Goal: Task Accomplishment & Management: Use online tool/utility

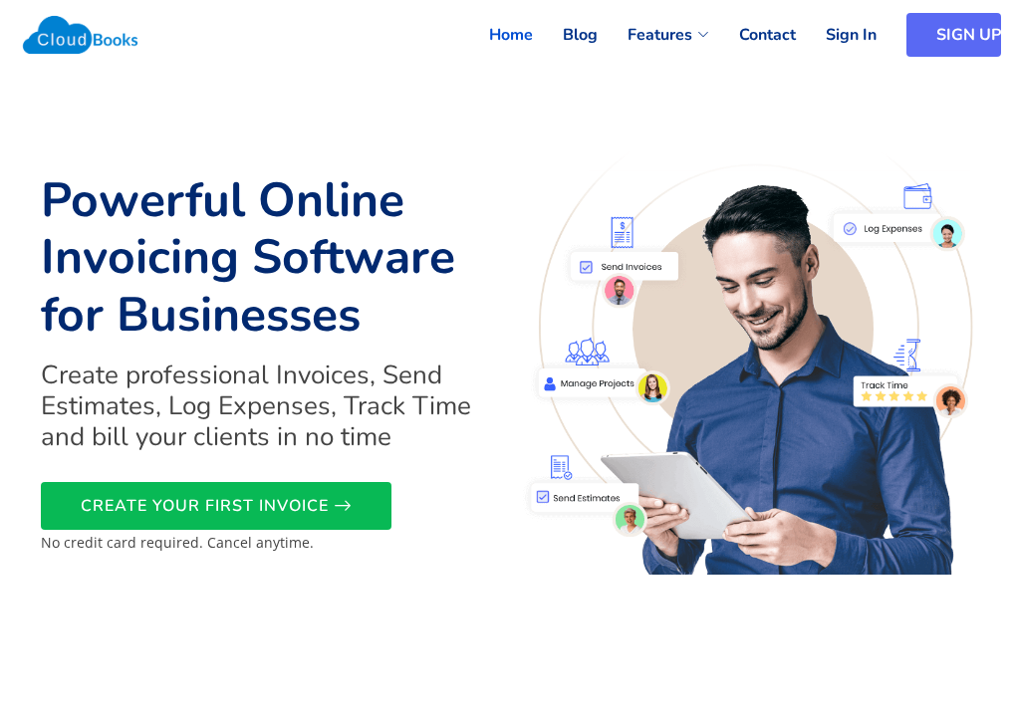
click at [959, 39] on link "SIGN UP" at bounding box center [954, 35] width 95 height 44
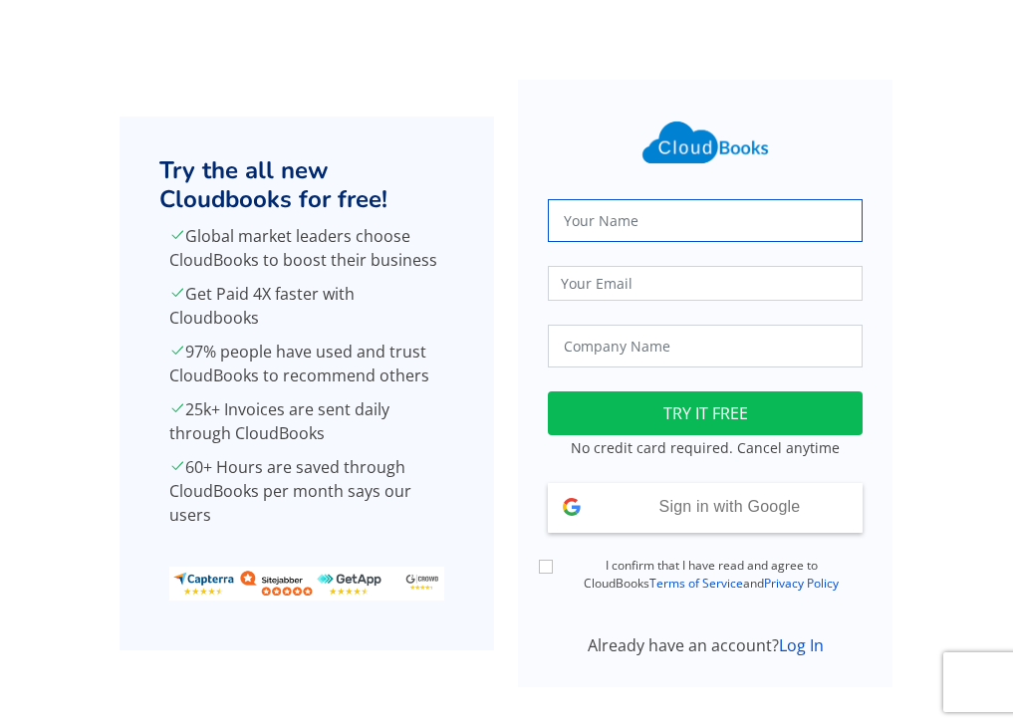
click at [661, 215] on input "text" at bounding box center [705, 220] width 315 height 43
type input "gkishodaran"
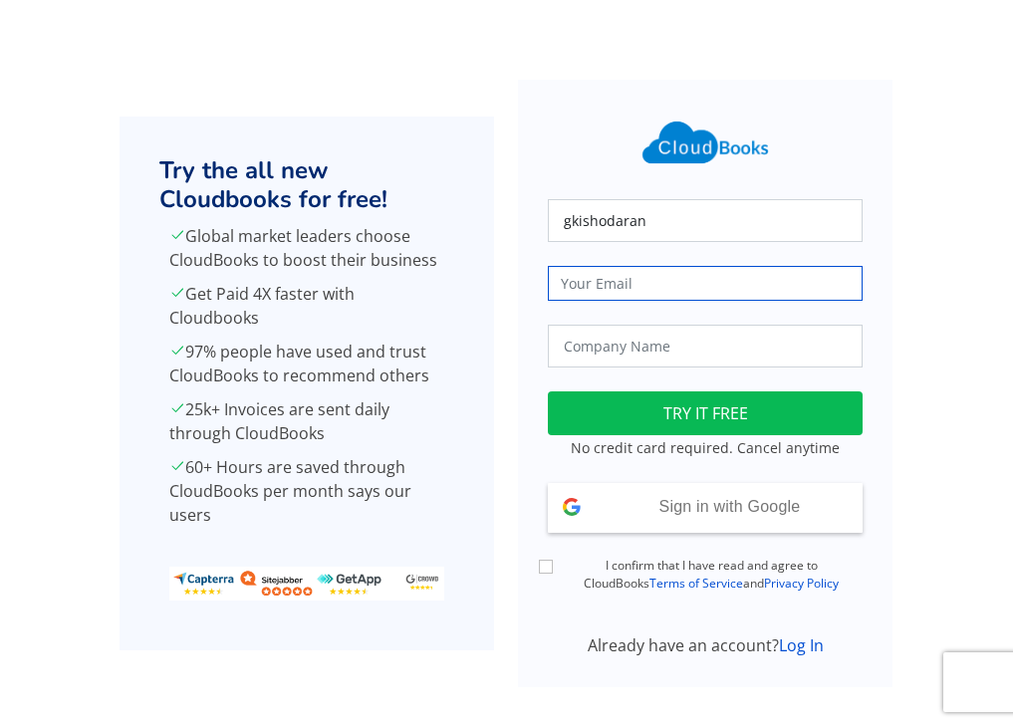
click at [649, 290] on input "email" at bounding box center [705, 283] width 315 height 35
drag, startPoint x: 685, startPoint y: 291, endPoint x: 651, endPoint y: 329, distance: 50.8
click at [651, 329] on div "gkishodaran gkishodaran@eloratech.org Loading TRY IT FREE No credit card requir…" at bounding box center [705, 372] width 339 height 572
type input "gkishodaran@examtech.org"
drag, startPoint x: 763, startPoint y: 283, endPoint x: 500, endPoint y: 301, distance: 263.7
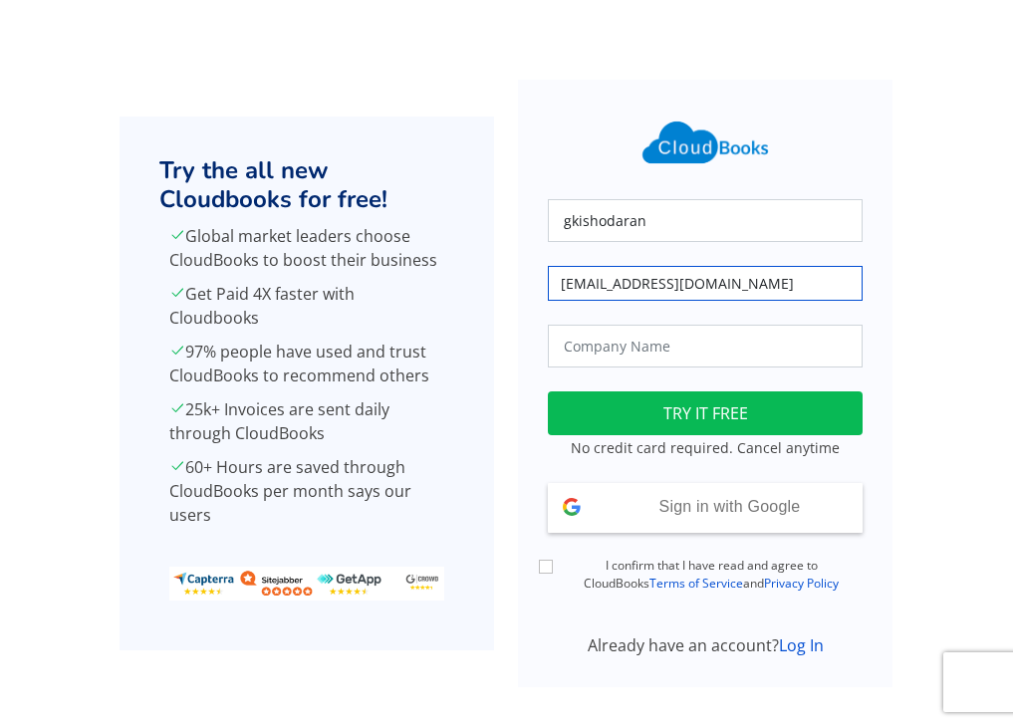
click at [500, 301] on div "Try the all new Cloudbooks for free! Global market leaders choose CloudBooks to…" at bounding box center [507, 384] width 957 height 608
type input "gkishodaranexams@eloratech.org"
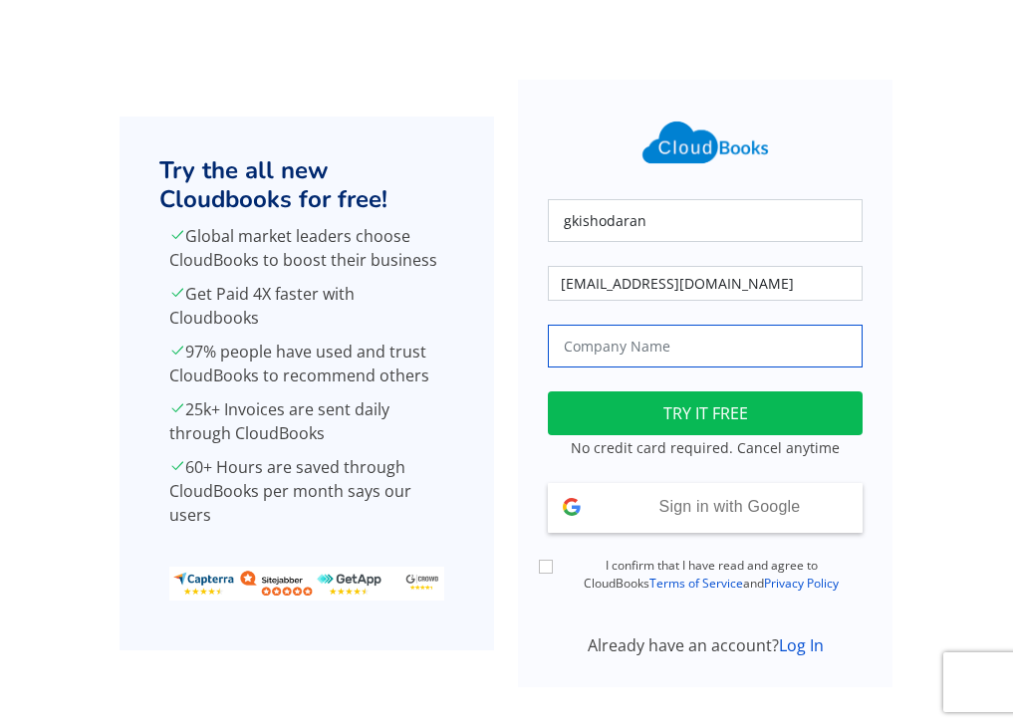
click at [719, 346] on input "text" at bounding box center [705, 346] width 315 height 43
type input "J.J Pvt Ltd"
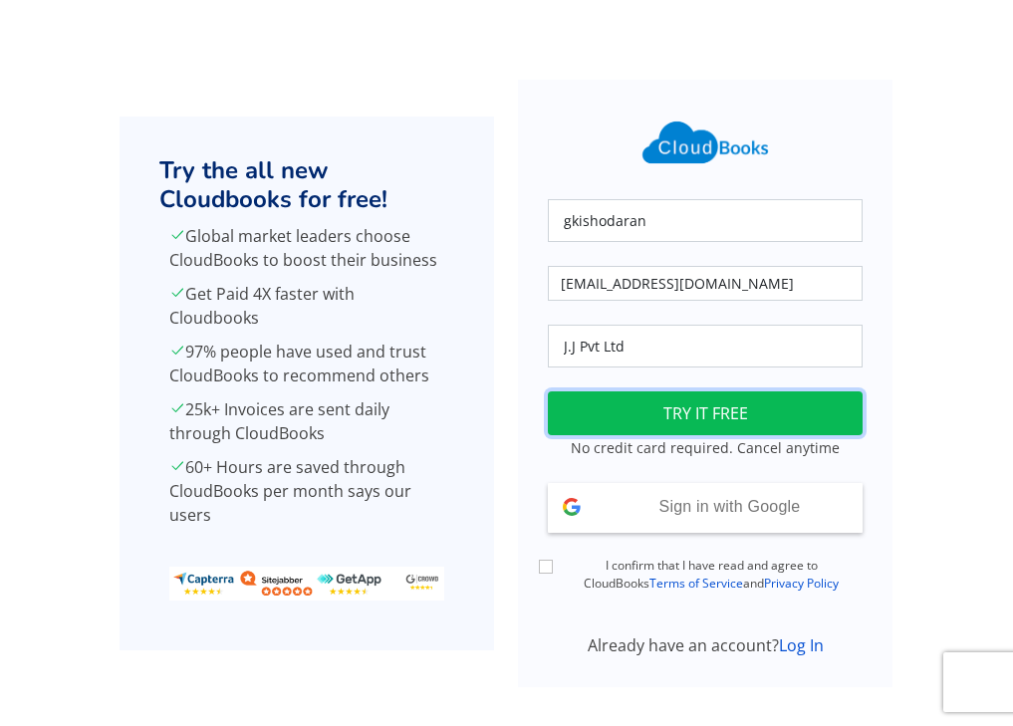
drag, startPoint x: 729, startPoint y: 412, endPoint x: 733, endPoint y: 385, distance: 27.2
click at [733, 409] on button "TRY IT FREE" at bounding box center [705, 414] width 315 height 44
click at [705, 430] on button "TRY IT FREE" at bounding box center [705, 414] width 315 height 44
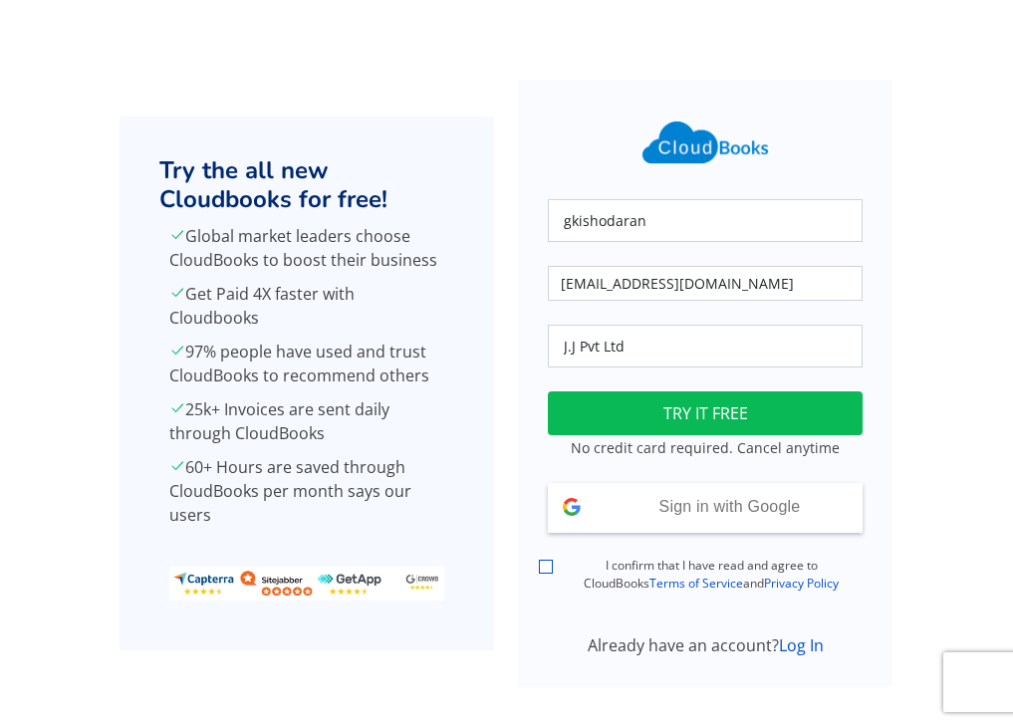
click at [545, 570] on input "I confirm that I have read and agree to CloudBooks Terms of Service and Privacy…" at bounding box center [546, 567] width 14 height 14
checkbox input "true"
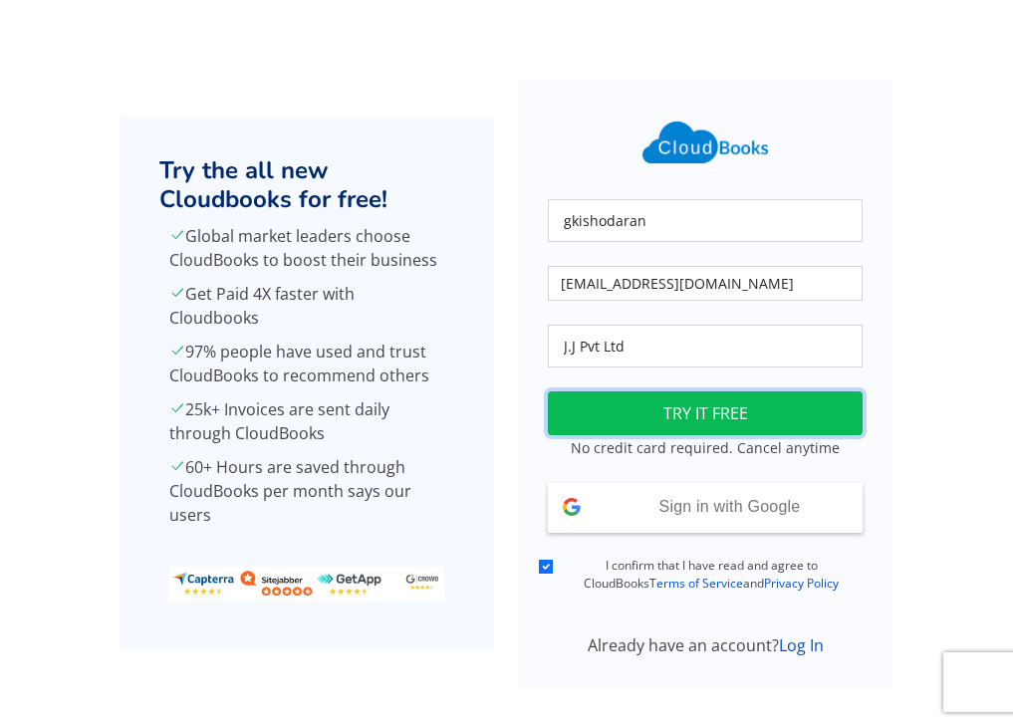
click at [736, 414] on button "TRY IT FREE" at bounding box center [705, 414] width 315 height 44
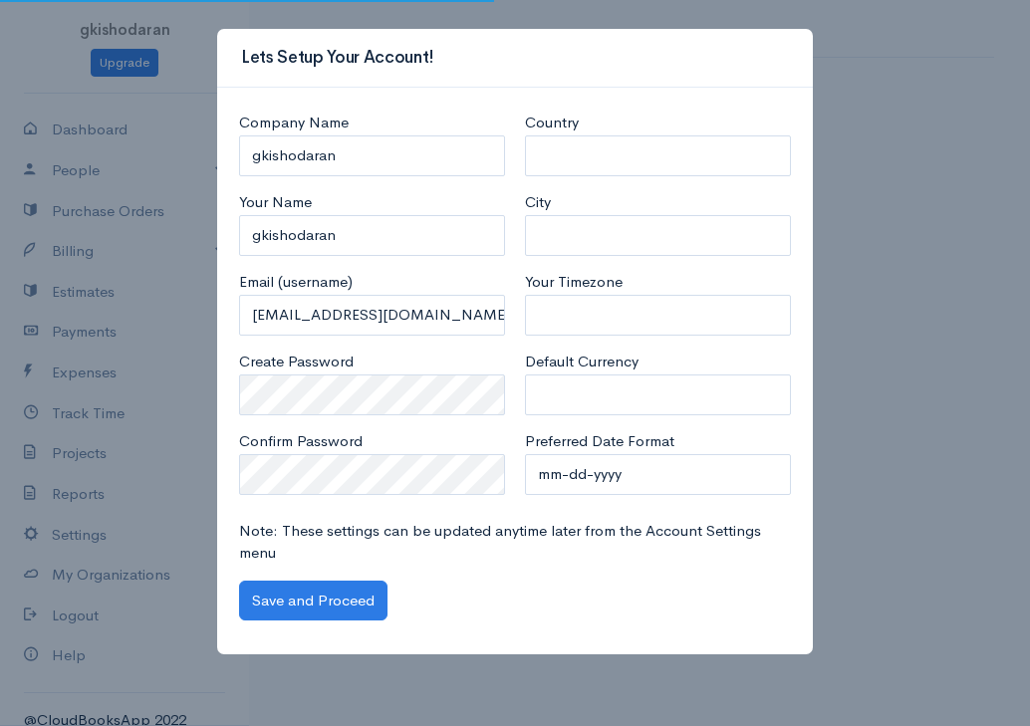
select select "Sri Lanka"
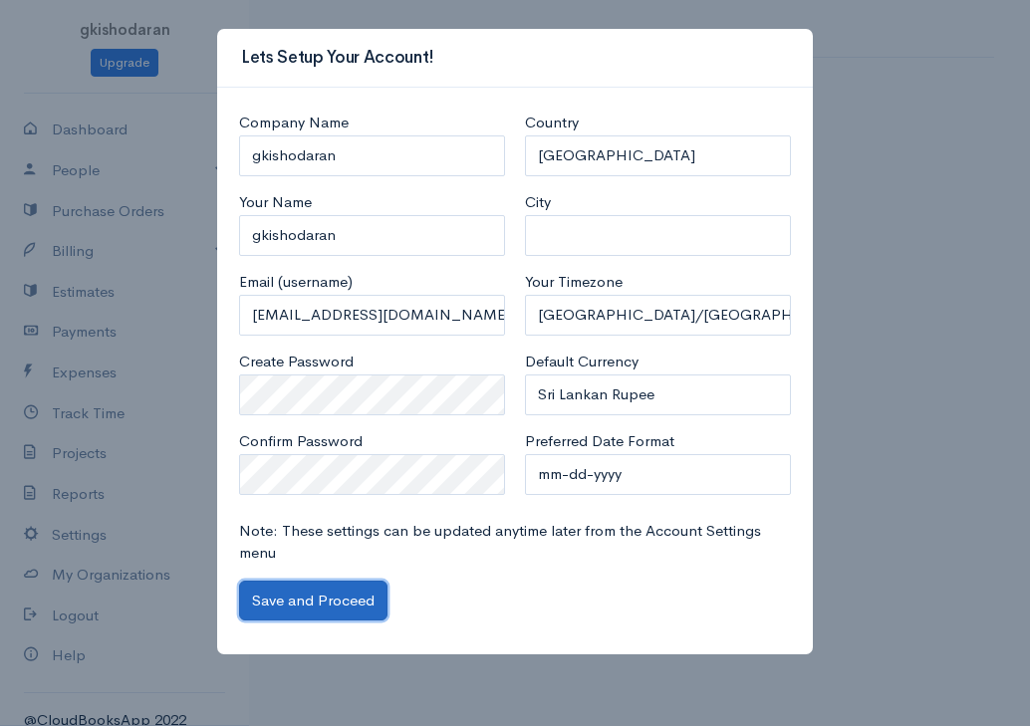
click at [343, 600] on button "Save and Proceed" at bounding box center [313, 601] width 148 height 41
click at [311, 599] on button "Save and Proceed" at bounding box center [313, 601] width 148 height 41
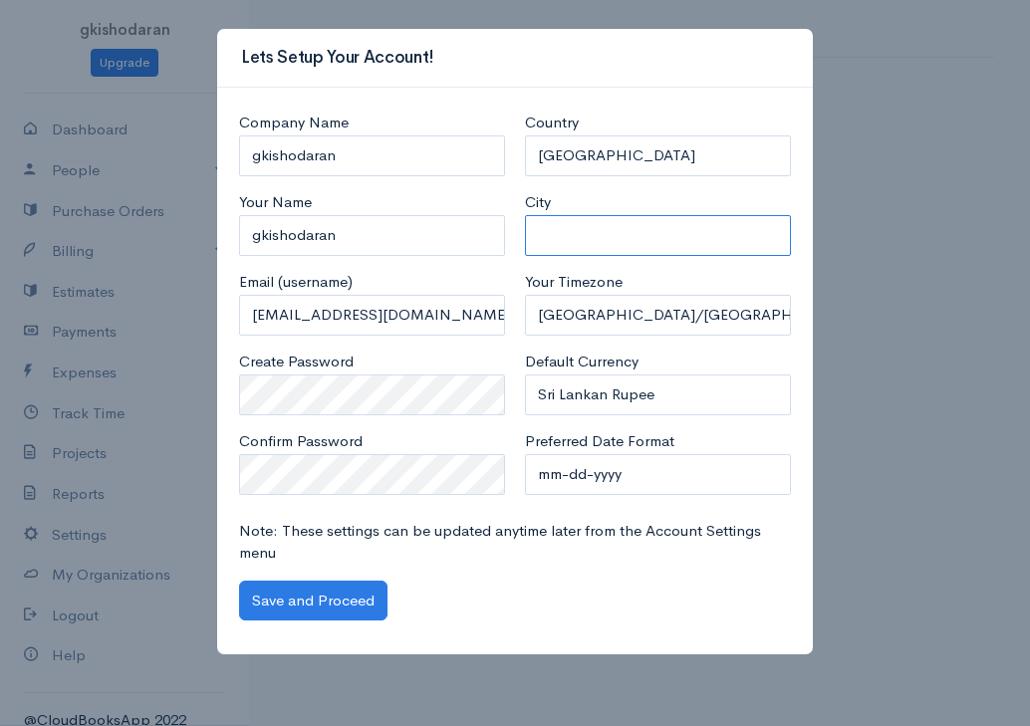
click at [566, 240] on input "City" at bounding box center [658, 235] width 266 height 41
type input "b"
type input "[GEOGRAPHIC_DATA]"
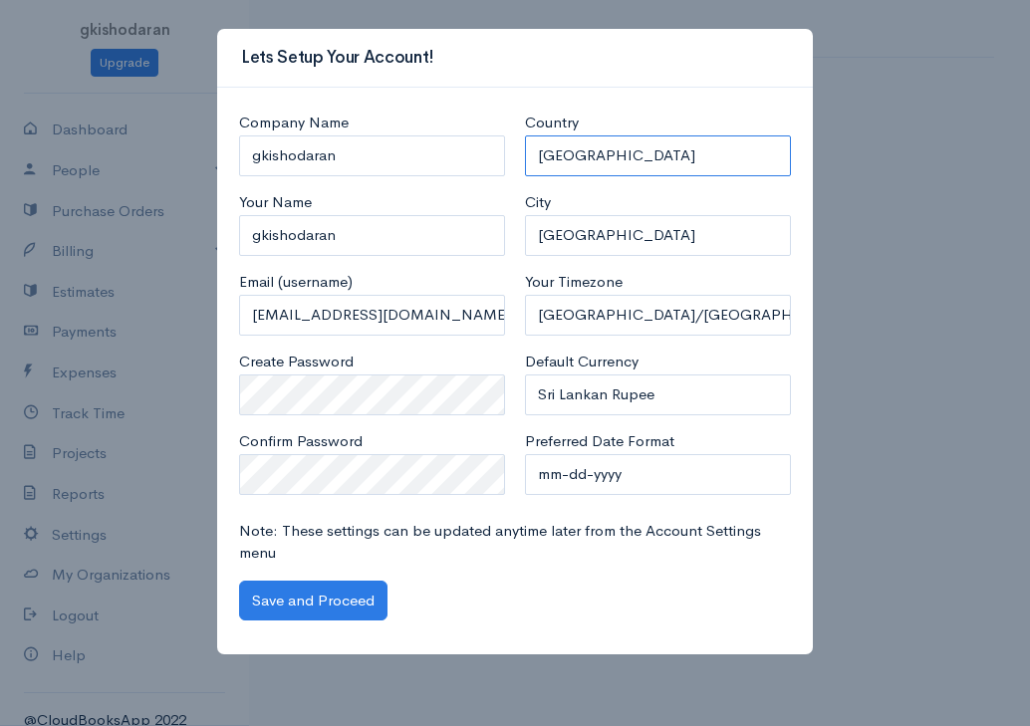
drag, startPoint x: 617, startPoint y: 151, endPoint x: 518, endPoint y: 168, distance: 100.1
click at [518, 168] on div "Country United States Canada United Kingdom Afghanistan Albania Algeria America…" at bounding box center [658, 311] width 286 height 399
click at [596, 148] on select "United States Canada United Kingdom Afghanistan Albania Algeria American Samoa …" at bounding box center [658, 156] width 266 height 41
select select "[GEOGRAPHIC_DATA]"
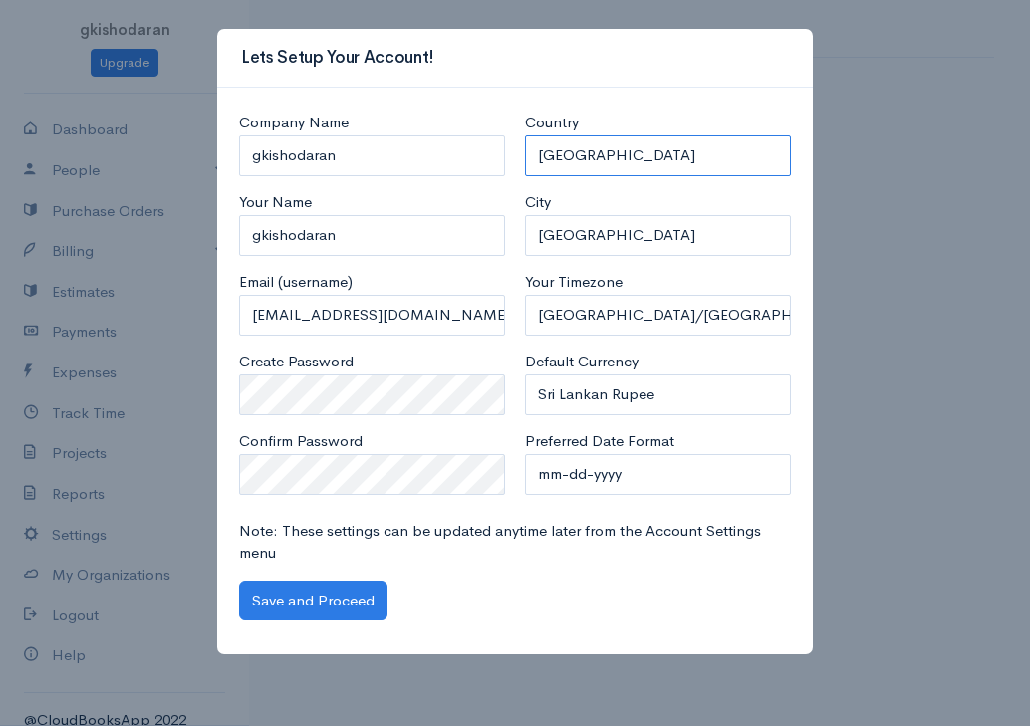
click at [525, 136] on select "United States Canada United Kingdom Afghanistan Albania Algeria American Samoa …" at bounding box center [658, 156] width 266 height 41
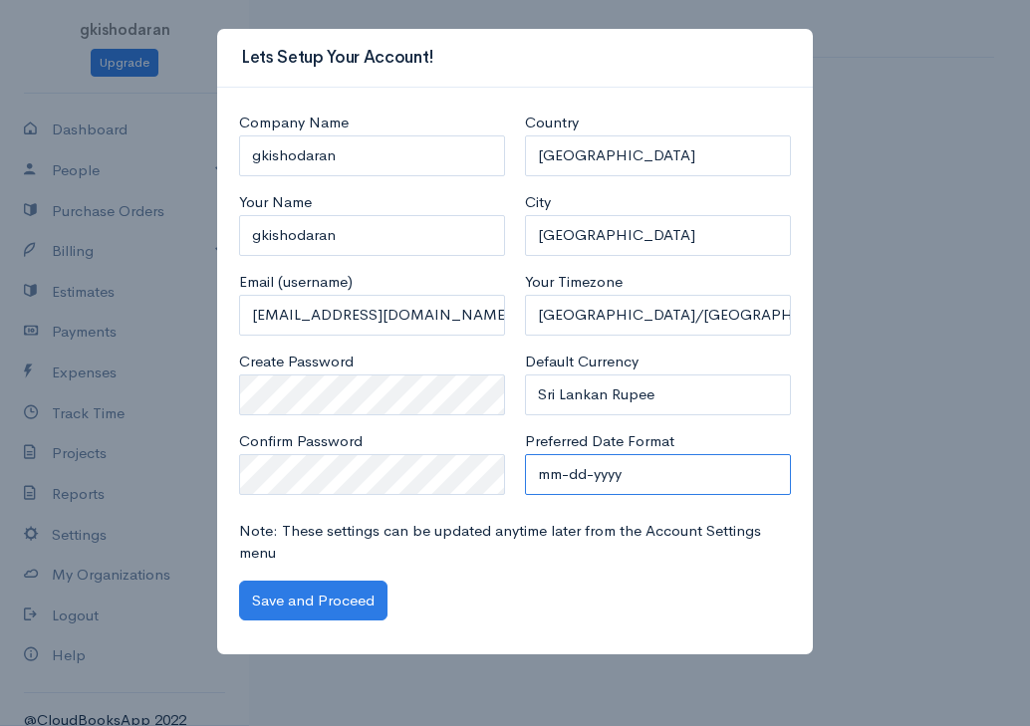
click at [625, 468] on select "mm-dd-yyyy mm/dd/yyyy dd-mm-yyyy dd/mm/yyyy yyyy-mm-dd yyyy/mm/dd" at bounding box center [658, 474] width 266 height 41
click at [572, 386] on select "U.S. Dollars Canadian Dollars British Pounds Sterling Euros Australian Dollars …" at bounding box center [658, 395] width 266 height 41
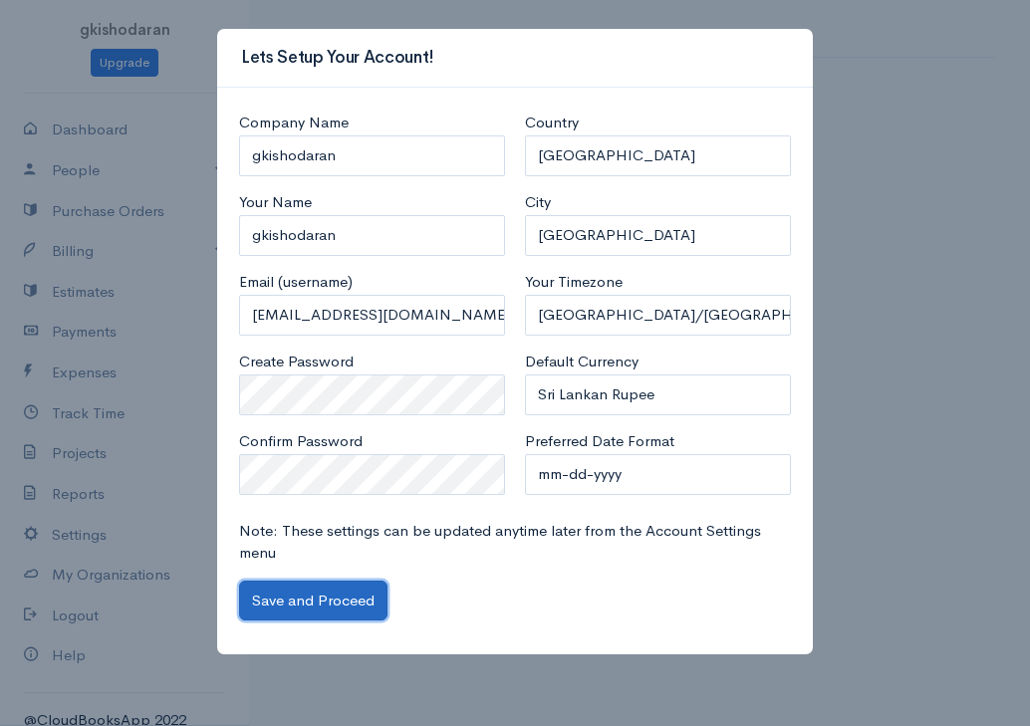
click at [286, 596] on button "Save and Proceed" at bounding box center [313, 601] width 148 height 41
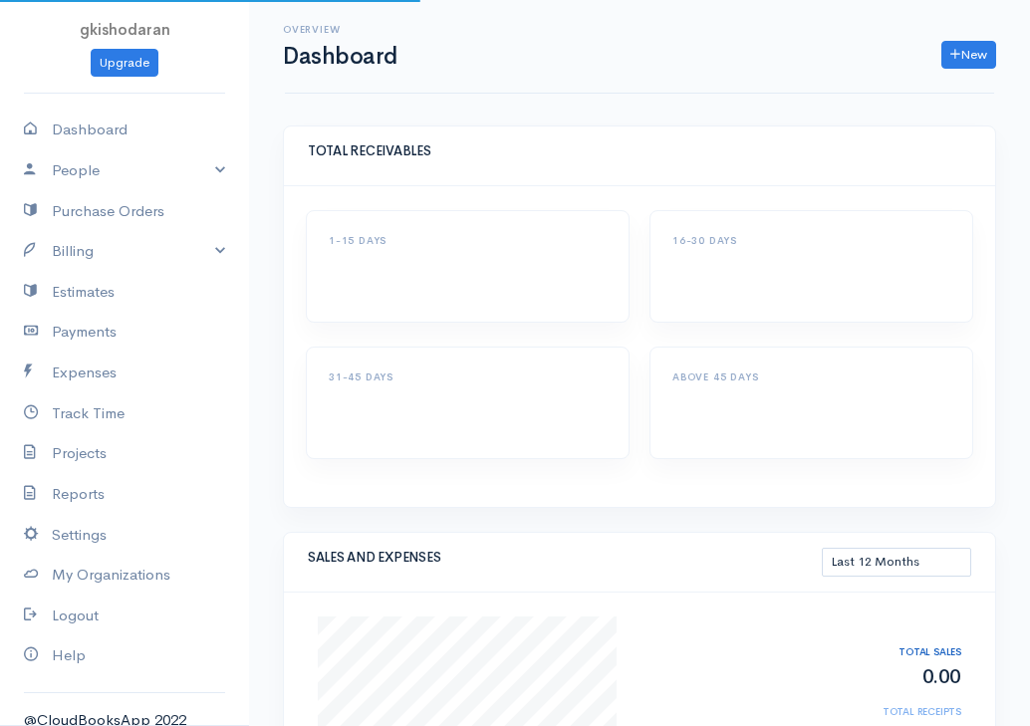
select select "365"
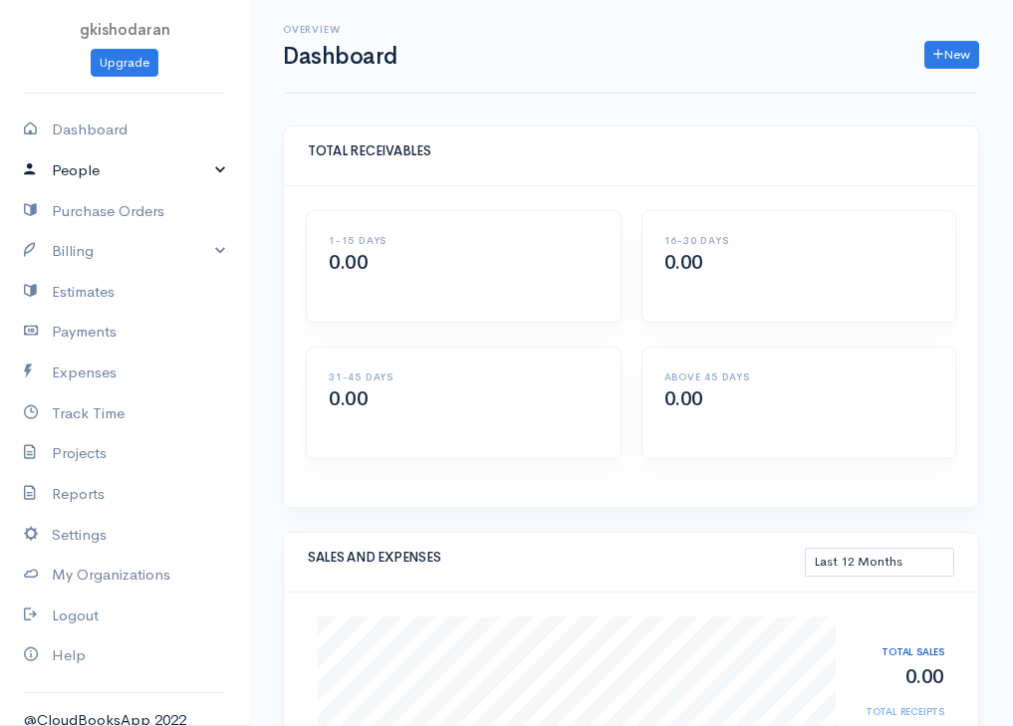
click at [162, 171] on link "People" at bounding box center [124, 170] width 249 height 41
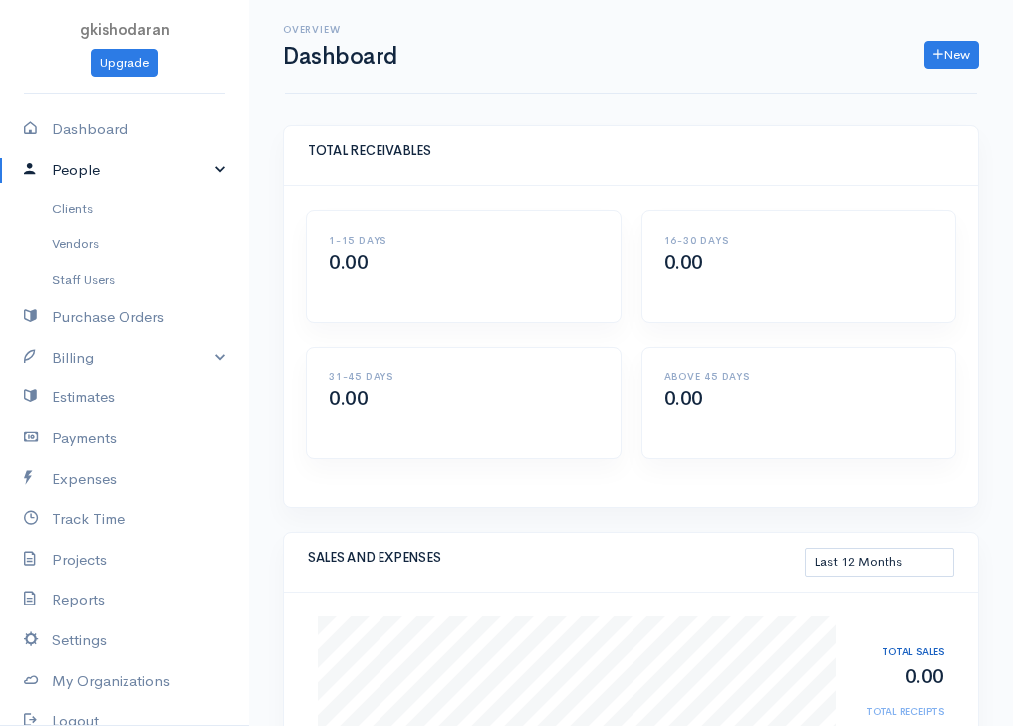
click at [320, 277] on div "1-15 DAYS 0.00" at bounding box center [464, 266] width 290 height 63
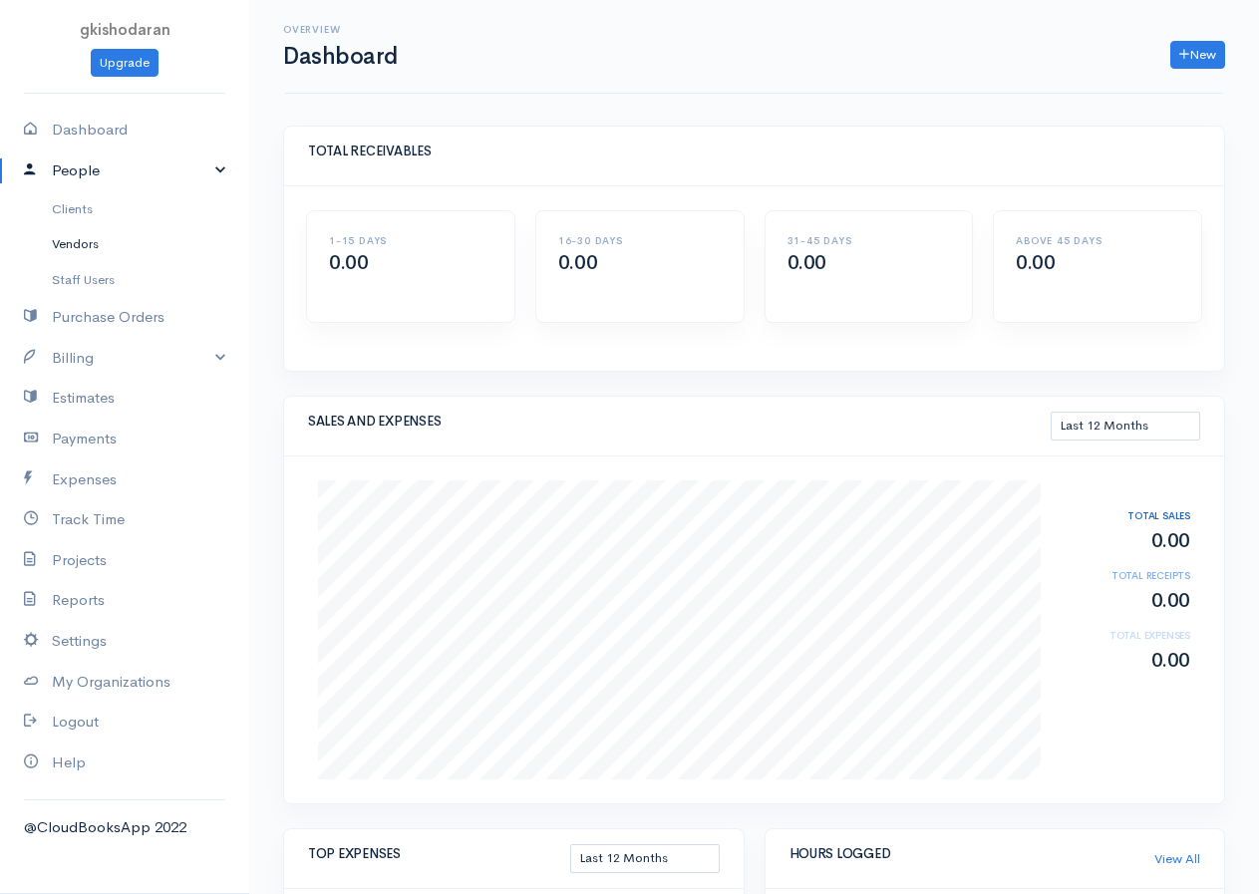
click at [85, 253] on link "Vendors" at bounding box center [124, 244] width 249 height 36
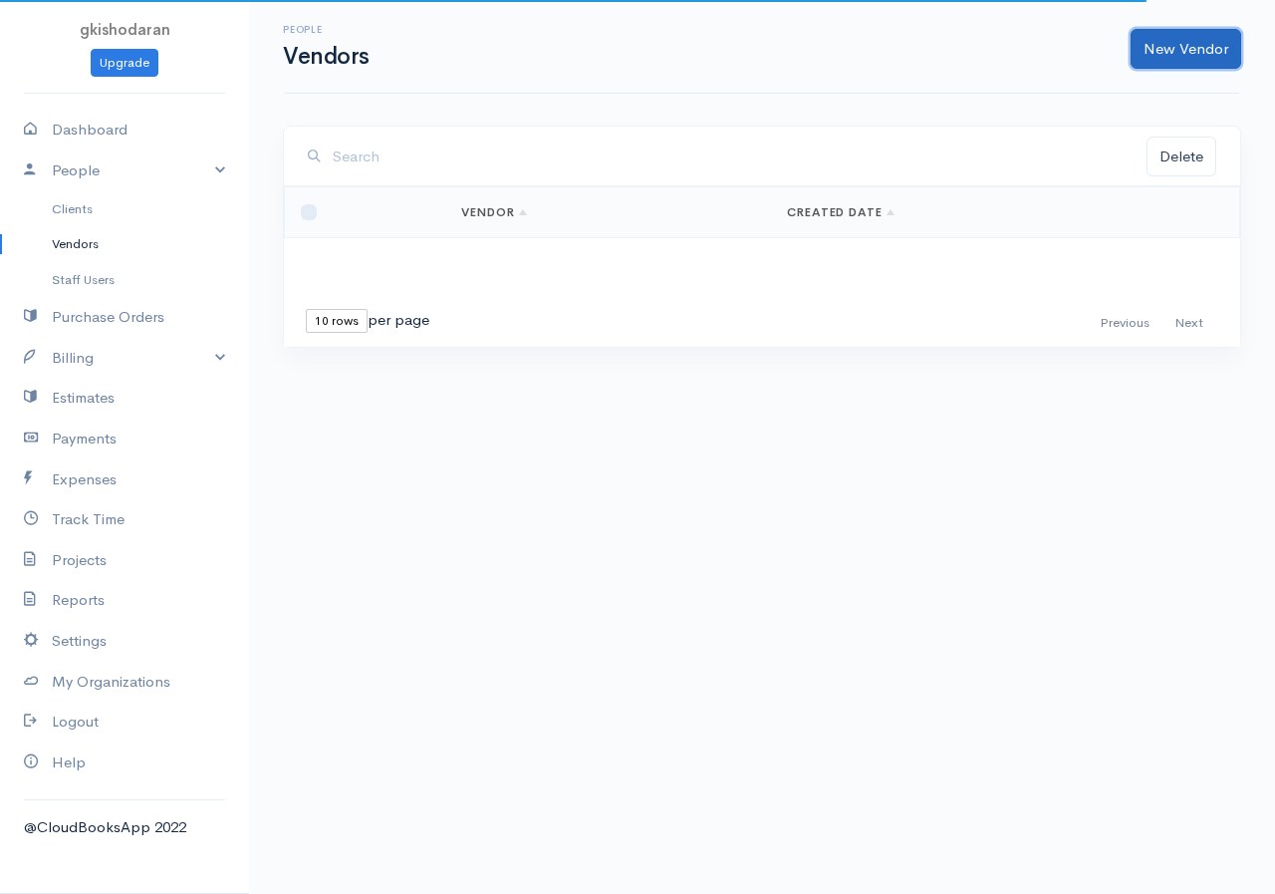
click at [1029, 50] on link "New Vendor" at bounding box center [1186, 49] width 111 height 41
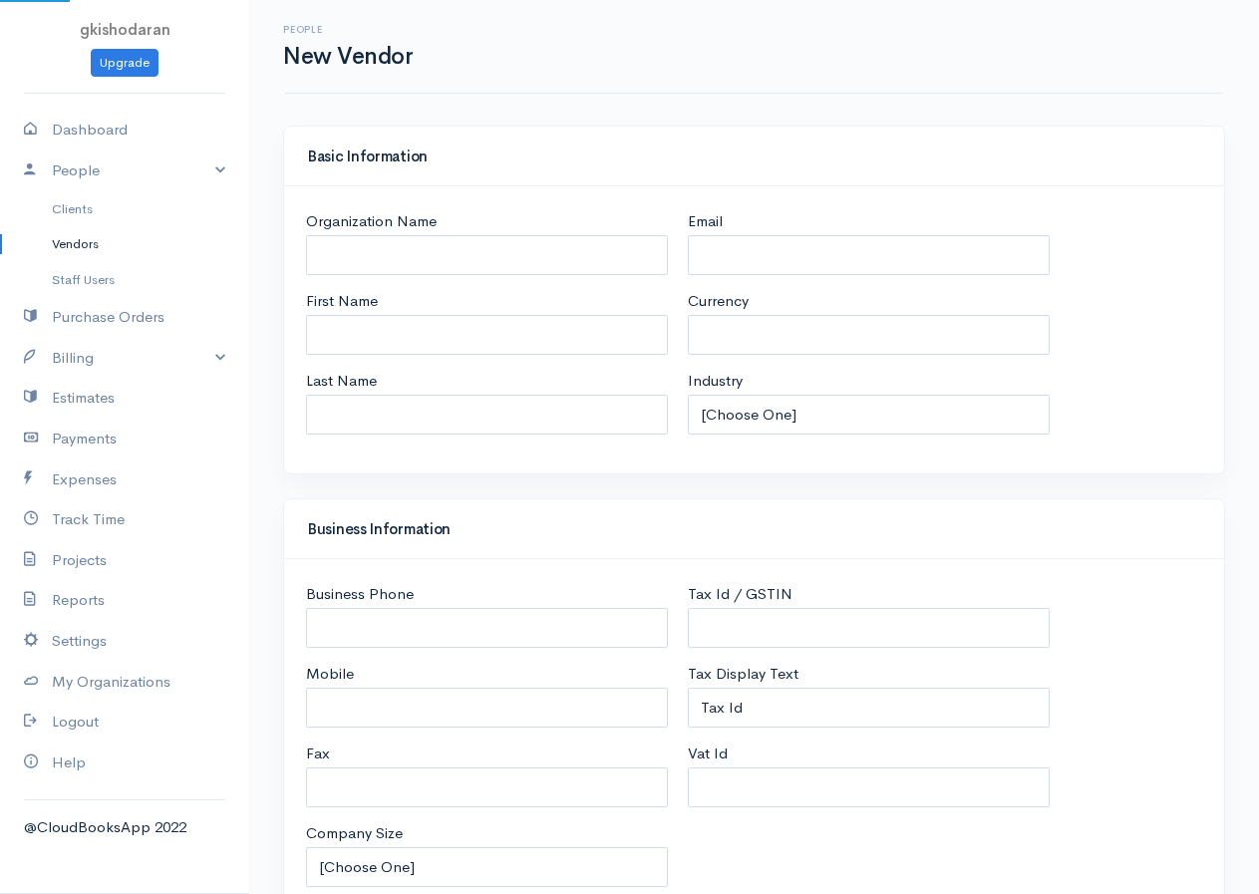
select select "LKR"
select select "[GEOGRAPHIC_DATA]"
click at [407, 338] on input "First Name" at bounding box center [487, 335] width 362 height 41
type input "V1"
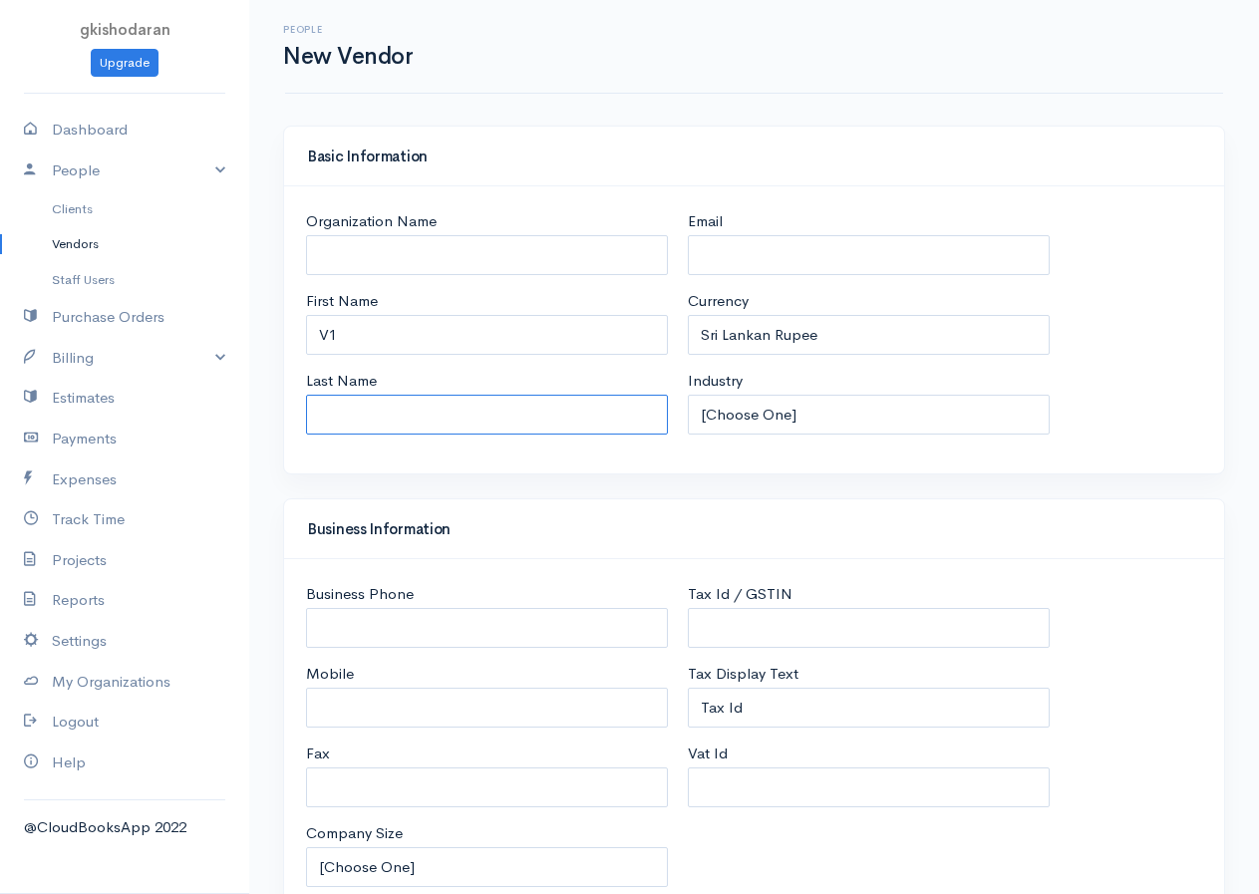
click at [341, 408] on input "Last Name" at bounding box center [487, 415] width 362 height 41
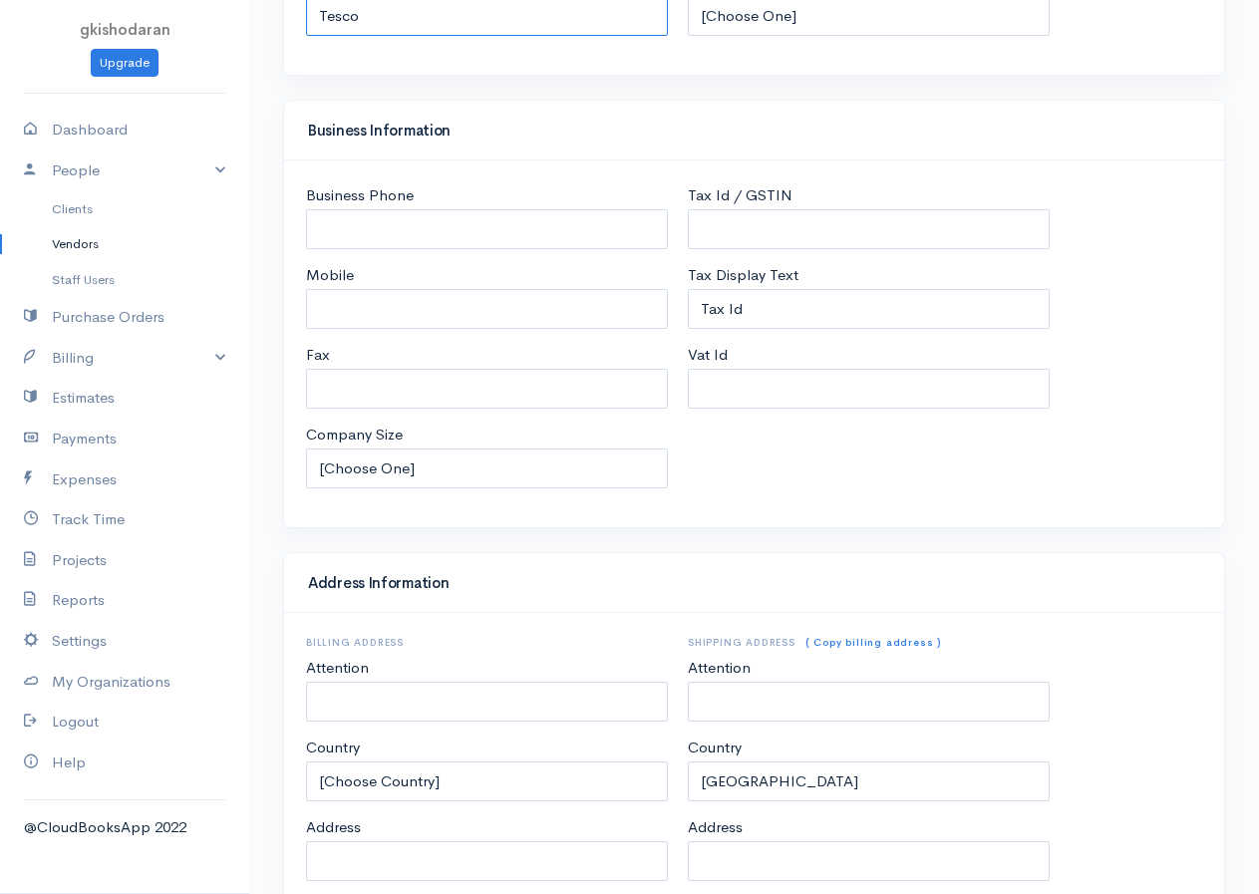
scroll to position [729, 0]
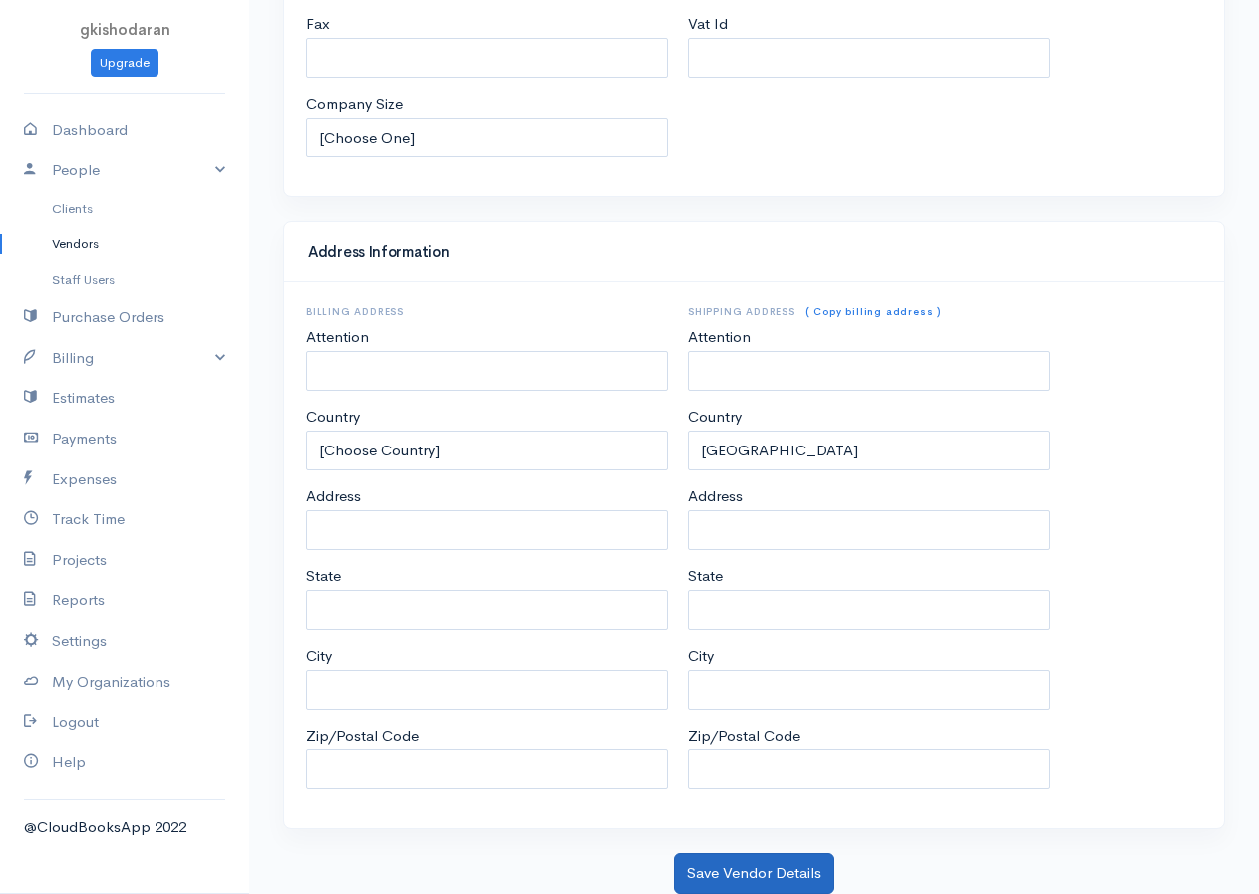
type input "Tesco"
click at [778, 725] on button "Save Vendor Details" at bounding box center [754, 873] width 160 height 41
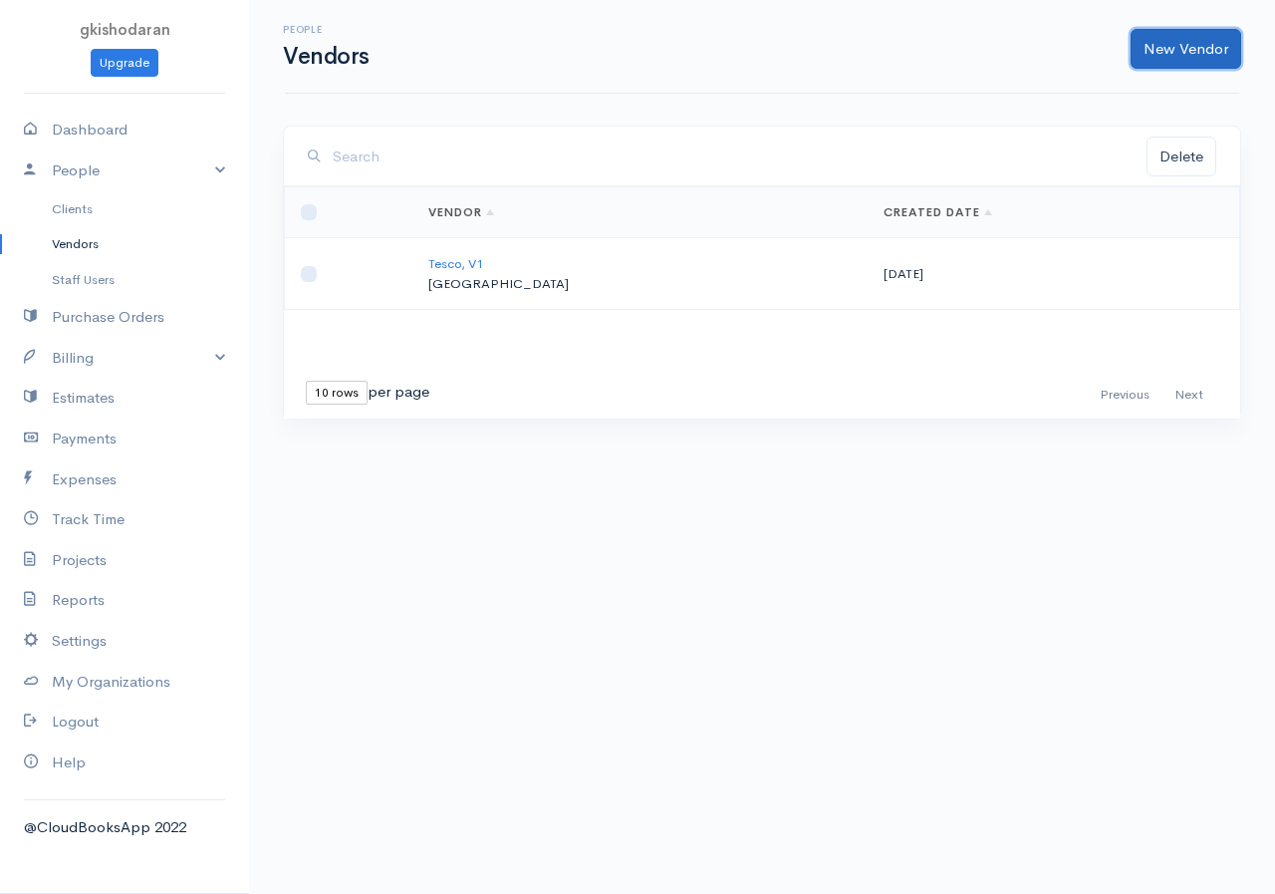
click at [1029, 54] on link "New Vendor" at bounding box center [1186, 49] width 111 height 41
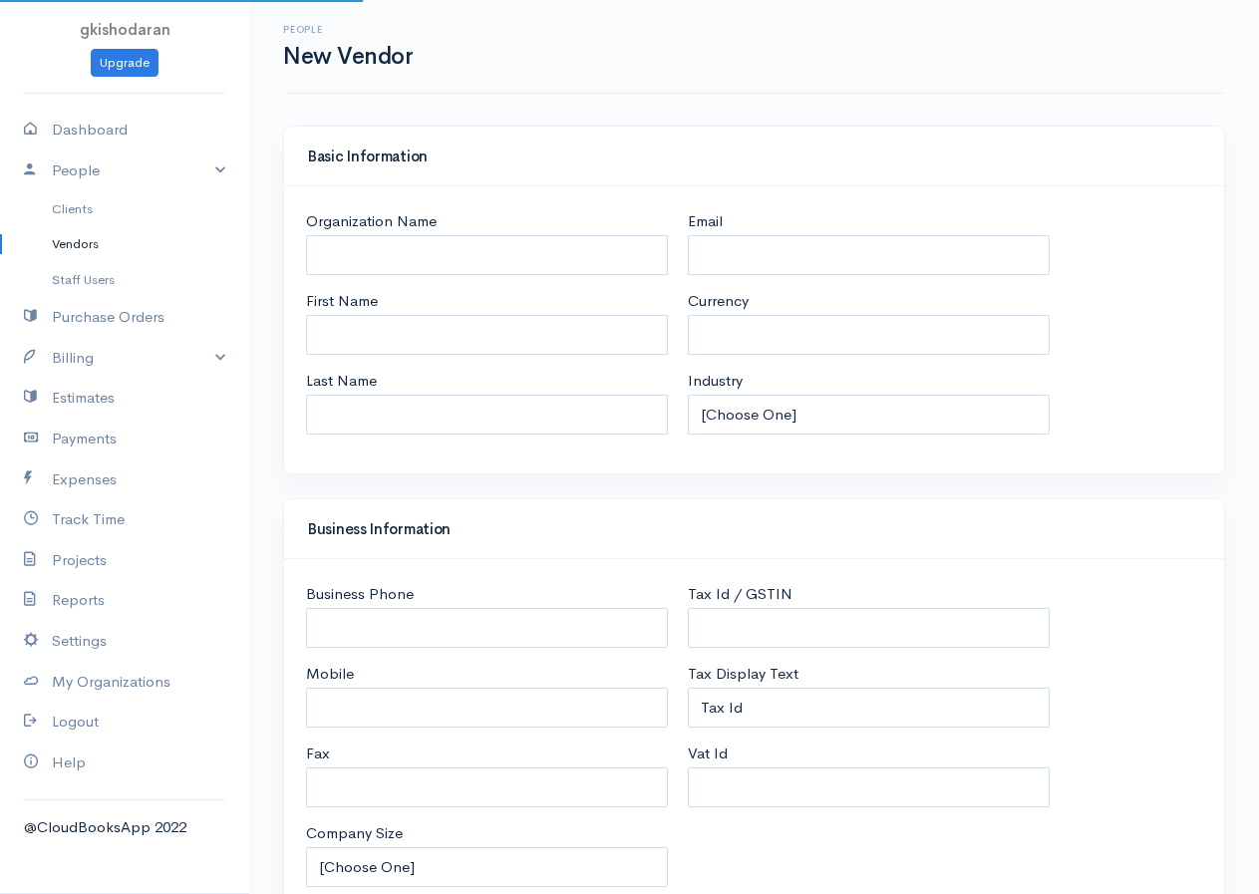
select select "[GEOGRAPHIC_DATA]"
select select "LKR"
select select "[GEOGRAPHIC_DATA]"
click at [353, 329] on input "First Name" at bounding box center [487, 335] width 362 height 41
type input "V2"
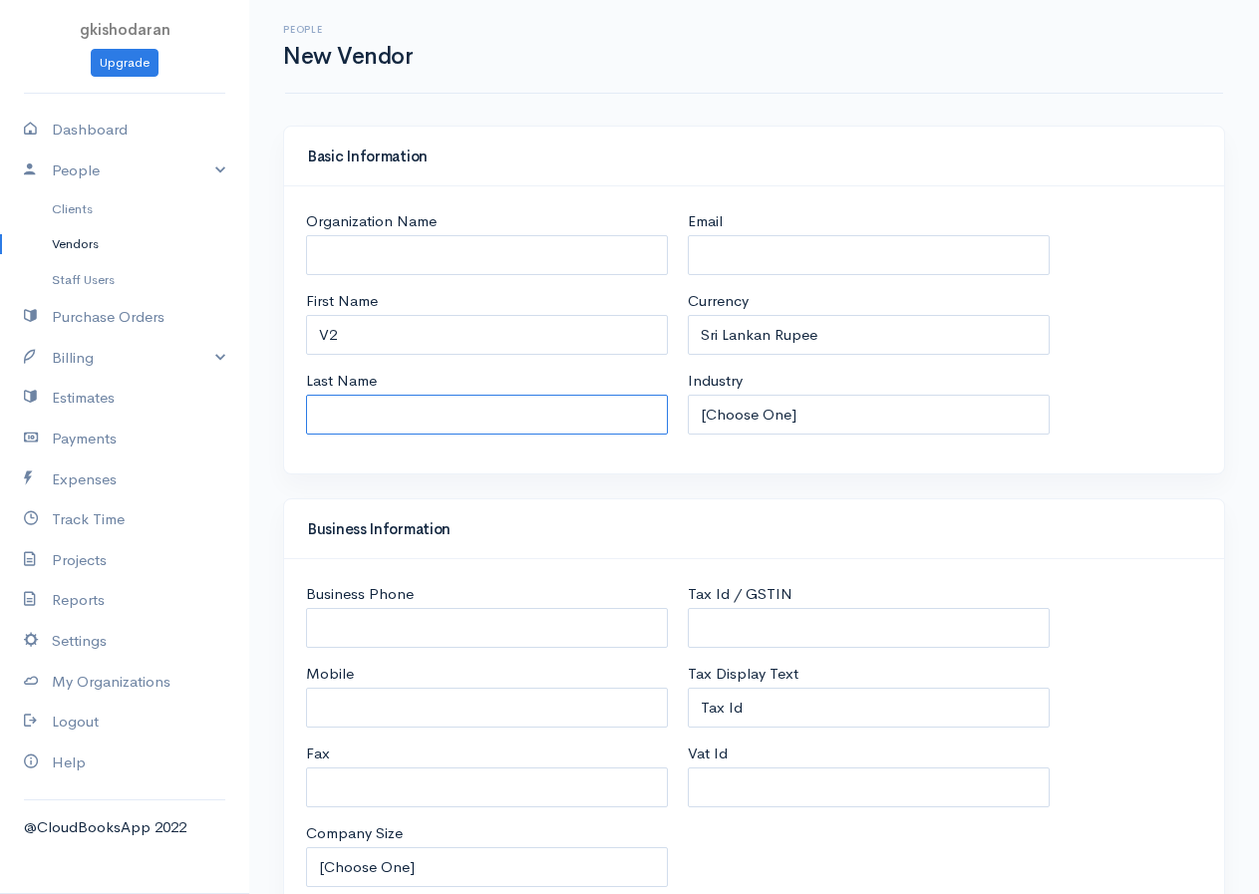
click at [431, 424] on input "Last Name" at bounding box center [487, 415] width 362 height 41
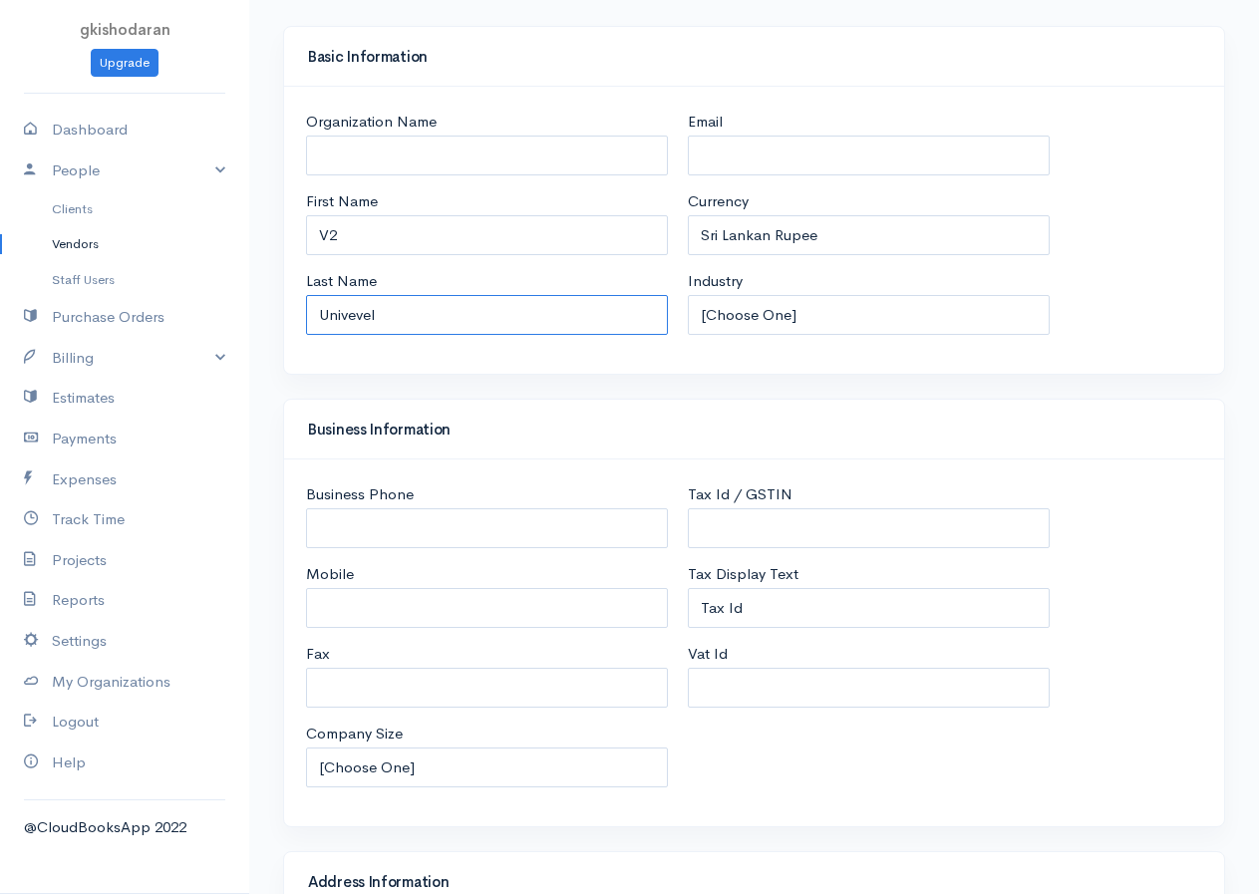
scroll to position [729, 0]
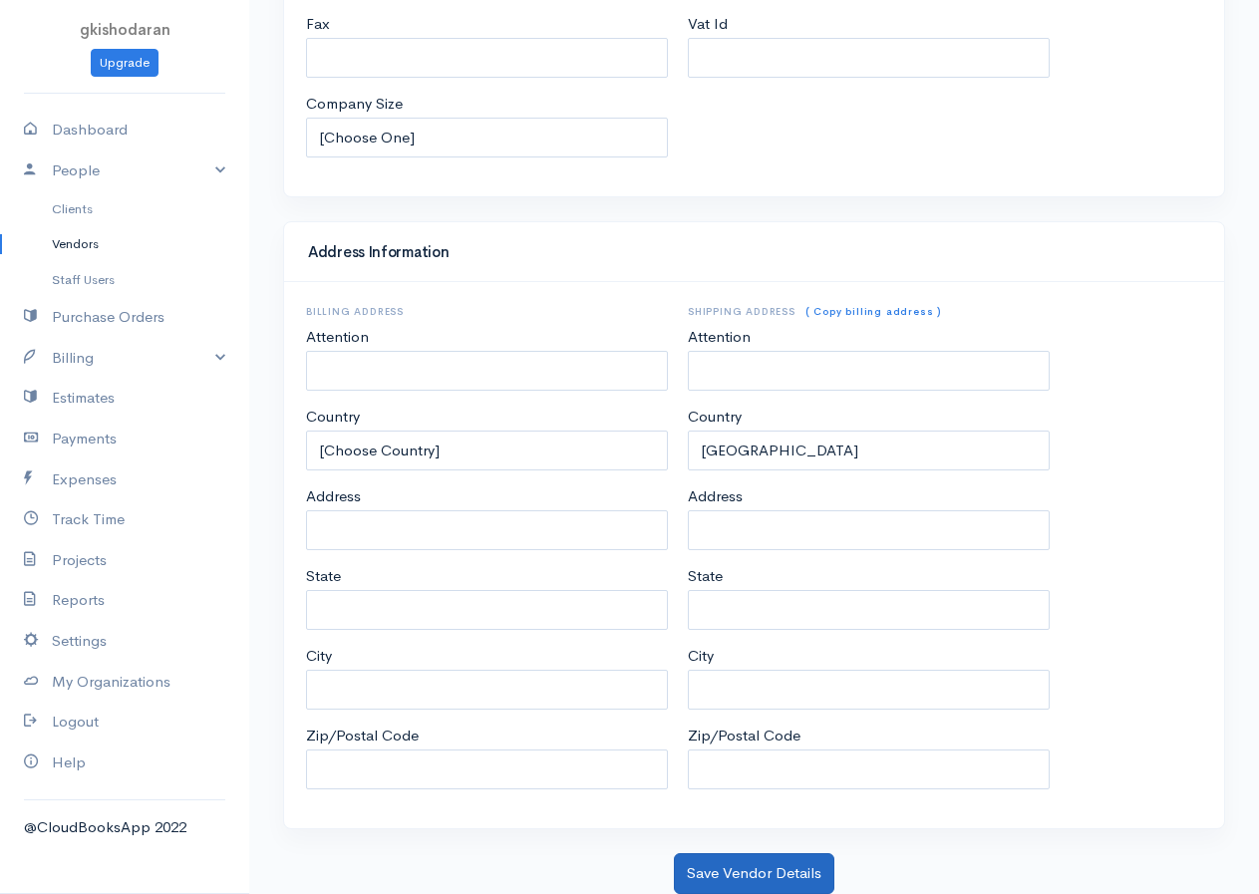
type input "Univevel"
click at [729, 725] on button "Save Vendor Details" at bounding box center [754, 873] width 160 height 41
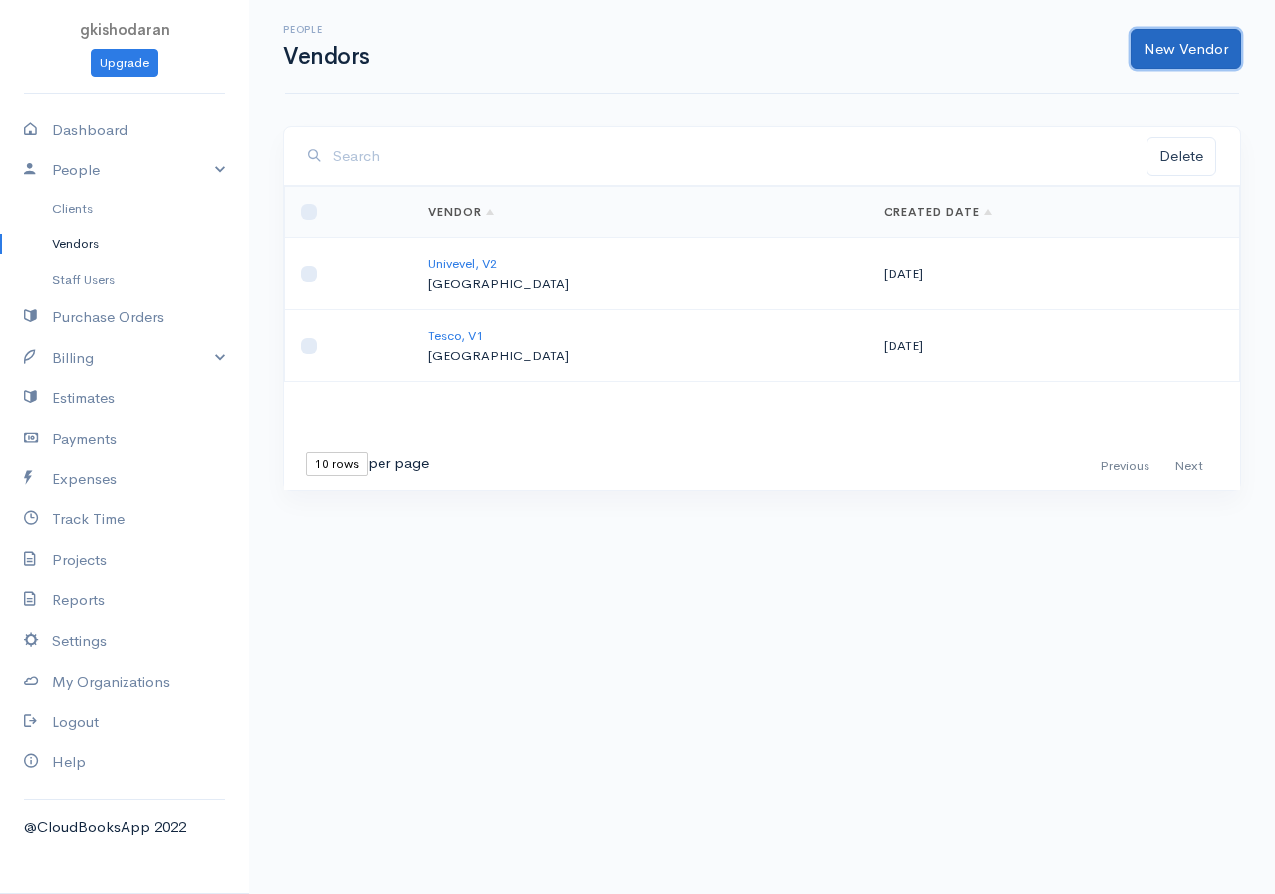
click at [1029, 55] on link "New Vendor" at bounding box center [1186, 49] width 111 height 41
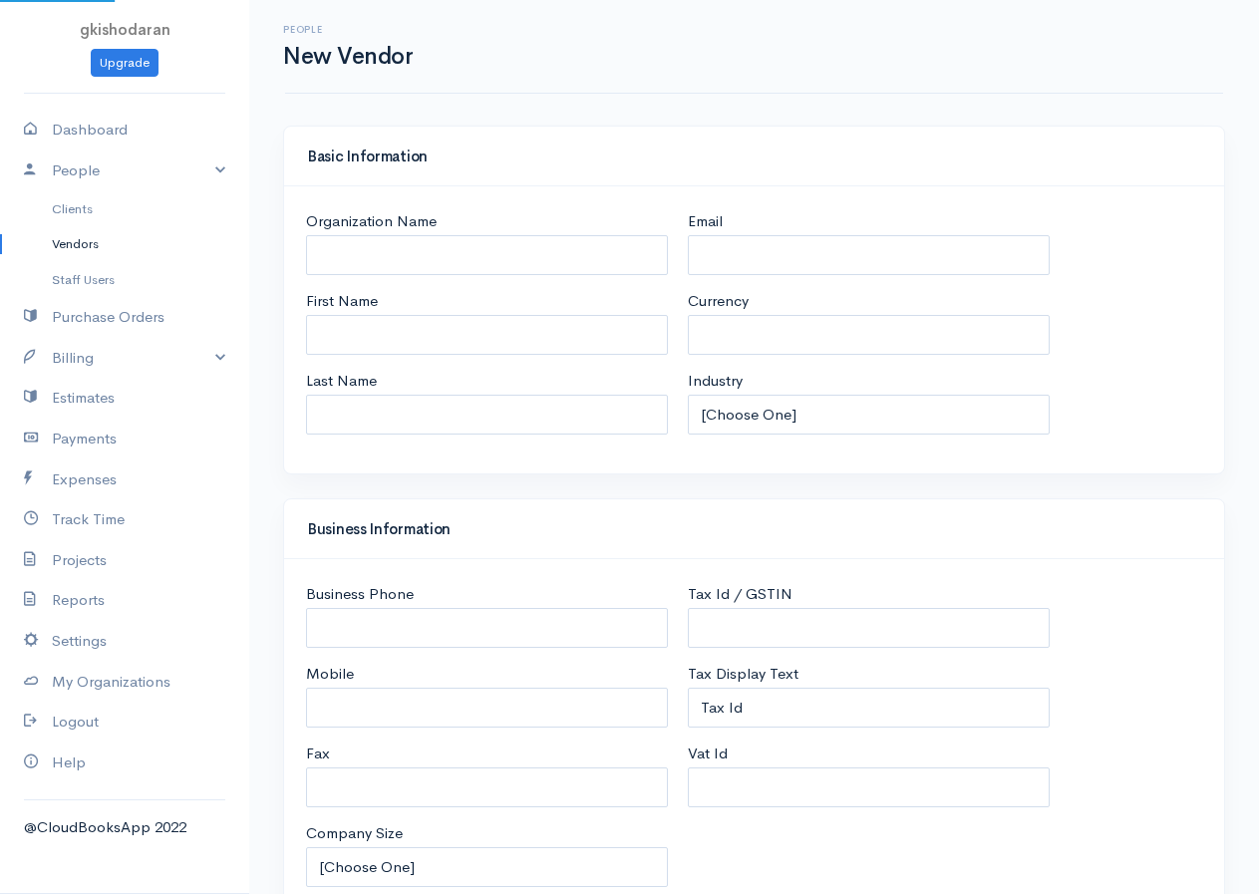
select select "LKR"
select select "[GEOGRAPHIC_DATA]"
click at [388, 330] on input "First Name" at bounding box center [487, 335] width 362 height 41
type input "V3"
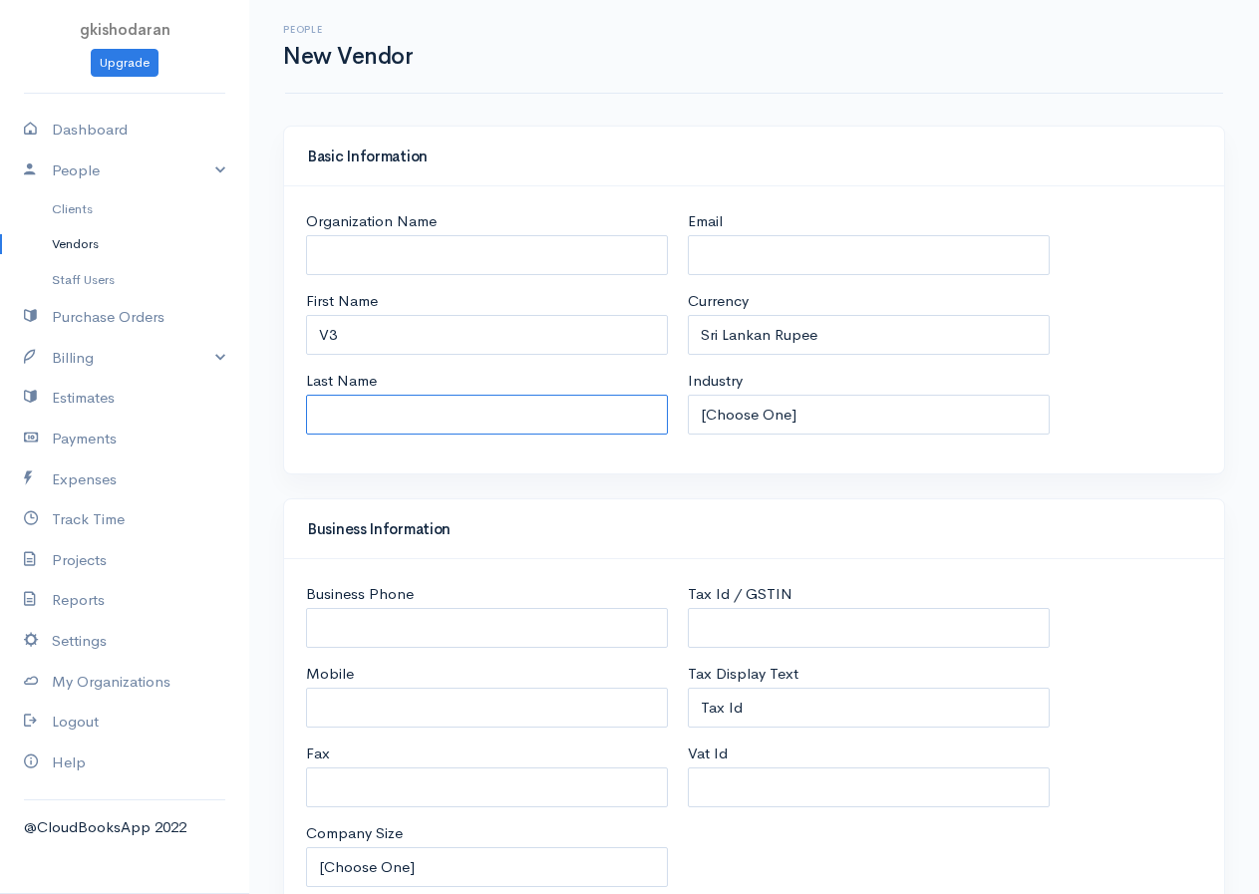
click at [382, 426] on input "Last Name" at bounding box center [487, 415] width 362 height 41
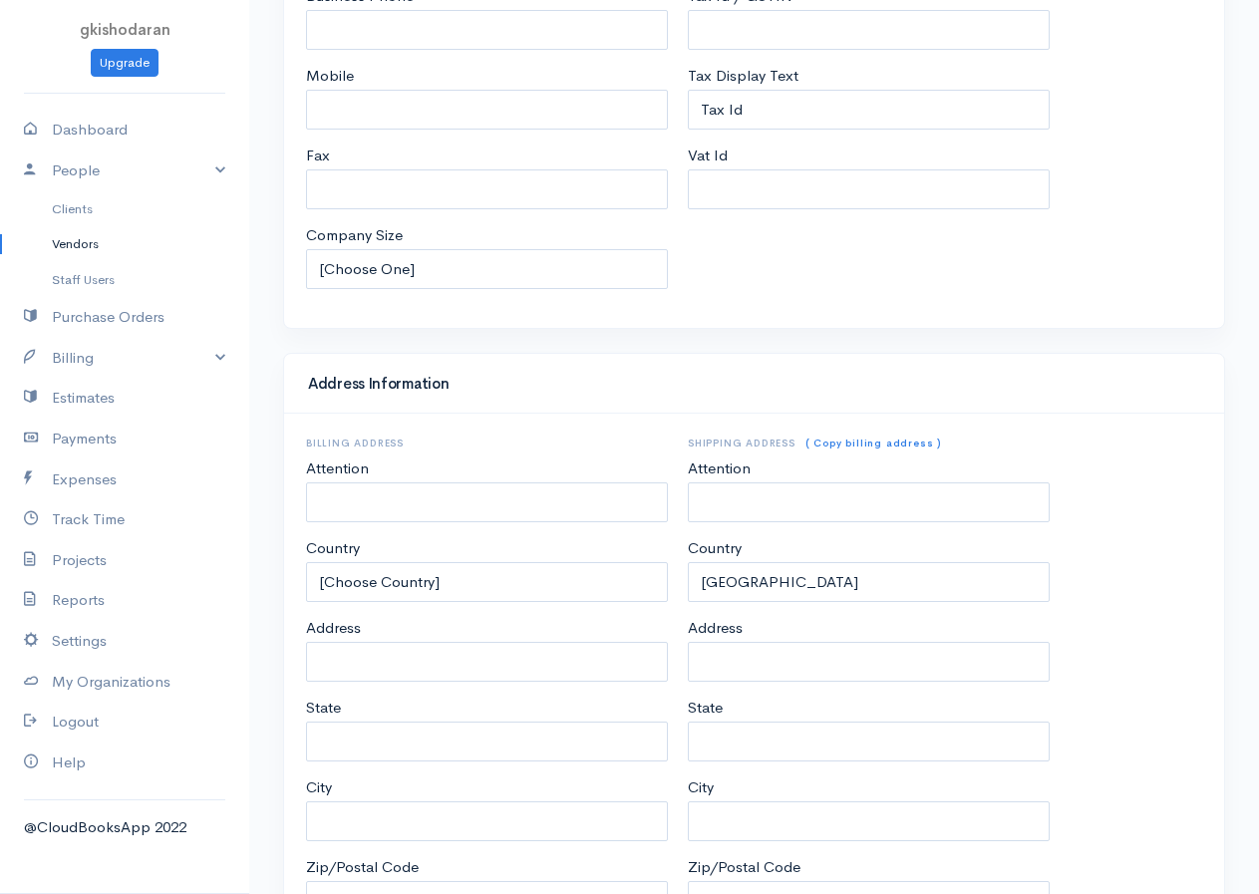
scroll to position [729, 0]
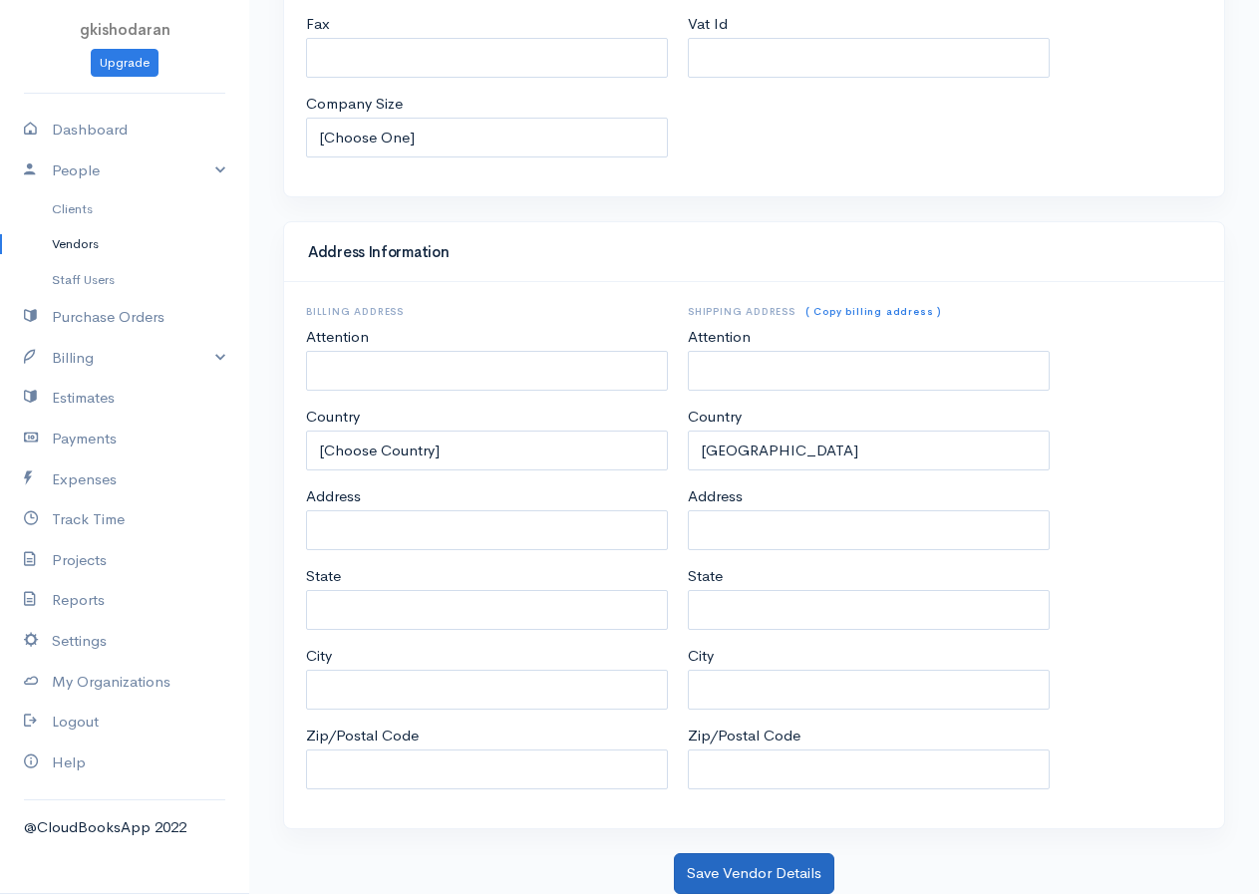
type input "Shell"
click at [770, 725] on button "Save Vendor Details" at bounding box center [754, 873] width 160 height 41
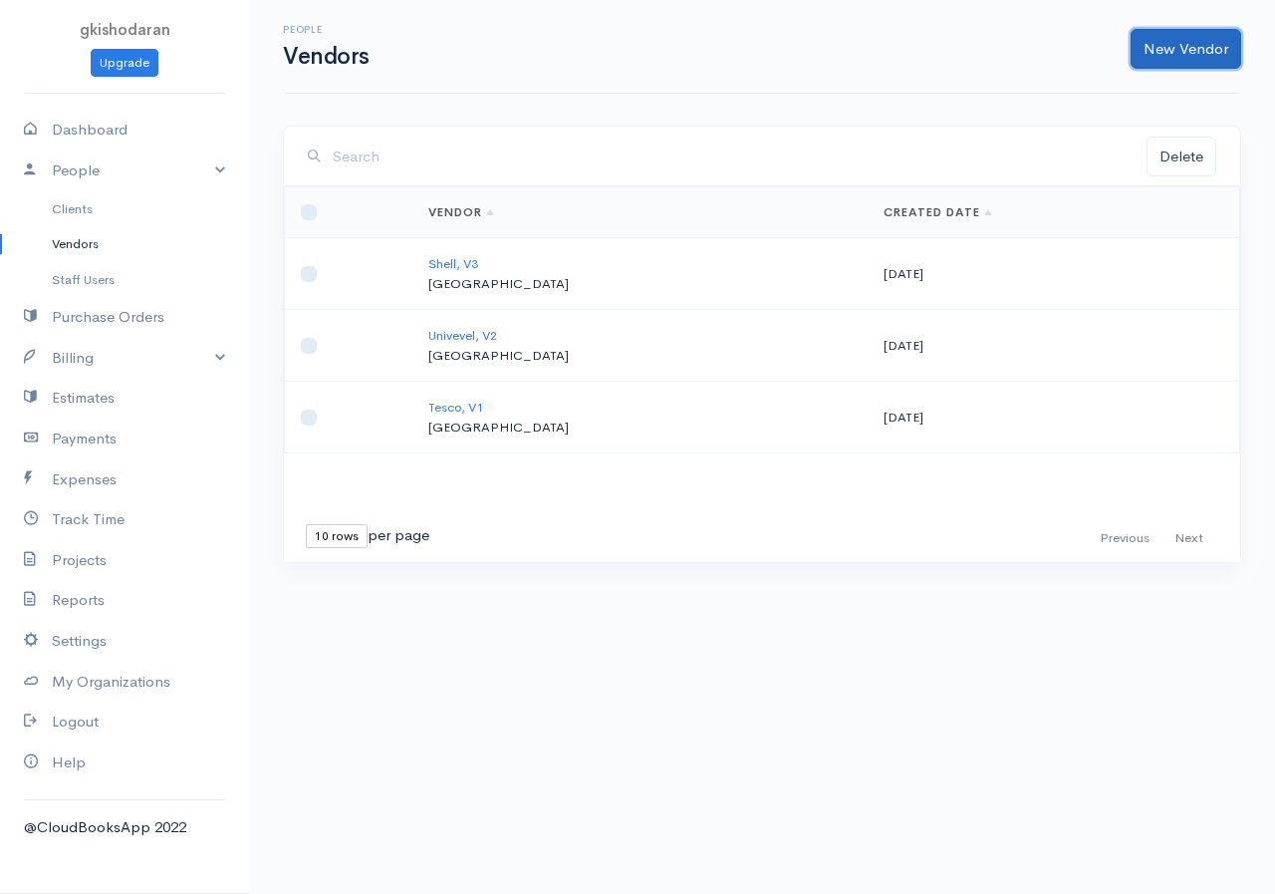
click at [1029, 48] on link "New Vendor" at bounding box center [1186, 49] width 111 height 41
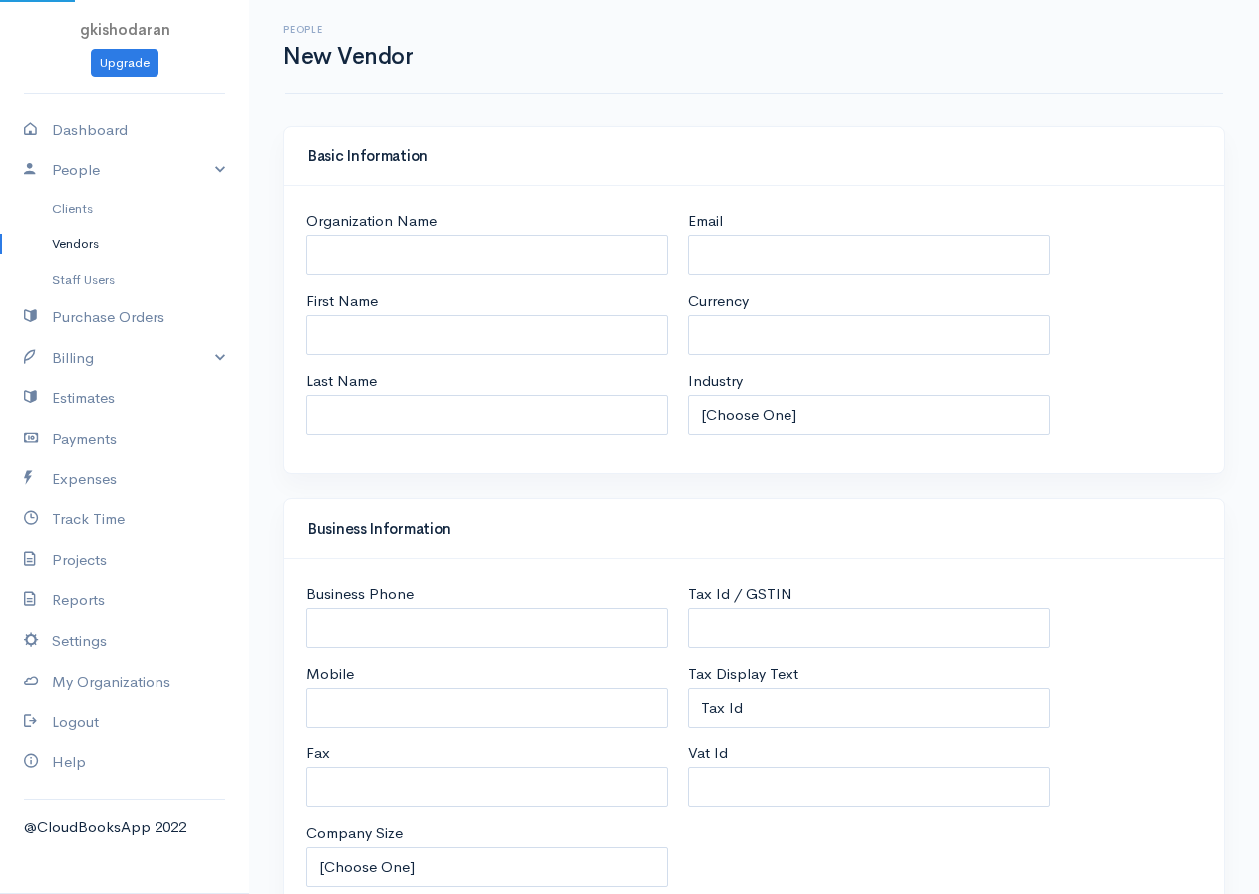
select select "LKR"
select select "[GEOGRAPHIC_DATA]"
click at [337, 346] on input "First Name" at bounding box center [487, 335] width 362 height 41
type input "V4"
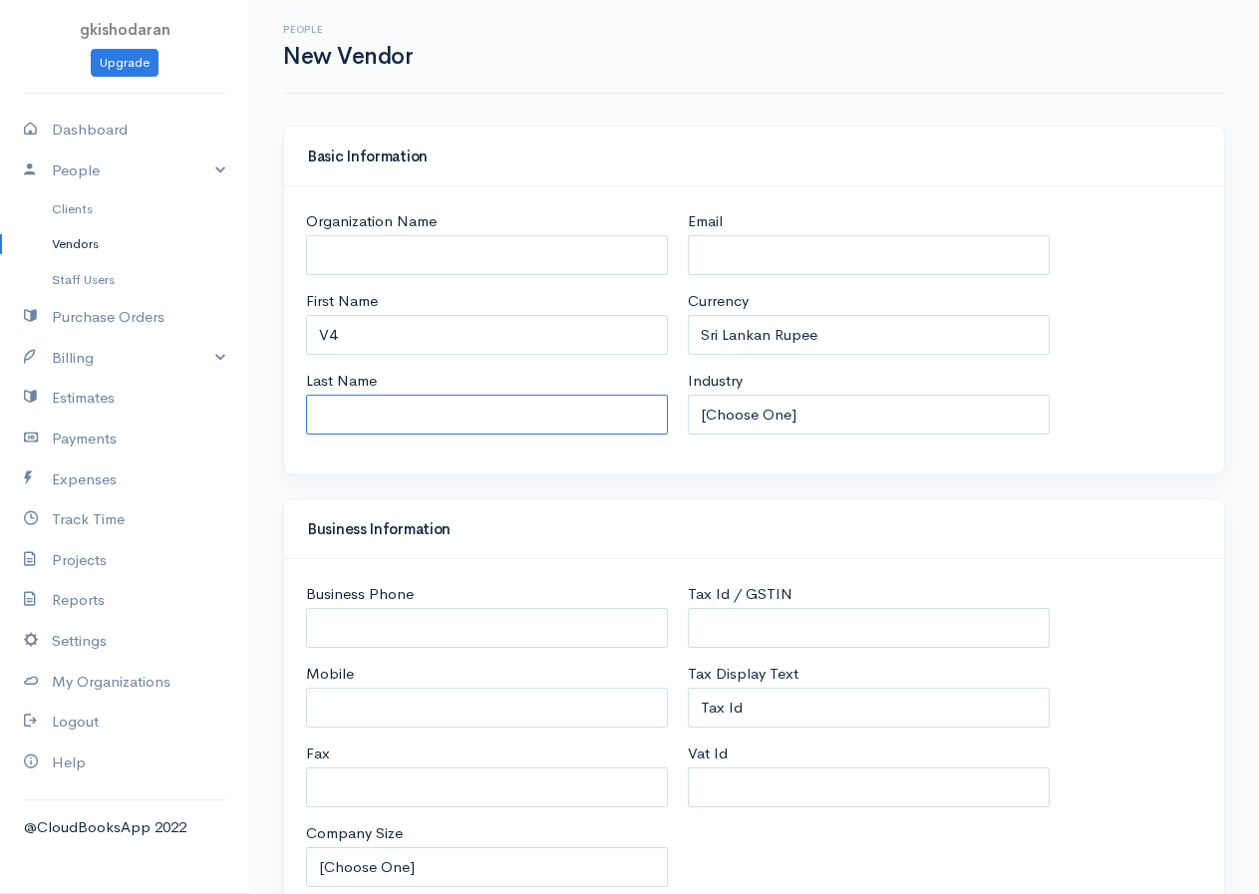
click at [452, 406] on input "Last Name" at bounding box center [487, 415] width 362 height 41
click at [366, 406] on input "Last Name" at bounding box center [487, 415] width 362 height 41
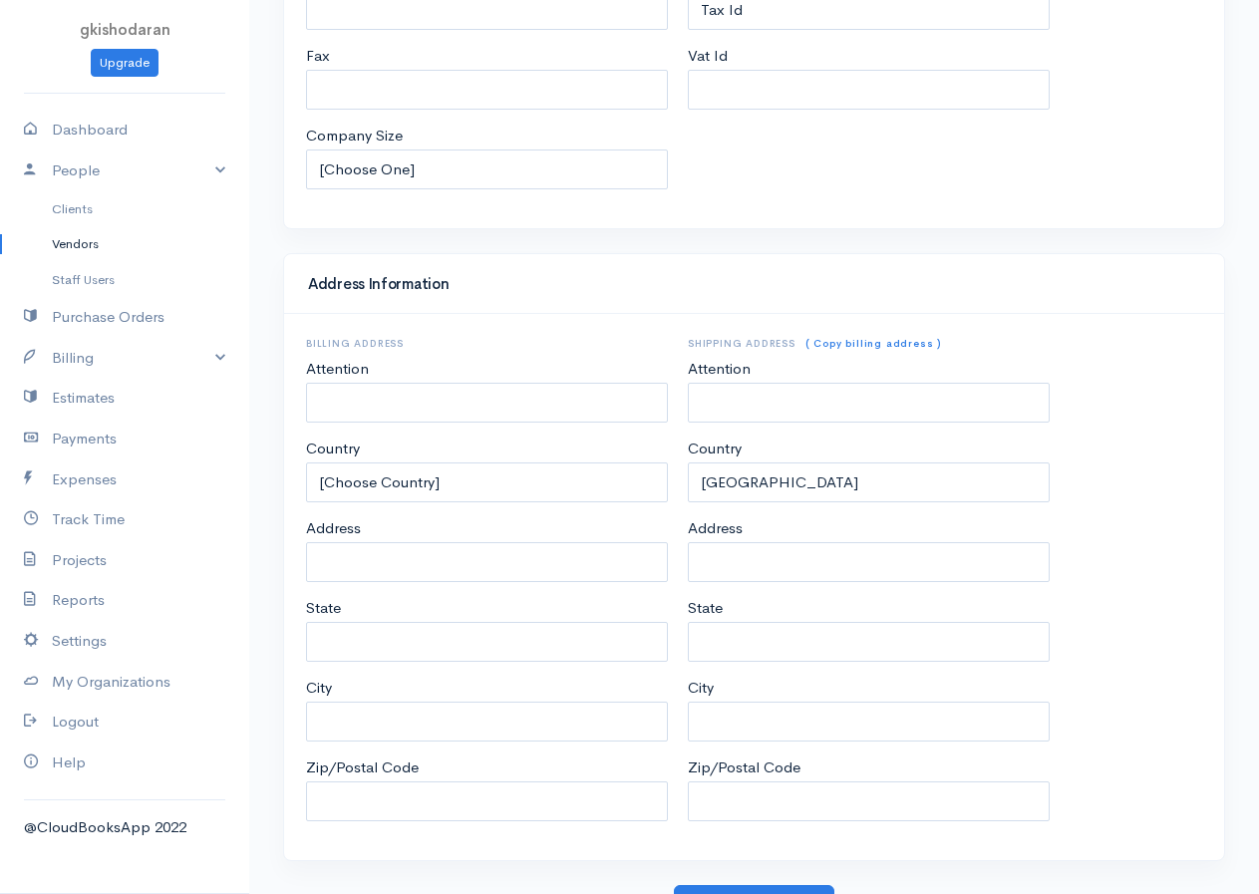
scroll to position [729, 0]
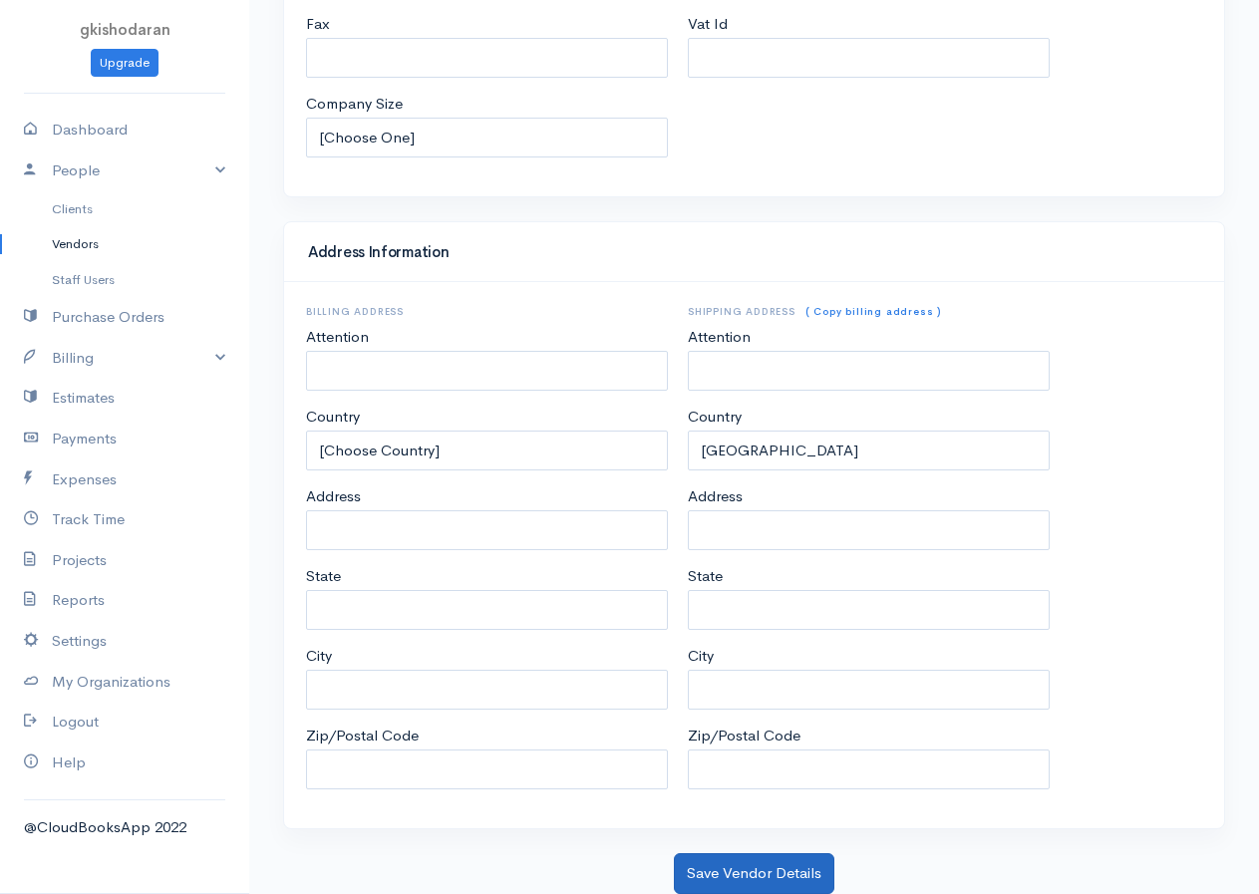
type input "Fozzby"
click at [731, 725] on button "Save Vendor Details" at bounding box center [754, 873] width 160 height 41
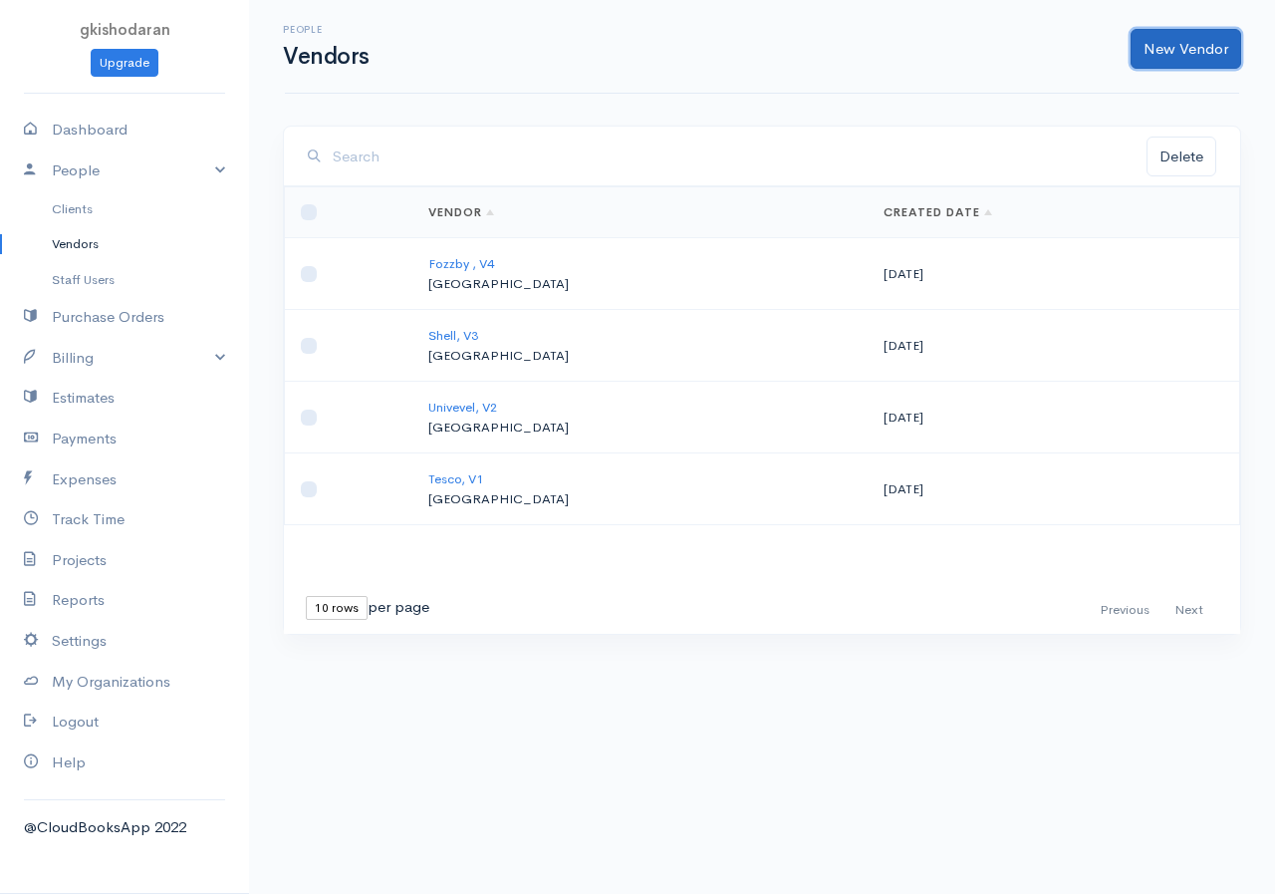
click at [1029, 61] on link "New Vendor" at bounding box center [1186, 49] width 111 height 41
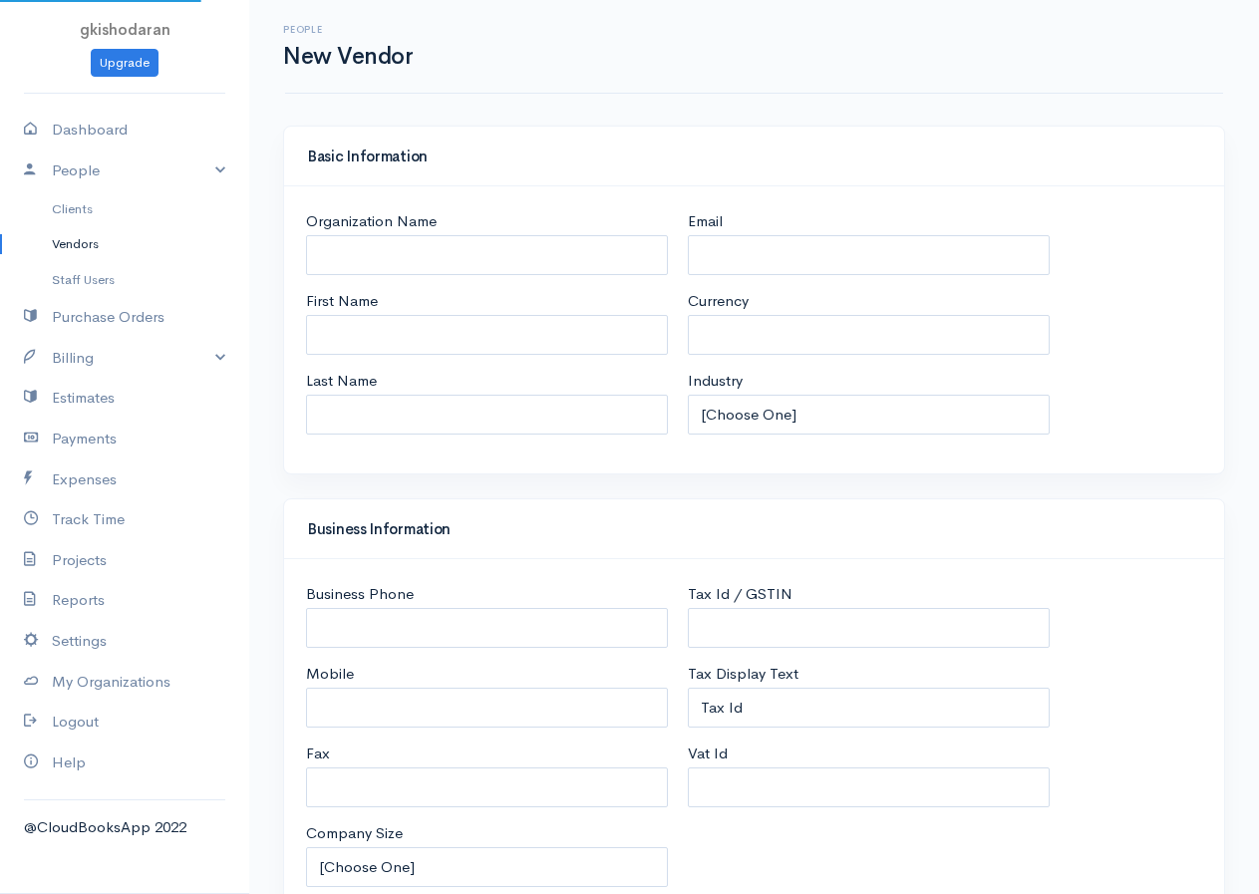
select select "LKR"
select select "[GEOGRAPHIC_DATA]"
click at [103, 63] on link "Upgrade" at bounding box center [125, 63] width 68 height 29
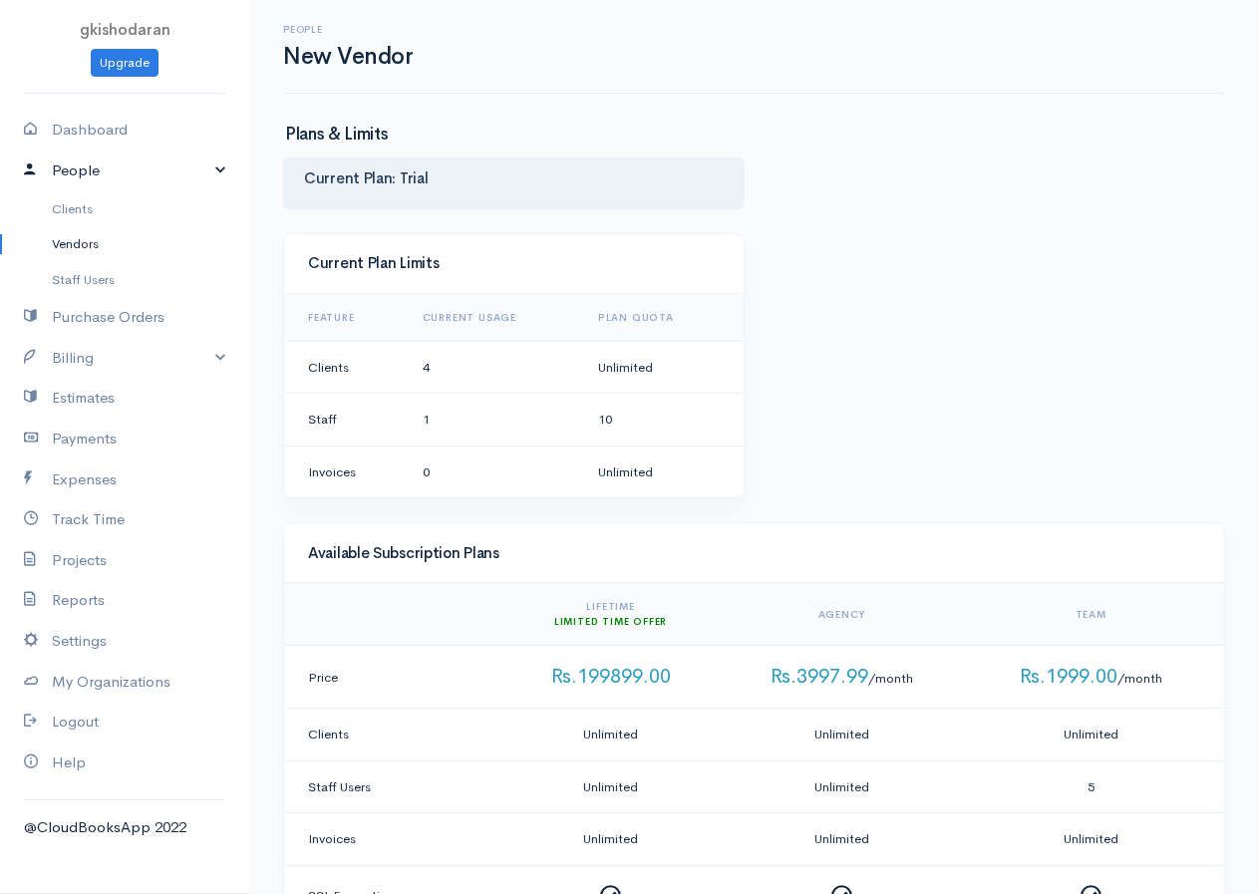
click at [116, 169] on link "People" at bounding box center [124, 170] width 249 height 41
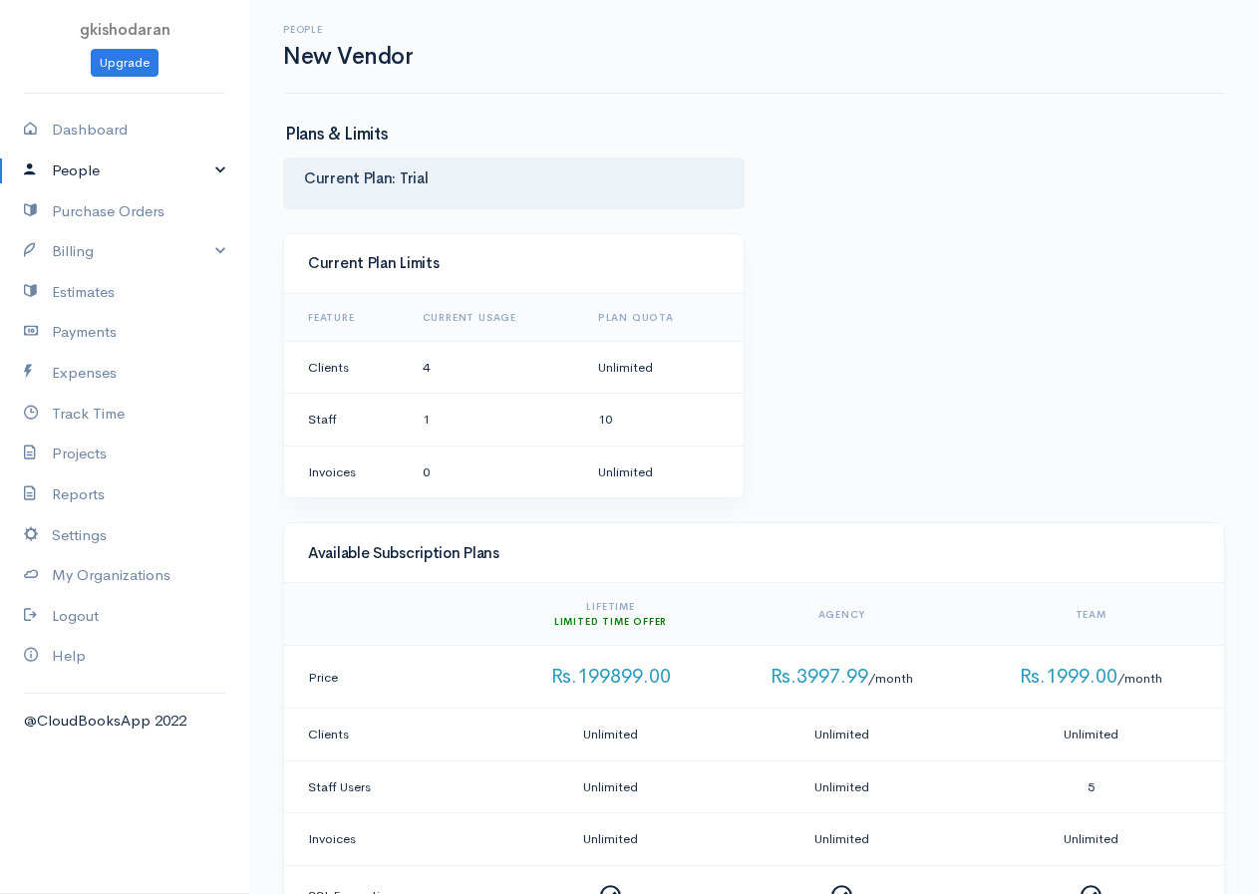
click at [110, 187] on link "People" at bounding box center [124, 170] width 249 height 41
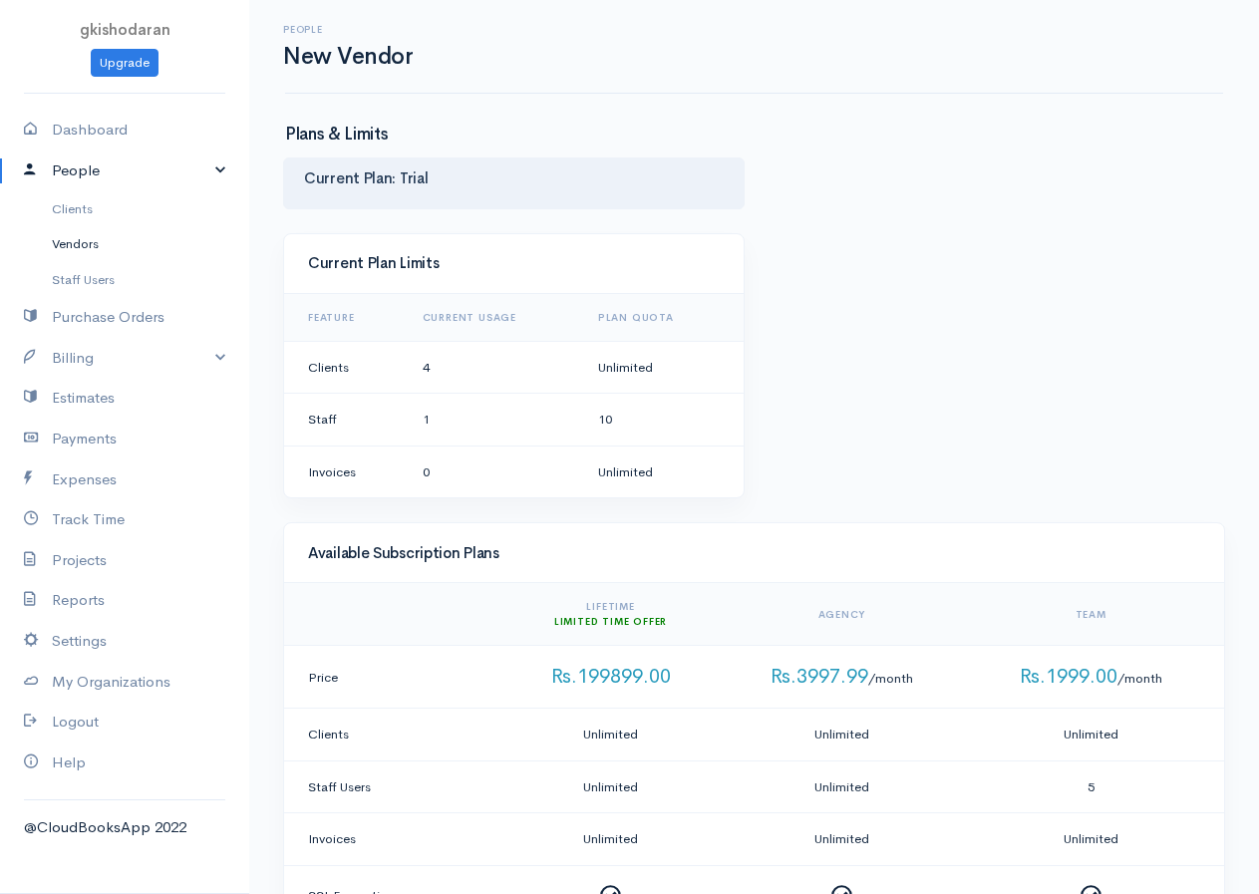
click at [90, 252] on link "Vendors" at bounding box center [124, 244] width 249 height 36
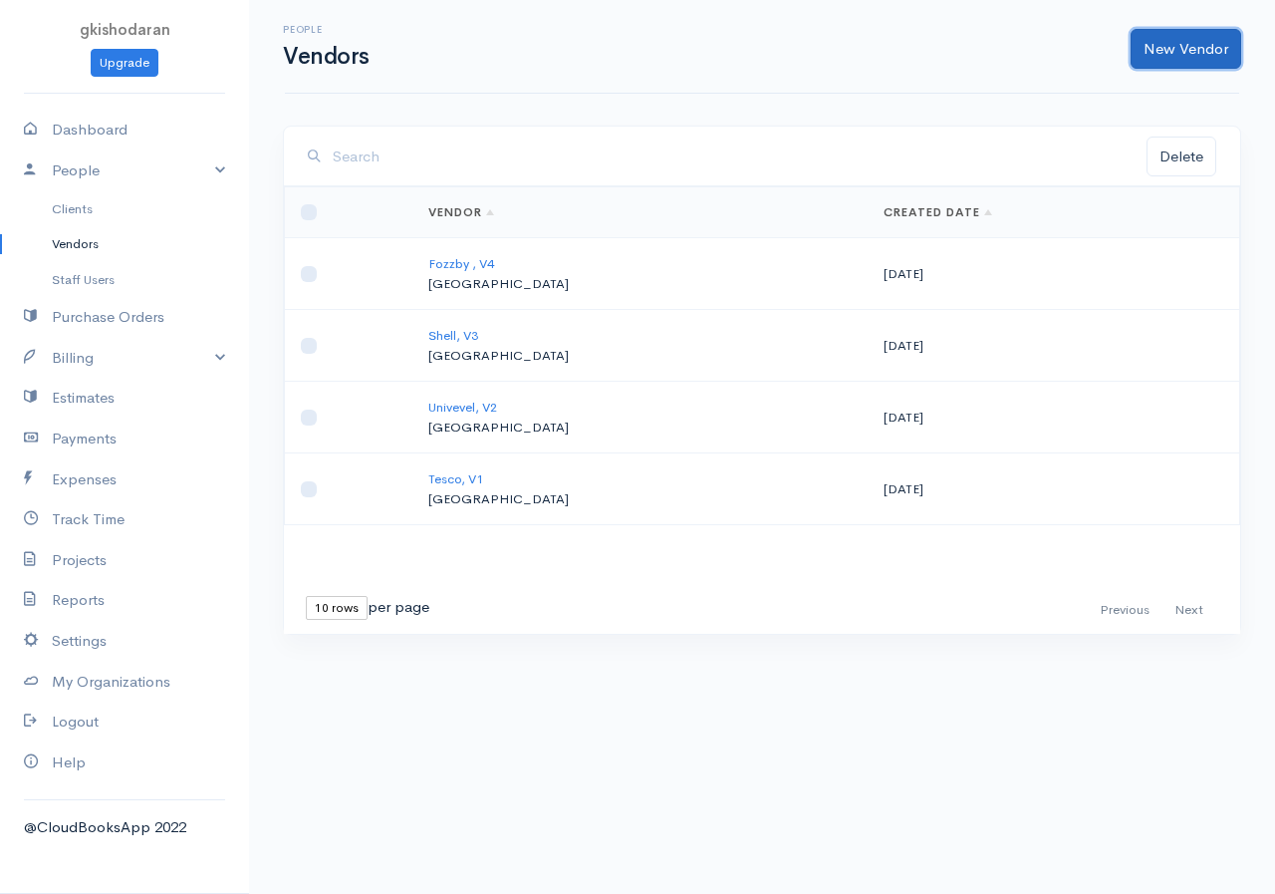
click at [1029, 39] on link "New Vendor" at bounding box center [1186, 49] width 111 height 41
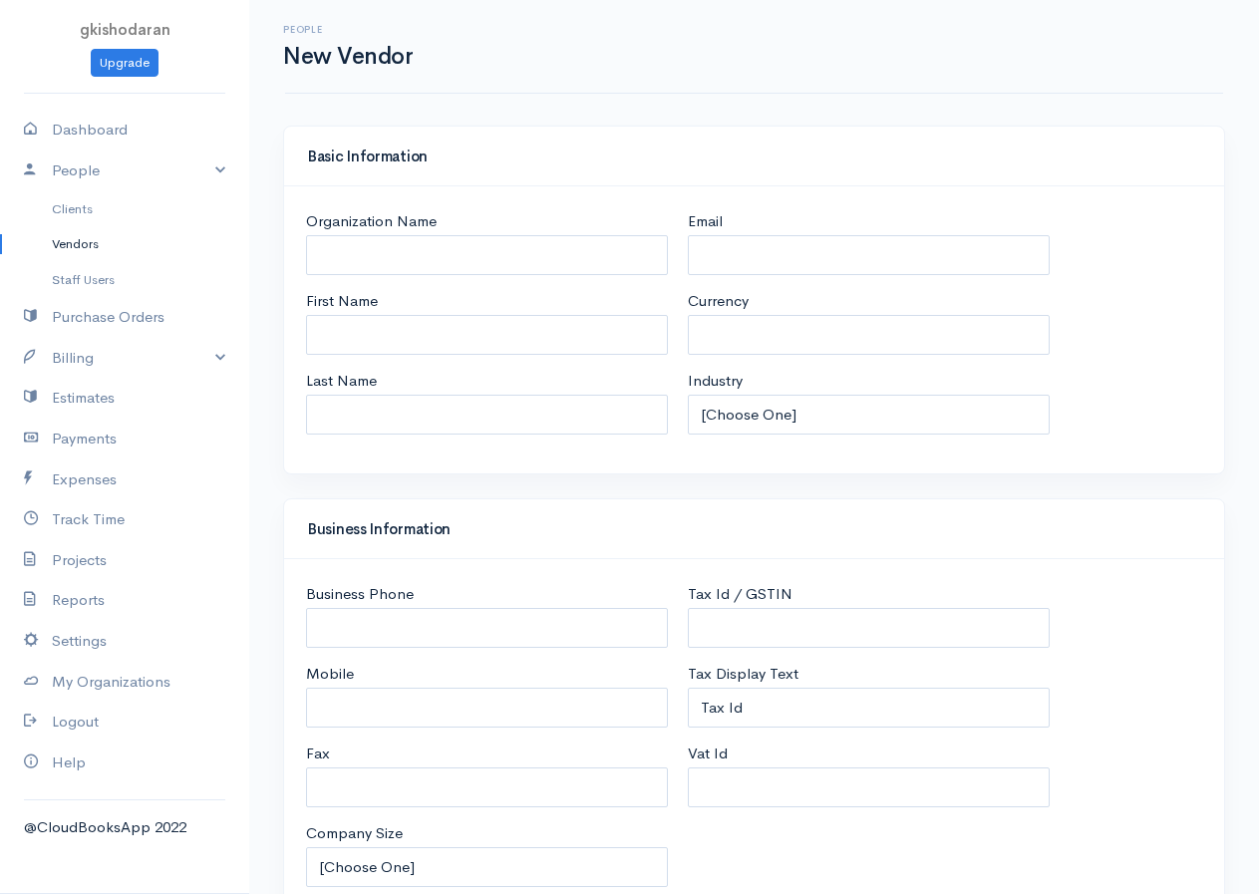
select select "LKR"
select select "[GEOGRAPHIC_DATA]"
click at [433, 329] on input "First Name" at bounding box center [487, 335] width 362 height 41
type input "V5"
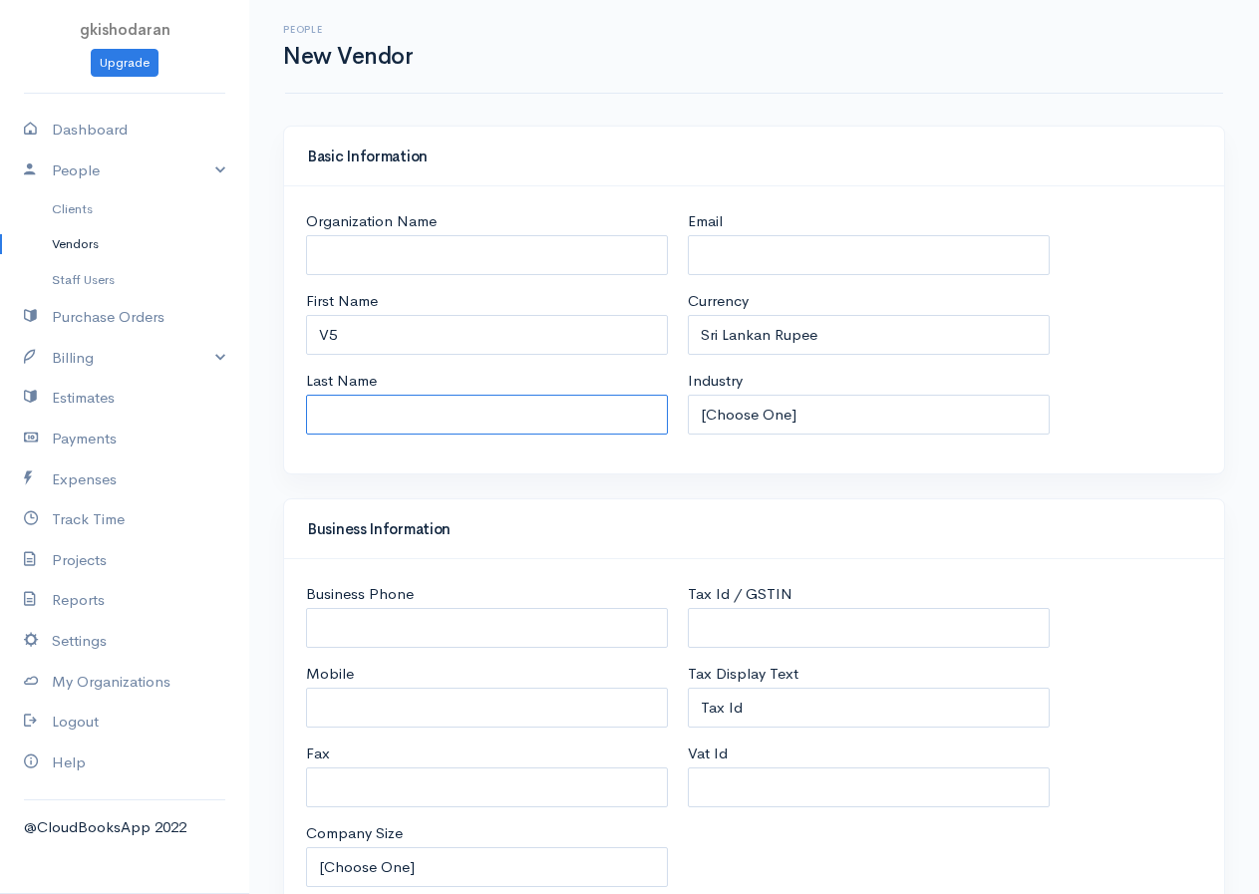
click at [400, 420] on input "Last Name" at bounding box center [487, 415] width 362 height 41
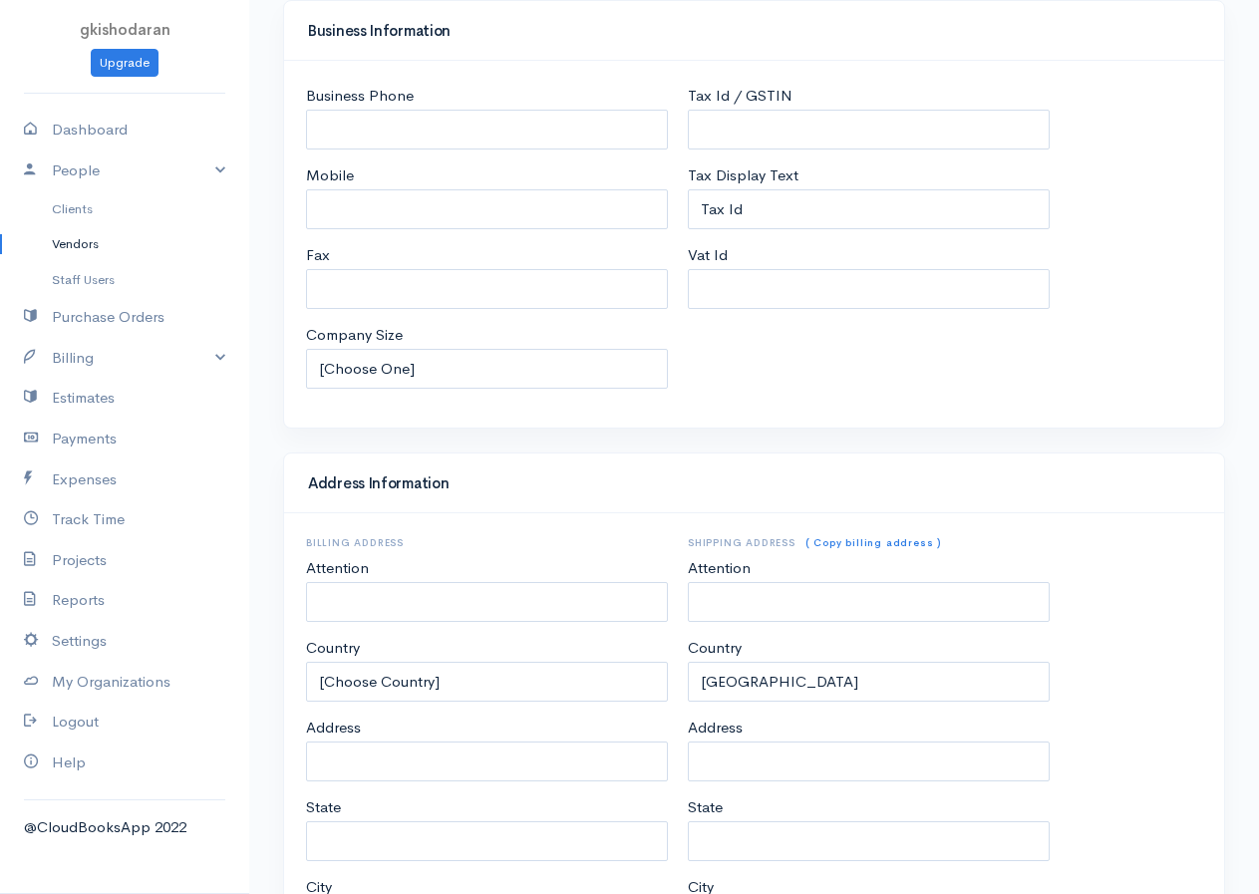
scroll to position [729, 0]
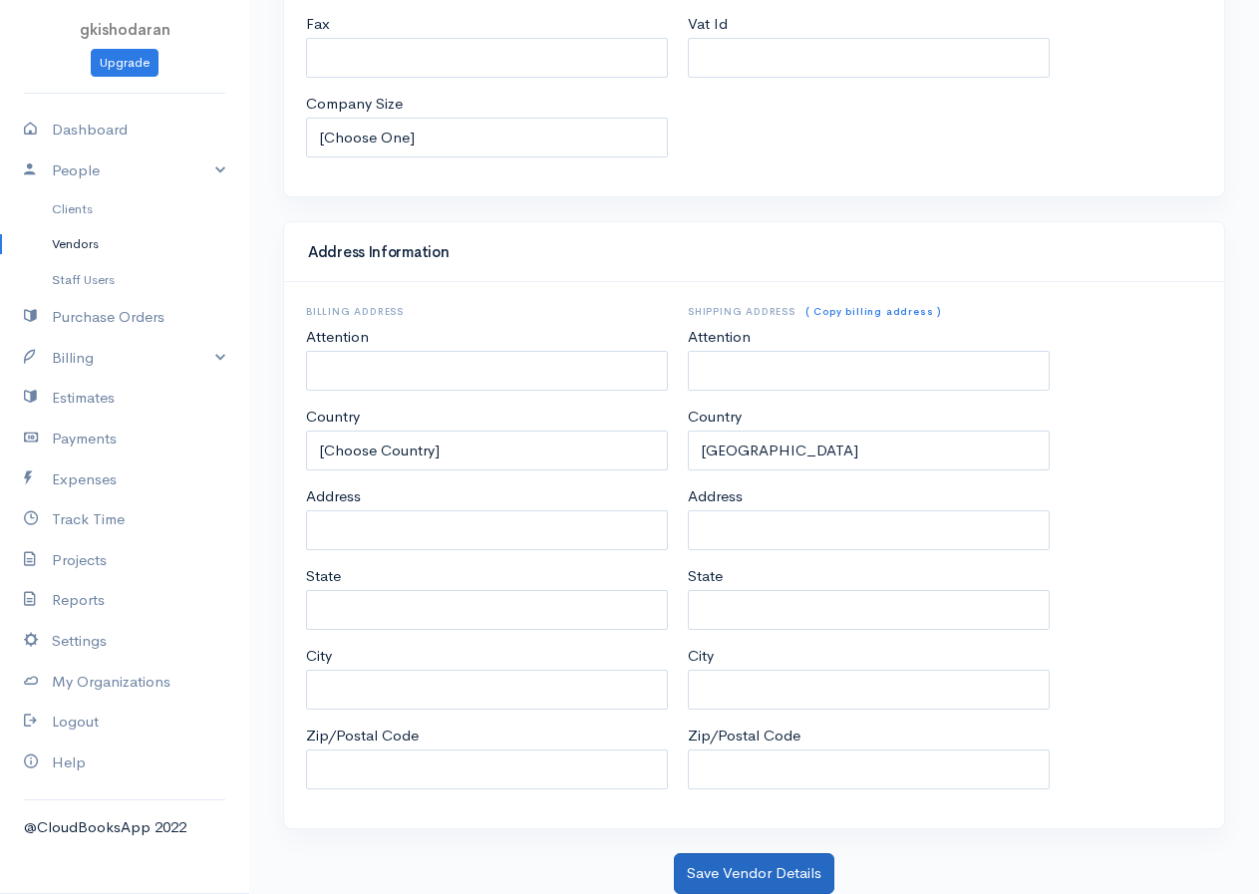
type input "Rengvo"
click at [800, 725] on button "Save Vendor Details" at bounding box center [754, 873] width 160 height 41
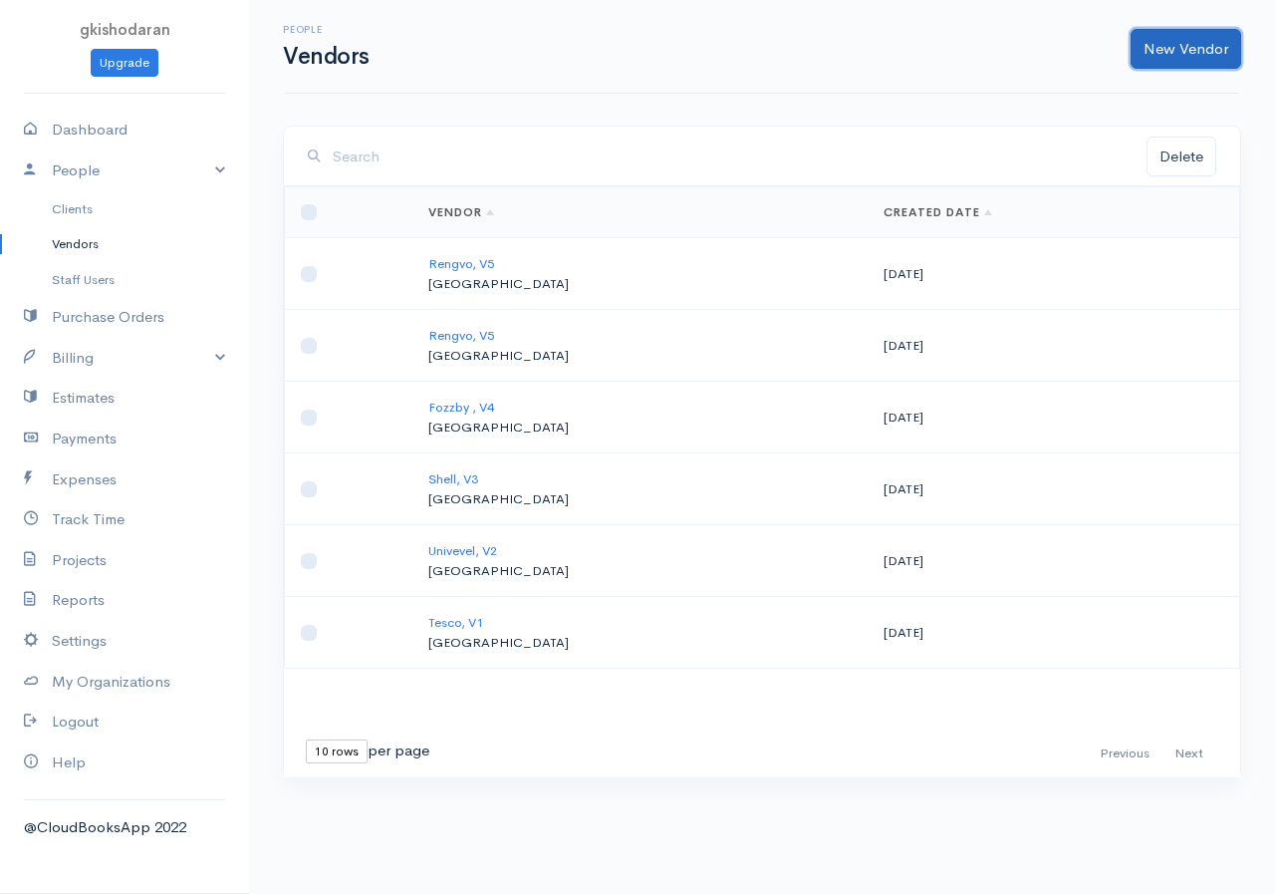
click at [1029, 47] on link "New Vendor" at bounding box center [1186, 49] width 111 height 41
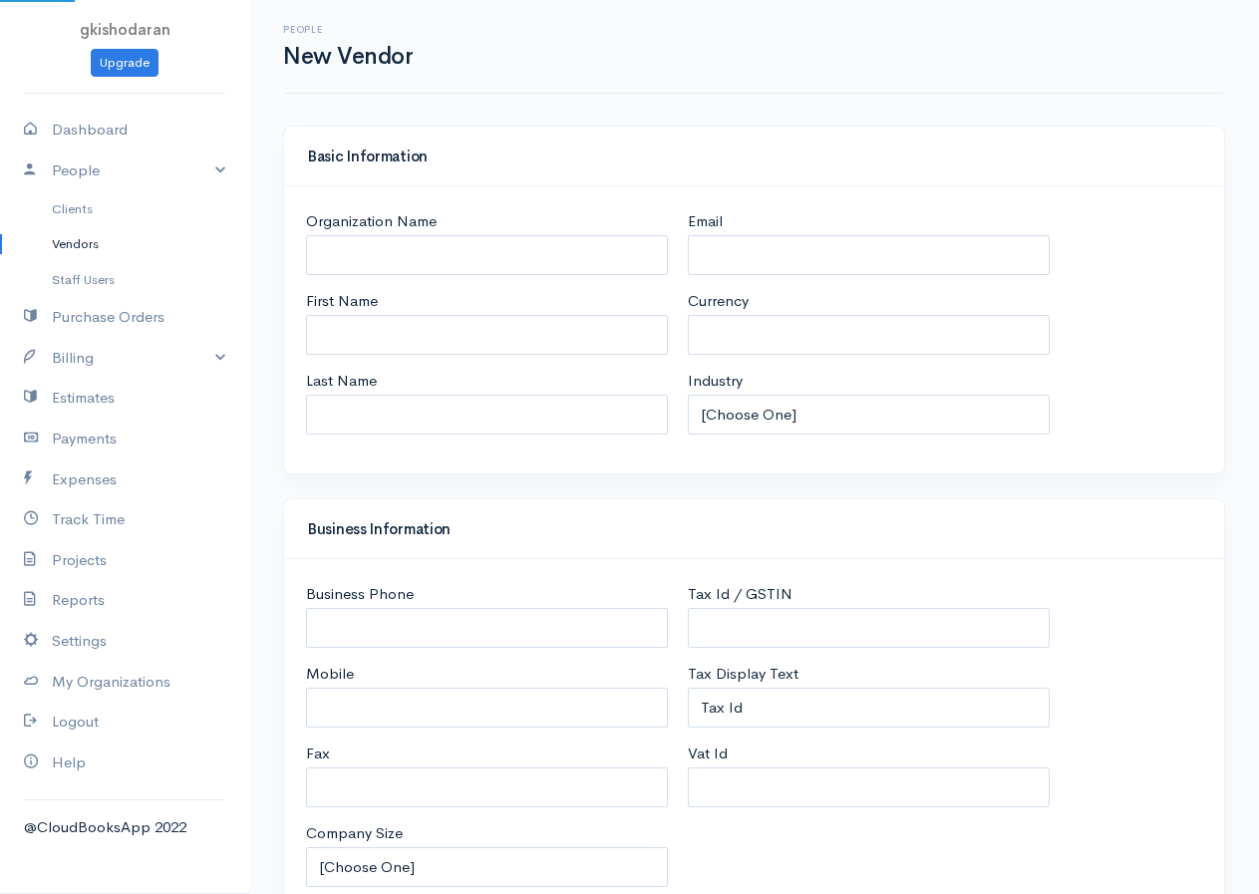
select select "LKR"
select select "[GEOGRAPHIC_DATA]"
click at [359, 329] on input "First Name" at bounding box center [487, 335] width 362 height 41
type input "V6"
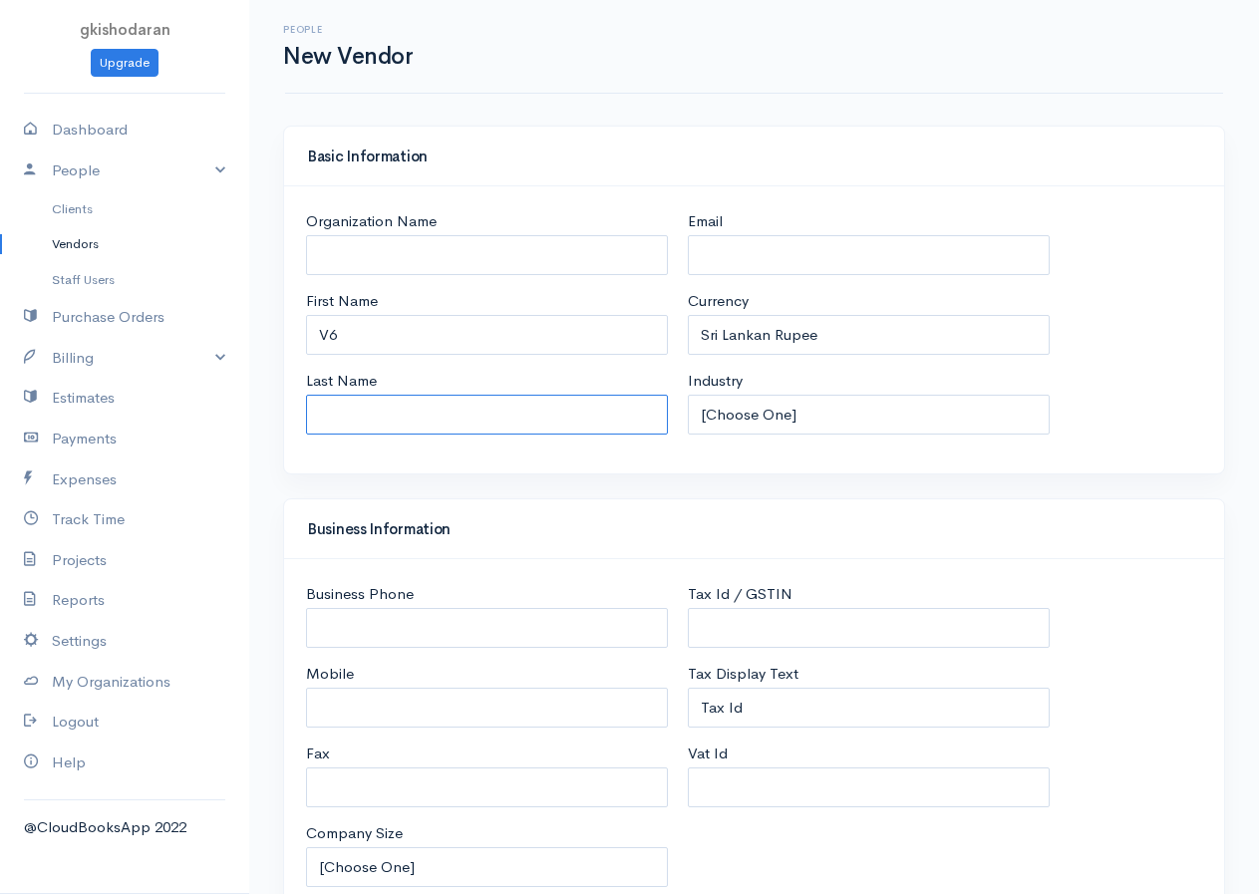
click at [334, 403] on input "Last Name" at bounding box center [487, 415] width 362 height 41
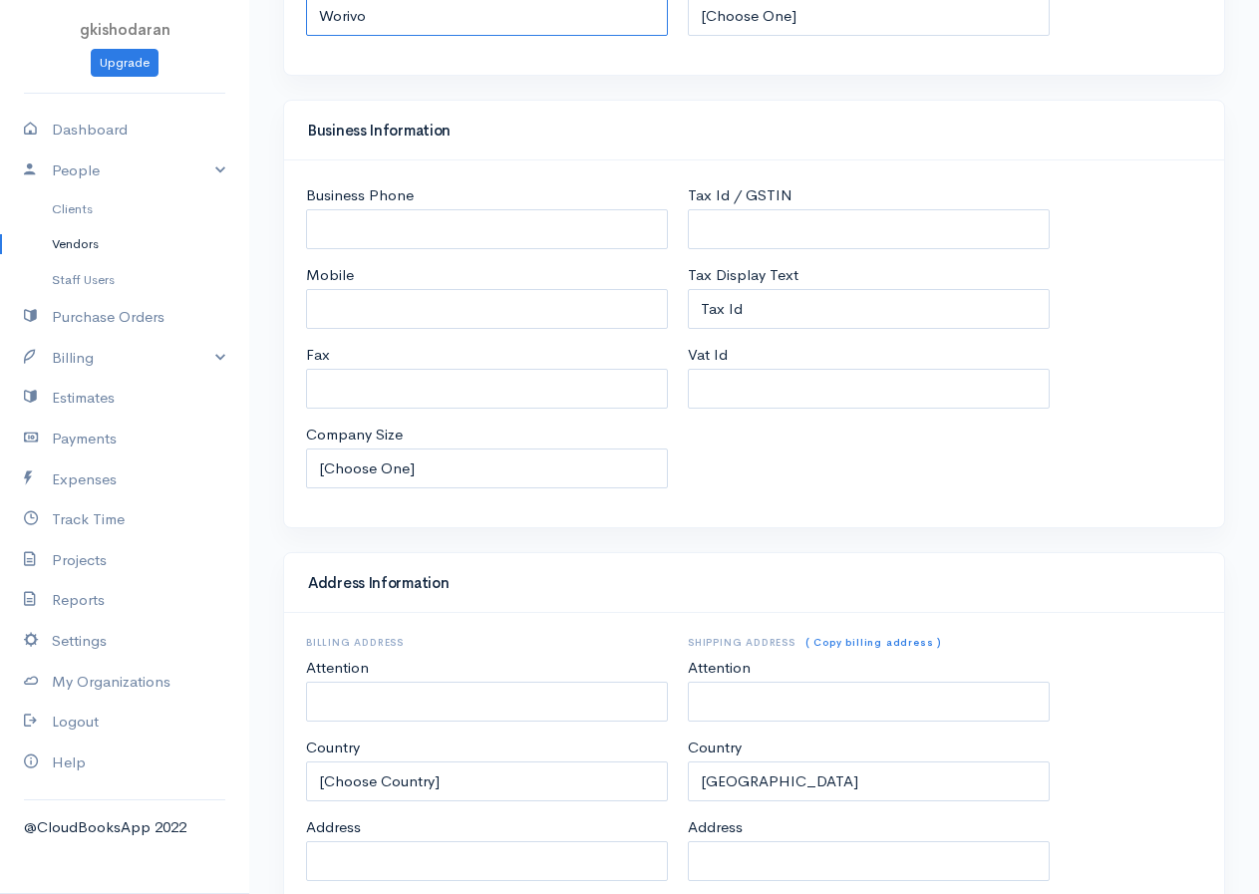
scroll to position [729, 0]
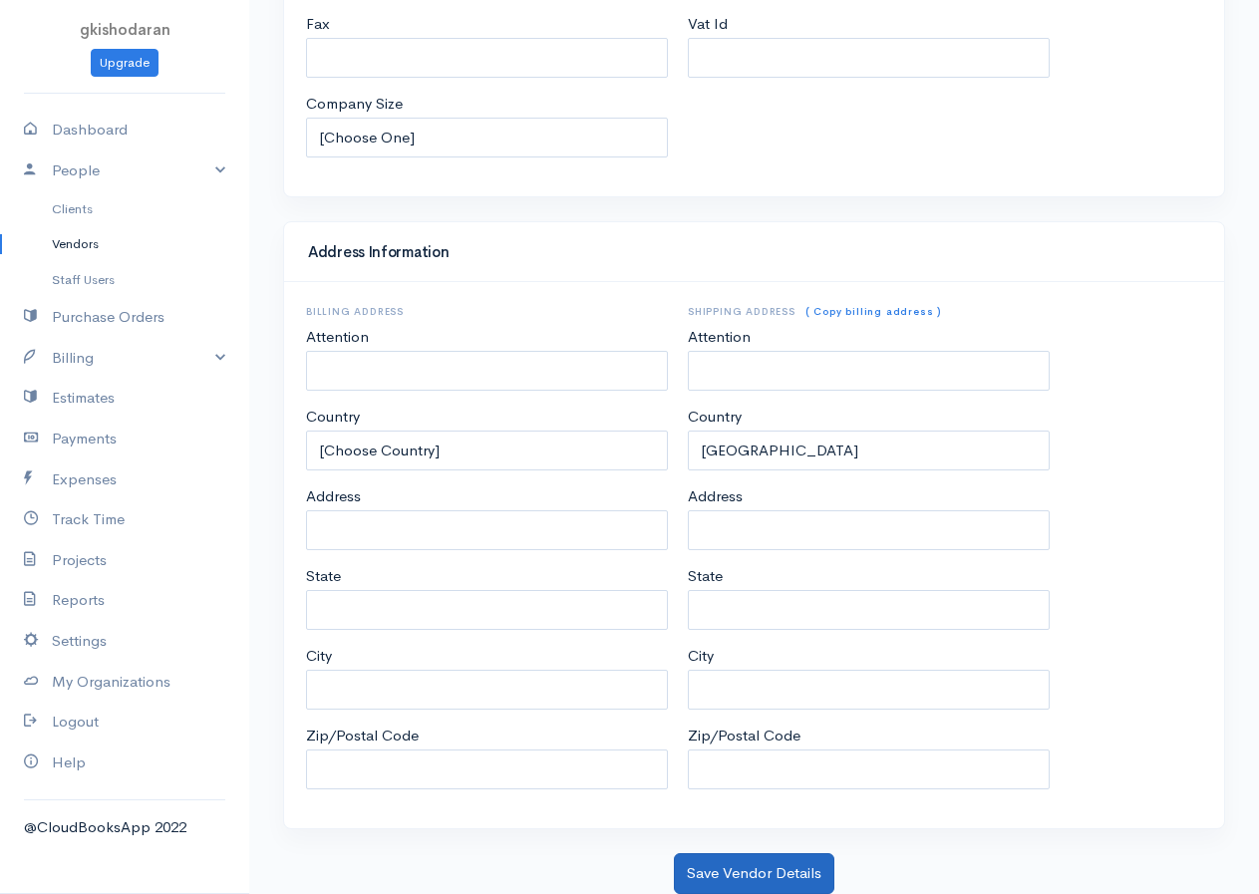
type input "Worivo"
click at [720, 725] on button "Save Vendor Details" at bounding box center [754, 873] width 160 height 41
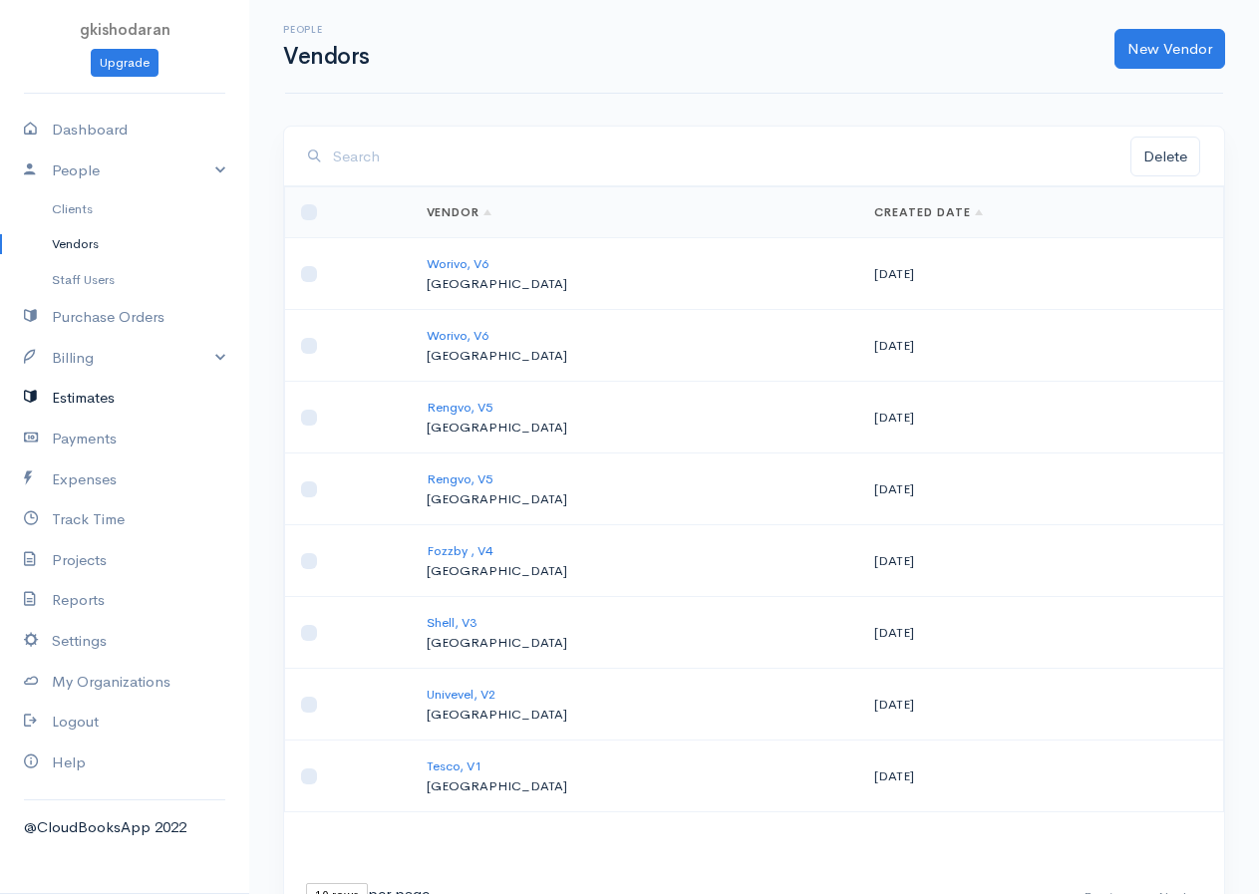
scroll to position [100, 0]
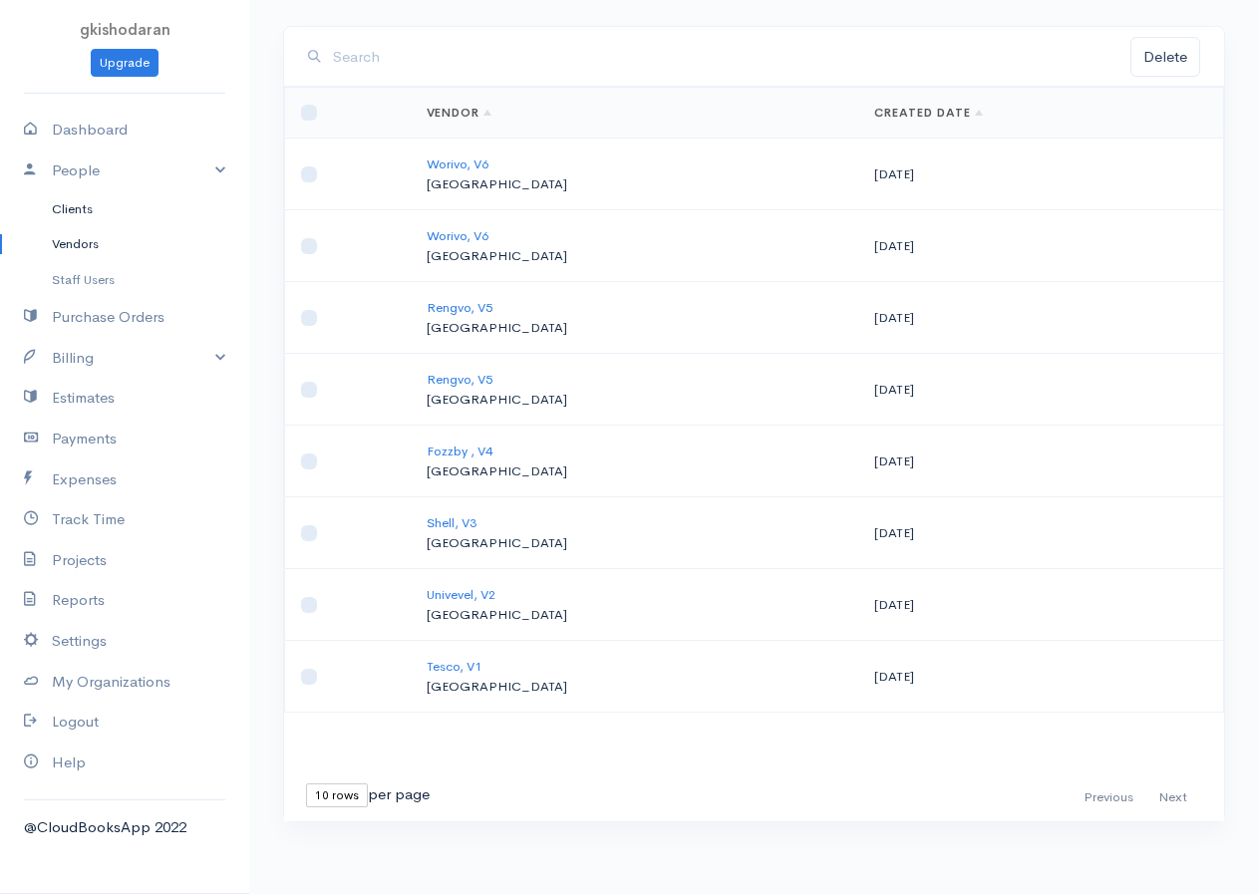
click at [87, 208] on link "Clients" at bounding box center [124, 209] width 249 height 36
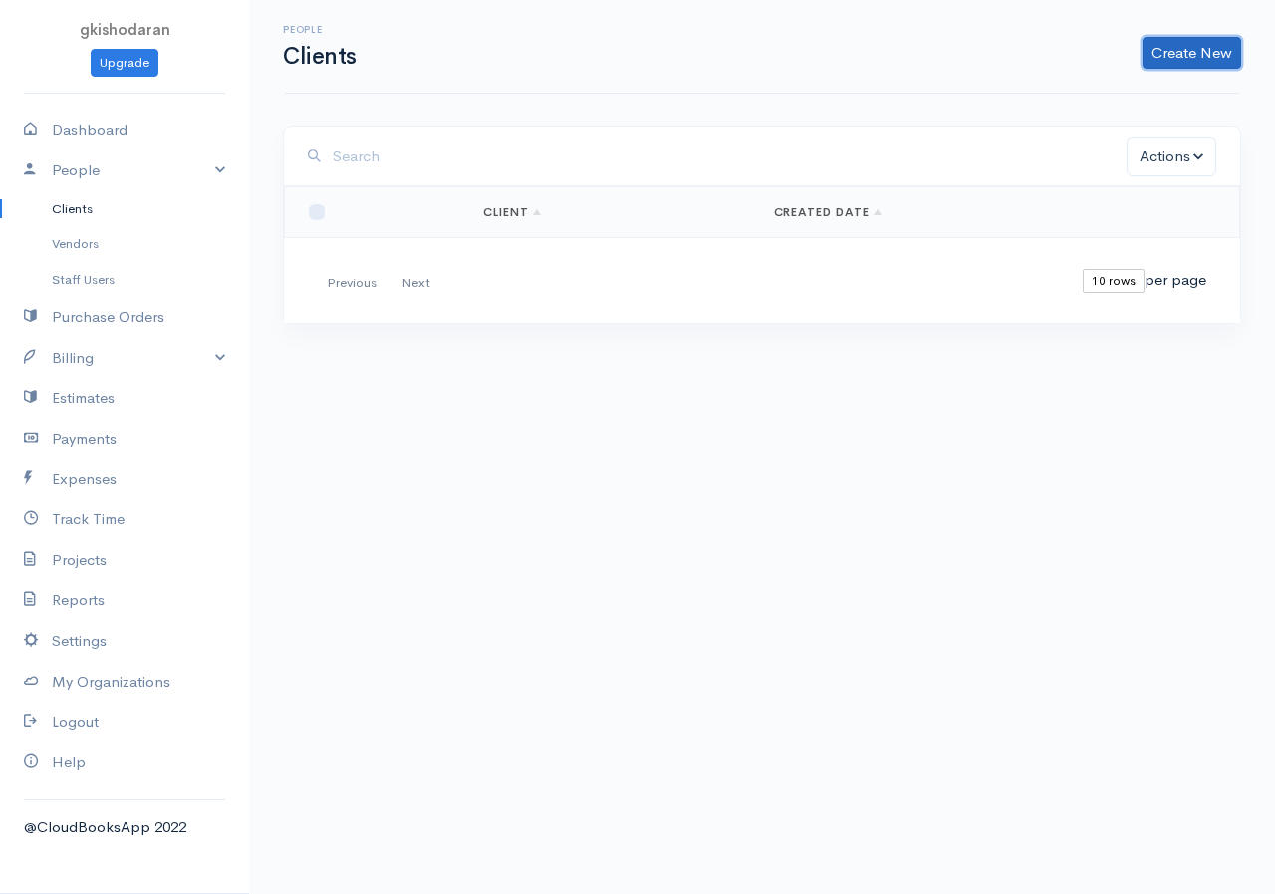
click at [1029, 61] on link "Create New" at bounding box center [1192, 53] width 99 height 32
click at [1029, 44] on link "Create New" at bounding box center [1192, 53] width 99 height 32
click at [483, 209] on link "Client" at bounding box center [512, 212] width 58 height 16
click at [1029, 54] on link "Create New" at bounding box center [1192, 53] width 99 height 32
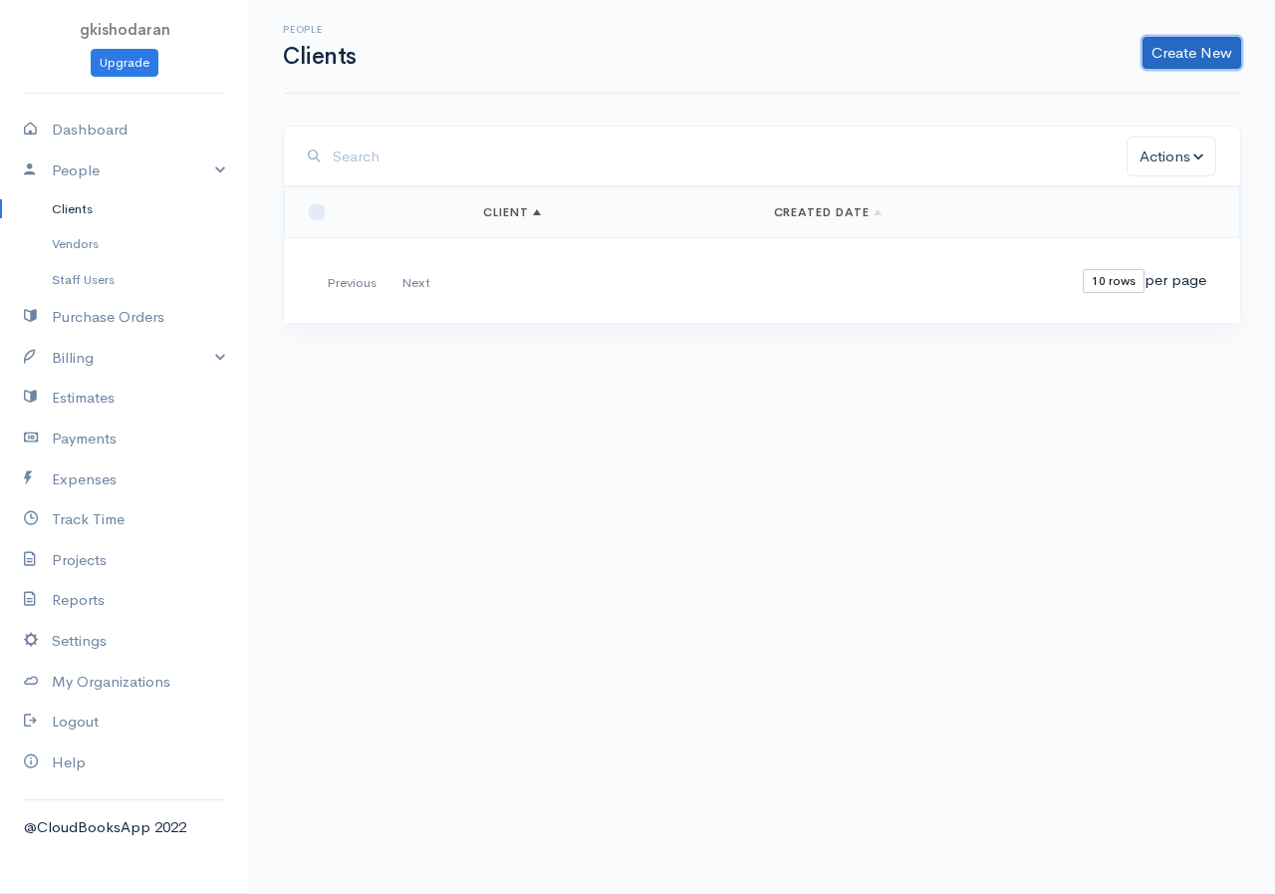
click at [1029, 54] on link "Create New" at bounding box center [1192, 53] width 99 height 32
click at [1029, 99] on link "Client" at bounding box center [1160, 95] width 157 height 35
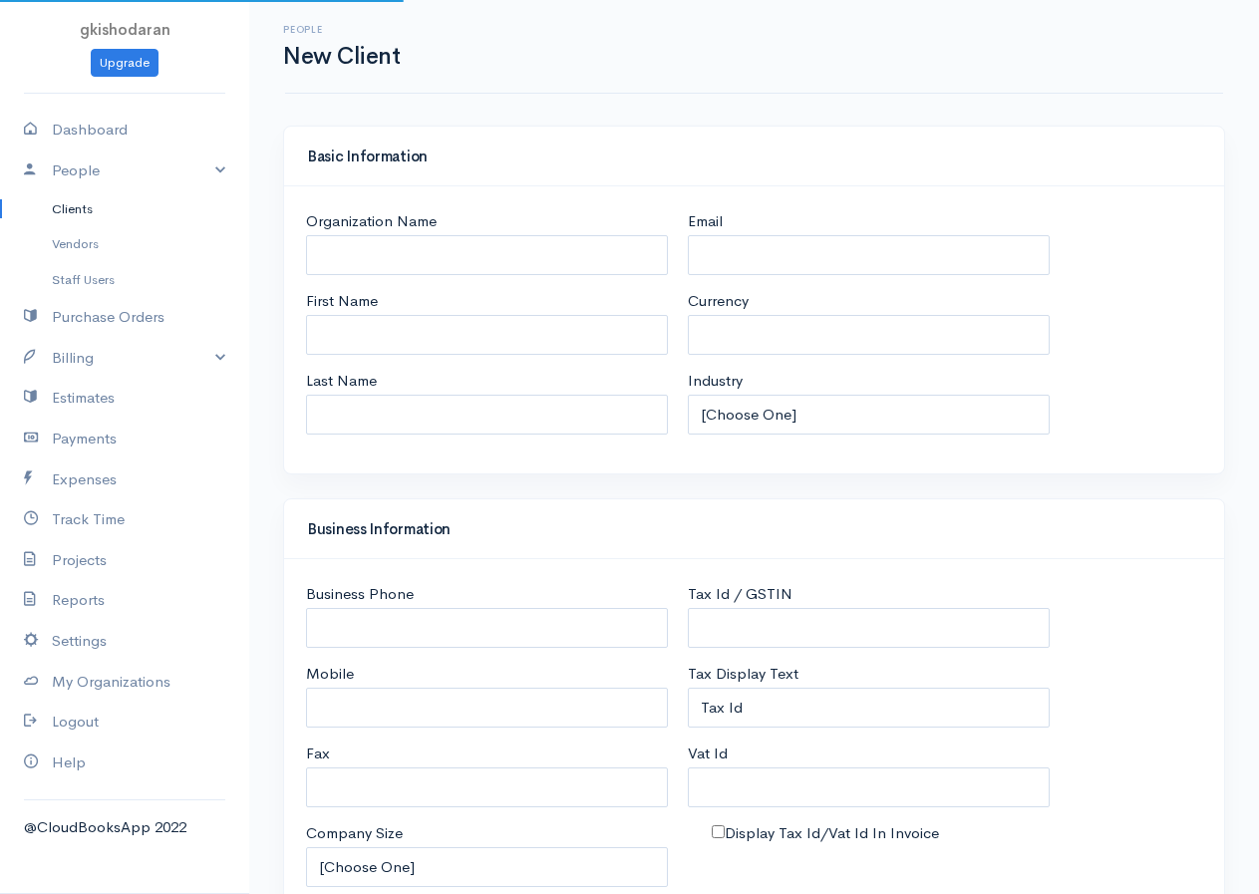
select select "LKR"
select select "[GEOGRAPHIC_DATA]"
click at [345, 322] on input "First Name" at bounding box center [487, 335] width 362 height 41
type input "c"
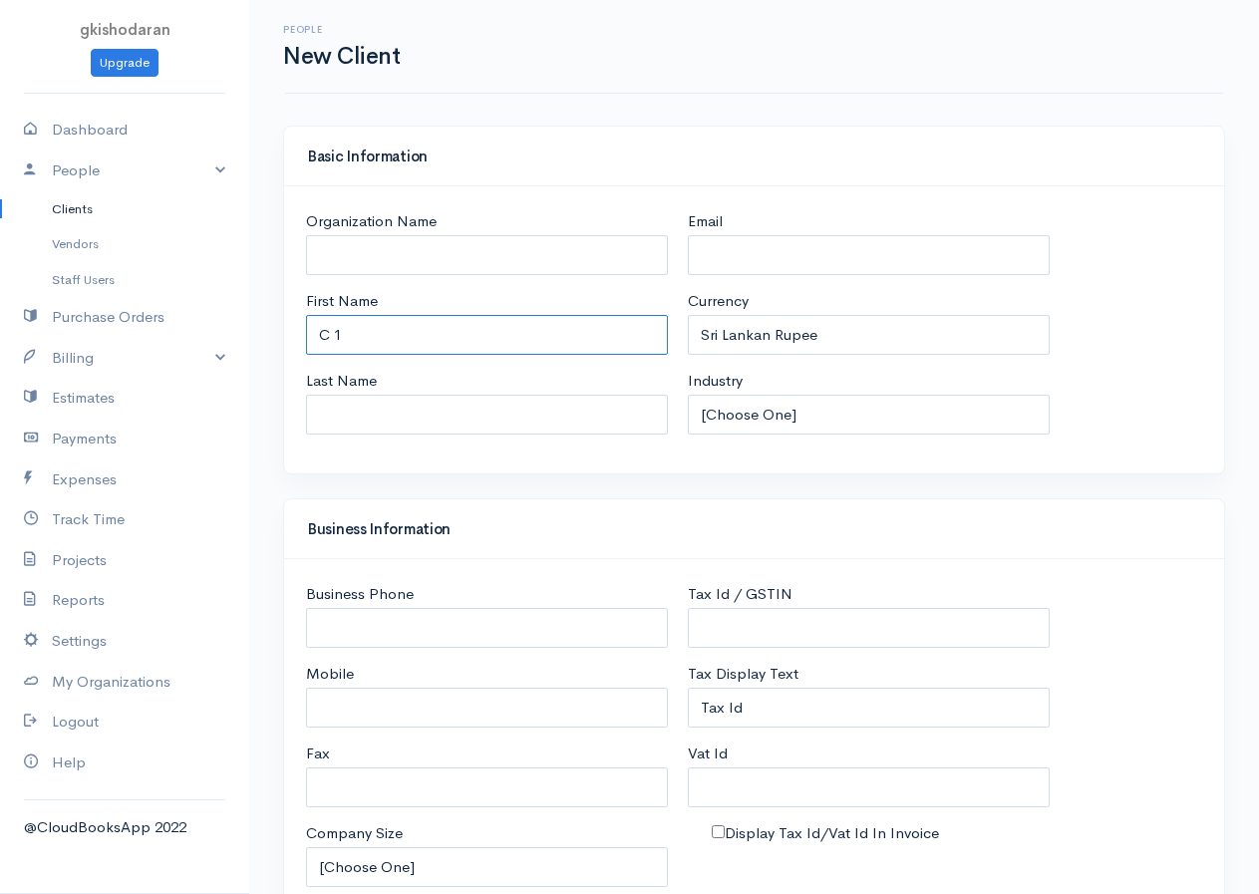
type input "C 1"
click at [382, 411] on input "Last Name" at bounding box center [487, 415] width 362 height 41
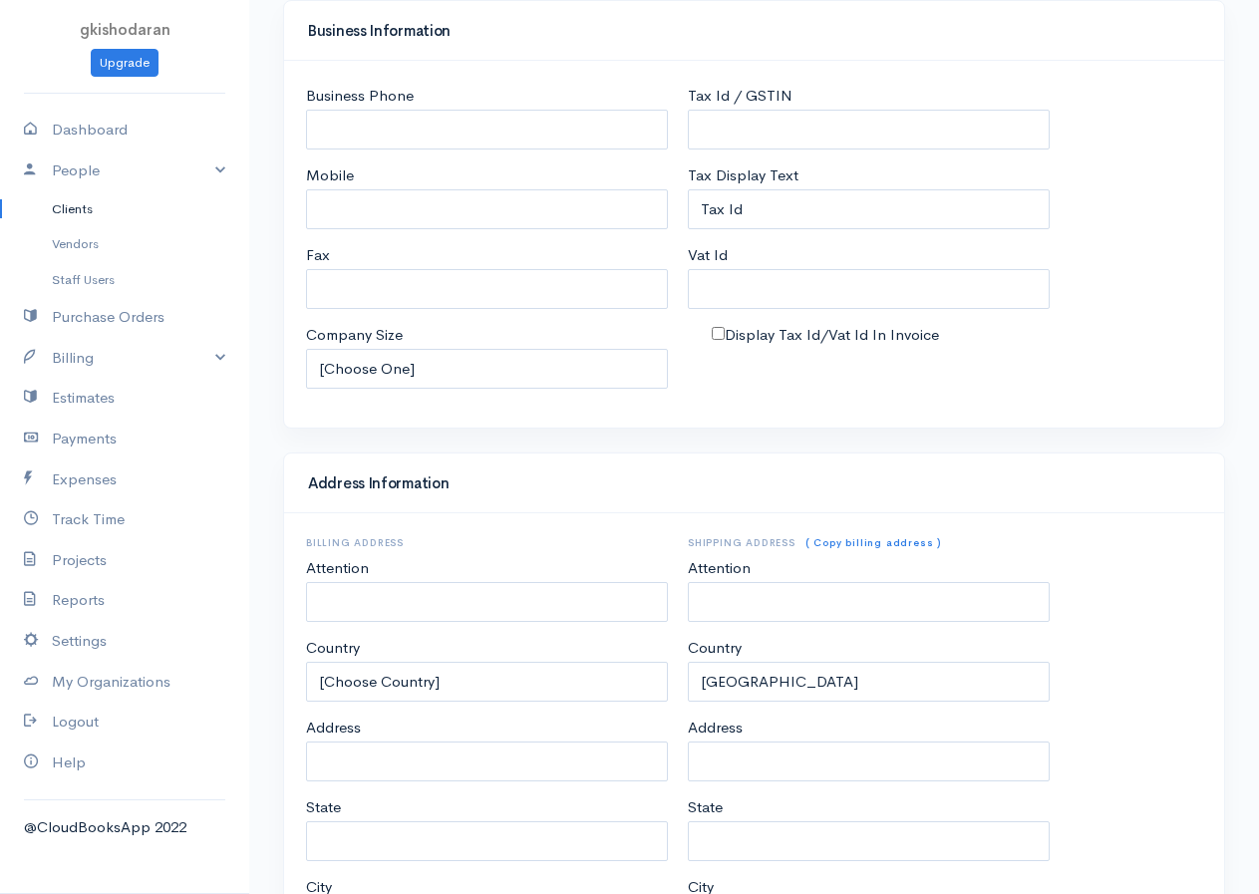
scroll to position [751, 0]
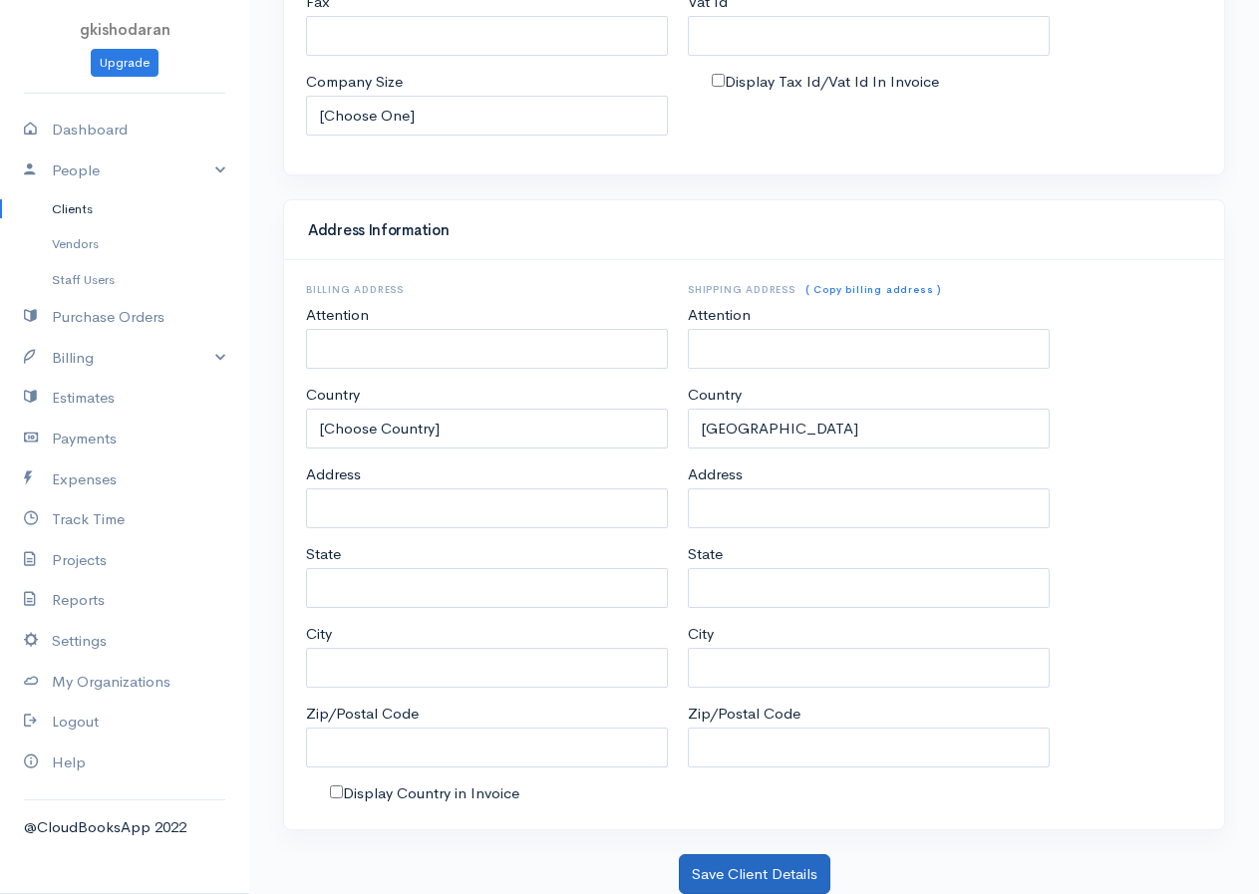
type input "Nuwan"
click at [775, 725] on button "Save Client Details" at bounding box center [754, 874] width 151 height 41
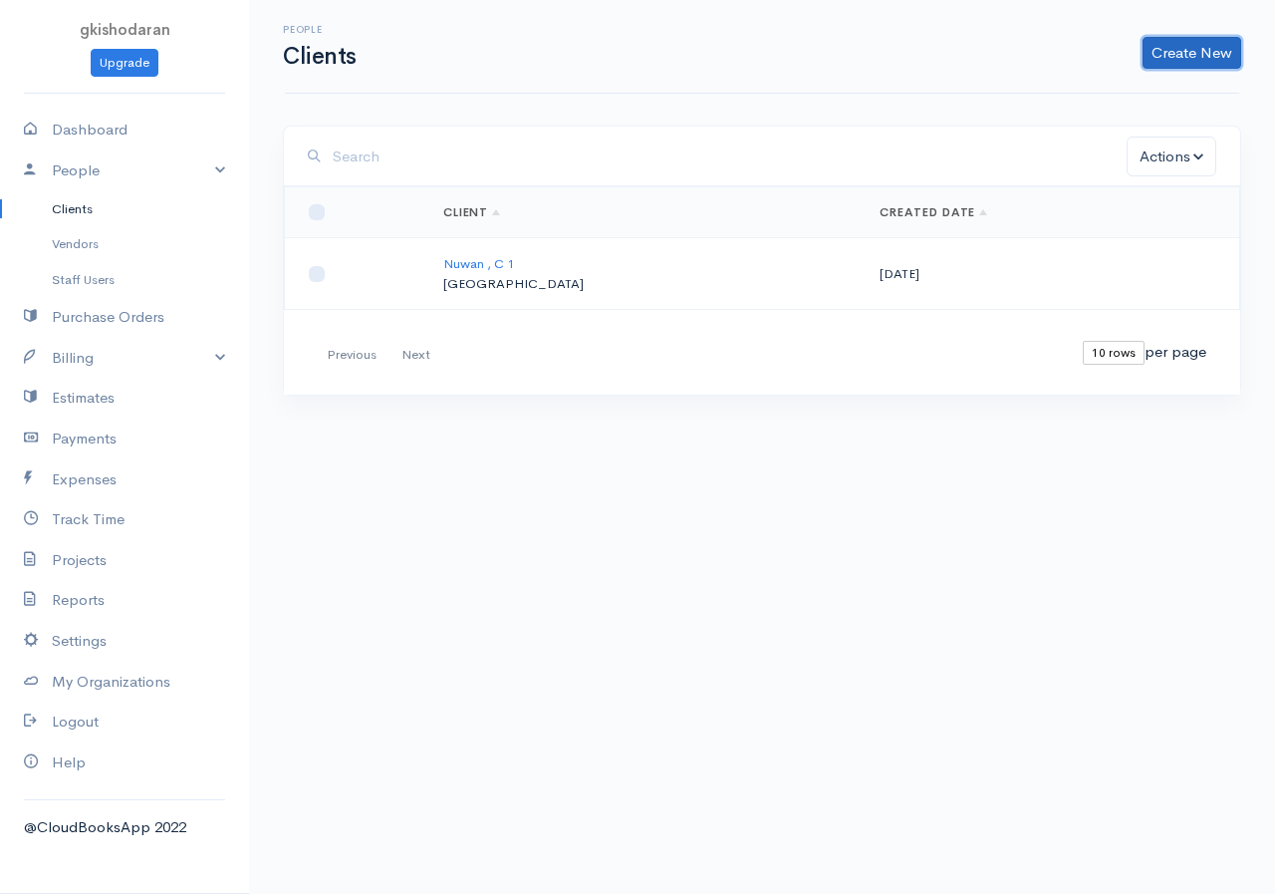
click at [1029, 49] on link "Create New" at bounding box center [1192, 53] width 99 height 32
click at [1029, 43] on link "Create New" at bounding box center [1192, 53] width 99 height 32
click at [1029, 48] on link "Create New" at bounding box center [1192, 53] width 99 height 32
click at [1029, 91] on link "Client" at bounding box center [1160, 95] width 157 height 35
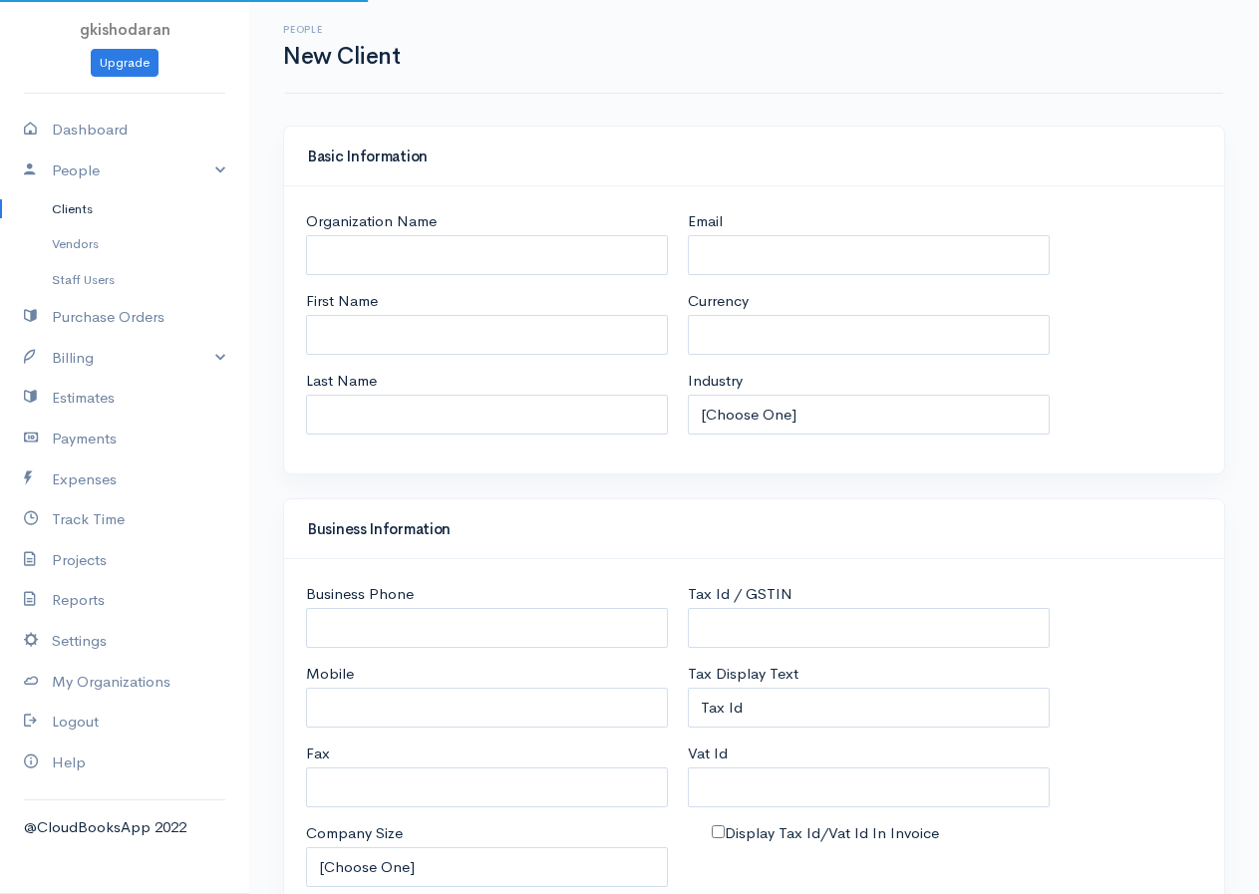
select select "LKR"
select select "[GEOGRAPHIC_DATA]"
click at [379, 339] on input "First Name" at bounding box center [487, 335] width 362 height 41
click at [428, 344] on input "First Name" at bounding box center [487, 335] width 362 height 41
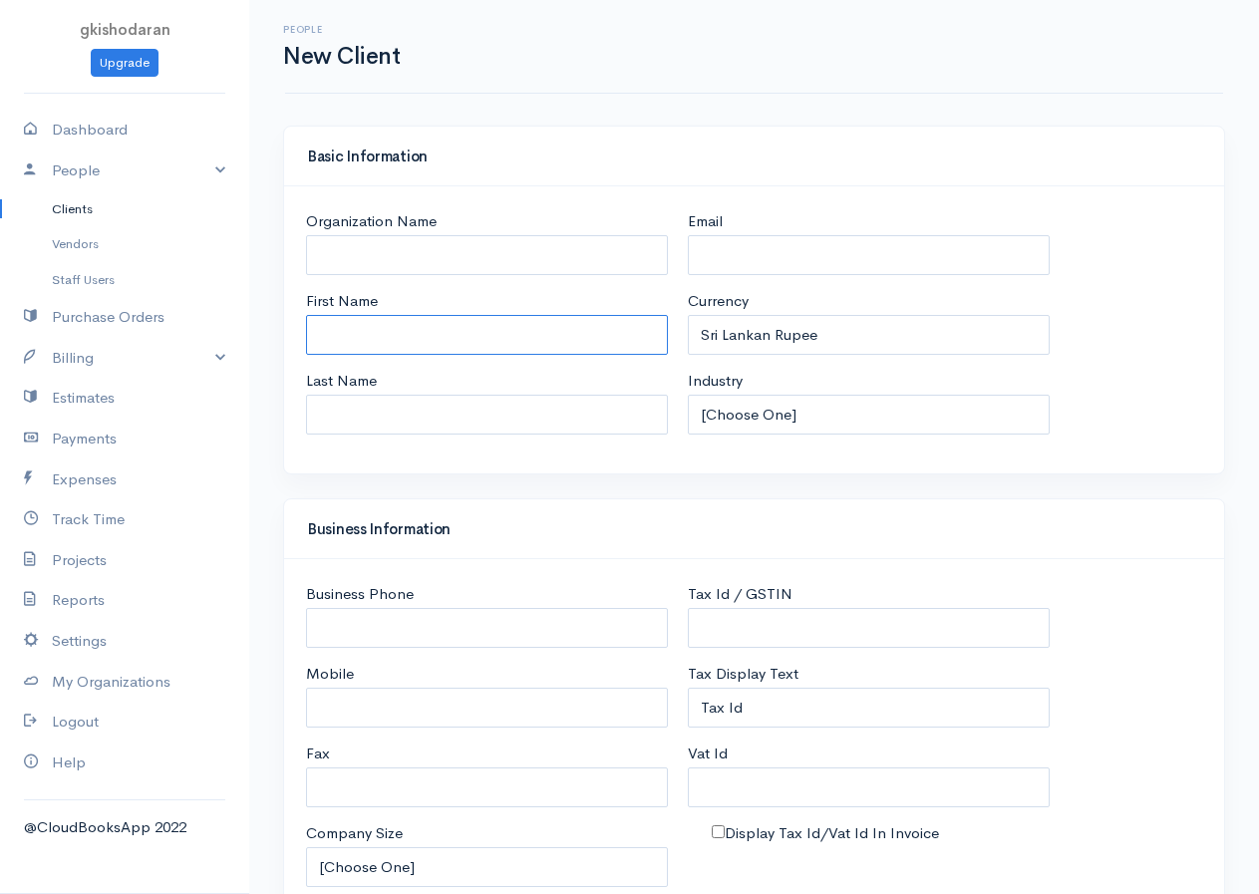
type input "c"
type input "C 2"
click at [364, 415] on input "Last Name" at bounding box center [487, 415] width 362 height 41
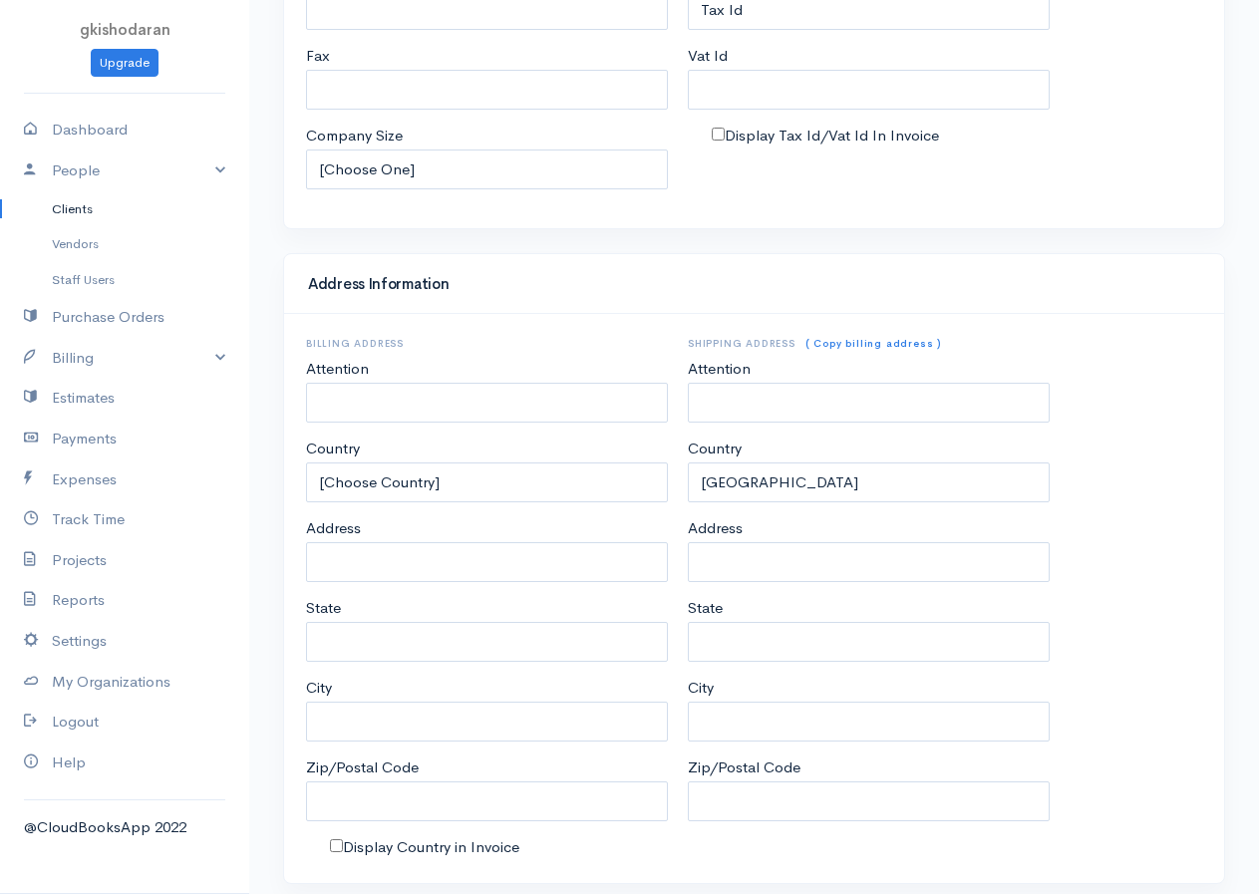
type input "Somu"
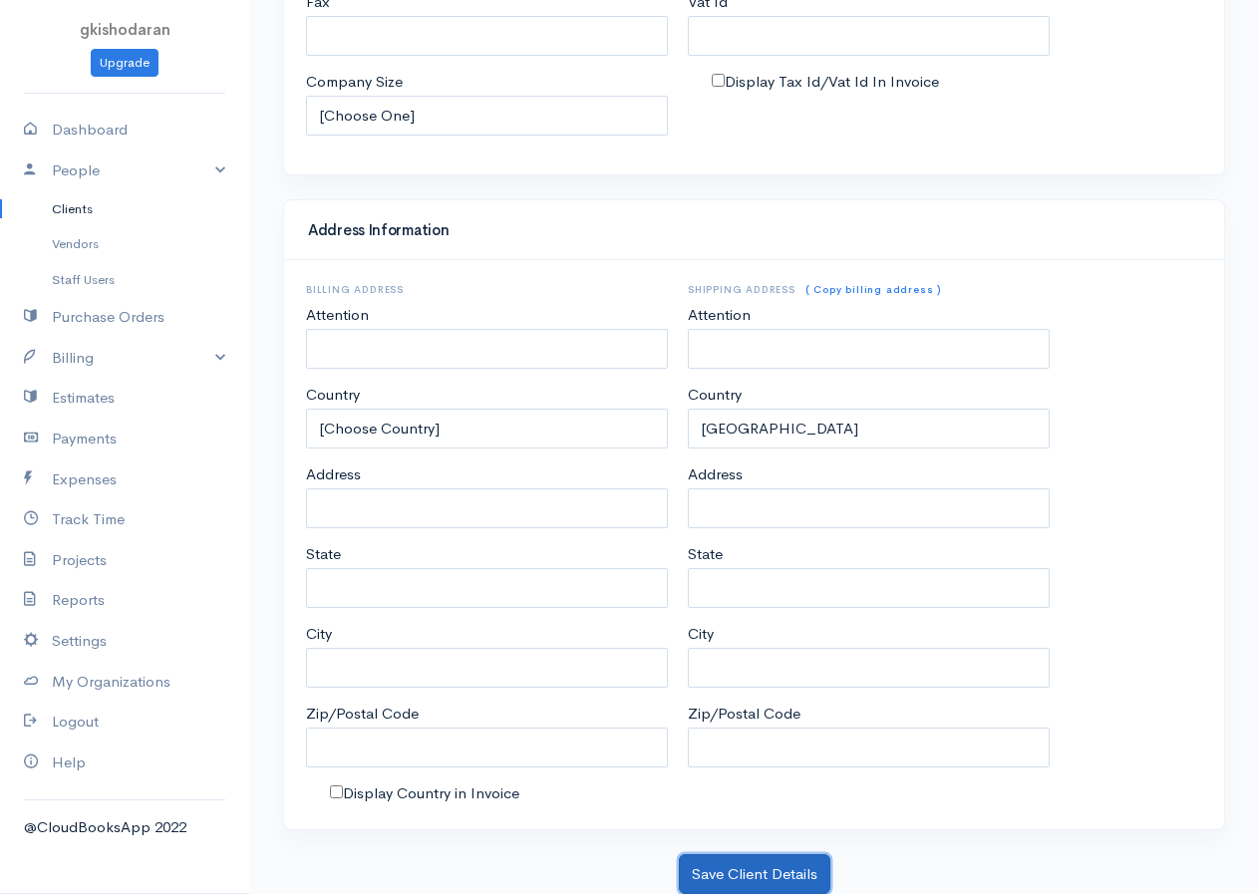
click at [784, 725] on button "Save Client Details" at bounding box center [754, 874] width 151 height 41
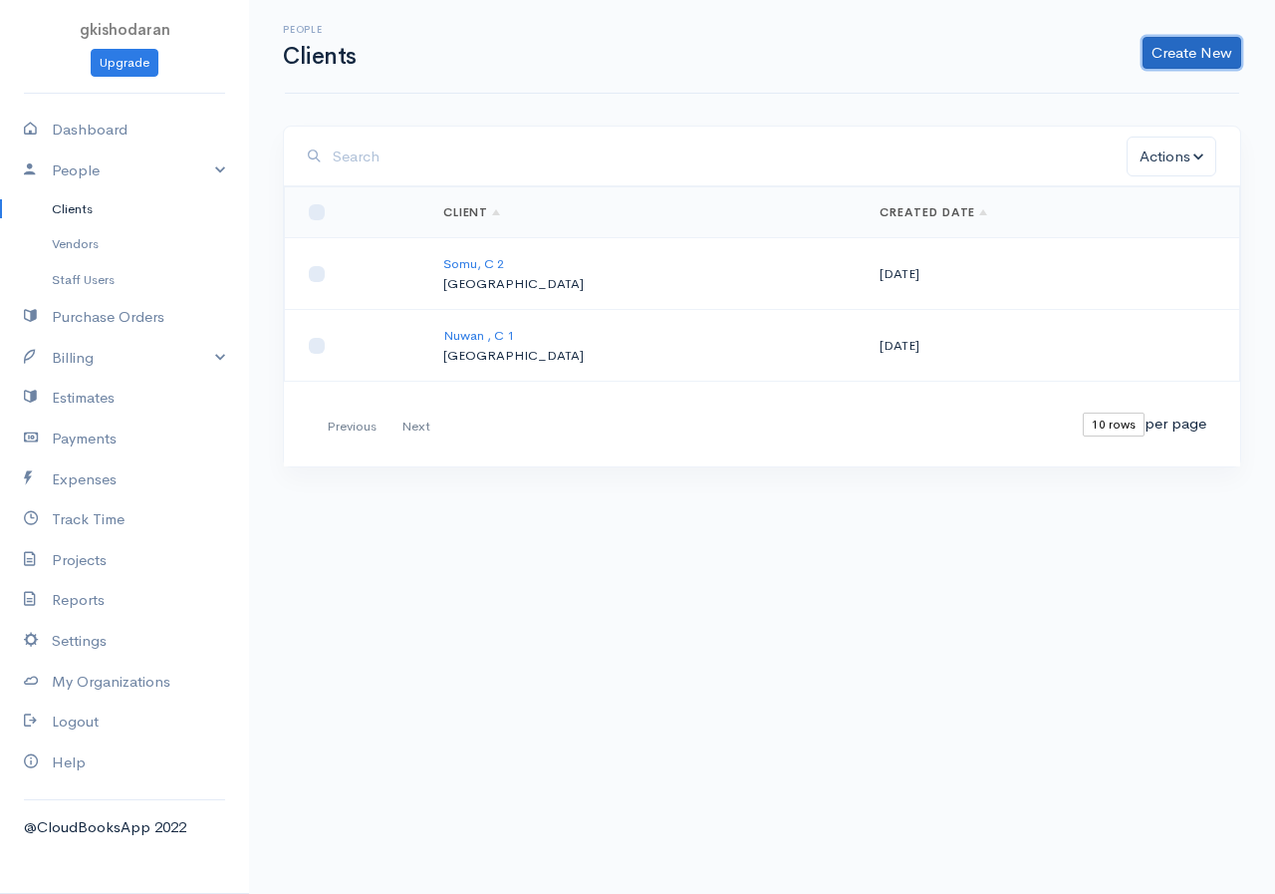
click at [1029, 60] on link "Create New" at bounding box center [1192, 53] width 99 height 32
click at [1029, 103] on link "Client" at bounding box center [1160, 95] width 157 height 35
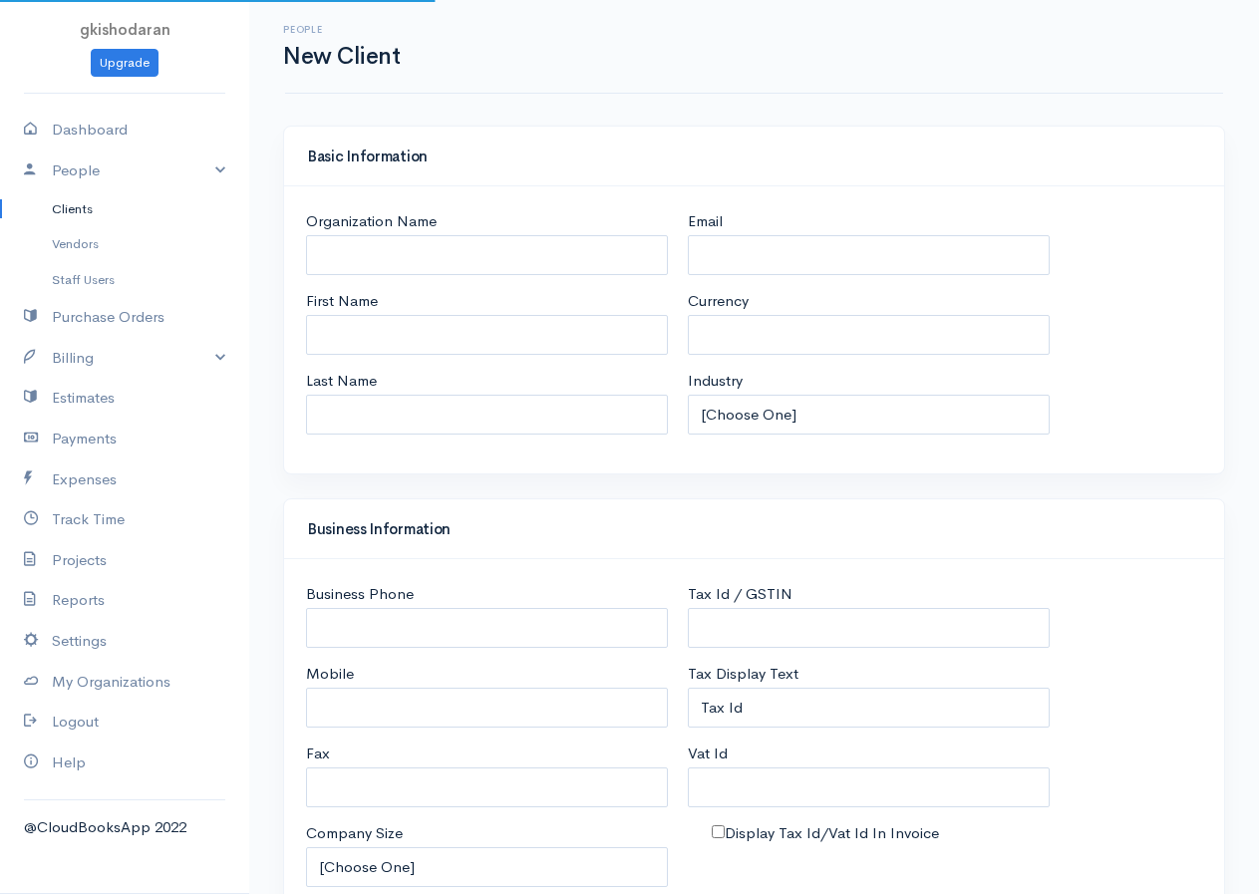
select select "LKR"
select select "[GEOGRAPHIC_DATA]"
click at [424, 323] on input "First Name" at bounding box center [487, 335] width 362 height 41
type input "c"
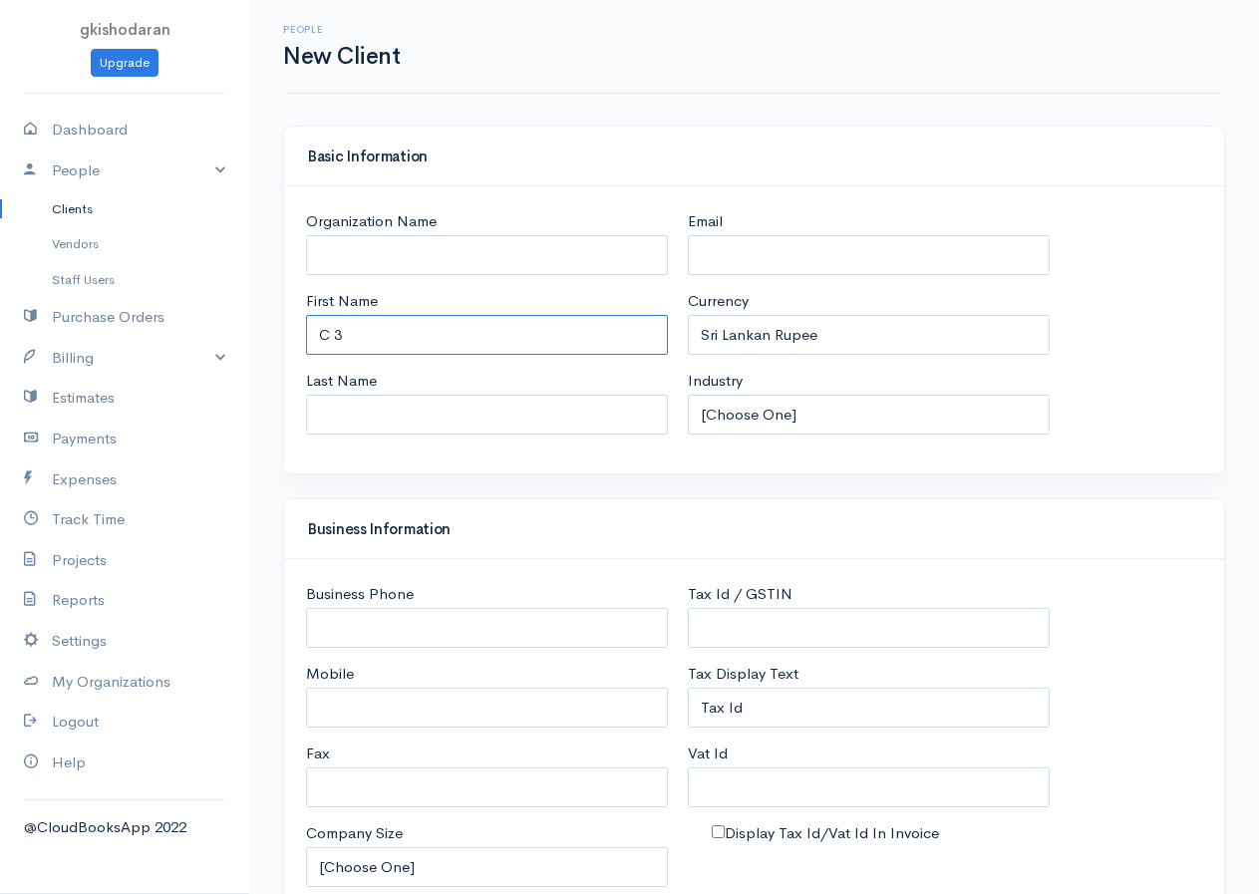
type input "C 3"
click at [400, 412] on input "Last Name" at bounding box center [487, 415] width 362 height 41
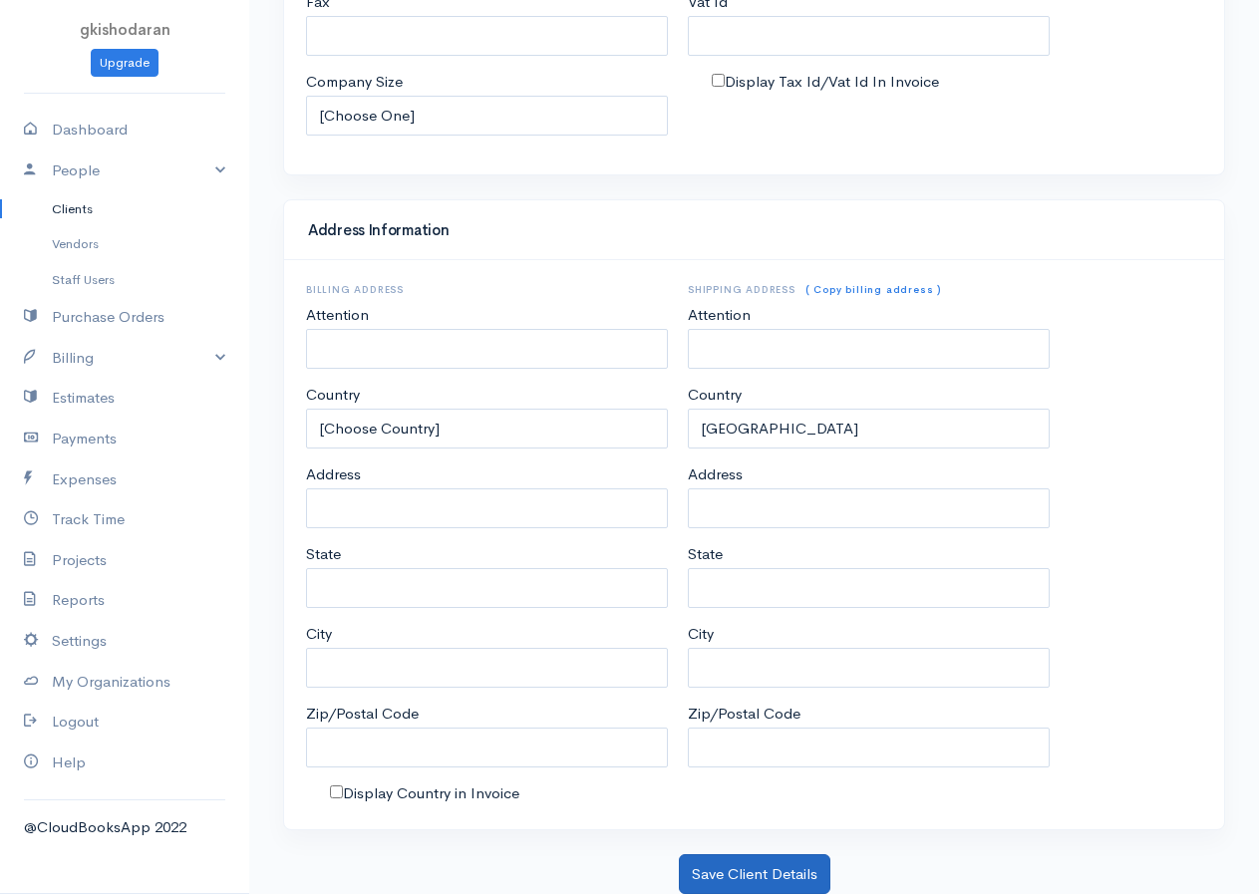
type input "Kugan"
click at [754, 725] on button "Save Client Details" at bounding box center [754, 874] width 151 height 41
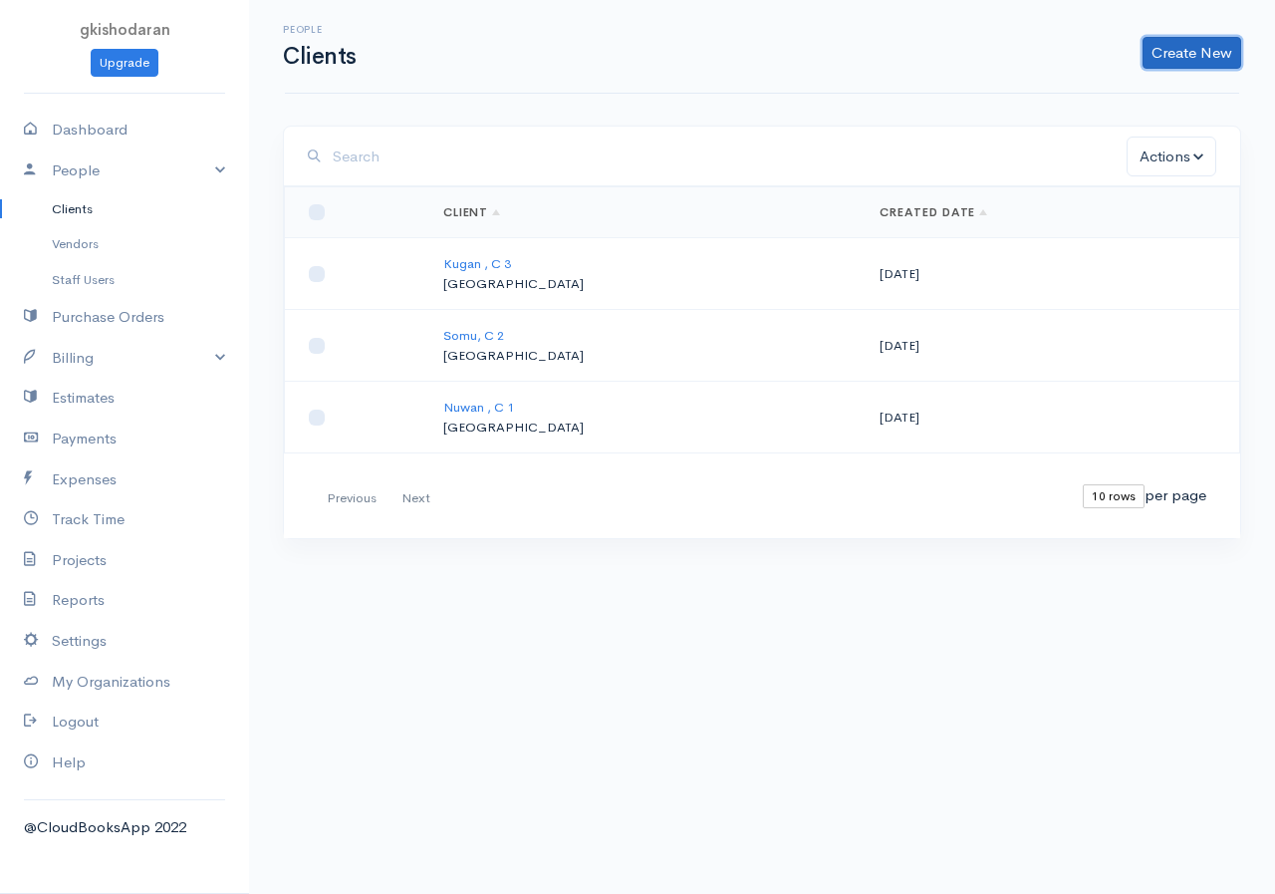
click at [1029, 58] on link "Create New" at bounding box center [1192, 53] width 99 height 32
click at [1029, 95] on link "Client" at bounding box center [1160, 95] width 157 height 35
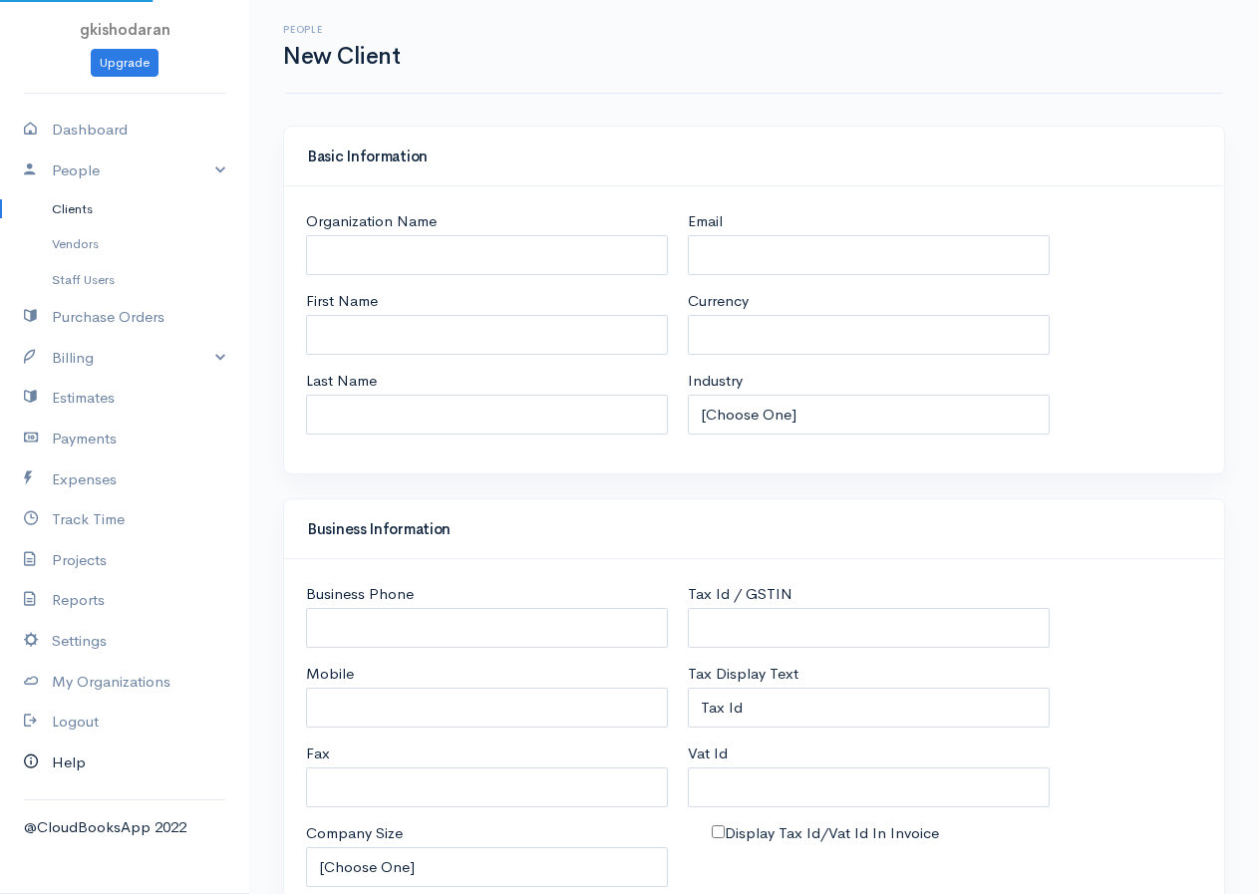
select select "LKR"
select select "[GEOGRAPHIC_DATA]"
click at [349, 327] on input "First Name" at bounding box center [487, 335] width 362 height 41
type input "C 4"
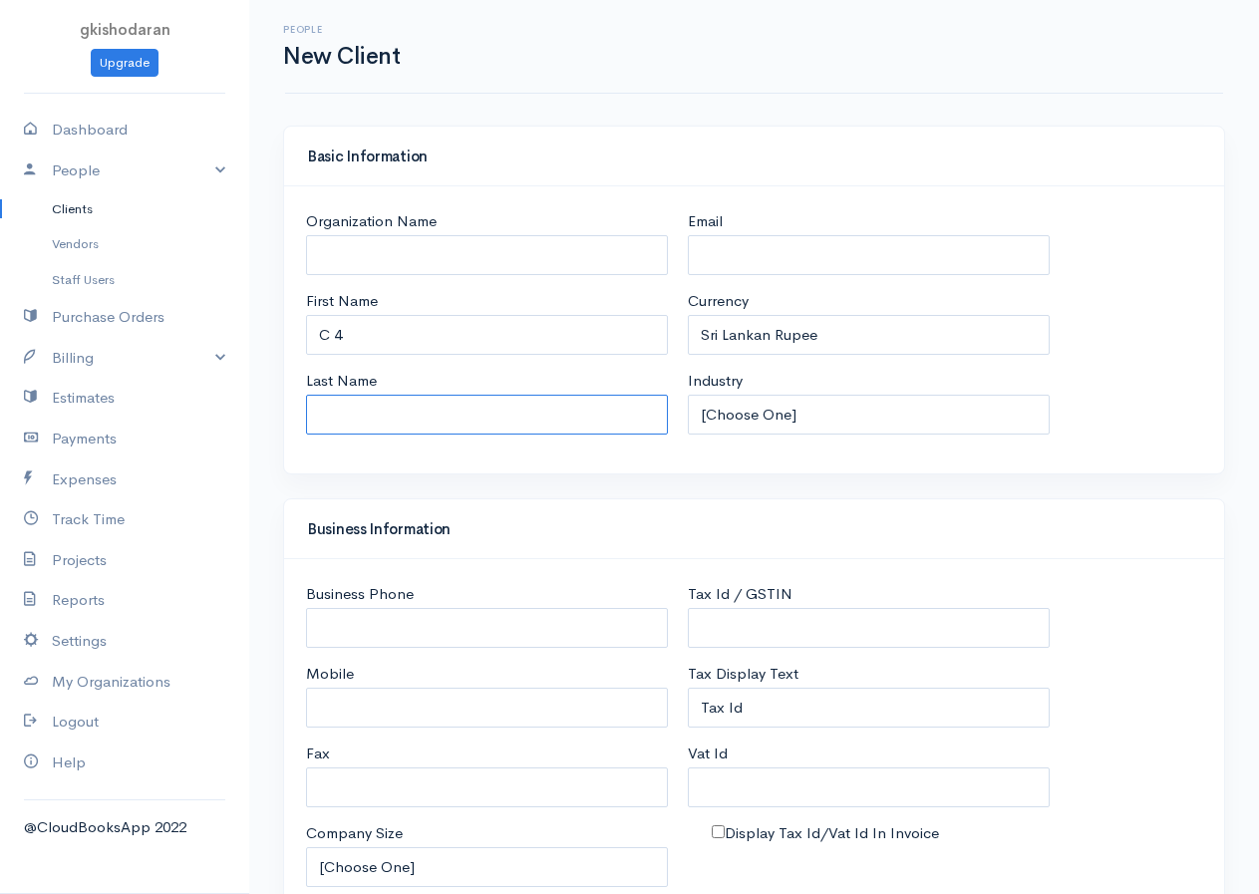
click at [353, 417] on input "Last Name" at bounding box center [487, 415] width 362 height 41
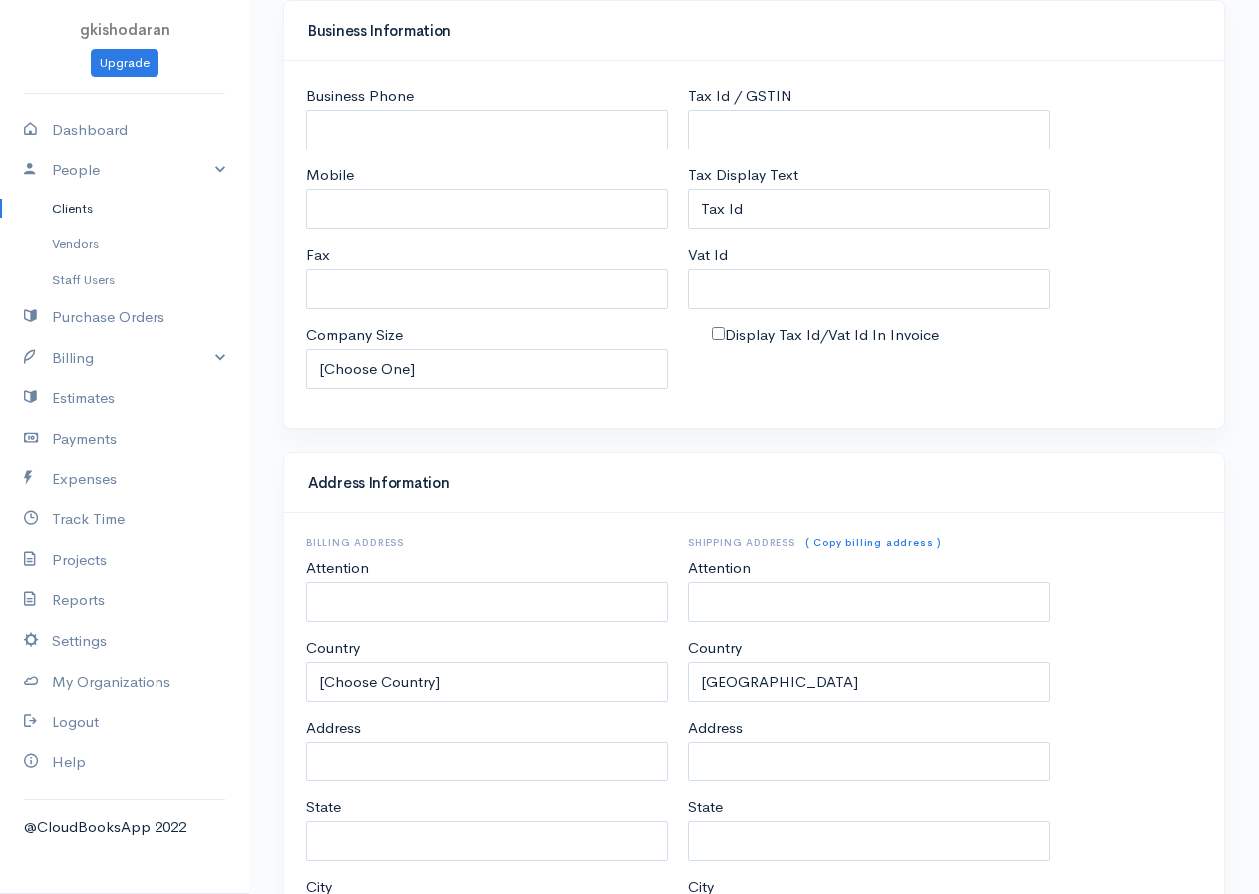
scroll to position [751, 0]
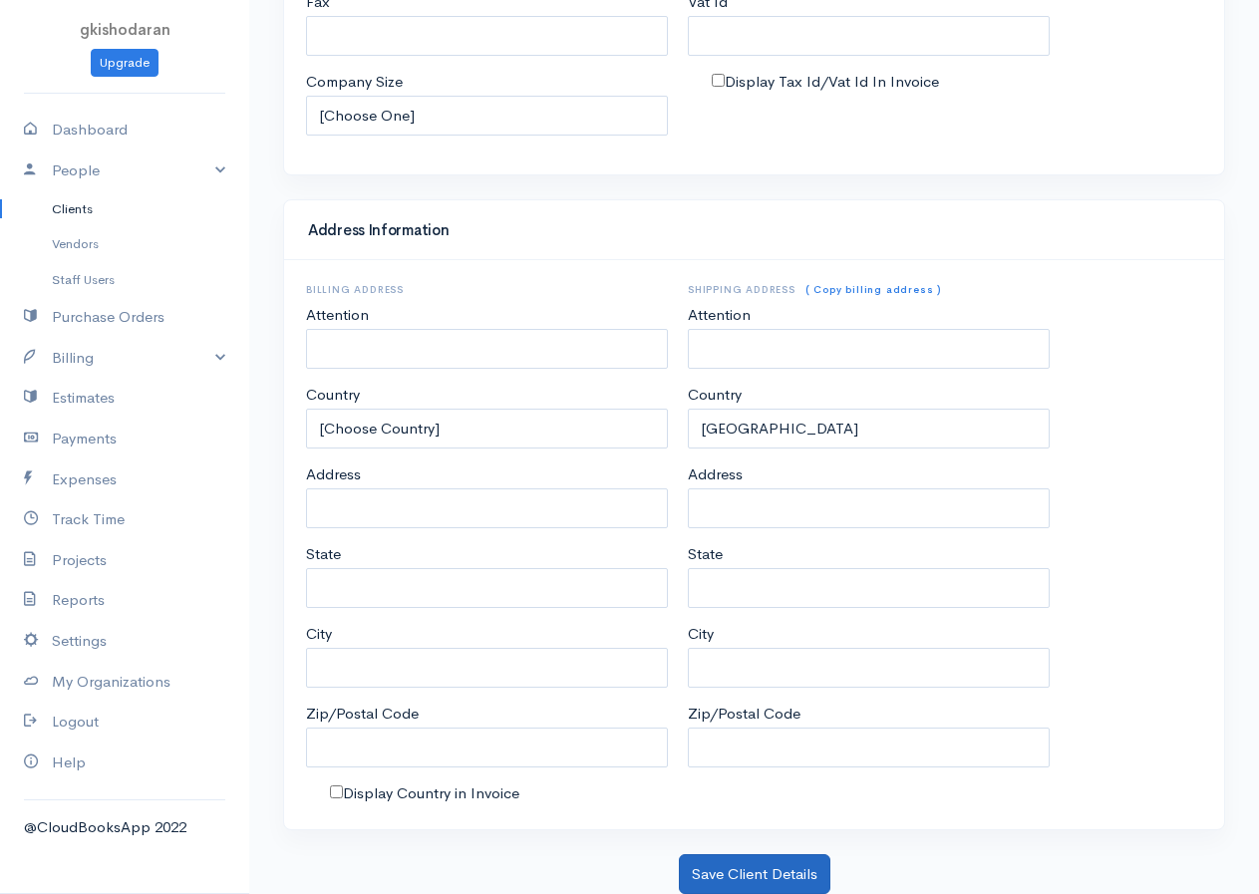
type input "Ragu"
click at [815, 725] on button "Save Client Details" at bounding box center [754, 874] width 151 height 41
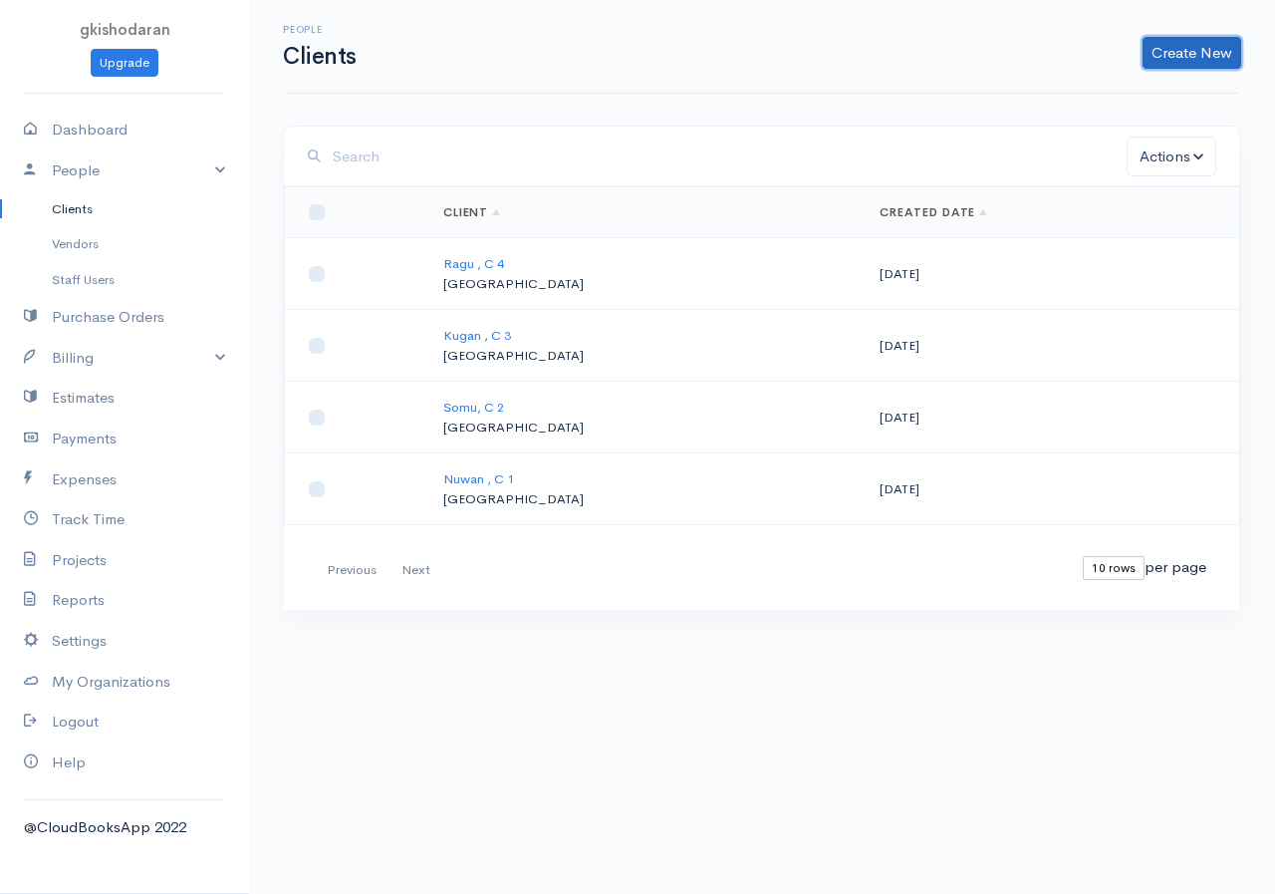
click at [1029, 50] on link "Create New" at bounding box center [1192, 53] width 99 height 32
click at [1029, 102] on link "Client" at bounding box center [1160, 95] width 157 height 35
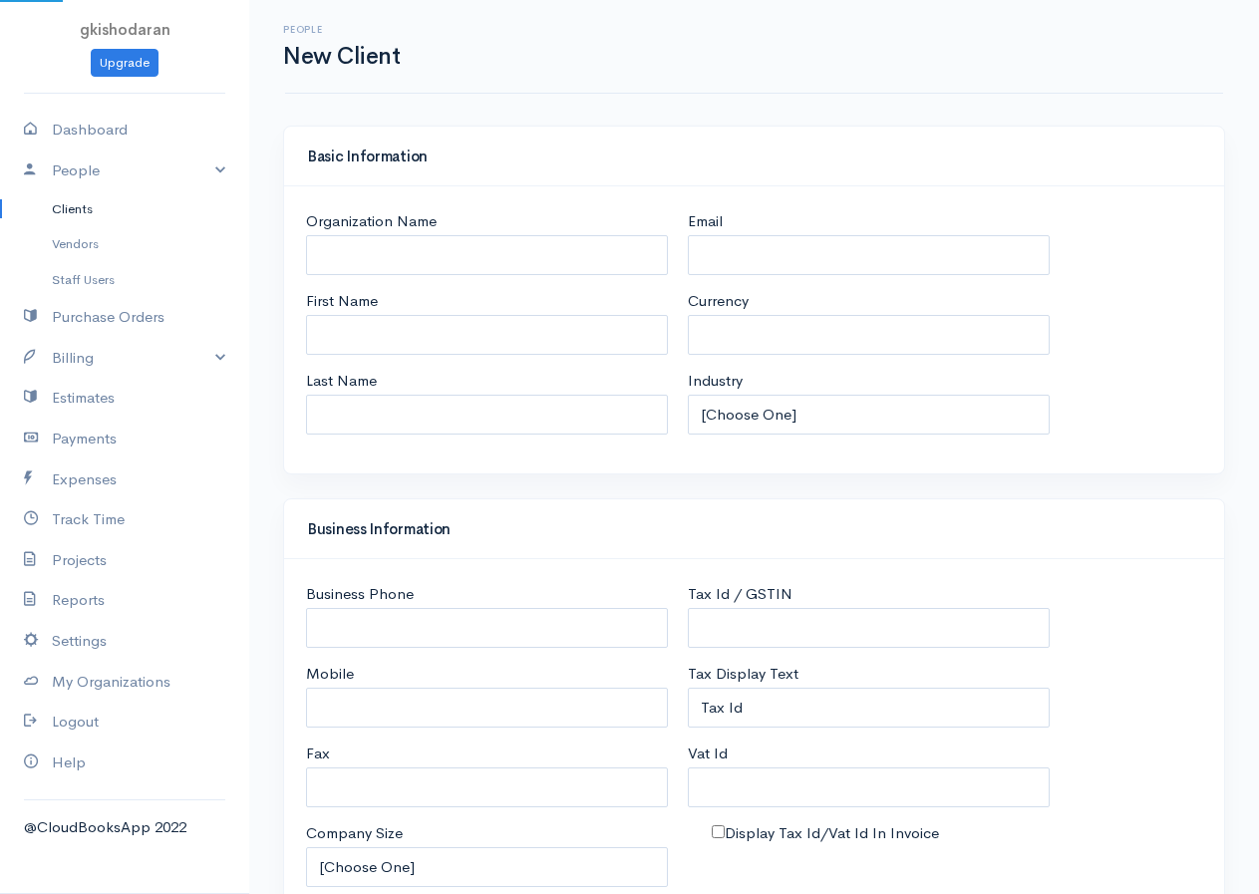
select select "LKR"
select select "[GEOGRAPHIC_DATA]"
click at [355, 324] on input "First Name" at bounding box center [487, 335] width 362 height 41
type input "C 5"
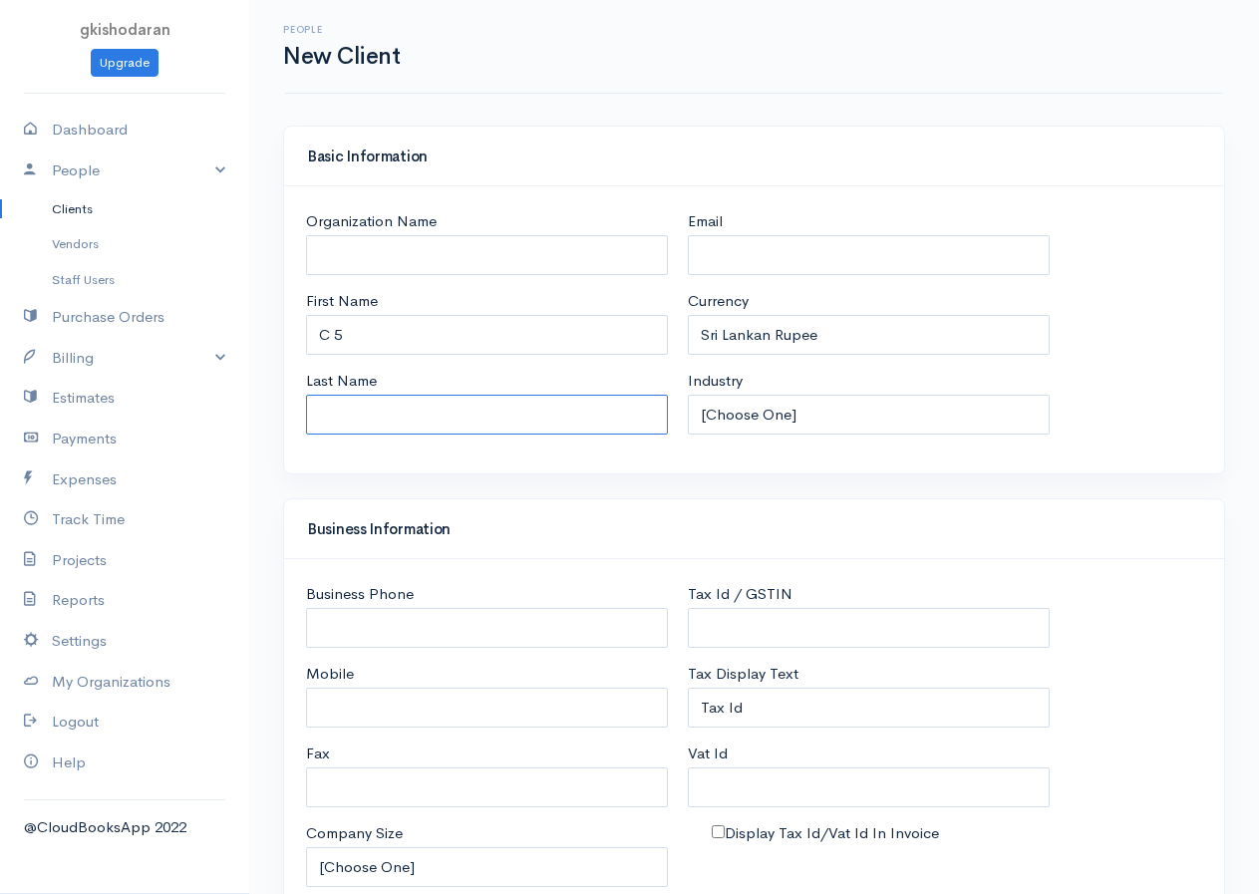
click at [363, 406] on input "Last Name" at bounding box center [487, 415] width 362 height 41
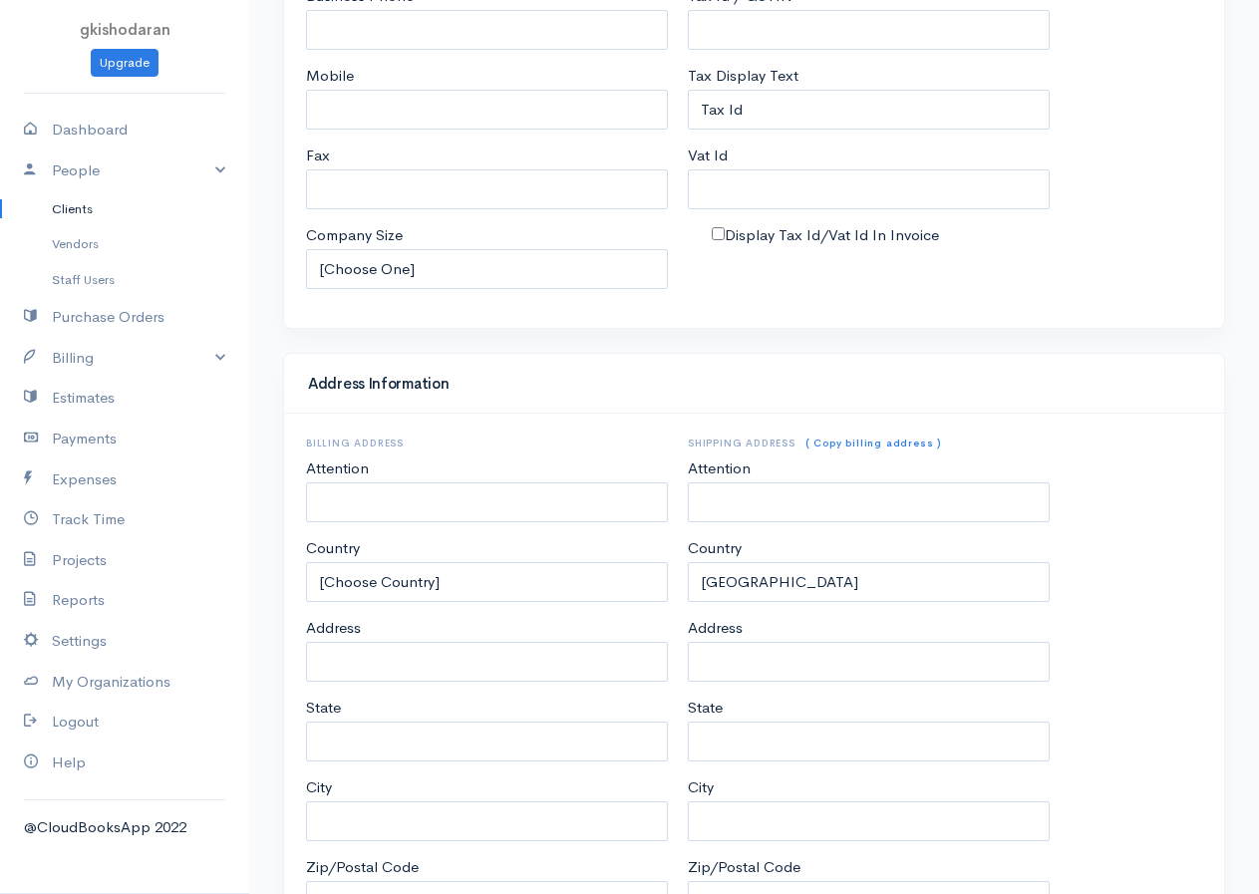
scroll to position [751, 0]
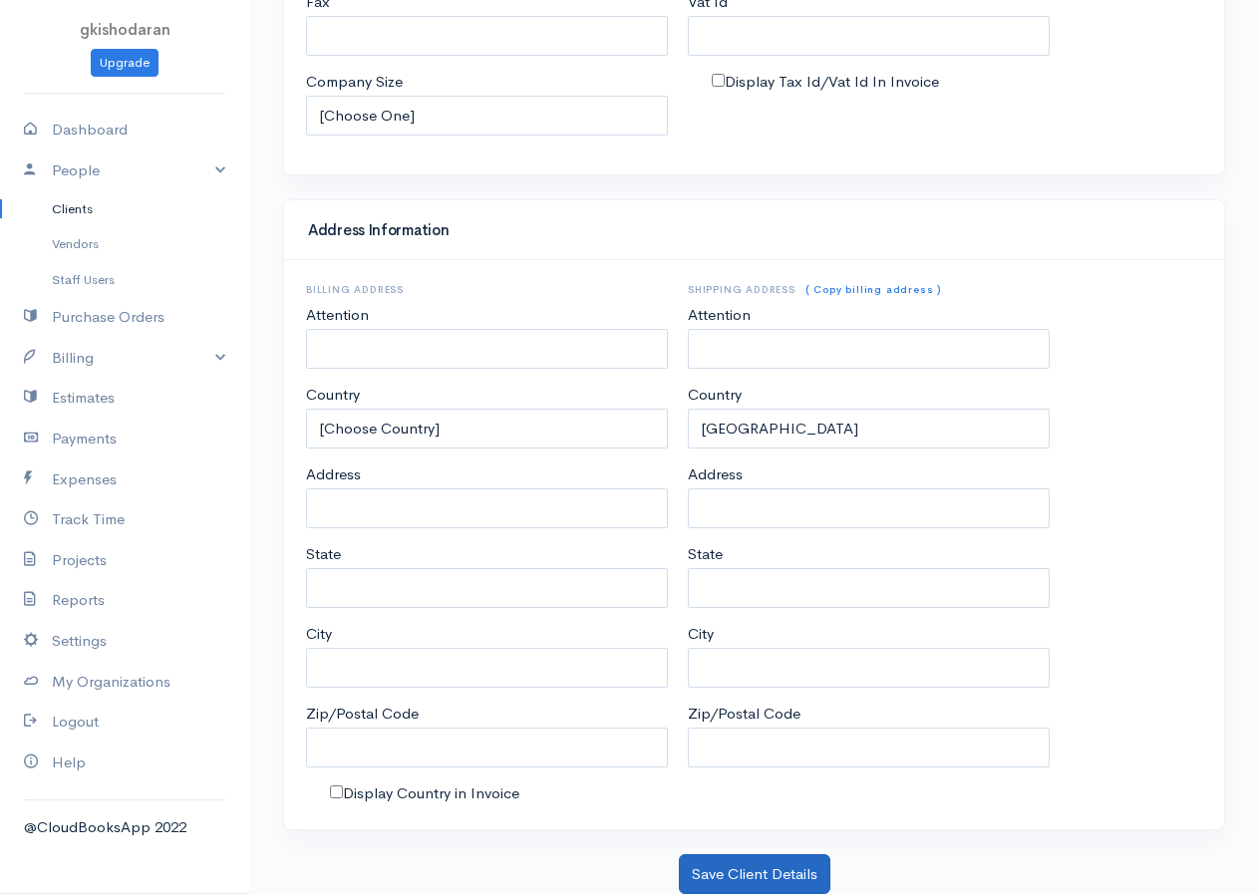
type input "Suja"
click at [779, 725] on button "Save Client Details" at bounding box center [754, 874] width 151 height 41
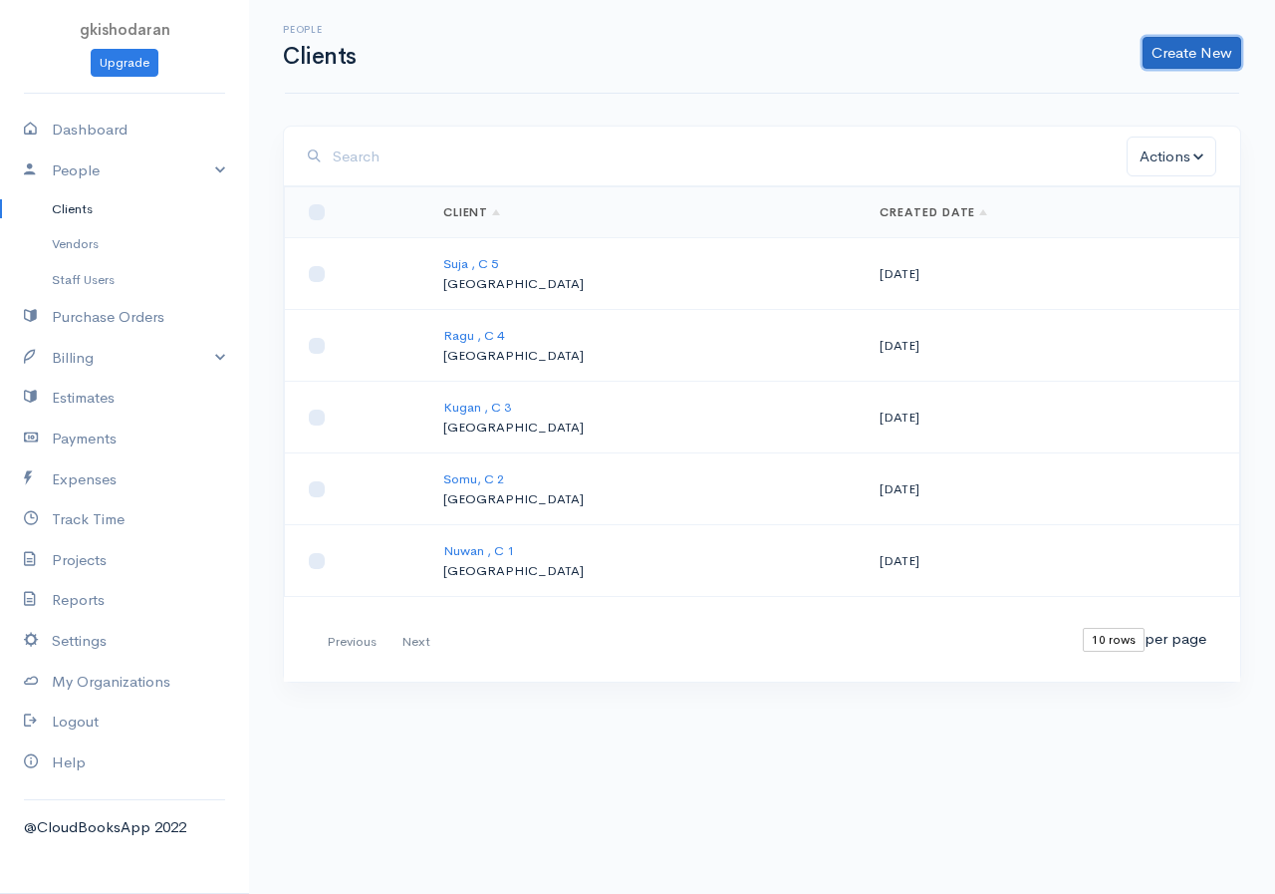
click at [1029, 51] on link "Create New" at bounding box center [1192, 53] width 99 height 32
click at [1029, 101] on link "Client" at bounding box center [1160, 95] width 157 height 35
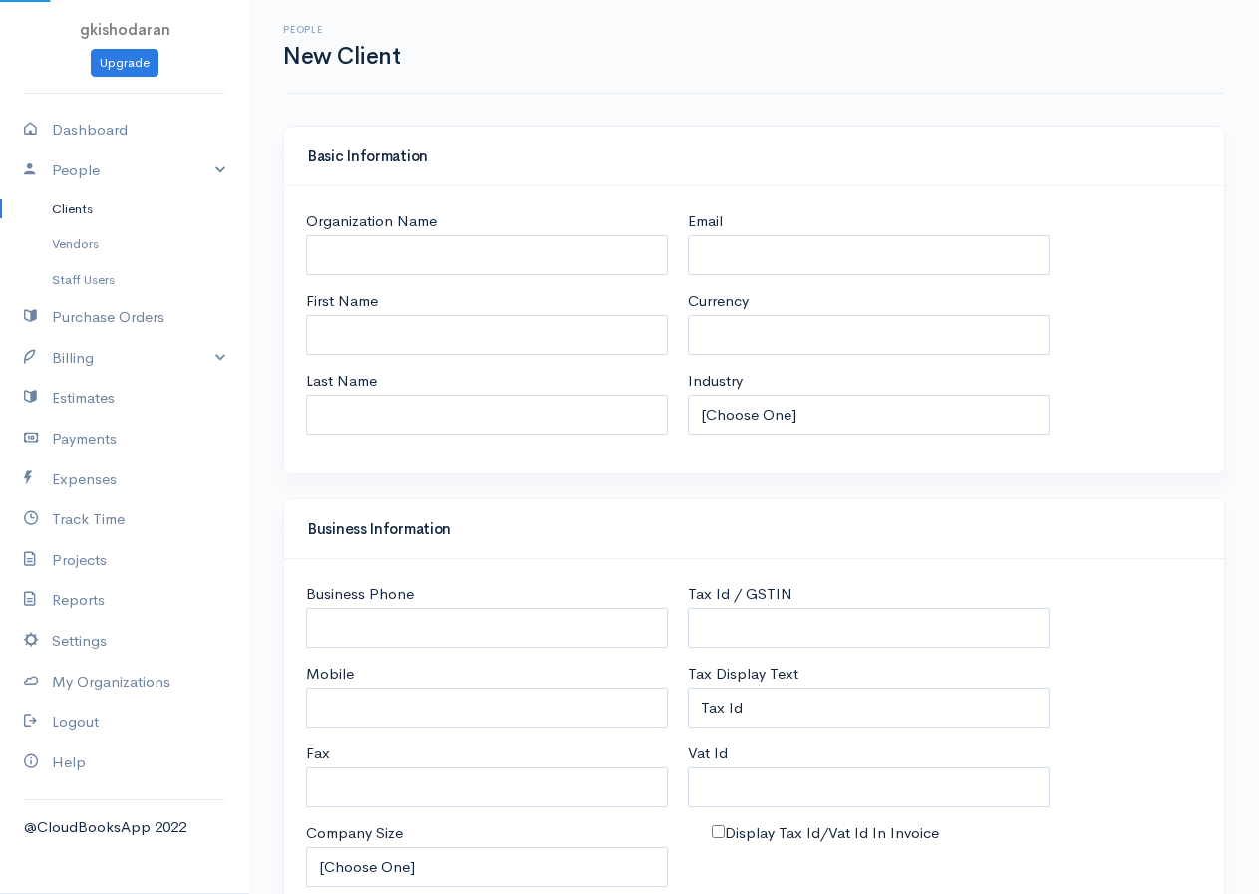
select select "LKR"
select select "[GEOGRAPHIC_DATA]"
click at [391, 330] on input "First Name" at bounding box center [487, 335] width 362 height 41
type input "C 6"
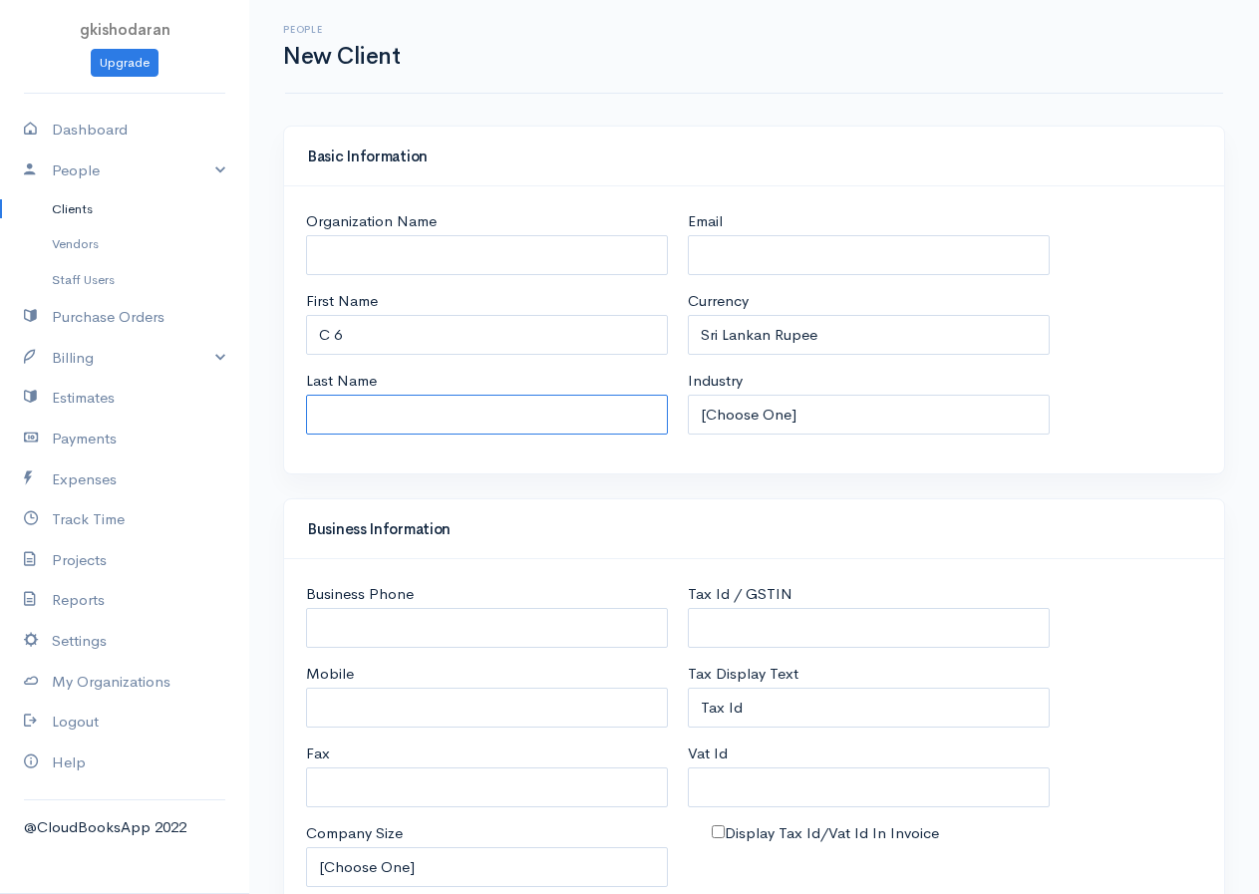
click at [364, 406] on input "Last Name" at bounding box center [487, 415] width 362 height 41
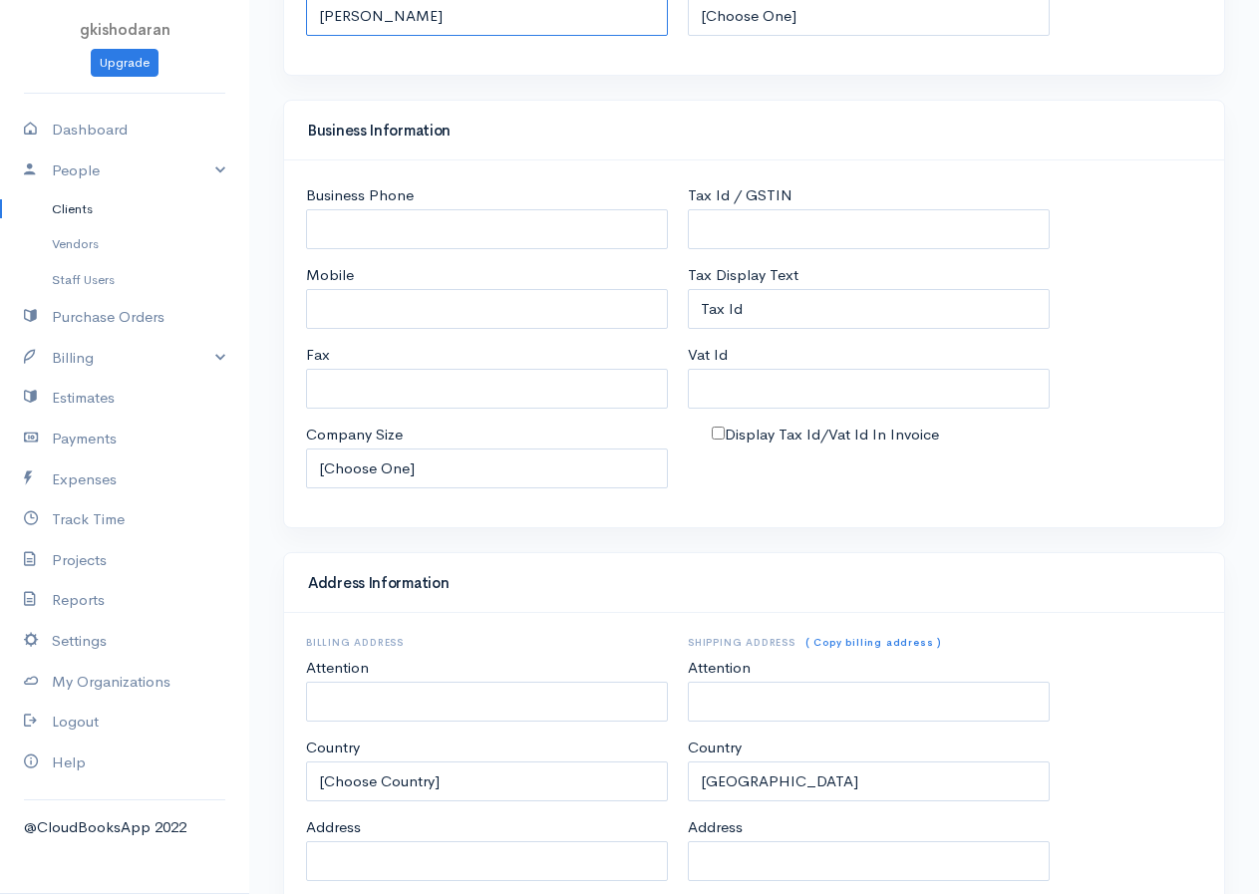
scroll to position [751, 0]
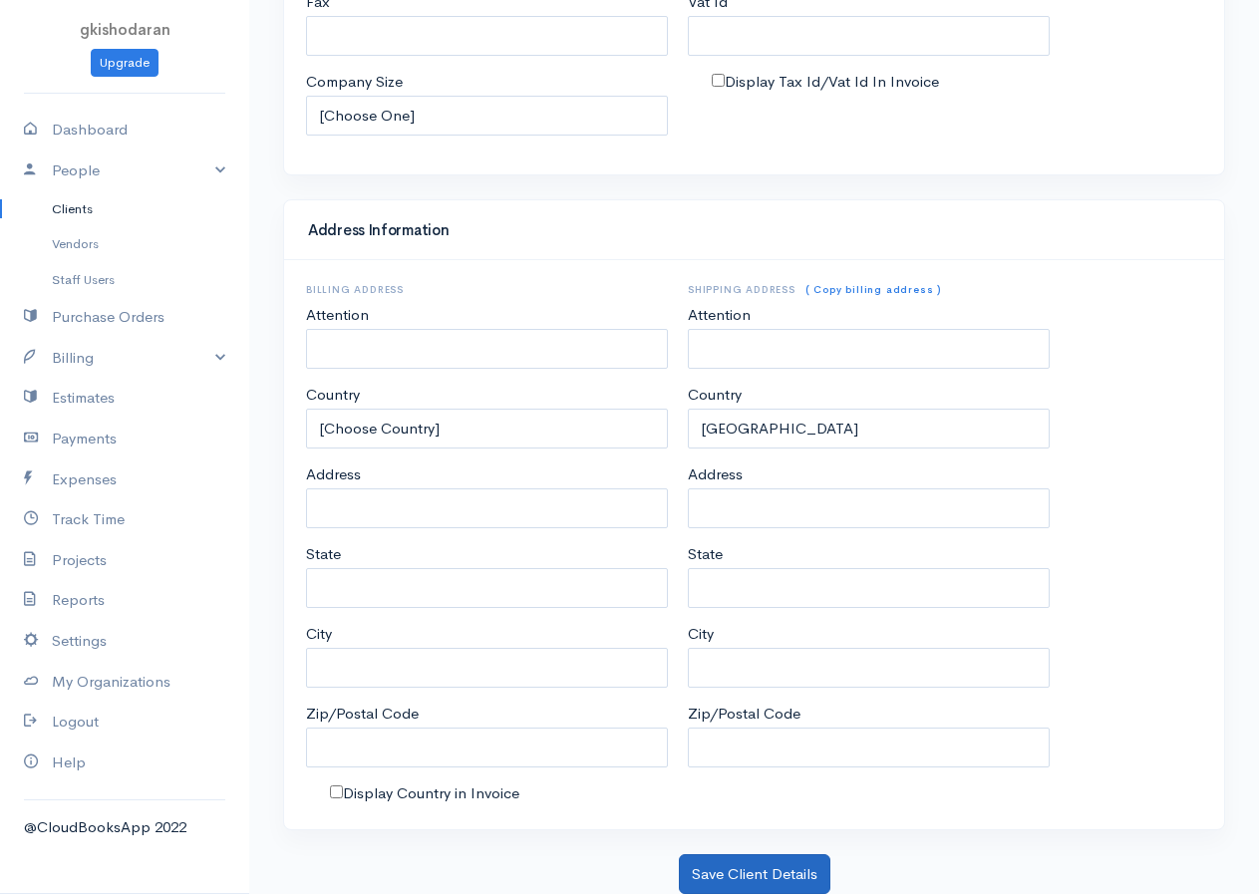
type input "Sivabalan"
click at [777, 725] on button "Save Client Details" at bounding box center [754, 874] width 151 height 41
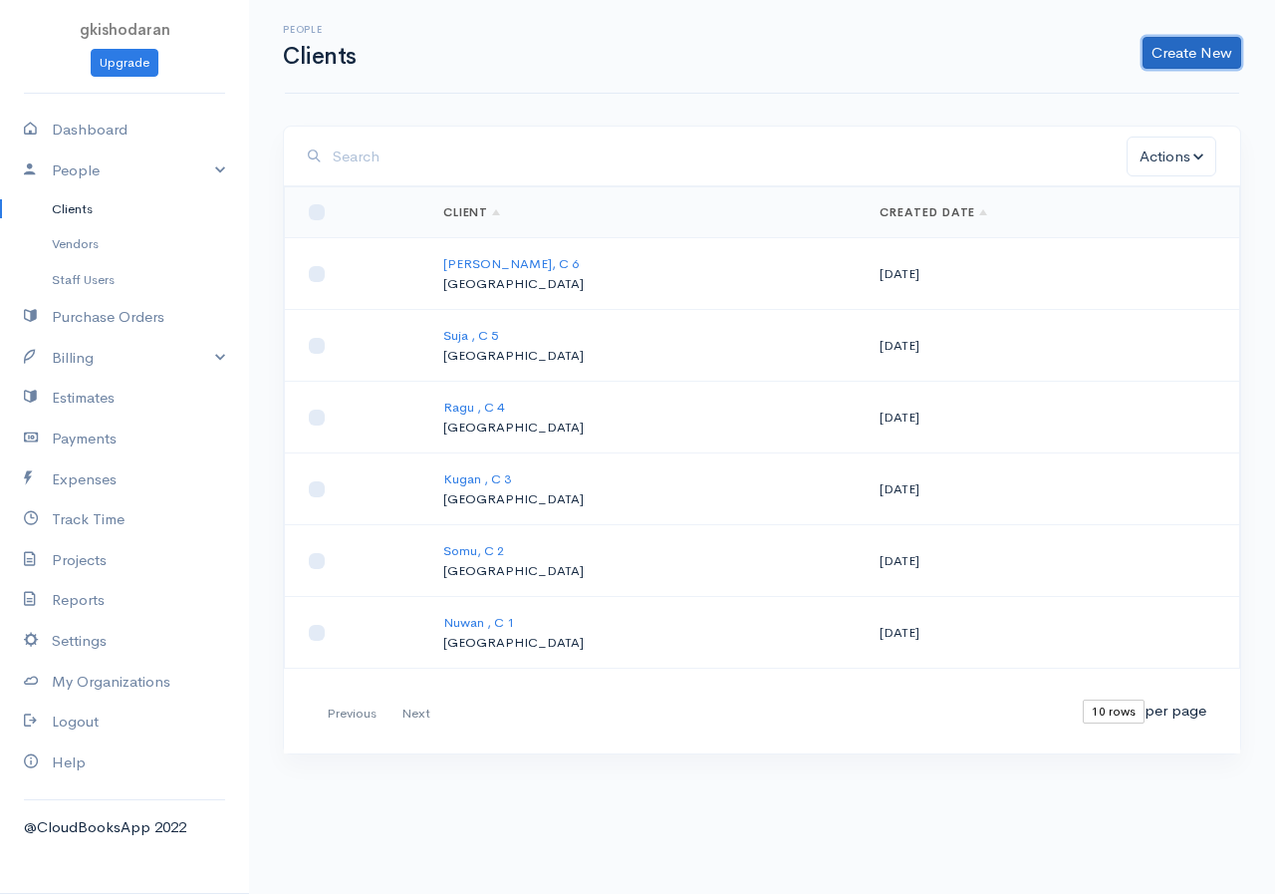
click at [1029, 59] on link "Create New" at bounding box center [1192, 53] width 99 height 32
click at [1029, 97] on link "Client" at bounding box center [1160, 95] width 157 height 35
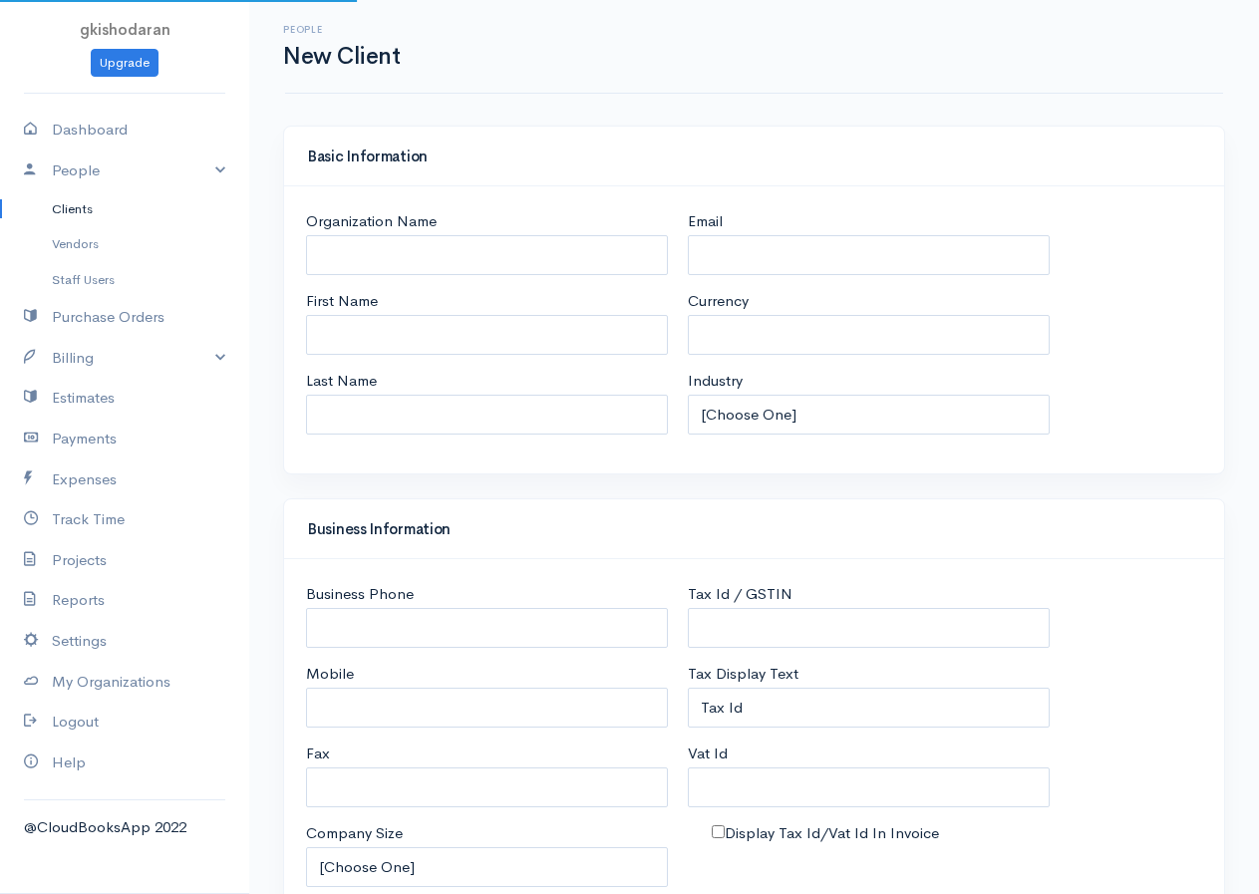
select select "LKR"
select select "[GEOGRAPHIC_DATA]"
click at [380, 334] on input "First Name" at bounding box center [487, 335] width 362 height 41
type input "c"
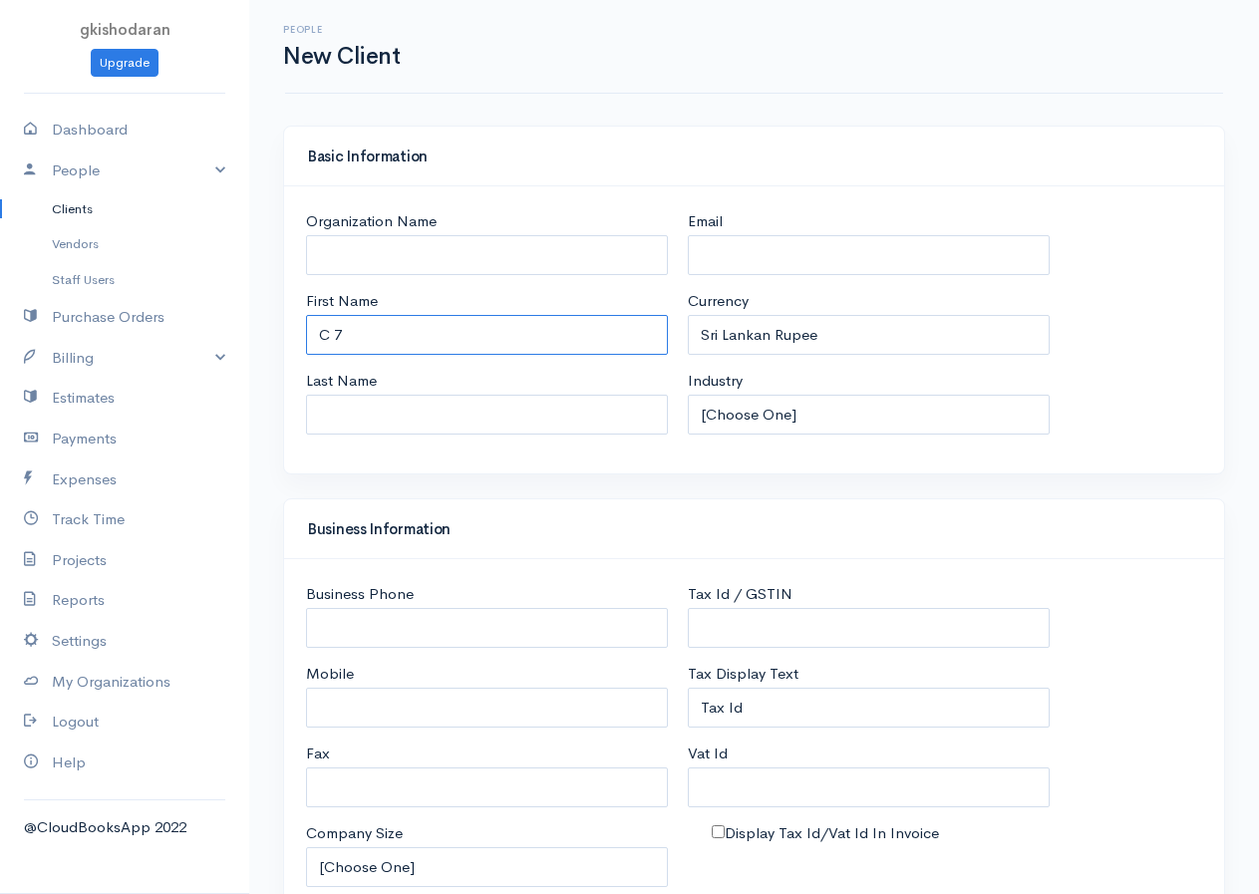
type input "C 7"
drag, startPoint x: 370, startPoint y: 415, endPoint x: 375, endPoint y: 427, distance: 13.9
click at [371, 416] on input "Last Name" at bounding box center [487, 415] width 362 height 41
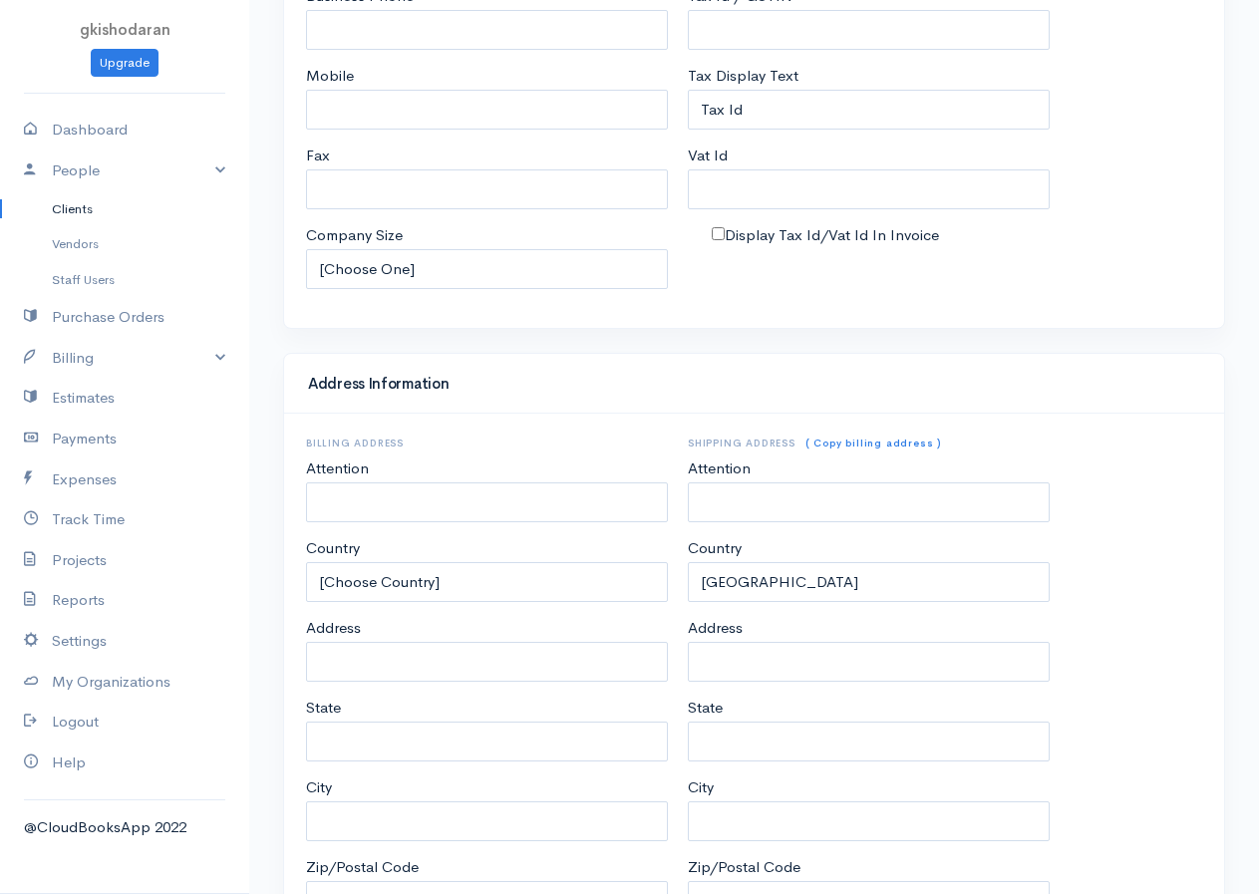
scroll to position [751, 0]
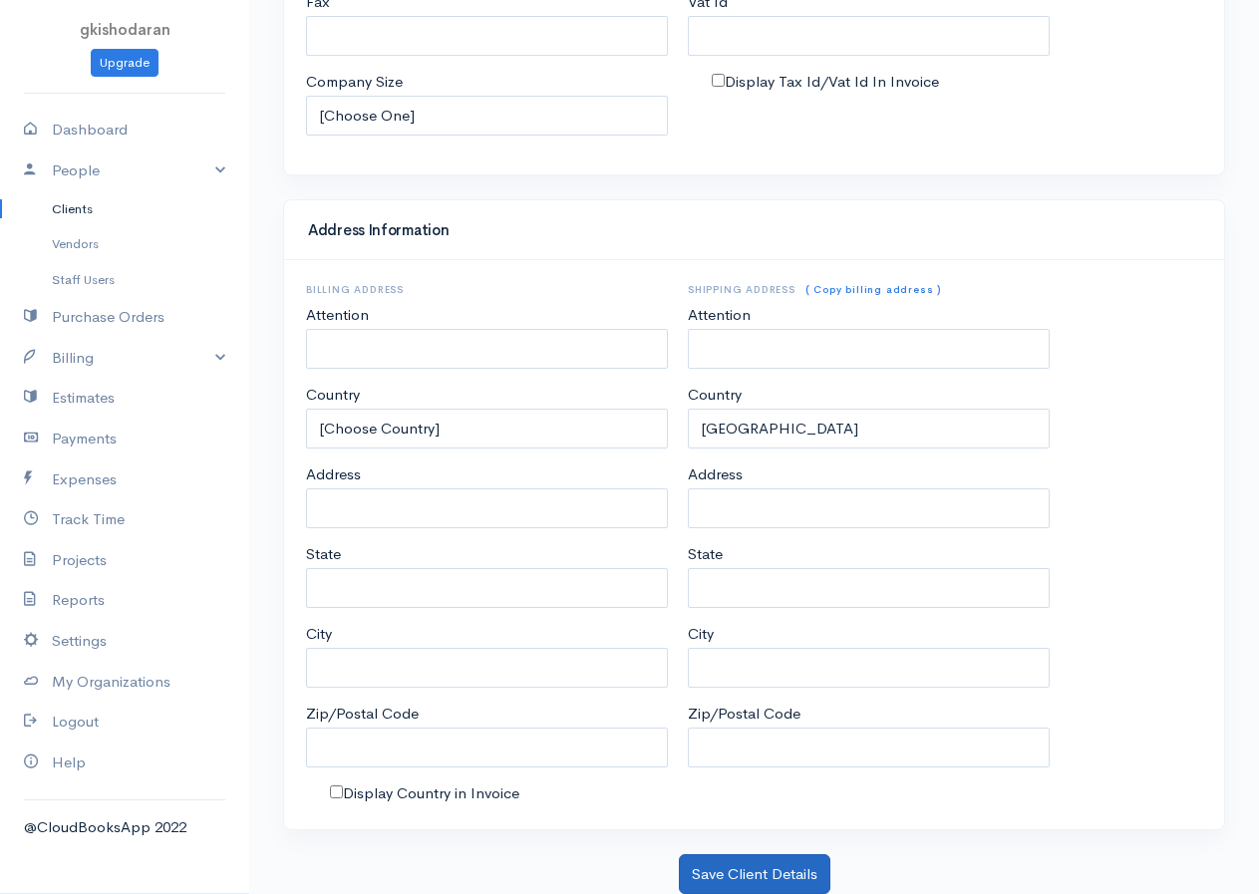
type input "Pujan"
click at [780, 725] on button "Save Client Details" at bounding box center [754, 874] width 151 height 41
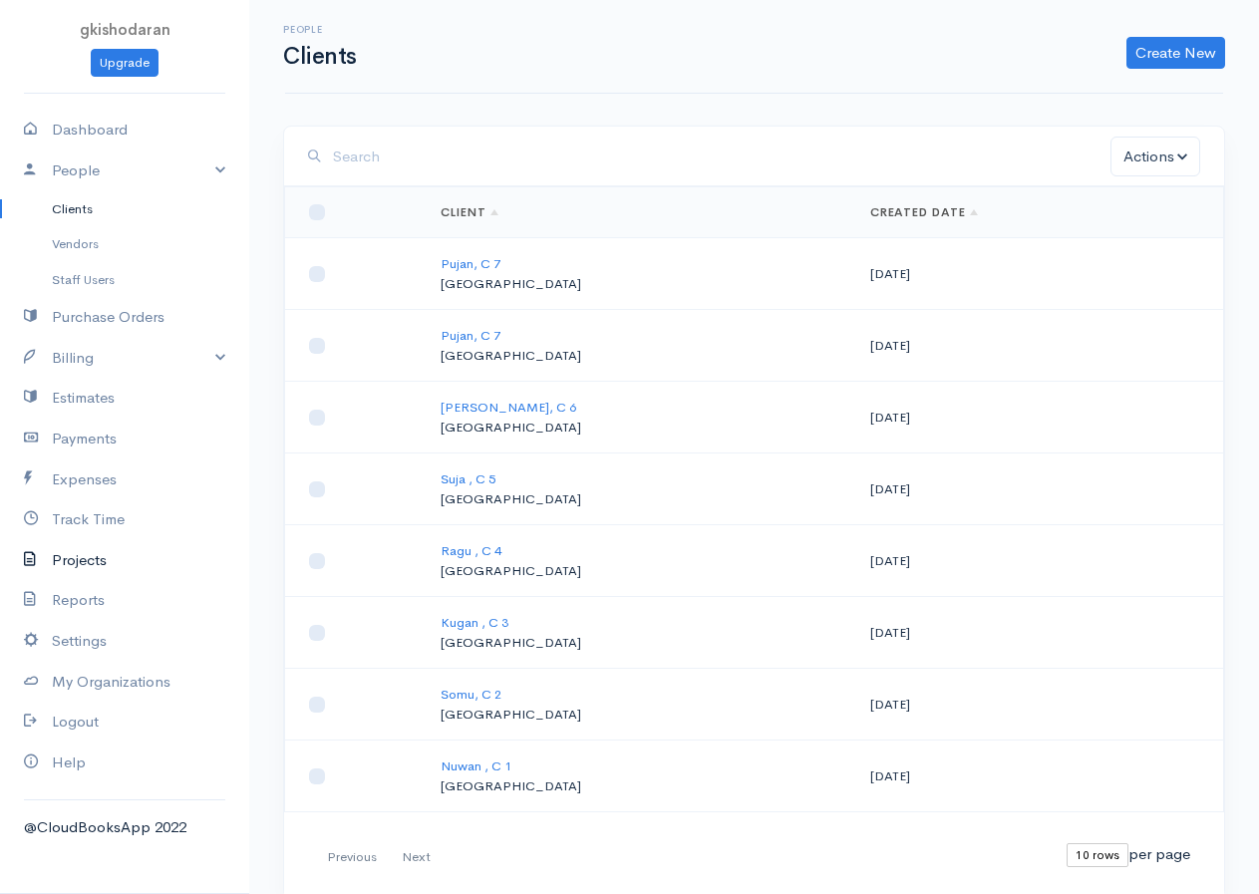
click at [92, 567] on link "Projects" at bounding box center [124, 560] width 249 height 41
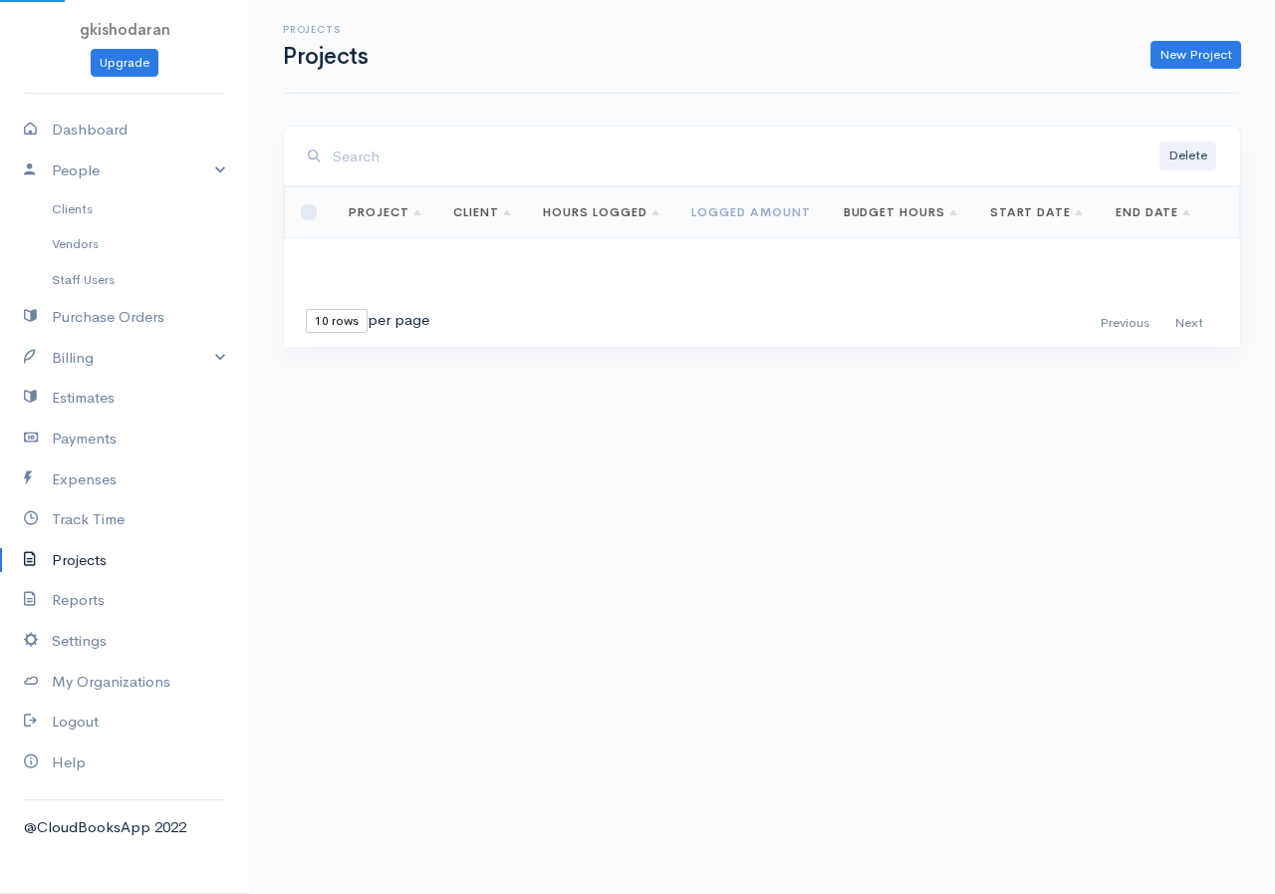
click at [92, 567] on link "Projects" at bounding box center [124, 560] width 249 height 41
click at [1029, 56] on link "New Project" at bounding box center [1196, 55] width 91 height 29
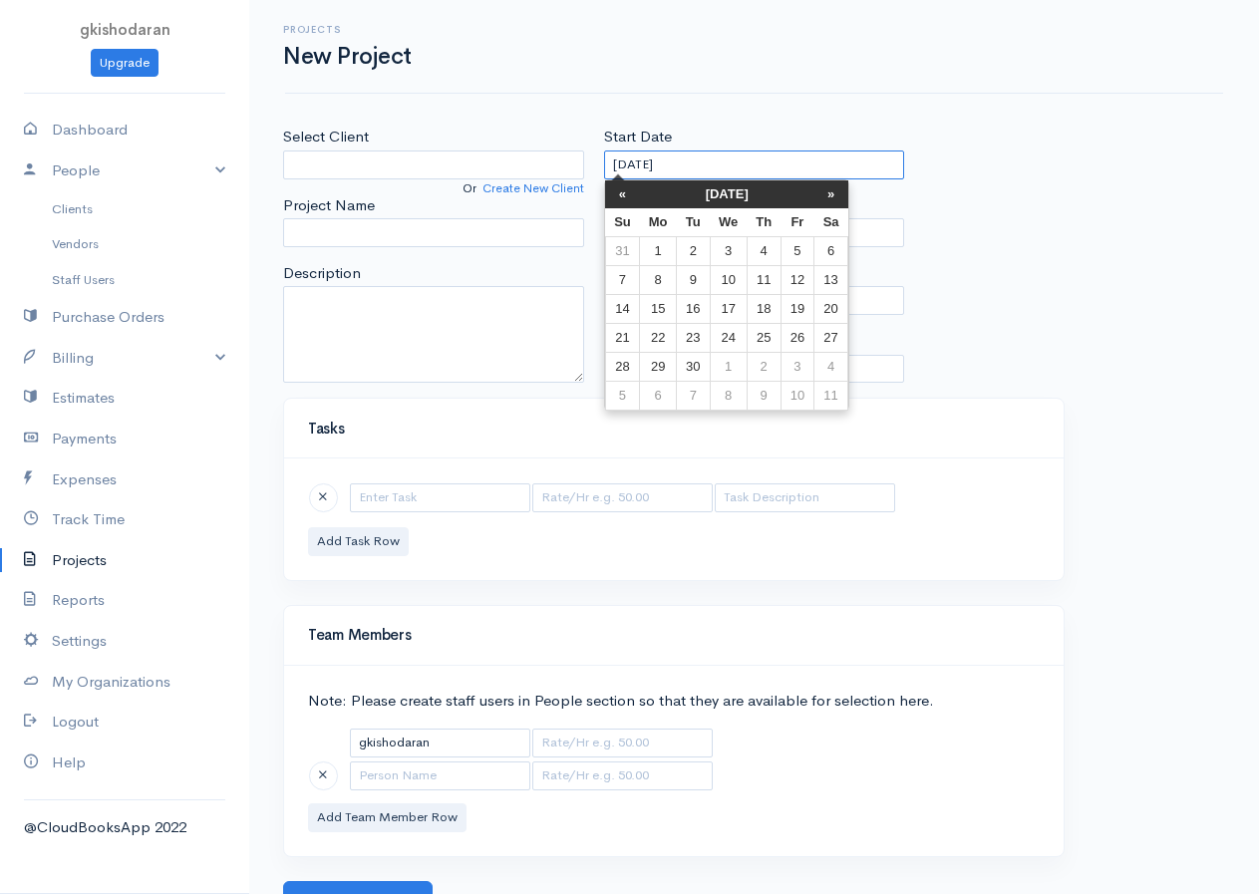
click at [642, 168] on input "[DATE]" at bounding box center [754, 164] width 301 height 29
click at [670, 256] on td "1" at bounding box center [658, 250] width 37 height 29
click at [621, 164] on input "09-01-2025" at bounding box center [754, 164] width 301 height 29
click at [731, 275] on td "10" at bounding box center [727, 279] width 37 height 29
type input "09-10-2025"
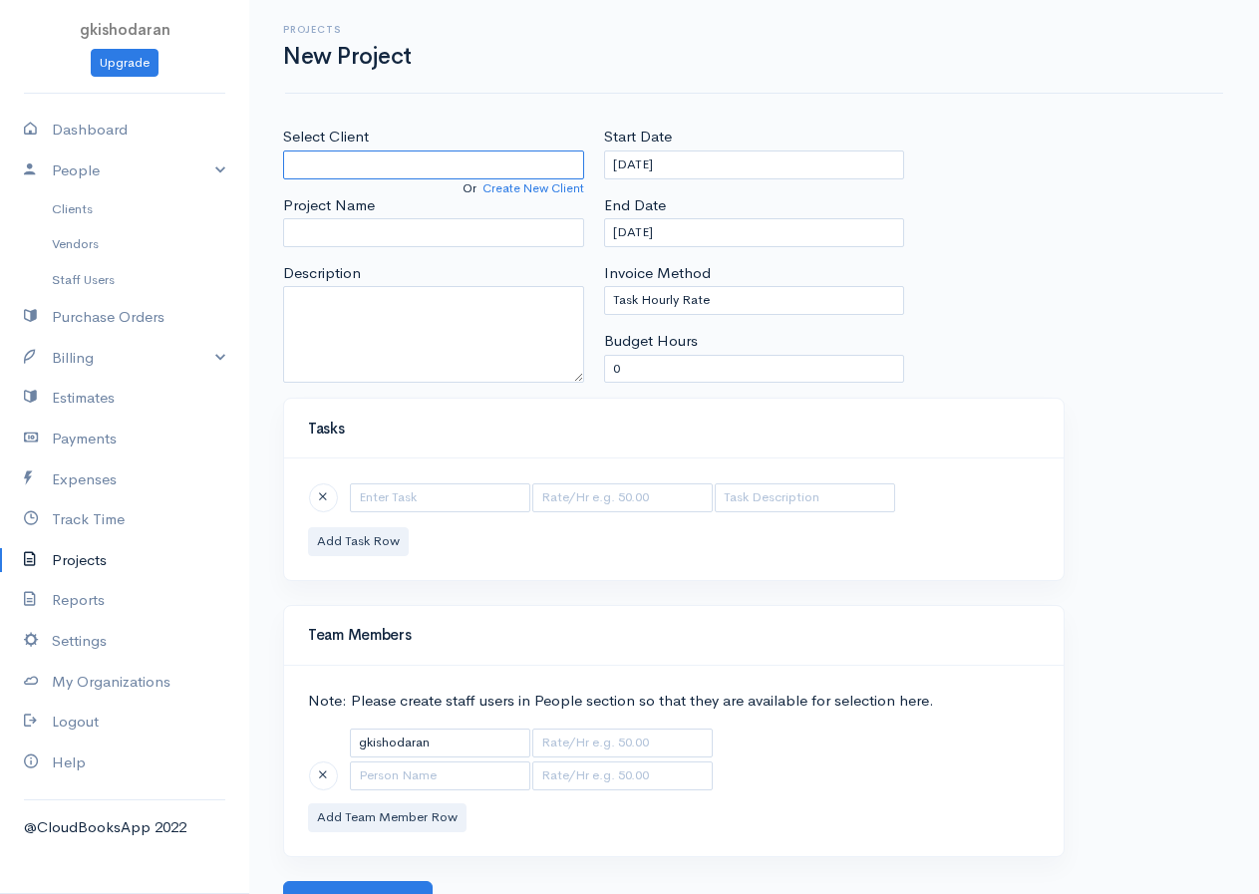
click at [314, 169] on input "Select Client" at bounding box center [433, 164] width 301 height 29
type input "Nuwan , C 1"
click at [353, 422] on body "gkishodaran Upgrade Dashboard People Clients Vendors Staff Users Purchase Order…" at bounding box center [629, 460] width 1259 height 921
click at [329, 238] on input "Project Name" at bounding box center [433, 232] width 301 height 29
type input "A/L MATHS"
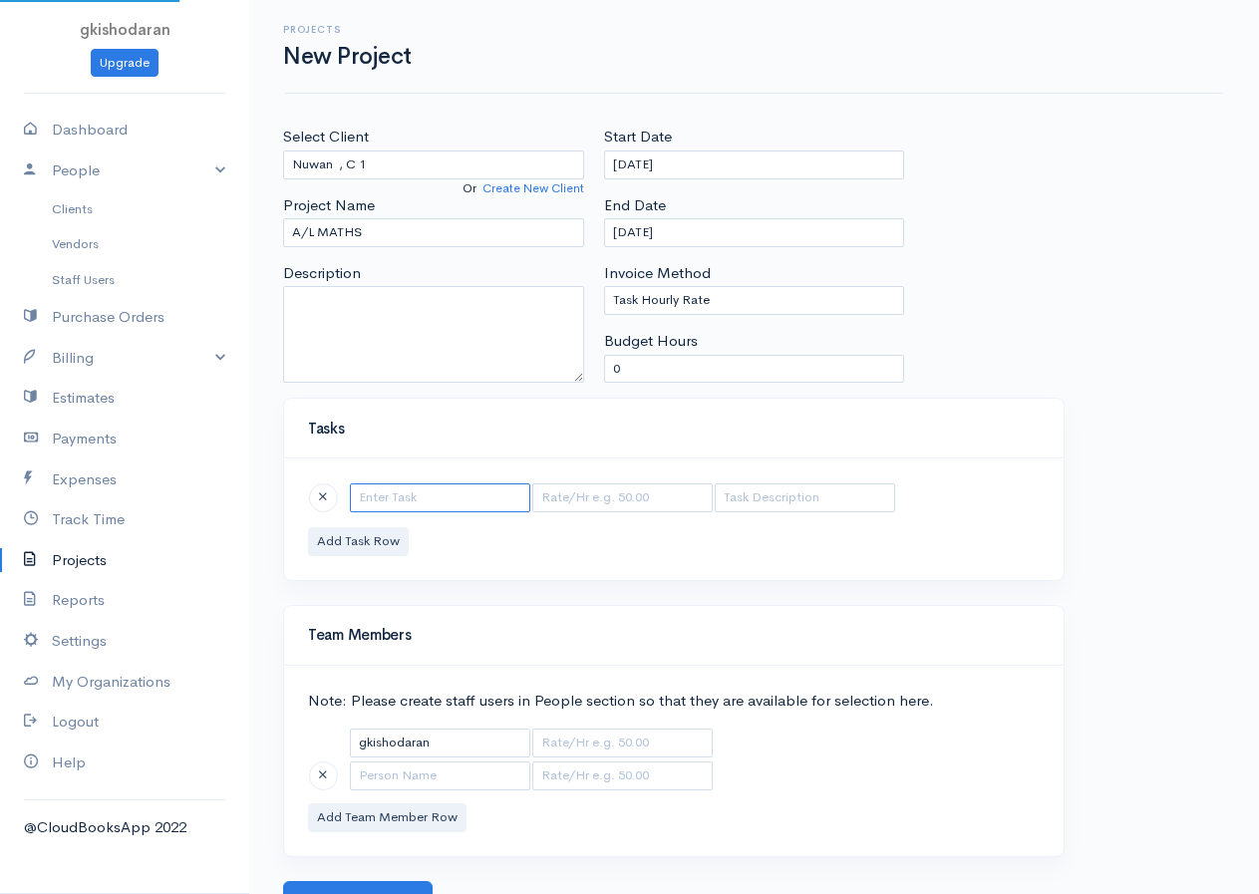
click at [391, 501] on input "text" at bounding box center [440, 497] width 180 height 29
type input "Maths"
click at [585, 497] on input "text" at bounding box center [622, 497] width 180 height 29
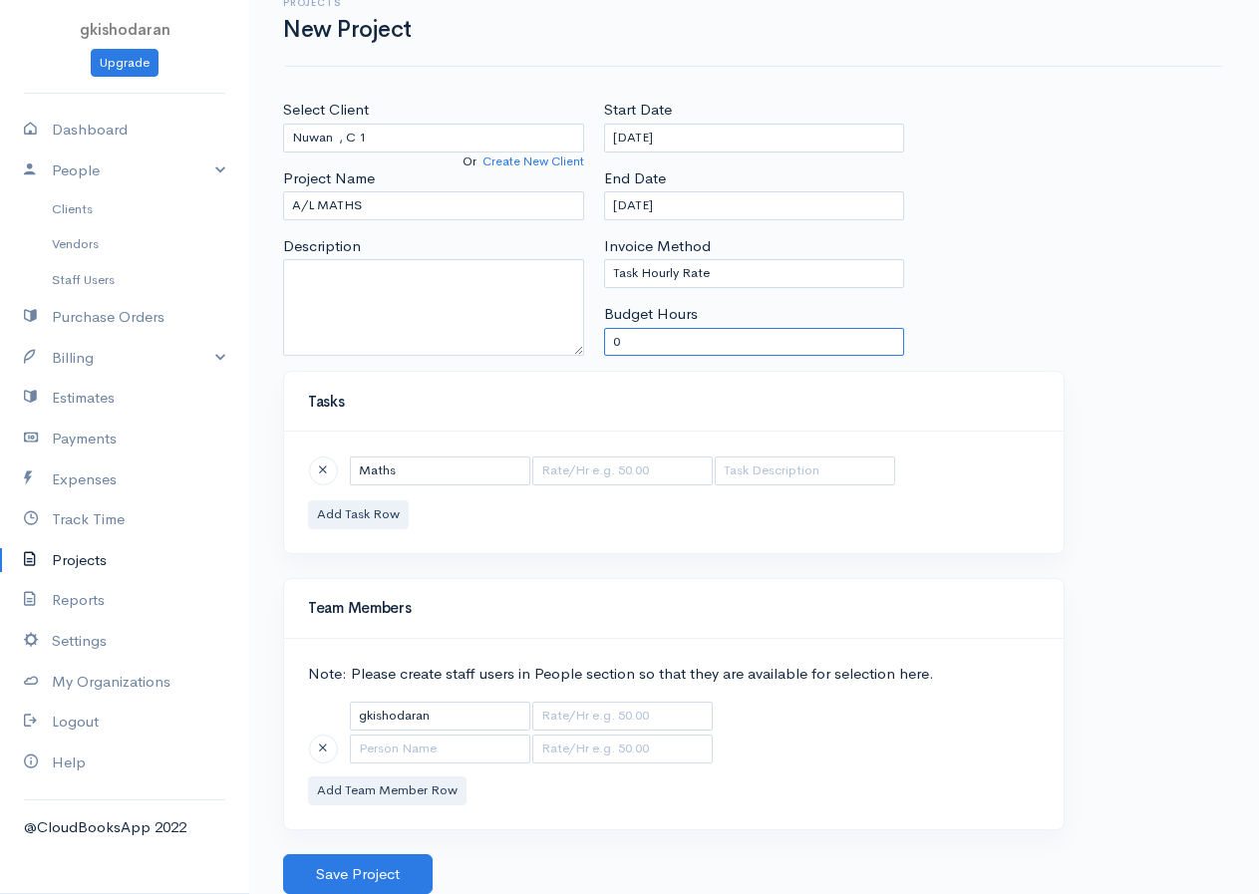
click at [640, 339] on input "0" at bounding box center [754, 342] width 301 height 29
type input "0"
type input "4"
click at [580, 470] on input "text" at bounding box center [622, 470] width 180 height 29
type input "300"
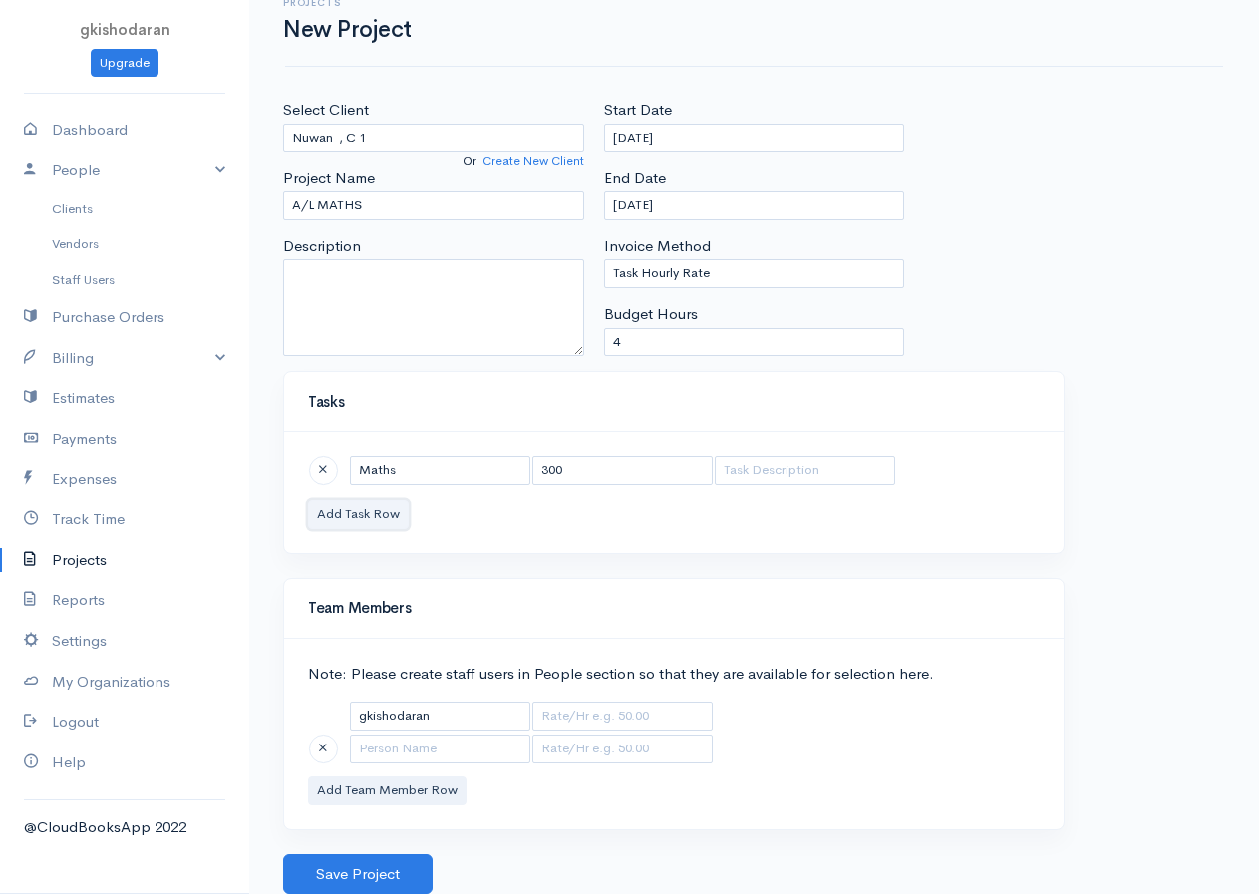
click at [374, 519] on button "Add Task Row" at bounding box center [358, 514] width 101 height 29
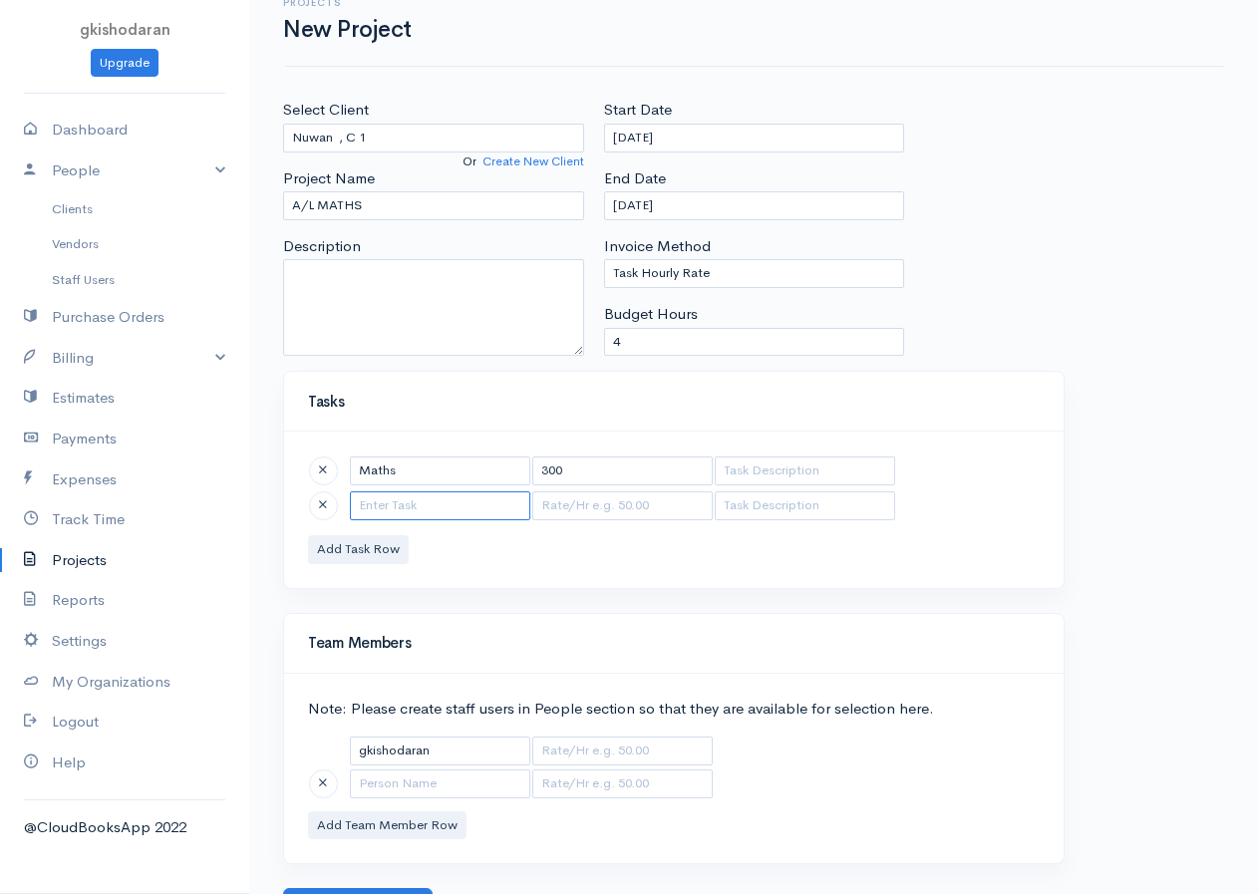
click at [380, 507] on input "text" at bounding box center [440, 505] width 180 height 29
type input "physics"
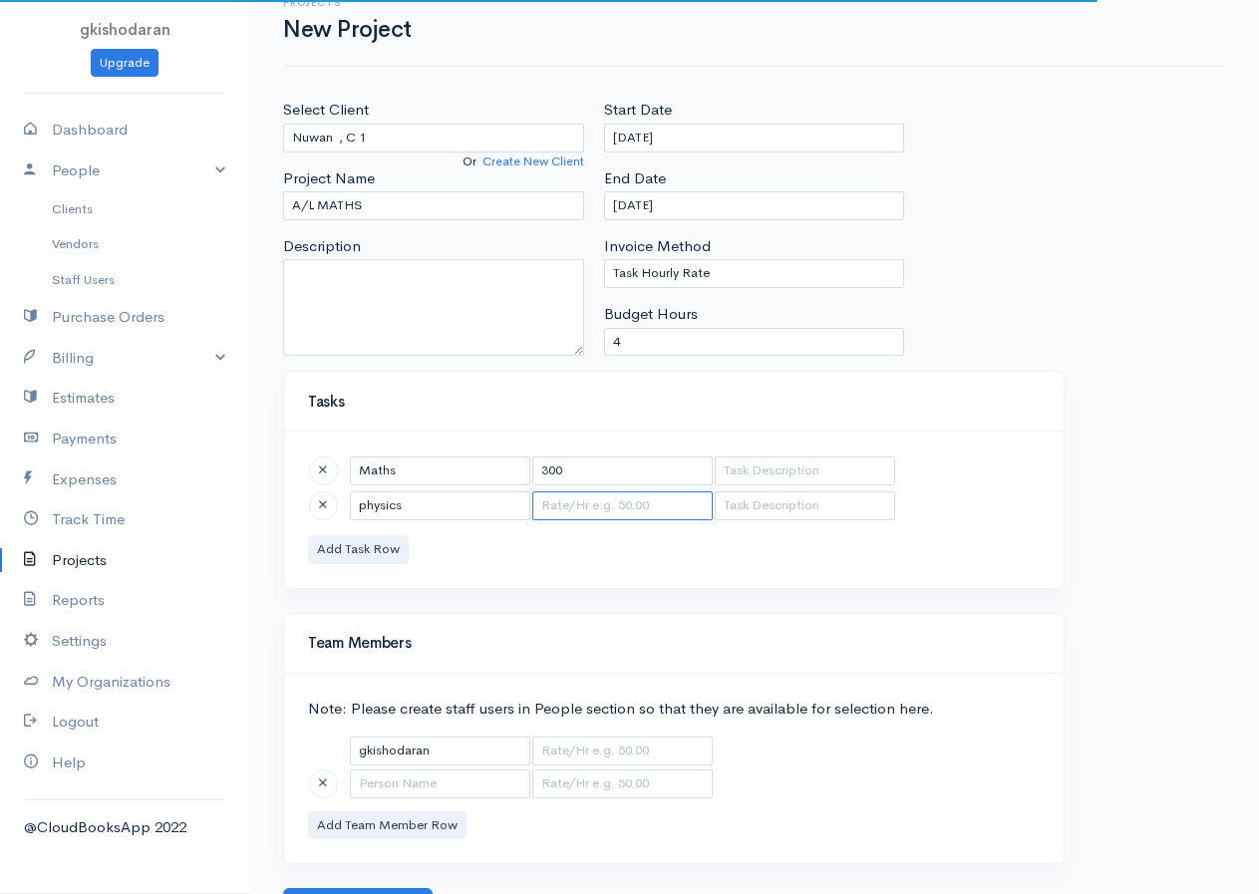
click at [580, 498] on input "text" at bounding box center [622, 505] width 180 height 29
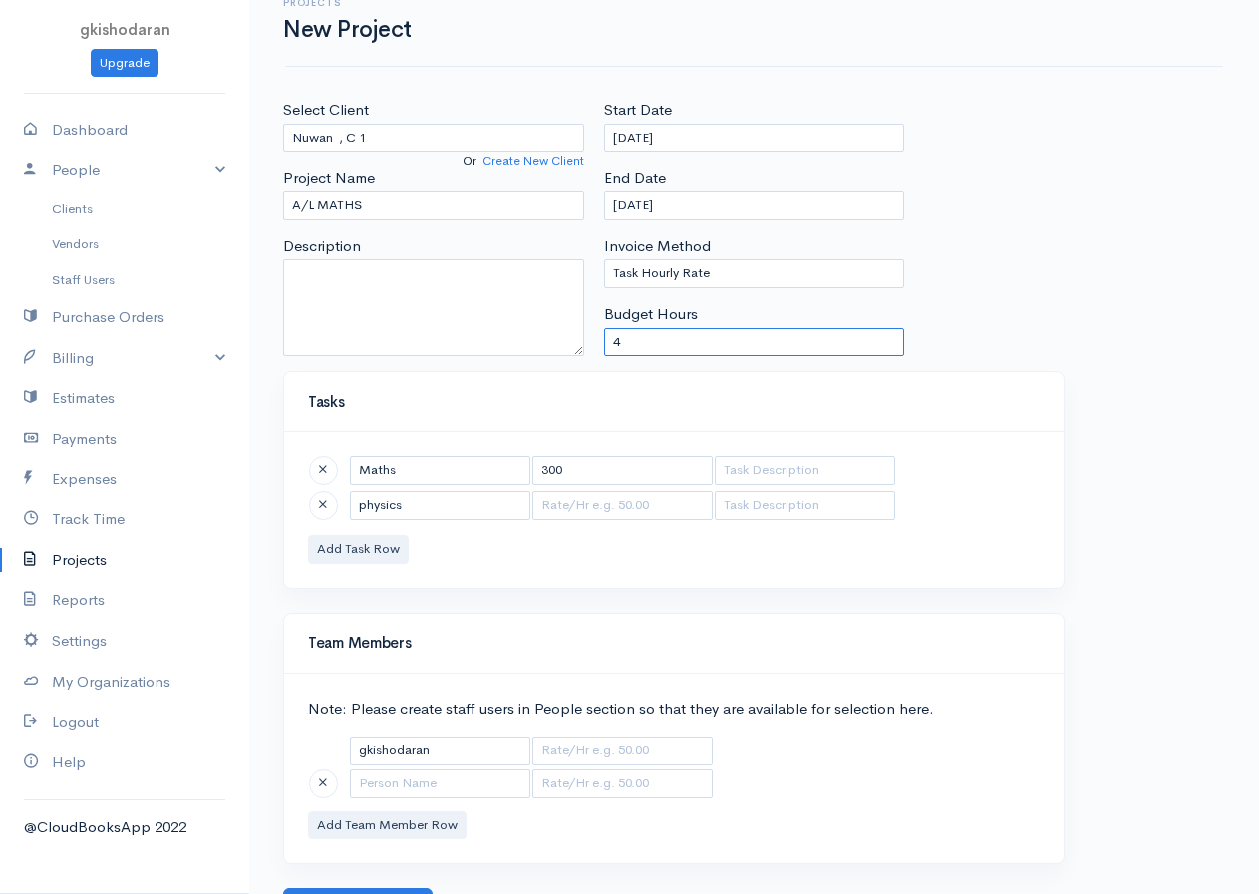
click at [651, 342] on input "4" at bounding box center [754, 342] width 301 height 29
click at [739, 273] on select "Task Hourly Rate Person Hourly Rate Project Hourly Rate Flat Rate Project" at bounding box center [754, 273] width 301 height 29
click at [604, 259] on select "Task Hourly Rate Person Hourly Rate Project Hourly Rate Flat Rate Project" at bounding box center [754, 273] width 301 height 29
click at [542, 506] on input "text" at bounding box center [622, 505] width 180 height 29
type input "150"
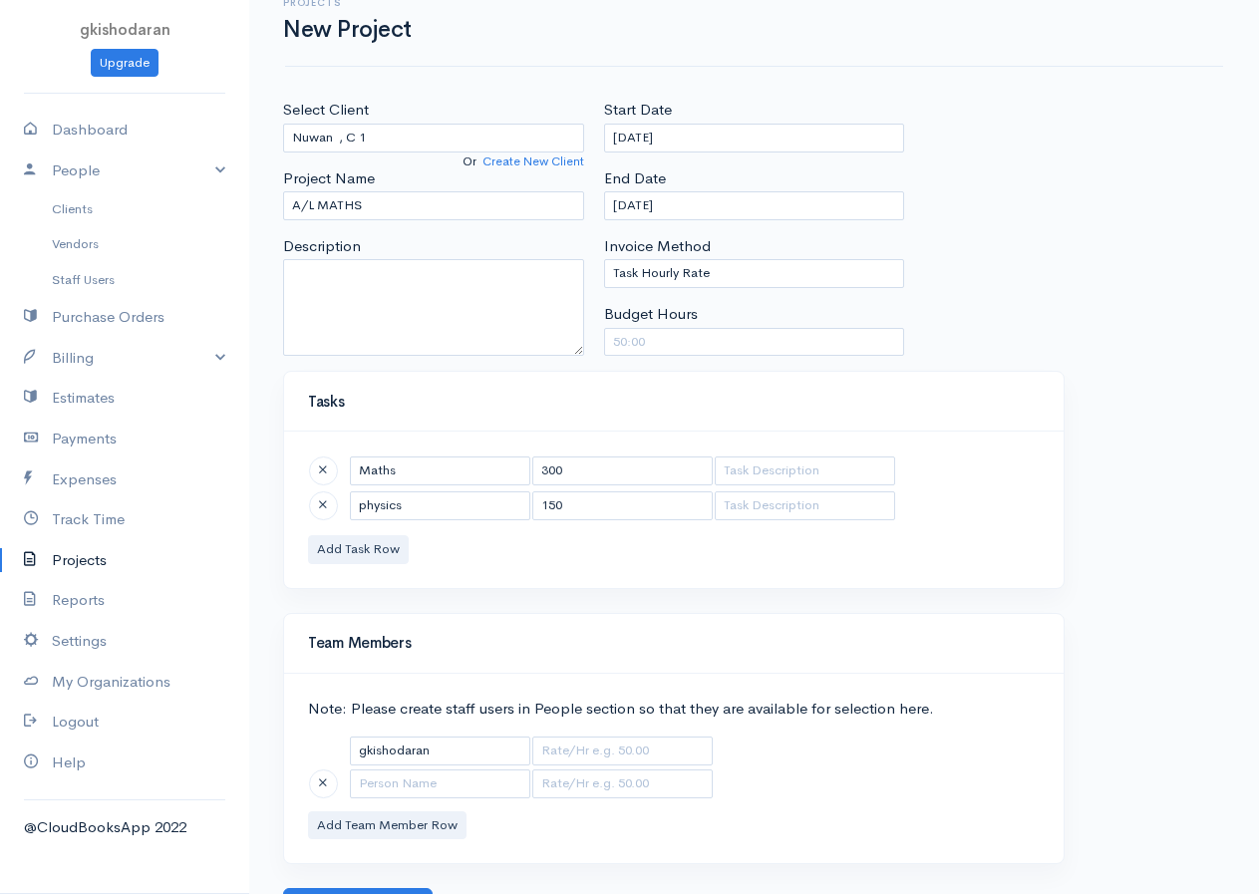
click at [379, 533] on div "Maths 300 physics 150 Add Task Row" at bounding box center [673, 508] width 779 height 155
click at [375, 542] on button "Add Task Row" at bounding box center [358, 549] width 101 height 29
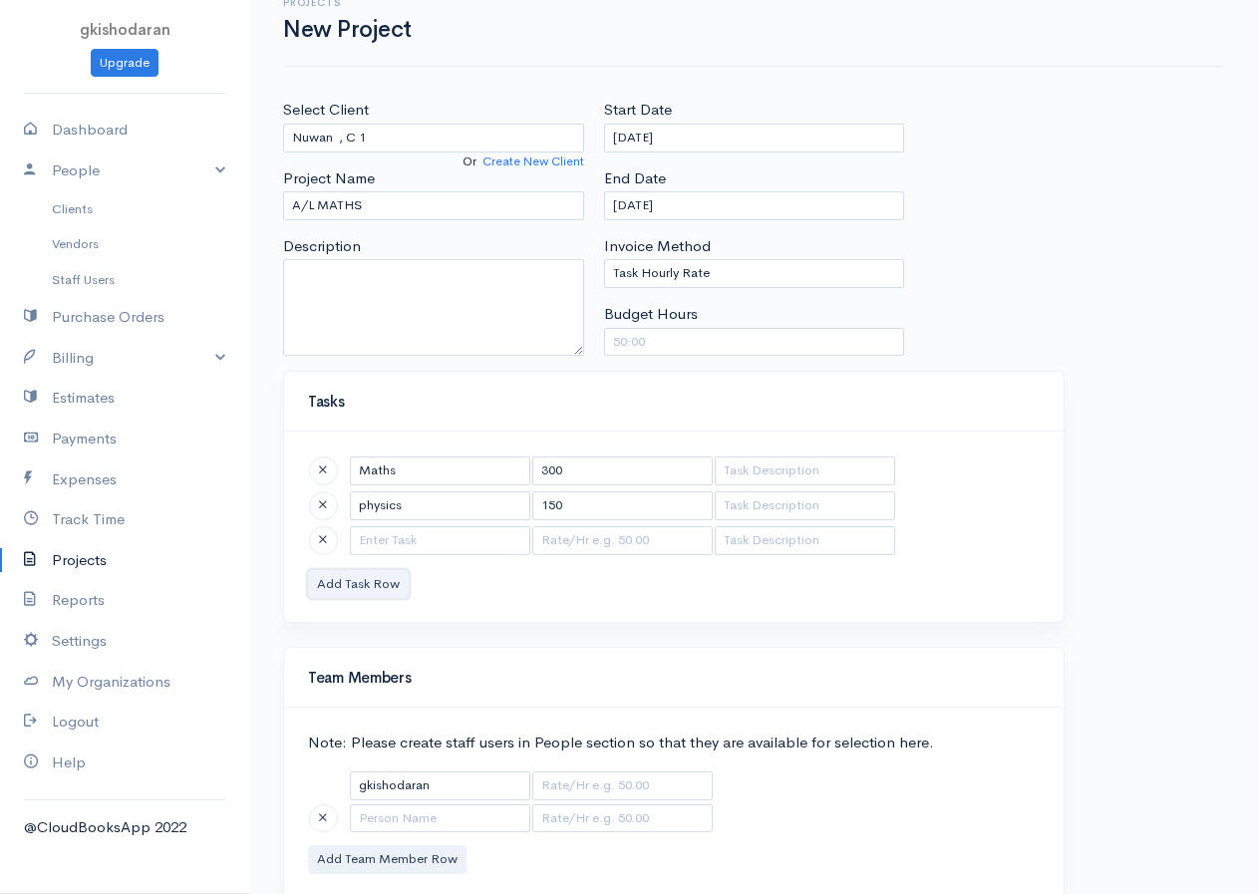
click at [308, 570] on button "Add Task Row" at bounding box center [358, 584] width 101 height 29
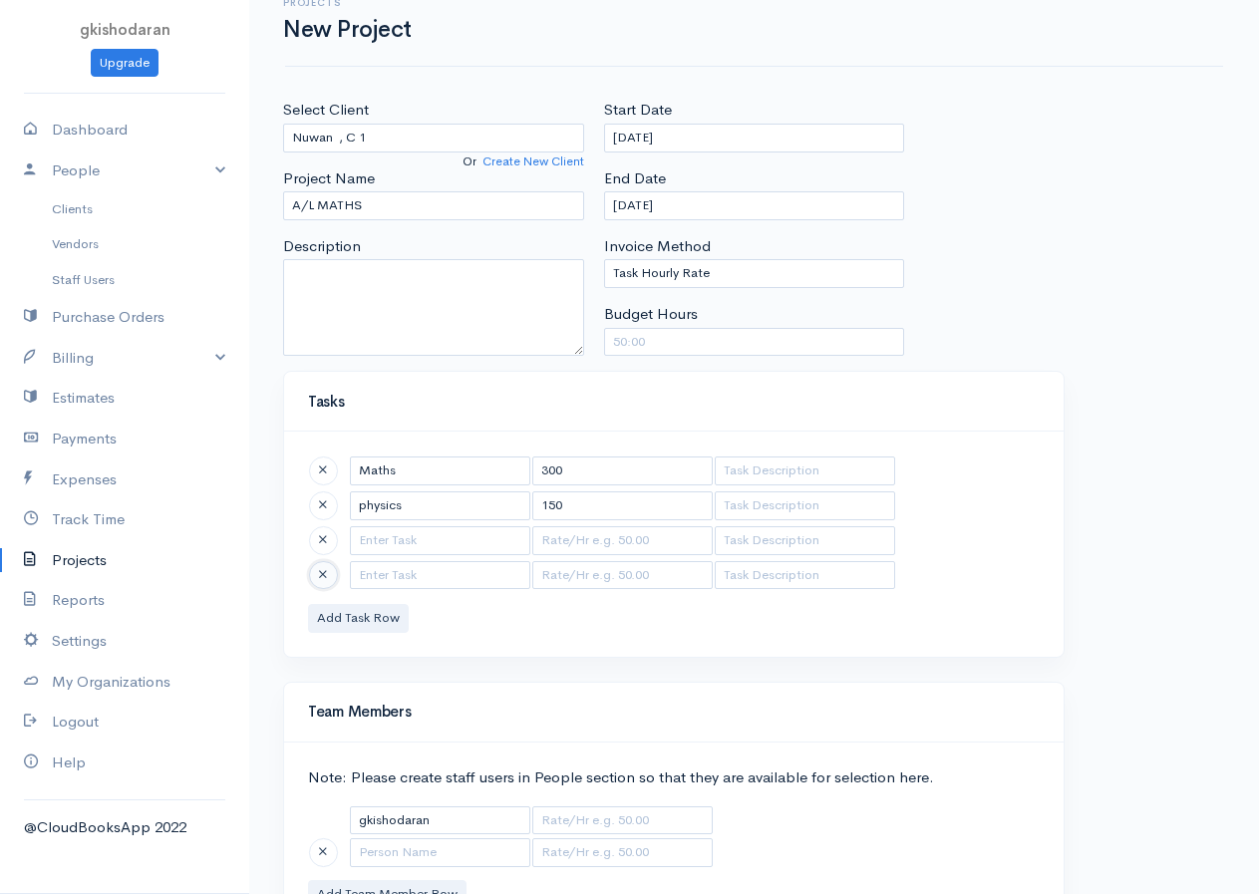
click at [323, 576] on span at bounding box center [323, 575] width 8 height 14
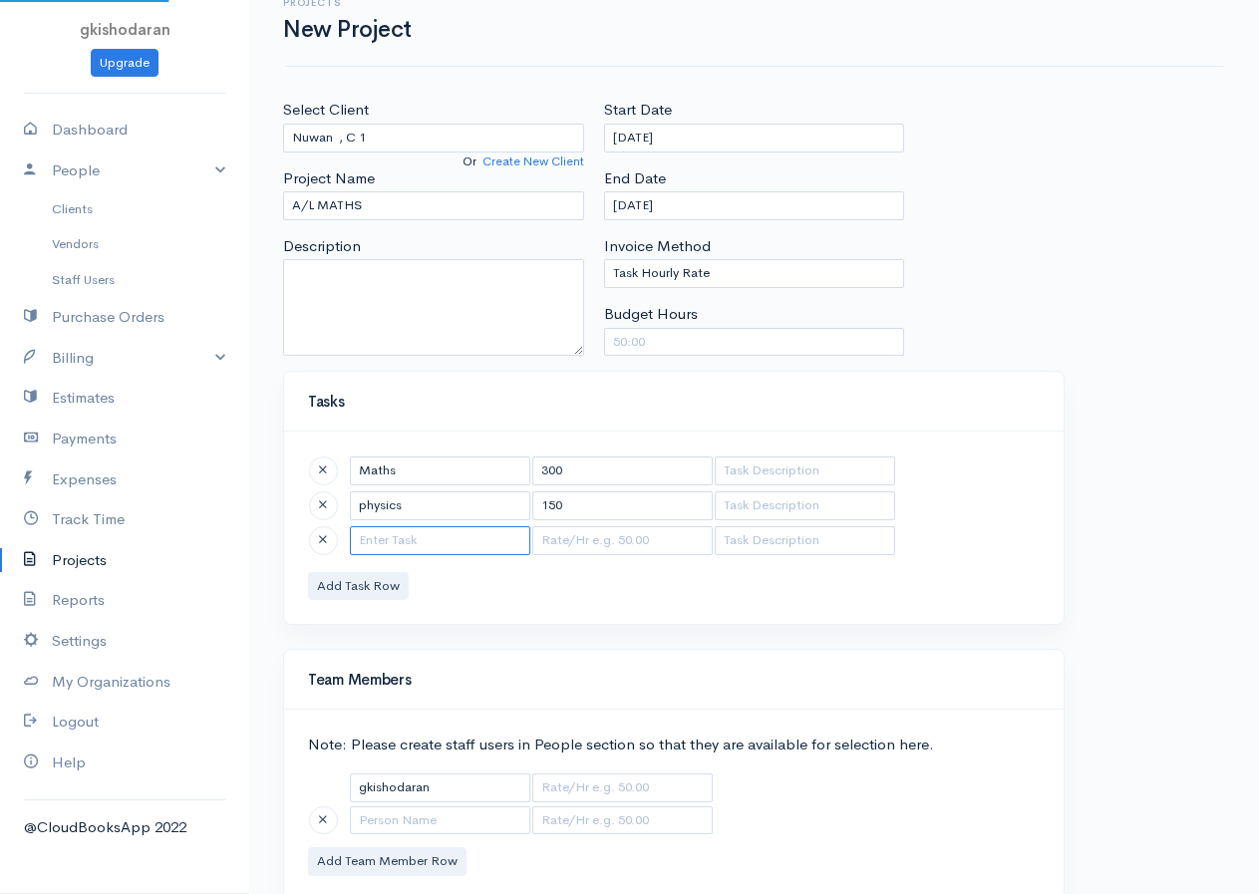
click at [387, 541] on input "text" at bounding box center [440, 540] width 180 height 29
type input "ict"
click at [561, 545] on input "text" at bounding box center [622, 540] width 180 height 29
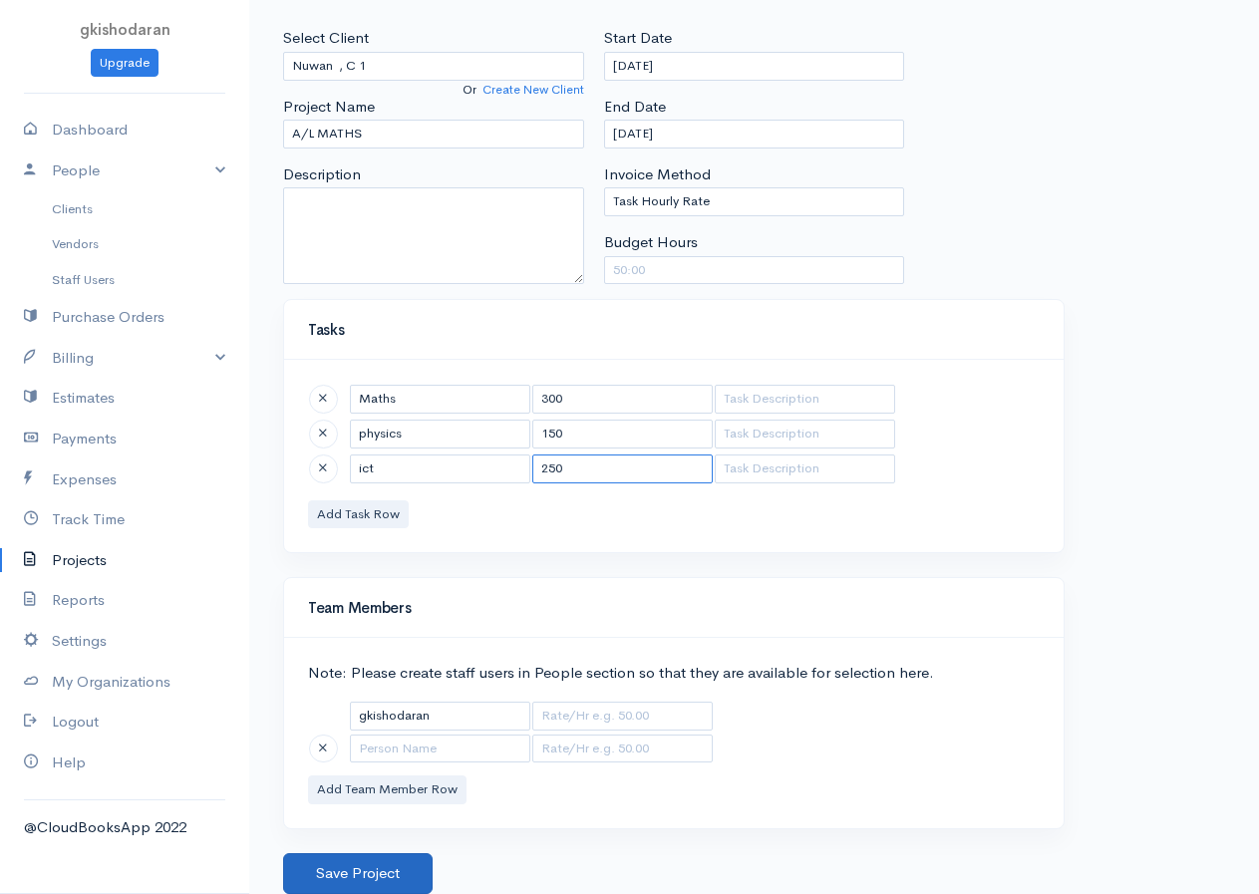
type input "250"
click at [400, 725] on button "Save Project" at bounding box center [357, 873] width 149 height 41
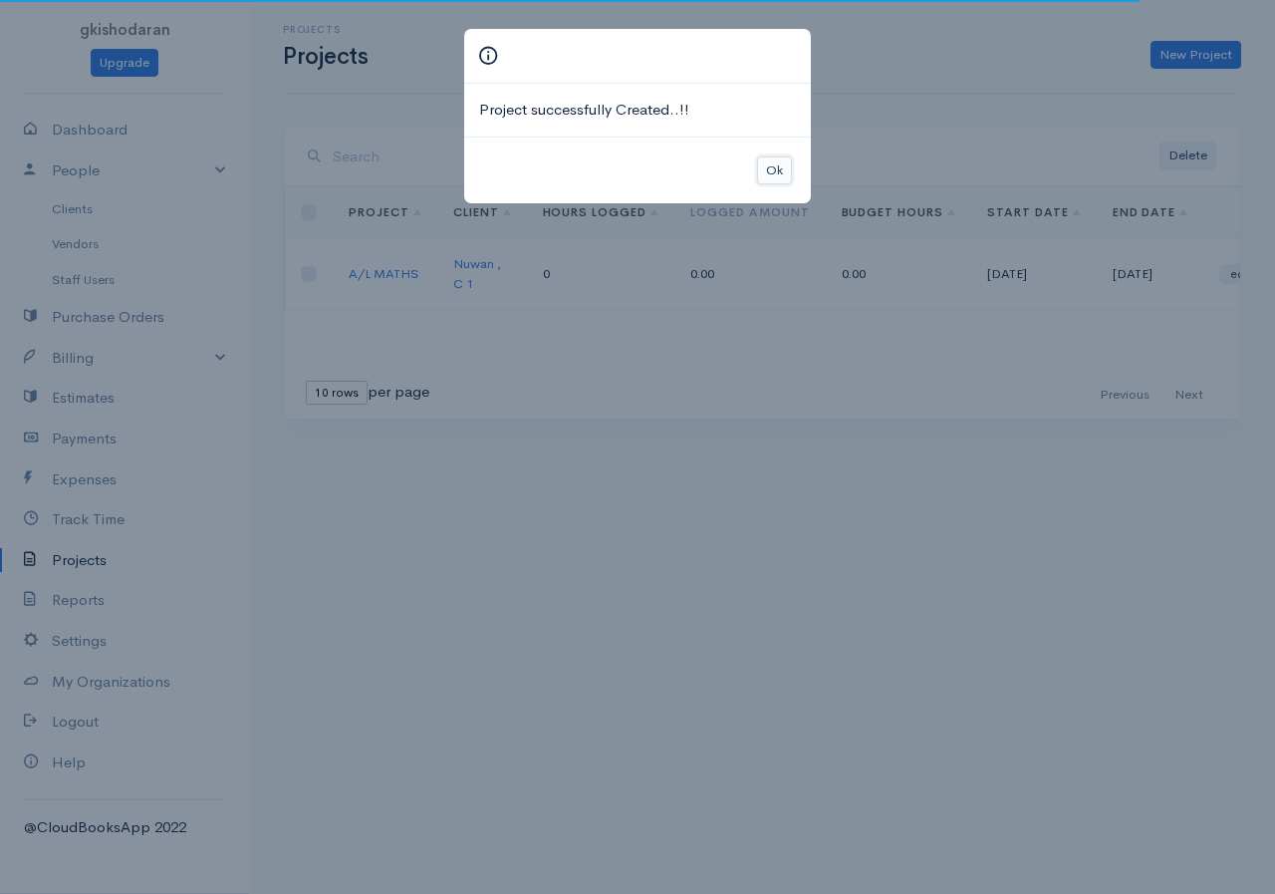
click at [770, 160] on button "Ok" at bounding box center [774, 170] width 35 height 29
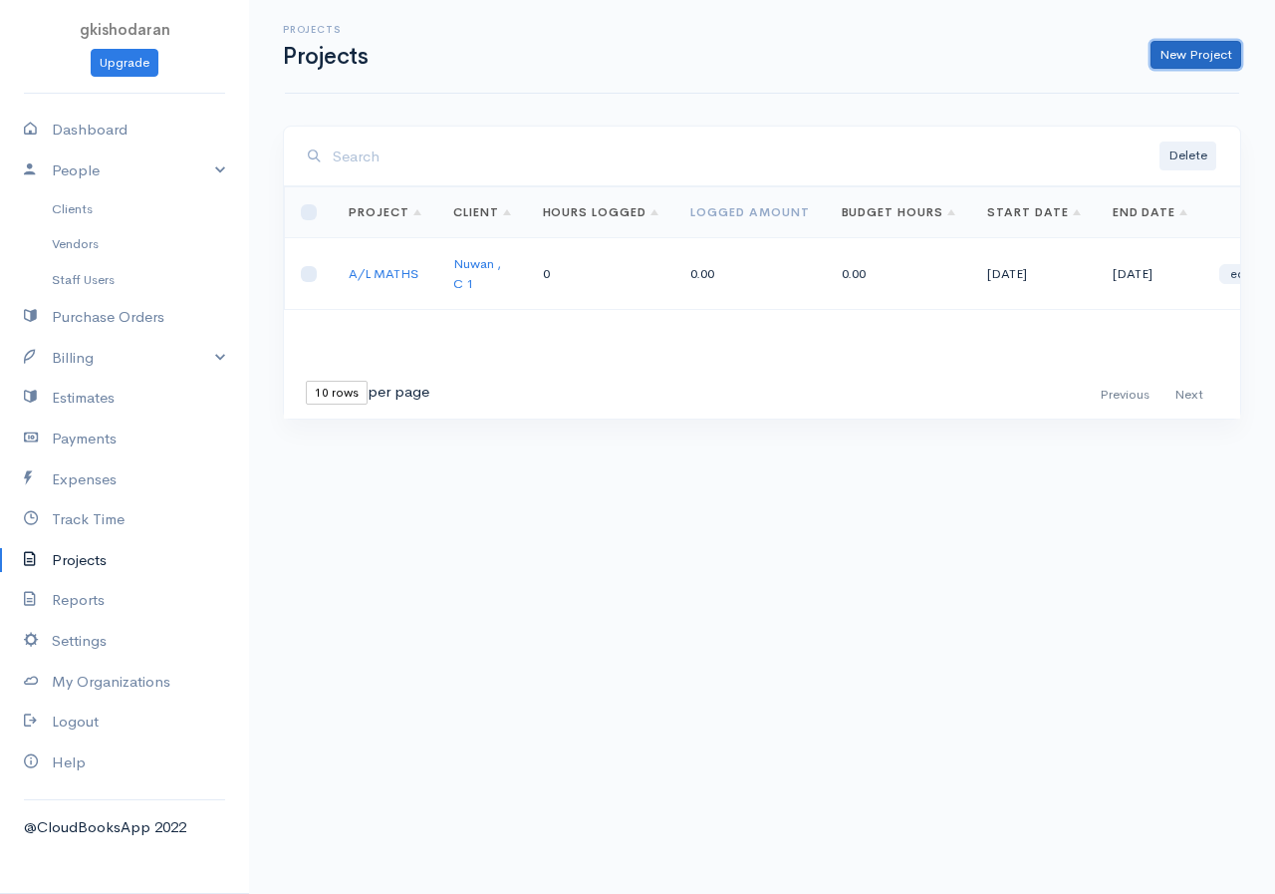
click at [1029, 60] on link "New Project" at bounding box center [1196, 55] width 91 height 29
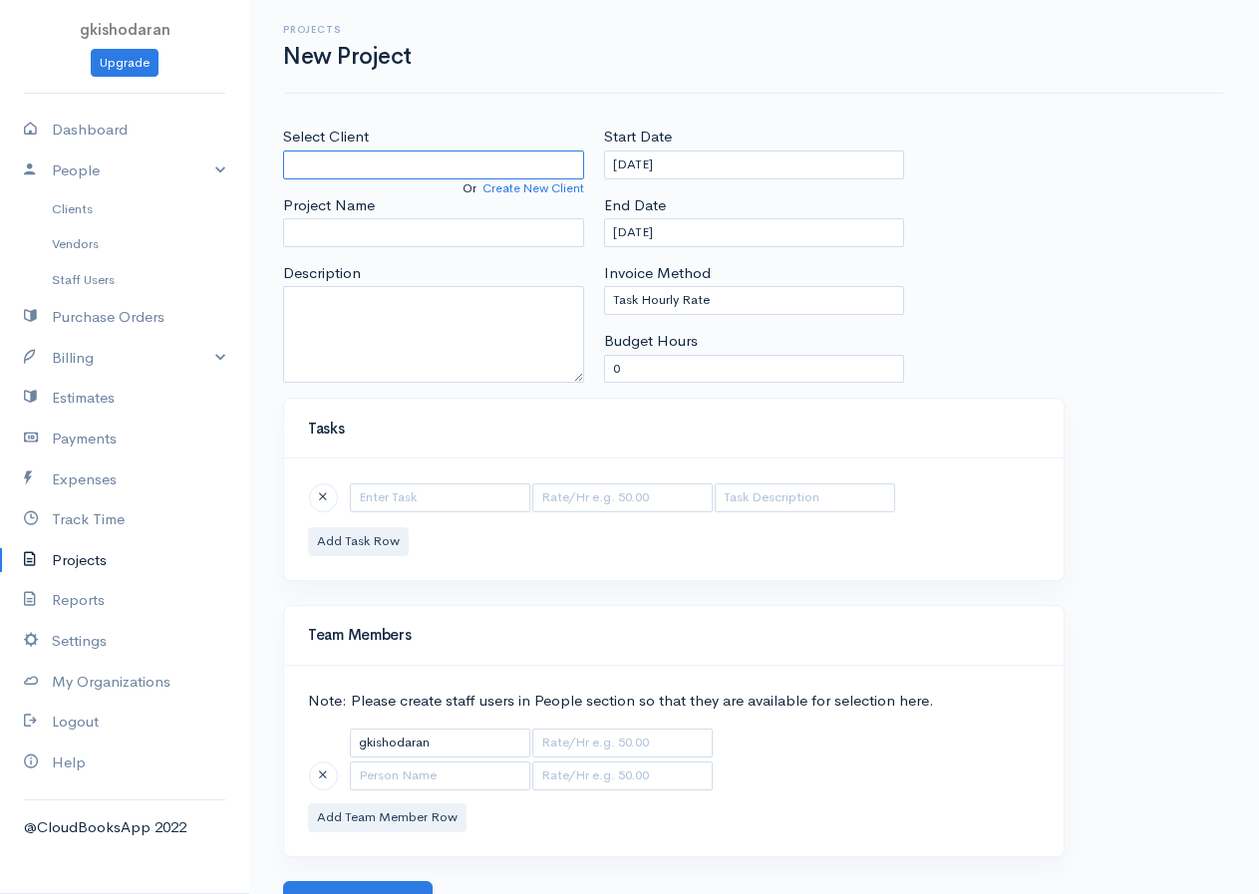
click at [337, 166] on input "Select Client" at bounding box center [433, 164] width 301 height 29
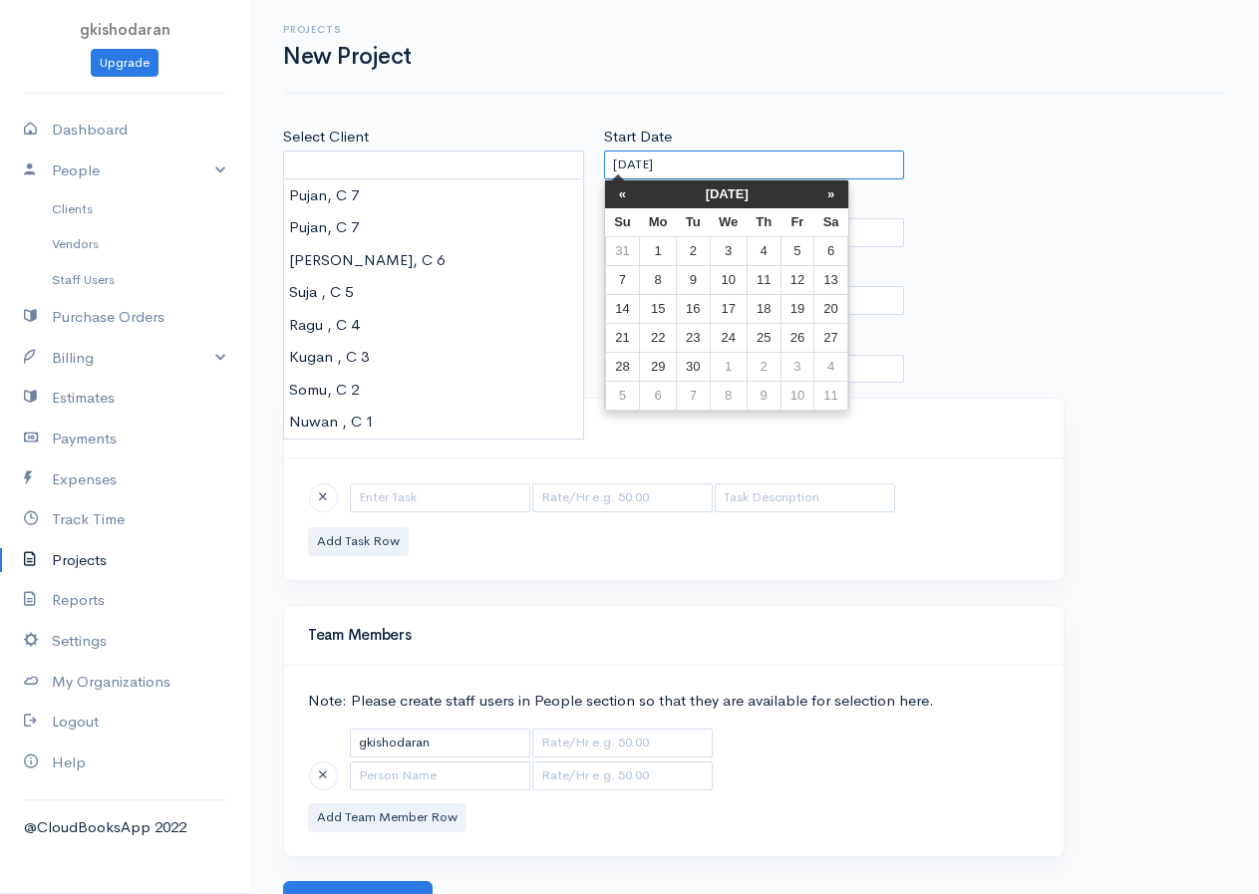
click at [635, 164] on input "[DATE]" at bounding box center [754, 164] width 301 height 29
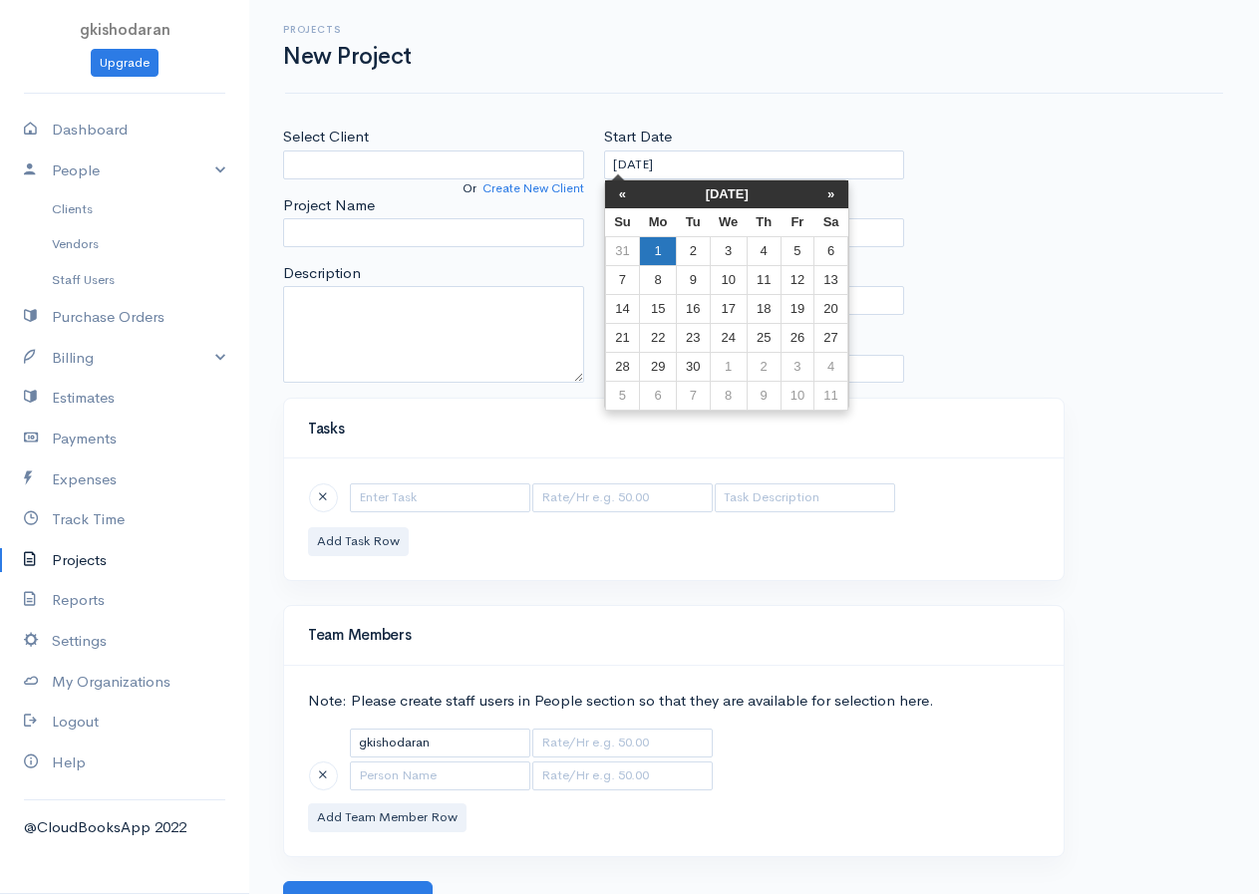
click at [674, 258] on td "1" at bounding box center [658, 250] width 37 height 29
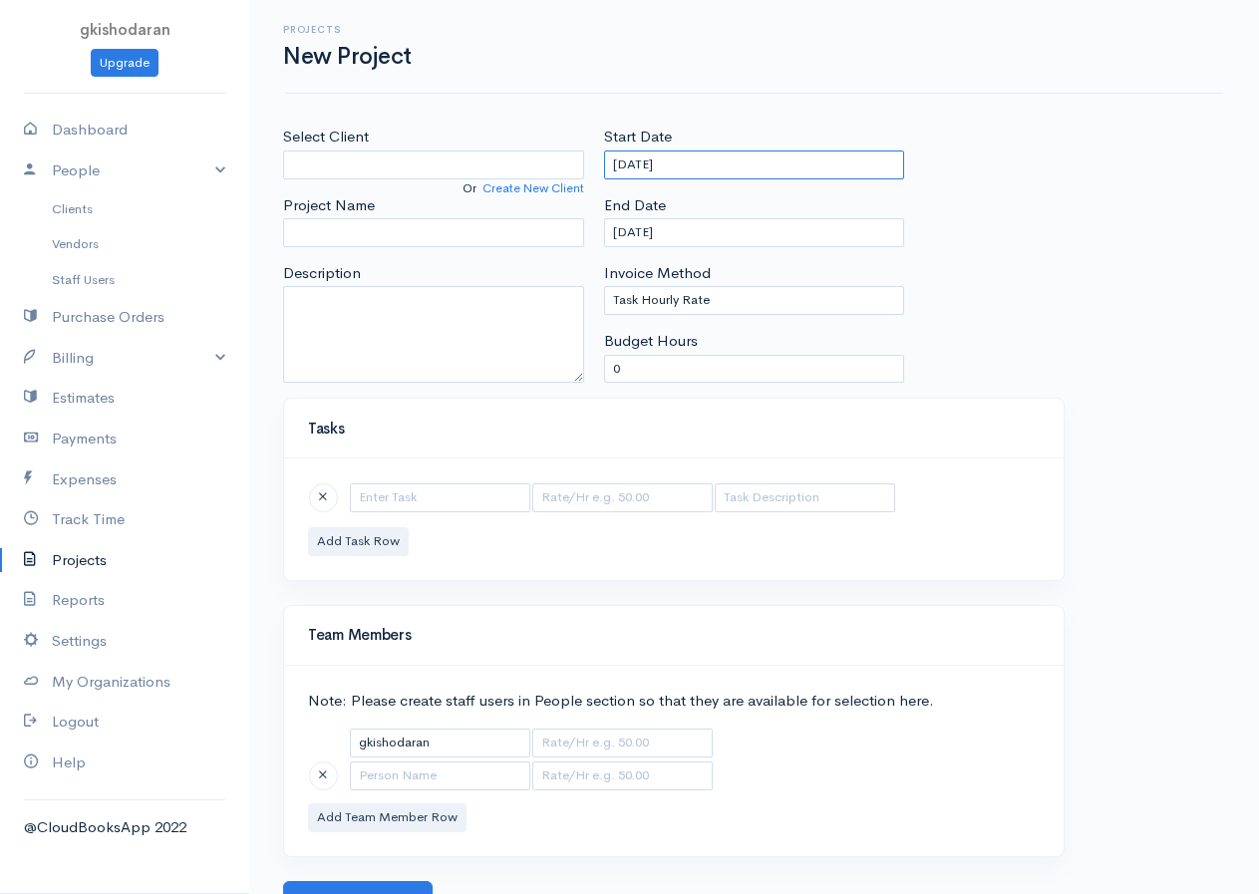
click at [621, 158] on input "09-01-2025" at bounding box center [754, 164] width 301 height 29
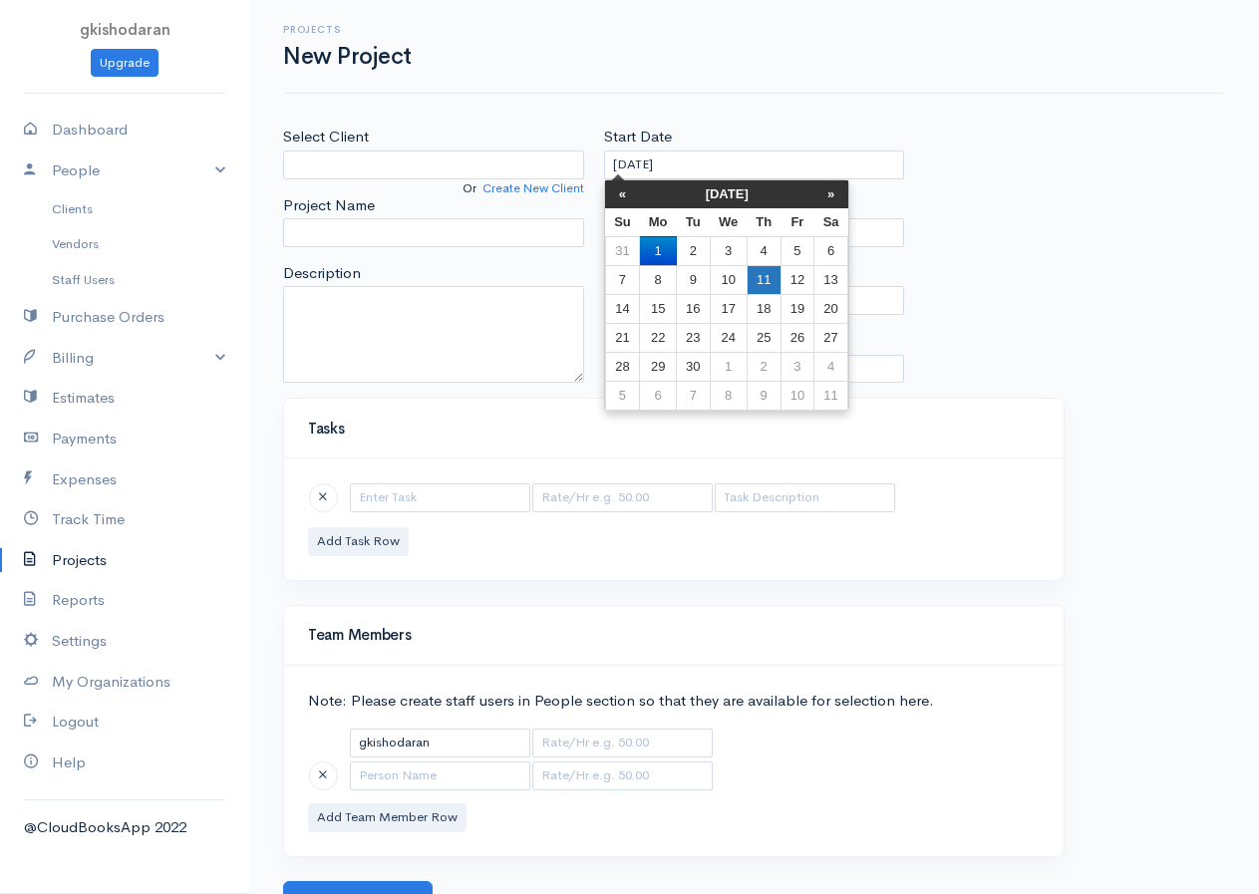
click at [762, 270] on td "11" at bounding box center [763, 279] width 34 height 29
type input "09-11-2025"
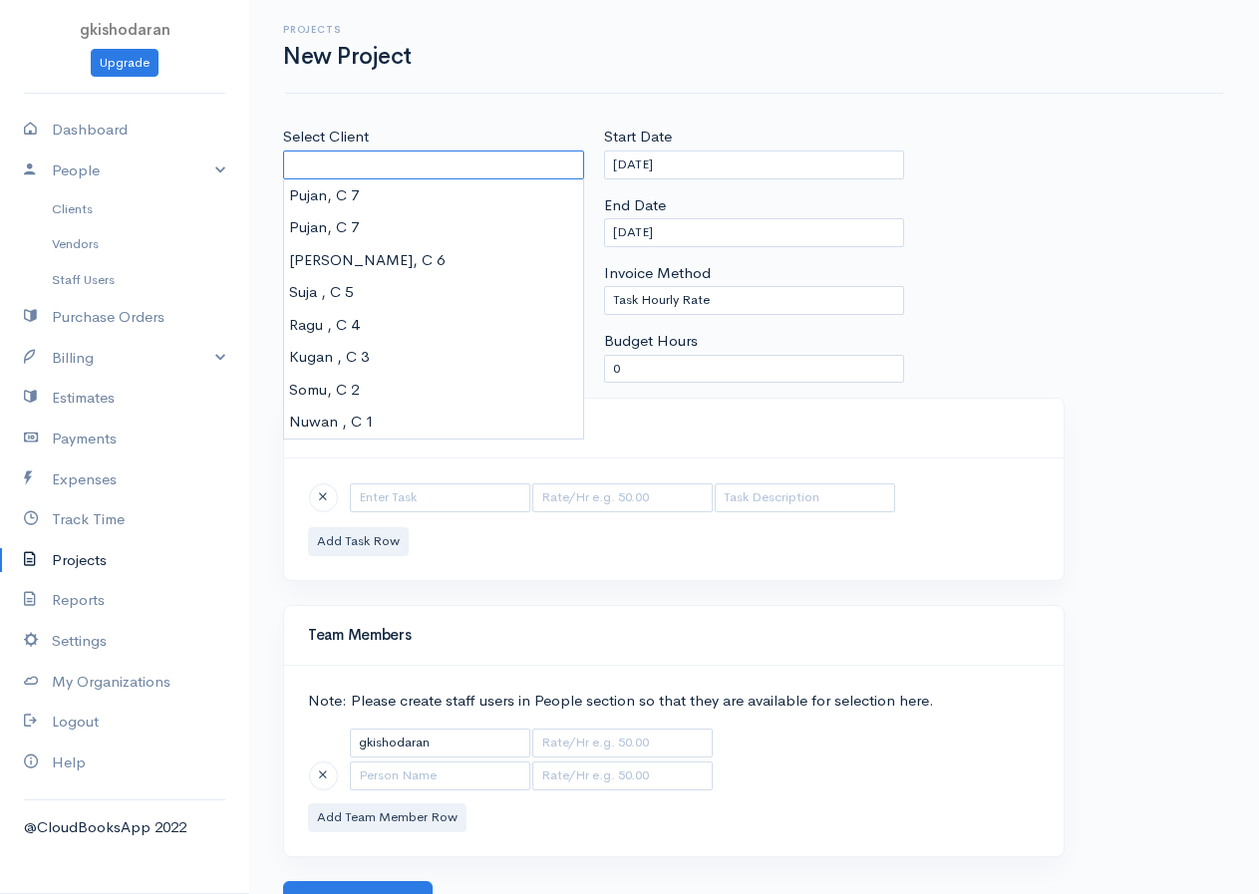
click at [376, 164] on input "Select Client" at bounding box center [433, 164] width 301 height 29
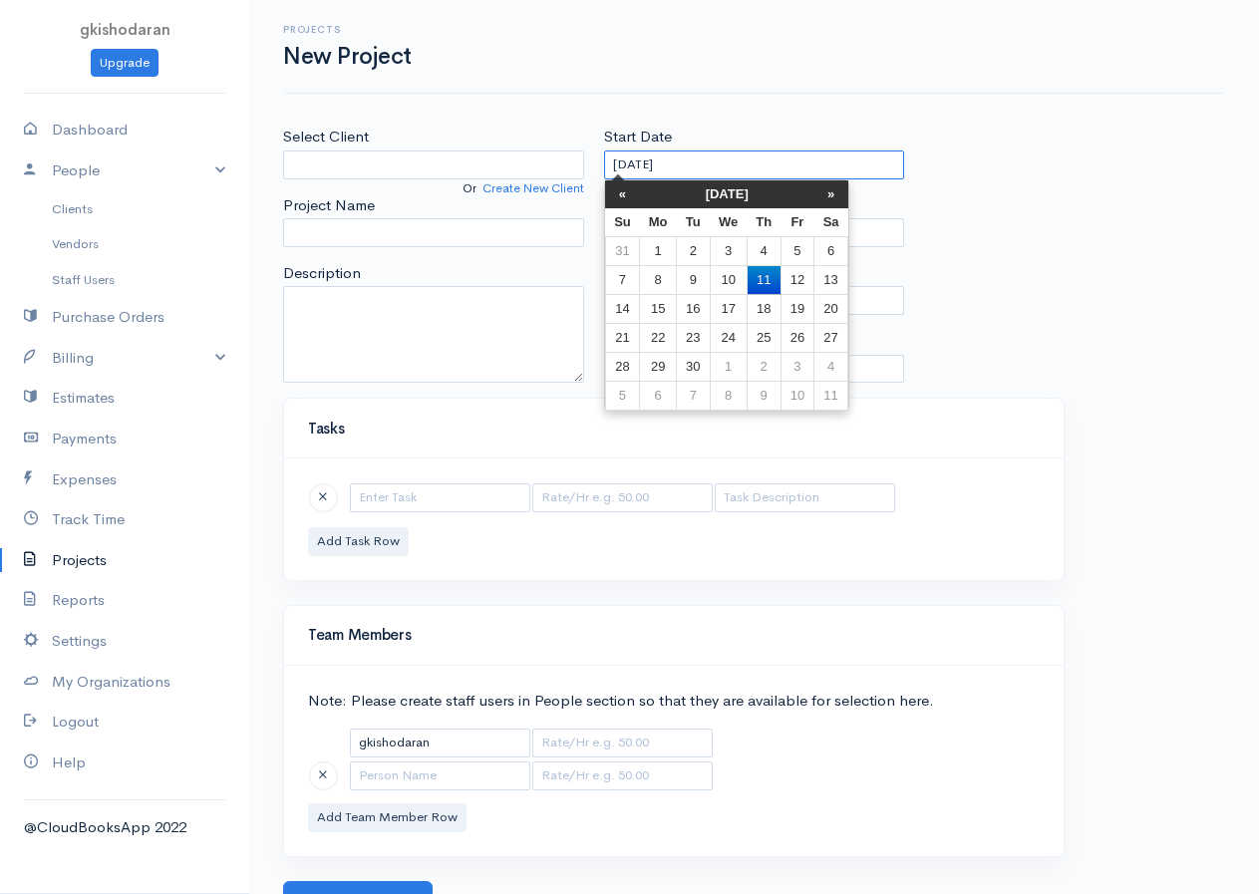
click at [623, 162] on input "09-11-2025" at bounding box center [754, 164] width 301 height 29
click at [588, 303] on div "Select Client Or Create New Client Project Name Description" at bounding box center [433, 262] width 321 height 272
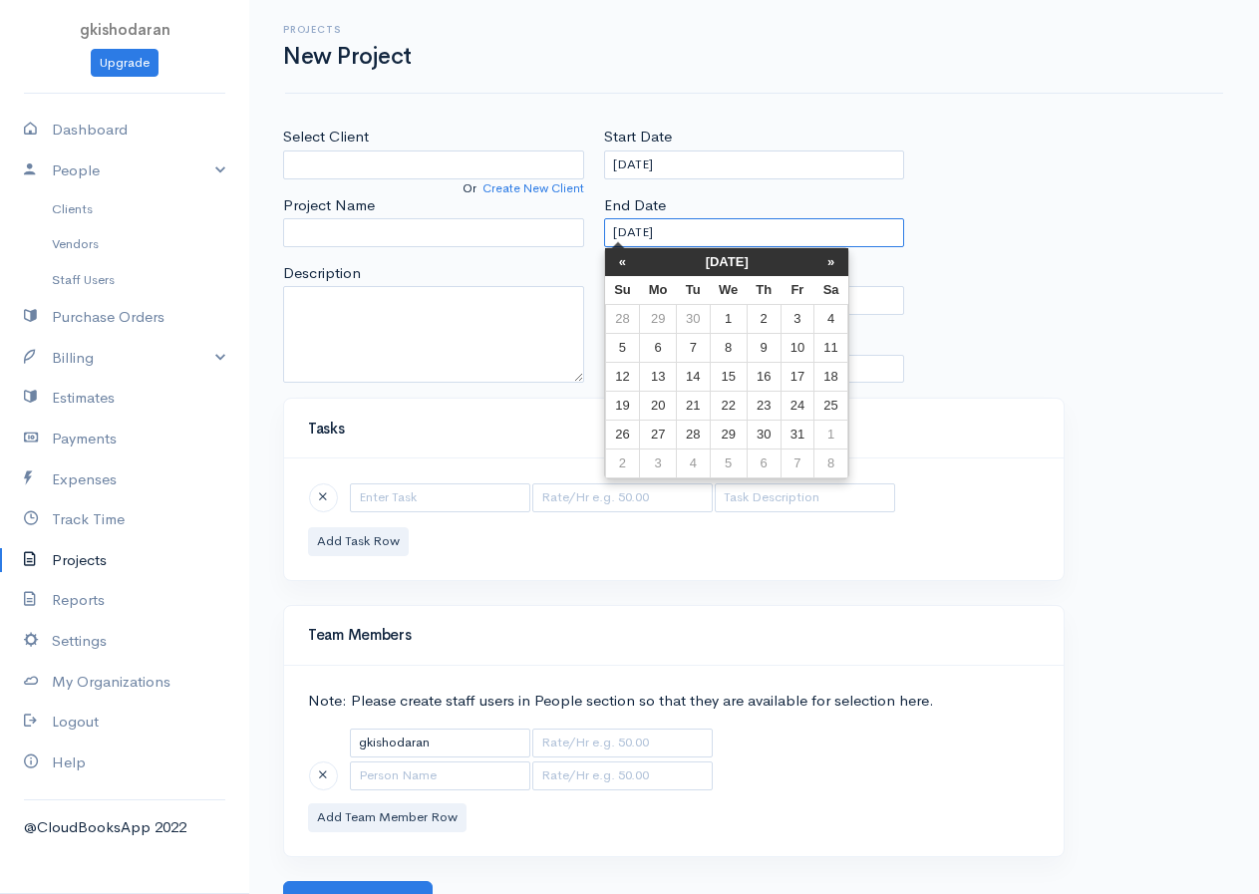
drag, startPoint x: 620, startPoint y: 222, endPoint x: 614, endPoint y: 235, distance: 14.3
click at [619, 221] on input "10-03-2025" at bounding box center [754, 232] width 301 height 29
click at [846, 352] on td "11" at bounding box center [831, 348] width 34 height 29
type input "10-11-2025"
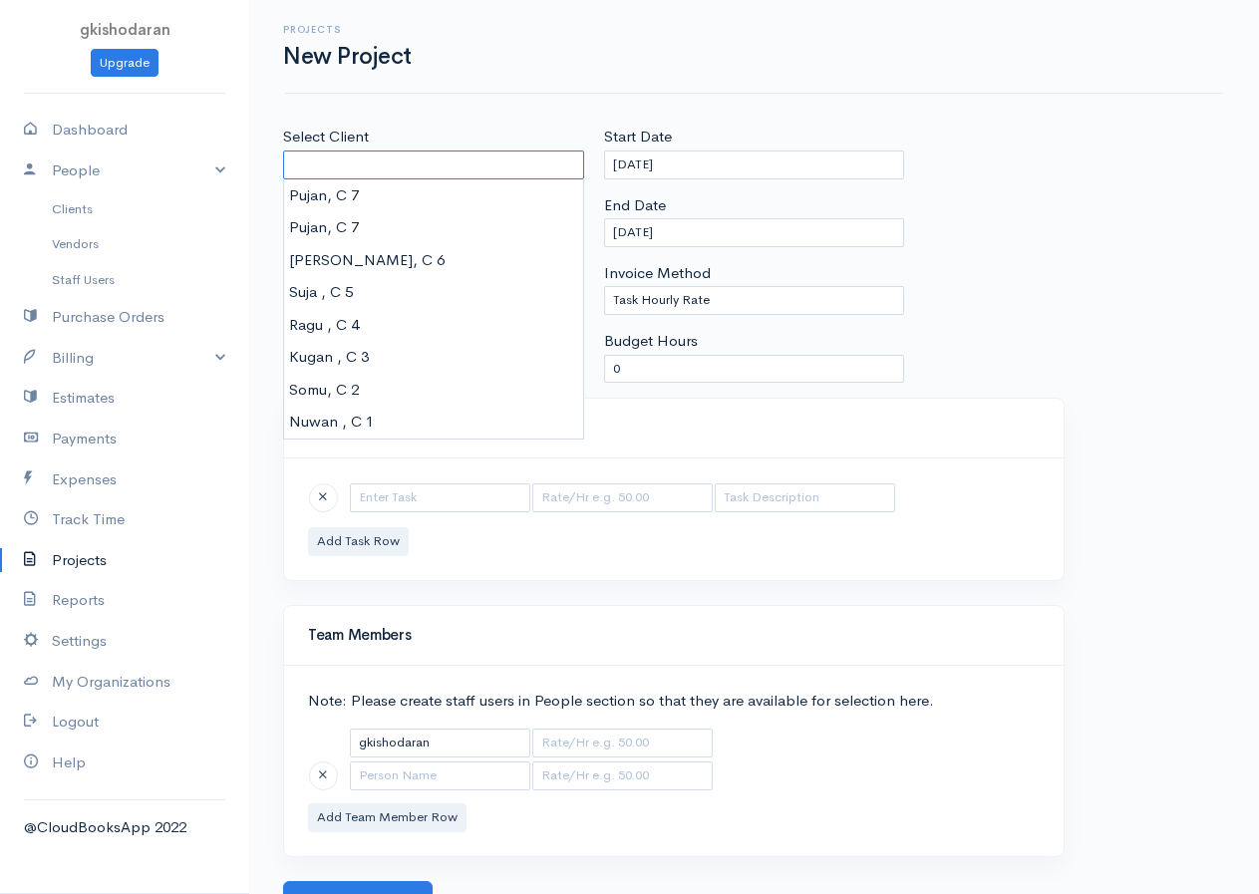
click at [319, 163] on input "Select Client" at bounding box center [433, 164] width 301 height 29
type input "Kugan , C 3"
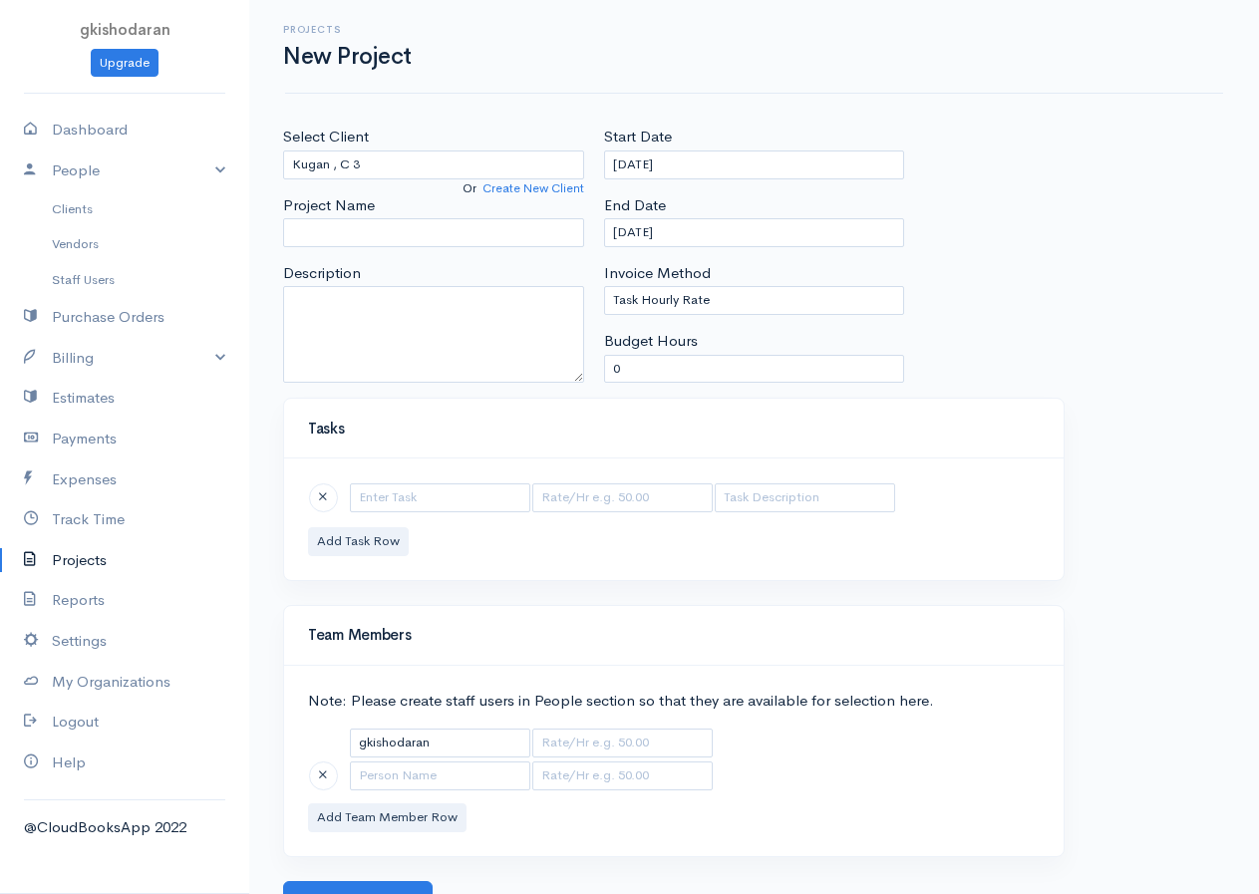
click at [356, 362] on body "gkishodaran Upgrade Dashboard People Clients Vendors Staff Users Purchase Order…" at bounding box center [629, 460] width 1259 height 921
click at [356, 226] on input "Project Name" at bounding box center [433, 232] width 301 height 29
type input "A/L Bio"
click at [383, 500] on input "text" at bounding box center [440, 497] width 180 height 29
type input "biology"
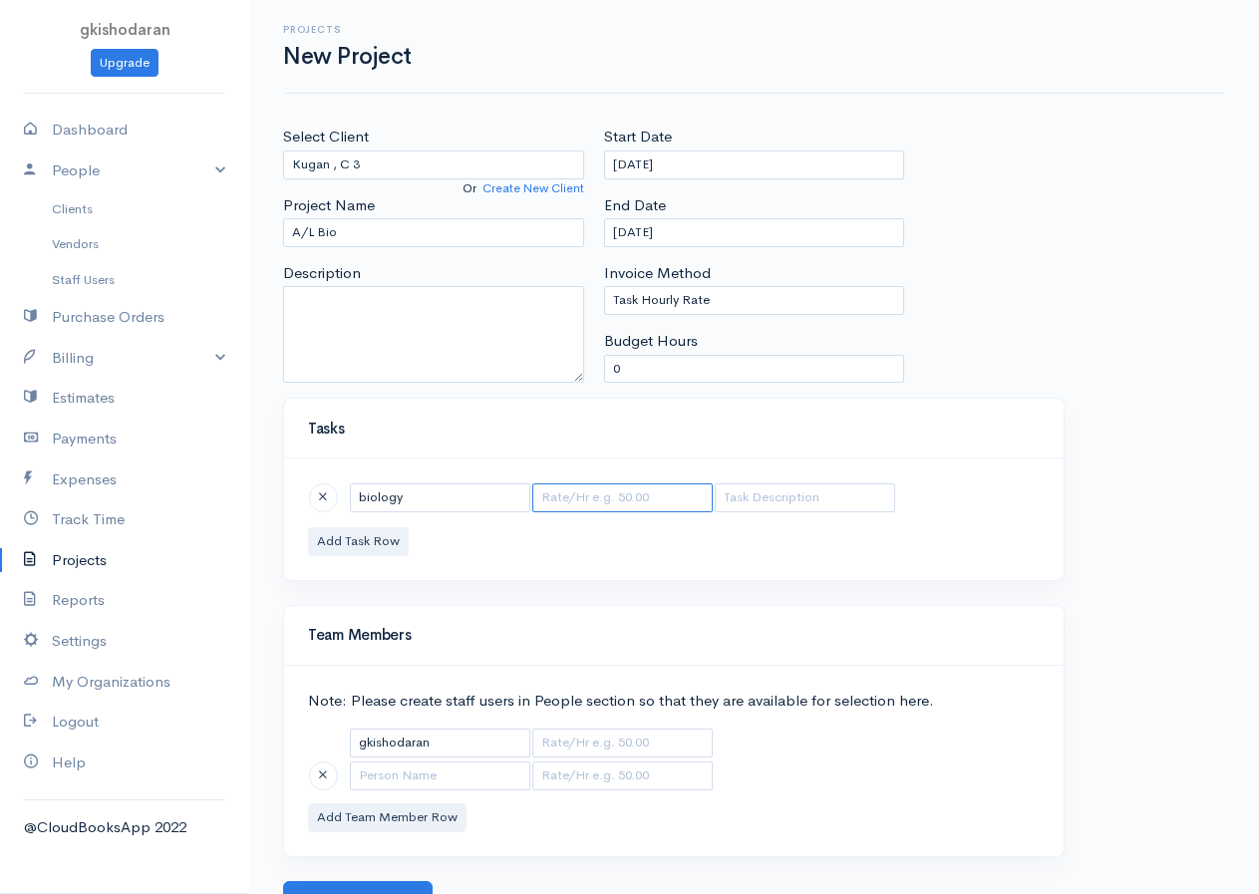
click at [567, 495] on input "text" at bounding box center [622, 497] width 180 height 29
type input "175"
click at [345, 572] on div "biology 175 Add Task Row" at bounding box center [673, 519] width 779 height 122
click at [356, 543] on button "Add Task Row" at bounding box center [358, 541] width 101 height 29
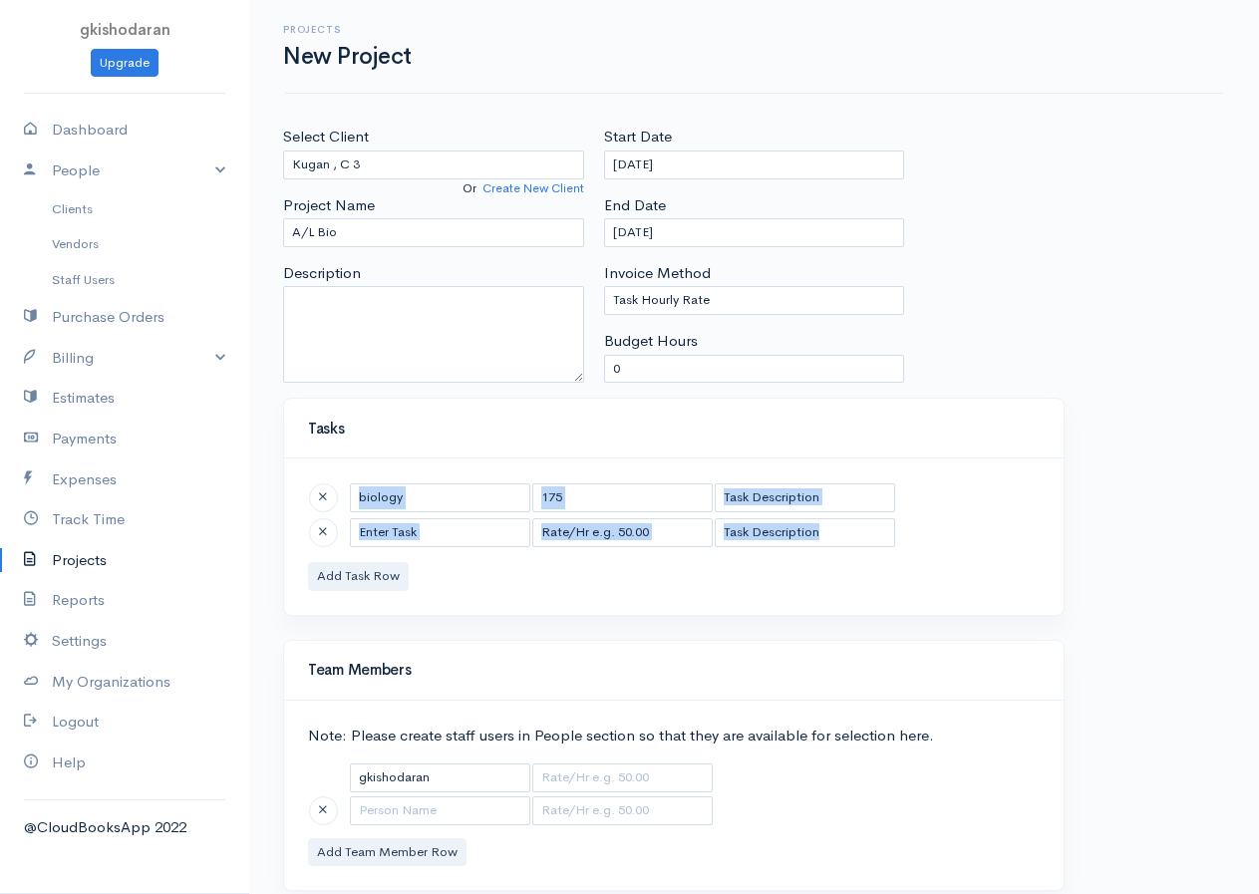
drag, startPoint x: 443, startPoint y: 551, endPoint x: 434, endPoint y: 559, distance: 12.0
click at [434, 559] on div "biology 175 Add Task Row" at bounding box center [673, 535] width 779 height 155
click at [426, 544] on input "text" at bounding box center [440, 532] width 180 height 29
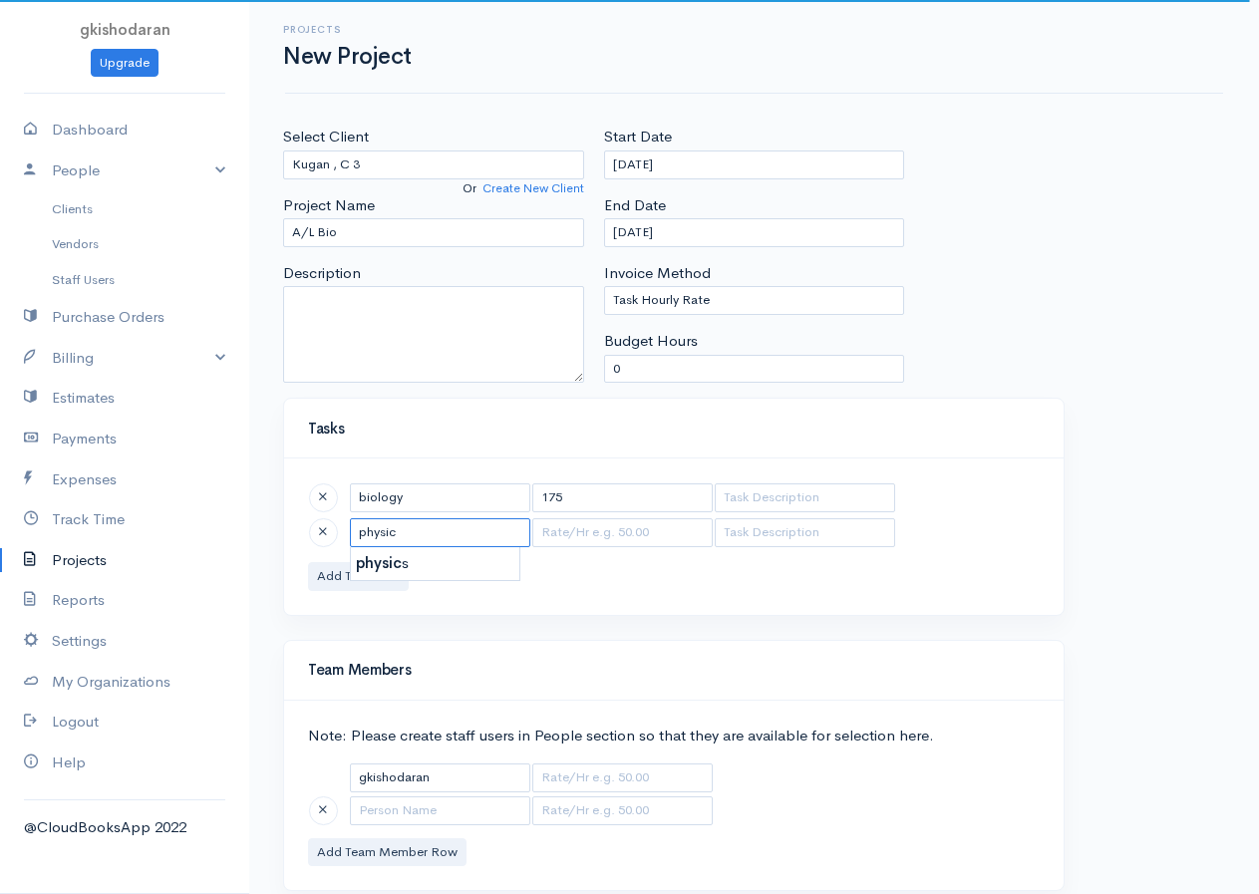
type input "physics"
type input "150.00"
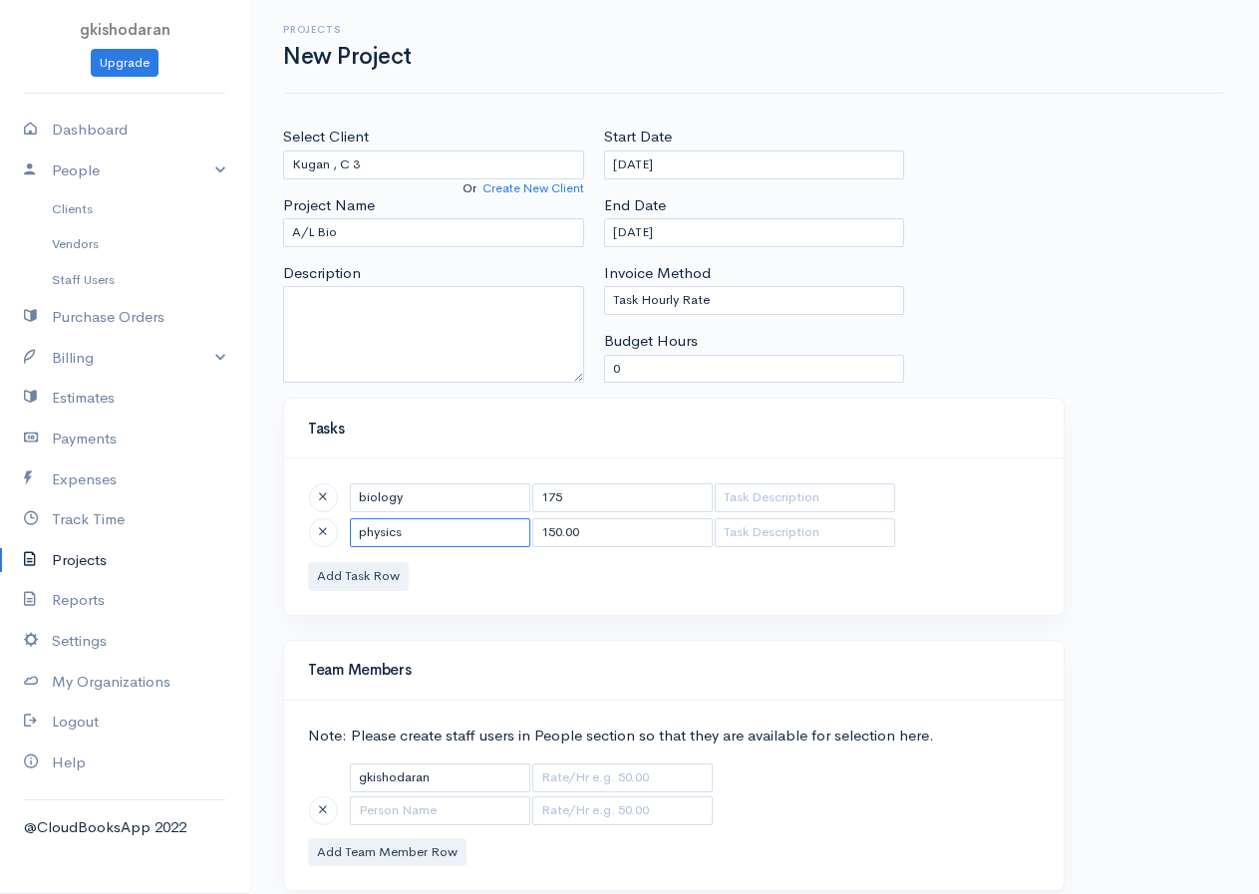
type input "physics"
drag, startPoint x: 587, startPoint y: 533, endPoint x: 499, endPoint y: 533, distance: 87.7
click at [499, 533] on tr "physics 150.00" at bounding box center [602, 532] width 588 height 31
drag, startPoint x: 565, startPoint y: 498, endPoint x: 514, endPoint y: 498, distance: 50.8
click at [514, 498] on tr "biology 175" at bounding box center [602, 497] width 588 height 31
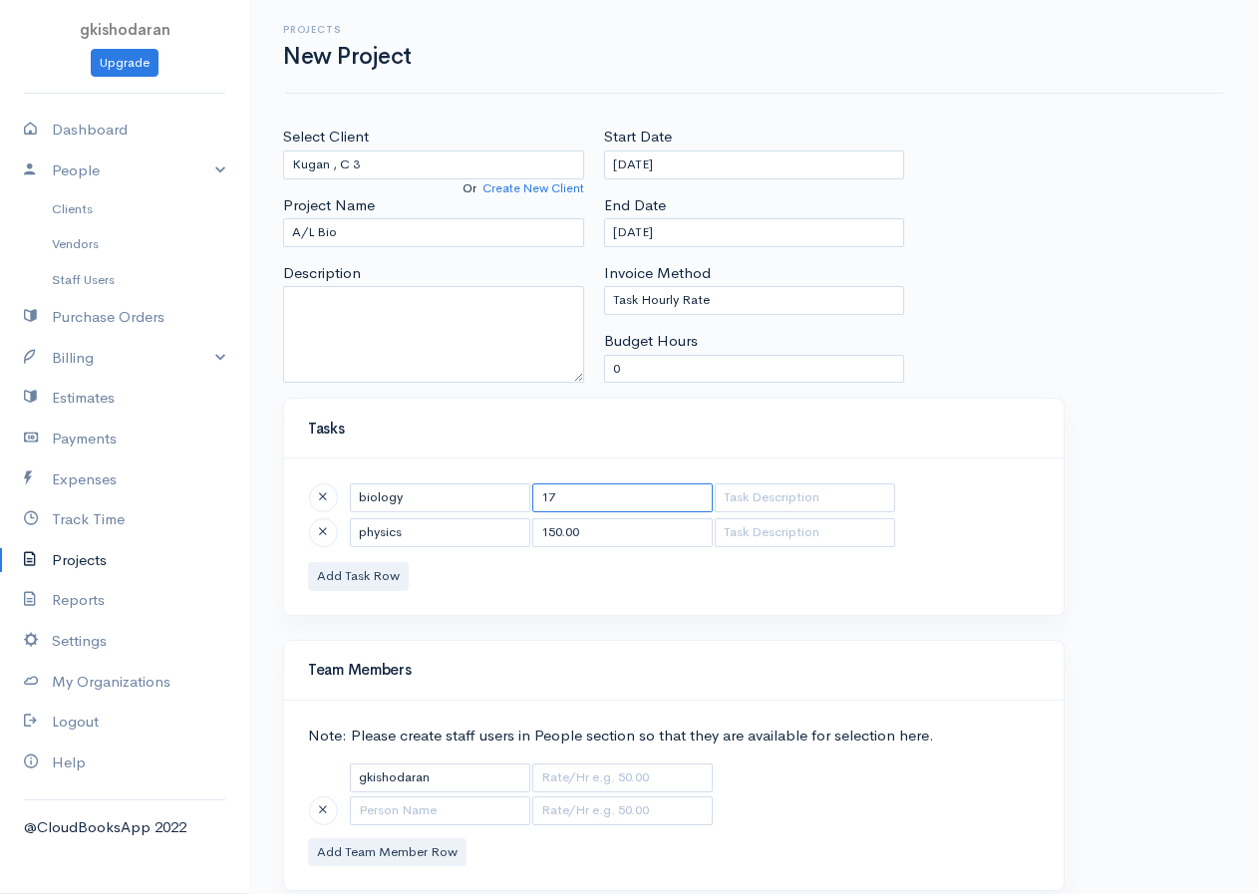
type input "175"
click at [574, 528] on input "150.00" at bounding box center [622, 532] width 180 height 29
drag, startPoint x: 571, startPoint y: 529, endPoint x: 505, endPoint y: 528, distance: 65.8
click at [505, 528] on tr "physics 150.00" at bounding box center [602, 532] width 588 height 31
type input "250"
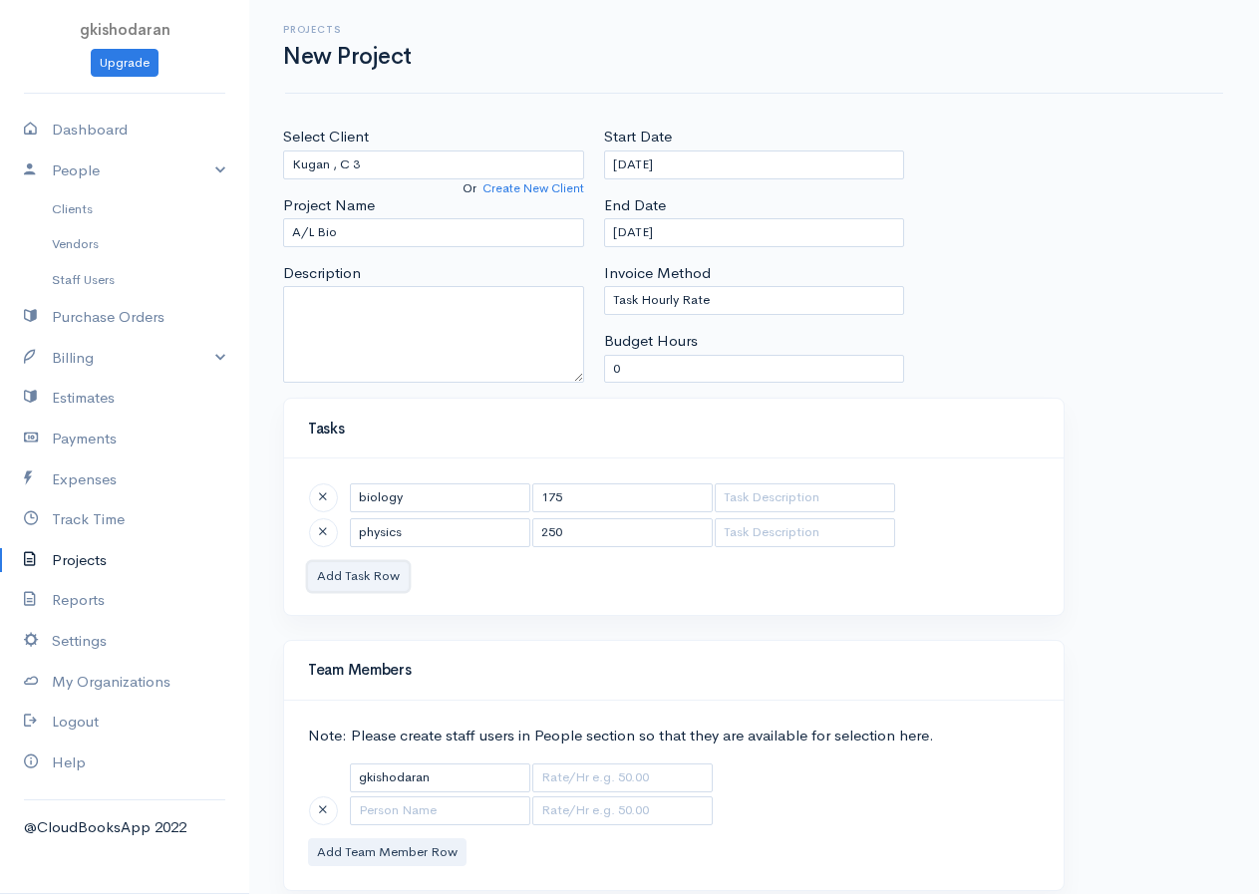
click at [369, 572] on button "Add Task Row" at bounding box center [358, 576] width 101 height 29
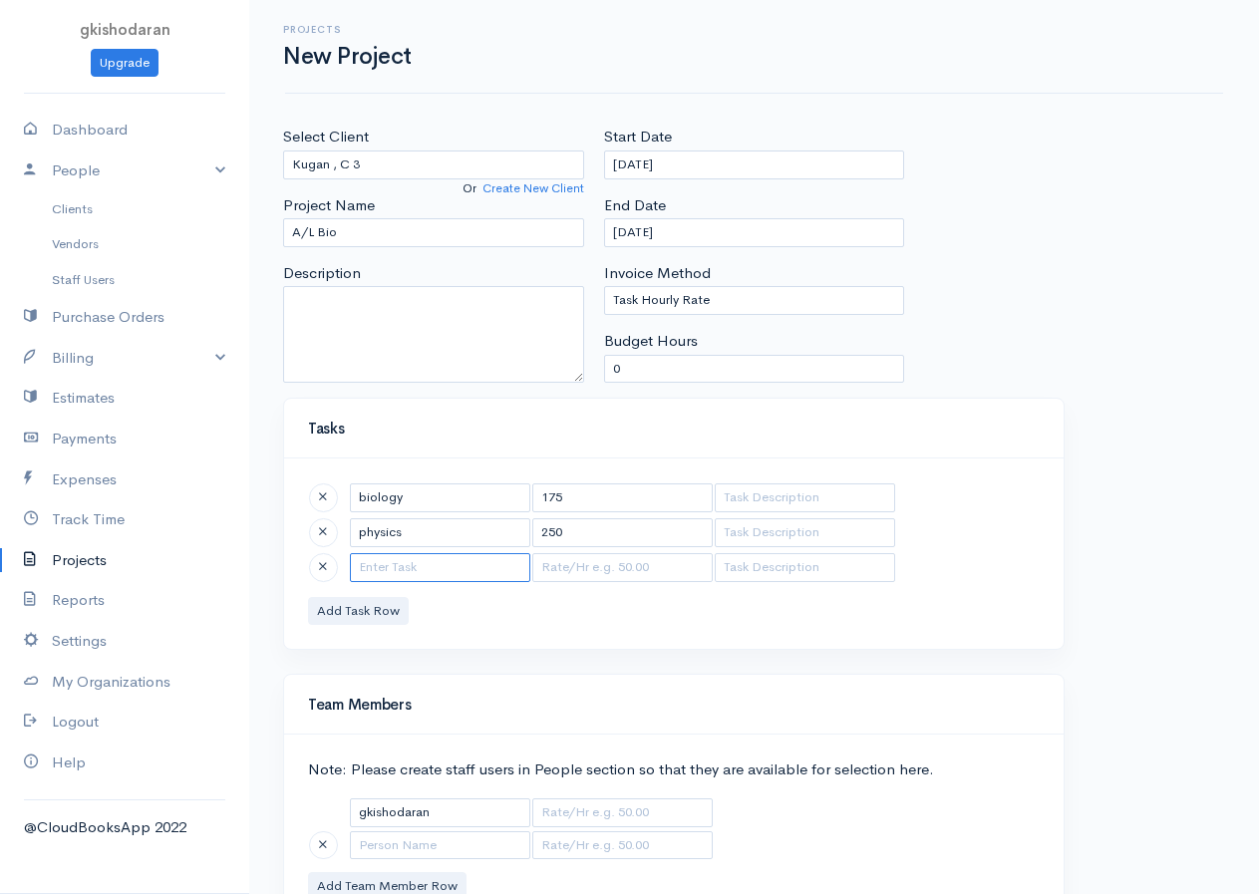
click at [368, 577] on input "text" at bounding box center [440, 567] width 180 height 29
type input "Chemistry"
click at [570, 564] on input "text" at bounding box center [622, 567] width 180 height 29
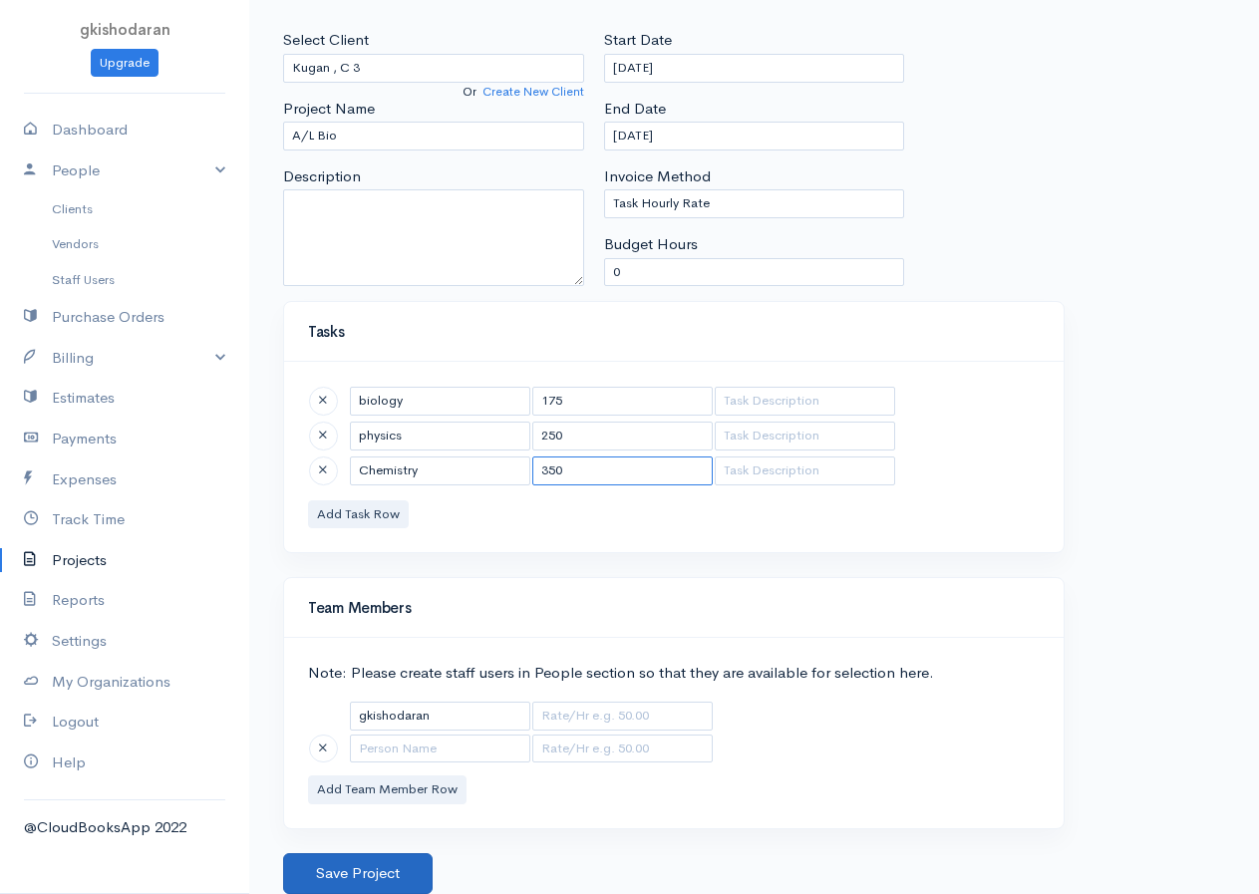
type input "350"
click at [365, 725] on button "Save Project" at bounding box center [357, 873] width 149 height 41
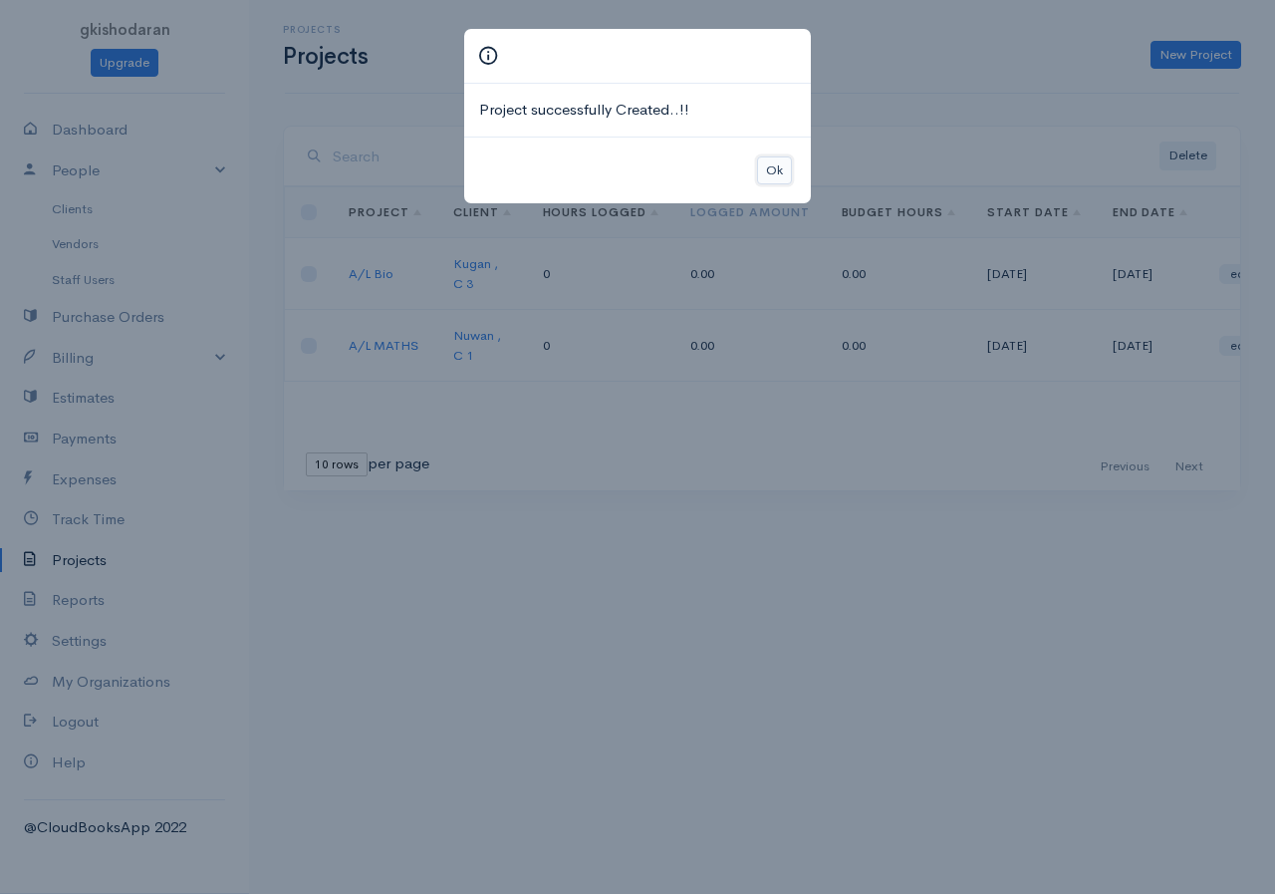
click at [777, 167] on button "Ok" at bounding box center [774, 170] width 35 height 29
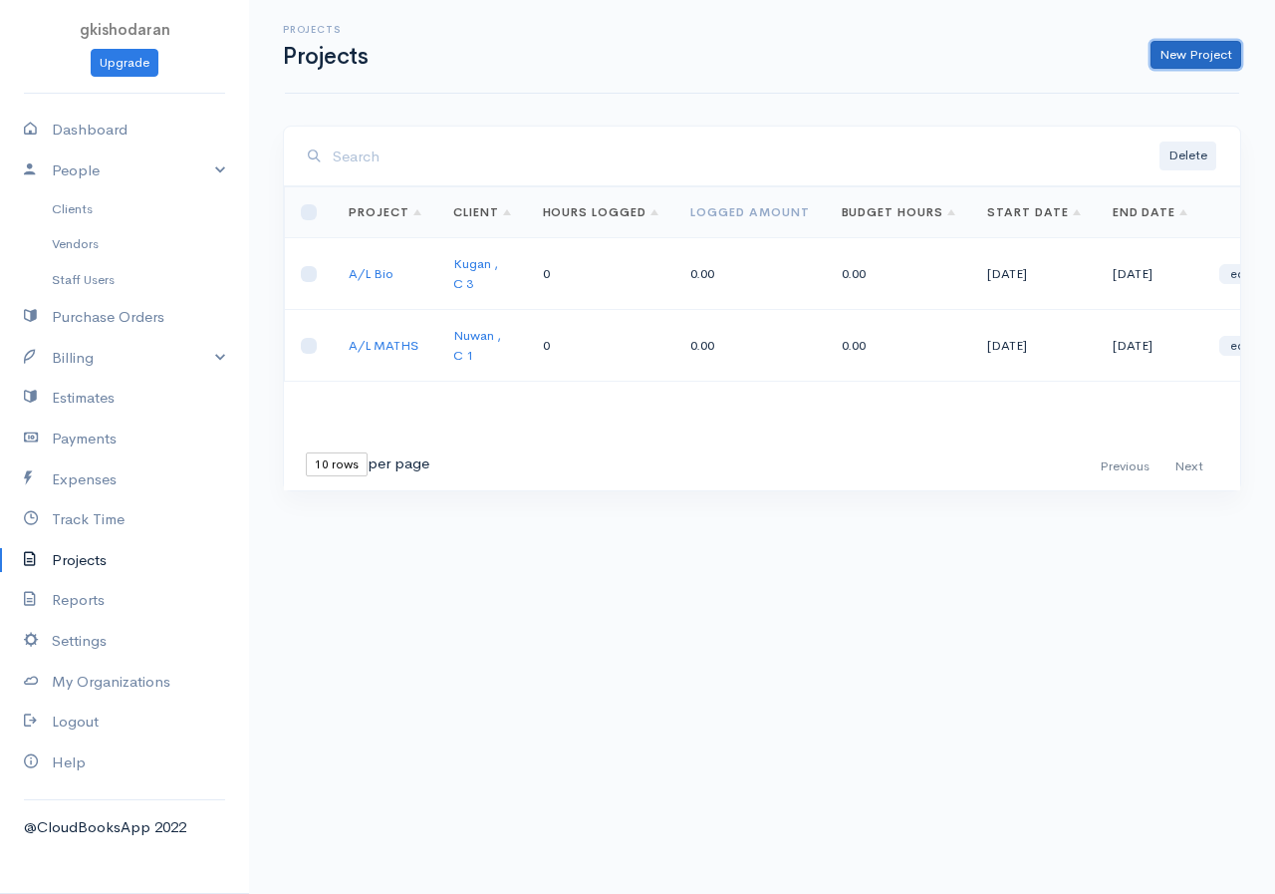
click at [1029, 56] on link "New Project" at bounding box center [1196, 55] width 91 height 29
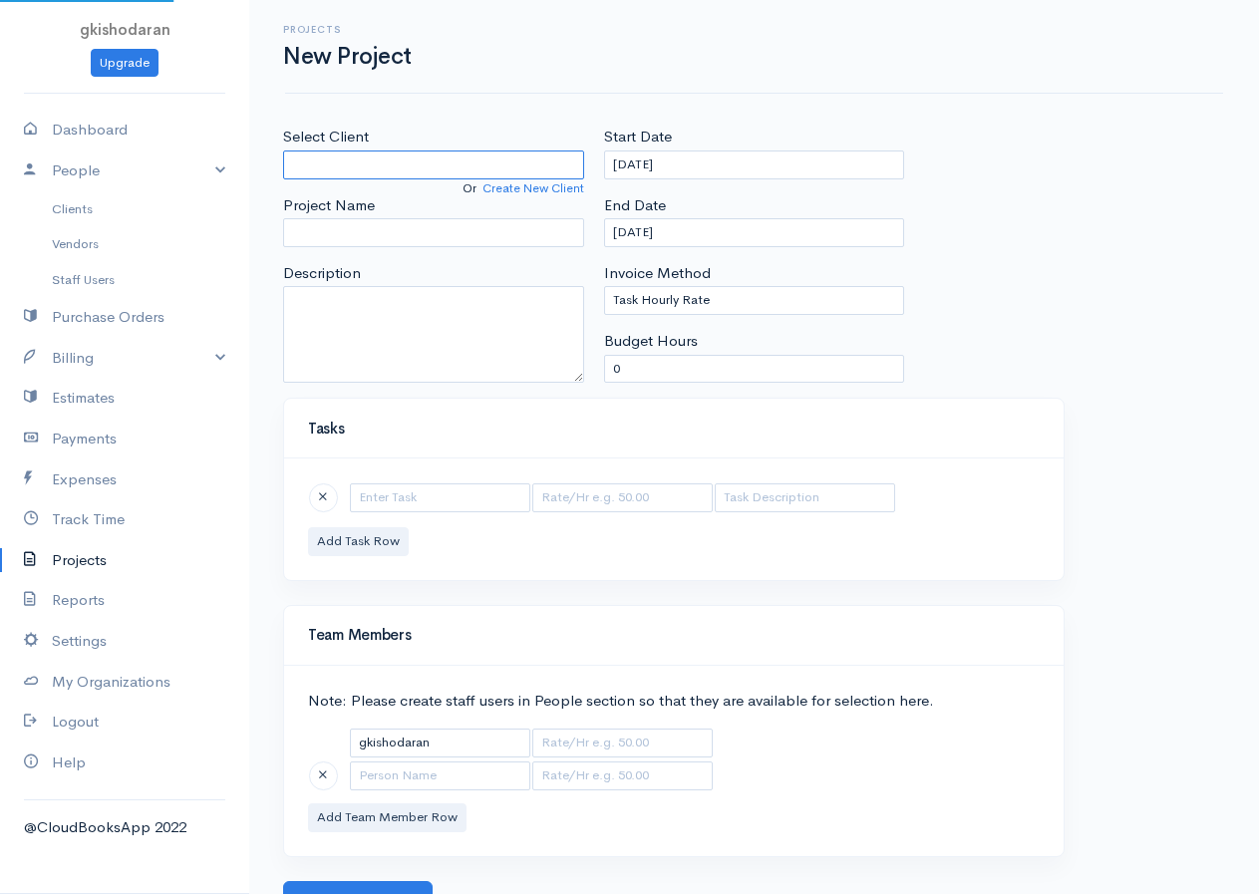
click at [383, 161] on input "Select Client" at bounding box center [433, 164] width 301 height 29
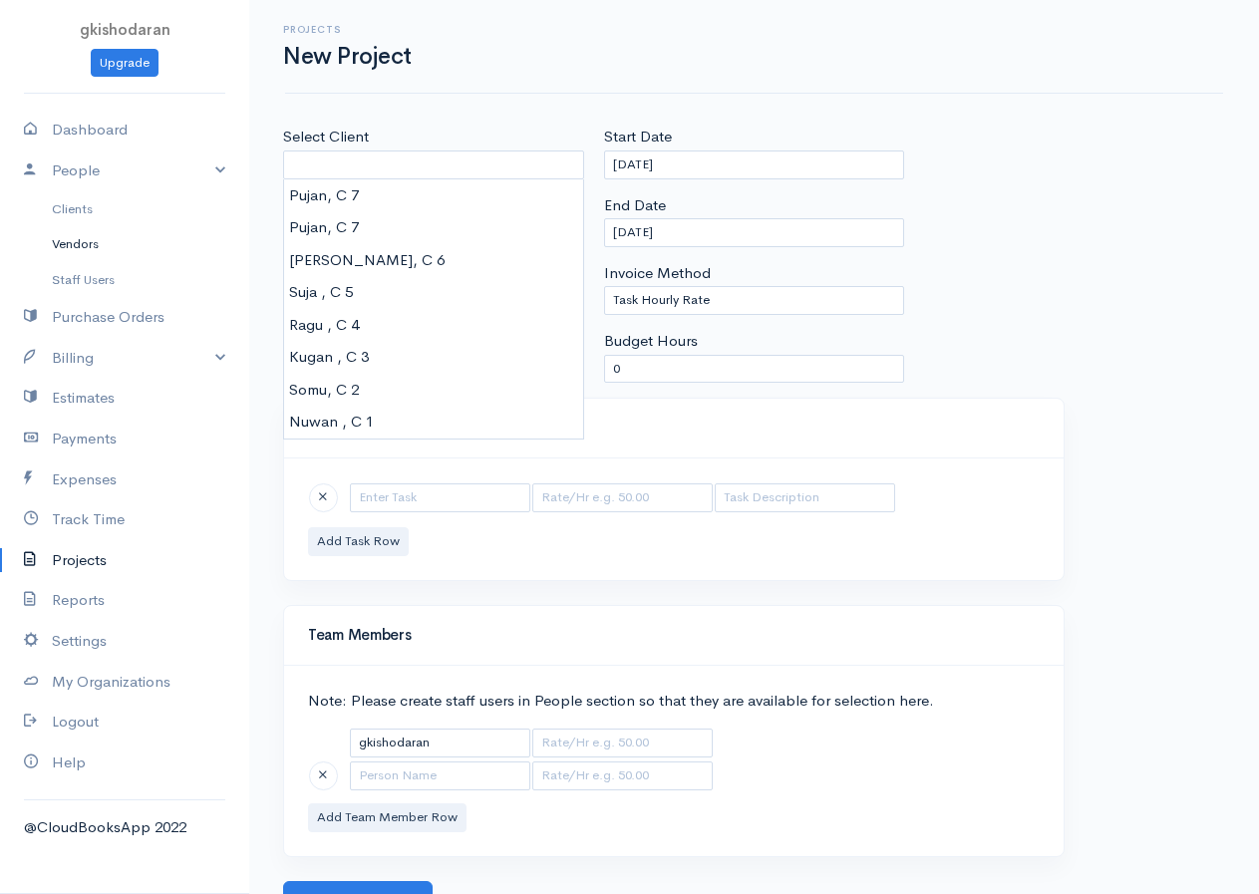
click at [104, 236] on link "Vendors" at bounding box center [124, 244] width 249 height 36
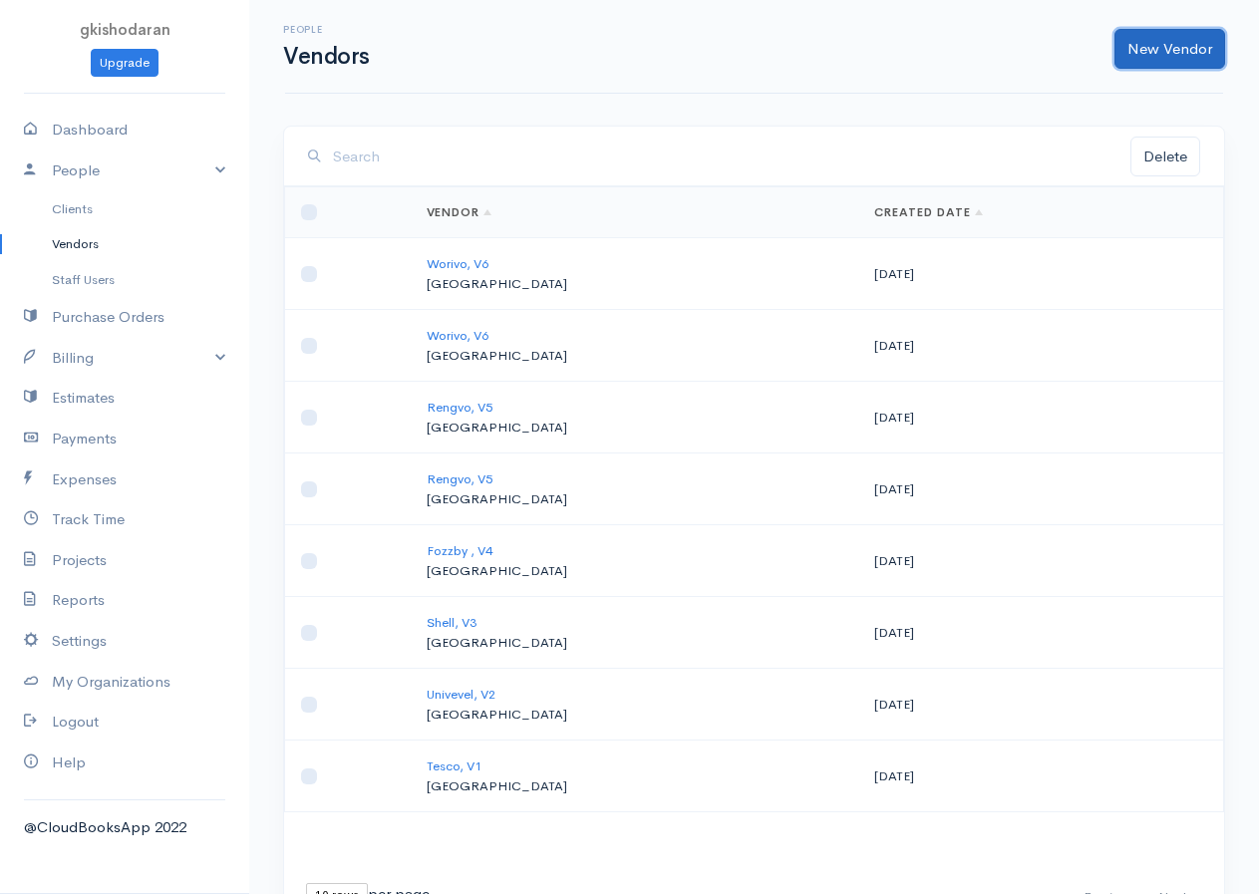
click at [1029, 55] on link "New Vendor" at bounding box center [1169, 49] width 111 height 41
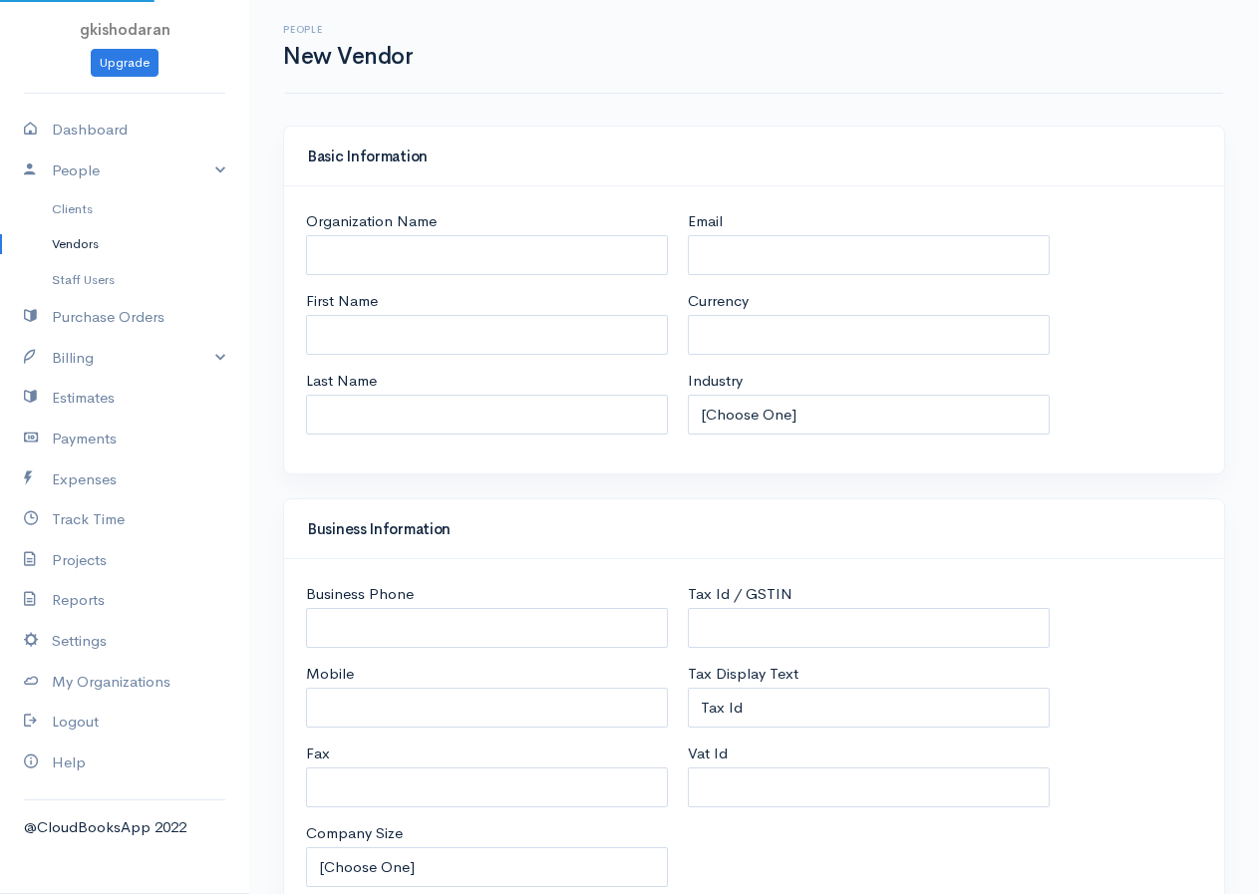
select select "LKR"
select select "[GEOGRAPHIC_DATA]"
click at [329, 348] on input "First Name" at bounding box center [487, 335] width 362 height 41
type input "V7 Namal"
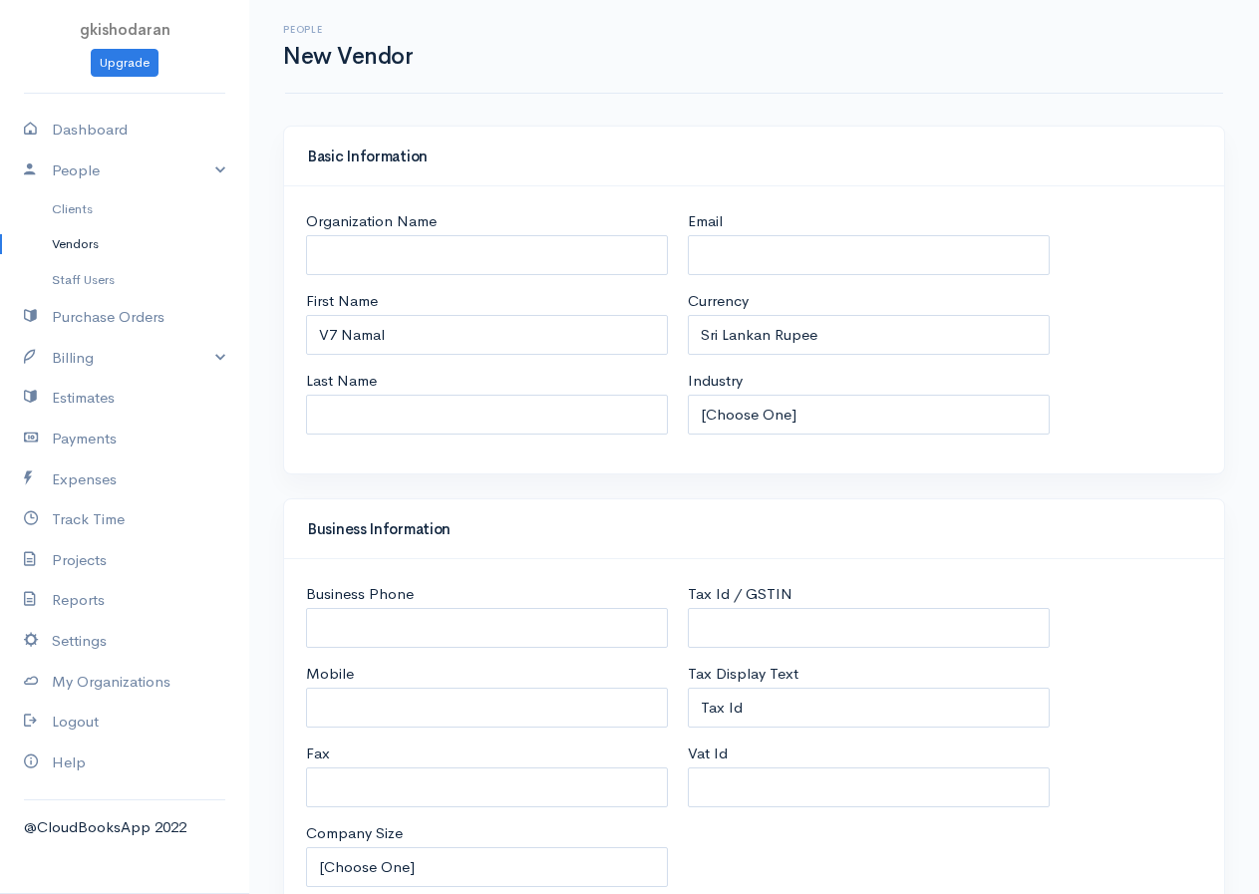
drag, startPoint x: 450, startPoint y: 595, endPoint x: 445, endPoint y: 616, distance: 21.5
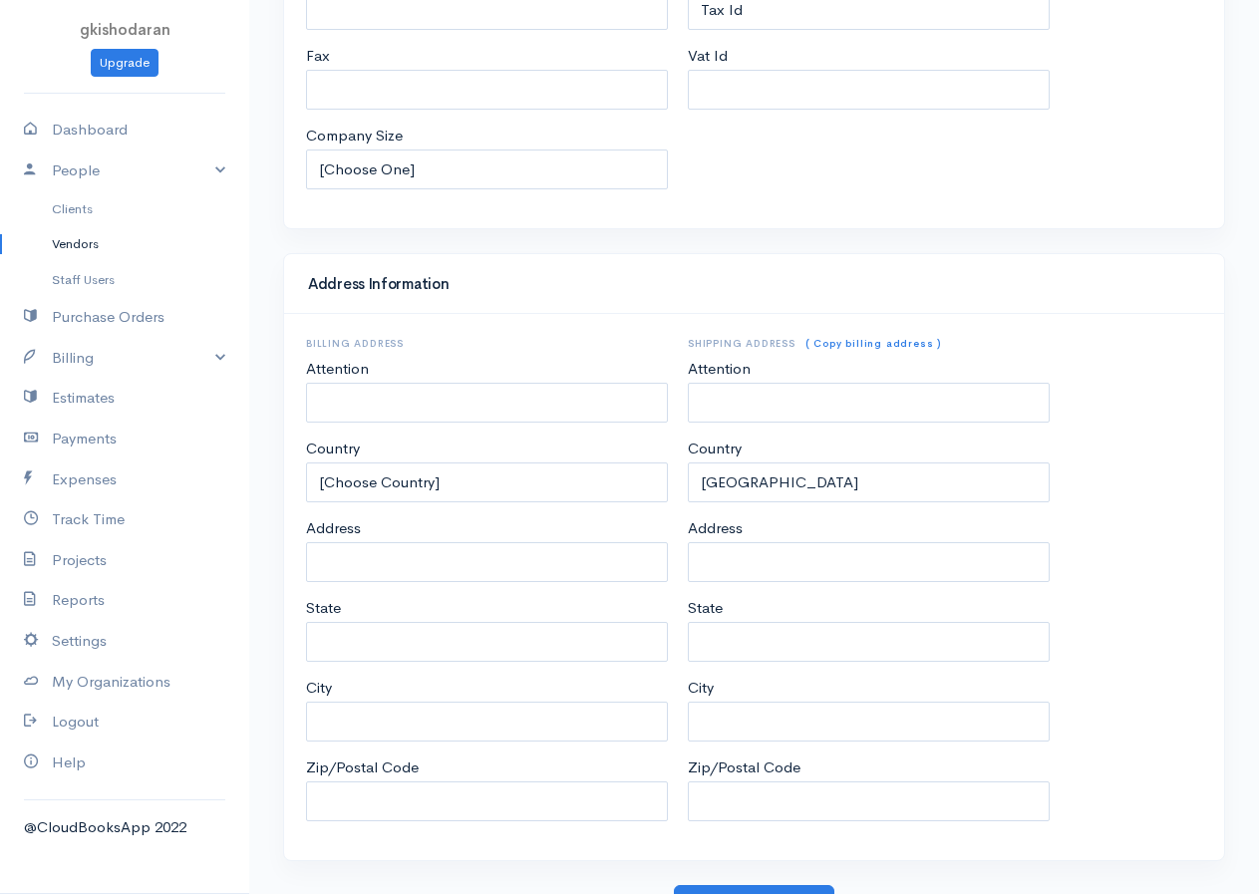
scroll to position [729, 0]
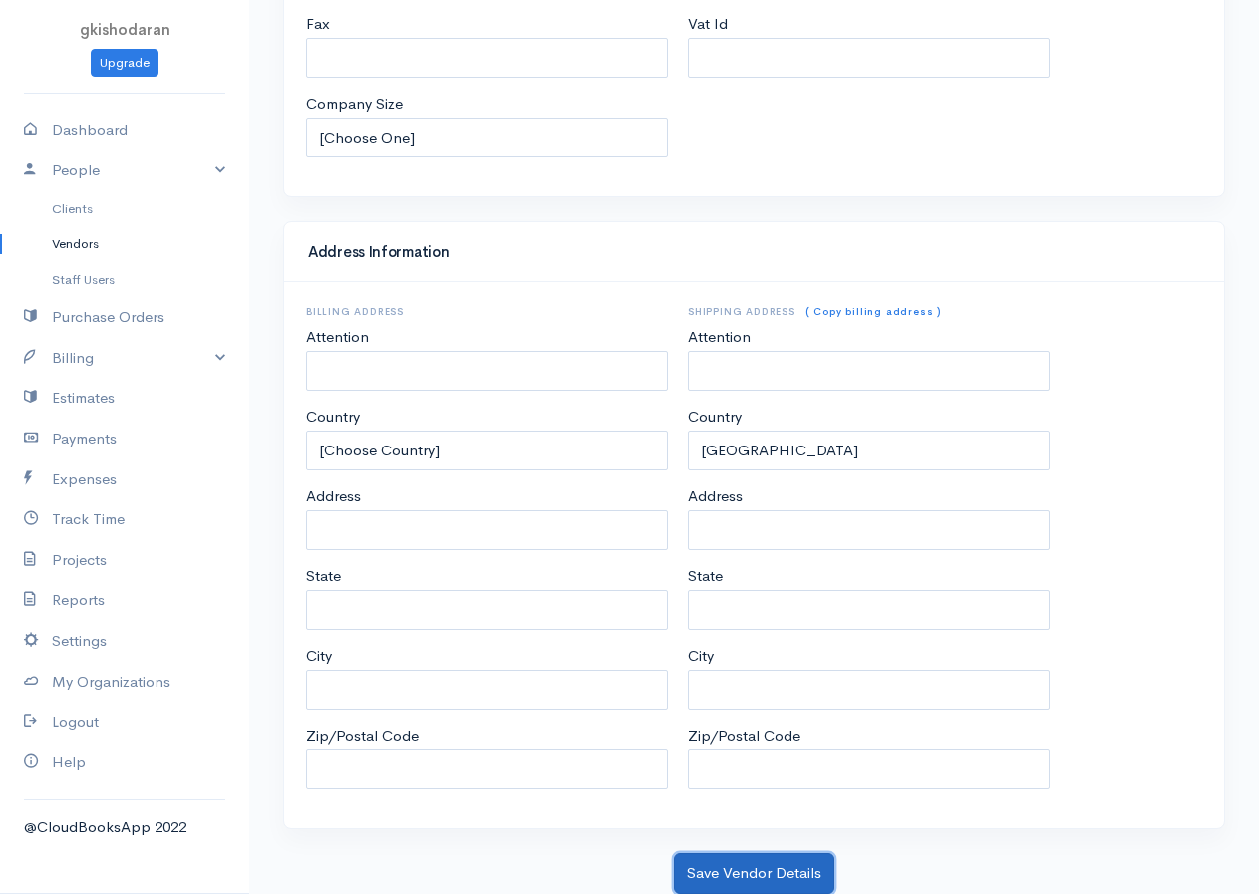
click at [774, 725] on button "Save Vendor Details" at bounding box center [754, 873] width 160 height 41
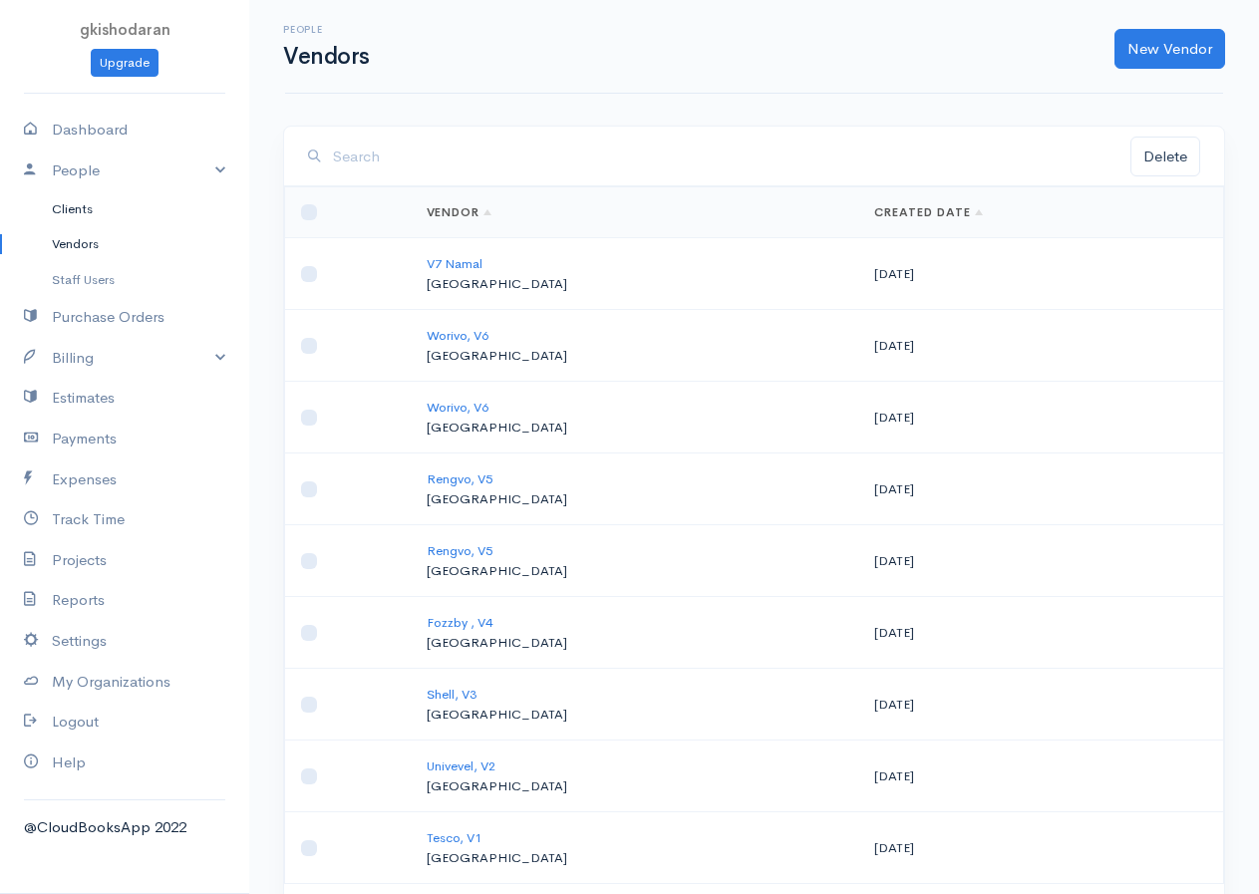
click at [77, 214] on link "Clients" at bounding box center [124, 209] width 249 height 36
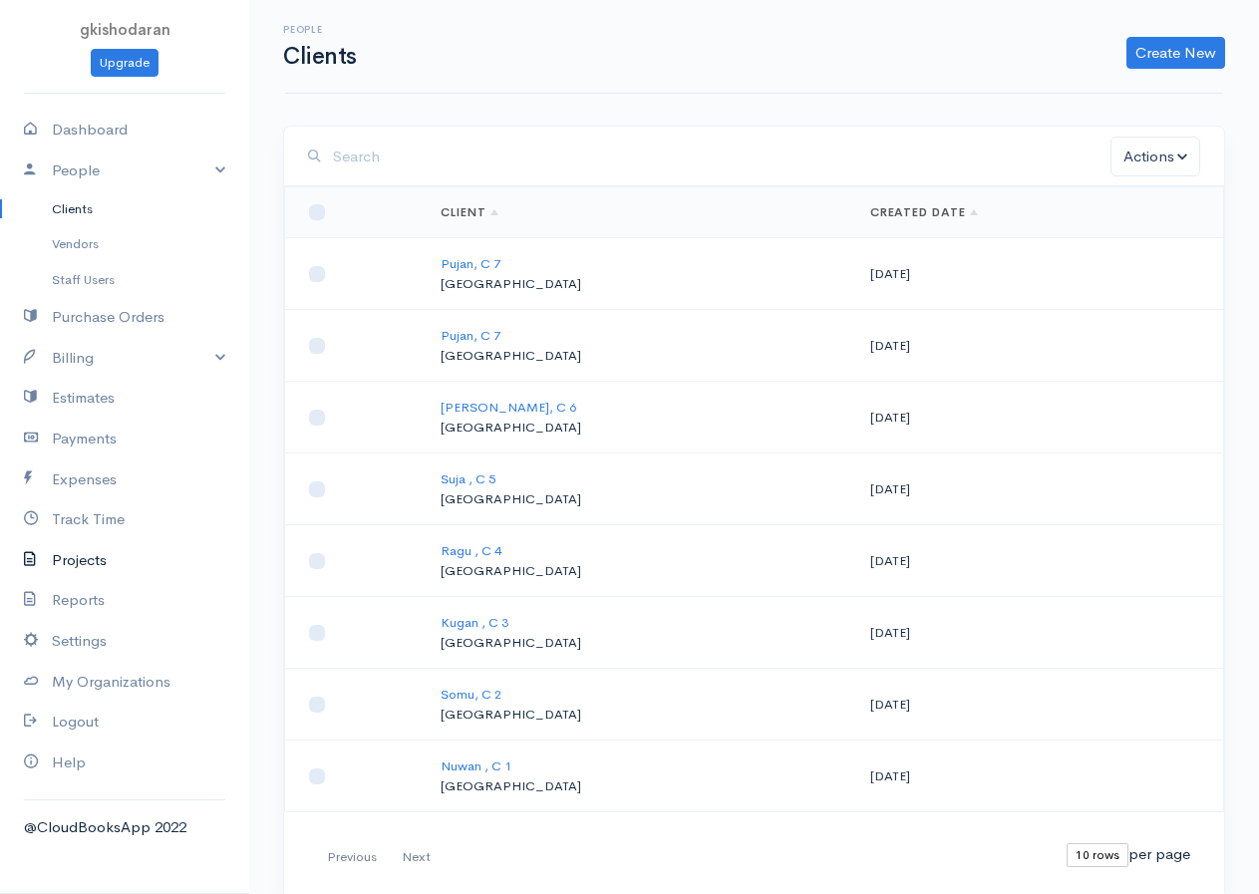
click at [91, 570] on link "Projects" at bounding box center [124, 560] width 249 height 41
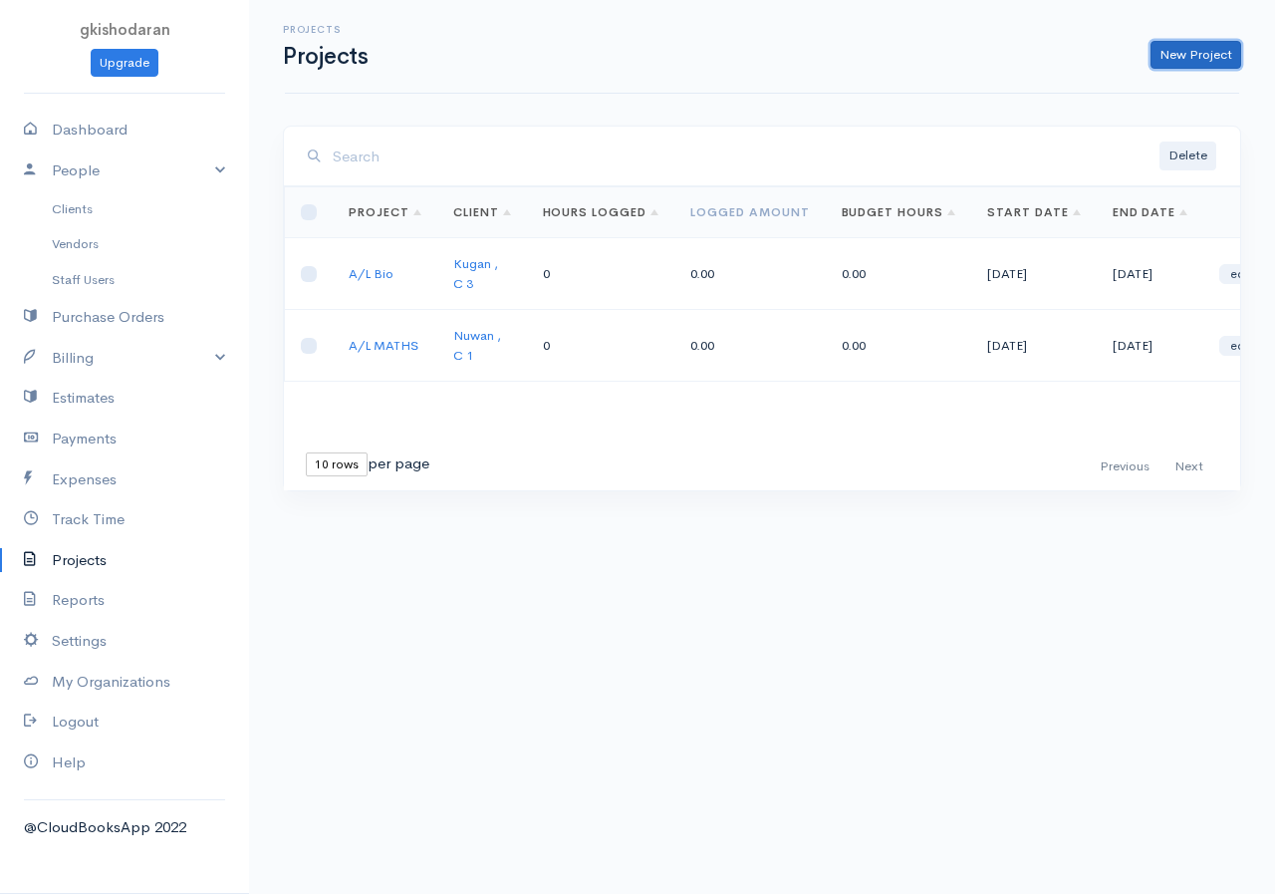
click at [1029, 57] on link "New Project" at bounding box center [1196, 55] width 91 height 29
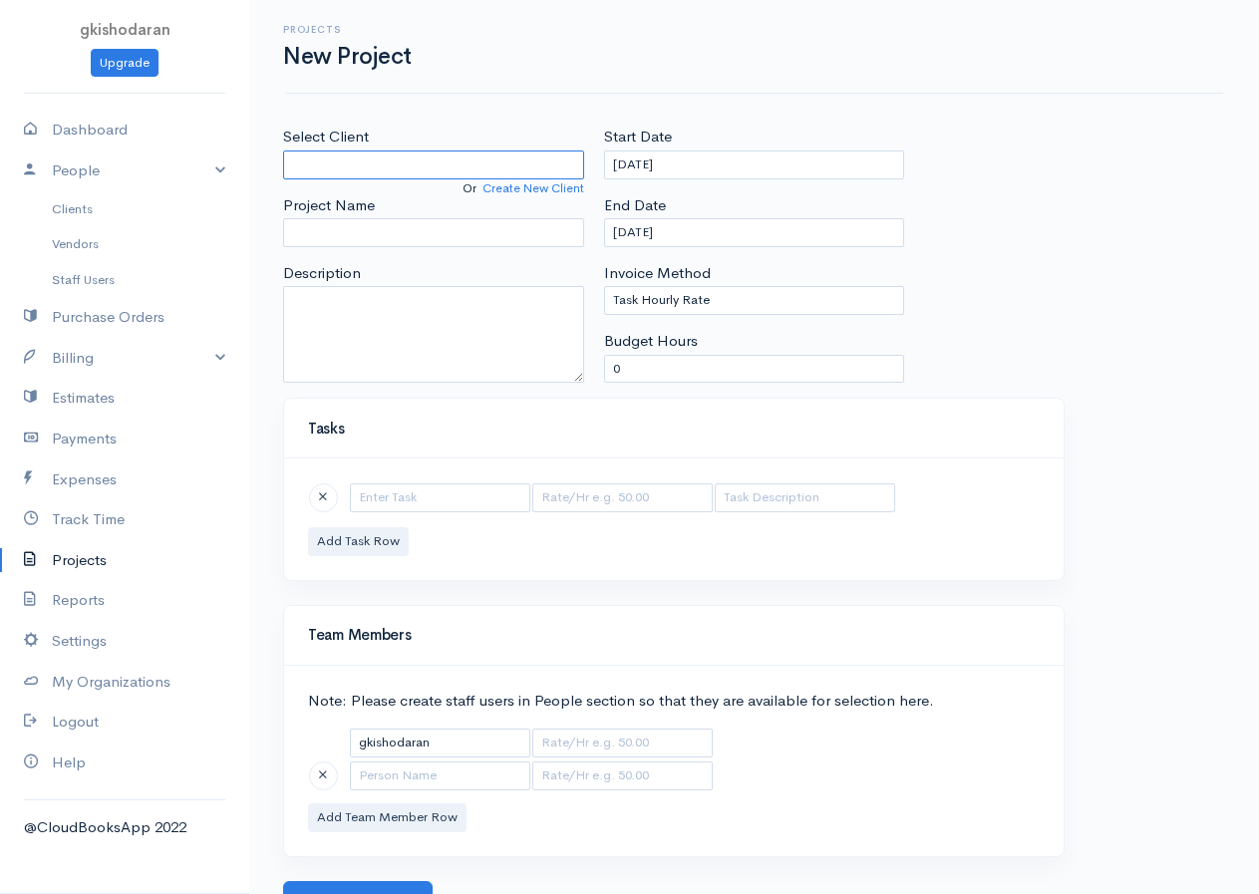
click at [341, 156] on input "Select Client" at bounding box center [433, 164] width 301 height 29
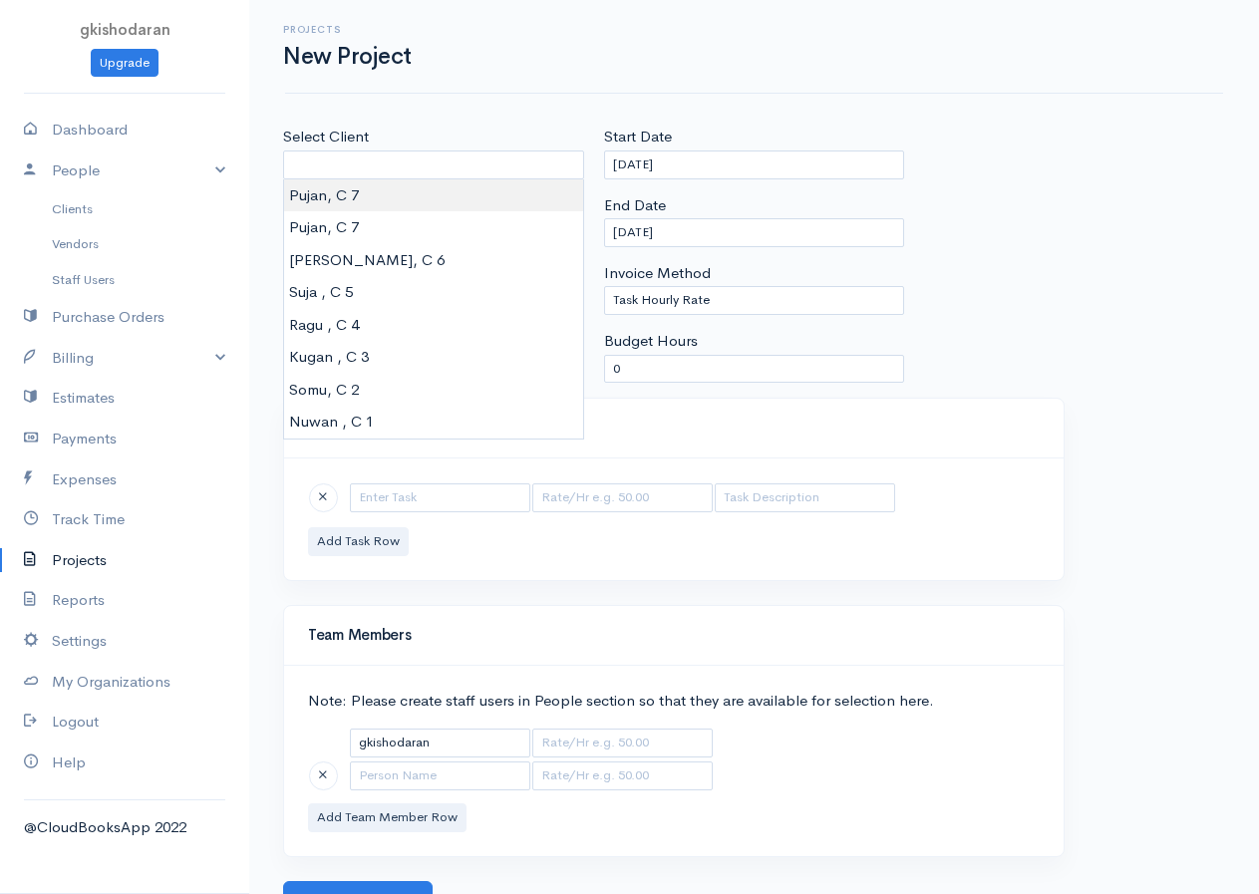
type input "Pujan, C 7"
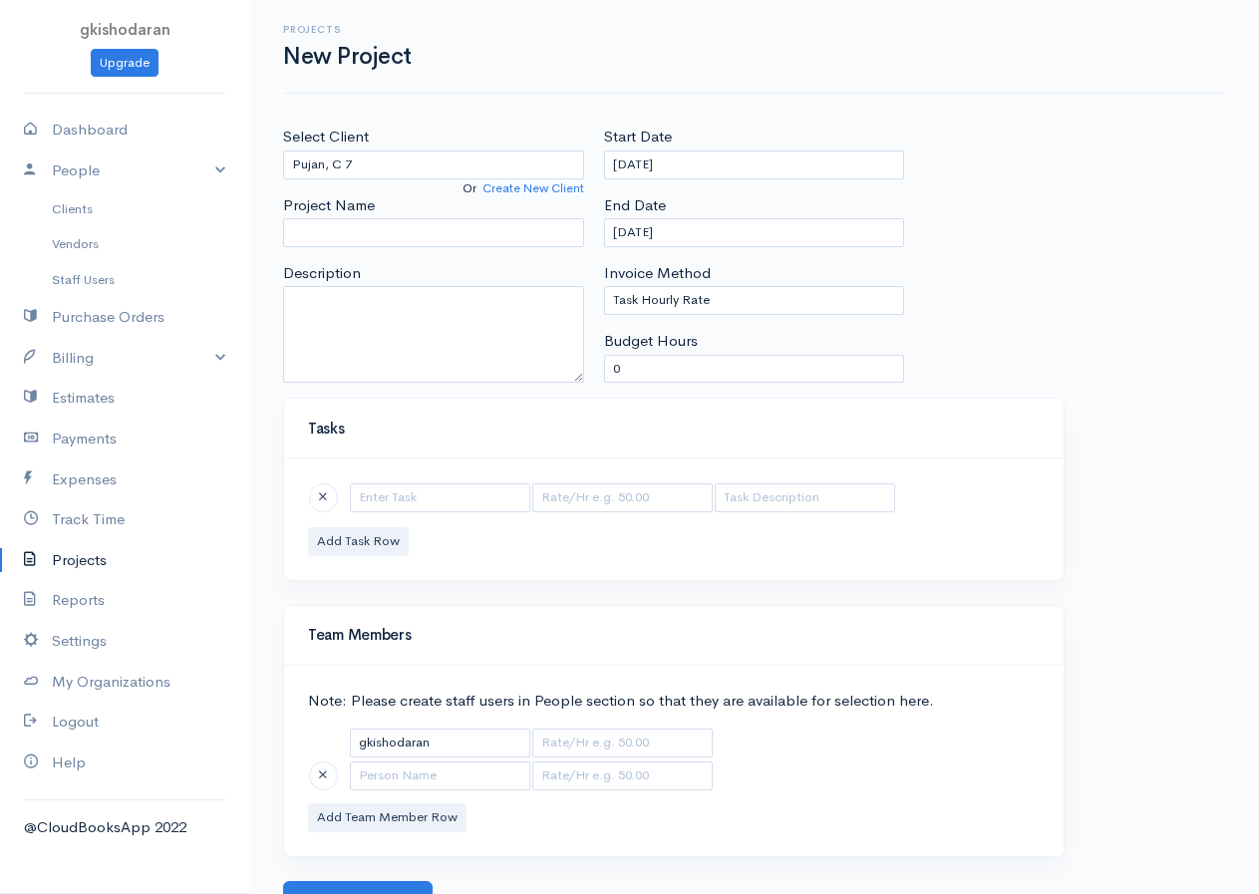
click at [352, 193] on body "gkishodaran Upgrade Dashboard People Clients Vendors Staff Users Purchase Order…" at bounding box center [629, 460] width 1259 height 921
click at [72, 217] on link "Clients" at bounding box center [124, 209] width 249 height 36
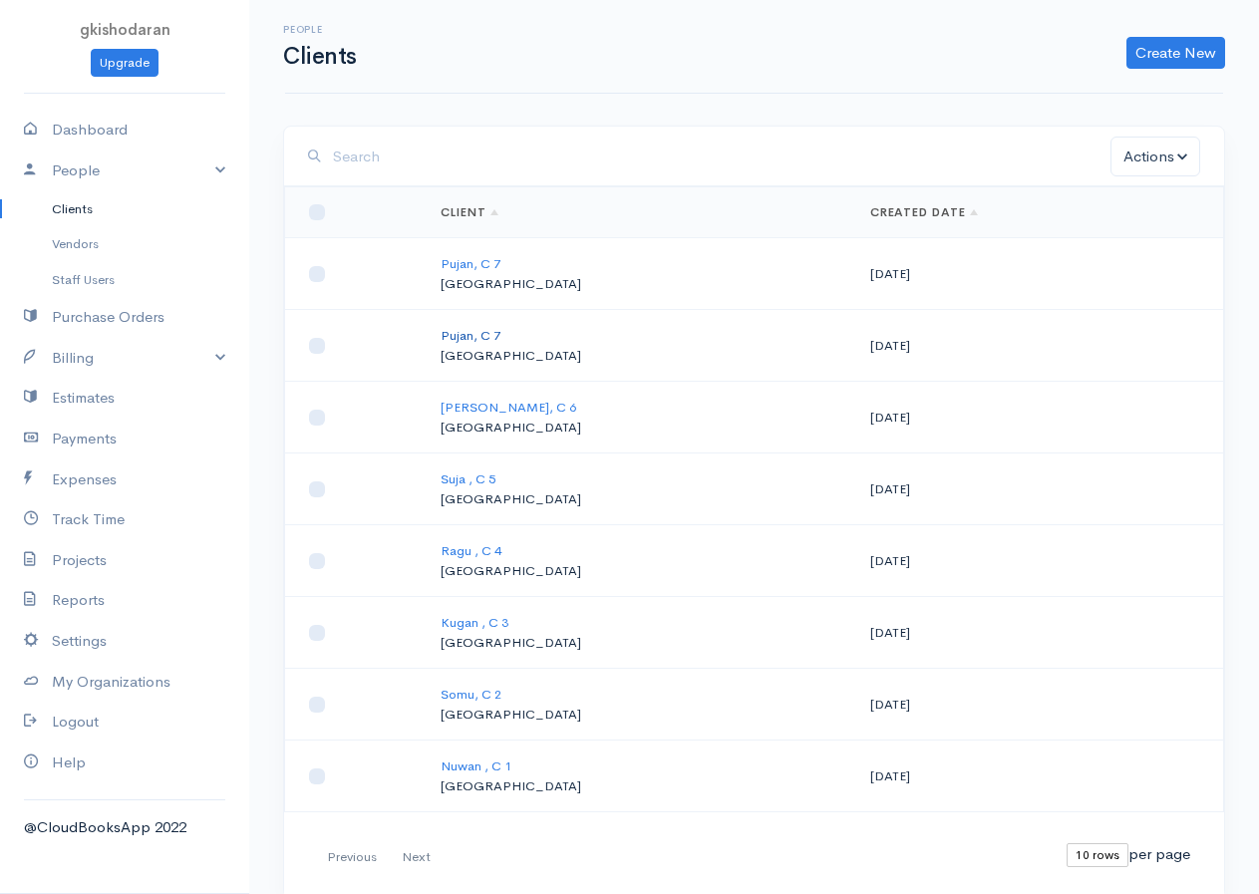
click at [500, 329] on link "Pujan, C 7" at bounding box center [470, 335] width 60 height 17
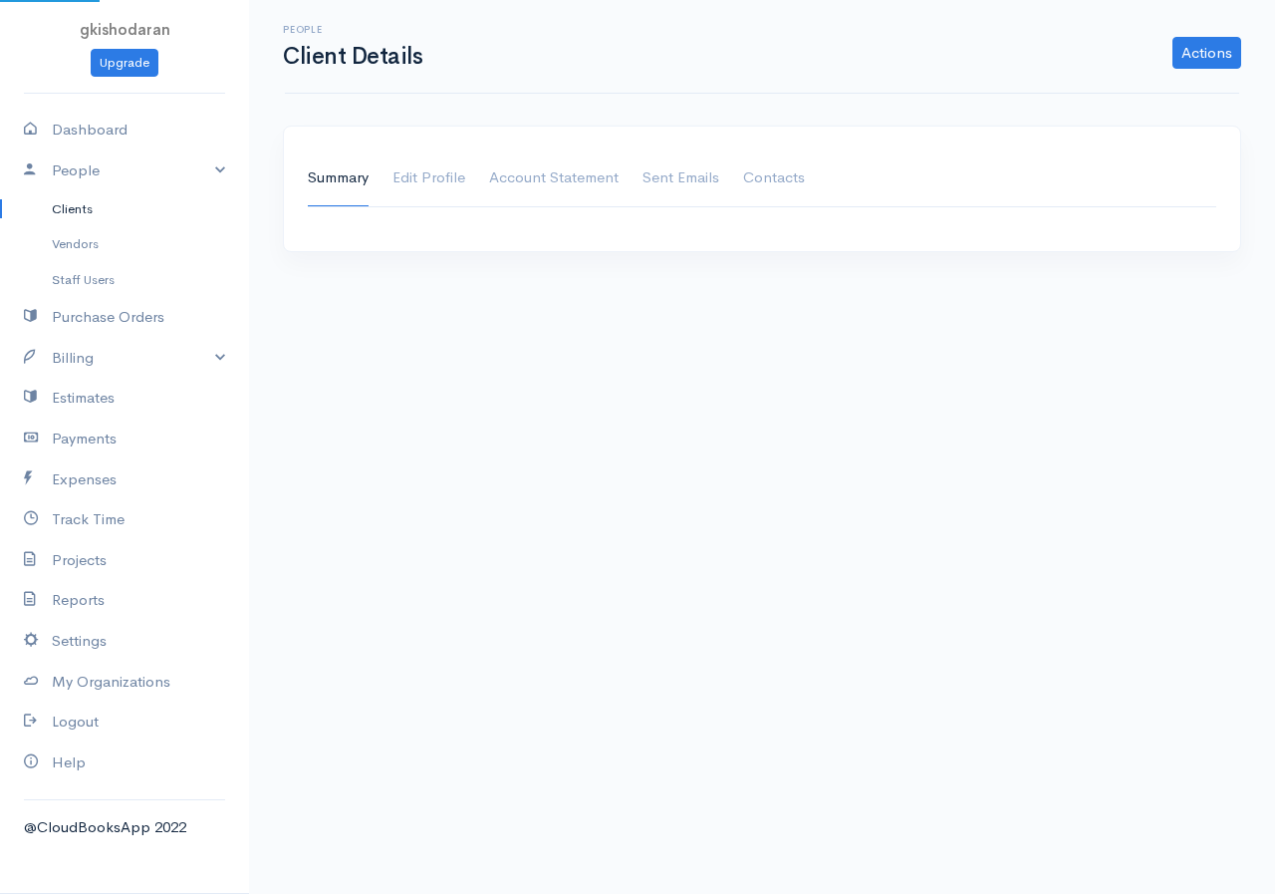
click at [500, 329] on body "gkishodaran Upgrade Dashboard People Clients Vendors Staff Users Purchase Order…" at bounding box center [637, 447] width 1275 height 894
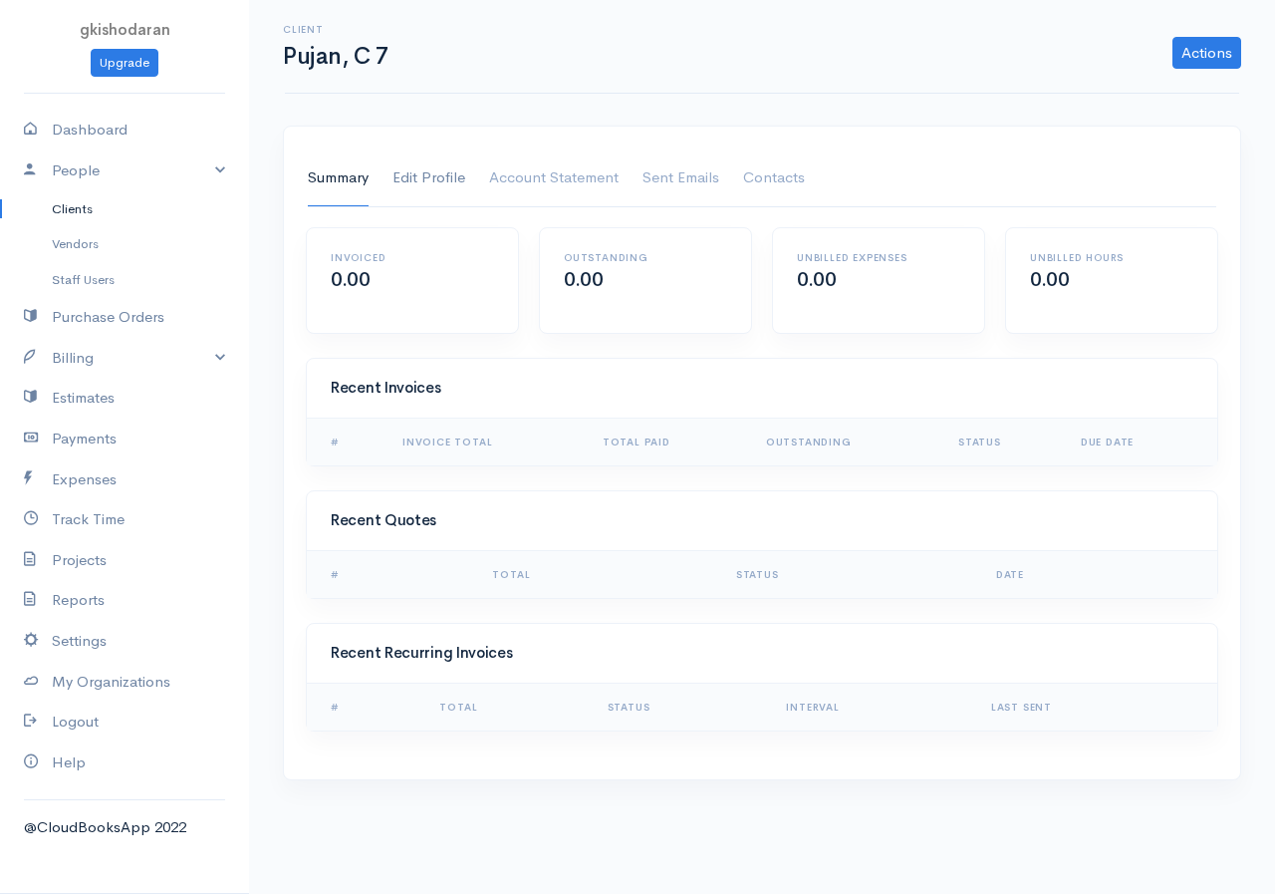
click at [421, 173] on link "Edit Profile" at bounding box center [429, 178] width 73 height 56
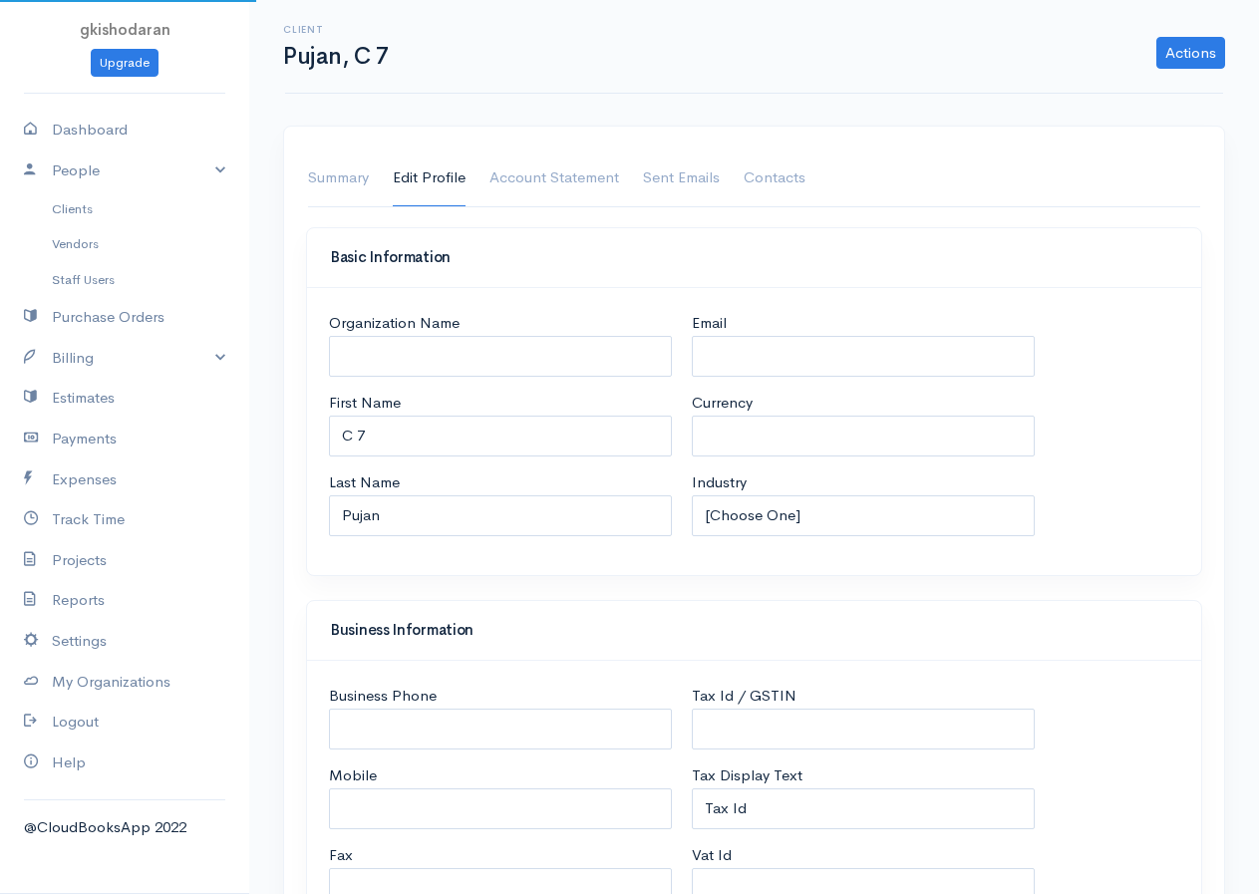
select select "LKR"
select select "[GEOGRAPHIC_DATA]"
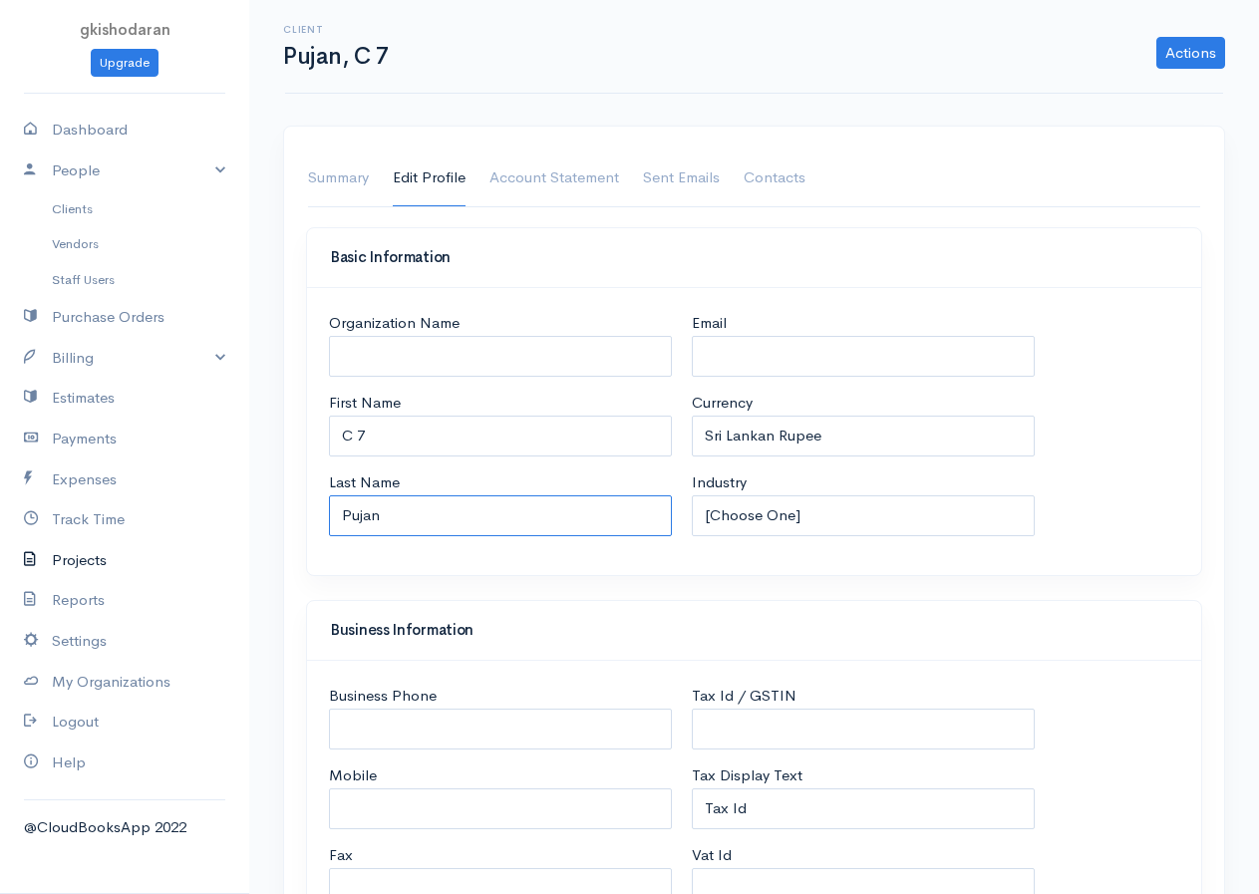
drag, startPoint x: 393, startPoint y: 520, endPoint x: 220, endPoint y: 576, distance: 181.2
click at [220, 576] on body "gkishodaran Upgrade Dashboard People Clients Vendors Staff Users Purchase Order…" at bounding box center [629, 908] width 1259 height 1816
type input "namal"
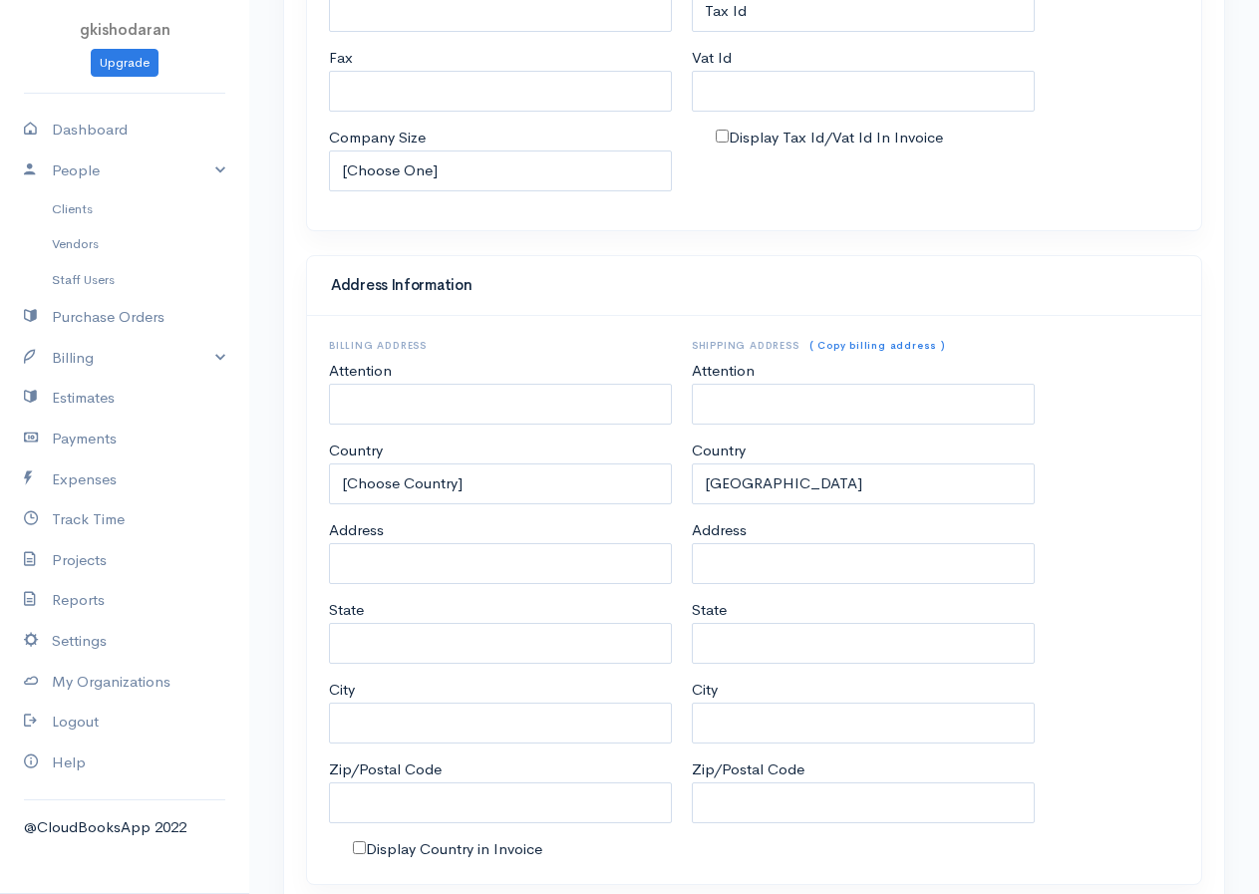
scroll to position [922, 0]
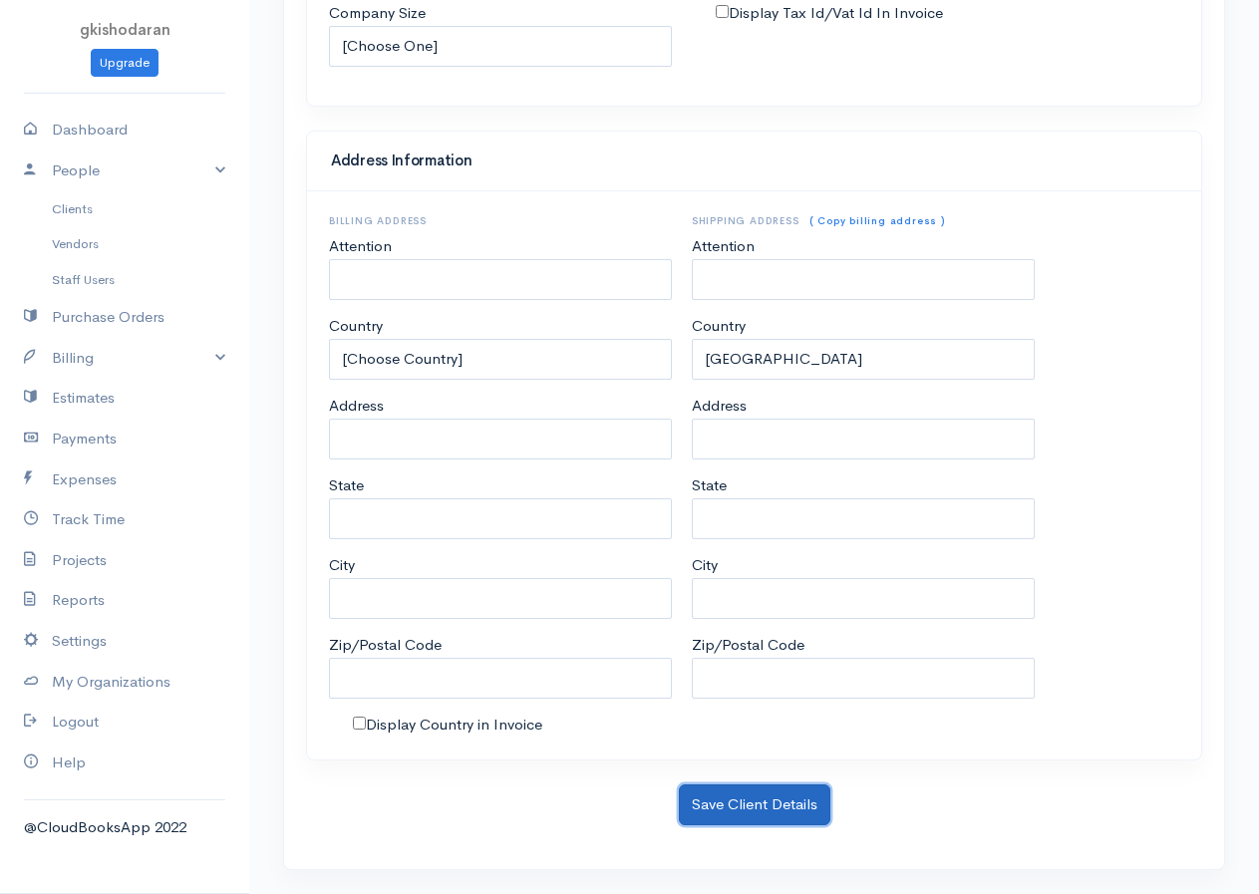
click at [751, 725] on button "Save Client Details" at bounding box center [754, 804] width 151 height 41
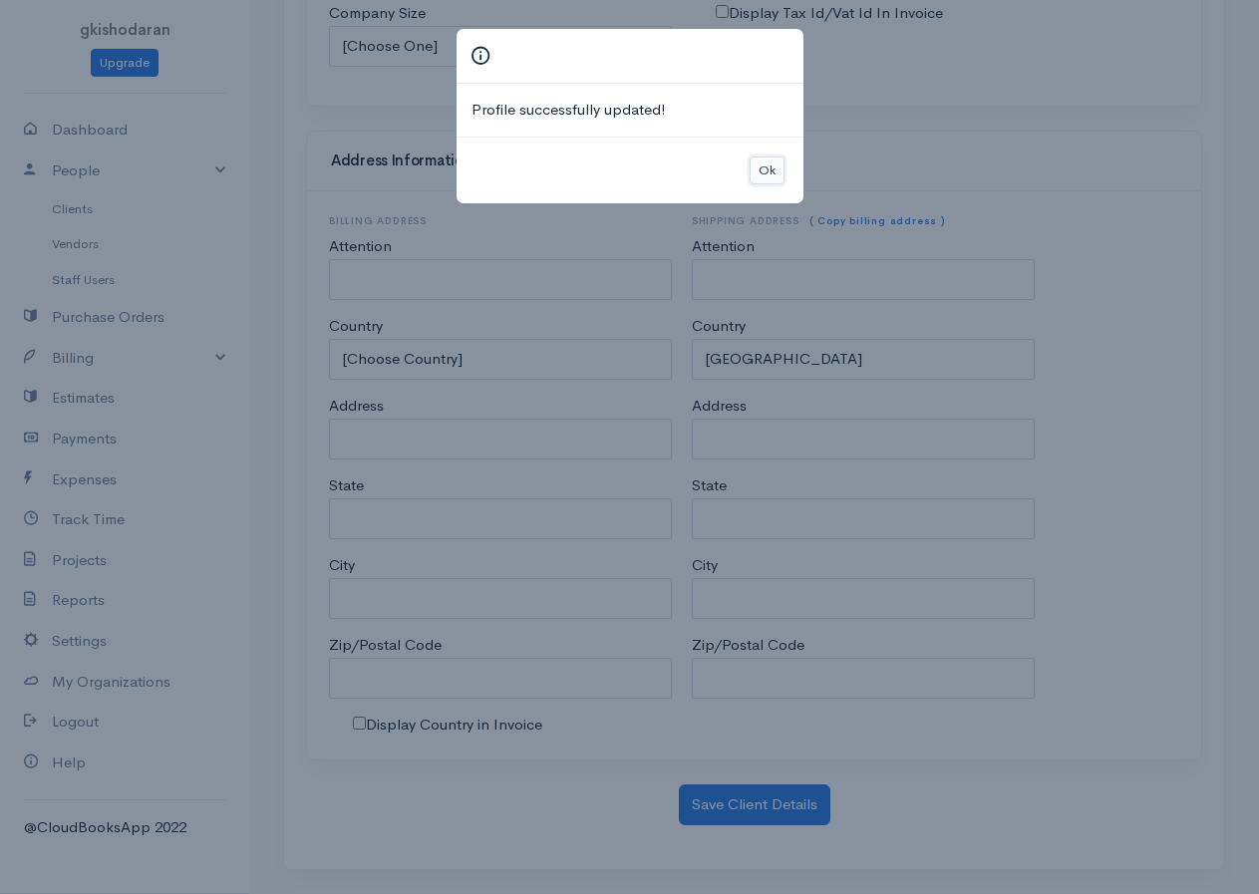
click at [767, 176] on button "Ok" at bounding box center [766, 170] width 35 height 29
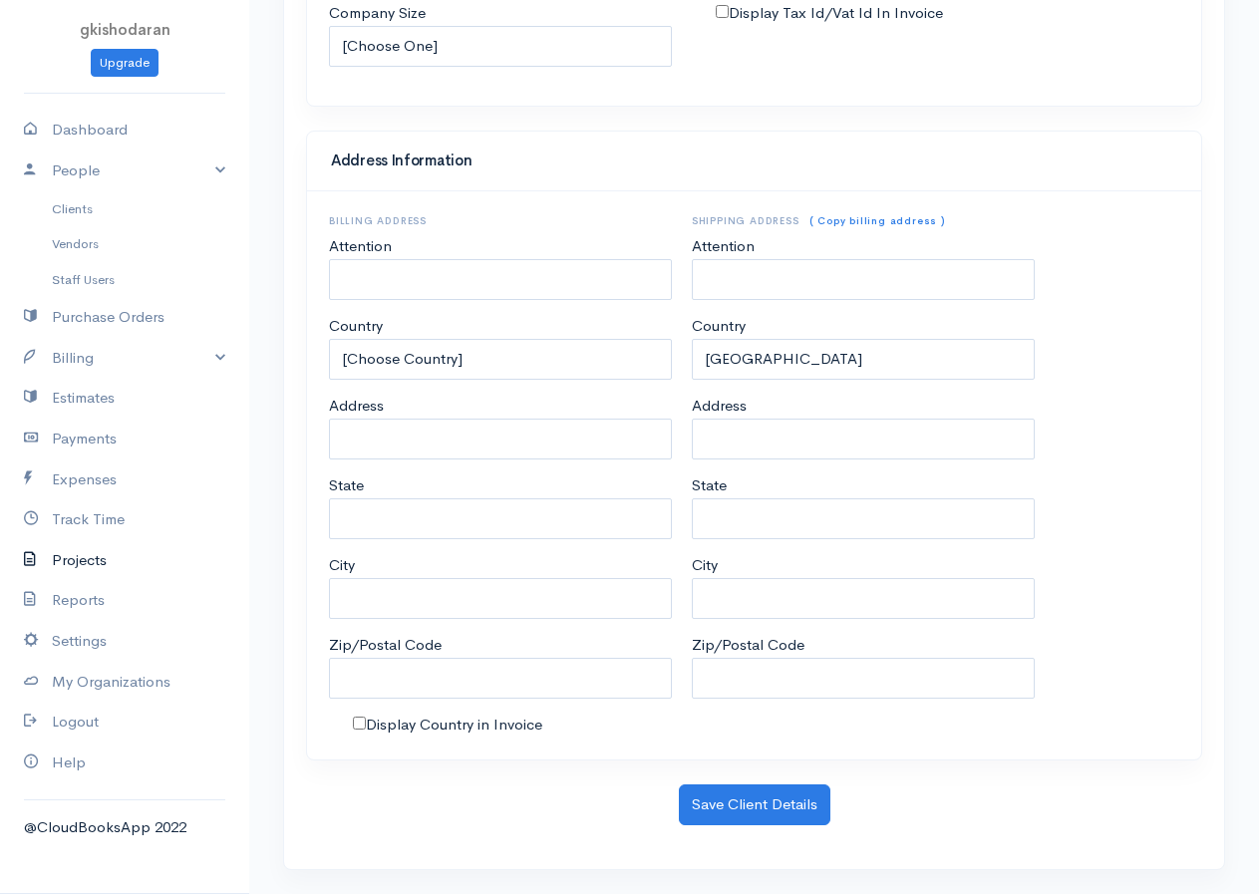
click at [67, 556] on link "Projects" at bounding box center [124, 560] width 249 height 41
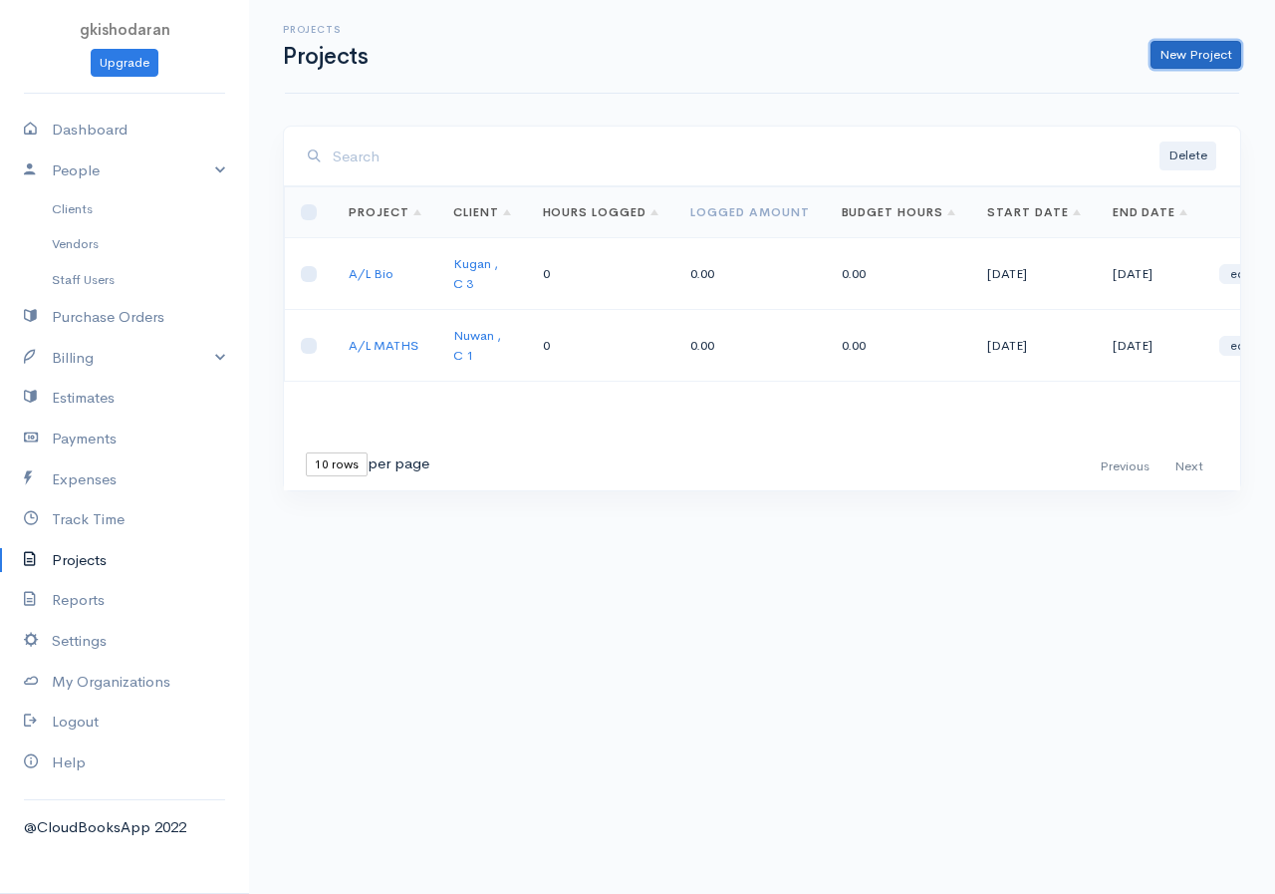
click at [1029, 57] on link "New Project" at bounding box center [1196, 55] width 91 height 29
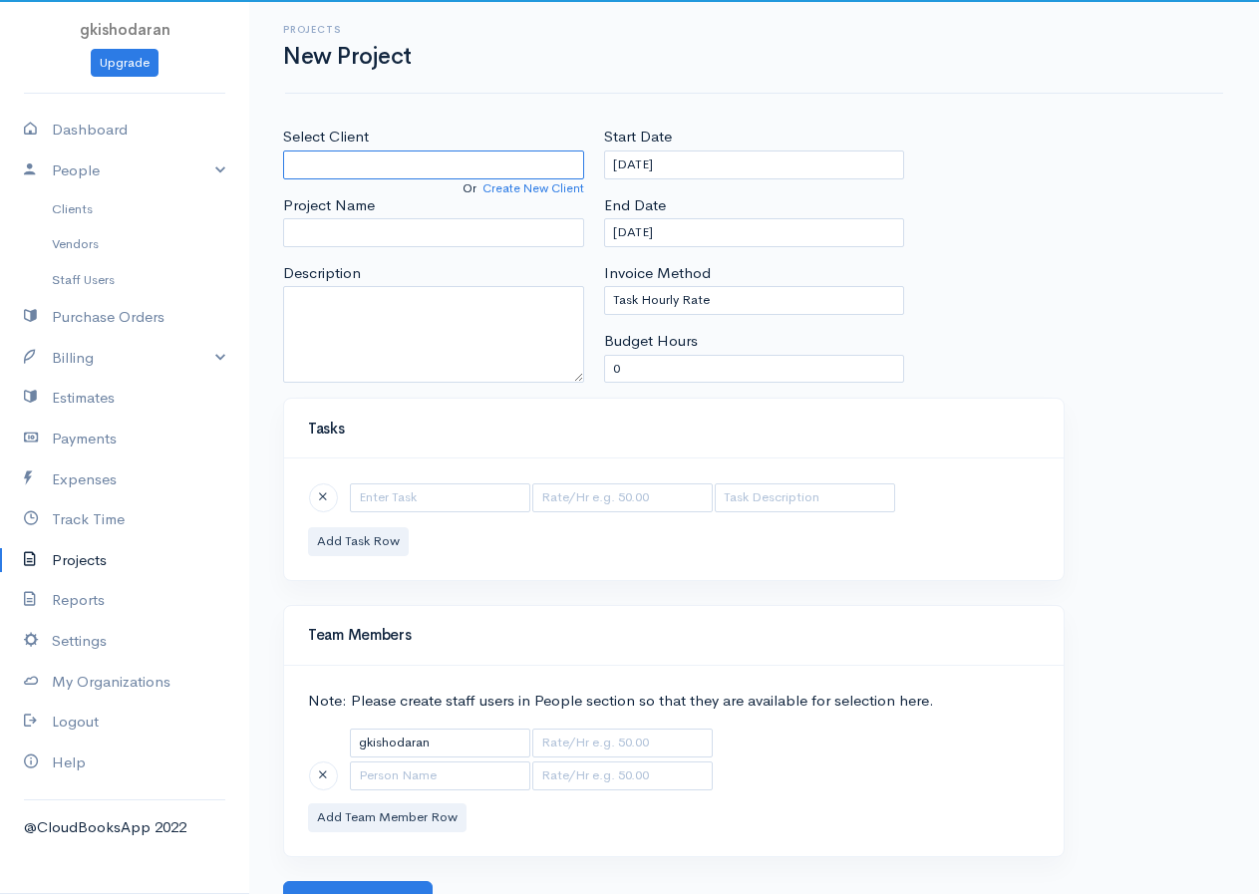
click at [367, 166] on input "Select Client" at bounding box center [433, 164] width 301 height 29
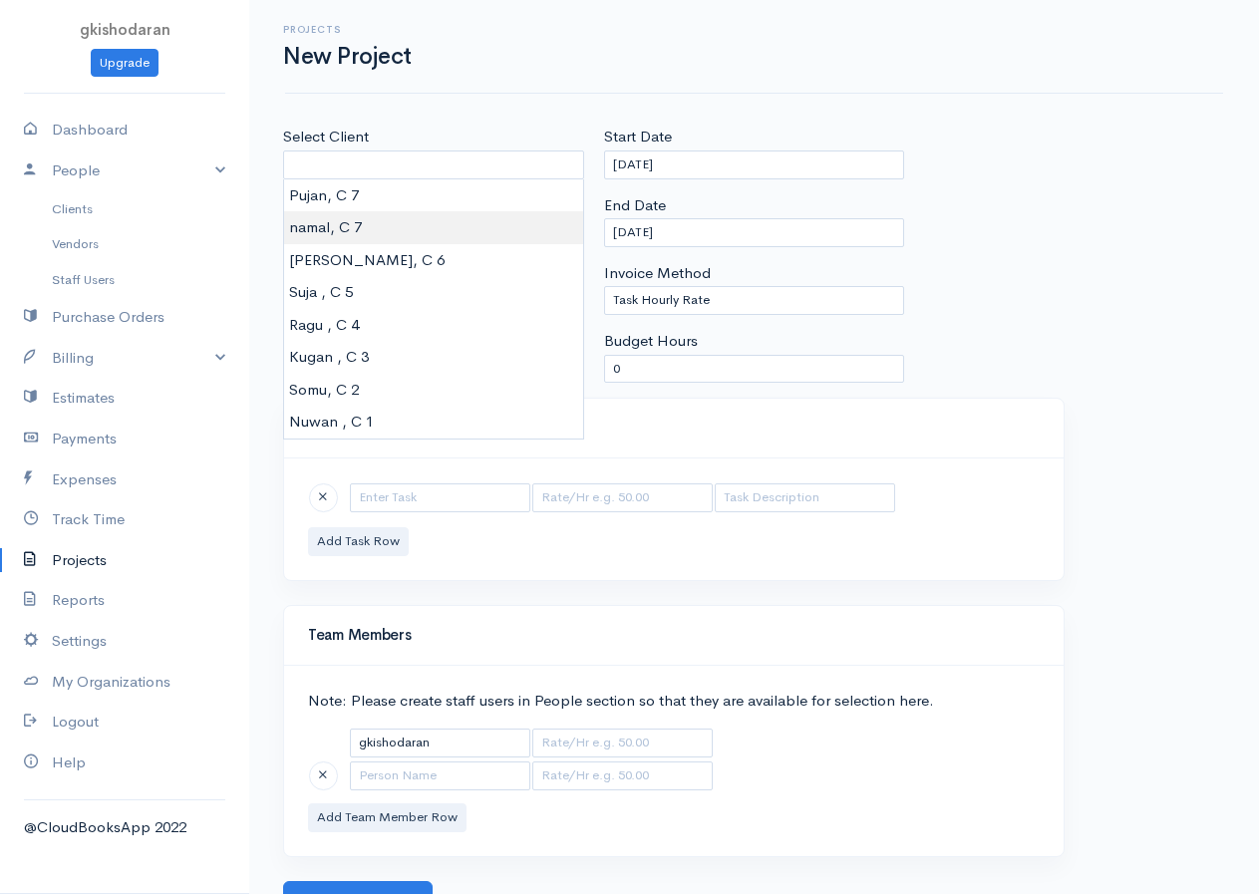
type input "namal, C 7"
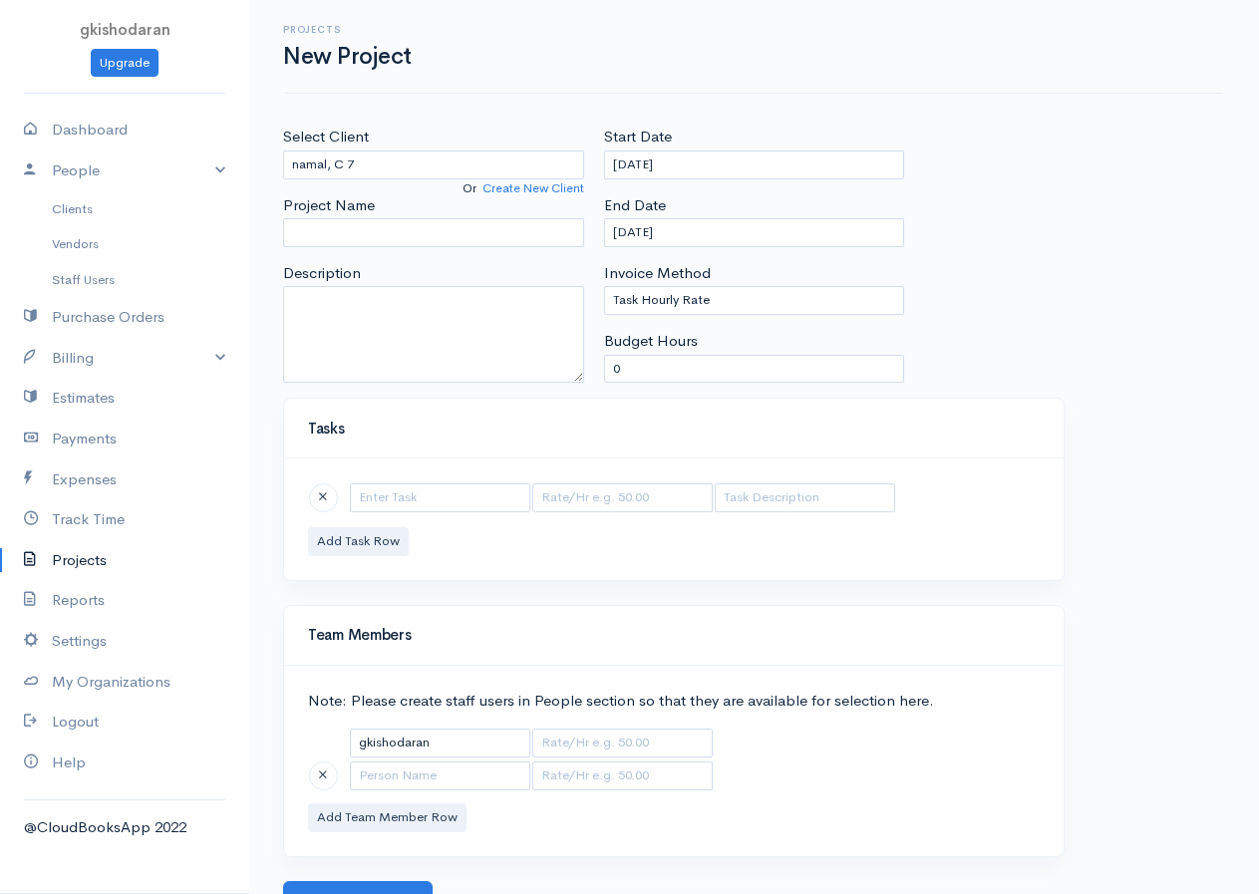
click at [337, 224] on body "gkishodaran Upgrade Dashboard People Clients Vendors Staff Users Purchase Order…" at bounding box center [629, 460] width 1259 height 921
click at [341, 238] on input "Project Name" at bounding box center [433, 232] width 301 height 29
type input "A/L Commerce"
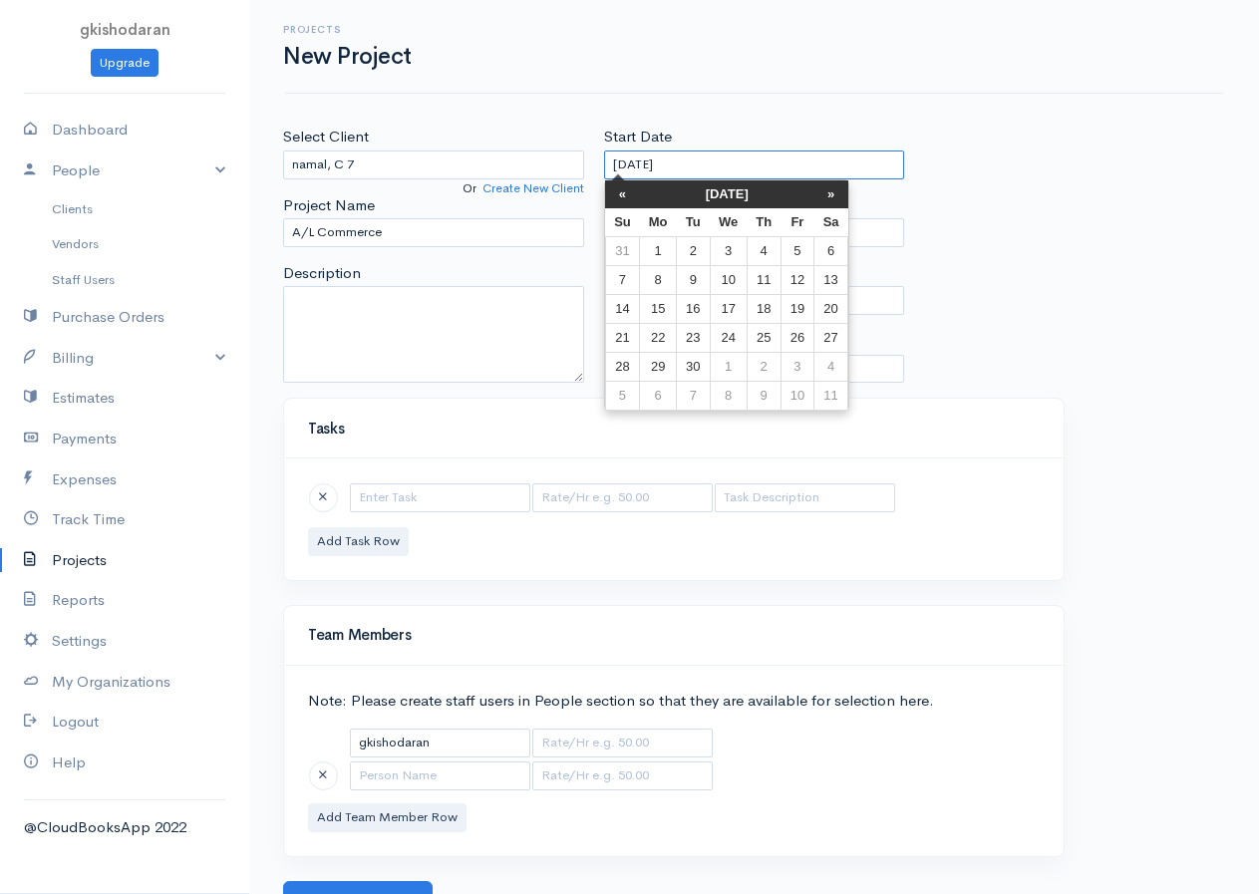
drag, startPoint x: 625, startPoint y: 151, endPoint x: 497, endPoint y: 230, distance: 149.9
click at [497, 230] on div "Select Client namal, C 7 Or Create New Client Project Name A/L Commerce Descrip…" at bounding box center [754, 262] width 962 height 272
click at [812, 288] on td "12" at bounding box center [796, 279] width 33 height 29
type input "09-12-2025"
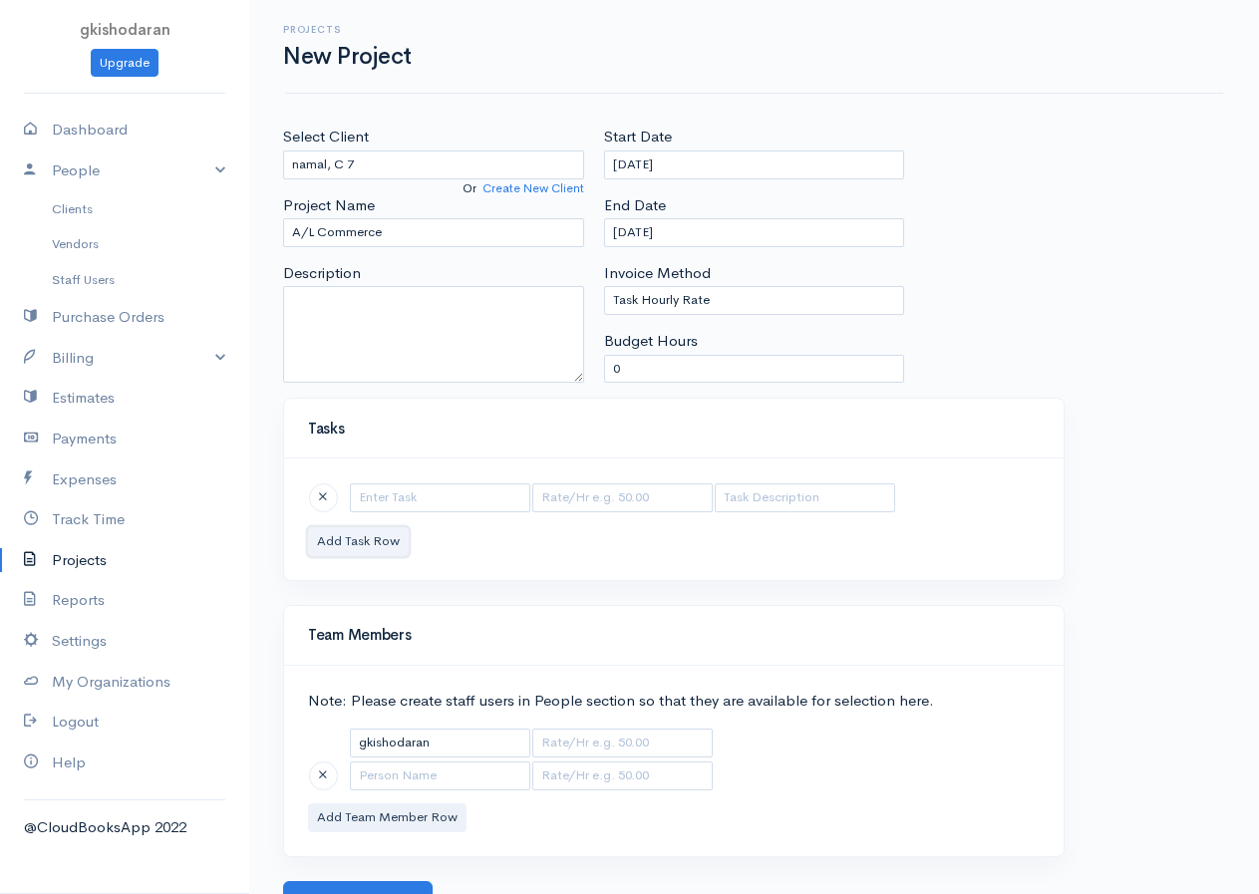
click at [380, 545] on button "Add Task Row" at bounding box center [358, 541] width 101 height 29
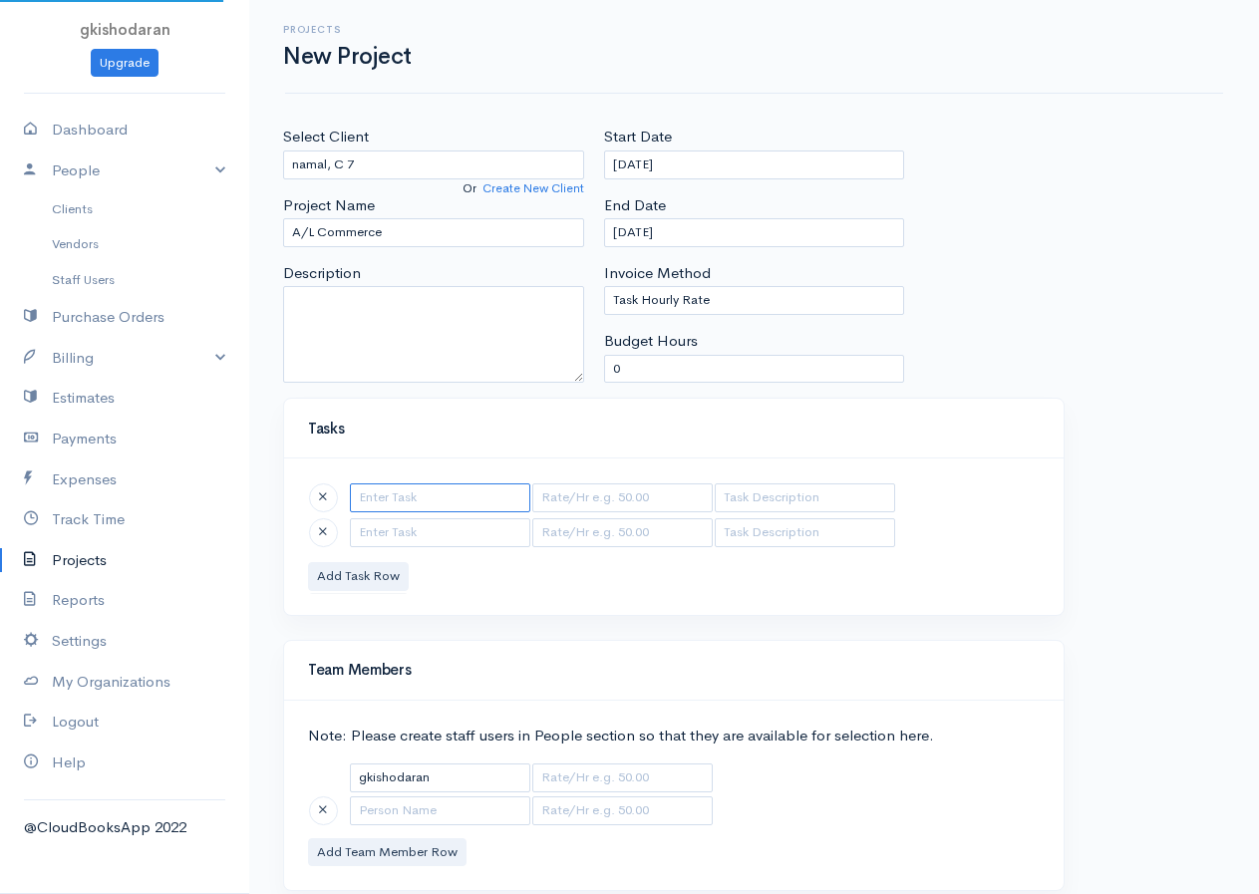
click at [385, 508] on input "text" at bounding box center [440, 497] width 180 height 29
type input "acounting"
click at [603, 509] on input "text" at bounding box center [622, 497] width 180 height 29
type input "450"
click at [383, 531] on input "text" at bounding box center [440, 532] width 180 height 29
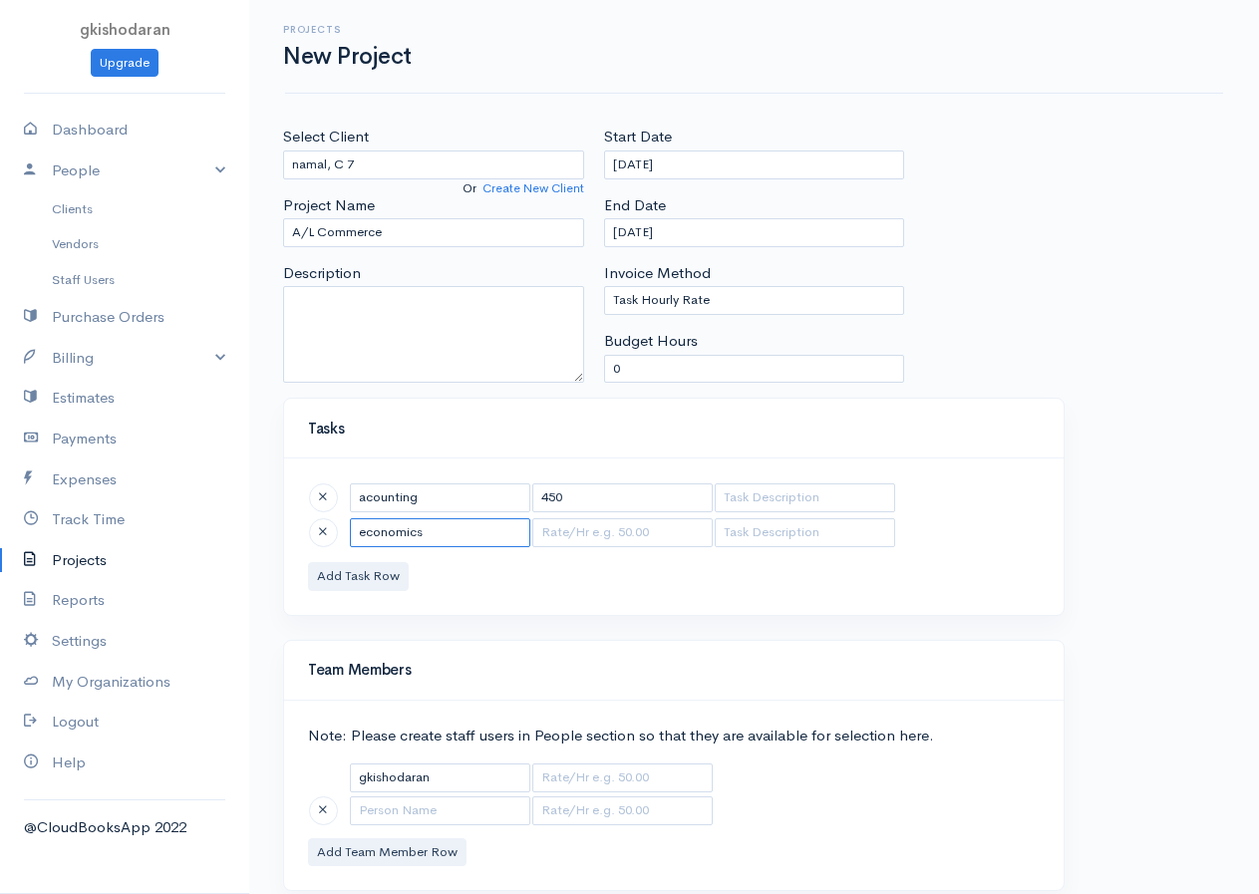
type input "economics"
click at [568, 544] on div "acounting 450 economics Add Task Row" at bounding box center [673, 535] width 779 height 155
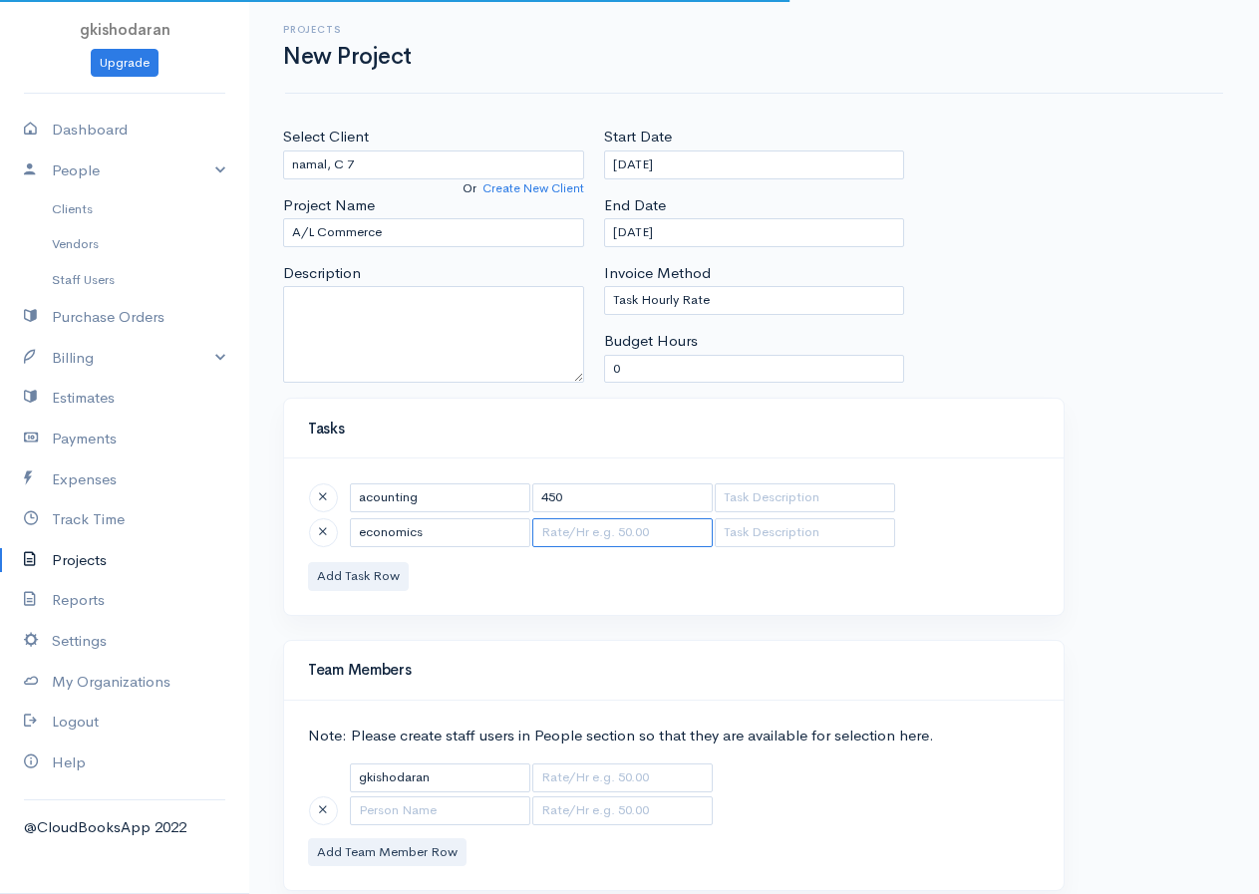
click at [568, 540] on input "text" at bounding box center [622, 532] width 180 height 29
type input "250"
click at [346, 568] on button "Add Task Row" at bounding box center [358, 576] width 101 height 29
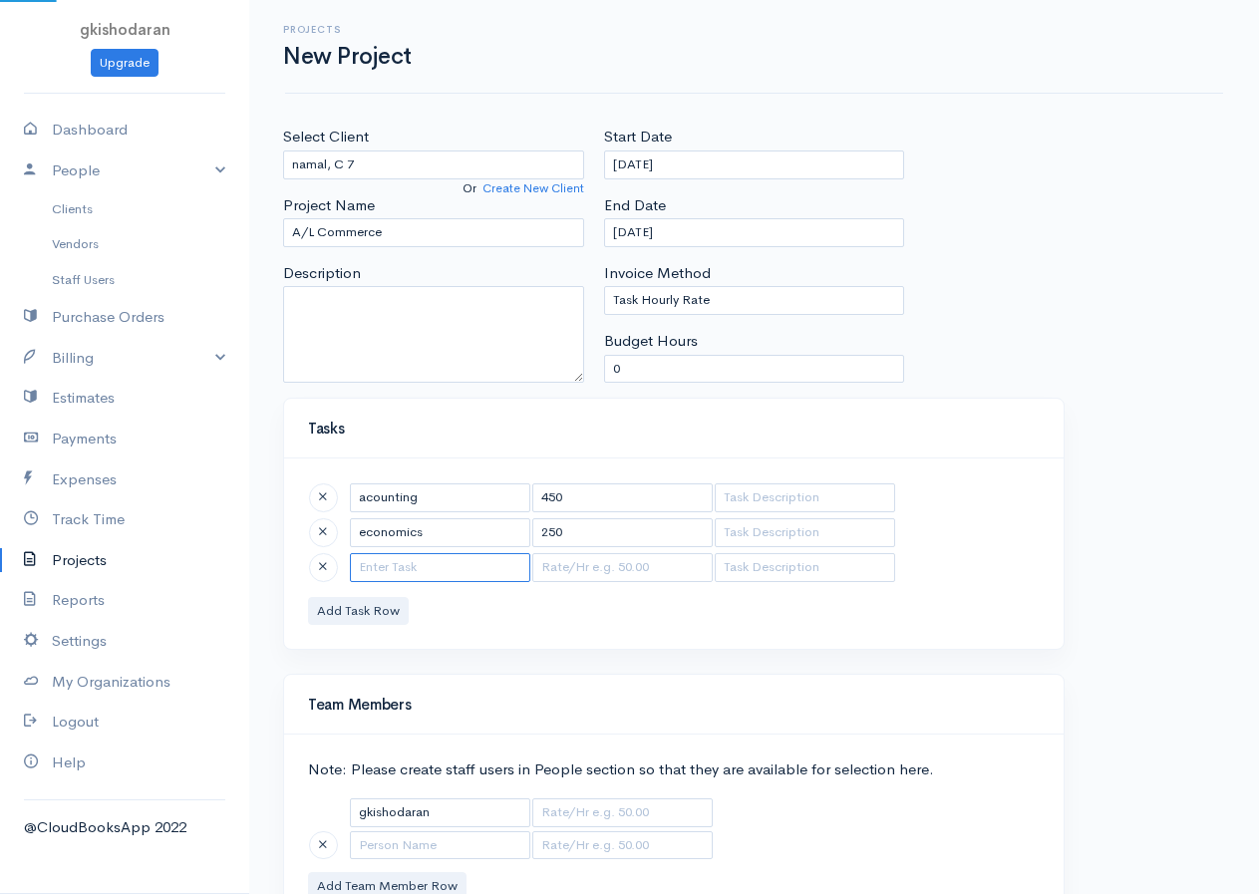
click at [352, 566] on input "text" at bounding box center [440, 567] width 180 height 29
type input "ict"
type input "250.00"
type input "ict"
click at [593, 571] on input "250.00" at bounding box center [622, 567] width 180 height 29
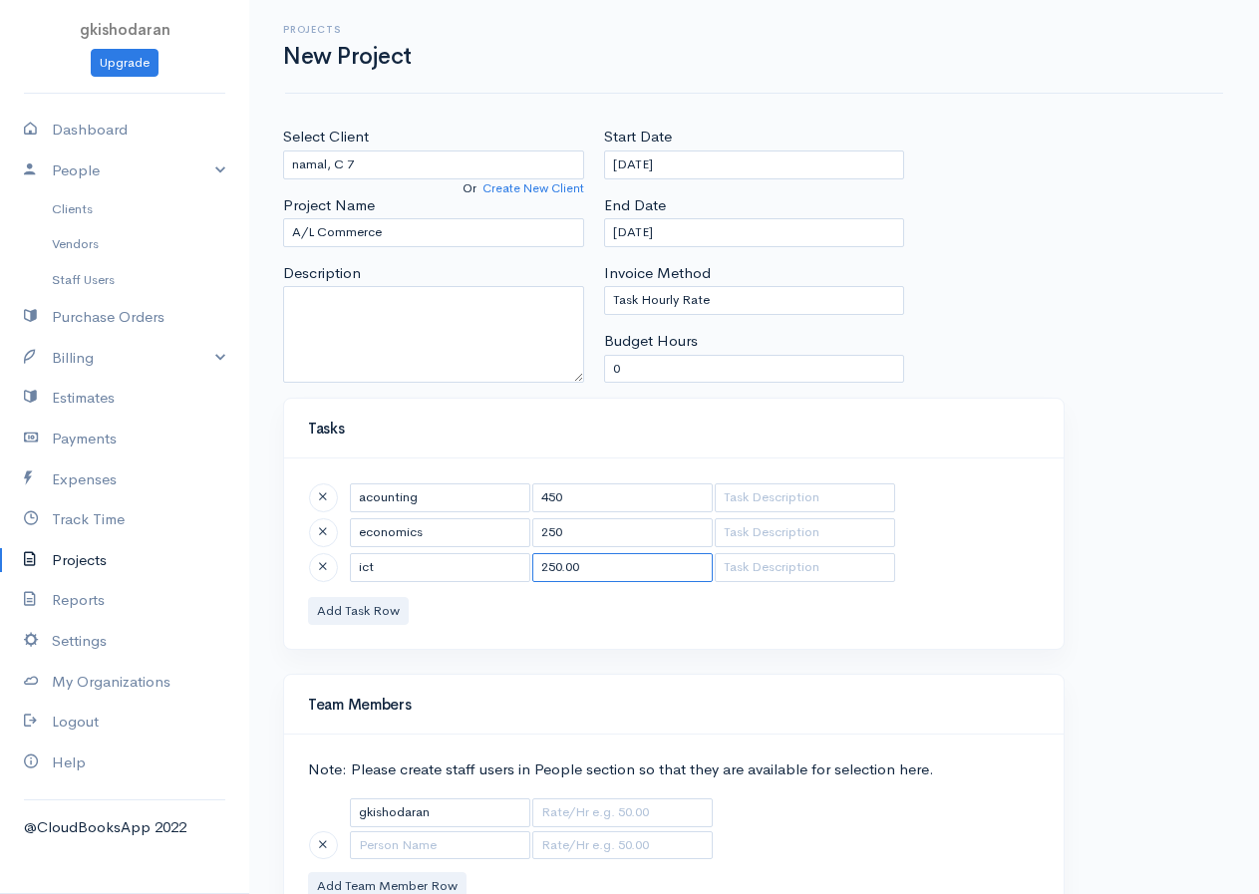
drag, startPoint x: 591, startPoint y: 573, endPoint x: 459, endPoint y: 602, distance: 134.7
click at [459, 602] on div "acounting 450 economics 250 ict 250.00 Add Task Row" at bounding box center [673, 553] width 779 height 190
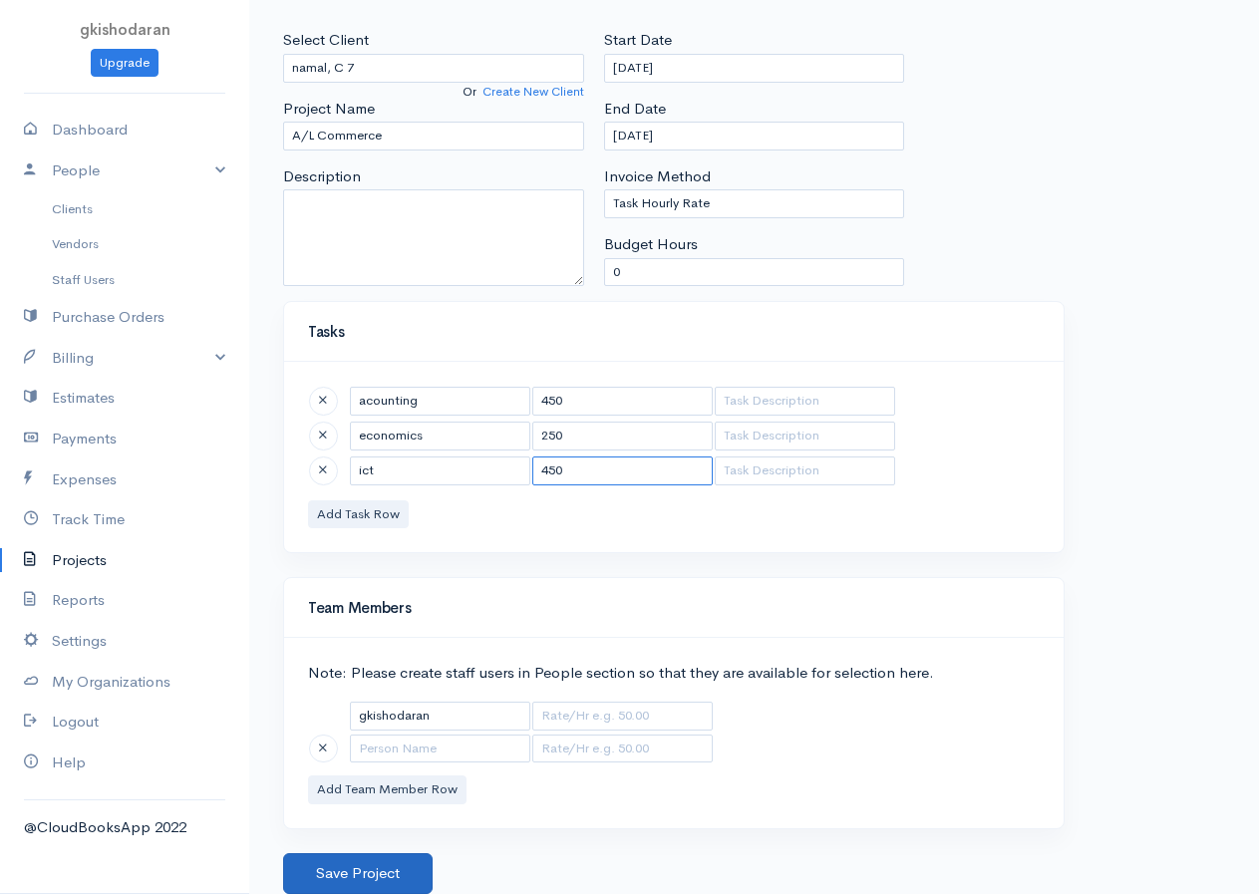
type input "450"
click at [397, 725] on button "Save Project" at bounding box center [357, 873] width 149 height 41
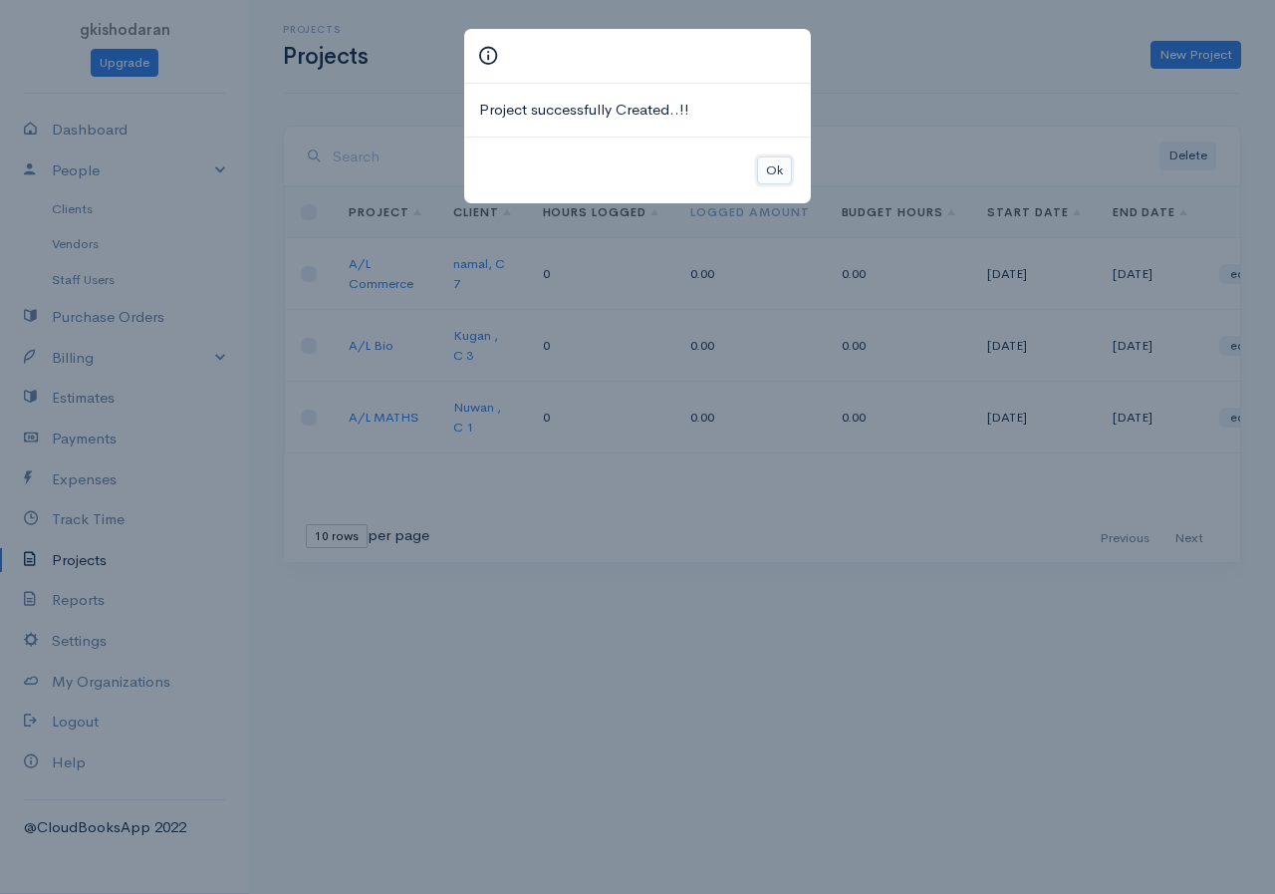
click at [784, 176] on button "Ok" at bounding box center [774, 170] width 35 height 29
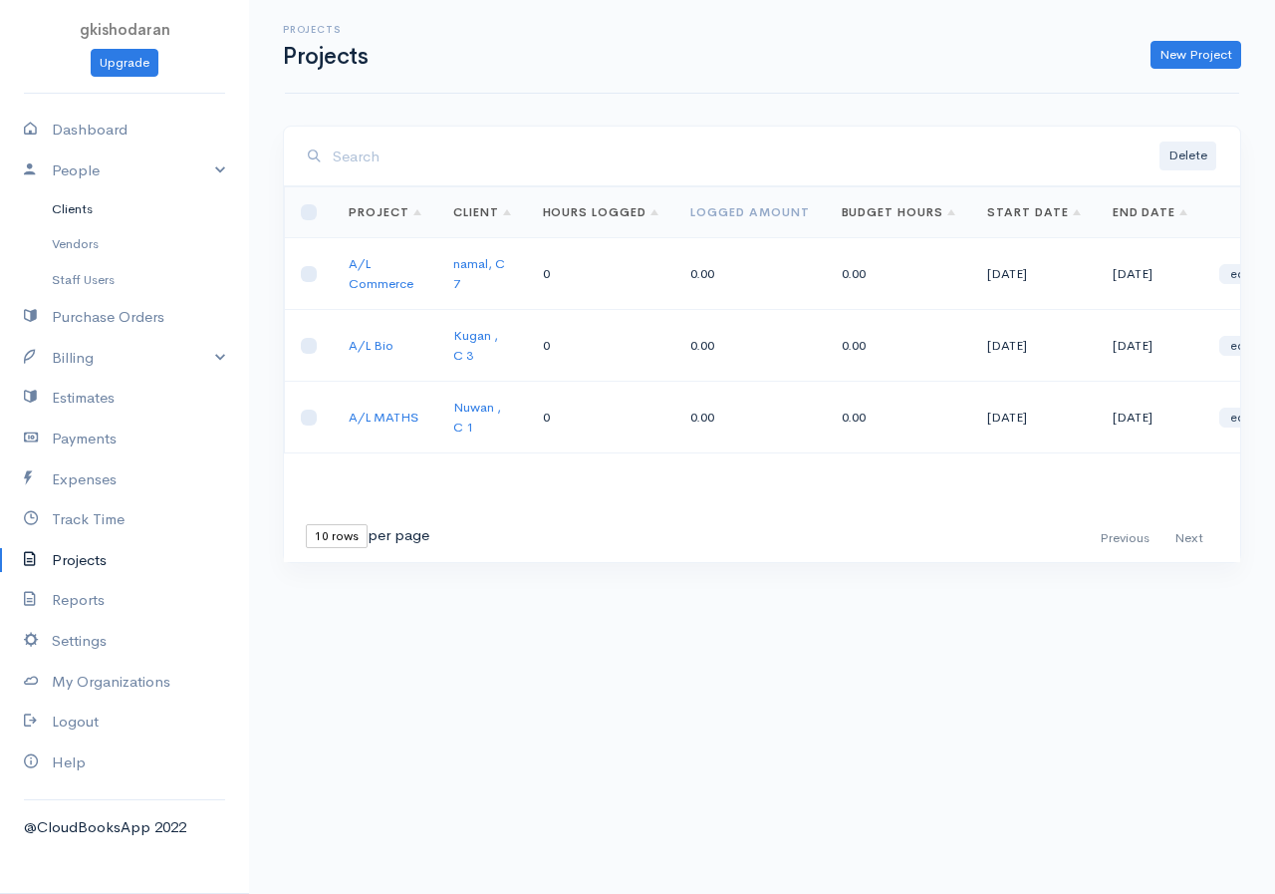
click at [92, 202] on link "Clients" at bounding box center [124, 209] width 249 height 36
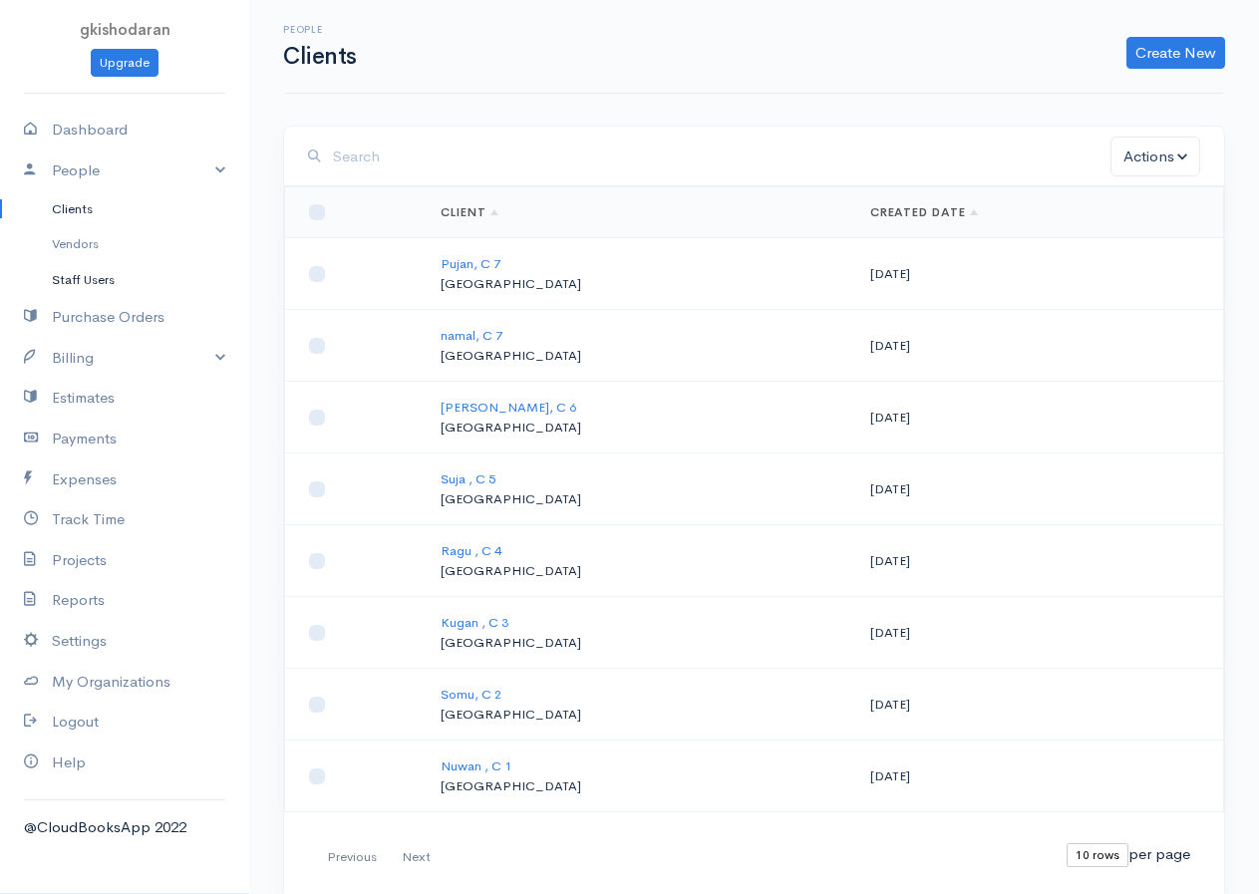
click at [77, 282] on link "Staff Users" at bounding box center [124, 280] width 249 height 36
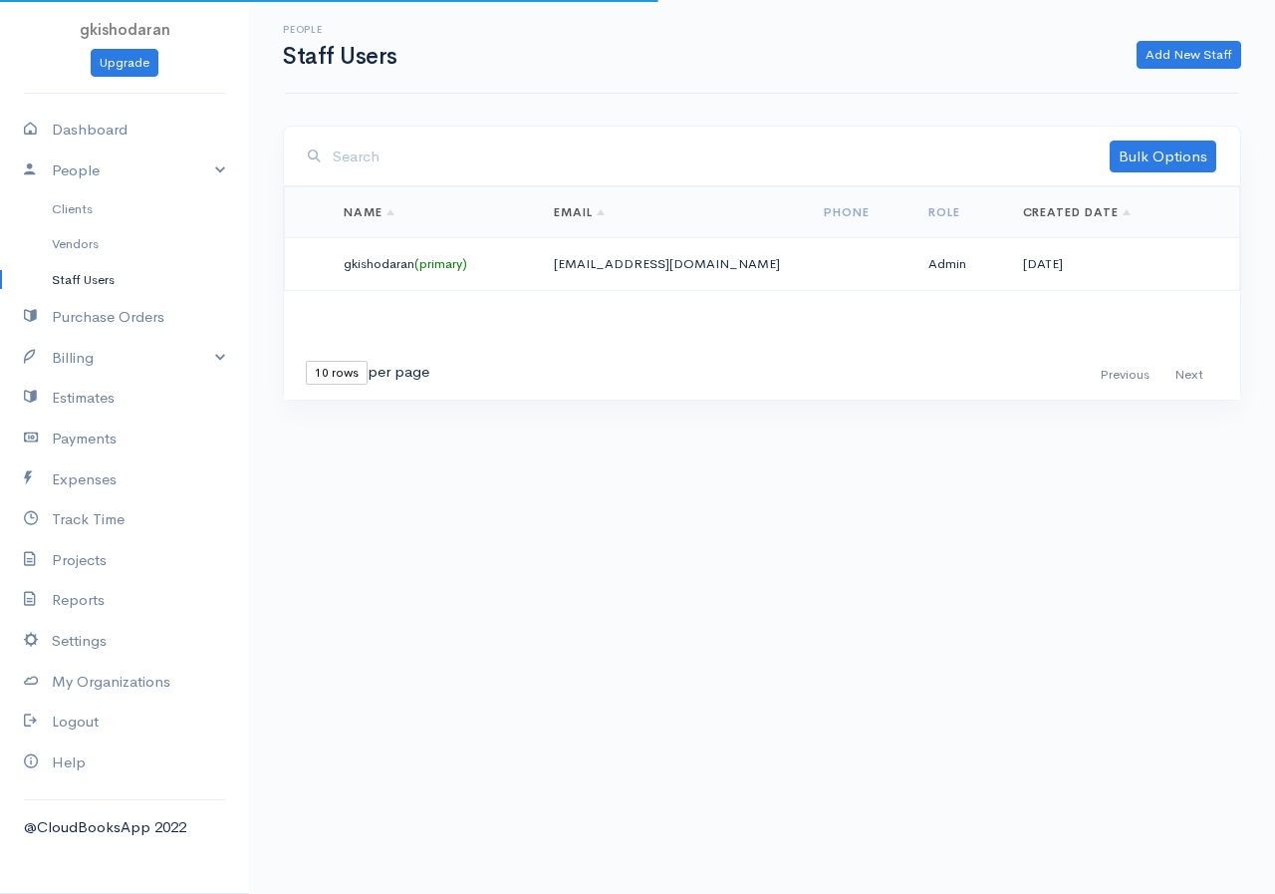
click at [77, 282] on link "Staff Users" at bounding box center [124, 280] width 249 height 36
click at [83, 247] on link "Vendors" at bounding box center [124, 244] width 249 height 36
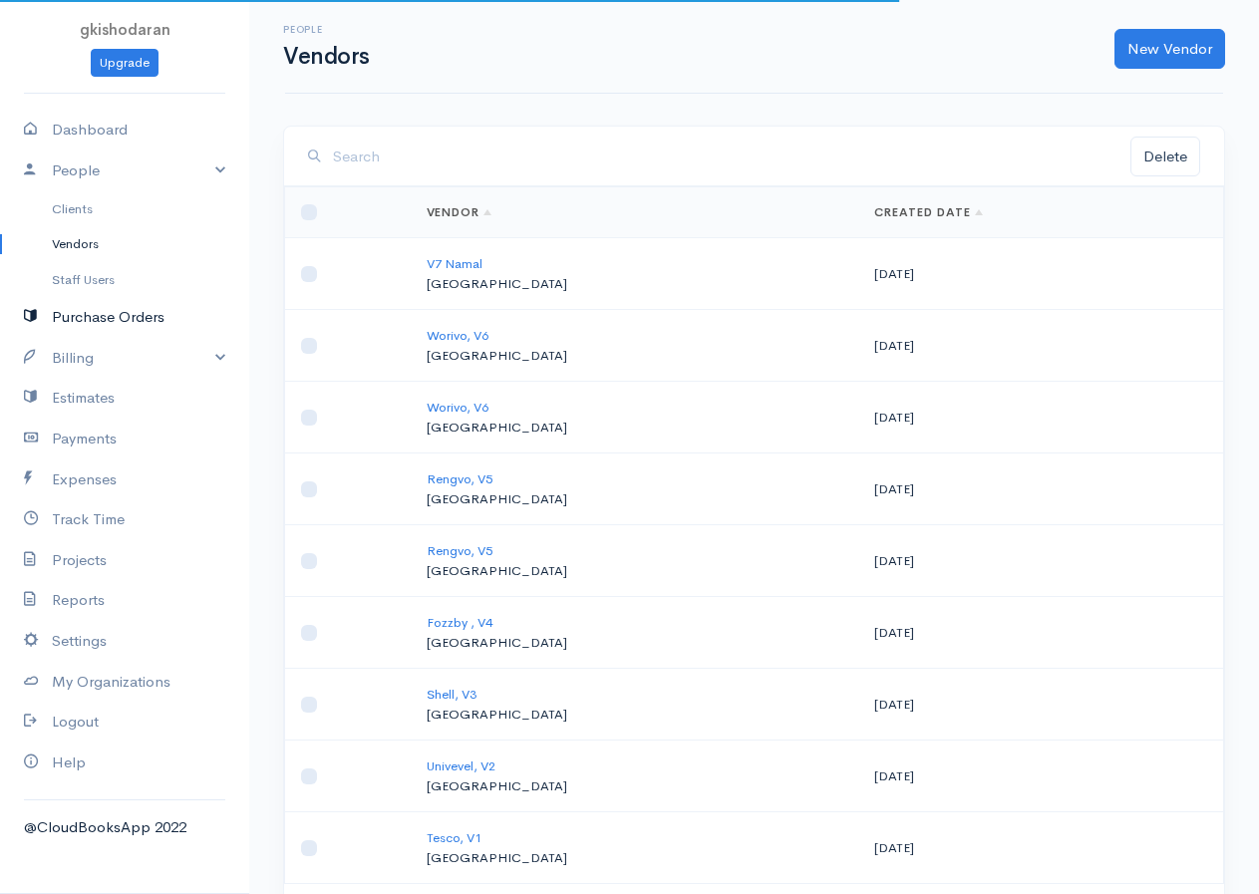
click at [104, 323] on link "Purchase Orders" at bounding box center [124, 317] width 249 height 41
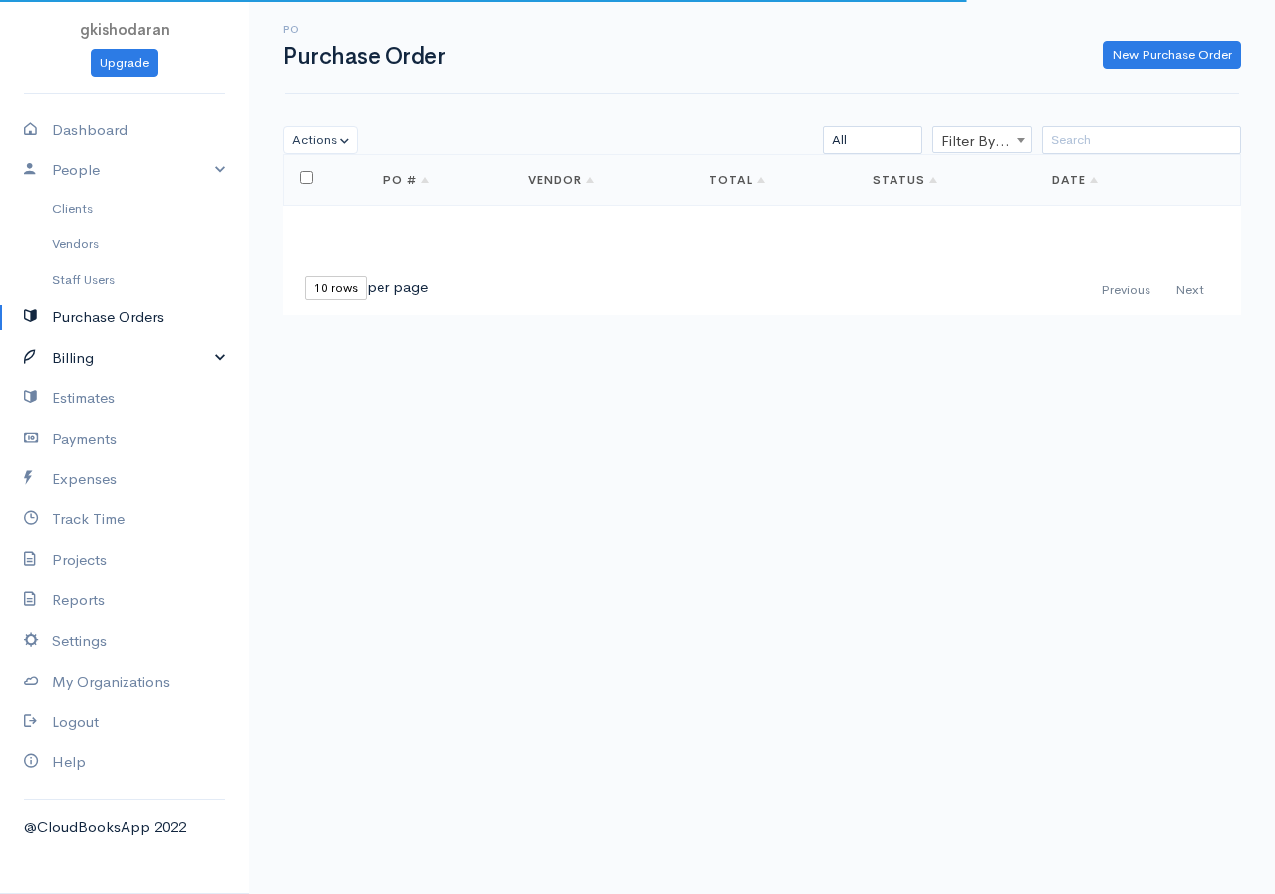
click at [229, 356] on link "Billing" at bounding box center [124, 358] width 249 height 41
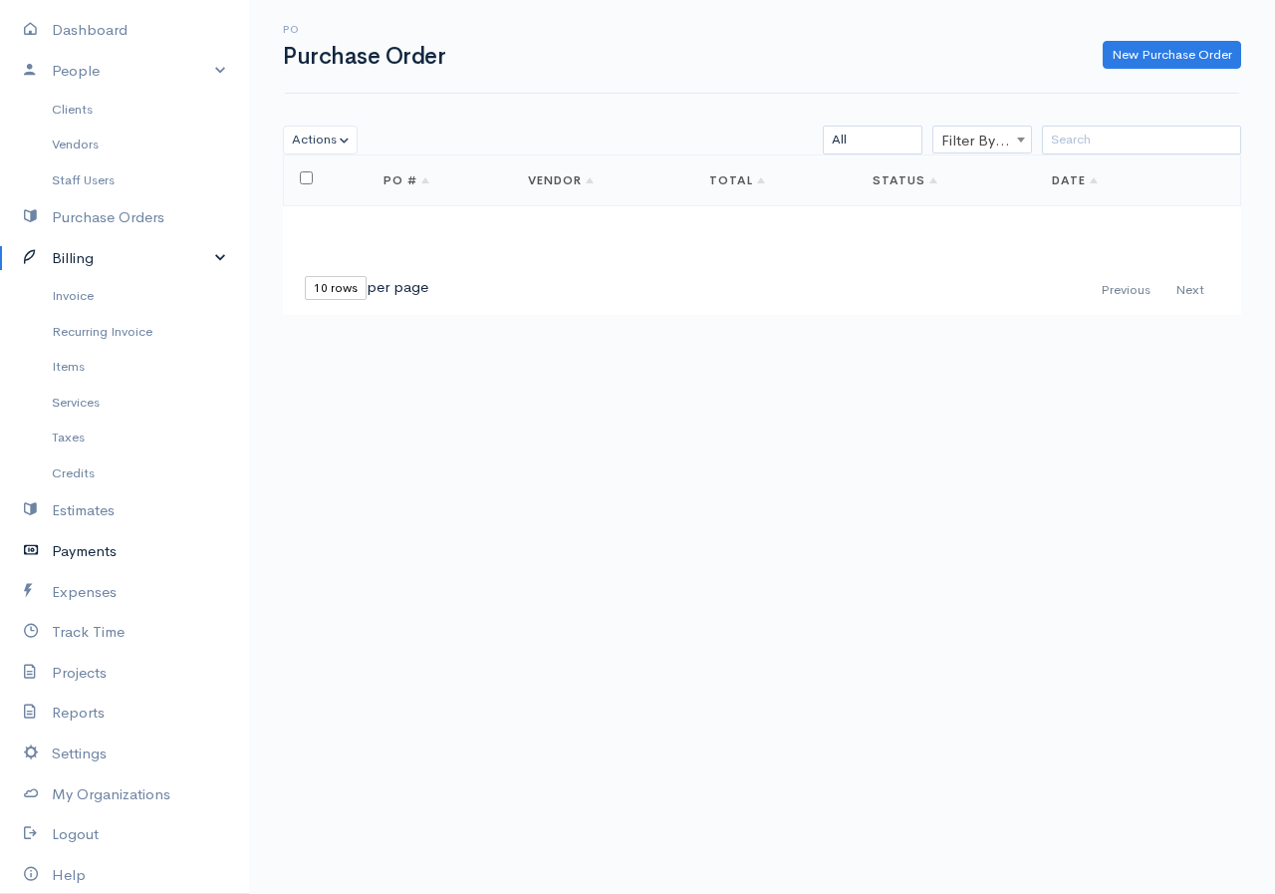
scroll to position [169, 0]
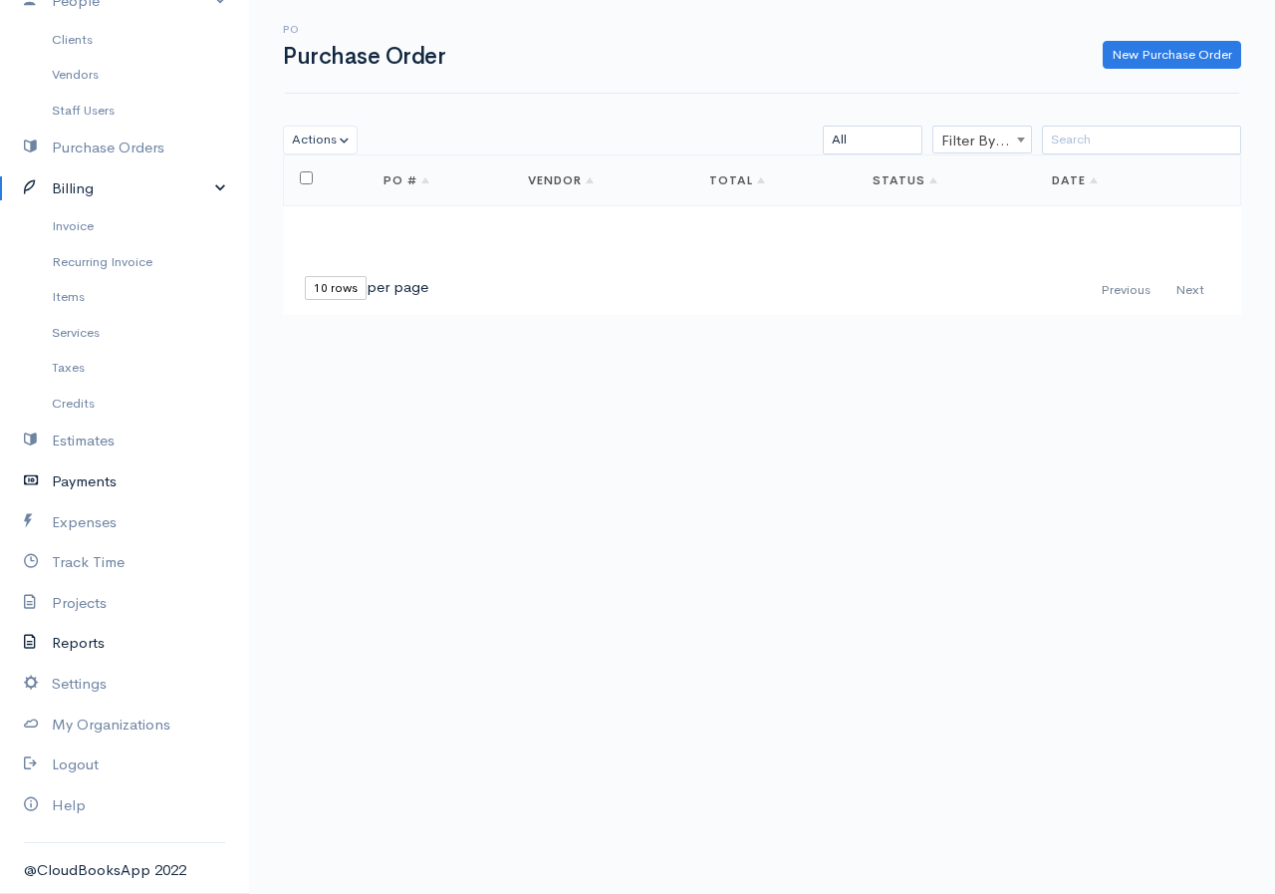
click at [114, 640] on link "Reports" at bounding box center [124, 643] width 249 height 41
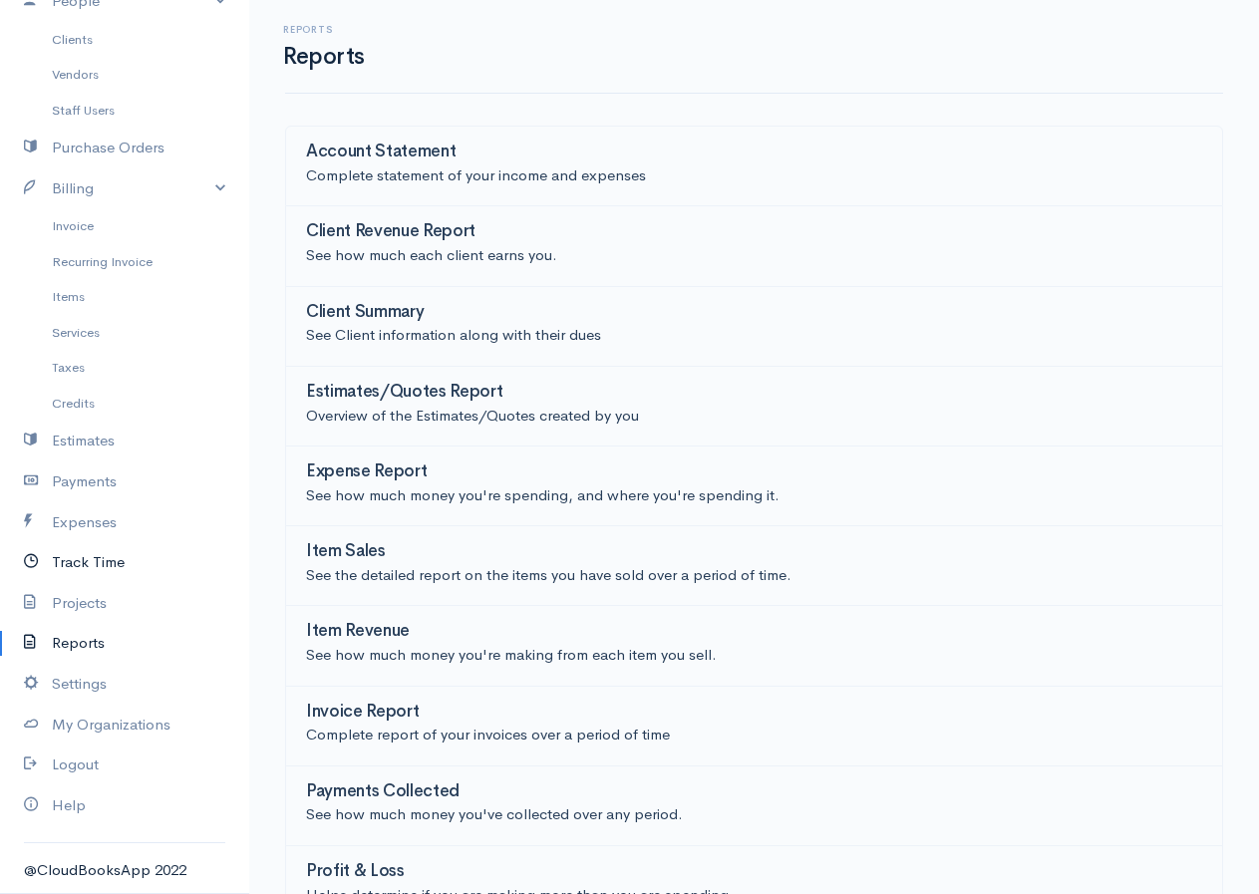
click at [105, 570] on link "Track Time" at bounding box center [124, 562] width 249 height 41
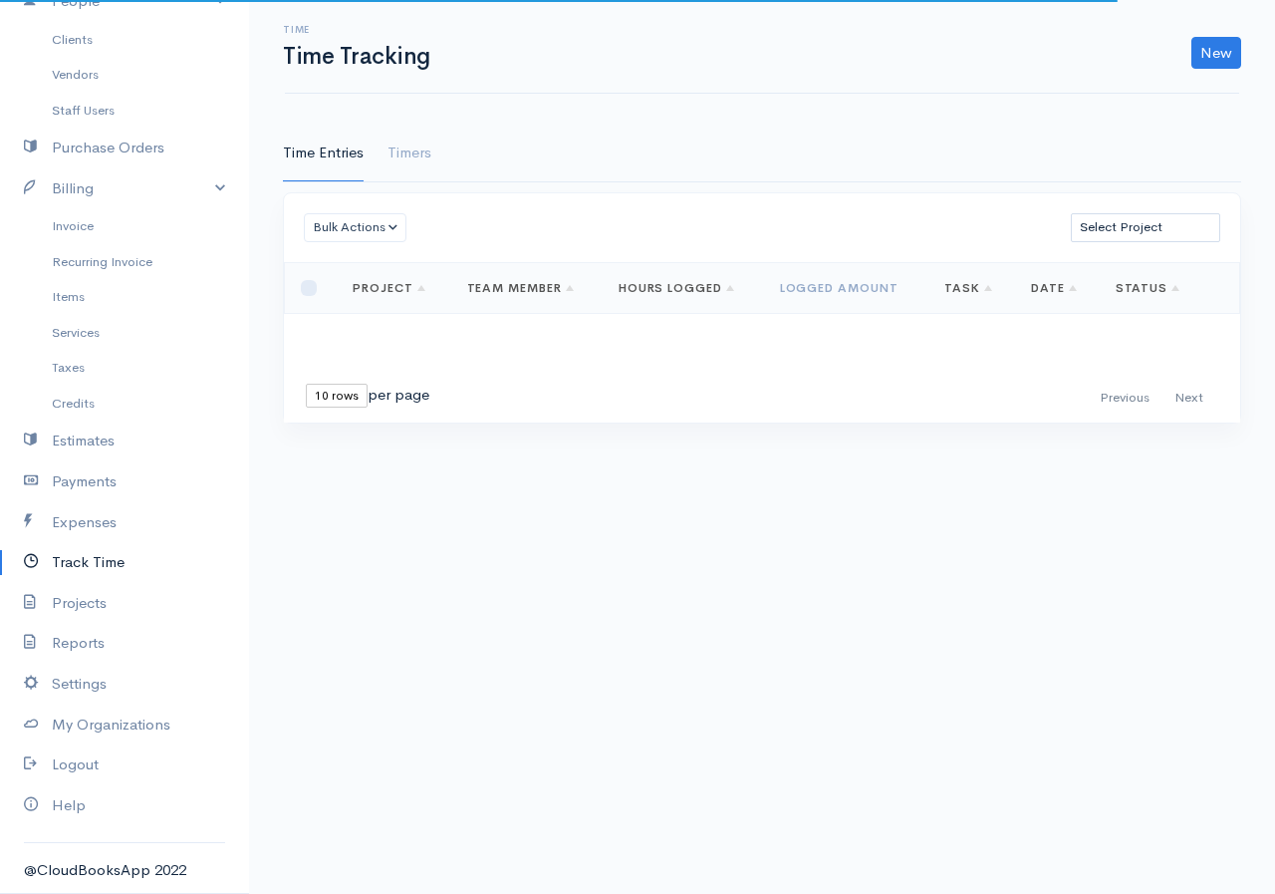
click at [105, 570] on link "Track Time" at bounding box center [124, 562] width 249 height 41
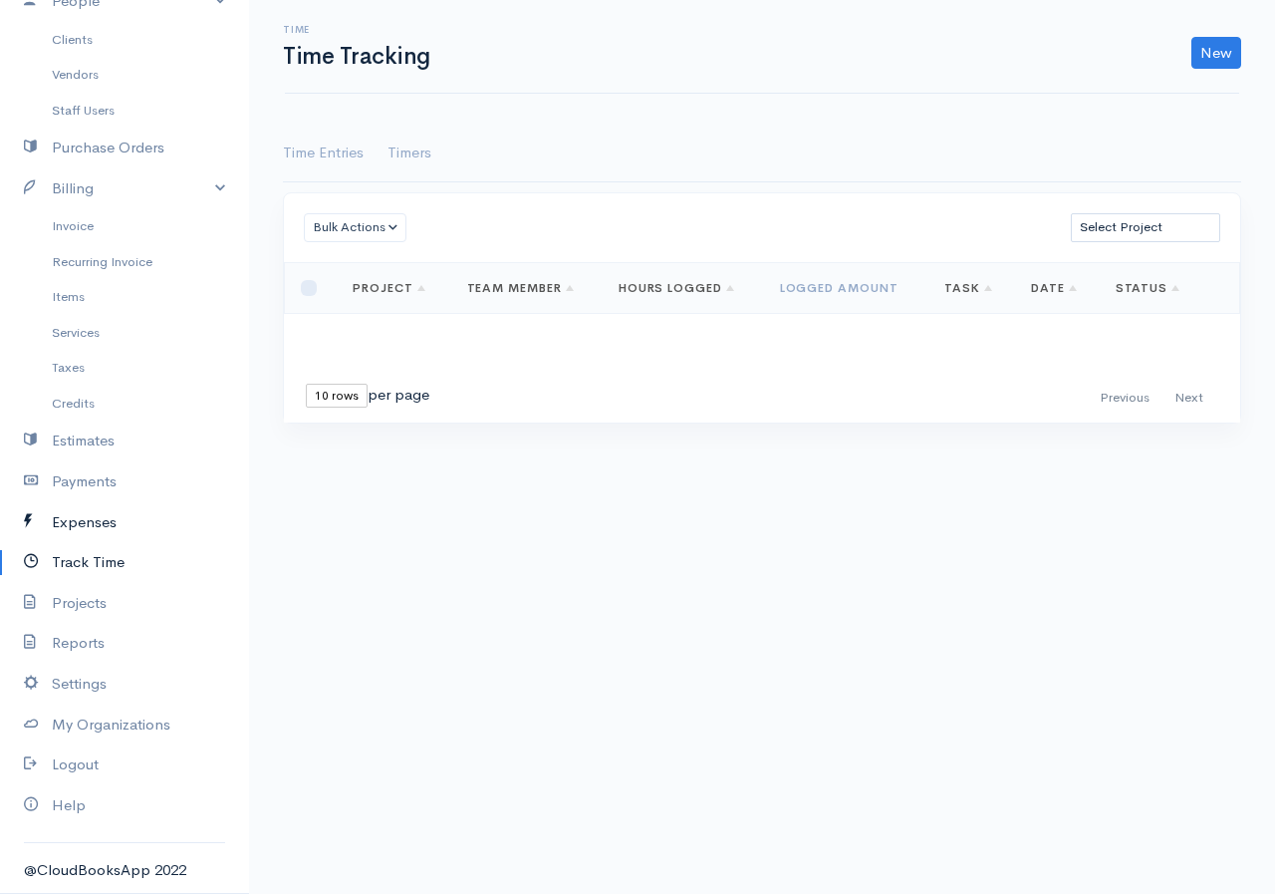
click at [105, 530] on link "Expenses" at bounding box center [124, 522] width 249 height 41
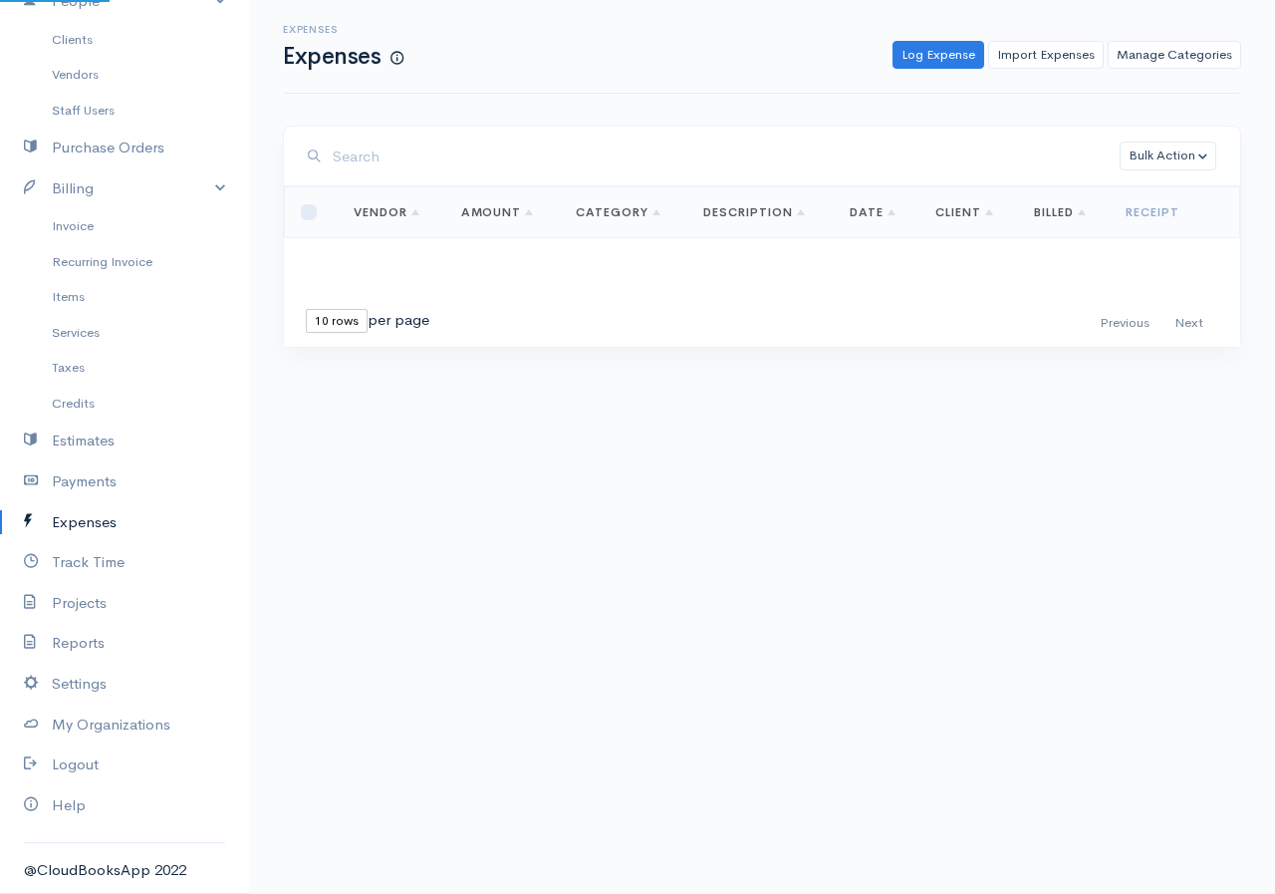
click at [105, 530] on link "Expenses" at bounding box center [124, 522] width 249 height 41
click at [76, 405] on link "Credits" at bounding box center [124, 404] width 249 height 36
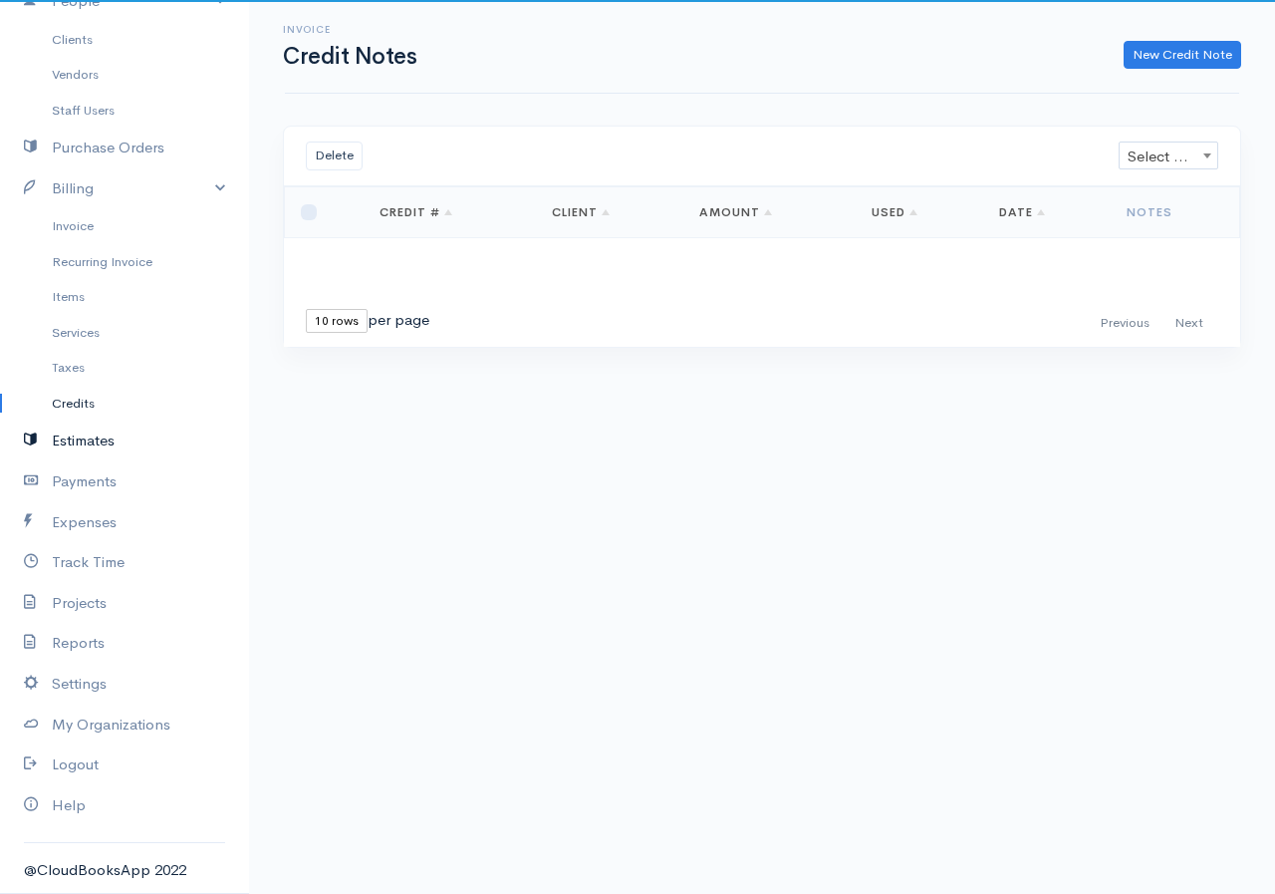
click at [80, 437] on link "Estimates" at bounding box center [124, 441] width 249 height 41
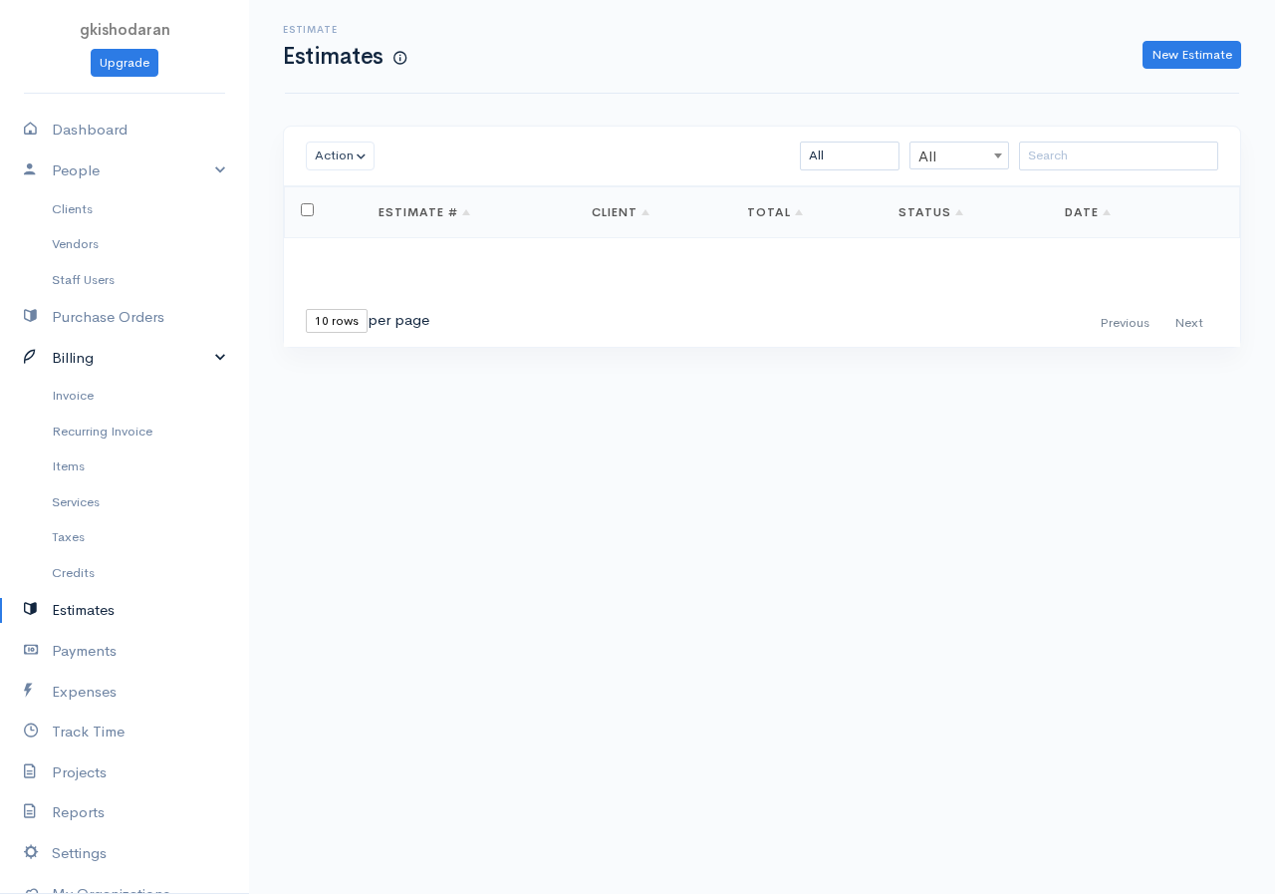
click at [204, 357] on link "Billing" at bounding box center [124, 358] width 249 height 41
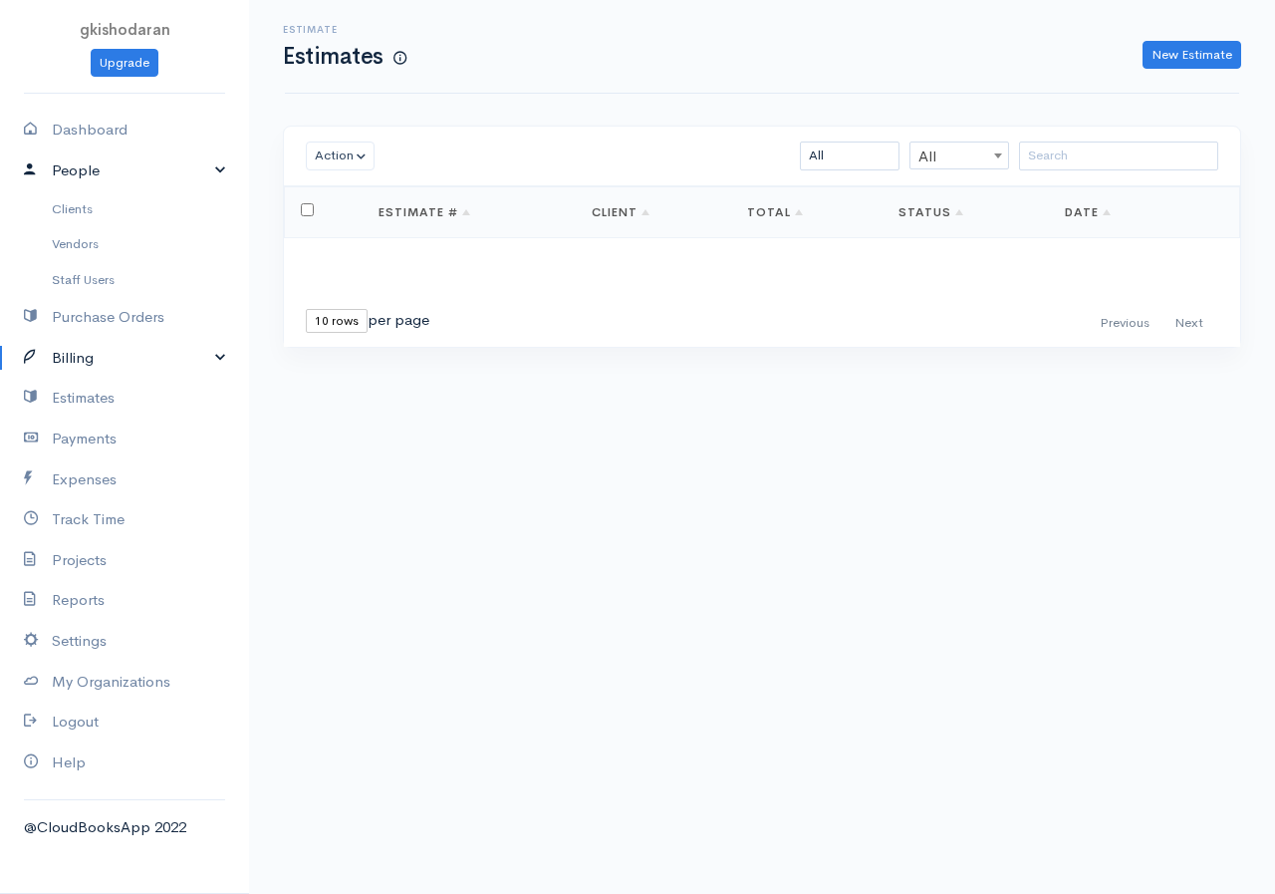
click at [221, 163] on link "People" at bounding box center [124, 170] width 249 height 41
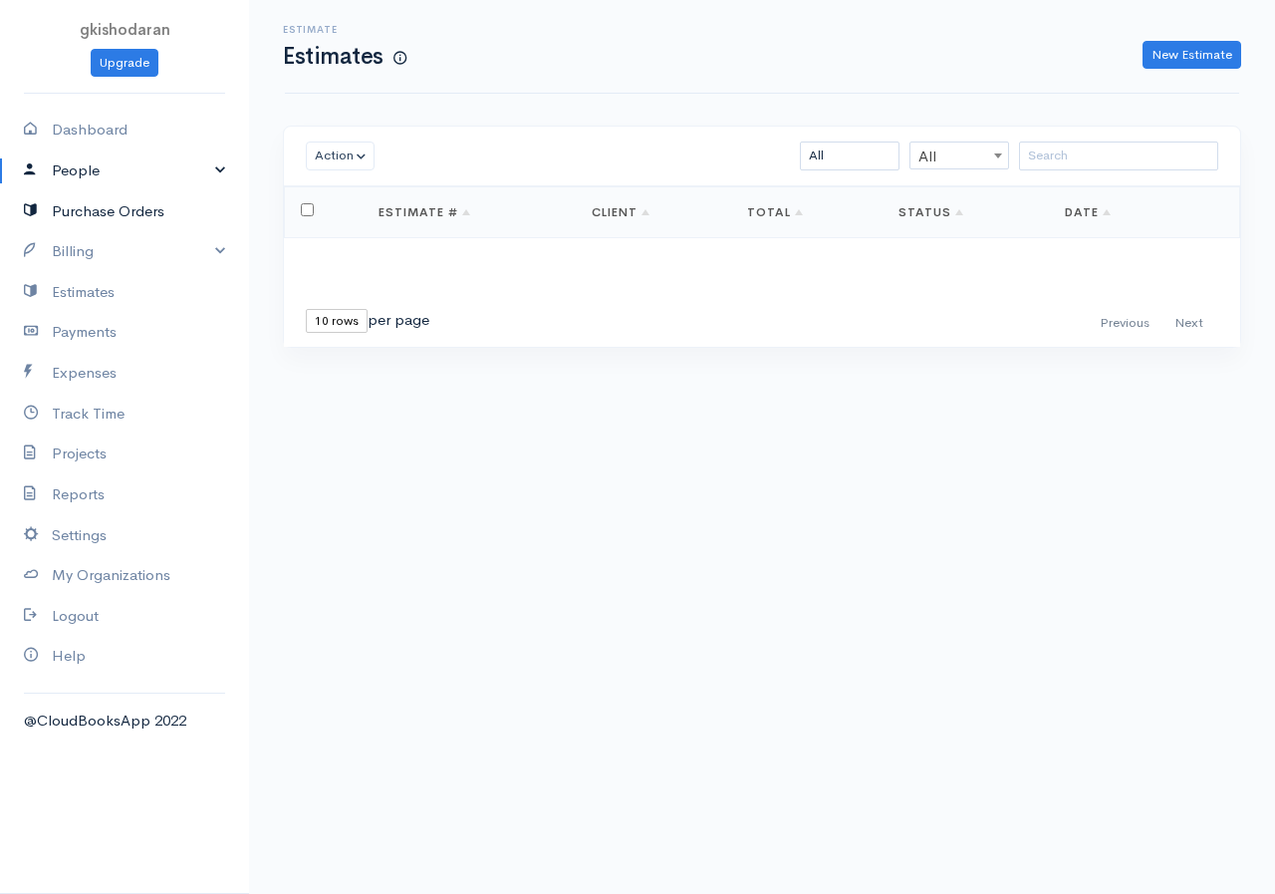
click at [94, 219] on link "Purchase Orders" at bounding box center [124, 211] width 249 height 41
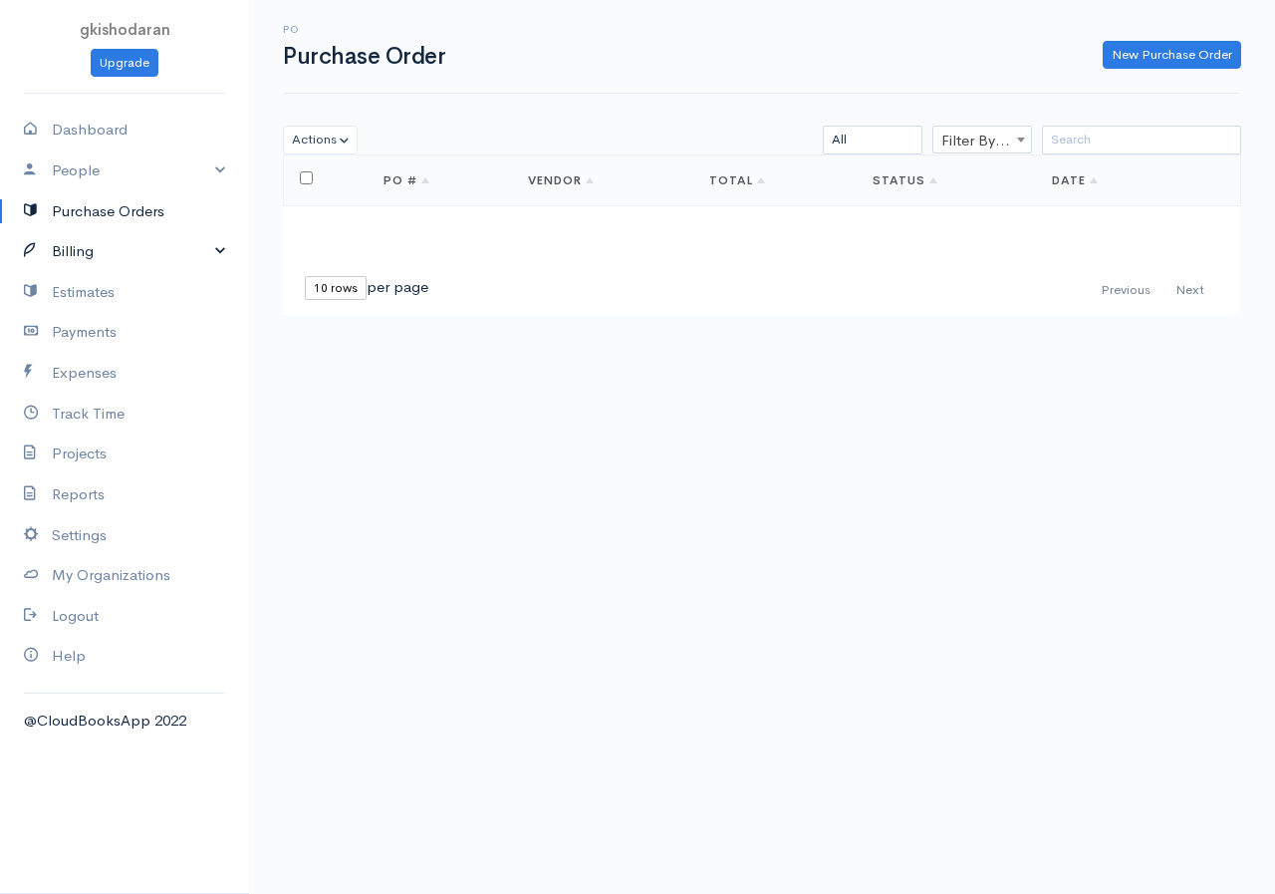
click at [96, 249] on link "Billing" at bounding box center [124, 251] width 249 height 41
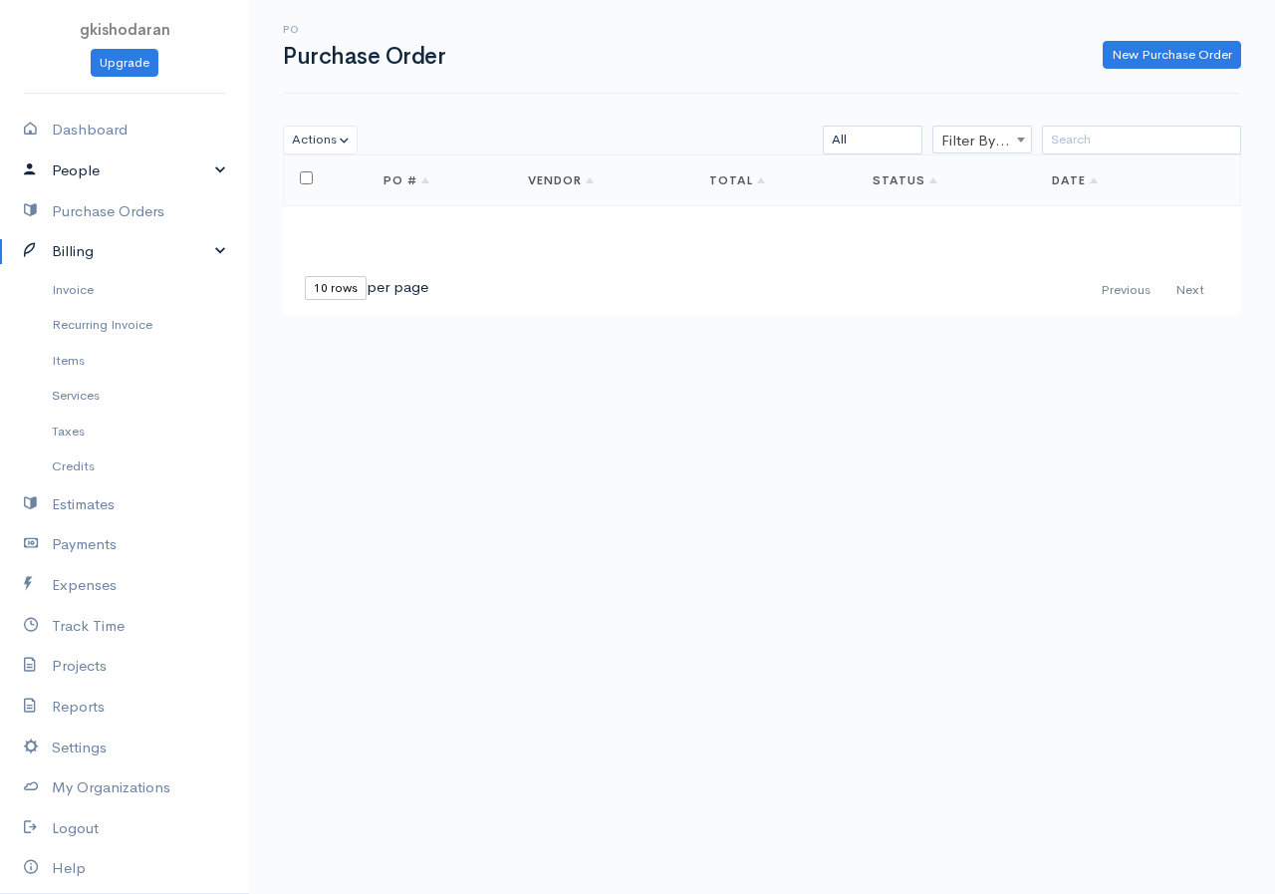
click at [107, 175] on link "People" at bounding box center [124, 170] width 249 height 41
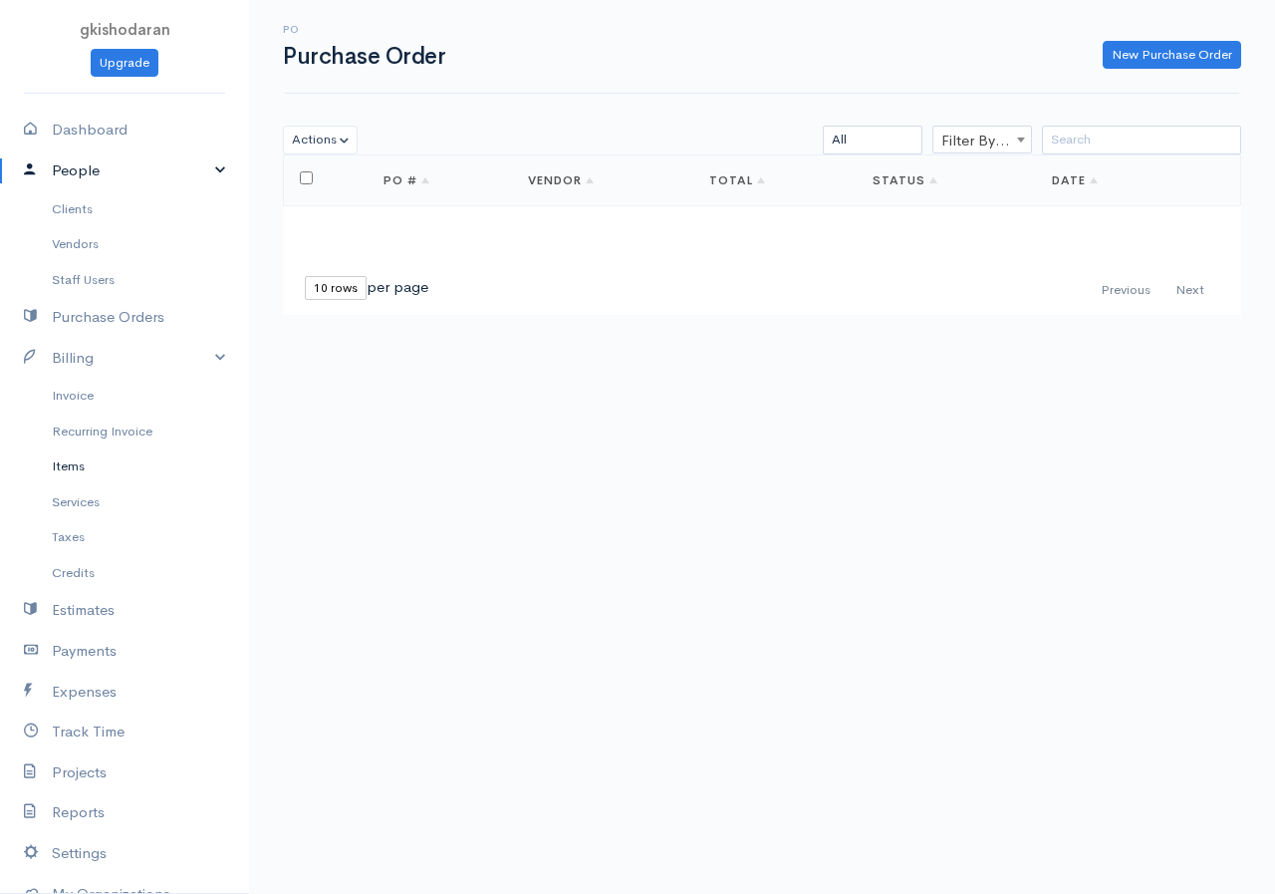
click at [100, 474] on link "Items" at bounding box center [124, 466] width 249 height 36
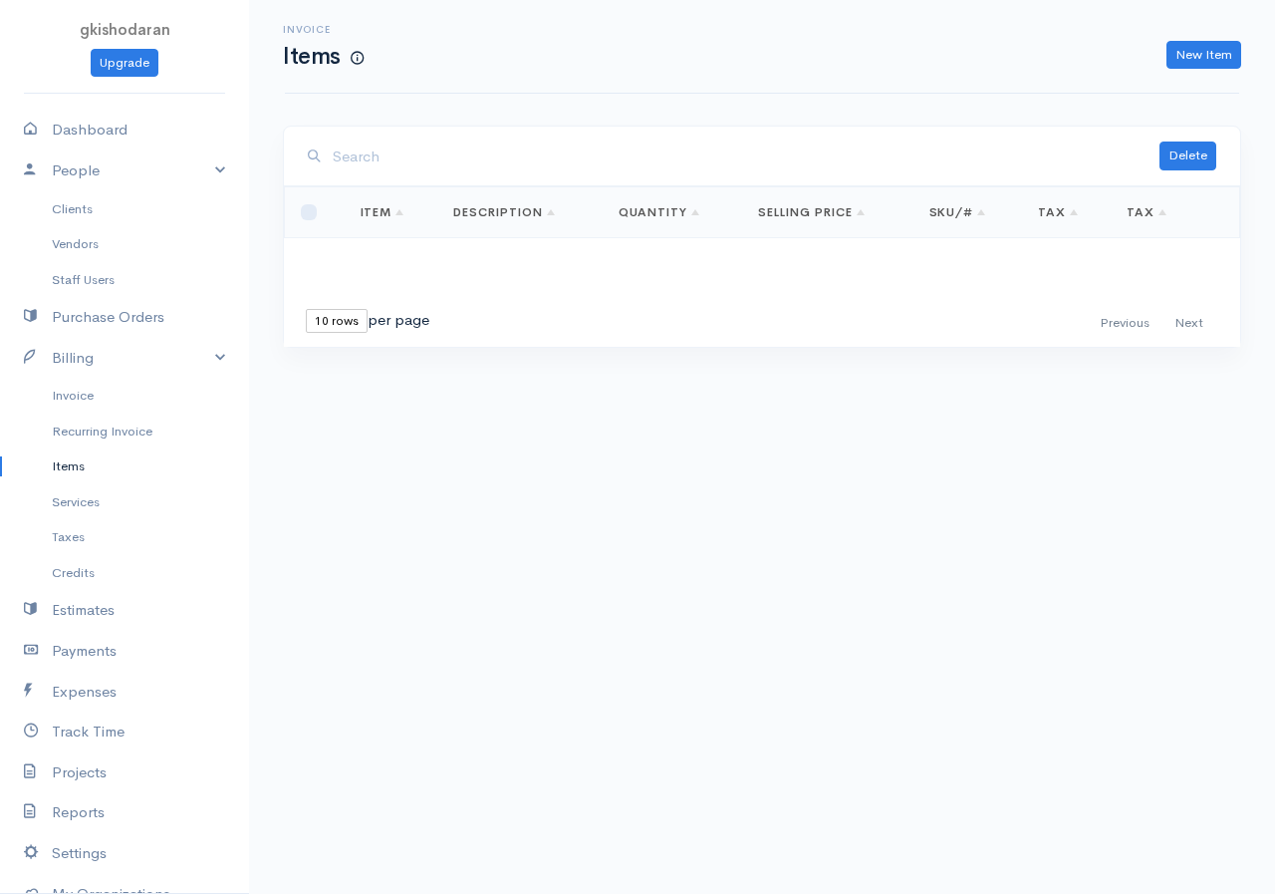
click at [352, 225] on th "Item" at bounding box center [392, 212] width 94 height 51
click at [1029, 53] on link "New Item" at bounding box center [1204, 55] width 75 height 29
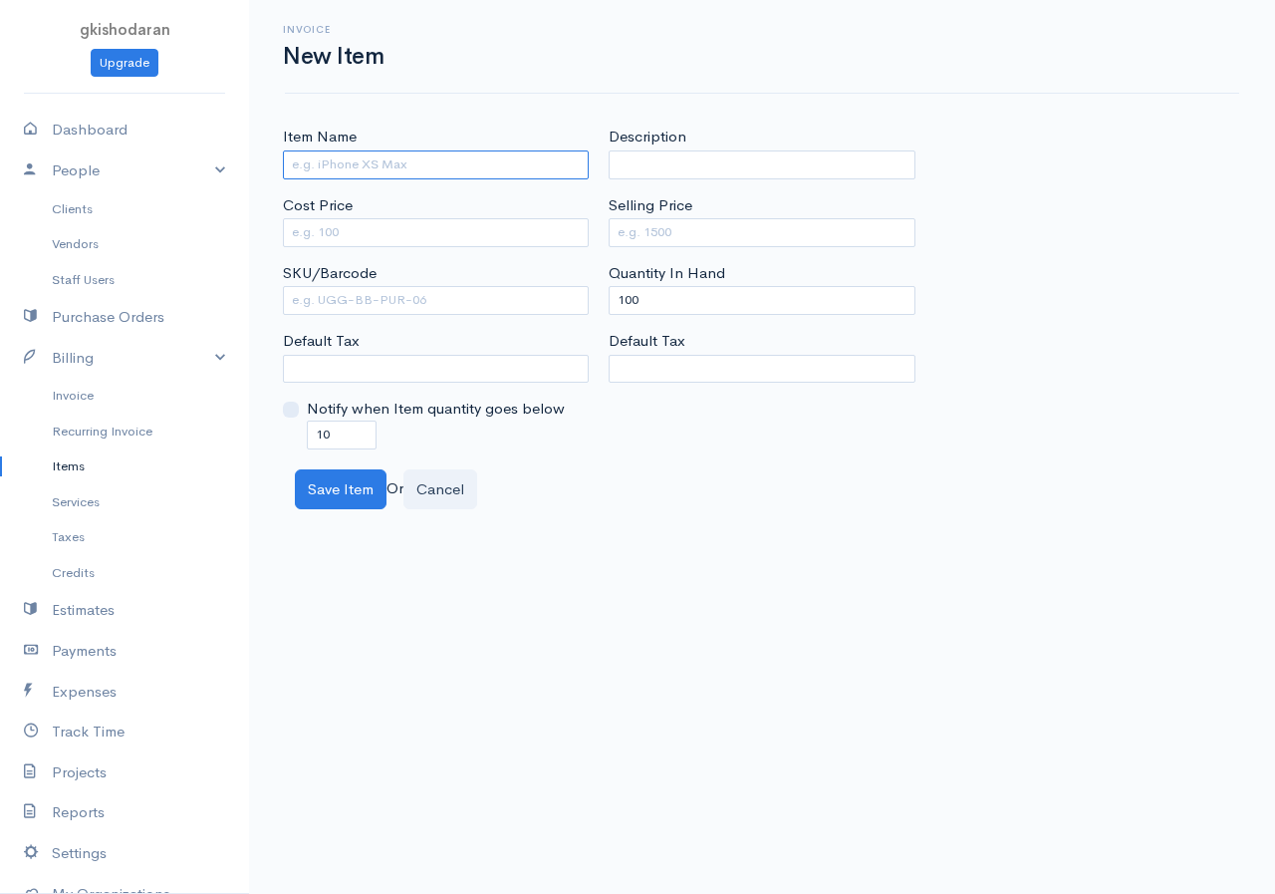
click at [403, 163] on input "Item Name" at bounding box center [436, 164] width 306 height 29
type input "cement"
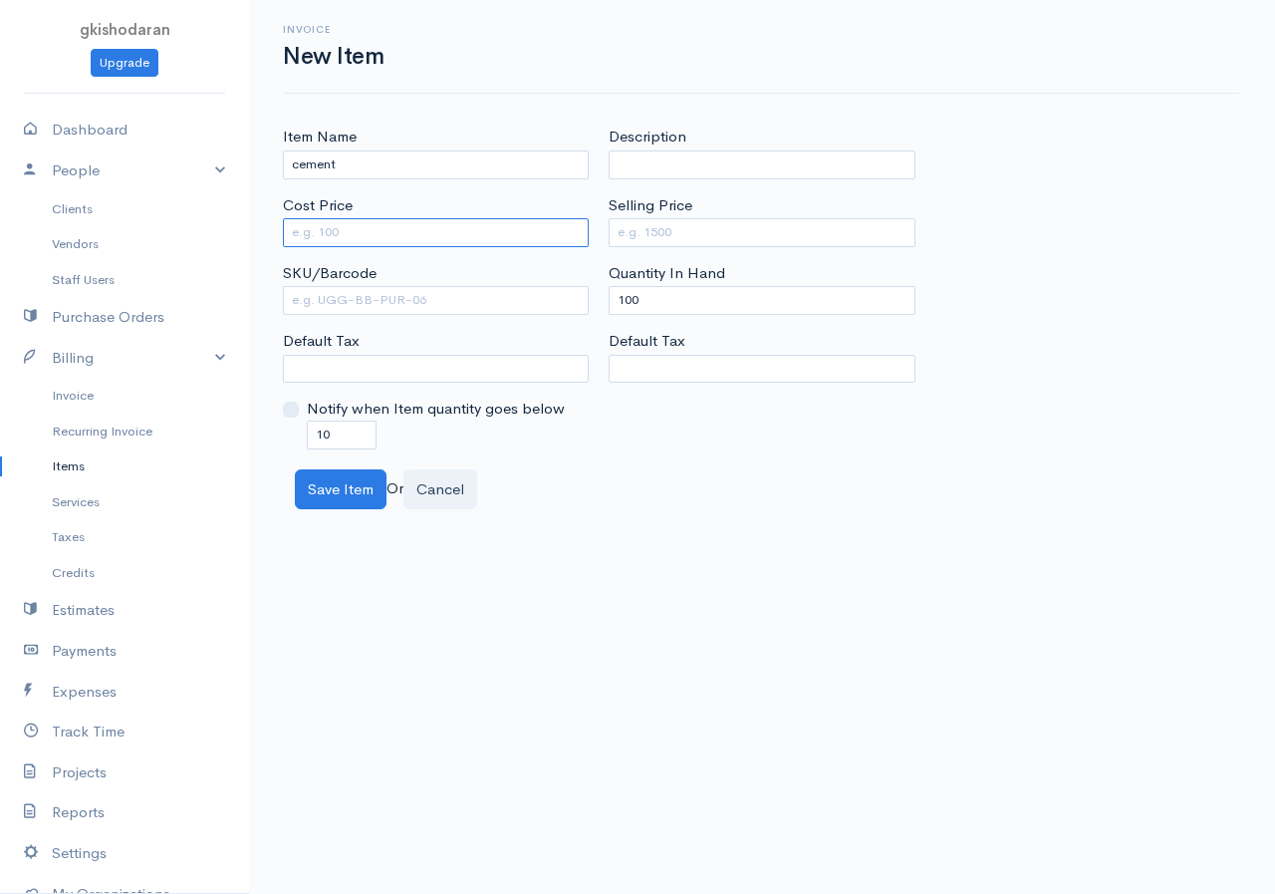
click at [323, 224] on input "Cost Price" at bounding box center [436, 232] width 306 height 29
type input "2500"
drag, startPoint x: 648, startPoint y: 297, endPoint x: 528, endPoint y: 325, distance: 122.8
click at [528, 325] on div "Item Name cement Cost Price 2500 SKU/Barcode Default Tax Notify when Item quant…" at bounding box center [762, 287] width 979 height 323
type input "0"
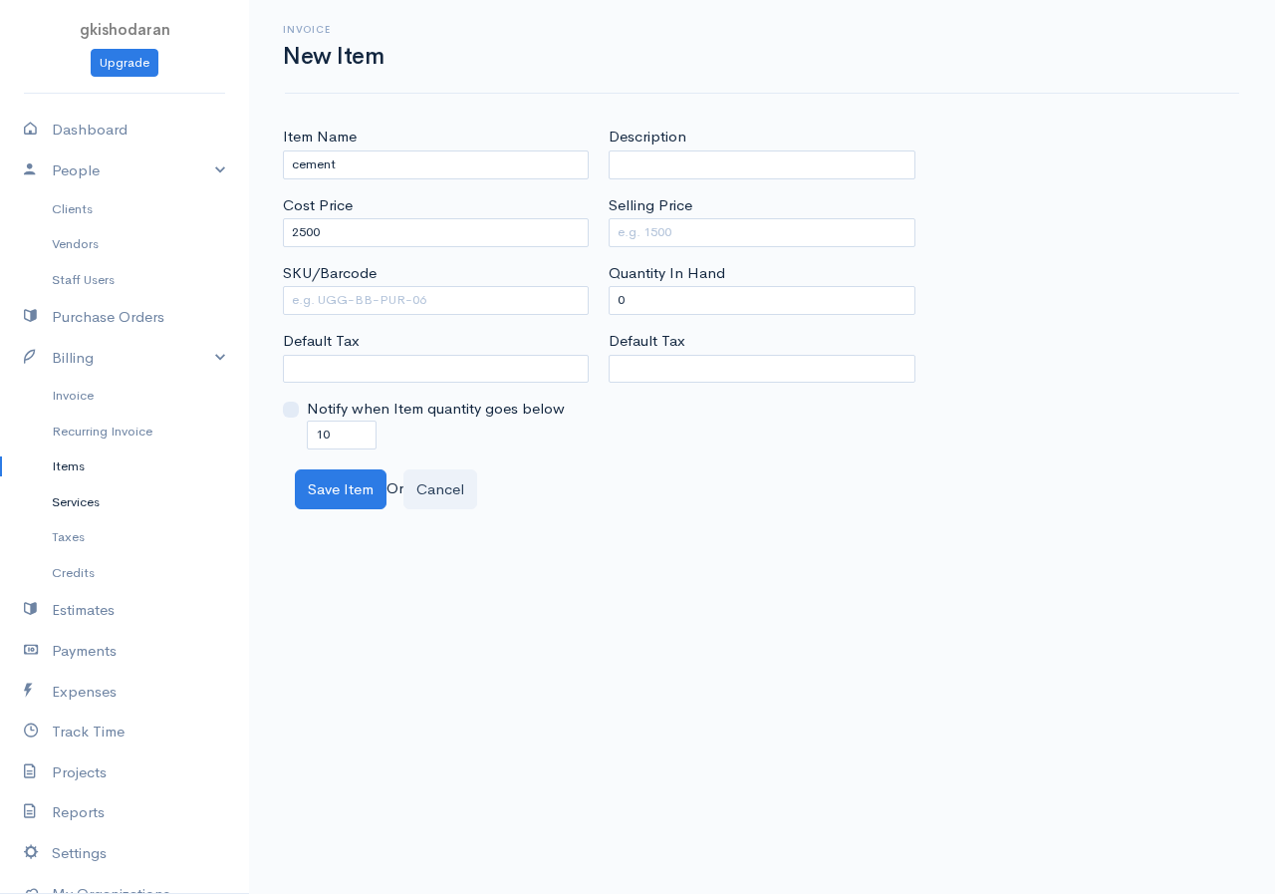
click at [95, 492] on link "Services" at bounding box center [124, 502] width 249 height 36
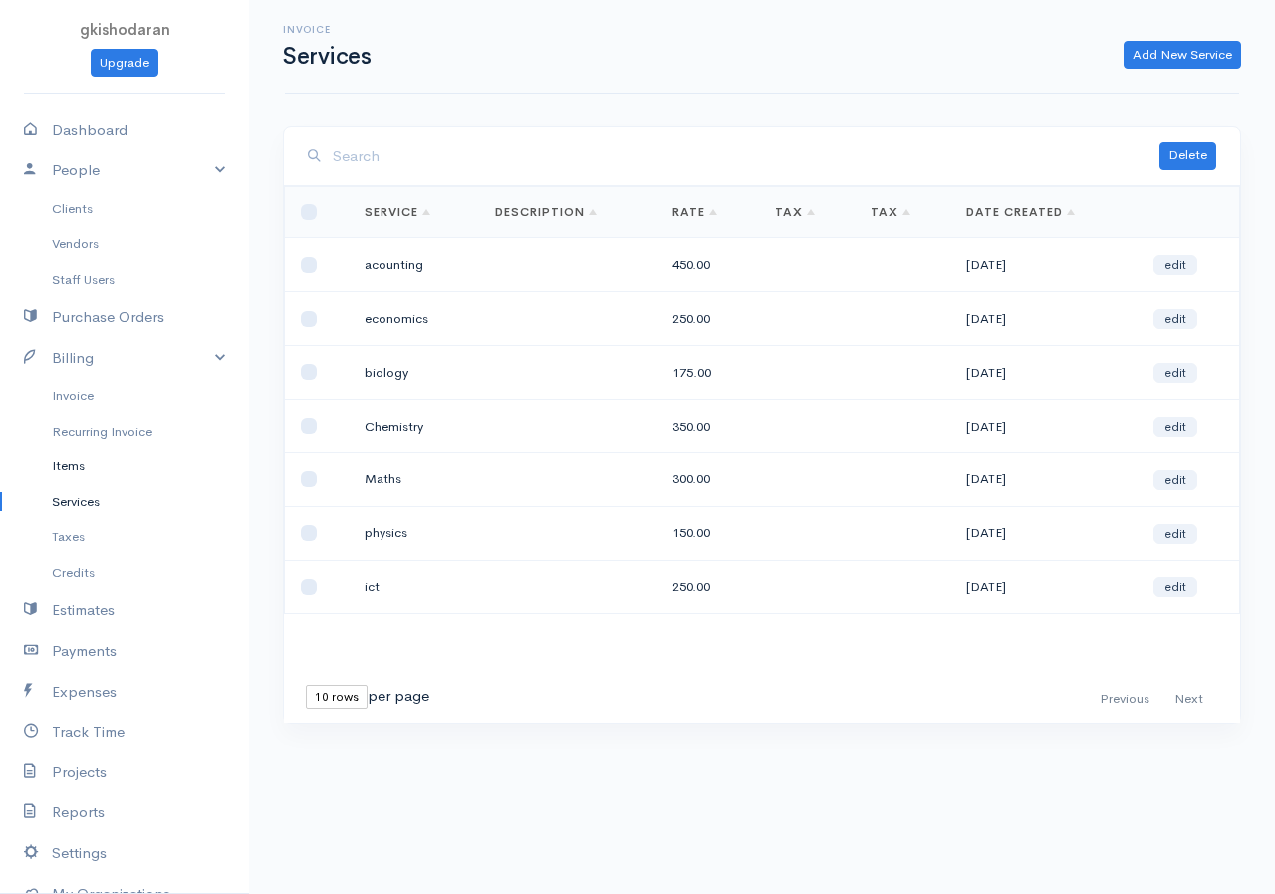
click at [72, 470] on link "Items" at bounding box center [124, 466] width 249 height 36
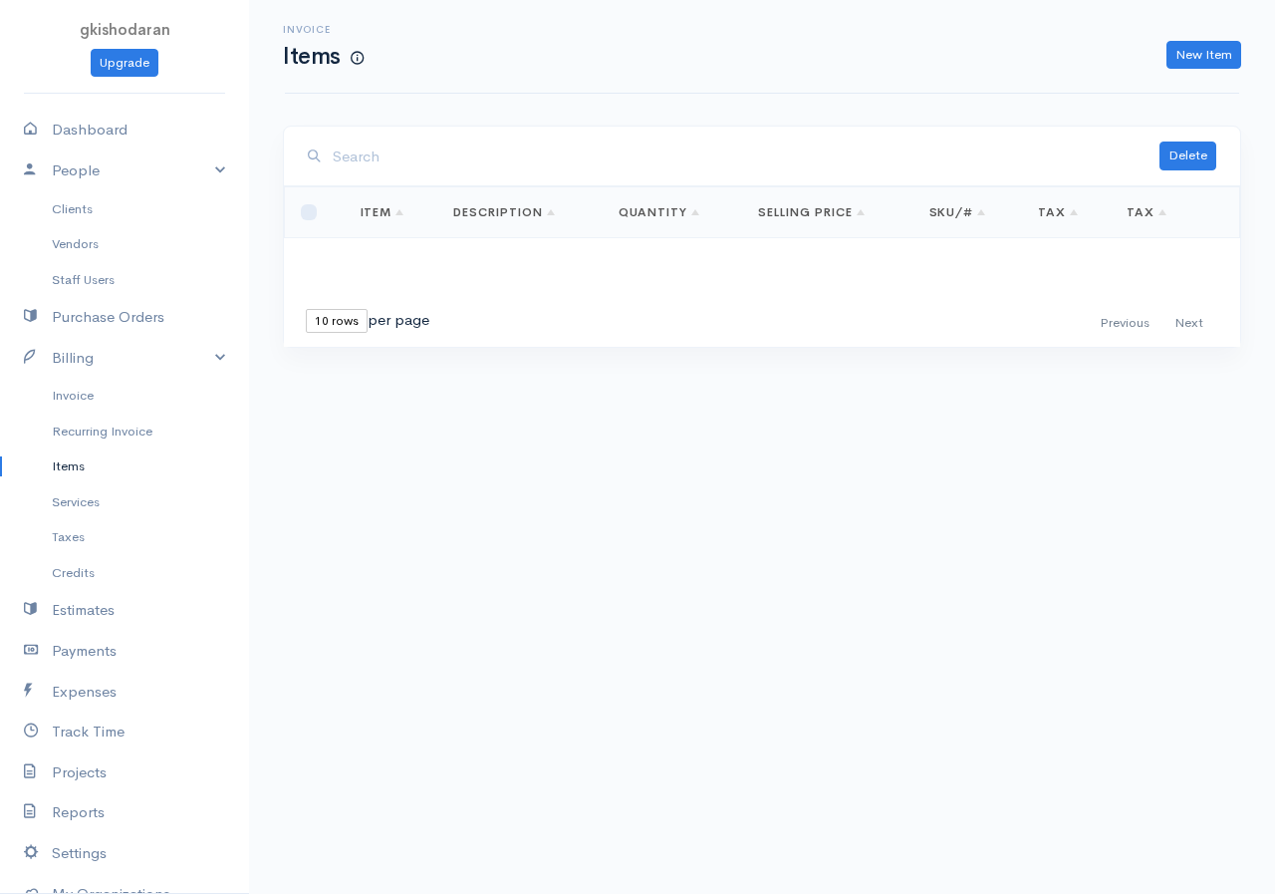
click at [383, 214] on link "Item" at bounding box center [383, 212] width 44 height 16
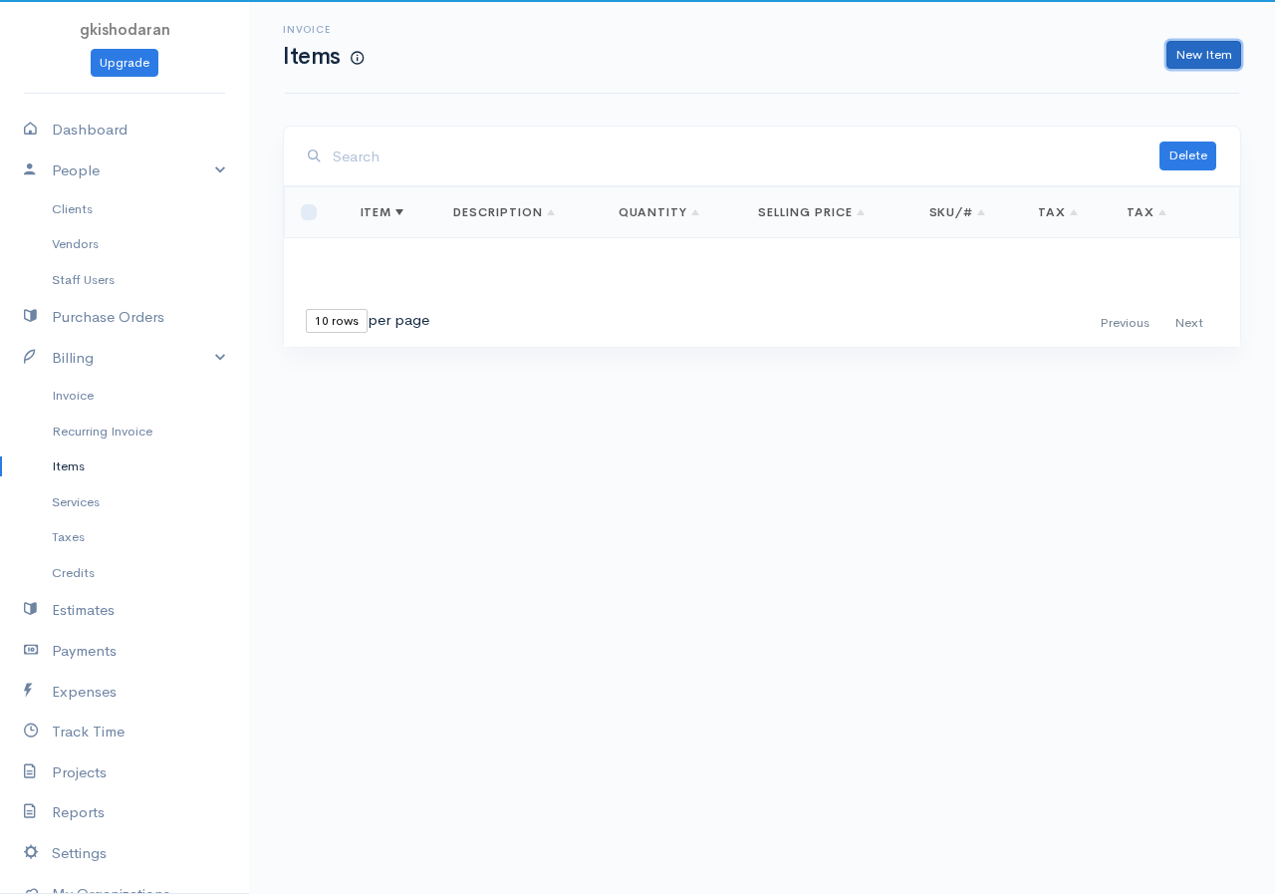
click at [1029, 55] on link "New Item" at bounding box center [1204, 55] width 75 height 29
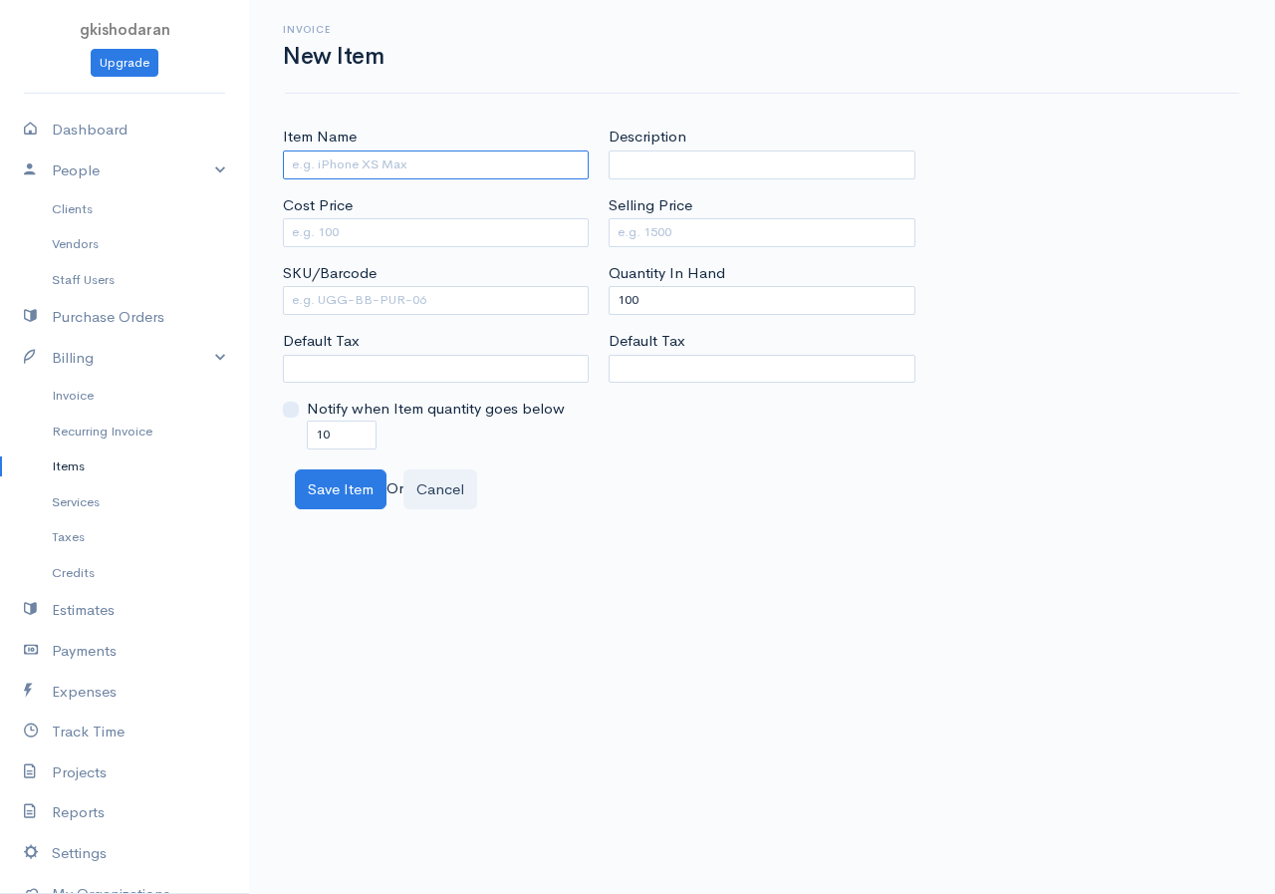
click at [366, 158] on input "Item Name" at bounding box center [436, 164] width 306 height 29
type input "cement"
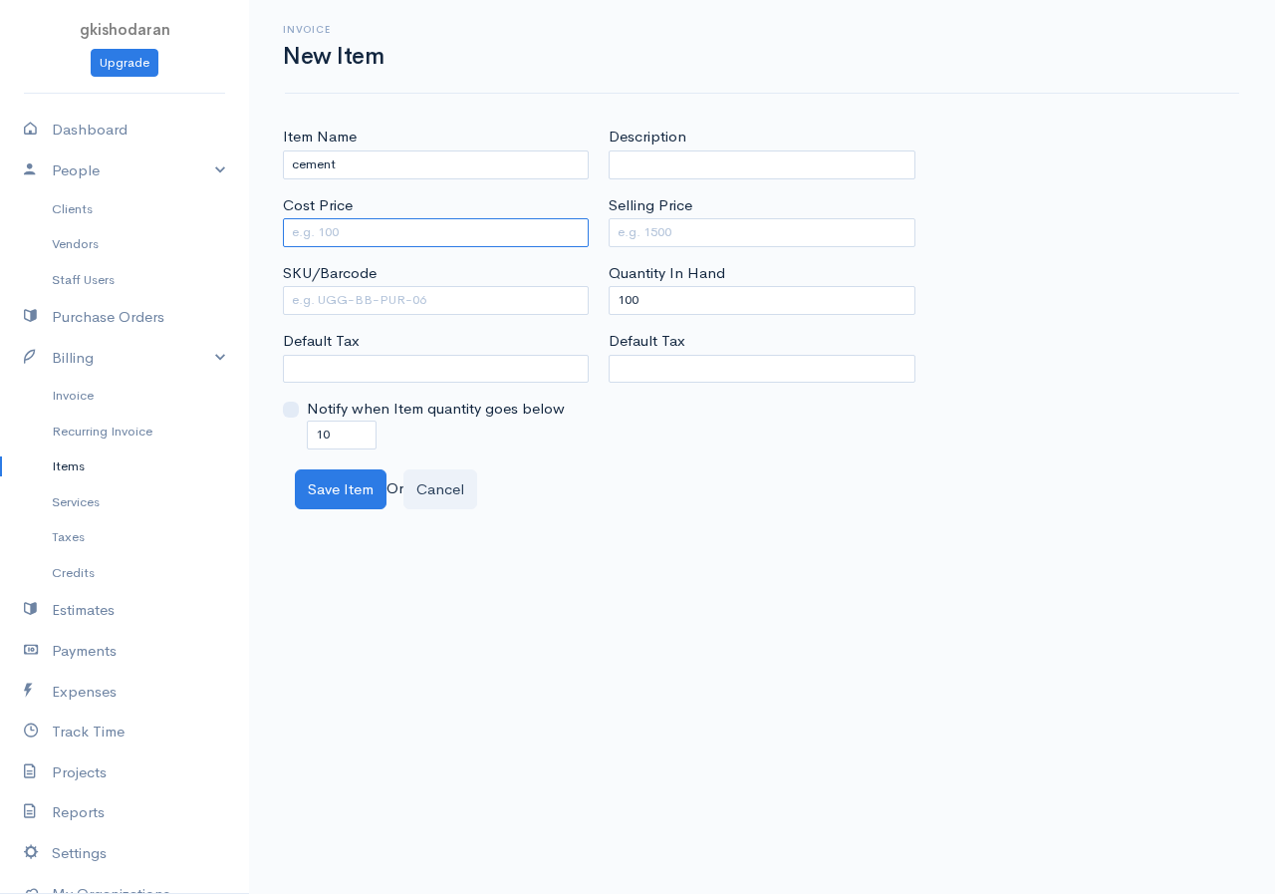
click at [410, 227] on input "Cost Price" at bounding box center [436, 232] width 306 height 29
type input "2500"
drag, startPoint x: 659, startPoint y: 296, endPoint x: 569, endPoint y: 336, distance: 98.1
click at [569, 336] on div "Item Name cement Cost Price 2500 SKU/Barcode Default Tax Notify when Item quant…" at bounding box center [762, 287] width 979 height 323
type input "0"
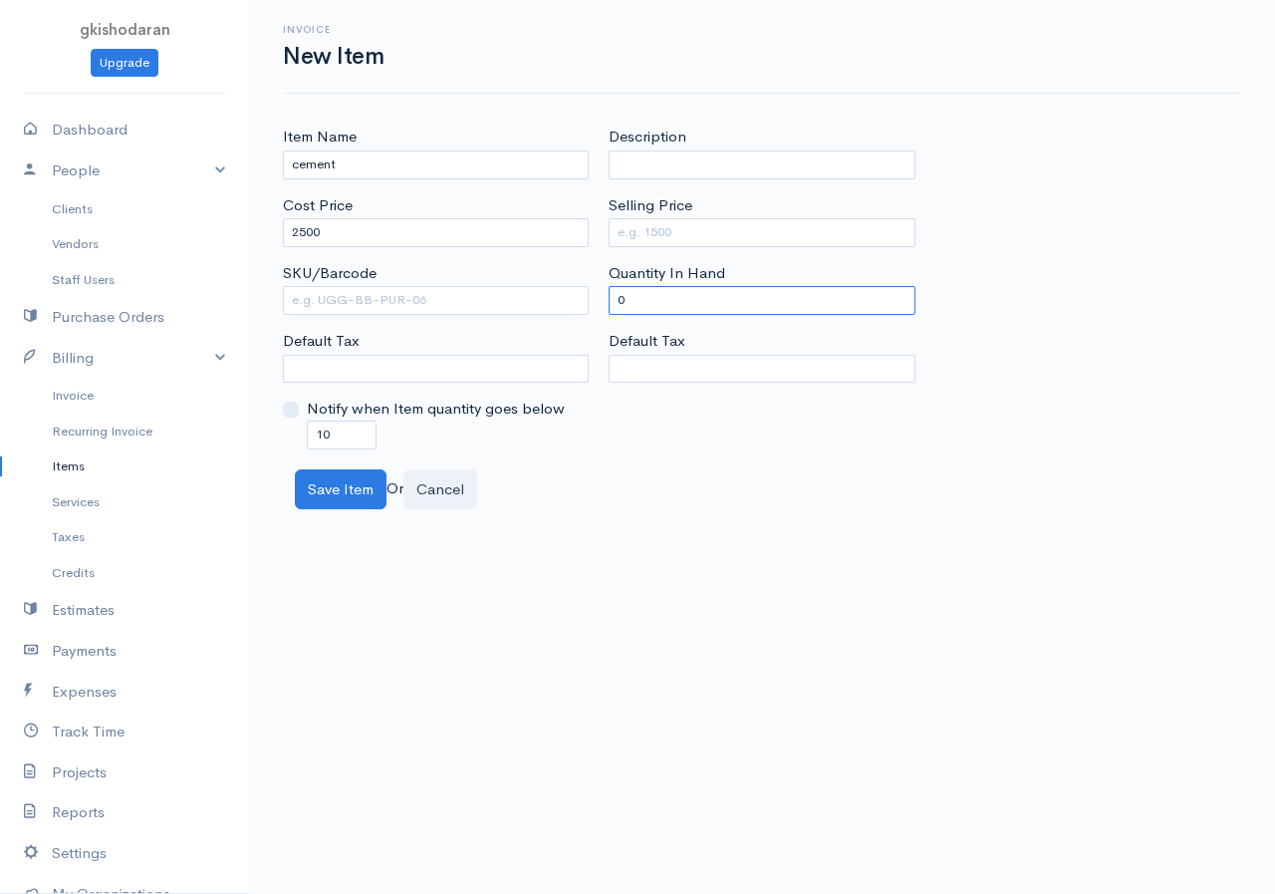
click at [659, 310] on input "0" at bounding box center [762, 300] width 306 height 29
drag, startPoint x: 659, startPoint y: 310, endPoint x: 630, endPoint y: 315, distance: 29.3
click at [630, 315] on input "0" at bounding box center [762, 300] width 306 height 29
click at [655, 228] on input "Selling Price" at bounding box center [762, 232] width 306 height 29
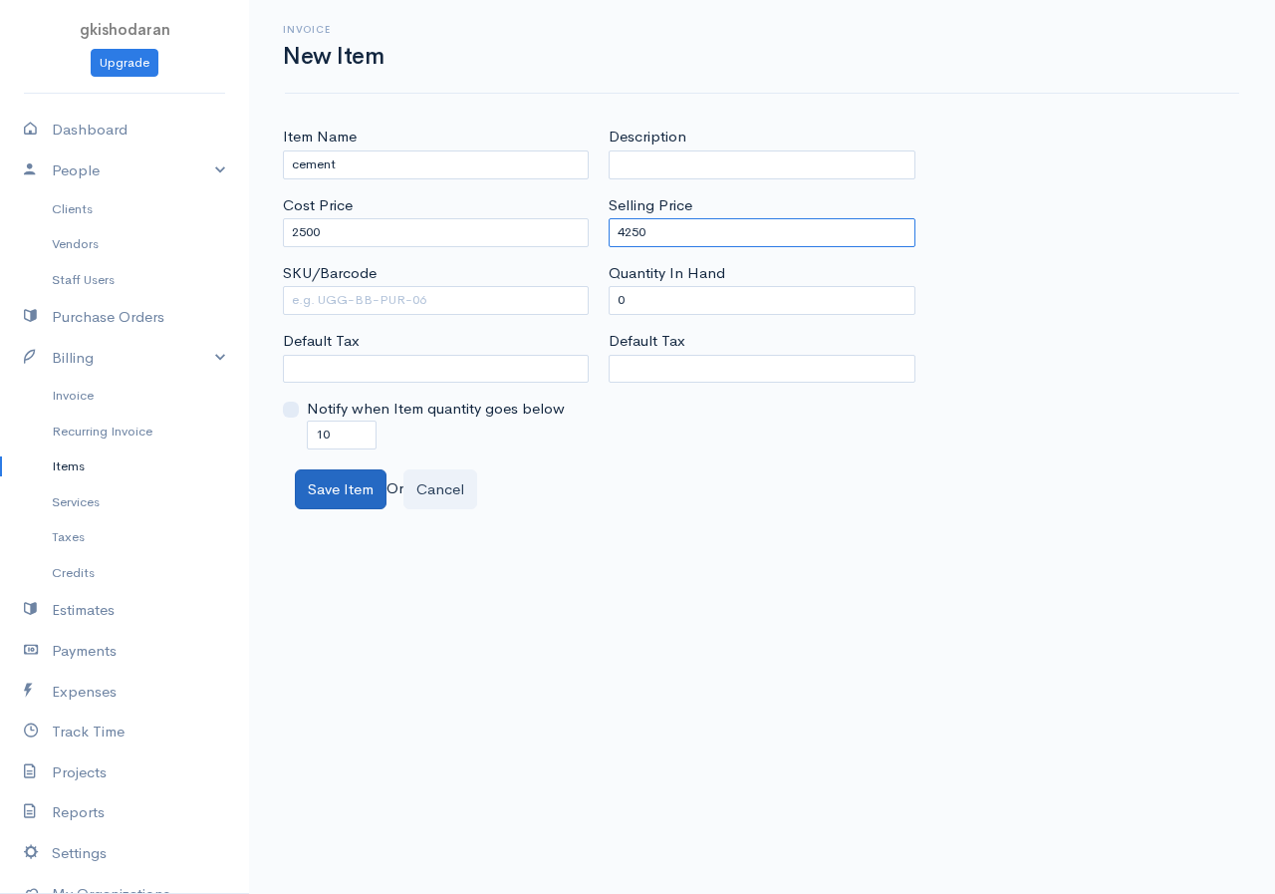
type input "4250"
click at [360, 484] on button "Save Item" at bounding box center [341, 489] width 92 height 41
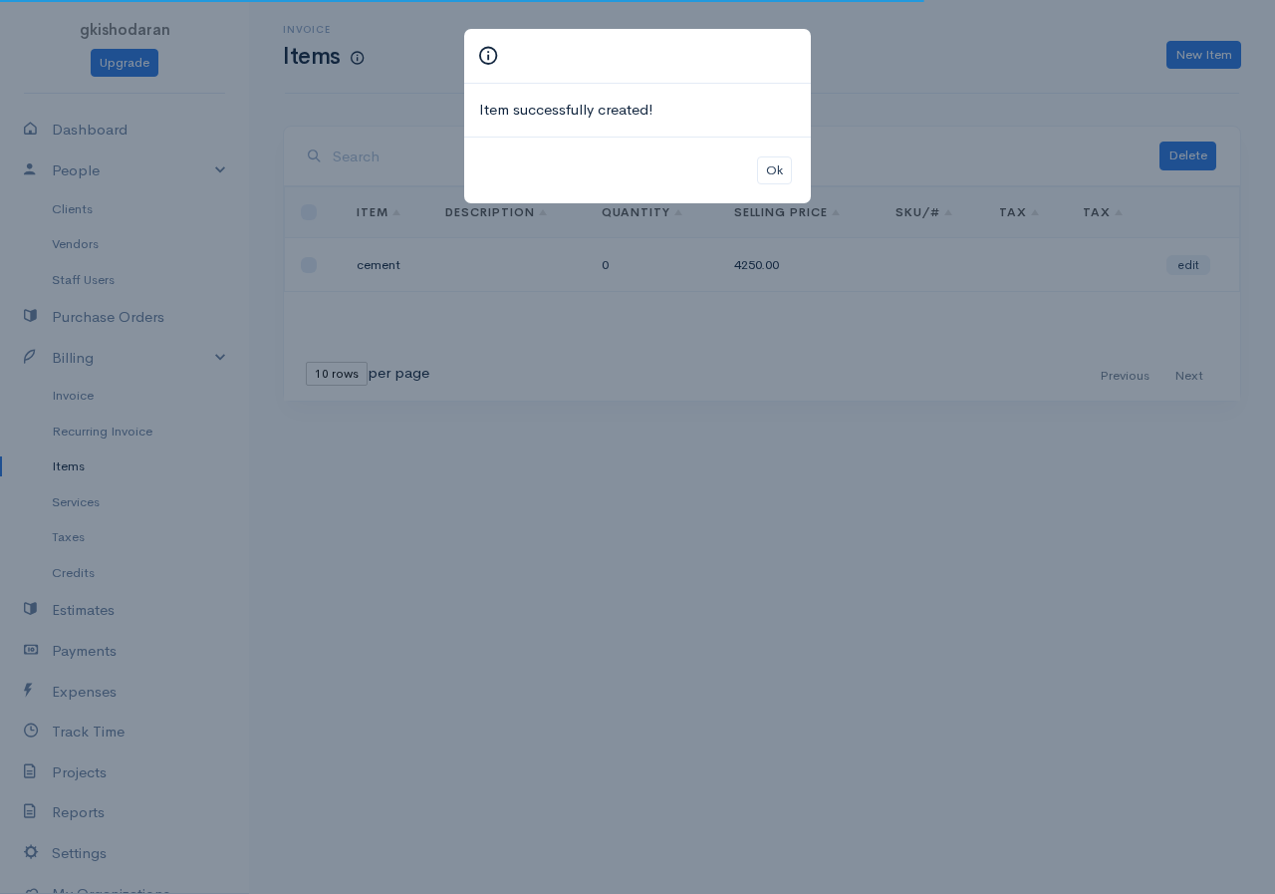
click at [792, 154] on div "Ok" at bounding box center [637, 171] width 347 height 68
click at [766, 175] on button "Ok" at bounding box center [774, 170] width 35 height 29
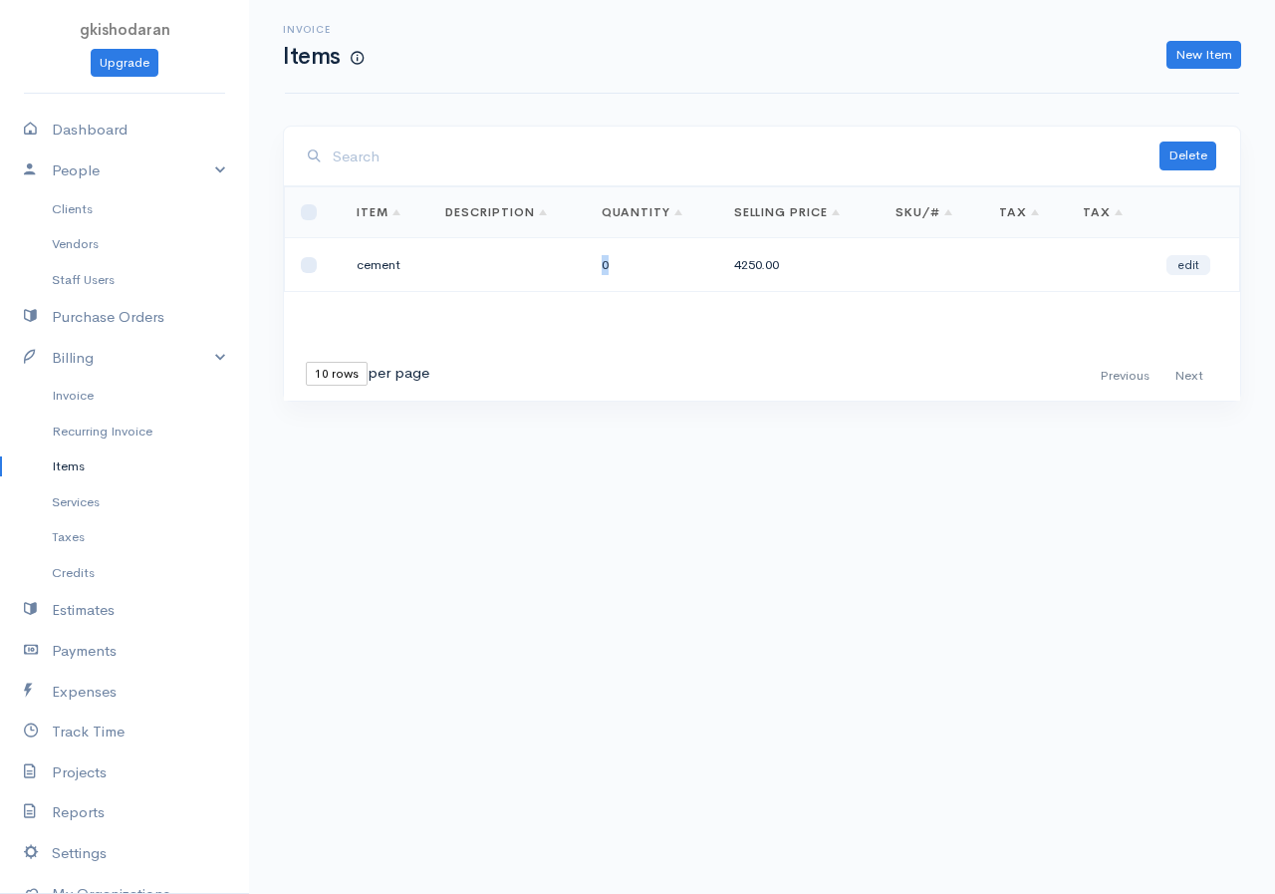
drag, startPoint x: 614, startPoint y: 246, endPoint x: 558, endPoint y: 284, distance: 67.4
click at [558, 284] on tr "cement 0 4250.00 edit" at bounding box center [763, 265] width 956 height 54
click at [757, 335] on div "Loading ... First Previous Next Last 10 rows 25 rows 50 rows per page Item Desc…" at bounding box center [762, 293] width 957 height 214
click at [1029, 69] on link "New Item" at bounding box center [1204, 55] width 75 height 29
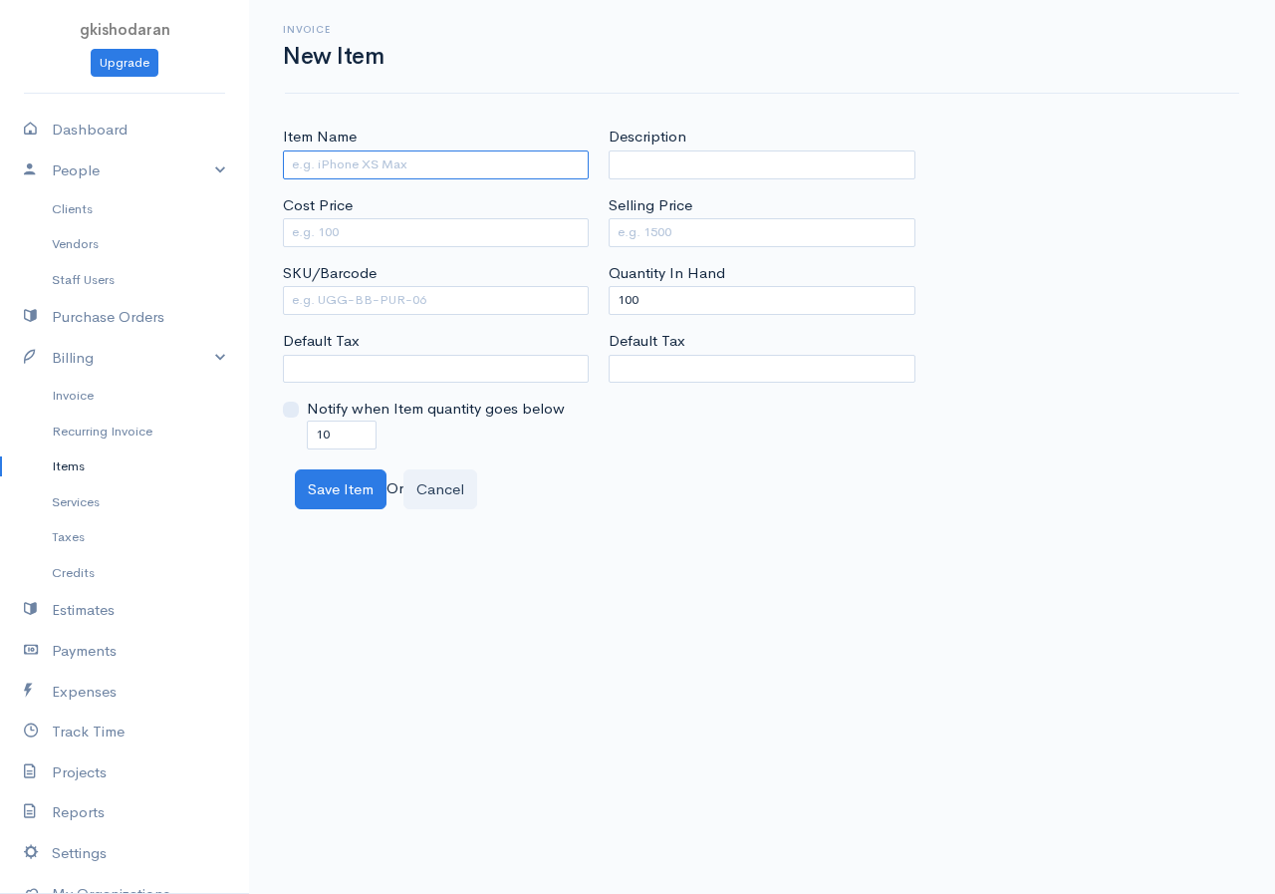
click at [352, 163] on input "Item Name" at bounding box center [436, 164] width 306 height 29
type input "stand"
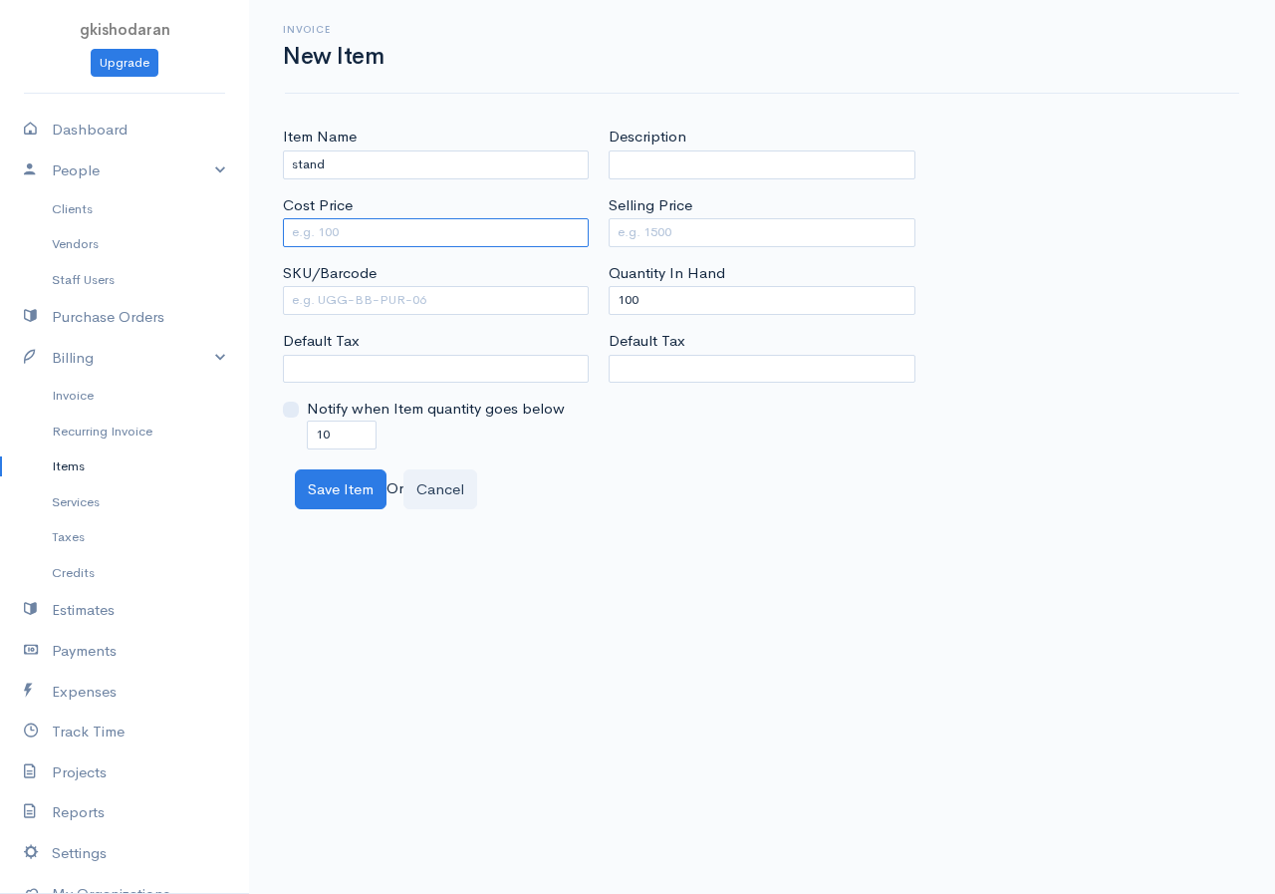
click at [352, 230] on input "Cost Price" at bounding box center [436, 232] width 306 height 29
drag, startPoint x: 685, startPoint y: 311, endPoint x: 529, endPoint y: 350, distance: 160.2
click at [529, 350] on div "Item Name stand Cost Price SKU/Barcode Default Tax Notify when Item quantity go…" at bounding box center [762, 287] width 979 height 323
type input "0"
click at [361, 242] on input "Cost Price" at bounding box center [436, 232] width 306 height 29
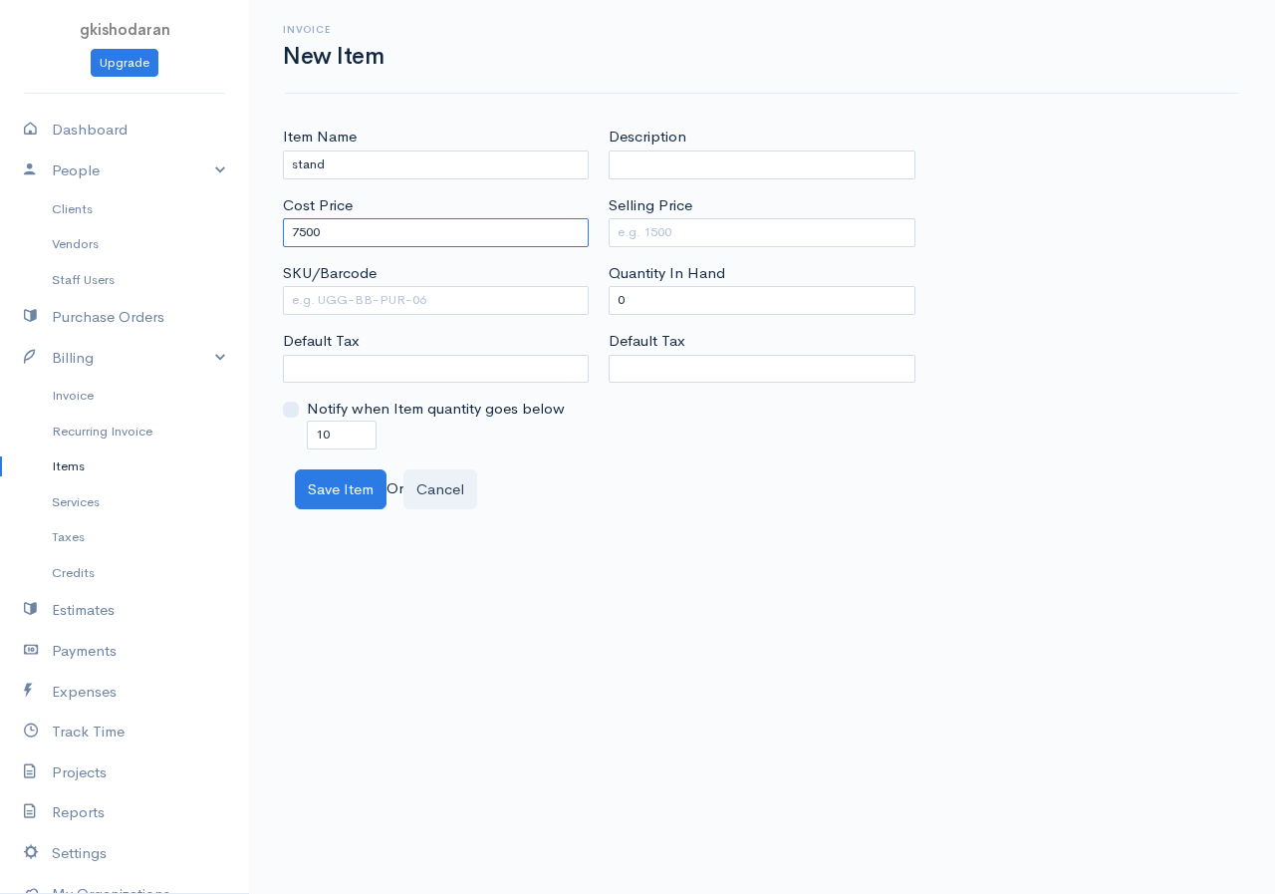
type input "7500"
click at [662, 232] on input "Selling Price" at bounding box center [762, 232] width 306 height 29
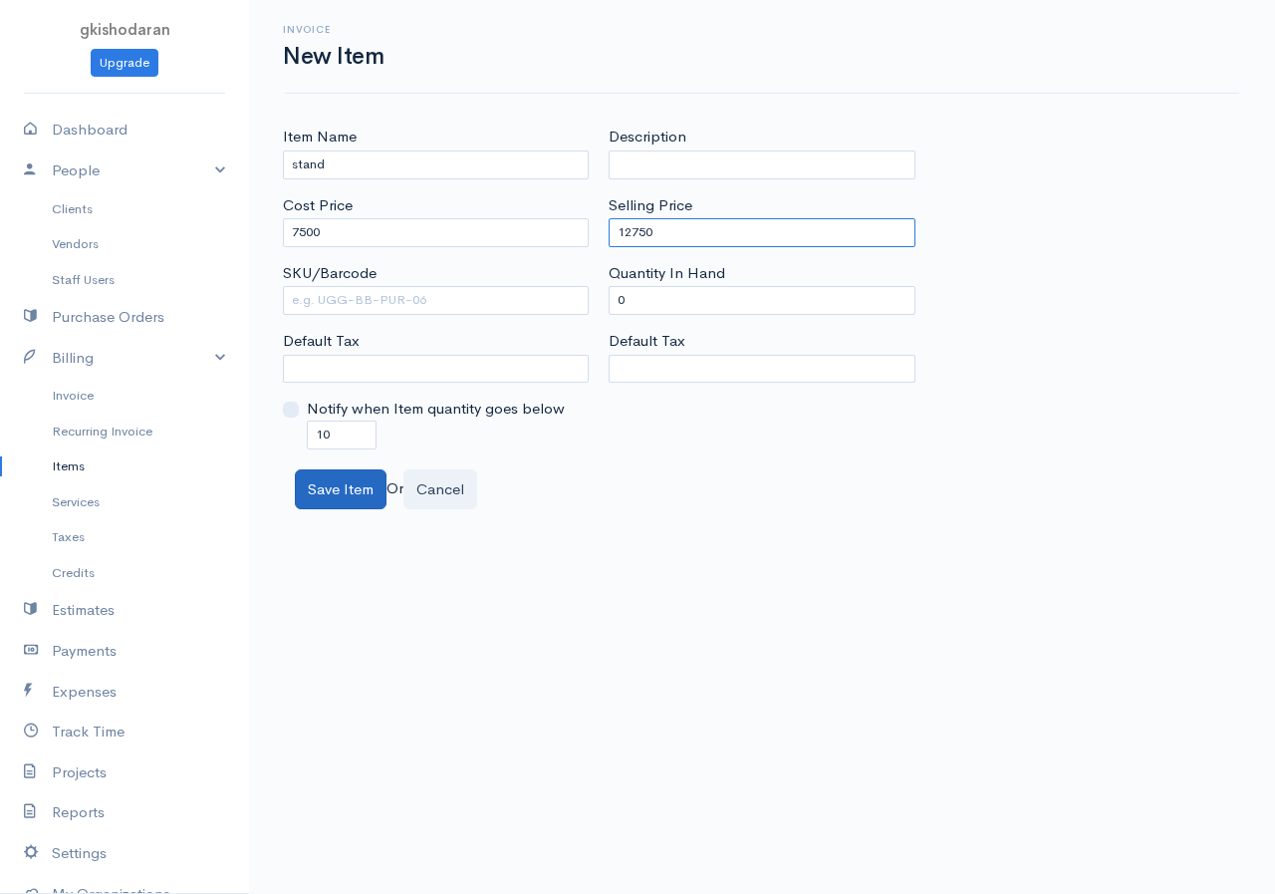
type input "12750"
click at [317, 492] on button "Save Item" at bounding box center [341, 489] width 92 height 41
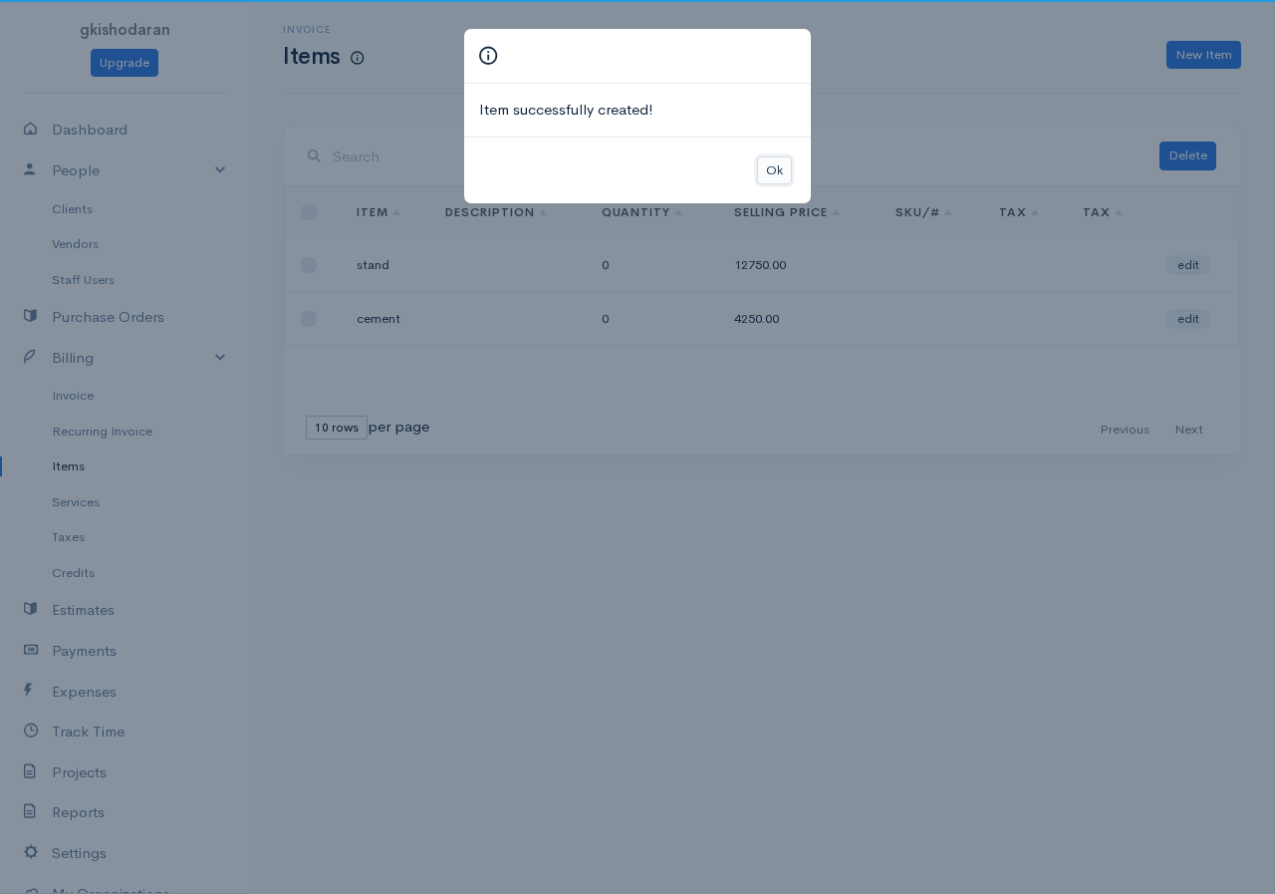
click at [771, 164] on button "Ok" at bounding box center [774, 170] width 35 height 29
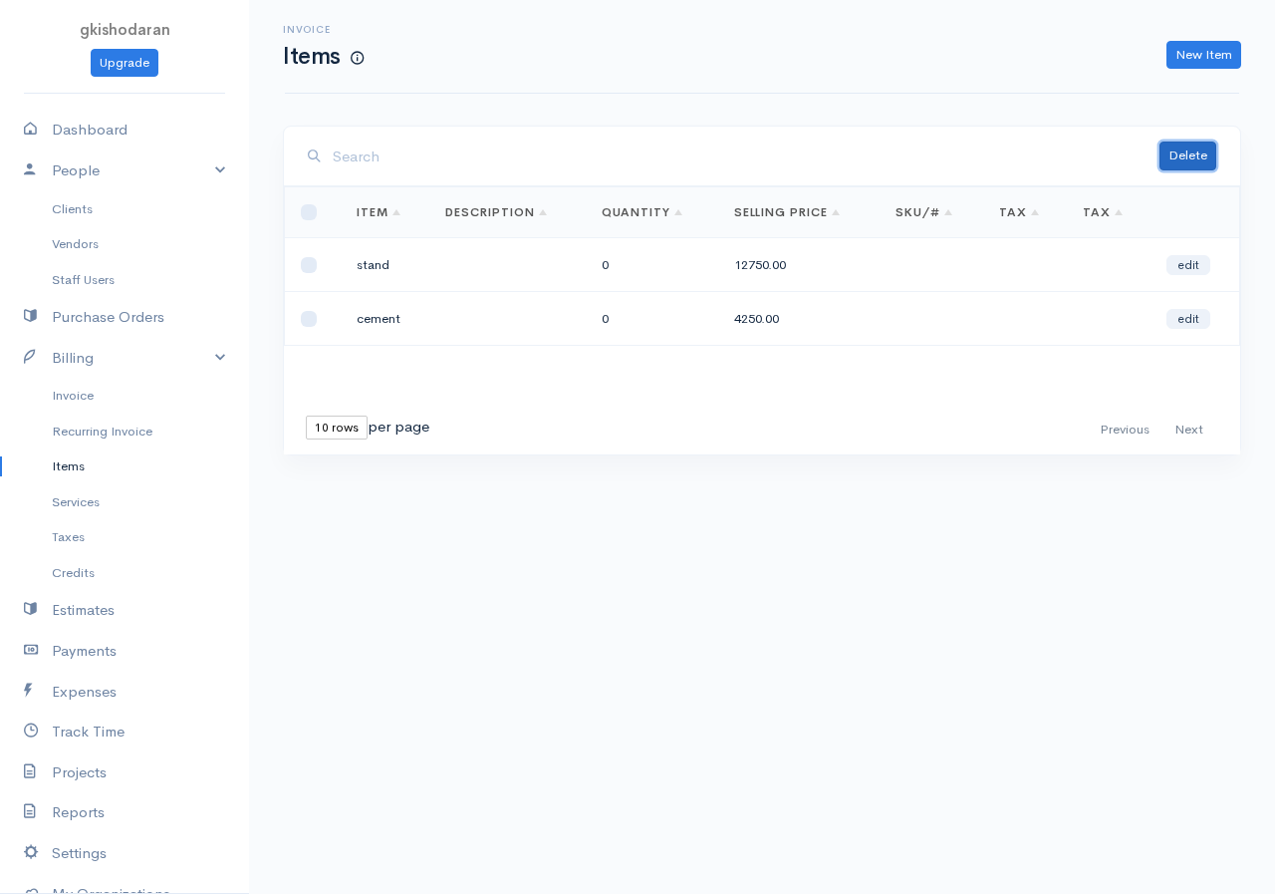
click at [1029, 163] on button "Delete" at bounding box center [1188, 155] width 57 height 29
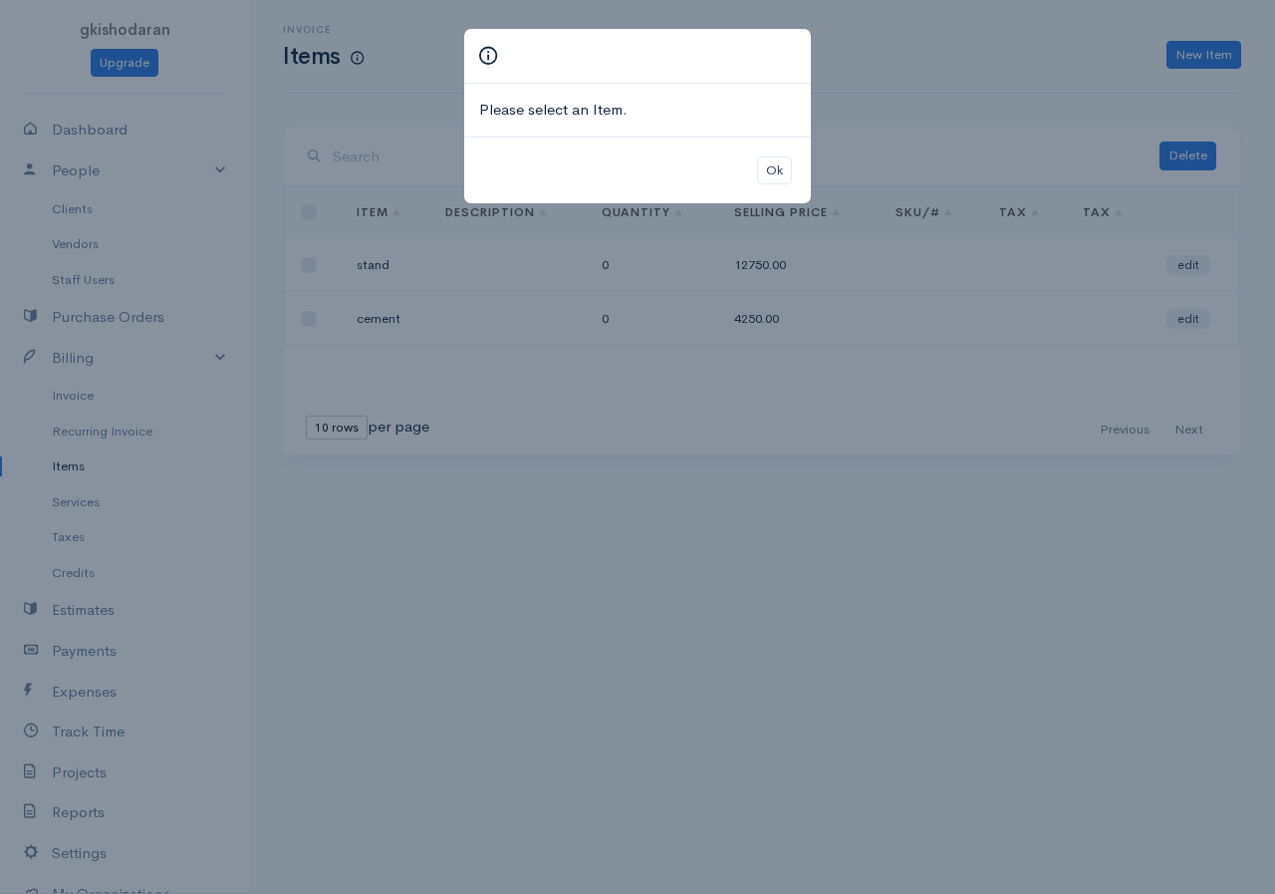
drag, startPoint x: 771, startPoint y: 393, endPoint x: 766, endPoint y: 483, distance: 90.8
click at [770, 395] on div "Please select an Item. Ok" at bounding box center [637, 447] width 1275 height 894
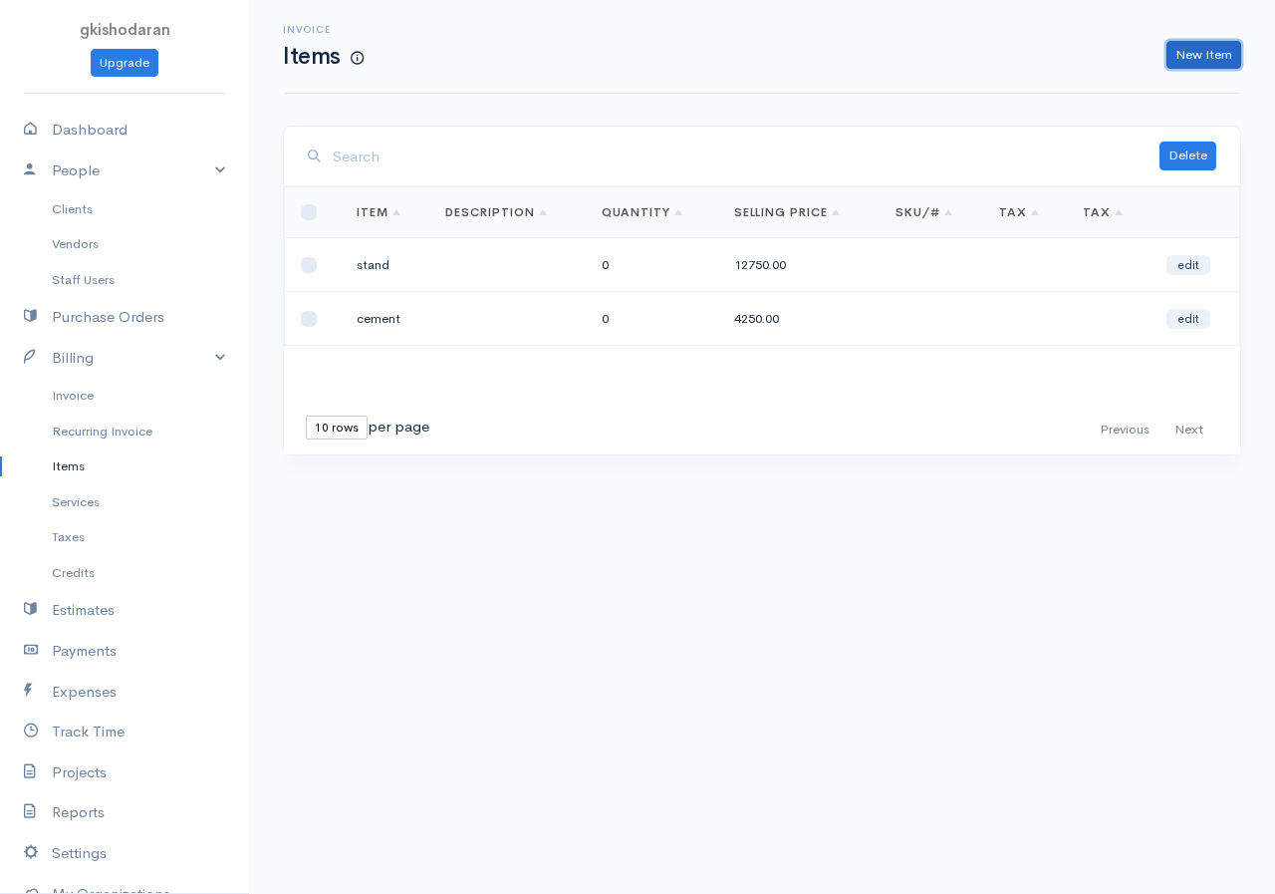
click at [1029, 53] on link "New Item" at bounding box center [1204, 55] width 75 height 29
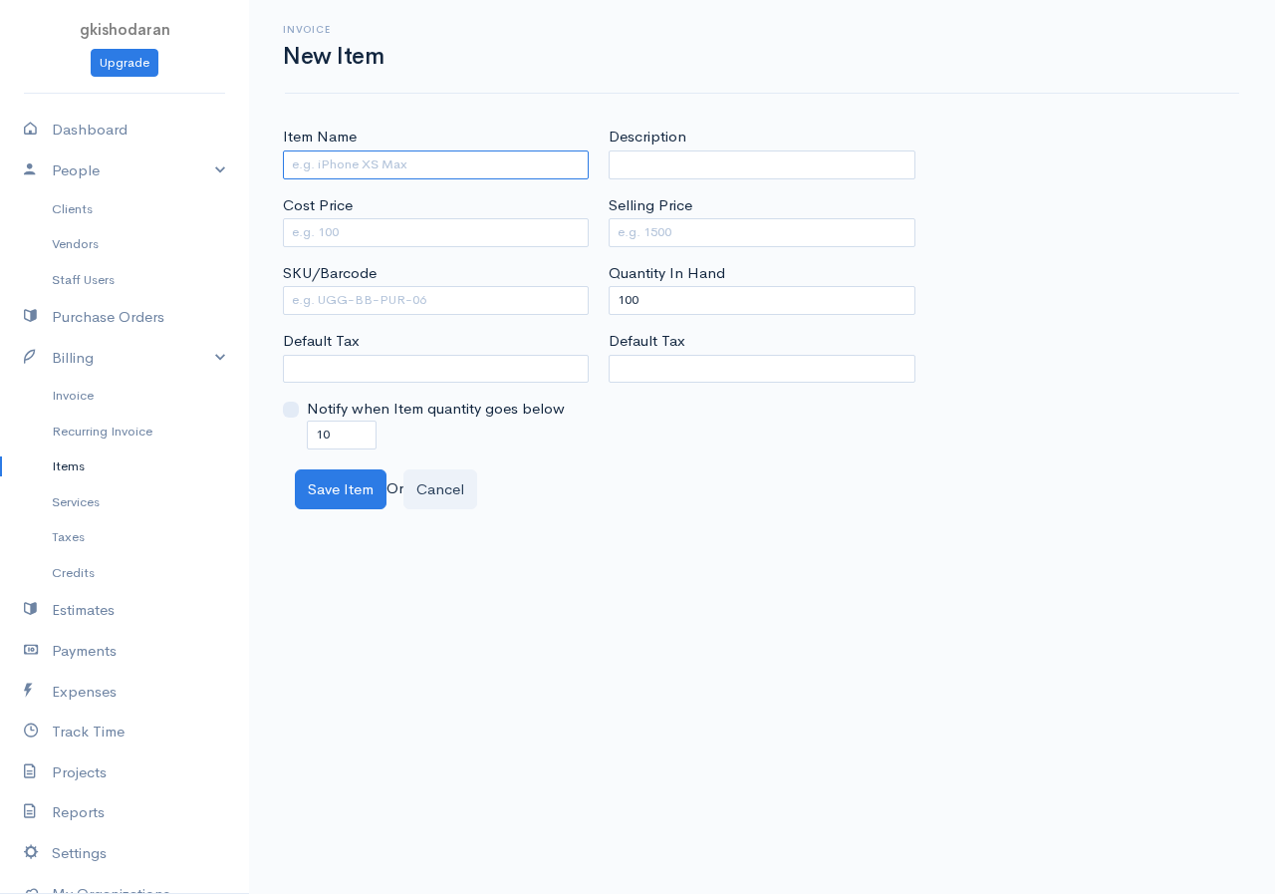
click at [349, 157] on input "Item Name" at bounding box center [436, 164] width 306 height 29
click at [328, 157] on input "Item Name" at bounding box center [436, 164] width 306 height 29
type input "steel"
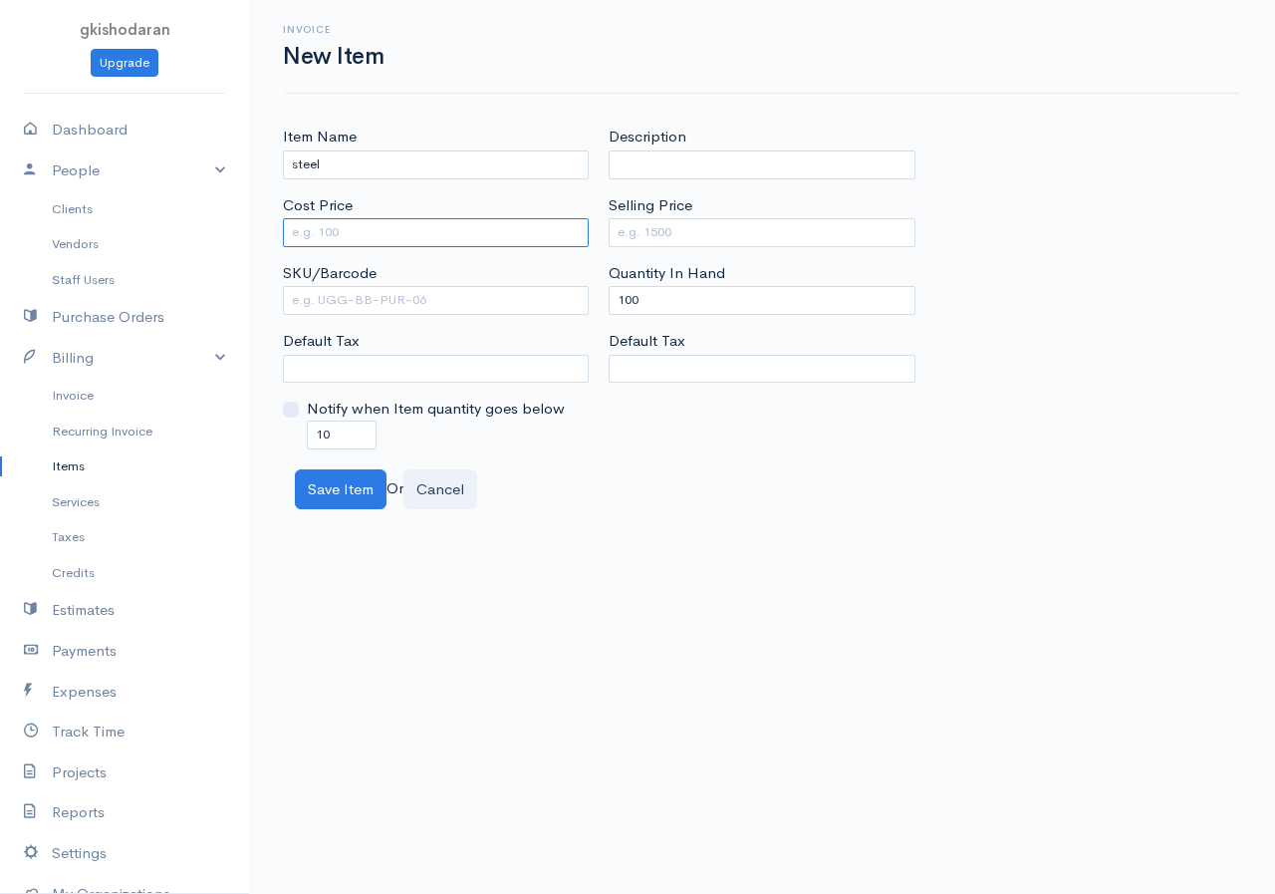
click at [390, 240] on input "Cost Price" at bounding box center [436, 232] width 306 height 29
click at [311, 232] on input "Cost Price" at bounding box center [436, 232] width 306 height 29
type input "9500"
drag, startPoint x: 664, startPoint y: 310, endPoint x: 515, endPoint y: 334, distance: 150.4
click at [515, 334] on div "Item Name steel Cost Price 9500 SKU/Barcode Default Tax Notify when Item quanti…" at bounding box center [762, 287] width 979 height 323
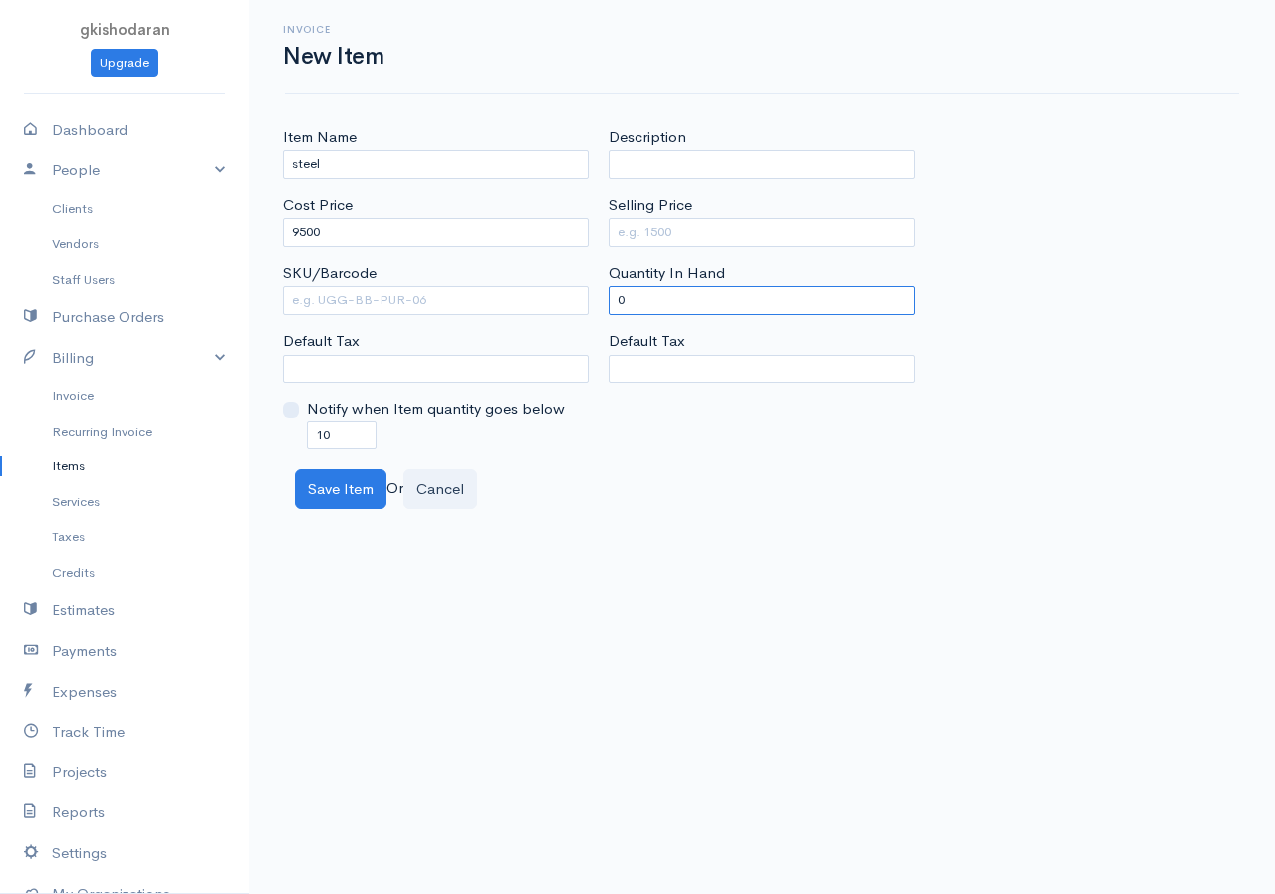
type input "0"
click at [637, 230] on input "Selling Price" at bounding box center [762, 232] width 306 height 29
click at [692, 229] on input "Selling Price" at bounding box center [762, 232] width 306 height 29
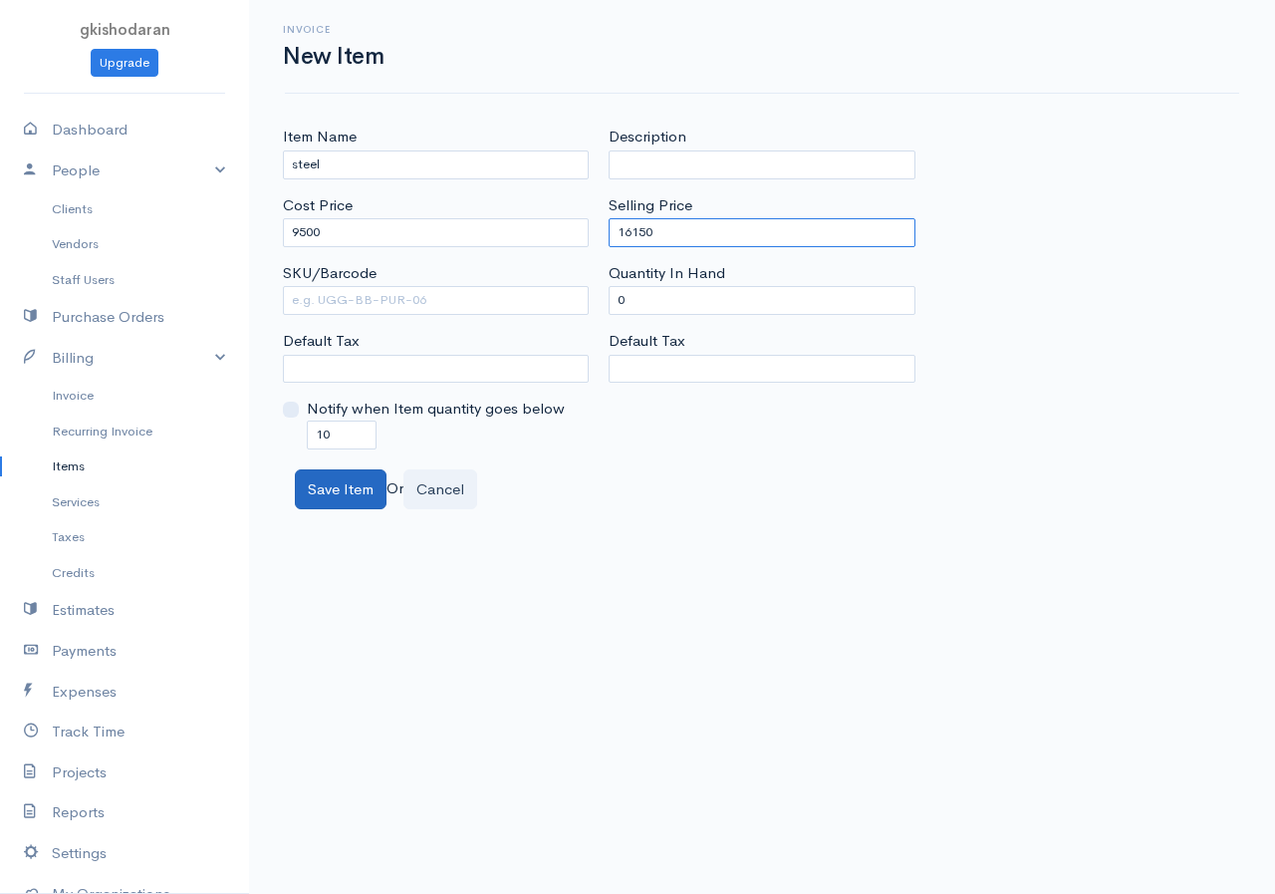
type input "16150"
click at [372, 483] on button "Save Item" at bounding box center [341, 489] width 92 height 41
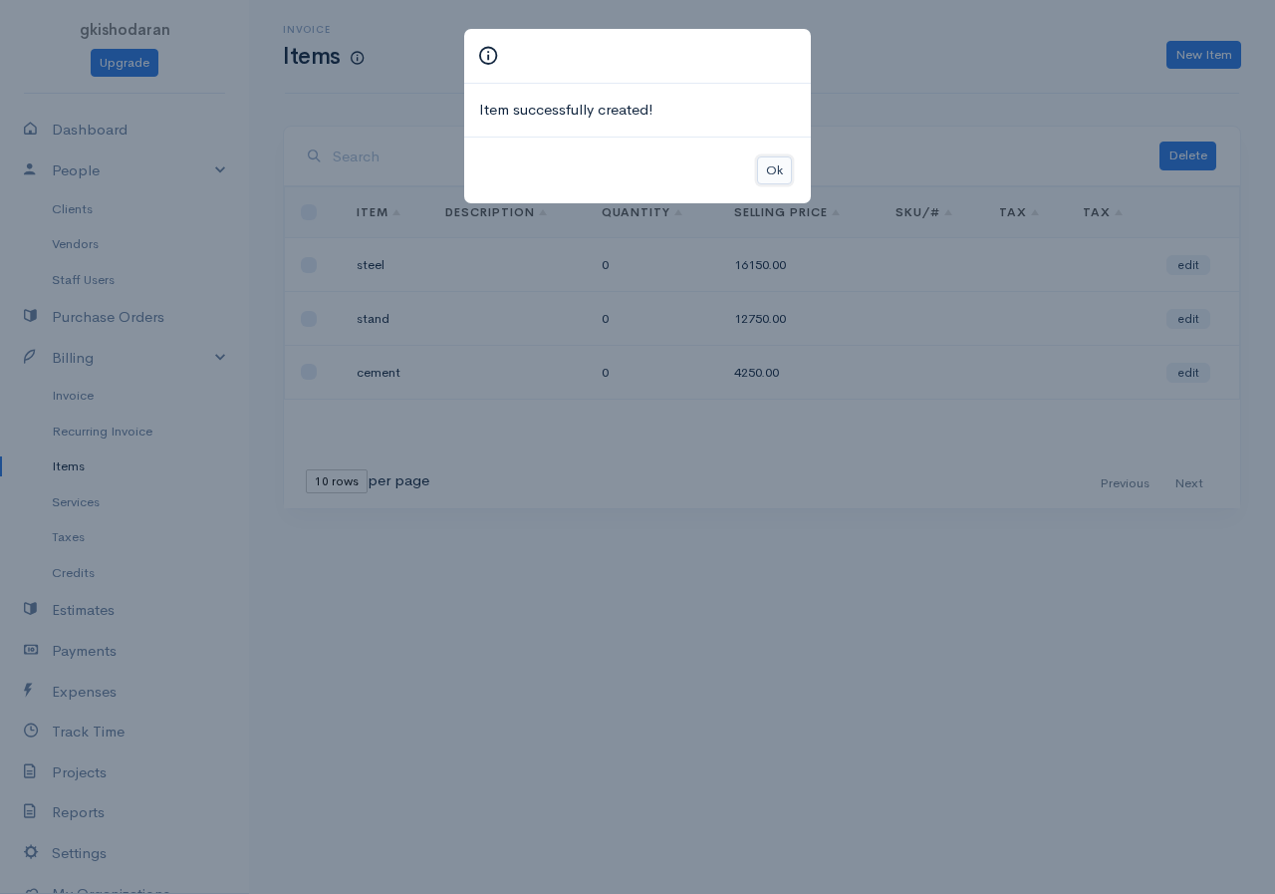
click at [787, 168] on button "Ok" at bounding box center [774, 170] width 35 height 29
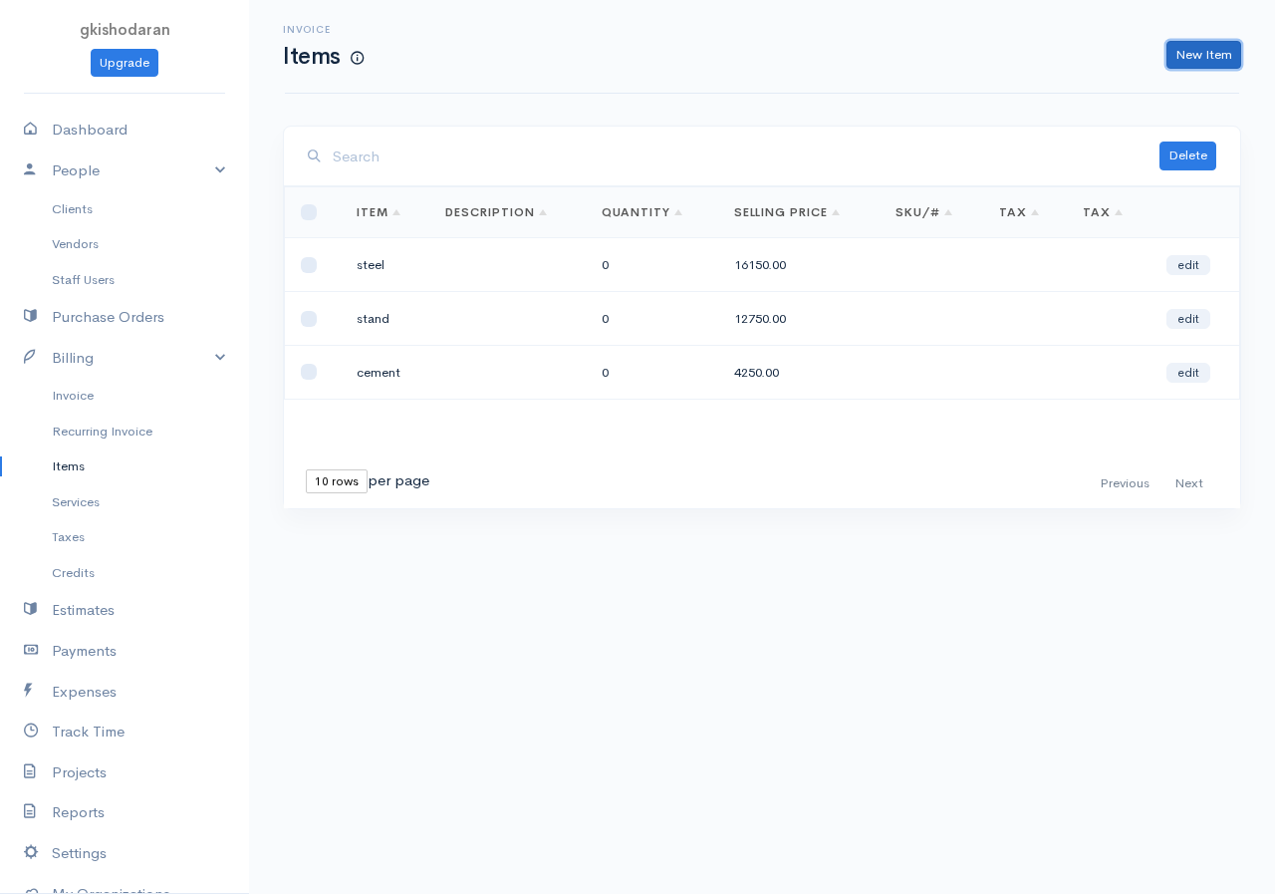
click at [1029, 56] on link "New Item" at bounding box center [1204, 55] width 75 height 29
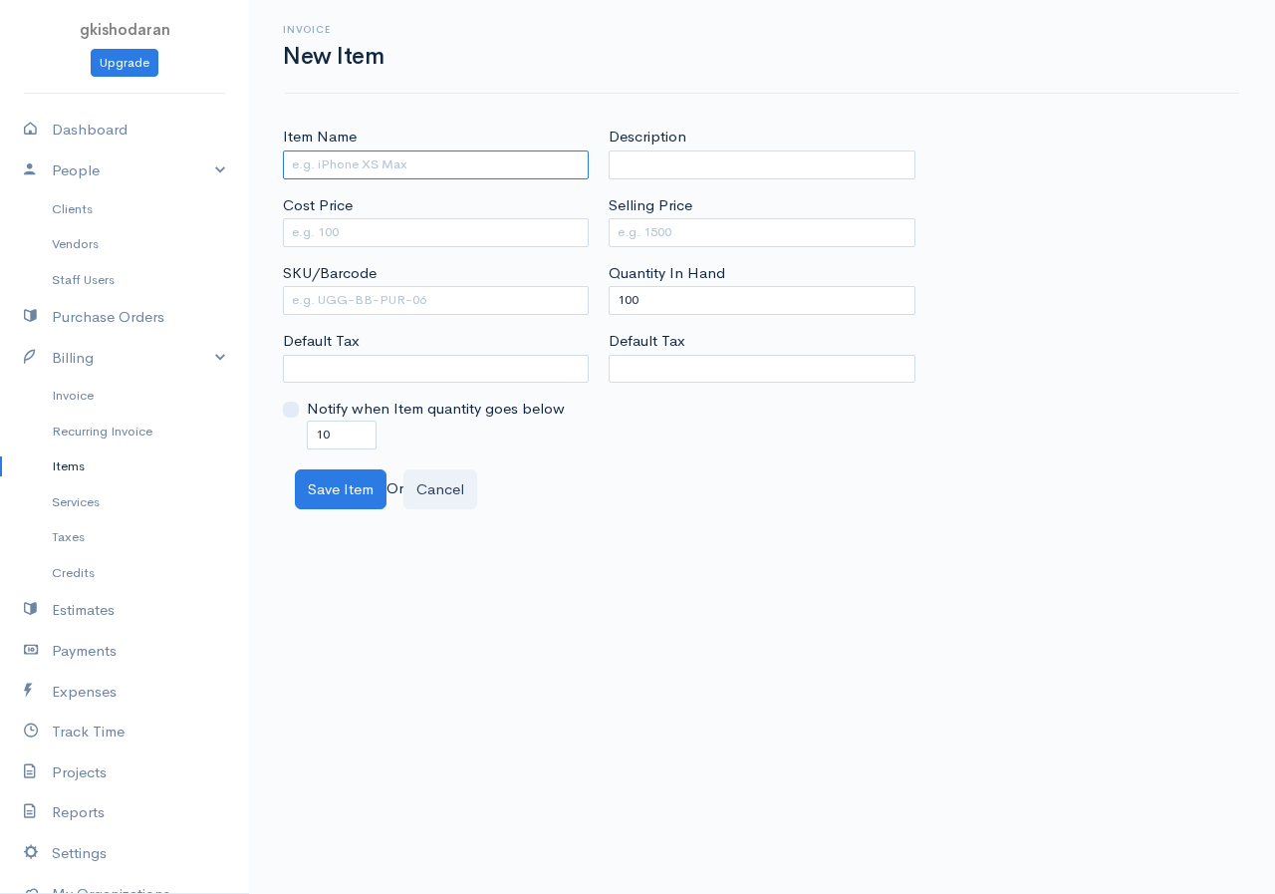
click at [376, 171] on input "Item Name" at bounding box center [436, 164] width 306 height 29
type input "concrete"
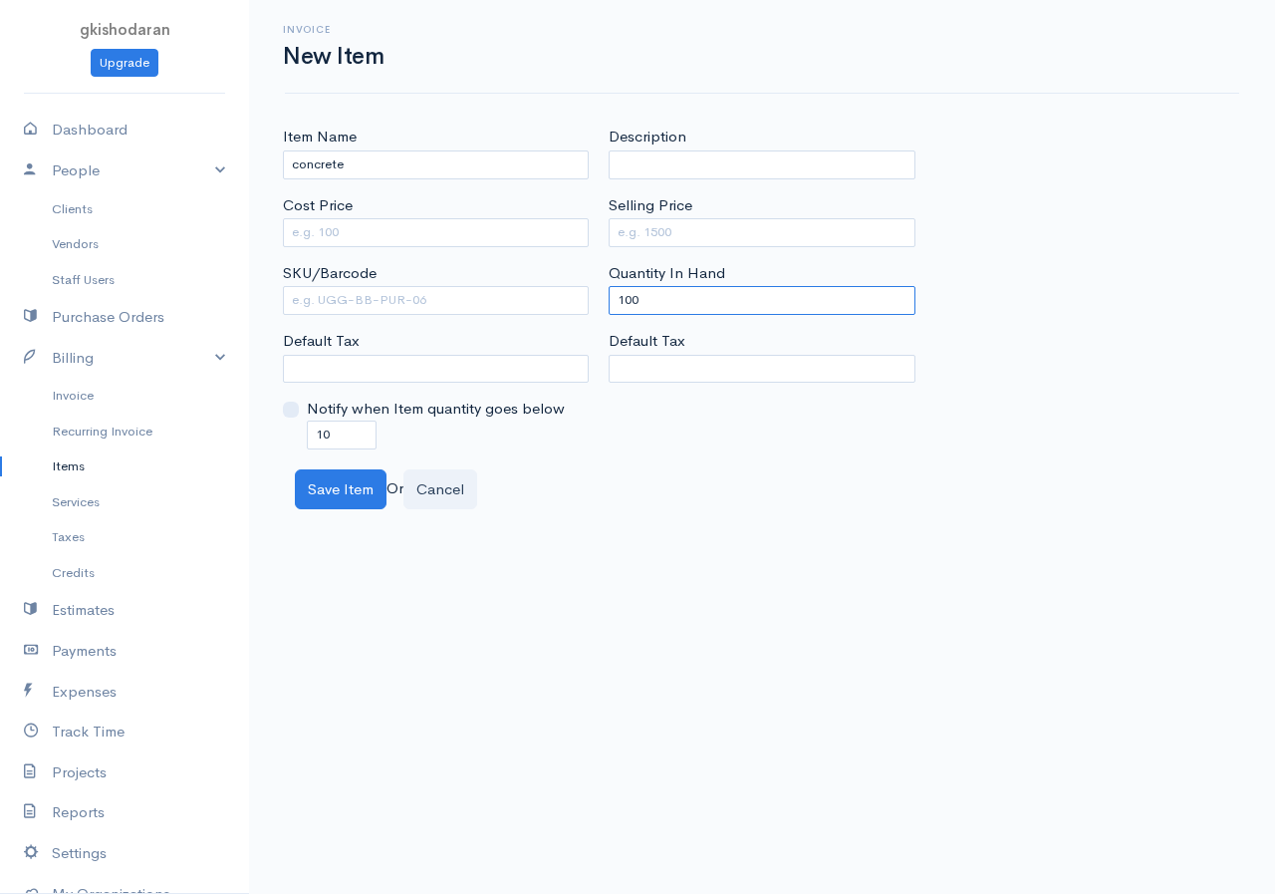
drag, startPoint x: 693, startPoint y: 311, endPoint x: 644, endPoint y: 304, distance: 49.3
click at [638, 327] on div "Description Selling Price Quantity In Hand 100 Default Tax" at bounding box center [762, 287] width 326 height 323
drag, startPoint x: 646, startPoint y: 299, endPoint x: 592, endPoint y: 339, distance: 67.0
click at [592, 339] on div "Item Name concrete Cost Price SKU/Barcode Default Tax Notify when Item quantity…" at bounding box center [762, 287] width 979 height 323
type input "0"
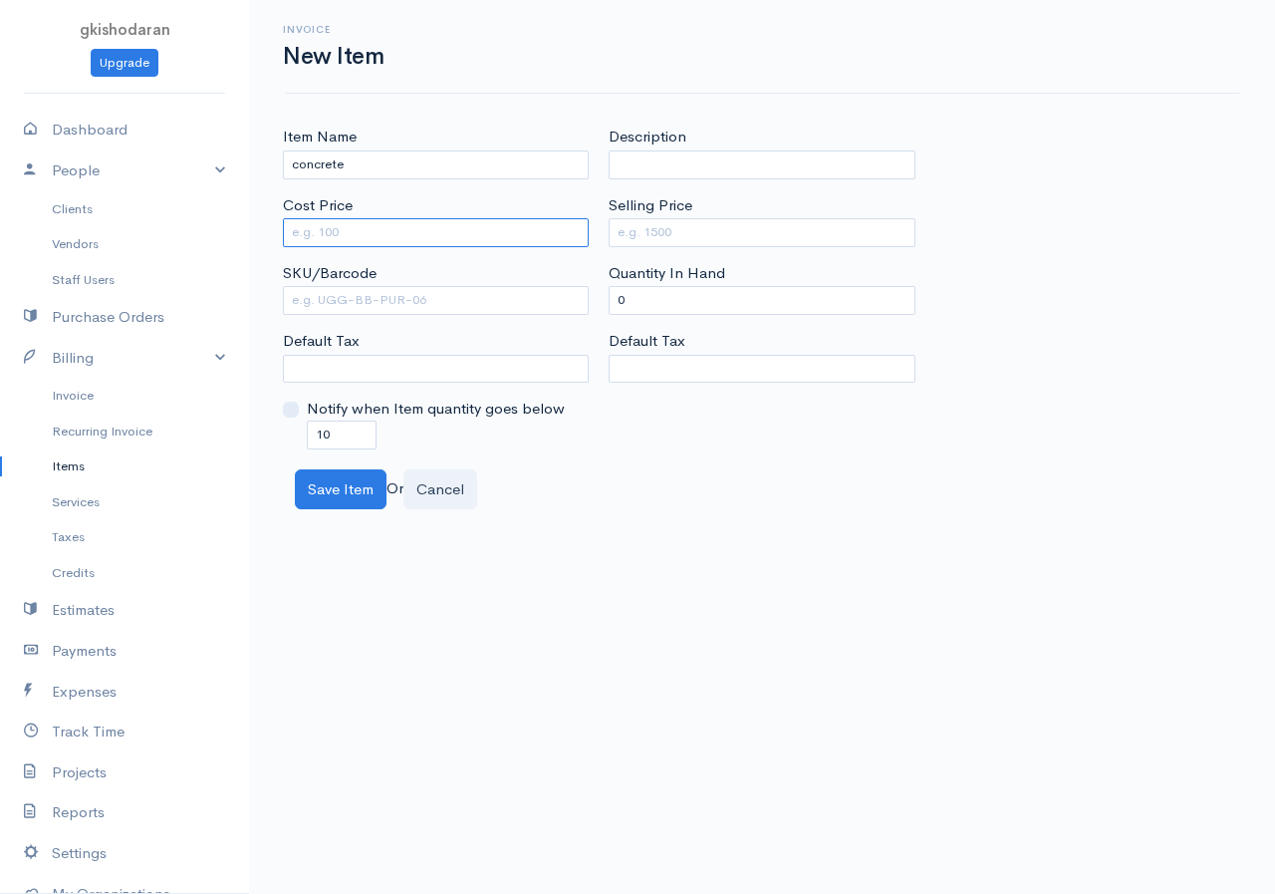
click at [315, 227] on input "Cost Price" at bounding box center [436, 232] width 306 height 29
type input "15000"
click at [640, 235] on input "Selling Price" at bounding box center [762, 232] width 306 height 29
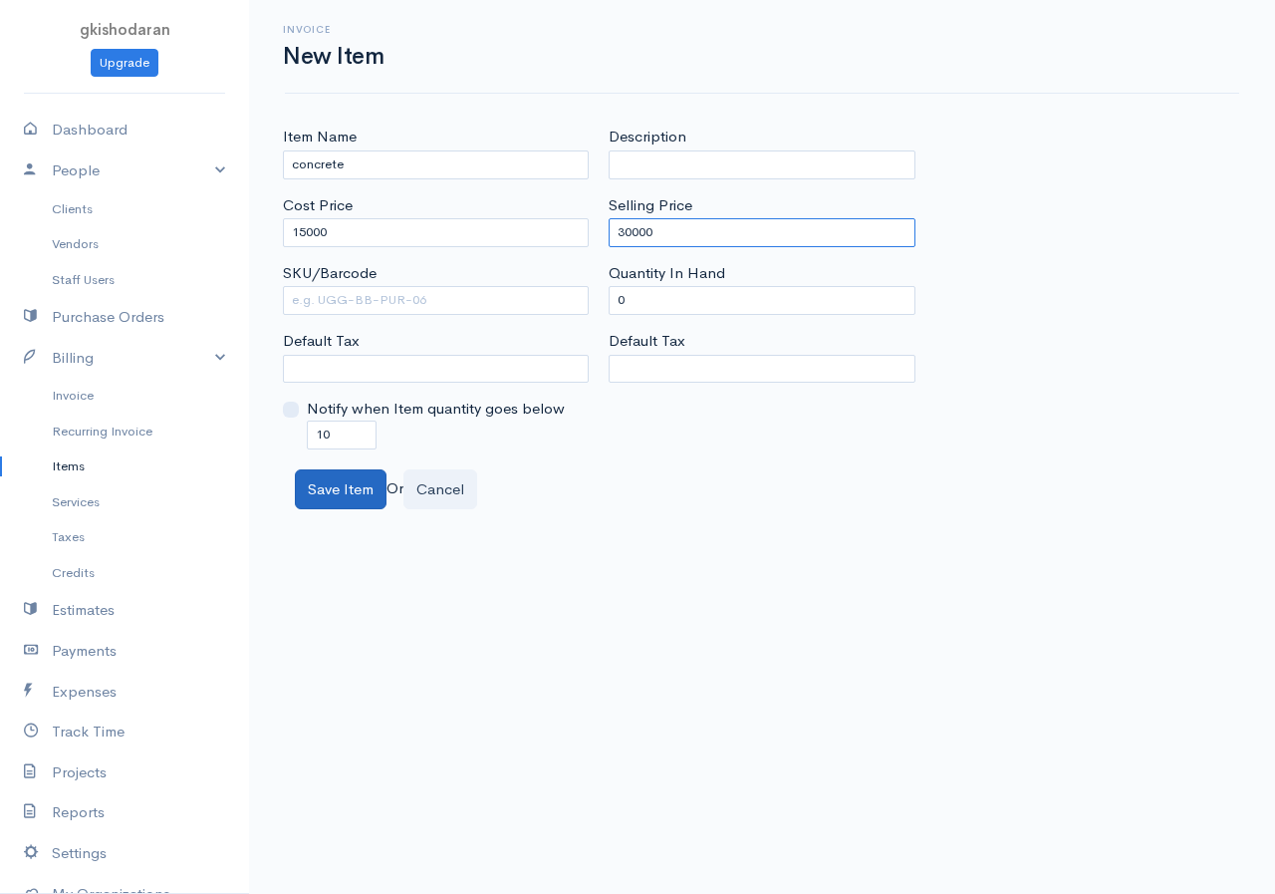
type input "30000"
drag, startPoint x: 322, startPoint y: 509, endPoint x: 338, endPoint y: 503, distance: 17.0
click at [324, 510] on body "gkishodaran Upgrade Dashboard People Clients Vendors Staff Users Purchase Order…" at bounding box center [637, 447] width 1275 height 894
click at [338, 503] on button "Save Item" at bounding box center [341, 489] width 92 height 41
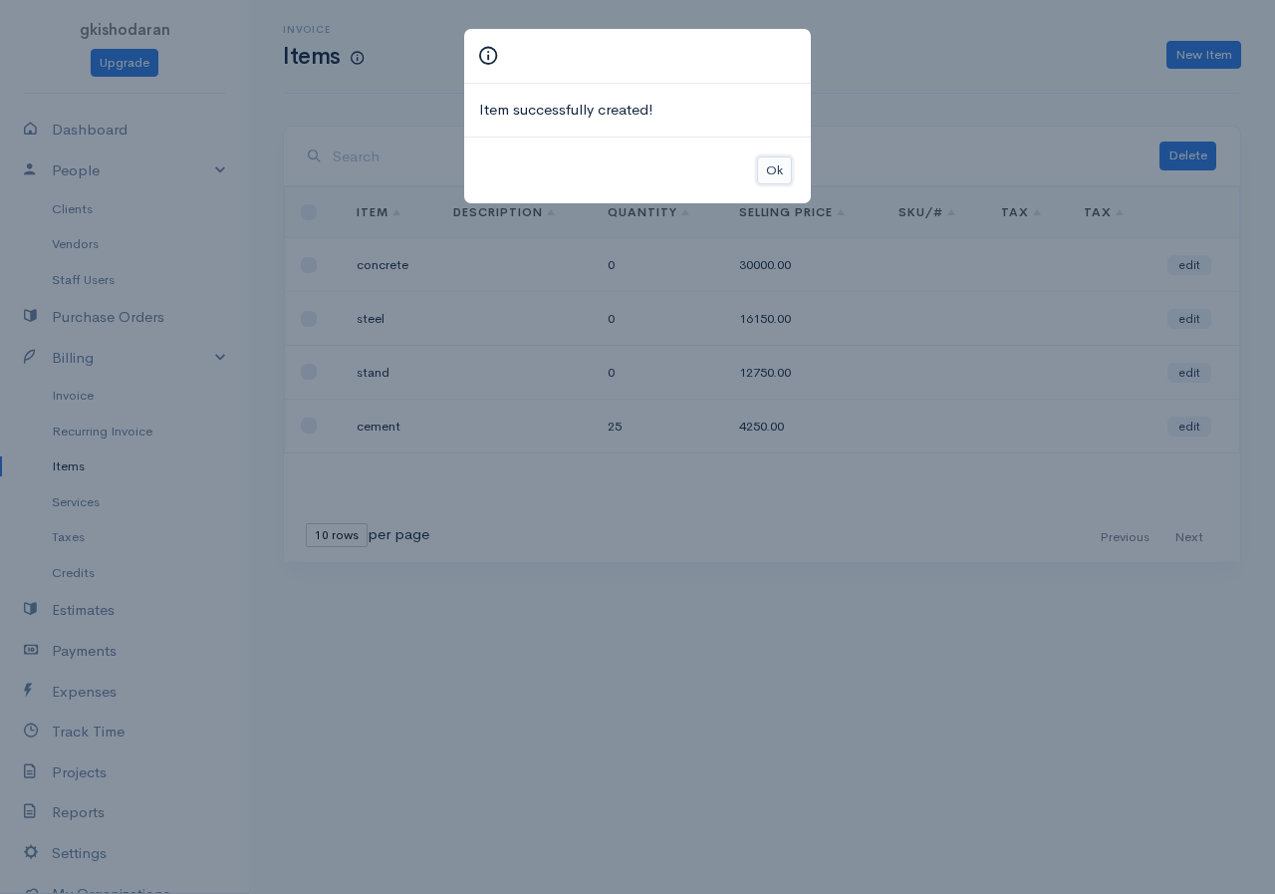
click at [767, 163] on button "Ok" at bounding box center [774, 170] width 35 height 29
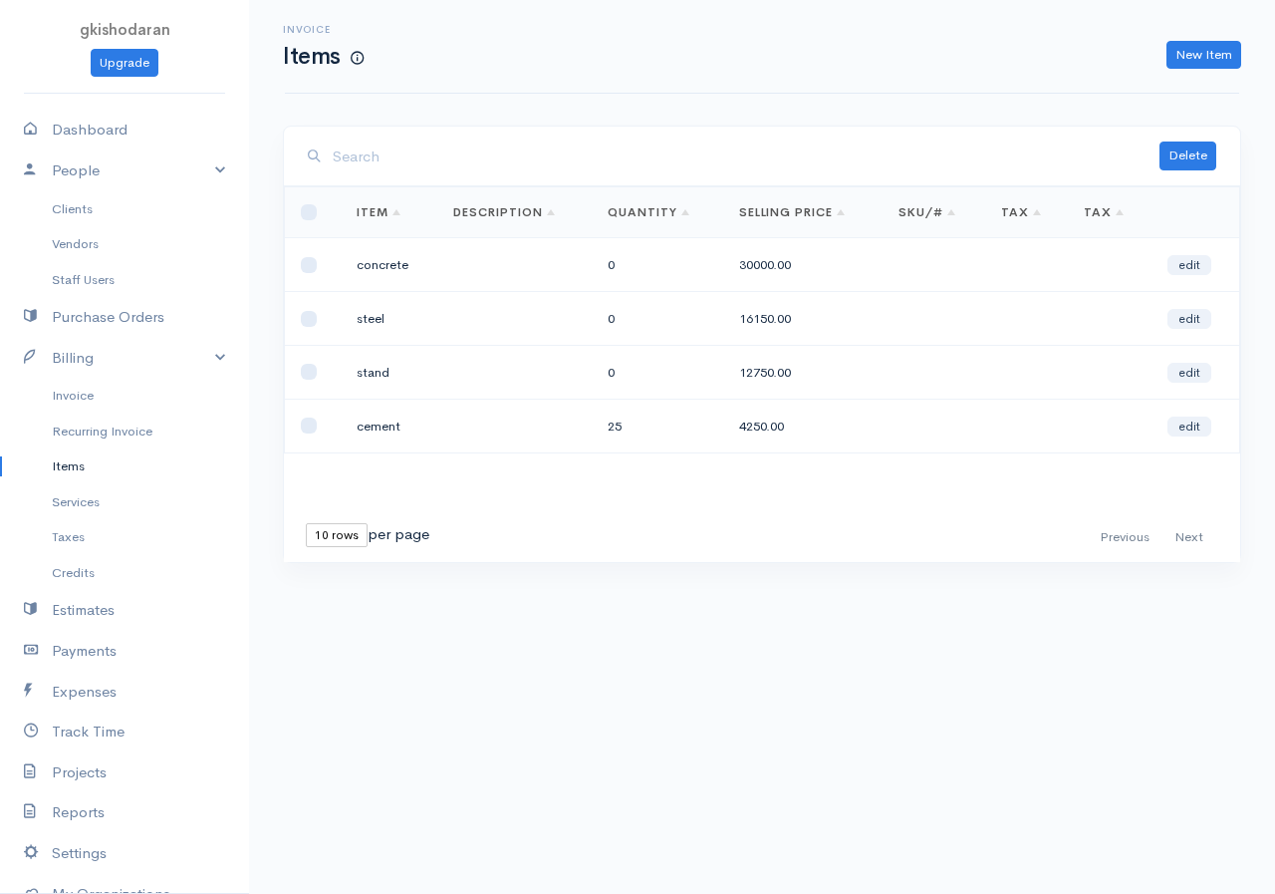
click at [623, 432] on td "25" at bounding box center [658, 426] width 132 height 54
click at [378, 228] on th "Item" at bounding box center [389, 212] width 97 height 51
click at [361, 434] on td "cement" at bounding box center [389, 426] width 97 height 54
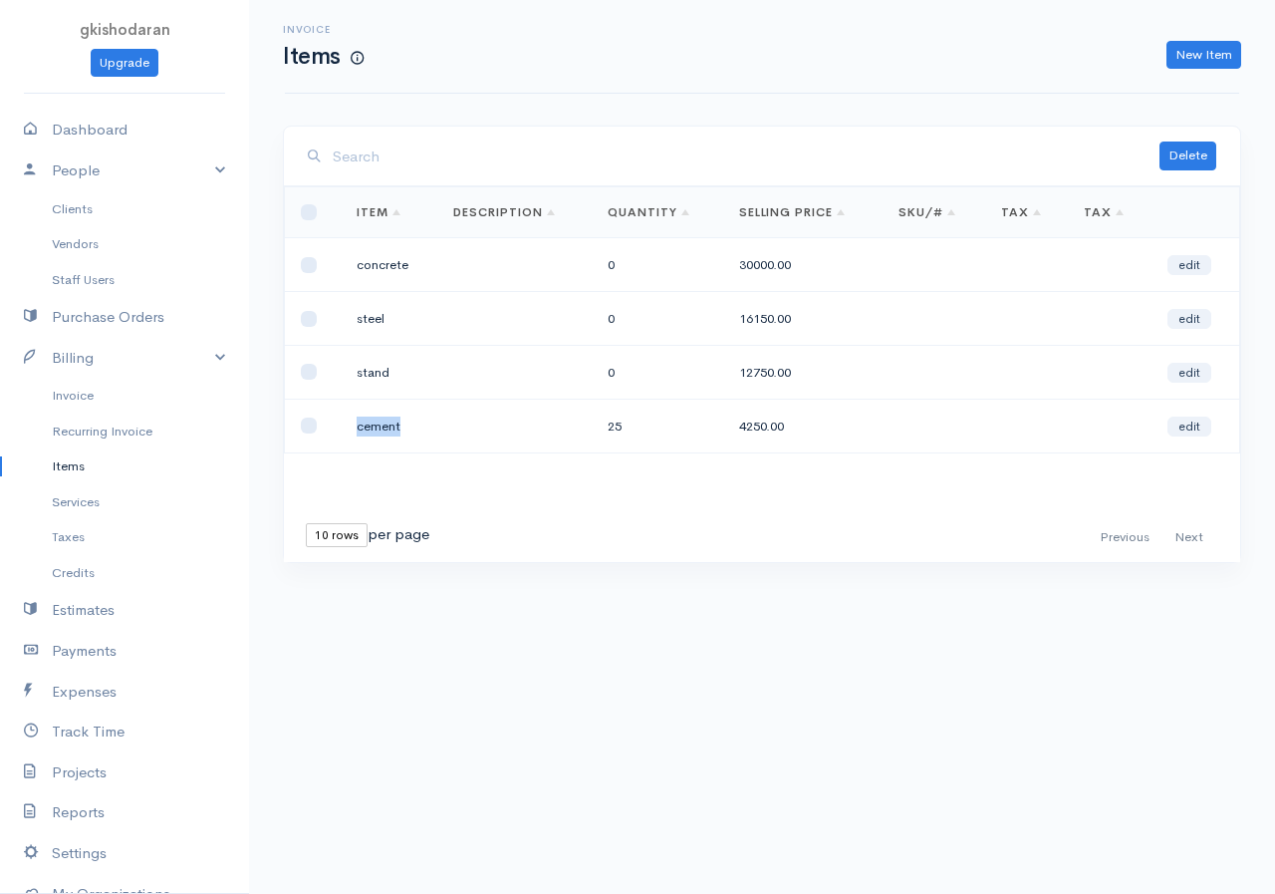
click at [361, 434] on td "cement" at bounding box center [389, 426] width 97 height 54
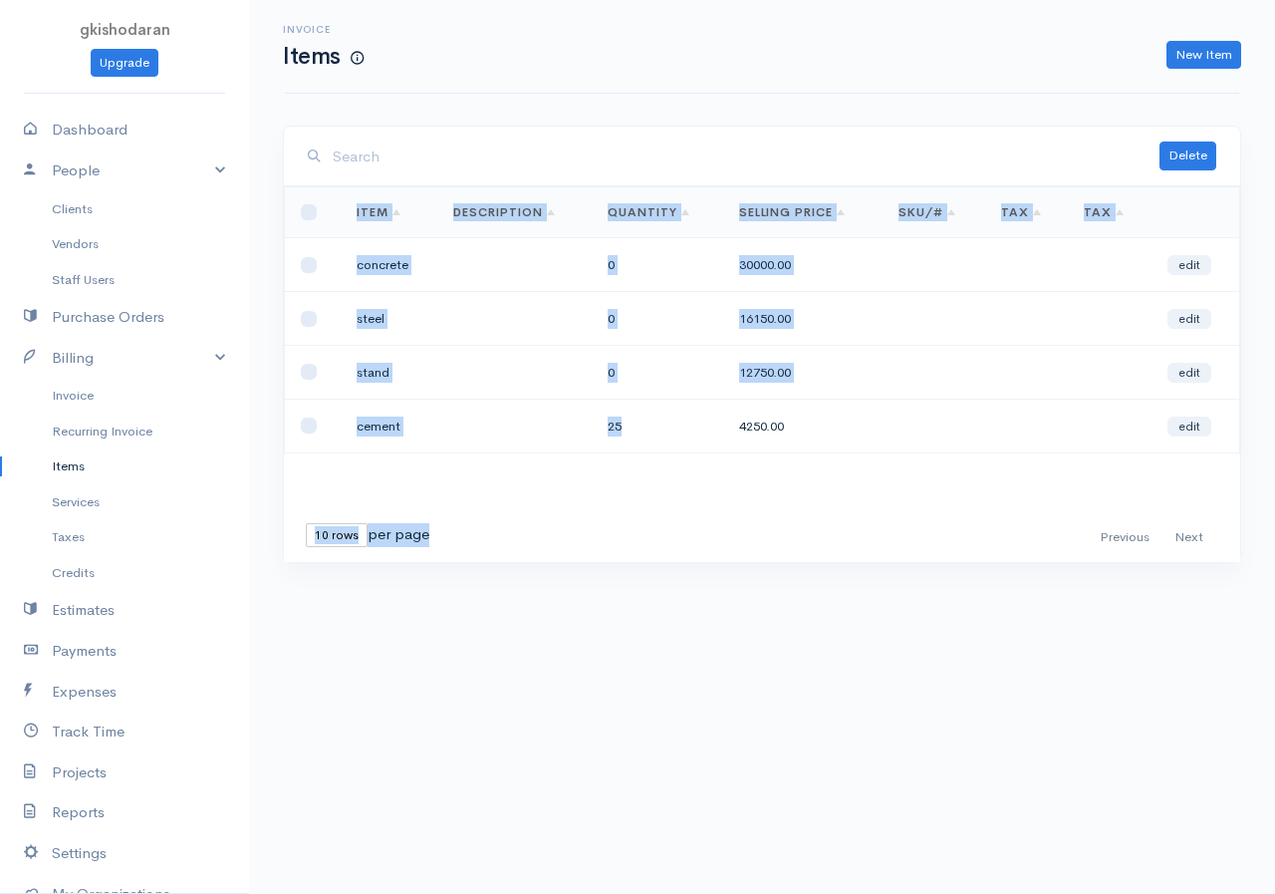
drag, startPoint x: 630, startPoint y: 424, endPoint x: 564, endPoint y: 456, distance: 73.1
click at [564, 456] on div "Loading ... First Previous Next Last 10 rows 25 rows 50 rows per page Item Desc…" at bounding box center [762, 374] width 957 height 376
click at [613, 424] on td "25" at bounding box center [658, 426] width 132 height 54
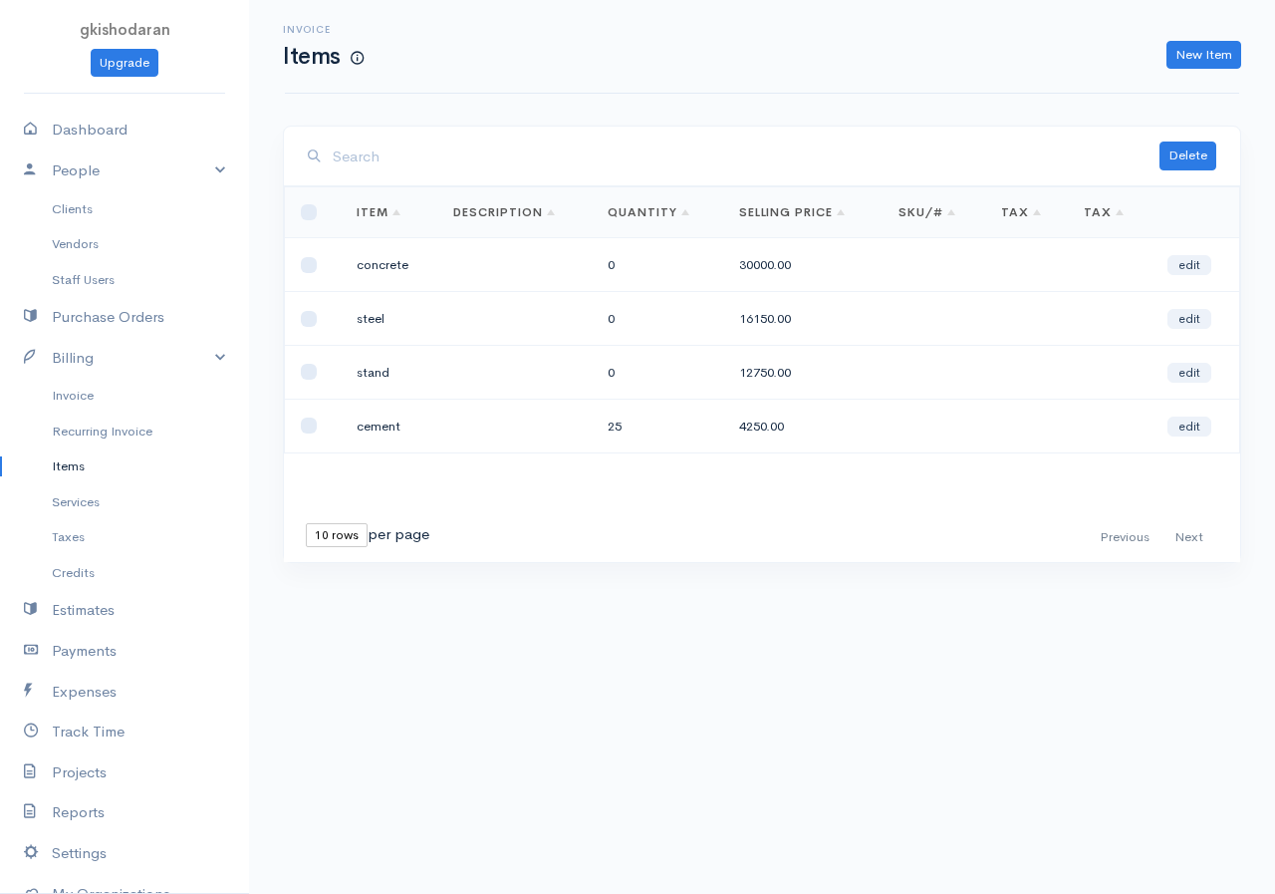
drag, startPoint x: 620, startPoint y: 424, endPoint x: 619, endPoint y: 452, distance: 28.9
click at [619, 452] on td "25" at bounding box center [658, 426] width 132 height 54
drag, startPoint x: 628, startPoint y: 418, endPoint x: 610, endPoint y: 442, distance: 30.7
click at [610, 442] on td "25" at bounding box center [658, 426] width 132 height 54
click at [789, 428] on td "4250.00" at bounding box center [803, 426] width 160 height 54
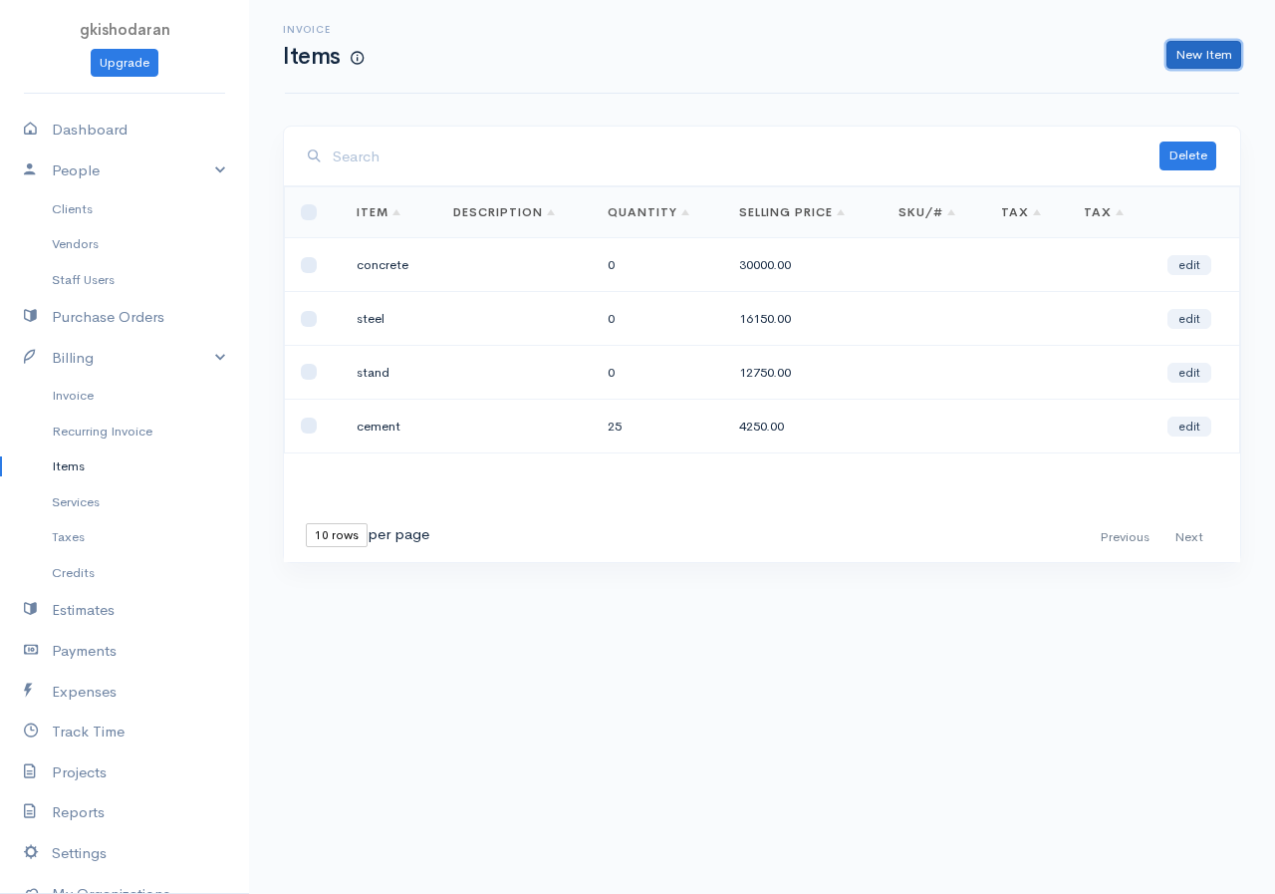
click at [1029, 57] on link "New Item" at bounding box center [1204, 55] width 75 height 29
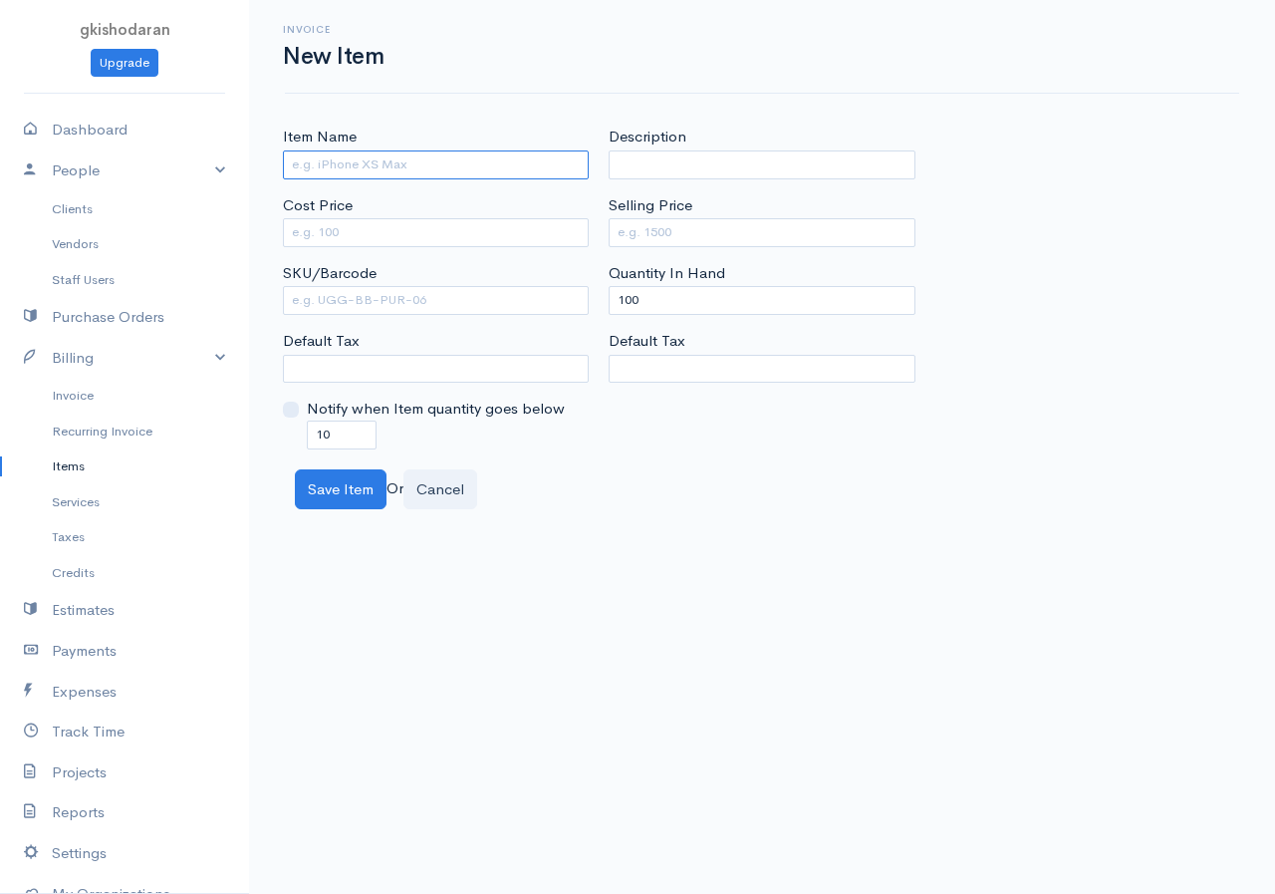
click at [332, 159] on input "Item Name" at bounding box center [436, 164] width 306 height 29
type input "stuctural steel"
click at [304, 216] on label "Cost Price" at bounding box center [318, 205] width 70 height 23
click at [304, 218] on input "Cost Price" at bounding box center [436, 232] width 306 height 29
drag, startPoint x: 321, startPoint y: 238, endPoint x: 220, endPoint y: 290, distance: 113.2
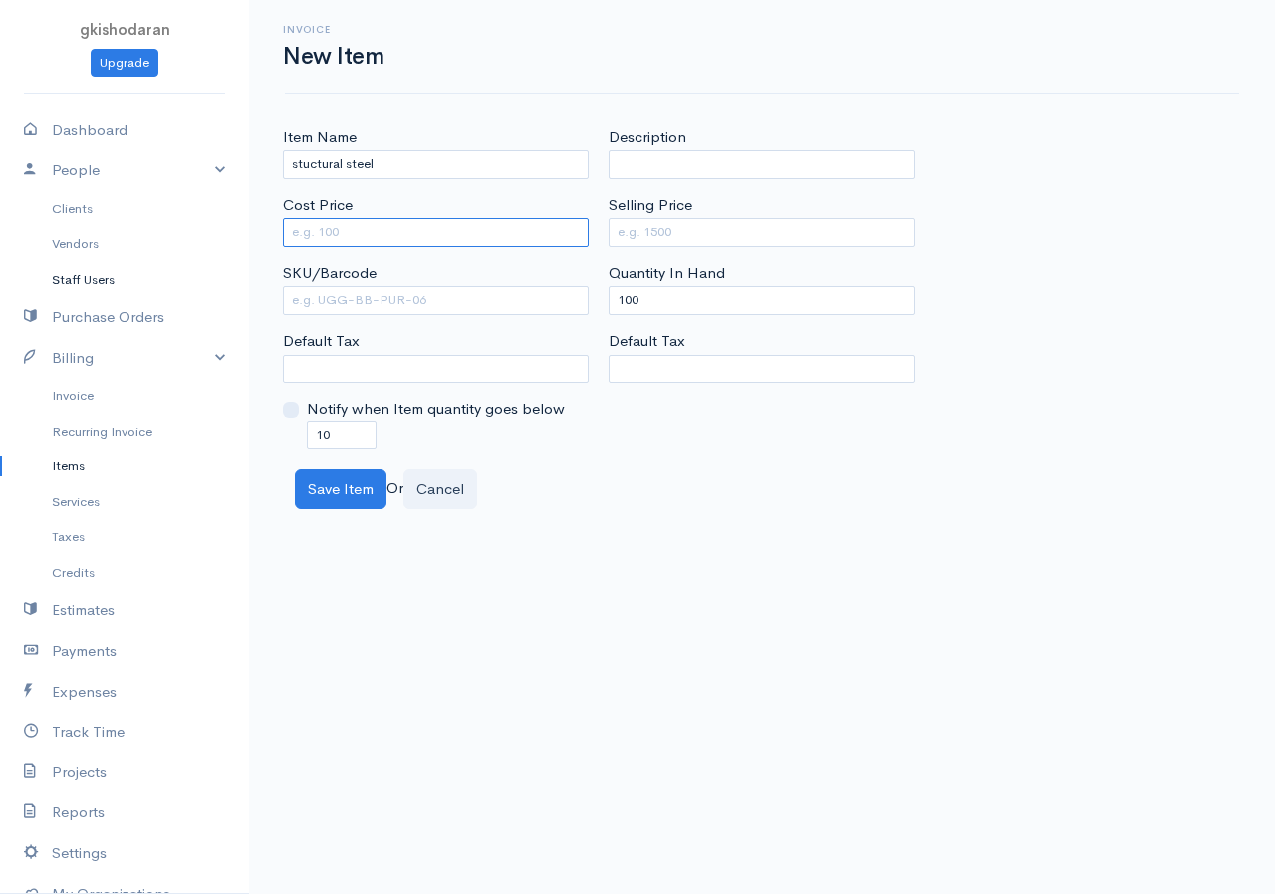
click at [220, 290] on body "gkishodaran Upgrade Dashboard People Clients Vendors Staff Users Purchase Order…" at bounding box center [637, 447] width 1275 height 894
drag, startPoint x: 347, startPoint y: 227, endPoint x: 233, endPoint y: 229, distance: 113.6
click at [233, 229] on body "gkishodaran Upgrade Dashboard People Clients Vendors Staff Users Purchase Order…" at bounding box center [637, 447] width 1275 height 894
click at [334, 235] on input "Cost Price" at bounding box center [436, 232] width 306 height 29
click at [320, 228] on input "Cost Price" at bounding box center [436, 232] width 306 height 29
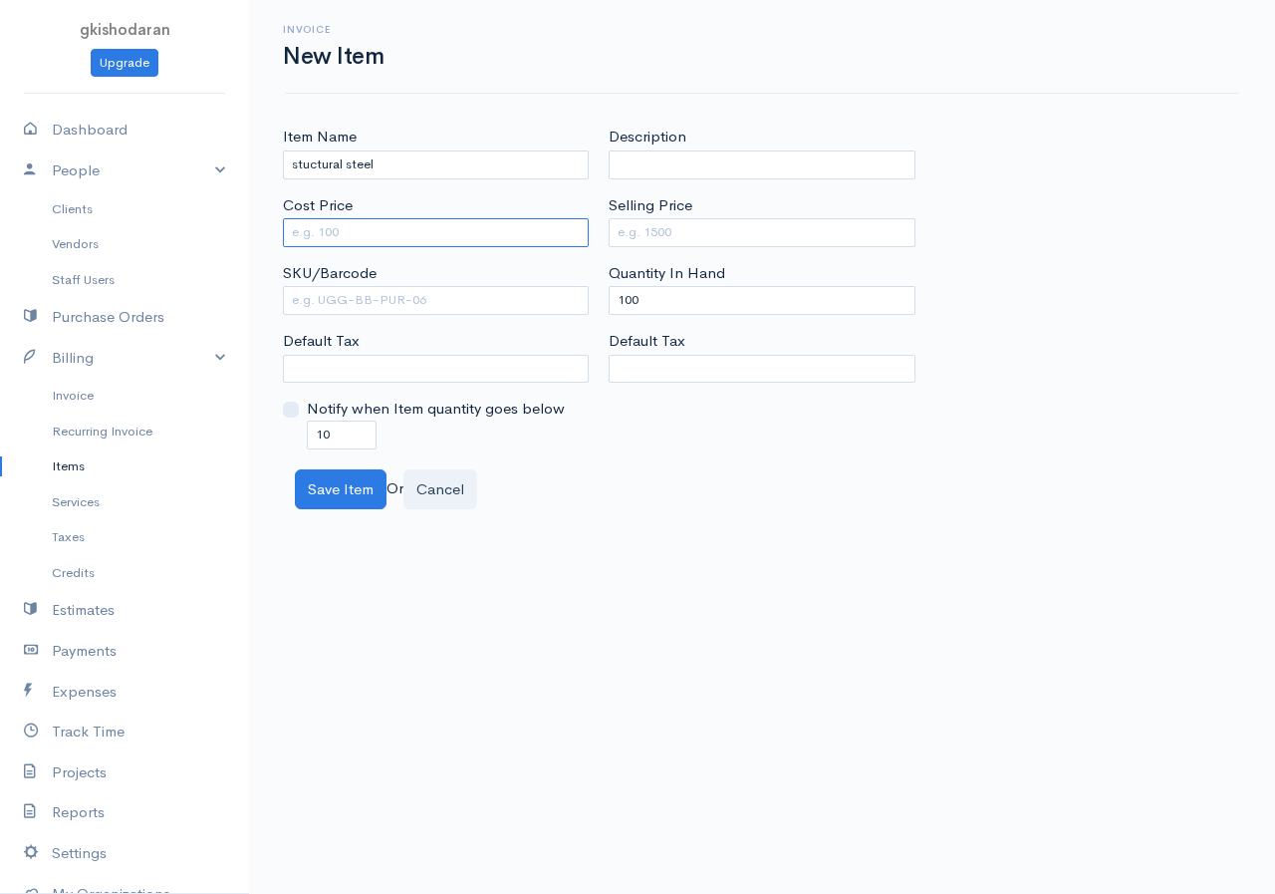
click at [316, 236] on input "Cost Price" at bounding box center [436, 232] width 306 height 29
click at [313, 236] on input "Cost Price" at bounding box center [436, 232] width 306 height 29
drag, startPoint x: 268, startPoint y: 217, endPoint x: 333, endPoint y: 236, distance: 67.5
click at [333, 236] on div "Item Name stuctural steel Cost Price SKU/Barcode Default Tax Notify when Item q…" at bounding box center [762, 318] width 1026 height 384
click at [333, 236] on input "Cost Price" at bounding box center [436, 232] width 306 height 29
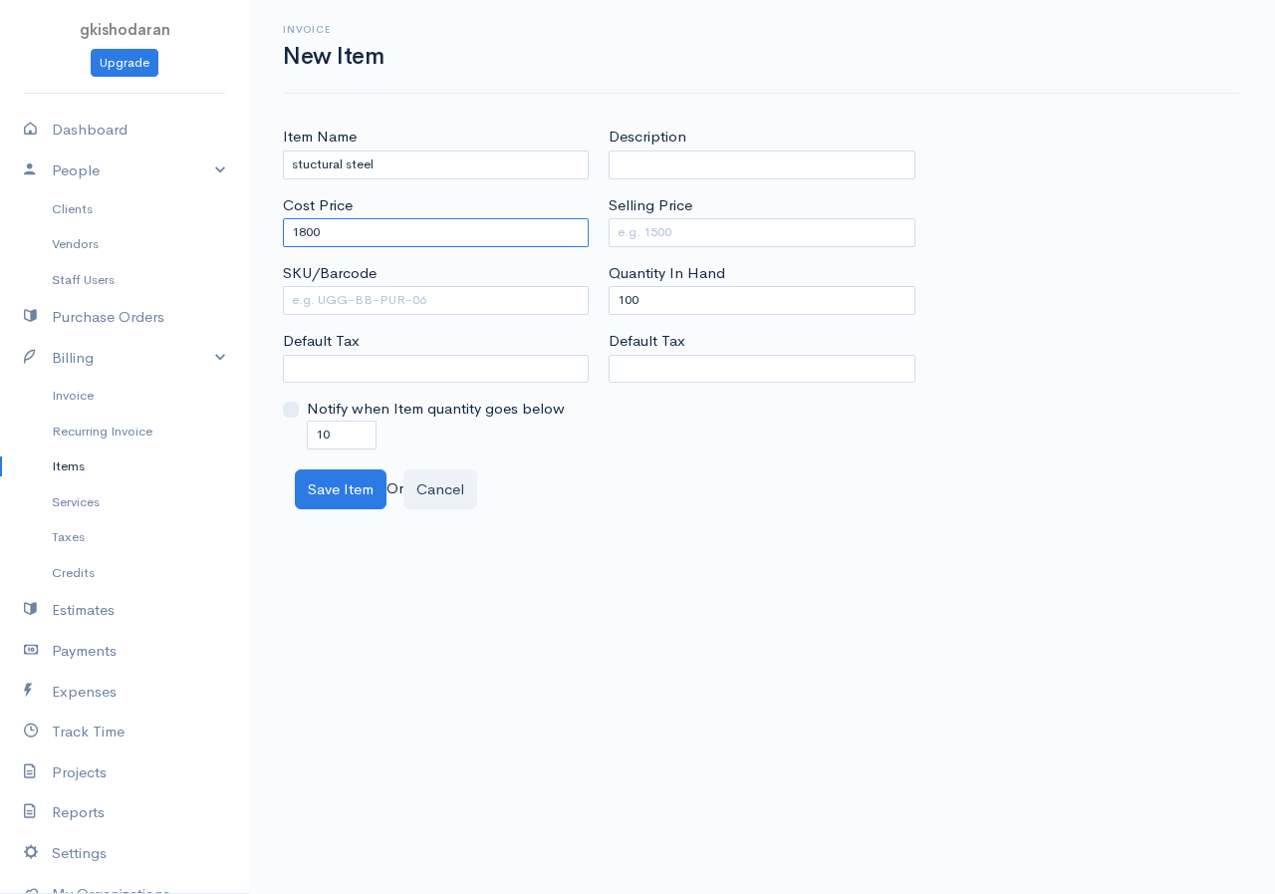
type input "1800"
click at [629, 228] on input "Selling Price" at bounding box center [762, 232] width 306 height 29
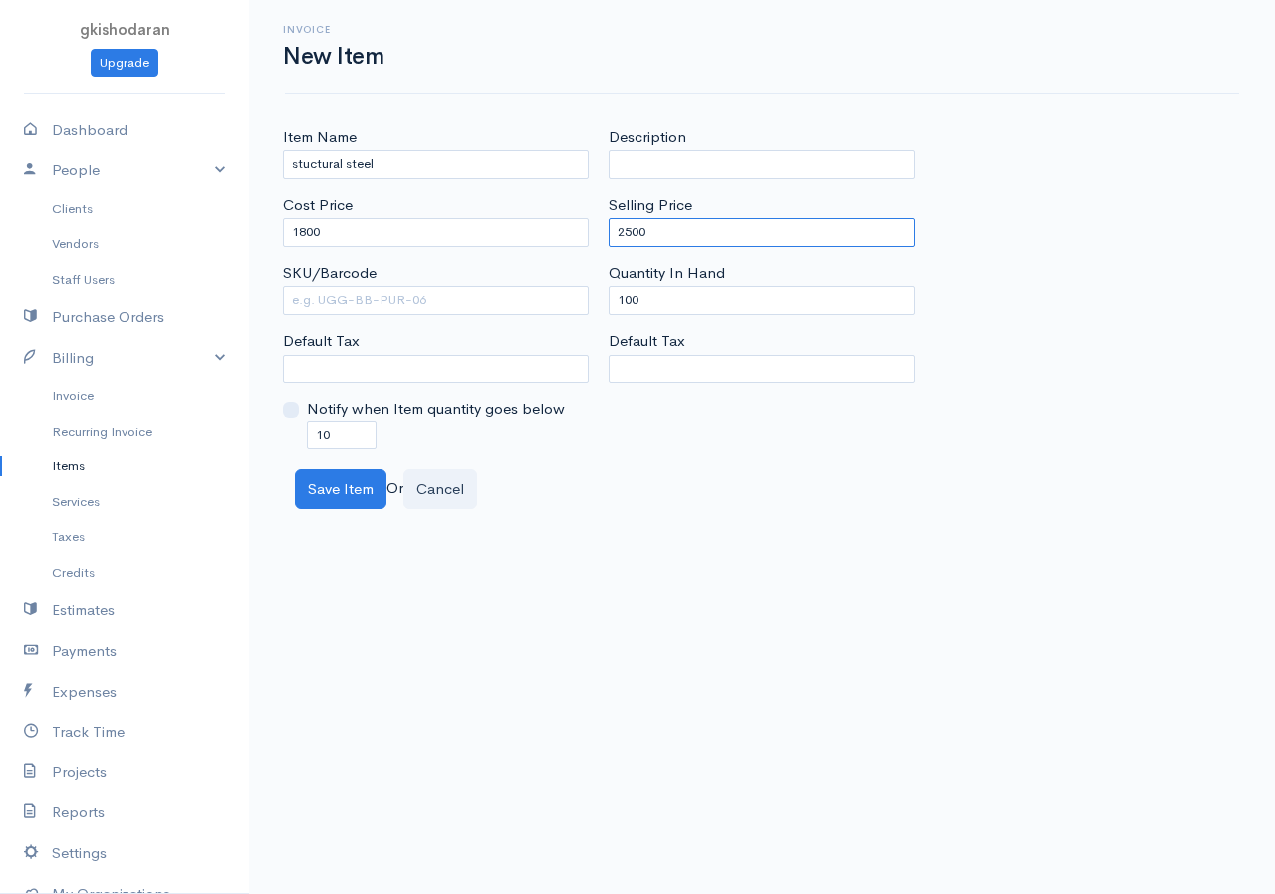
type input "2500"
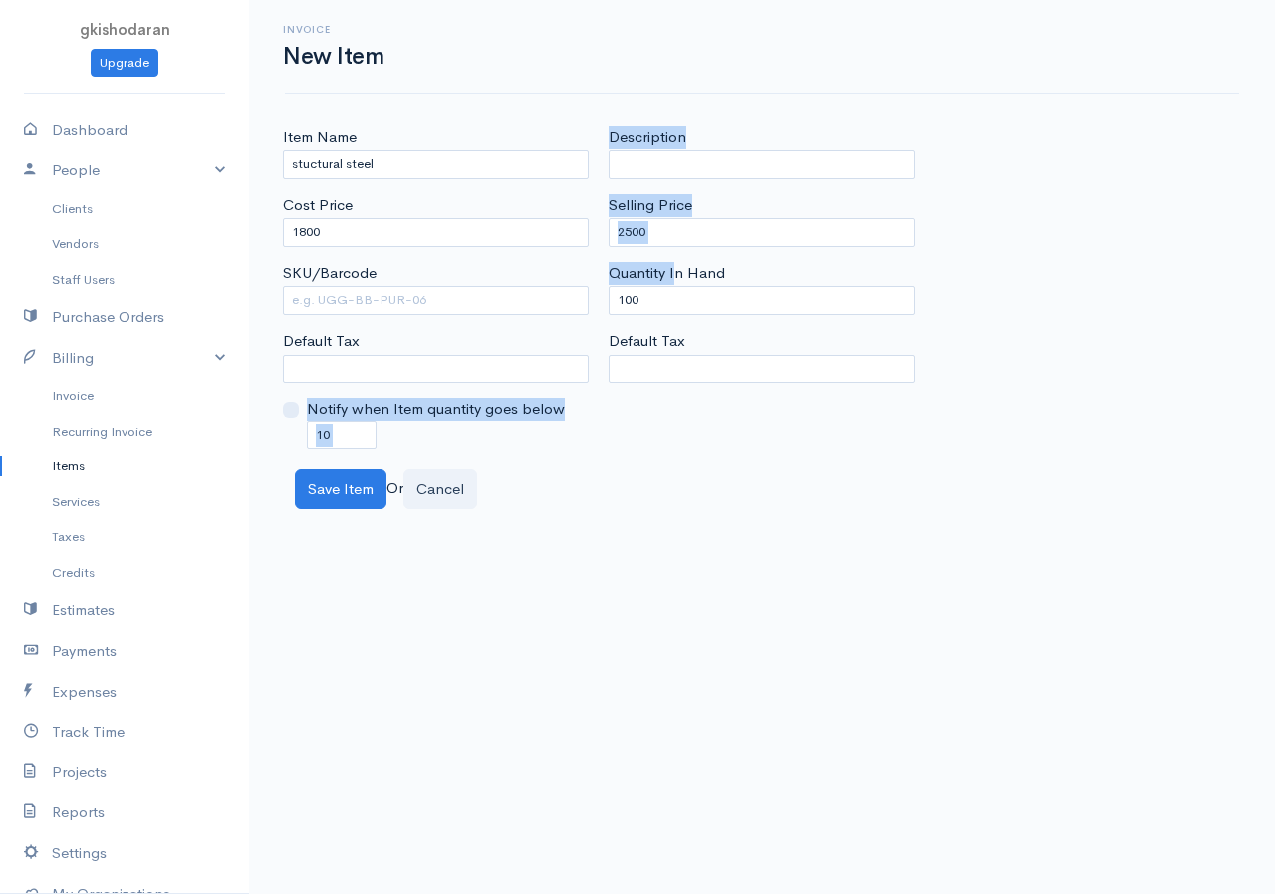
drag, startPoint x: 652, startPoint y: 292, endPoint x: 614, endPoint y: 318, distance: 45.9
click at [563, 334] on div "Item Name stuctural steel Cost Price 1800 SKU/Barcode Default Tax Notify when I…" at bounding box center [762, 287] width 979 height 323
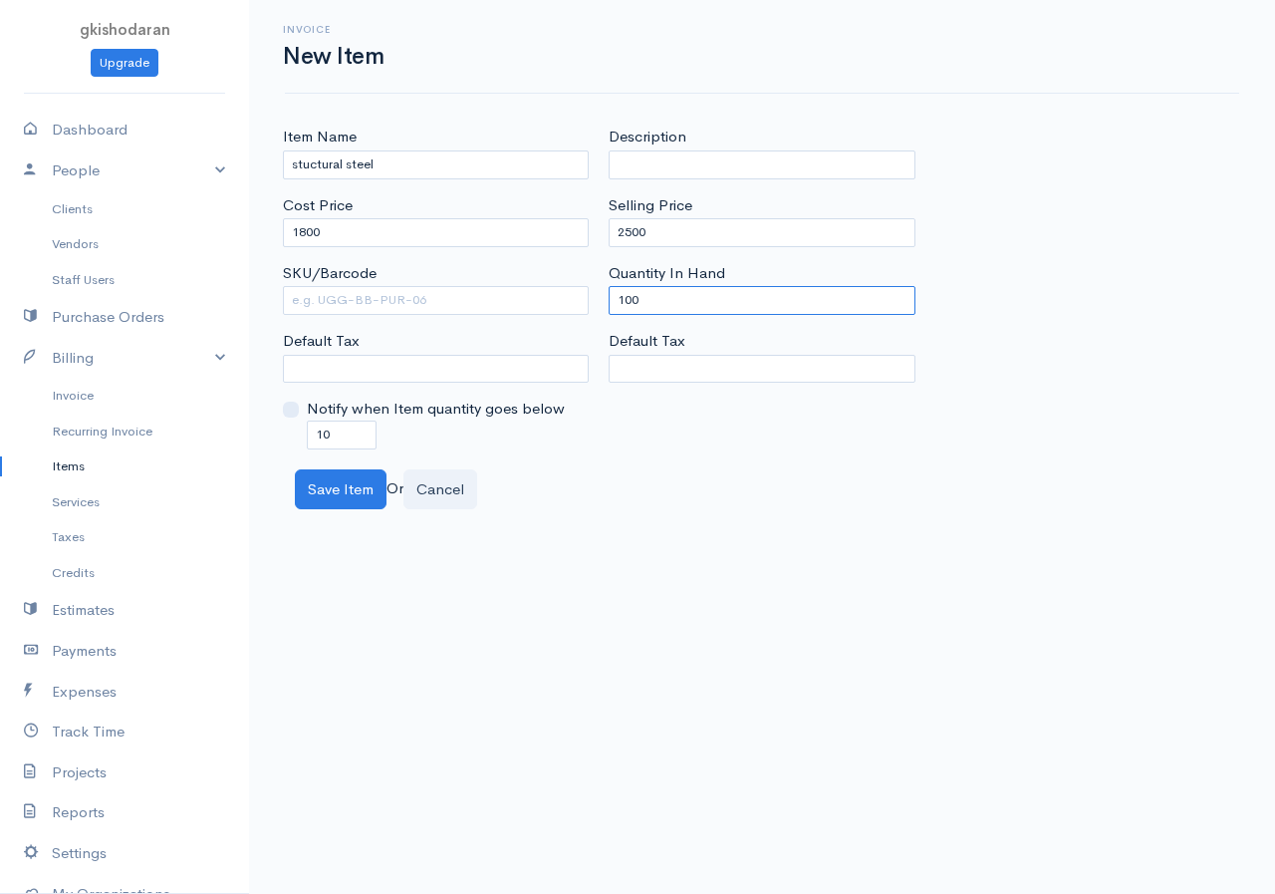
click at [636, 299] on input "100" at bounding box center [762, 300] width 306 height 29
drag, startPoint x: 657, startPoint y: 297, endPoint x: 607, endPoint y: 322, distance: 55.7
click at [607, 322] on div "Description Selling Price 2500 Quantity In Hand 100 Default Tax" at bounding box center [762, 287] width 326 height 323
type input "0"
click at [360, 493] on button "Save Item" at bounding box center [341, 489] width 92 height 41
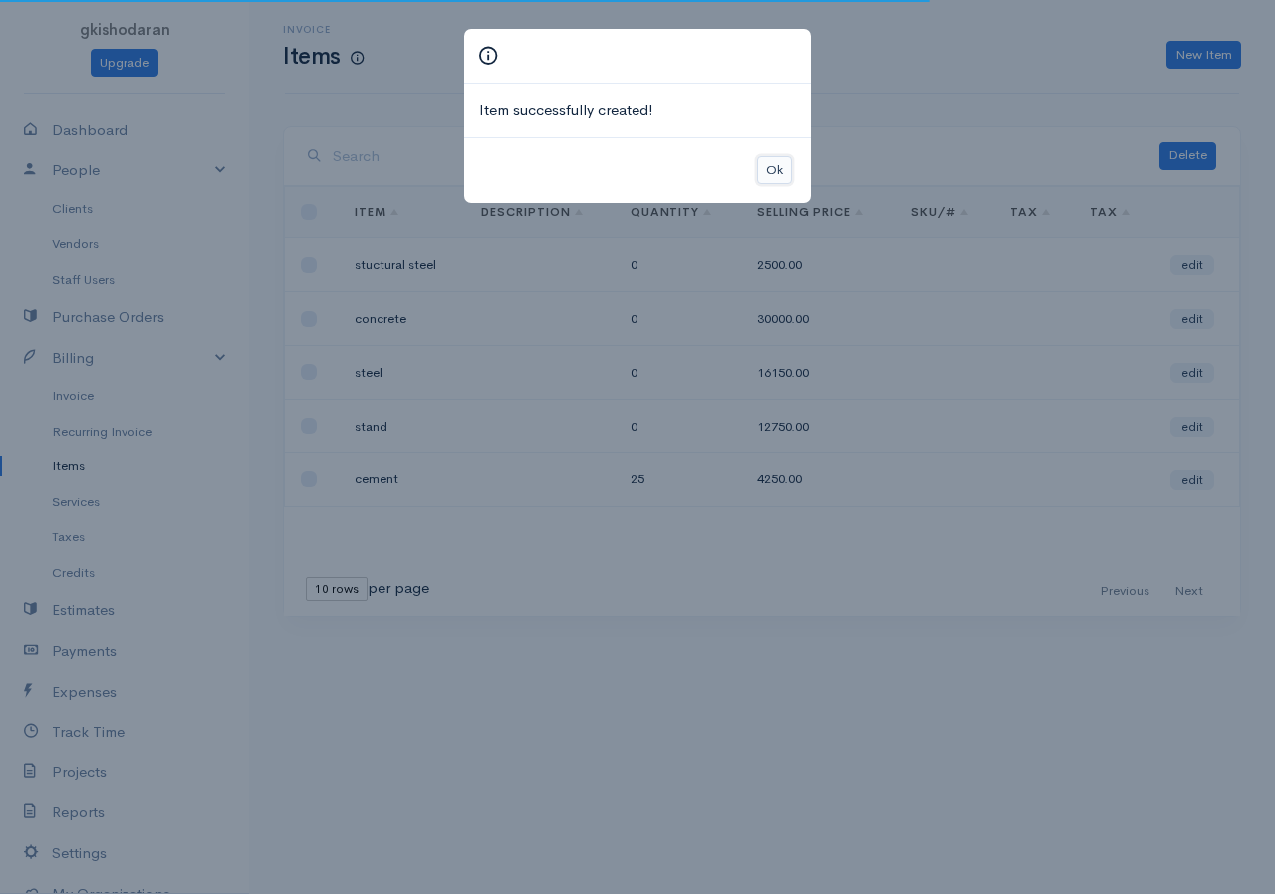
click at [766, 162] on button "Ok" at bounding box center [774, 170] width 35 height 29
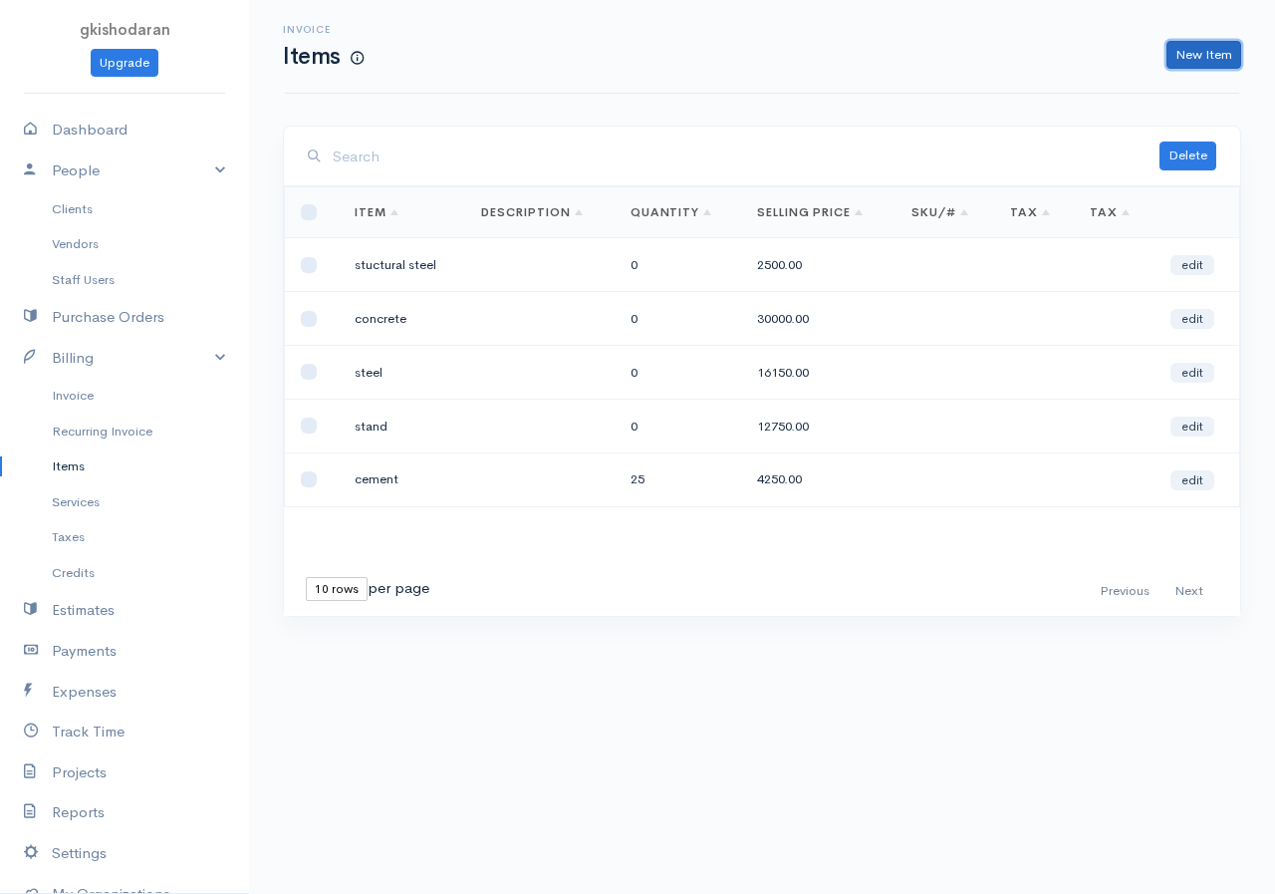
click at [1029, 52] on link "New Item" at bounding box center [1204, 55] width 75 height 29
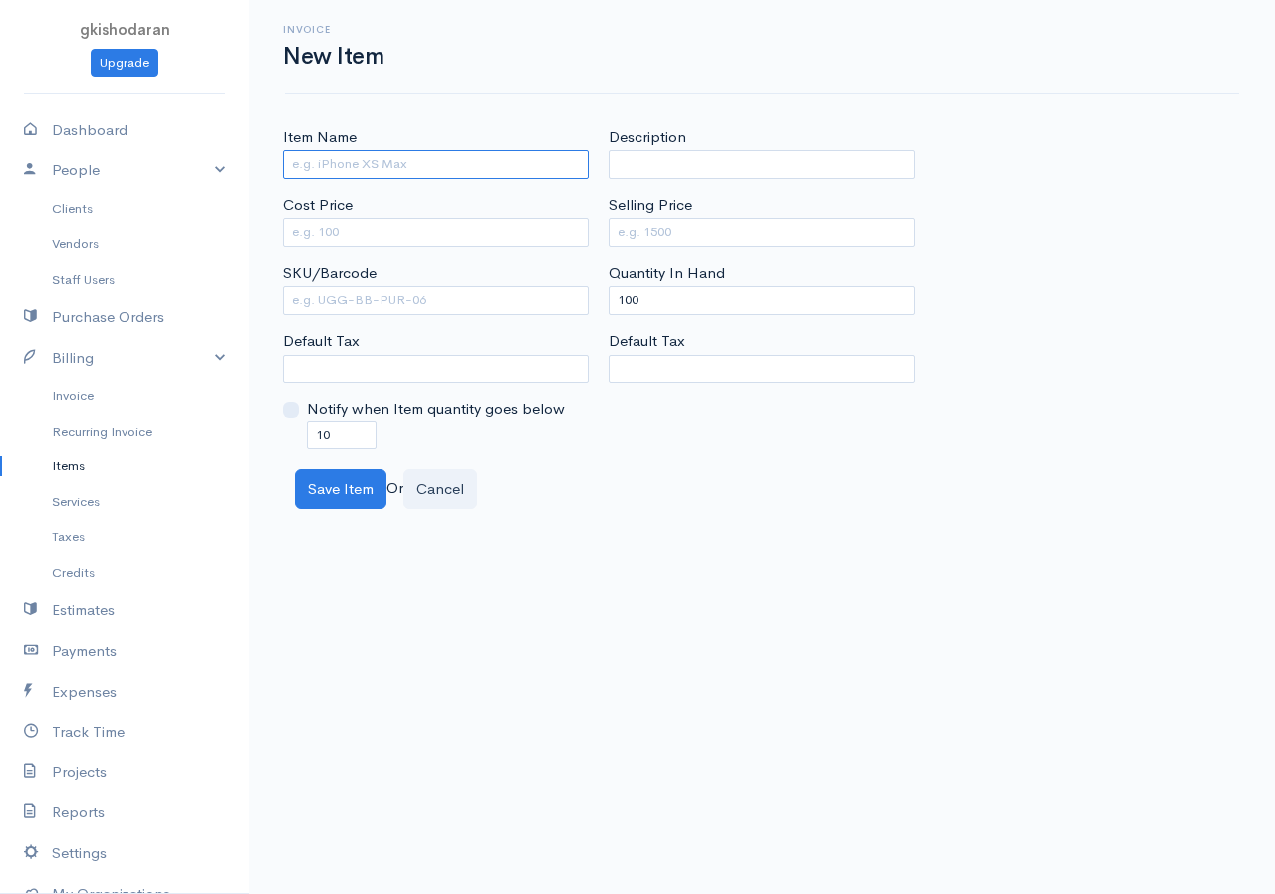
click at [329, 159] on input "Item Name" at bounding box center [436, 164] width 306 height 29
type input "binding wirtes"
drag, startPoint x: 275, startPoint y: 199, endPoint x: 329, endPoint y: 267, distance: 86.5
click at [326, 269] on div "Item Name binding wirtes Cost Price SKU/Barcode Default Tax Notify when Item qu…" at bounding box center [436, 287] width 326 height 323
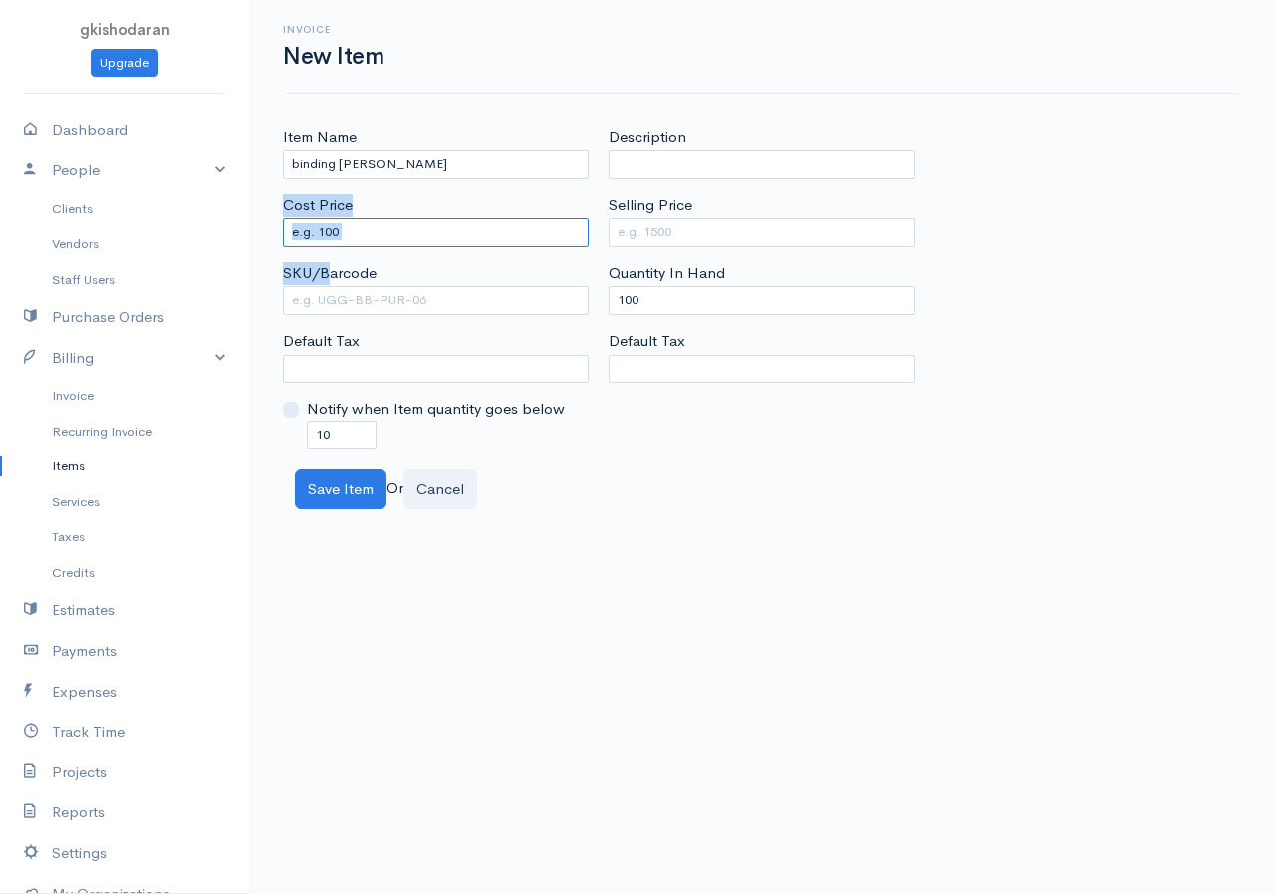
click at [370, 229] on input "Cost Price" at bounding box center [436, 232] width 306 height 29
click at [364, 234] on input "Cost Price" at bounding box center [436, 232] width 306 height 29
type input "2500"
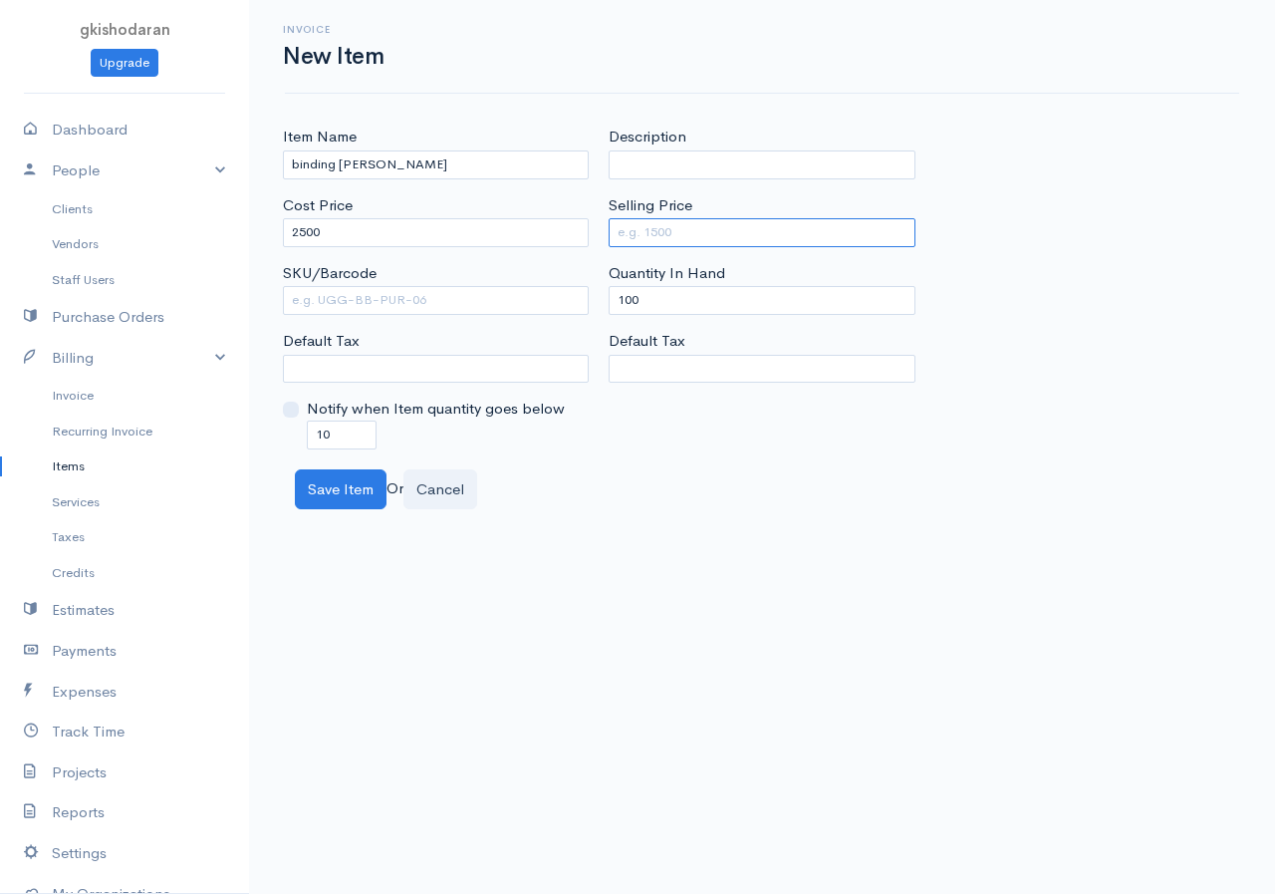
click at [666, 233] on input "Selling Price" at bounding box center [762, 232] width 306 height 29
click at [652, 229] on input "Selling Price" at bounding box center [762, 232] width 306 height 29
type input "2500"
click at [609, 334] on div "Description Selling Price 2500 Quantity In Hand 100 Default Tax" at bounding box center [762, 287] width 326 height 323
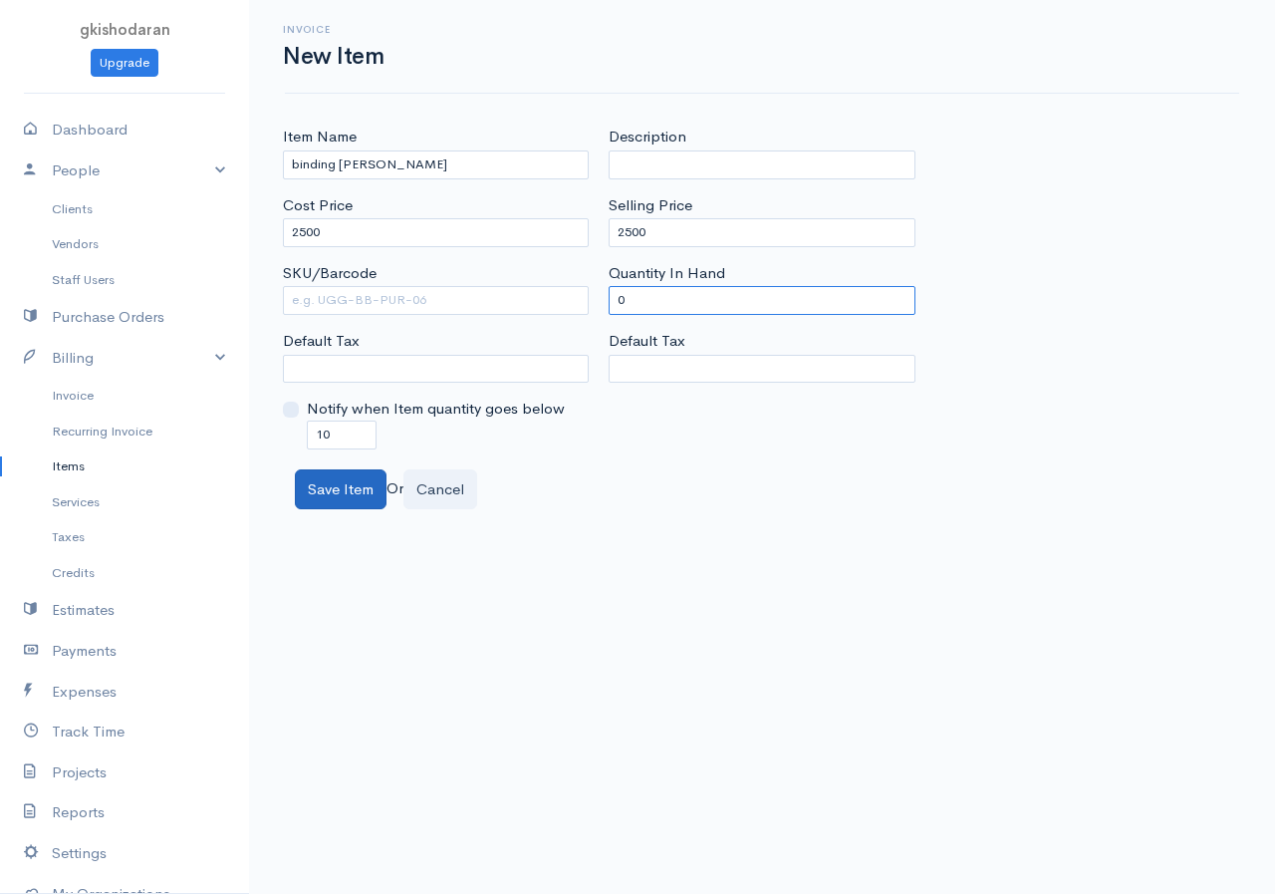
type input "0"
click at [375, 484] on button "Save Item" at bounding box center [341, 489] width 92 height 41
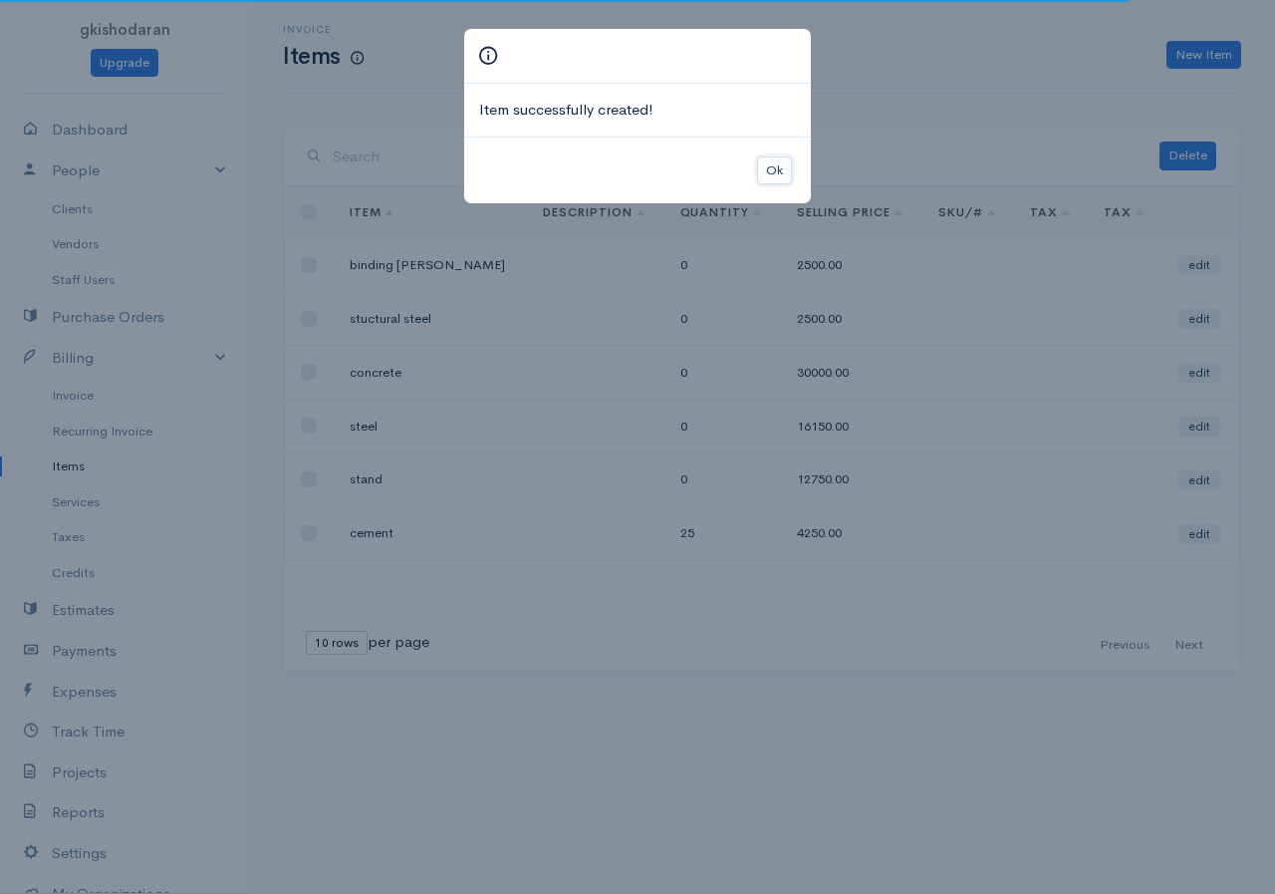
click at [782, 173] on button "Ok" at bounding box center [774, 170] width 35 height 29
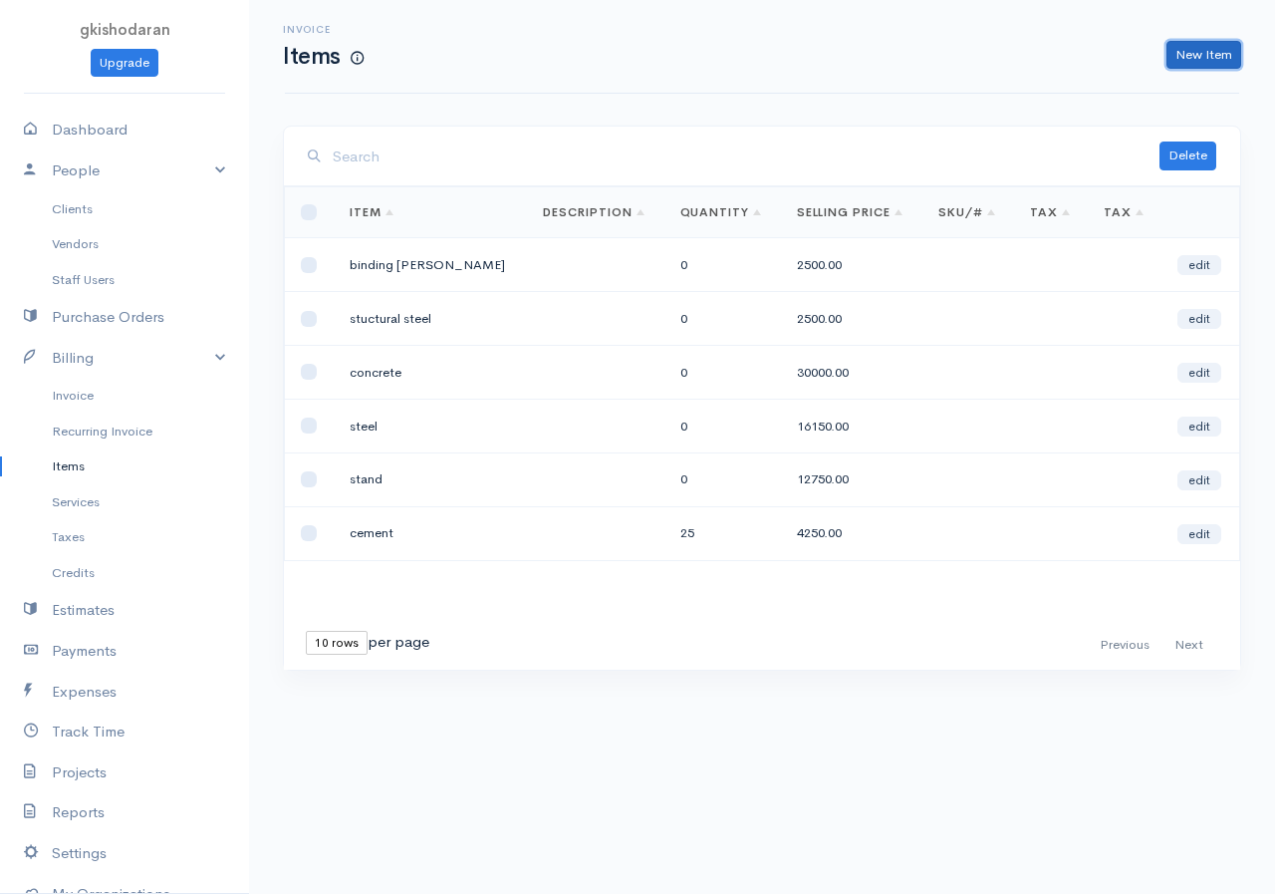
click at [1029, 56] on link "New Item" at bounding box center [1204, 55] width 75 height 29
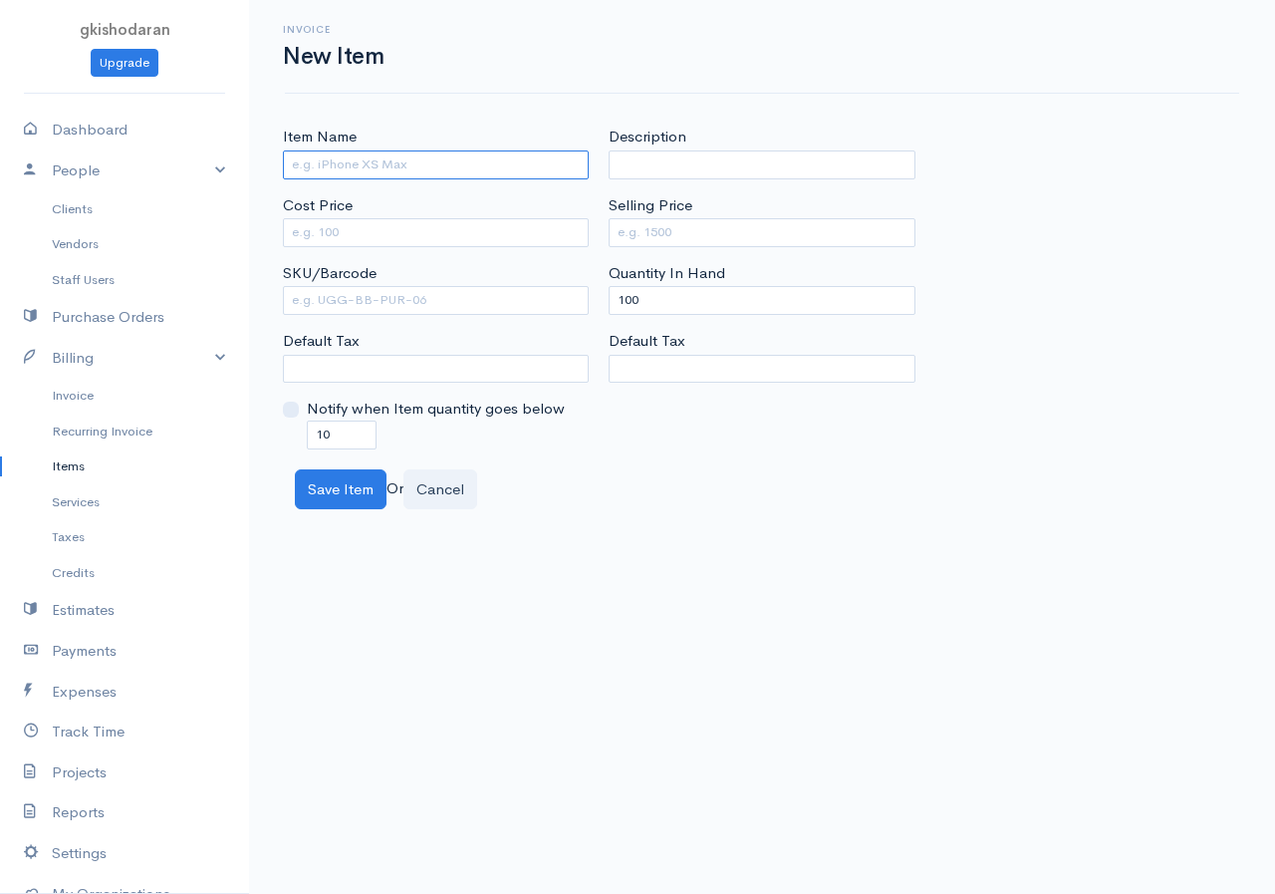
click at [358, 157] on input "Item Name" at bounding box center [436, 164] width 306 height 29
type input "aggregate"
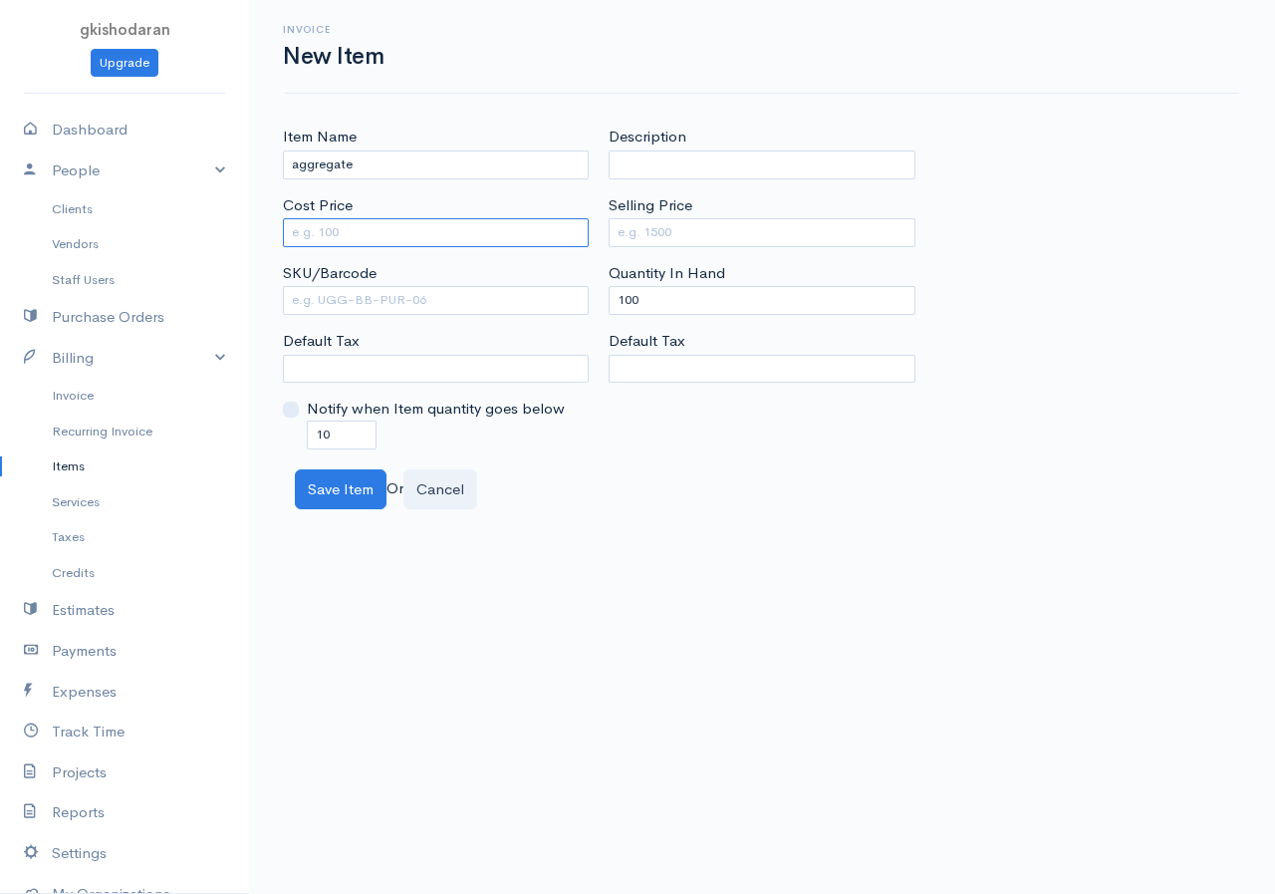
click at [383, 239] on input "Cost Price" at bounding box center [436, 232] width 306 height 29
type input "7500"
click at [711, 222] on input "Selling Price" at bounding box center [762, 232] width 306 height 29
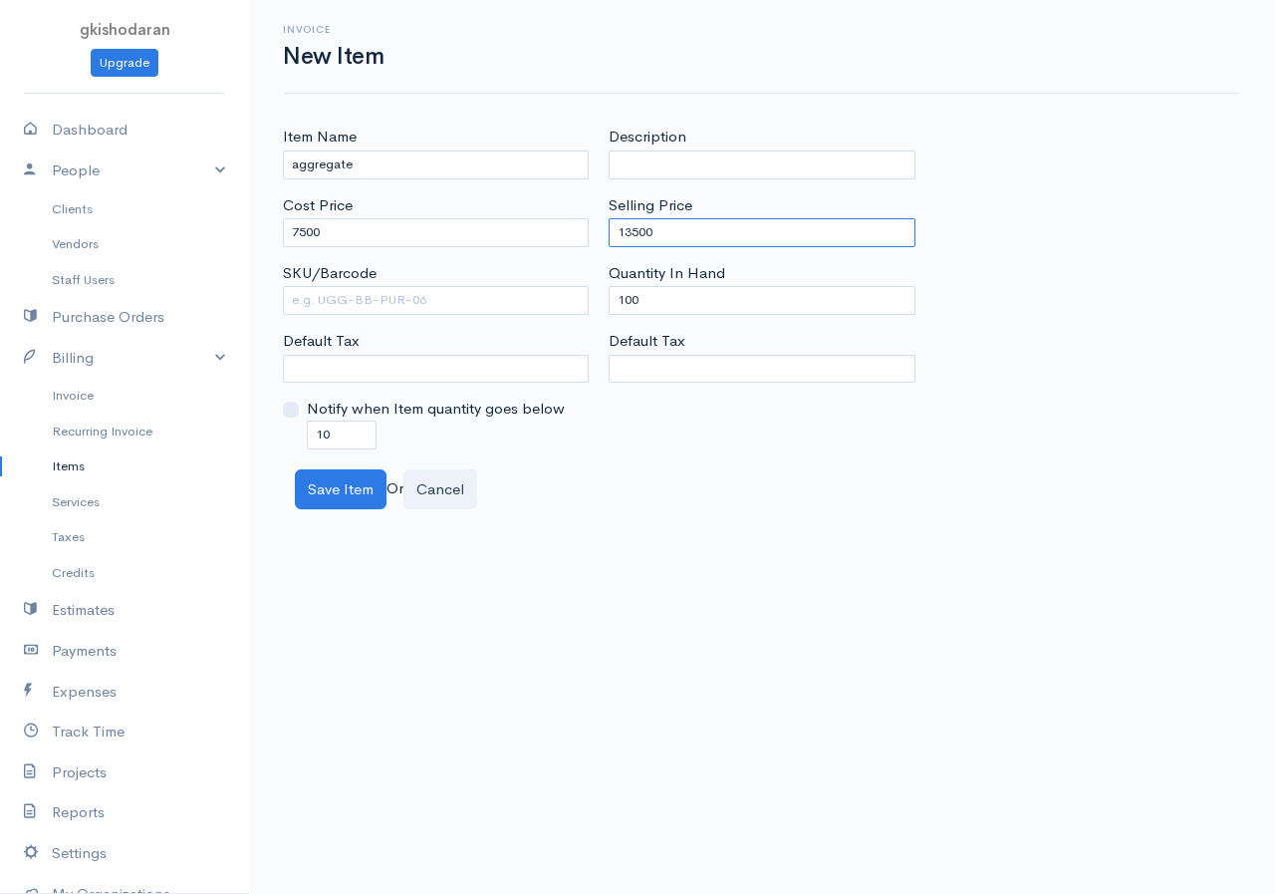
type input "13500"
drag, startPoint x: 674, startPoint y: 296, endPoint x: 550, endPoint y: 338, distance: 130.5
click at [550, 338] on div "Item Name aggregate Cost Price 7500 SKU/Barcode Default Tax Notify when Item qu…" at bounding box center [762, 287] width 979 height 323
click at [348, 488] on button "Save Item" at bounding box center [341, 489] width 92 height 41
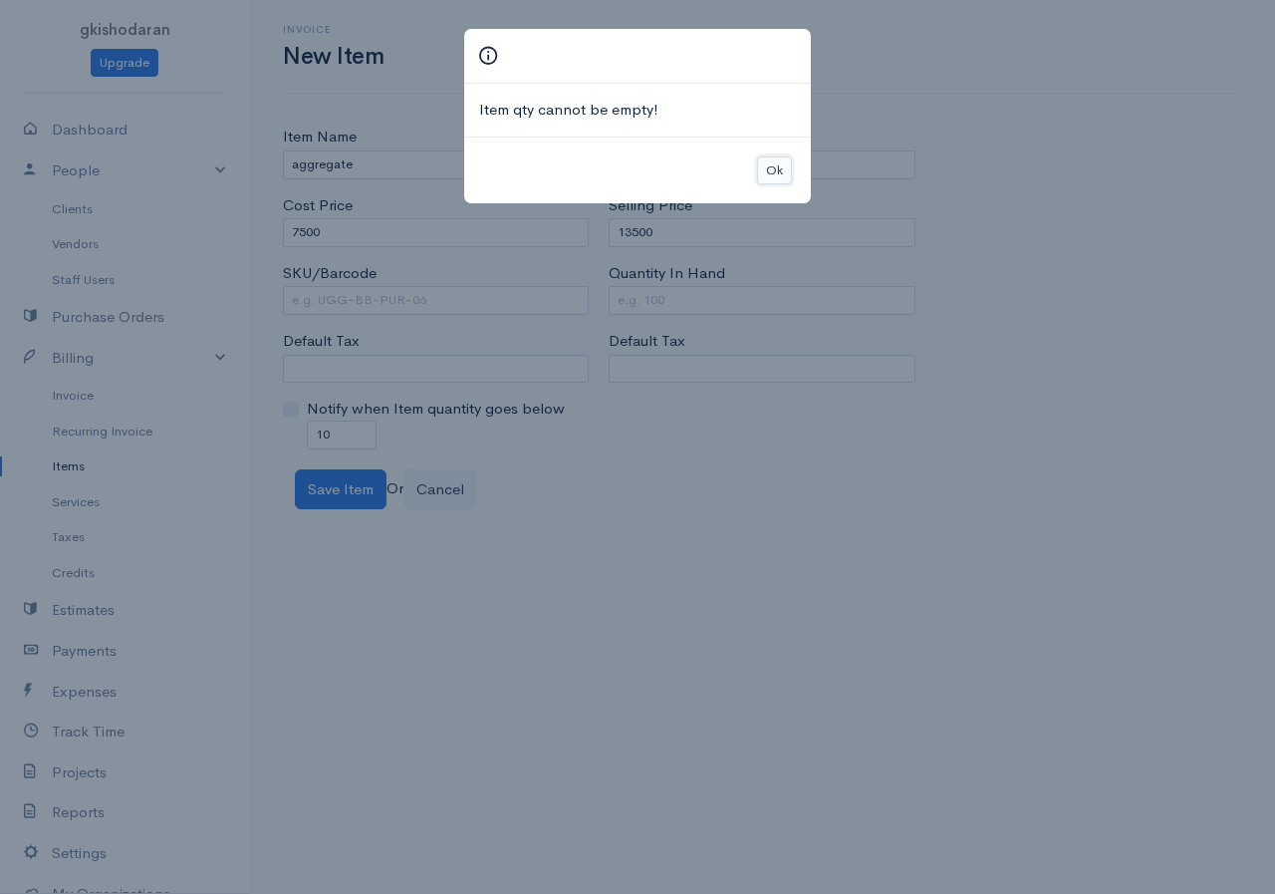
click at [765, 168] on button "Ok" at bounding box center [774, 170] width 35 height 29
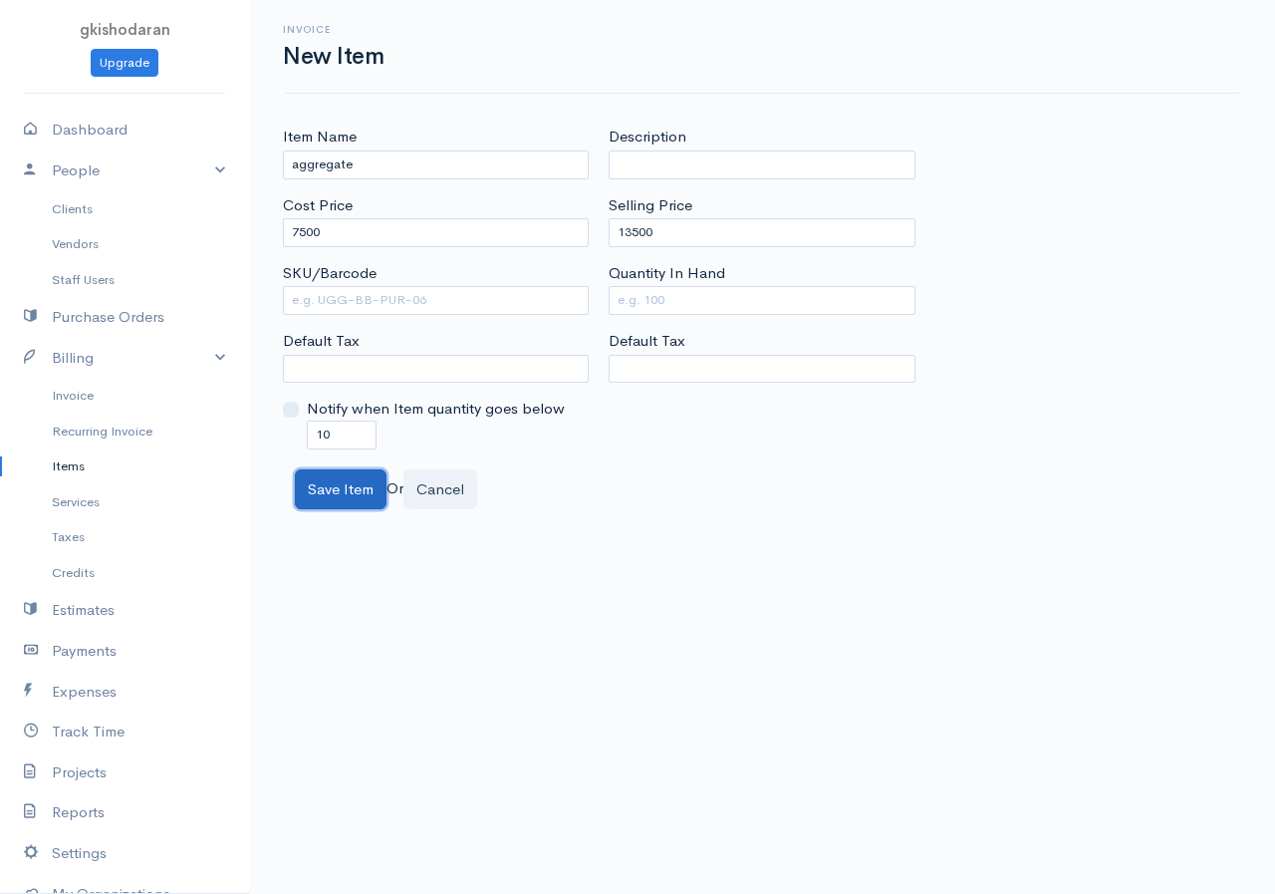
click at [348, 490] on button "Save Item" at bounding box center [341, 489] width 92 height 41
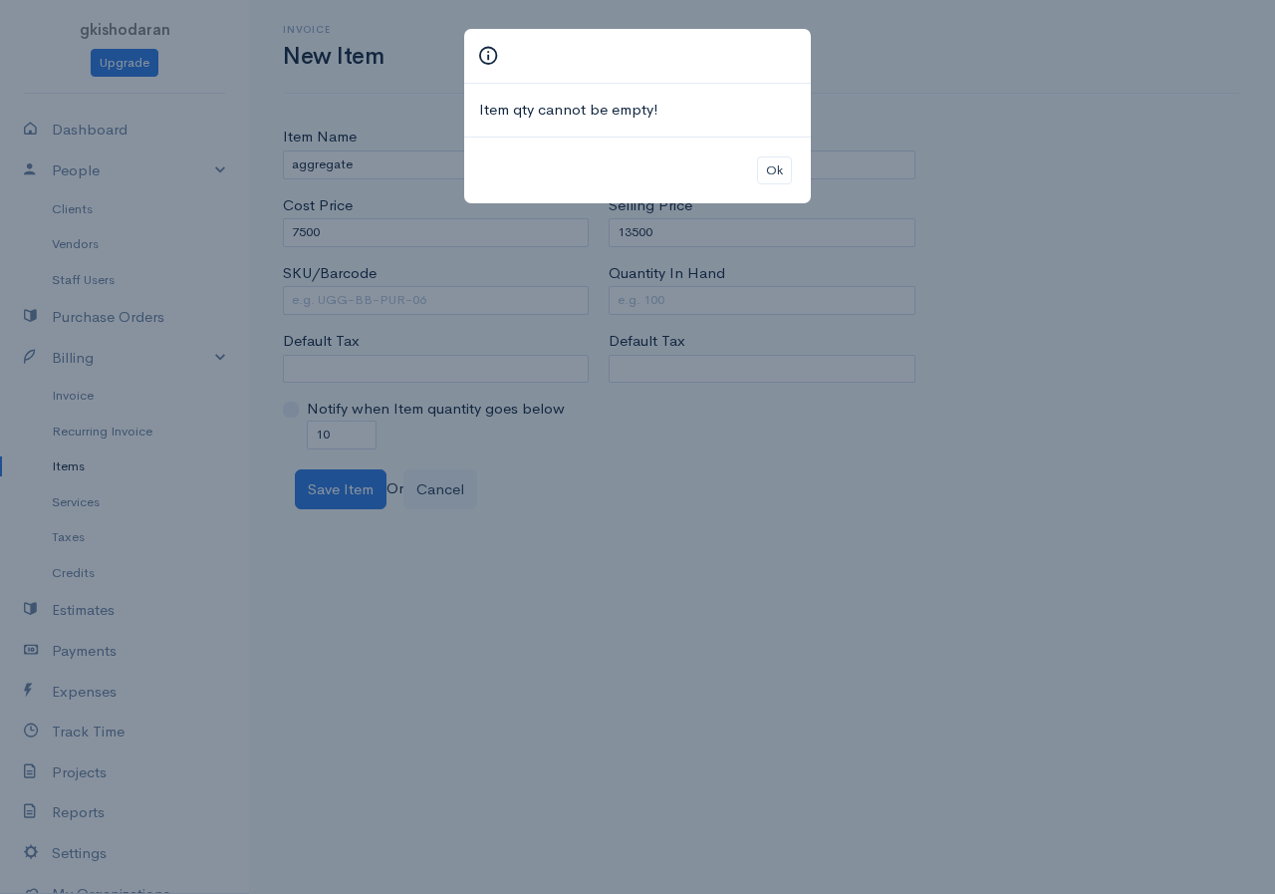
click at [703, 346] on div "Item qty cannot be empty! Ok" at bounding box center [637, 447] width 1275 height 894
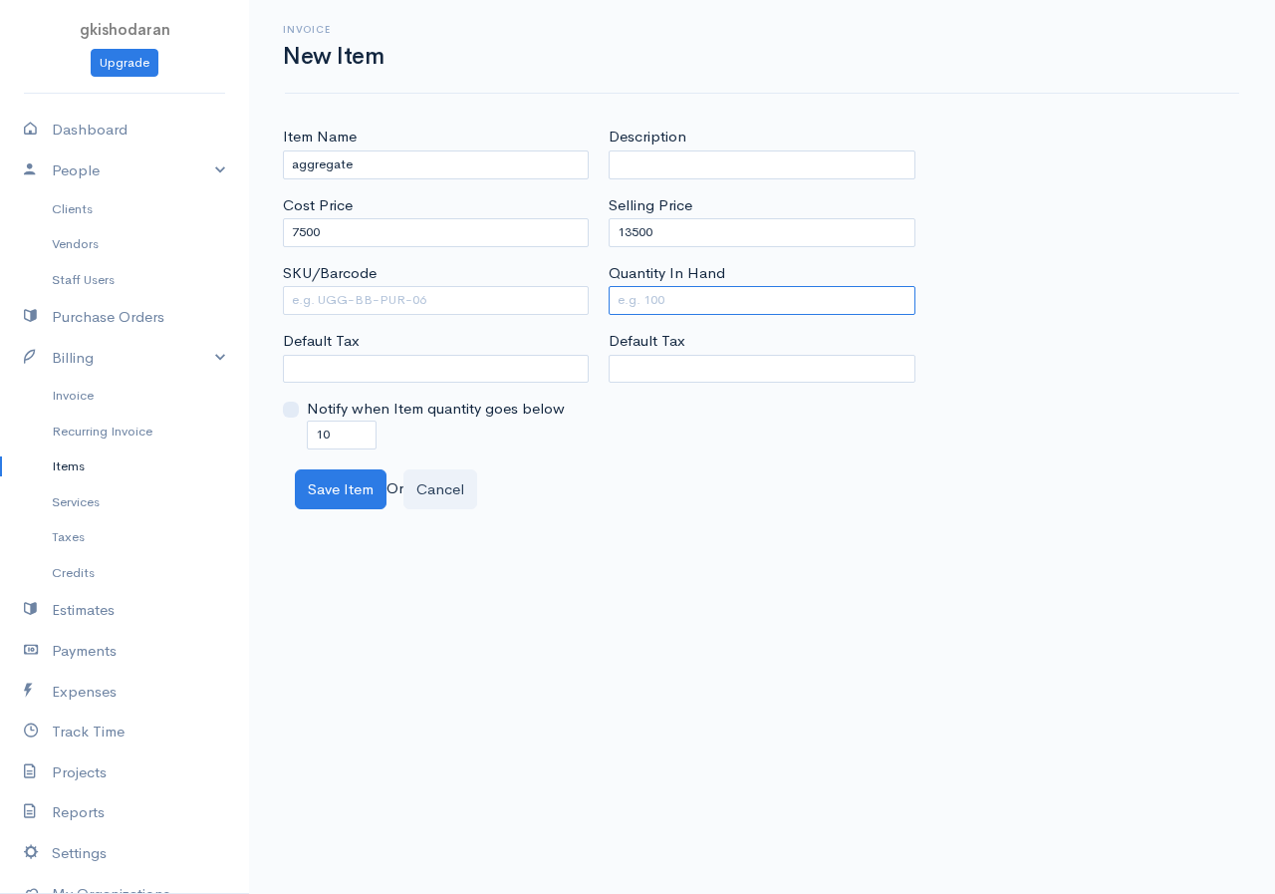
click at [672, 303] on input "Quantity In Hand" at bounding box center [762, 300] width 306 height 29
type input "0"
click at [349, 494] on button "Save Item" at bounding box center [341, 489] width 92 height 41
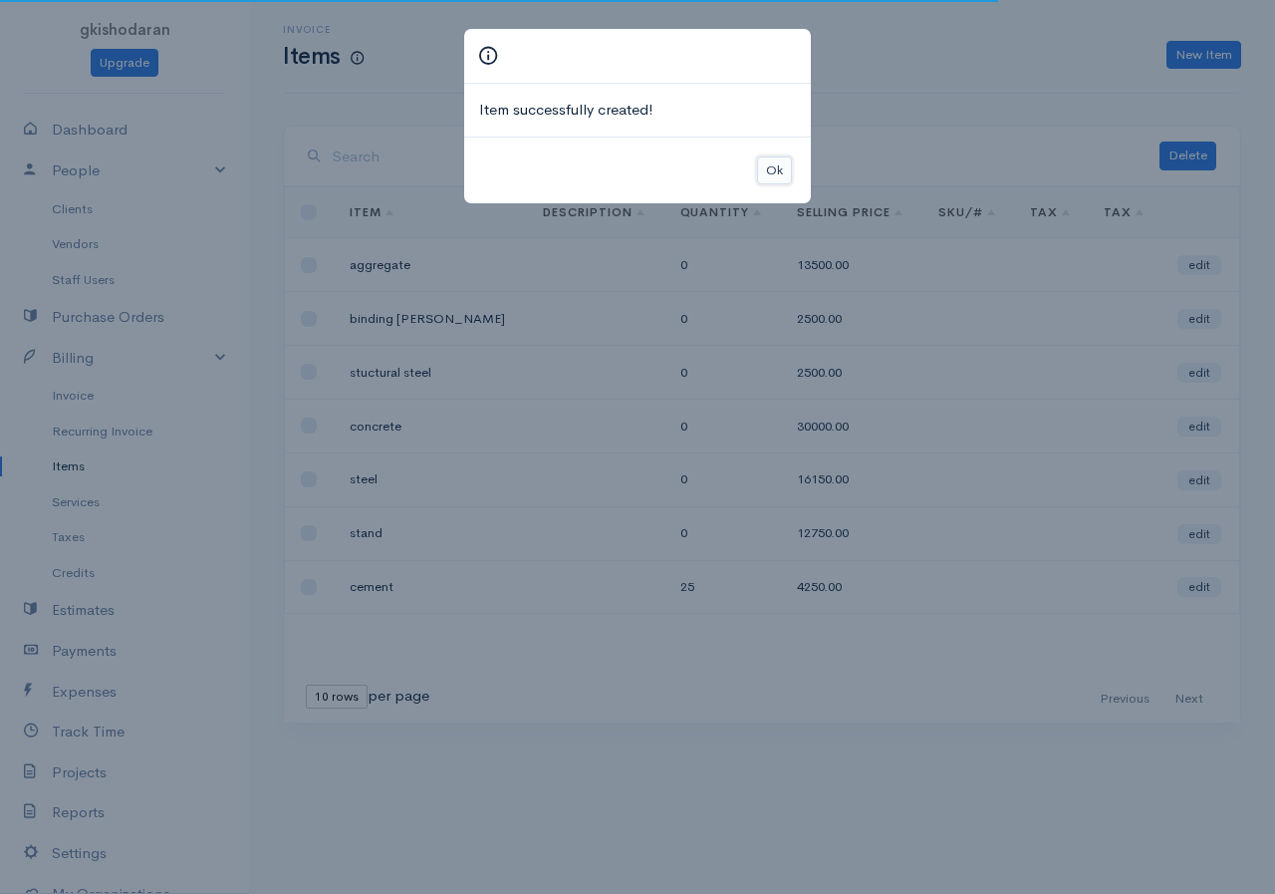
click at [772, 175] on button "Ok" at bounding box center [774, 170] width 35 height 29
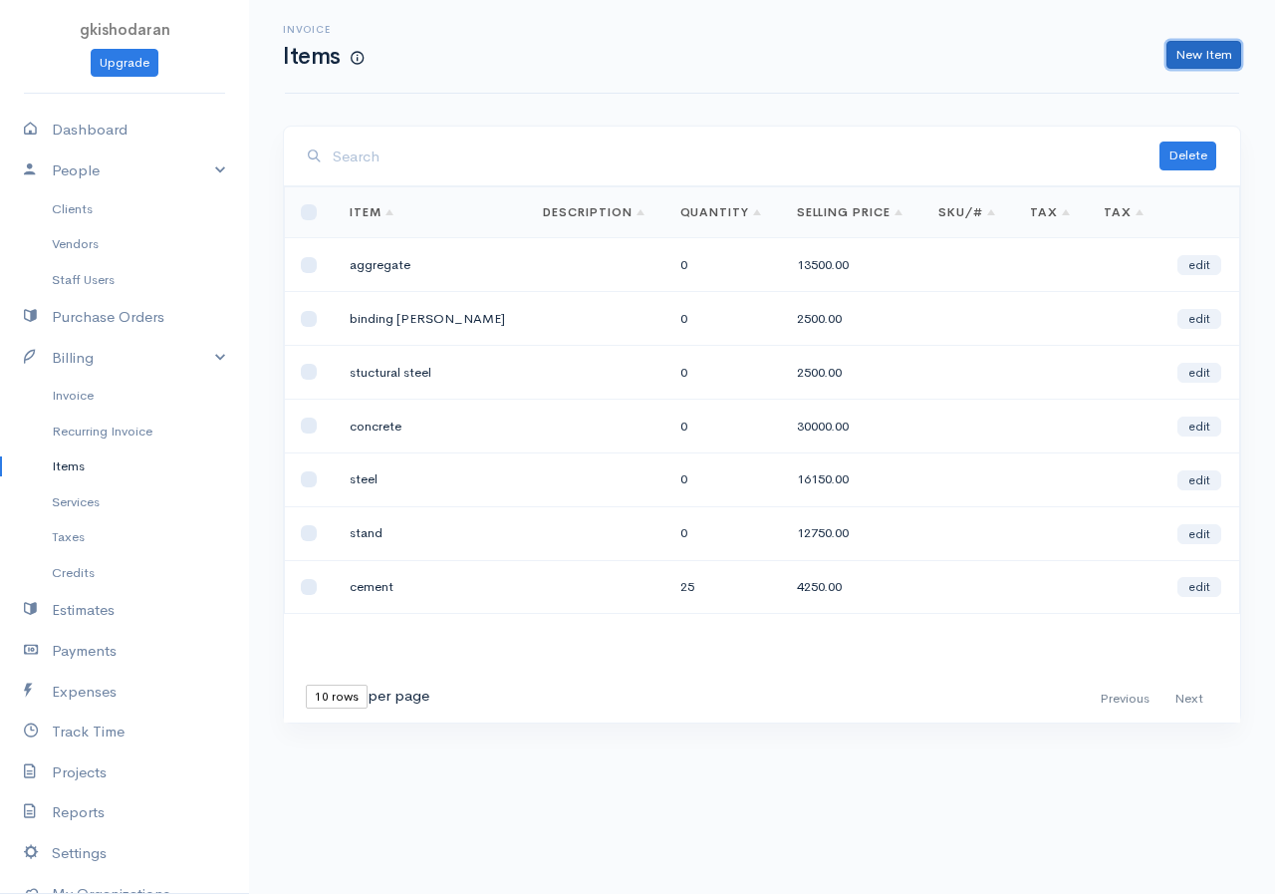
click at [1029, 64] on link "New Item" at bounding box center [1204, 55] width 75 height 29
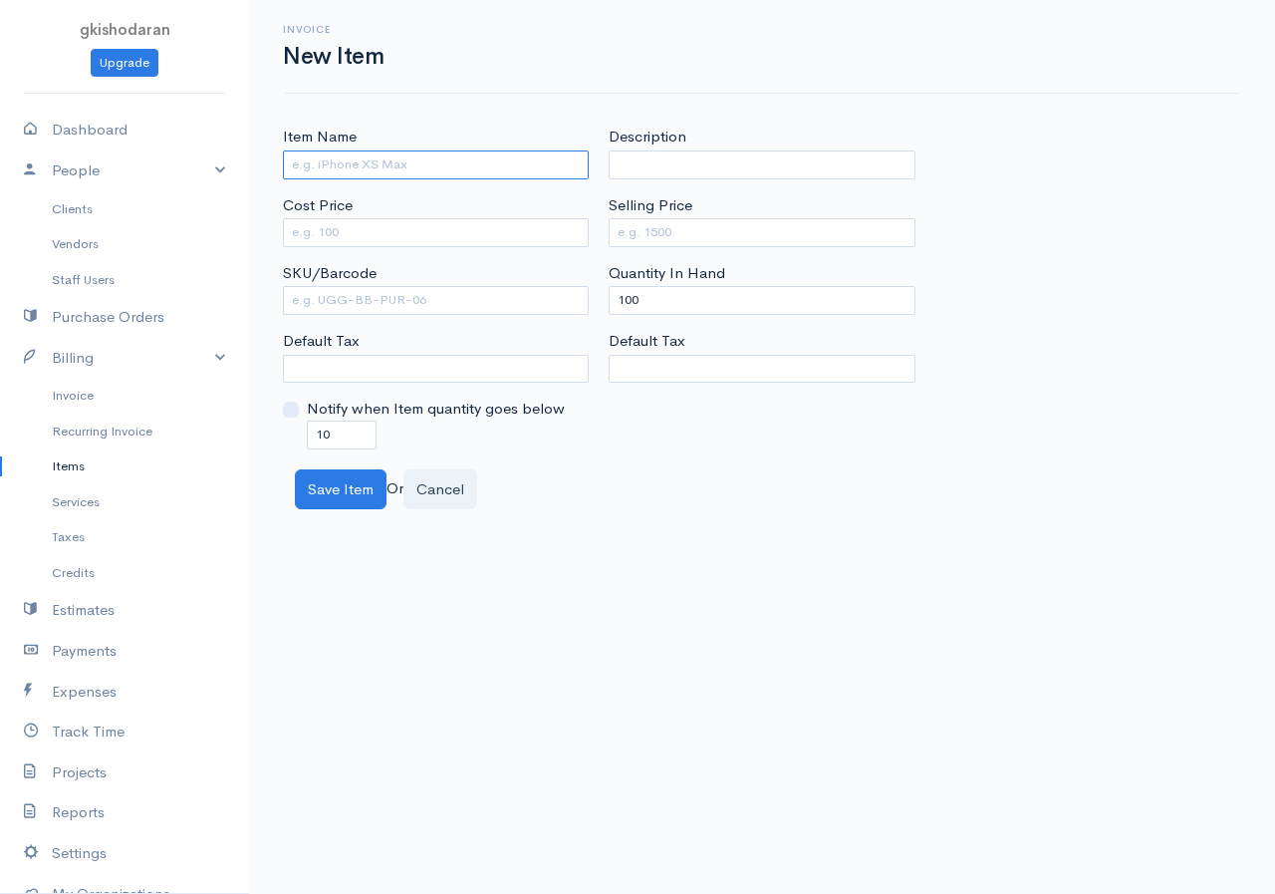
click at [512, 163] on input "Item Name" at bounding box center [436, 164] width 306 height 29
type input "bricks"
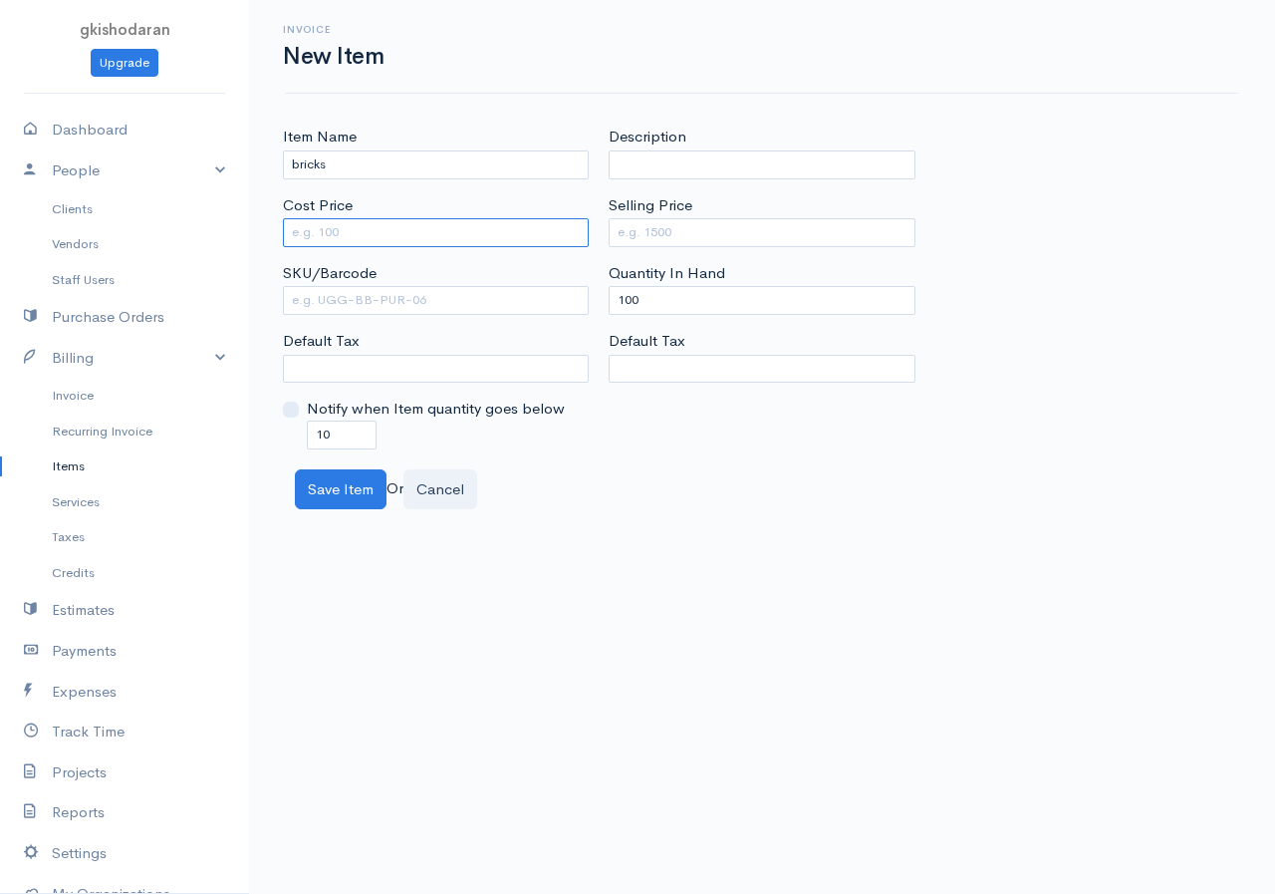
click at [336, 228] on input "Cost Price" at bounding box center [436, 232] width 306 height 29
type input "450"
click at [710, 243] on input "Selling Price" at bounding box center [762, 232] width 306 height 29
type input "1125"
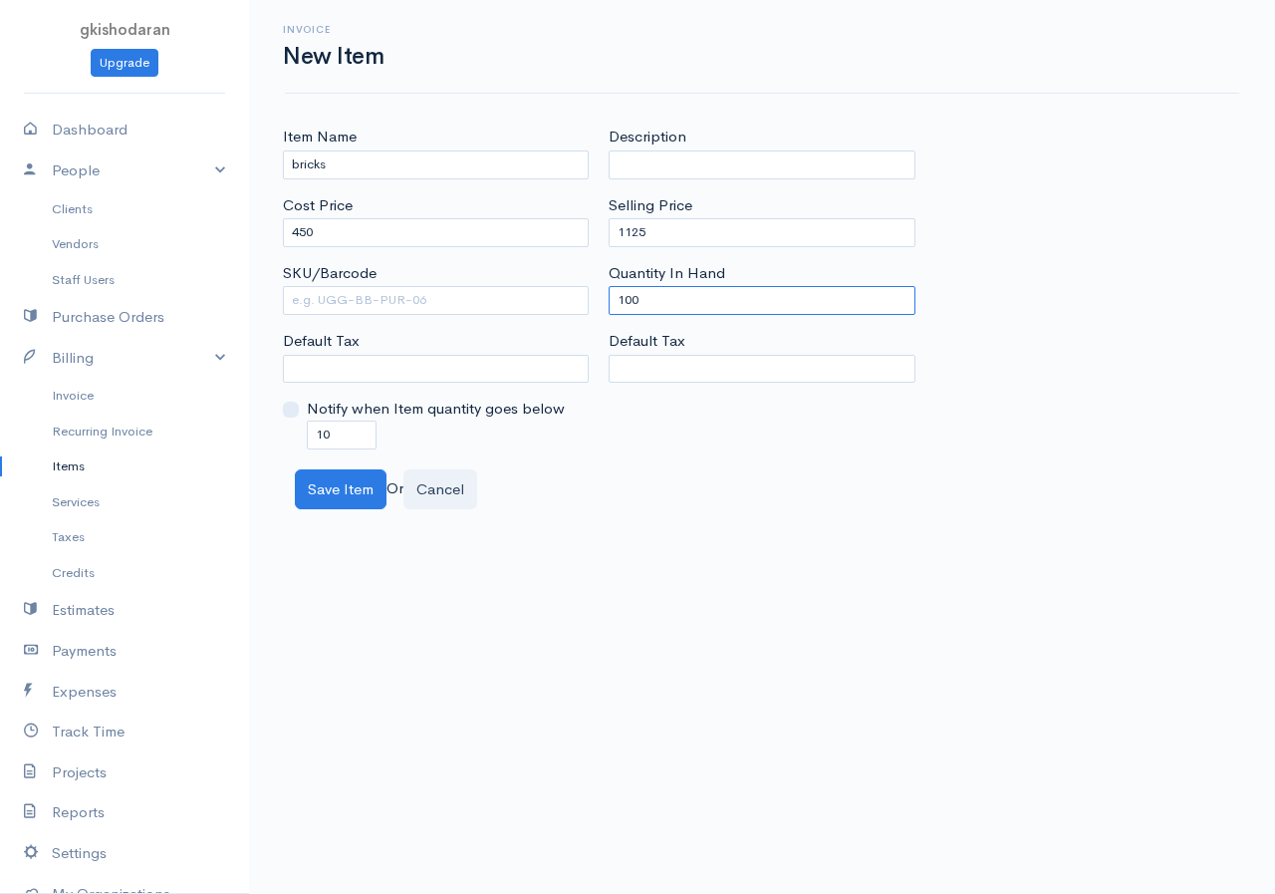
drag, startPoint x: 685, startPoint y: 306, endPoint x: 542, endPoint y: 356, distance: 151.0
click at [542, 356] on div "Item Name bricks Cost Price 450 SKU/Barcode Default Tax Notify when Item quanti…" at bounding box center [762, 287] width 979 height 323
type input "0"
click at [338, 491] on button "Save Item" at bounding box center [341, 489] width 92 height 41
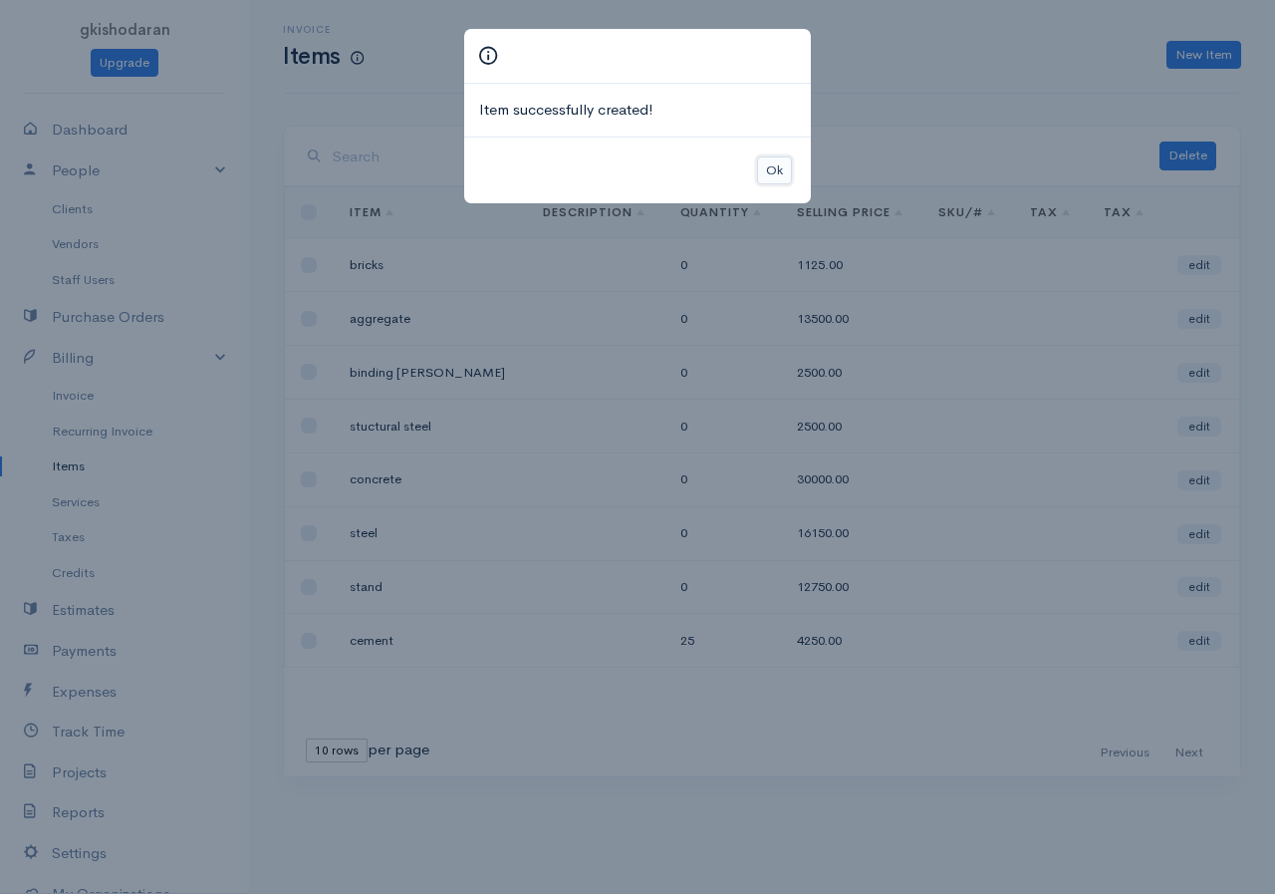
click at [769, 162] on button "Ok" at bounding box center [774, 170] width 35 height 29
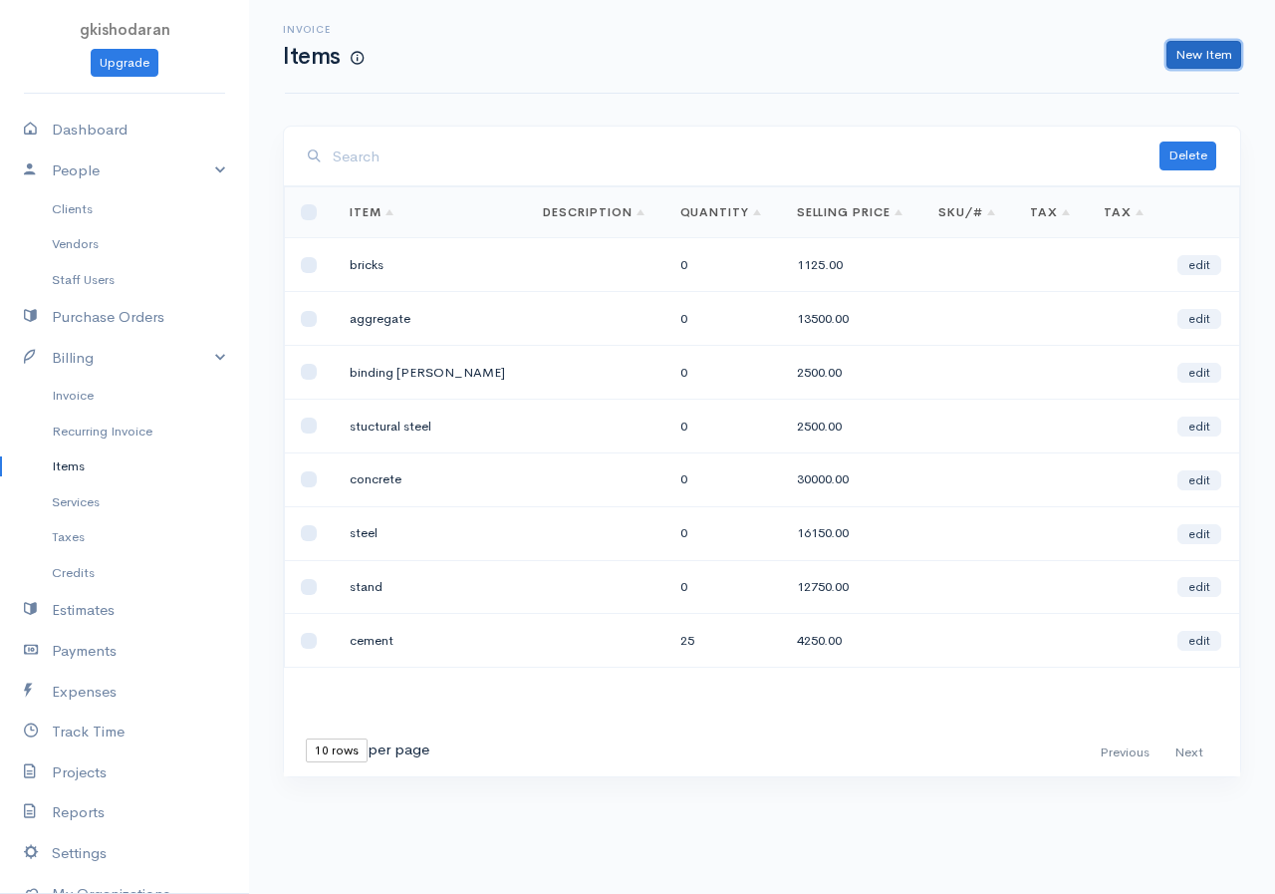
click at [1029, 43] on link "New Item" at bounding box center [1204, 55] width 75 height 29
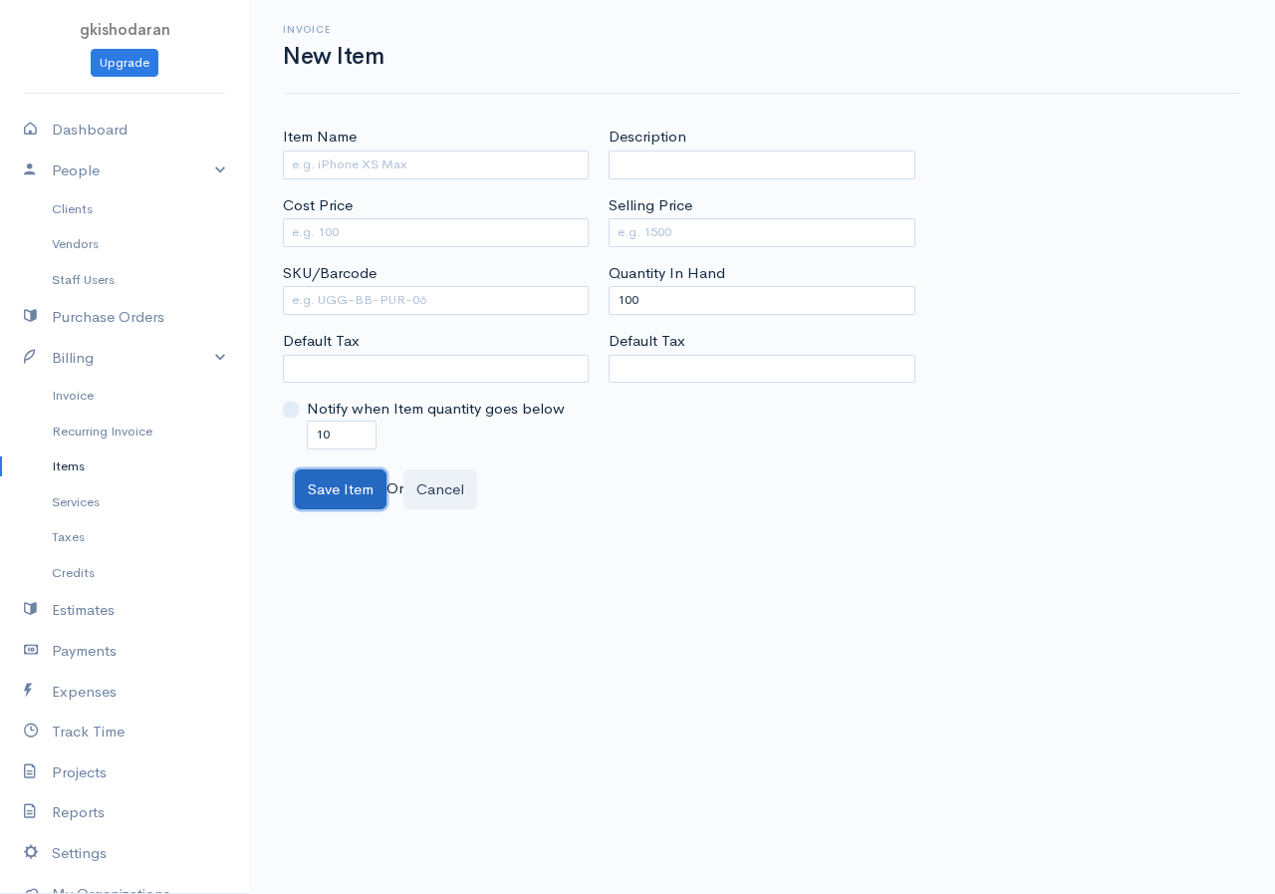
click at [330, 496] on button "Save Item" at bounding box center [341, 489] width 92 height 41
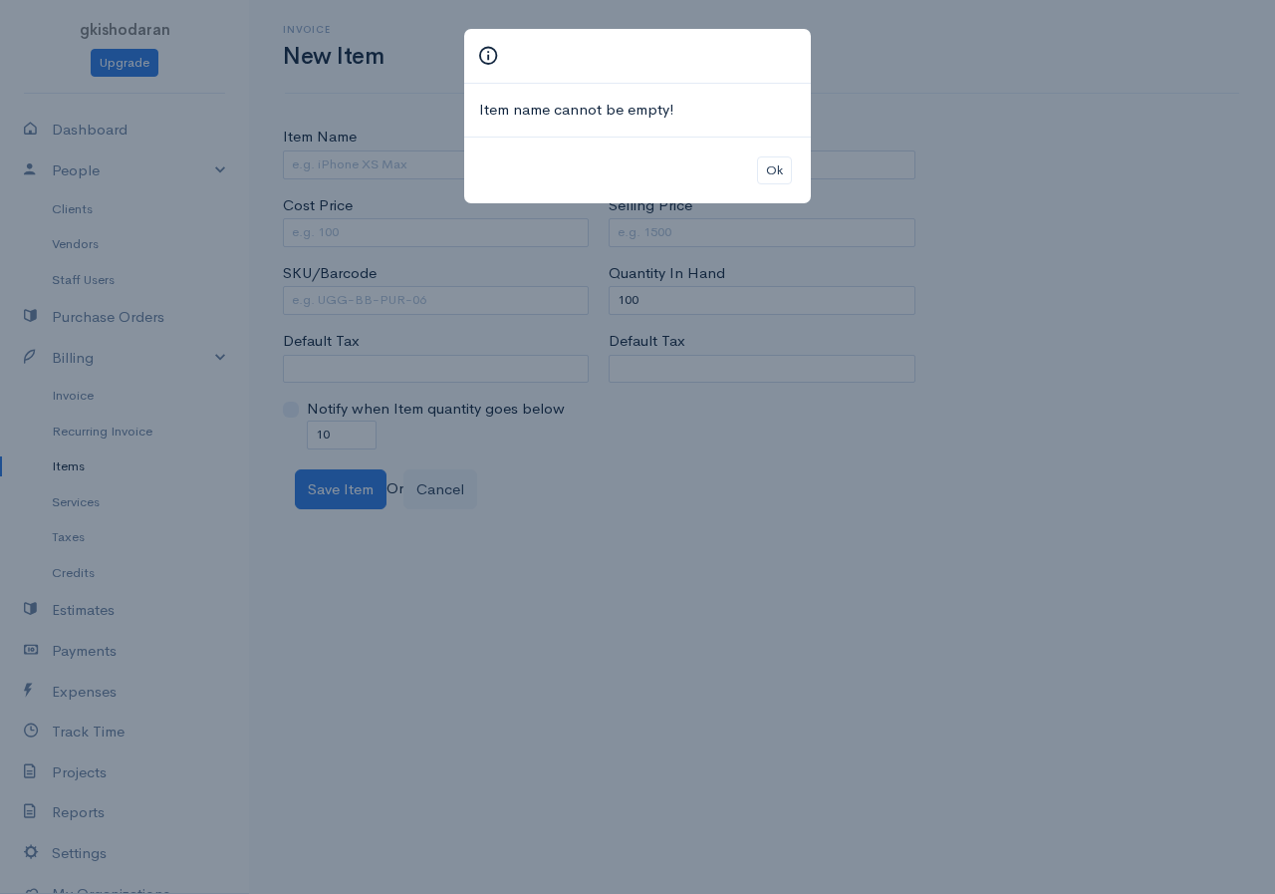
click at [1013, 427] on div "Item name cannot be empty! Ok" at bounding box center [637, 447] width 1275 height 894
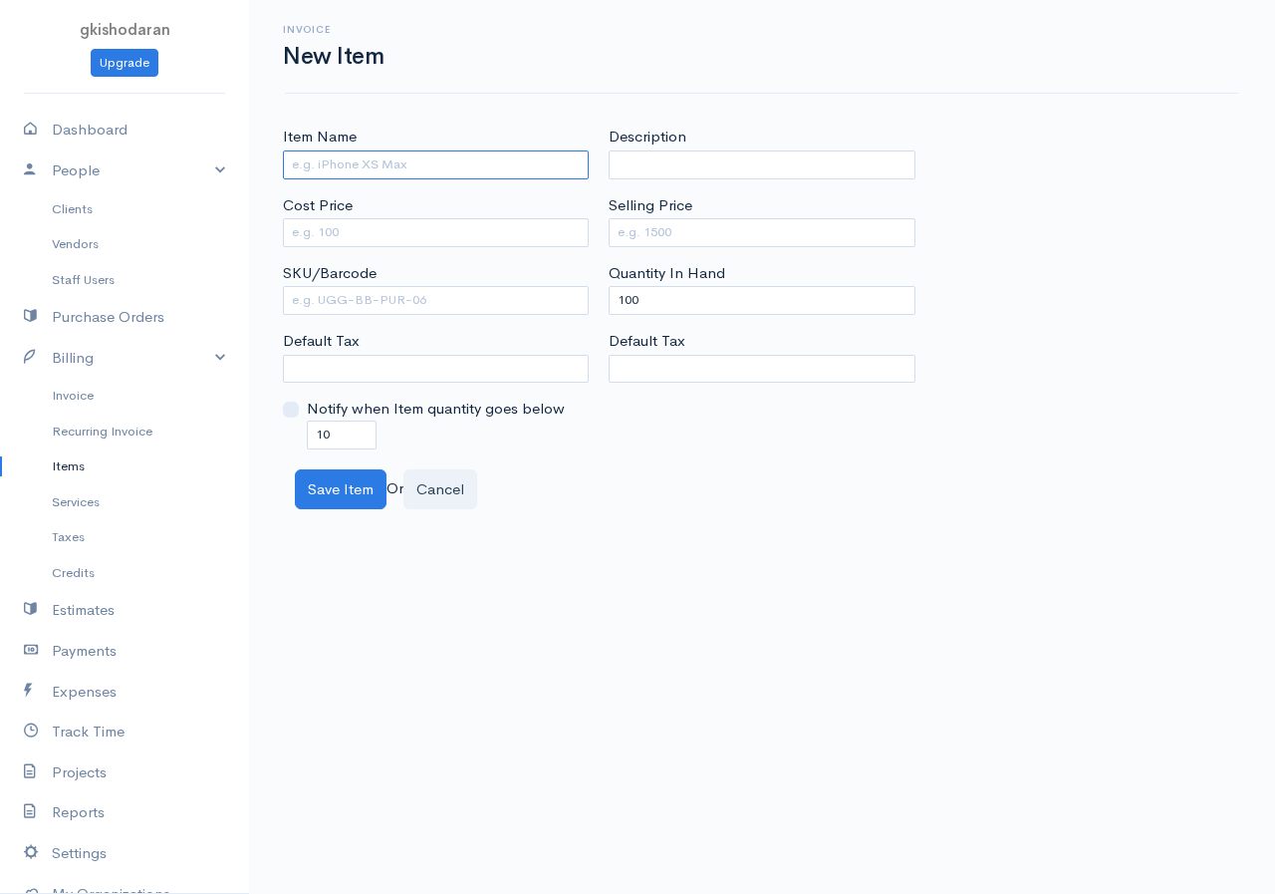
click at [442, 167] on input "Item Name" at bounding box center [436, 164] width 306 height 29
type input "blocks"
click at [424, 215] on div "Cost Price" at bounding box center [436, 220] width 306 height 53
click at [365, 217] on div "Cost Price" at bounding box center [436, 220] width 306 height 53
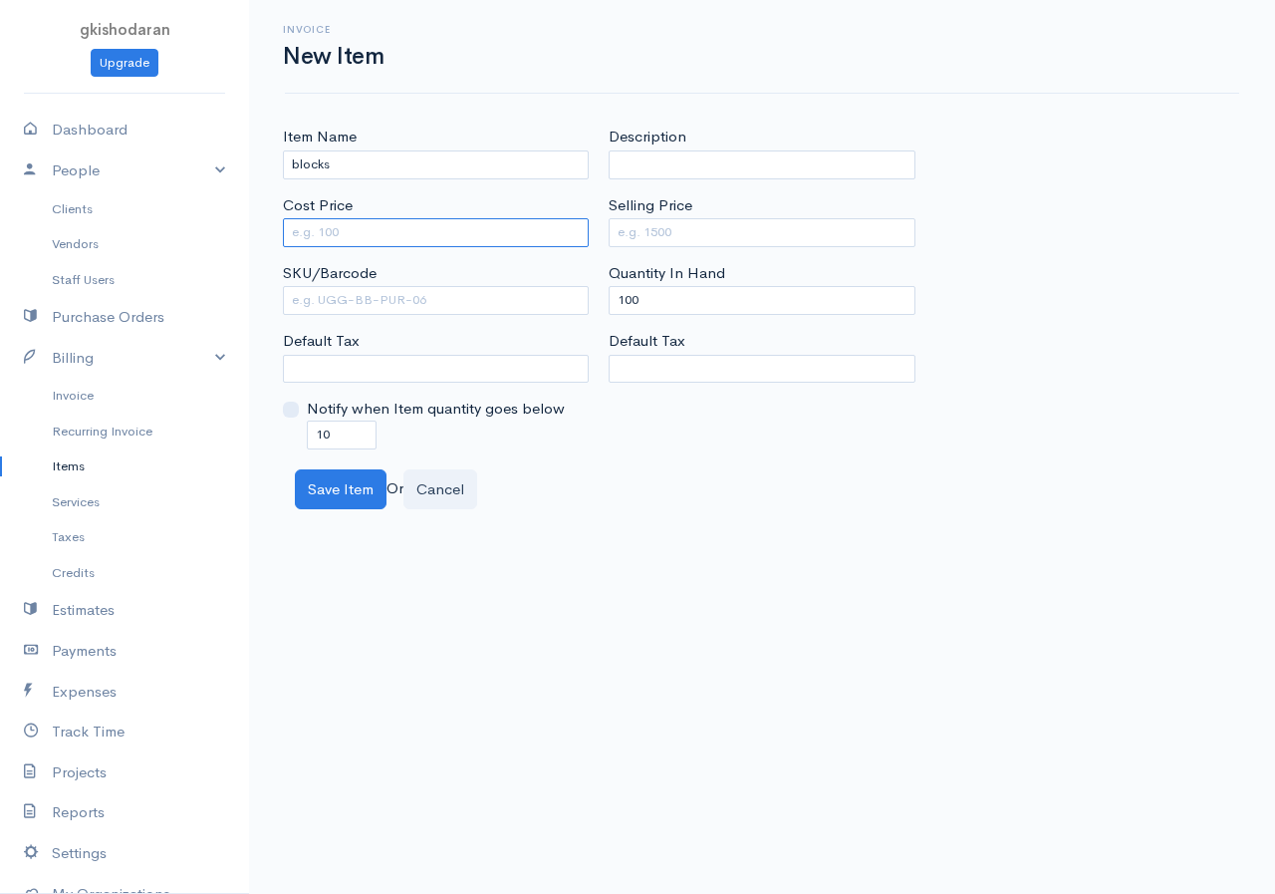
click at [356, 234] on input "Cost Price" at bounding box center [436, 232] width 306 height 29
type input "350"
drag, startPoint x: 677, startPoint y: 308, endPoint x: 617, endPoint y: 321, distance: 61.2
click at [617, 321] on div "Description Selling Price Quantity In Hand 100 Default Tax" at bounding box center [762, 287] width 326 height 323
type input "0"
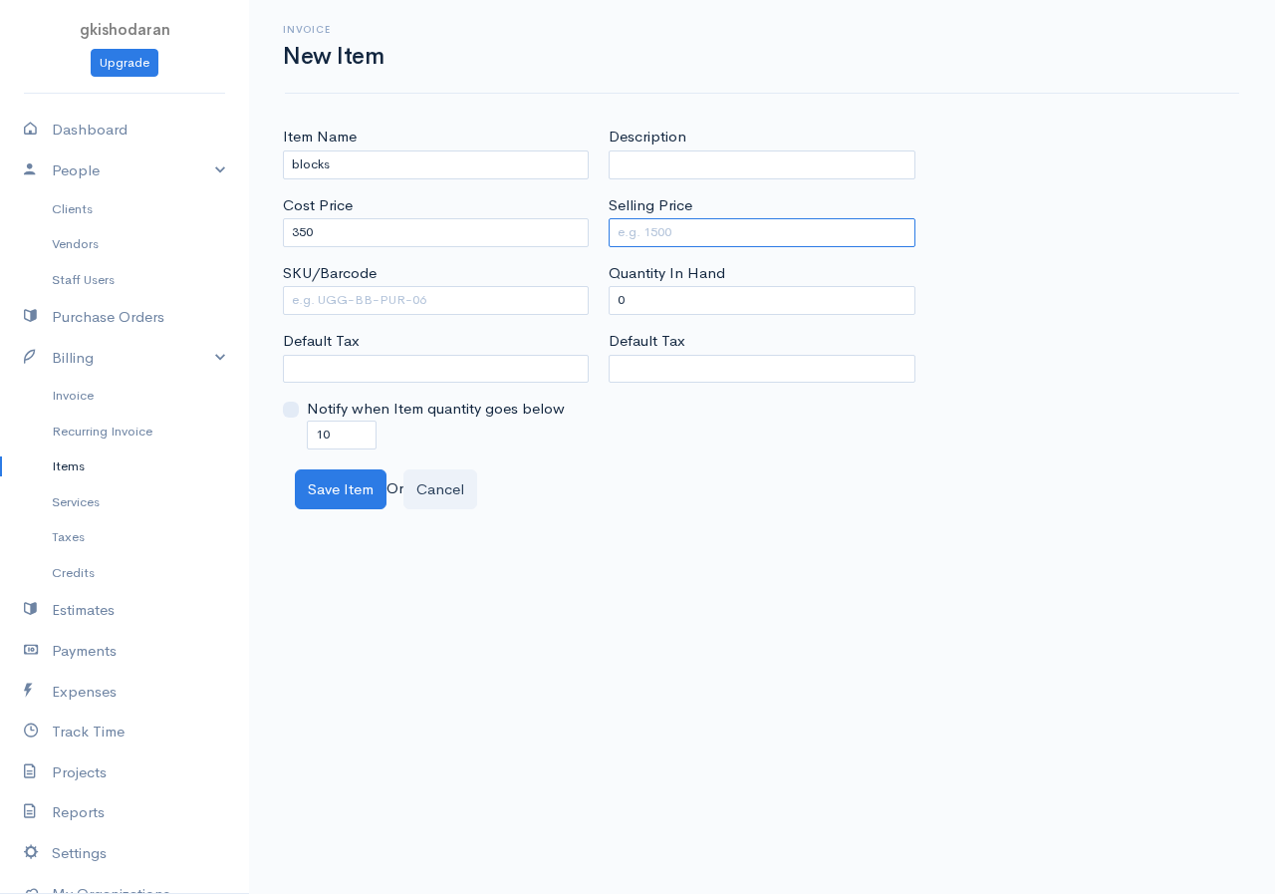
click at [667, 224] on input "Selling Price" at bounding box center [762, 232] width 306 height 29
type input "875"
click at [338, 494] on button "Save Item" at bounding box center [341, 489] width 92 height 41
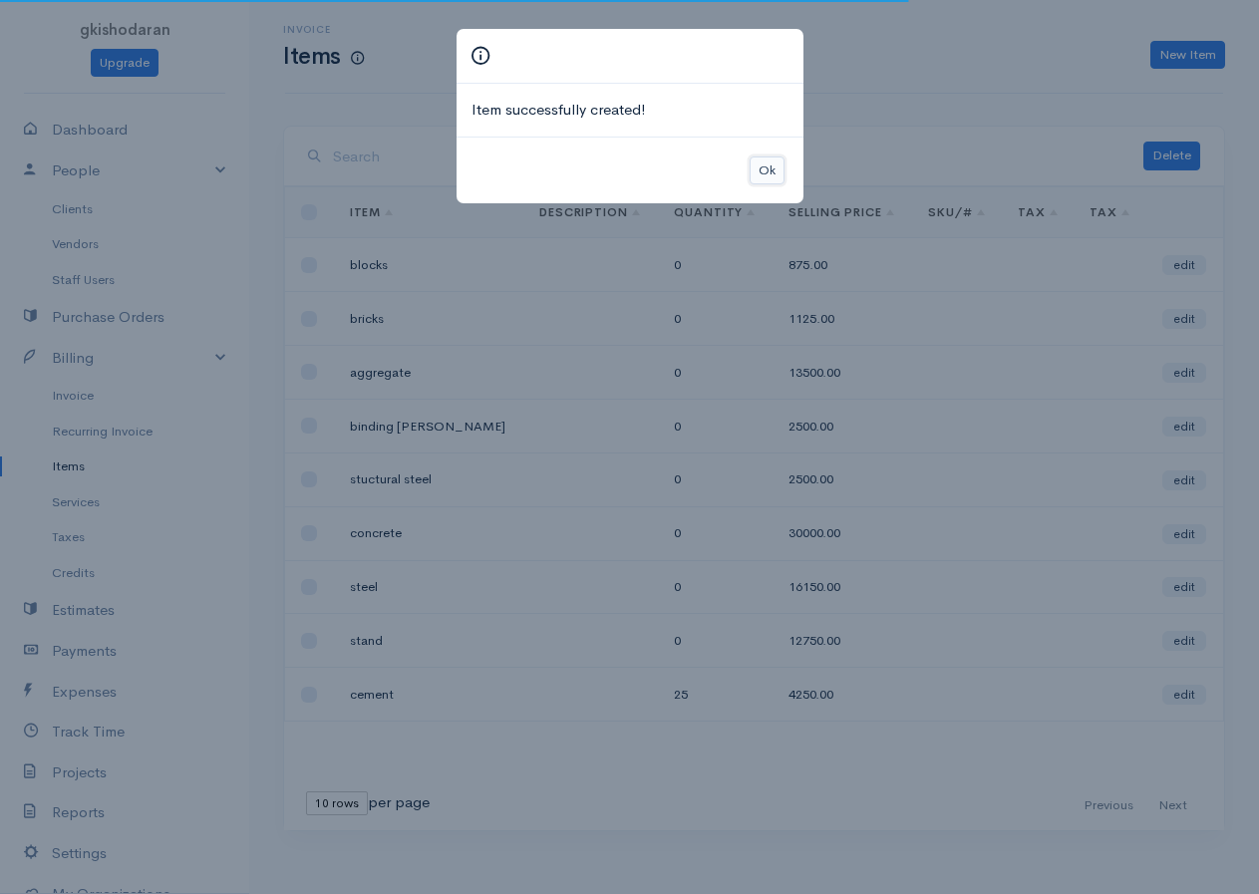
click at [764, 168] on button "Ok" at bounding box center [766, 170] width 35 height 29
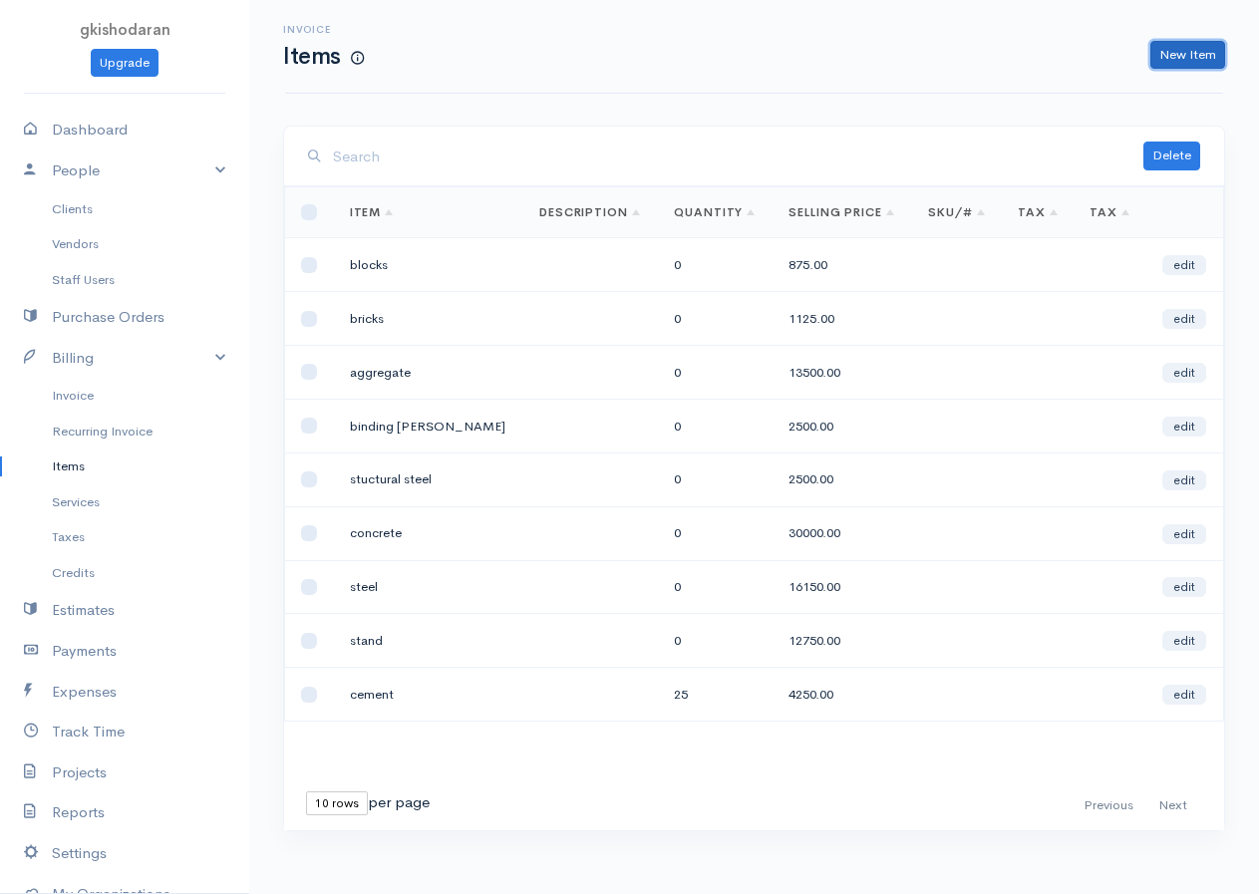
click at [1029, 57] on link "New Item" at bounding box center [1187, 55] width 75 height 29
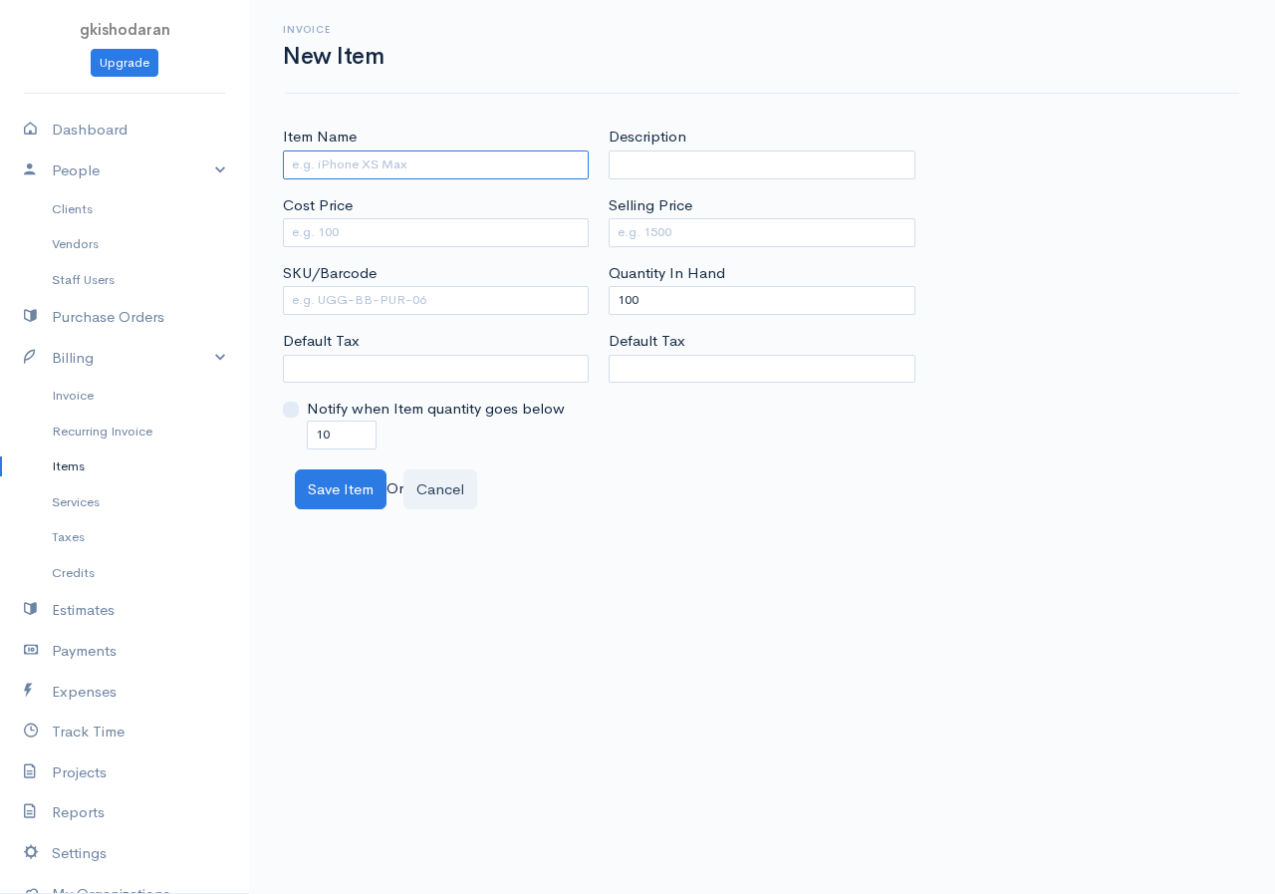
click at [437, 162] on input "Item Name" at bounding box center [436, 164] width 306 height 29
type input "timbers"
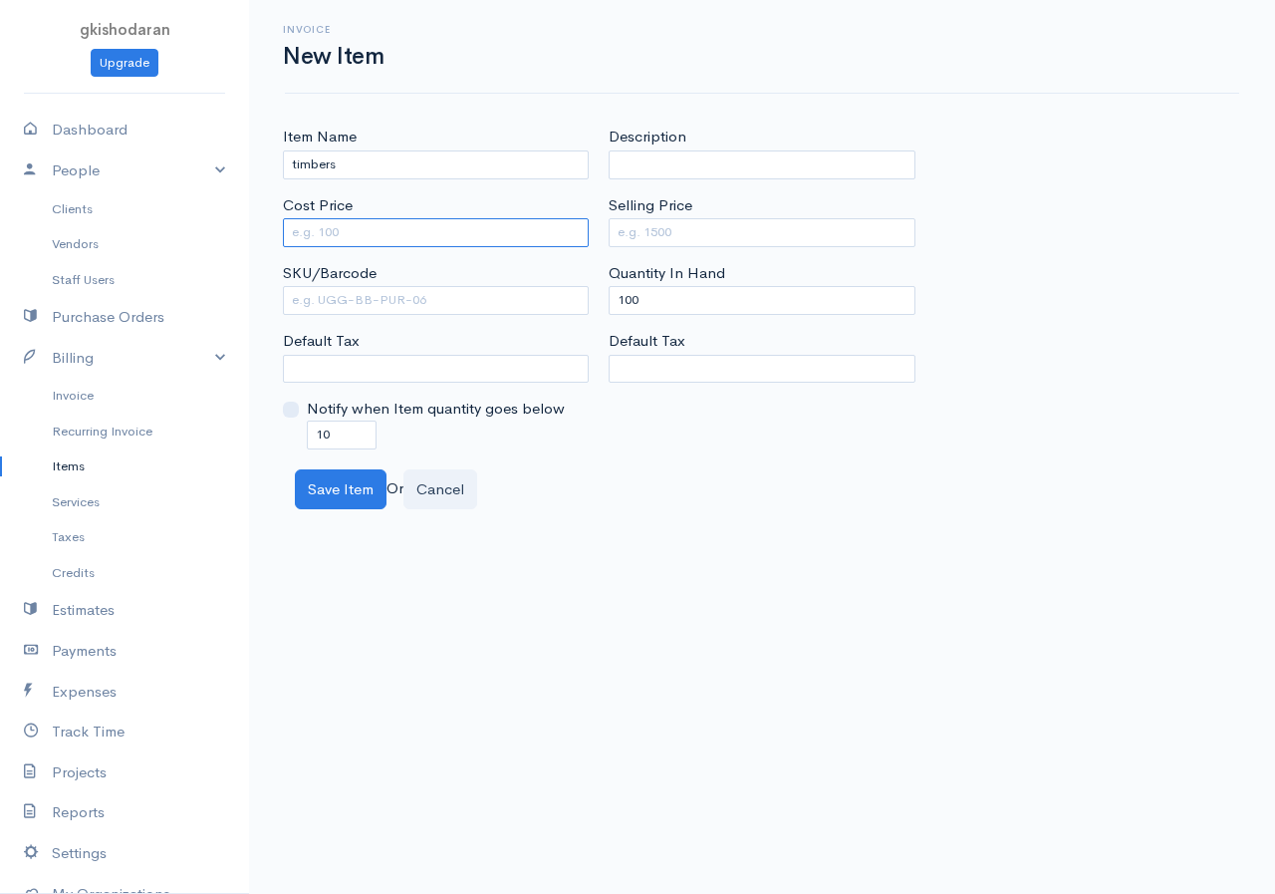
click at [323, 237] on input "Cost Price" at bounding box center [436, 232] width 306 height 29
type input "750"
click at [669, 242] on input "Selling Price" at bounding box center [762, 232] width 306 height 29
click at [682, 352] on label "Default Tax" at bounding box center [647, 341] width 77 height 23
click at [682, 355] on select "Default Tax" at bounding box center [762, 369] width 306 height 29
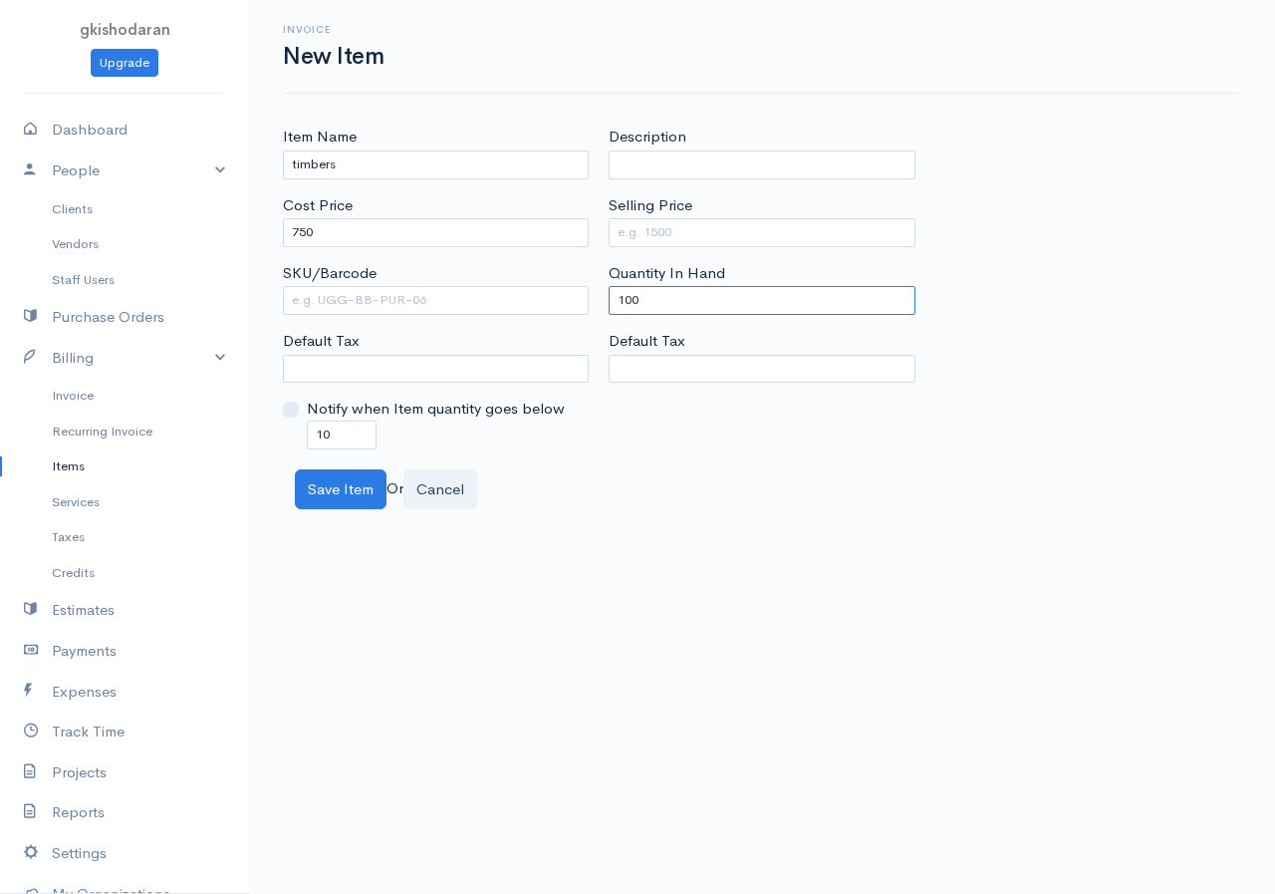
click at [693, 288] on input "100" at bounding box center [762, 300] width 306 height 29
type input "1"
type input "0"
drag, startPoint x: 682, startPoint y: 209, endPoint x: 675, endPoint y: 239, distance: 30.7
click at [679, 220] on div "Selling Price" at bounding box center [762, 220] width 306 height 53
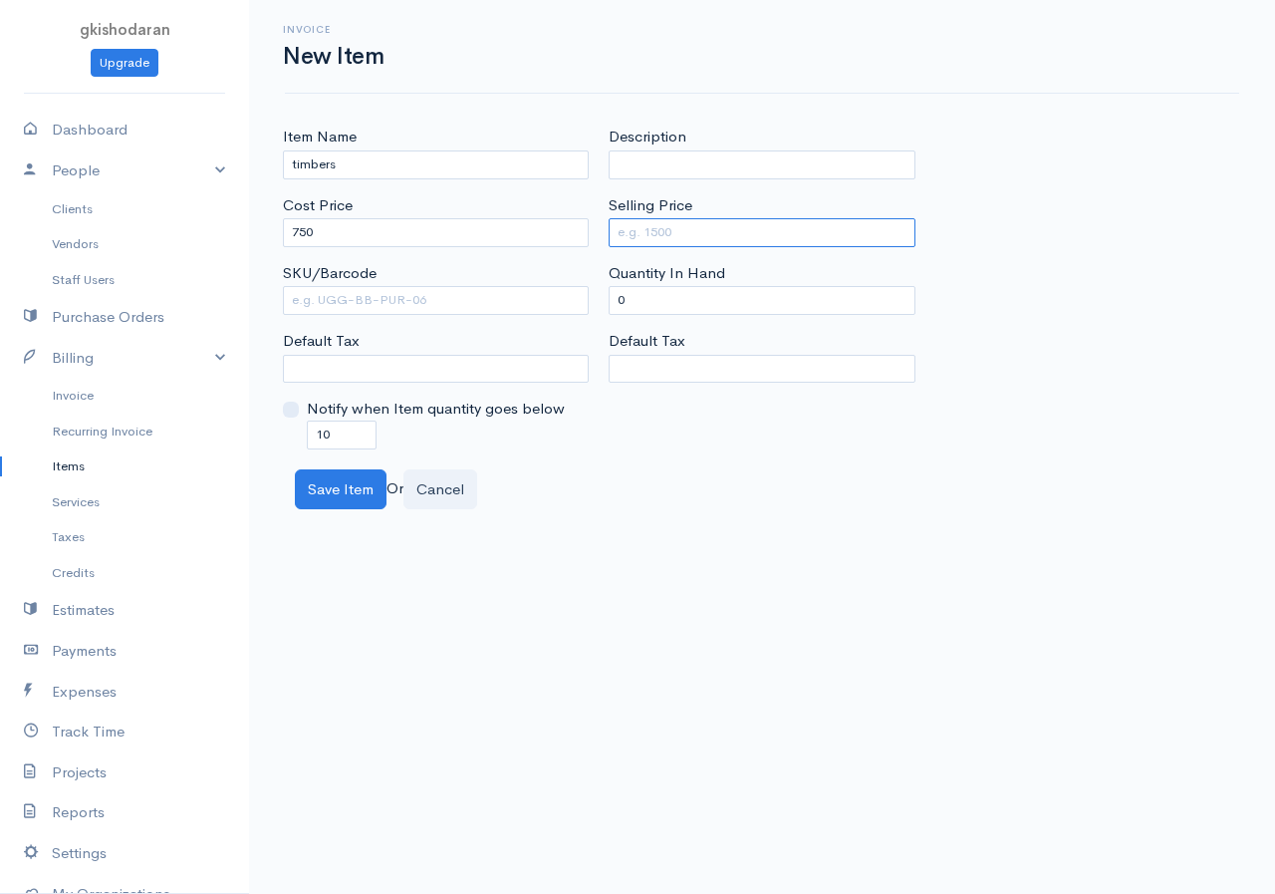
click at [675, 239] on input "Selling Price" at bounding box center [762, 232] width 306 height 29
type input "1500"
click at [367, 495] on button "Save Item" at bounding box center [341, 489] width 92 height 41
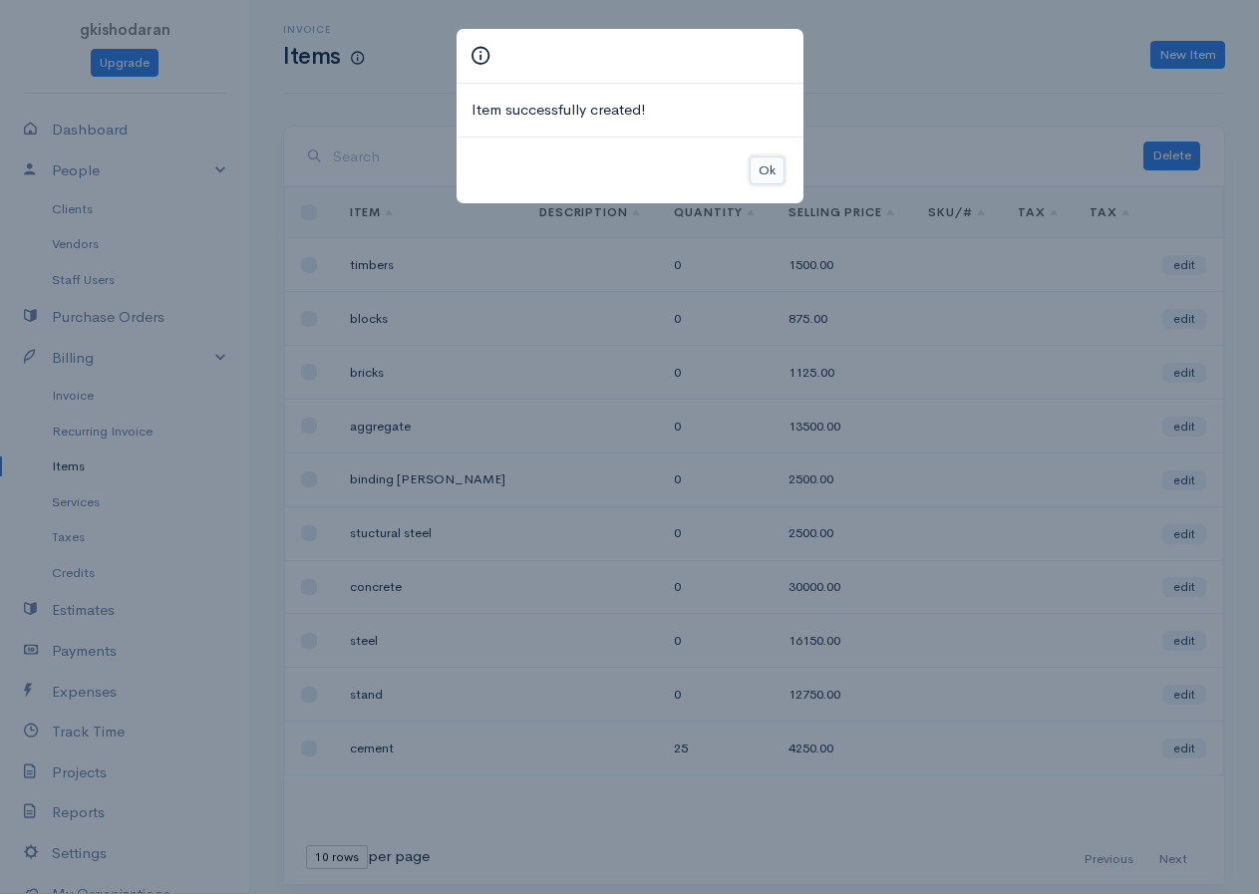
click at [767, 175] on button "Ok" at bounding box center [766, 170] width 35 height 29
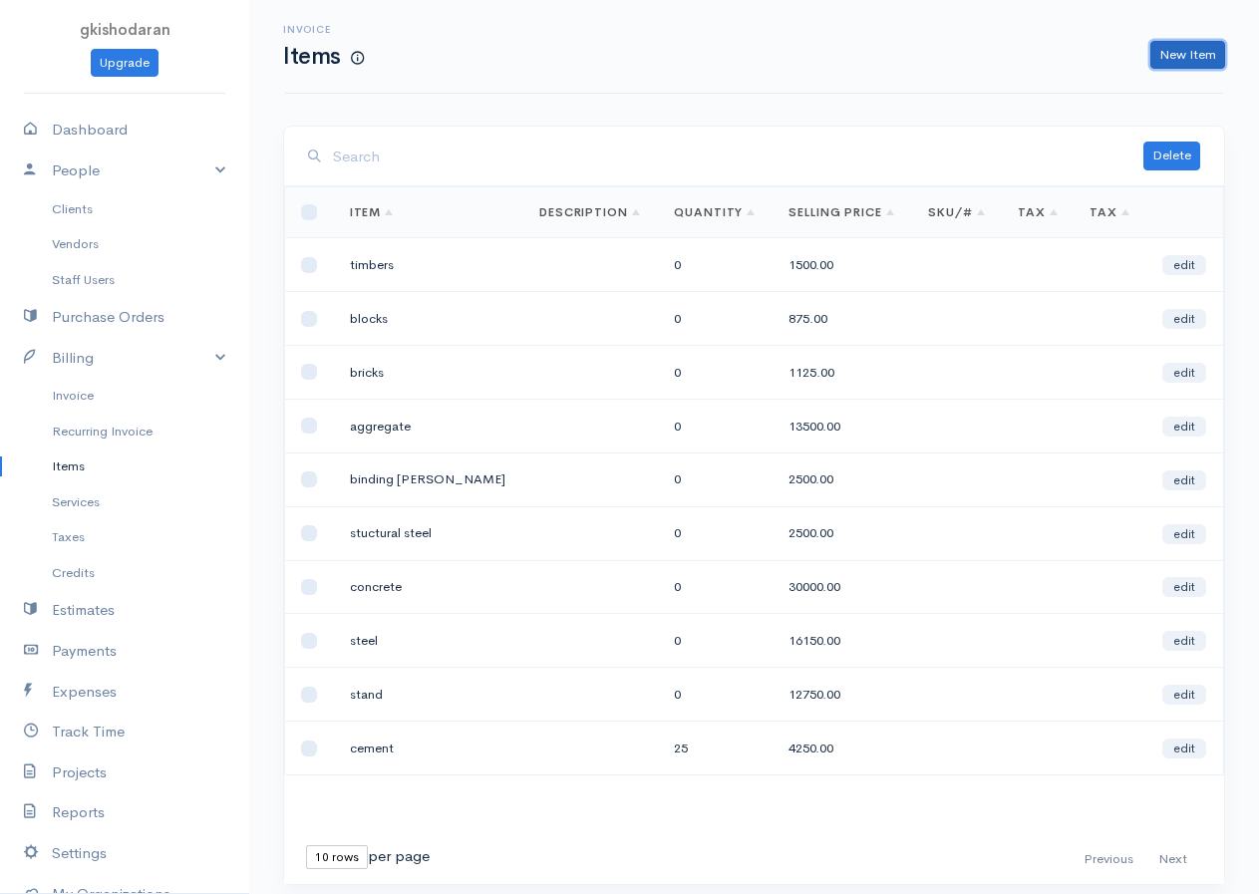
click at [1029, 61] on link "New Item" at bounding box center [1187, 55] width 75 height 29
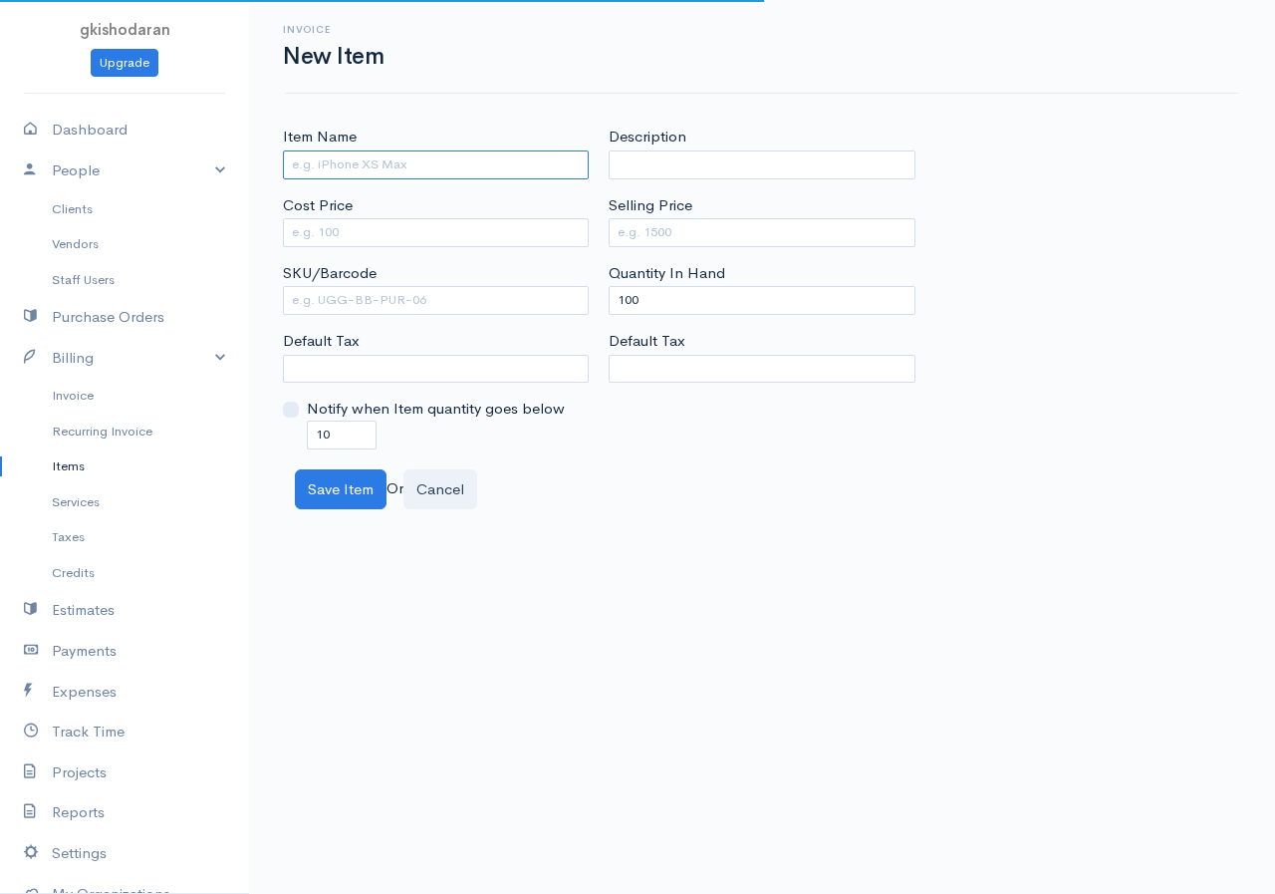
click at [401, 167] on input "Item Name" at bounding box center [436, 164] width 306 height 29
type input "nails"
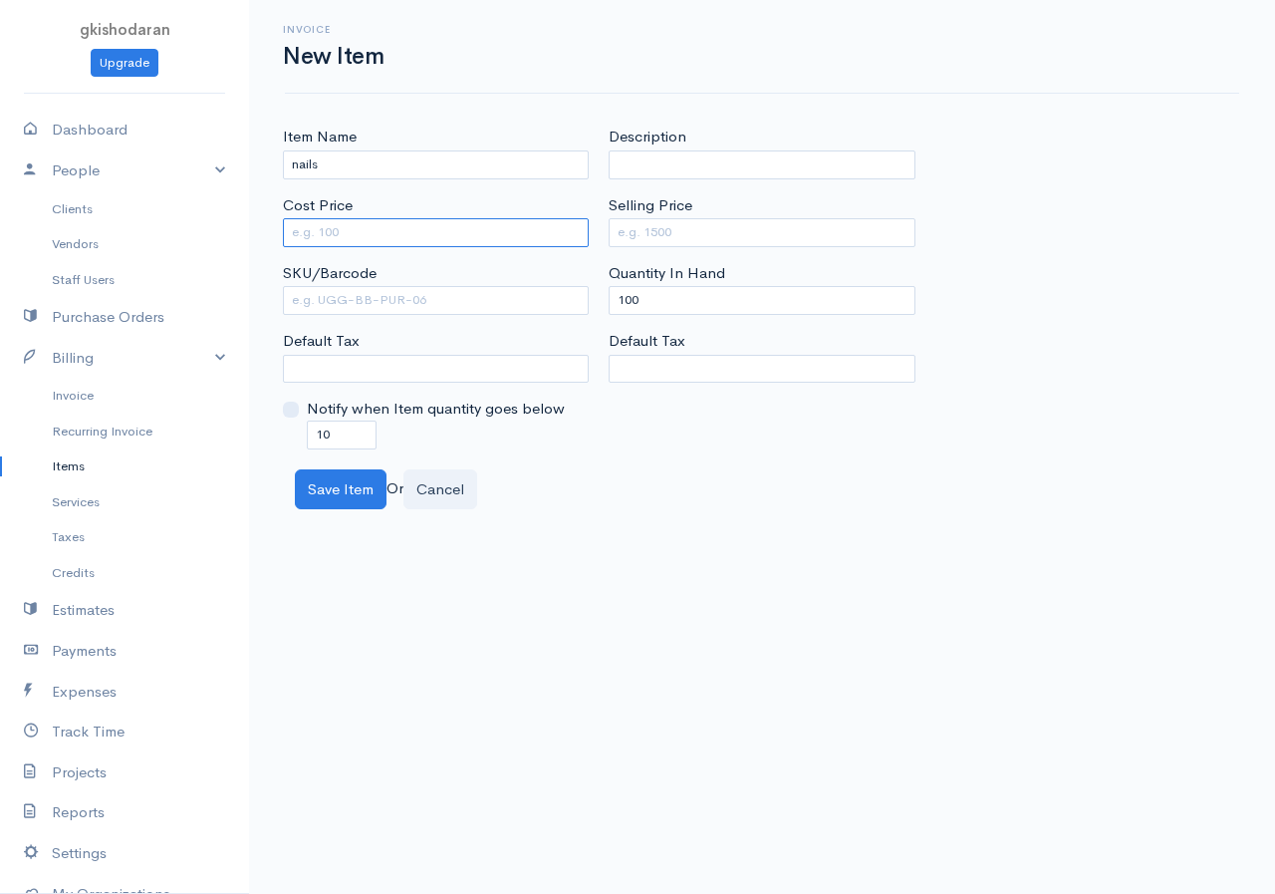
click at [333, 243] on input "Cost Price" at bounding box center [436, 232] width 306 height 29
type input "25"
click at [669, 228] on input "Selling Price" at bounding box center [762, 232] width 306 height 29
click at [656, 239] on input "Selling Price" at bounding box center [762, 232] width 306 height 29
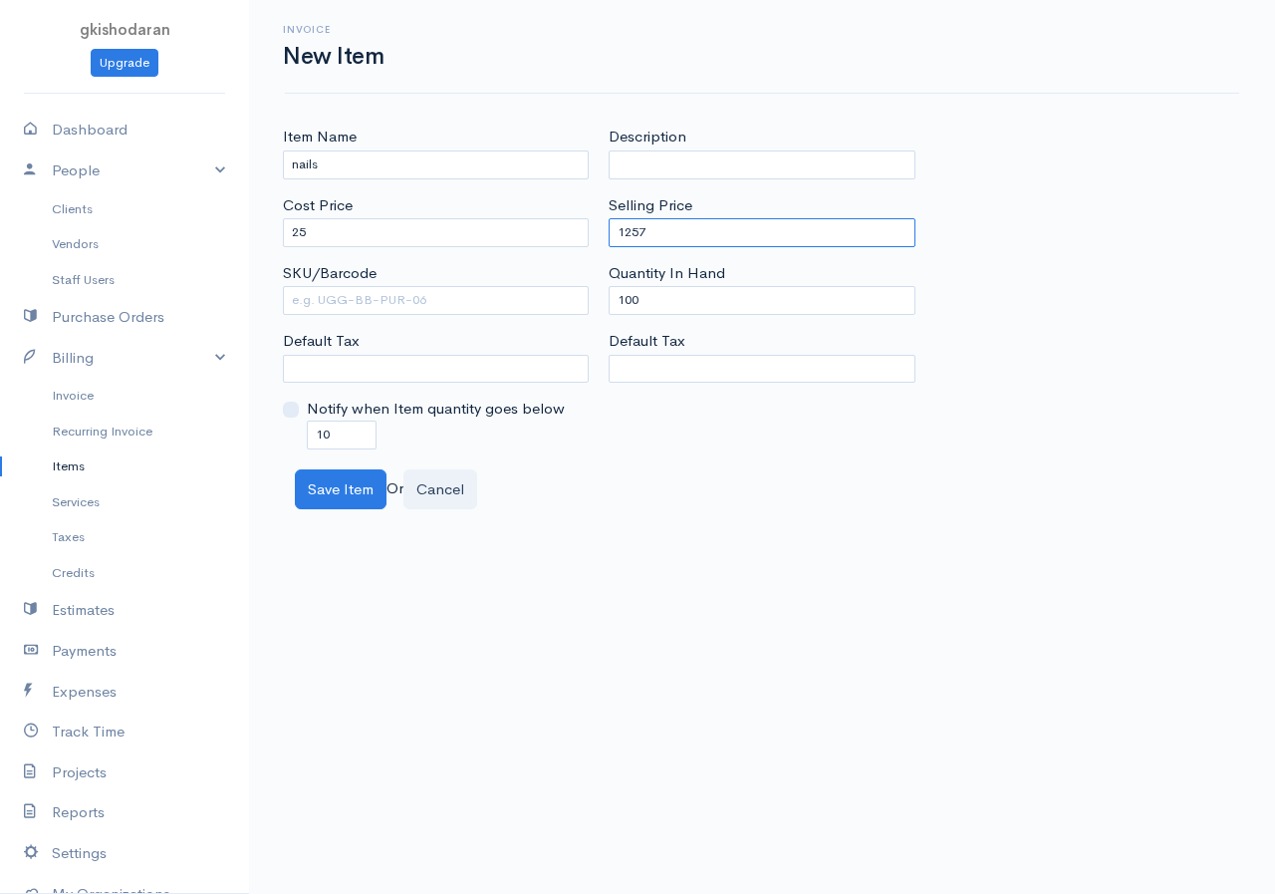
type input "1257"
drag, startPoint x: 687, startPoint y: 306, endPoint x: 511, endPoint y: 331, distance: 177.1
click at [511, 331] on div "Item Name nails Cost Price 25 SKU/Barcode Default Tax Notify when Item quantity…" at bounding box center [762, 287] width 979 height 323
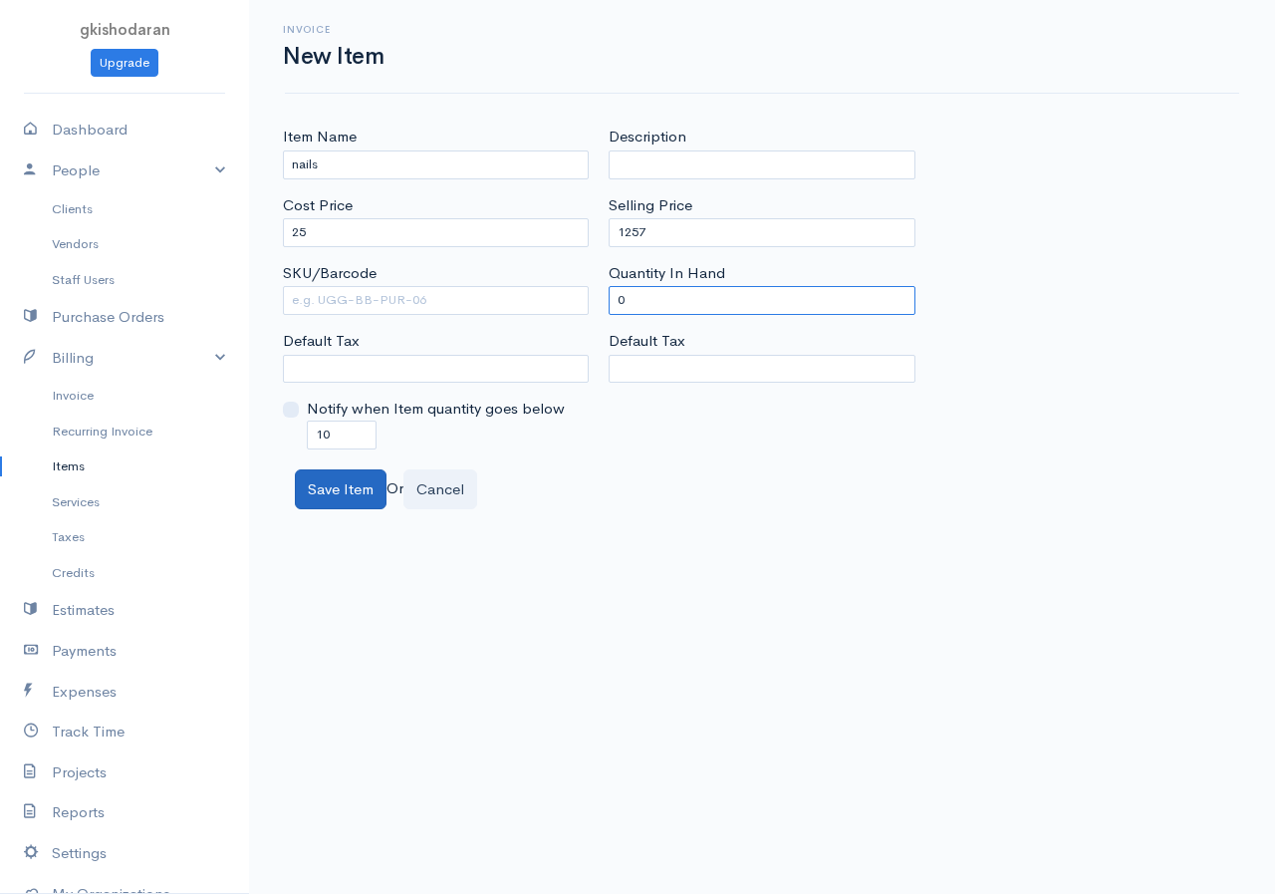
type input "0"
click at [317, 481] on button "Save Item" at bounding box center [341, 489] width 92 height 41
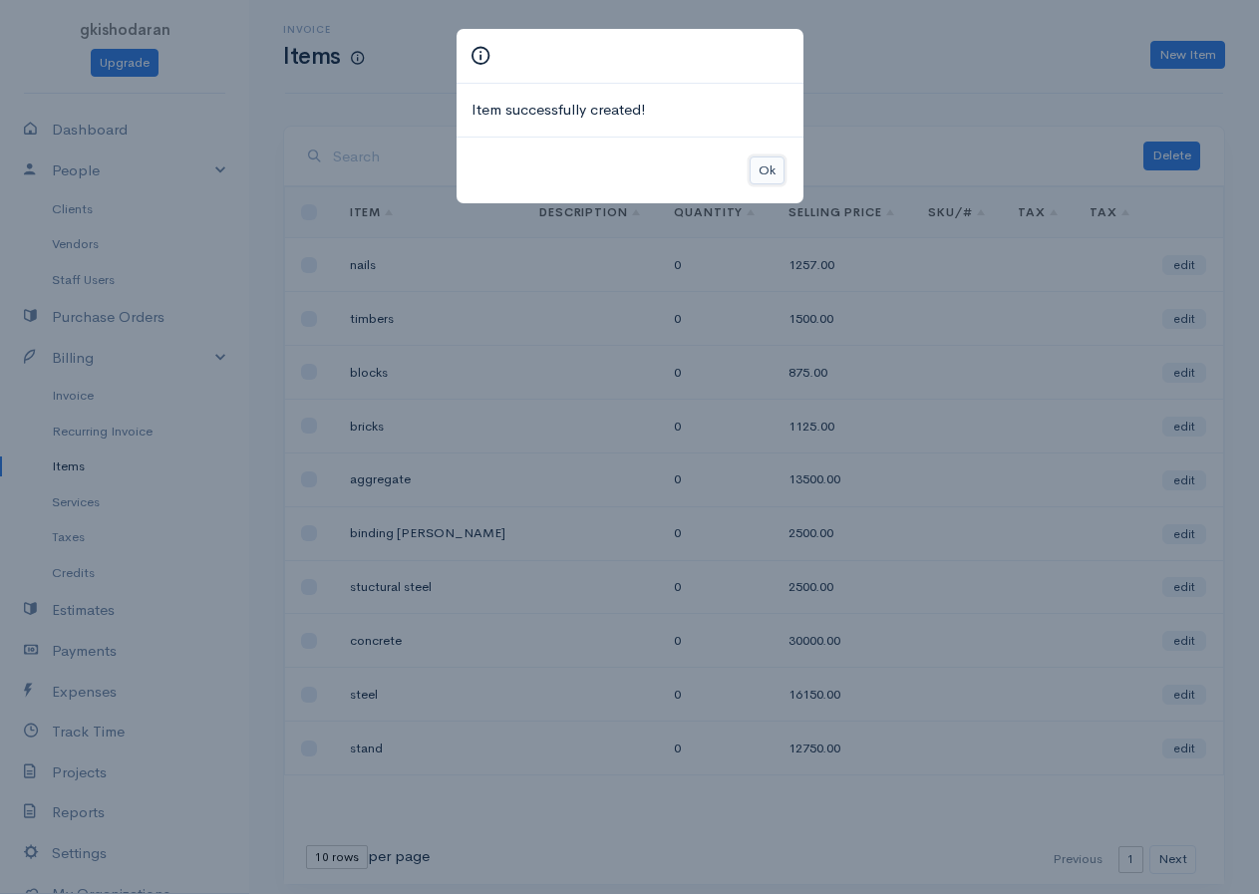
click at [764, 177] on button "Ok" at bounding box center [766, 170] width 35 height 29
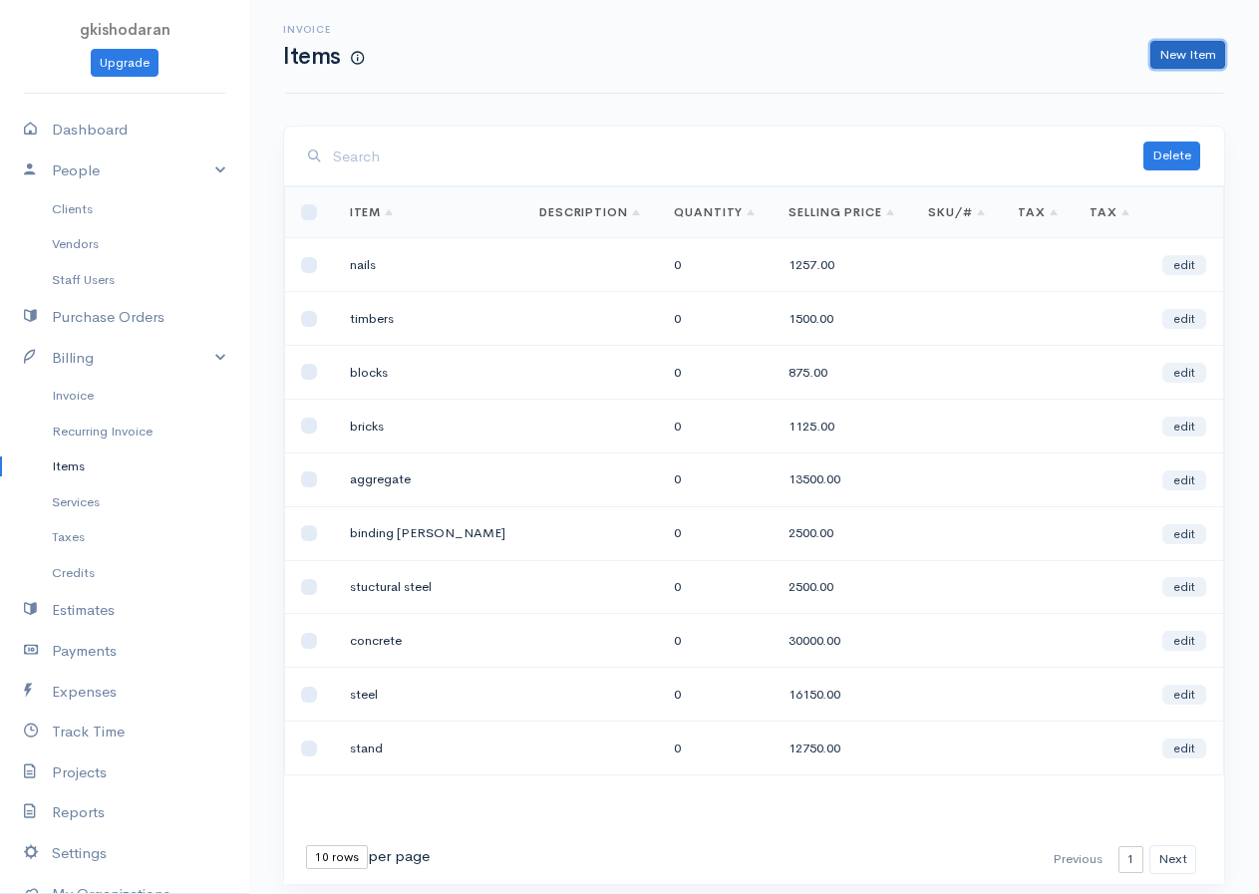
click at [1029, 51] on link "New Item" at bounding box center [1187, 55] width 75 height 29
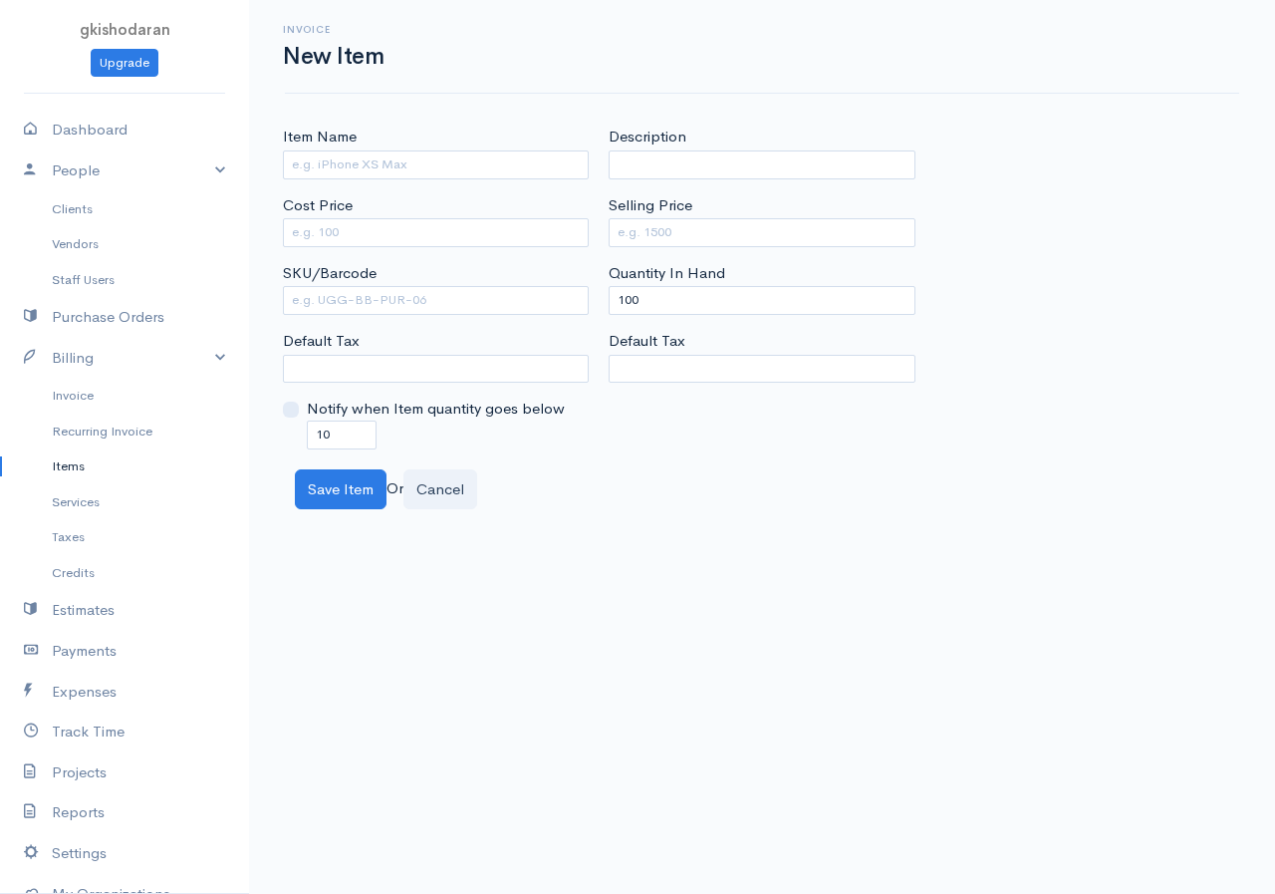
click at [337, 147] on label "Item Name" at bounding box center [320, 137] width 74 height 23
click at [337, 150] on input "Item Name" at bounding box center [436, 164] width 306 height 29
click at [334, 159] on input "Item Name" at bounding box center [436, 164] width 306 height 29
type input "paint"
click at [349, 235] on input "Cost Price" at bounding box center [436, 232] width 306 height 29
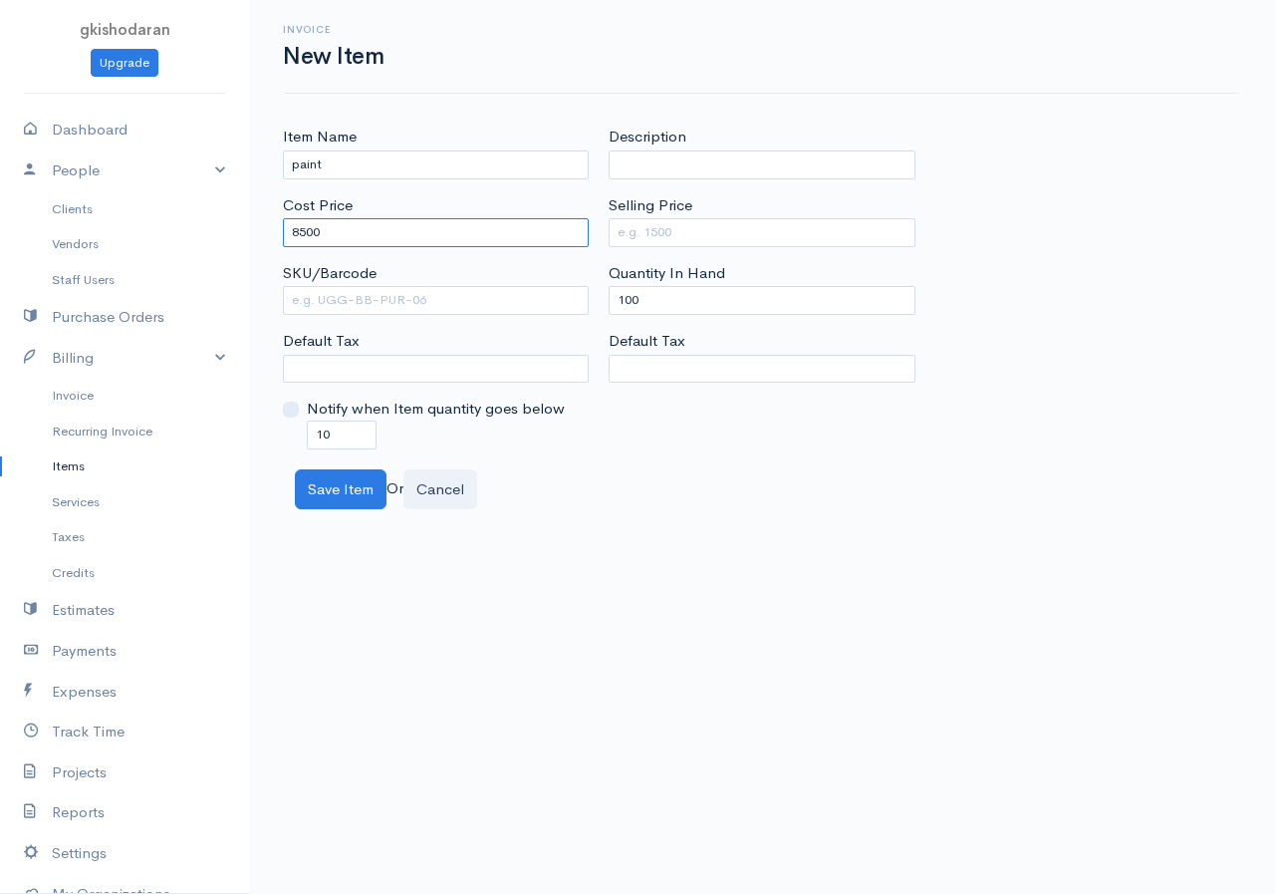
type input "8500"
drag, startPoint x: 645, startPoint y: 306, endPoint x: 516, endPoint y: 341, distance: 133.2
click at [516, 341] on div "Item Name paint Cost Price 8500 SKU/Barcode Default Tax Notify when Item quanti…" at bounding box center [762, 287] width 979 height 323
type input "0"
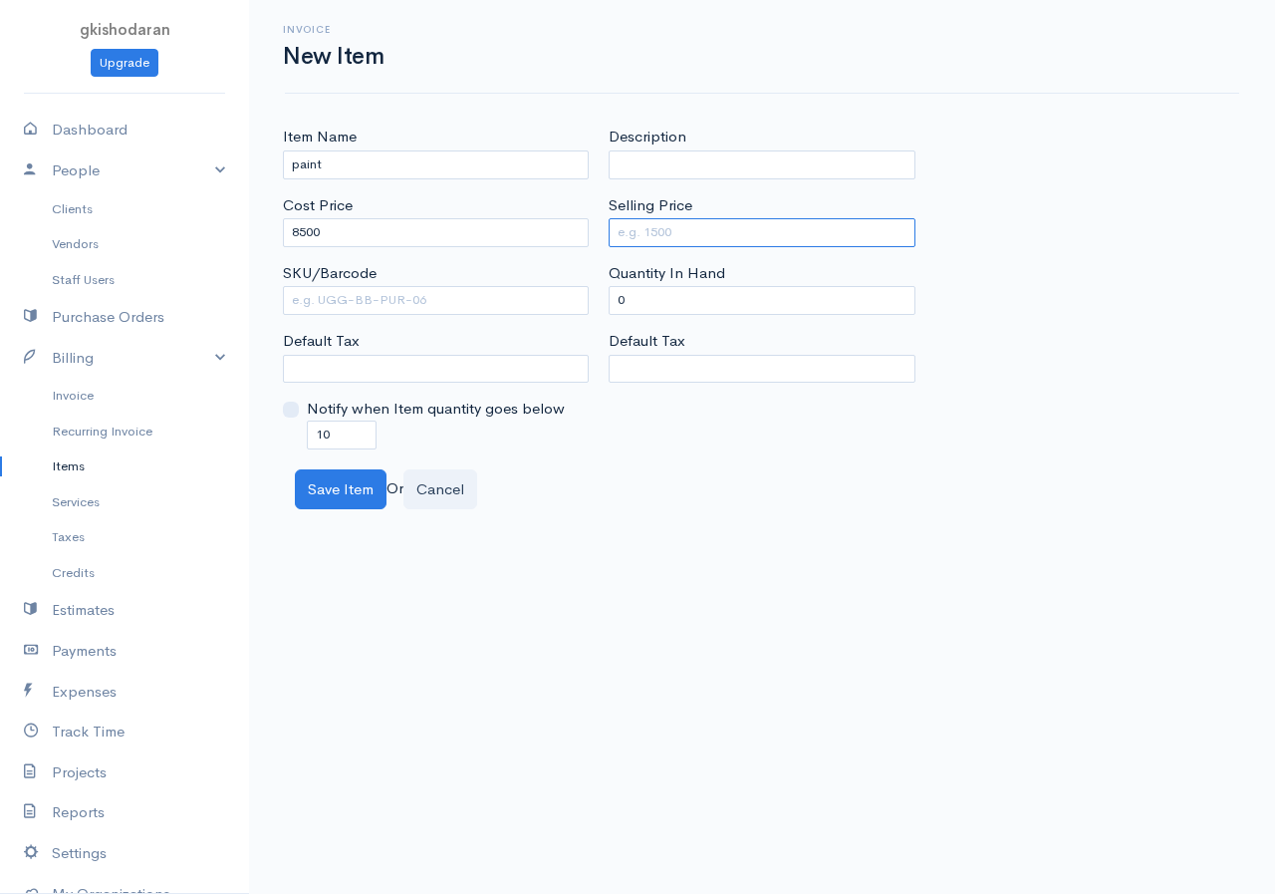
click at [650, 222] on input "Selling Price" at bounding box center [762, 232] width 306 height 29
click at [729, 230] on input "Selling Price" at bounding box center [762, 232] width 306 height 29
type input "21250"
click at [335, 486] on button "Save Item" at bounding box center [341, 489] width 92 height 41
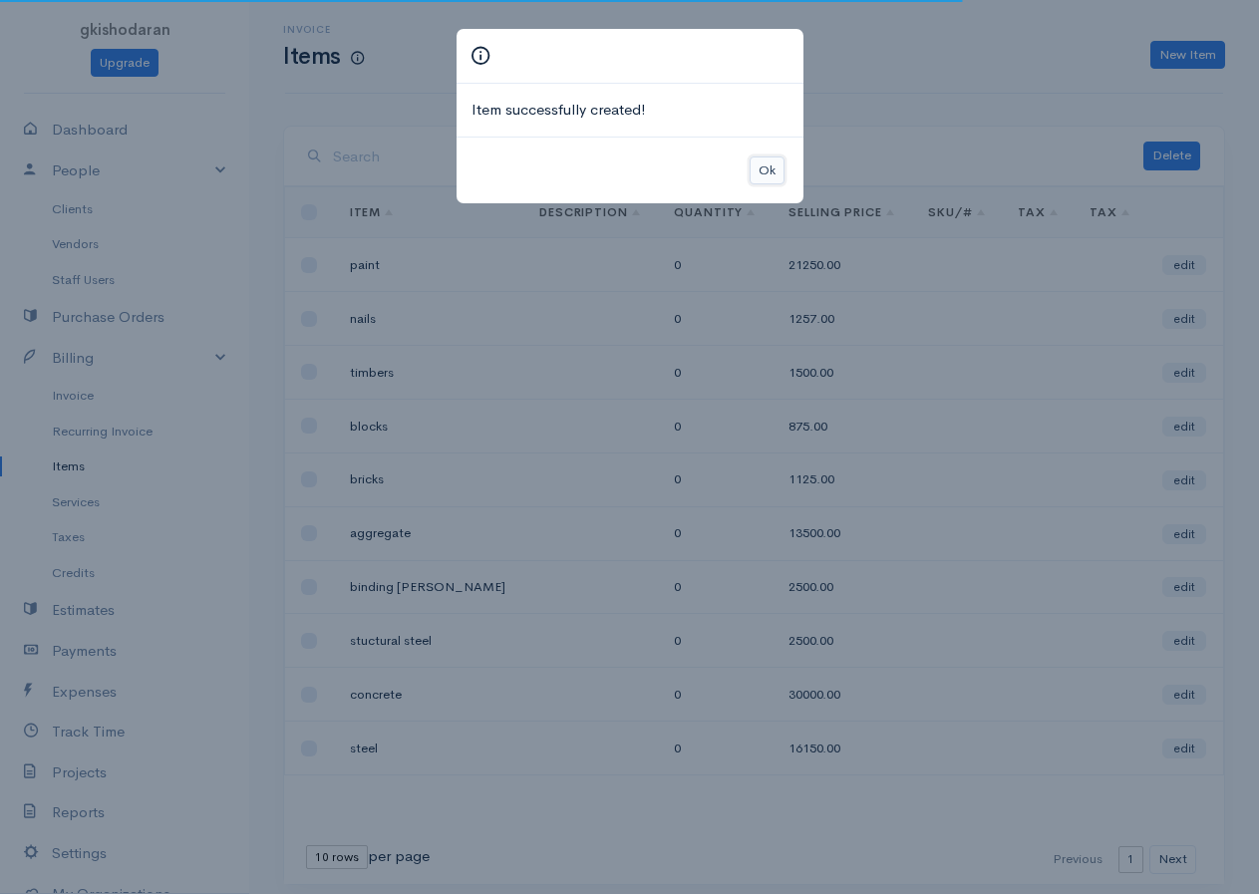
click at [758, 163] on button "Ok" at bounding box center [766, 170] width 35 height 29
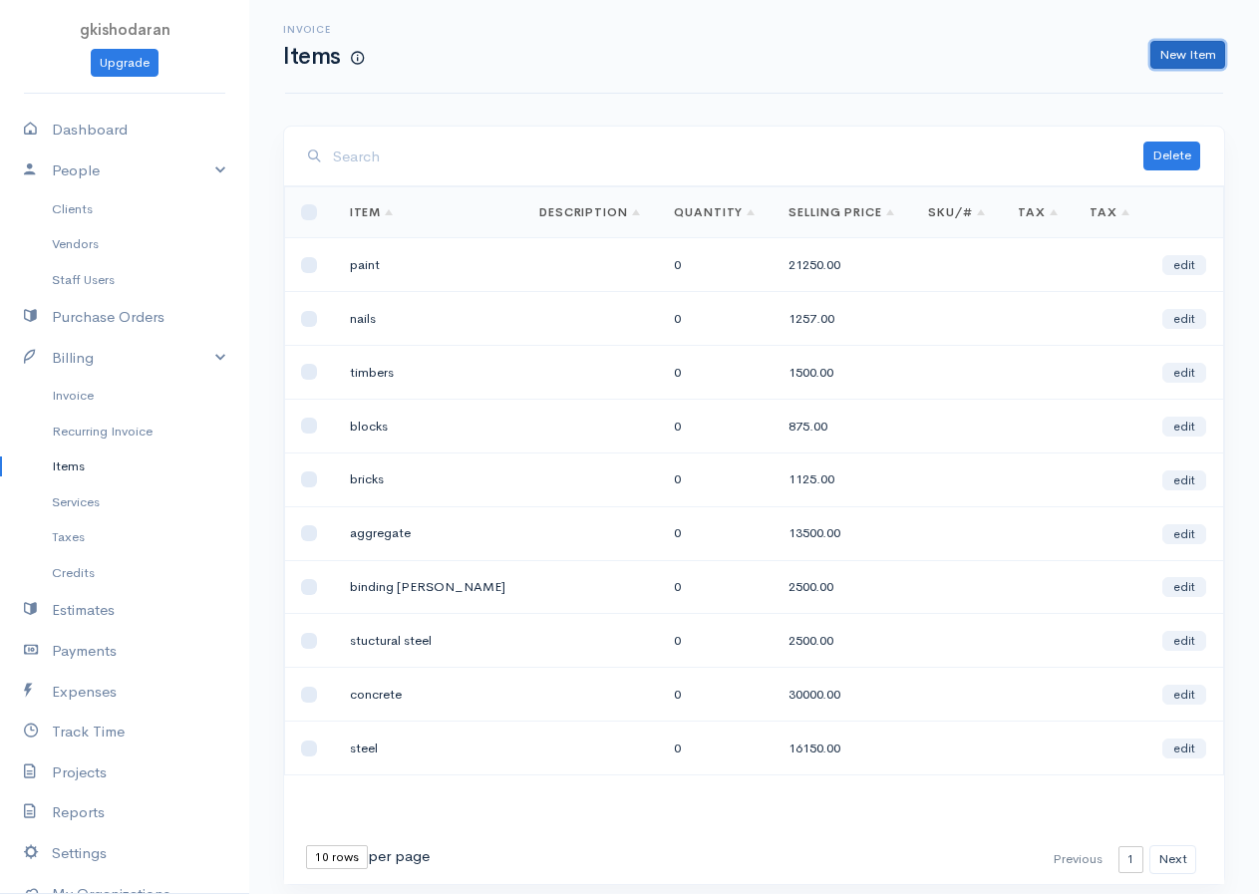
click at [1029, 65] on link "New Item" at bounding box center [1187, 55] width 75 height 29
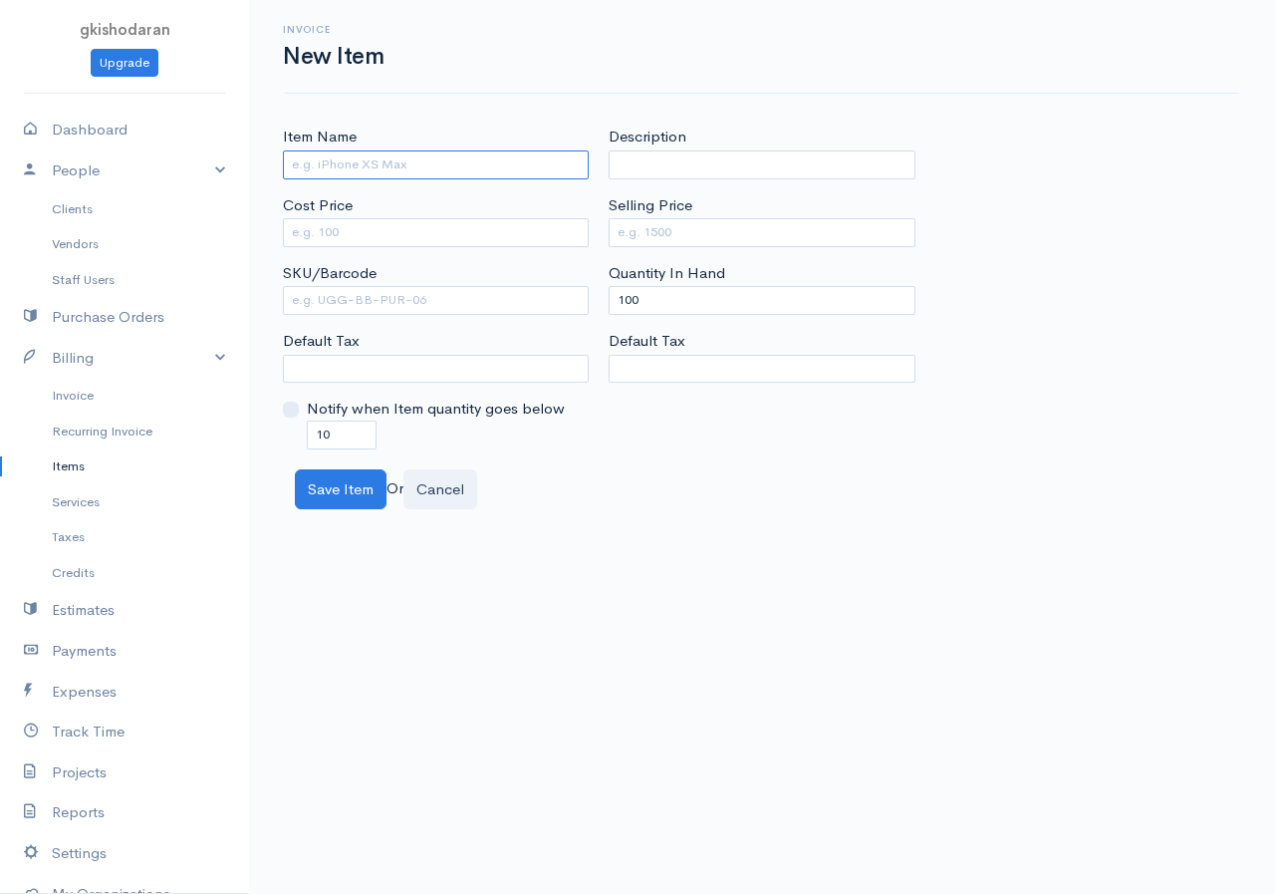
click at [354, 165] on input "Item Name" at bounding box center [436, 164] width 306 height 29
type input "pipes"
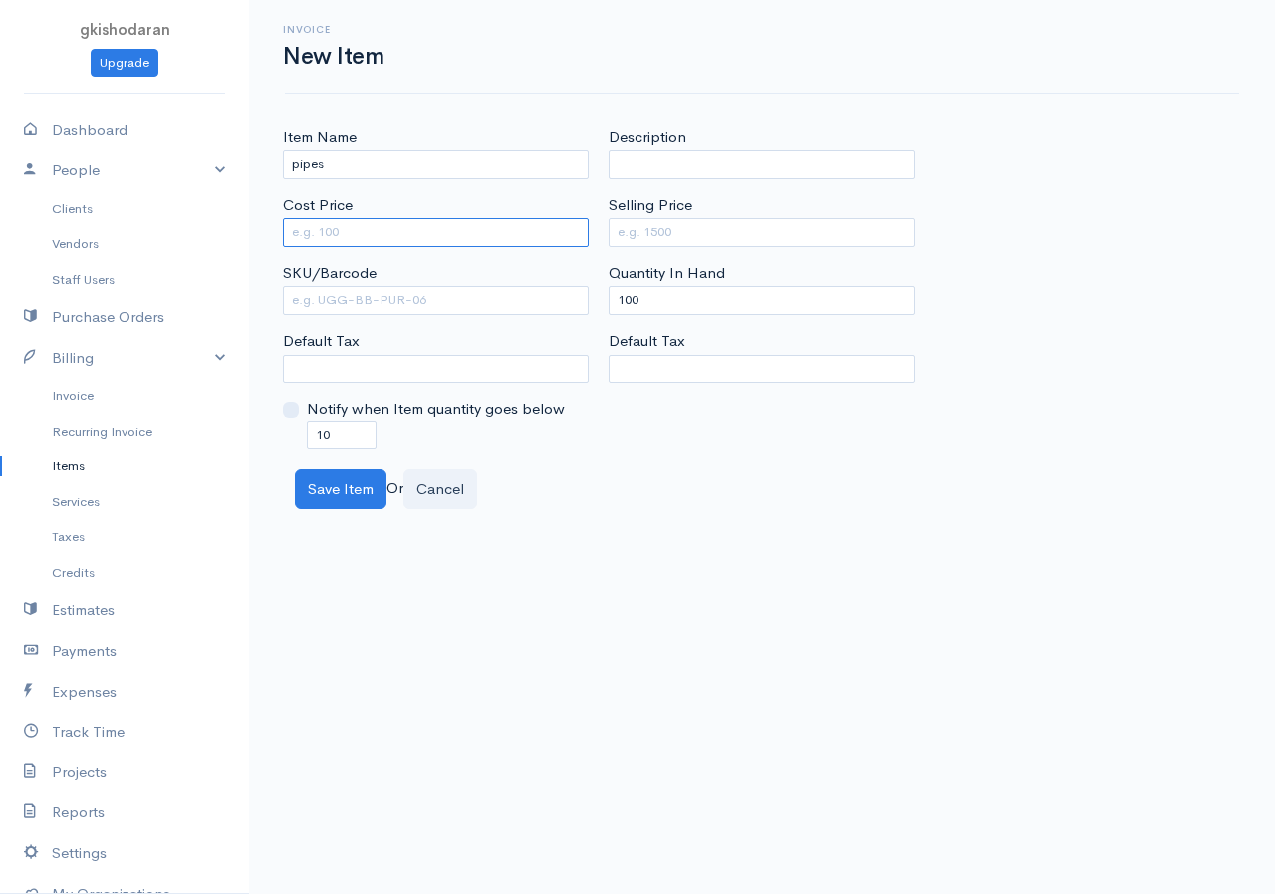
click at [309, 231] on input "Cost Price" at bounding box center [436, 232] width 306 height 29
type input "56"
click at [565, 344] on div "Item Name pipes Cost Price 56 SKU/Barcode Default Tax Notify when Item quantity…" at bounding box center [762, 287] width 979 height 323
type input "0"
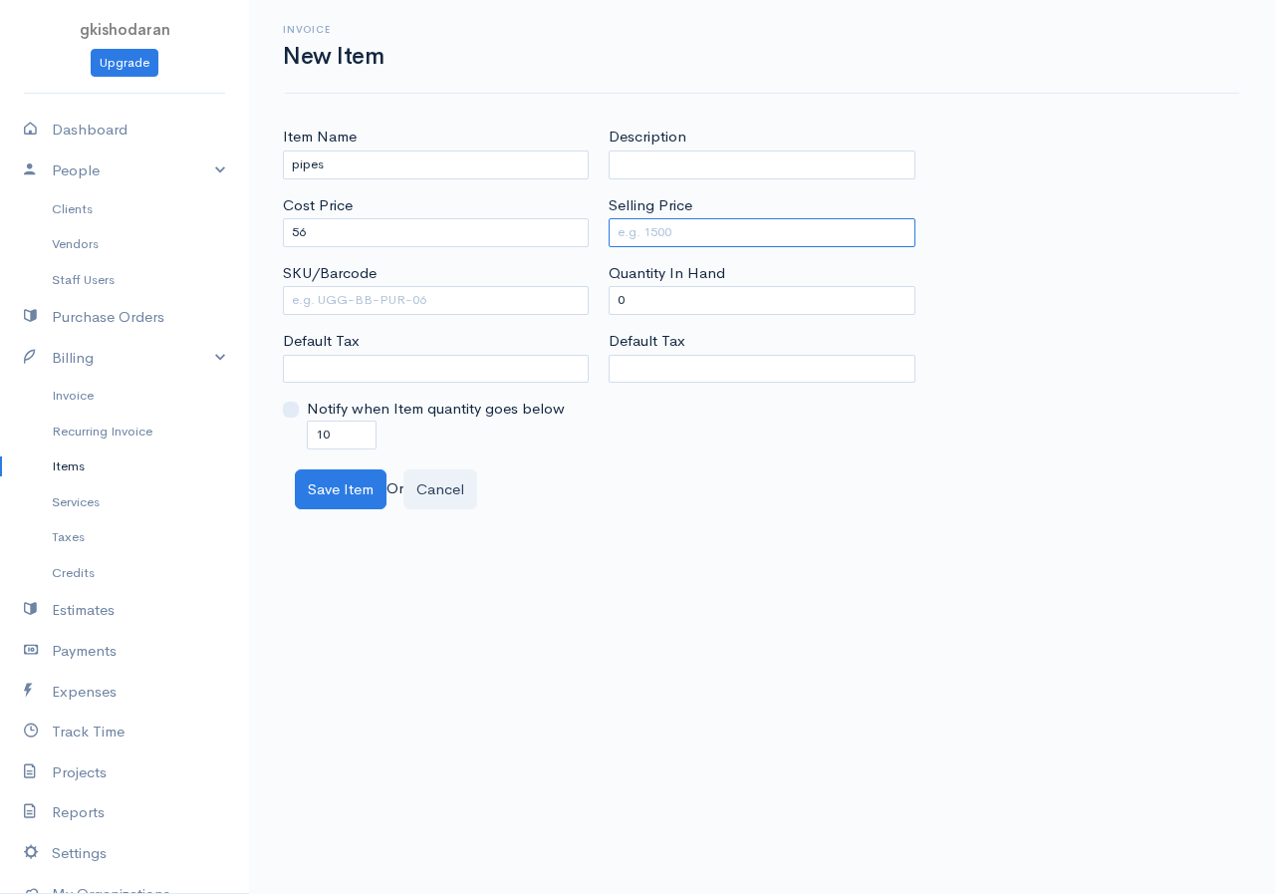
click at [625, 230] on input "Selling Price" at bounding box center [762, 232] width 306 height 29
type input "112"
click at [317, 494] on button "Save Item" at bounding box center [341, 489] width 92 height 41
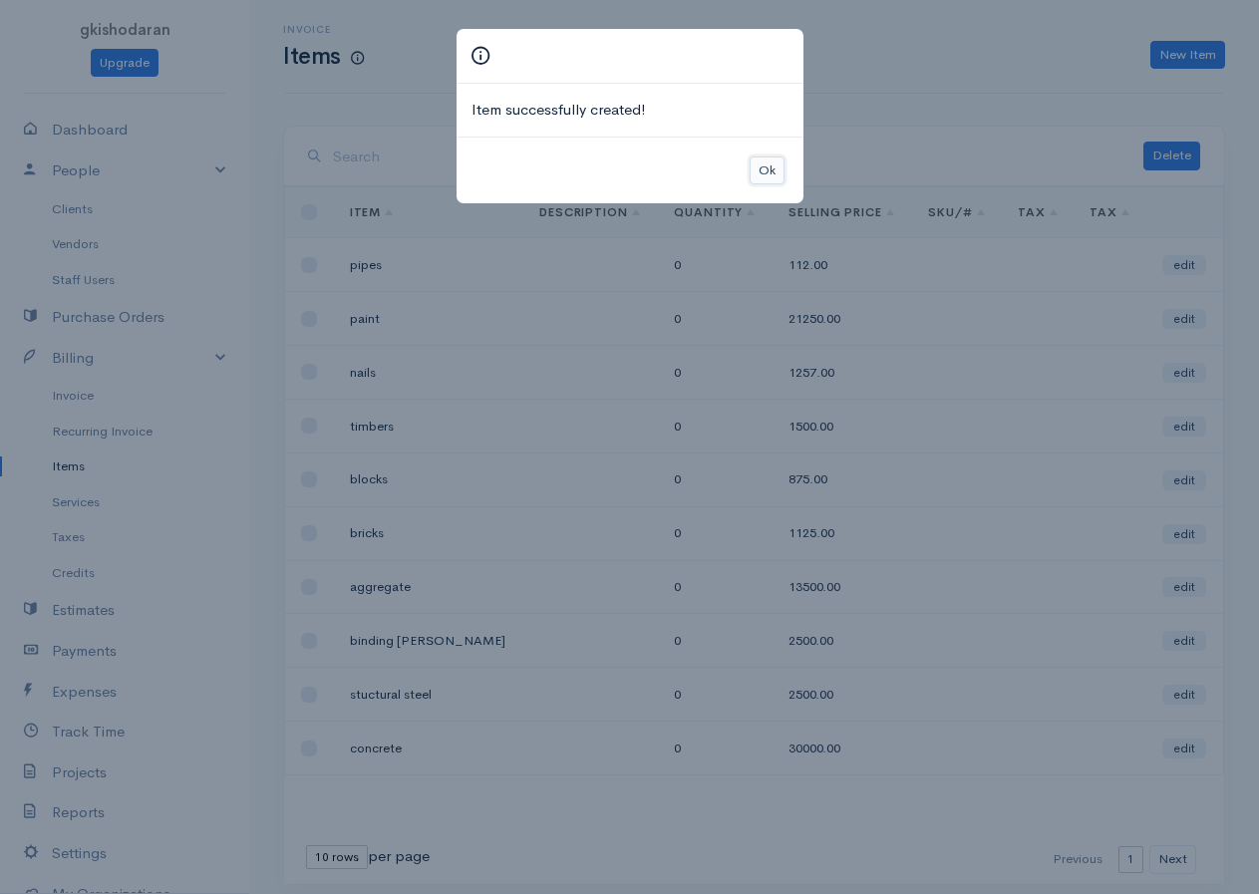
click at [765, 171] on button "Ok" at bounding box center [766, 170] width 35 height 29
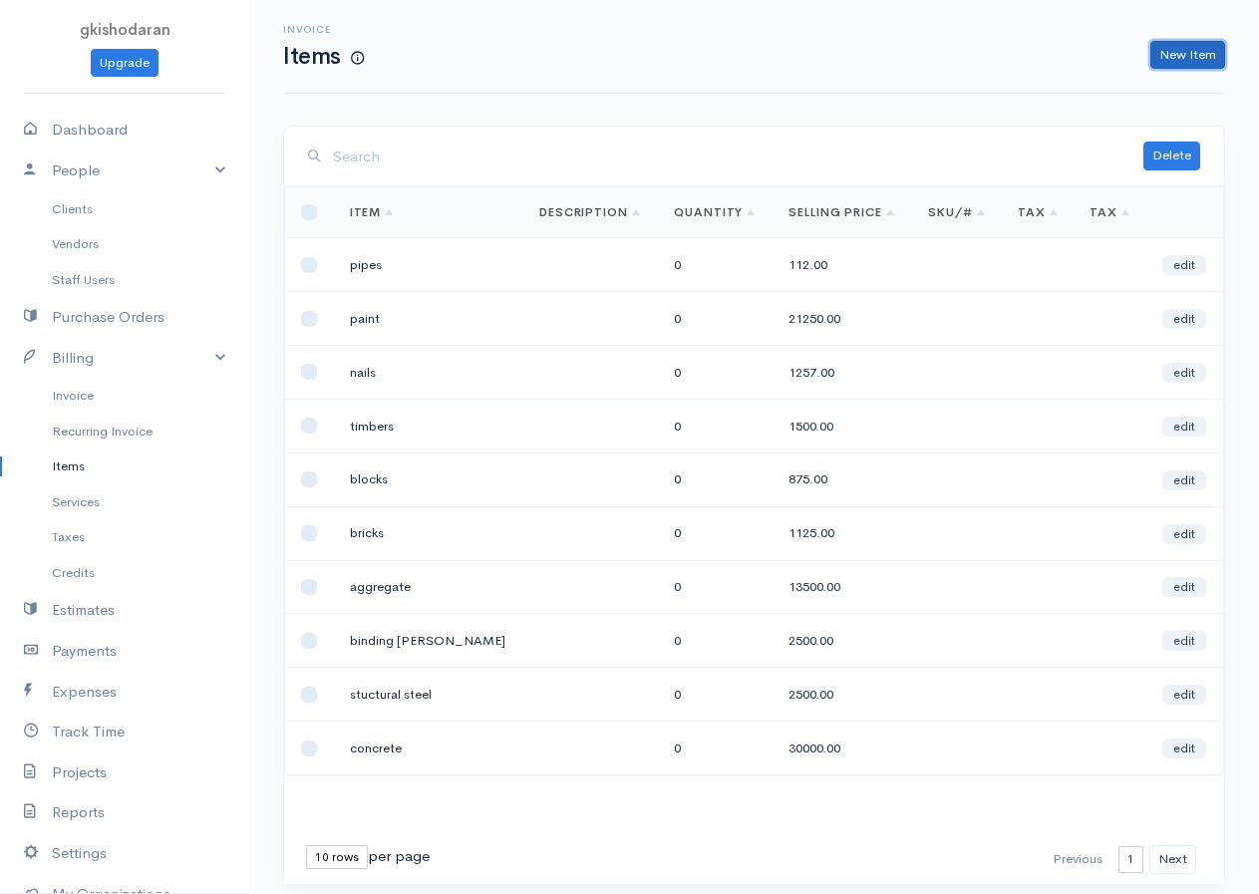
click at [1029, 58] on link "New Item" at bounding box center [1187, 55] width 75 height 29
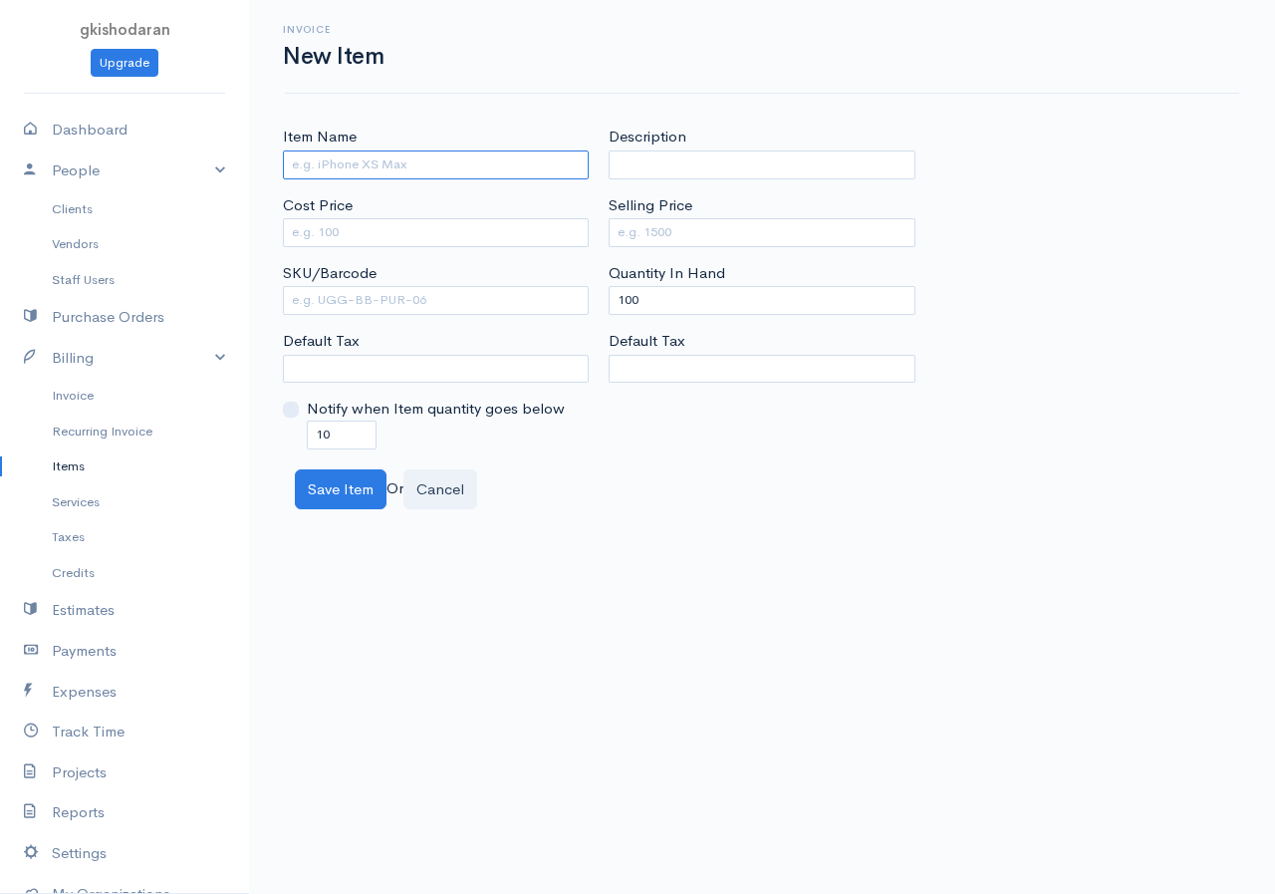
click at [457, 159] on input "Item Name" at bounding box center [436, 164] width 306 height 29
type input "glass"
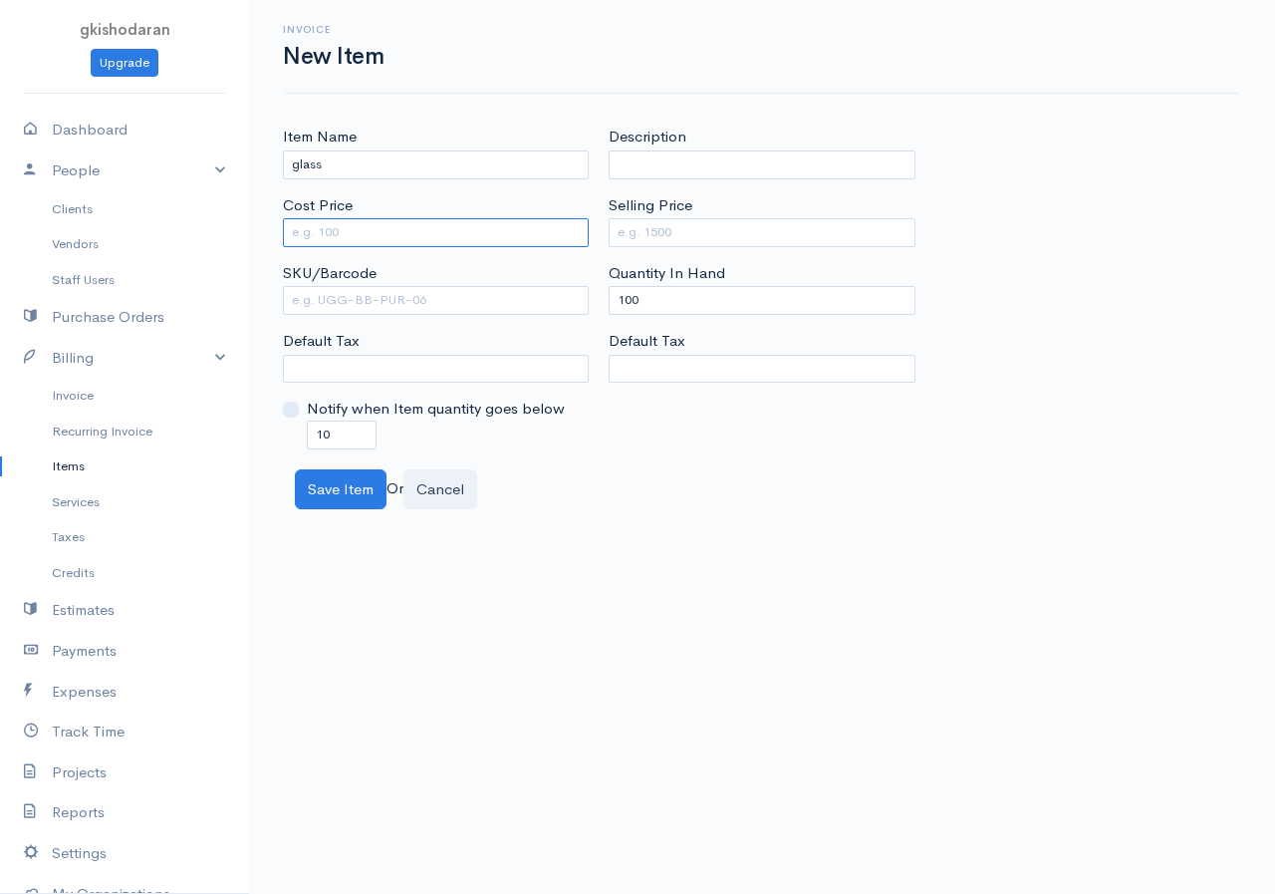
click at [349, 238] on input "Cost Price" at bounding box center [436, 232] width 306 height 29
type input "4500"
drag, startPoint x: 682, startPoint y: 302, endPoint x: 566, endPoint y: 340, distance: 121.6
click at [566, 340] on div "Item Name glass Cost Price 4500 SKU/Barcode Default Tax Notify when Item quanti…" at bounding box center [762, 287] width 979 height 323
type input "0"
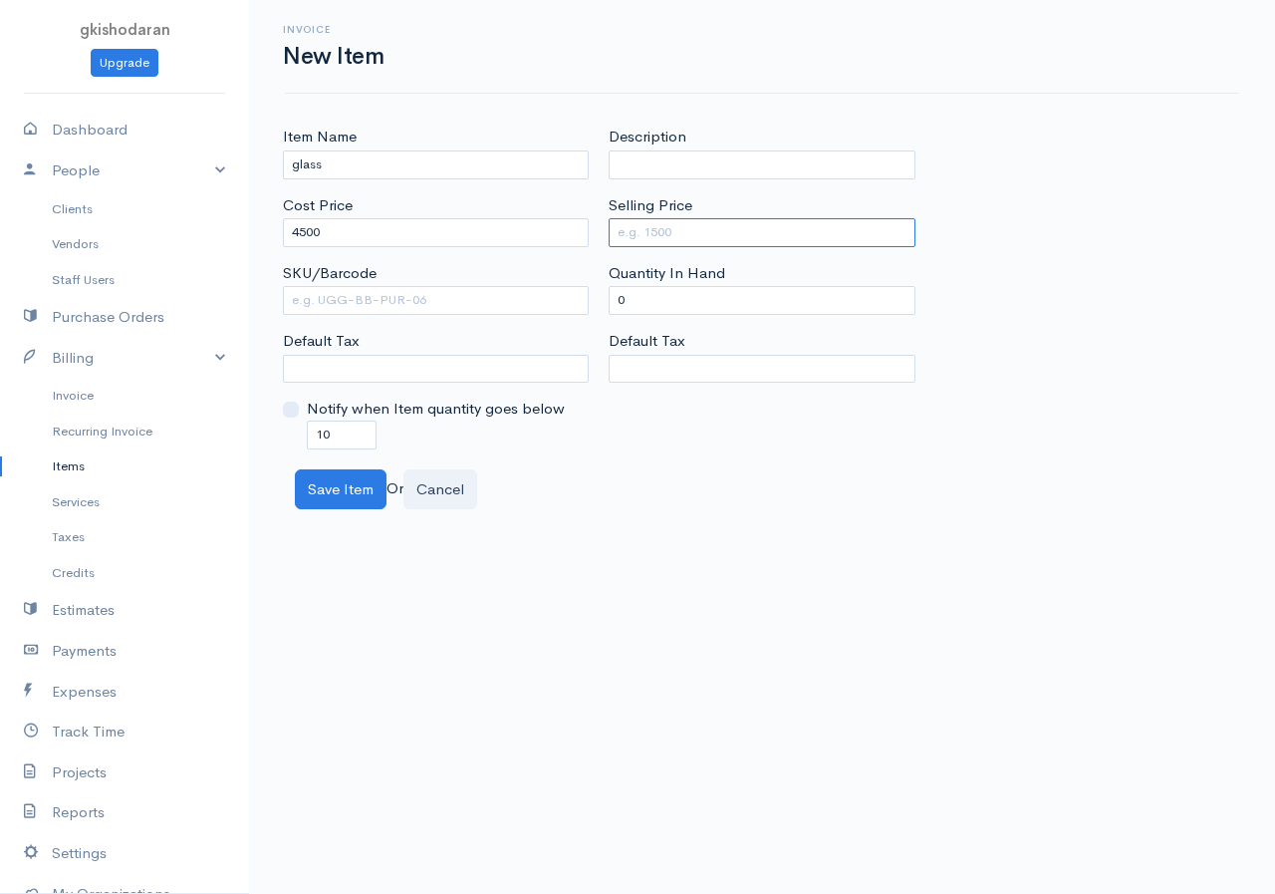
click at [690, 244] on input "Selling Price" at bounding box center [762, 232] width 306 height 29
type input "6750"
click at [352, 482] on button "Save Item" at bounding box center [341, 489] width 92 height 41
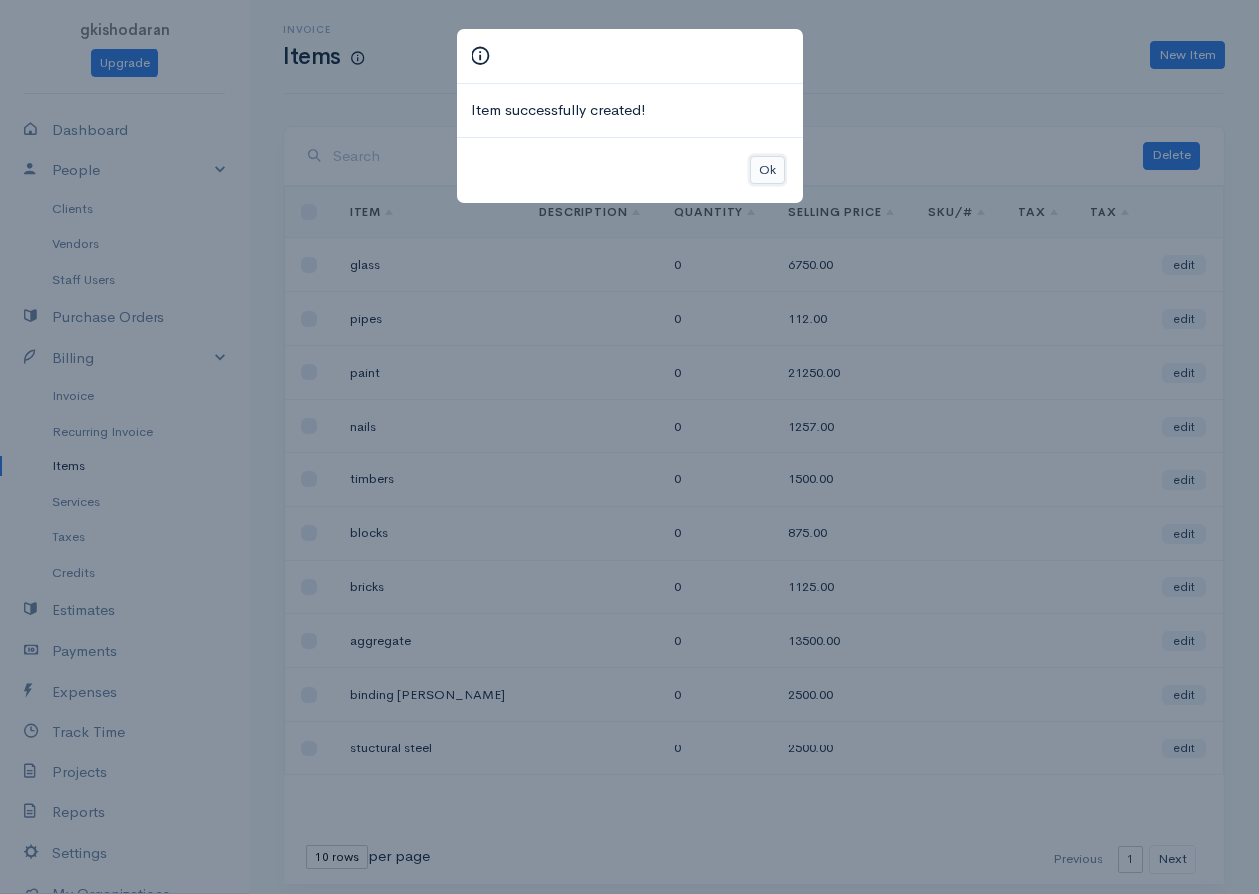
click at [764, 160] on button "Ok" at bounding box center [766, 170] width 35 height 29
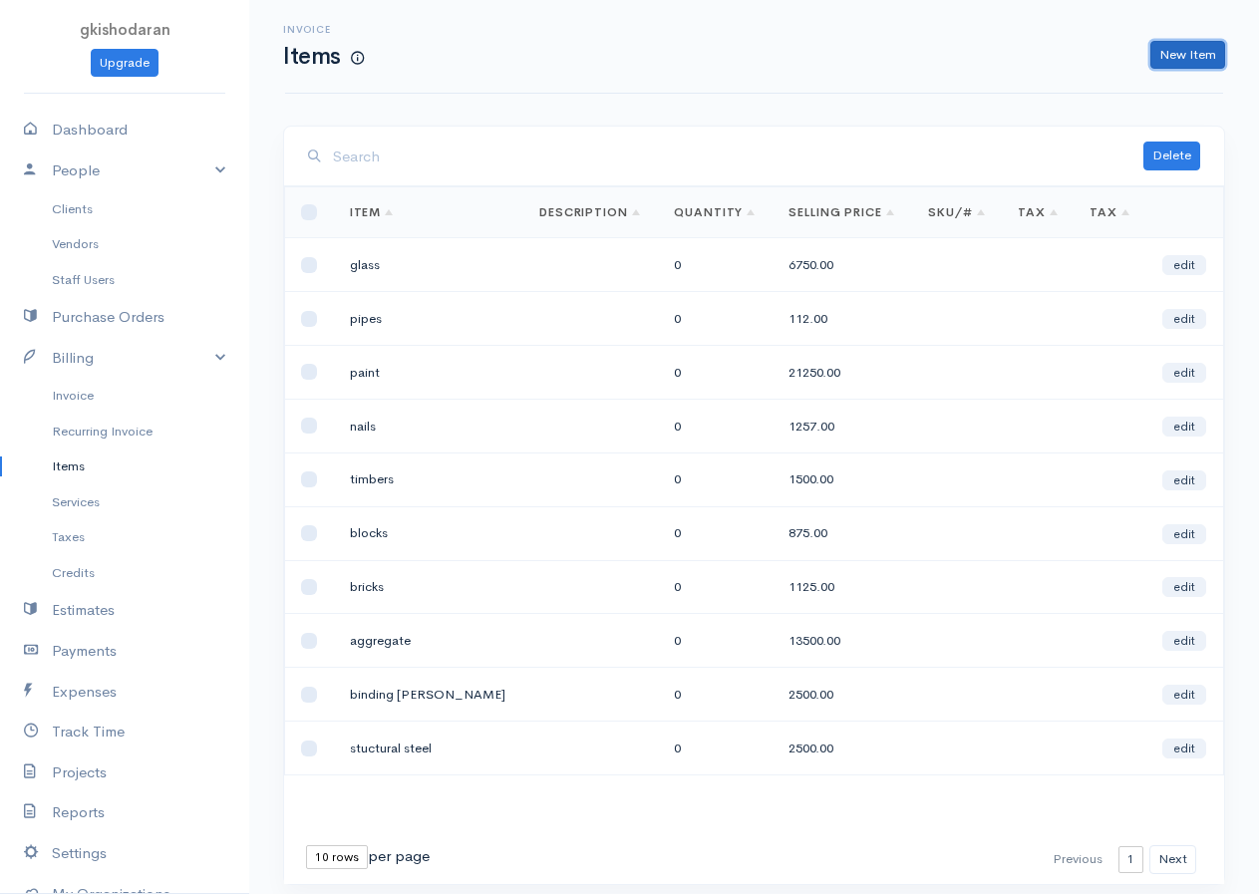
click at [1029, 56] on link "New Item" at bounding box center [1187, 55] width 75 height 29
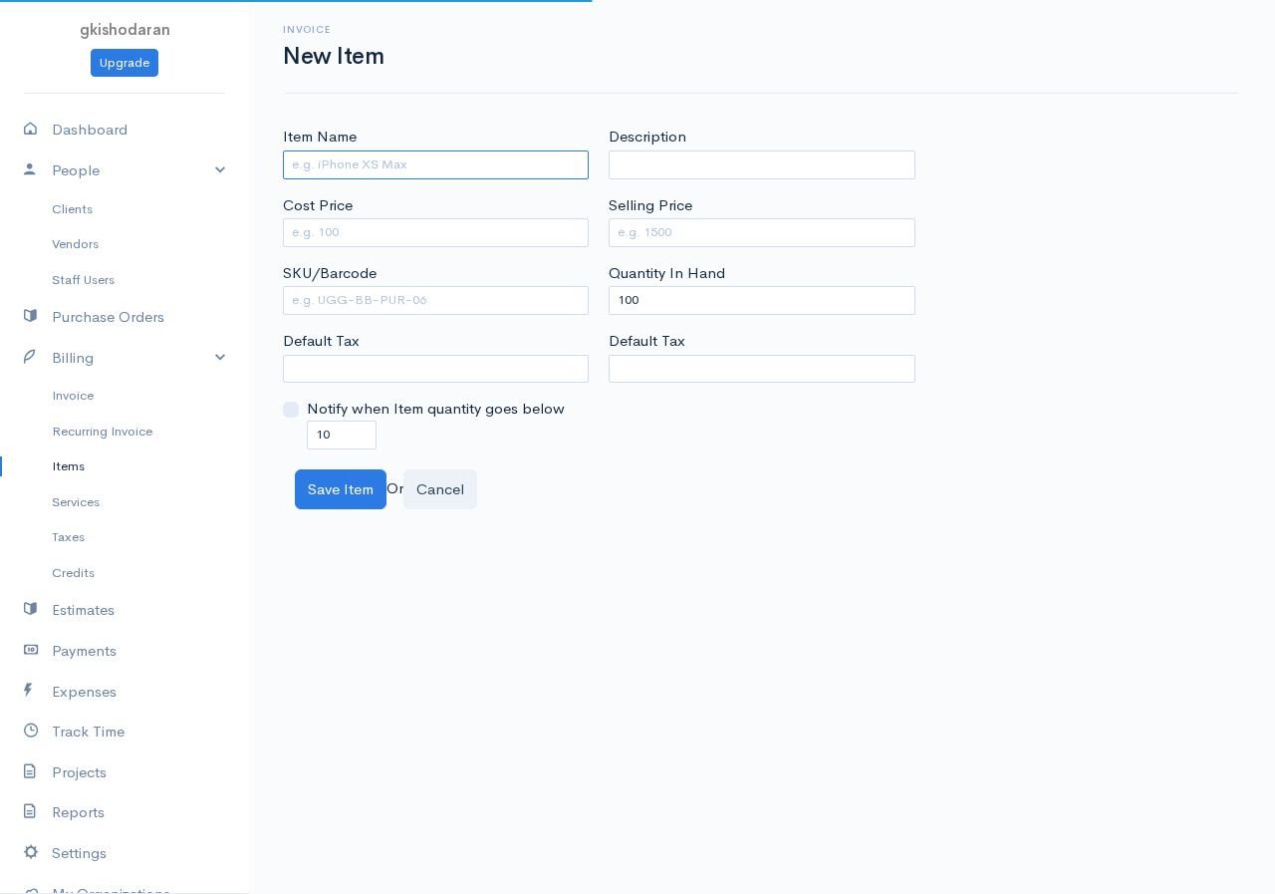
click at [405, 166] on input "Item Name" at bounding box center [436, 164] width 306 height 29
type input "tiles"
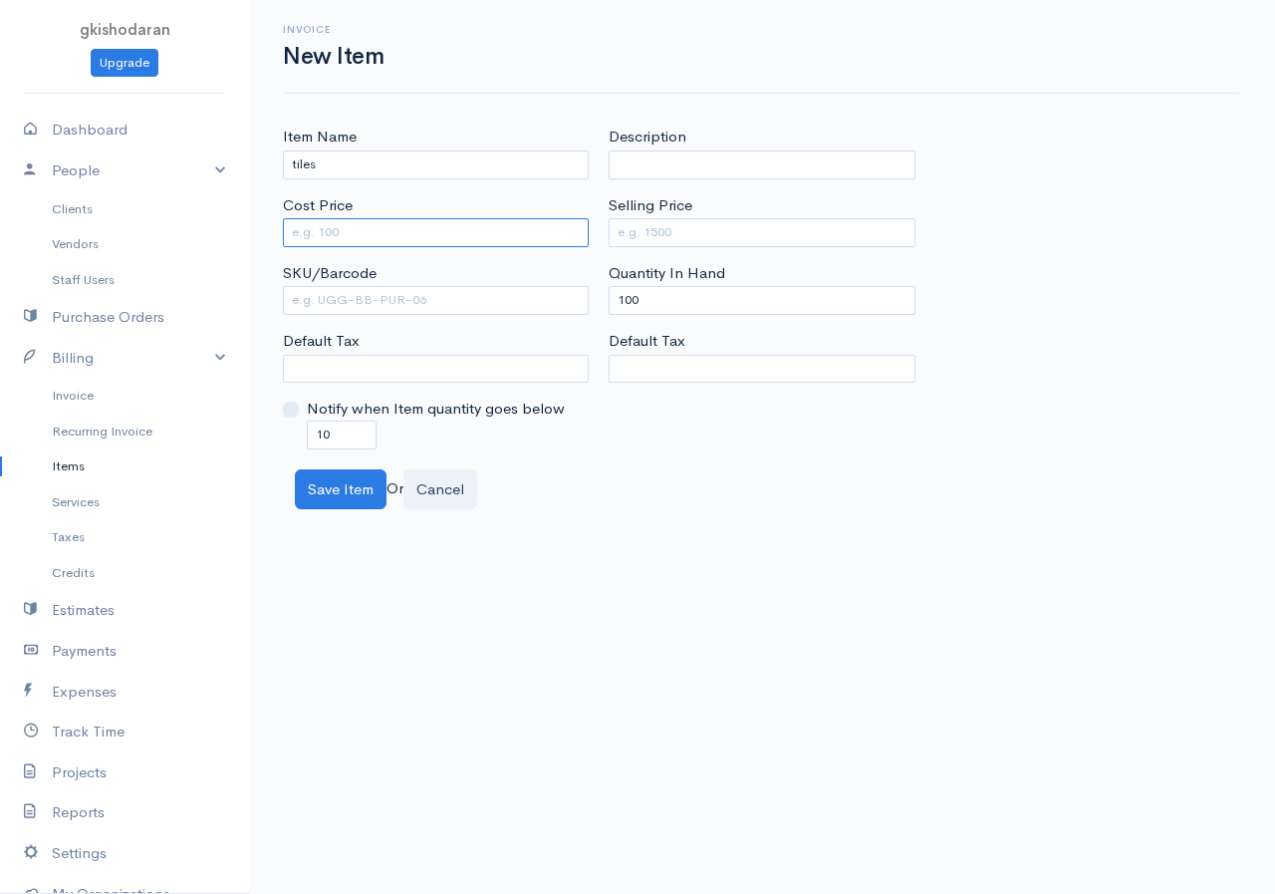
click at [342, 228] on input "Cost Price" at bounding box center [436, 232] width 306 height 29
type input "350"
drag, startPoint x: 649, startPoint y: 307, endPoint x: 438, endPoint y: 312, distance: 210.3
click at [438, 312] on div "Item Name tiles Cost Price 350 SKU/Barcode Default Tax Notify when Item quantit…" at bounding box center [762, 287] width 979 height 323
type input "0"
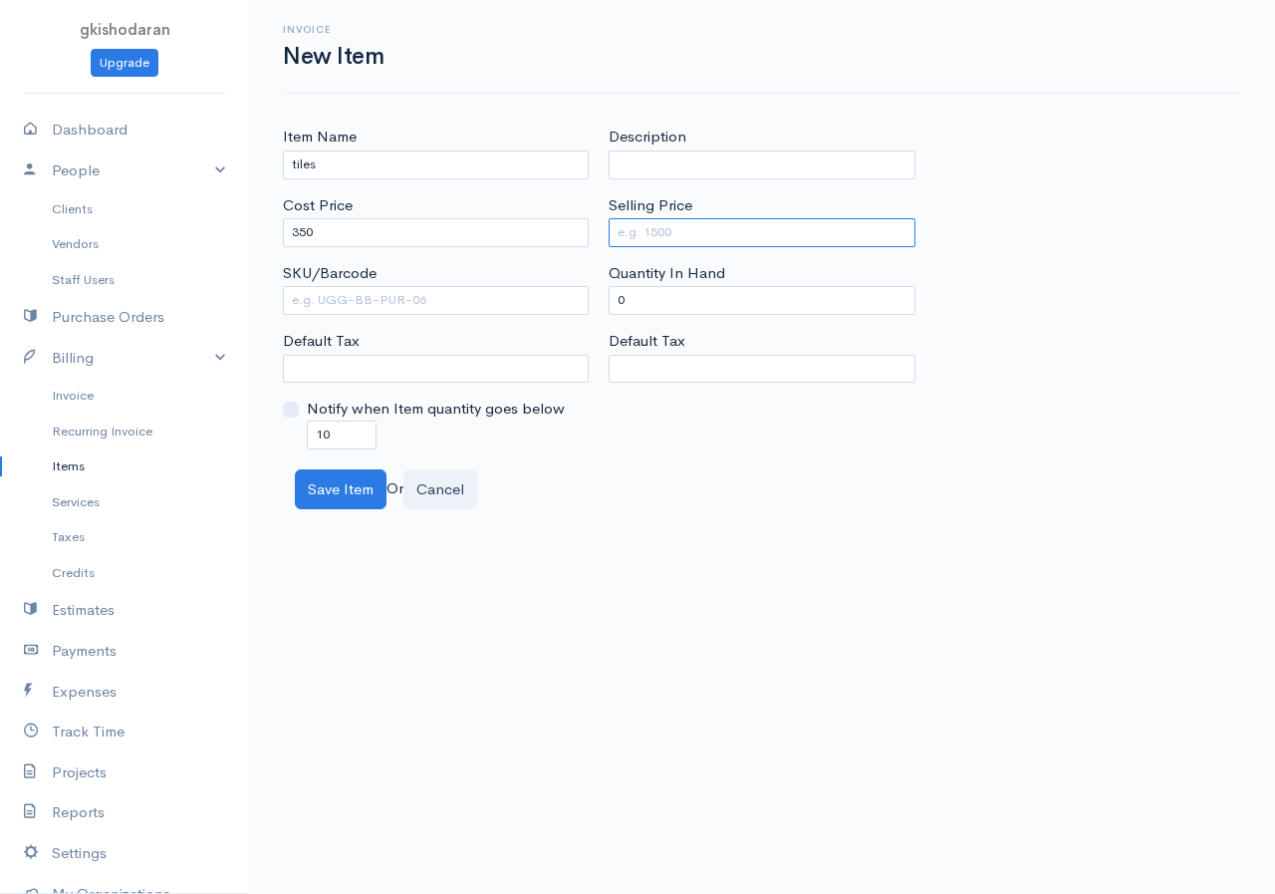
click at [676, 227] on input "Selling Price" at bounding box center [762, 232] width 306 height 29
type input "595"
click at [341, 480] on button "Save Item" at bounding box center [341, 489] width 92 height 41
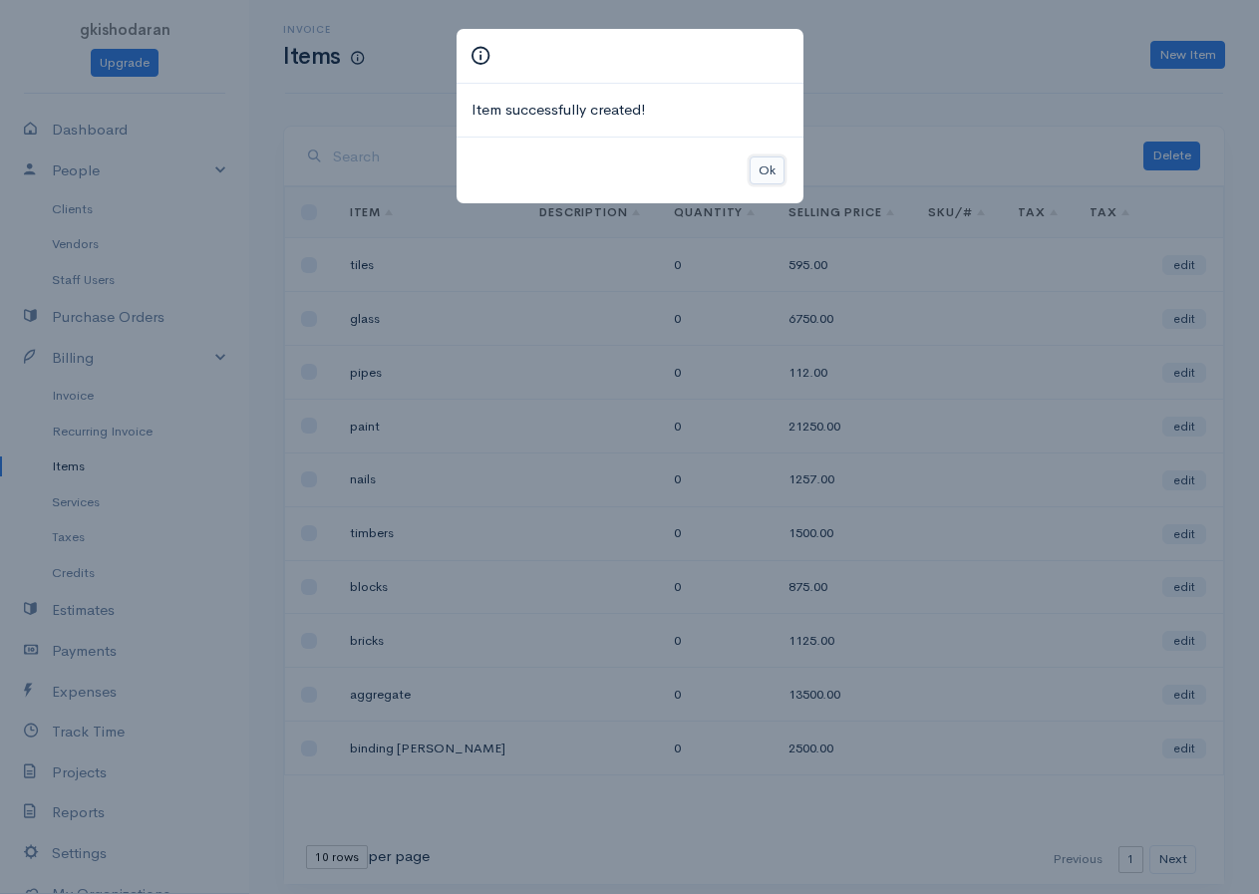
click at [771, 183] on button "Ok" at bounding box center [766, 170] width 35 height 29
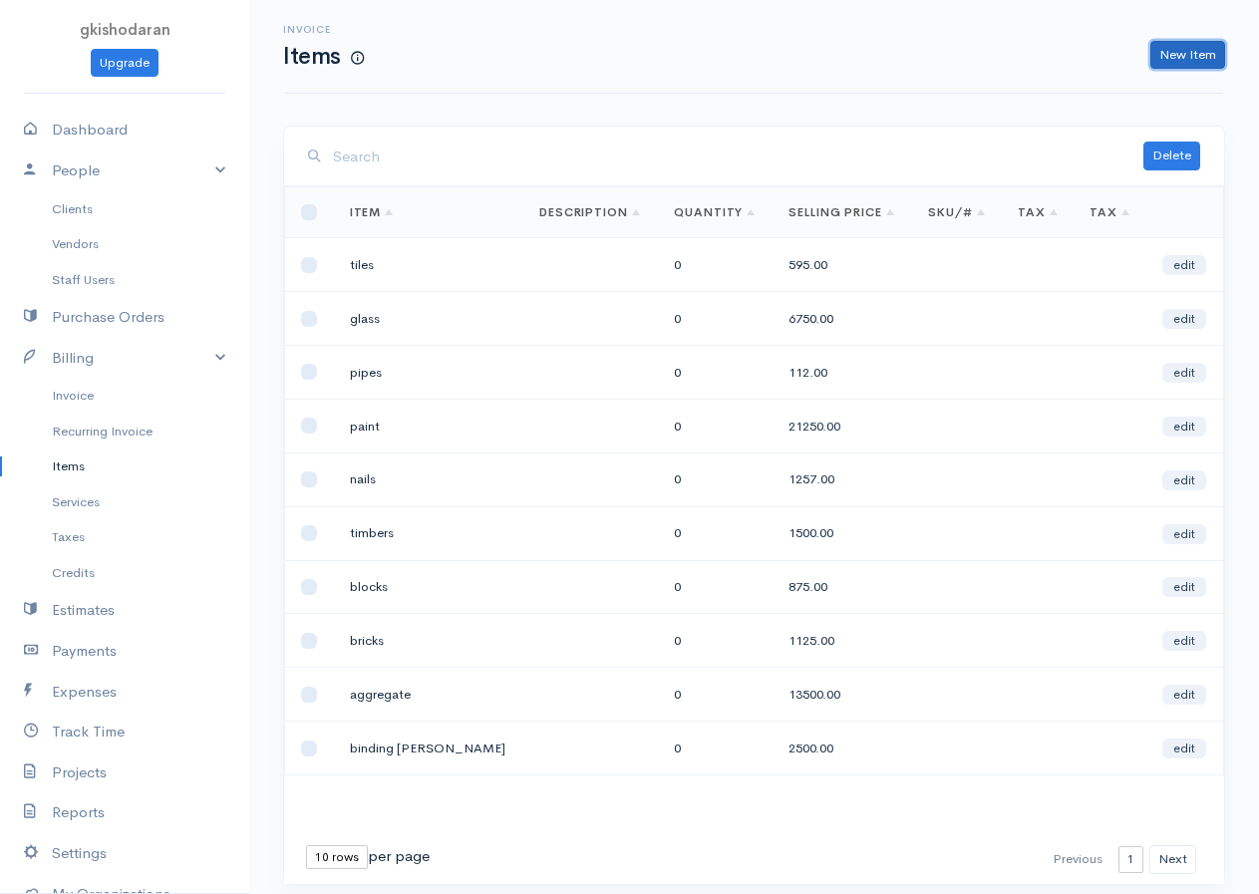
click at [1029, 54] on link "New Item" at bounding box center [1187, 55] width 75 height 29
click at [1029, 54] on div "Invoice Items New Item" at bounding box center [754, 46] width 962 height 45
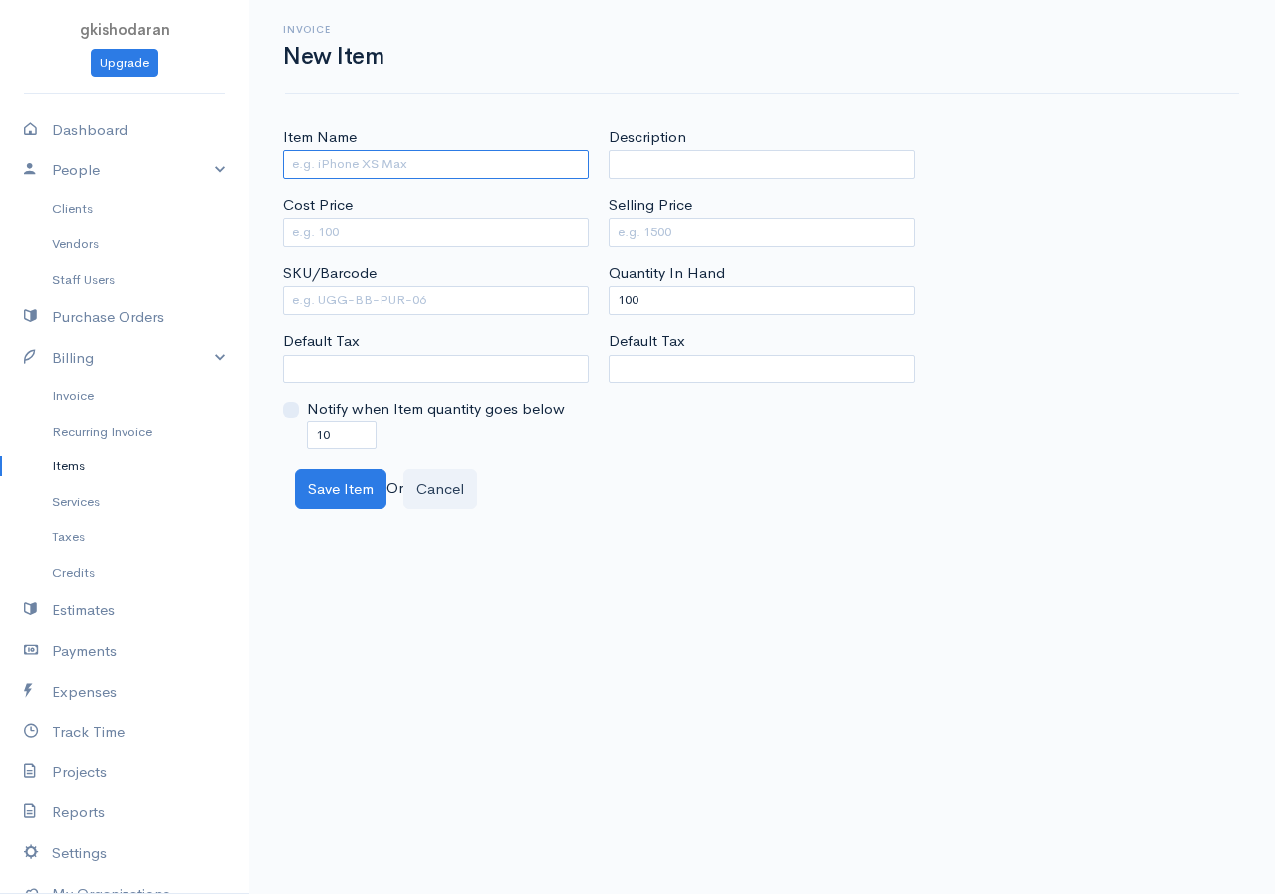
click at [368, 154] on input "Item Name" at bounding box center [436, 164] width 306 height 29
type input "marbale"
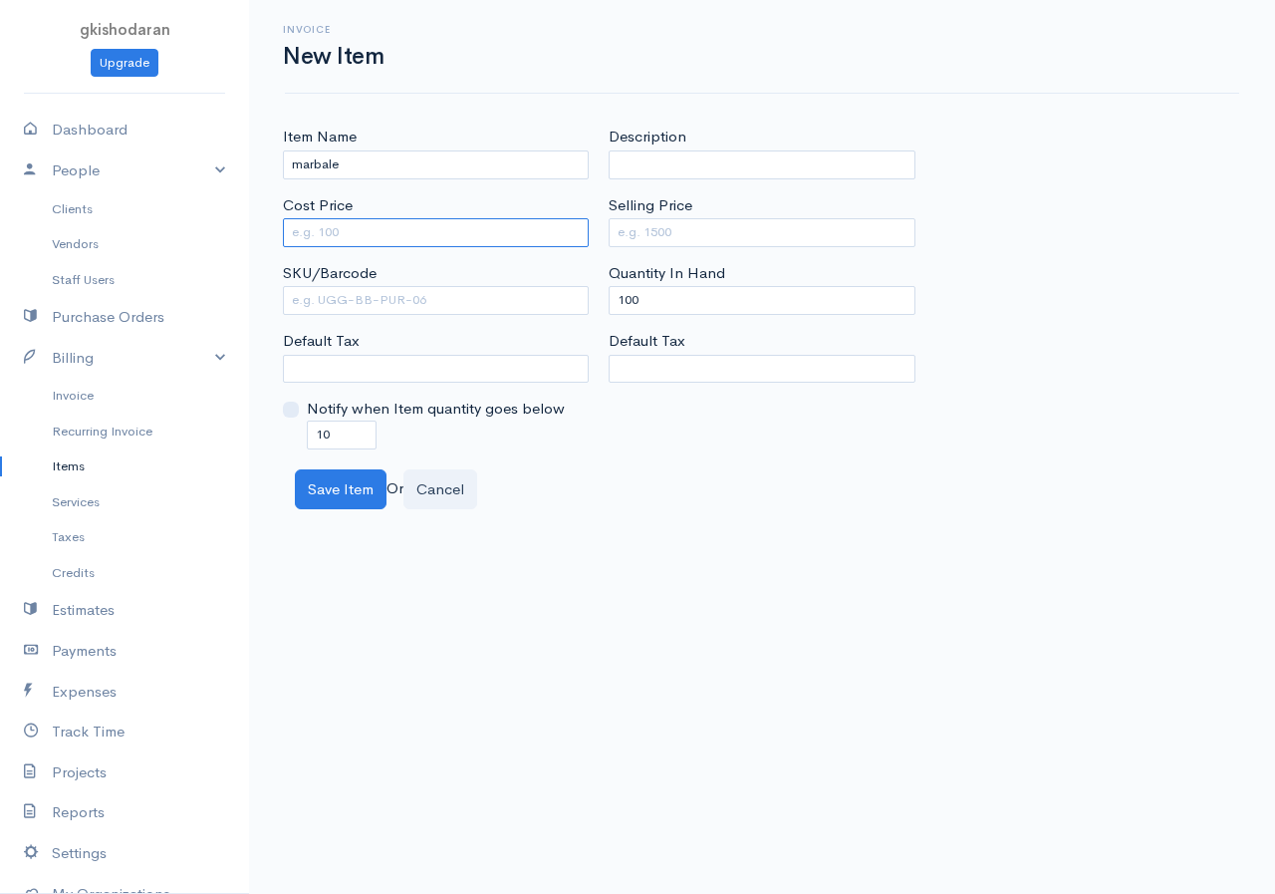
click at [314, 224] on input "Cost Price" at bounding box center [436, 232] width 306 height 29
type input "750"
click at [665, 236] on input "Selling Price" at bounding box center [762, 232] width 306 height 29
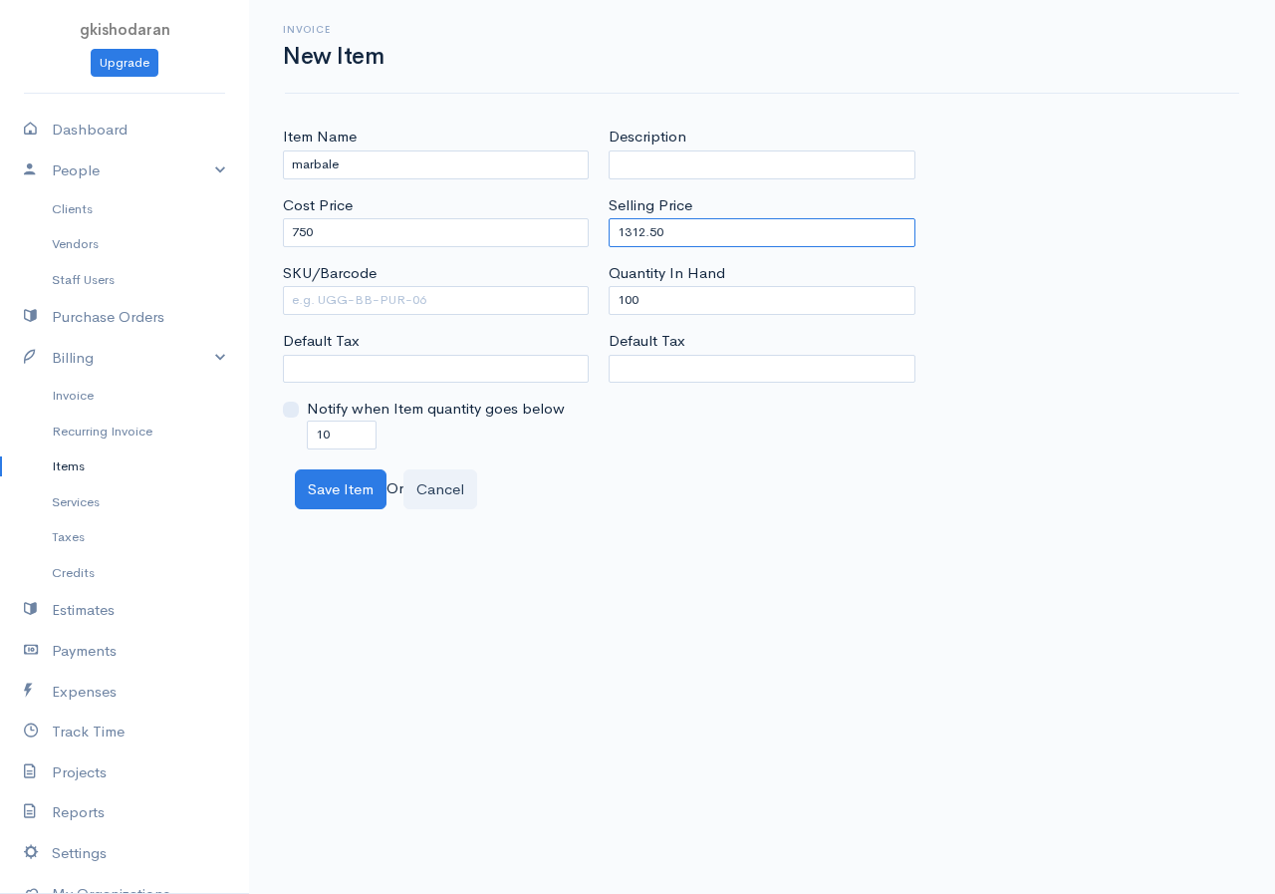
type input "1312.50"
drag, startPoint x: 560, startPoint y: 326, endPoint x: 528, endPoint y: 336, distance: 33.4
click at [528, 336] on div "Item Name marbale Cost Price 750 SKU/Barcode Default Tax Notify when Item quant…" at bounding box center [762, 287] width 979 height 323
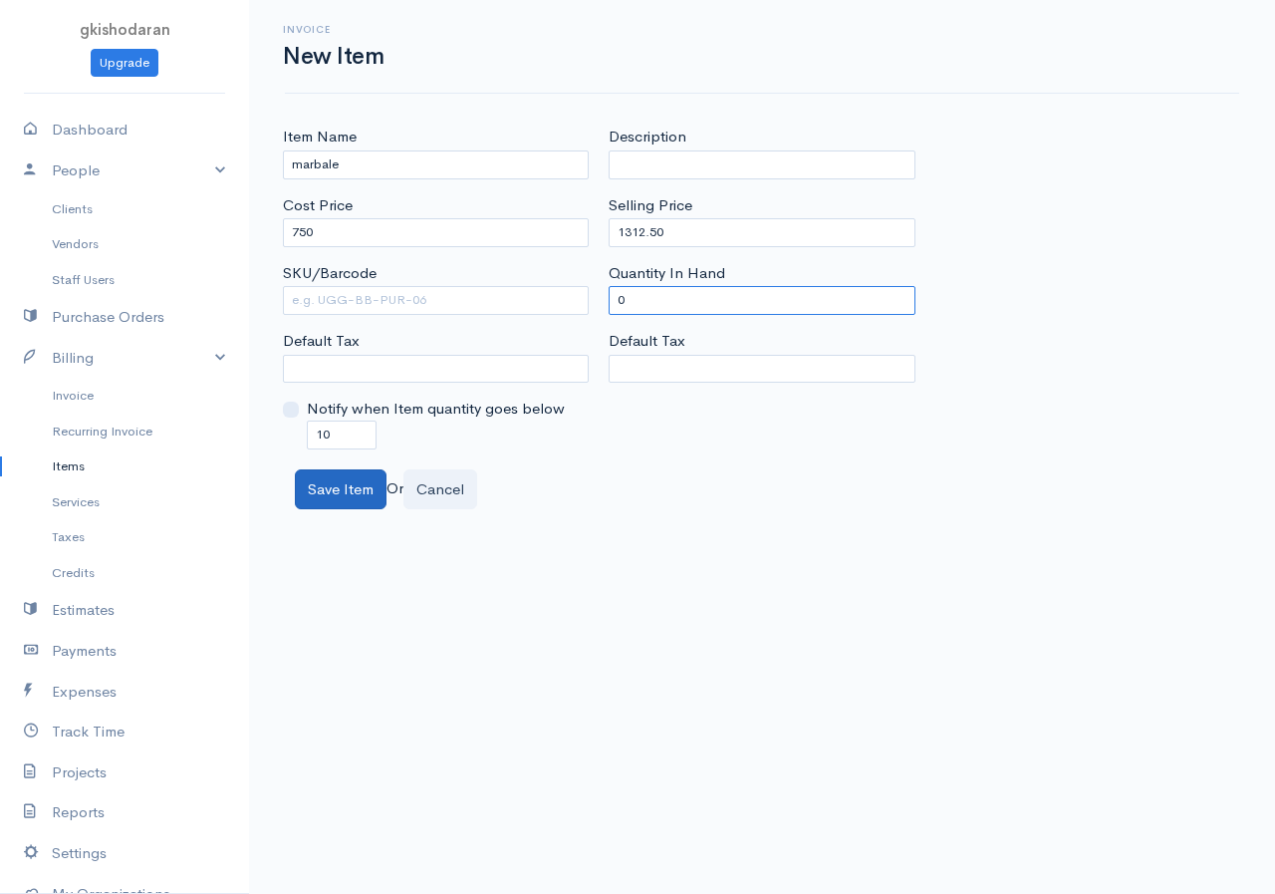
type input "0"
click at [329, 493] on button "Save Item" at bounding box center [341, 489] width 92 height 41
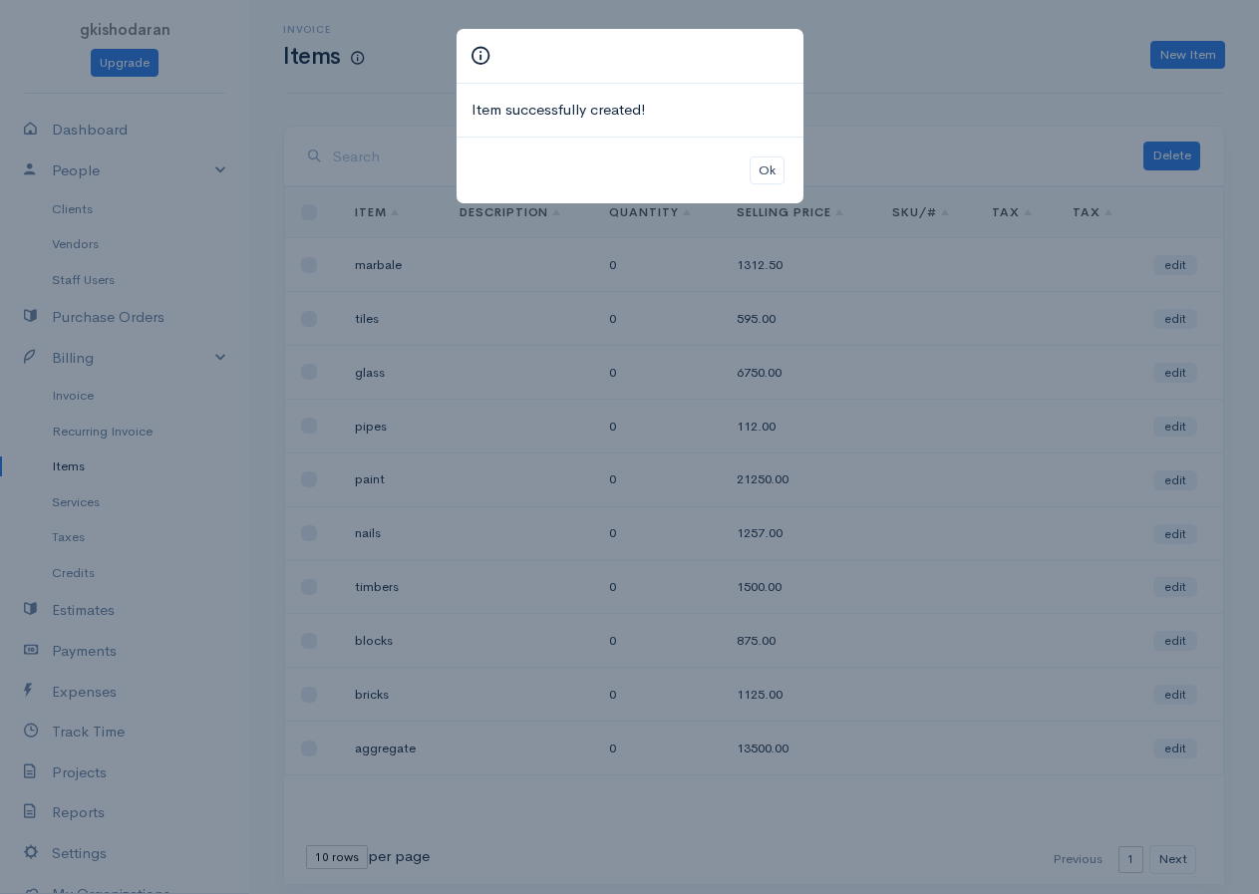
click at [795, 176] on div "Ok" at bounding box center [629, 171] width 347 height 68
click at [776, 173] on button "Ok" at bounding box center [766, 170] width 35 height 29
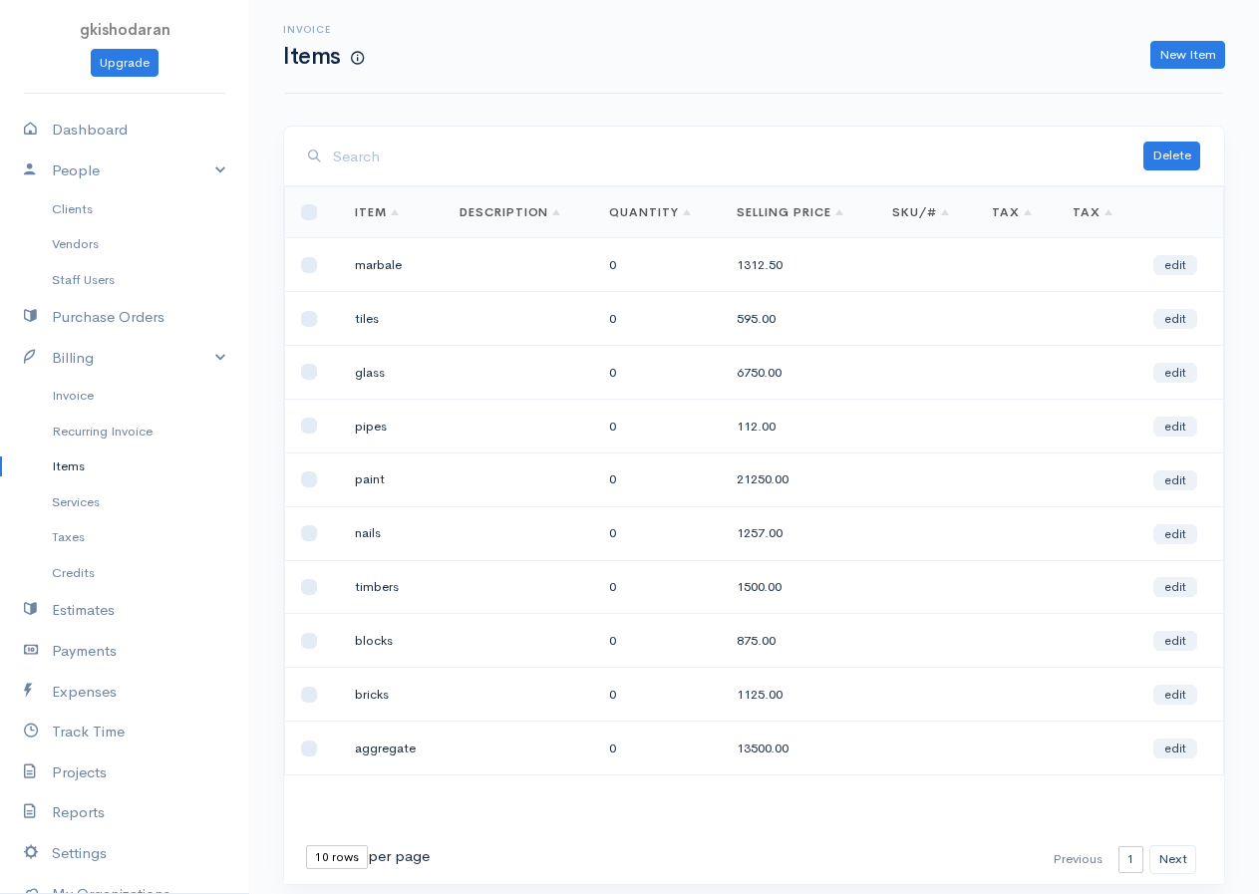
click at [1029, 39] on div "Invoice Items New Item" at bounding box center [754, 46] width 962 height 45
click at [1029, 37] on div "Invoice Items New Item" at bounding box center [754, 46] width 962 height 45
click at [1029, 34] on div "Invoice Items New Item" at bounding box center [754, 46] width 962 height 45
click at [1029, 58] on link "New Item" at bounding box center [1187, 55] width 75 height 29
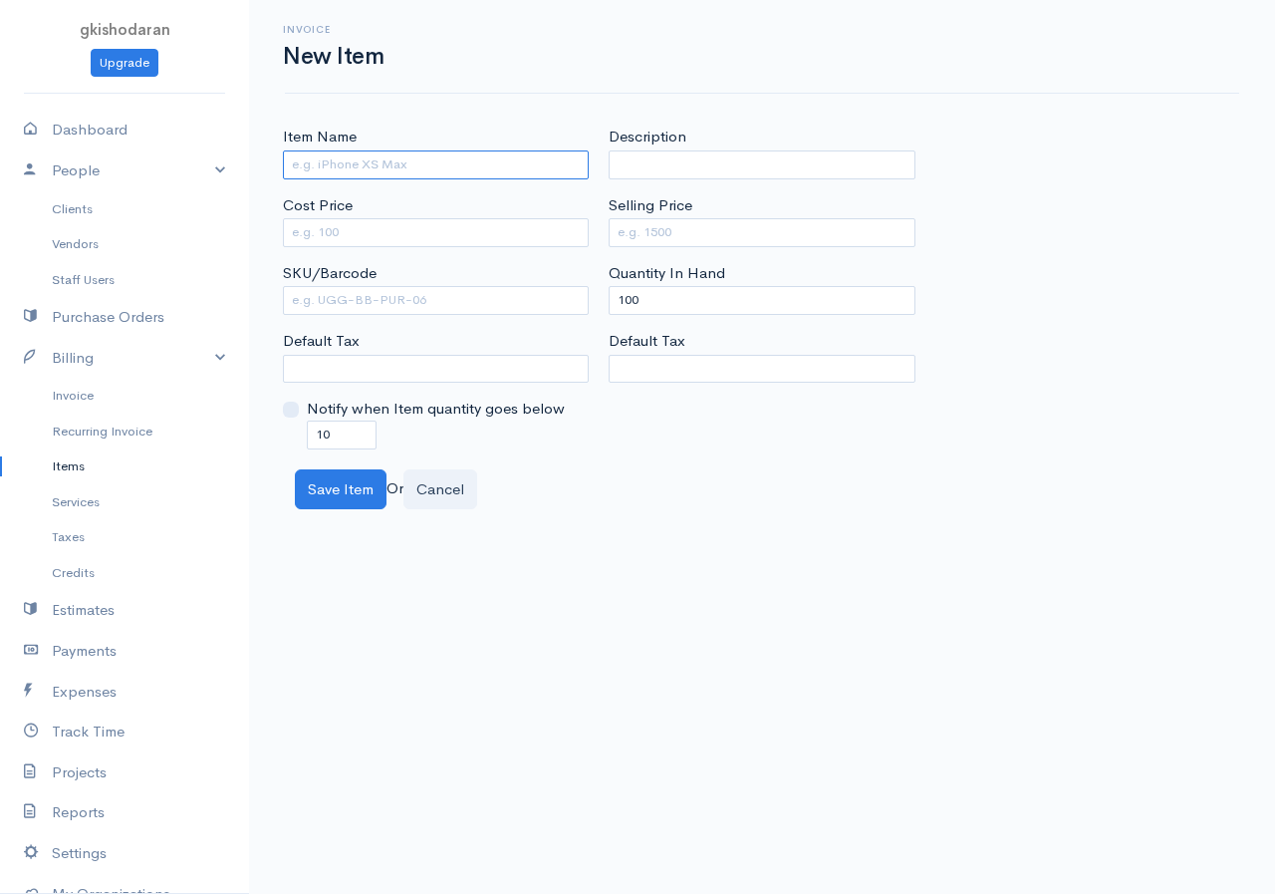
click at [459, 158] on input "Item Name" at bounding box center [436, 164] width 306 height 29
type input "metal sheet"
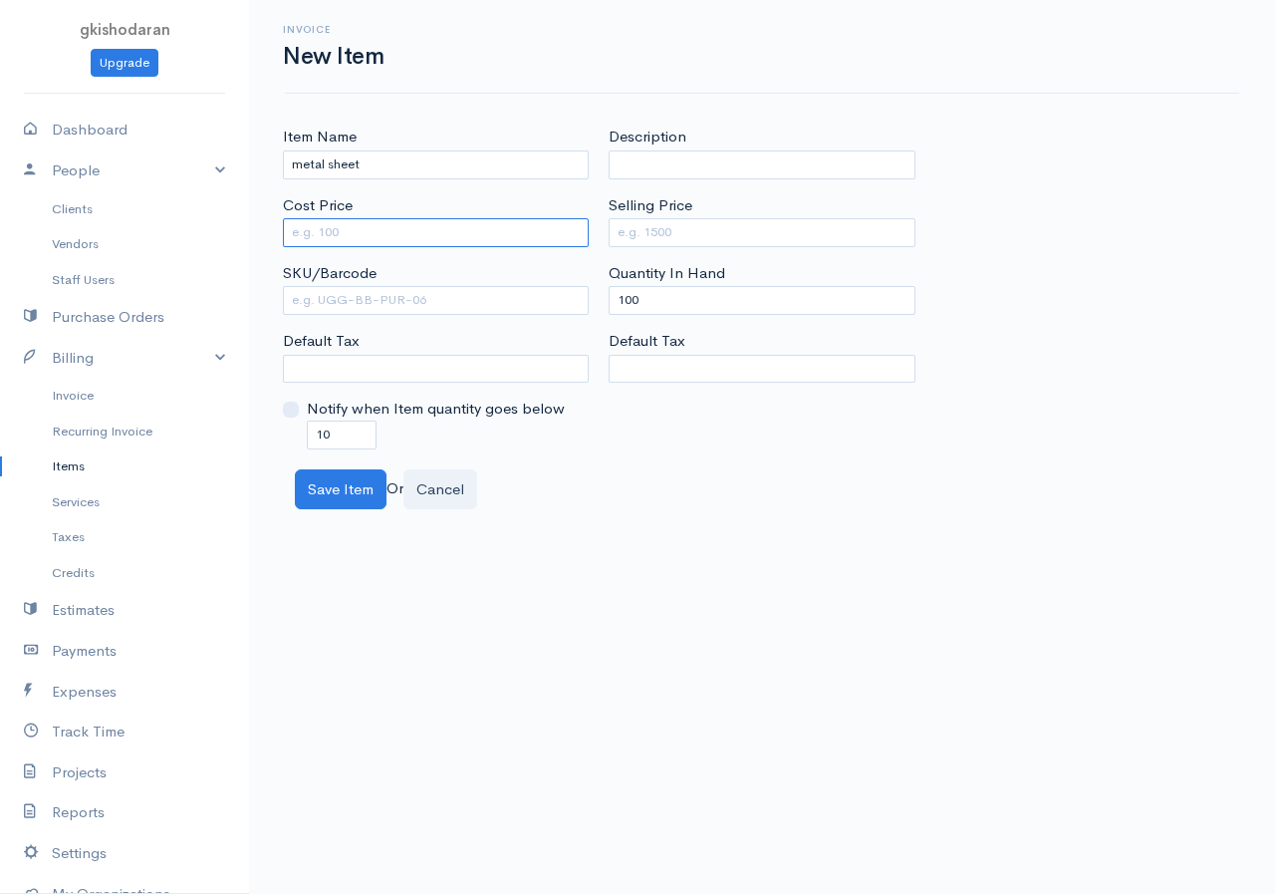
click at [316, 233] on input "Cost Price" at bounding box center [436, 232] width 306 height 29
type input "1"
type input "7500"
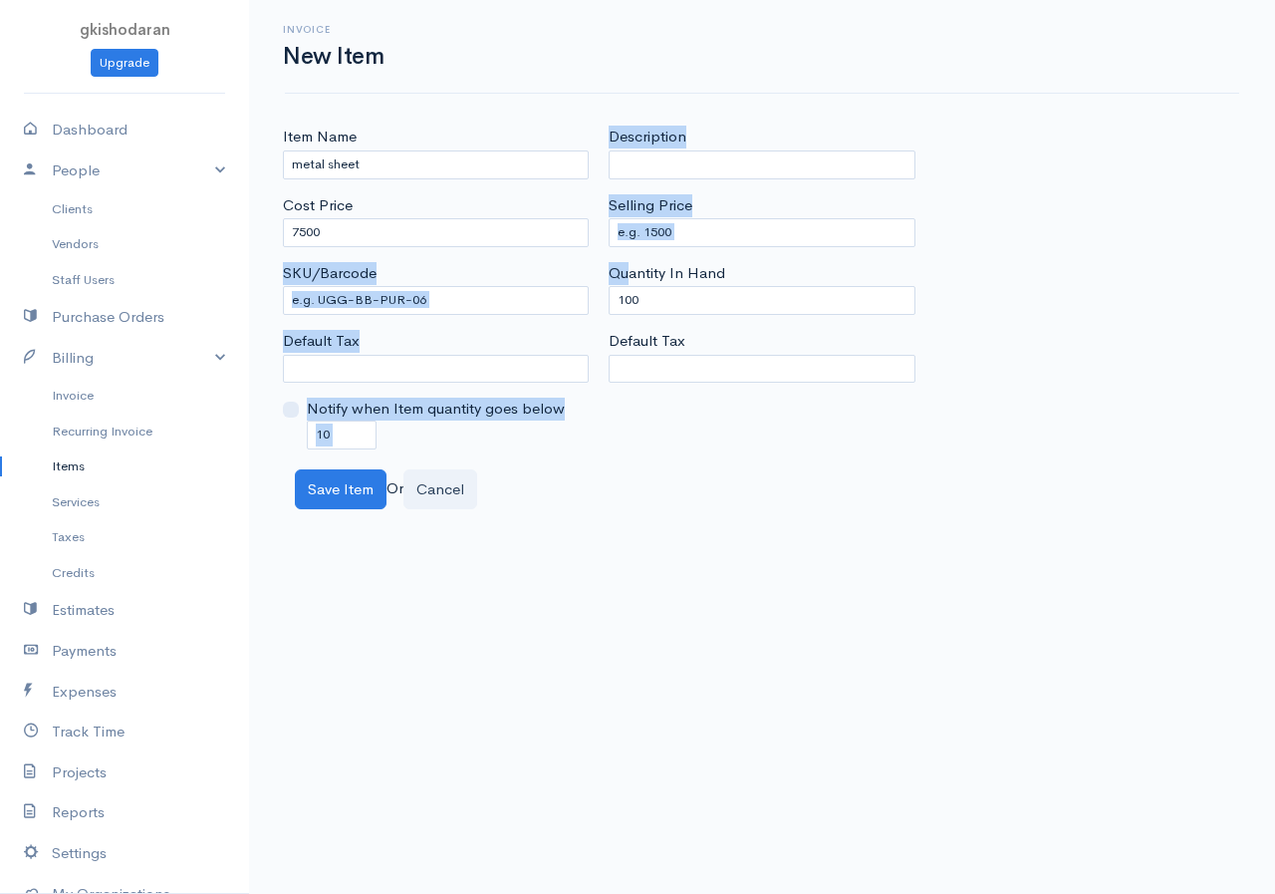
drag, startPoint x: 628, startPoint y: 267, endPoint x: 531, endPoint y: 311, distance: 106.1
click at [526, 311] on div "Item Name metal sheet Cost Price 7500 SKU/Barcode Default Tax Notify when Item …" at bounding box center [762, 287] width 979 height 323
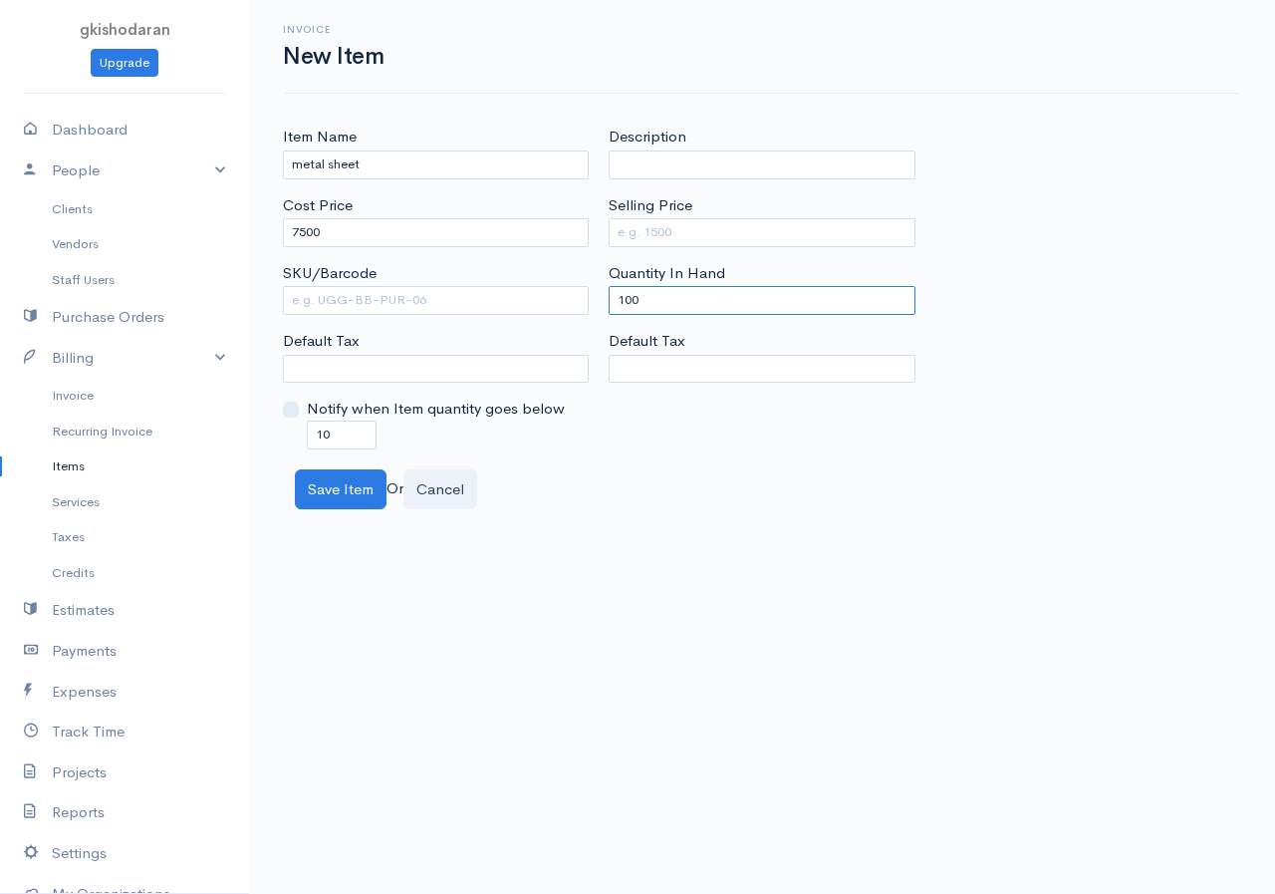
click at [643, 292] on input "100" at bounding box center [762, 300] width 306 height 29
drag, startPoint x: 643, startPoint y: 292, endPoint x: 575, endPoint y: 307, distance: 69.4
click at [575, 307] on div "Item Name metal sheet Cost Price 7500 SKU/Barcode Default Tax Notify when Item …" at bounding box center [762, 287] width 979 height 323
drag, startPoint x: 659, startPoint y: 302, endPoint x: 568, endPoint y: 335, distance: 96.5
click at [568, 335] on div "Item Name metal sheet Cost Price 7500 SKU/Barcode Default Tax Notify when Item …" at bounding box center [762, 287] width 979 height 323
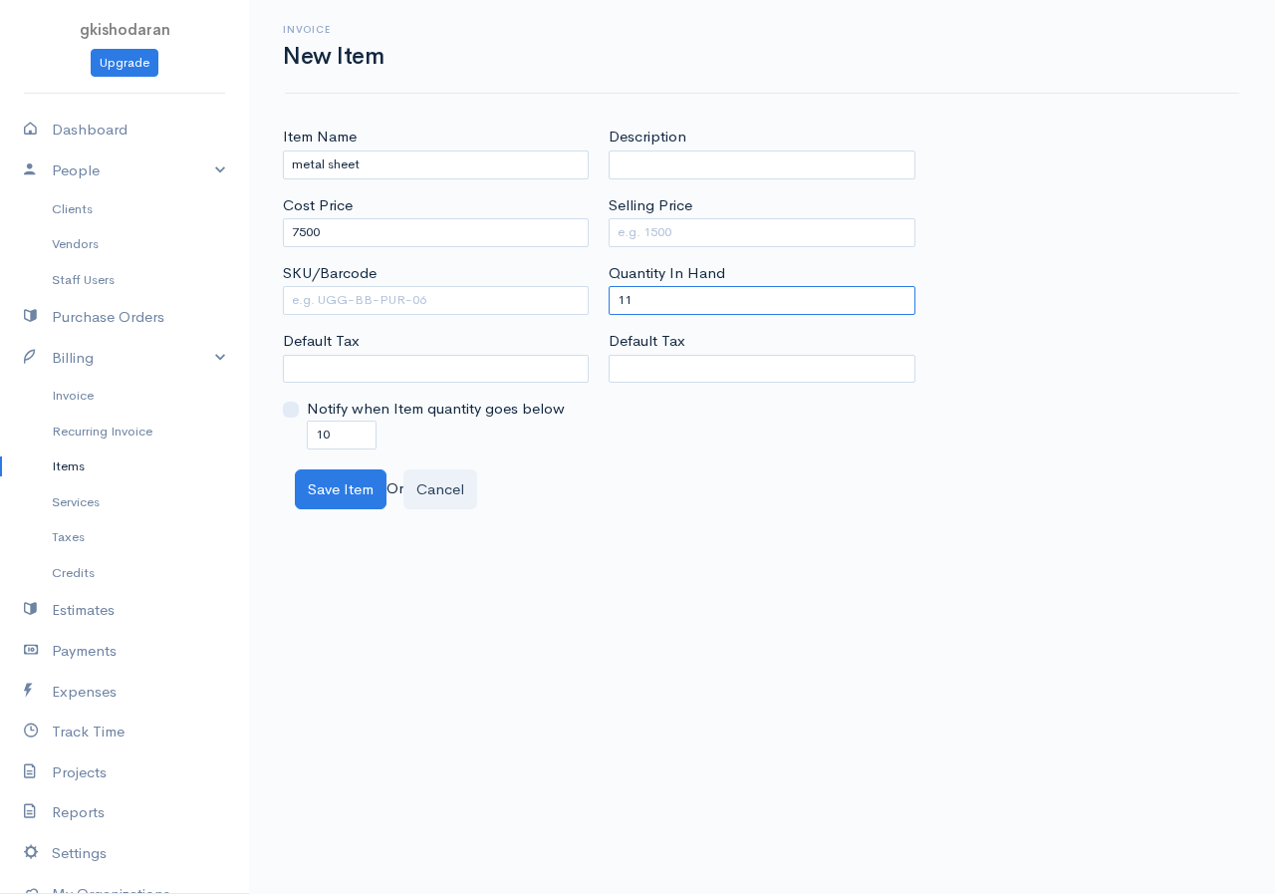
type input "1"
type input "0"
click at [661, 239] on input "Selling Price" at bounding box center [762, 232] width 306 height 29
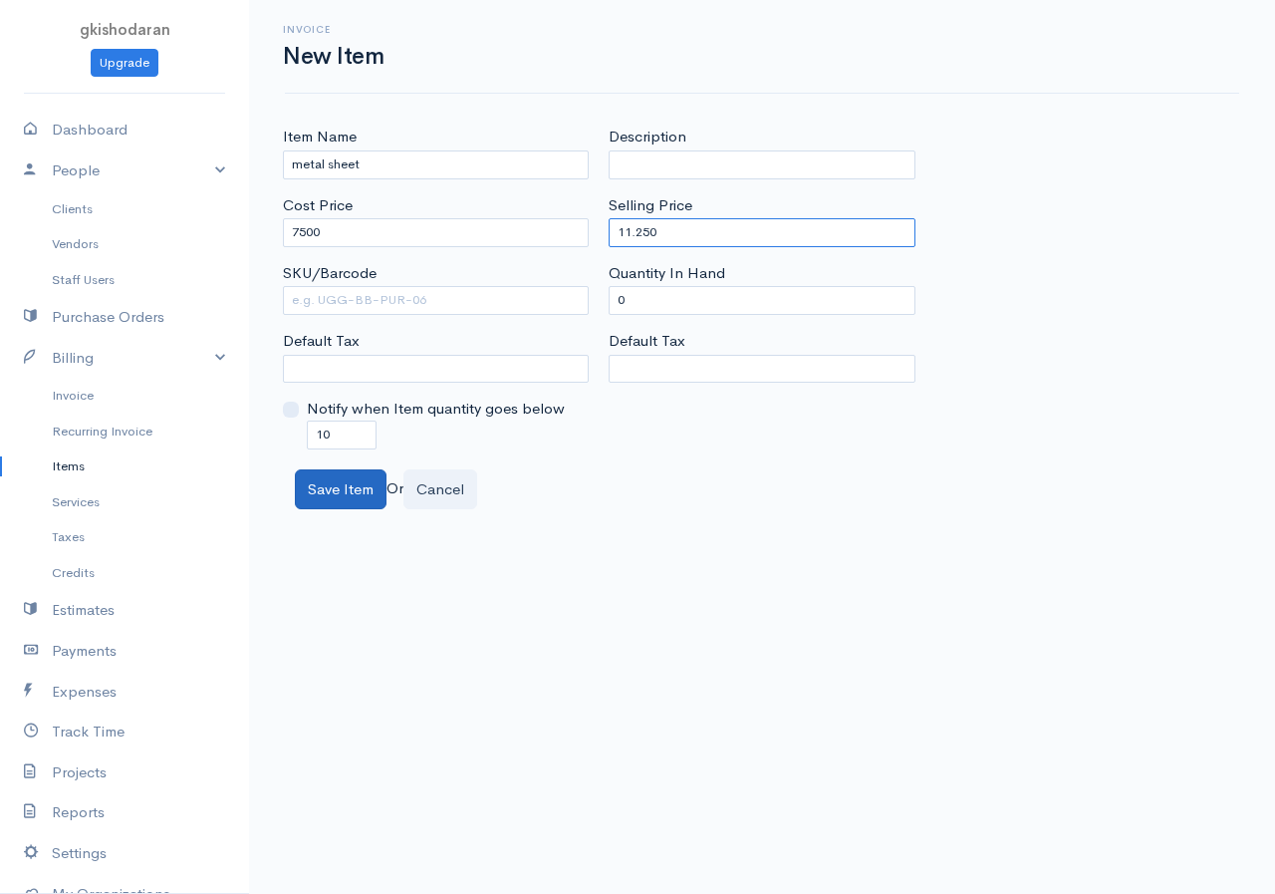
type input "11.250"
click at [358, 486] on button "Save Item" at bounding box center [341, 489] width 92 height 41
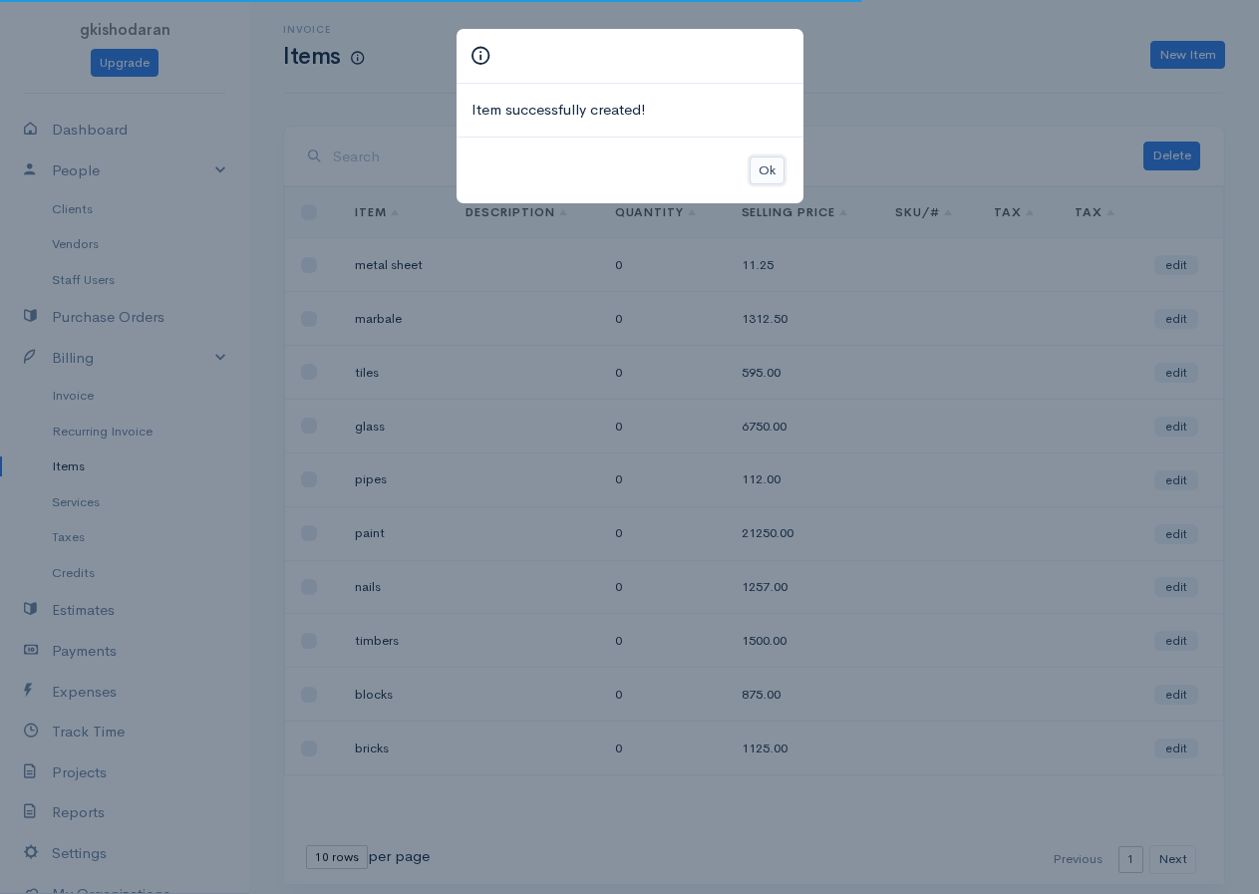
click at [758, 170] on button "Ok" at bounding box center [766, 170] width 35 height 29
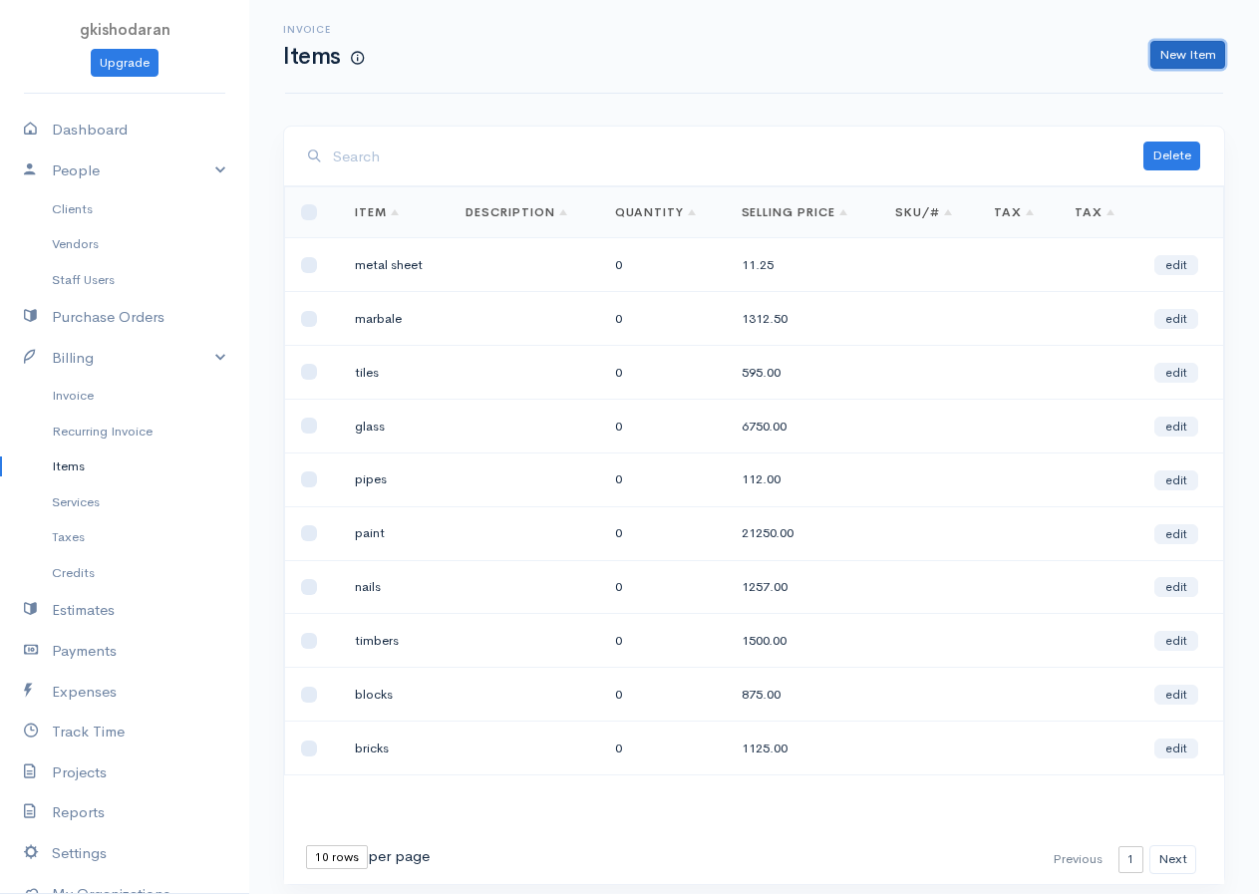
click at [1029, 61] on link "New Item" at bounding box center [1187, 55] width 75 height 29
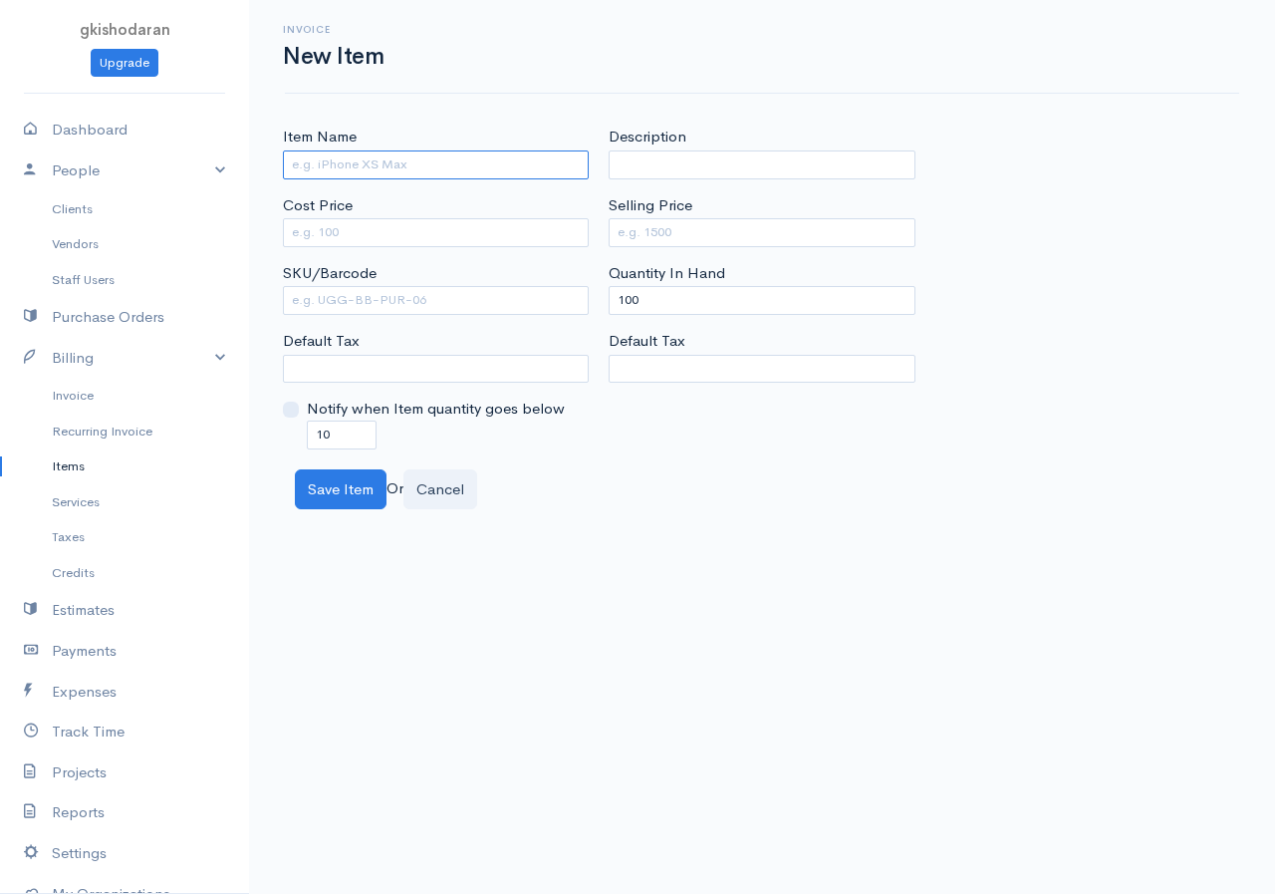
click at [381, 159] on input "Item Name" at bounding box center [436, 164] width 306 height 29
type input "stone"
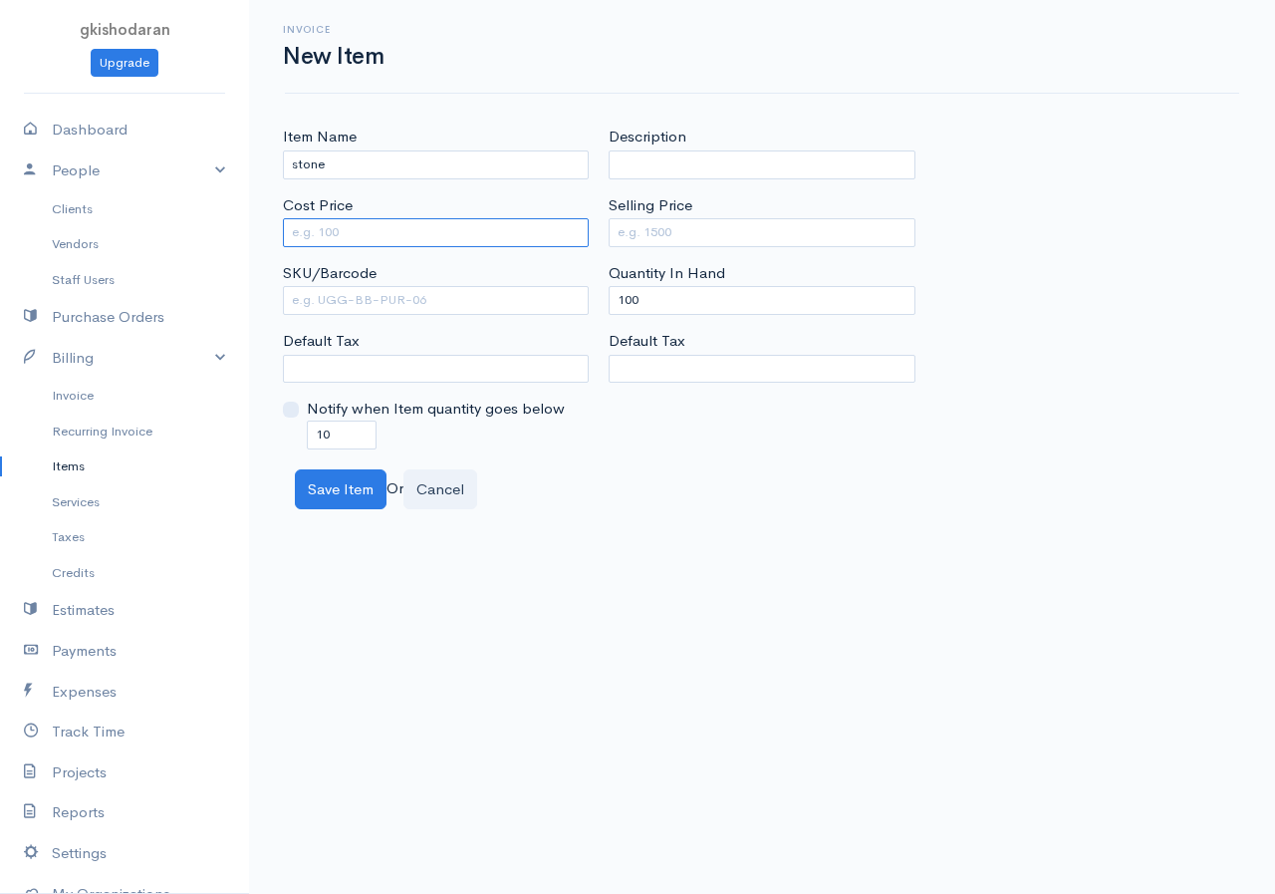
click at [332, 227] on input "Cost Price" at bounding box center [436, 232] width 306 height 29
type input "2500"
drag, startPoint x: 669, startPoint y: 294, endPoint x: 593, endPoint y: 313, distance: 78.1
click at [593, 313] on div "Item Name stone Cost Price 2500 SKU/Barcode Default Tax Notify when Item quanti…" at bounding box center [762, 287] width 979 height 323
type input "0"
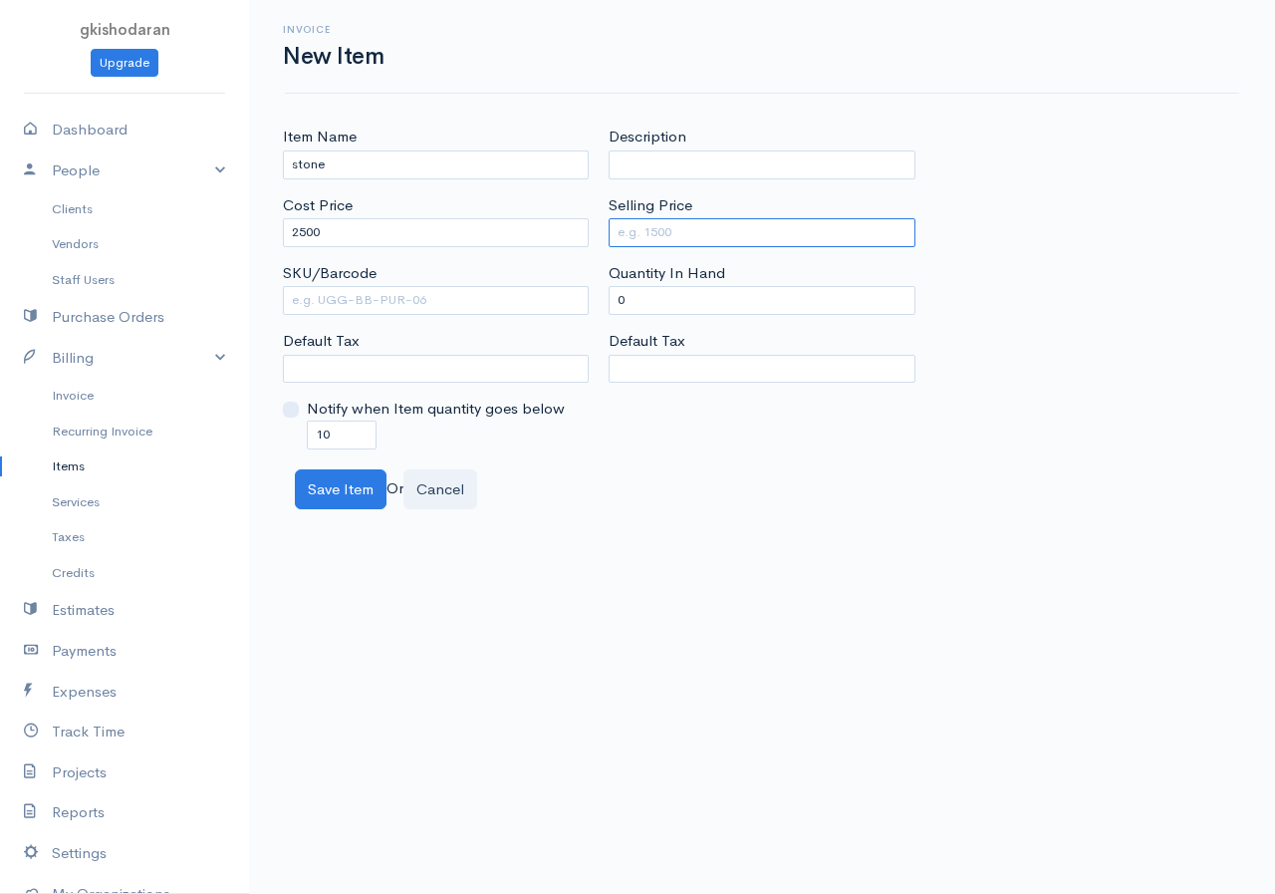
click at [716, 230] on input "Selling Price" at bounding box center [762, 232] width 306 height 29
type input "4250"
click at [1029, 0] on div "Invoice New Item" at bounding box center [762, 47] width 955 height 94
click at [330, 486] on button "Save Item" at bounding box center [341, 489] width 92 height 41
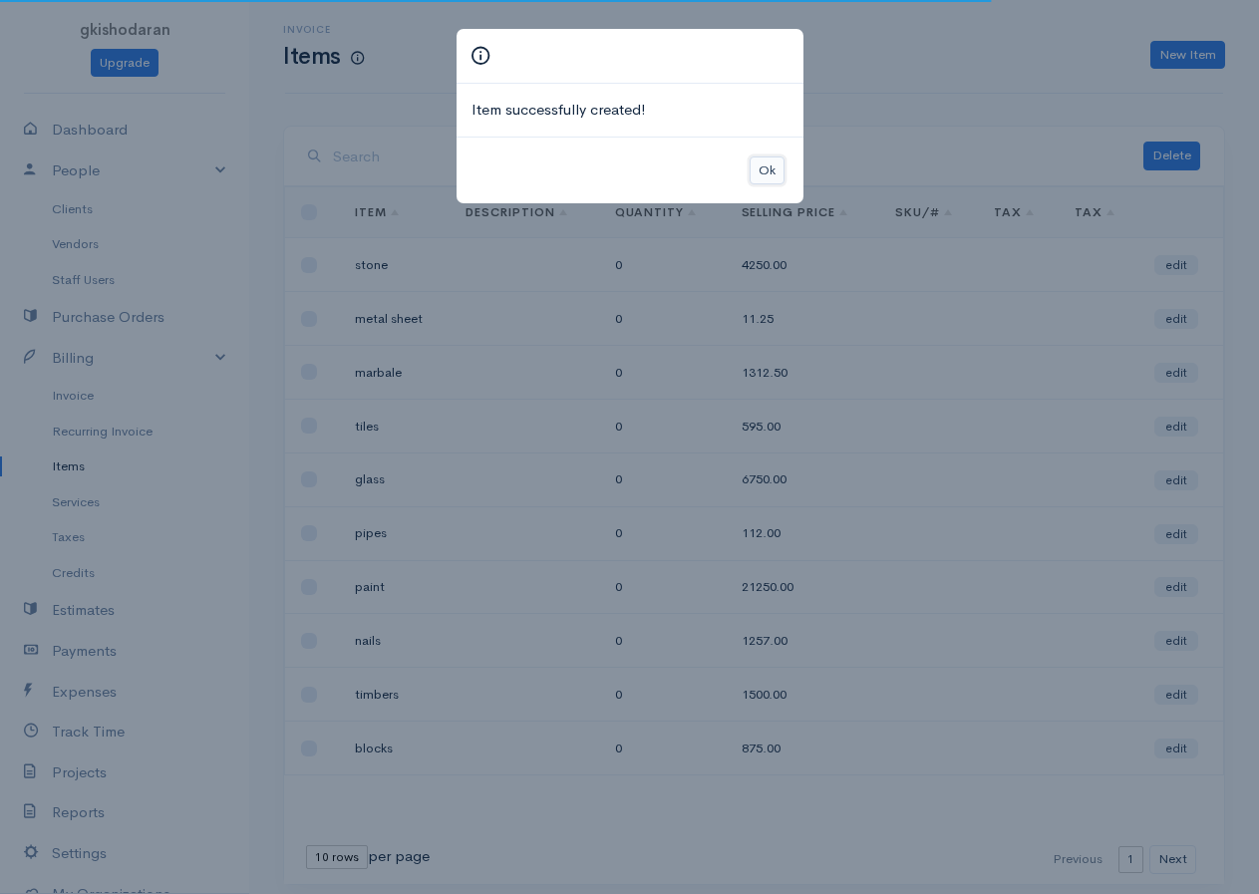
drag, startPoint x: 758, startPoint y: 157, endPoint x: 751, endPoint y: 216, distance: 59.2
click at [756, 173] on button "Ok" at bounding box center [766, 170] width 35 height 29
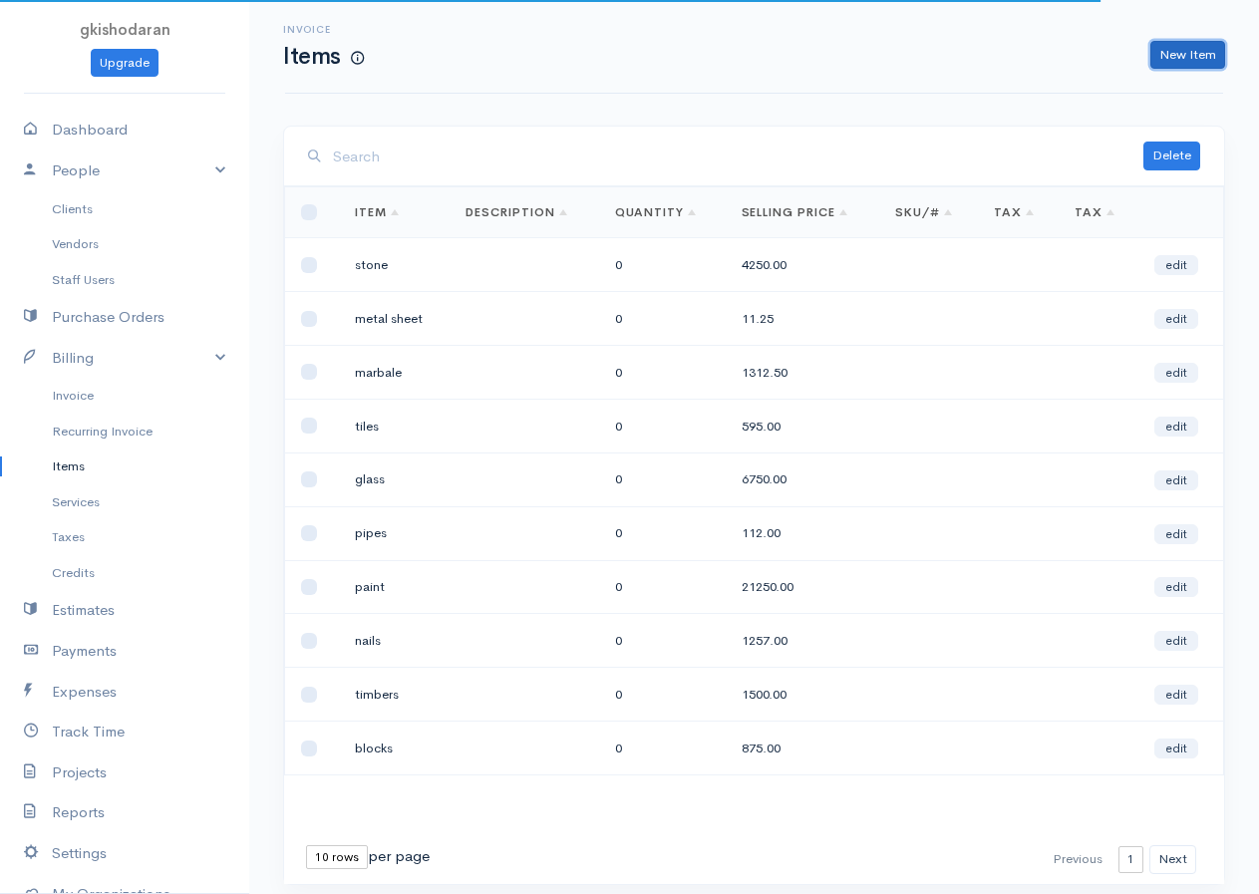
click at [1029, 66] on link "New Item" at bounding box center [1187, 55] width 75 height 29
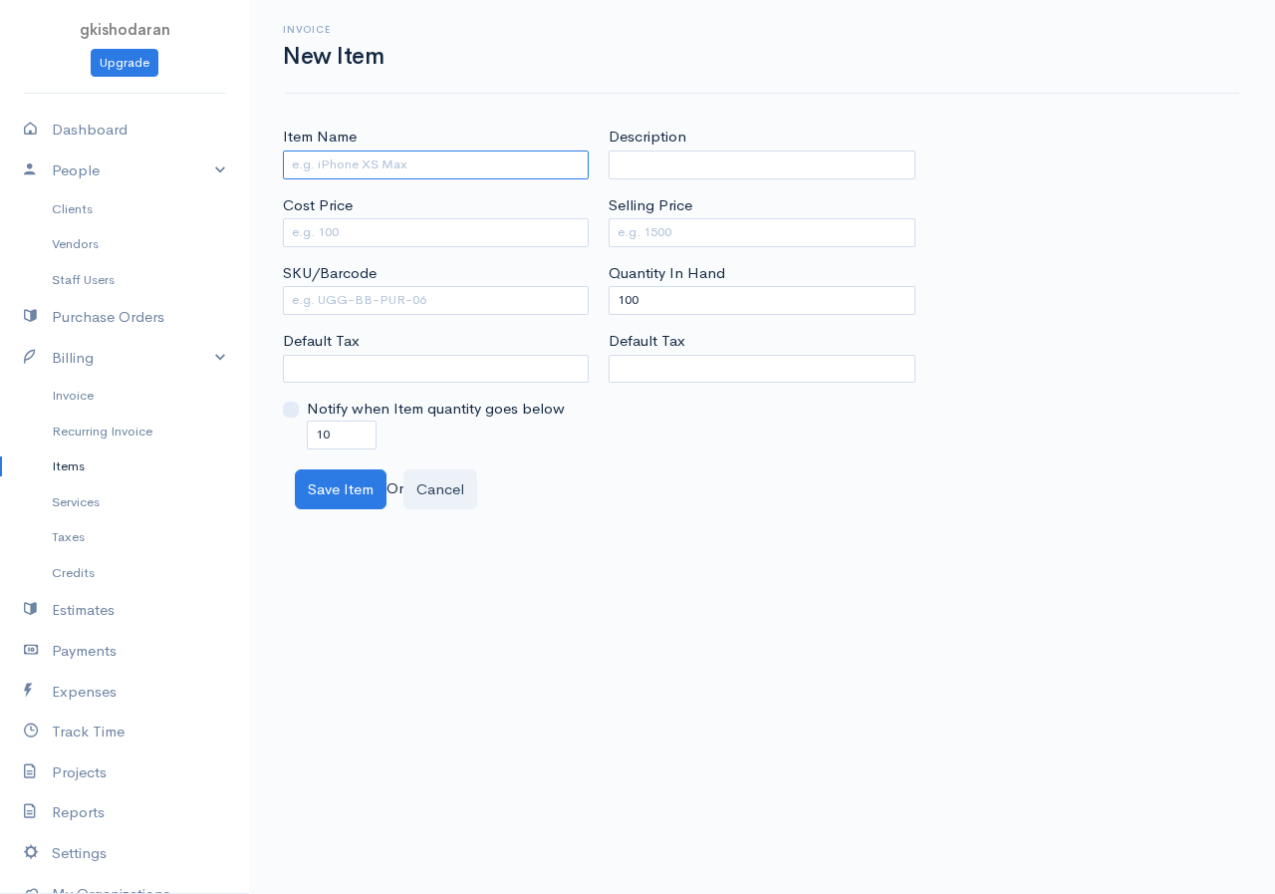
click at [458, 163] on input "Item Name" at bounding box center [436, 164] width 306 height 29
type input "rope"
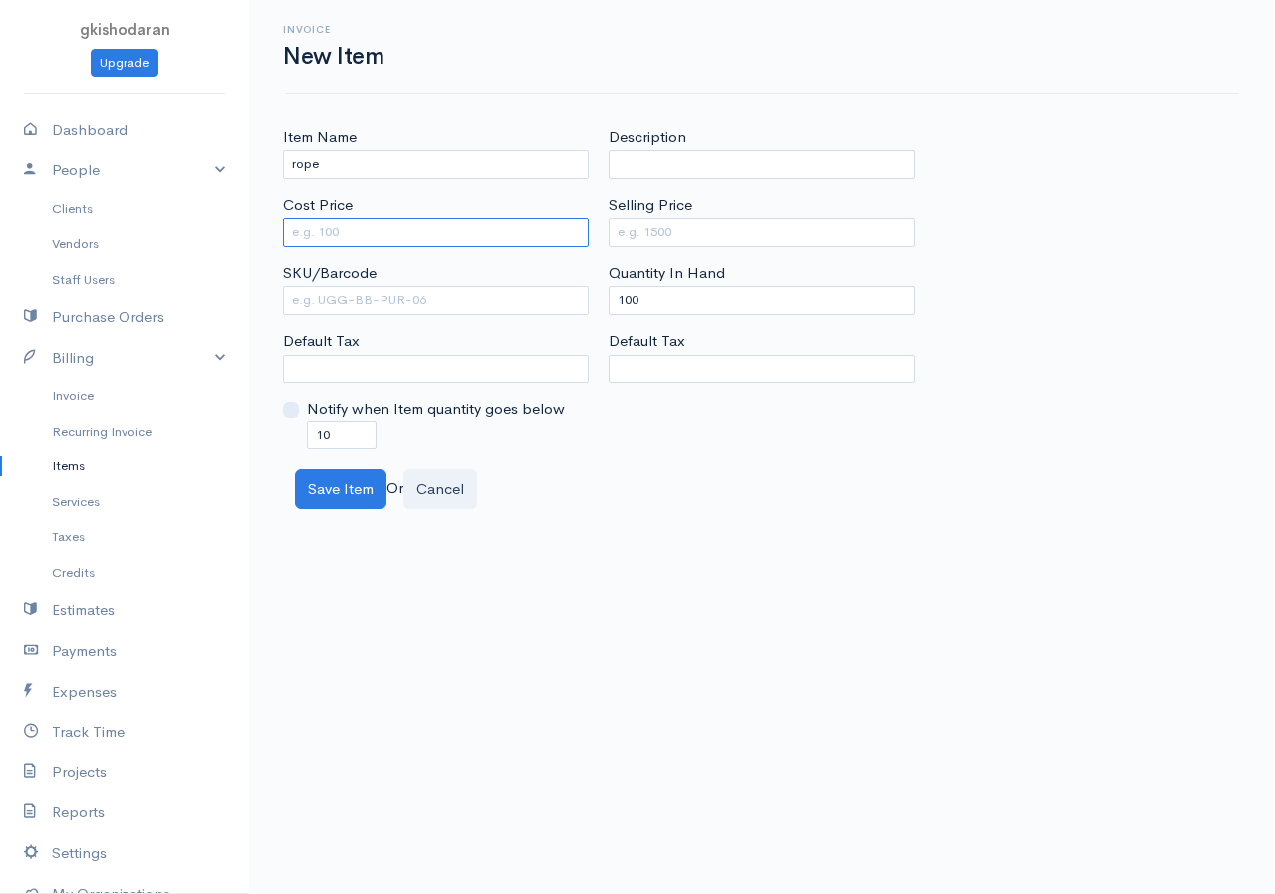
drag, startPoint x: 326, startPoint y: 220, endPoint x: 305, endPoint y: 246, distance: 33.3
click at [305, 246] on input "Cost Price" at bounding box center [436, 232] width 306 height 29
type input "15000"
click at [658, 234] on input "Selling Price" at bounding box center [762, 232] width 306 height 29
click at [366, 493] on button "Save Item" at bounding box center [341, 489] width 92 height 41
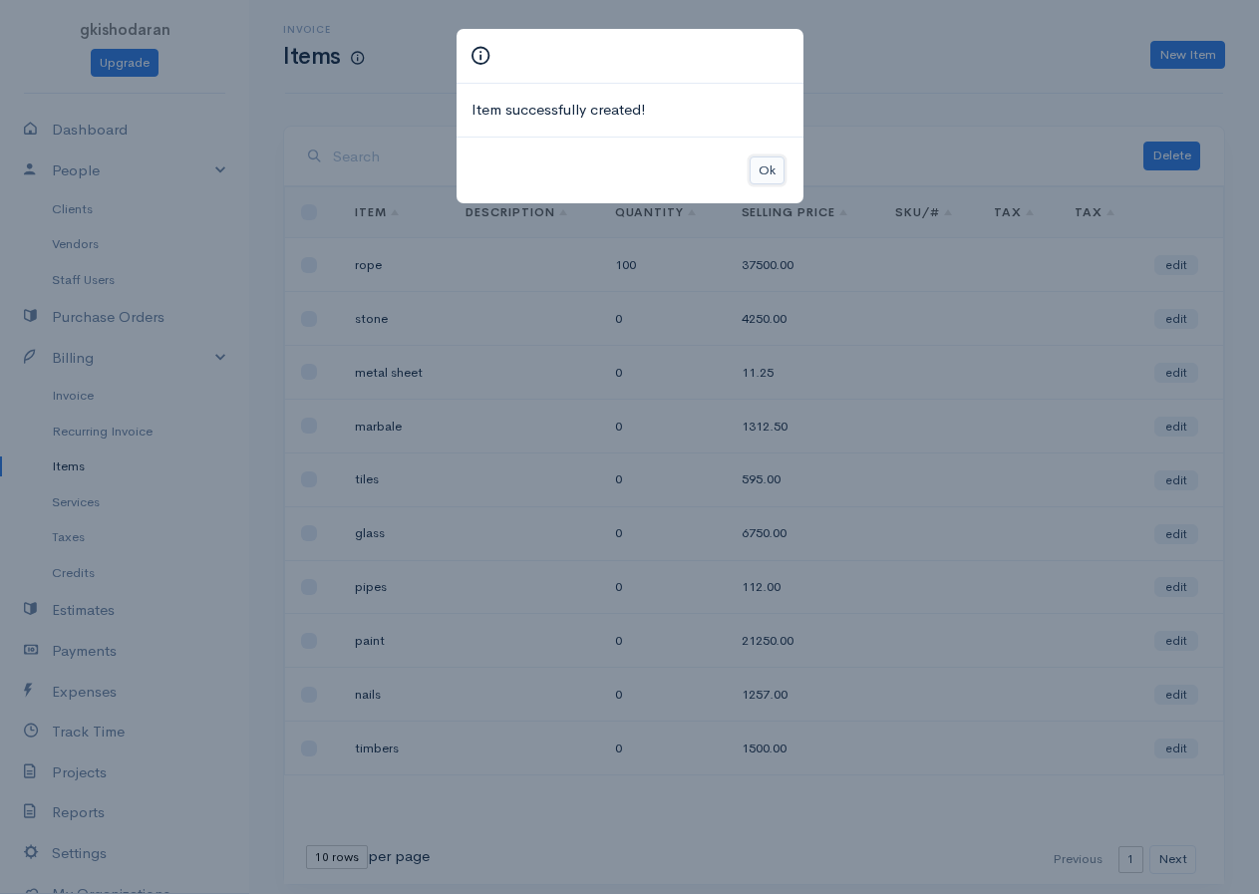
click at [772, 168] on button "Ok" at bounding box center [766, 170] width 35 height 29
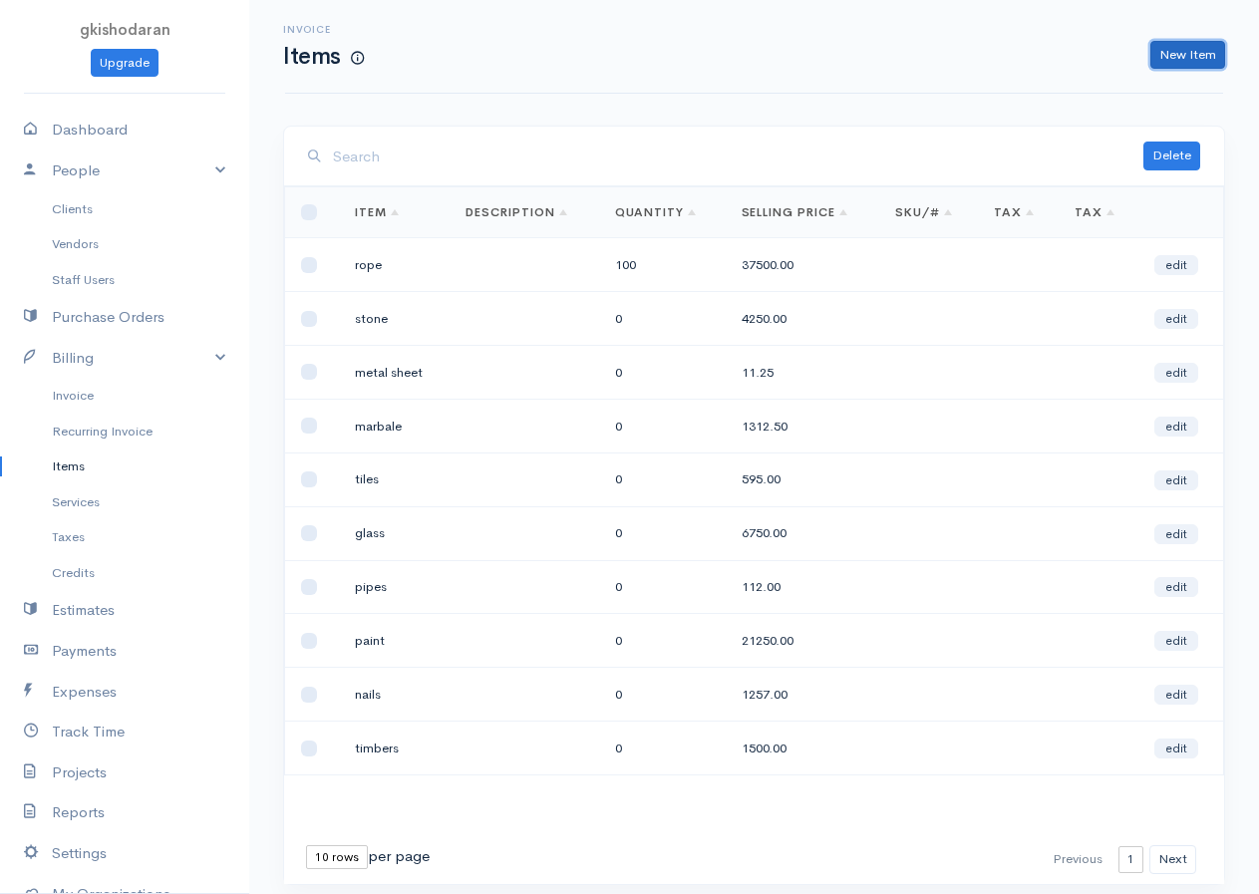
click at [1029, 45] on link "New Item" at bounding box center [1187, 55] width 75 height 29
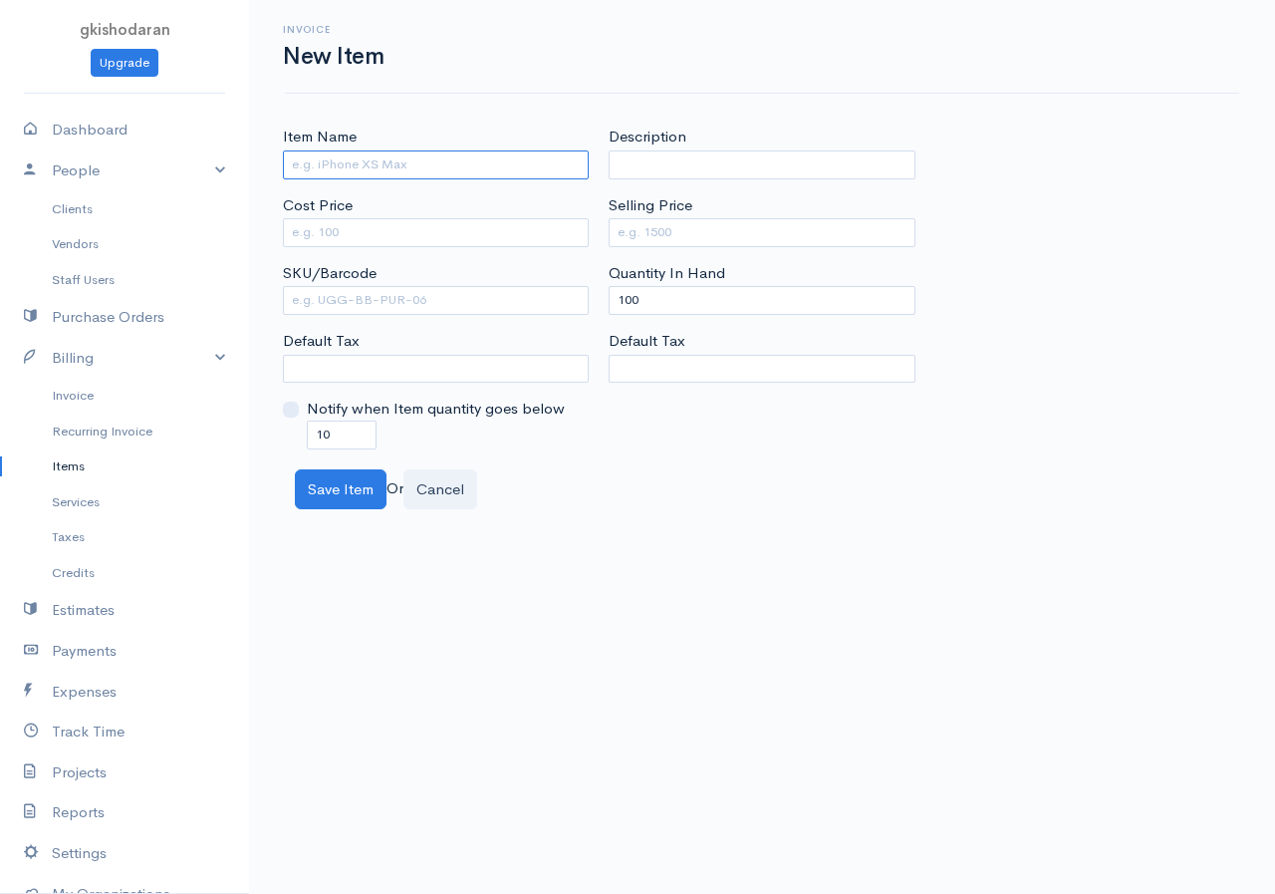
click at [335, 164] on input "Item Name" at bounding box center [436, 164] width 306 height 29
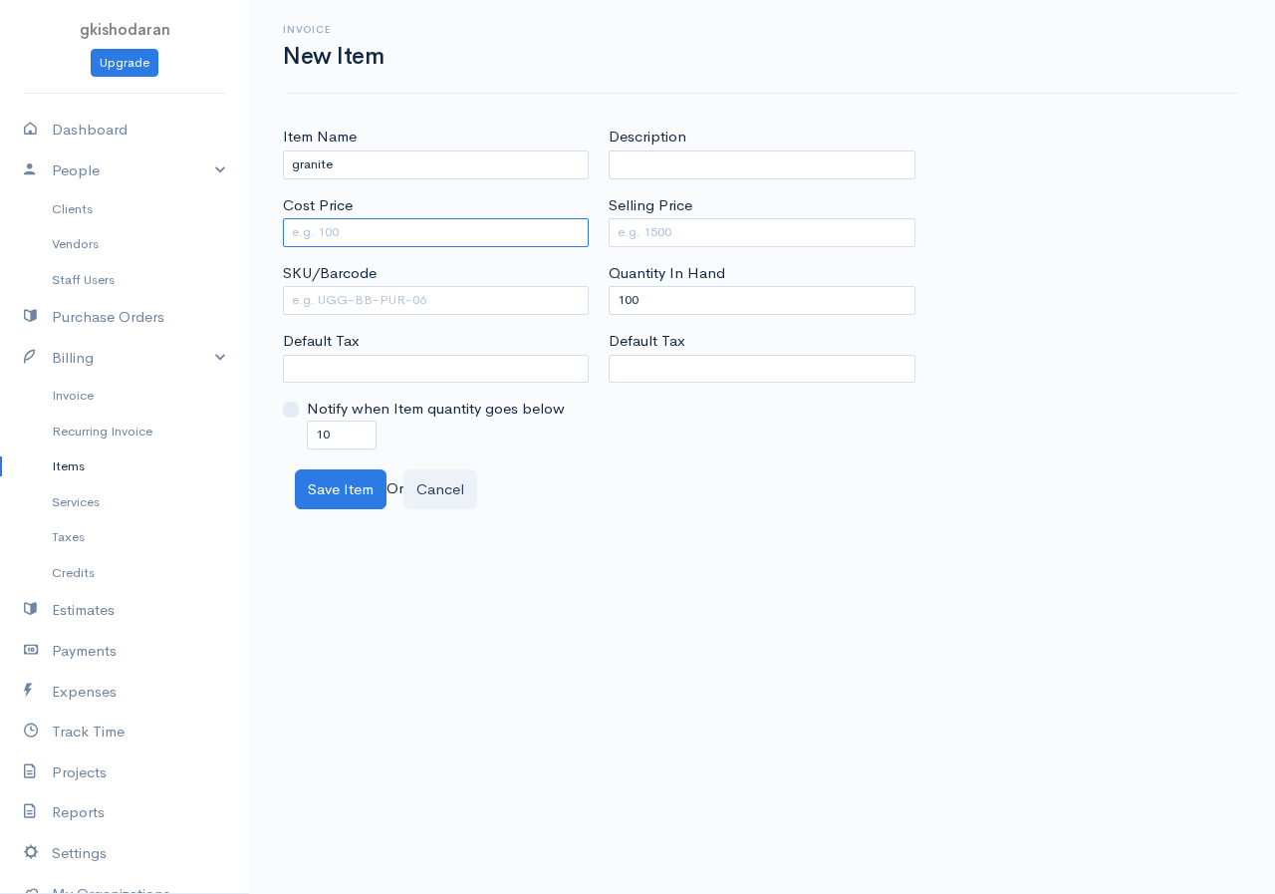
click at [316, 224] on input "Cost Price" at bounding box center [436, 232] width 306 height 29
click at [636, 233] on input "Selling Price" at bounding box center [762, 232] width 306 height 29
drag, startPoint x: 671, startPoint y: 308, endPoint x: 579, endPoint y: 345, distance: 98.8
click at [579, 345] on div "Item Name granite Cost Price 95000 SKU/Barcode Default Tax Notify when Item qua…" at bounding box center [762, 287] width 979 height 323
drag, startPoint x: 659, startPoint y: 219, endPoint x: 659, endPoint y: 236, distance: 16.9
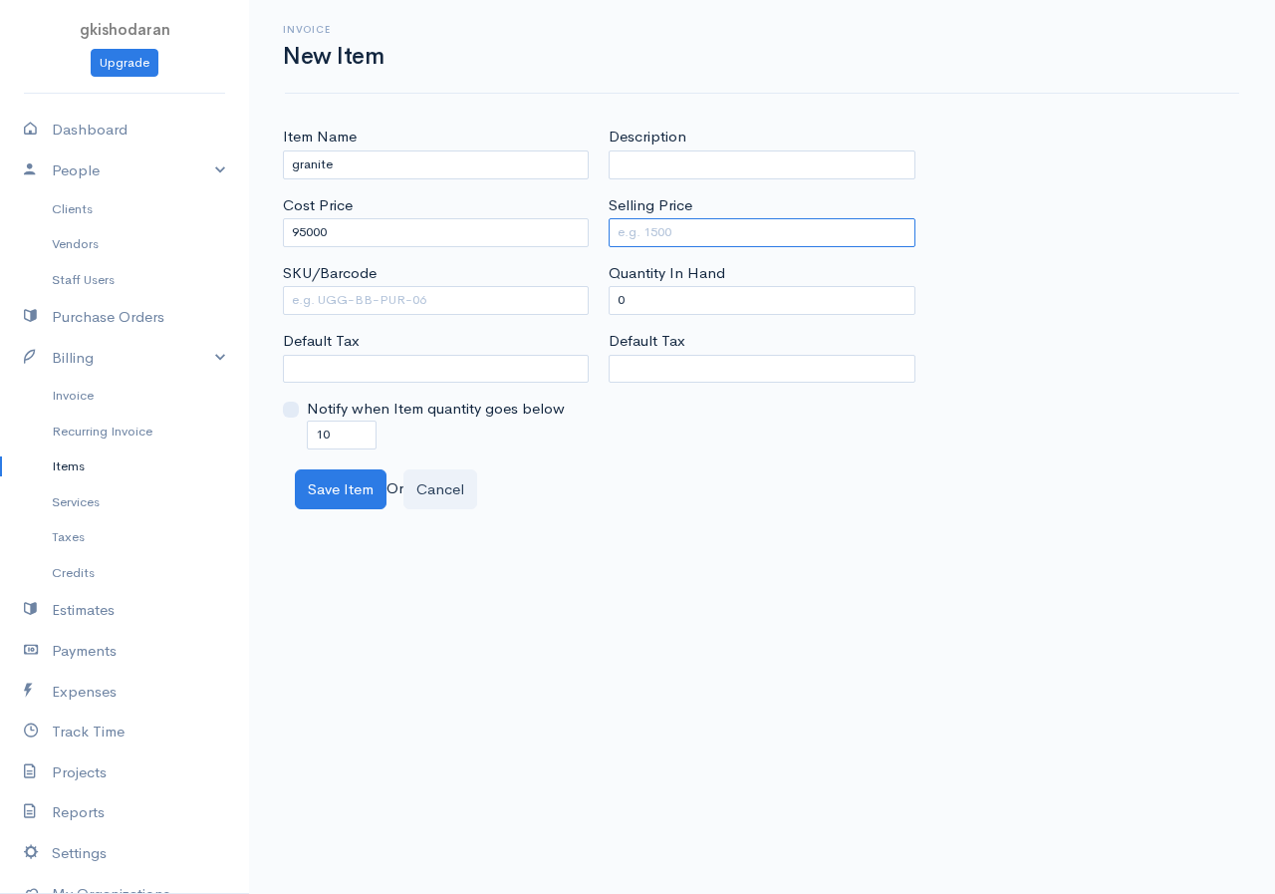
click at [659, 236] on input "Selling Price" at bounding box center [762, 232] width 306 height 29
click at [340, 471] on button "Save Item" at bounding box center [341, 489] width 92 height 41
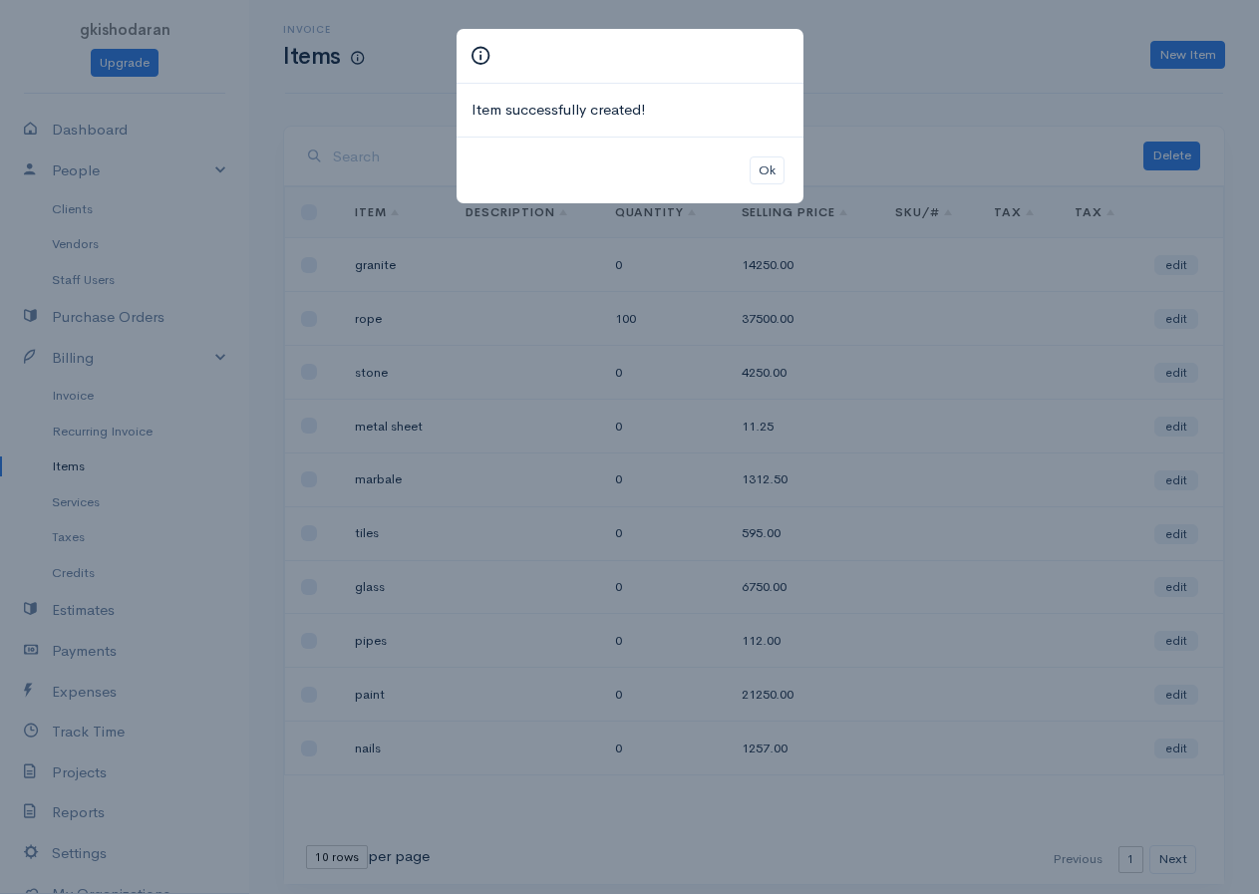
click at [762, 130] on div "Item successfully created!" at bounding box center [629, 110] width 347 height 53
click at [784, 168] on div "Ok" at bounding box center [629, 171] width 347 height 68
drag, startPoint x: 767, startPoint y: 170, endPoint x: 773, endPoint y: 159, distance: 12.5
click at [770, 166] on button "Ok" at bounding box center [766, 170] width 35 height 29
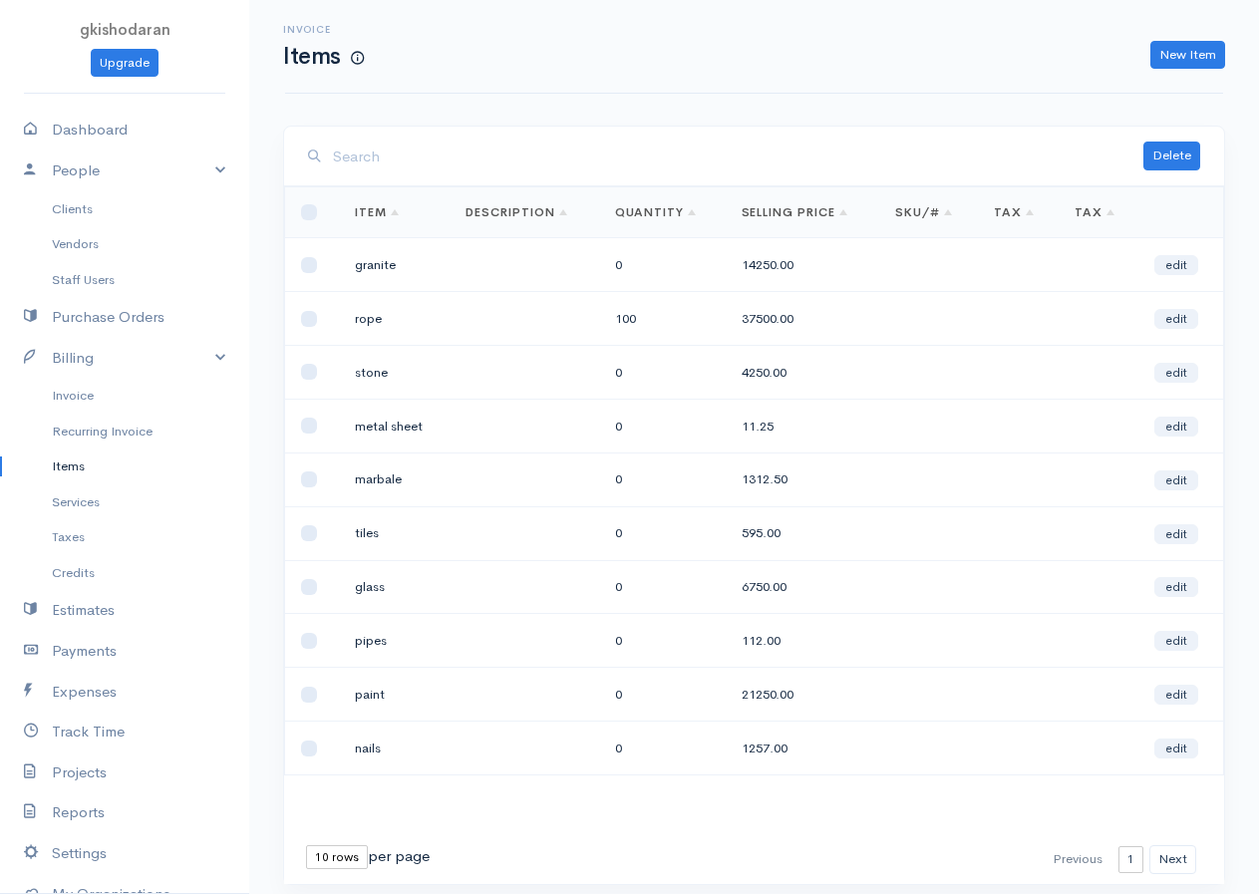
scroll to position [65, 0]
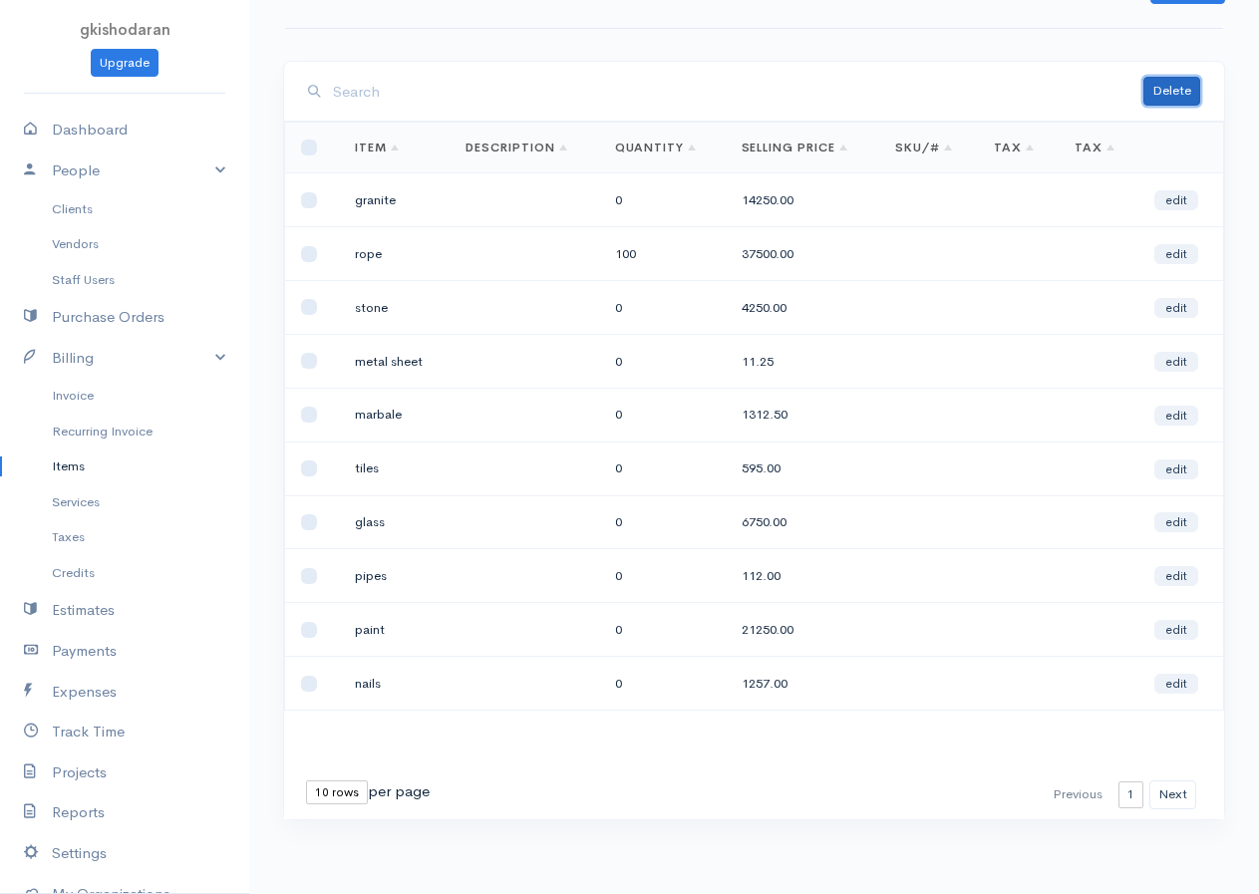
click at [1029, 102] on button "Delete" at bounding box center [1171, 91] width 57 height 29
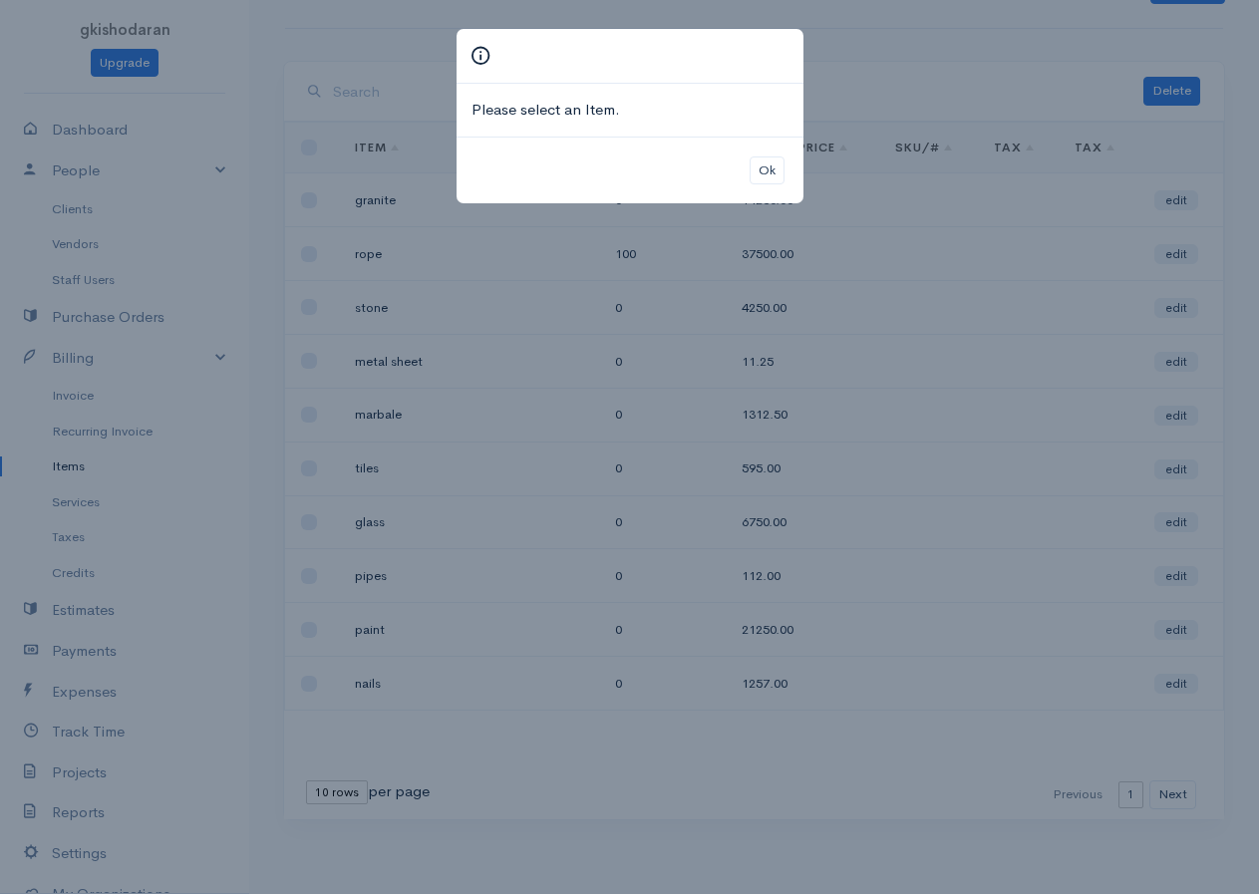
click at [954, 133] on div "Please select an Item. Ok" at bounding box center [629, 447] width 1259 height 894
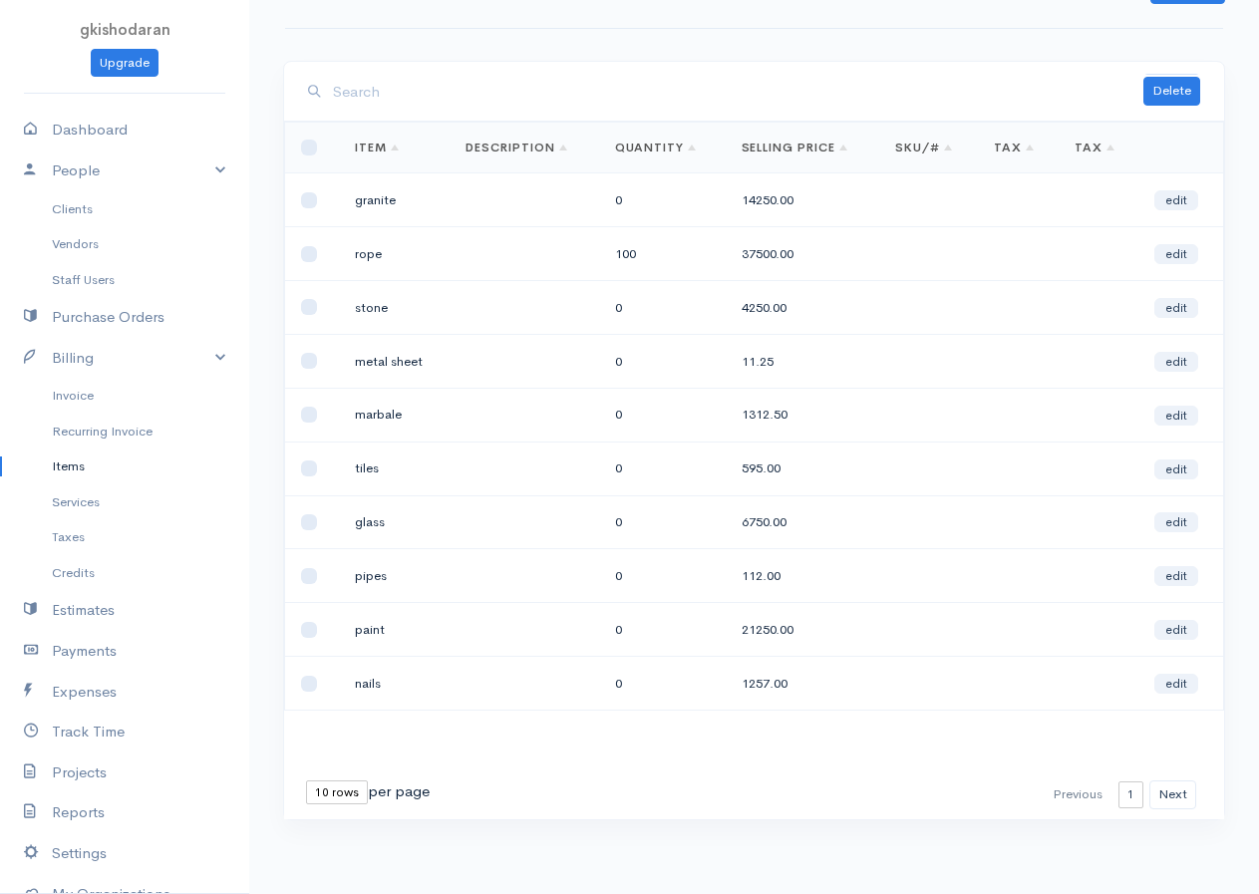
scroll to position [0, 0]
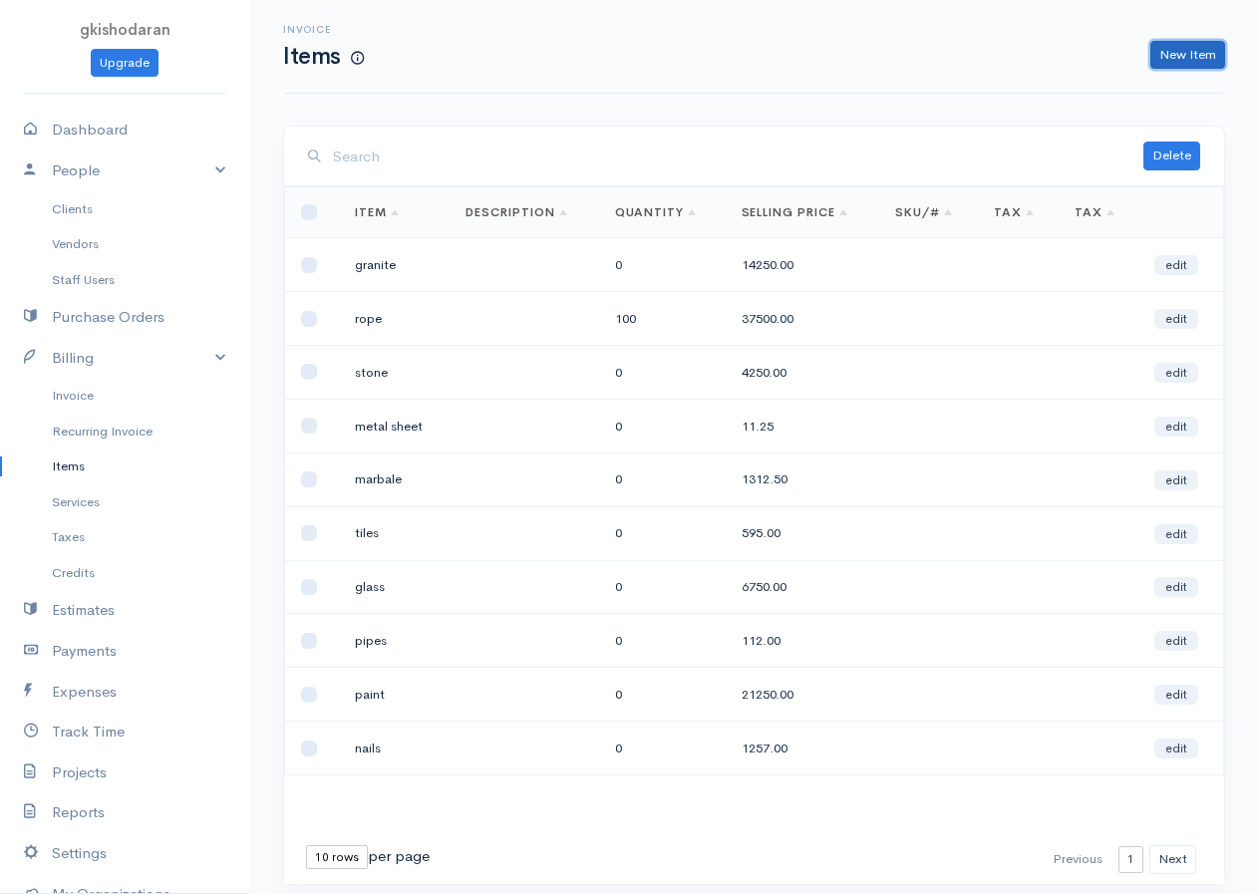
click at [1029, 55] on link "New Item" at bounding box center [1187, 55] width 75 height 29
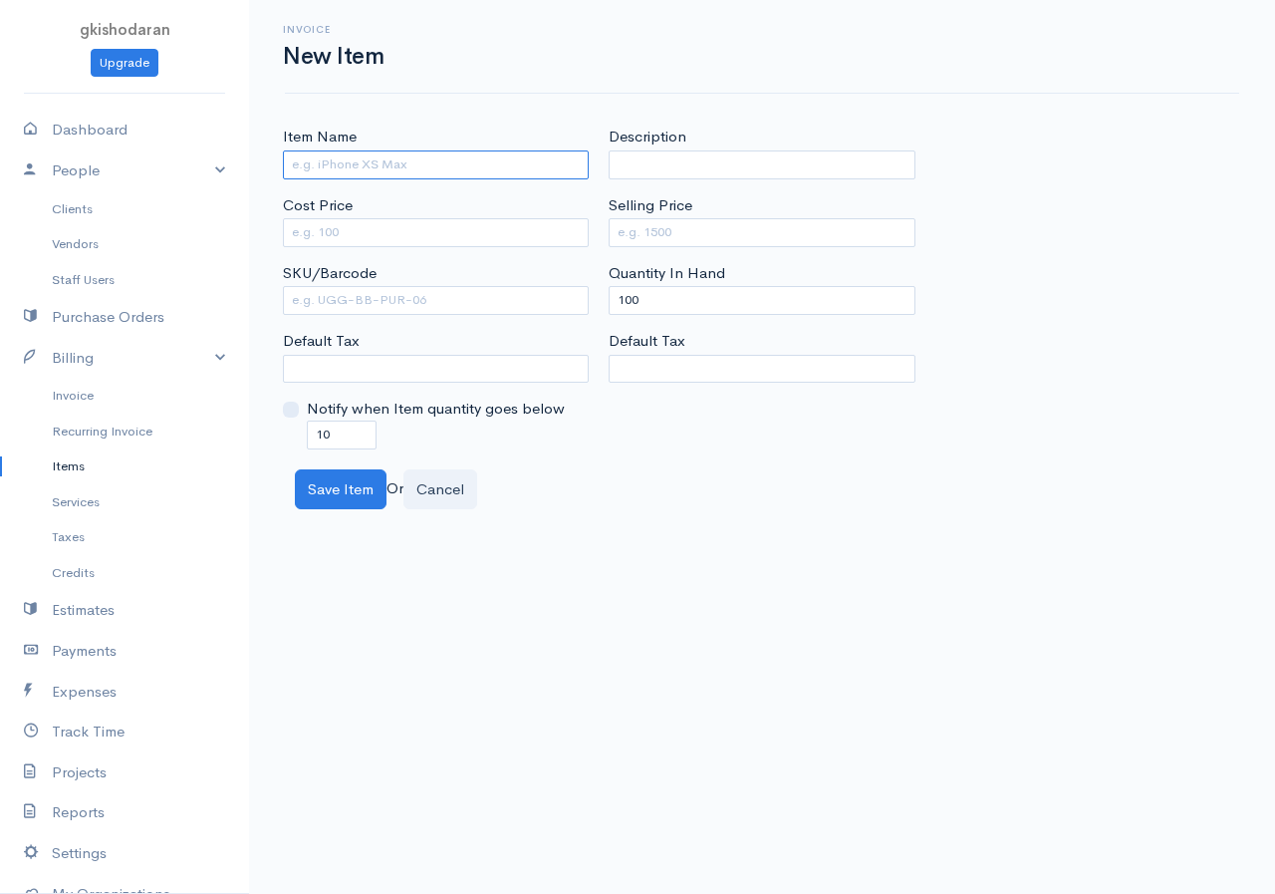
click at [341, 175] on input "Item Name" at bounding box center [436, 164] width 306 height 29
click at [321, 216] on label "Cost Price" at bounding box center [318, 205] width 70 height 23
click at [321, 218] on input "Cost Price" at bounding box center [436, 232] width 306 height 29
drag, startPoint x: 670, startPoint y: 303, endPoint x: 537, endPoint y: 339, distance: 137.3
click at [537, 339] on div "Item Name green cement Cost Price 35000 SKU/Barcode Default Tax Notify when Ite…" at bounding box center [762, 287] width 979 height 323
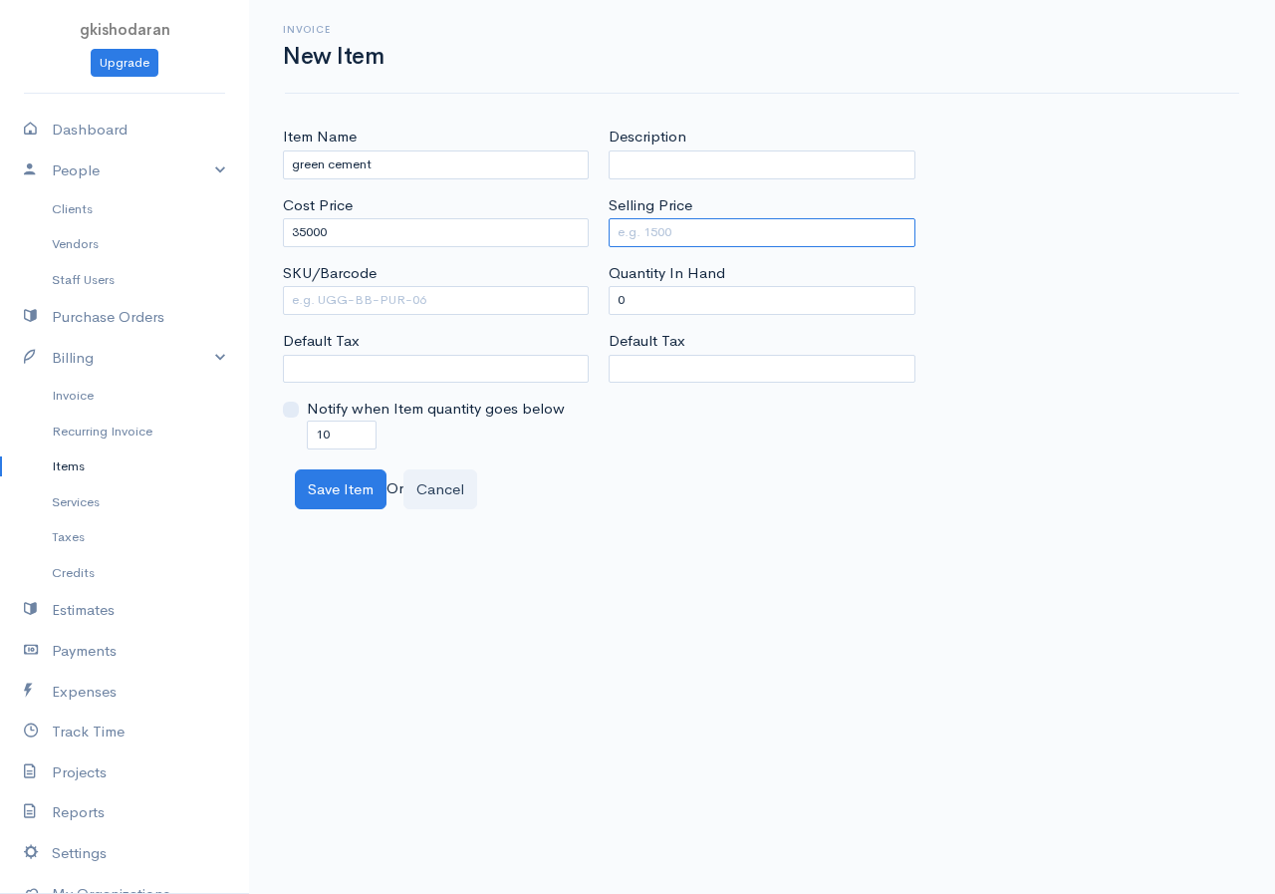
click at [631, 229] on input "Selling Price" at bounding box center [762, 232] width 306 height 29
click at [341, 495] on button "Save Item" at bounding box center [341, 489] width 92 height 41
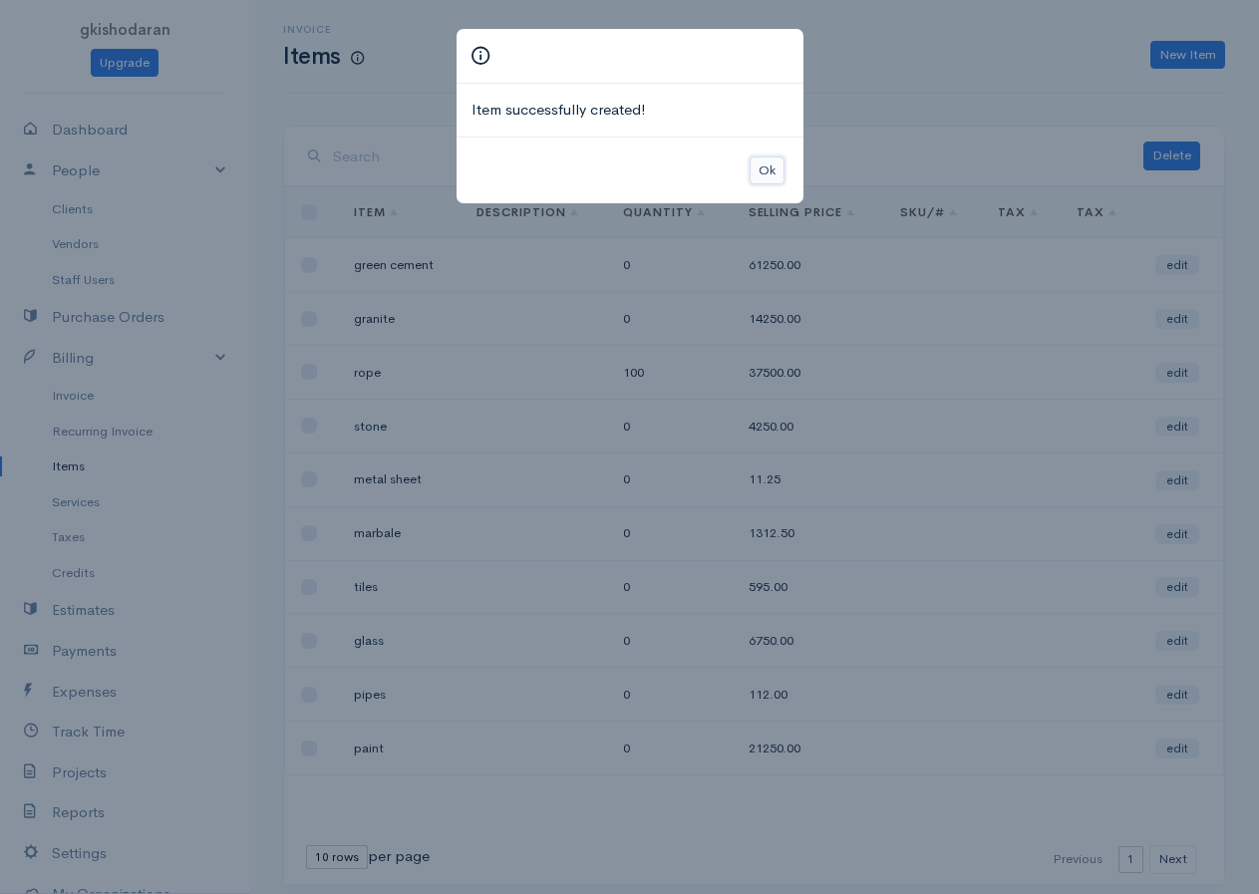
click at [765, 164] on button "Ok" at bounding box center [766, 170] width 35 height 29
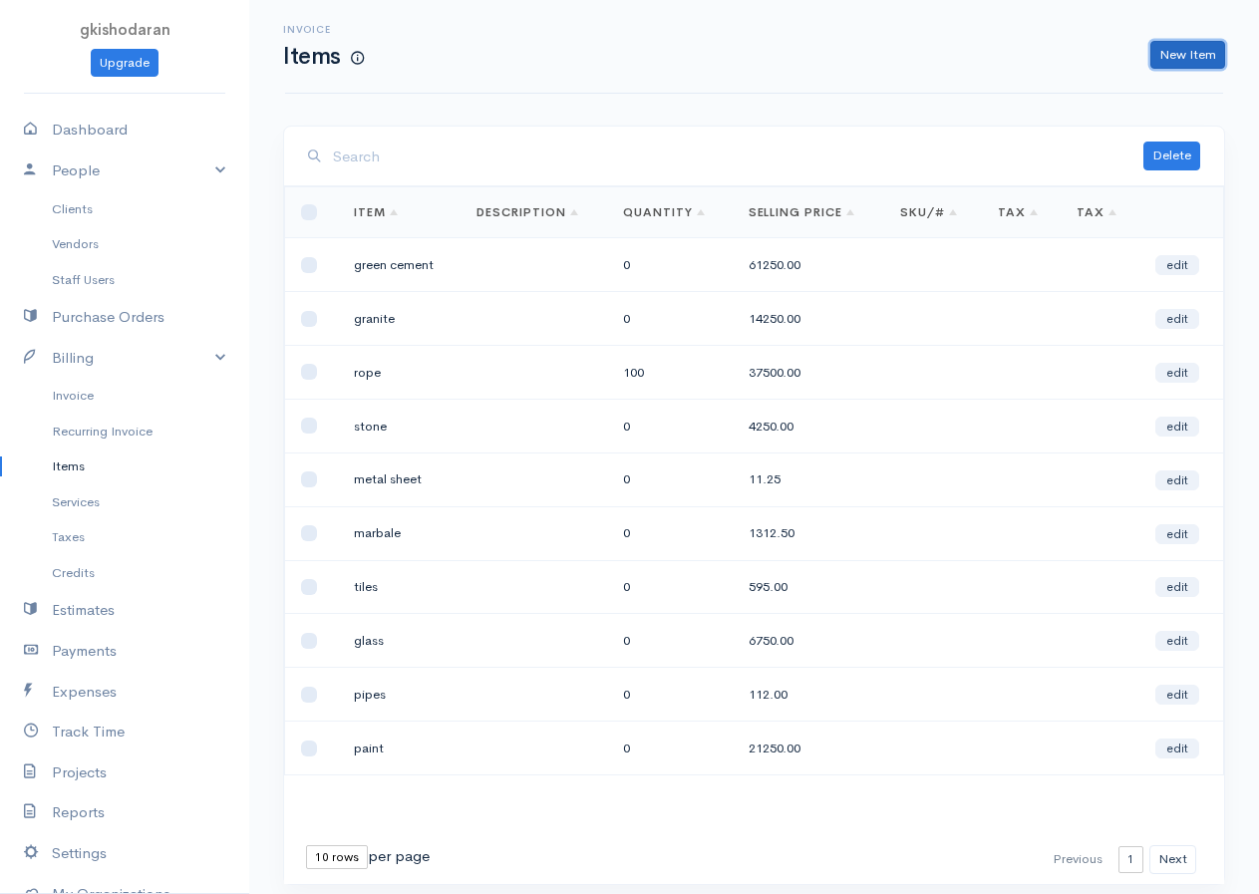
click at [1029, 43] on link "New Item" at bounding box center [1187, 55] width 75 height 29
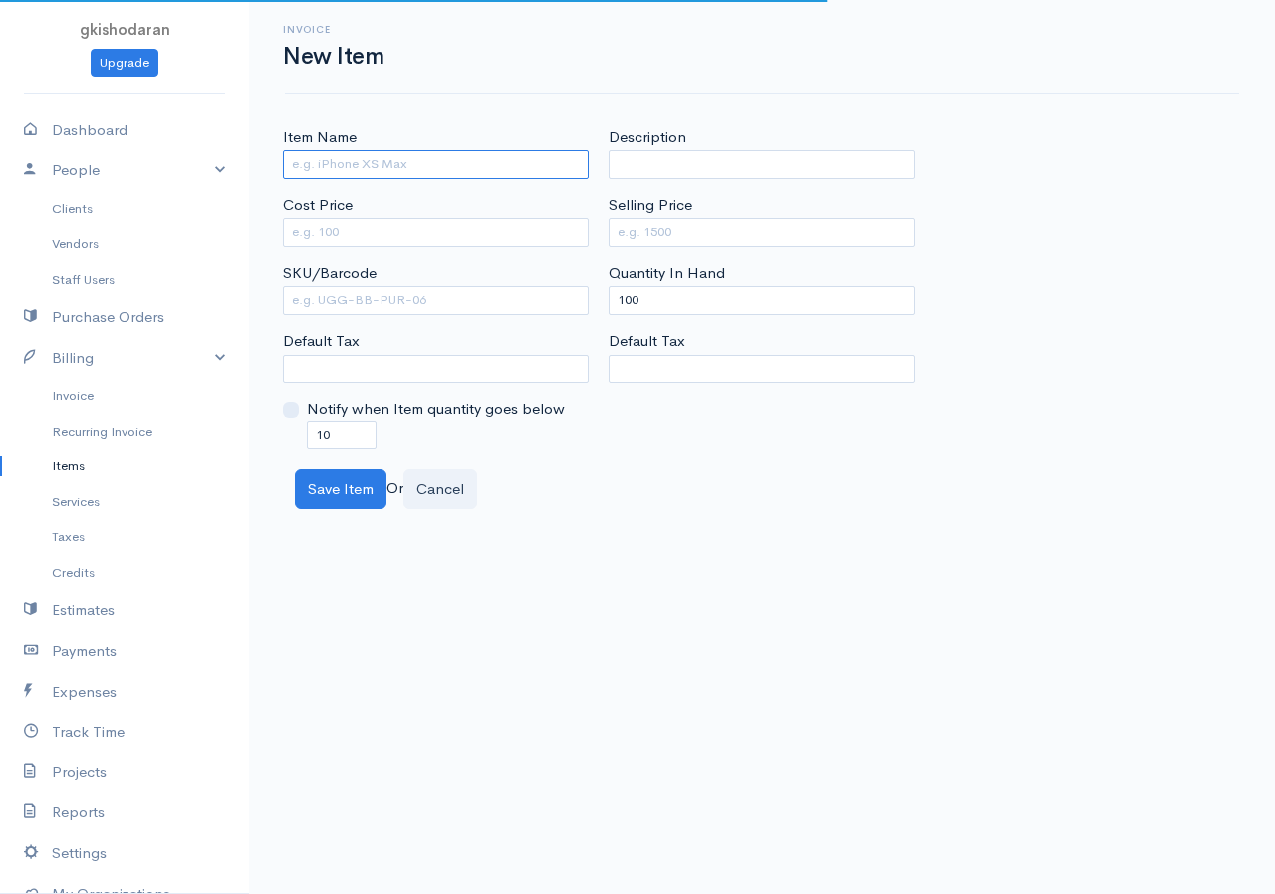
click at [359, 150] on input "Item Name" at bounding box center [436, 164] width 306 height 29
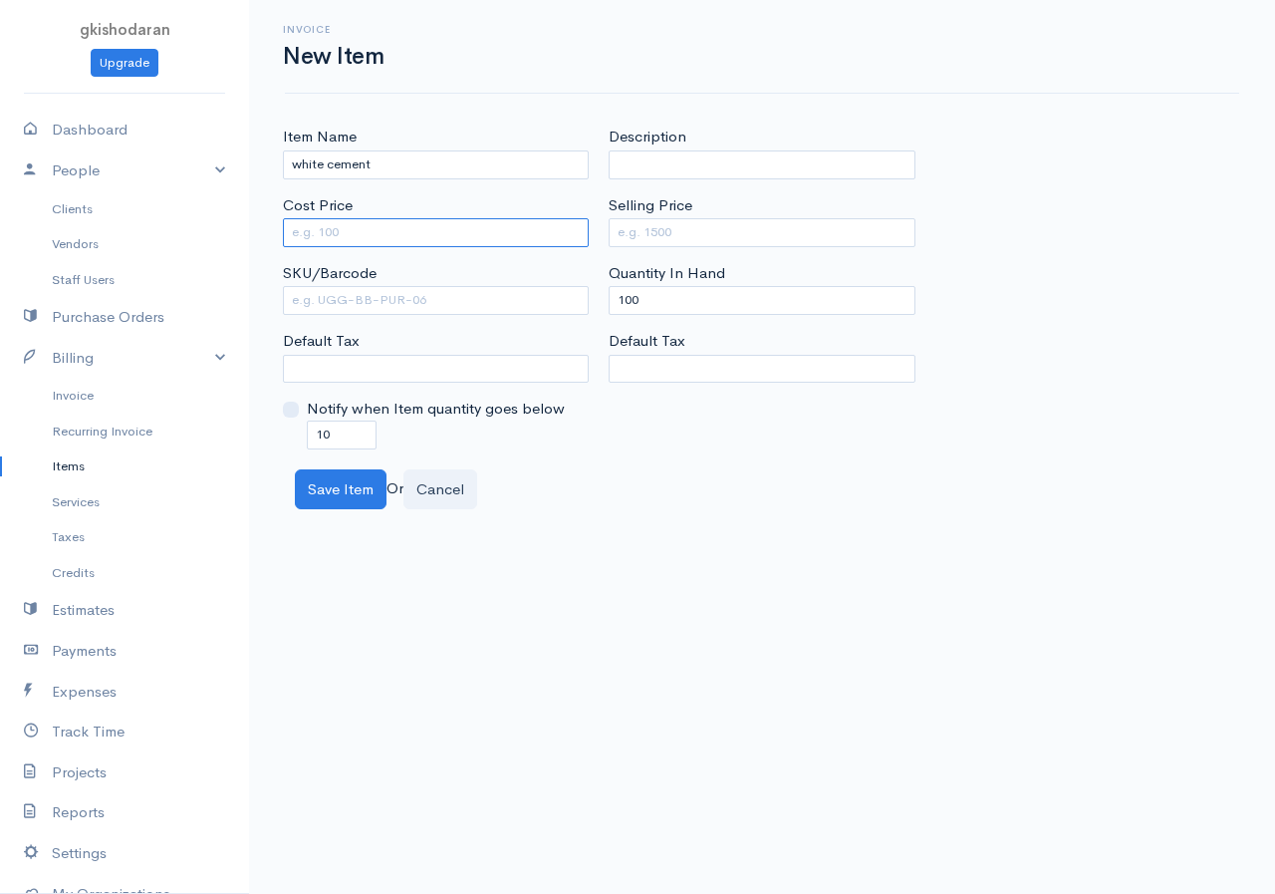
click at [307, 229] on input "Cost Price" at bounding box center [436, 232] width 306 height 29
click at [638, 238] on input "Selling Price" at bounding box center [762, 232] width 306 height 29
drag, startPoint x: 668, startPoint y: 296, endPoint x: 639, endPoint y: 313, distance: 33.5
click at [639, 313] on input "100" at bounding box center [762, 300] width 306 height 29
drag, startPoint x: 642, startPoint y: 308, endPoint x: 610, endPoint y: 329, distance: 38.1
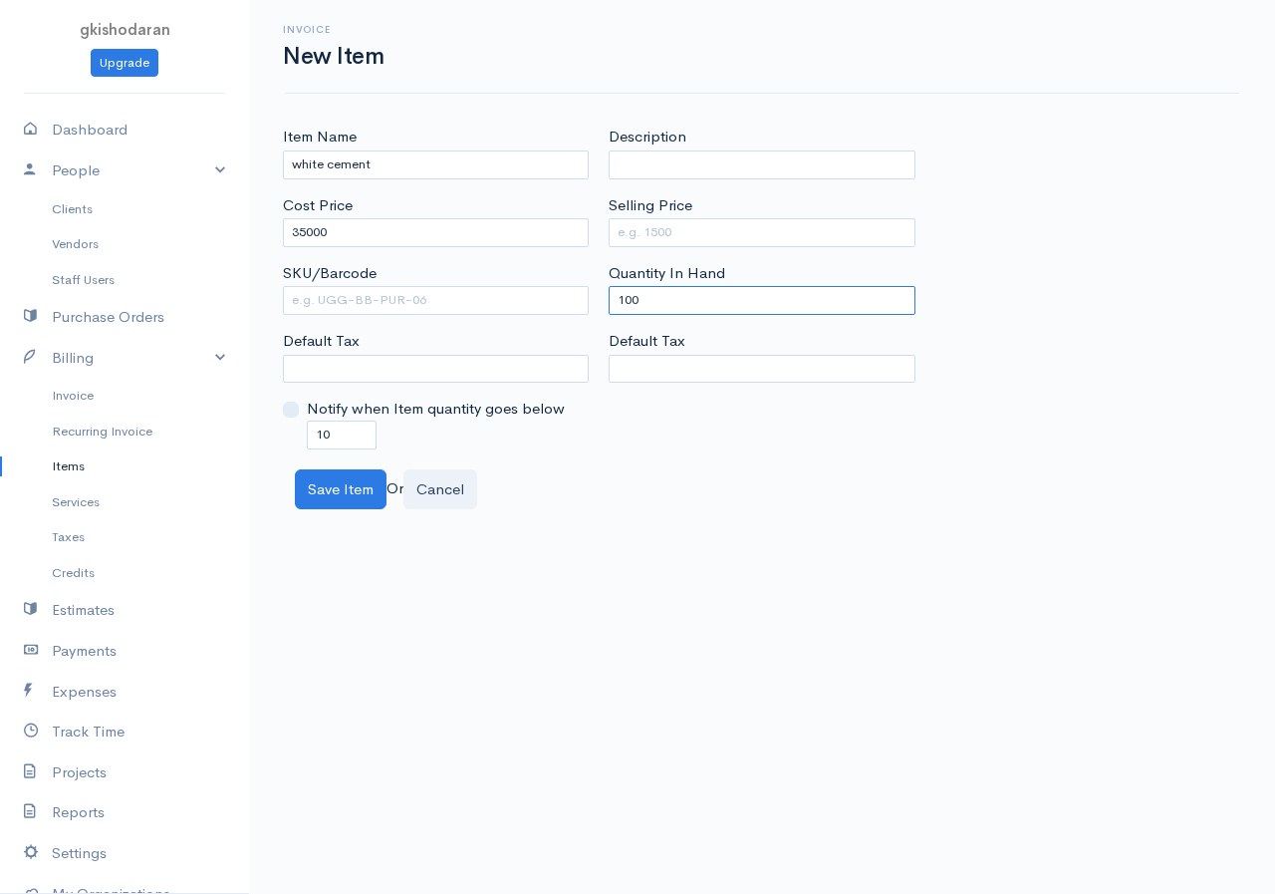
click at [610, 329] on div "Description Selling Price Quantity In Hand 100 Default Tax" at bounding box center [762, 287] width 326 height 323
click at [657, 235] on input "Selling Price" at bounding box center [762, 232] width 306 height 29
click at [350, 436] on input "10" at bounding box center [342, 435] width 70 height 29
click at [337, 481] on button "Save Item" at bounding box center [341, 489] width 92 height 41
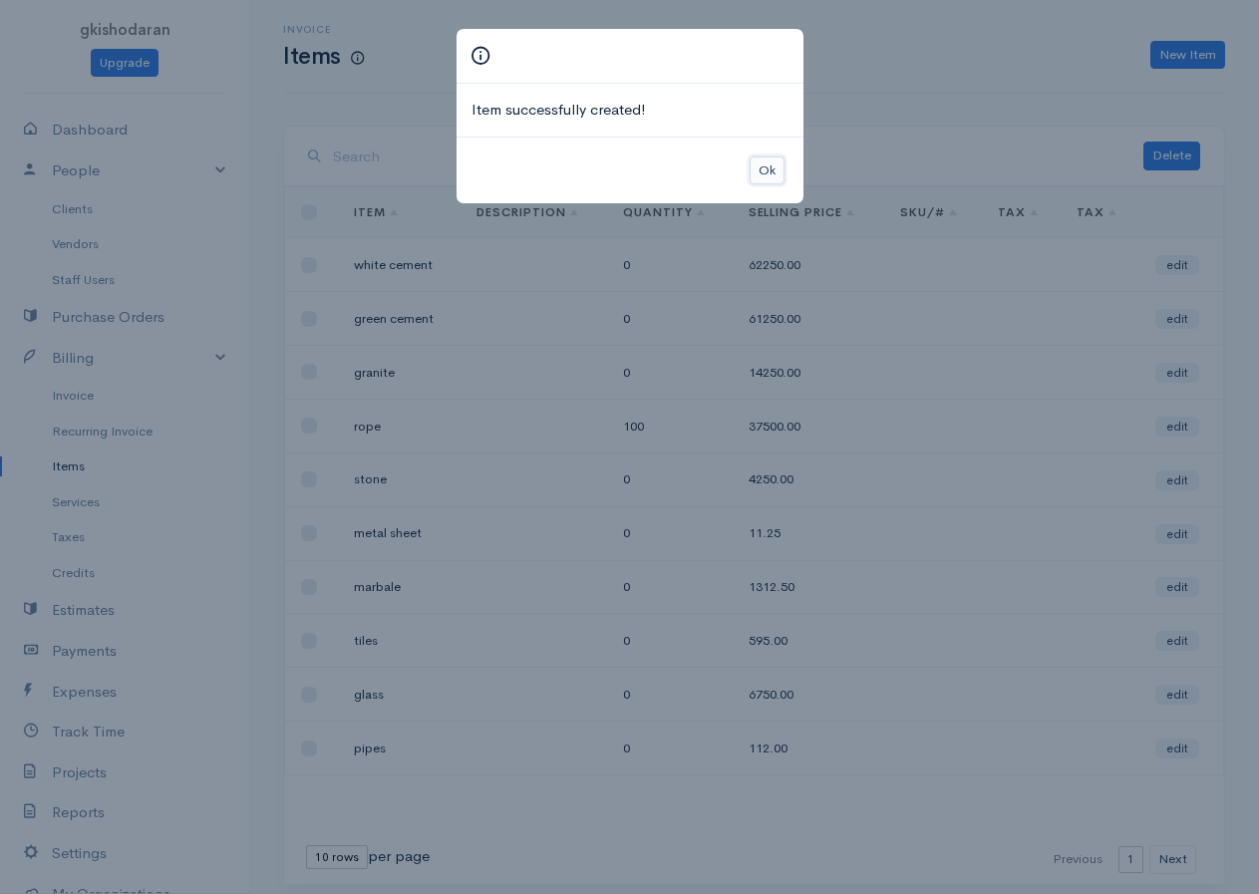
click at [777, 172] on button "Ok" at bounding box center [766, 170] width 35 height 29
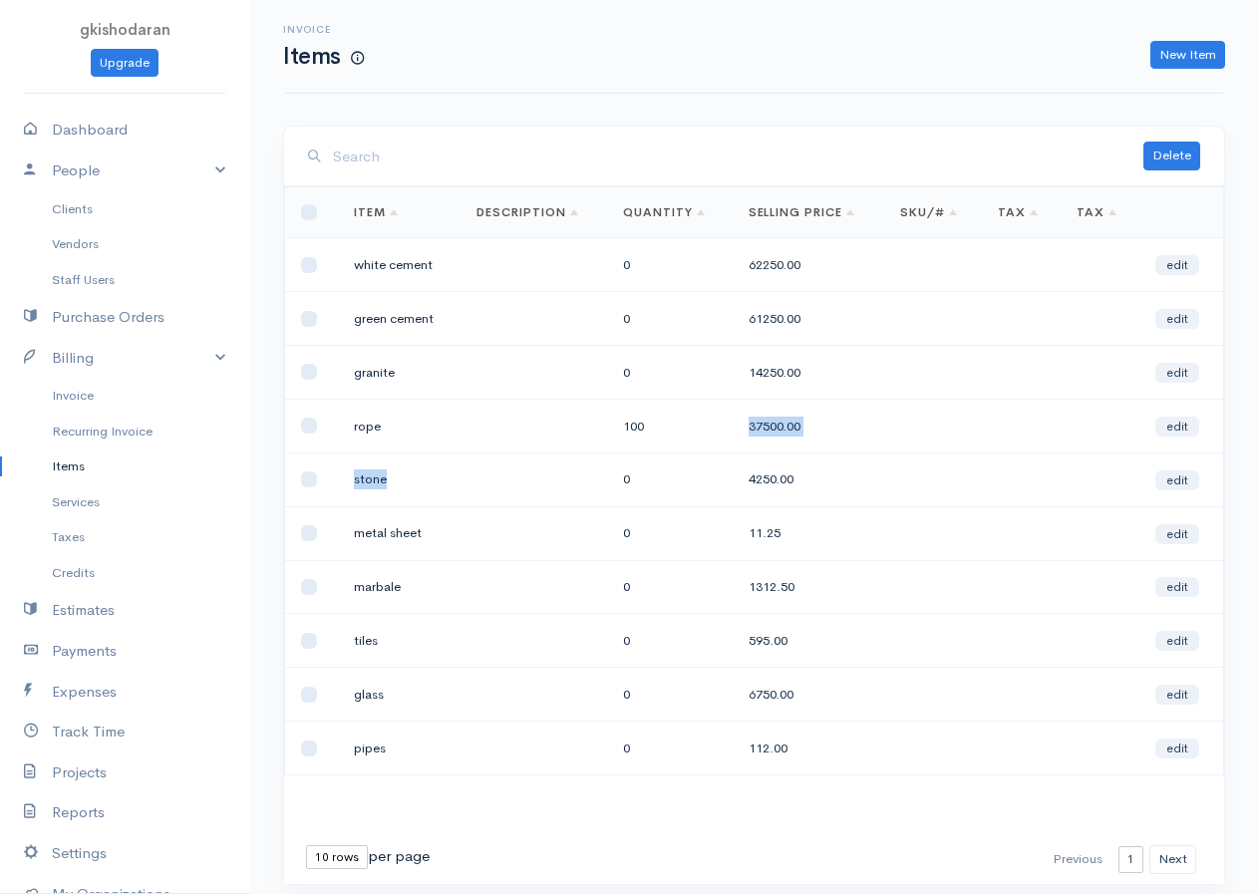
drag, startPoint x: 648, startPoint y: 421, endPoint x: 602, endPoint y: 480, distance: 75.3
click at [602, 480] on tbody "white cement 0 62250.00 edit green cement 0 61250.00 edit granite 0 14250.00 ed…" at bounding box center [754, 506] width 939 height 537
drag, startPoint x: 915, startPoint y: 258, endPoint x: 1072, endPoint y: 138, distance: 198.3
click at [917, 253] on td at bounding box center [933, 265] width 98 height 54
click at [1029, 47] on link "New Item" at bounding box center [1187, 55] width 75 height 29
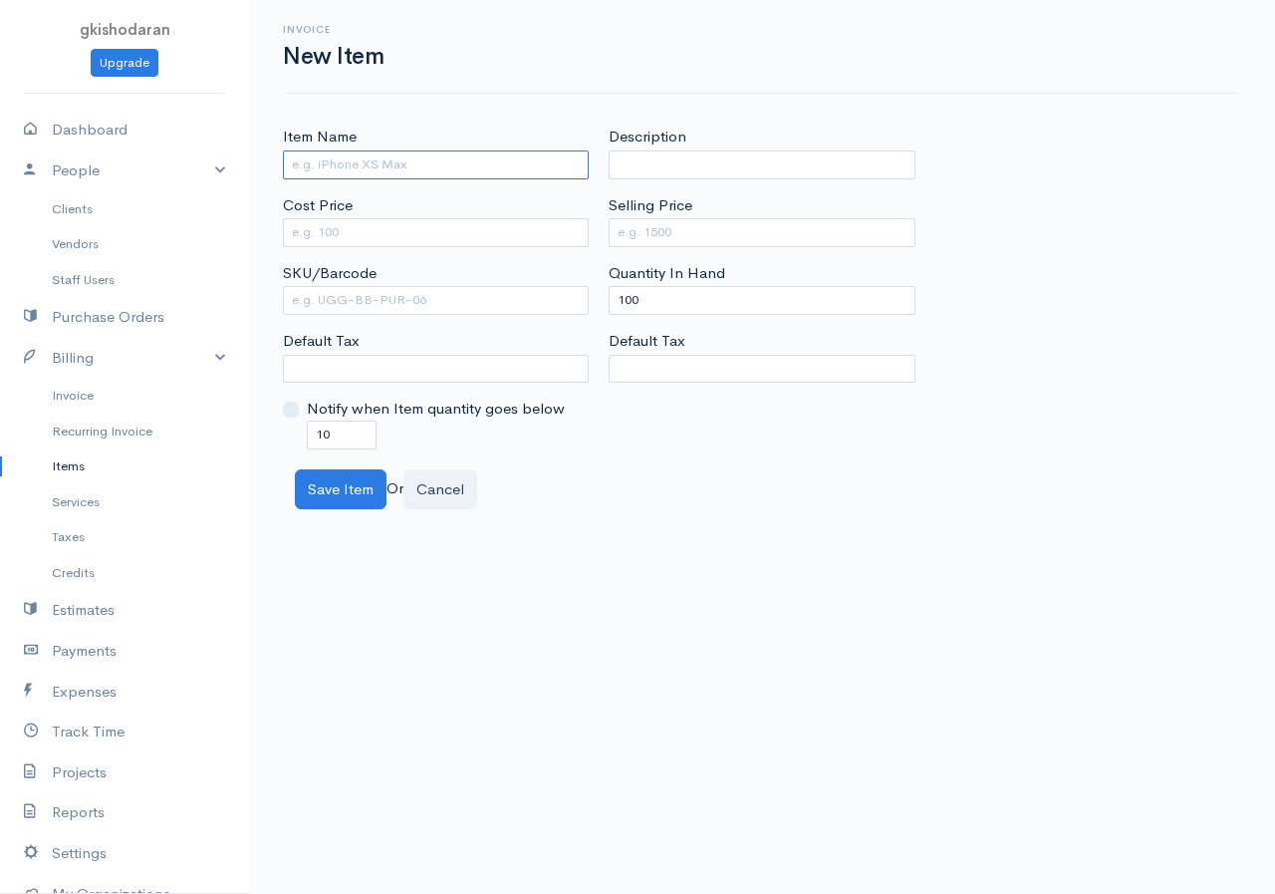
click at [330, 167] on input "Item Name" at bounding box center [436, 164] width 306 height 29
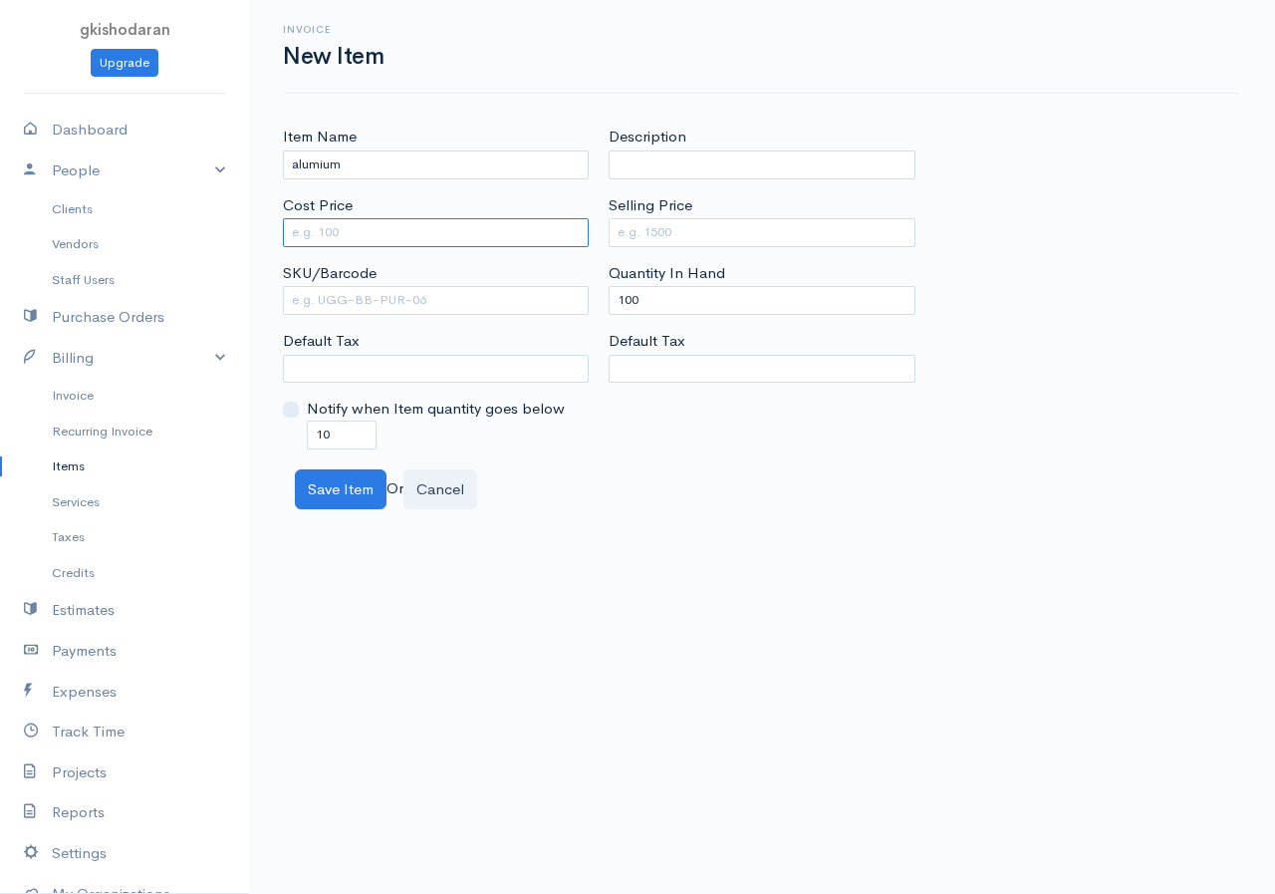
click at [333, 240] on input "Cost Price" at bounding box center [436, 232] width 306 height 29
click at [673, 250] on div "Description Selling Price Quantity In Hand 100 Default Tax" at bounding box center [762, 287] width 326 height 323
drag, startPoint x: 611, startPoint y: 312, endPoint x: 520, endPoint y: 312, distance: 90.7
click at [520, 312] on div "Item Name alumium Cost Price 7500 SKU/Barcode Default Tax Notify when Item quan…" at bounding box center [762, 287] width 979 height 323
click at [735, 235] on input "Selling Price" at bounding box center [762, 232] width 306 height 29
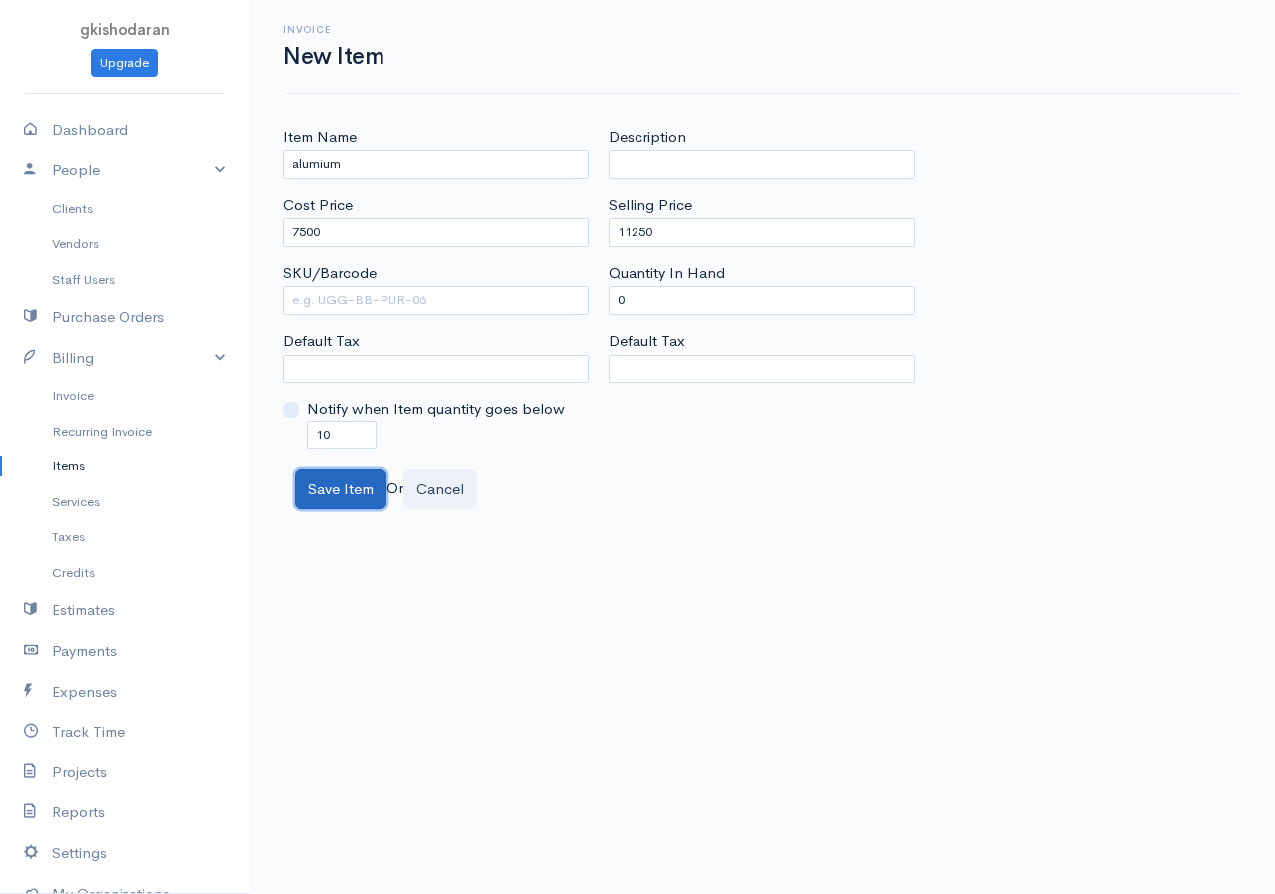
click at [326, 500] on button "Save Item" at bounding box center [341, 489] width 92 height 41
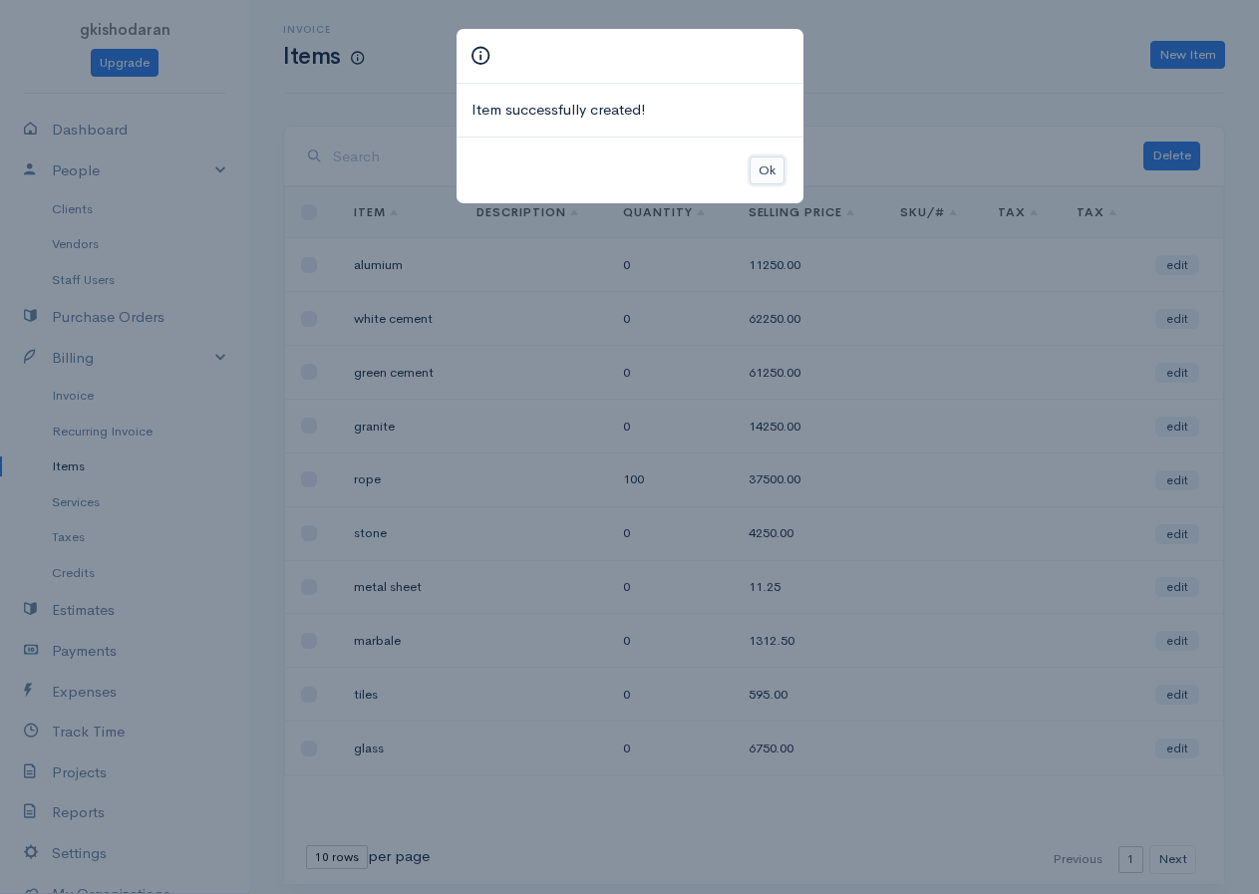
click at [749, 177] on button "Ok" at bounding box center [766, 170] width 35 height 29
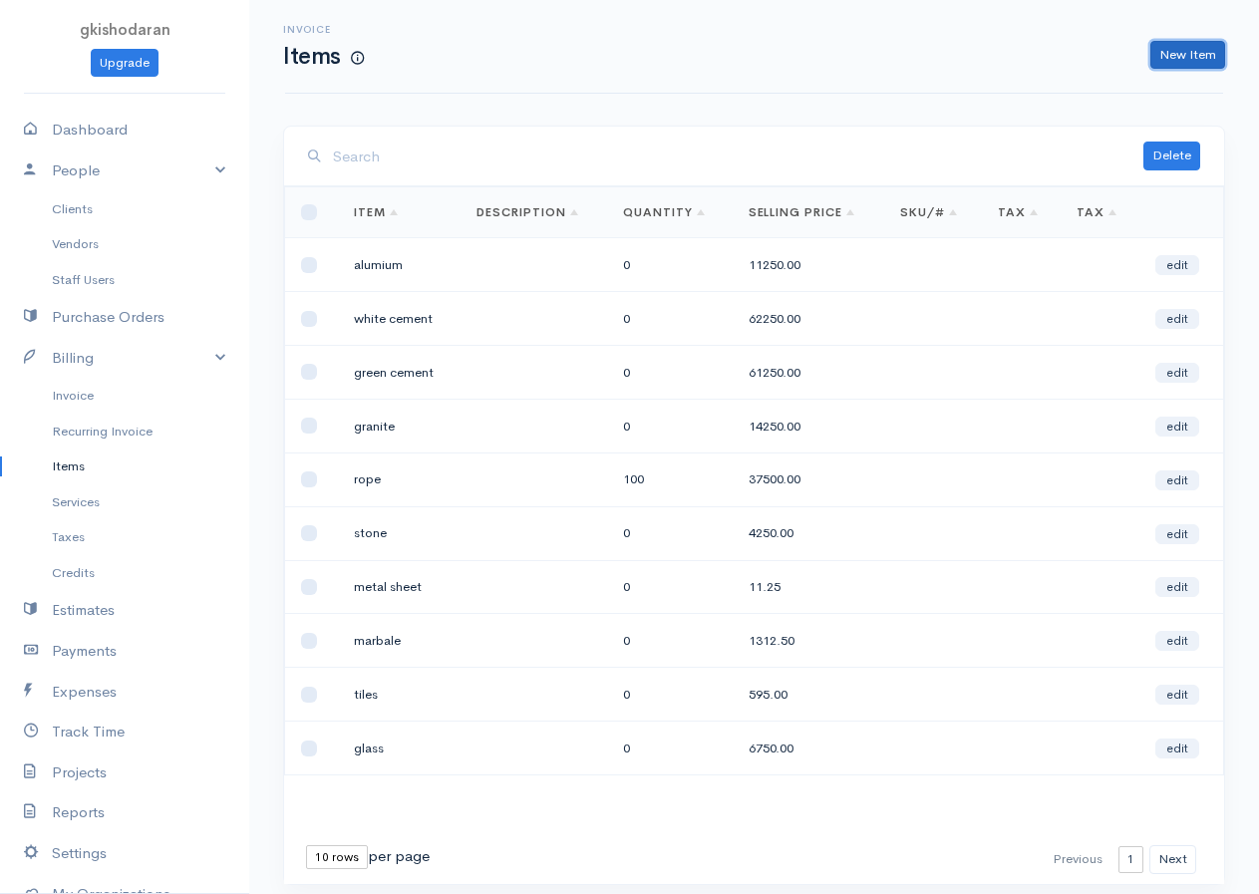
click at [1029, 64] on link "New Item" at bounding box center [1187, 55] width 75 height 29
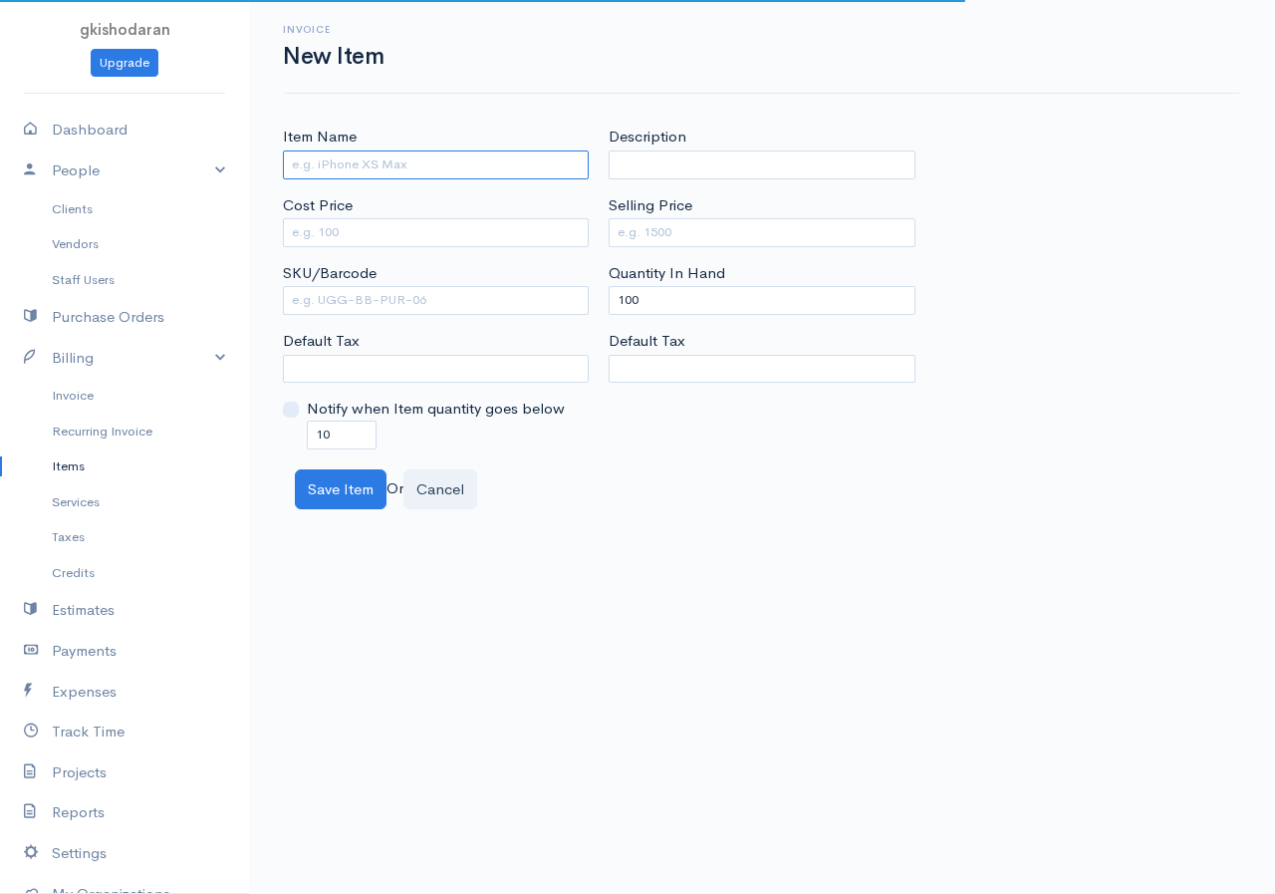
click at [386, 164] on input "Item Name" at bounding box center [436, 164] width 306 height 29
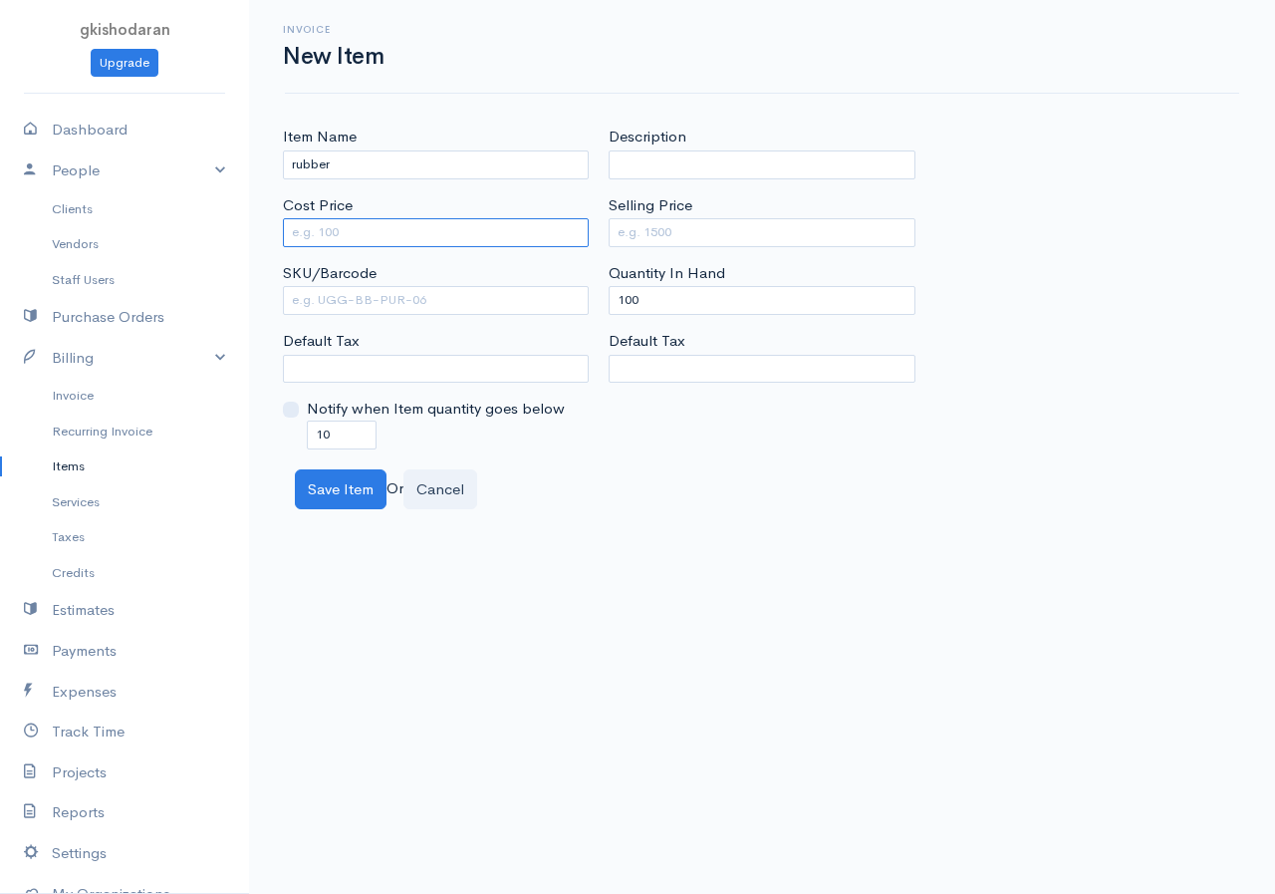
click at [318, 227] on input "Cost Price" at bounding box center [436, 232] width 306 height 29
click at [649, 239] on input "Selling Price" at bounding box center [762, 232] width 306 height 29
drag, startPoint x: 664, startPoint y: 277, endPoint x: 601, endPoint y: 331, distance: 82.7
click at [601, 331] on div "Description Selling Price Quantity In Hand 100 Default Tax" at bounding box center [762, 287] width 326 height 323
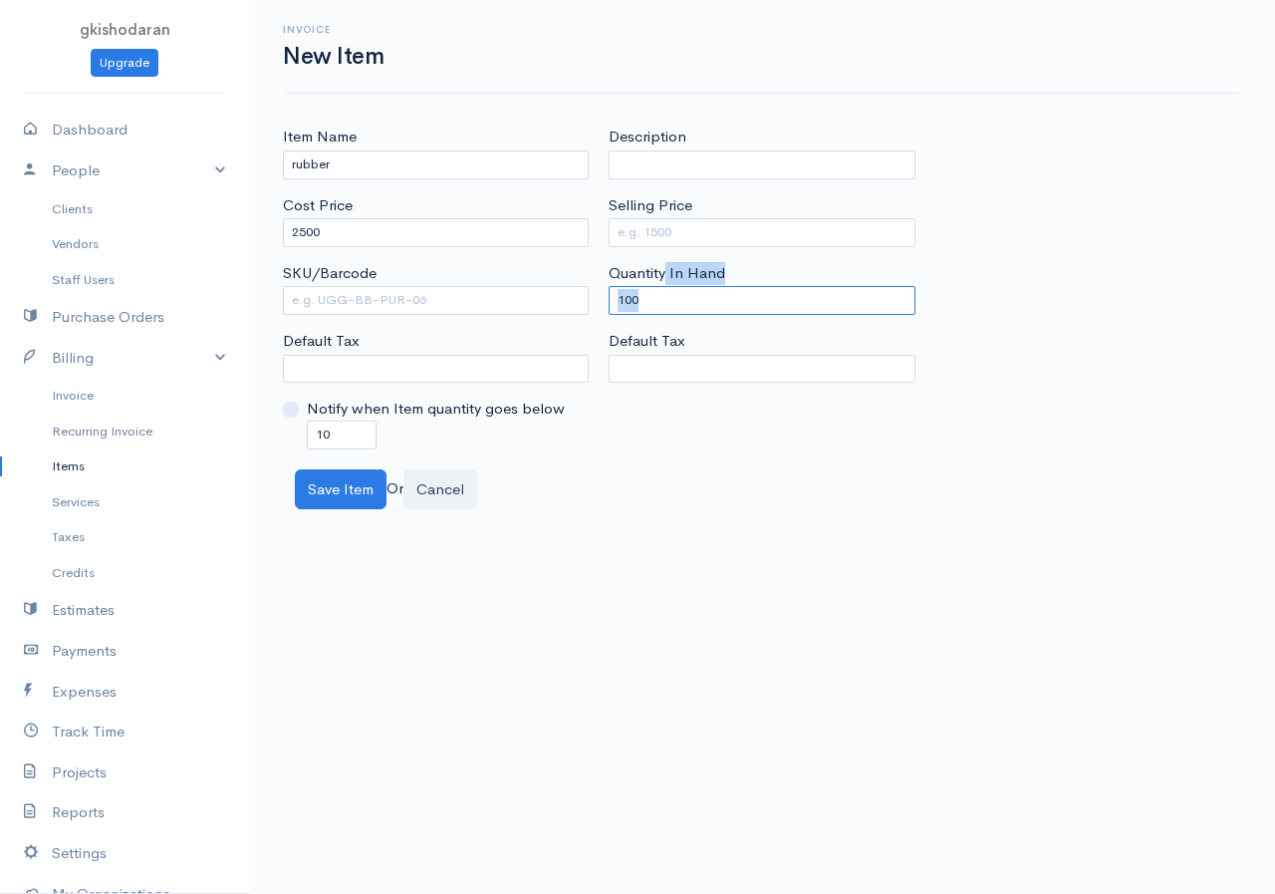
click at [637, 305] on input "100" at bounding box center [762, 300] width 306 height 29
drag, startPoint x: 637, startPoint y: 305, endPoint x: 539, endPoint y: 349, distance: 107.0
click at [539, 349] on div "Item Name rubber Cost Price 2500 SKU/Barcode Default Tax Notify when Item quant…" at bounding box center [762, 287] width 979 height 323
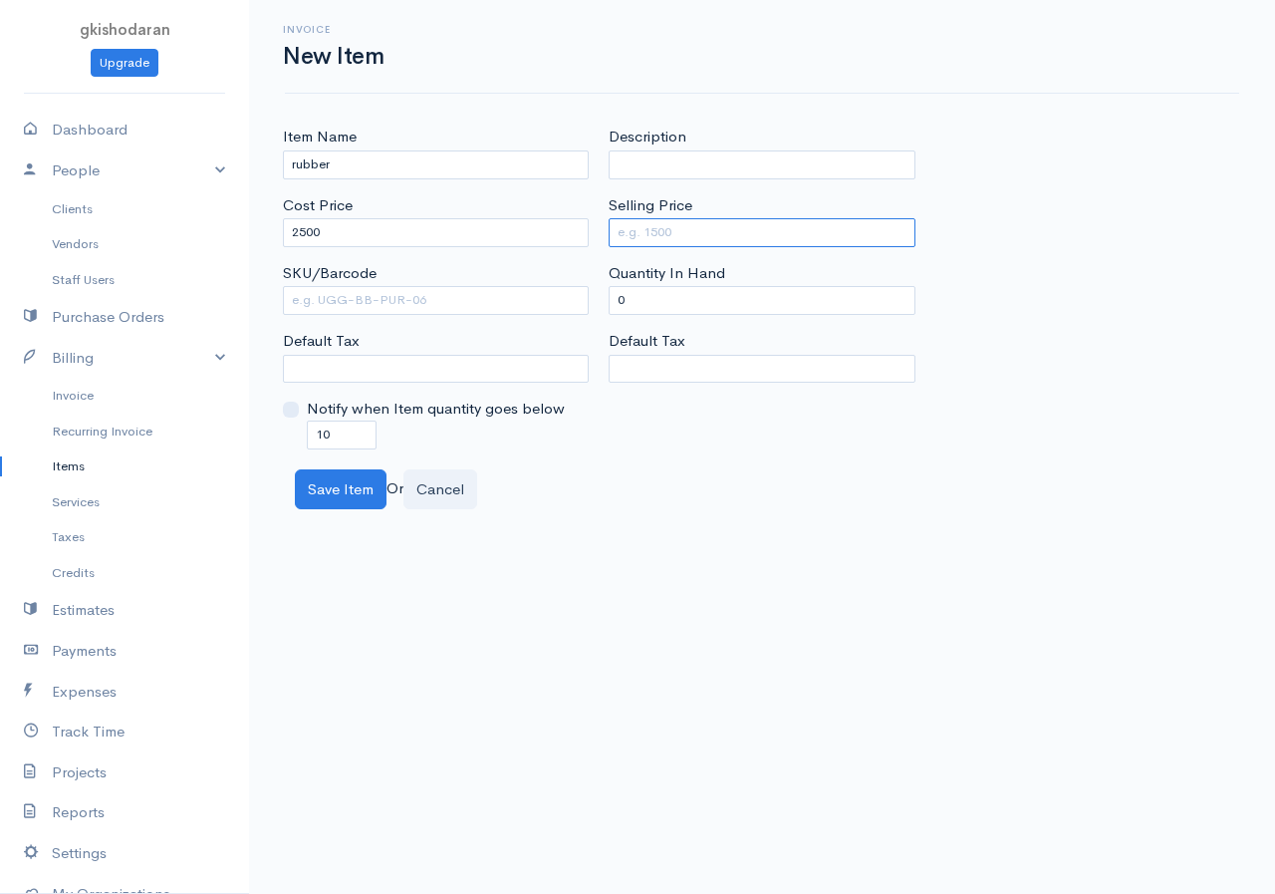
click at [649, 223] on input "Selling Price" at bounding box center [762, 232] width 306 height 29
click at [338, 499] on button "Save Item" at bounding box center [341, 489] width 92 height 41
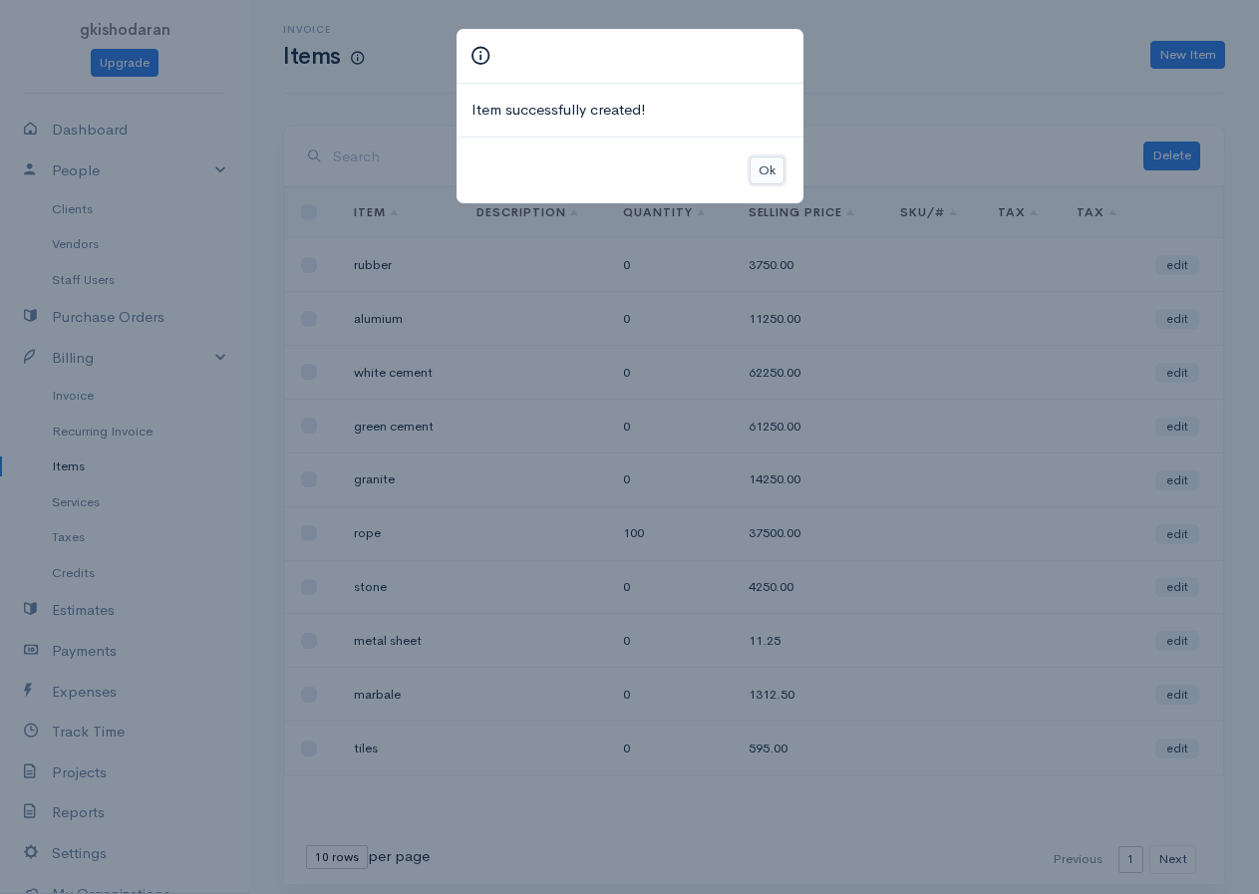
click at [773, 182] on button "Ok" at bounding box center [766, 170] width 35 height 29
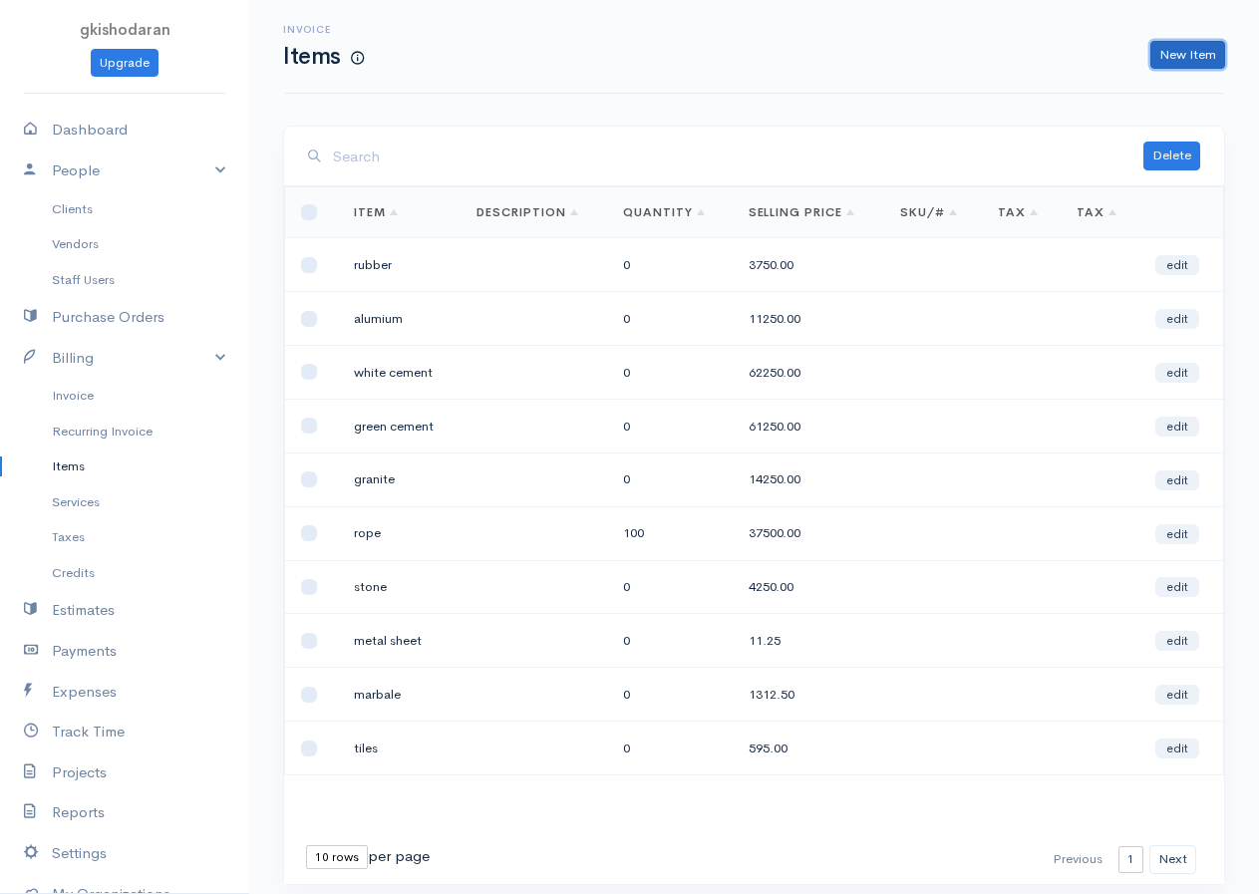
click at [1029, 50] on link "New Item" at bounding box center [1187, 55] width 75 height 29
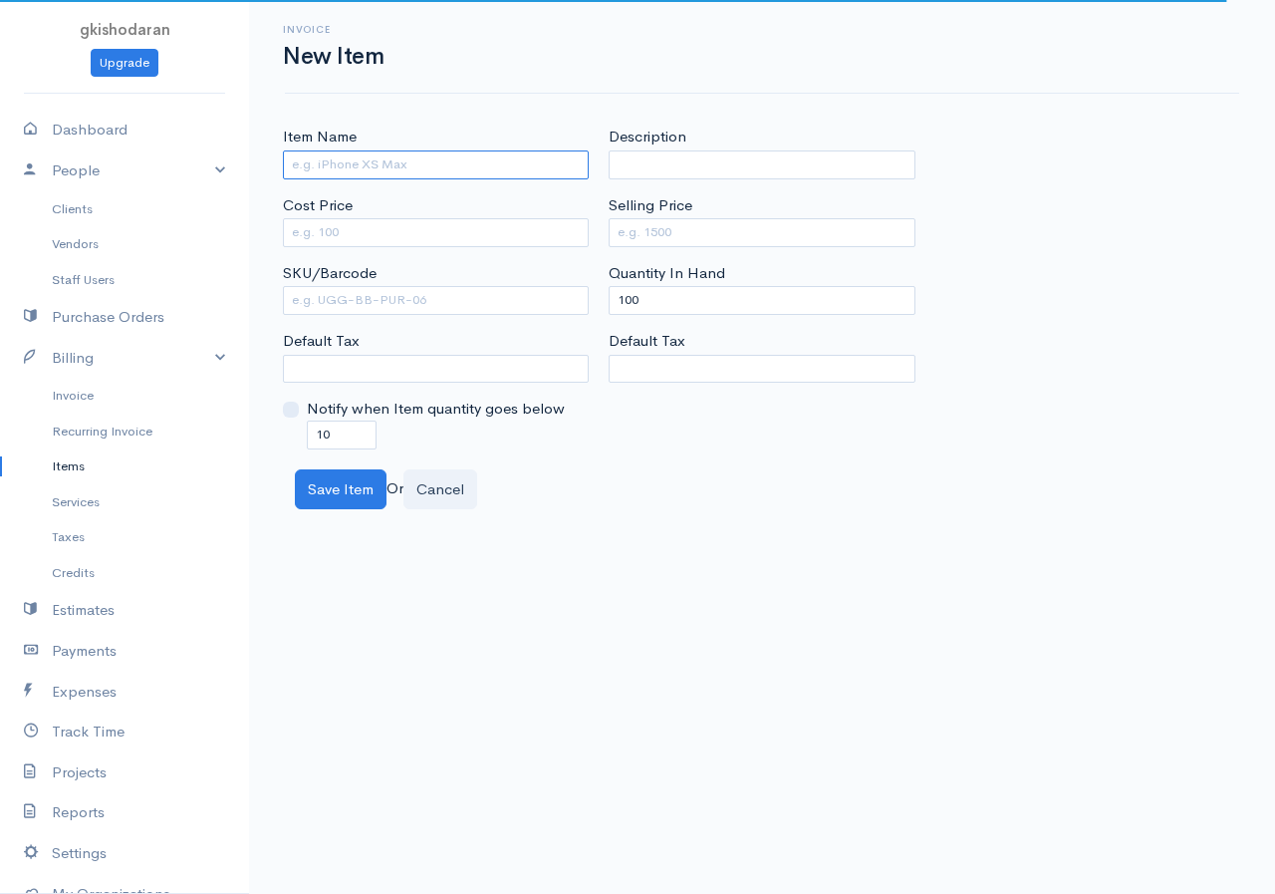
click at [327, 154] on input "Item Name" at bounding box center [436, 164] width 306 height 29
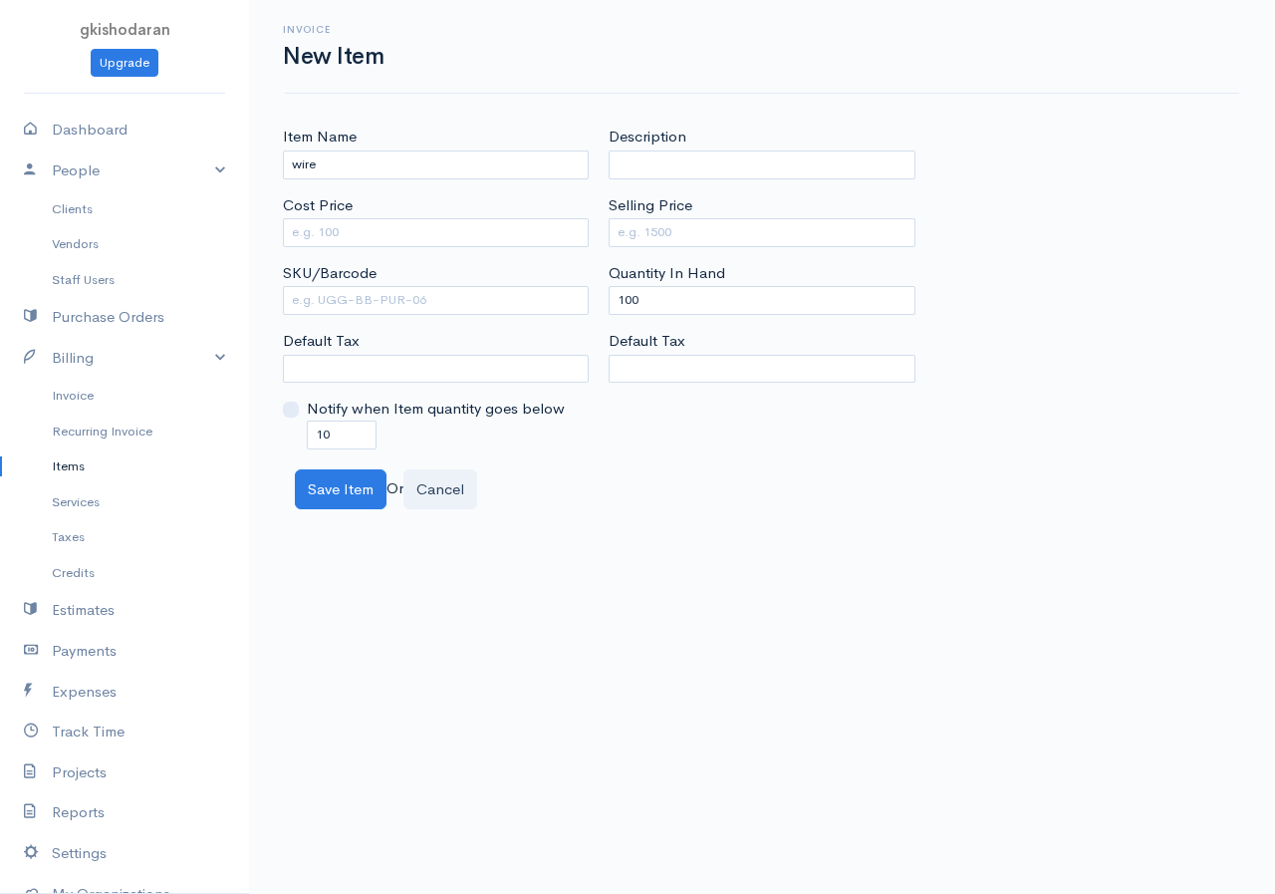
click at [376, 215] on div "Cost Price" at bounding box center [436, 220] width 306 height 53
click at [370, 227] on input "Cost Price" at bounding box center [436, 232] width 306 height 29
click at [658, 235] on input "Selling Price" at bounding box center [762, 232] width 306 height 29
drag, startPoint x: 632, startPoint y: 316, endPoint x: 611, endPoint y: 327, distance: 23.6
click at [611, 327] on div "Description Selling Price Quantity In Hand 100 Default Tax" at bounding box center [762, 287] width 326 height 323
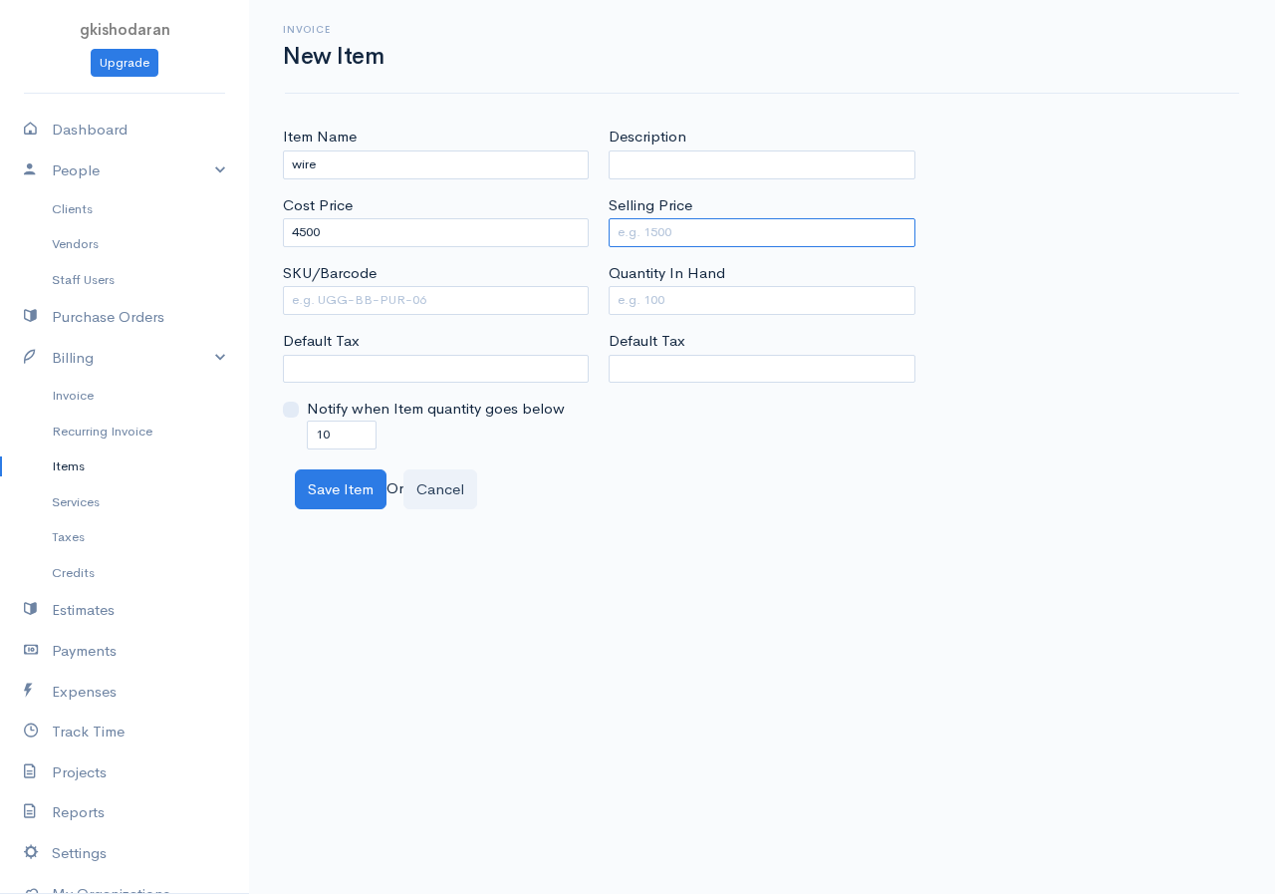
click at [640, 236] on input "Selling Price" at bounding box center [762, 232] width 306 height 29
click at [335, 480] on button "Save Item" at bounding box center [341, 489] width 92 height 41
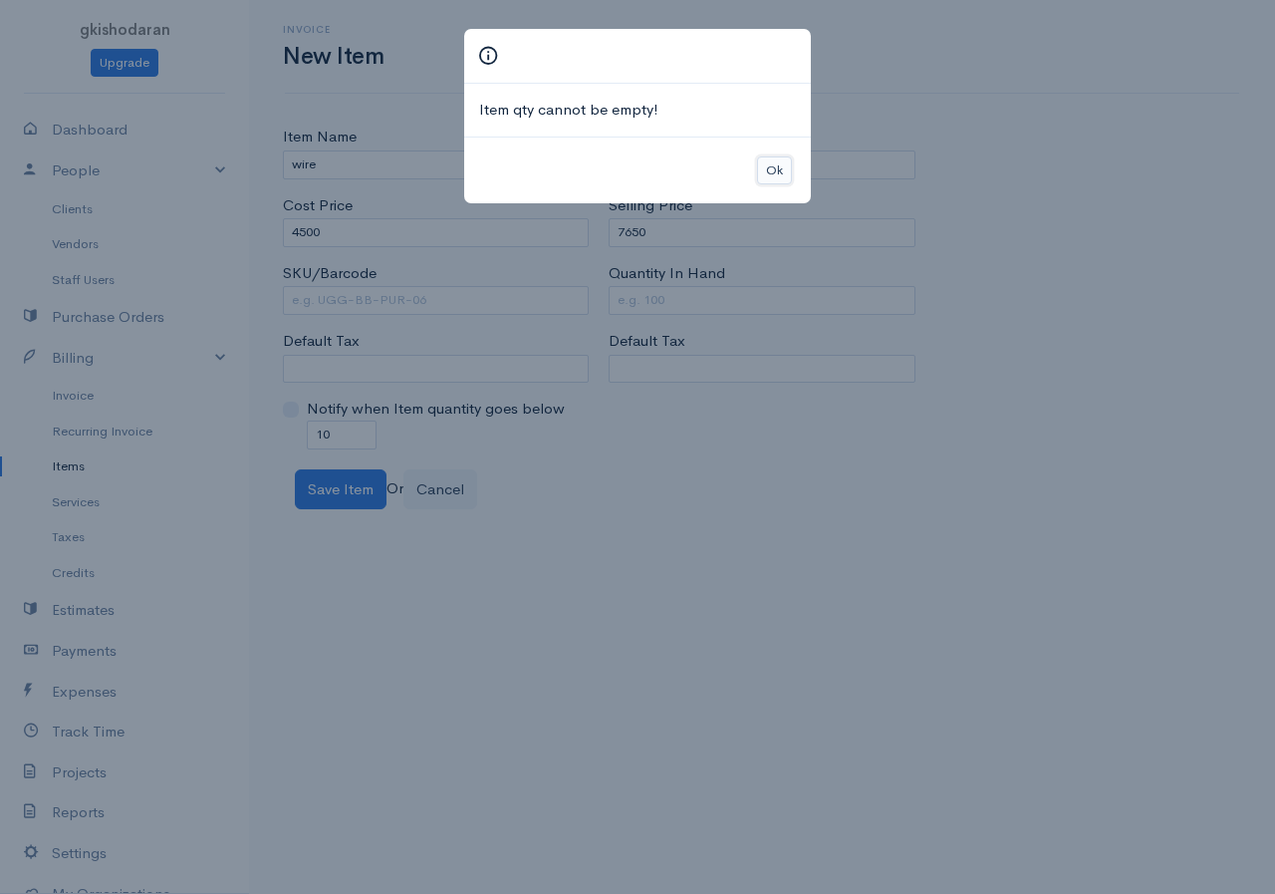
click at [776, 179] on button "Ok" at bounding box center [774, 170] width 35 height 29
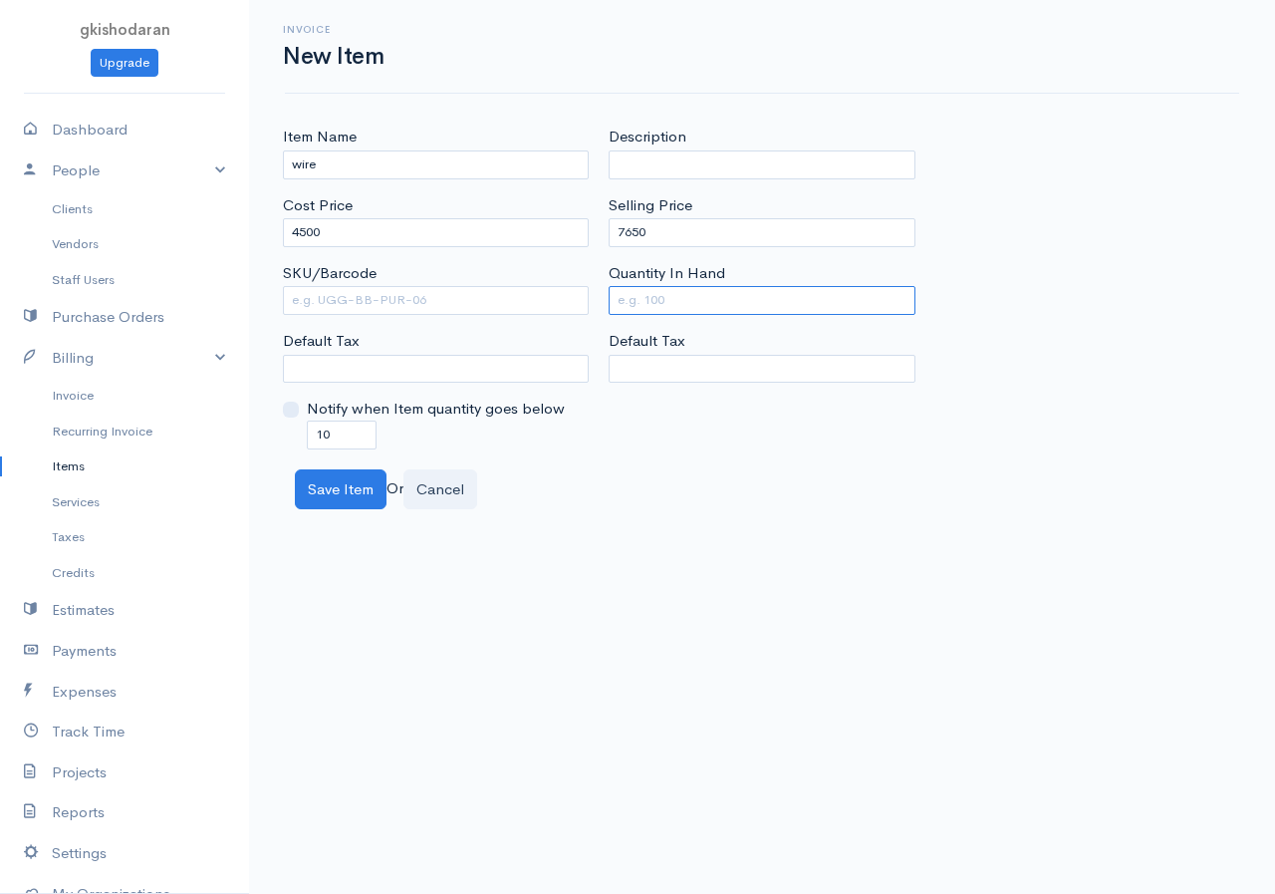
click at [714, 290] on input "Quantity In Hand" at bounding box center [762, 300] width 306 height 29
click at [349, 486] on button "Save Item" at bounding box center [341, 489] width 92 height 41
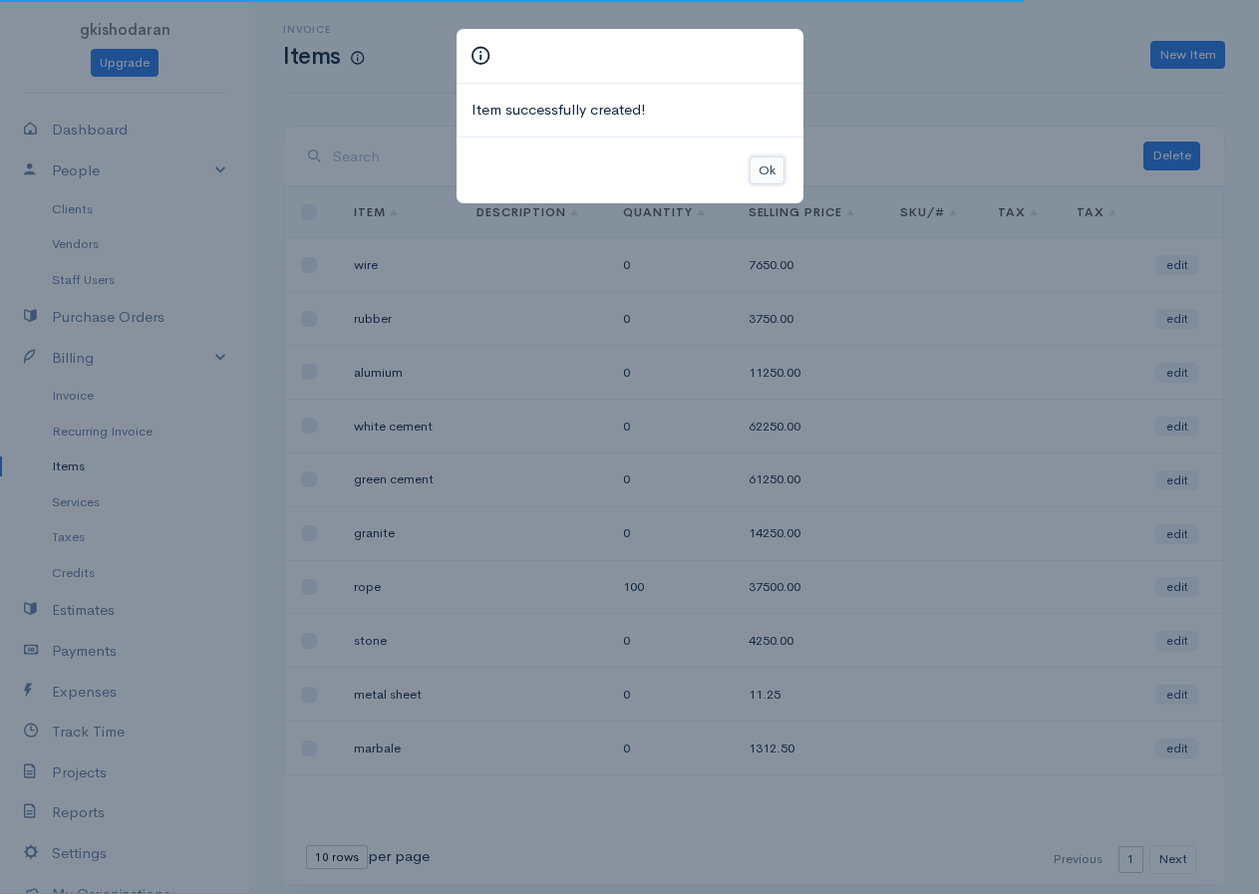
click at [761, 177] on button "Ok" at bounding box center [766, 170] width 35 height 29
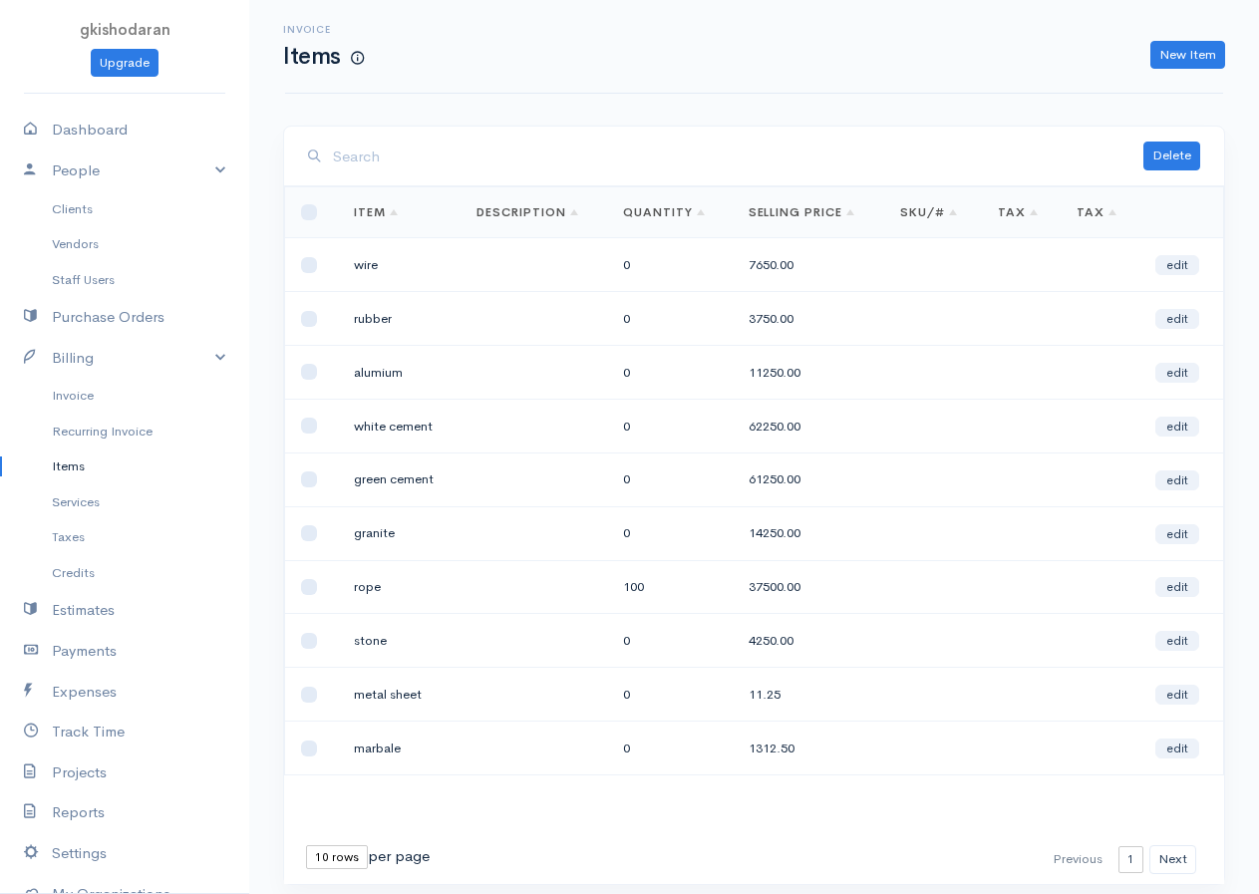
click at [1029, 72] on div "Invoice Items New Item" at bounding box center [754, 47] width 938 height 94
click at [1029, 30] on div "Invoice Items New Item" at bounding box center [754, 46] width 962 height 45
click at [1029, 41] on link "New Item" at bounding box center [1187, 55] width 75 height 29
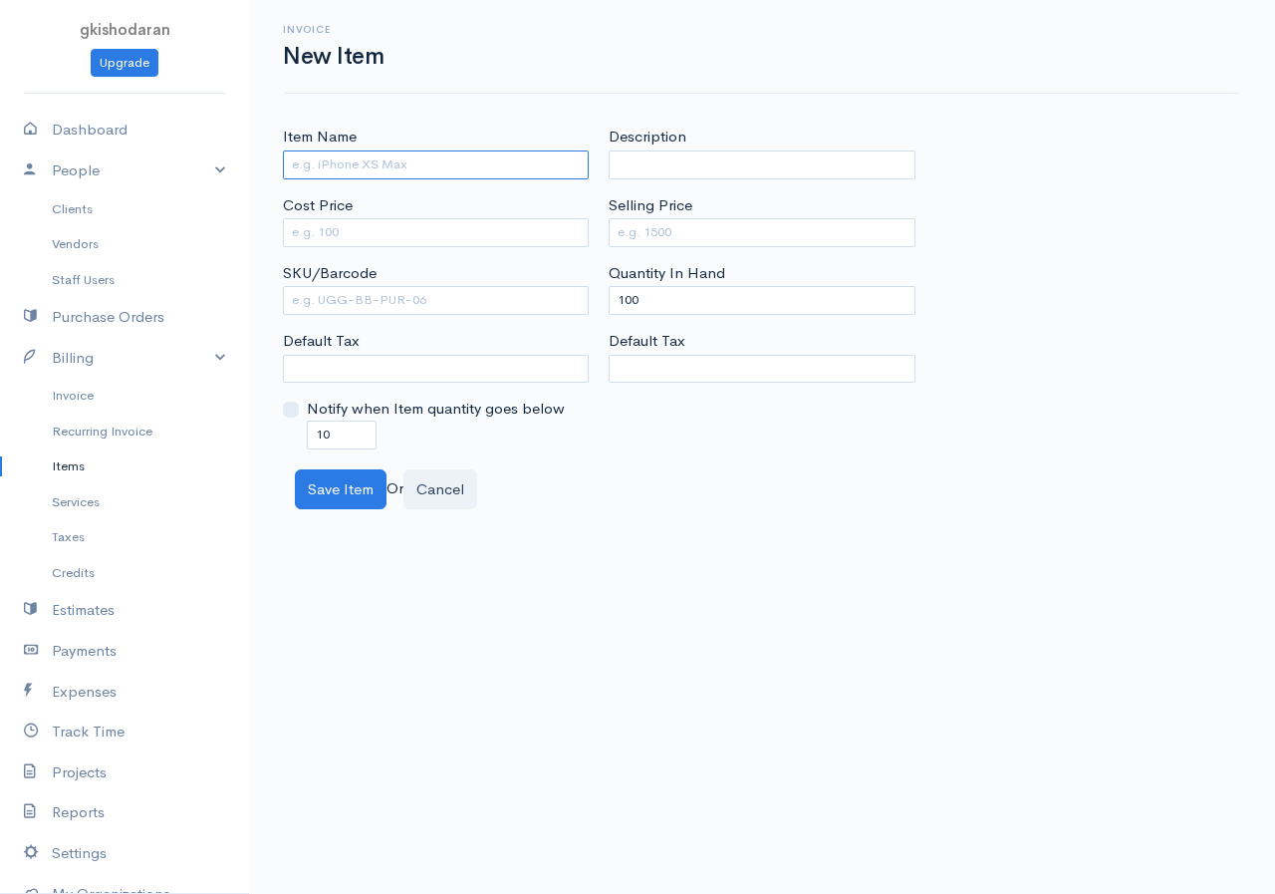
click at [349, 165] on input "Item Name" at bounding box center [436, 164] width 306 height 29
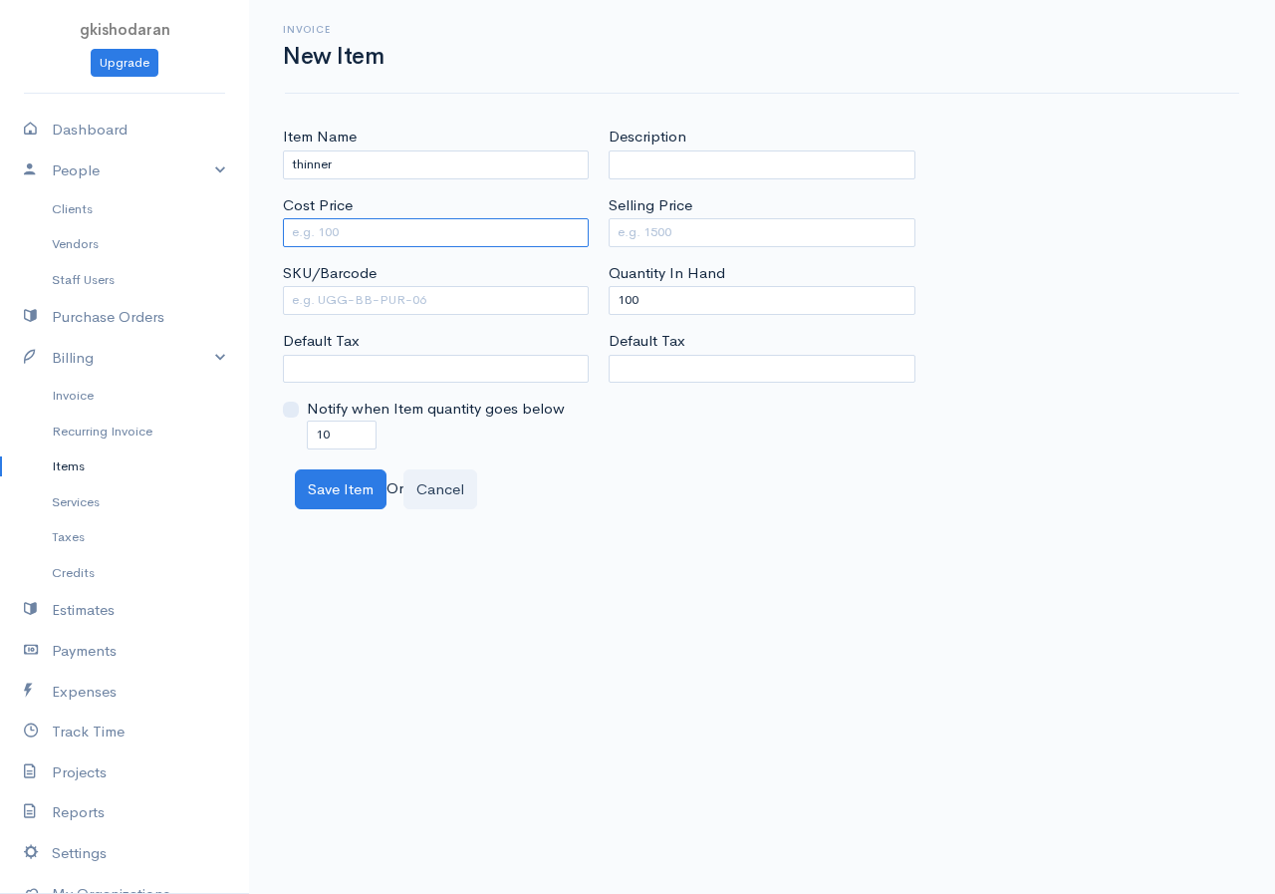
click at [352, 228] on input "Cost Price" at bounding box center [436, 232] width 306 height 29
click at [649, 226] on input "Selling Price" at bounding box center [762, 232] width 306 height 29
click at [623, 327] on div "Description Selling Price Quantity In Hand 100 Default Tax" at bounding box center [762, 287] width 326 height 323
drag, startPoint x: 621, startPoint y: 298, endPoint x: 594, endPoint y: 322, distance: 36.0
click at [594, 322] on div "Item Name thinner Cost Price 7500 SKU/Barcode Default Tax Notify when Item quan…" at bounding box center [762, 287] width 979 height 323
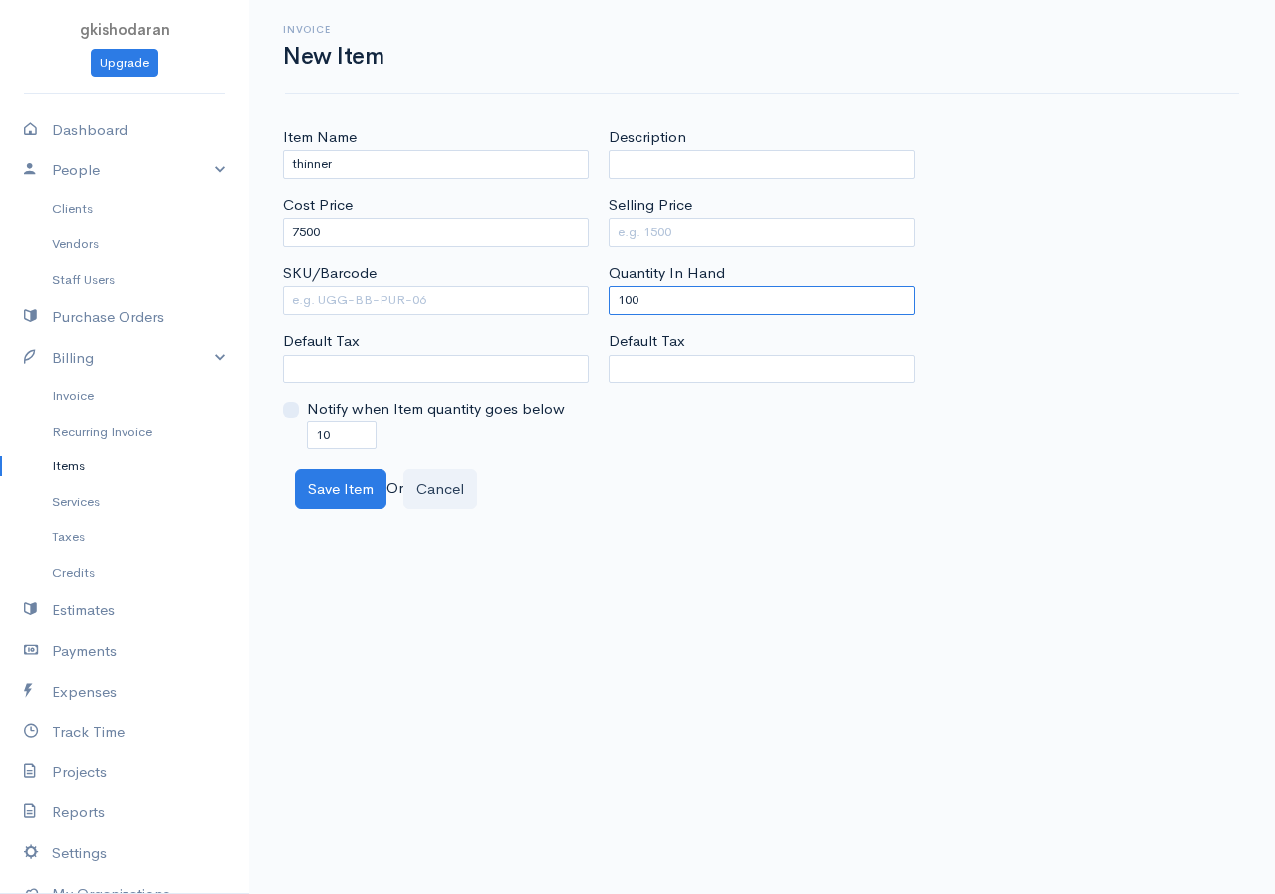
drag, startPoint x: 614, startPoint y: 302, endPoint x: 692, endPoint y: 302, distance: 77.7
click at [692, 302] on input "100" at bounding box center [762, 300] width 306 height 29
drag, startPoint x: 646, startPoint y: 233, endPoint x: 648, endPoint y: 223, distance: 10.2
click at [647, 230] on input "Selling Price" at bounding box center [762, 232] width 306 height 29
click at [358, 503] on button "Save Item" at bounding box center [341, 489] width 92 height 41
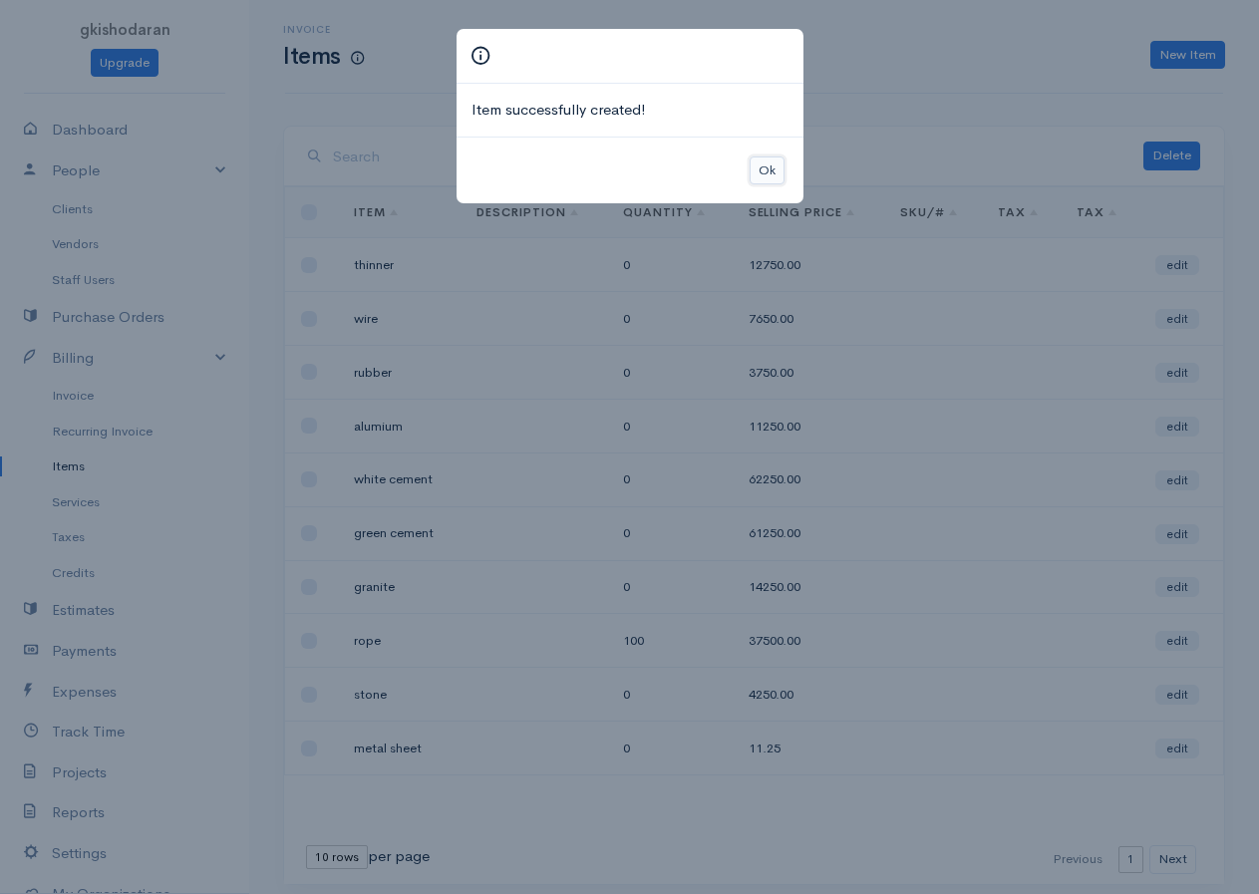
click at [765, 165] on button "Ok" at bounding box center [766, 170] width 35 height 29
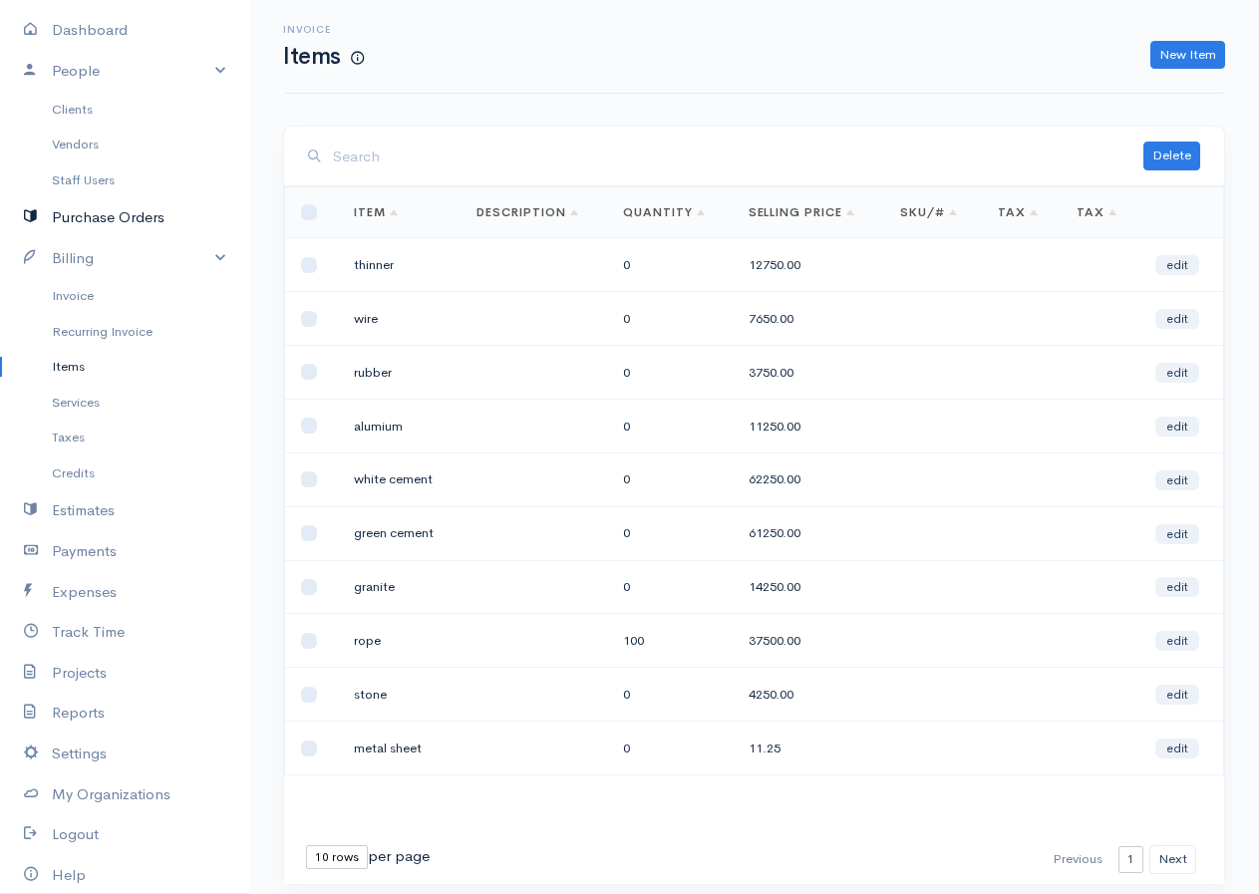
click at [79, 230] on link "Purchase Orders" at bounding box center [124, 217] width 249 height 41
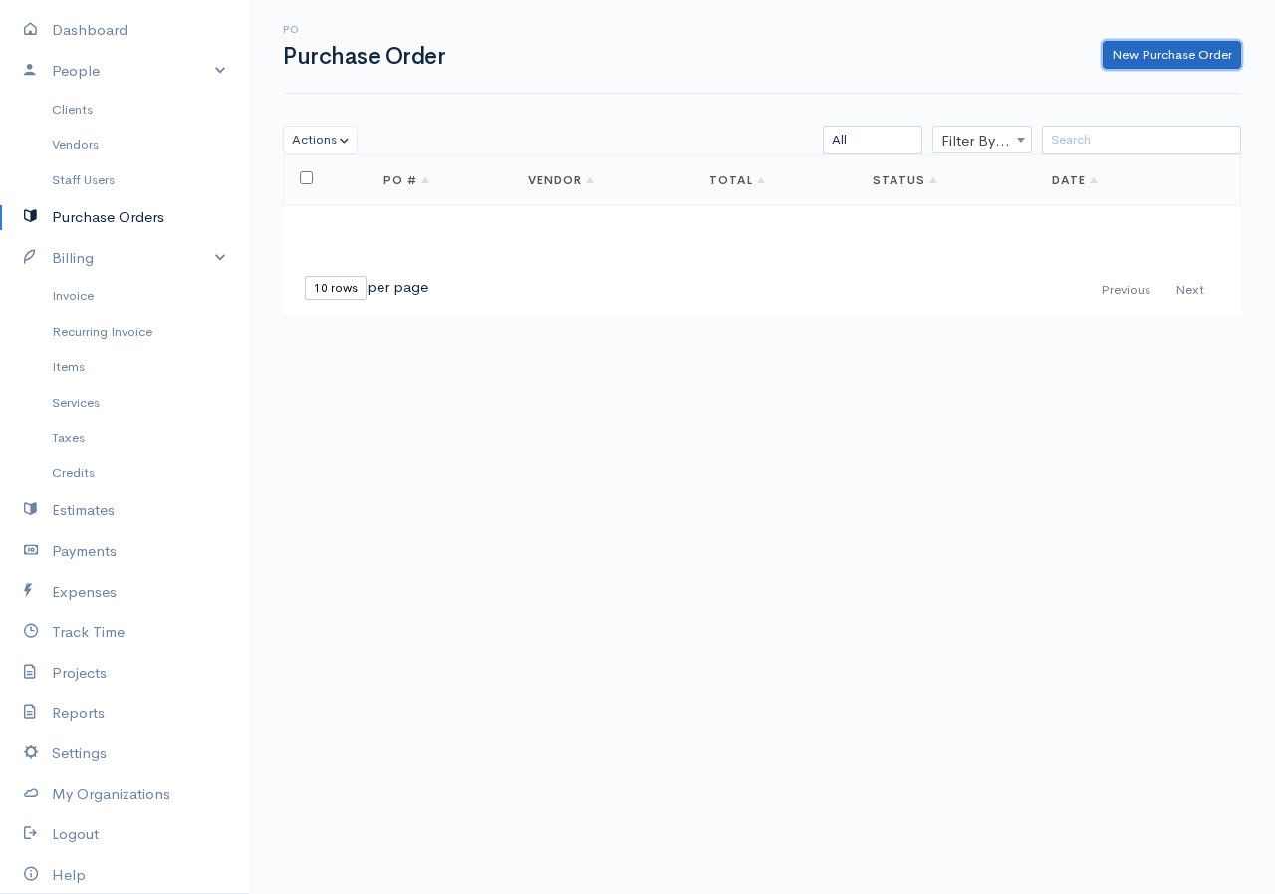
click at [1029, 47] on link "New Purchase Order" at bounding box center [1172, 55] width 139 height 29
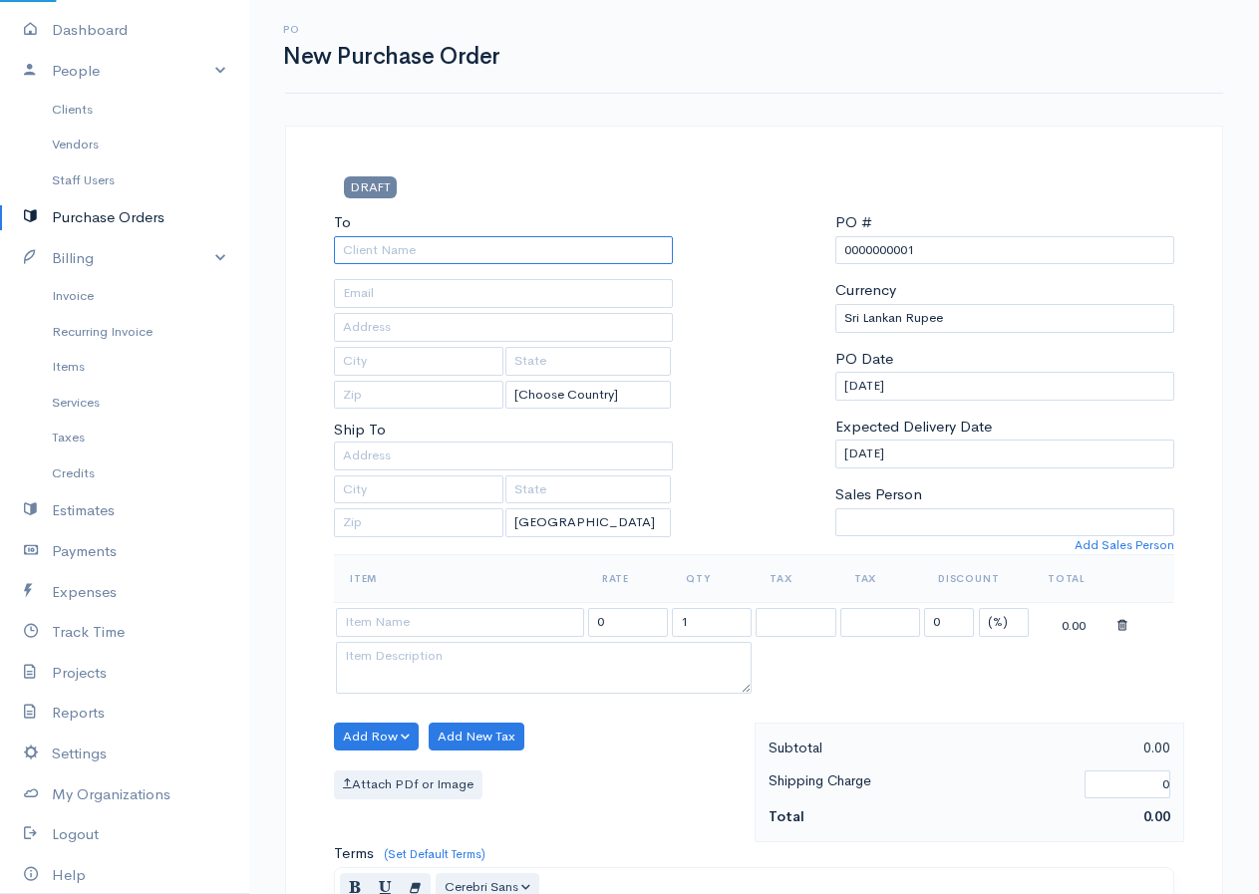
click at [375, 245] on input "To" at bounding box center [503, 250] width 339 height 29
click at [357, 538] on body "gkishodaran Upgrade Dashboard People Clients Vendors Staff Users Purchase Order…" at bounding box center [629, 766] width 1259 height 1532
click at [365, 289] on input "text" at bounding box center [503, 293] width 339 height 29
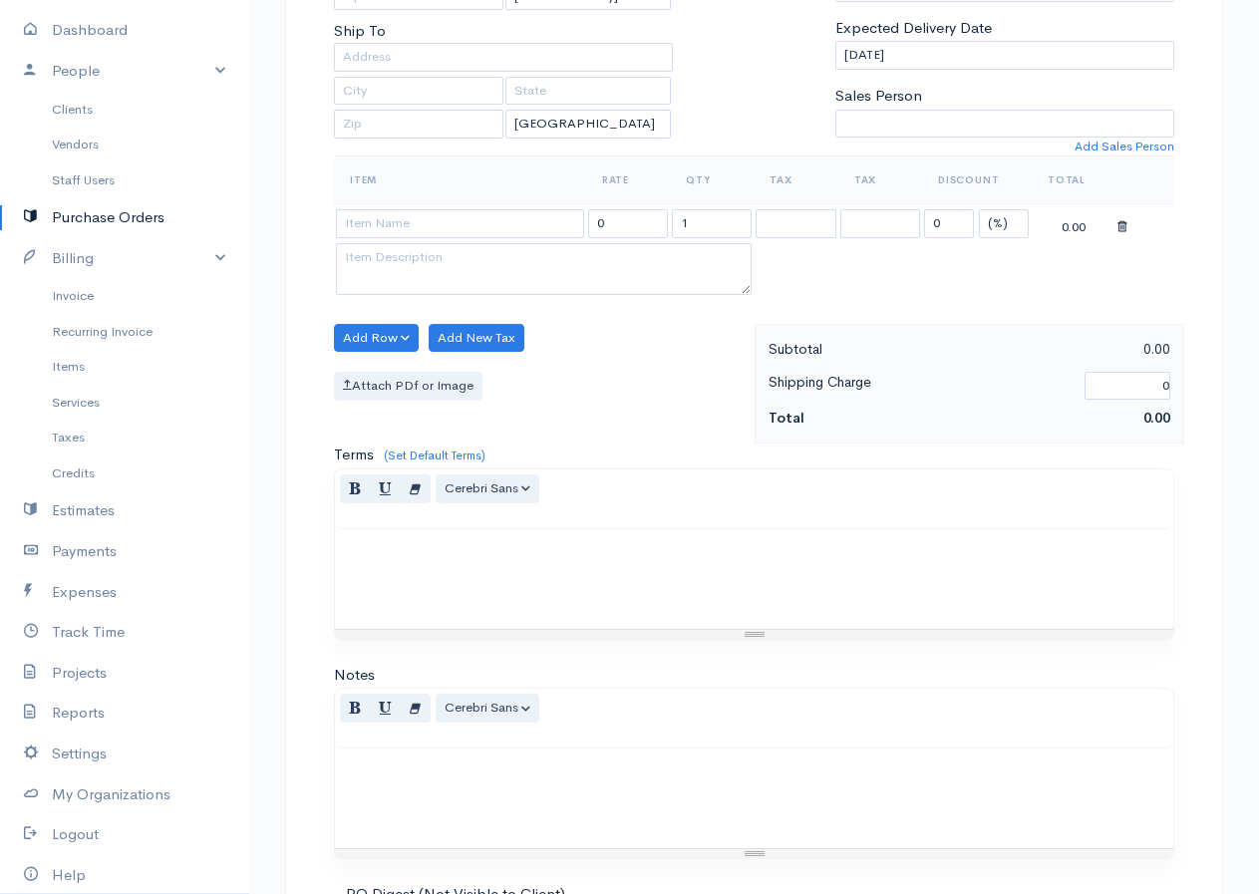
scroll to position [299, 0]
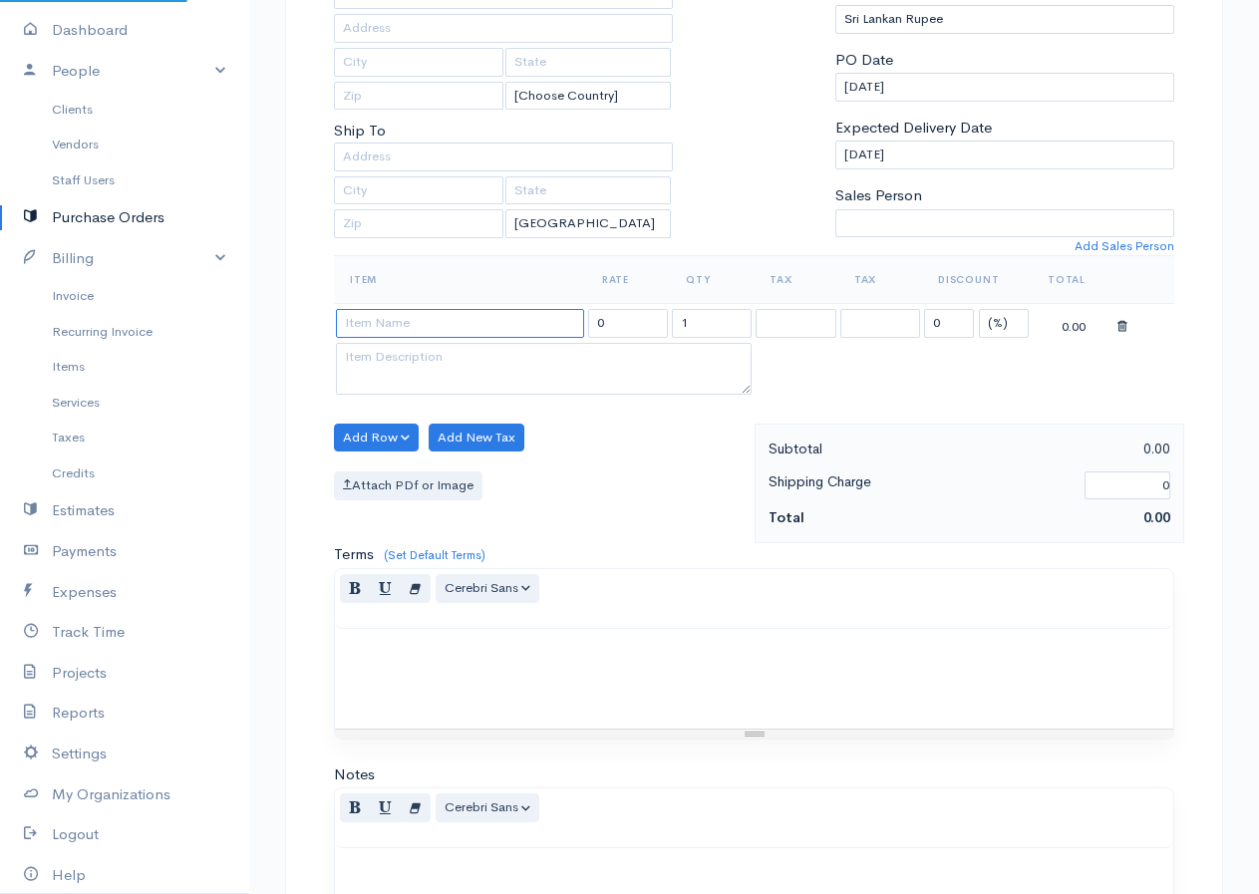
click at [415, 332] on input at bounding box center [460, 323] width 248 height 29
drag, startPoint x: 330, startPoint y: 443, endPoint x: 341, endPoint y: 427, distance: 19.3
click at [341, 427] on div "Add Row Add Item Row Add Time Row Add New Tax Attach PDf or Image" at bounding box center [539, 484] width 430 height 121
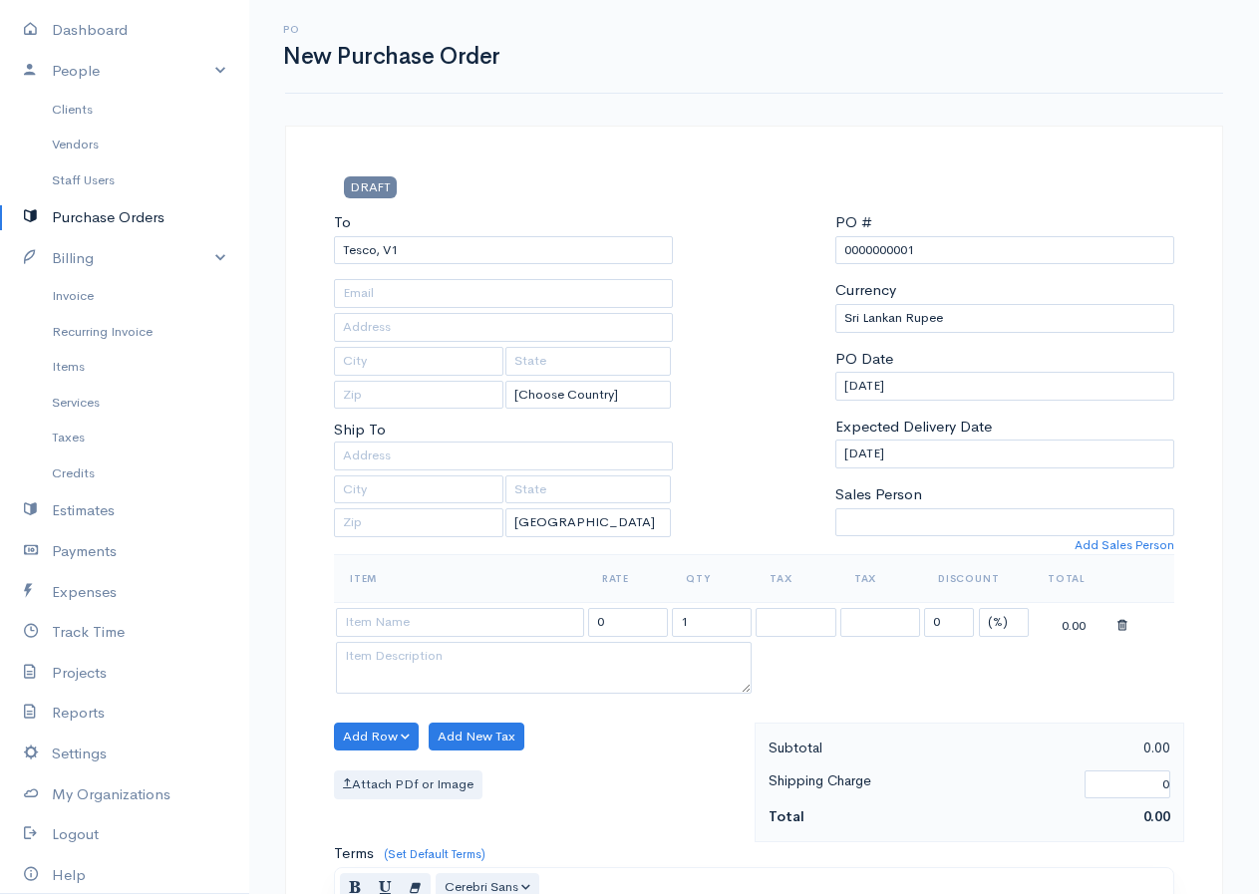
click at [370, 603] on td at bounding box center [460, 622] width 252 height 39
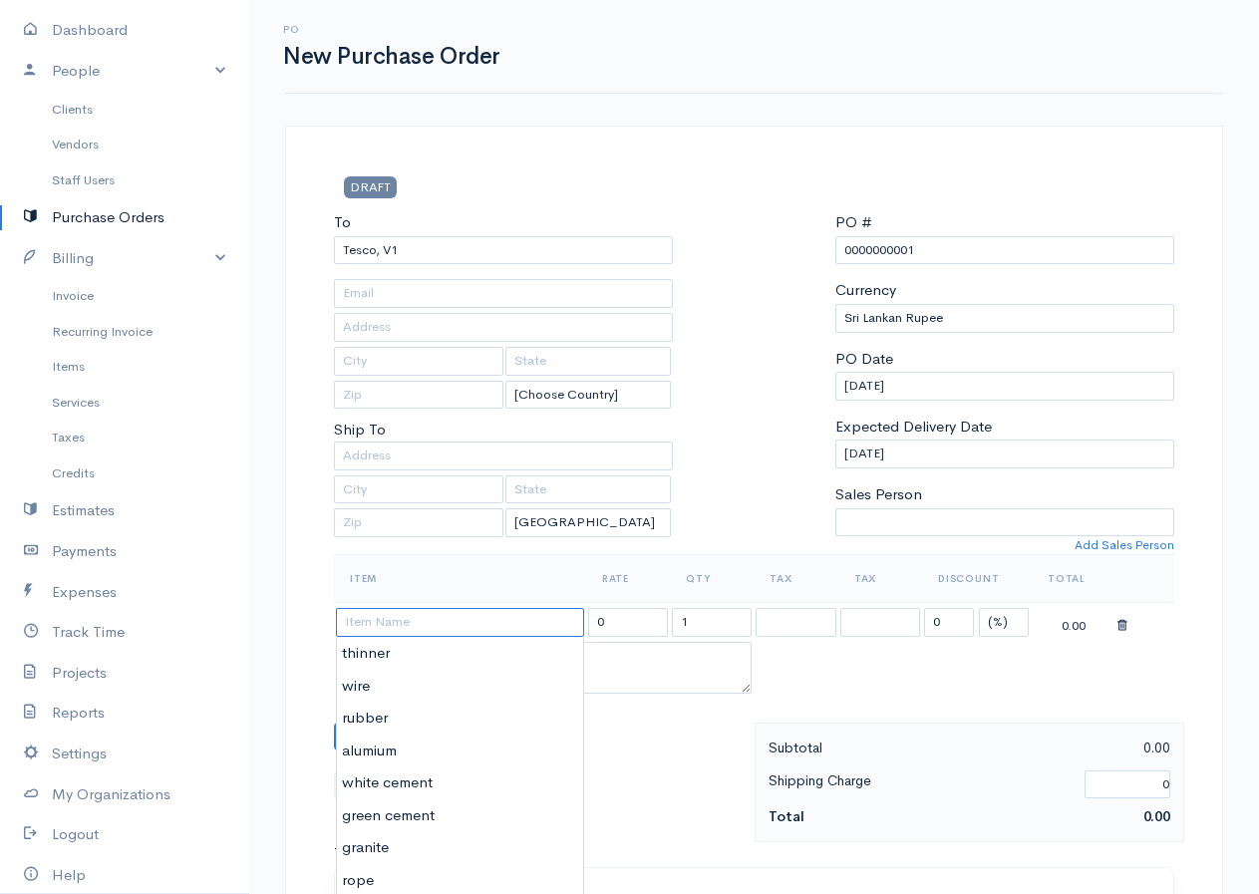
click at [367, 619] on input at bounding box center [460, 622] width 248 height 29
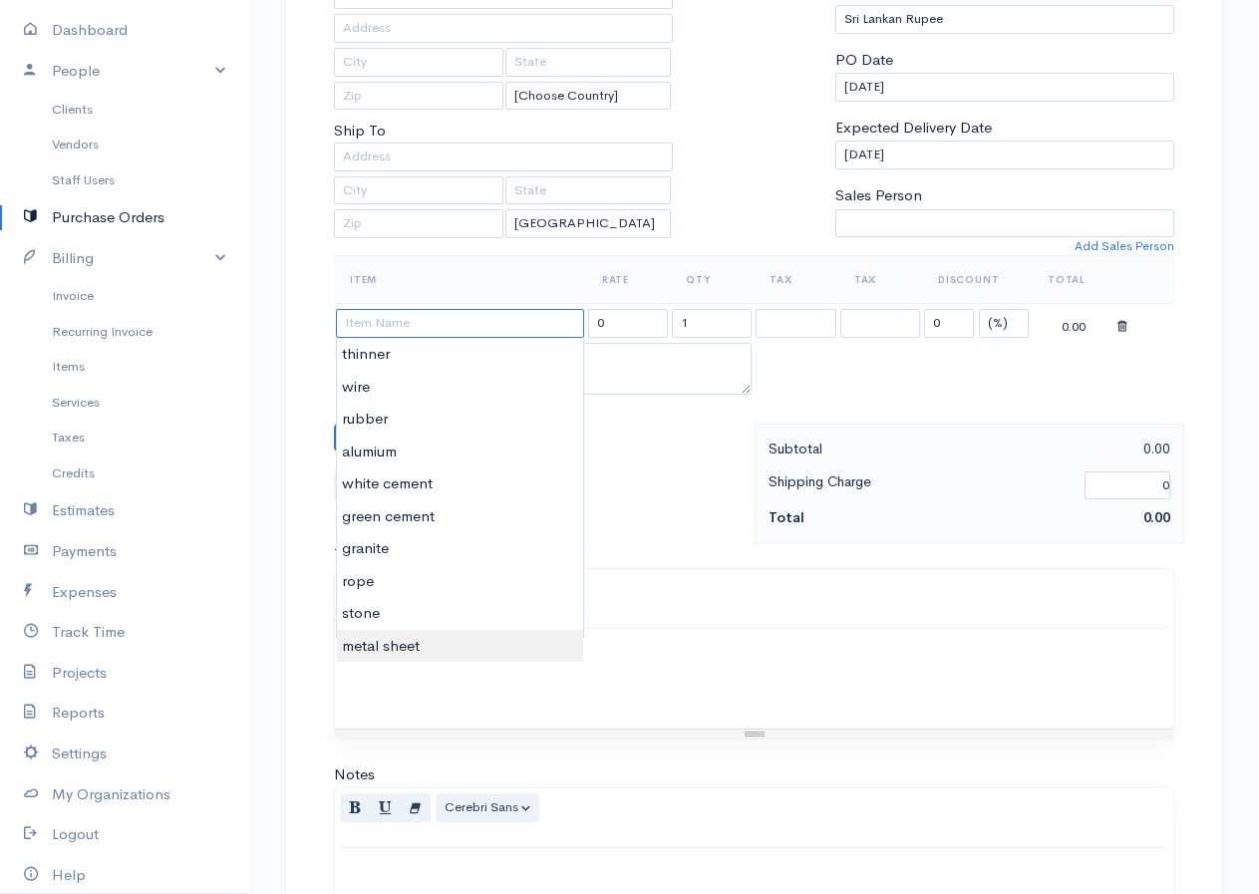
scroll to position [199, 0]
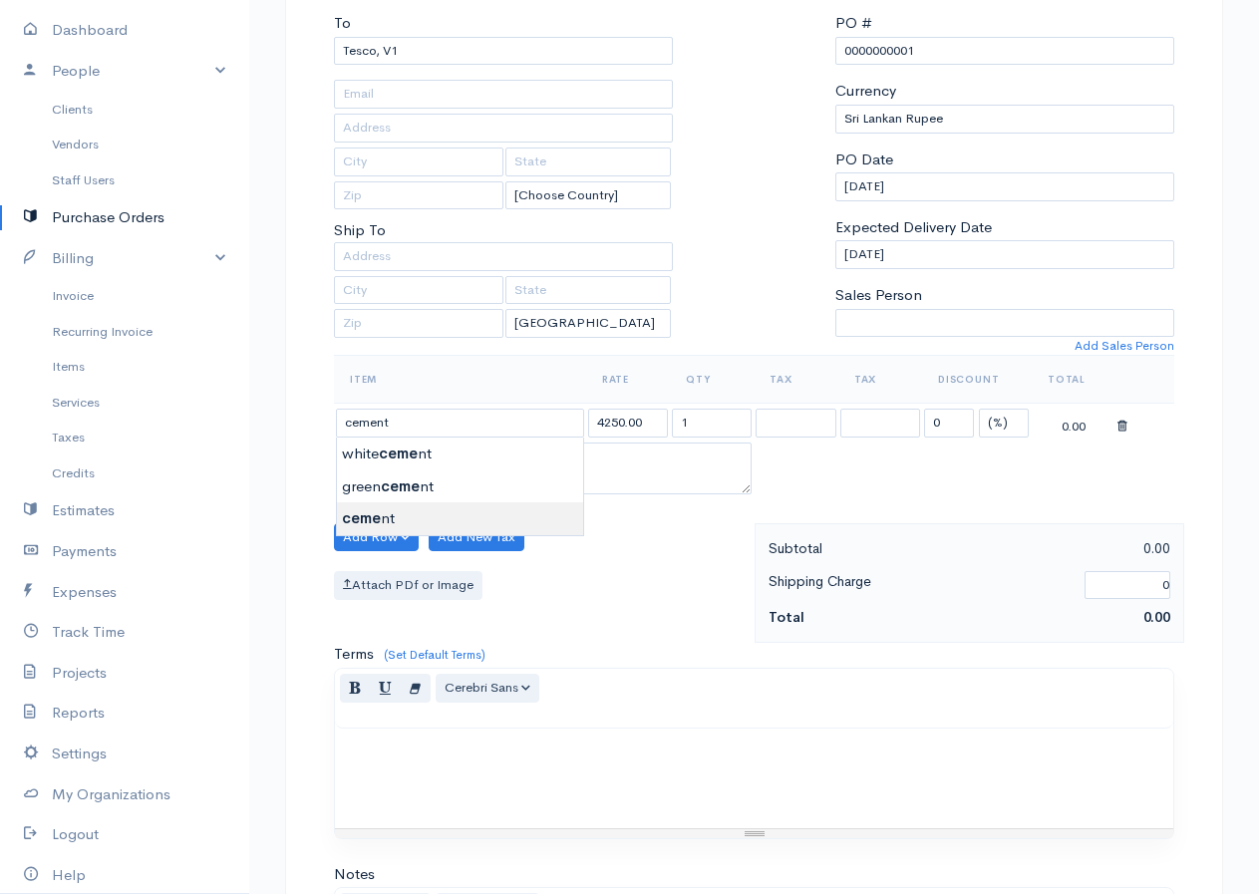
click at [382, 506] on body "gkishodaran Upgrade Dashboard People Clients Vendors Staff Users Purchase Order…" at bounding box center [629, 567] width 1259 height 1532
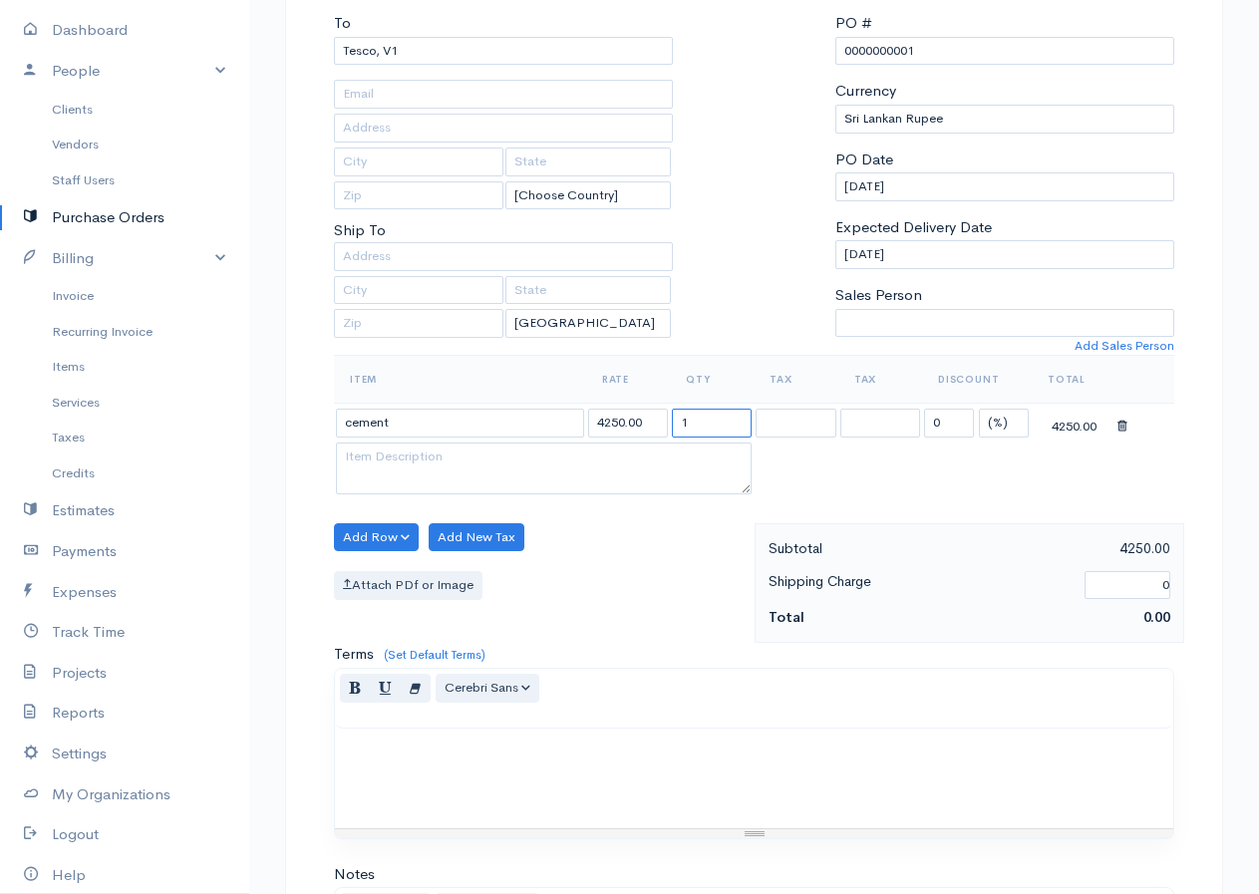
drag, startPoint x: 700, startPoint y: 428, endPoint x: 648, endPoint y: 444, distance: 54.2
click at [648, 444] on tbody "cement 4250.00 1 0 (%) Flat 4250.00" at bounding box center [754, 452] width 840 height 96
click at [361, 450] on textarea at bounding box center [544, 468] width 416 height 52
click at [404, 535] on button "Add Row" at bounding box center [376, 537] width 85 height 29
click at [376, 544] on button "Add Row" at bounding box center [376, 537] width 85 height 29
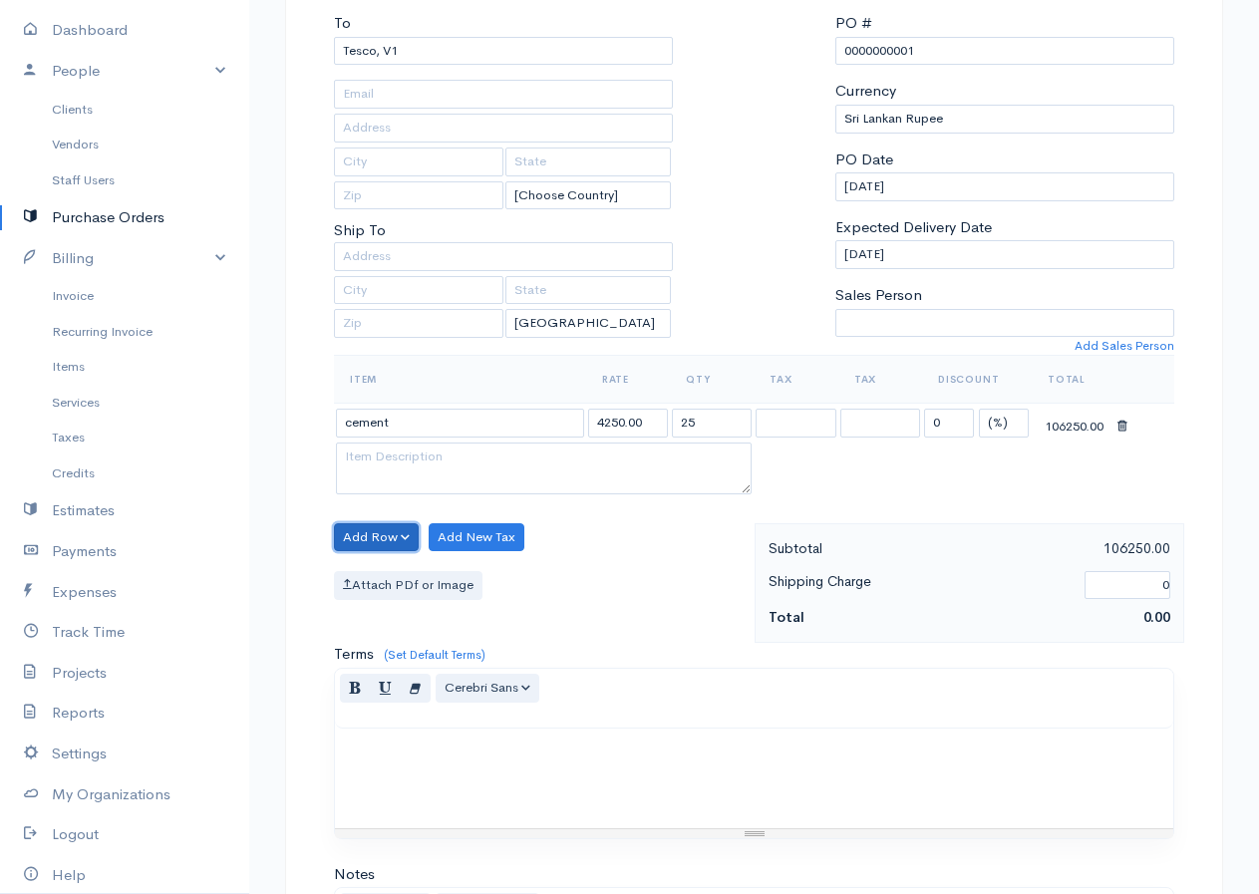
click at [376, 544] on button "Add Row" at bounding box center [376, 537] width 85 height 29
click at [393, 575] on link "Add Item Row" at bounding box center [413, 578] width 157 height 35
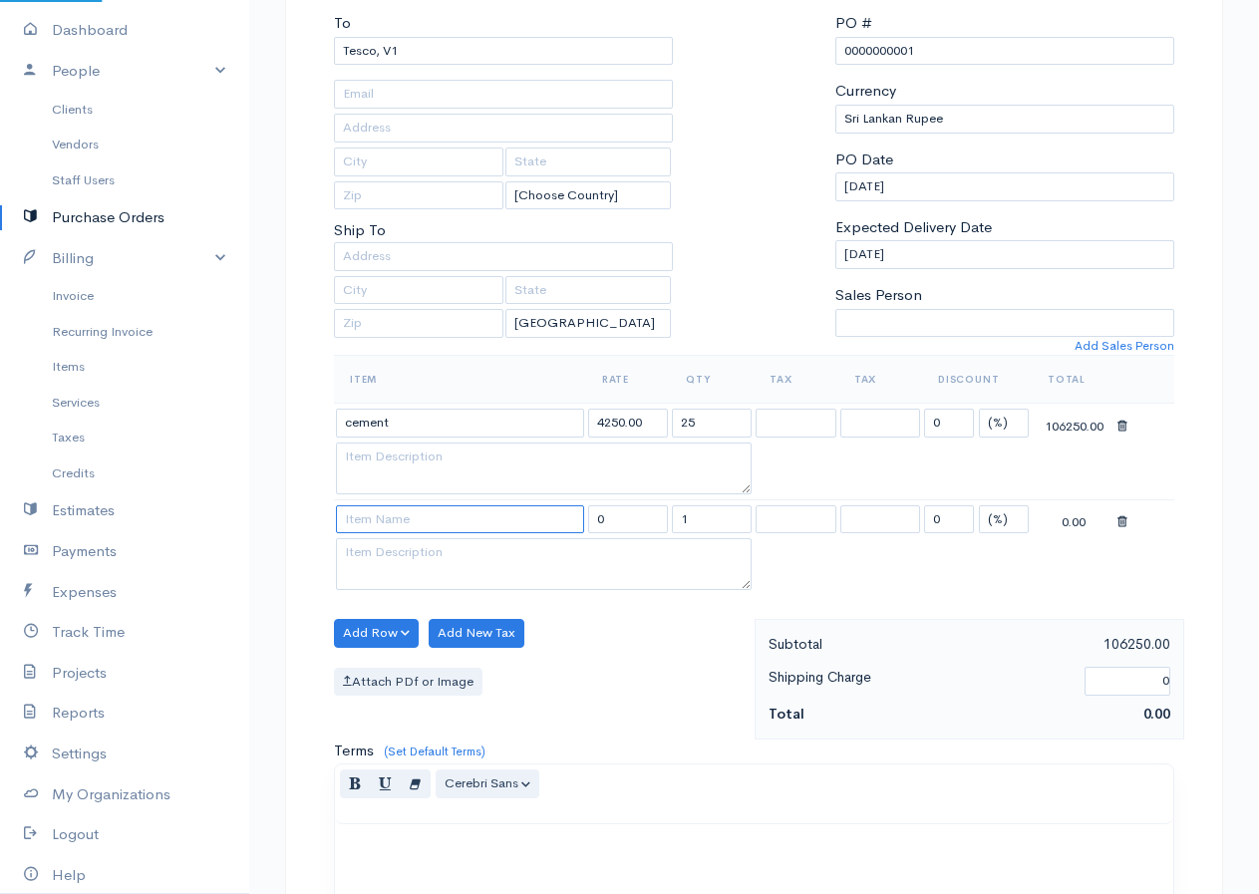
click at [379, 519] on input at bounding box center [460, 519] width 248 height 29
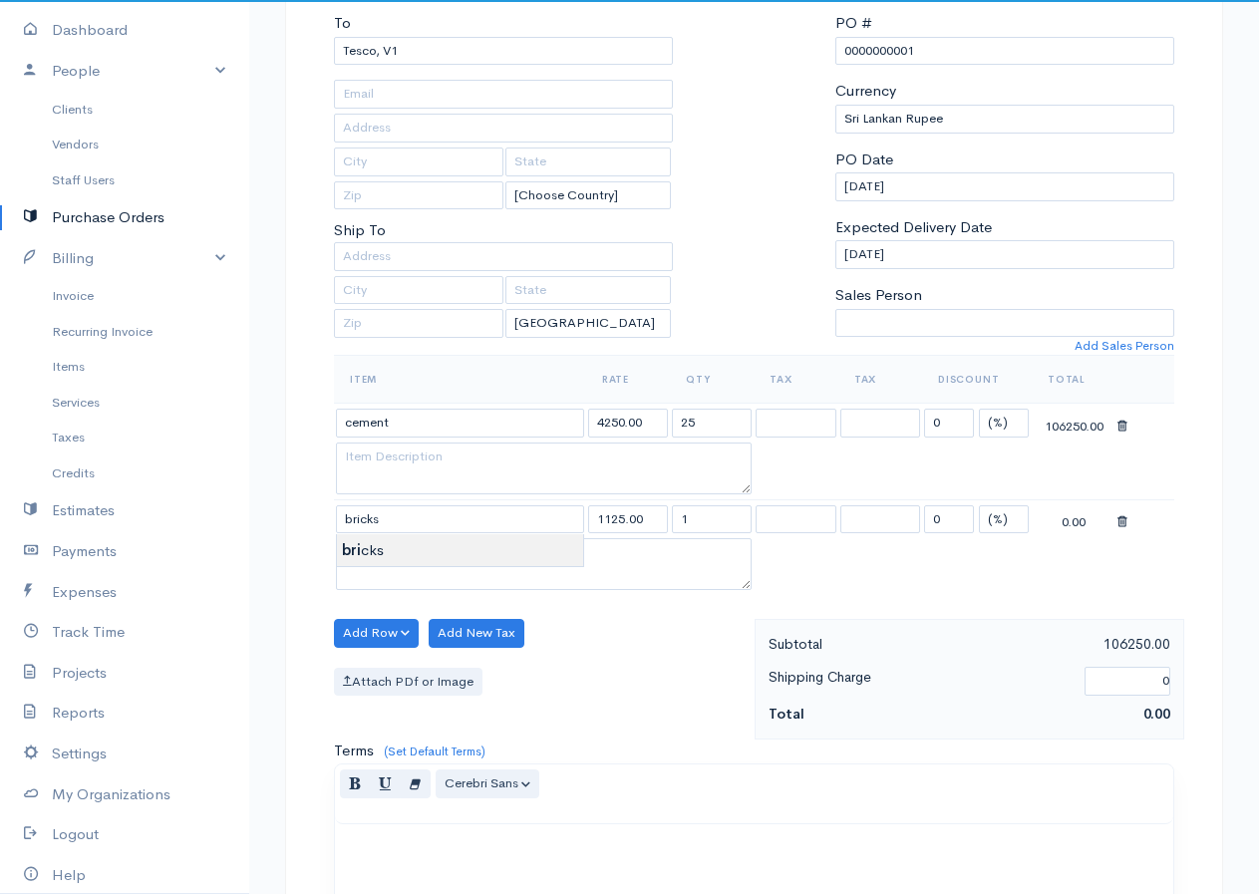
click at [371, 547] on body "gkishodaran Upgrade Dashboard People Clients Vendors Staff Users Purchase Order…" at bounding box center [629, 614] width 1259 height 1627
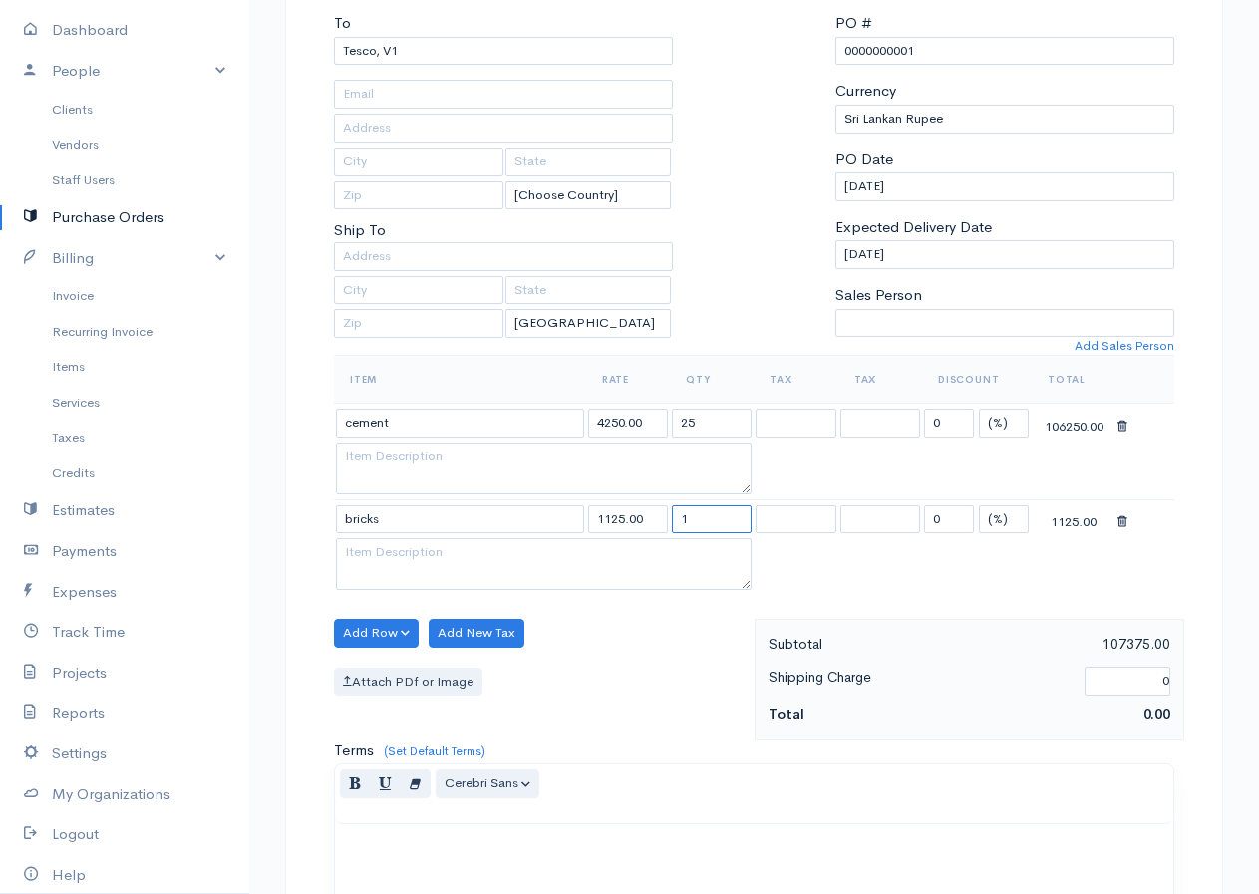
drag, startPoint x: 707, startPoint y: 515, endPoint x: 649, endPoint y: 535, distance: 62.1
click at [649, 535] on tr "bricks 1125.00 1 0 (%) Flat 1125.00" at bounding box center [754, 518] width 840 height 39
click at [363, 631] on button "Add Row" at bounding box center [376, 633] width 85 height 29
click at [397, 676] on link "Add Item Row" at bounding box center [413, 674] width 157 height 35
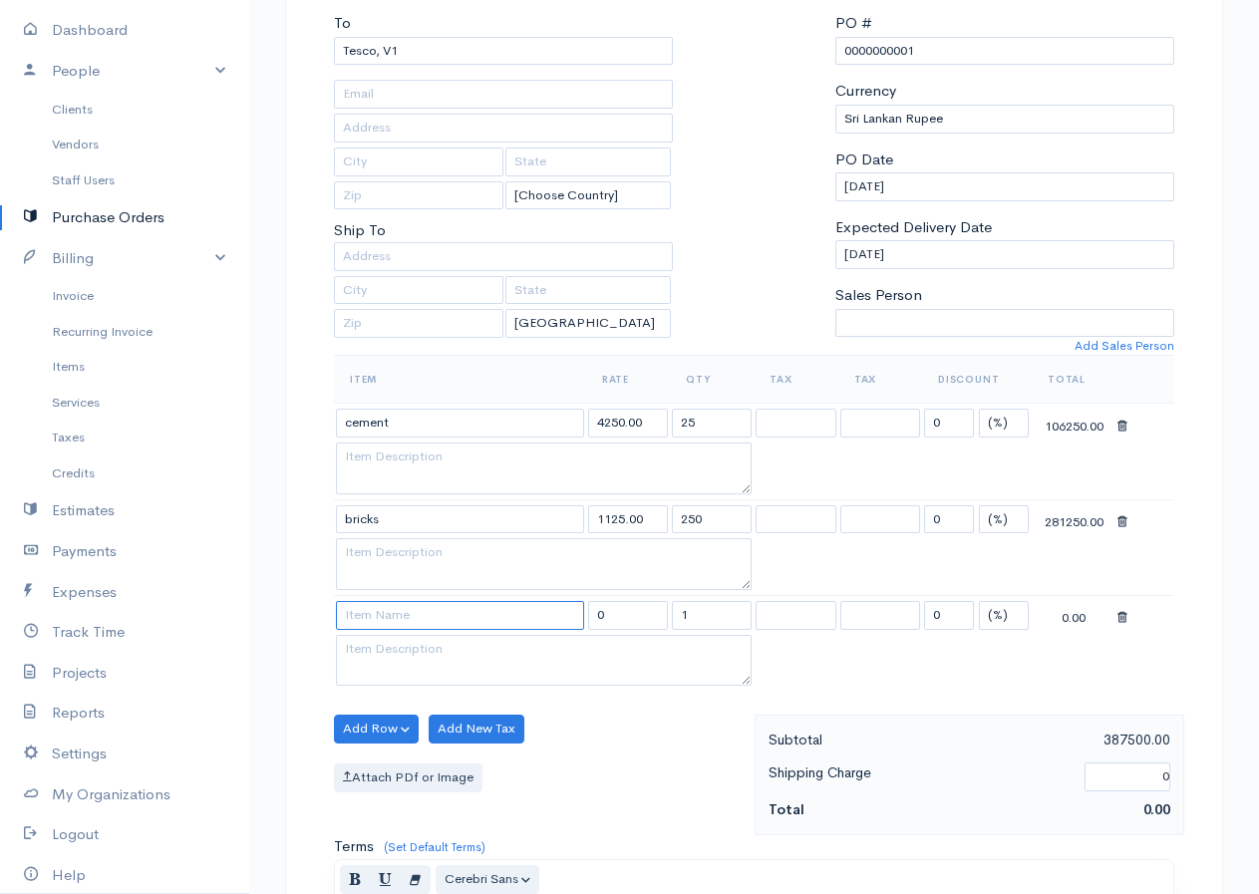
click at [382, 621] on input at bounding box center [460, 615] width 248 height 29
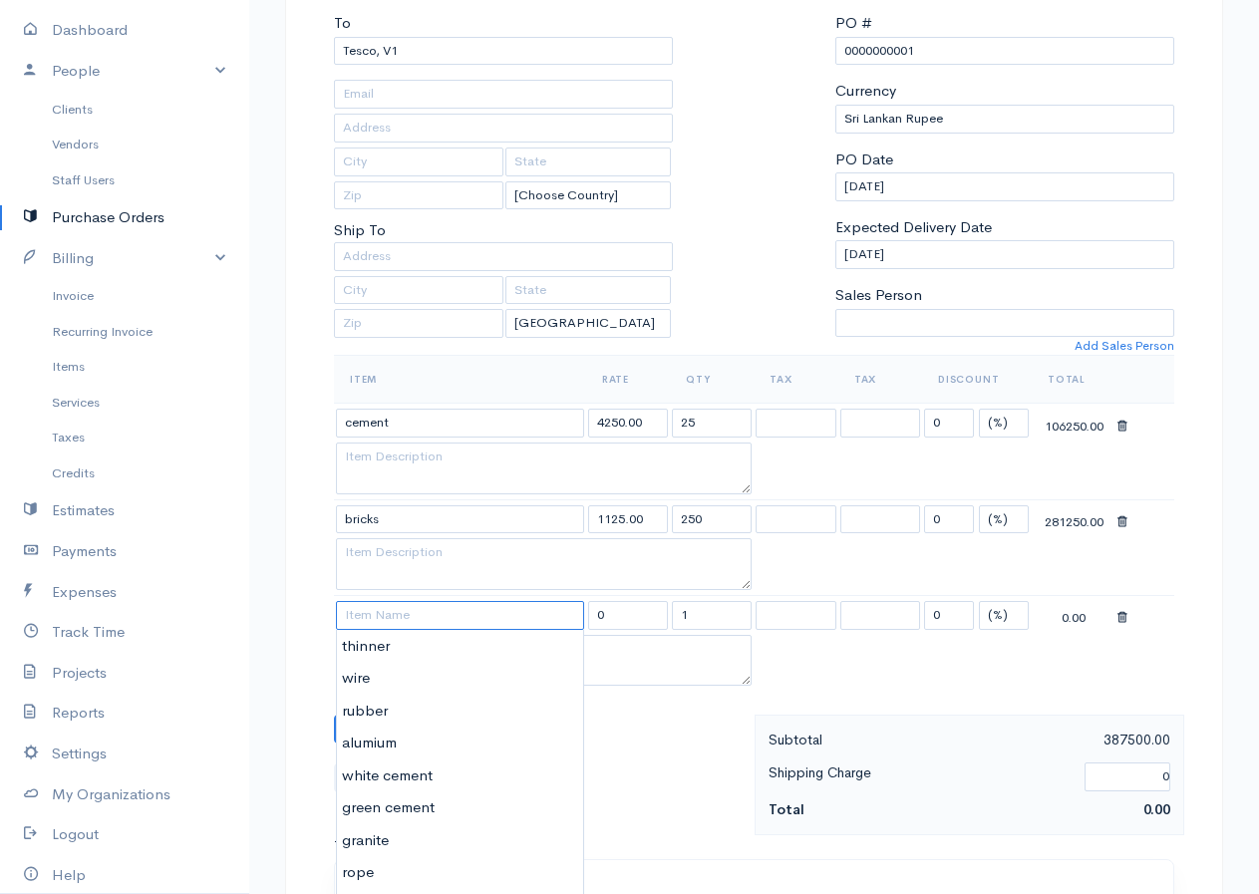
scroll to position [299, 0]
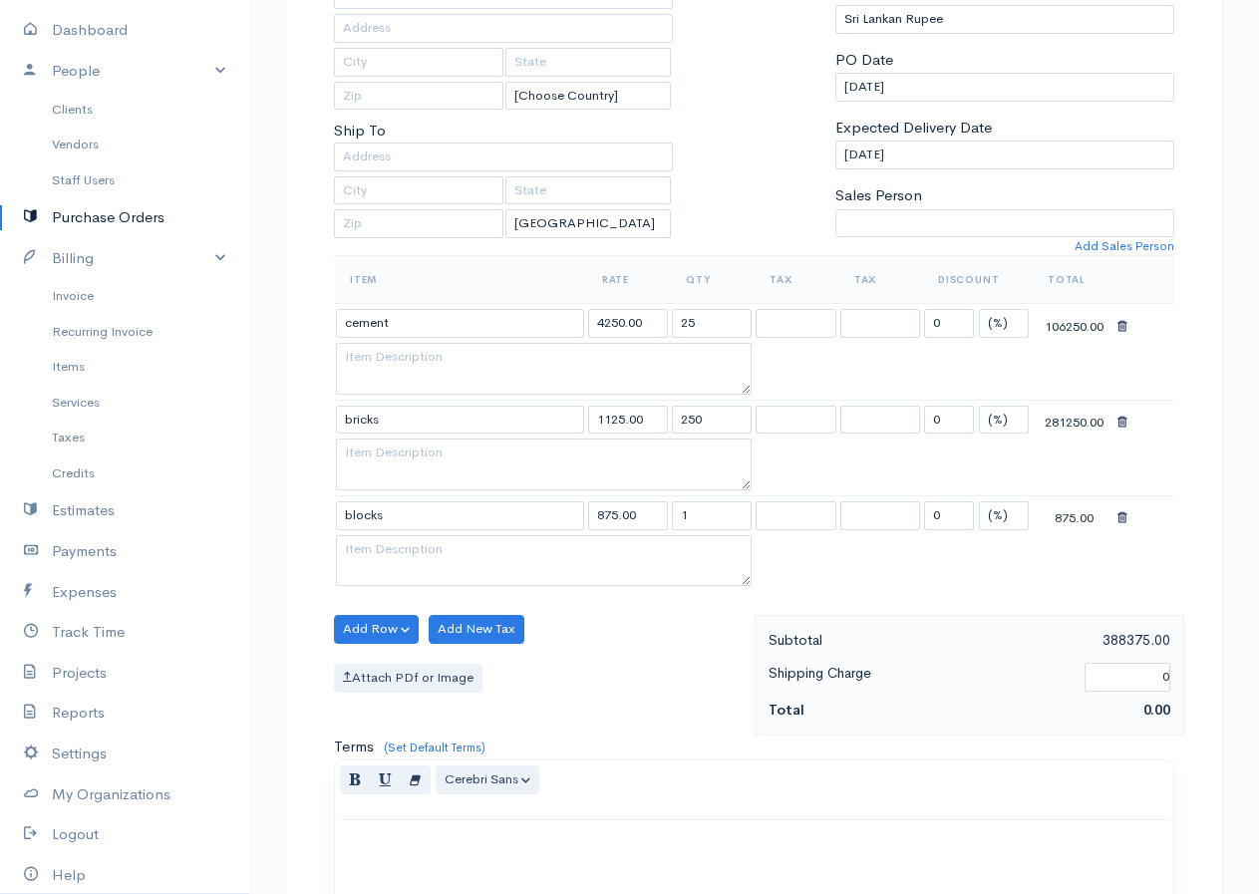
click at [368, 553] on body "gkishodaran Upgrade Dashboard People Clients Vendors Staff Users Purchase Order…" at bounding box center [629, 563] width 1259 height 1724
drag, startPoint x: 710, startPoint y: 520, endPoint x: 616, endPoint y: 511, distance: 95.1
click at [616, 511] on tr "blocks 875.00 1 0 (%) Flat 875.00" at bounding box center [754, 514] width 840 height 39
click at [396, 630] on button "Add Row" at bounding box center [376, 629] width 85 height 29
click at [370, 675] on link "Add Item Row" at bounding box center [413, 670] width 157 height 35
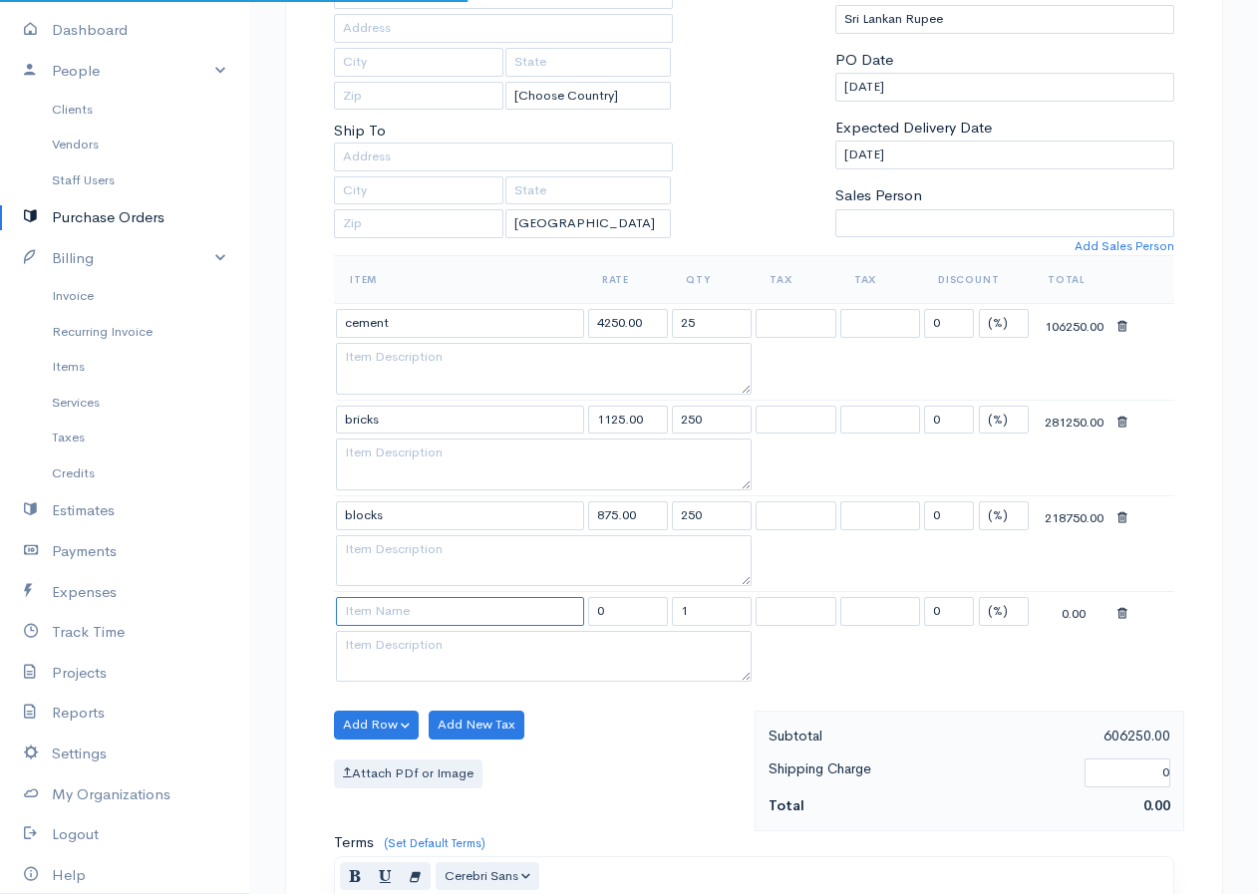
click at [386, 608] on input at bounding box center [460, 611] width 248 height 29
click at [360, 644] on body "gkishodaran Upgrade Dashboard People Clients Vendors Staff Users Purchase Order…" at bounding box center [629, 611] width 1259 height 1820
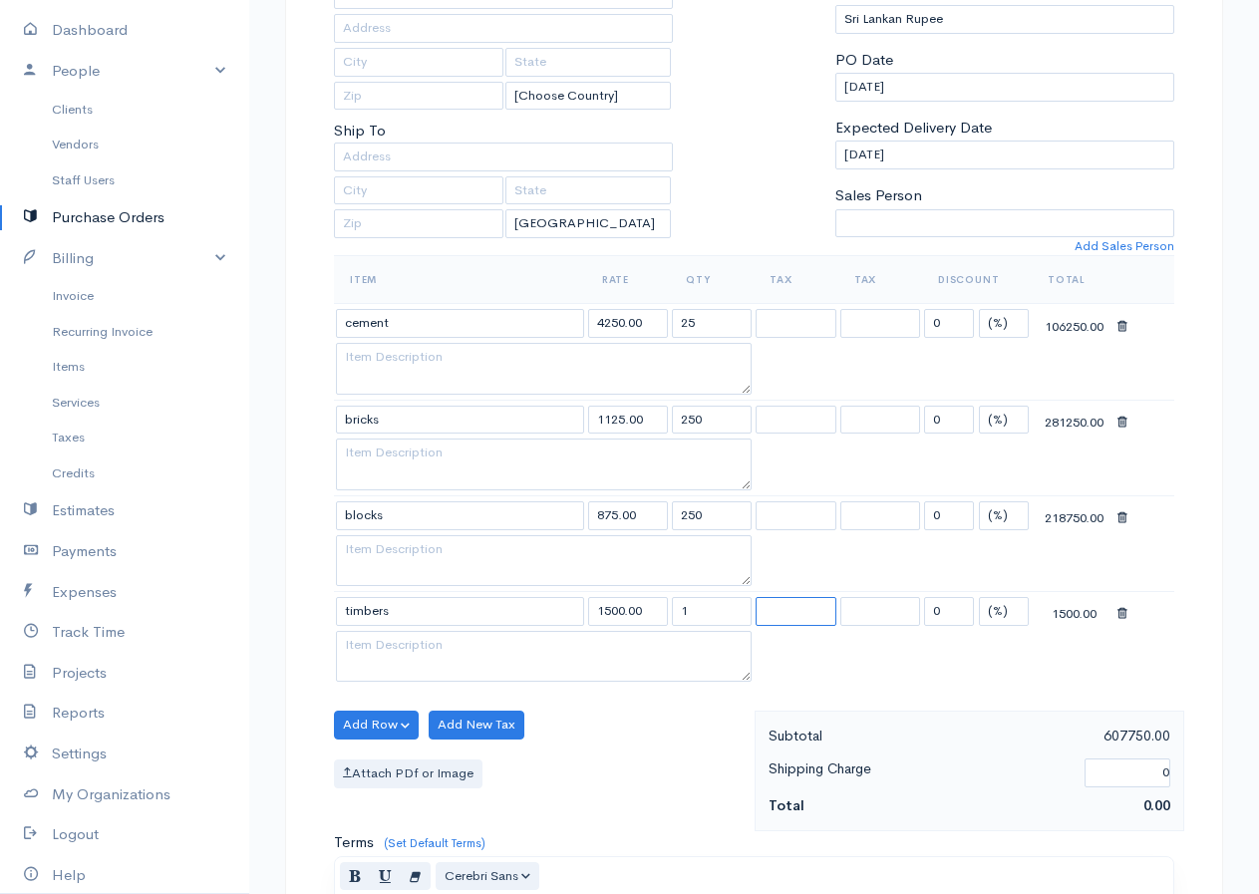
drag, startPoint x: 767, startPoint y: 625, endPoint x: 717, endPoint y: 636, distance: 51.0
click at [717, 636] on tbody "cement 4250.00 25 0 (%) Flat 106250.00 bricks 1125.00 250 0 (%) Flat 281250.00 …" at bounding box center [754, 496] width 840 height 384
drag, startPoint x: 701, startPoint y: 607, endPoint x: 646, endPoint y: 642, distance: 65.0
click at [646, 642] on tbody "cement 4250.00 25 0 (%) Flat 106250.00 bricks 1125.00 250 0 (%) Flat 281250.00 …" at bounding box center [754, 496] width 840 height 384
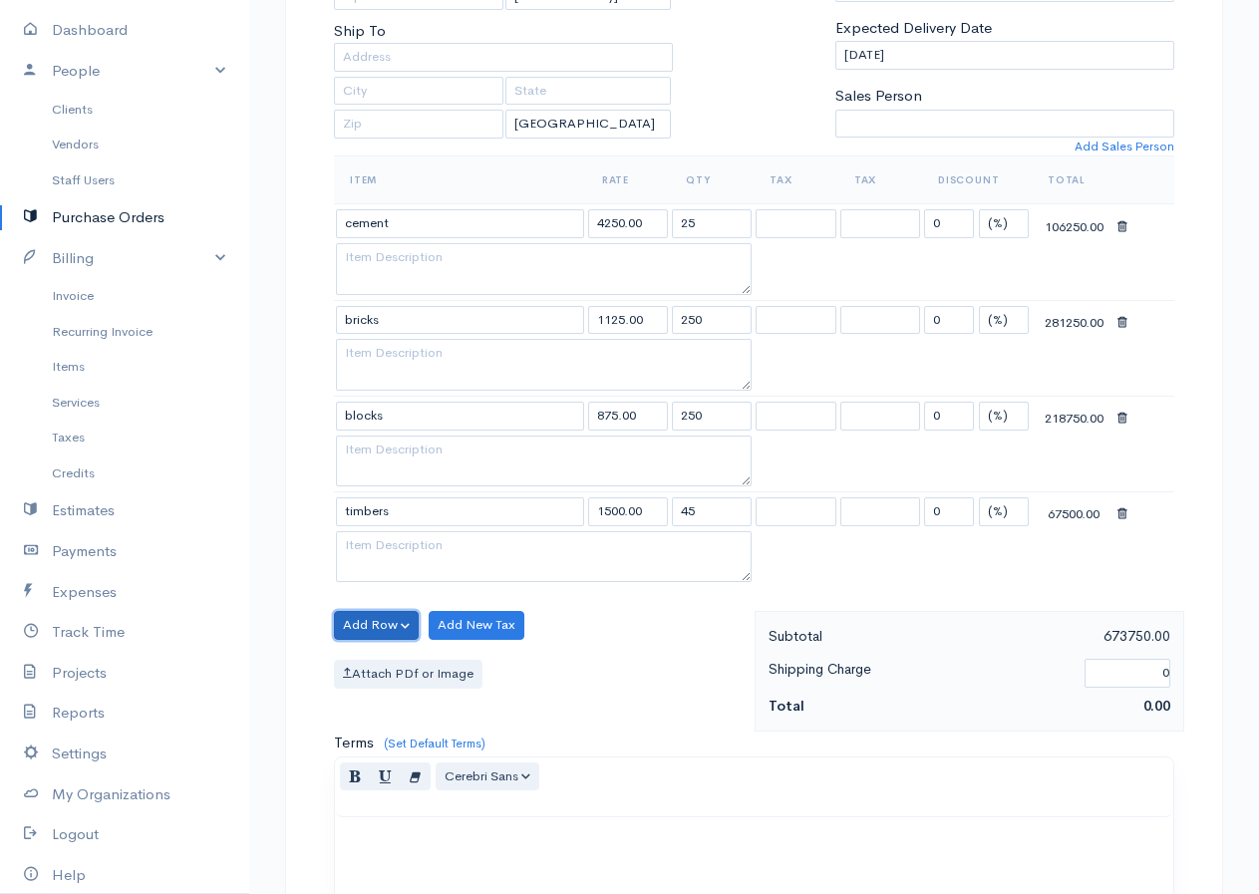
click at [387, 627] on button "Add Row" at bounding box center [376, 625] width 85 height 29
click at [395, 660] on link "Add Item Row" at bounding box center [413, 666] width 157 height 35
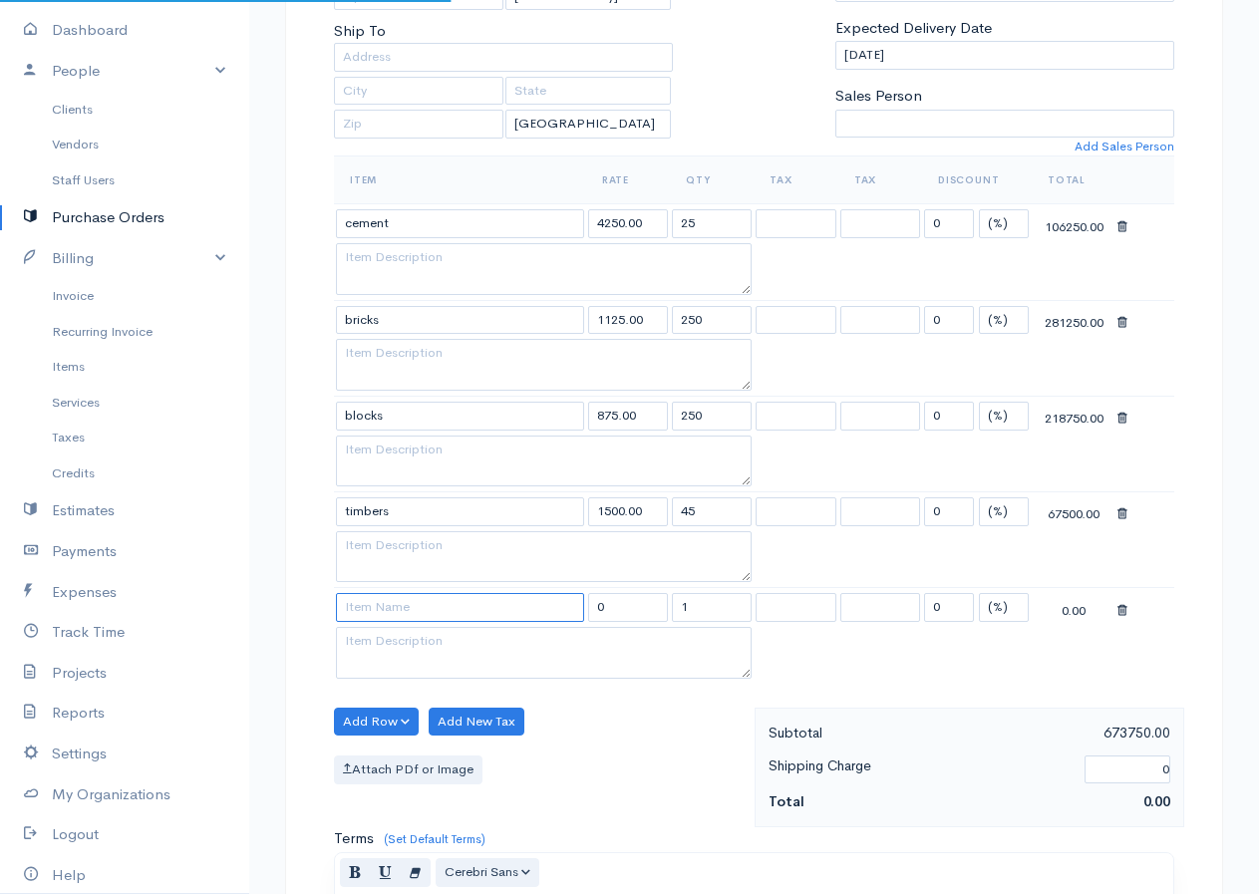
drag, startPoint x: 391, startPoint y: 598, endPoint x: 387, endPoint y: 608, distance: 10.7
click at [390, 602] on input at bounding box center [460, 607] width 248 height 29
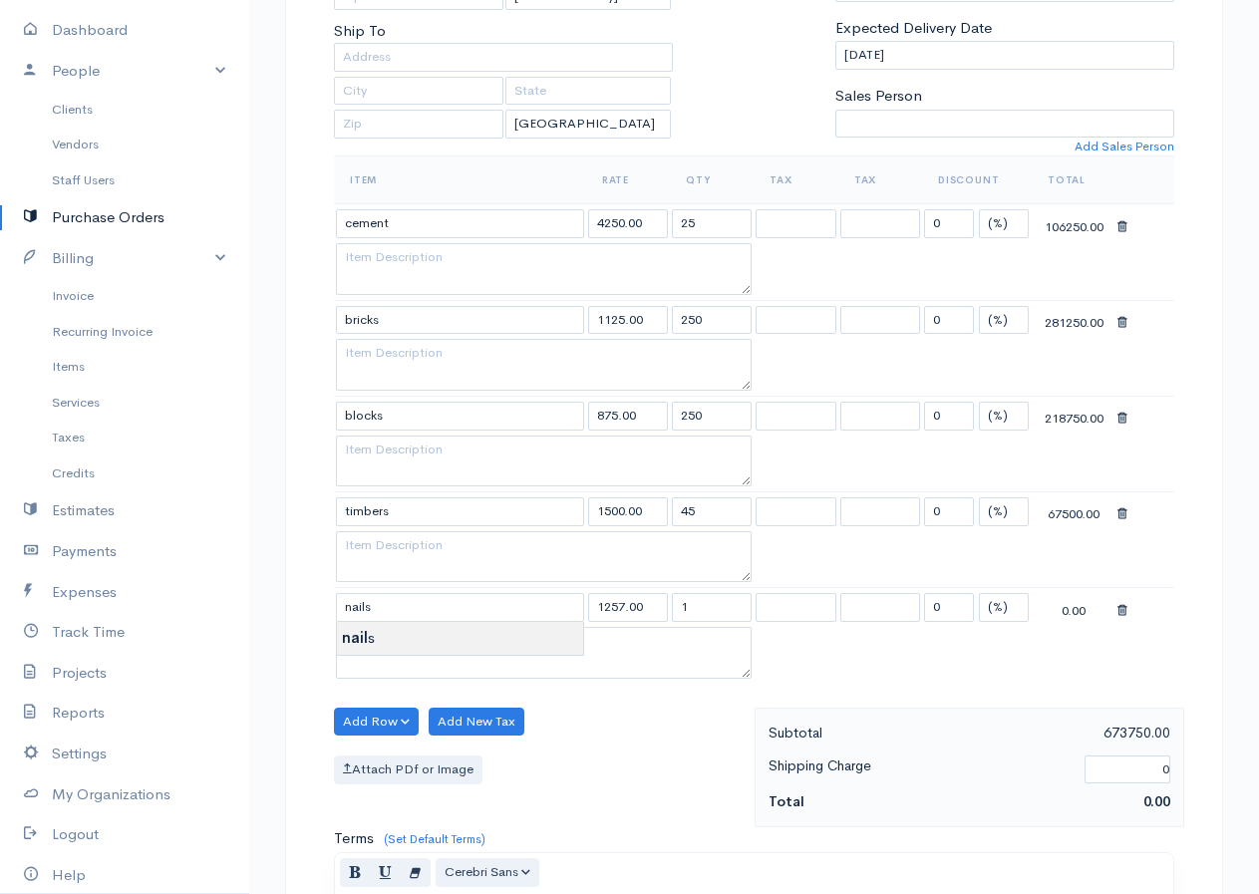
click at [364, 642] on body "gkishodaran Upgrade Dashboard People Clients Vendors Staff Users Purchase Order…" at bounding box center [629, 558] width 1259 height 1915
drag, startPoint x: 701, startPoint y: 604, endPoint x: 656, endPoint y: 642, distance: 58.7
click at [656, 642] on tbody "cement 4250.00 25 0 (%) Flat 106250.00 bricks 1125.00 250 0 (%) Flat 281250.00 …" at bounding box center [754, 443] width 840 height 479
click at [386, 721] on button "Add Row" at bounding box center [376, 721] width 85 height 29
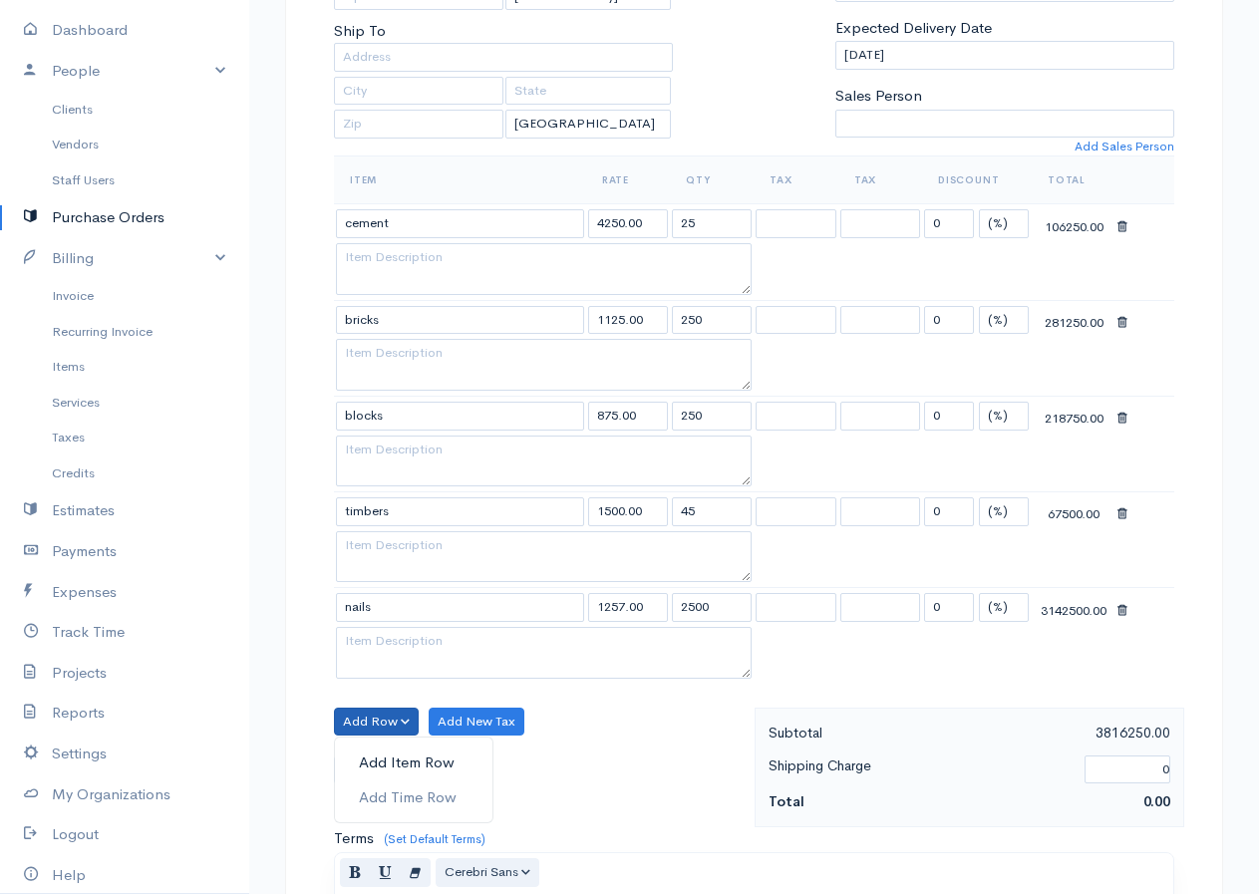
click at [369, 725] on link "Add Item Row" at bounding box center [413, 762] width 157 height 35
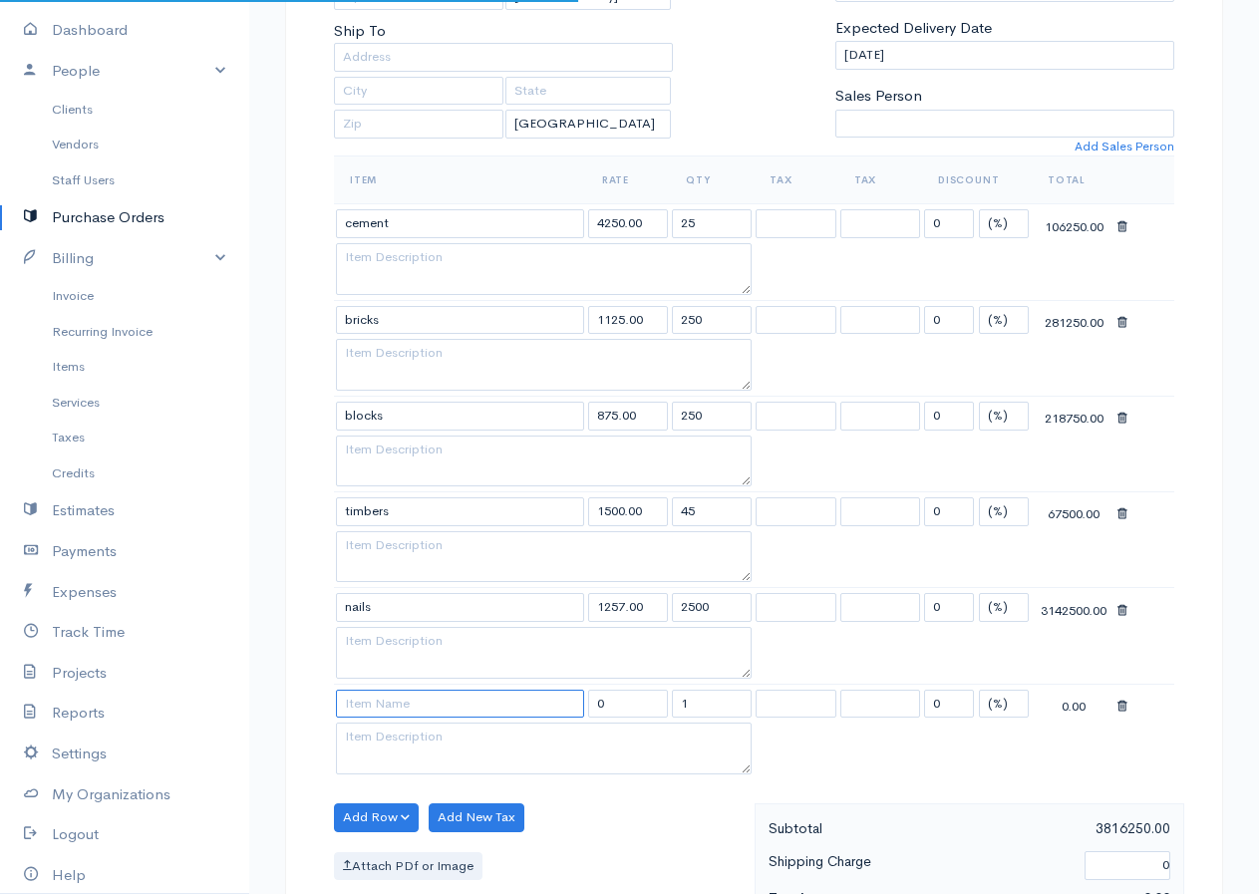
click at [365, 709] on input at bounding box center [460, 704] width 248 height 29
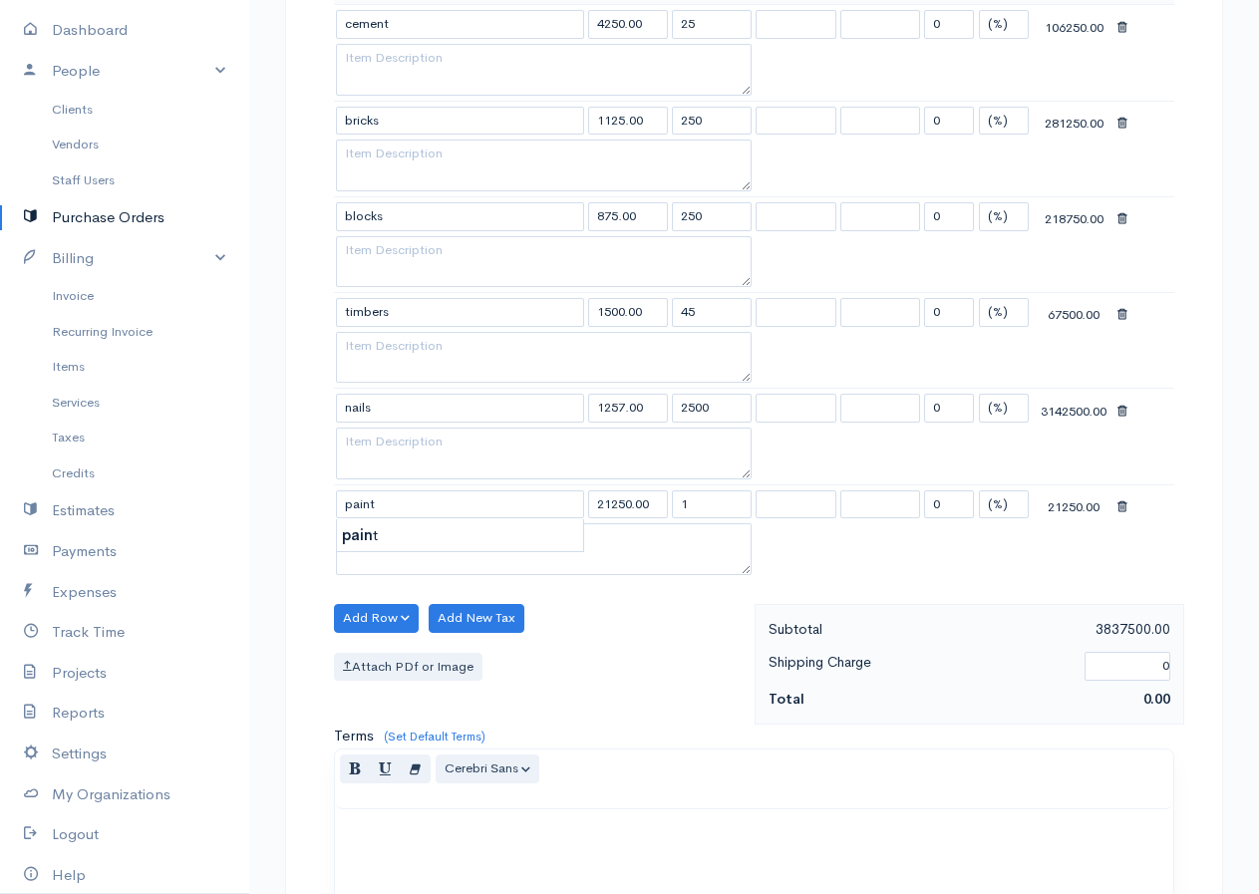
click at [372, 530] on body "gkishodaran Upgrade Dashboard People Clients Vendors Staff Users Purchase Order…" at bounding box center [629, 407] width 1259 height 2011
drag, startPoint x: 700, startPoint y: 504, endPoint x: 669, endPoint y: 540, distance: 47.3
click at [669, 540] on tbody "cement 4250.00 25 0 (%) Flat 106250.00 bricks 1125.00 250 0 (%) Flat 281250.00 …" at bounding box center [754, 292] width 840 height 575
click at [387, 623] on button "Add Row" at bounding box center [376, 618] width 85 height 29
click at [360, 653] on link "Add Item Row" at bounding box center [413, 659] width 157 height 35
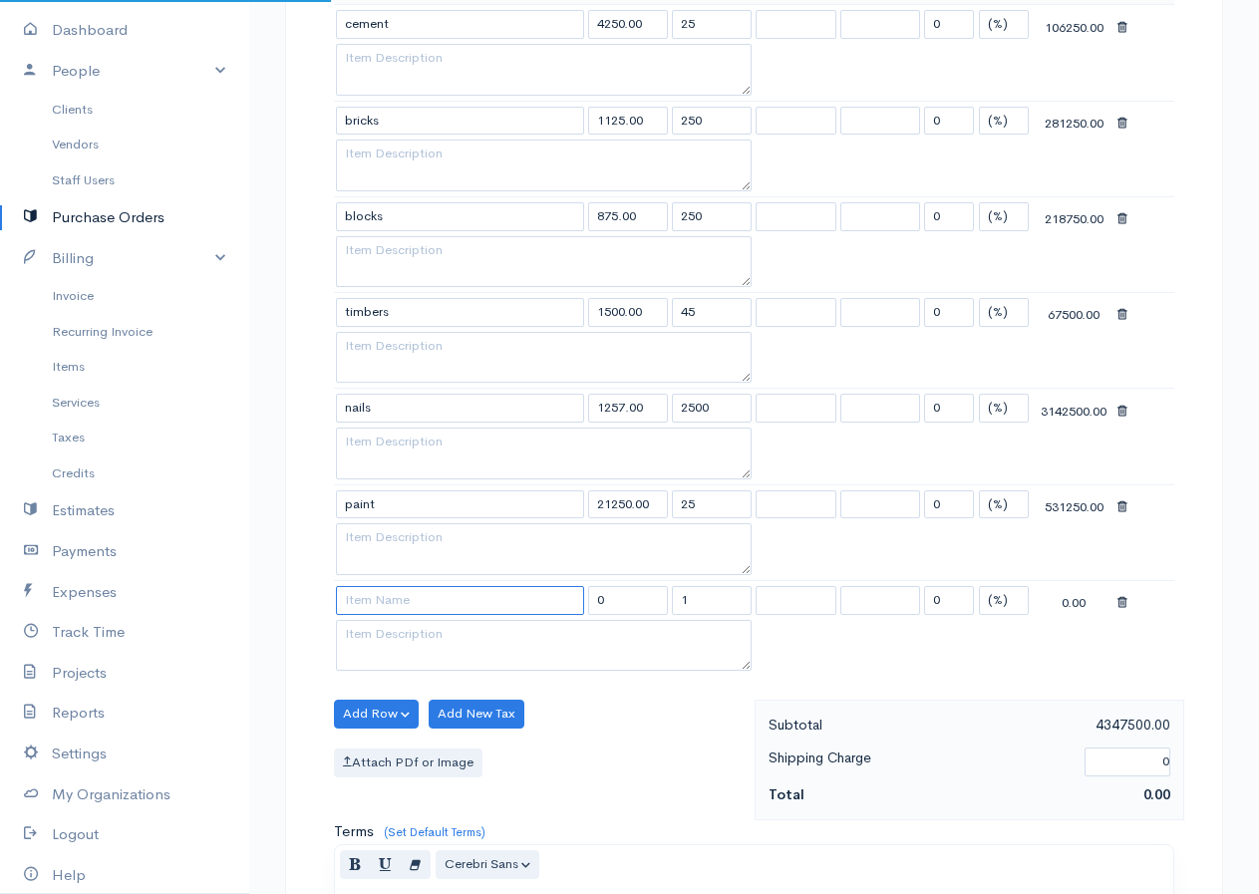
click at [372, 611] on input at bounding box center [460, 600] width 248 height 29
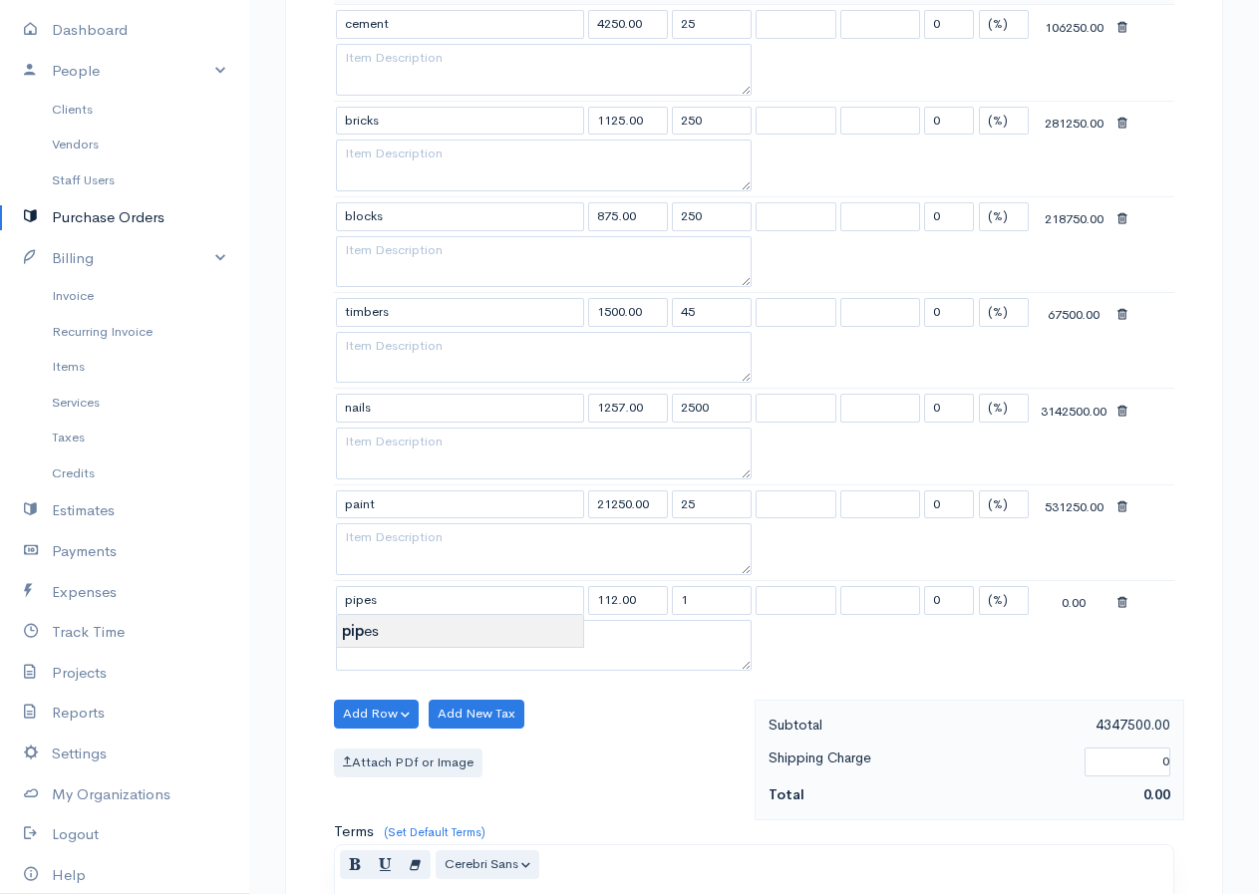
click at [360, 622] on body "gkishodaran Upgrade Dashboard People Clients Vendors Staff Users Purchase Order…" at bounding box center [629, 456] width 1259 height 2108
drag, startPoint x: 694, startPoint y: 597, endPoint x: 668, endPoint y: 614, distance: 31.0
click at [668, 614] on tr "pipes 112.00 1 0 (%) Flat 112.00" at bounding box center [754, 599] width 840 height 39
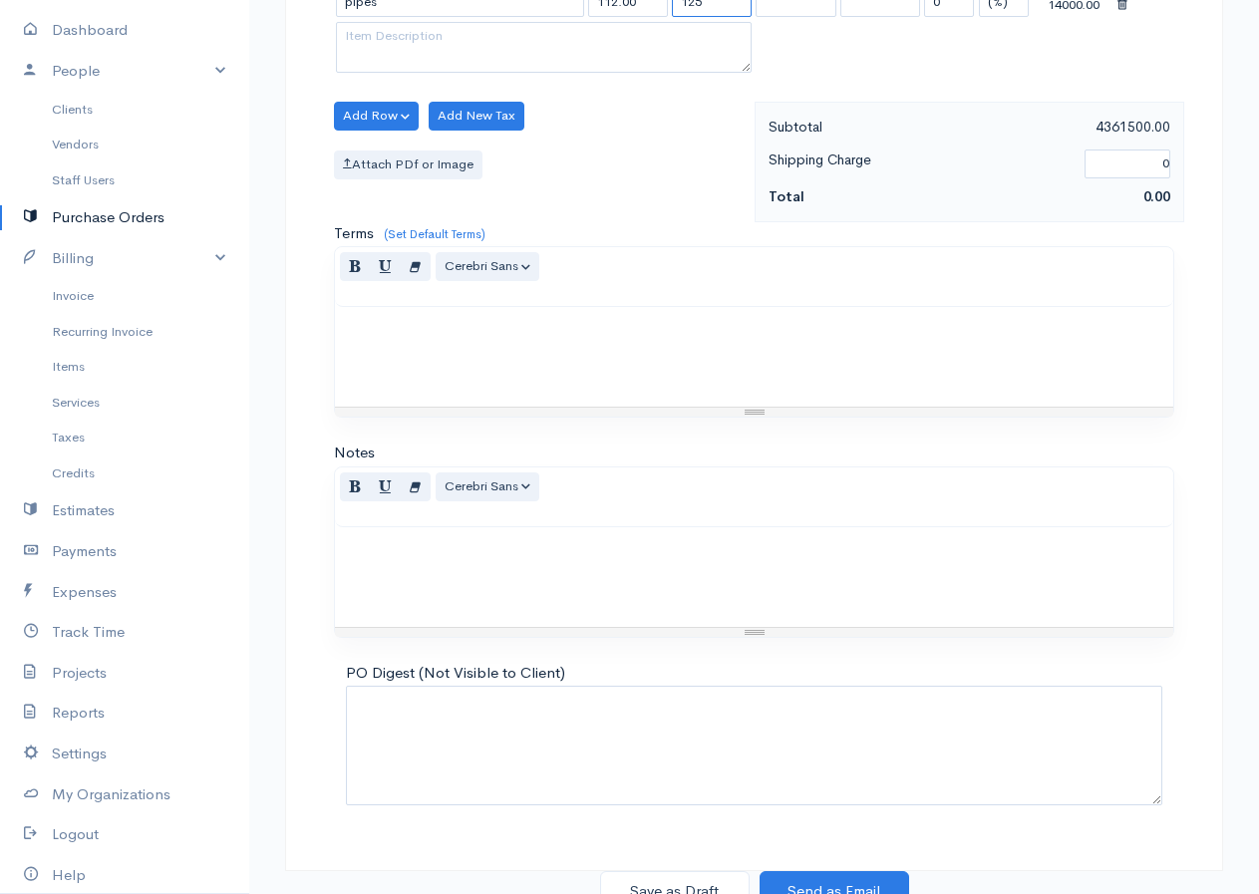
scroll to position [1214, 0]
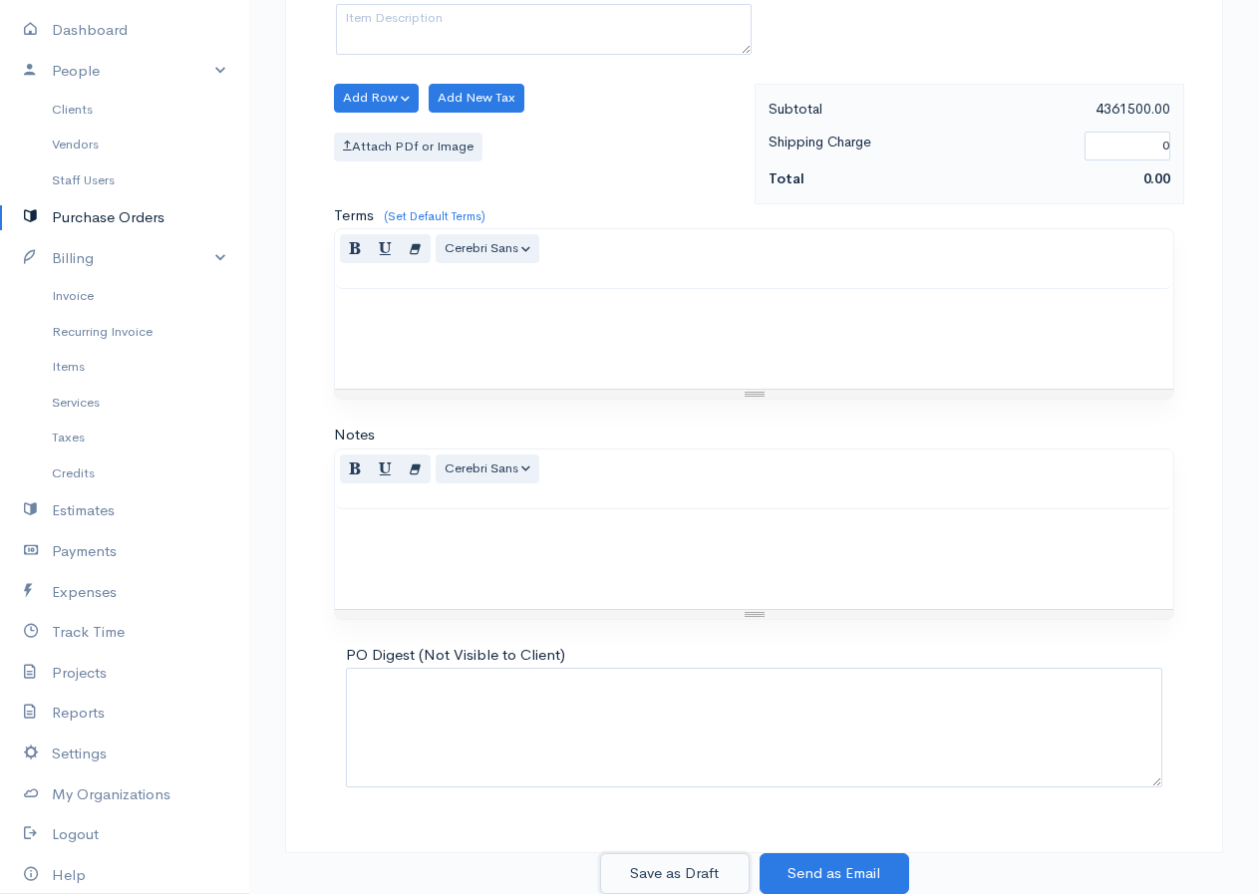
click at [694, 725] on button "Save as Draft" at bounding box center [674, 873] width 149 height 41
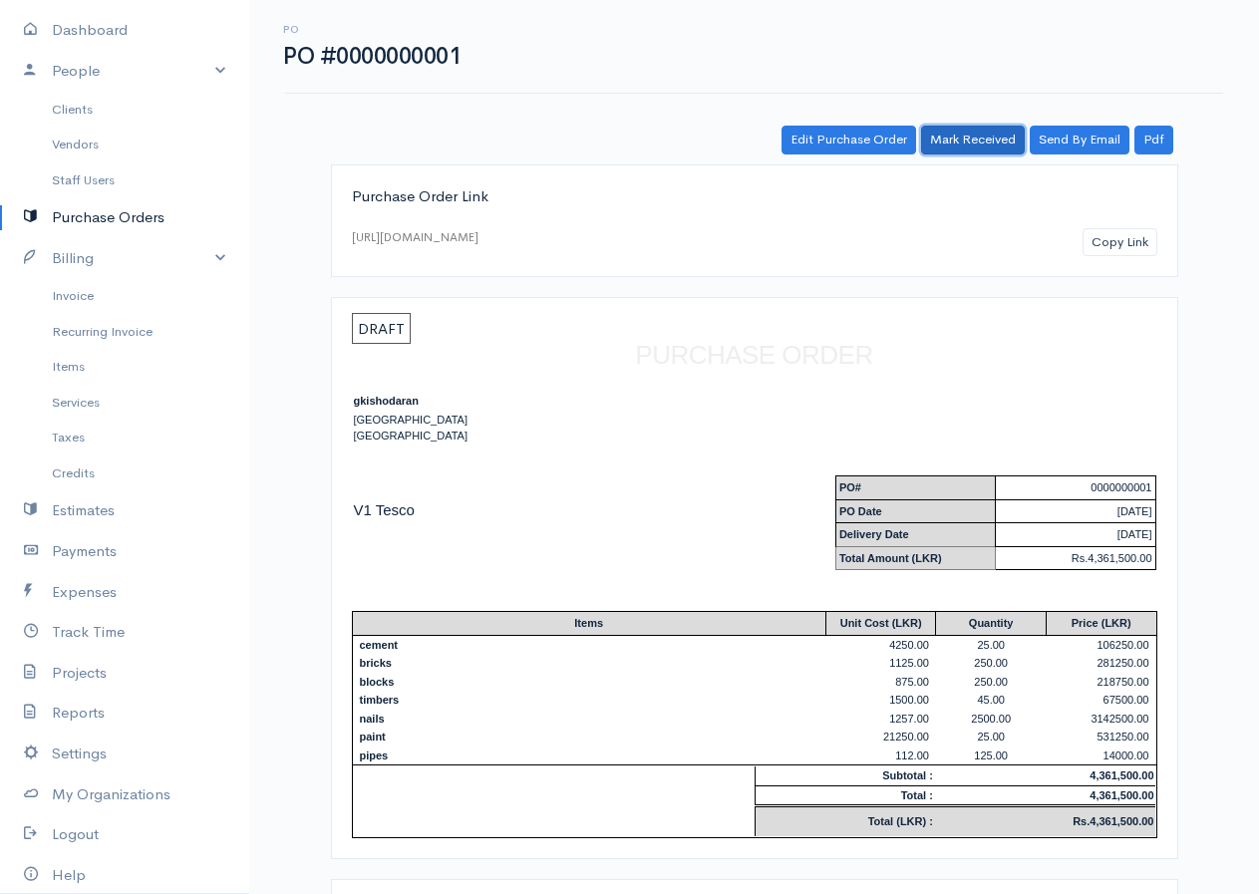
click at [972, 138] on link "Mark Received" at bounding box center [973, 140] width 104 height 29
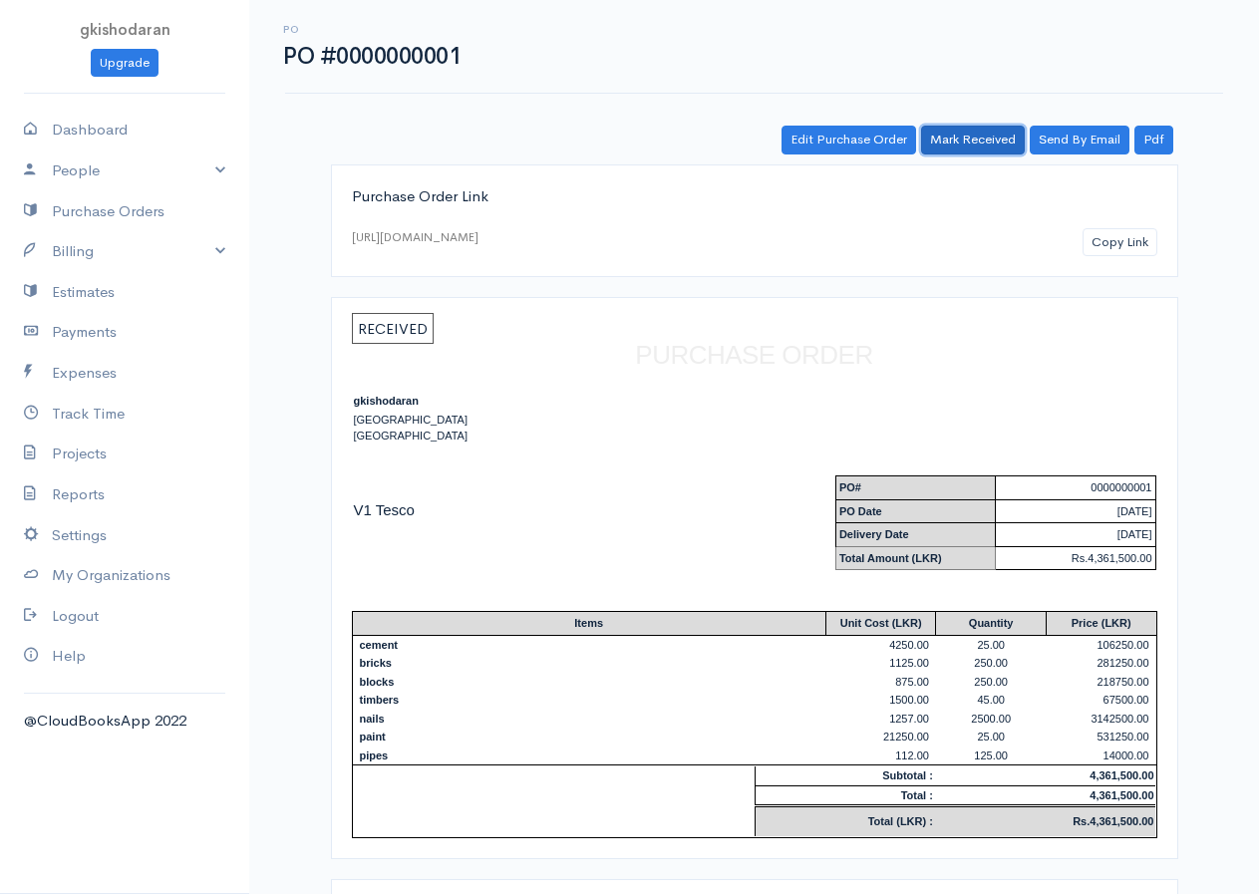
click at [942, 142] on link "Mark Received" at bounding box center [973, 140] width 104 height 29
click at [849, 146] on link "Edit Purchase Order" at bounding box center [848, 140] width 135 height 29
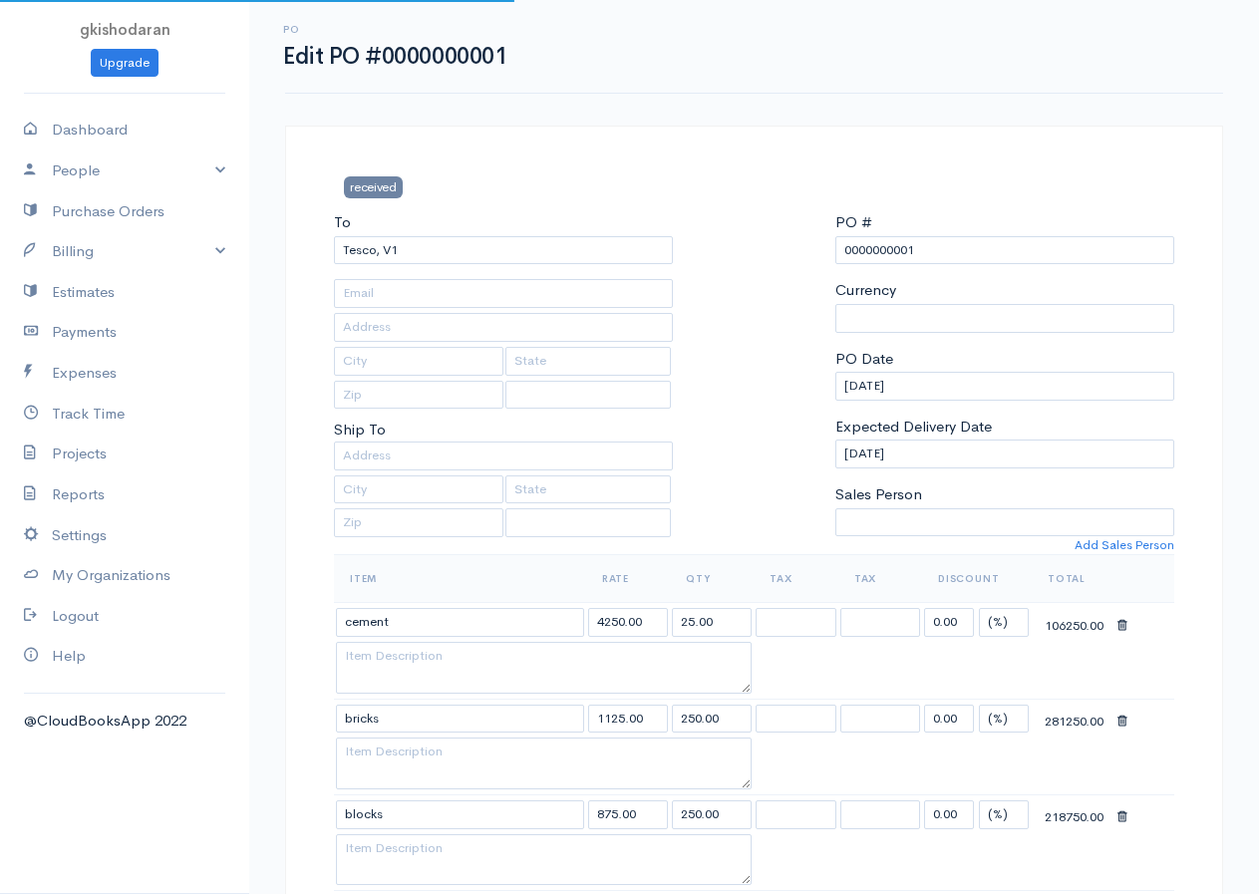
select select "[GEOGRAPHIC_DATA]"
select select "LKR"
click at [81, 251] on link "Billing" at bounding box center [124, 251] width 249 height 41
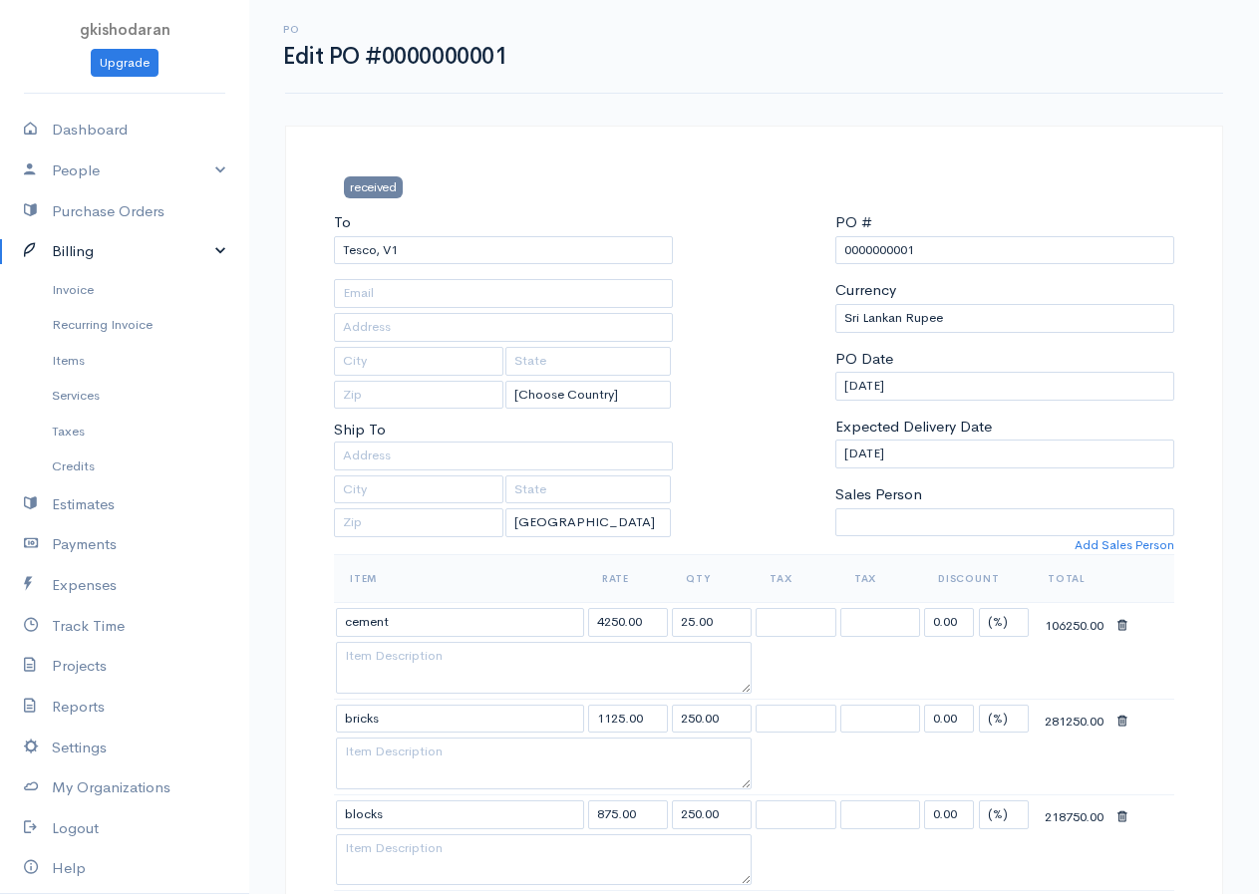
click at [92, 250] on link "Billing" at bounding box center [124, 251] width 249 height 41
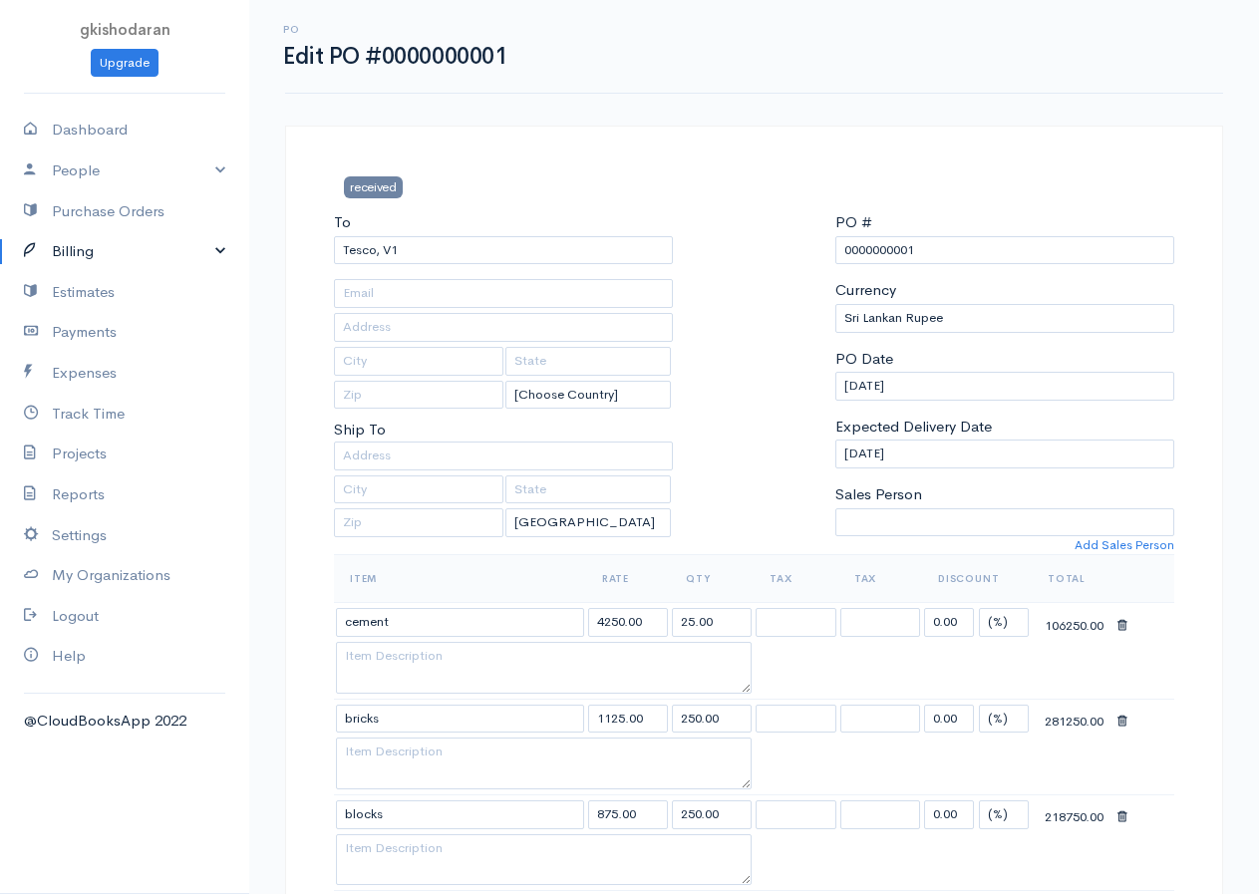
click at [92, 250] on link "Billing" at bounding box center [124, 251] width 249 height 41
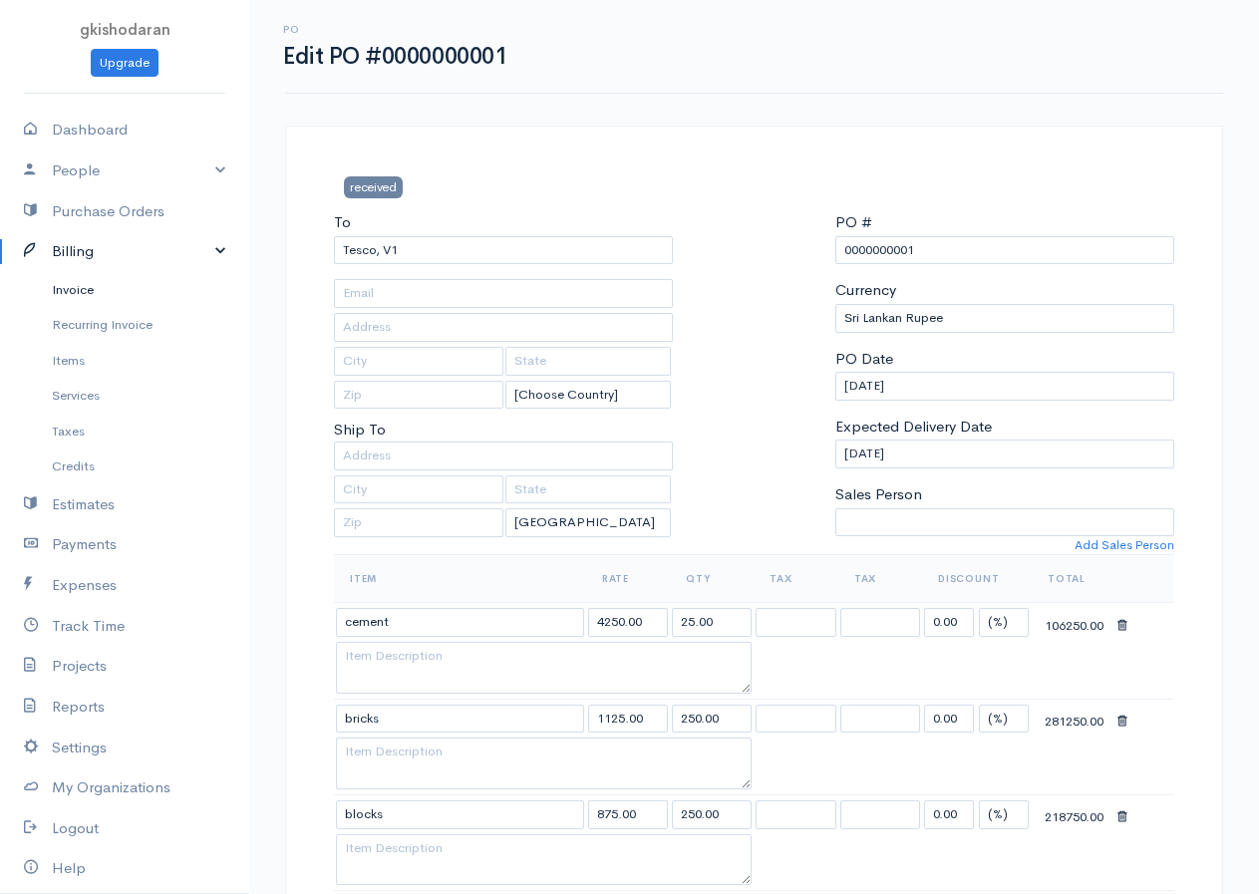
click at [91, 297] on link "Invoice" at bounding box center [124, 290] width 249 height 36
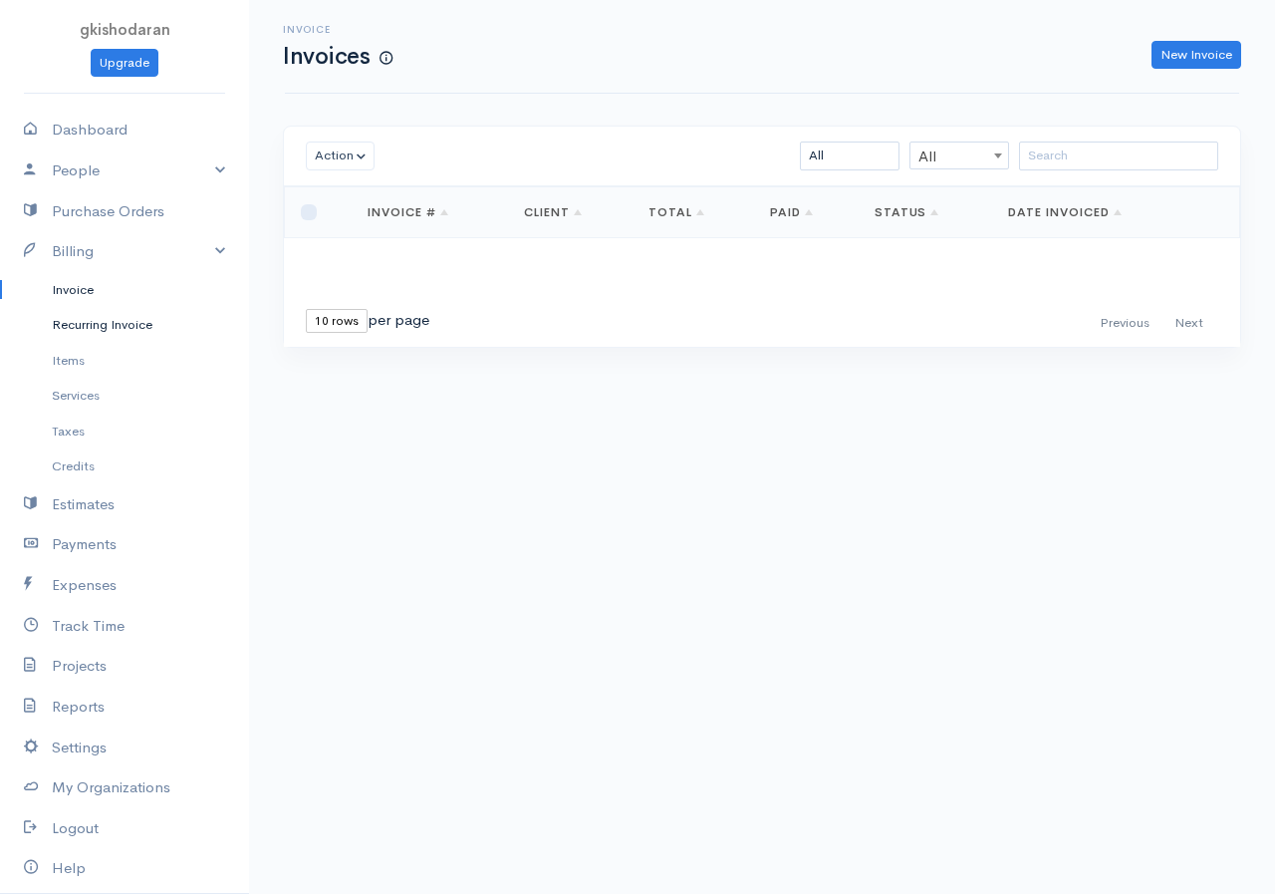
click at [151, 331] on link "Recurring Invoice" at bounding box center [124, 325] width 249 height 36
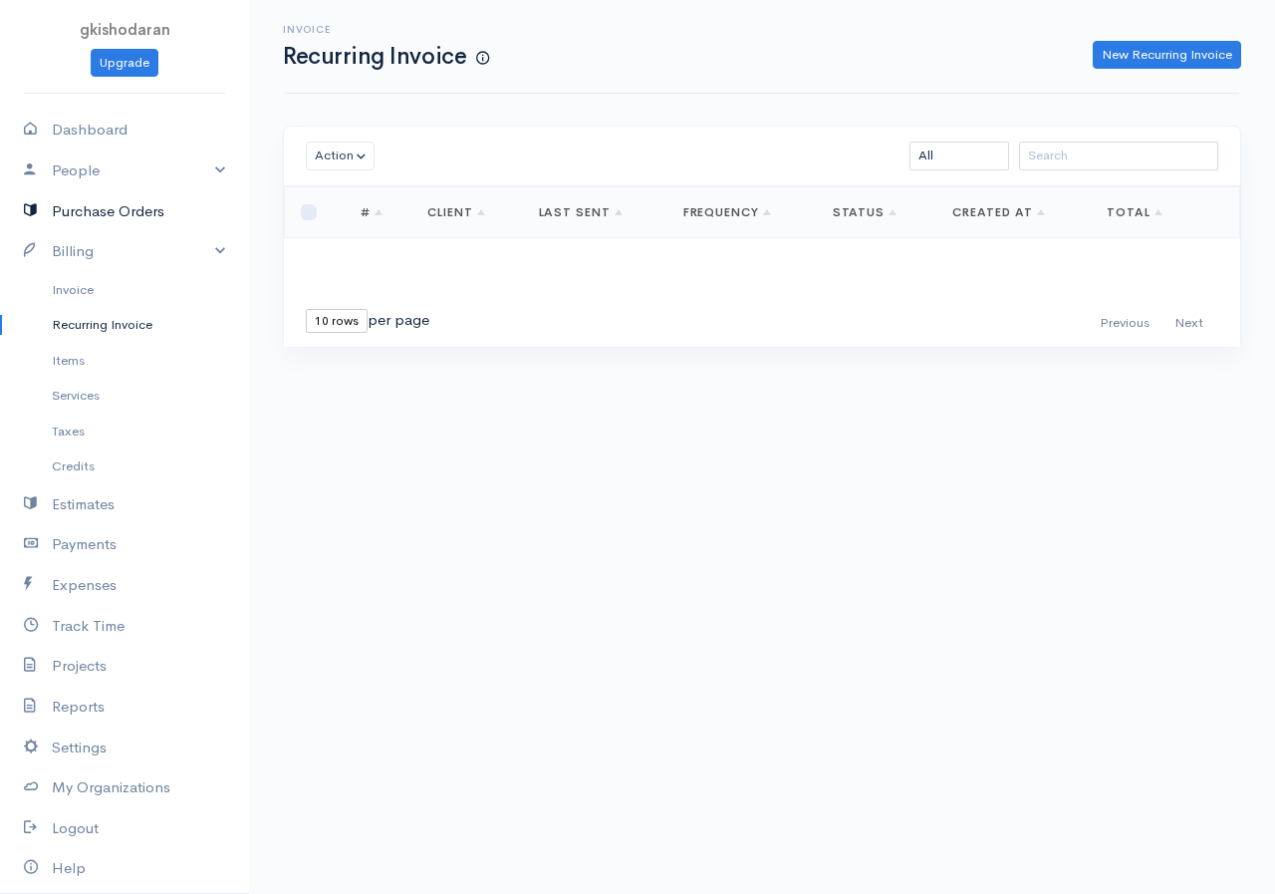
click at [144, 216] on link "Purchase Orders" at bounding box center [124, 211] width 249 height 41
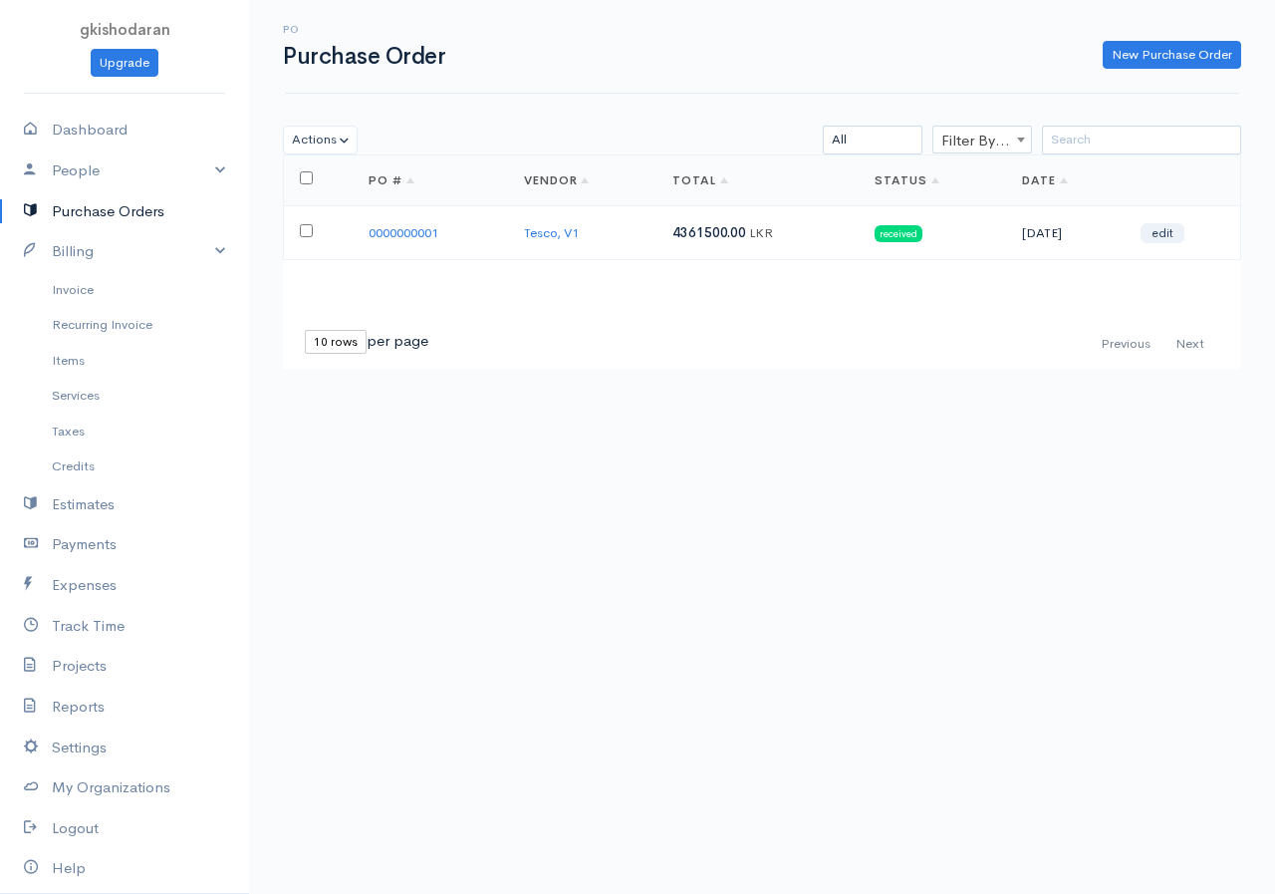
click at [303, 234] on input "checkbox" at bounding box center [306, 230] width 13 height 13
checkbox input "true"
click at [1188, 60] on link "New Purchase Order" at bounding box center [1172, 55] width 139 height 29
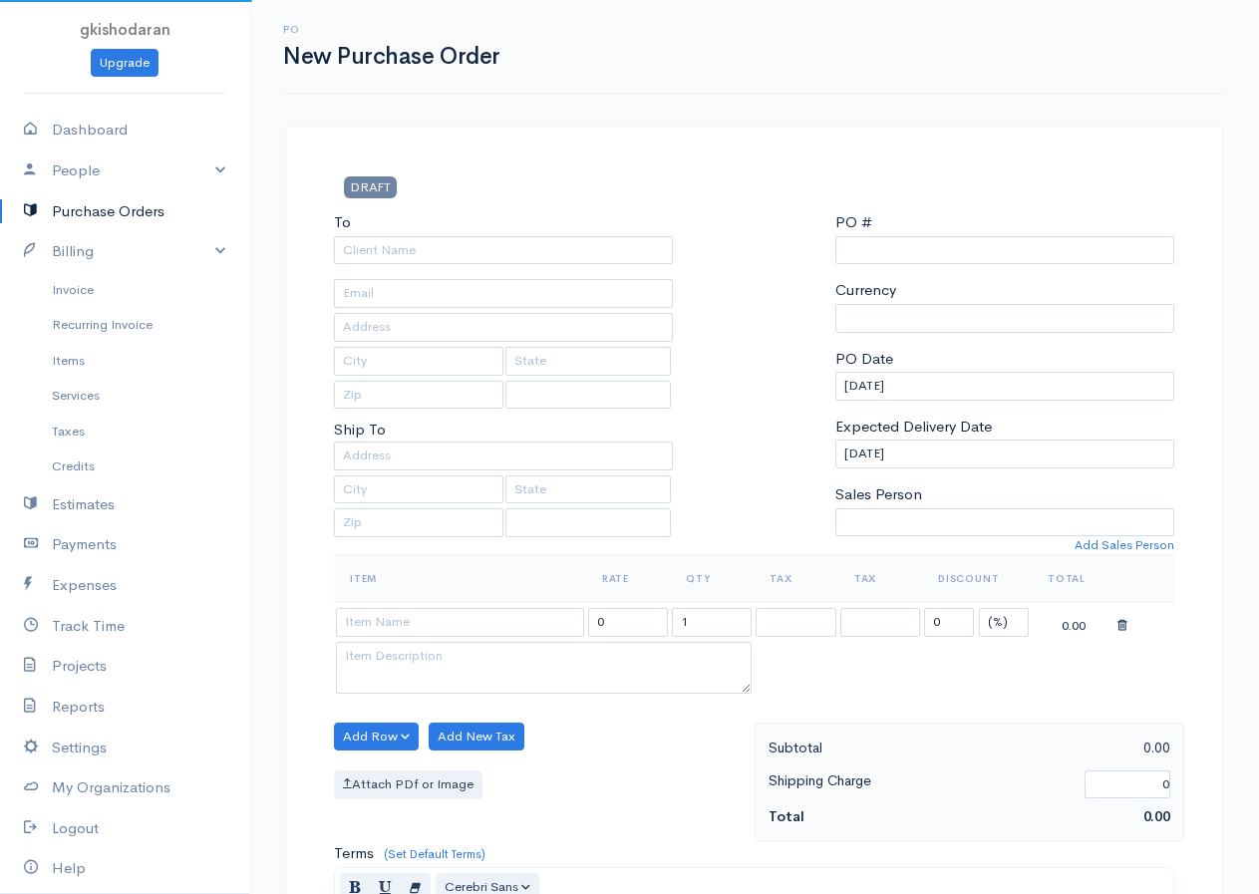
select select "LKR"
select select "[GEOGRAPHIC_DATA]"
type input "0000000002"
select select "[GEOGRAPHIC_DATA]"
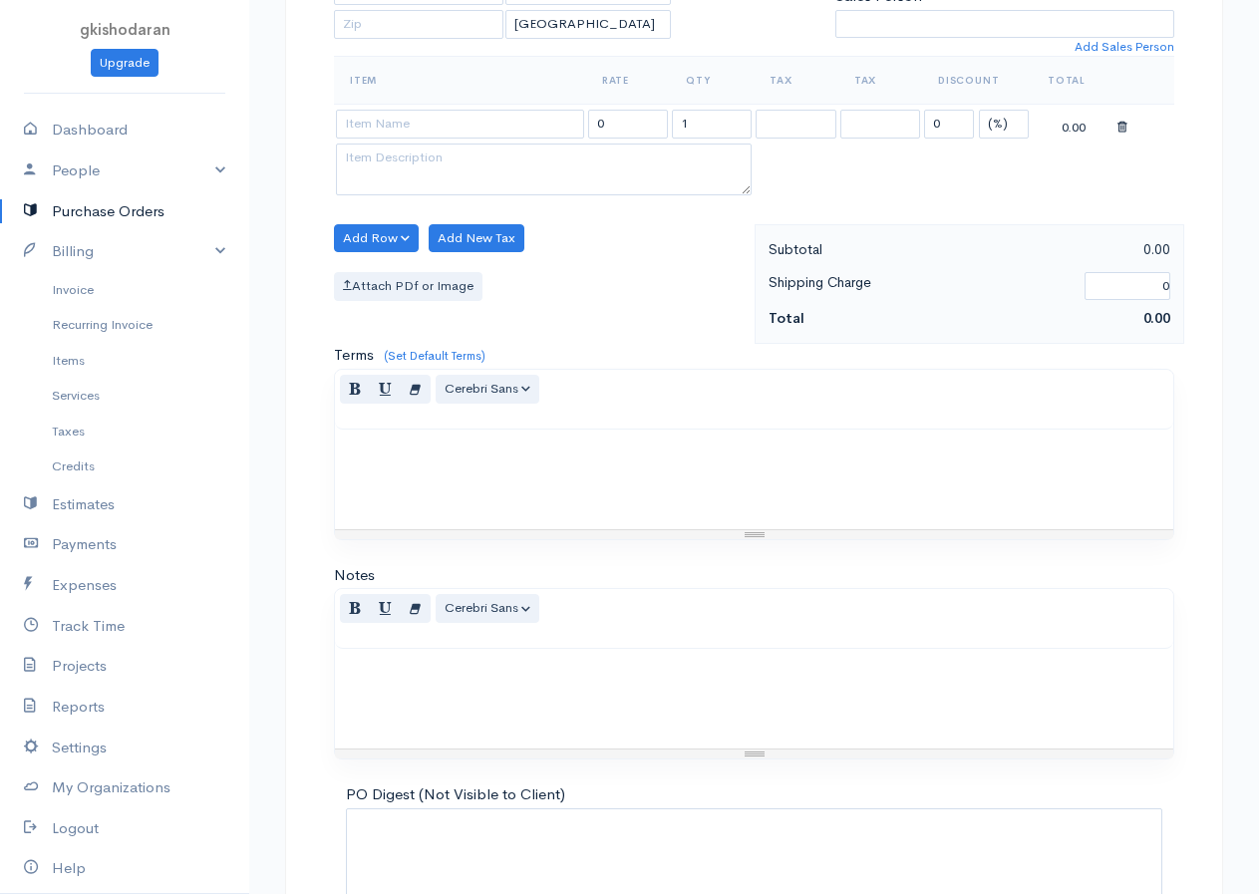
scroll to position [638, 0]
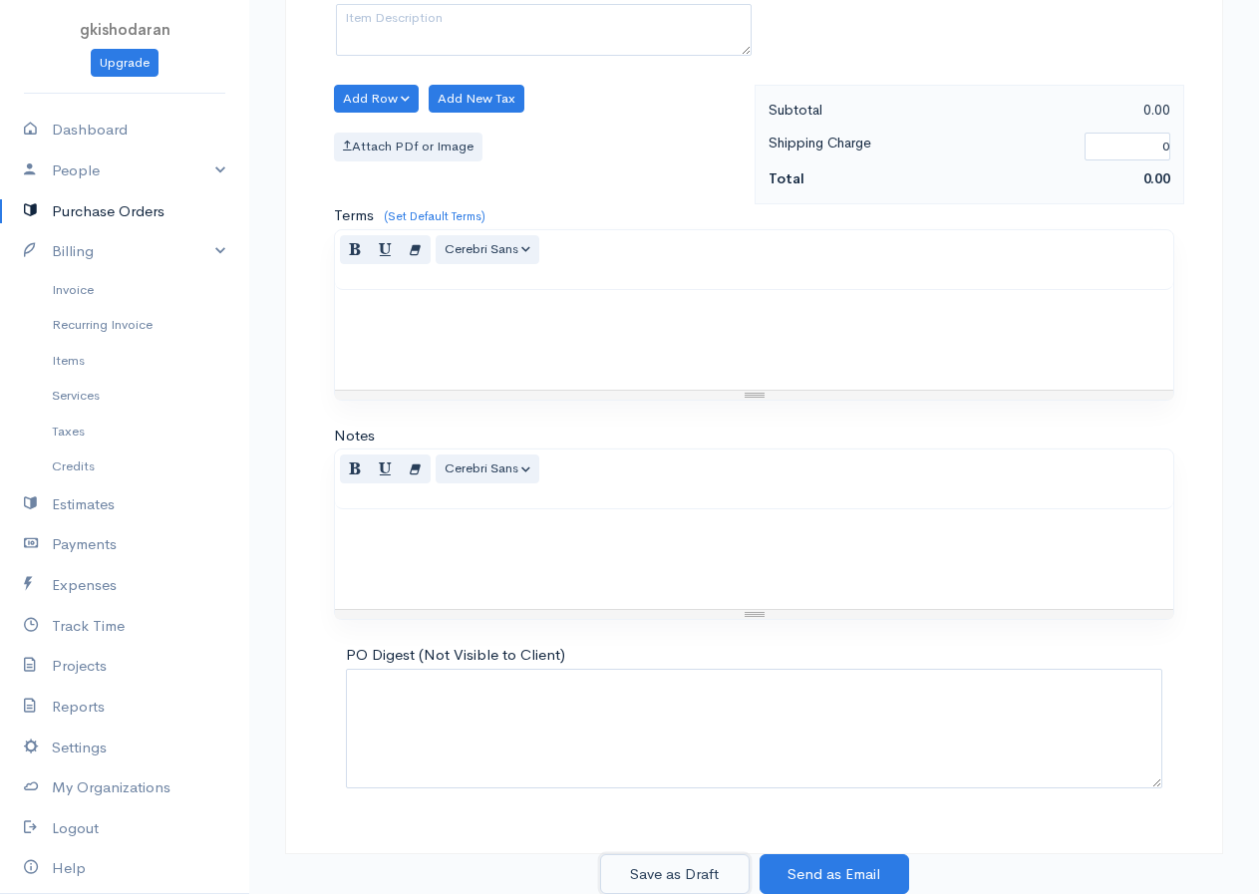
click at [682, 873] on button "Save as Draft" at bounding box center [674, 874] width 149 height 41
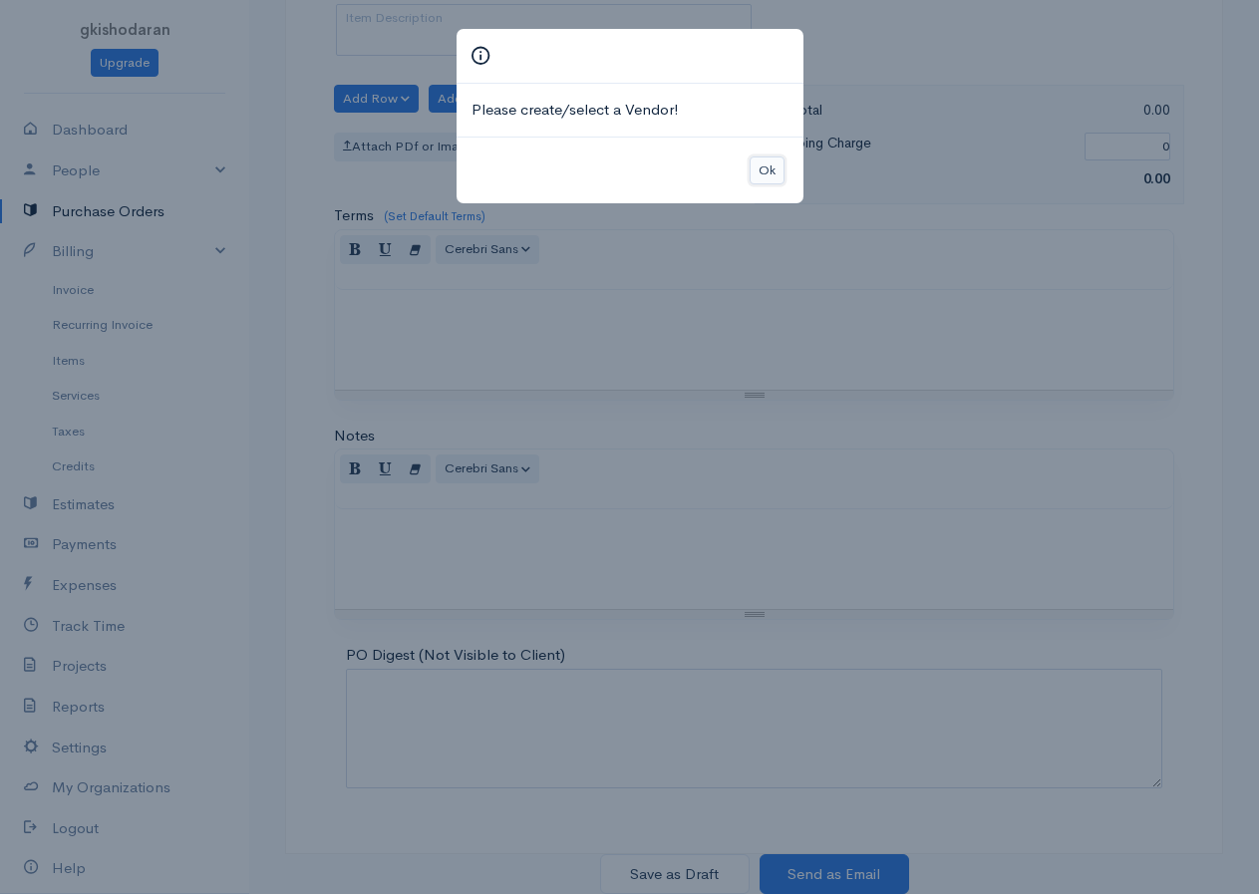
click at [763, 168] on button "Ok" at bounding box center [766, 170] width 35 height 29
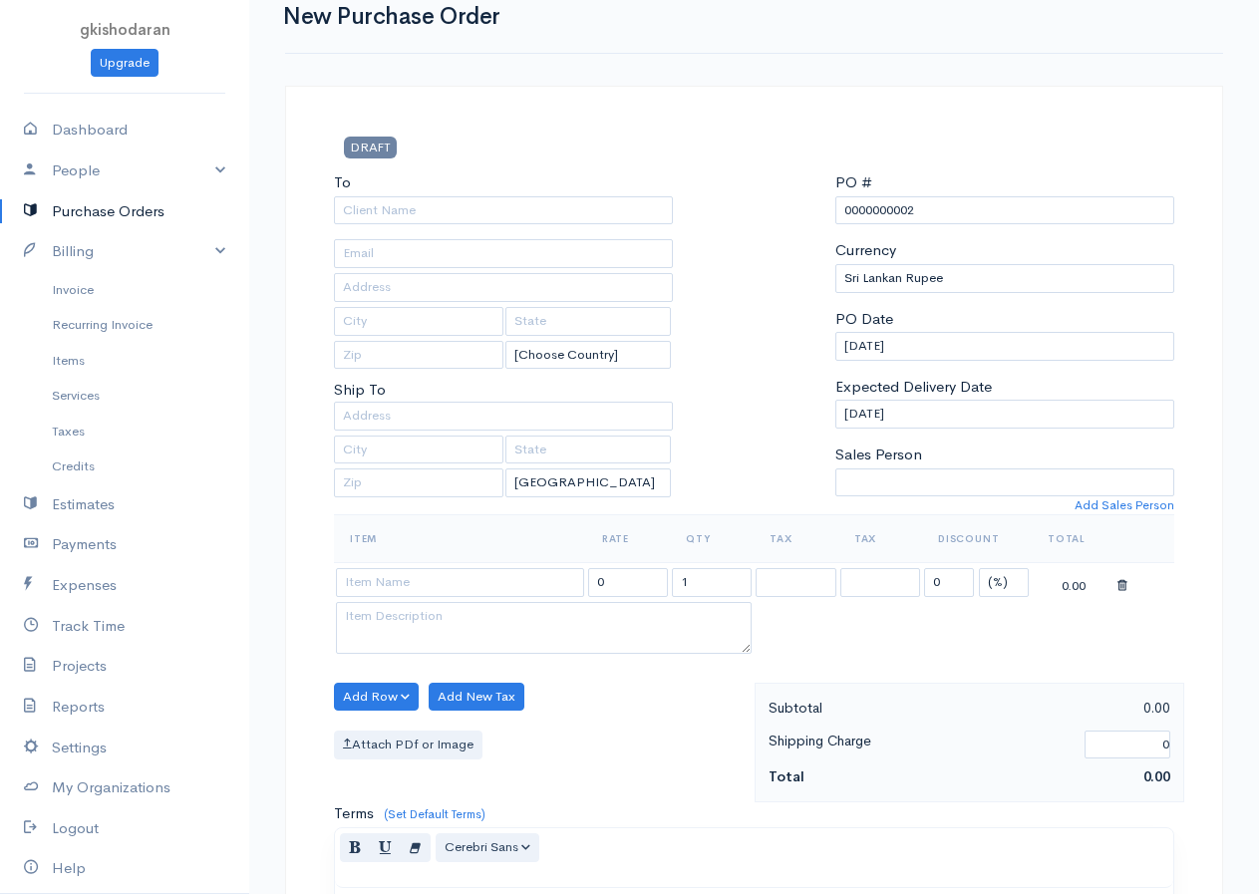
scroll to position [0, 0]
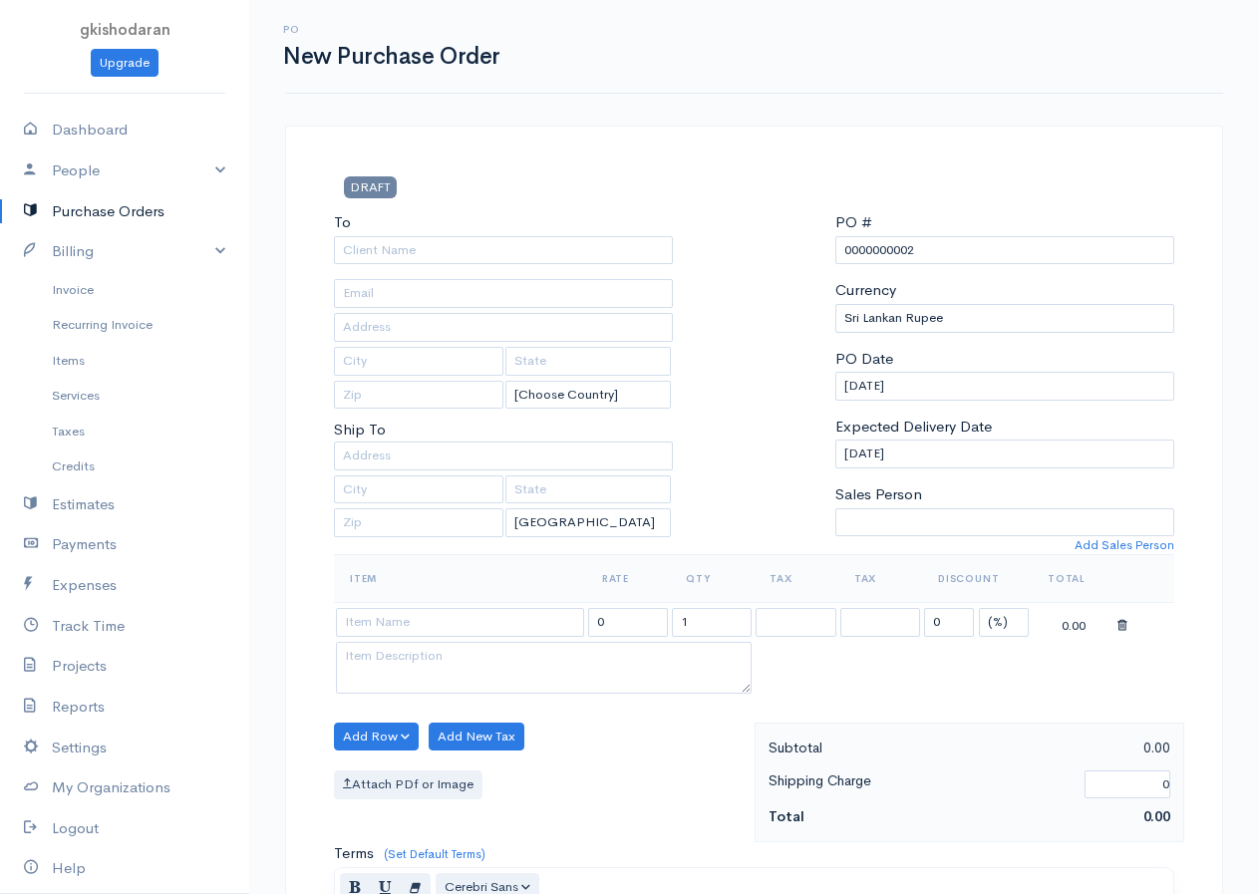
click at [85, 216] on link "Purchase Orders" at bounding box center [124, 211] width 249 height 41
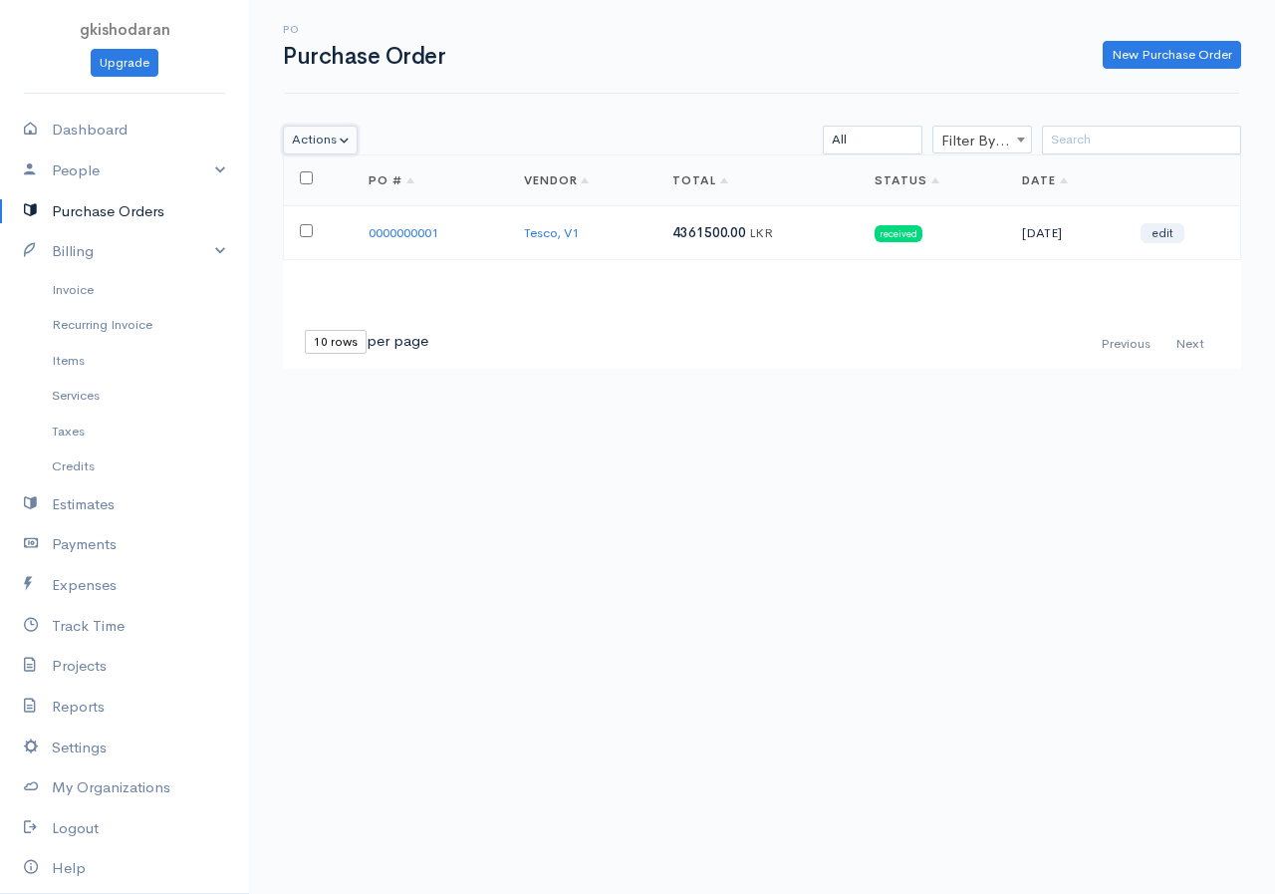
drag, startPoint x: 300, startPoint y: 152, endPoint x: 300, endPoint y: 163, distance: 11.0
click at [300, 163] on div "Actions Delete Print Send [PERSON_NAME] as Sent Mark as Received Filter By Vend…" at bounding box center [762, 272] width 1026 height 293
click at [304, 185] on th at bounding box center [318, 180] width 69 height 51
click at [308, 170] on th at bounding box center [318, 180] width 69 height 51
click at [309, 235] on input "checkbox" at bounding box center [306, 230] width 13 height 13
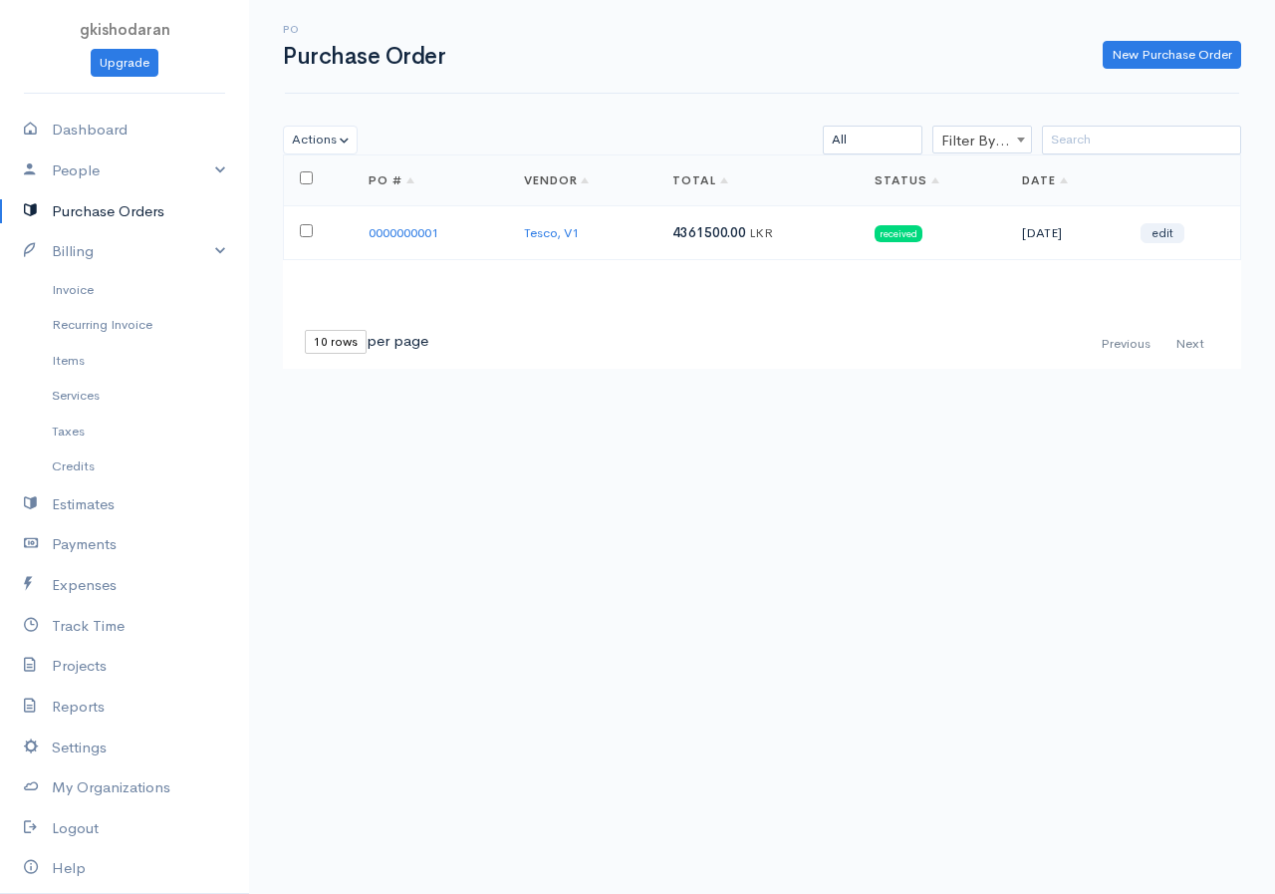
checkbox input "true"
click at [1153, 59] on link "New Purchase Order" at bounding box center [1172, 55] width 139 height 29
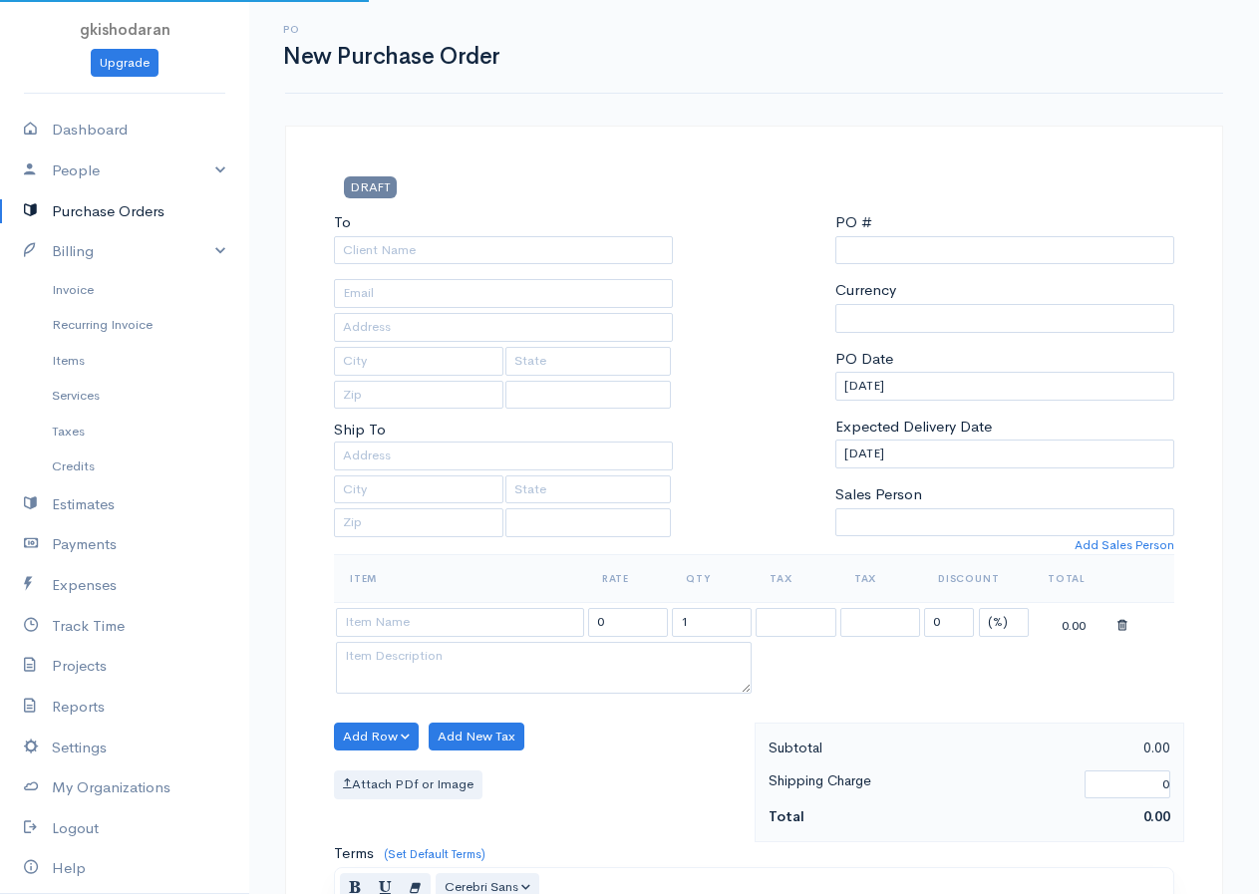
type input "0000000002"
select select "[GEOGRAPHIC_DATA]"
select select "LKR"
select select "[GEOGRAPHIC_DATA]"
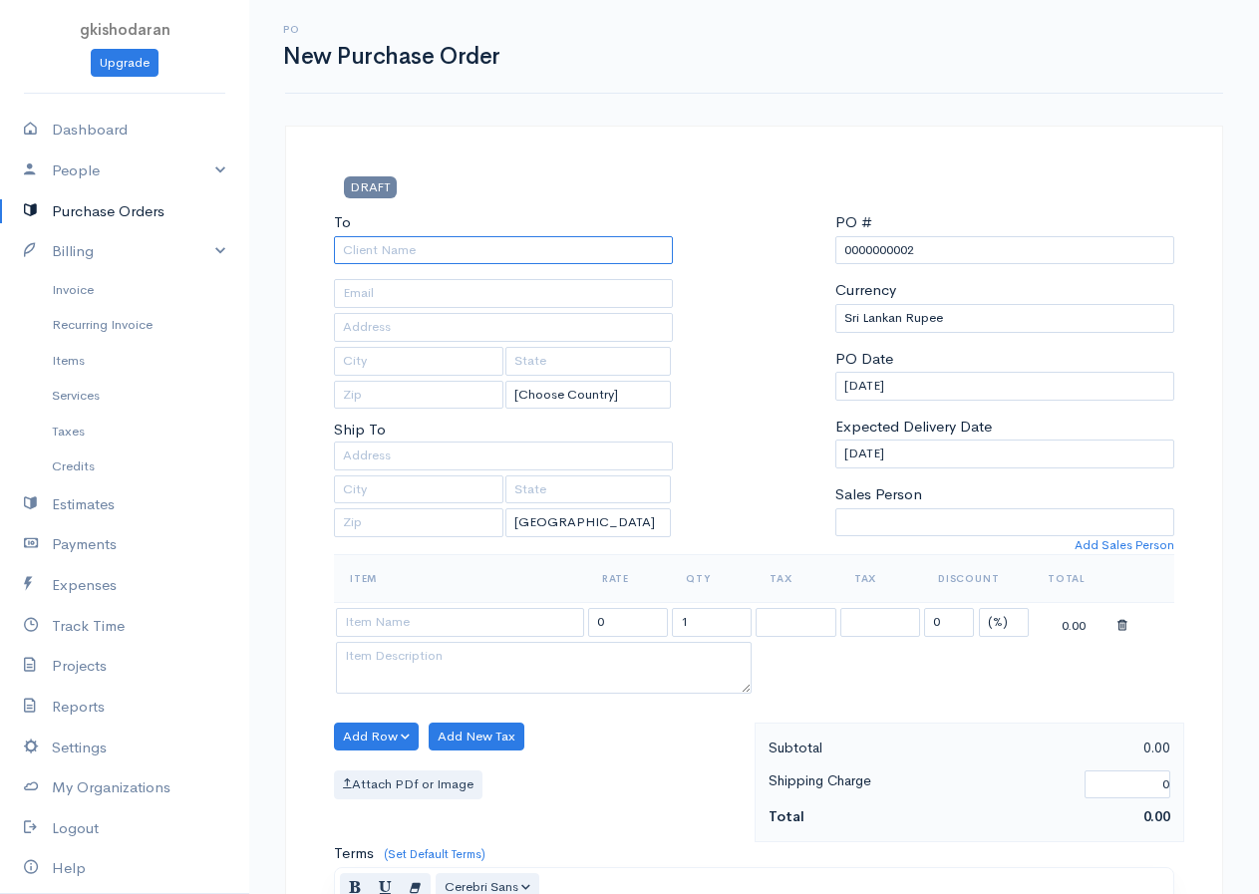
click at [384, 243] on input "To" at bounding box center [503, 250] width 339 height 29
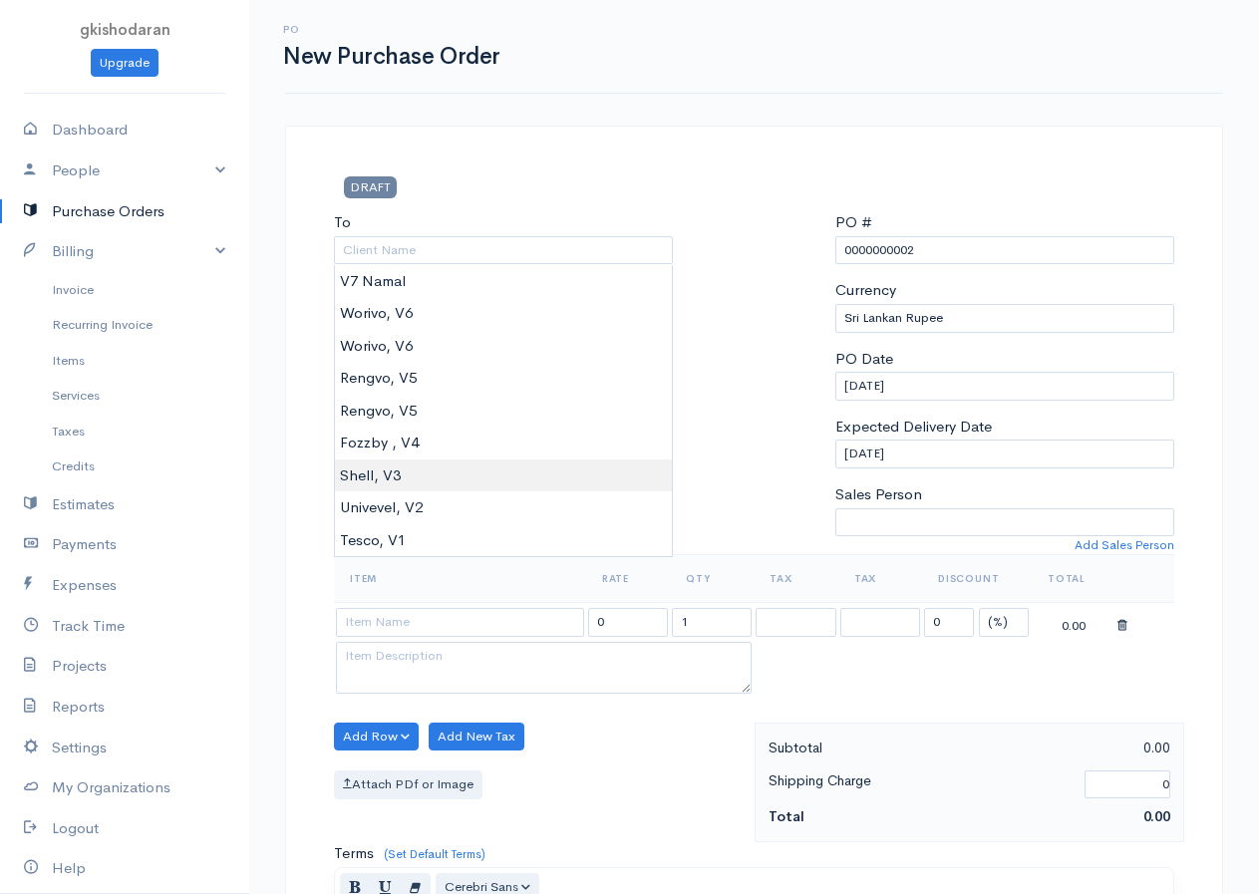
type input "Shell, V3"
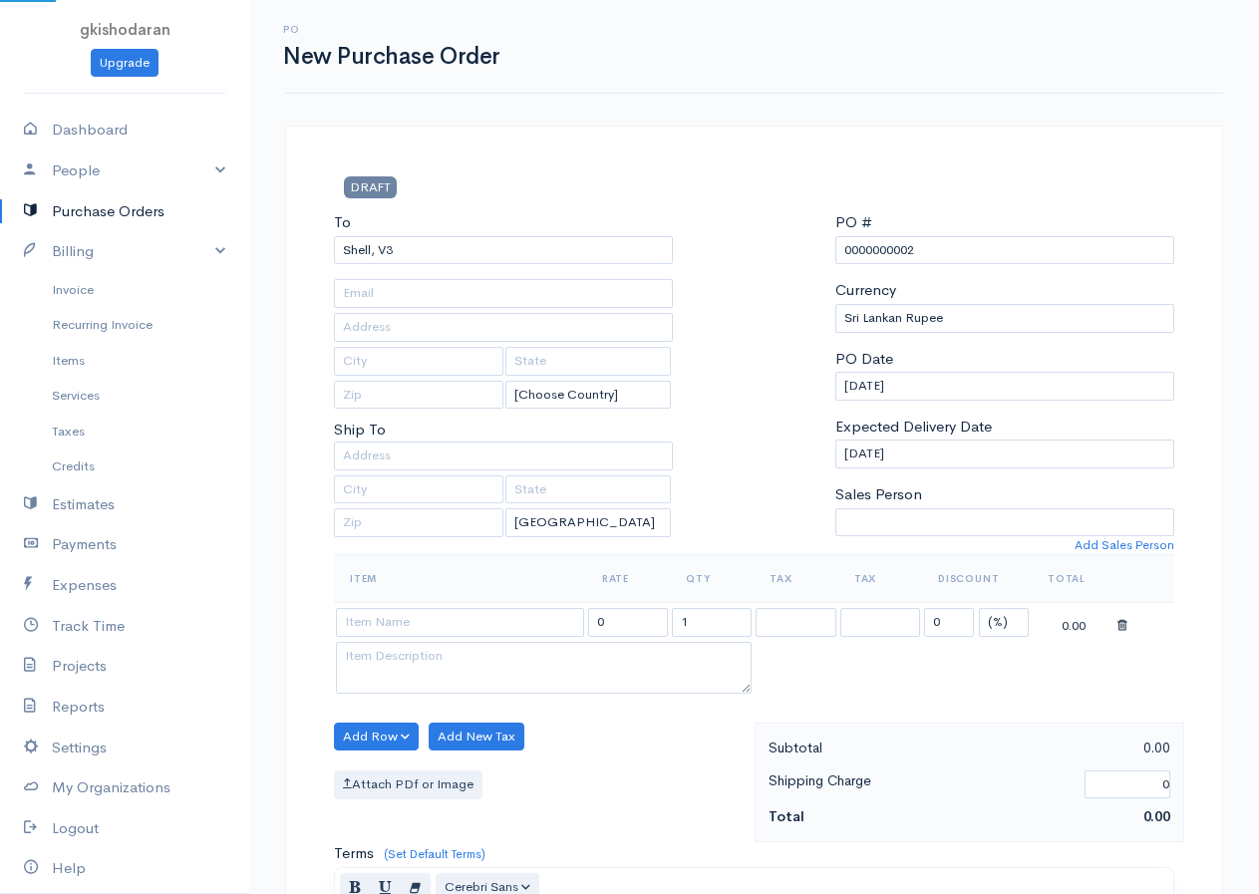
click at [402, 481] on body "gkishodaran Upgrade Dashboard People Clients Vendors Staff Users Purchase Order…" at bounding box center [629, 766] width 1259 height 1532
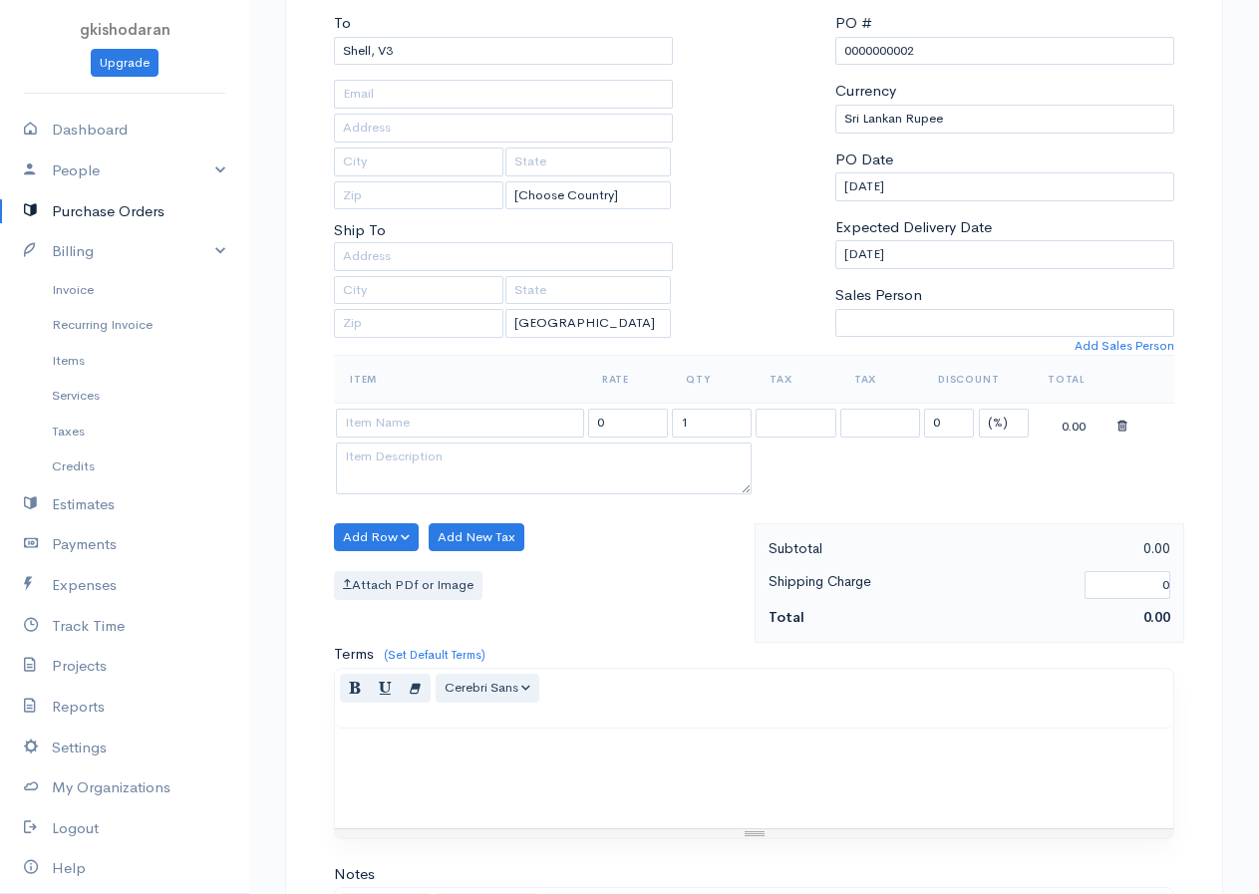
scroll to position [399, 0]
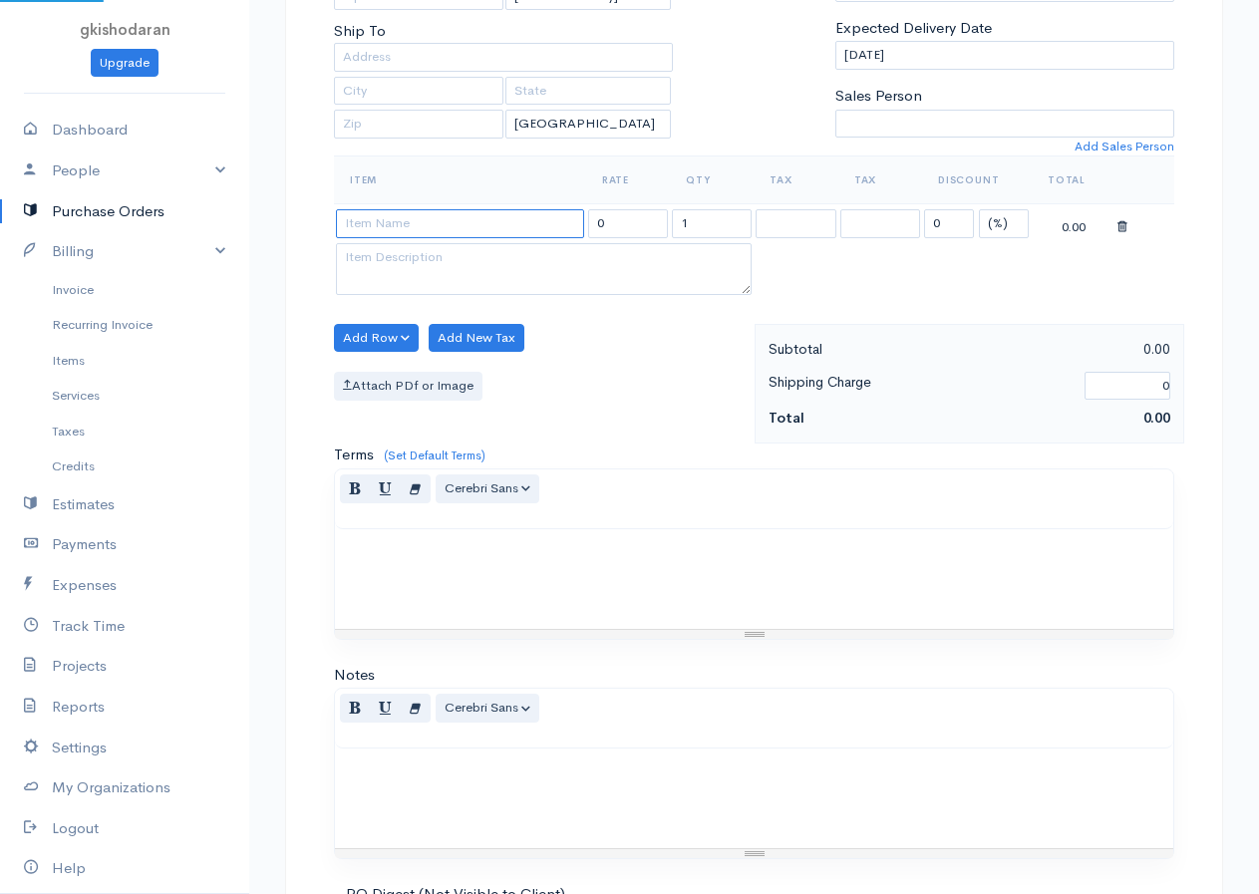
click at [385, 224] on input at bounding box center [460, 223] width 248 height 29
type input "glass"
type input "6750.00"
click at [392, 252] on body "gkishodaran Upgrade Dashboard People Clients Vendors Staff Users Purchase Order…" at bounding box center [629, 367] width 1259 height 1532
drag, startPoint x: 696, startPoint y: 241, endPoint x: 634, endPoint y: 306, distance: 89.5
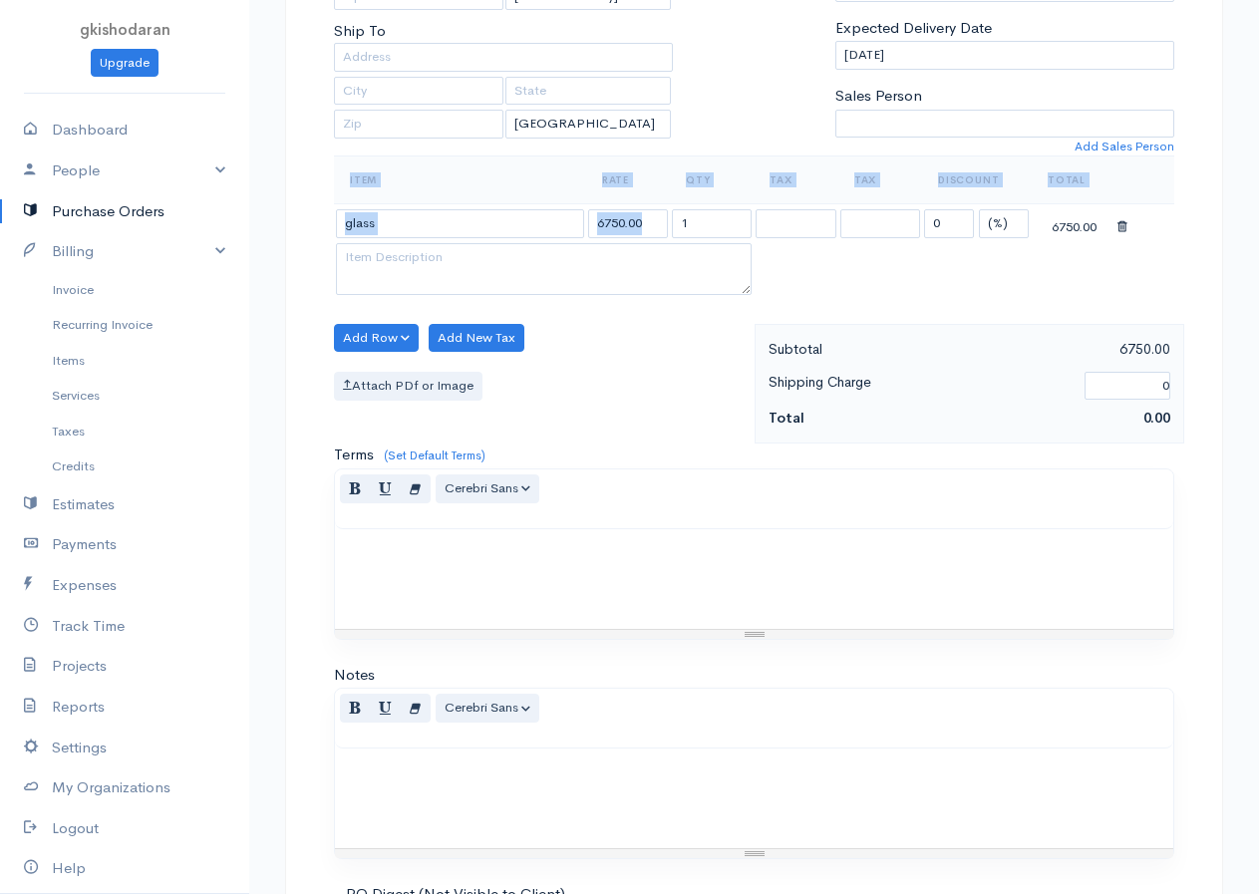
click at [634, 306] on div "Item Rate Qty Tax Tax Discount Total glass 6750.00 1 0 (%) Flat 6750.00" at bounding box center [754, 238] width 840 height 167
drag, startPoint x: 694, startPoint y: 214, endPoint x: 669, endPoint y: 240, distance: 35.9
click at [669, 240] on tr "glass 6750.00 1 0 (%) Flat 6750.00" at bounding box center [754, 223] width 840 height 39
type input "10"
click at [364, 338] on button "Add Row" at bounding box center [376, 338] width 85 height 29
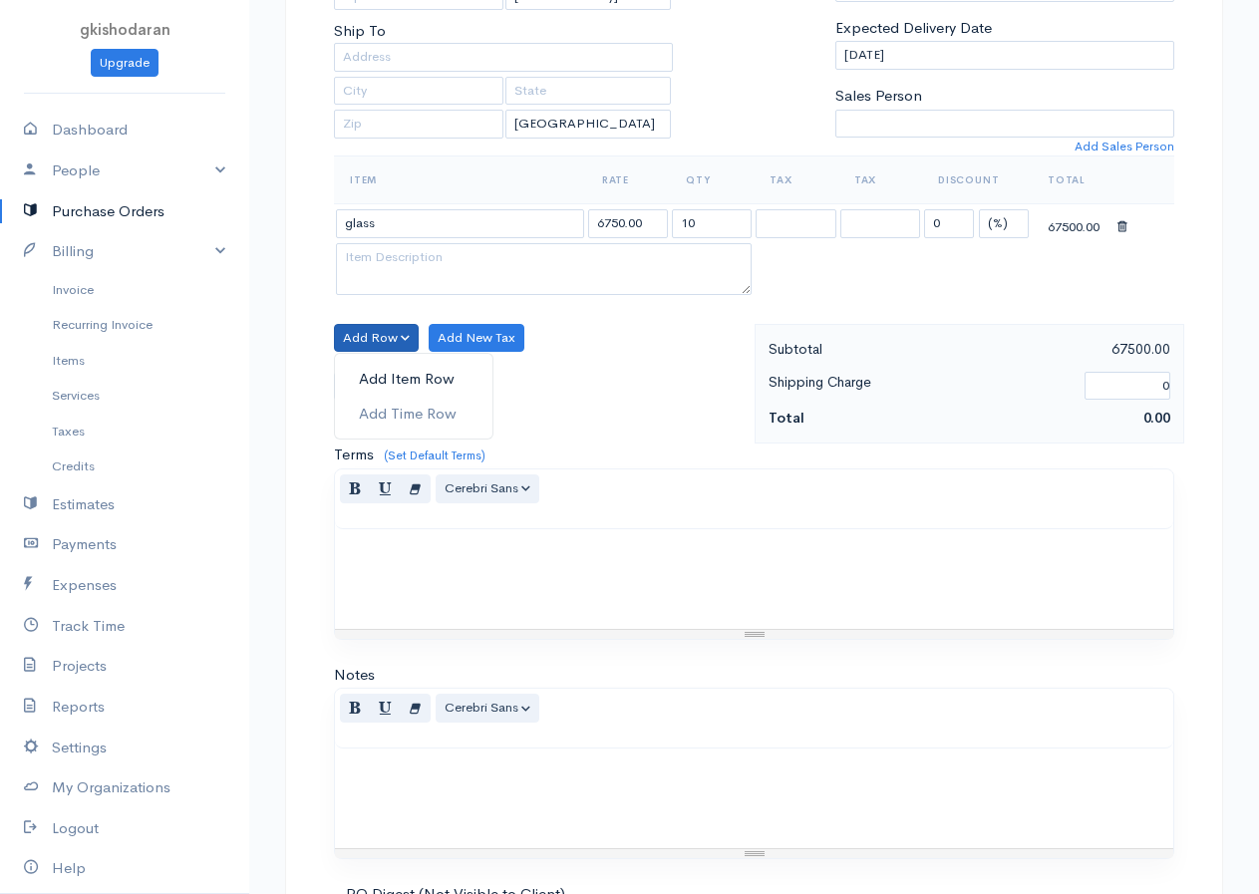
click at [363, 389] on link "Add Item Row" at bounding box center [413, 379] width 157 height 35
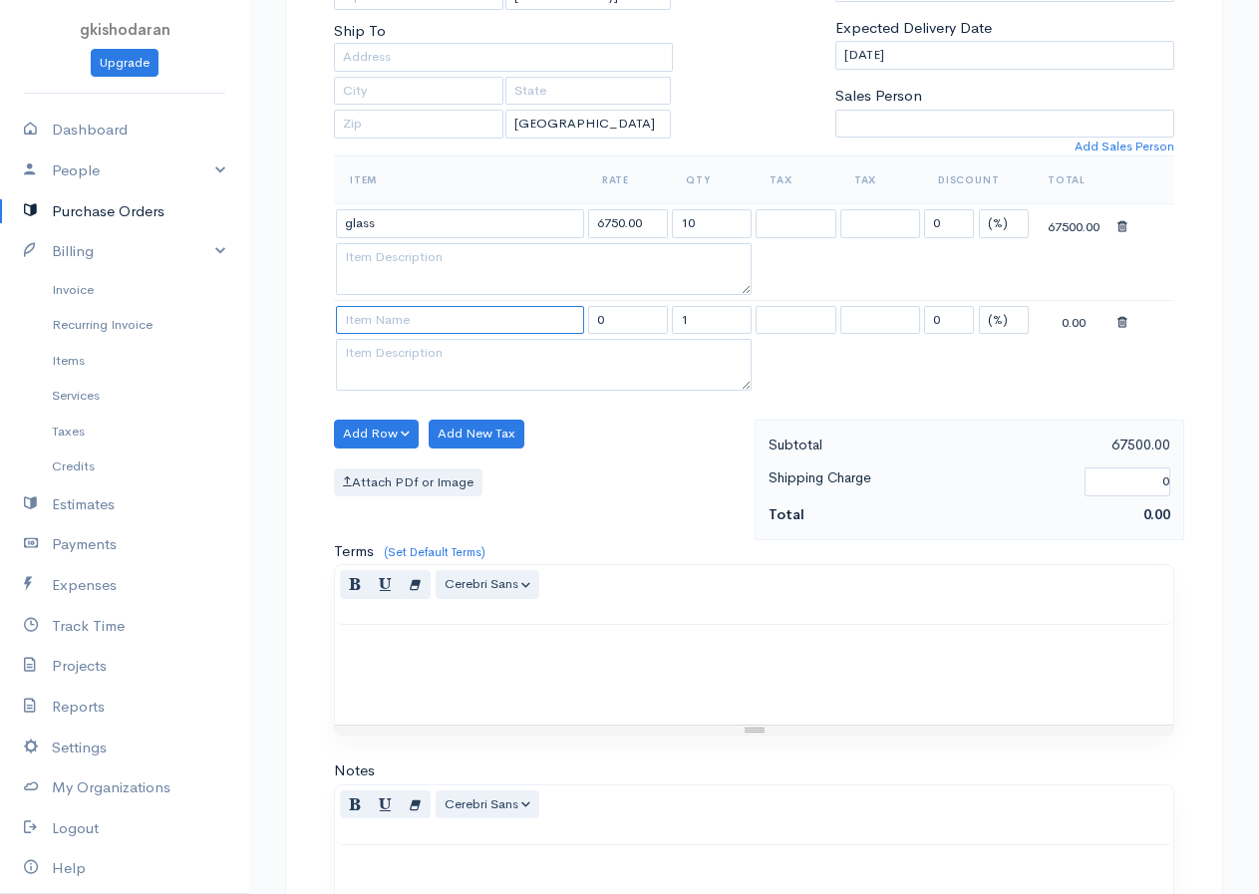
click at [370, 323] on input at bounding box center [460, 320] width 248 height 29
type input "tiles"
type input "595.00"
click at [426, 357] on body "gkishodaran Upgrade Dashboard People Clients Vendors Staff Users Purchase Order…" at bounding box center [629, 414] width 1259 height 1627
drag, startPoint x: 707, startPoint y: 324, endPoint x: 669, endPoint y: 366, distance: 57.1
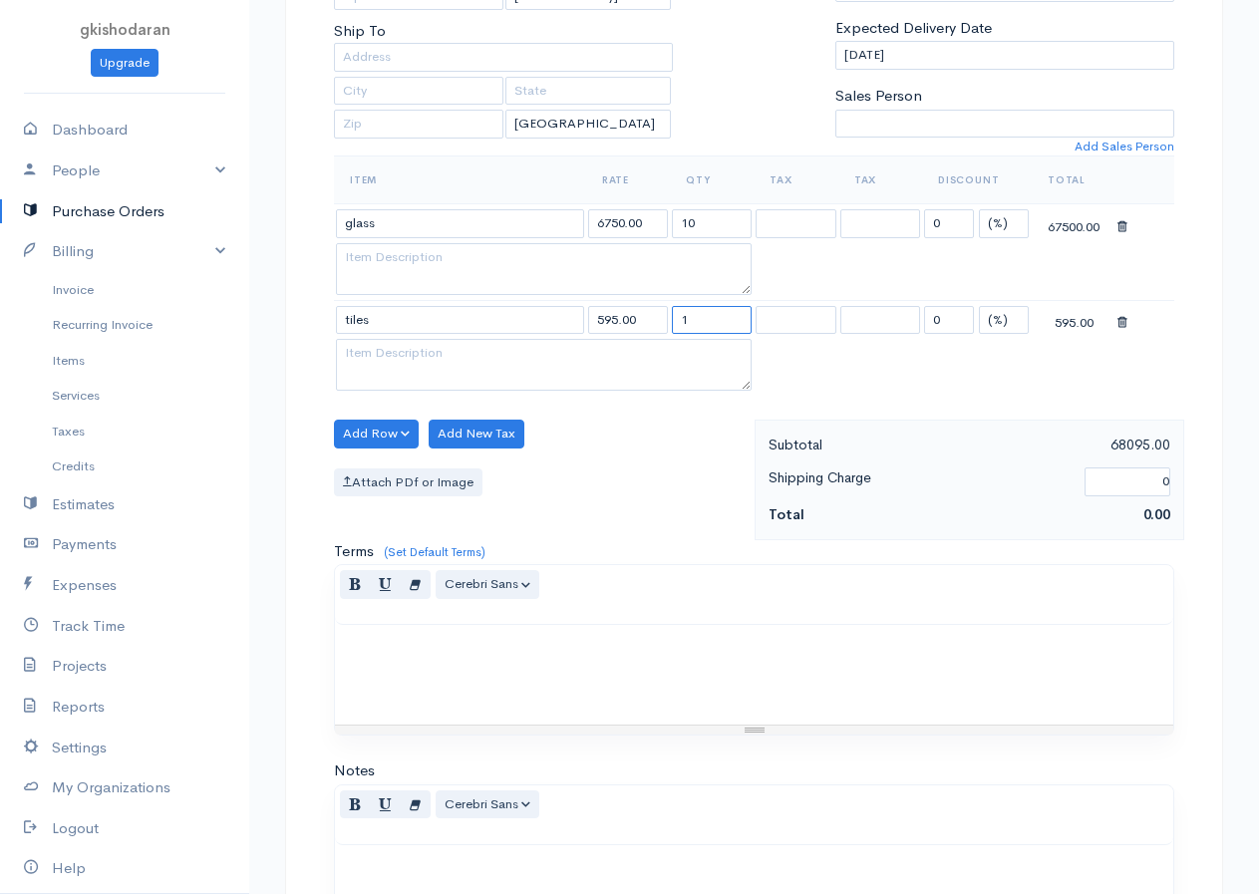
click at [669, 366] on tbody "glass 6750.00 10 0 (%) Flat 67500.00 tiles 595.00 1 0 (%) Flat 595.00" at bounding box center [754, 299] width 840 height 191
type input "250"
click at [396, 425] on button "Add Row" at bounding box center [376, 434] width 85 height 29
click at [377, 474] on link "Add Item Row" at bounding box center [413, 474] width 157 height 35
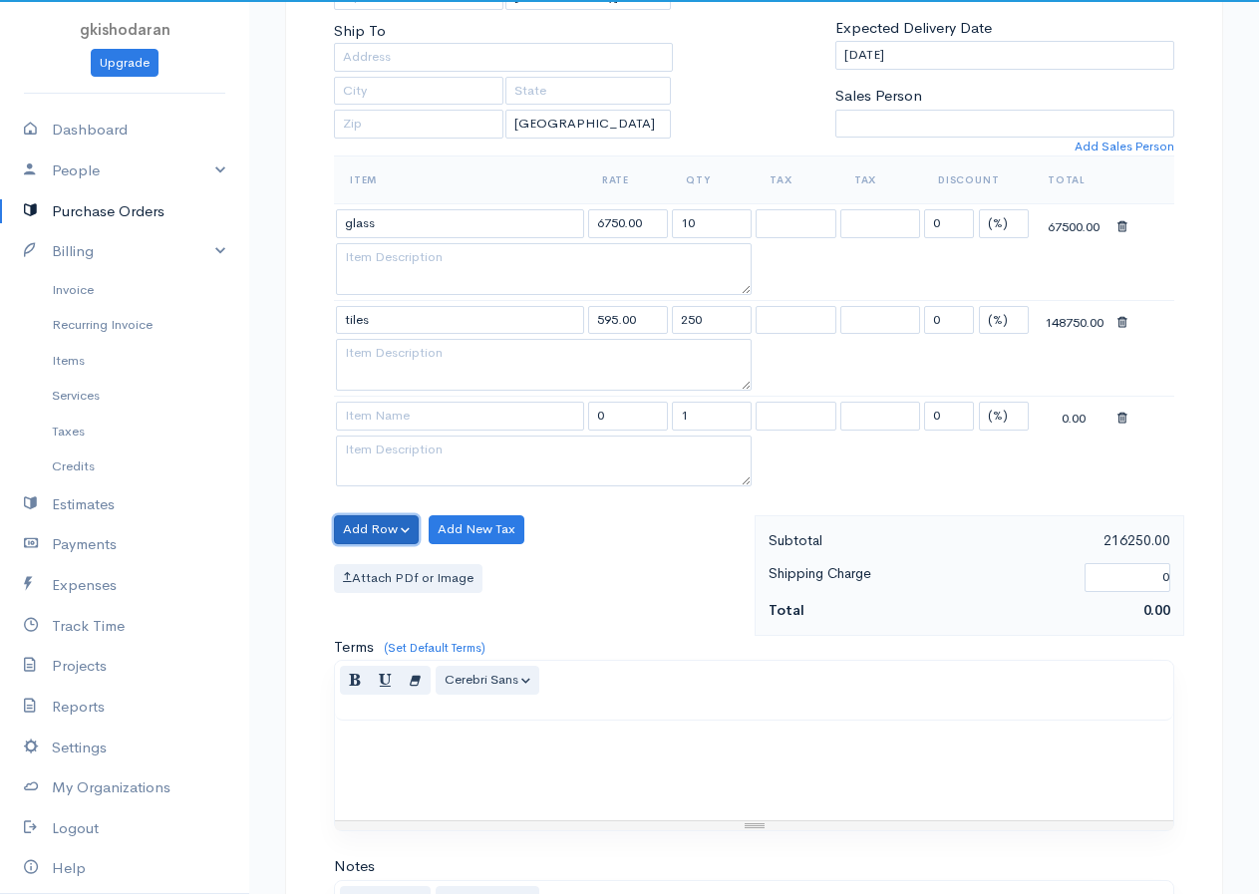
click at [365, 529] on button "Add Row" at bounding box center [376, 529] width 85 height 29
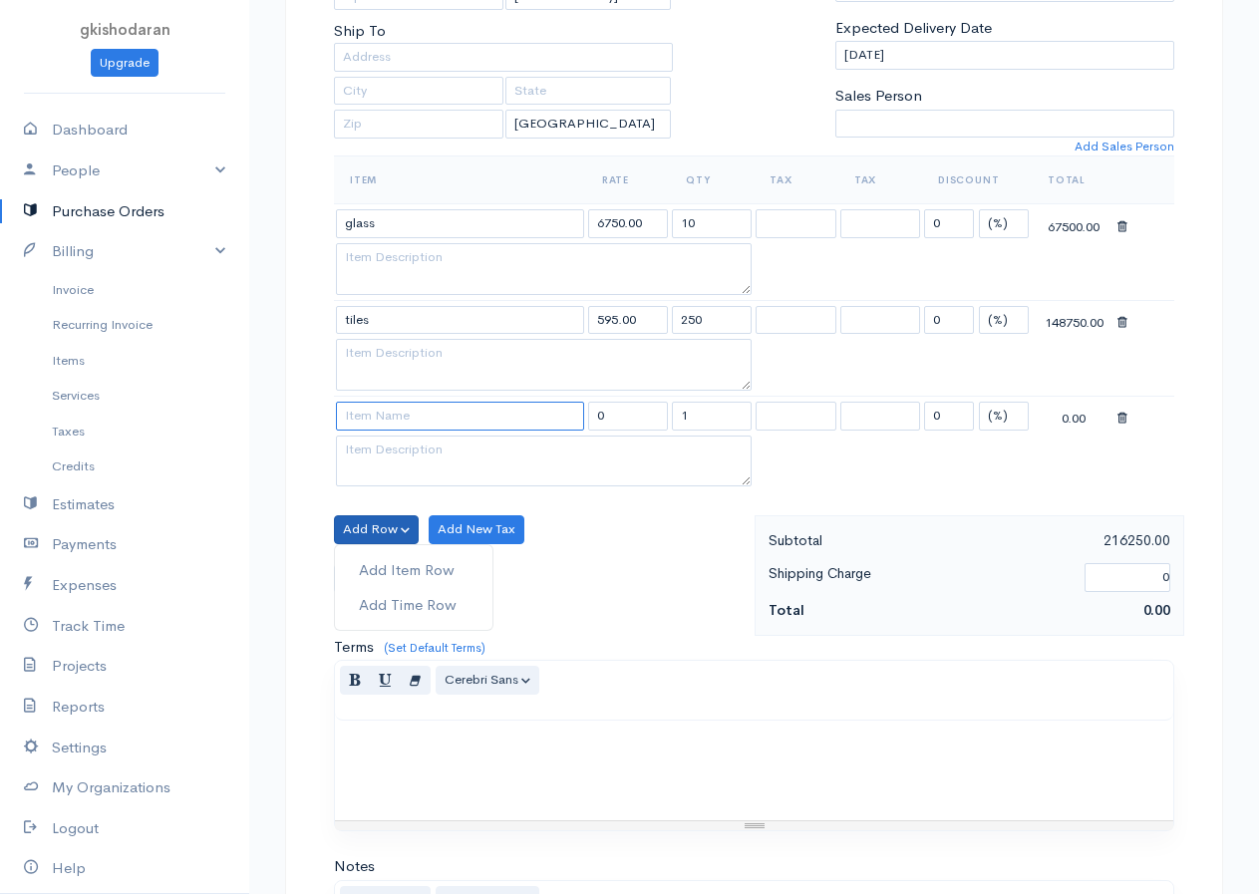
click at [395, 421] on input at bounding box center [460, 416] width 248 height 29
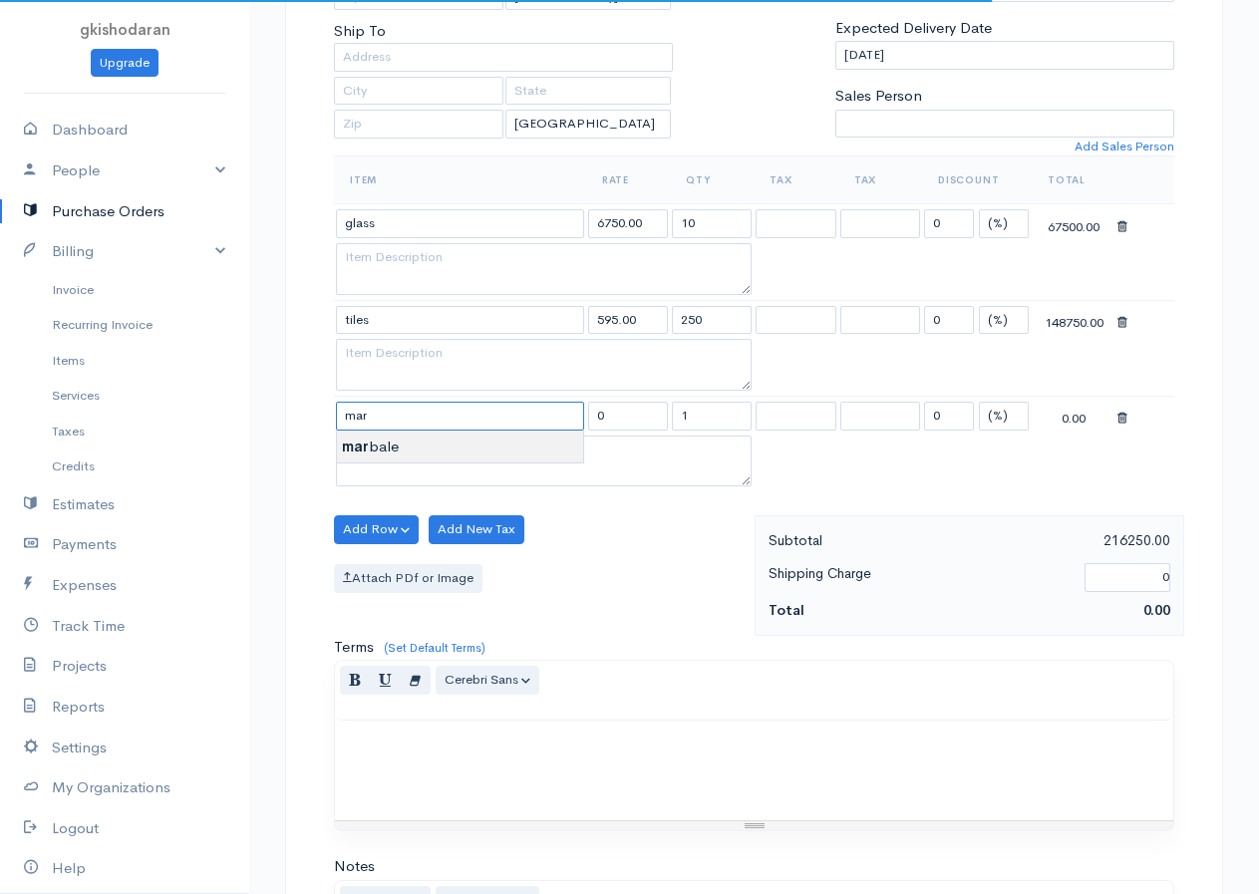
type input "marbale"
type input "1312.50"
click at [386, 451] on body "gkishodaran Upgrade Dashboard People Clients Vendors Staff Users Purchase Order…" at bounding box center [629, 463] width 1259 height 1724
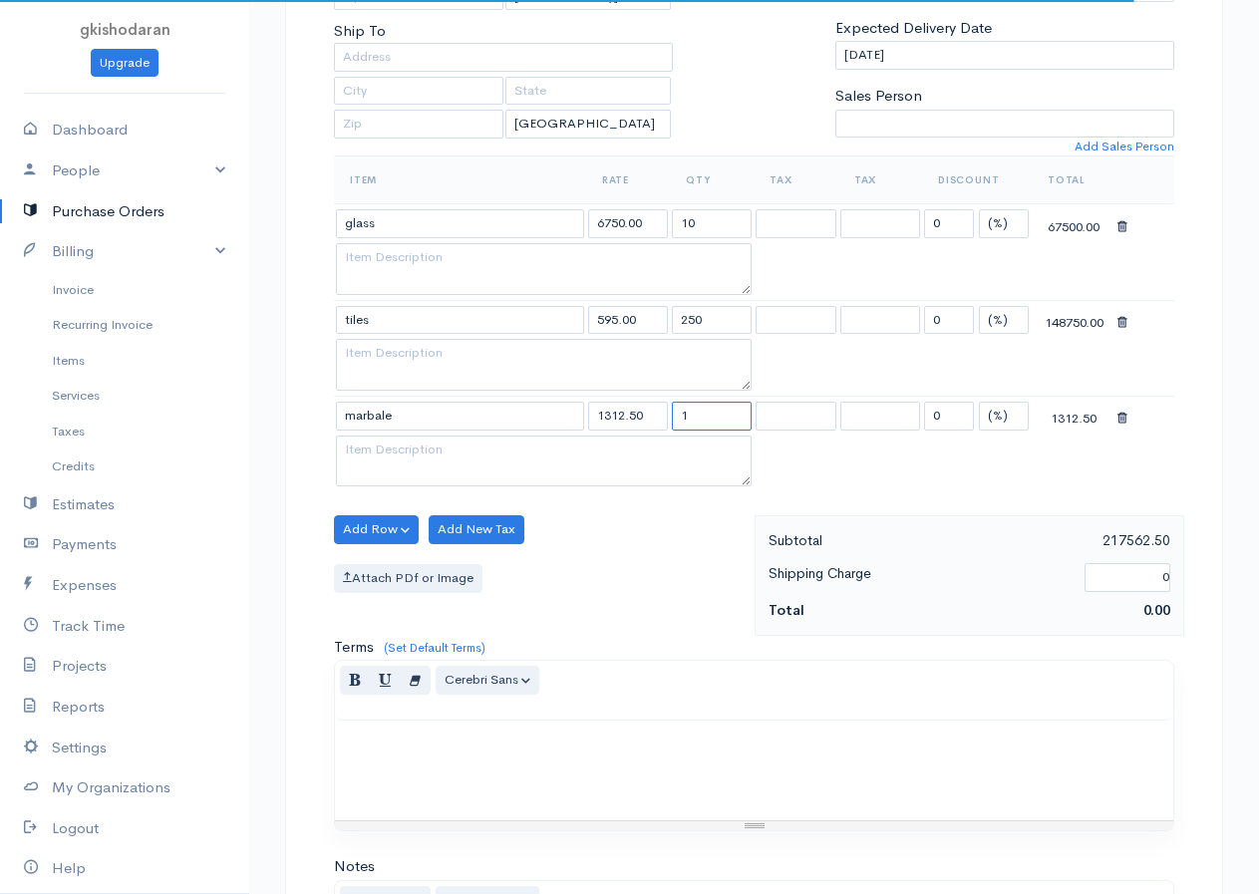
drag, startPoint x: 683, startPoint y: 396, endPoint x: 751, endPoint y: 409, distance: 70.0
click at [751, 409] on td "1" at bounding box center [712, 415] width 84 height 39
drag, startPoint x: 707, startPoint y: 417, endPoint x: 678, endPoint y: 425, distance: 31.2
click at [678, 425] on input "1" at bounding box center [712, 416] width 80 height 29
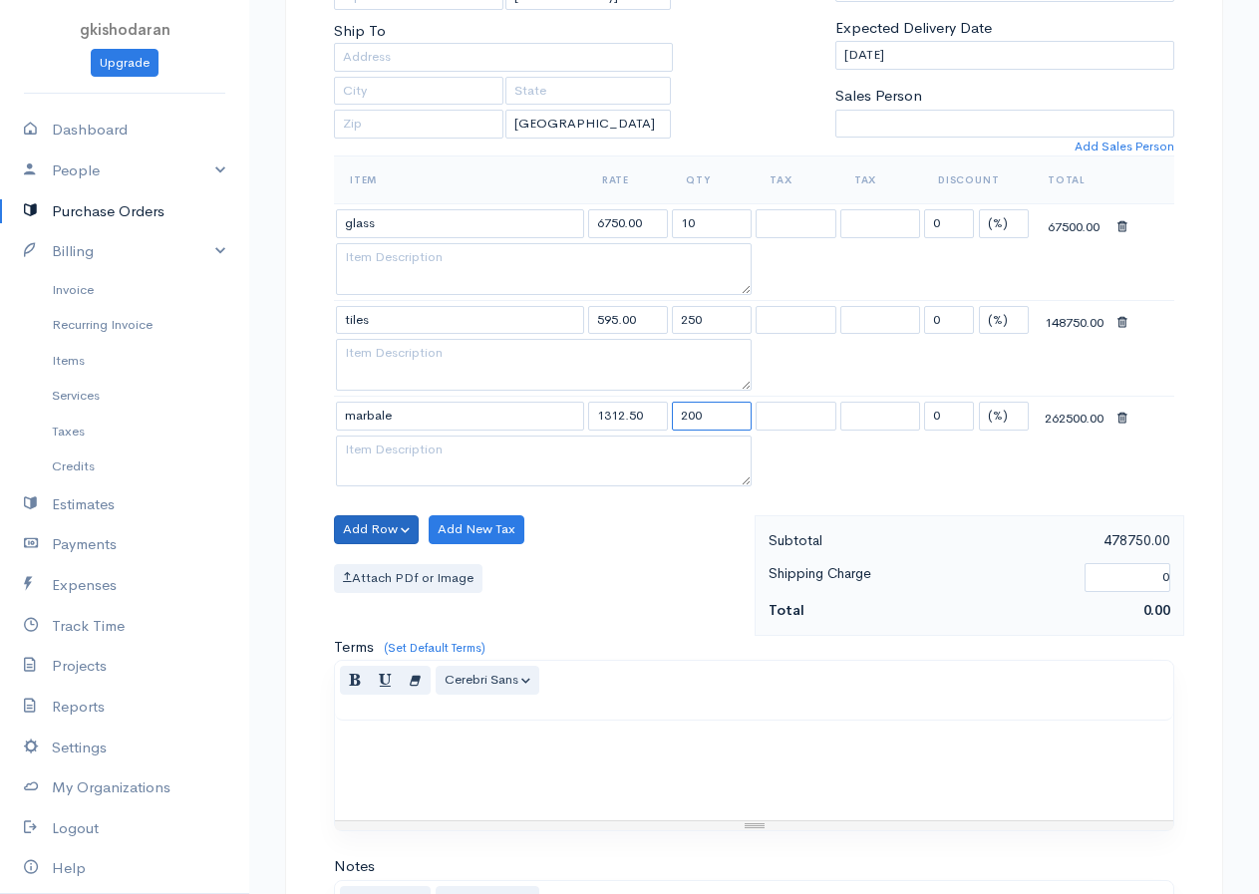
type input "200"
click at [364, 527] on button "Add Row" at bounding box center [376, 529] width 85 height 29
click at [379, 562] on link "Add Item Row" at bounding box center [413, 570] width 157 height 35
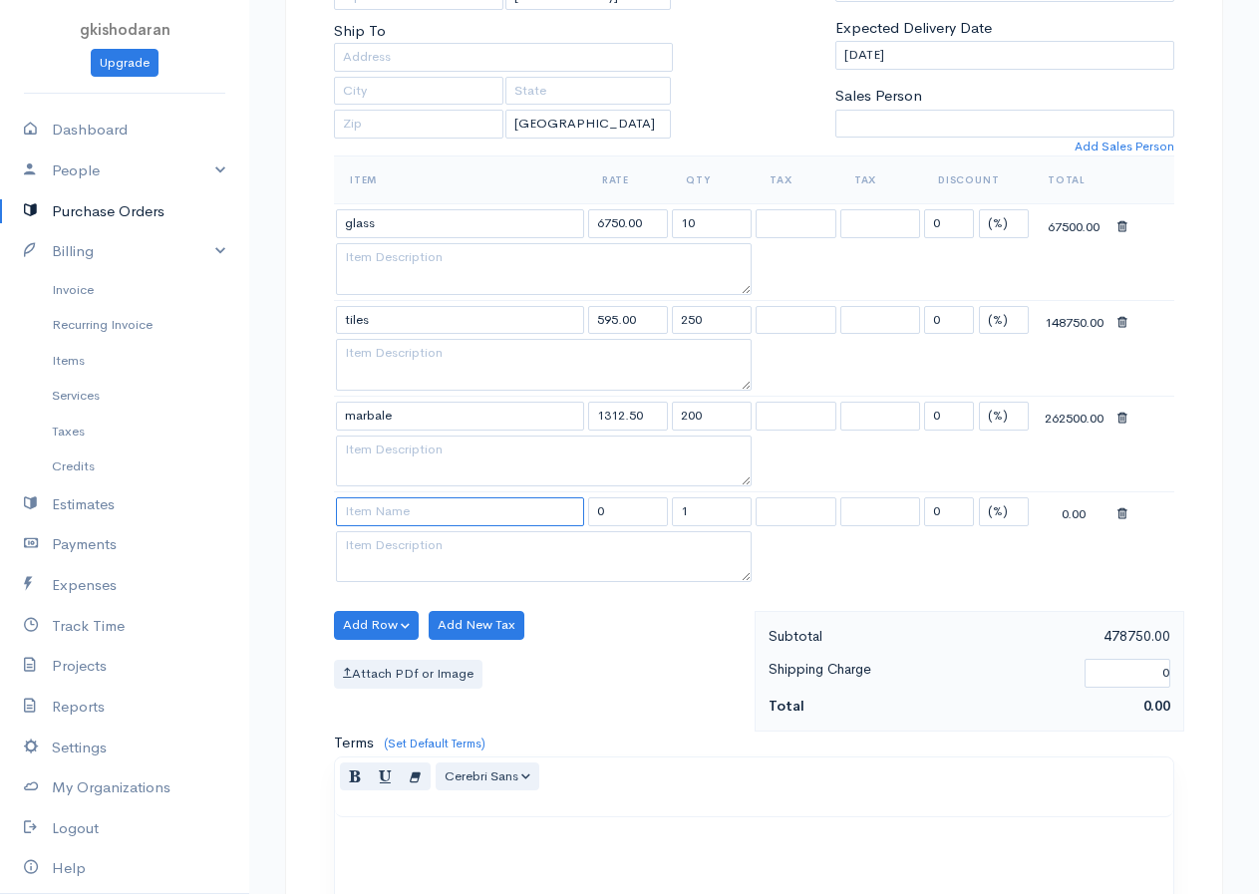
click at [383, 521] on input at bounding box center [460, 511] width 248 height 29
type input "metal sheet"
type input "11.25"
click at [395, 547] on body "gkishodaran Upgrade Dashboard People Clients Vendors Staff Users Purchase Order…" at bounding box center [629, 511] width 1259 height 1820
drag, startPoint x: 712, startPoint y: 503, endPoint x: 658, endPoint y: 540, distance: 66.1
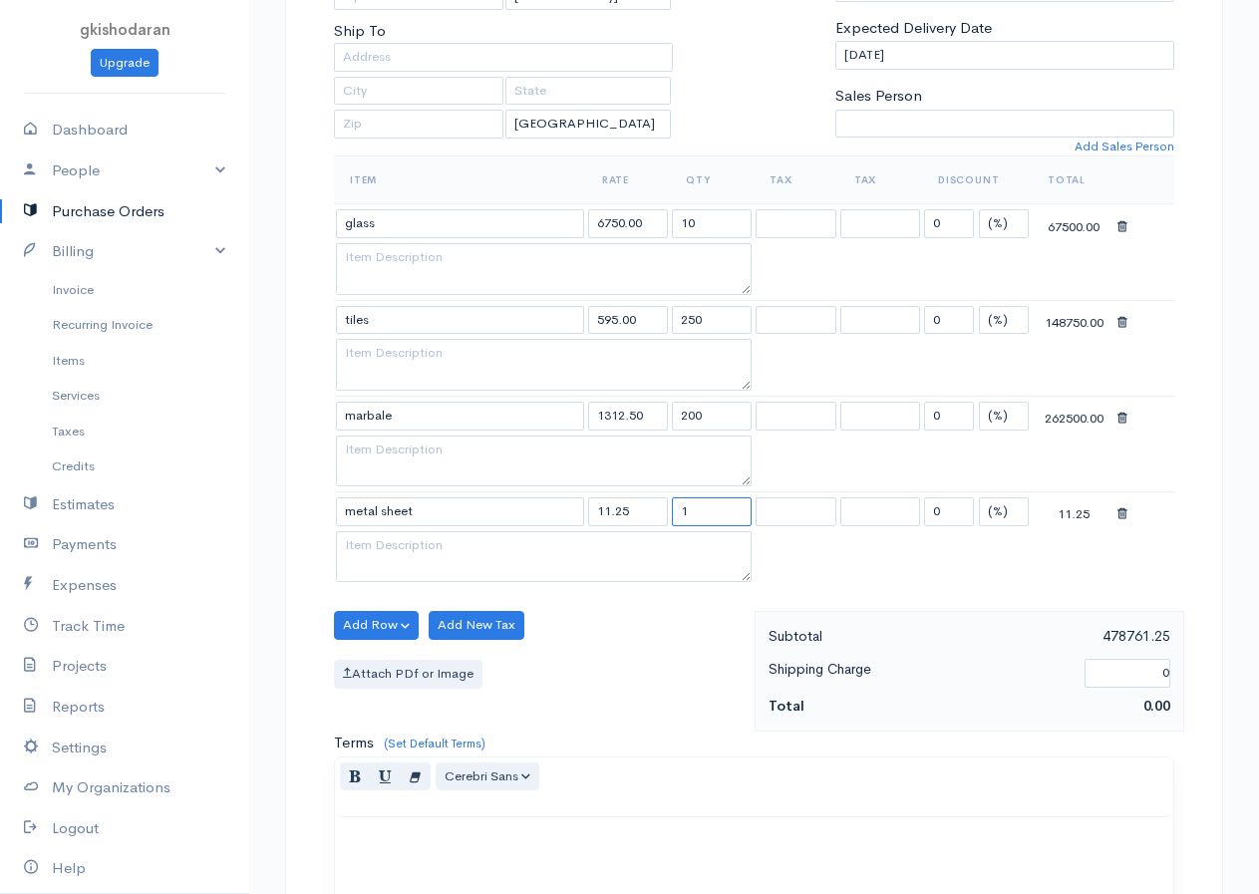
click at [658, 540] on tbody "glass 6750.00 10 0 (%) Flat 67500.00 tiles 595.00 250 0 (%) Flat 148750.00 marb…" at bounding box center [754, 396] width 840 height 384
type input "150"
click at [345, 659] on div "Add Row Add Item Row Add Time Row Add New Tax Attach PDf or Image" at bounding box center [539, 671] width 430 height 121
click at [363, 631] on button "Add Row" at bounding box center [376, 625] width 85 height 29
click at [364, 664] on link "Add Item Row" at bounding box center [413, 666] width 157 height 35
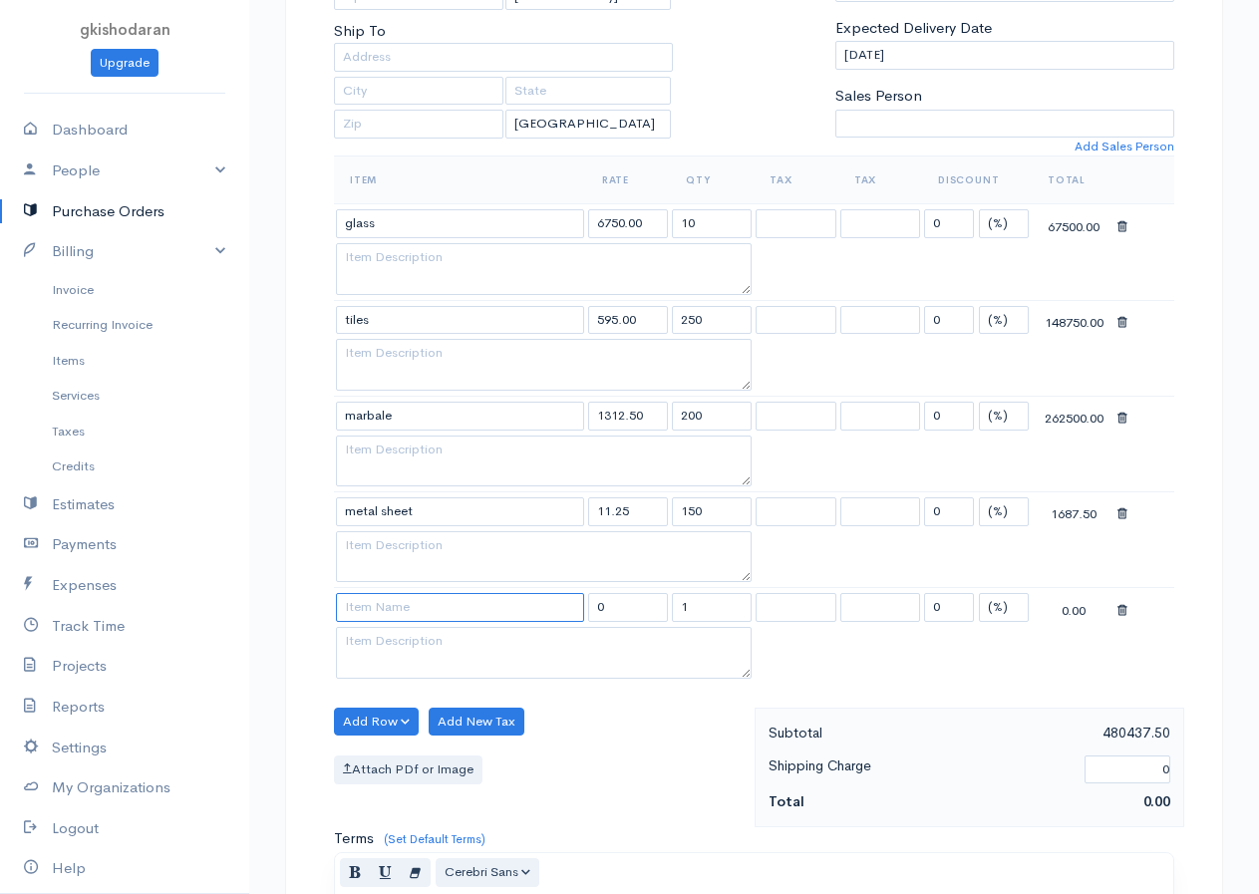
click at [380, 612] on input at bounding box center [460, 607] width 248 height 29
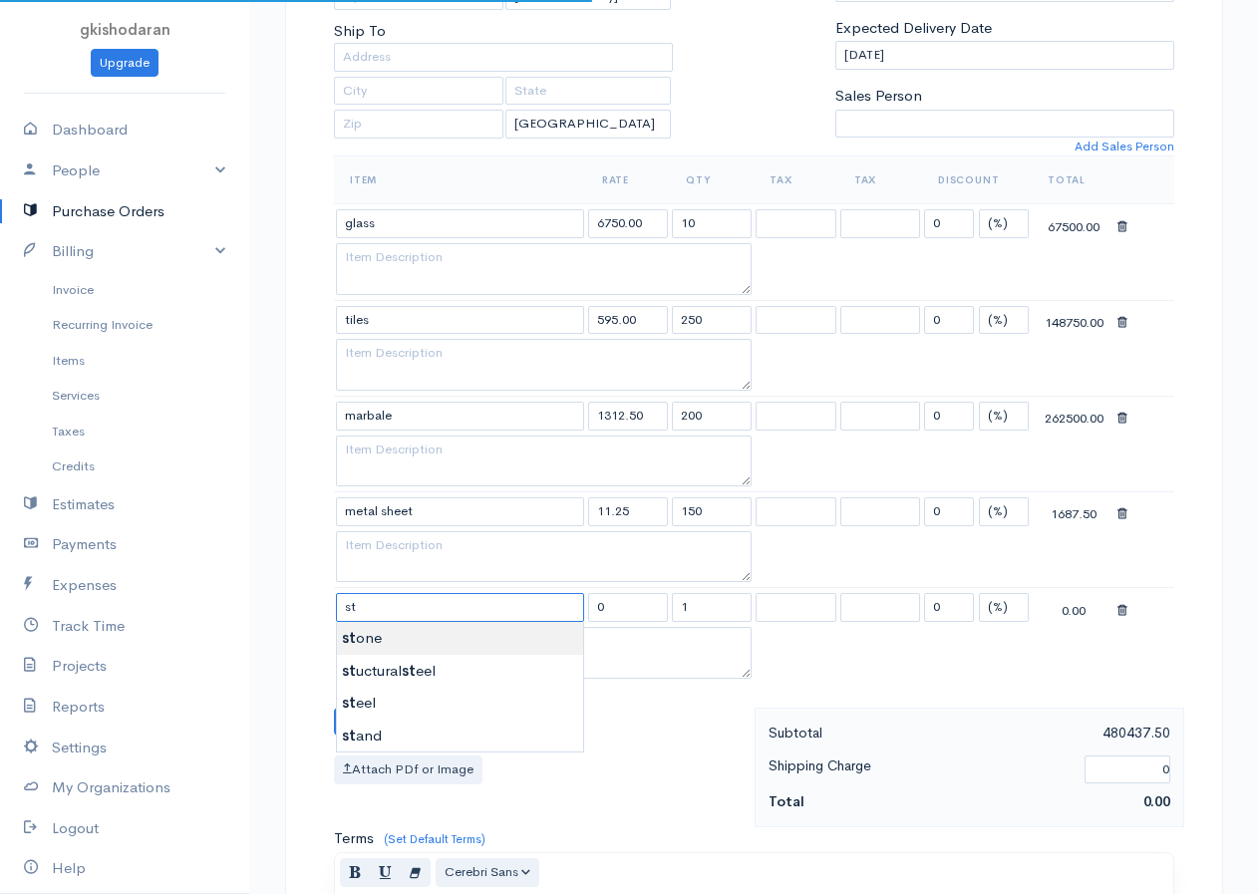
type input "stone"
type input "4250.00"
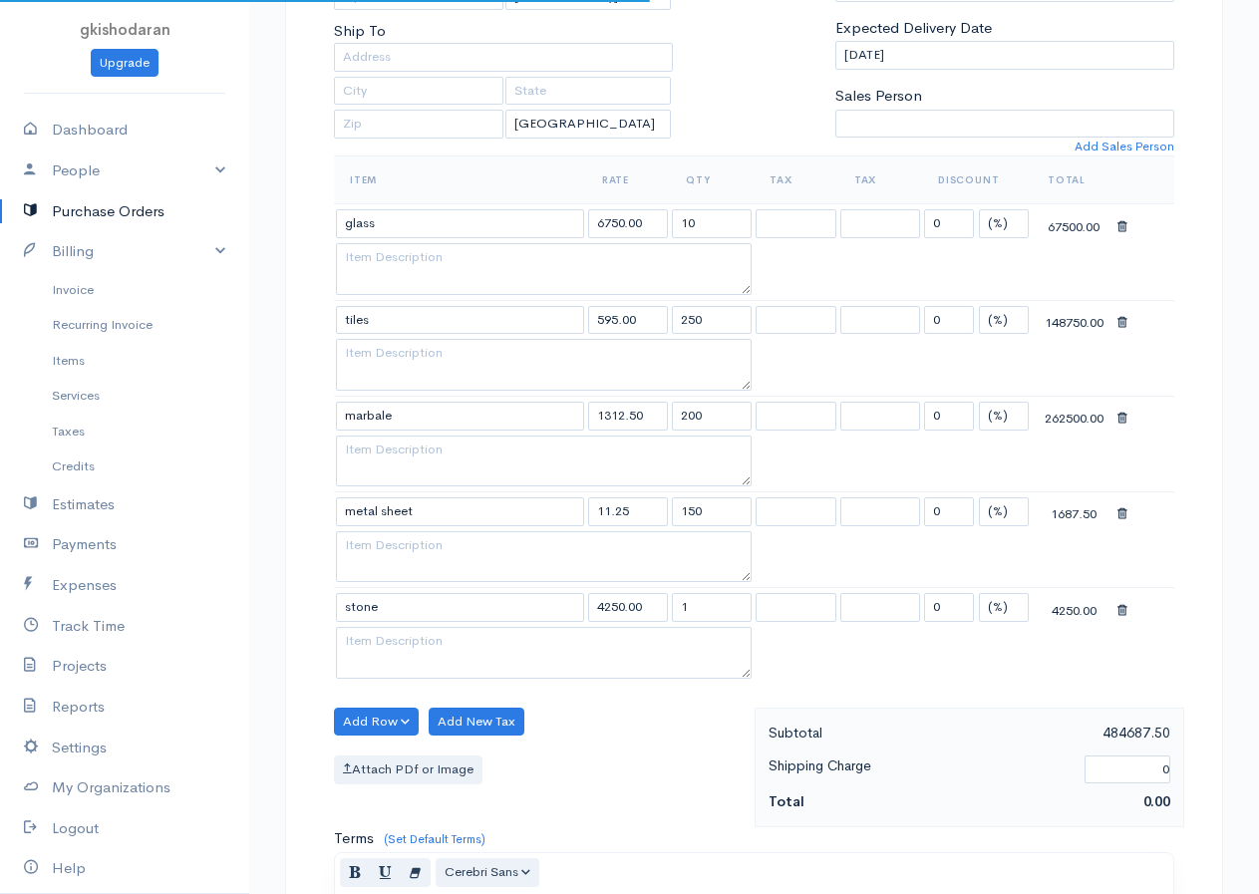
click at [380, 640] on body "gkishodaran Upgrade Dashboard People Clients Vendors Staff Users Purchase Order…" at bounding box center [629, 558] width 1259 height 1915
drag, startPoint x: 682, startPoint y: 611, endPoint x: 656, endPoint y: 616, distance: 26.4
click at [656, 616] on tr "stone 4250.00 1 0 (%) Flat 4250.00" at bounding box center [754, 607] width 840 height 39
type input "5"
click at [403, 718] on button "Add Row" at bounding box center [376, 721] width 85 height 29
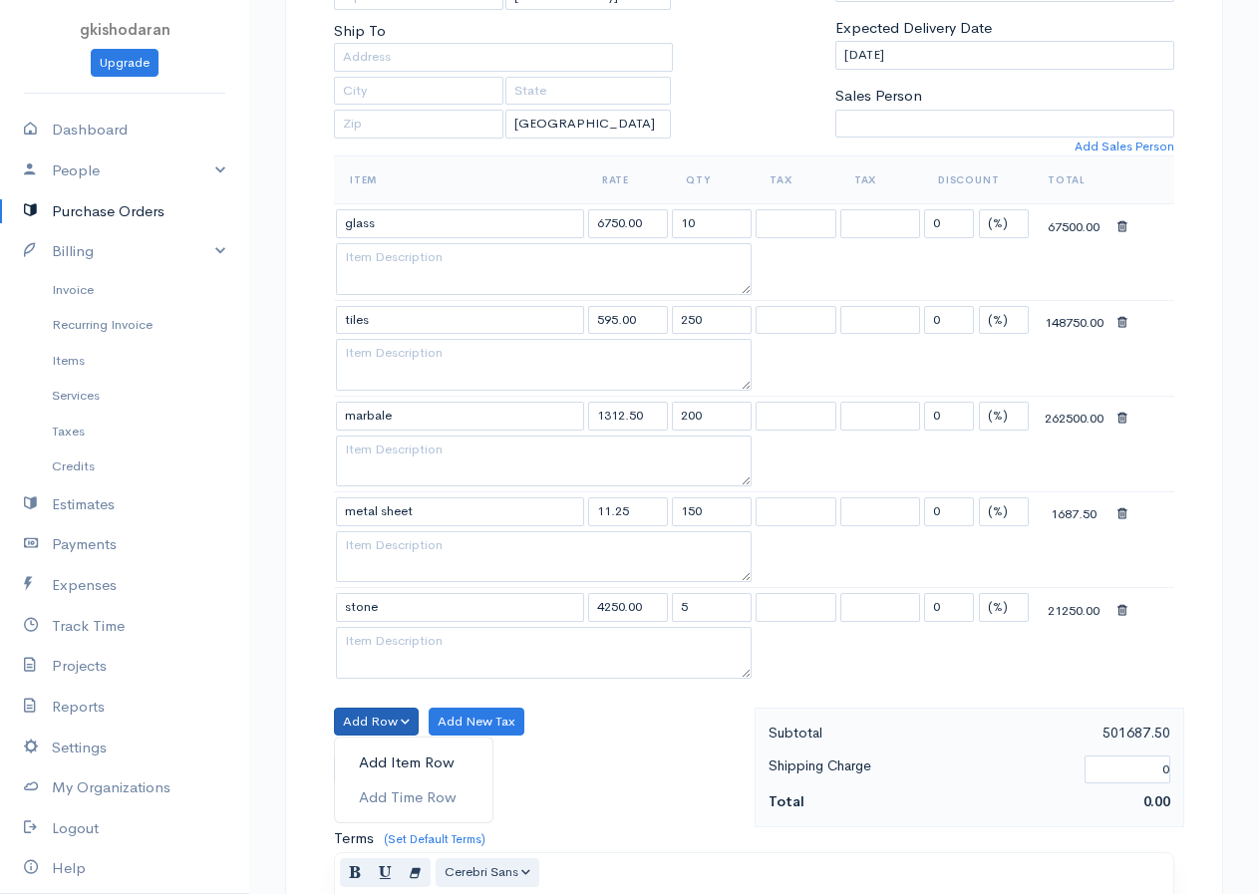
click at [380, 760] on link "Add Item Row" at bounding box center [413, 762] width 157 height 35
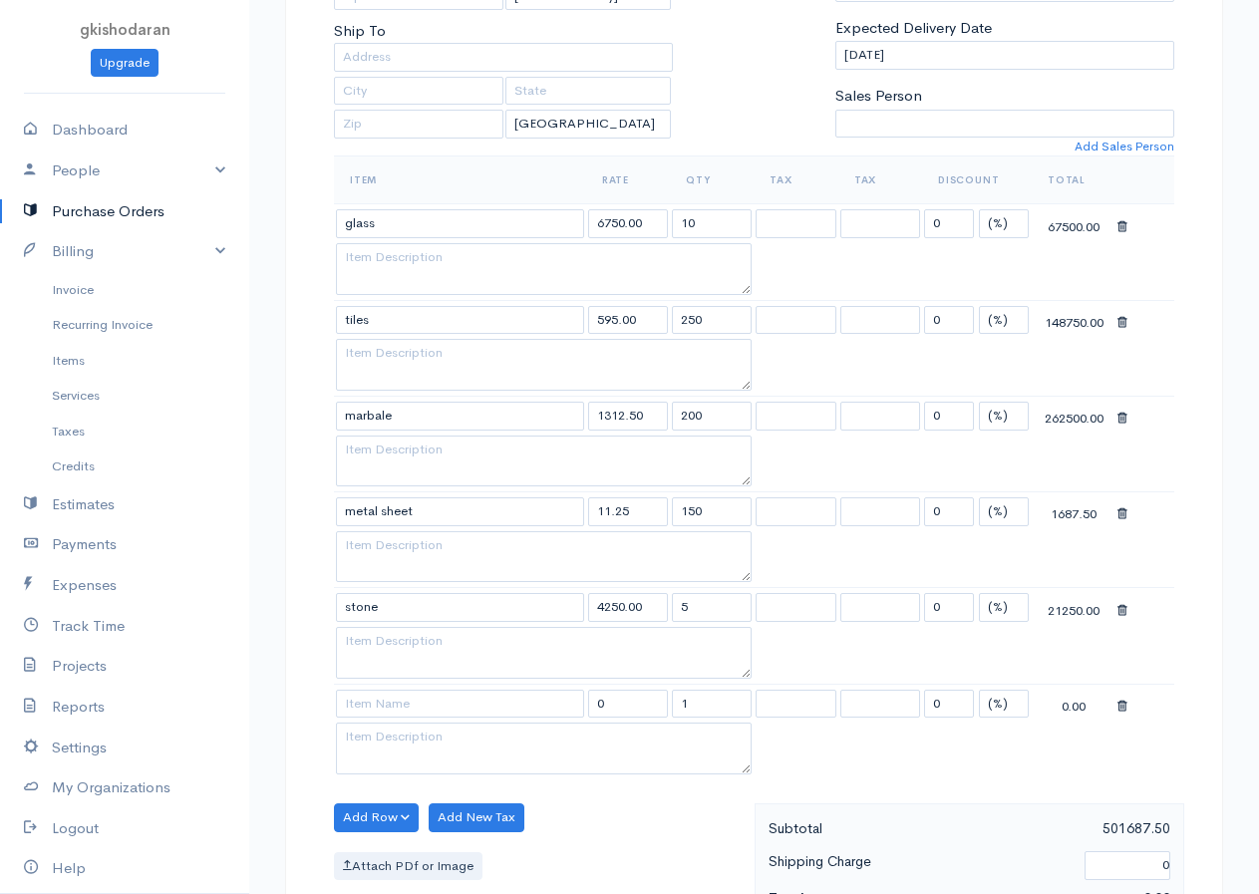
scroll to position [498, 0]
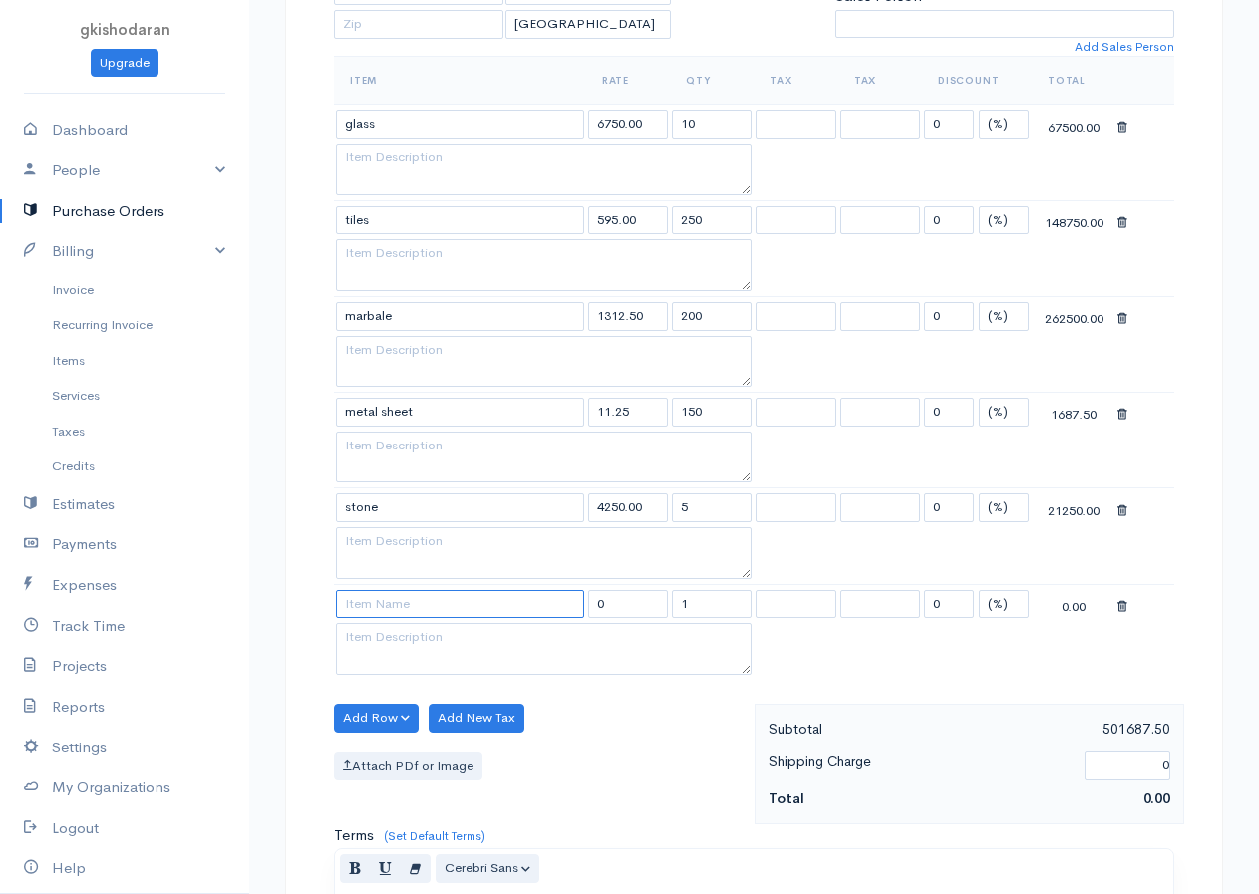
click at [415, 613] on input at bounding box center [460, 604] width 248 height 29
type input "rope"
type input "37500.00"
click at [366, 635] on body "gkishodaran Upgrade Dashboard People Clients Vendors Staff Users Purchase Order…" at bounding box center [629, 507] width 1259 height 2011
drag, startPoint x: 699, startPoint y: 608, endPoint x: 685, endPoint y: 630, distance: 26.0
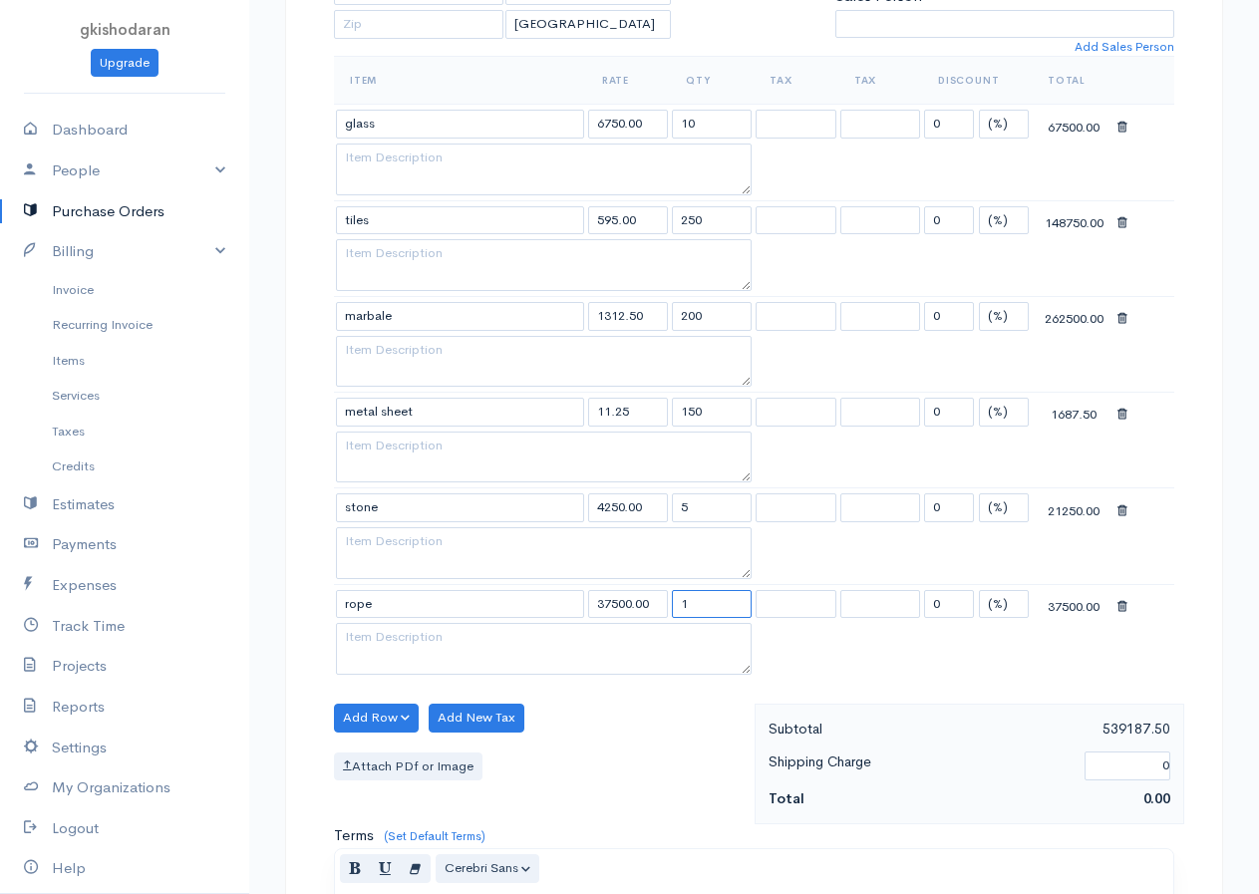
click at [685, 630] on tbody "glass 6750.00 10 0 (%) Flat 67500.00 tiles 595.00 250 0 (%) Flat 148750.00 marb…" at bounding box center [754, 392] width 840 height 575
drag, startPoint x: 685, startPoint y: 630, endPoint x: 699, endPoint y: 625, distance: 14.8
click at [689, 628] on textarea at bounding box center [544, 649] width 416 height 52
click at [669, 619] on tr "rope 37500.00 1 0 (%) Flat 37500.00" at bounding box center [754, 603] width 840 height 39
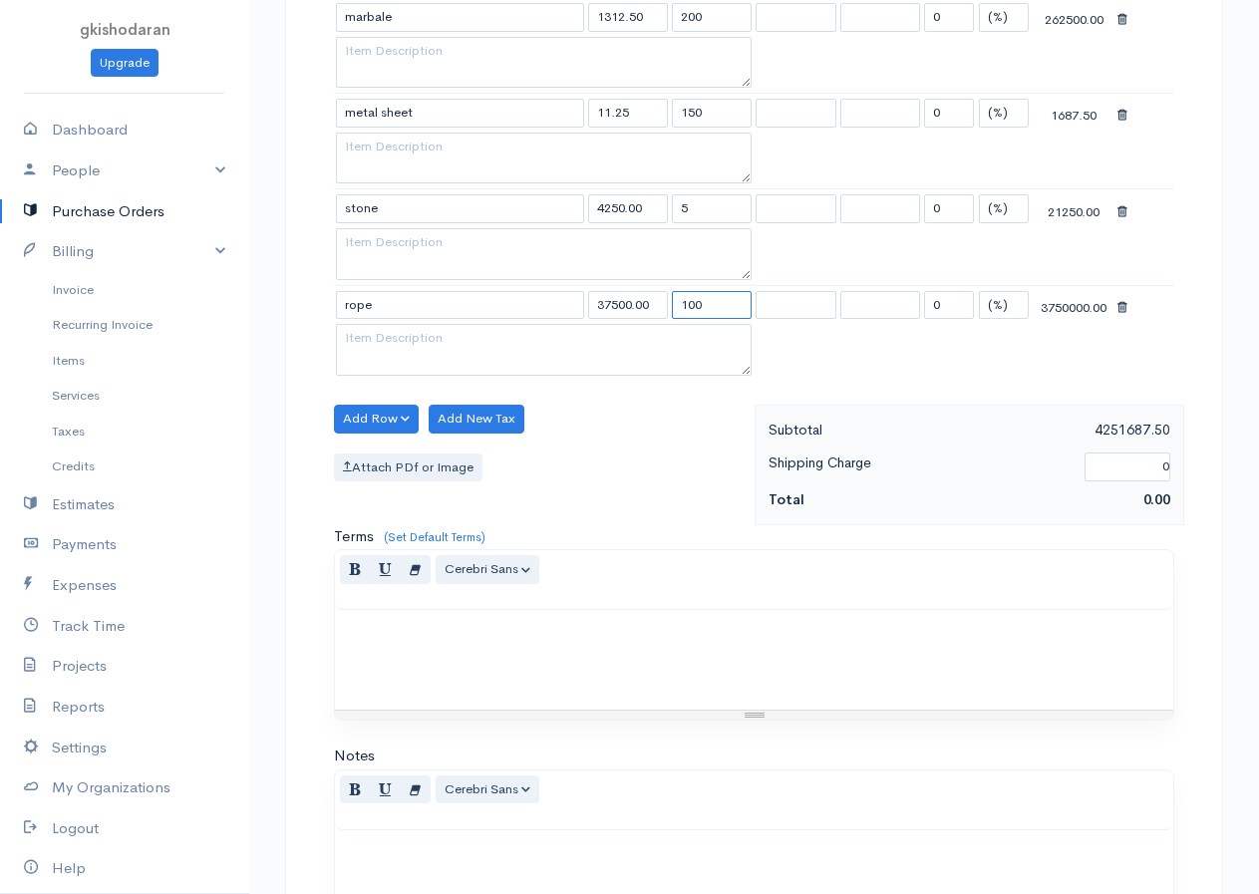
scroll to position [1117, 0]
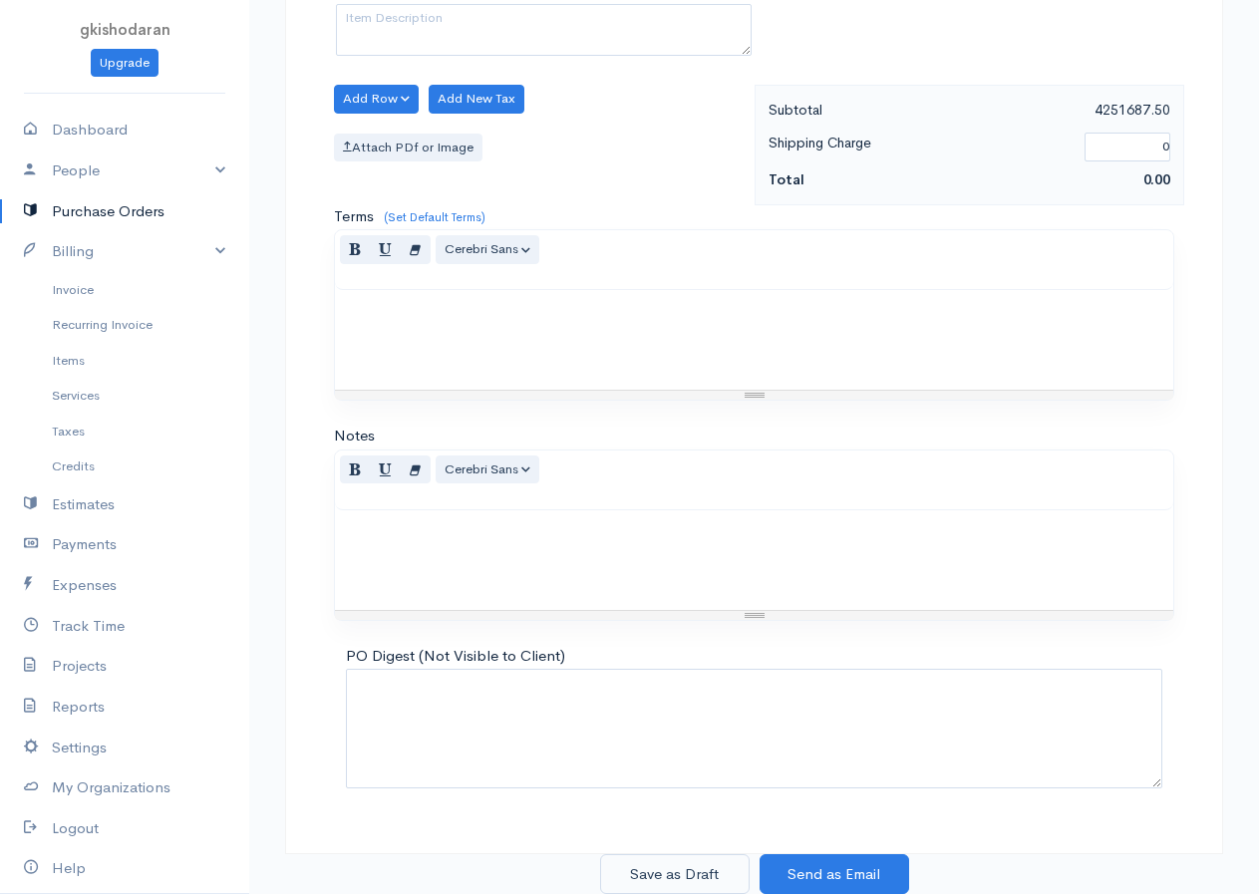
type input "100"
click at [700, 883] on button "Save as Draft" at bounding box center [674, 874] width 149 height 41
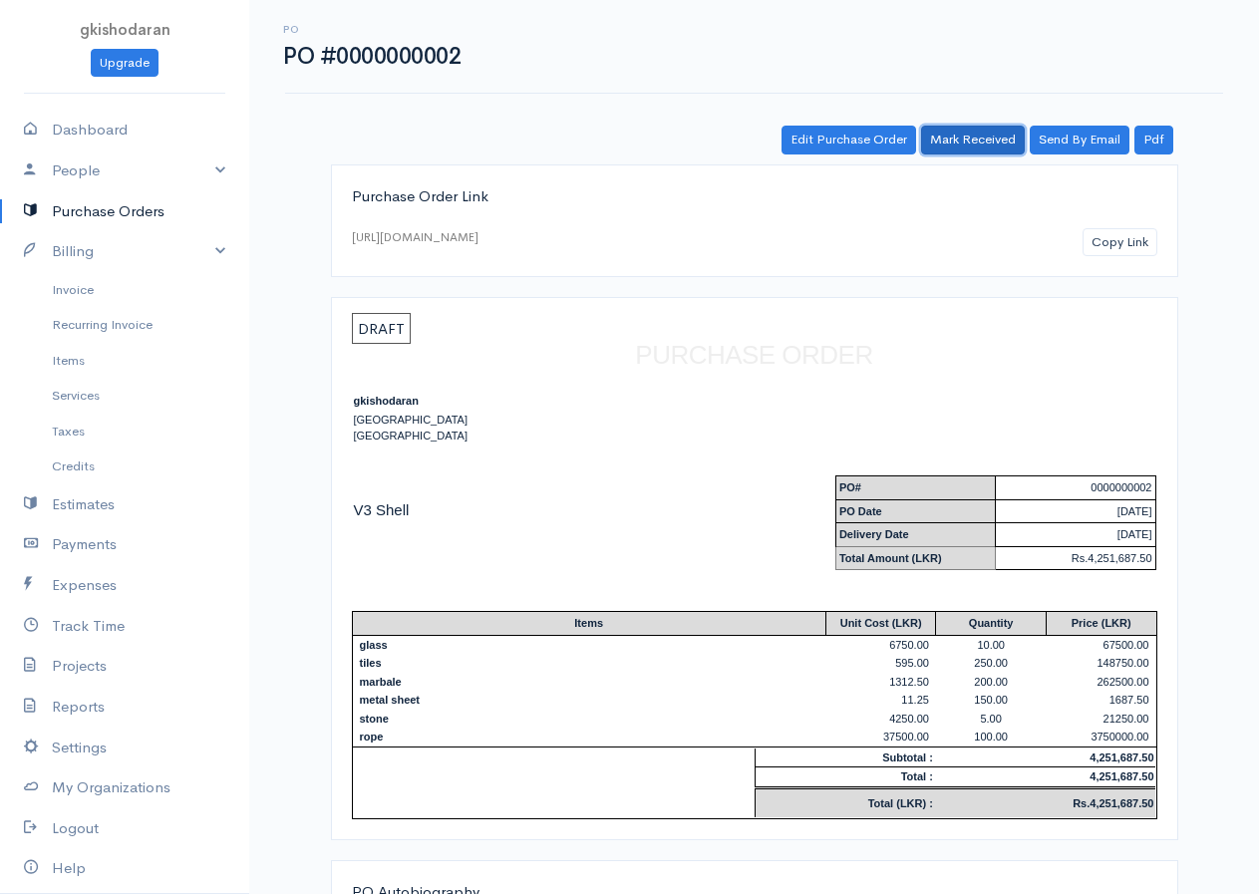
click at [997, 152] on link "Mark Received" at bounding box center [973, 140] width 104 height 29
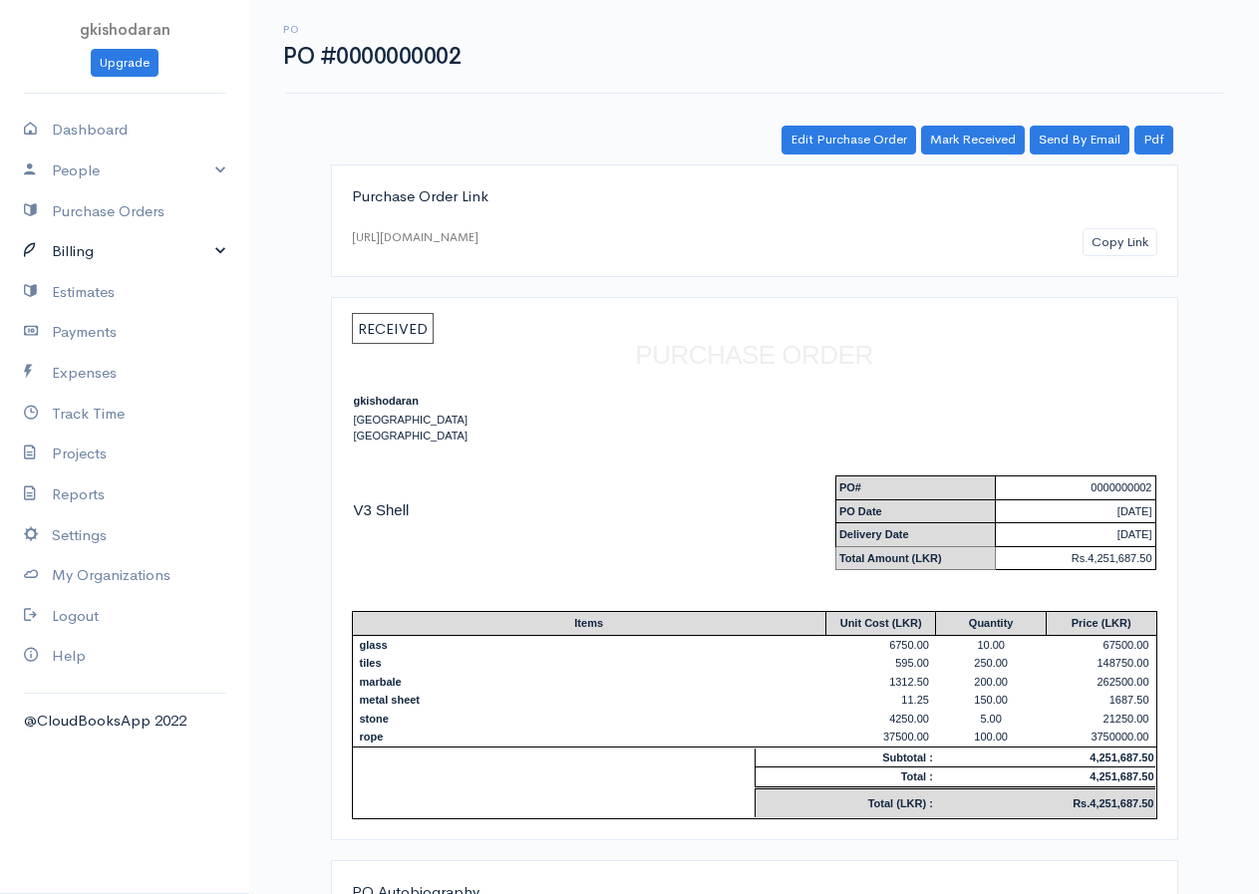
click at [90, 258] on link "Billing" at bounding box center [124, 251] width 249 height 41
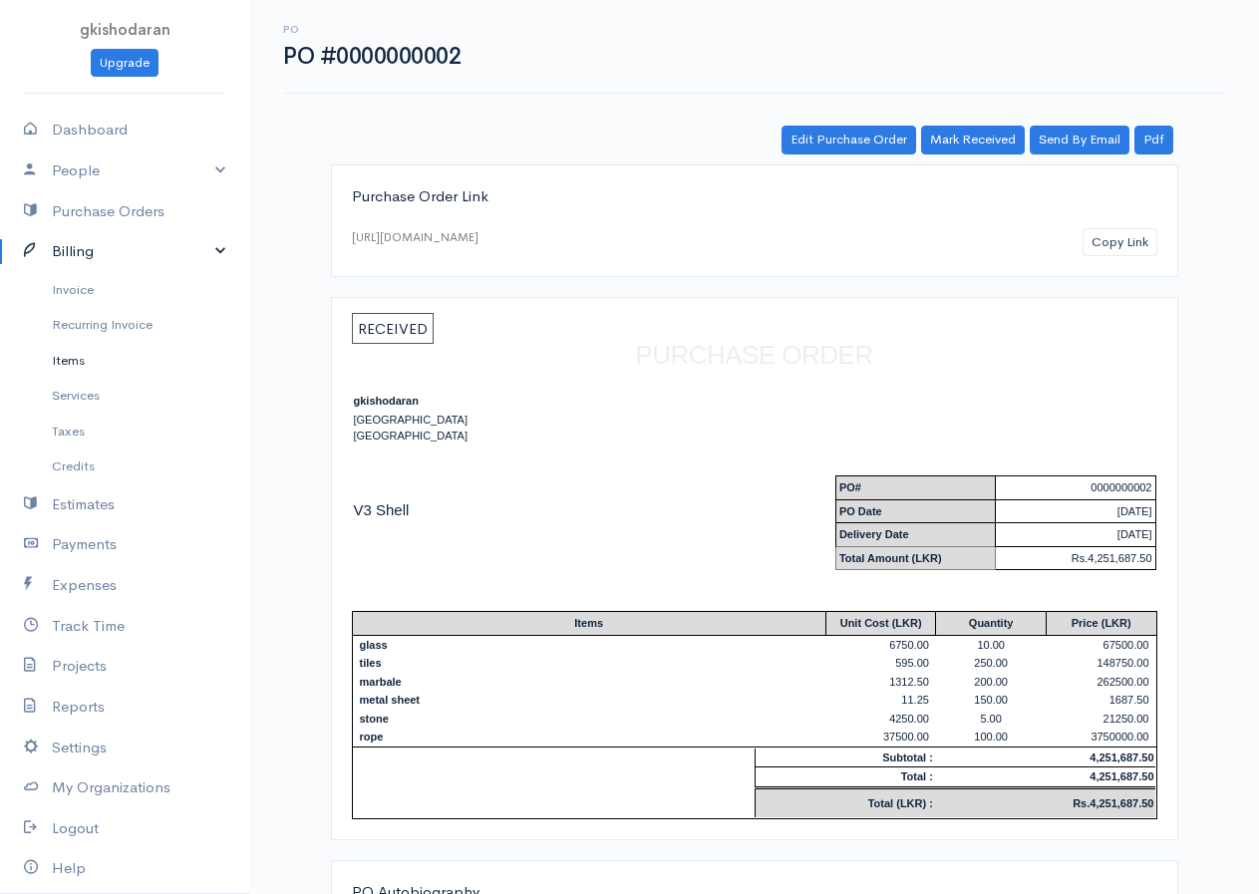
click at [81, 369] on link "Items" at bounding box center [124, 361] width 249 height 36
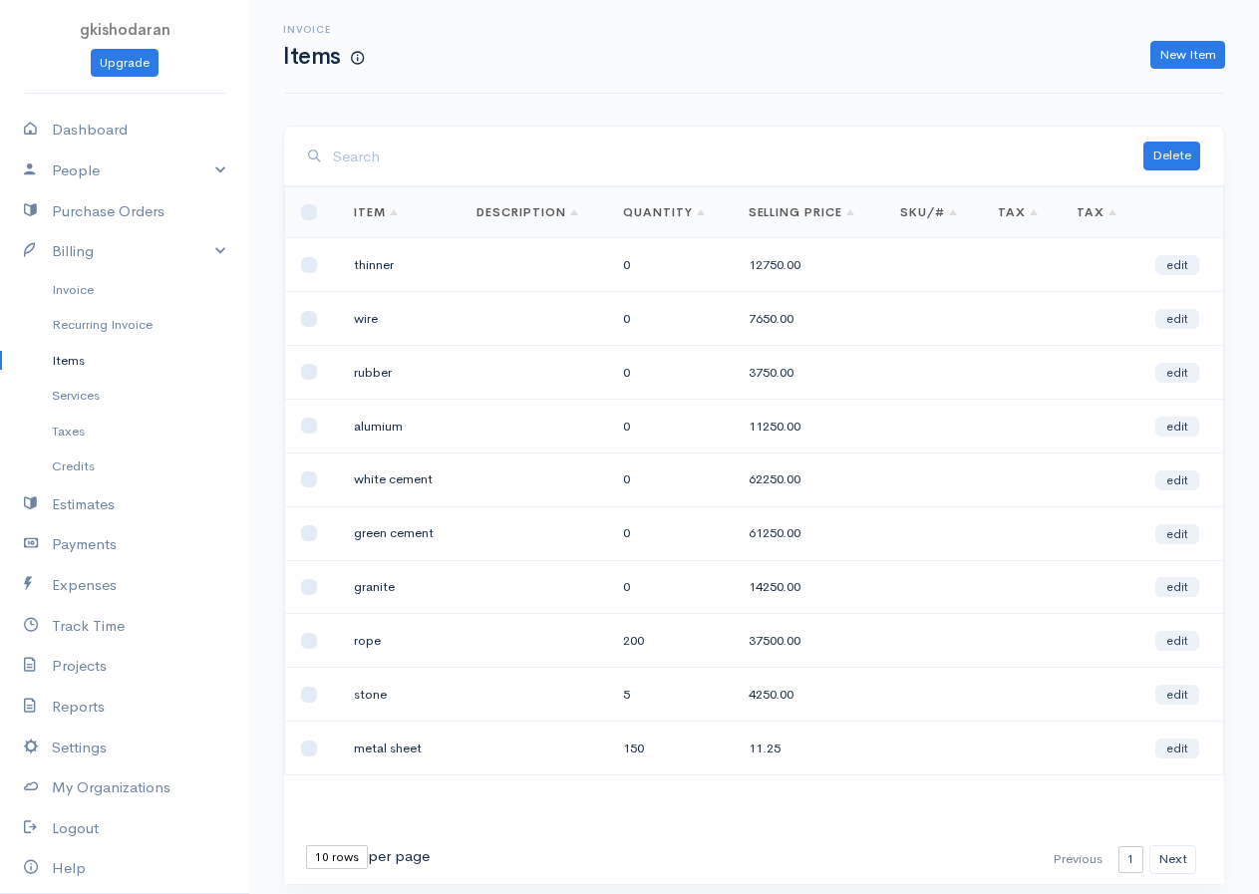
scroll to position [65, 0]
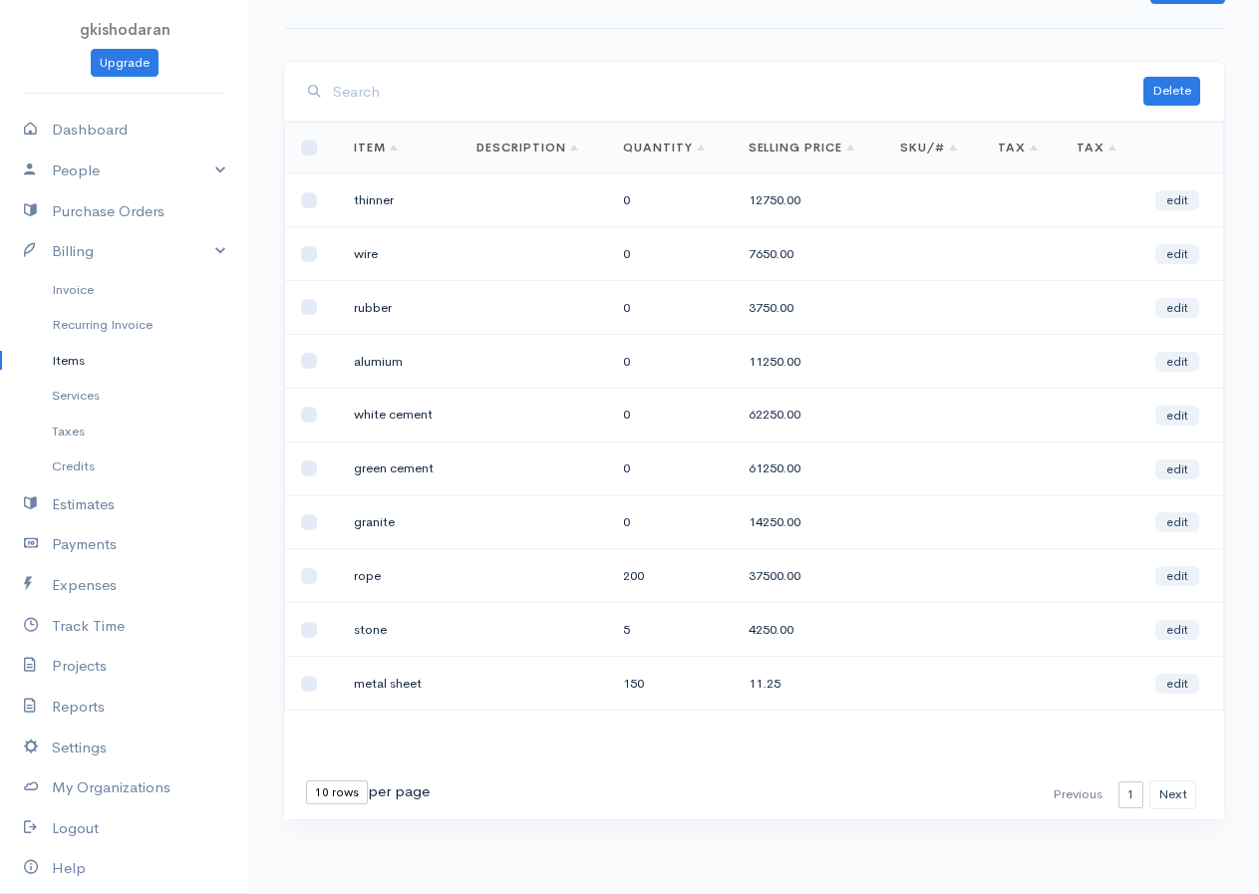
click at [386, 795] on div "10 rows 25 rows 50 rows per page" at bounding box center [368, 792] width 124 height 24
drag, startPoint x: 386, startPoint y: 795, endPoint x: 369, endPoint y: 800, distance: 17.7
click at [385, 796] on div "10 rows 25 rows 50 rows per page" at bounding box center [368, 792] width 124 height 24
click at [349, 805] on div "First Previous 1 2 3 Next Last 10 rows 25 rows 50 rows per page" at bounding box center [754, 794] width 920 height 29
click at [347, 799] on select "10 rows 25 rows 50 rows" at bounding box center [337, 792] width 62 height 24
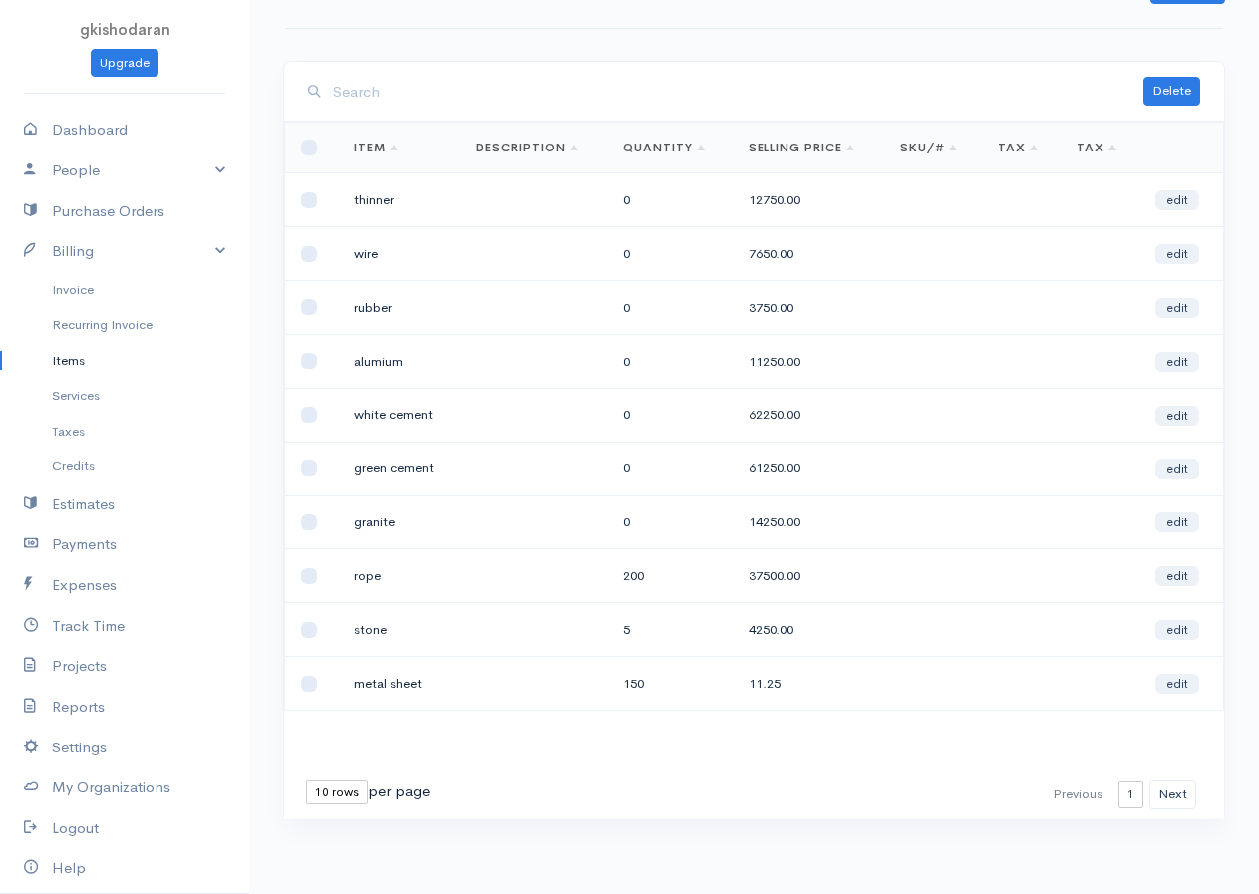
click at [502, 773] on div "First Previous 1 2 3 Next Last 10 rows 25 rows 50 rows per page" at bounding box center [754, 794] width 940 height 49
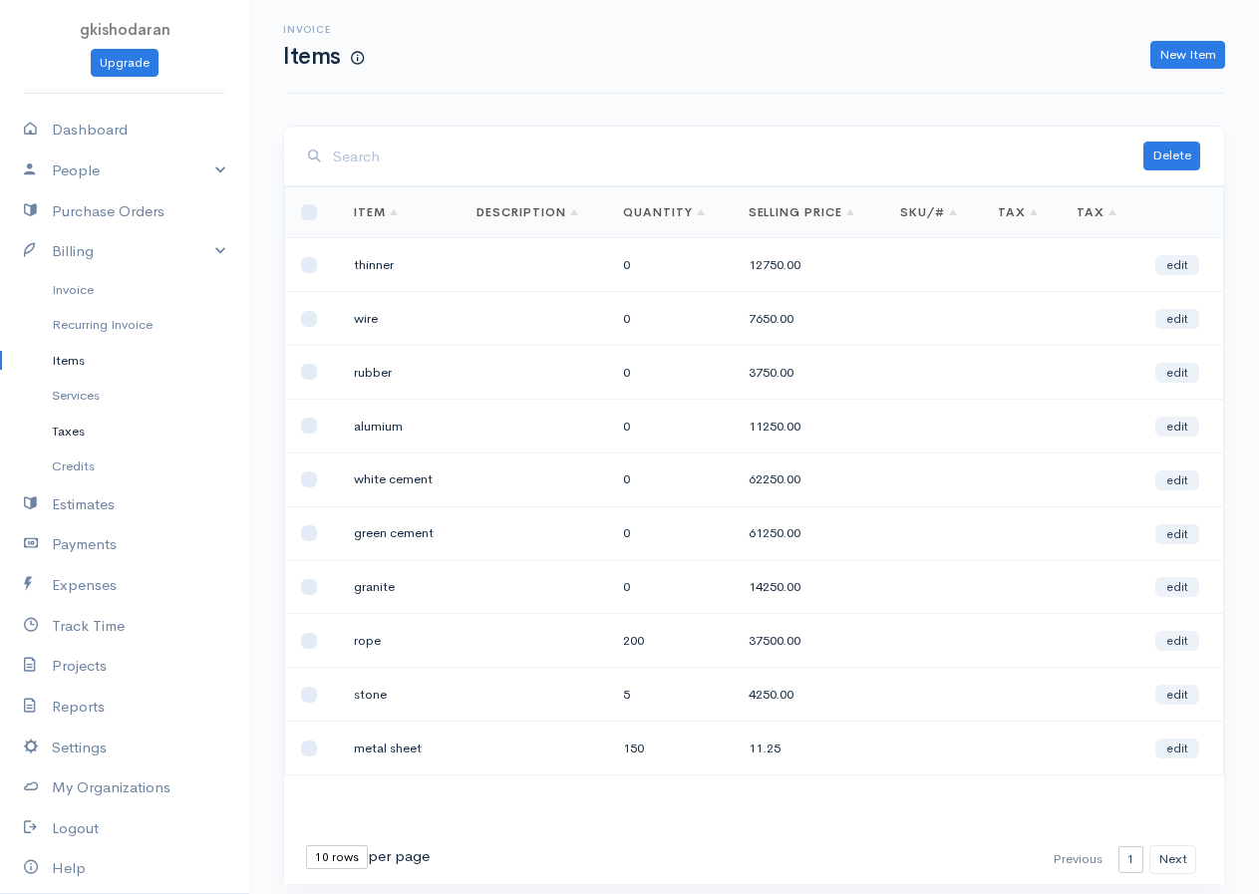
click at [106, 430] on link "Taxes" at bounding box center [124, 432] width 249 height 36
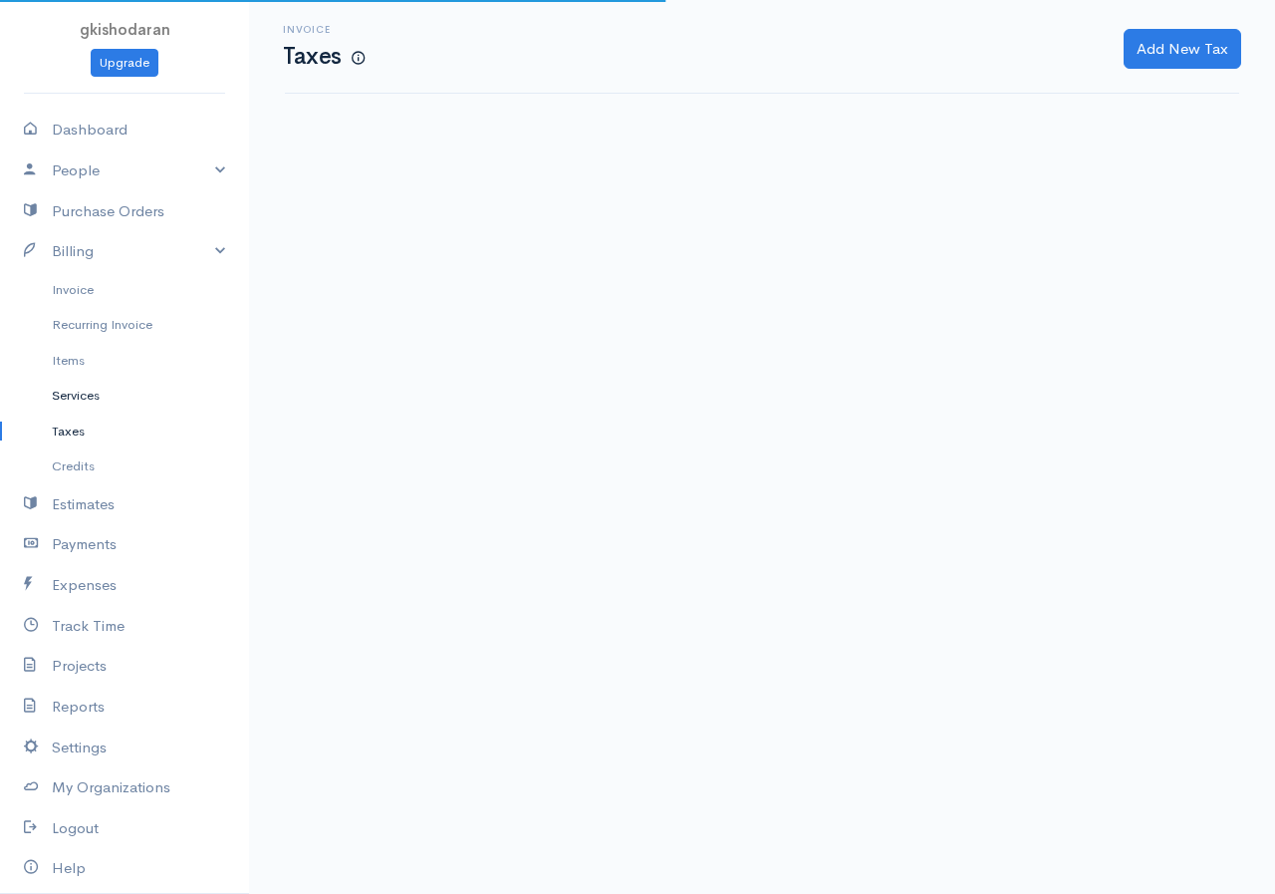
click at [94, 401] on link "Services" at bounding box center [124, 396] width 249 height 36
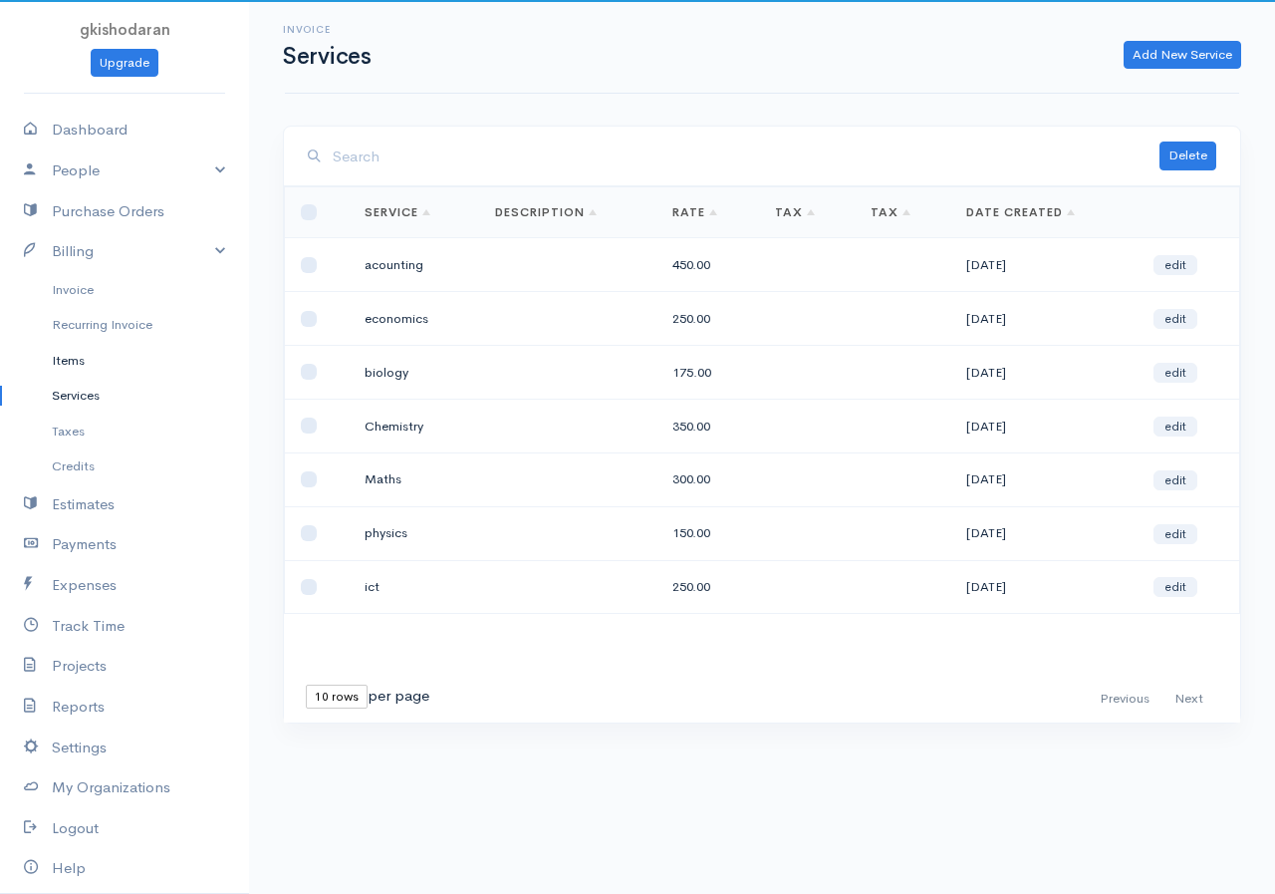
click at [85, 350] on link "Items" at bounding box center [124, 361] width 249 height 36
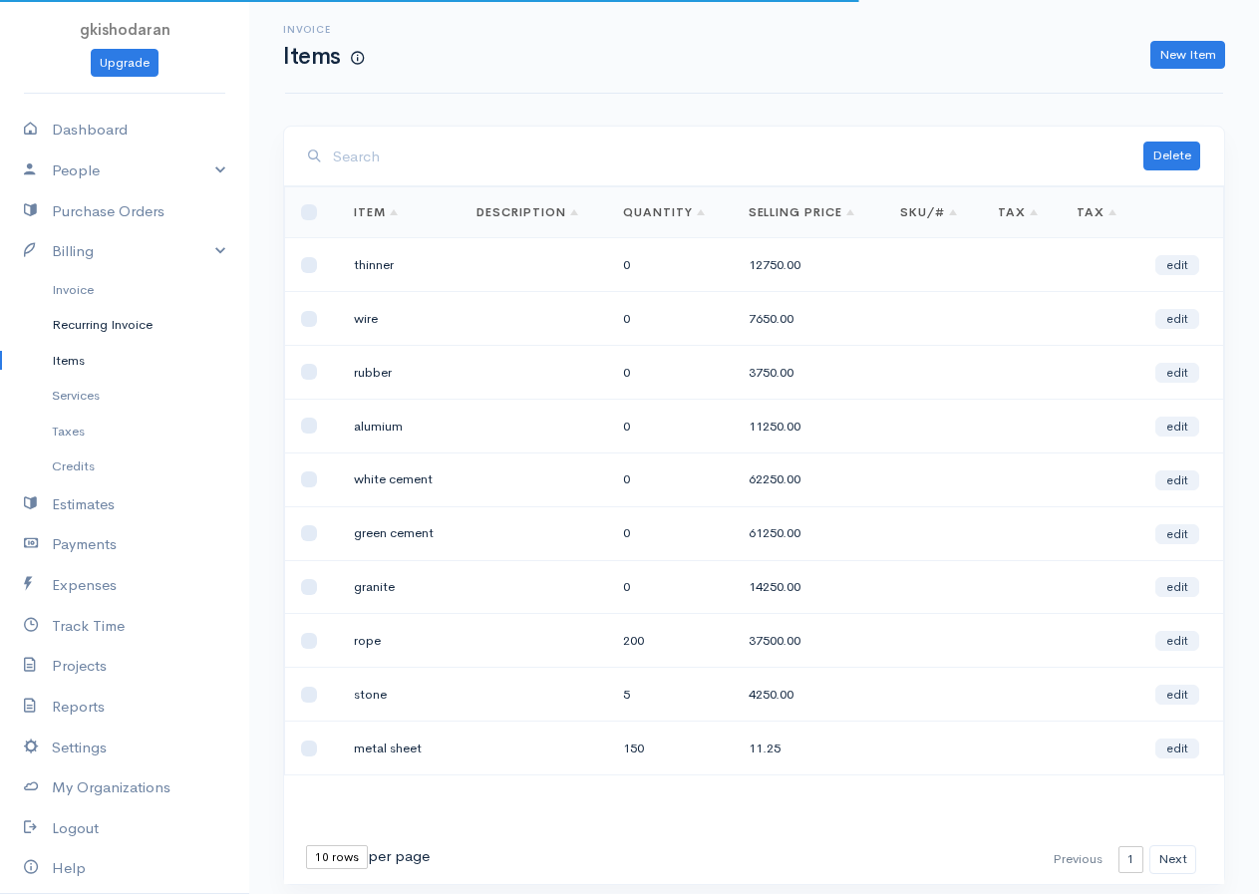
click at [95, 330] on link "Recurring Invoice" at bounding box center [124, 325] width 249 height 36
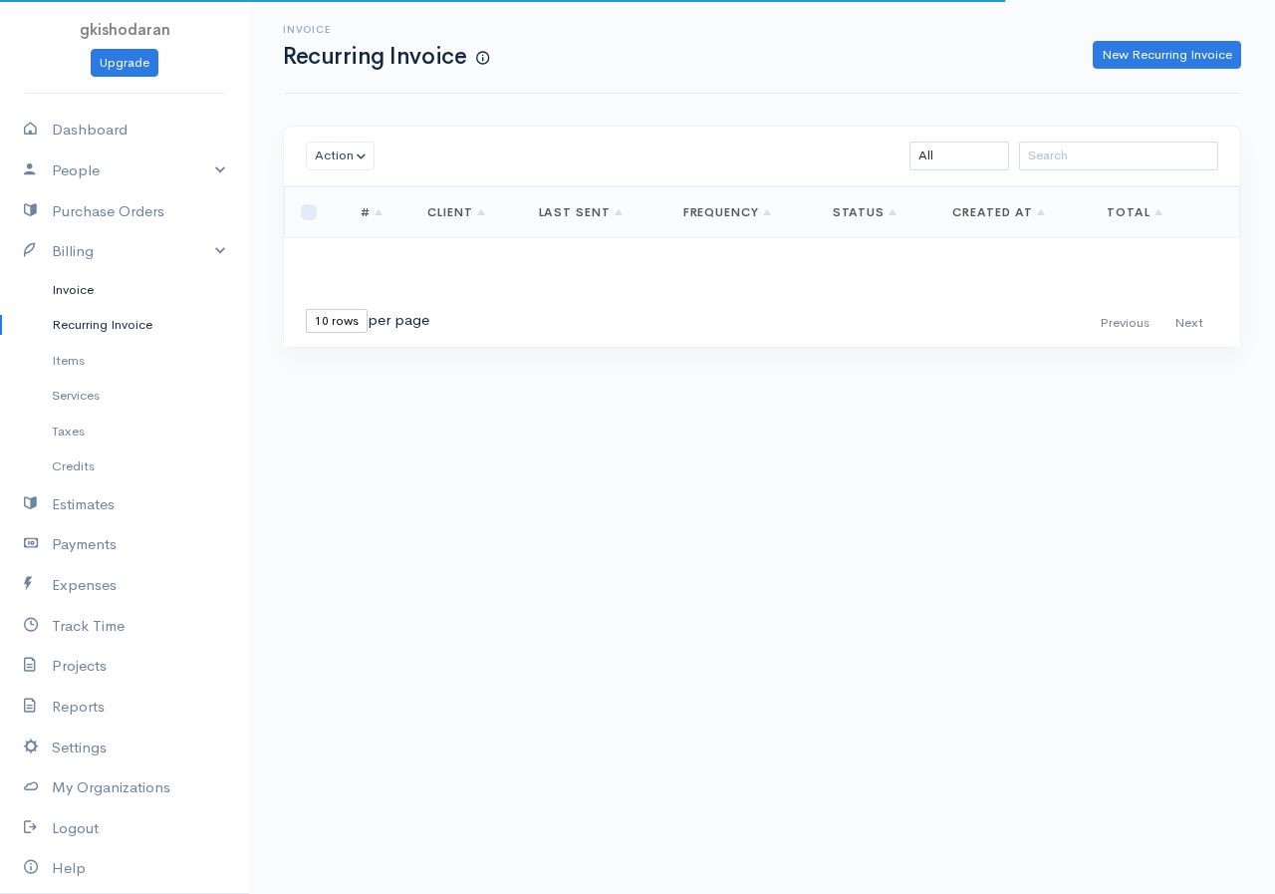
click at [98, 297] on link "Invoice" at bounding box center [124, 290] width 249 height 36
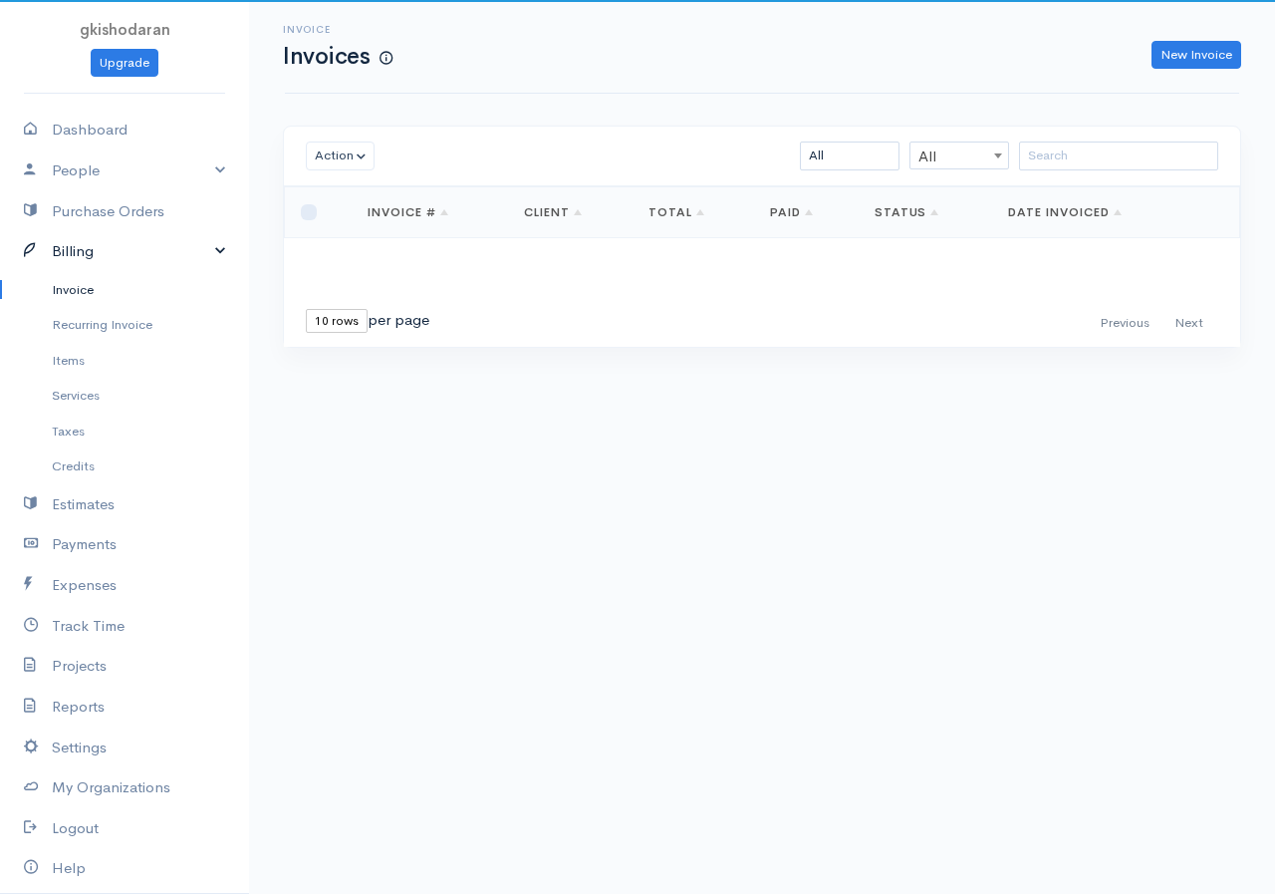
click at [164, 245] on link "Billing" at bounding box center [124, 251] width 249 height 41
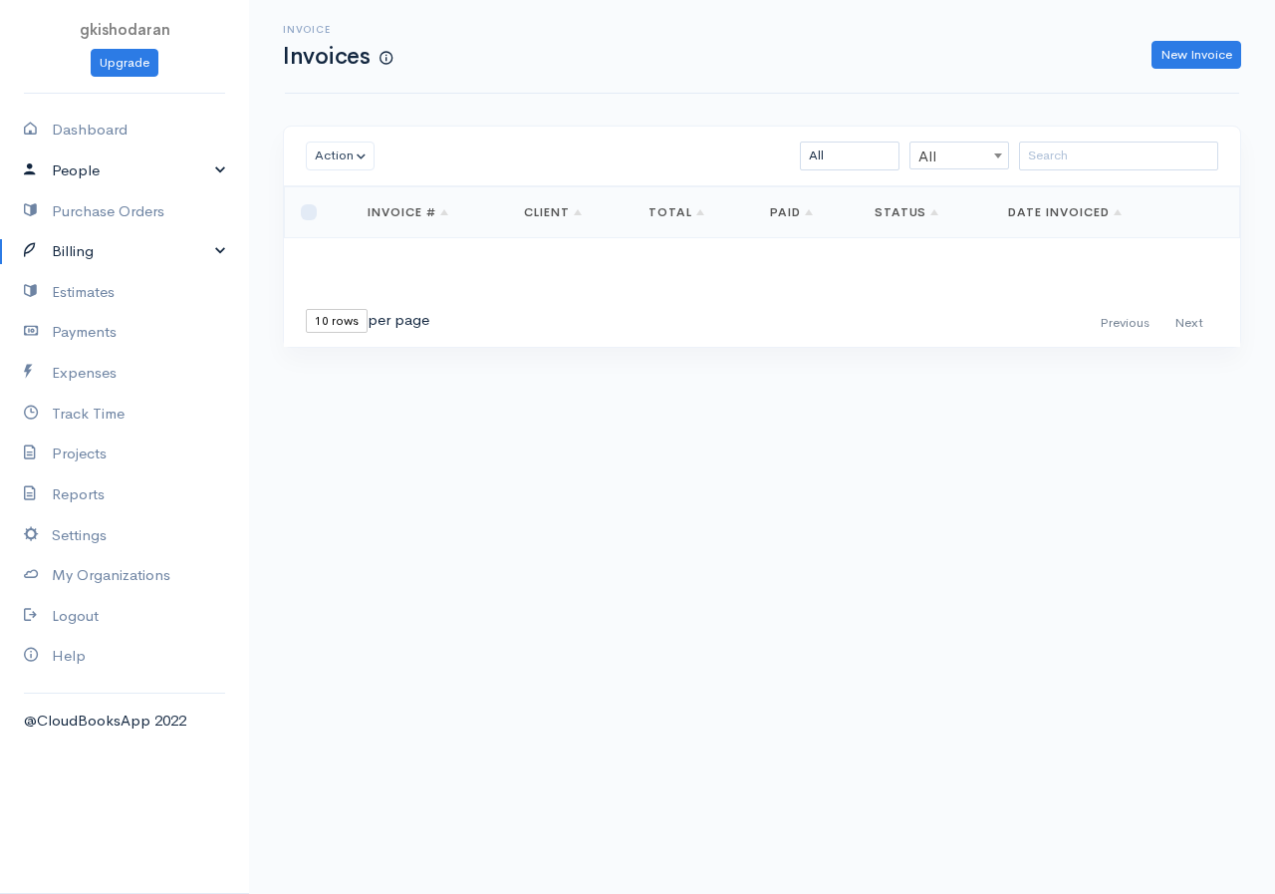
click at [221, 170] on link "People" at bounding box center [124, 170] width 249 height 41
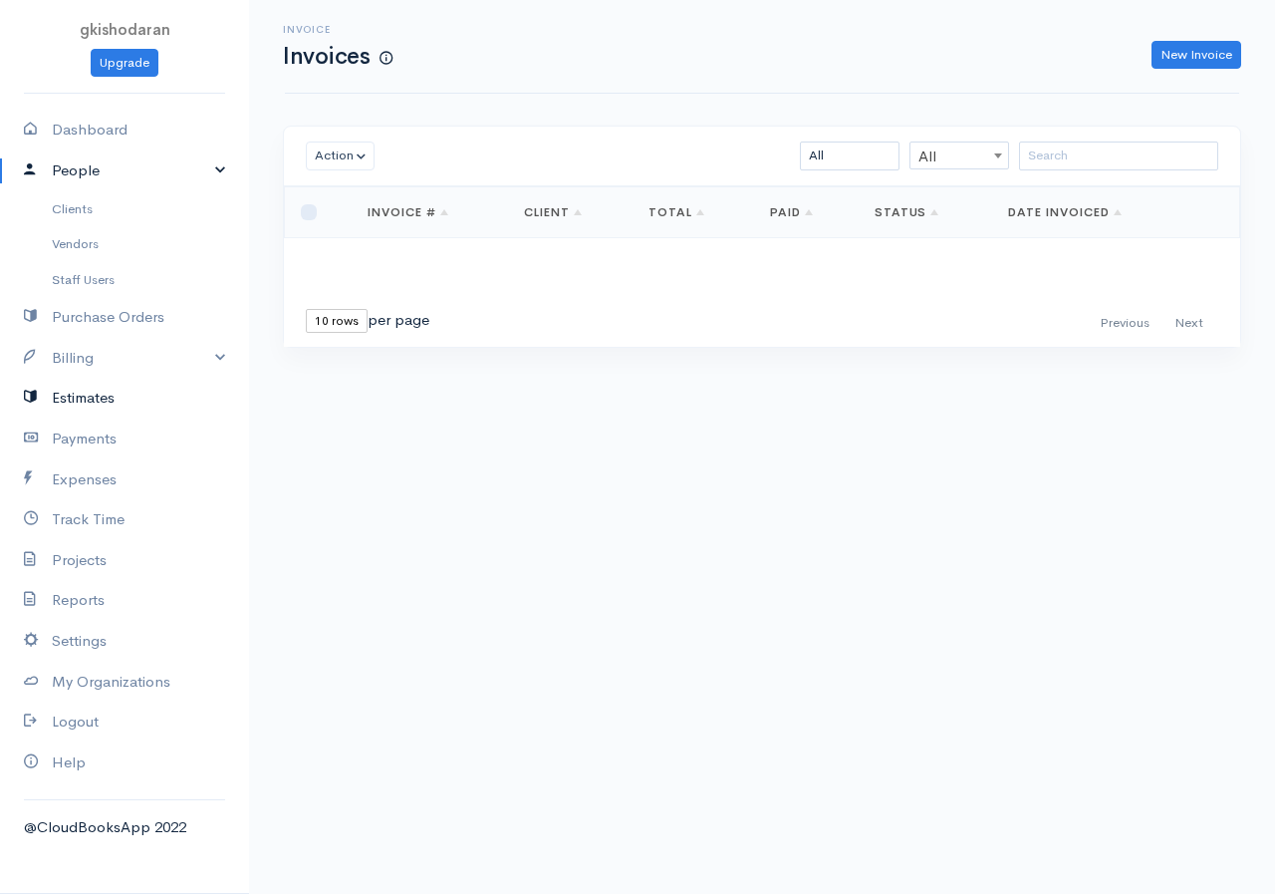
click at [195, 417] on link "Estimates" at bounding box center [124, 398] width 249 height 41
click at [221, 347] on link "Billing" at bounding box center [124, 358] width 249 height 41
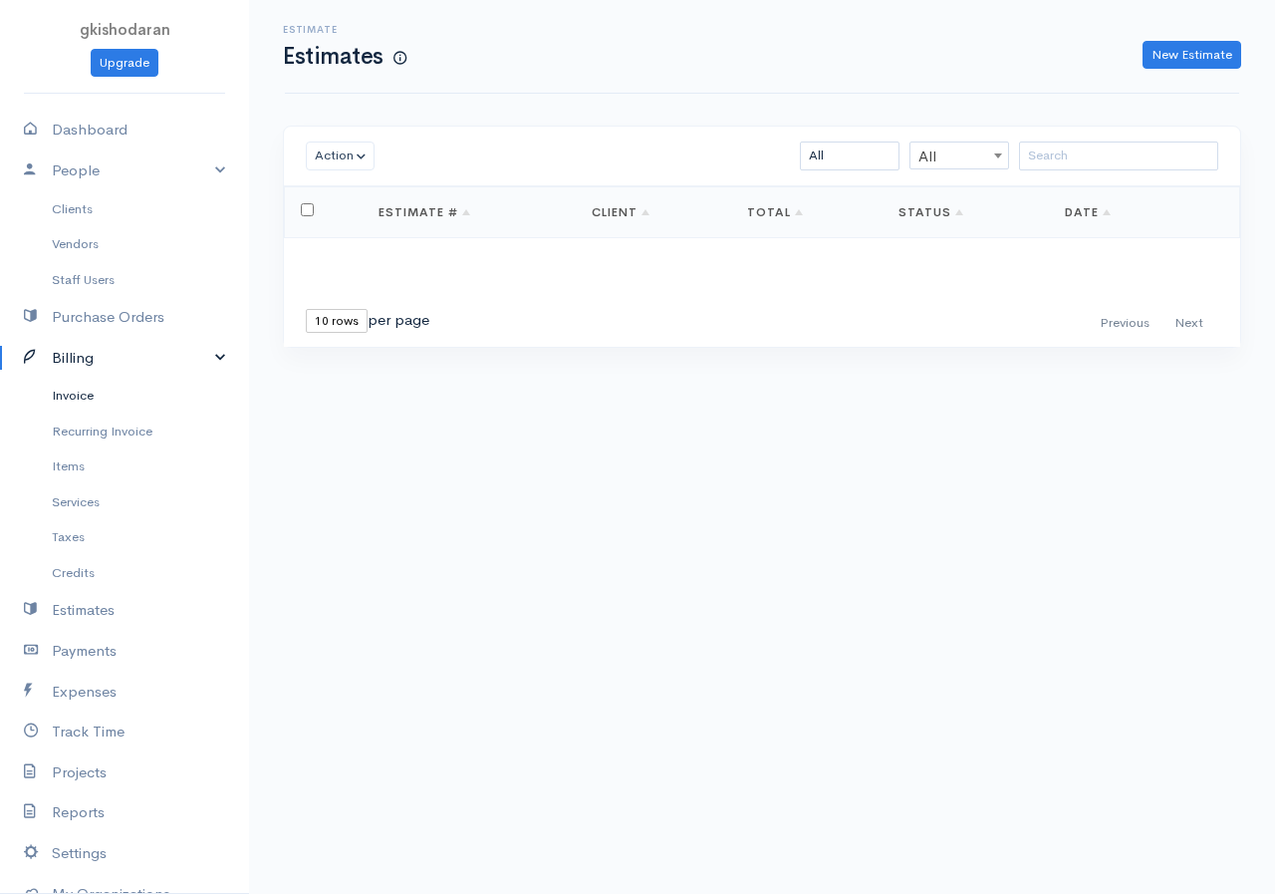
click at [95, 400] on link "Invoice" at bounding box center [124, 396] width 249 height 36
click at [1191, 56] on link "New Invoice" at bounding box center [1197, 55] width 90 height 29
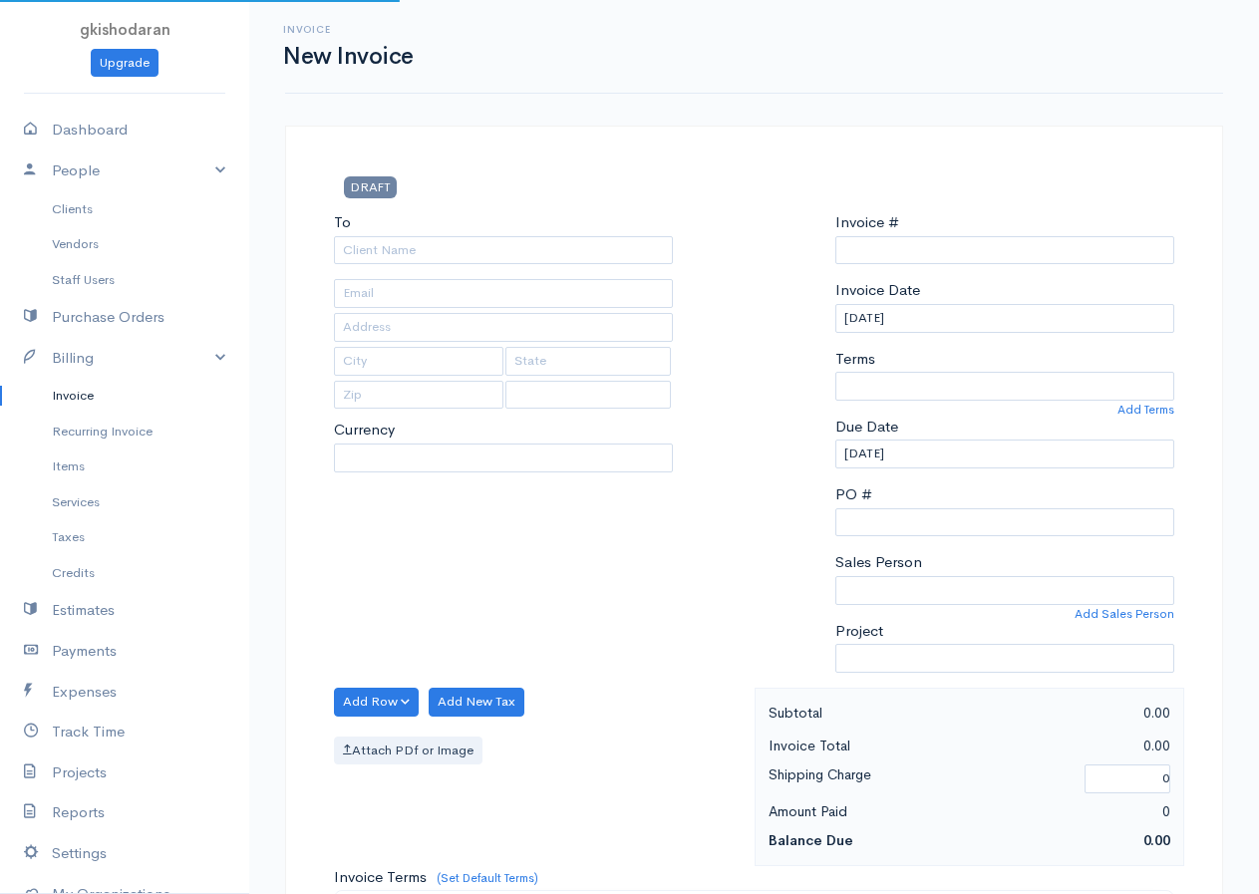
type input "0000000001"
select select "[GEOGRAPHIC_DATA]"
select select "LKR"
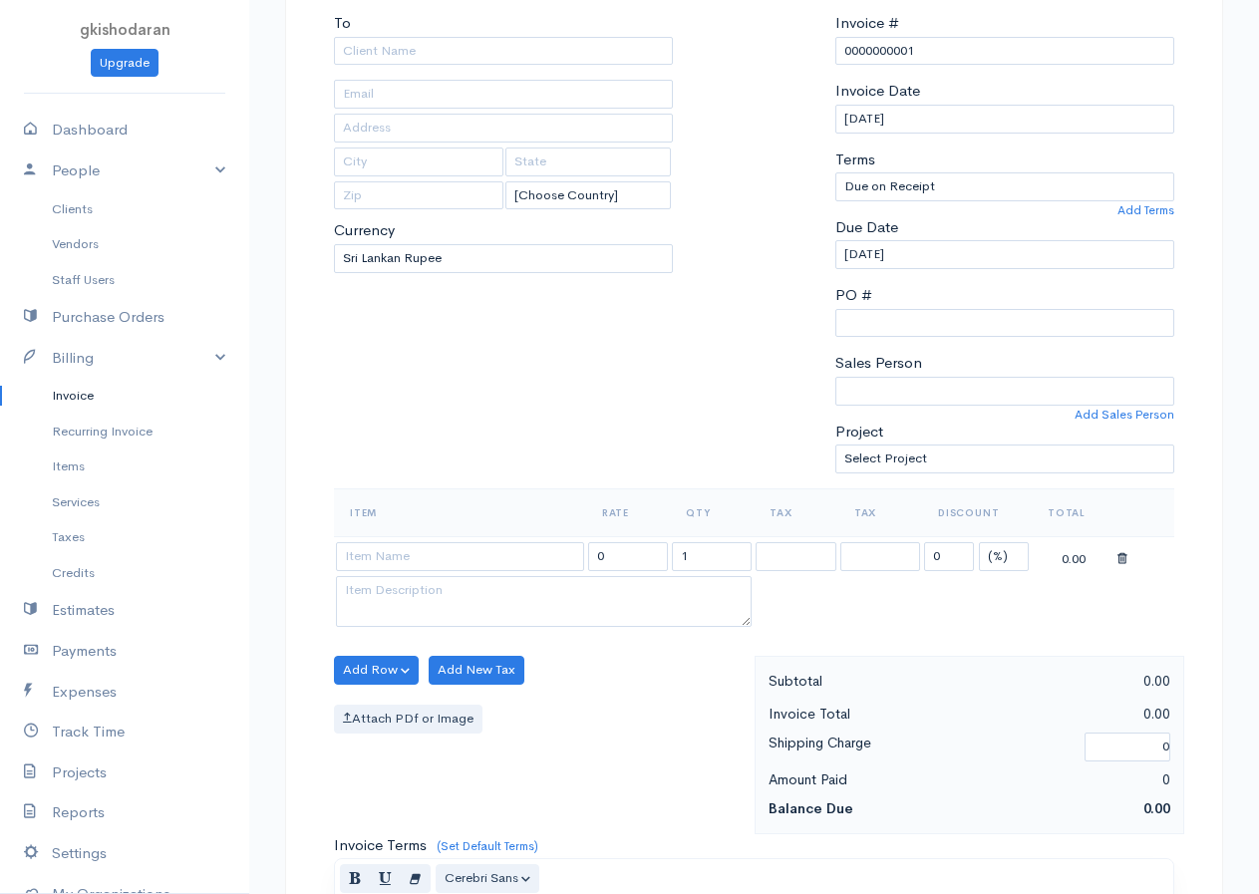
scroll to position [100, 0]
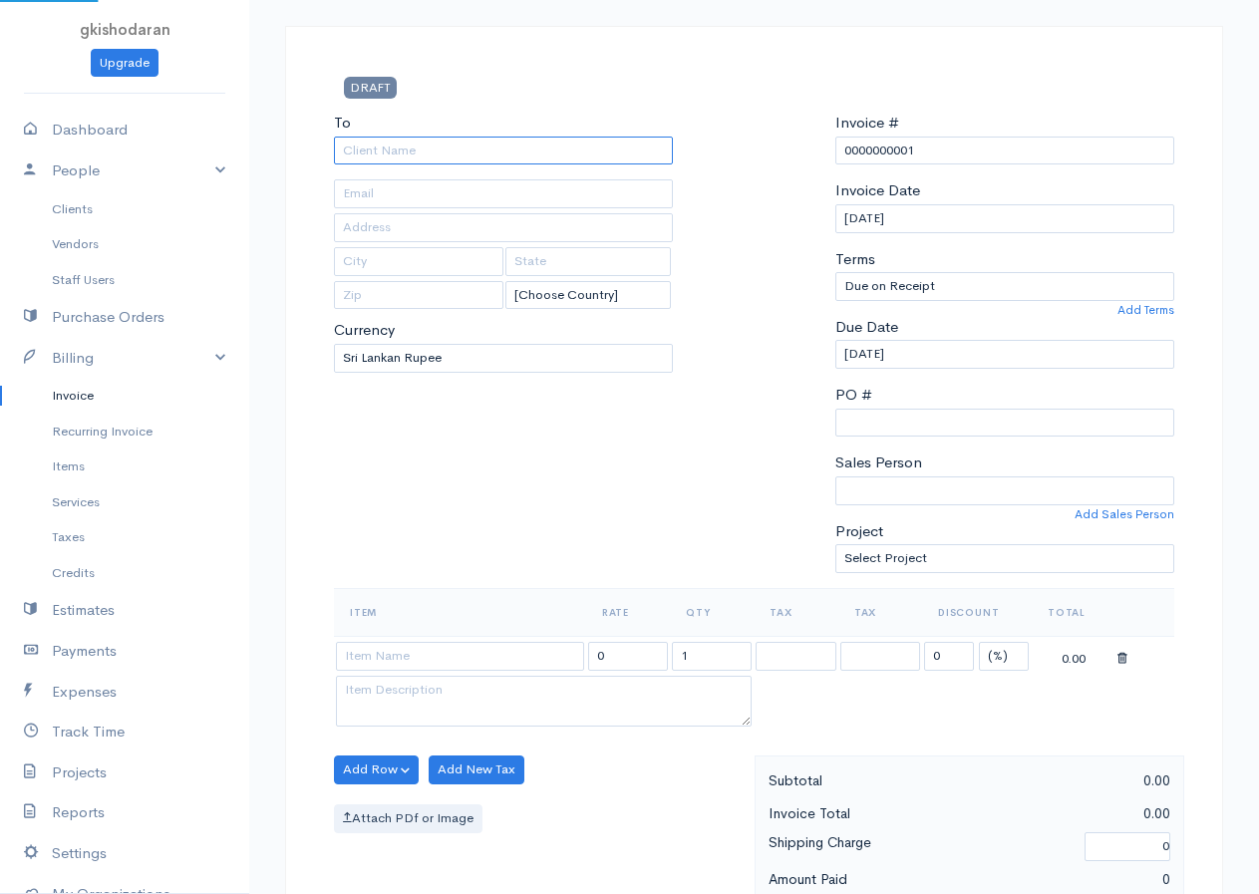
click at [353, 144] on input "To" at bounding box center [503, 151] width 339 height 29
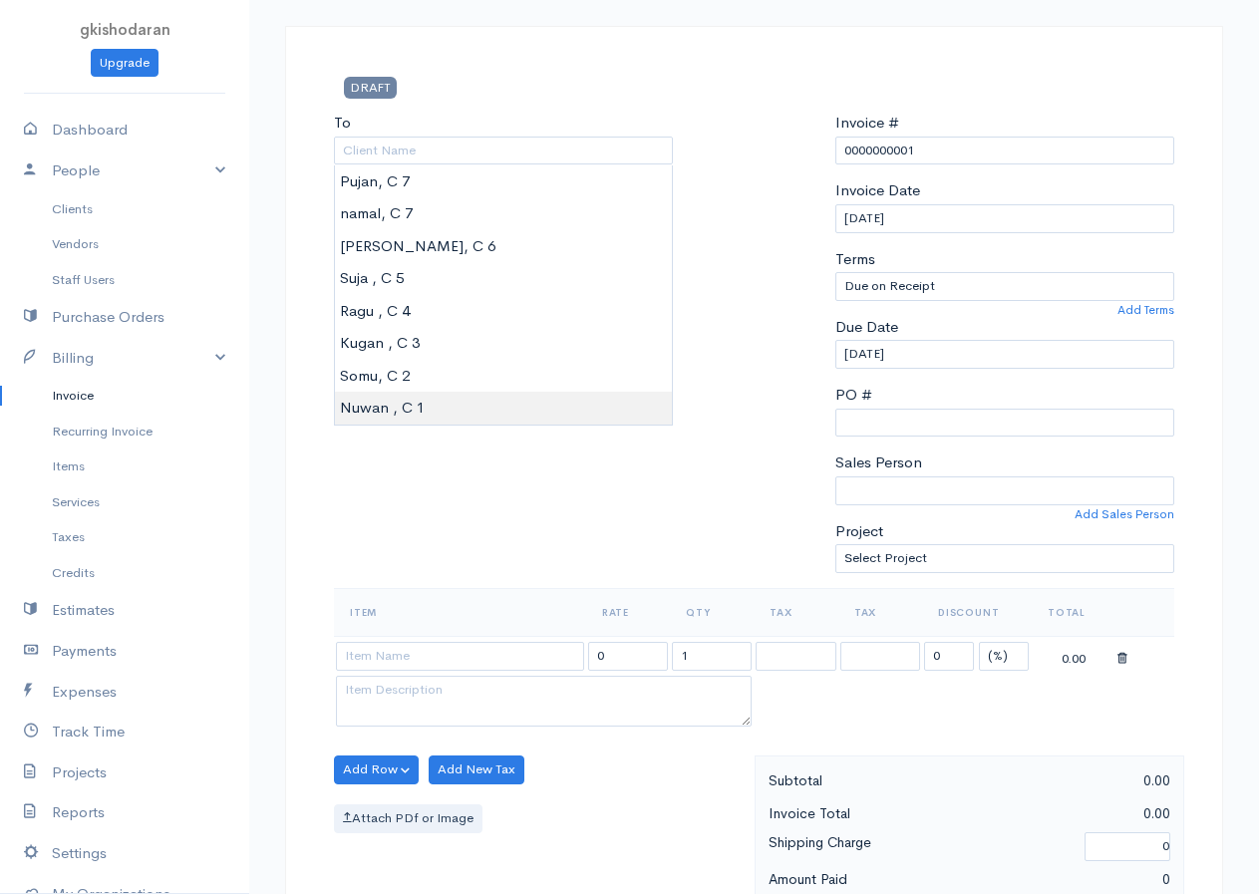
type input "Nuwan , C 1"
click at [376, 402] on body "gkishodaran Upgrade Dashboard People Clients Vendors Staff Users Purchase Order…" at bounding box center [629, 761] width 1259 height 1723
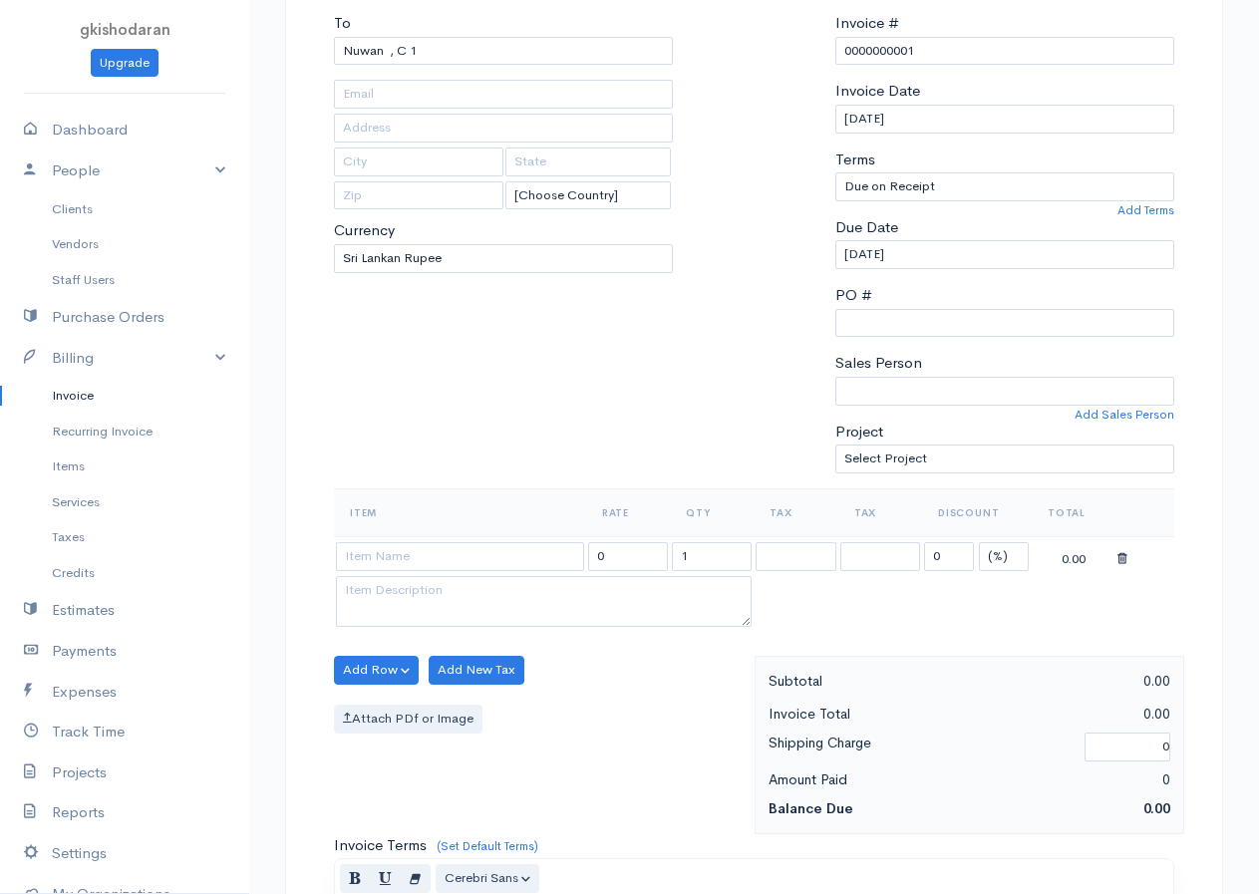
scroll to position [299, 0]
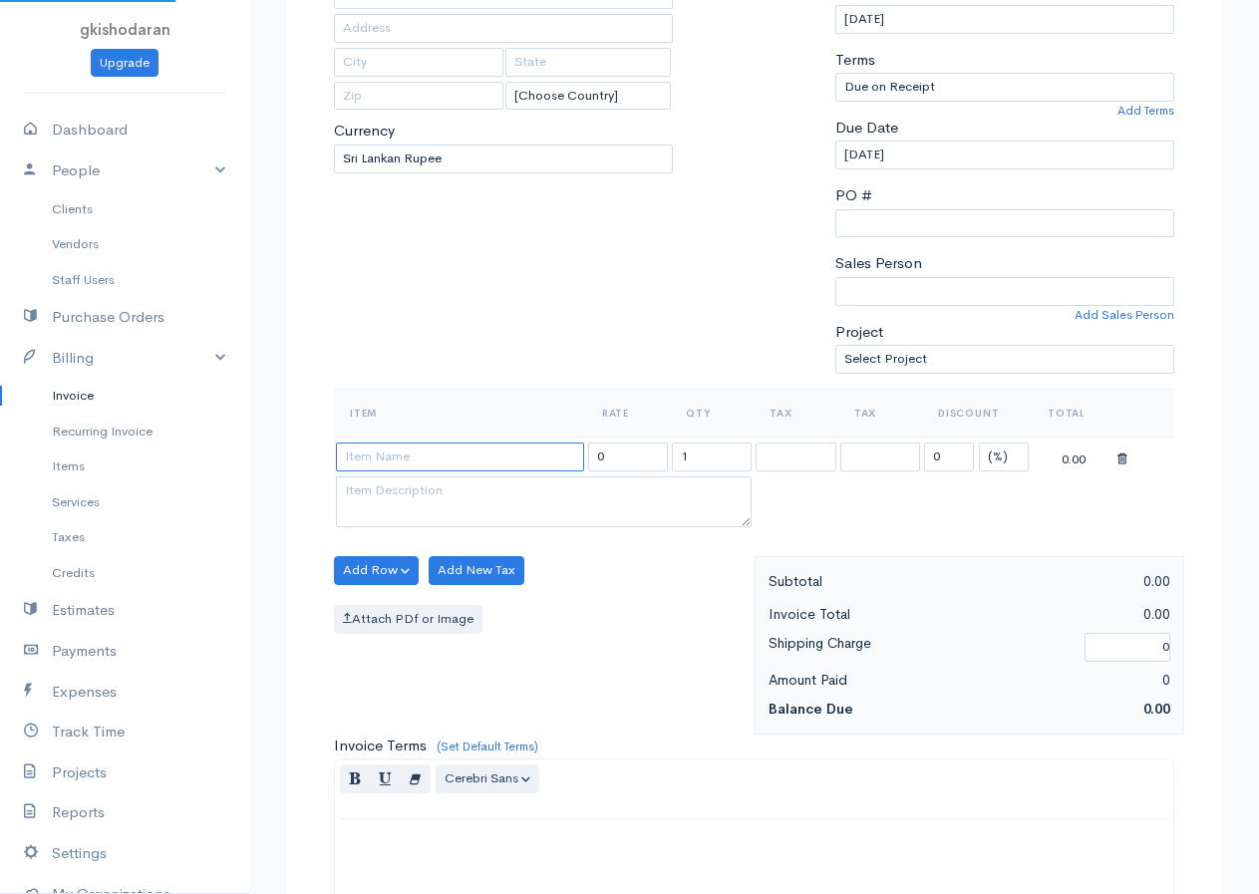
click at [367, 455] on input at bounding box center [460, 456] width 248 height 29
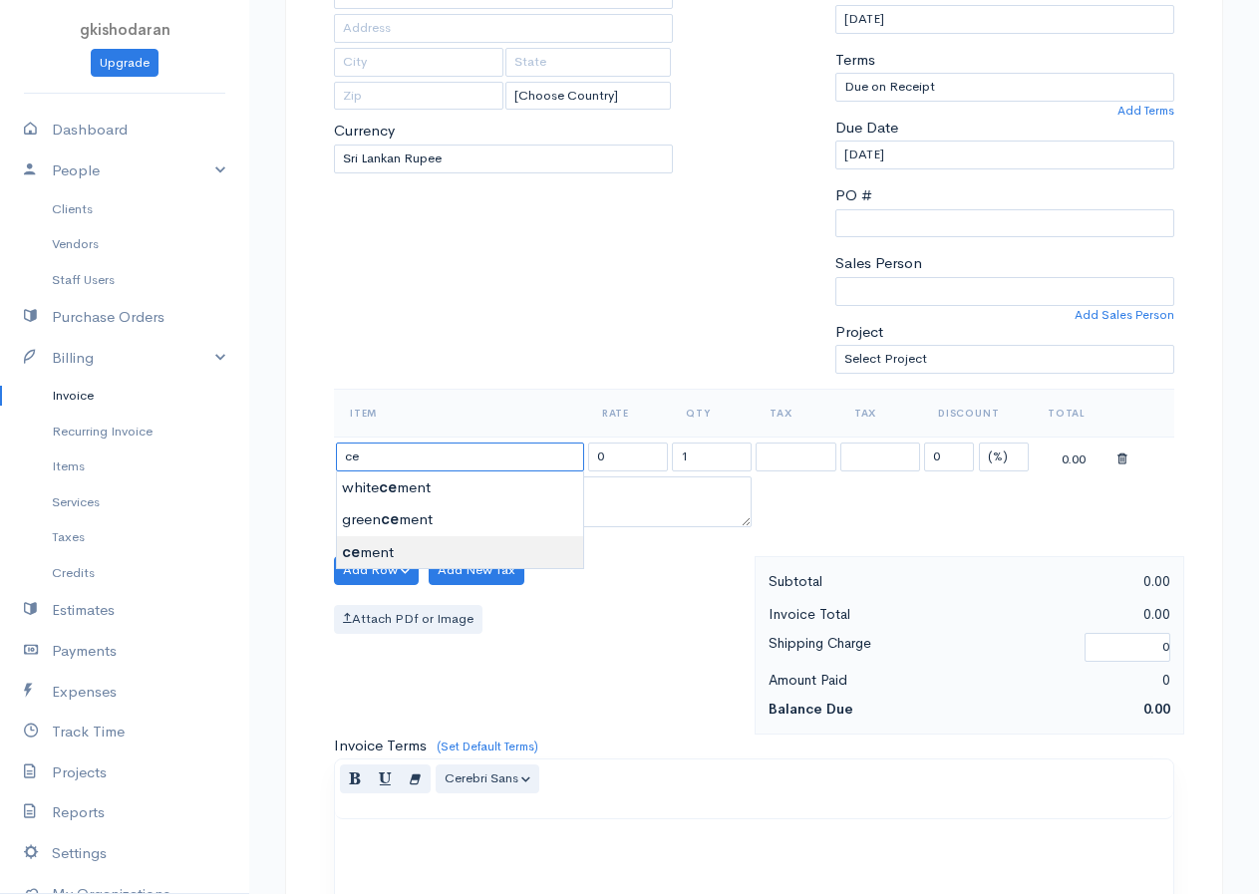
type input "cement"
type input "4250.00"
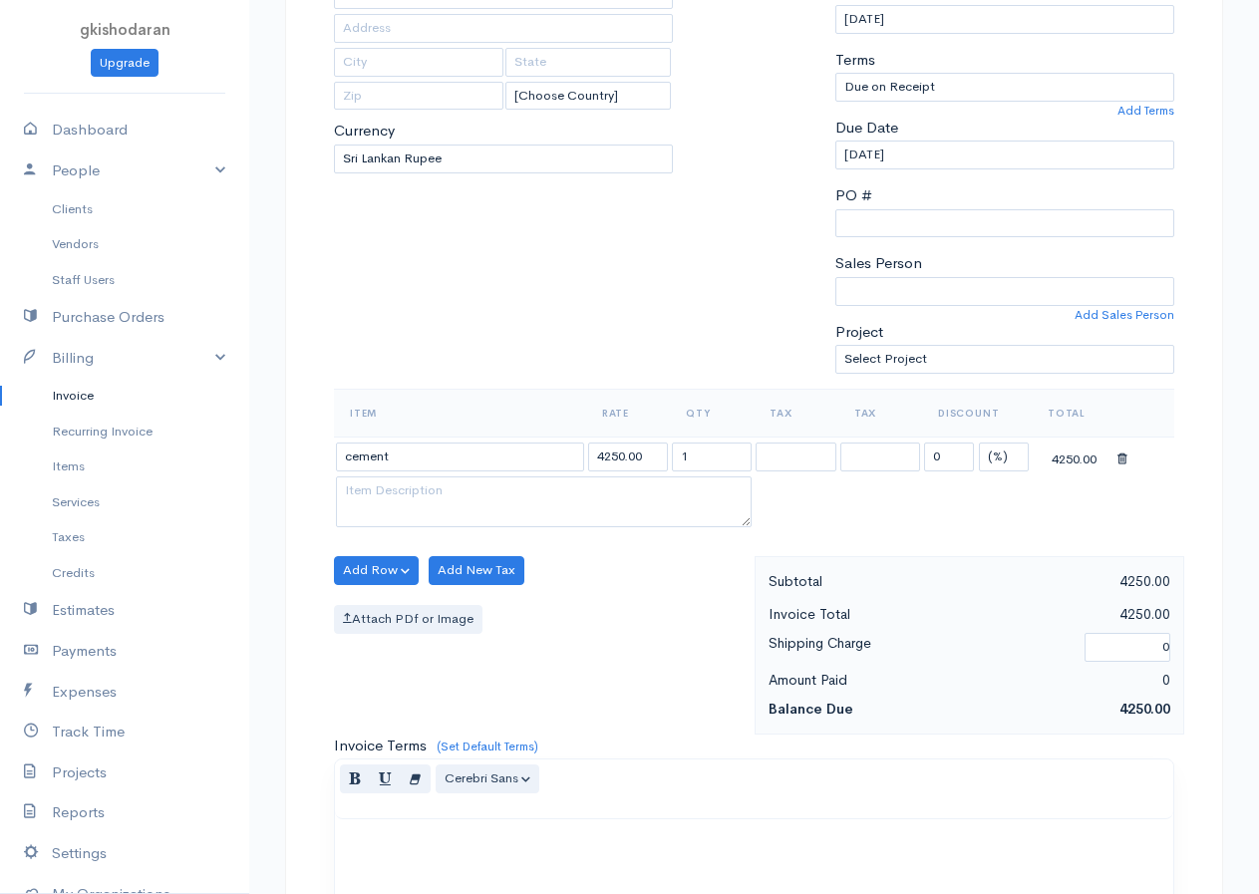
click at [377, 560] on body "gkishodaran Upgrade Dashboard People Clients Vendors Staff Users Purchase Order…" at bounding box center [629, 562] width 1259 height 1723
click at [573, 497] on tbody "cement 4250.00 1 0 (%) Flat 4250.00" at bounding box center [754, 484] width 840 height 96
type input "25"
click at [371, 505] on textarea at bounding box center [544, 502] width 416 height 52
click at [363, 570] on button "Add Row" at bounding box center [376, 570] width 85 height 29
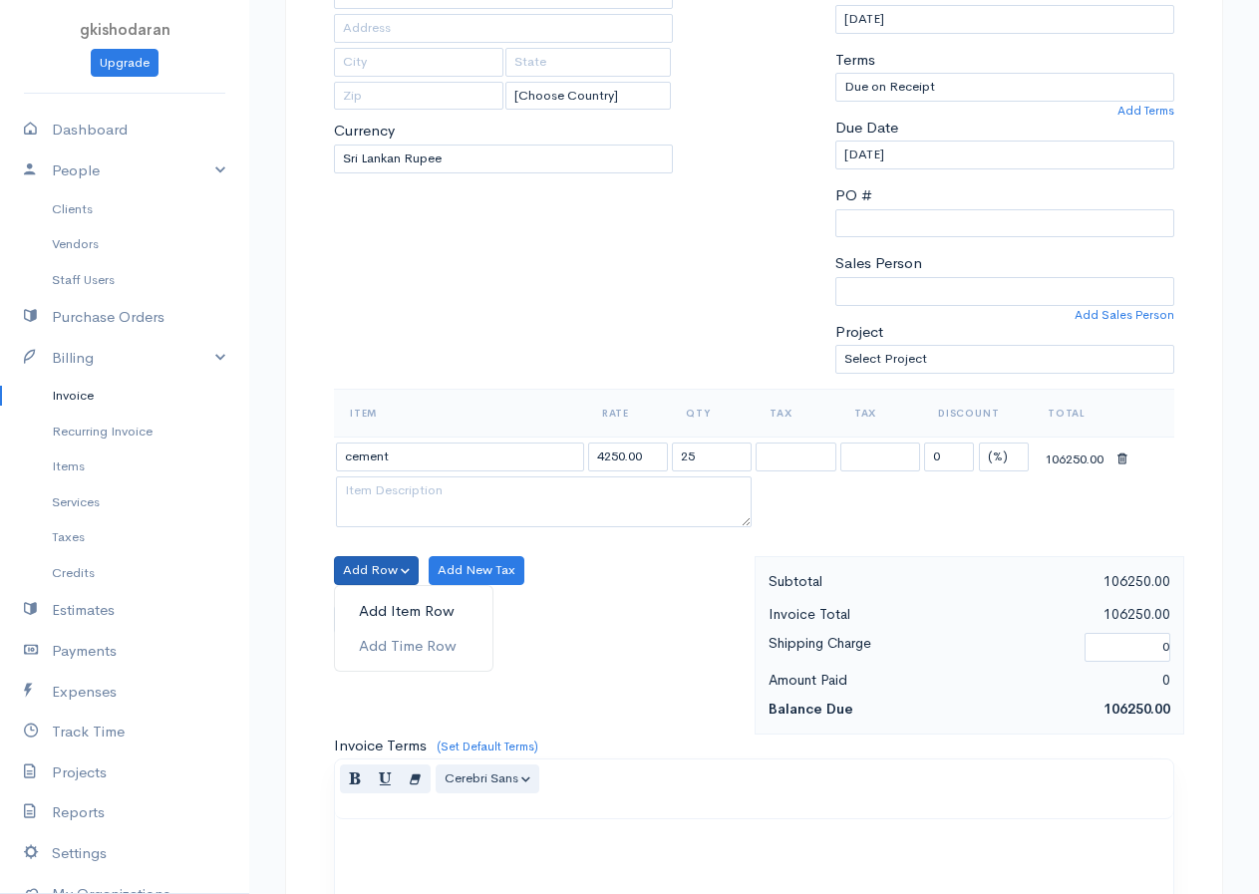
click at [382, 607] on link "Add Item Row" at bounding box center [413, 611] width 157 height 35
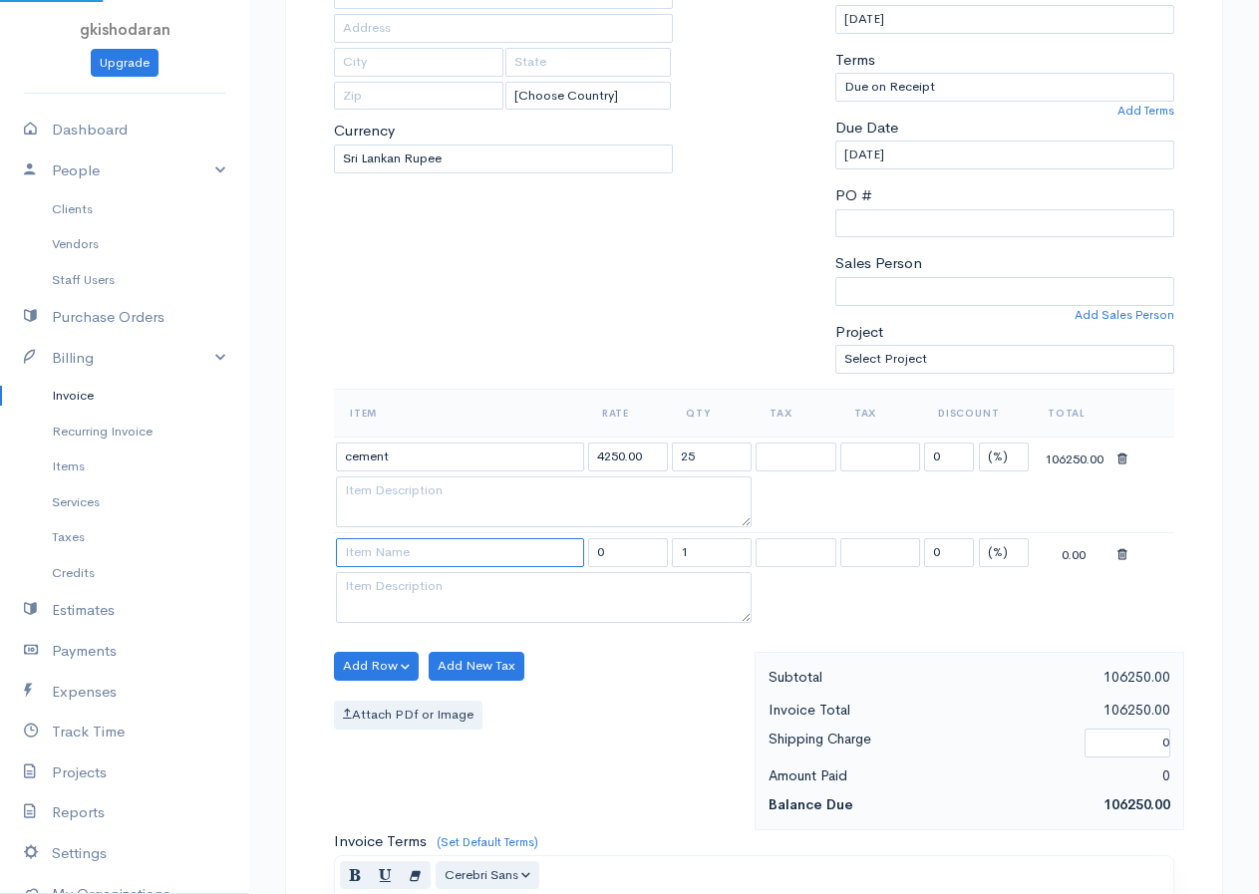
click at [375, 540] on input at bounding box center [460, 552] width 248 height 29
type input "bricks"
type input "1125.00"
click at [392, 575] on body "gkishodaran Upgrade Dashboard People Clients Vendors Staff Users Purchase Order…" at bounding box center [629, 610] width 1259 height 1819
click at [748, 554] on input "1" at bounding box center [712, 552] width 80 height 29
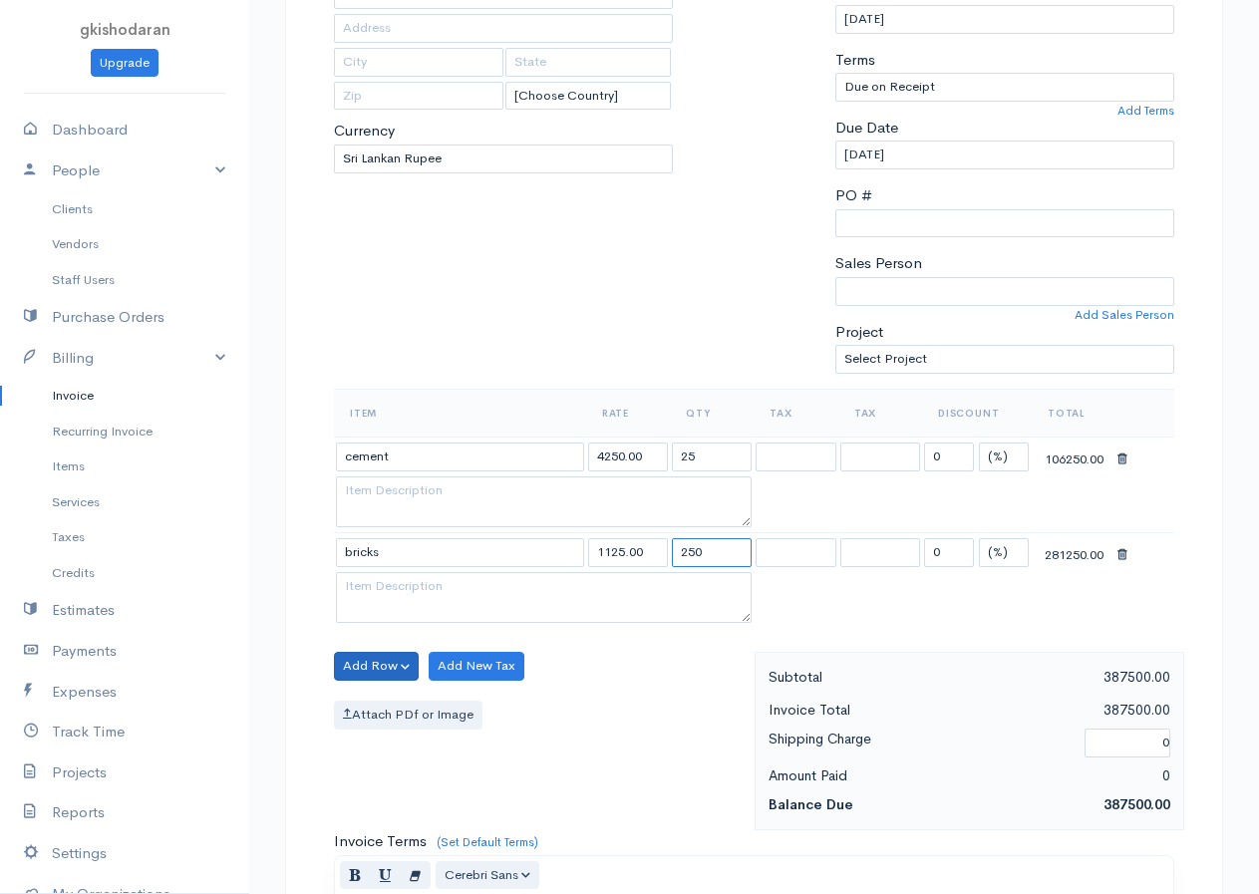
type input "250"
click at [377, 675] on button "Add Row" at bounding box center [376, 666] width 85 height 29
click at [397, 711] on link "Add Item Row" at bounding box center [413, 707] width 157 height 35
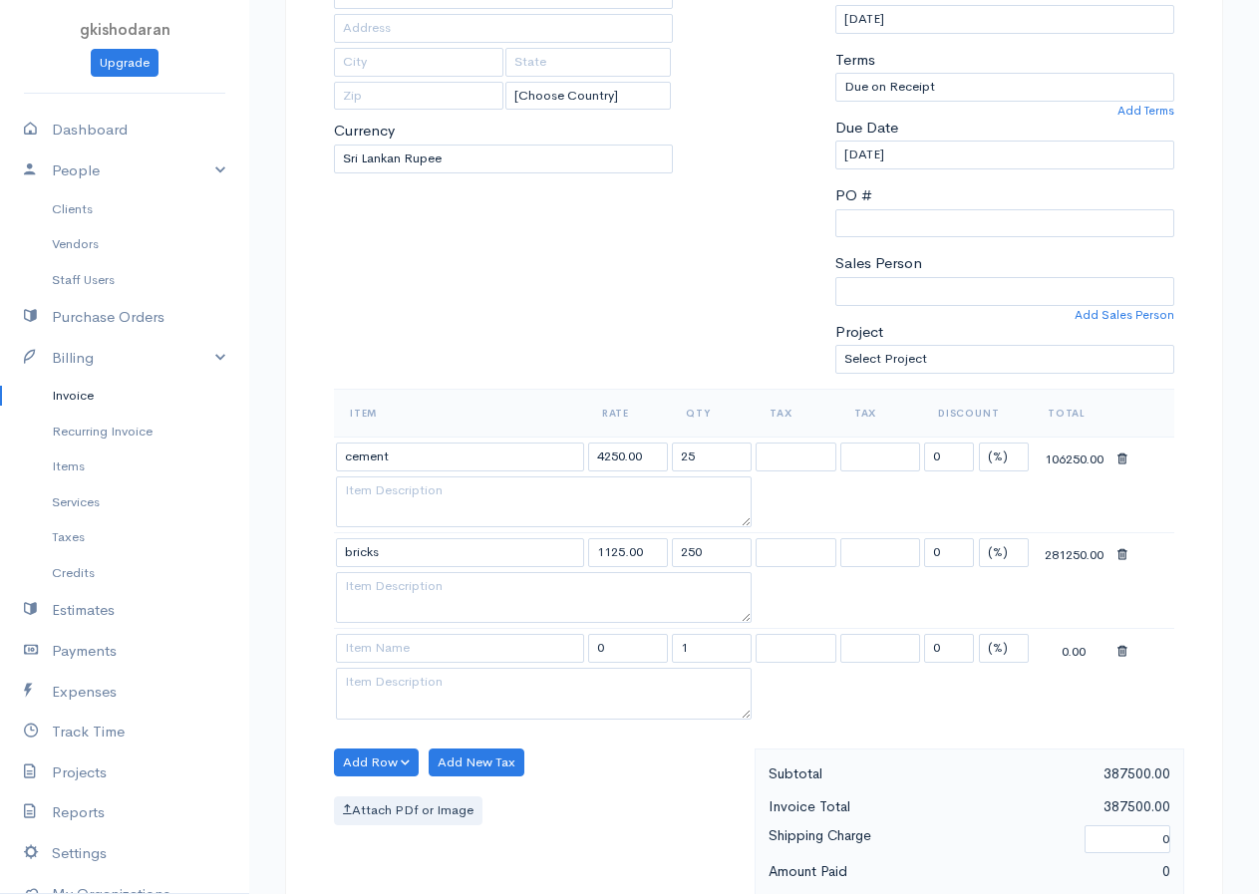
scroll to position [399, 0]
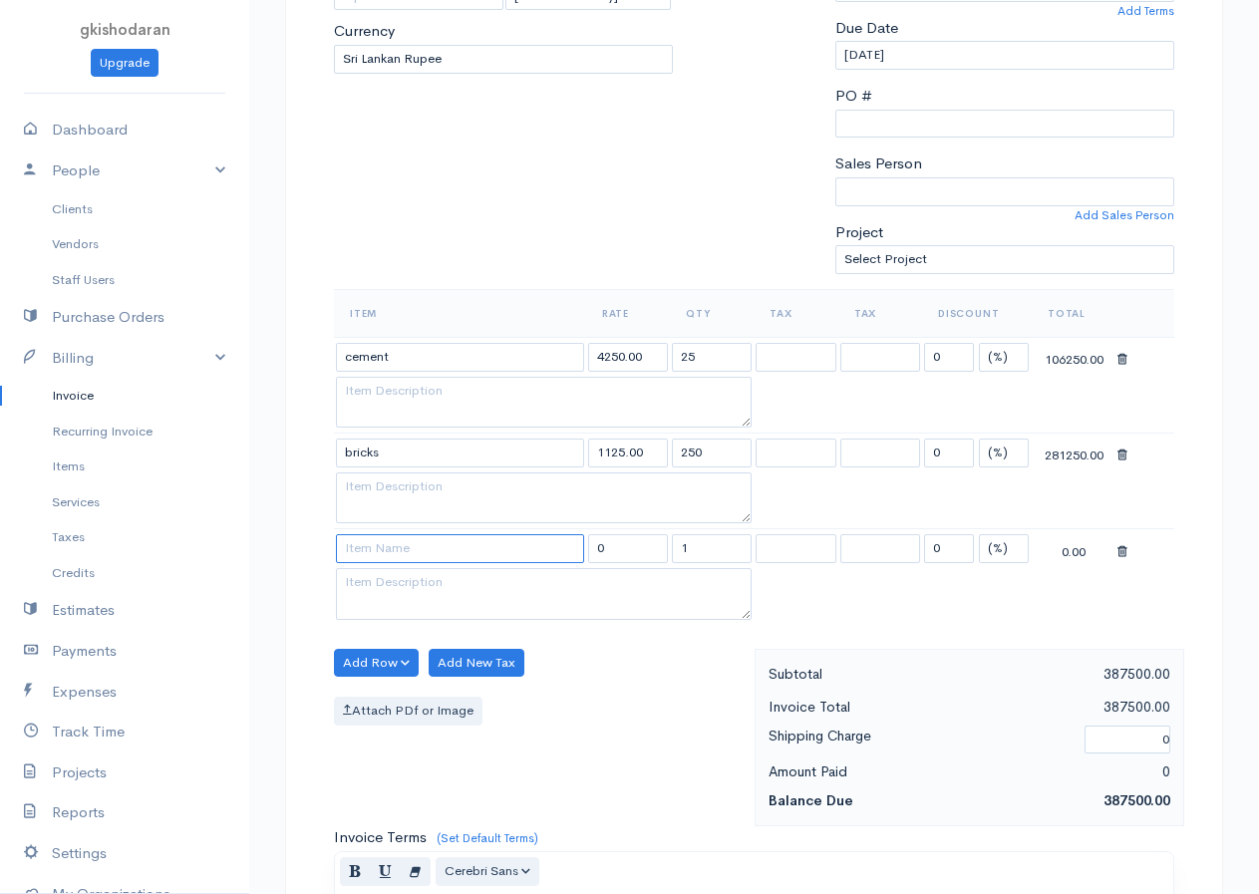
click at [393, 553] on input at bounding box center [460, 548] width 248 height 29
type input "blocks"
type input "875.00"
type input "blocks"
drag, startPoint x: 711, startPoint y: 558, endPoint x: 648, endPoint y: 581, distance: 67.8
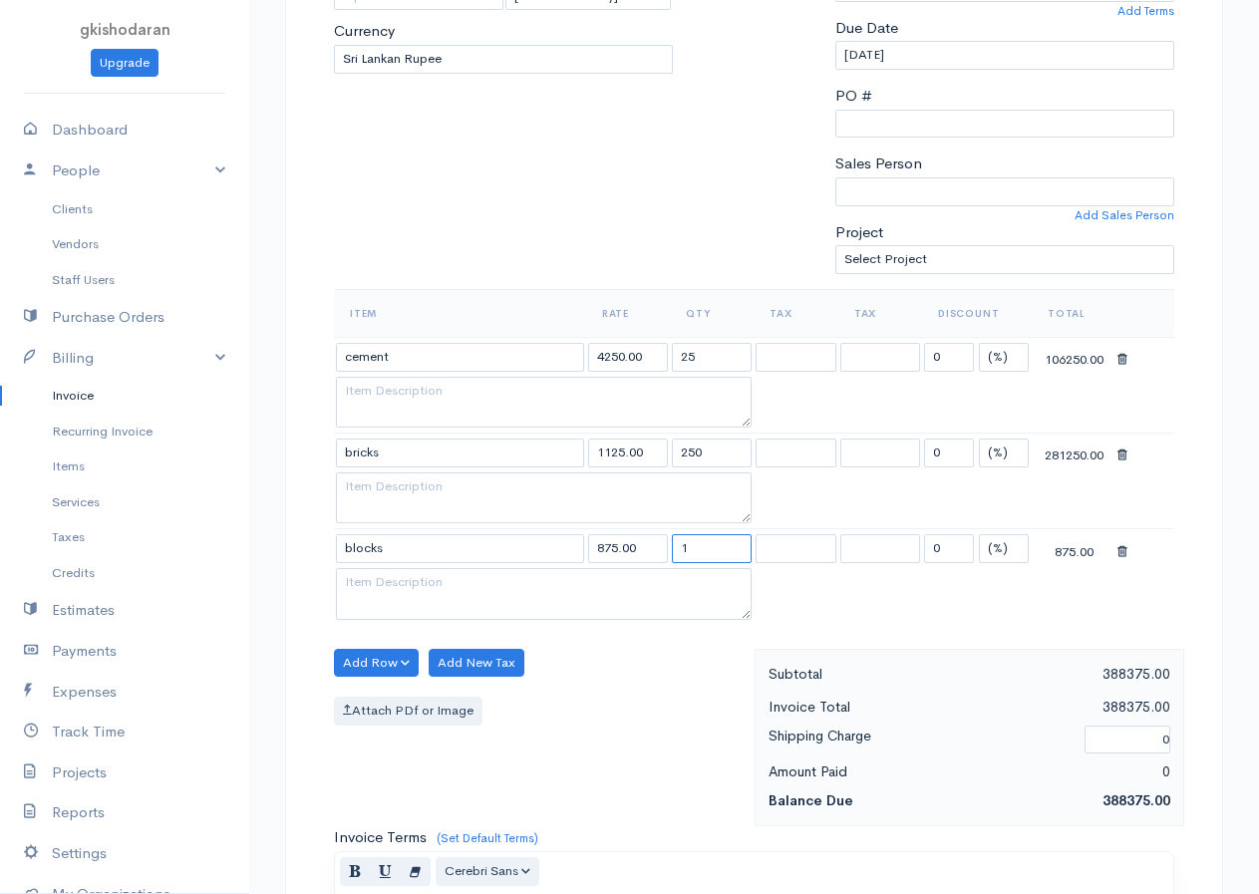
click at [648, 581] on tbody "cement 4250.00 25 0 (%) Flat 106250.00 bricks 1125.00 250 0 (%) Flat 281250.00 …" at bounding box center [754, 480] width 840 height 287
type input "250"
click at [367, 667] on button "Add Row" at bounding box center [376, 663] width 85 height 29
click at [372, 703] on link "Add Item Row" at bounding box center [413, 704] width 157 height 35
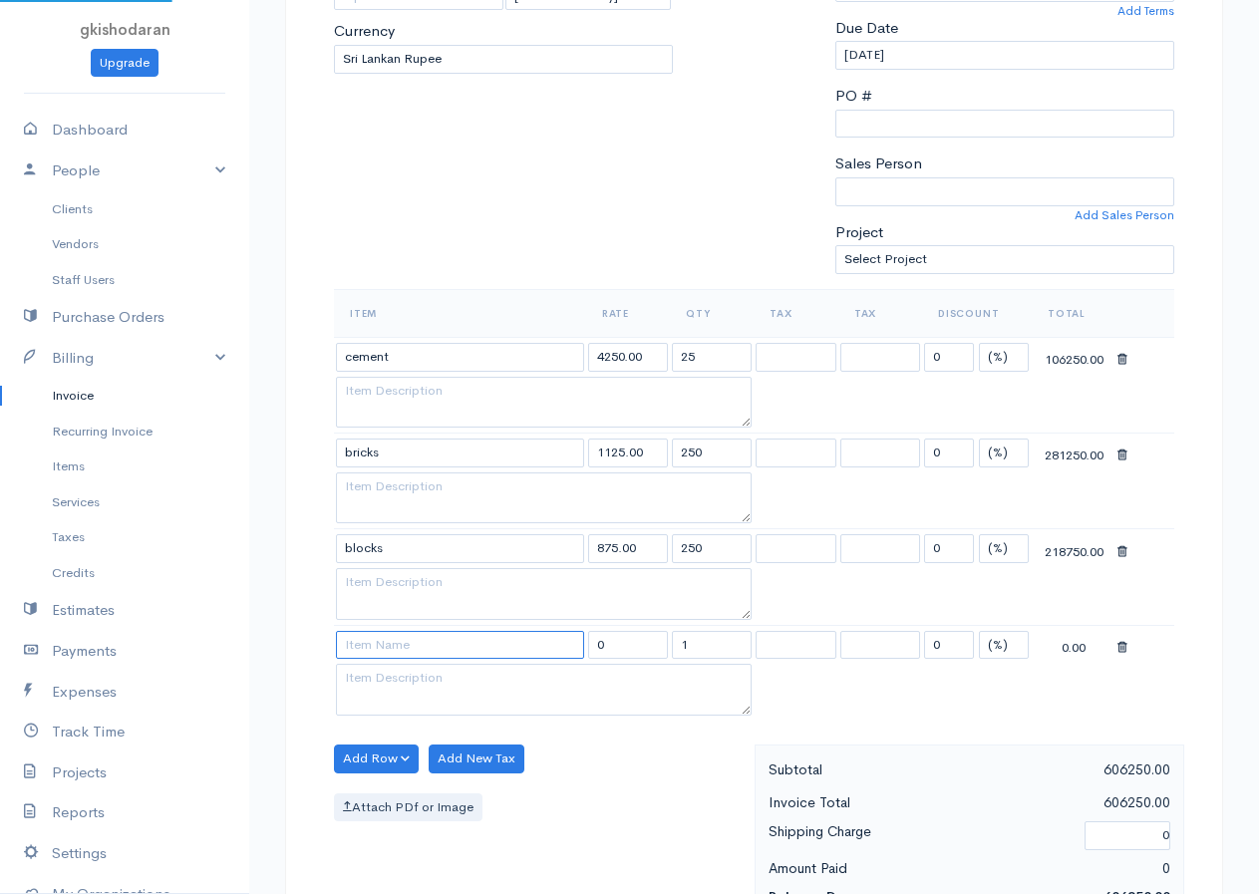
click at [367, 637] on input at bounding box center [460, 645] width 248 height 29
type input "timber"
drag, startPoint x: 673, startPoint y: 636, endPoint x: 722, endPoint y: 635, distance: 49.8
click at [722, 635] on input "1" at bounding box center [712, 645] width 80 height 29
type input "45"
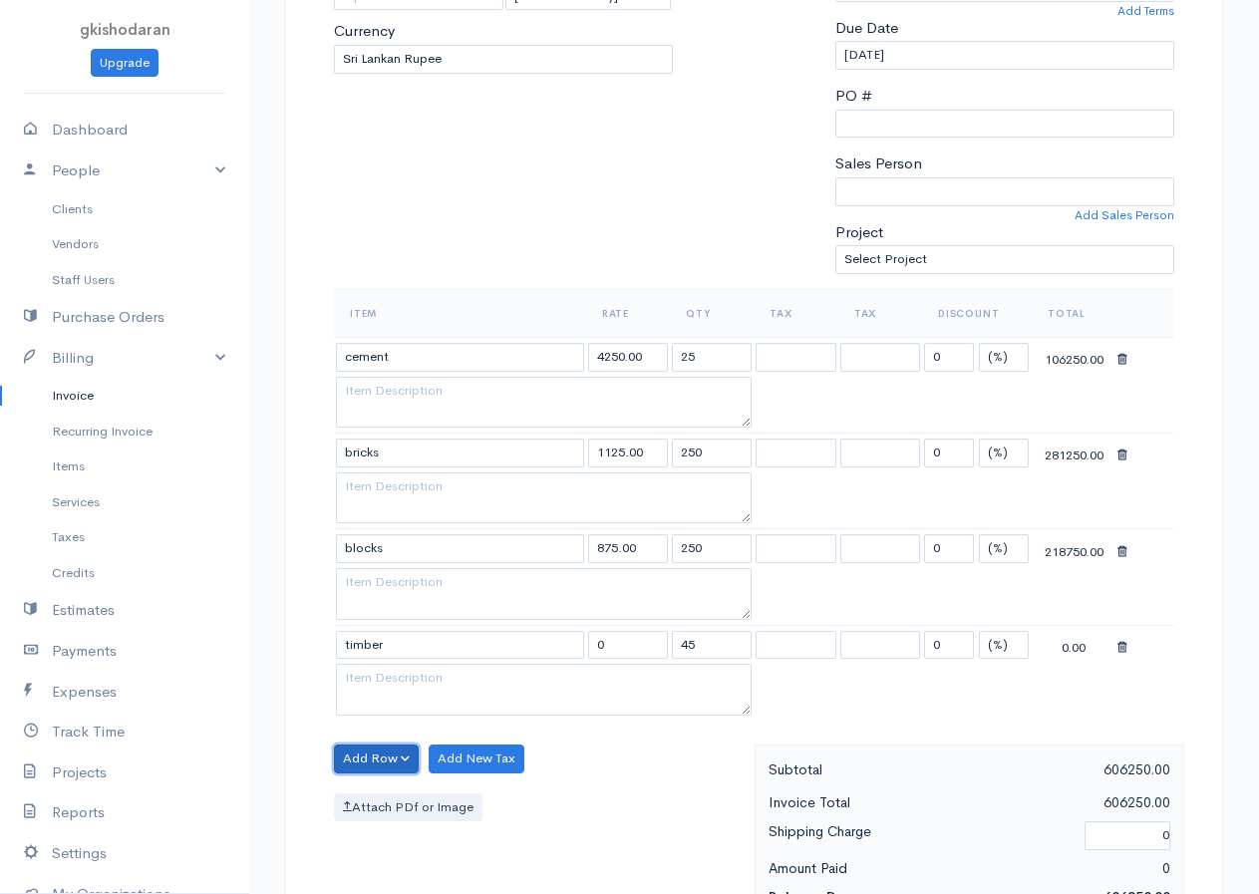
click at [383, 755] on button "Add Row" at bounding box center [376, 758] width 85 height 29
click at [375, 800] on link "Add Item Row" at bounding box center [413, 799] width 157 height 35
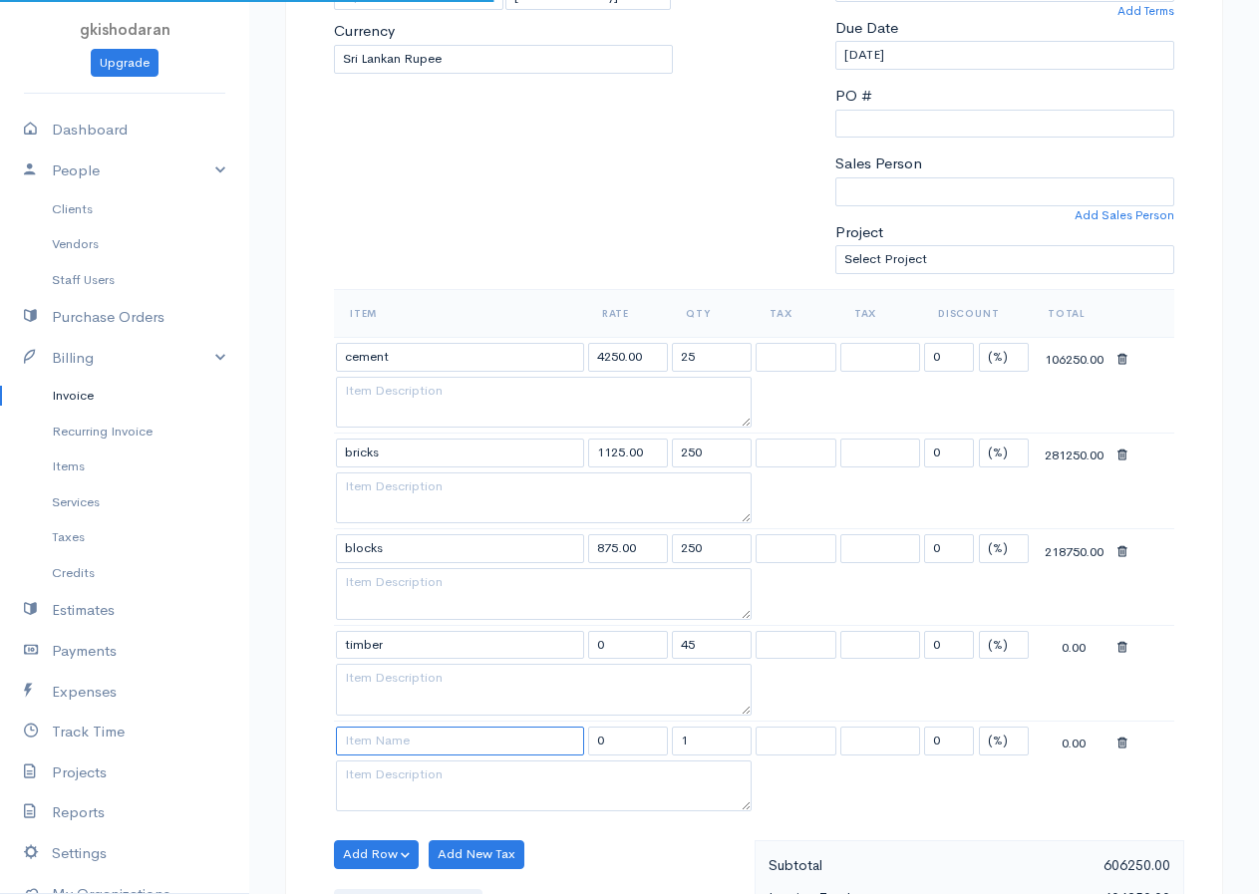
click at [374, 740] on input at bounding box center [460, 740] width 248 height 29
type input "nails"
drag, startPoint x: 669, startPoint y: 752, endPoint x: 758, endPoint y: 748, distance: 89.8
click at [758, 748] on tr "nails 0 1 0 (%) Flat 0.00" at bounding box center [754, 739] width 840 height 39
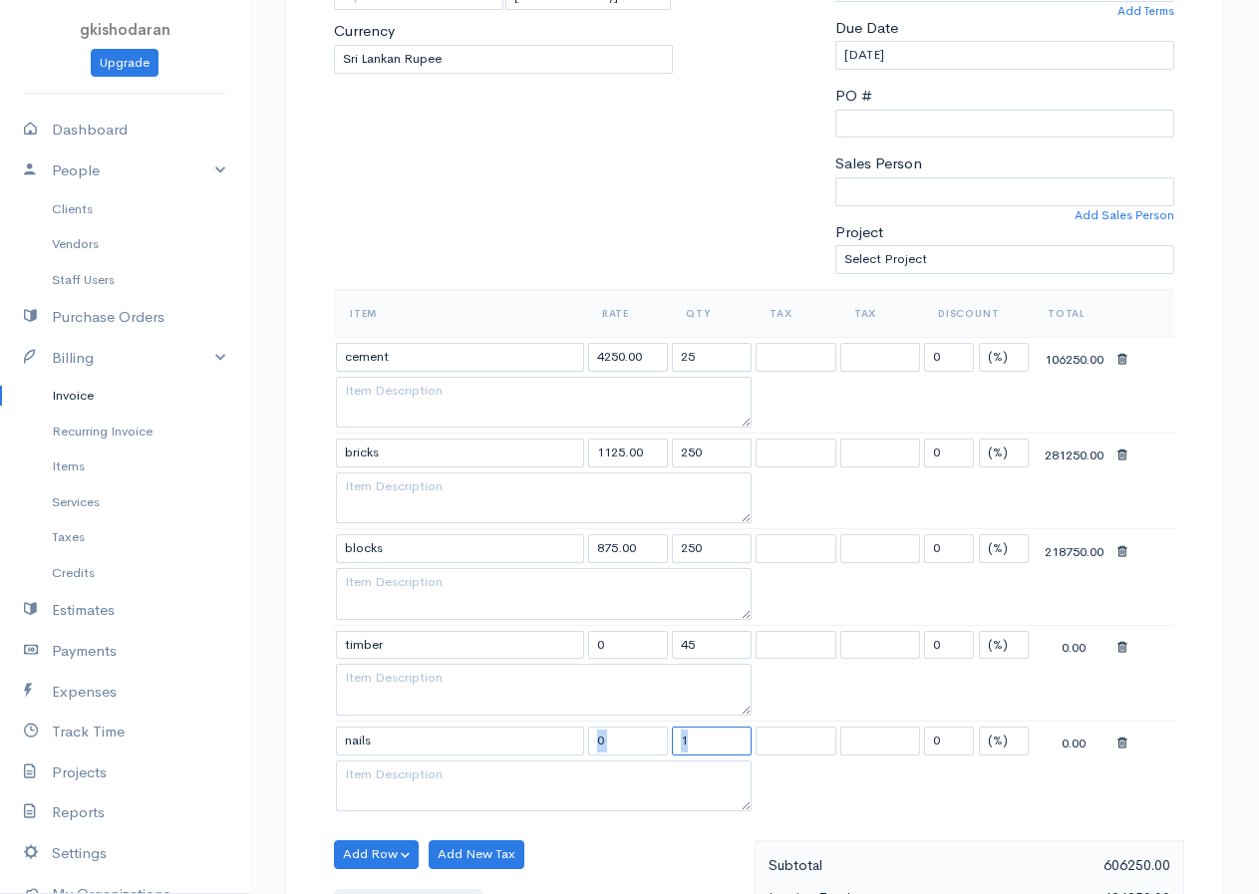
click at [704, 741] on input "1" at bounding box center [712, 740] width 80 height 29
type input "1250"
click at [398, 849] on button "Add Row" at bounding box center [376, 854] width 85 height 29
click at [361, 781] on link "Add Item Row" at bounding box center [413, 779] width 157 height 35
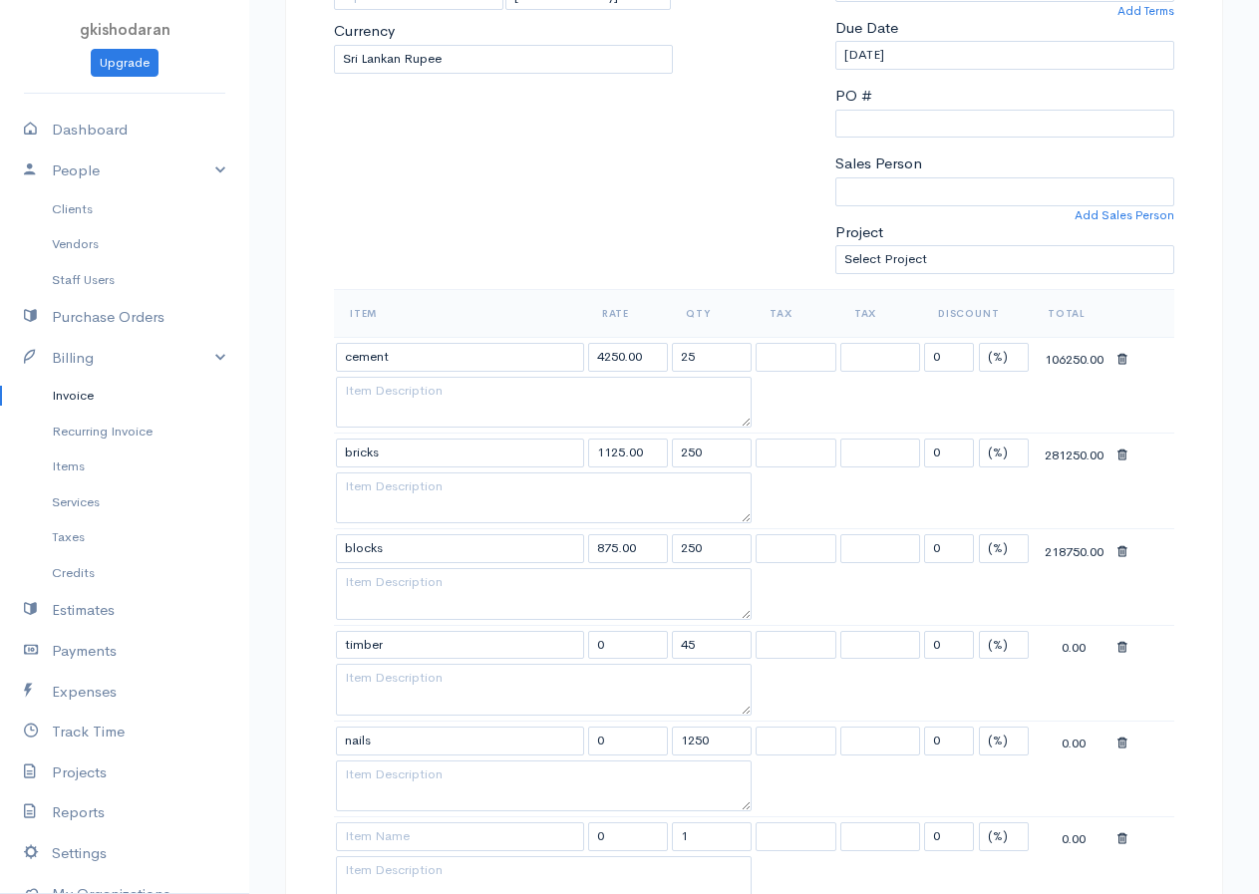
scroll to position [598, 0]
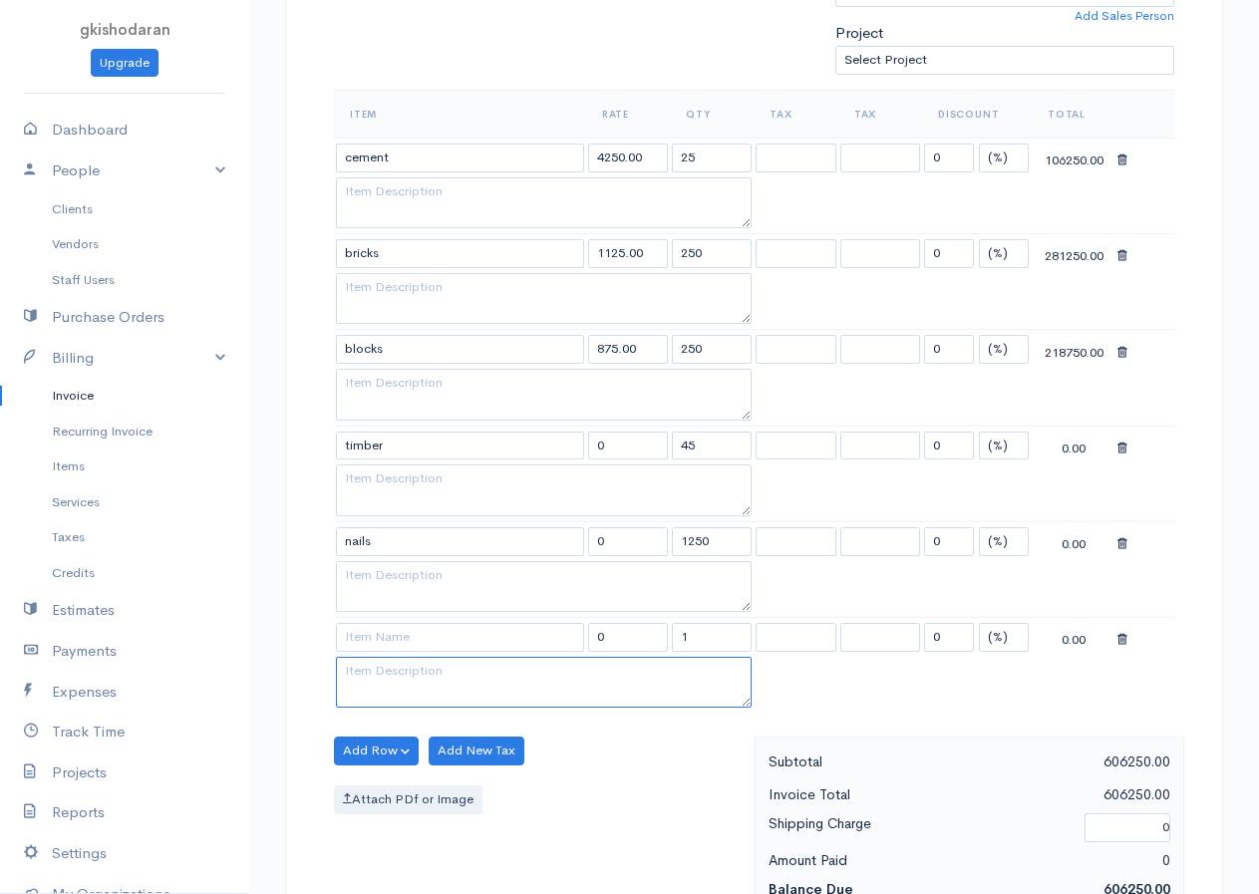
click at [373, 658] on textarea at bounding box center [544, 683] width 416 height 52
click at [377, 645] on input at bounding box center [460, 637] width 248 height 29
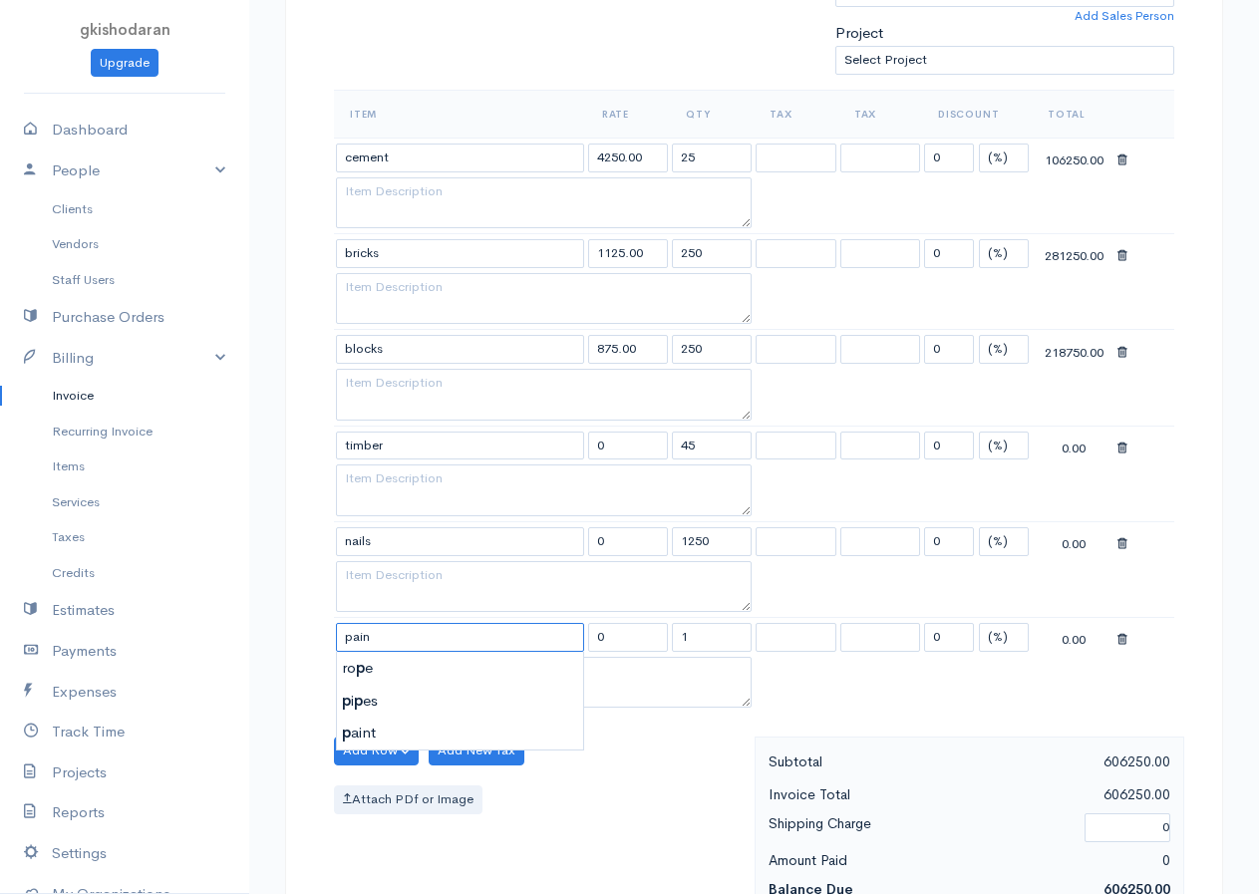
type input "paint"
type input "21250.00"
type input "paint"
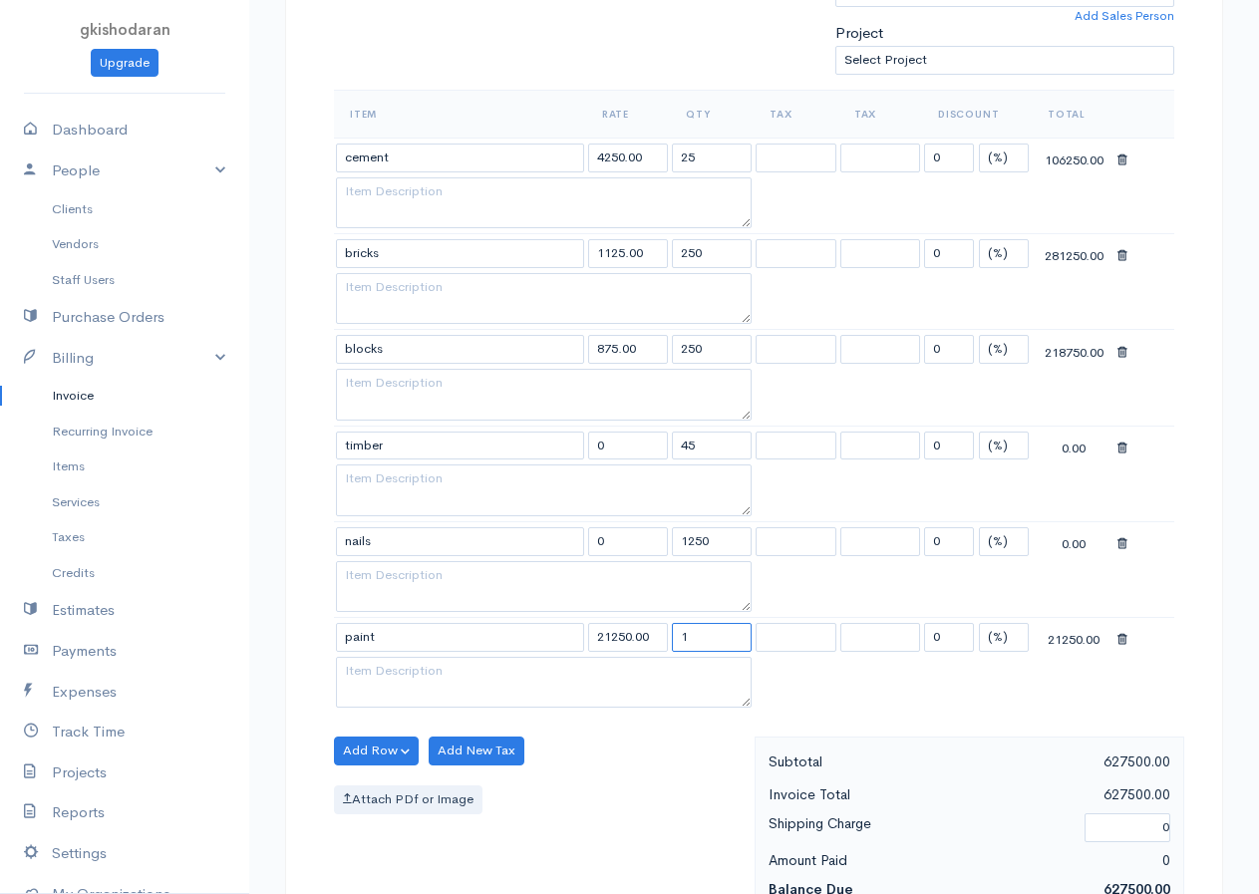
drag, startPoint x: 732, startPoint y: 629, endPoint x: 674, endPoint y: 651, distance: 62.7
click at [674, 651] on input "1" at bounding box center [712, 637] width 80 height 29
type input "25"
click at [381, 739] on button "Add Row" at bounding box center [376, 750] width 85 height 29
click at [371, 792] on link "Add Item Row" at bounding box center [413, 791] width 157 height 35
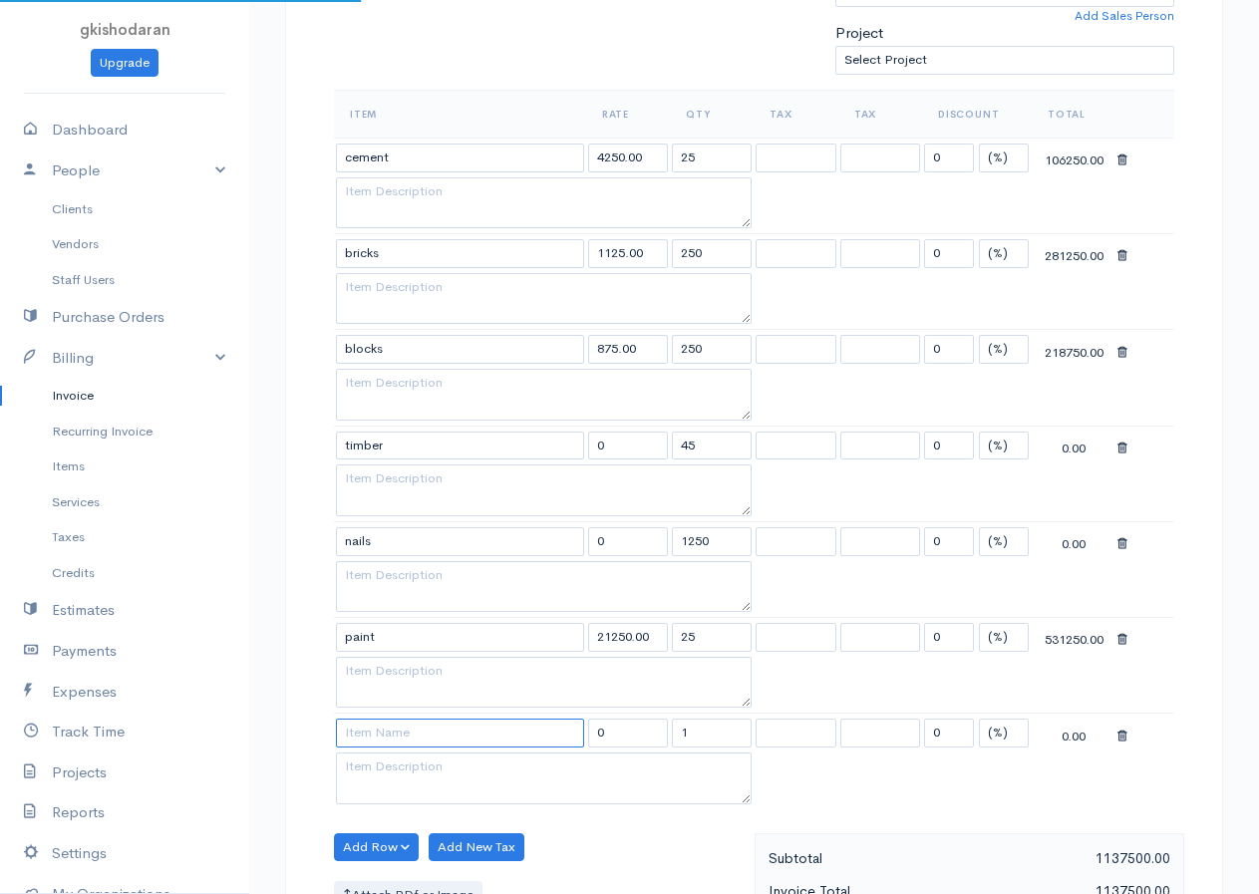
click at [376, 740] on input at bounding box center [460, 732] width 248 height 29
type input "pipes"
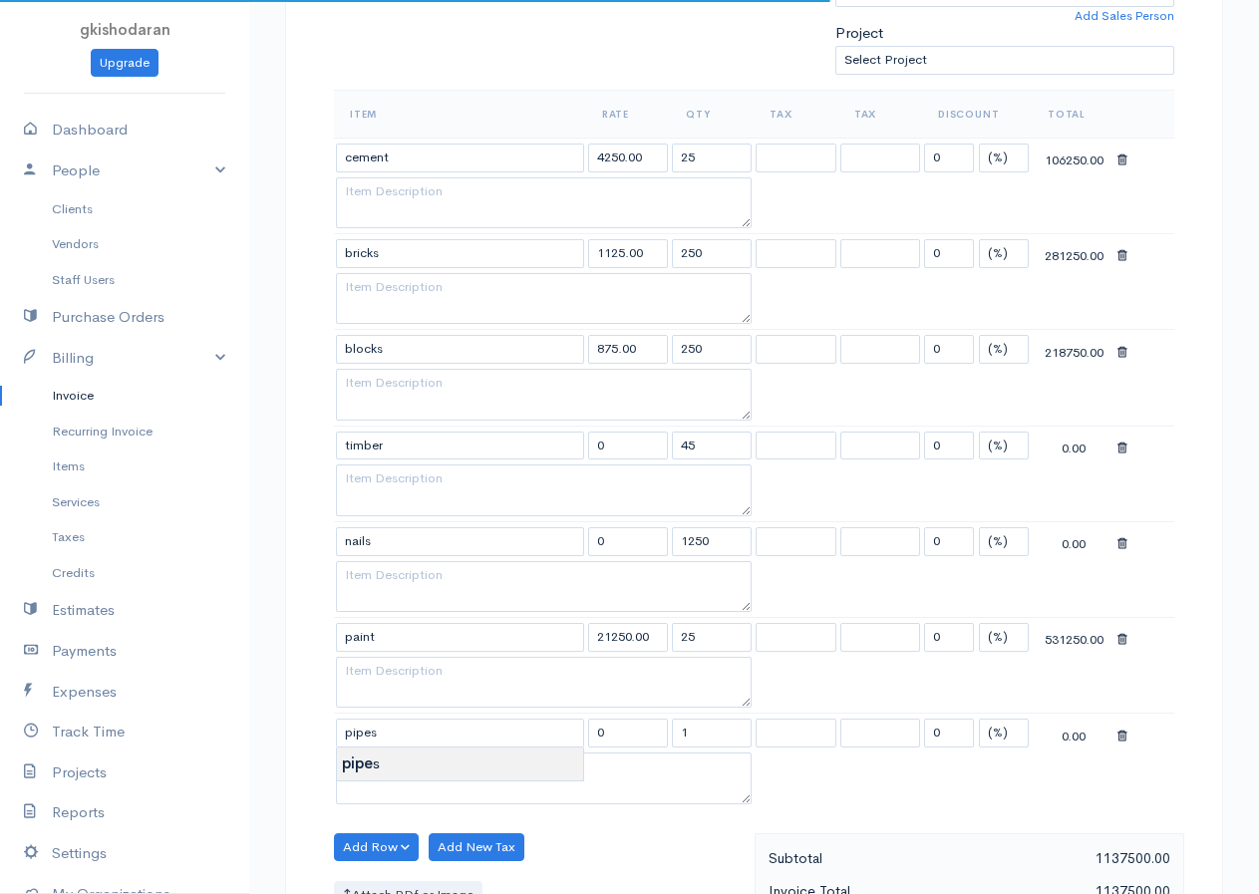
type input "112.00"
click at [410, 775] on body "gkishodaran Upgrade Dashboard People Clients Vendors Staff Users Purchase Order…" at bounding box center [629, 551] width 1259 height 2298
drag, startPoint x: 709, startPoint y: 742, endPoint x: 753, endPoint y: 744, distance: 43.9
click at [753, 744] on tr "pipes 112.00 1 0 (%) Flat 112.00" at bounding box center [754, 732] width 840 height 39
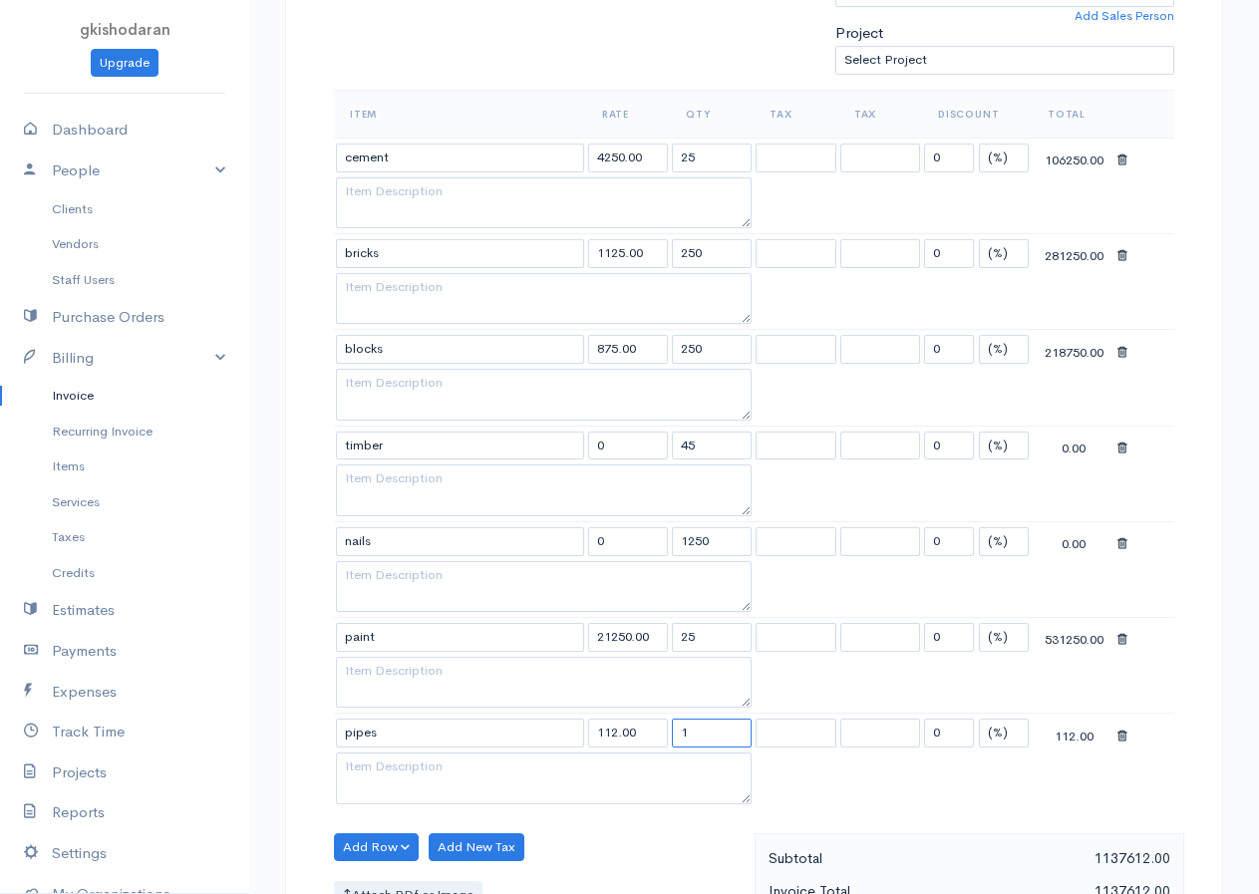
drag, startPoint x: 732, startPoint y: 731, endPoint x: 637, endPoint y: 756, distance: 98.9
click at [637, 756] on tbody "cement 4250.00 25 0 (%) Flat 106250.00 bricks 1125.00 250 0 (%) Flat 281250.00 …" at bounding box center [754, 473] width 840 height 671
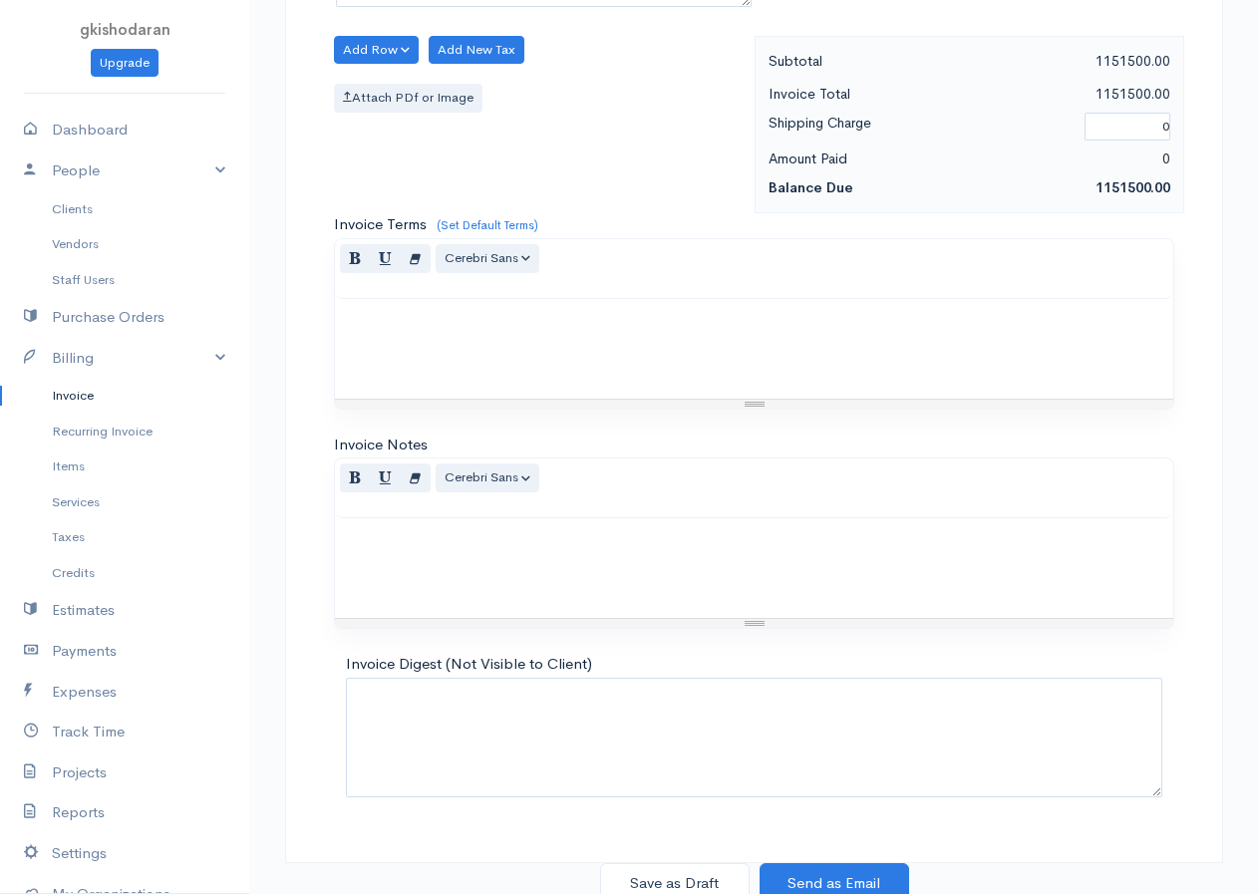
scroll to position [1404, 0]
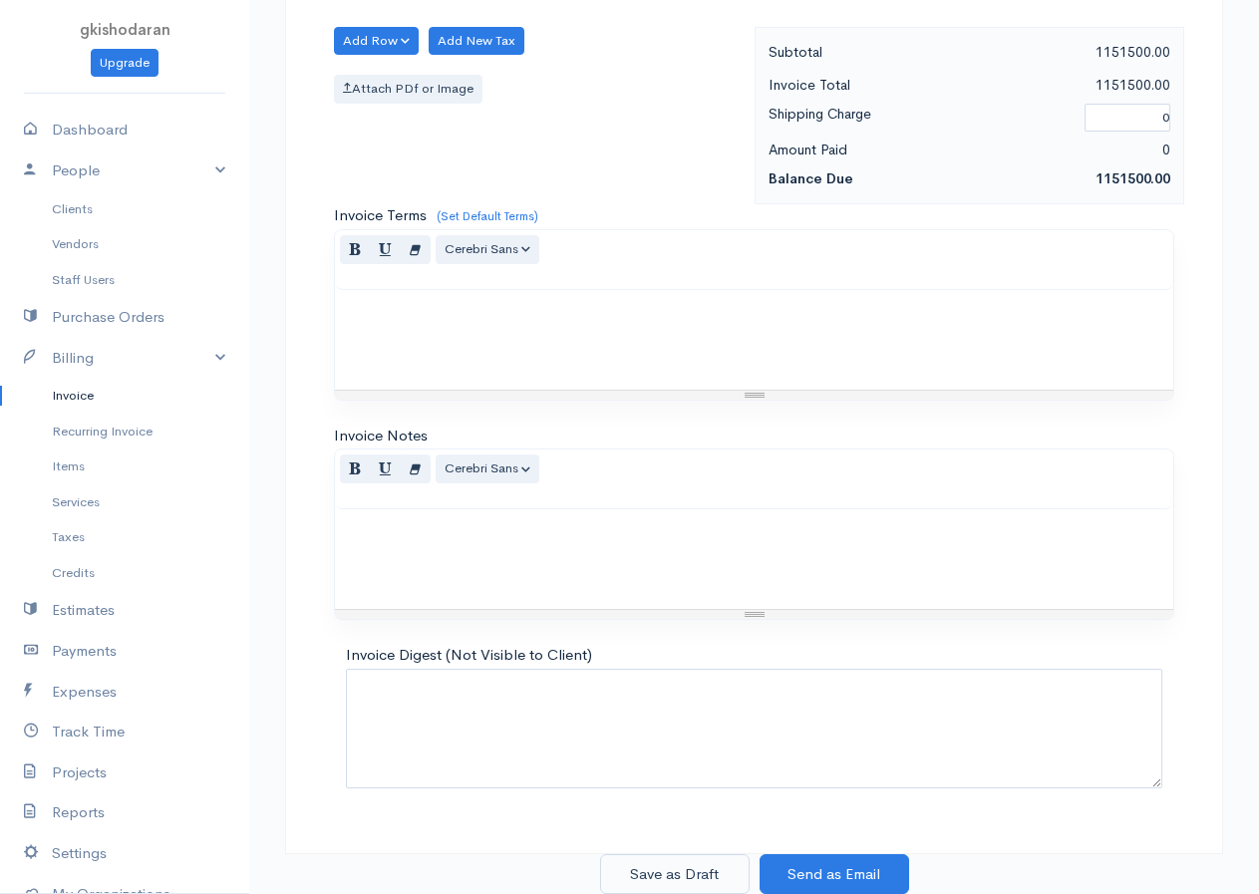
type input "125"
click at [700, 854] on button "Save as Draft" at bounding box center [674, 874] width 149 height 41
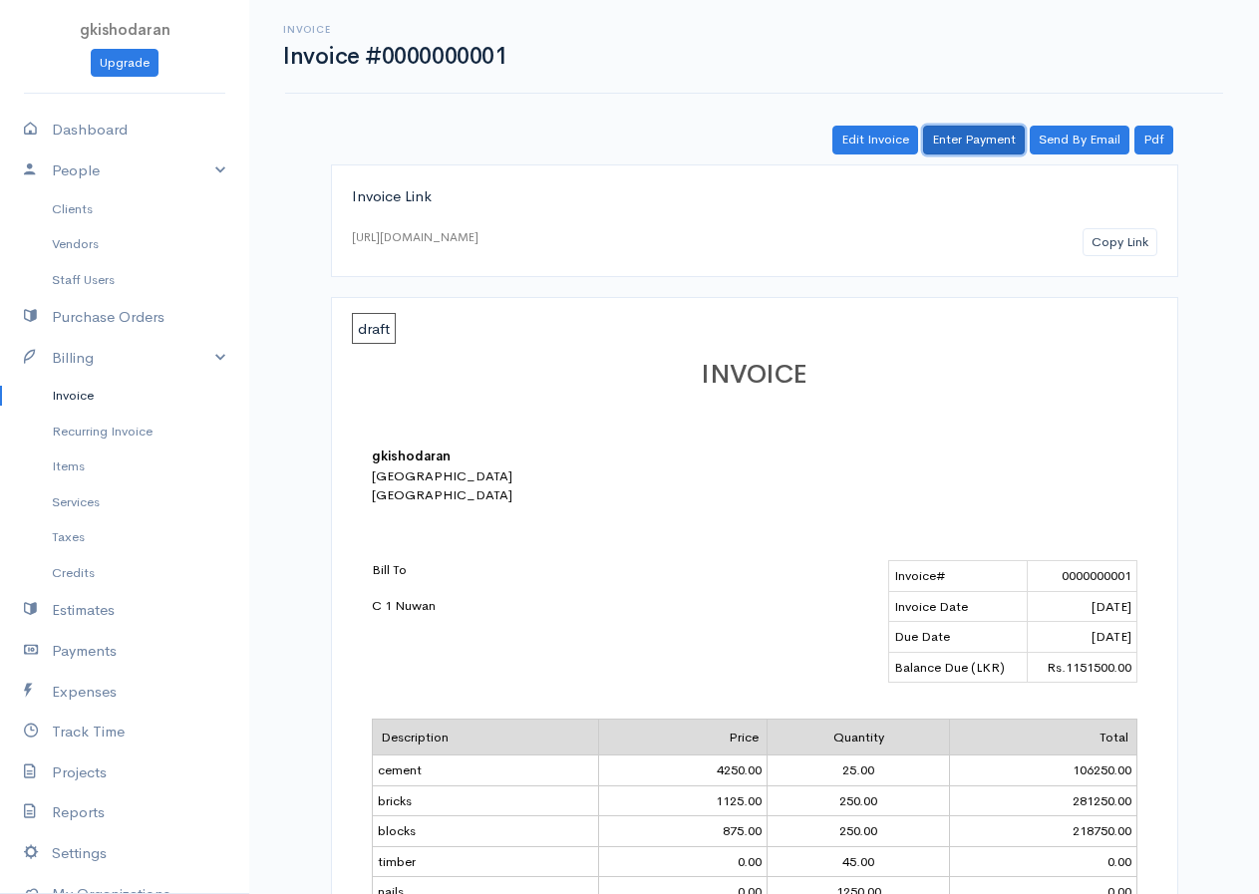
click at [972, 139] on link "Enter Payment" at bounding box center [974, 140] width 102 height 29
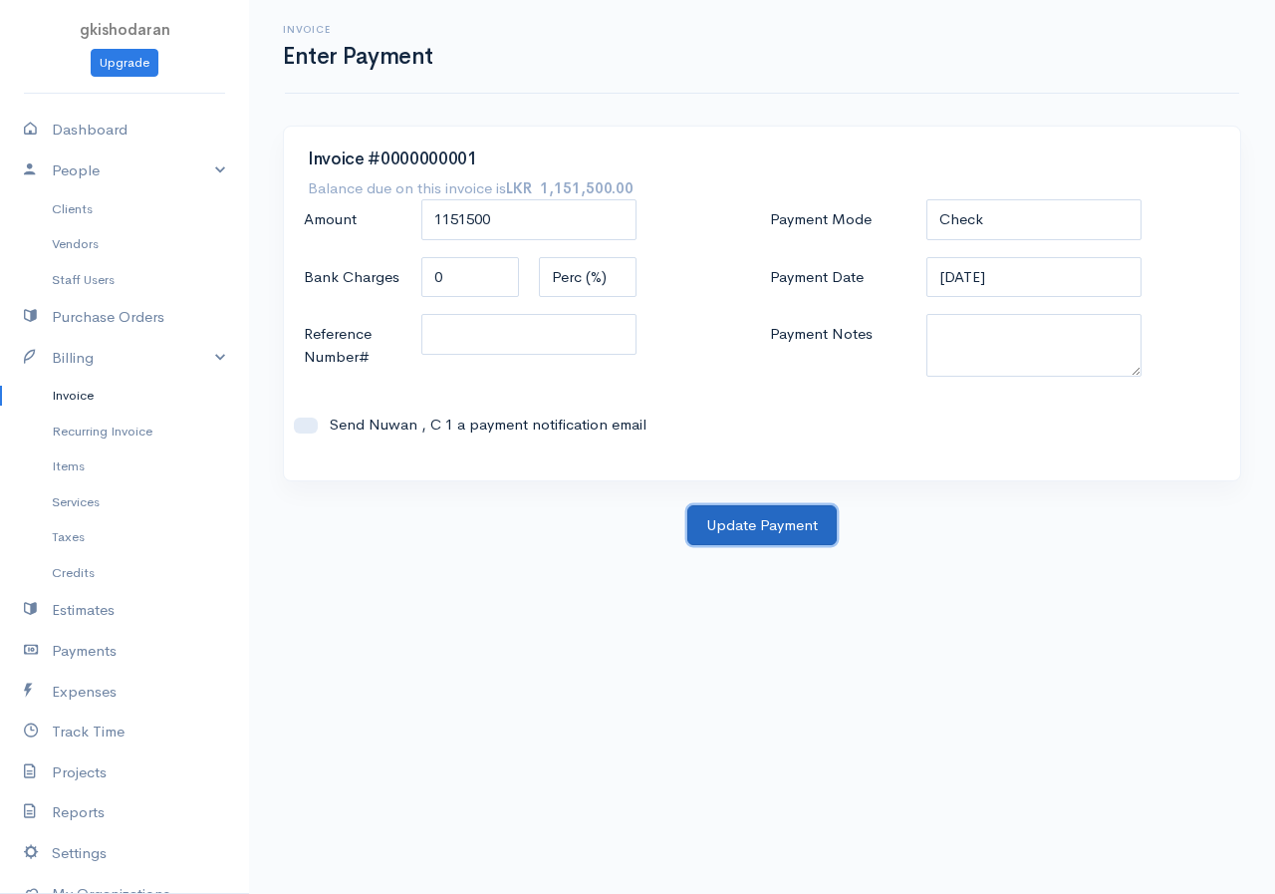
click at [814, 517] on button "Update Payment" at bounding box center [762, 525] width 149 height 41
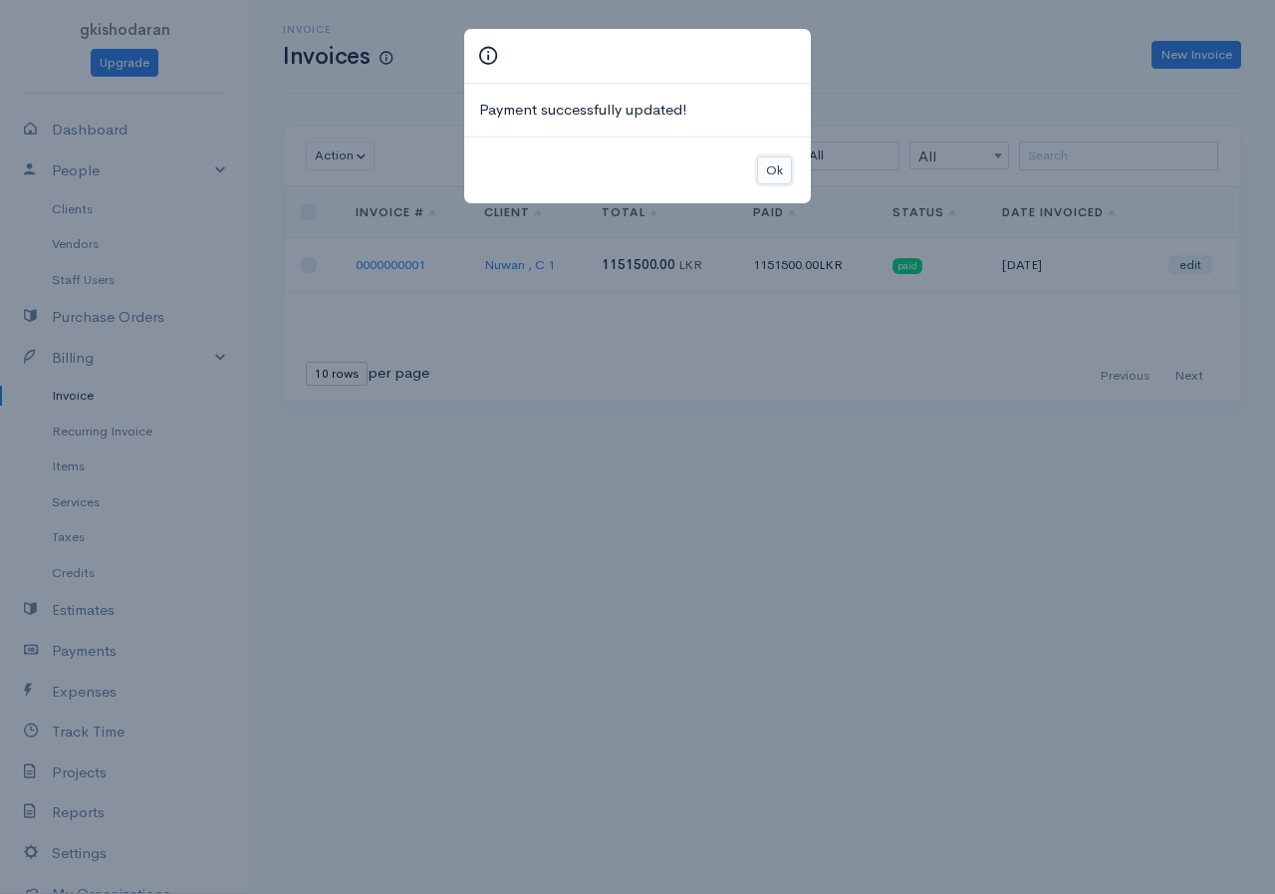
click at [771, 167] on button "Ok" at bounding box center [774, 170] width 35 height 29
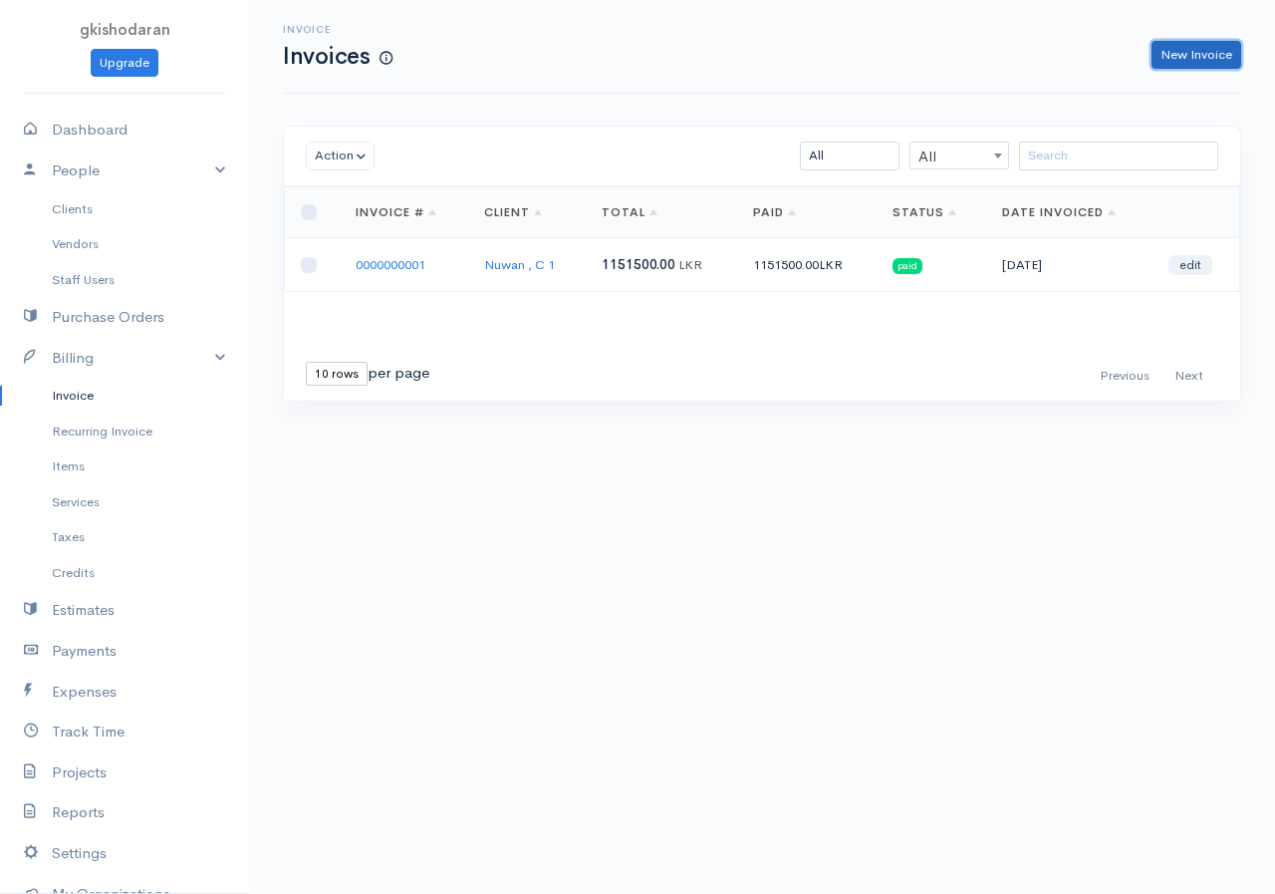
click at [1177, 65] on link "New Invoice" at bounding box center [1197, 55] width 90 height 29
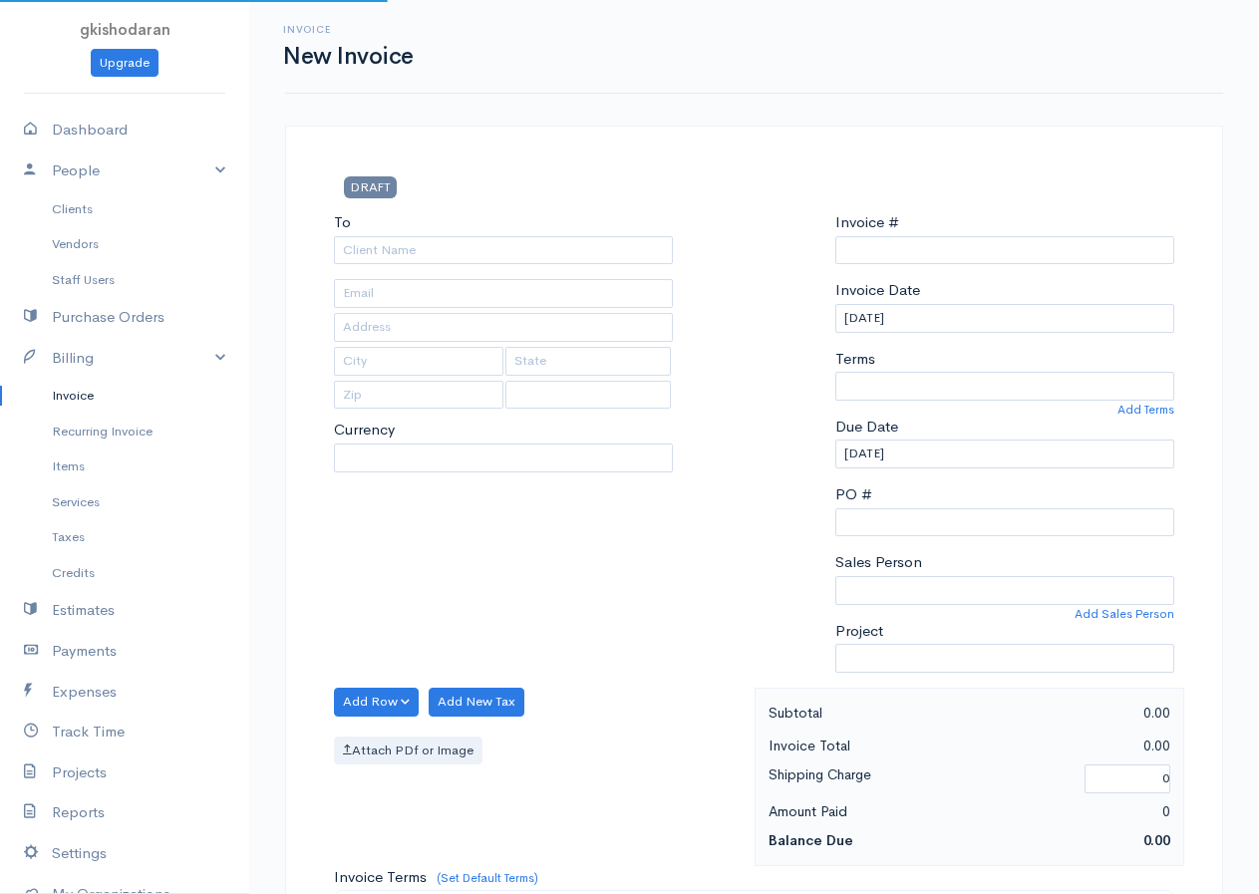
type input "0000000002"
select select "[GEOGRAPHIC_DATA]"
select select "LKR"
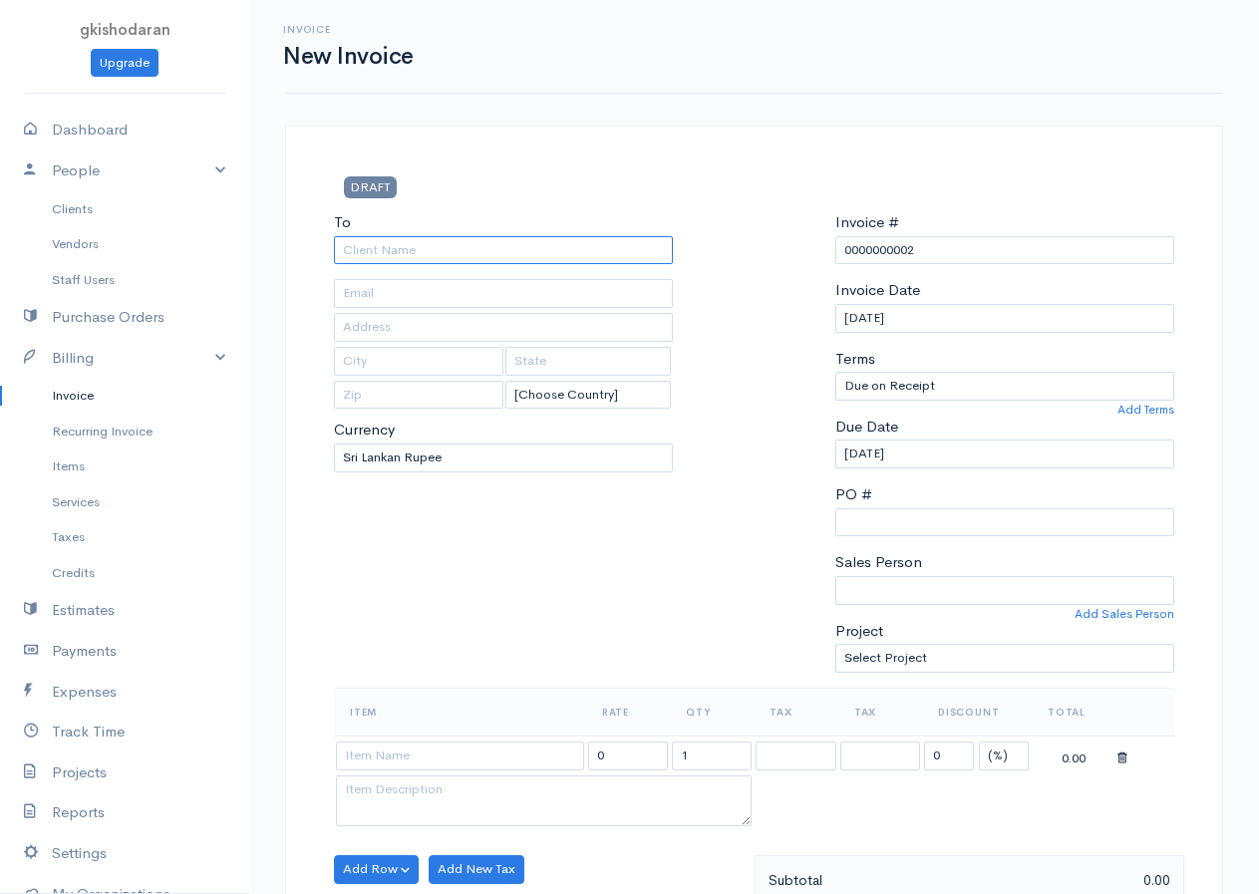
click at [421, 251] on input "To" at bounding box center [503, 250] width 339 height 29
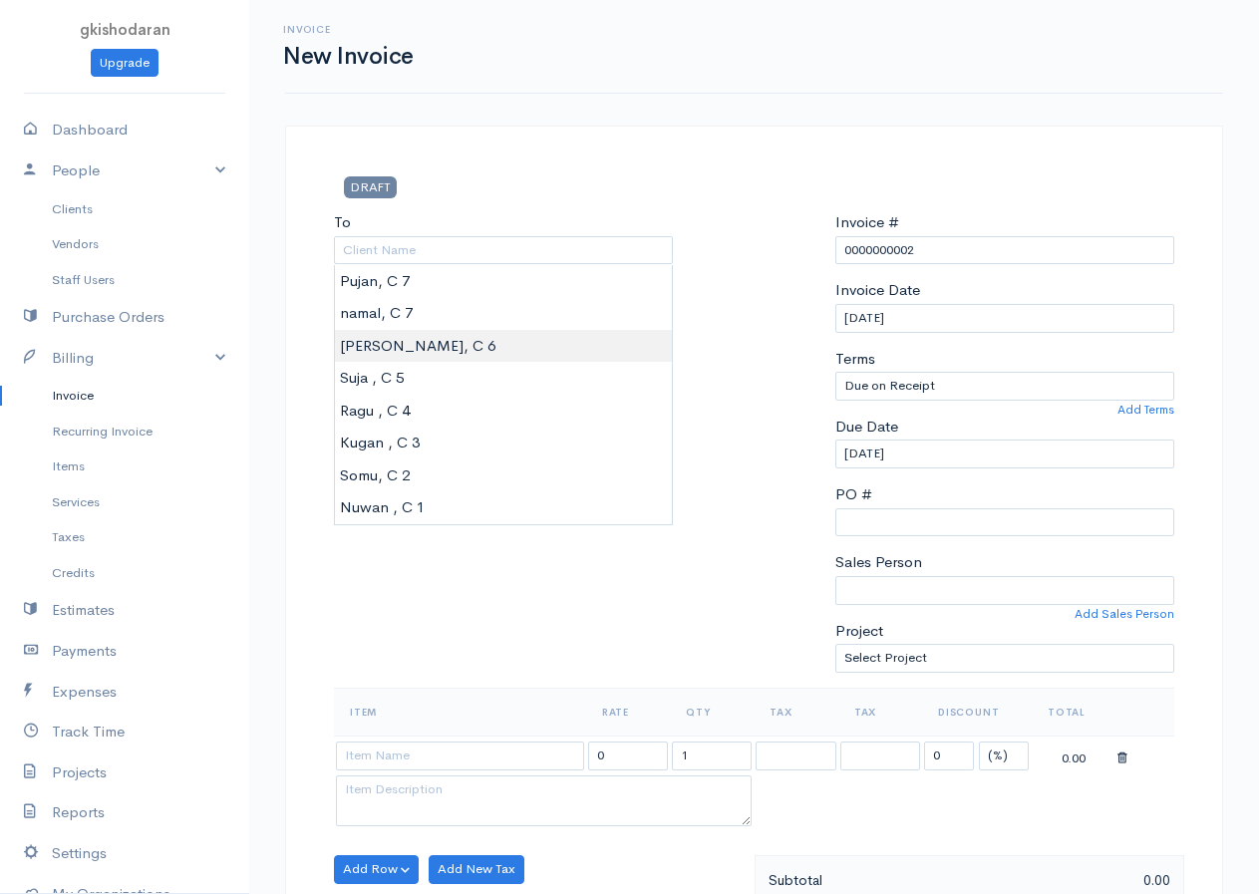
type input "Sivabalan, C 6"
click at [377, 344] on body "gkishodaran Upgrade Dashboard People Clients Vendors Staff Users Purchase Order…" at bounding box center [629, 861] width 1259 height 1723
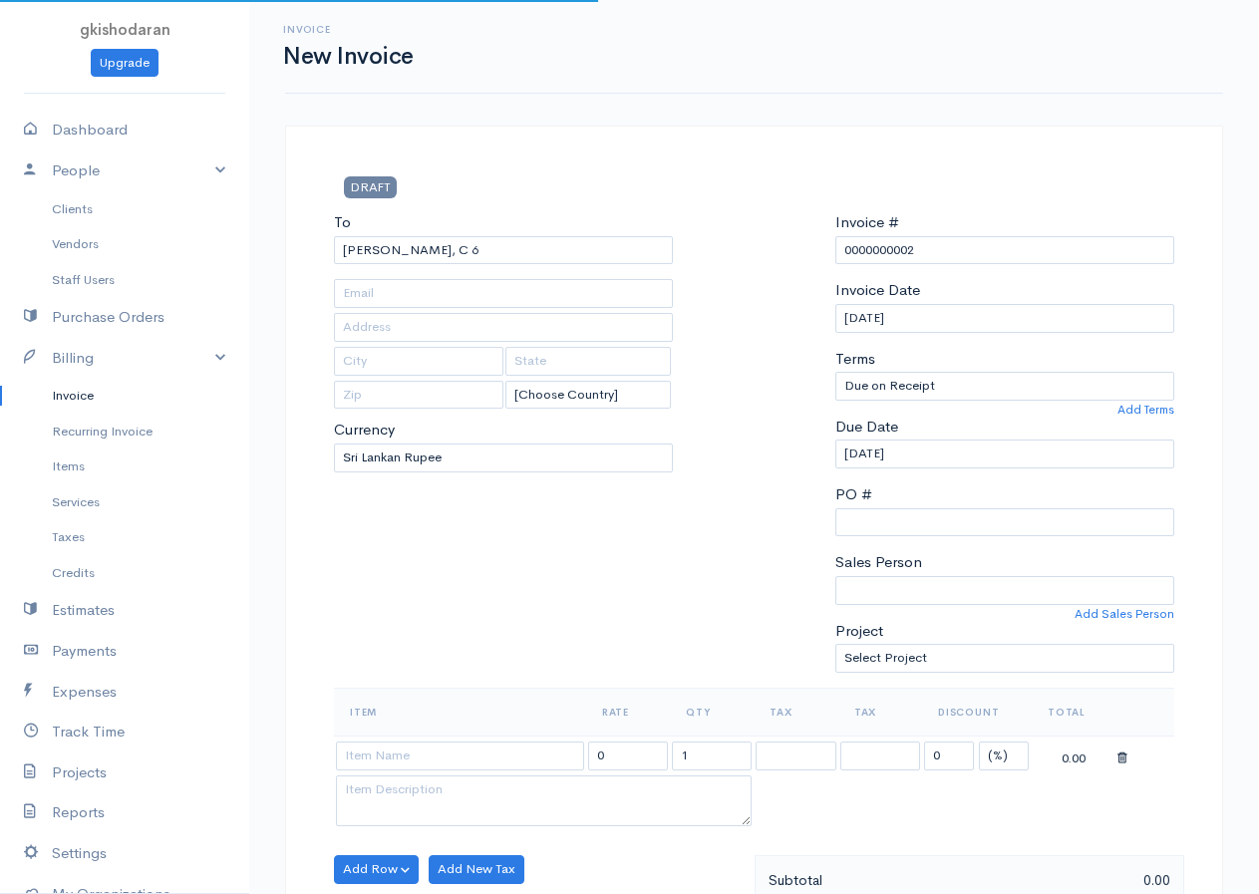
scroll to position [299, 0]
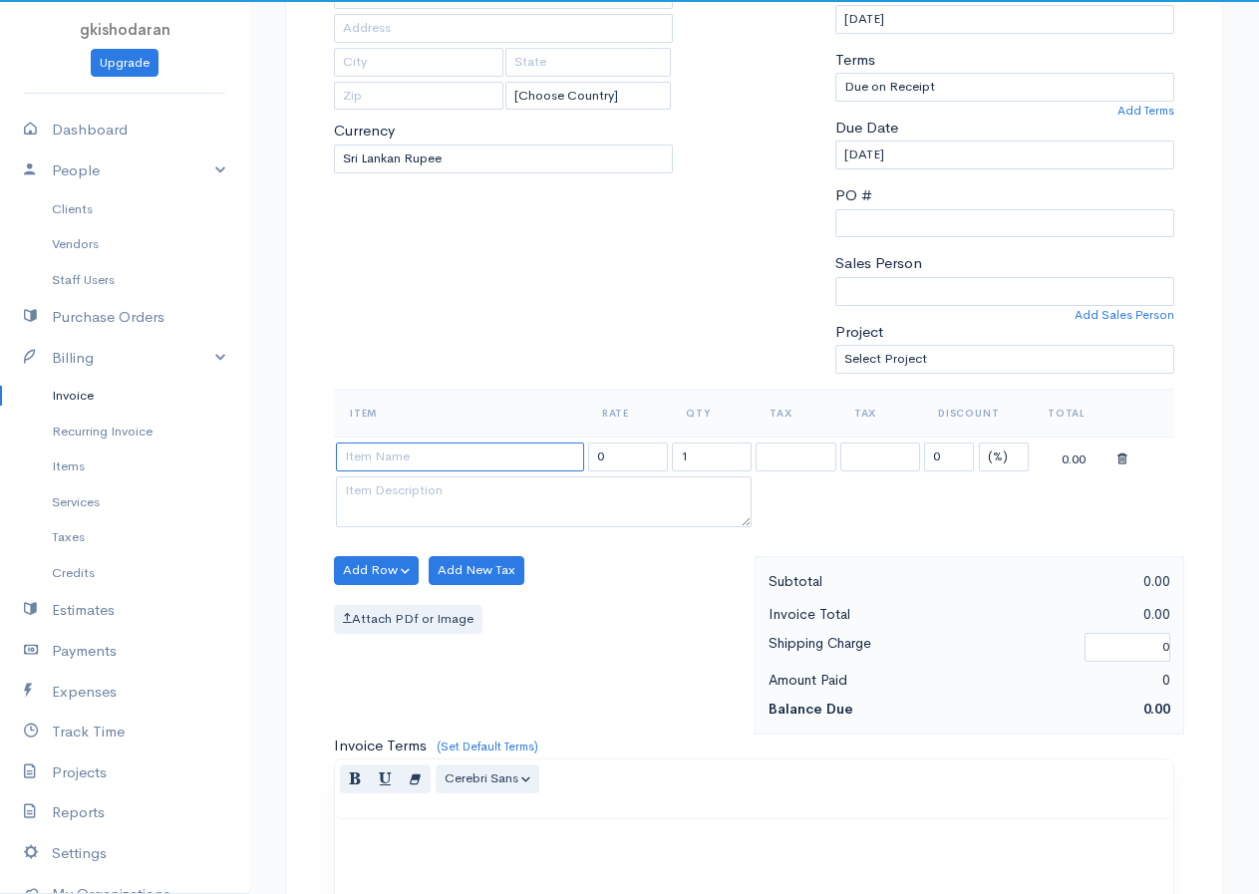
click at [346, 451] on input at bounding box center [460, 456] width 248 height 29
type input "glass"
type input "6750.00"
click at [355, 482] on body "gkishodaran Upgrade Dashboard People Clients Vendors Staff Users Purchase Order…" at bounding box center [629, 562] width 1259 height 1723
drag, startPoint x: 730, startPoint y: 456, endPoint x: 637, endPoint y: 487, distance: 98.6
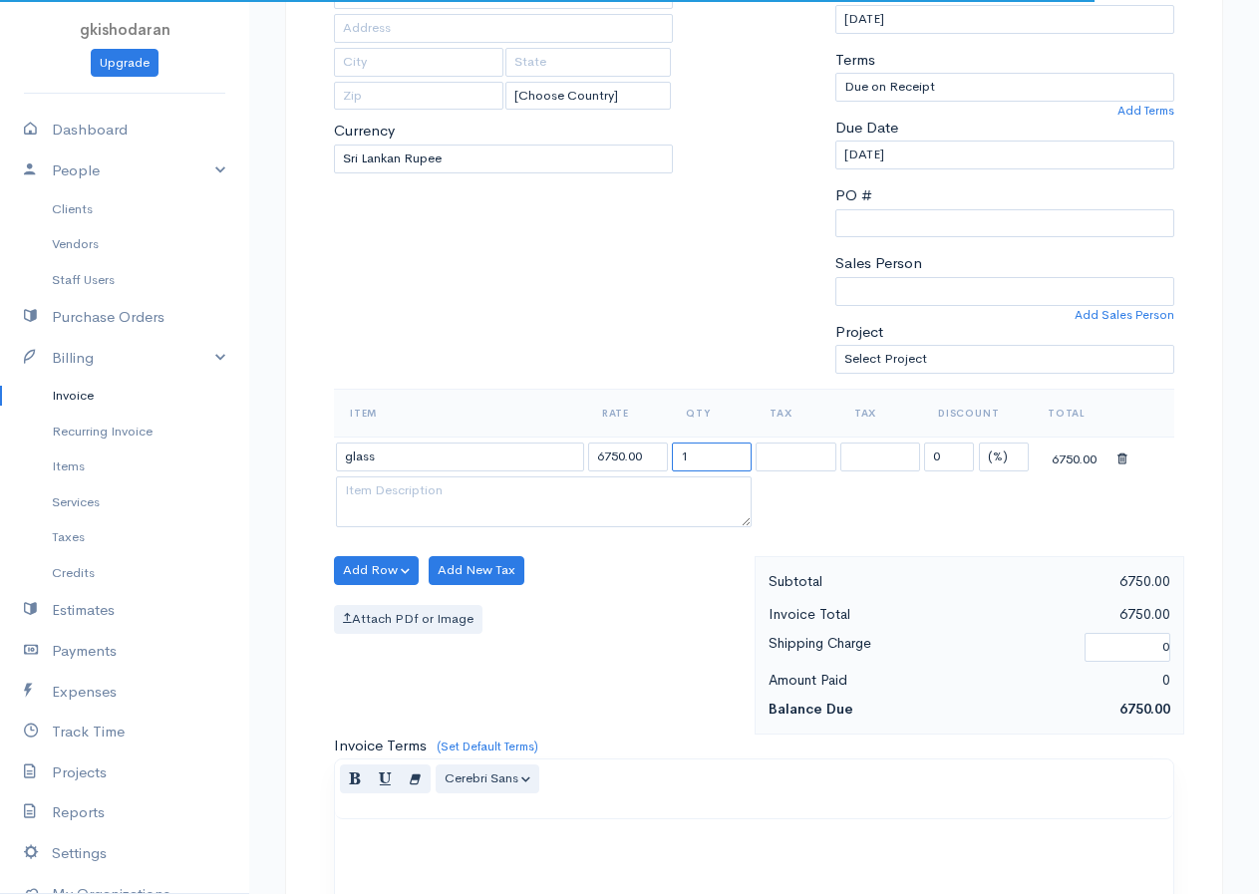
click at [637, 487] on tbody "glass 6750.00 1 0 (%) Flat 6750.00" at bounding box center [754, 484] width 840 height 96
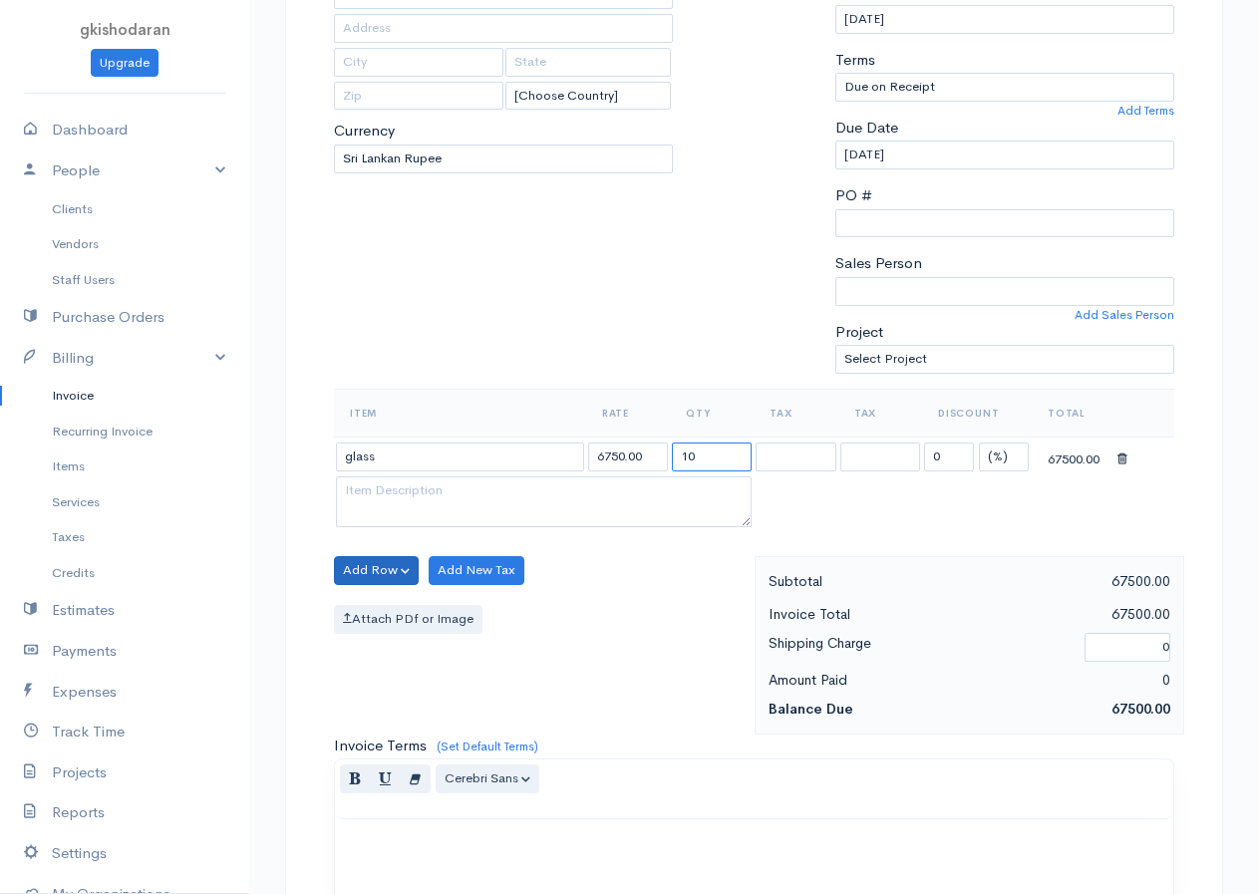
type input "10"
click at [372, 577] on button "Add Row" at bounding box center [376, 570] width 85 height 29
click at [366, 609] on link "Add Item Row" at bounding box center [413, 611] width 157 height 35
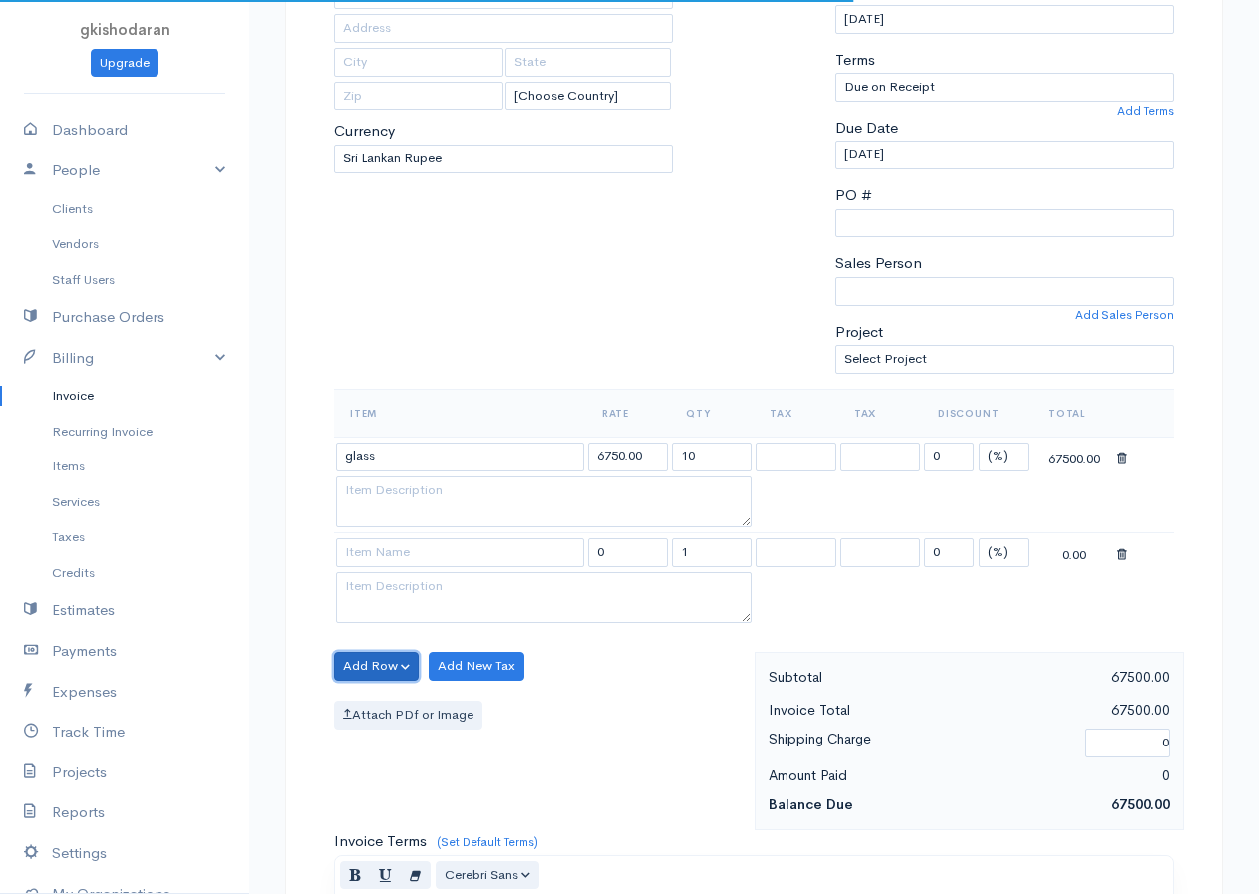
click at [375, 662] on button "Add Row" at bounding box center [376, 666] width 85 height 29
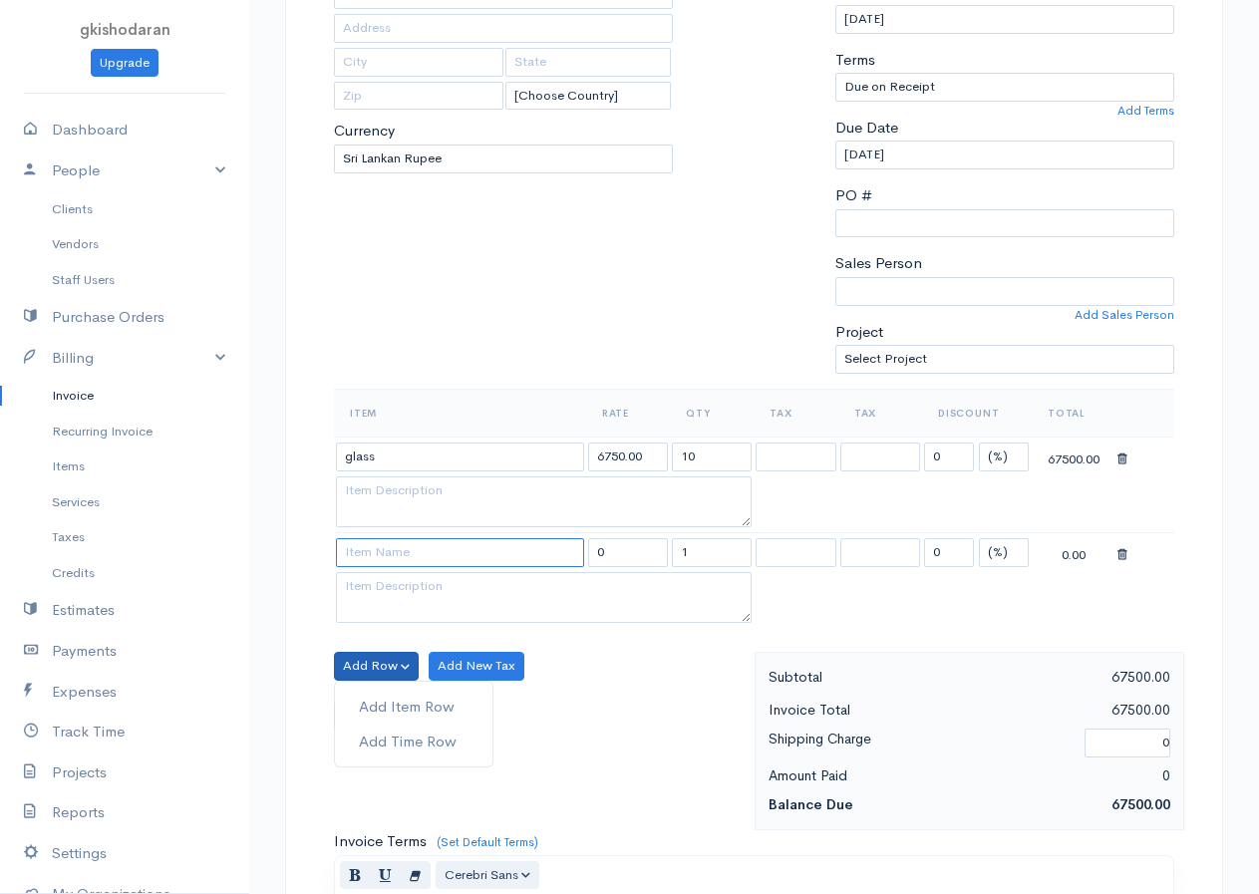
click at [364, 541] on input at bounding box center [460, 552] width 248 height 29
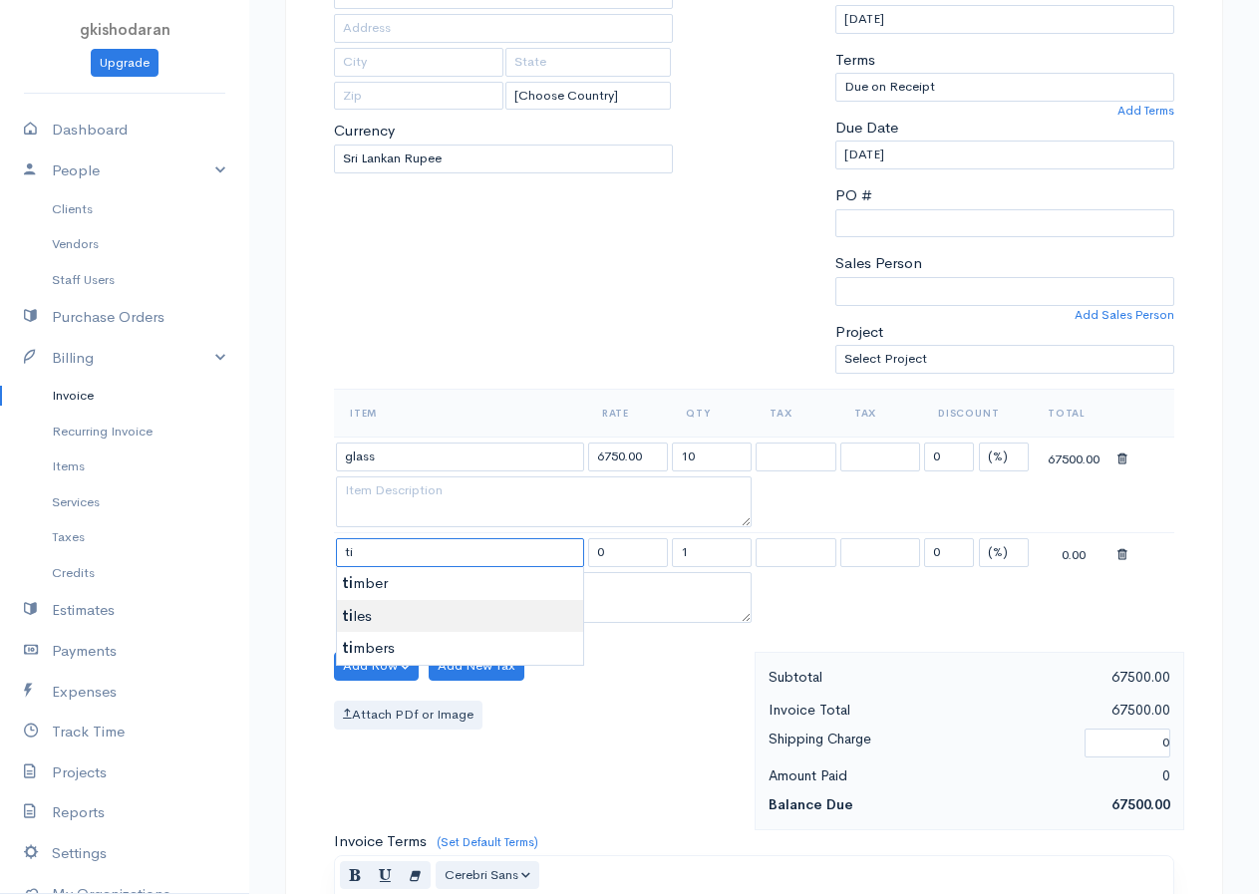
type input "tiles"
type input "595.00"
click at [392, 622] on body "gkishodaran Upgrade Dashboard People Clients Vendors Staff Users Purchase Order…" at bounding box center [629, 610] width 1259 height 1819
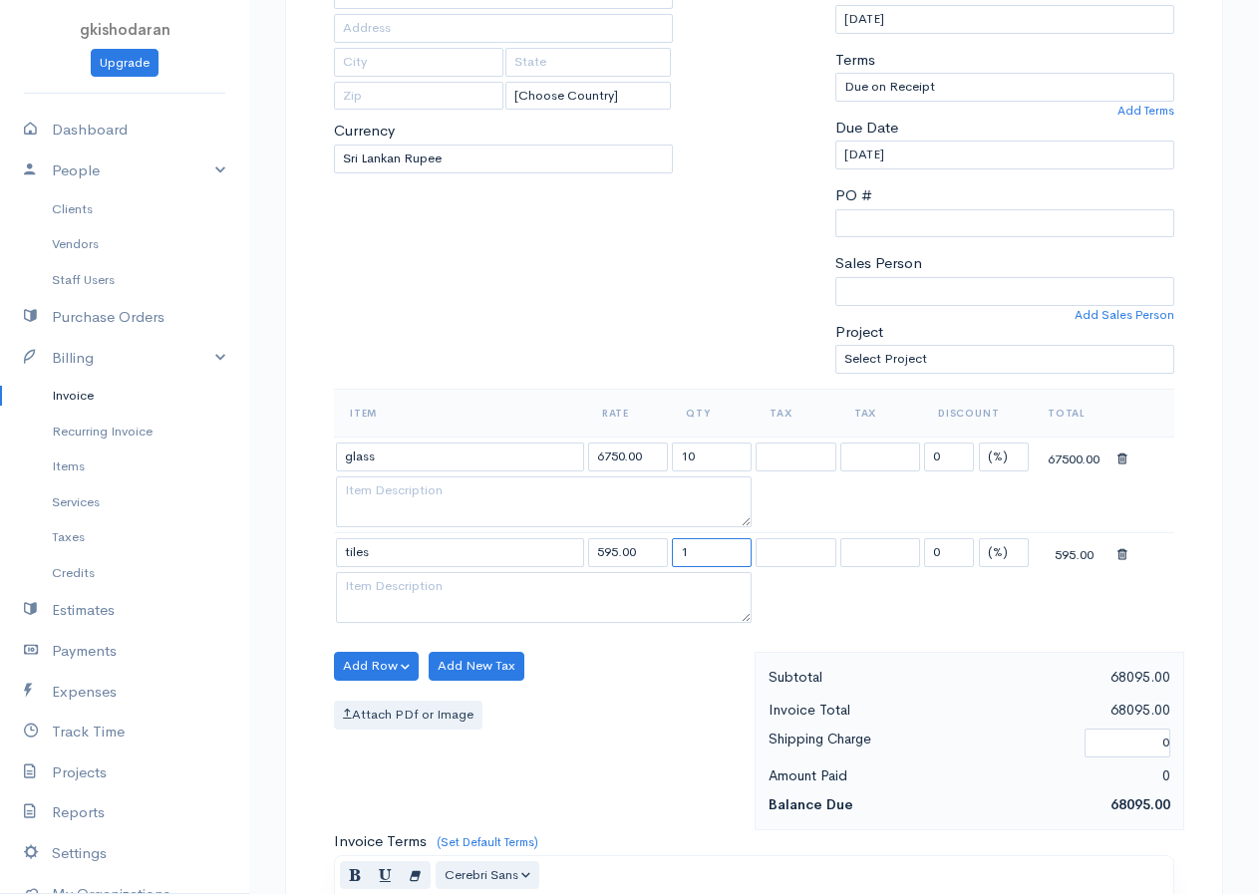
drag, startPoint x: 713, startPoint y: 554, endPoint x: 608, endPoint y: 564, distance: 106.1
click at [608, 564] on tr "tiles 595.00 1 0 (%) Flat 595.00" at bounding box center [754, 552] width 840 height 39
type input "250"
click at [402, 656] on button "Add Row" at bounding box center [376, 666] width 85 height 29
click at [391, 658] on button "Add Row" at bounding box center [376, 666] width 85 height 29
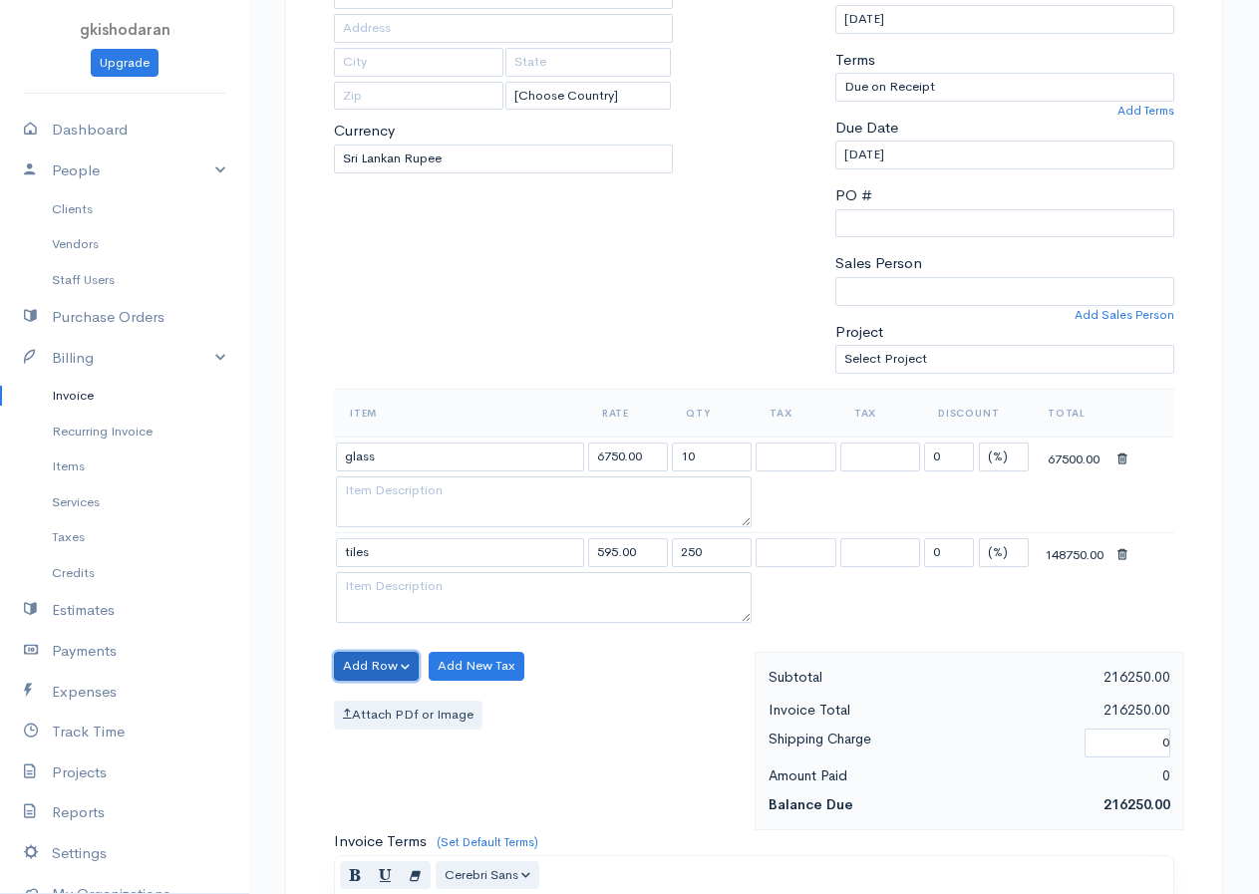
click at [383, 664] on button "Add Row" at bounding box center [376, 666] width 85 height 29
click at [385, 711] on link "Add Item Row" at bounding box center [413, 707] width 157 height 35
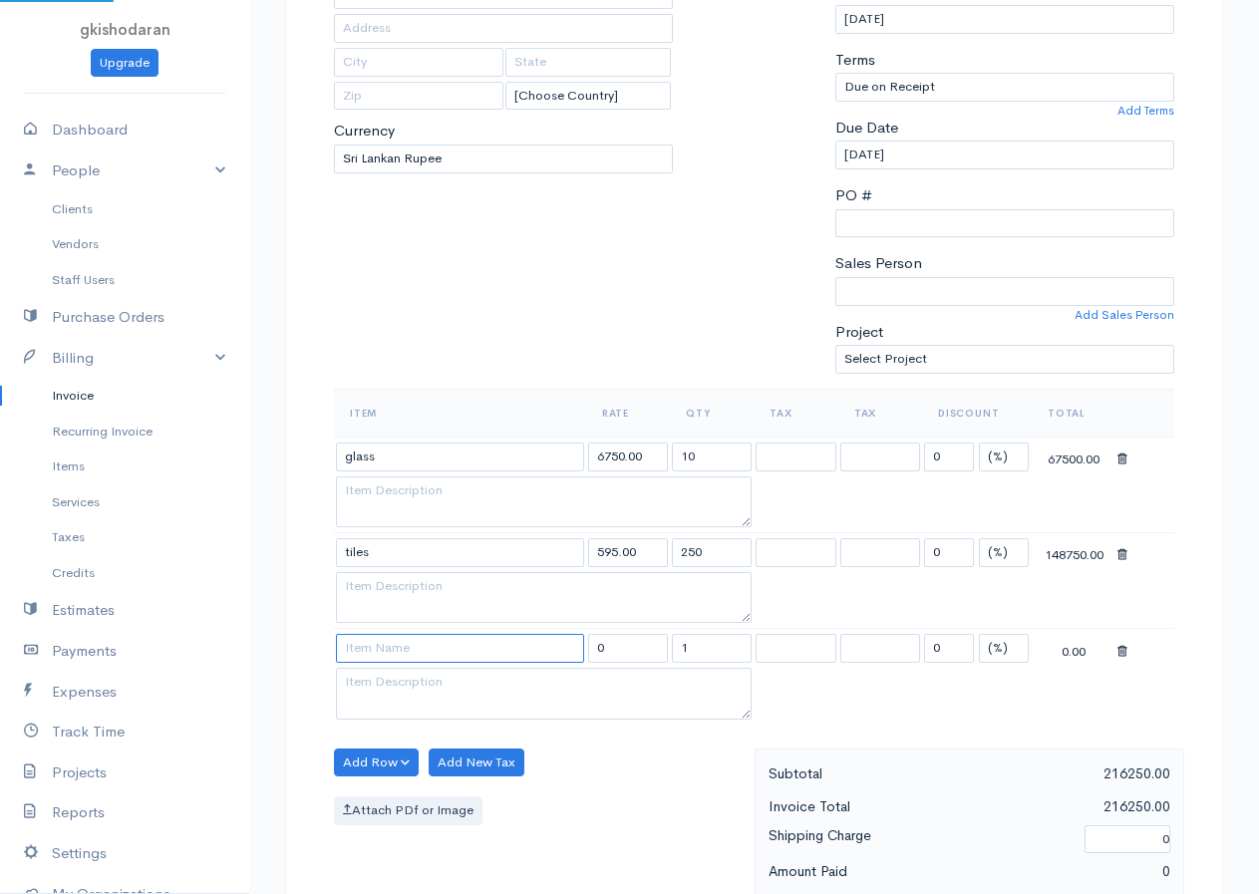
click at [374, 650] on input at bounding box center [460, 648] width 248 height 29
type input "marbale"
type input "1312.50"
click at [396, 679] on body "gkishodaran Upgrade Dashboard People Clients Vendors Staff Users Purchase Order…" at bounding box center [629, 658] width 1259 height 1914
drag, startPoint x: 711, startPoint y: 632, endPoint x: 635, endPoint y: 672, distance: 86.5
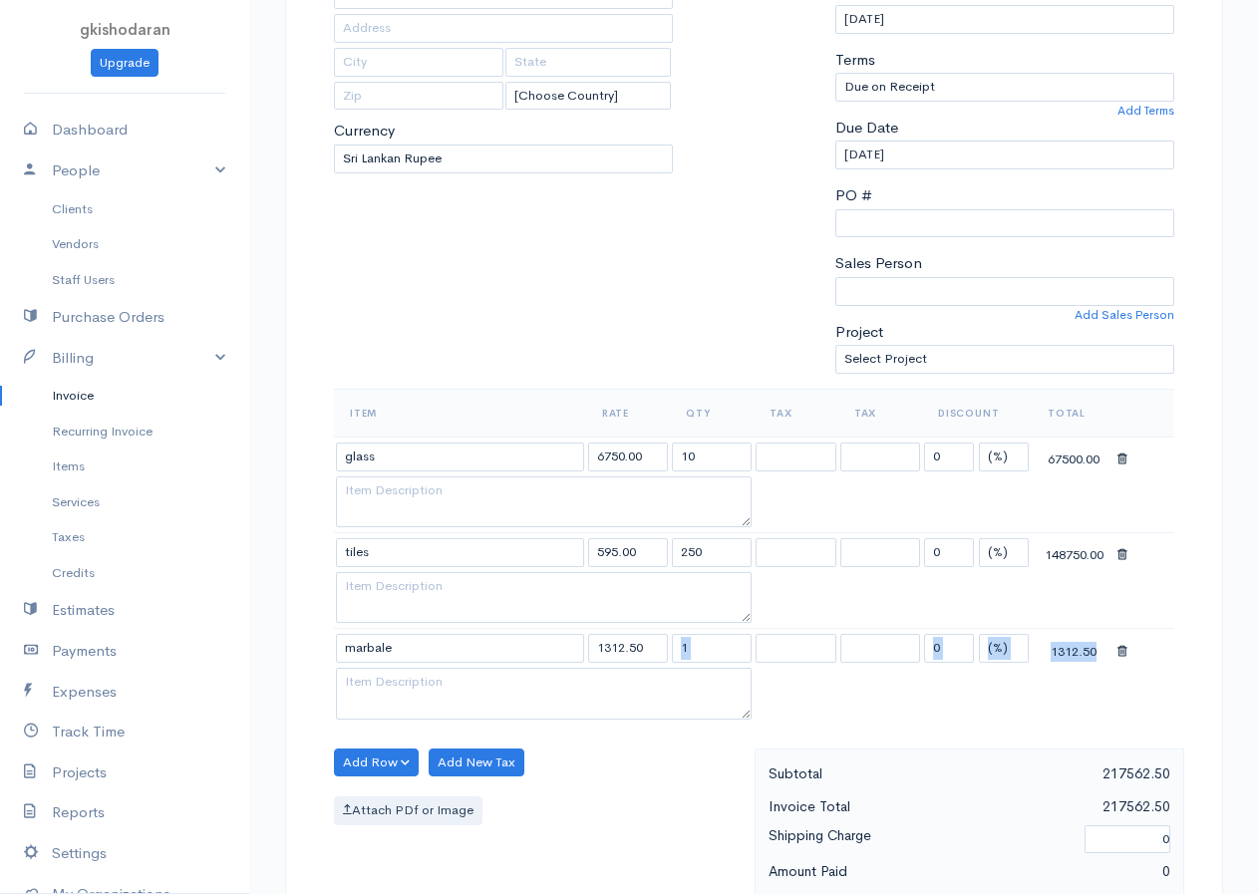
click at [635, 672] on tbody "glass 6750.00 10 0 (%) Flat 67500.00 tiles 595.00 250 0 (%) Flat 148750.00 marb…" at bounding box center [754, 579] width 840 height 287
click at [697, 650] on input "1" at bounding box center [712, 648] width 80 height 29
drag, startPoint x: 697, startPoint y: 650, endPoint x: 662, endPoint y: 670, distance: 40.2
click at [662, 670] on tbody "glass 6750.00 10 0 (%) Flat 67500.00 tiles 595.00 250 0 (%) Flat 148750.00 marb…" at bounding box center [754, 579] width 840 height 287
type input "200"
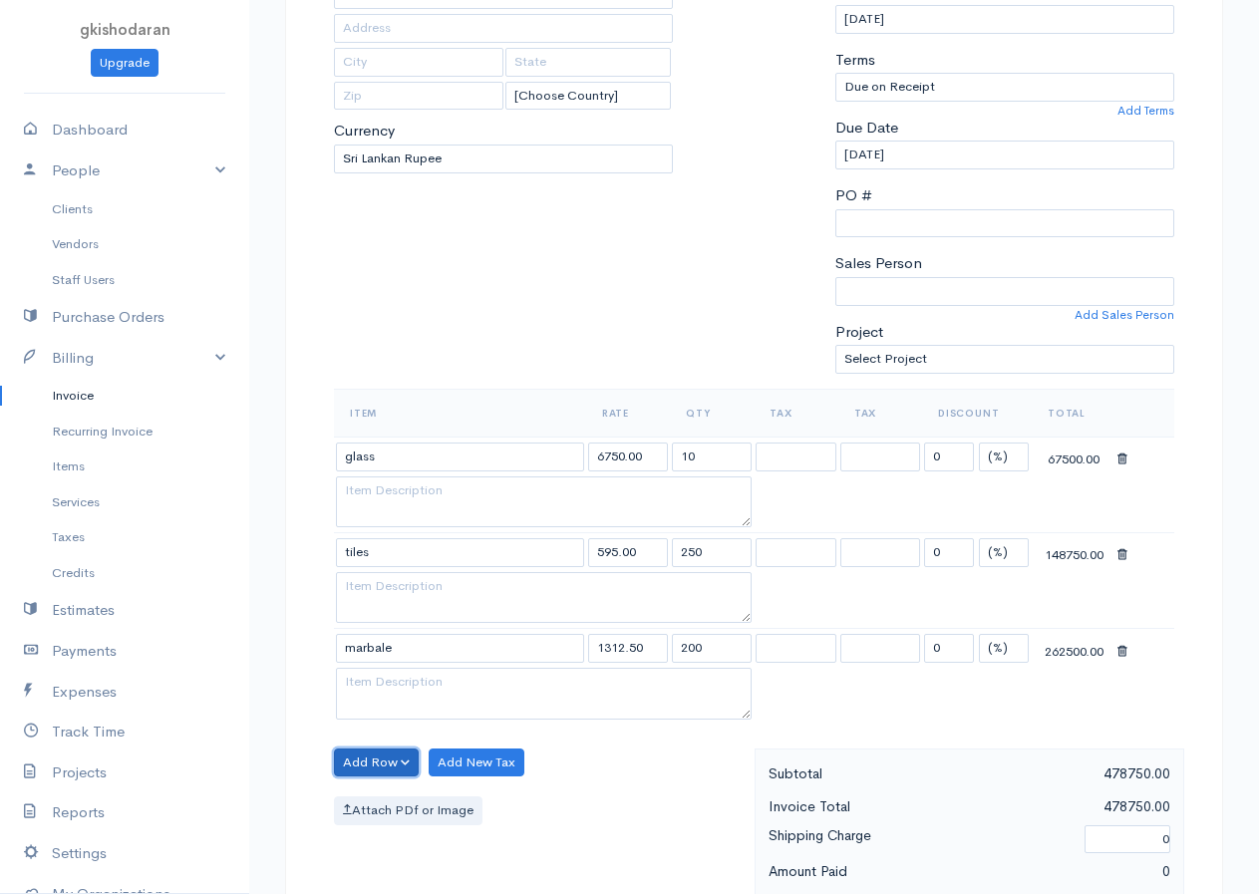
click at [381, 759] on button "Add Row" at bounding box center [376, 762] width 85 height 29
click at [385, 798] on link "Add Item Row" at bounding box center [413, 803] width 157 height 35
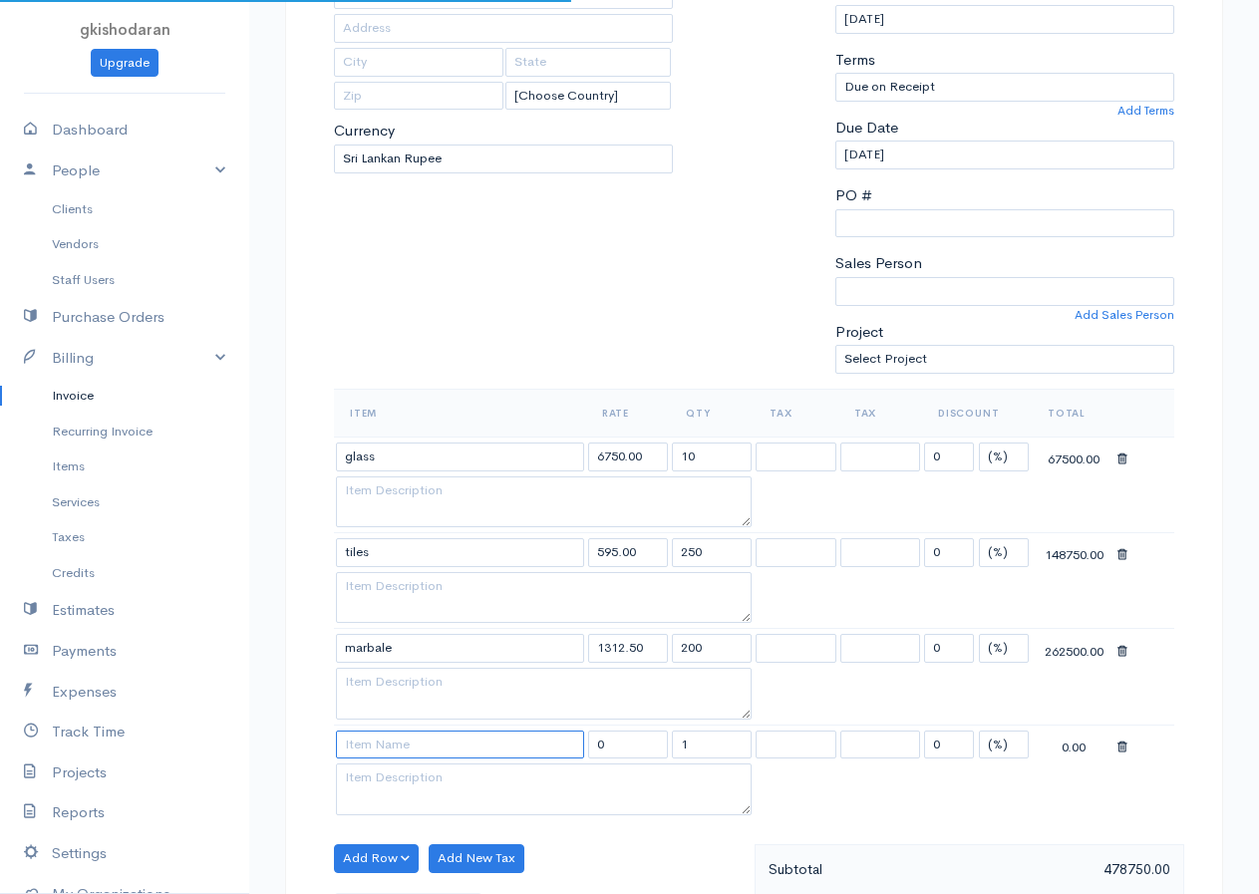
click at [377, 752] on input at bounding box center [460, 744] width 248 height 29
type input "metal sheet"
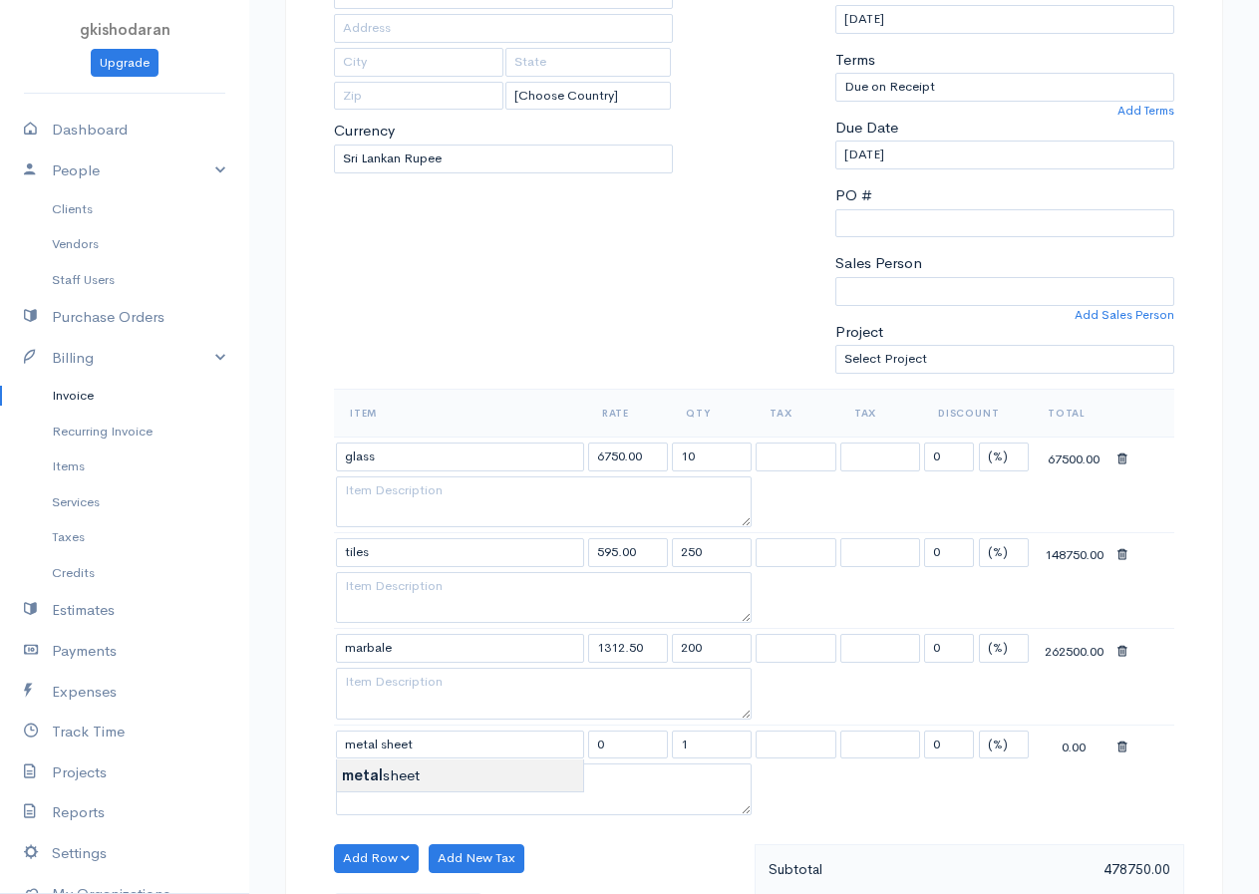
type input "11.25"
click at [358, 770] on body "gkishodaran Upgrade Dashboard People Clients Vendors Staff Users Purchase Order…" at bounding box center [629, 706] width 1259 height 2010
drag, startPoint x: 683, startPoint y: 725, endPoint x: 696, endPoint y: 735, distance: 16.3
click at [696, 735] on td "1" at bounding box center [712, 743] width 84 height 39
click at [683, 749] on input "1" at bounding box center [712, 744] width 80 height 29
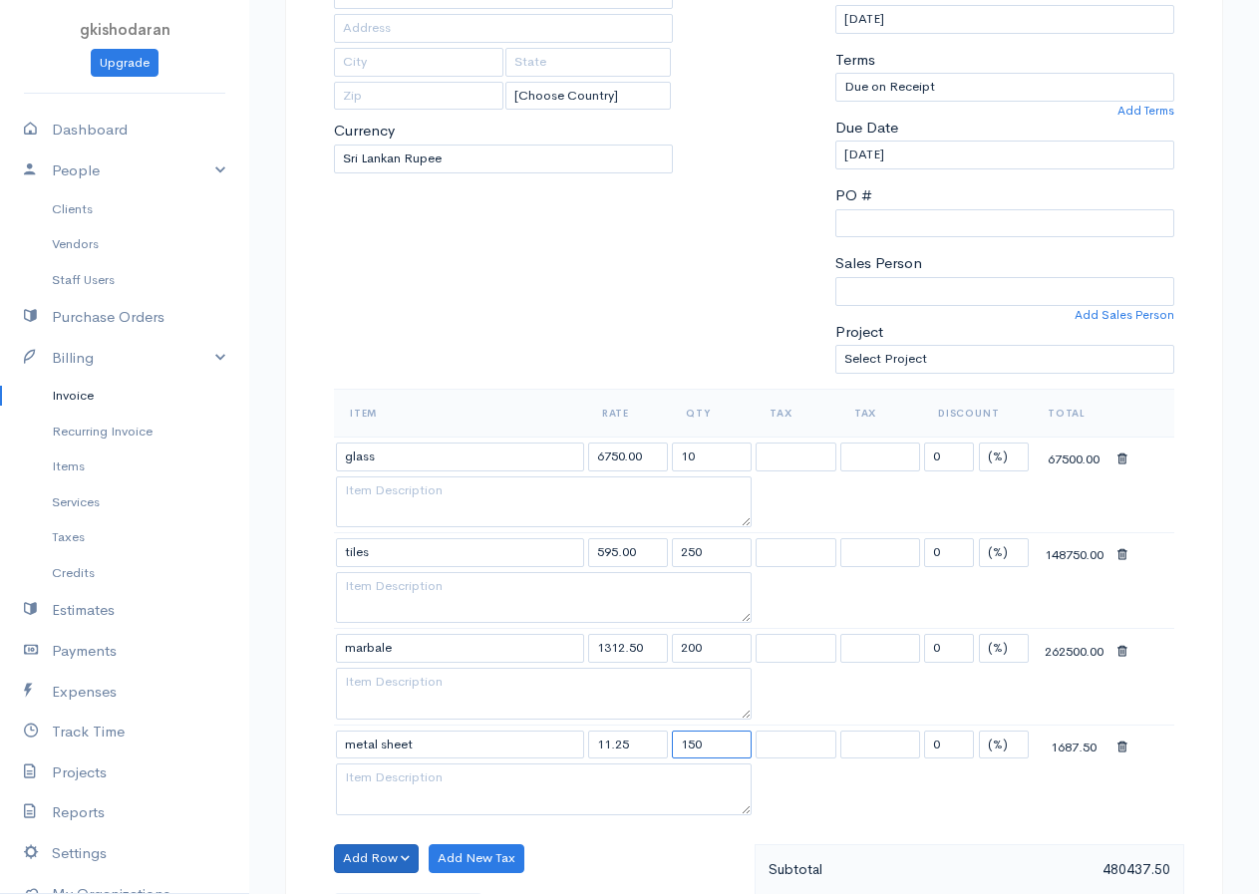
type input "150"
drag, startPoint x: 382, startPoint y: 865, endPoint x: 388, endPoint y: 830, distance: 35.4
click at [381, 865] on button "Add Row" at bounding box center [376, 858] width 85 height 29
click at [400, 778] on link "Add Item Row" at bounding box center [413, 783] width 157 height 35
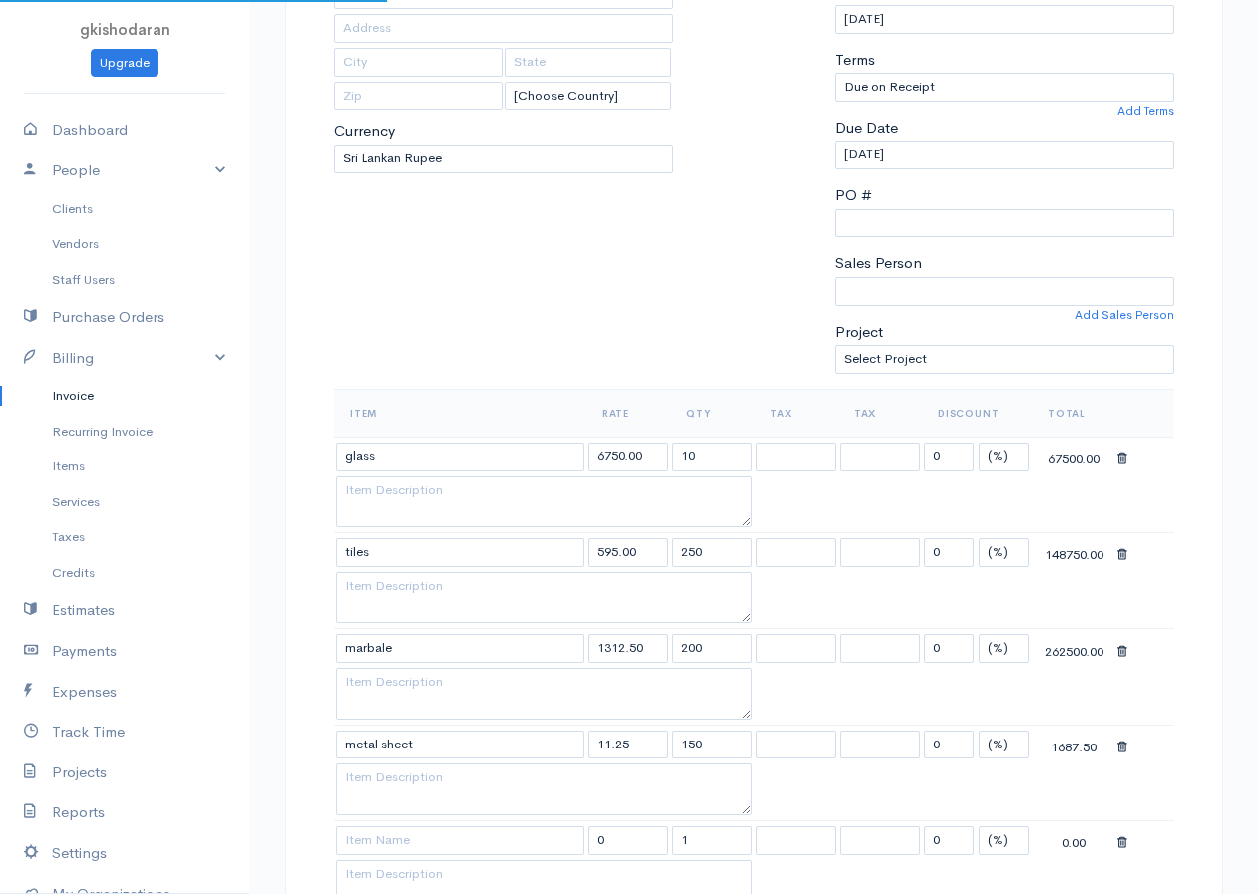
scroll to position [498, 0]
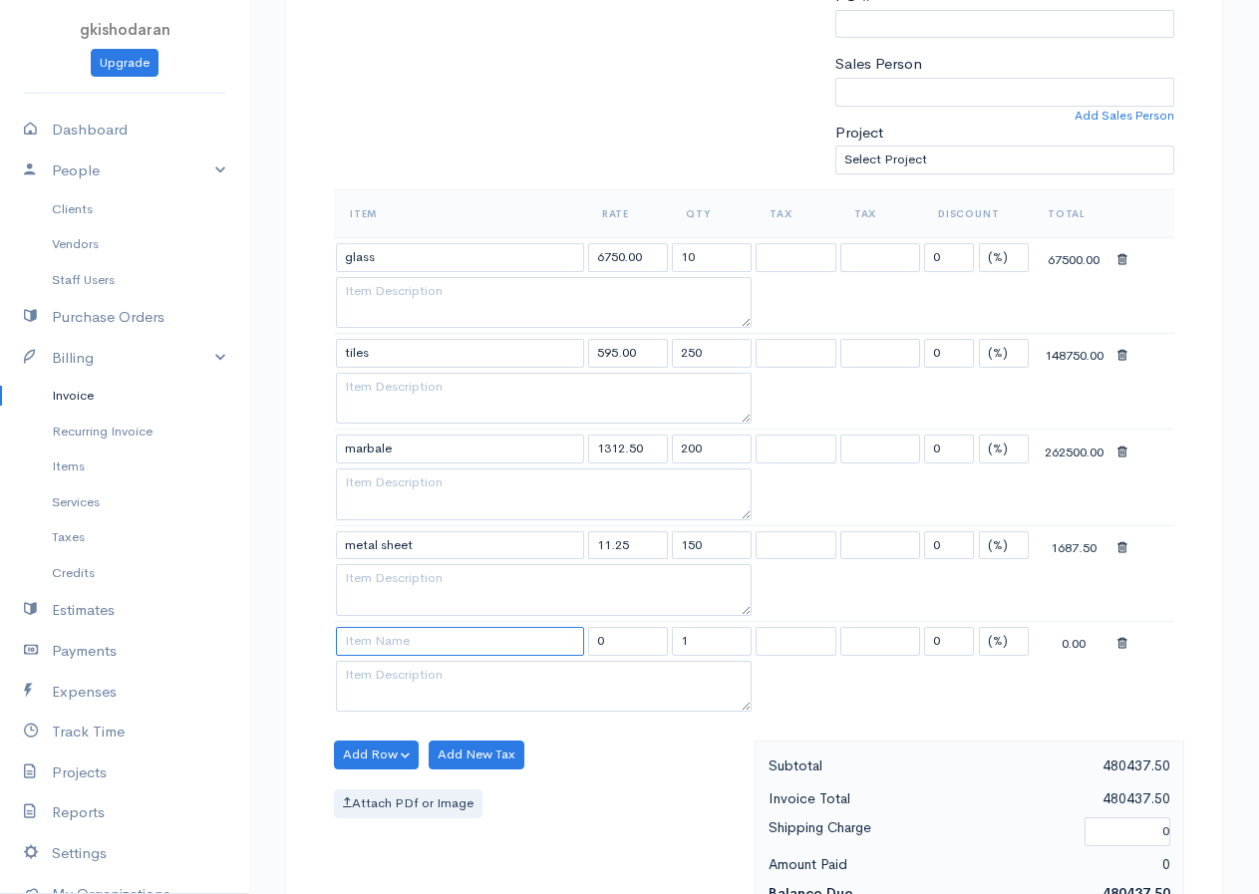
click at [384, 652] on input at bounding box center [460, 641] width 248 height 29
type input "stone"
type input "4250.00"
click at [369, 679] on body "gkishodaran Upgrade Dashboard People Clients Vendors Staff Users Purchase Order…" at bounding box center [629, 555] width 1259 height 2107
drag, startPoint x: 719, startPoint y: 641, endPoint x: 652, endPoint y: 694, distance: 85.9
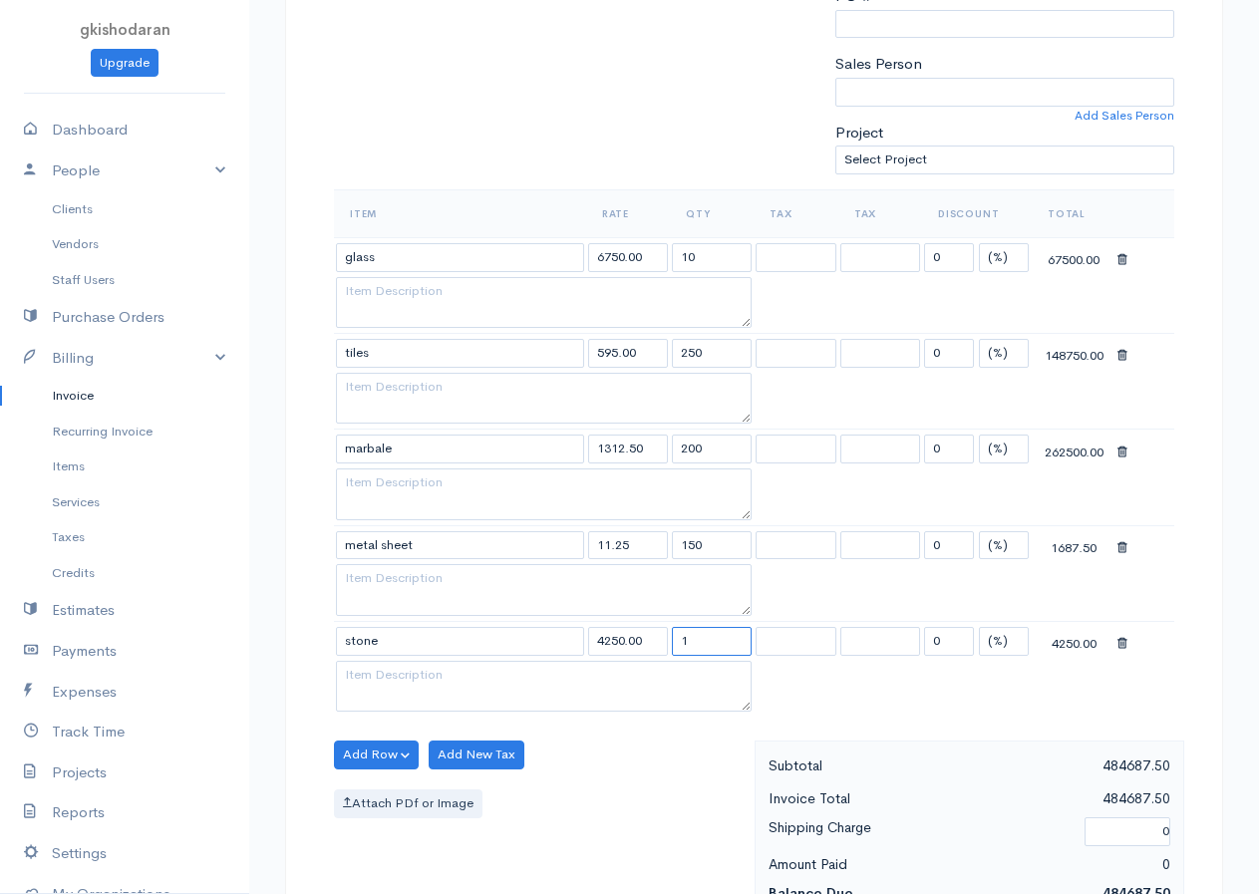
click at [652, 694] on tbody "glass 6750.00 10 0 (%) Flat 67500.00 tiles 595.00 250 0 (%) Flat 148750.00 marb…" at bounding box center [754, 476] width 840 height 479
type input "5"
click at [399, 758] on button "Add Row" at bounding box center [376, 754] width 85 height 29
click at [390, 800] on link "Add Item Row" at bounding box center [413, 795] width 157 height 35
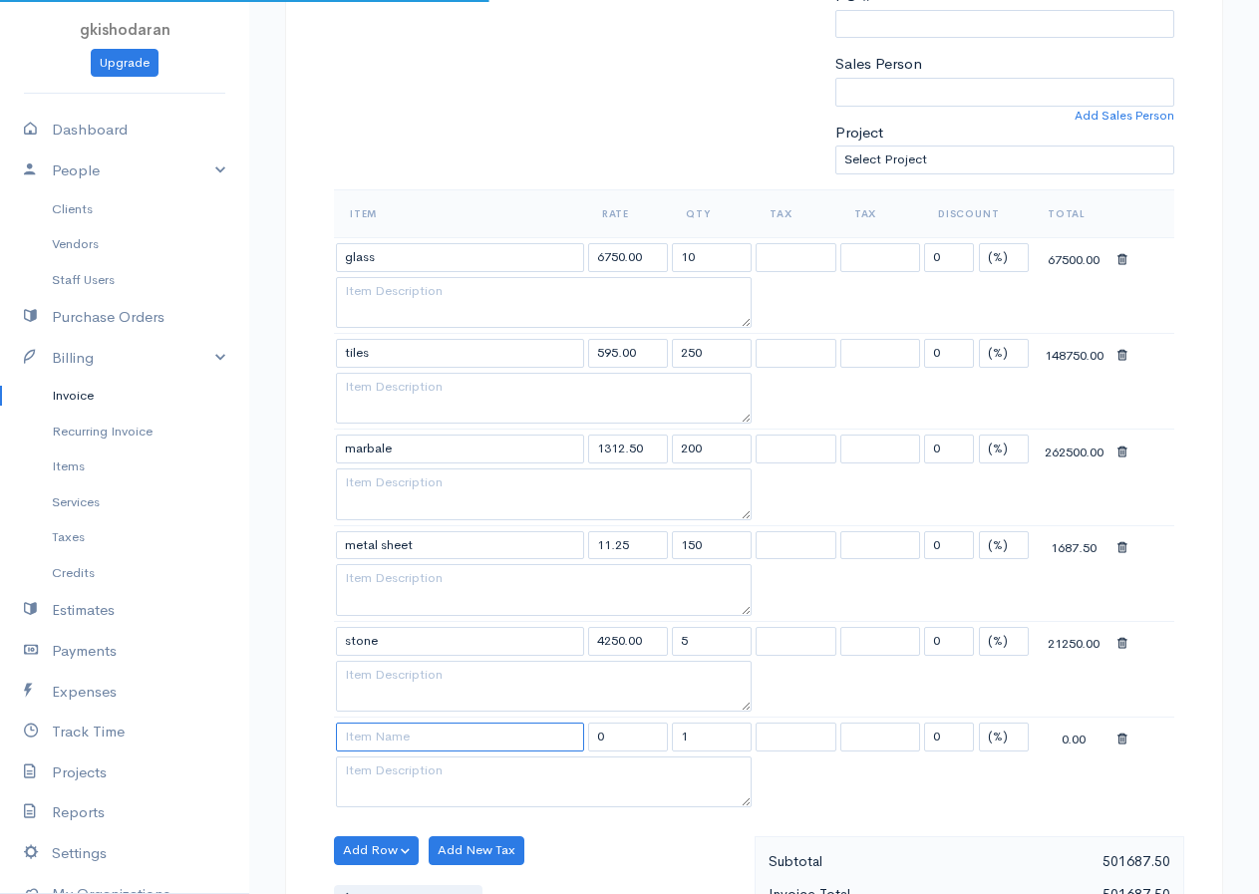
click at [404, 744] on input at bounding box center [460, 736] width 248 height 29
type input "rope"
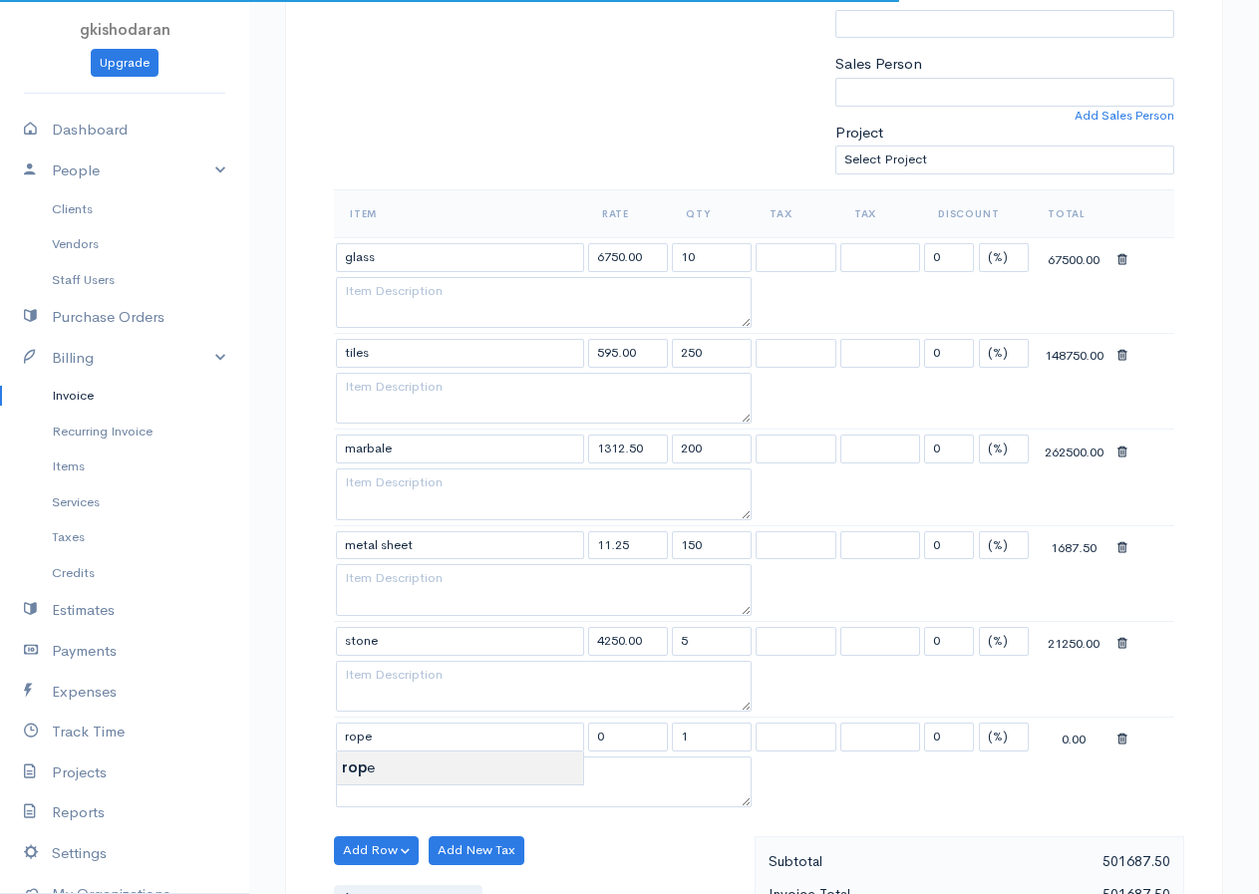
type input "37500.00"
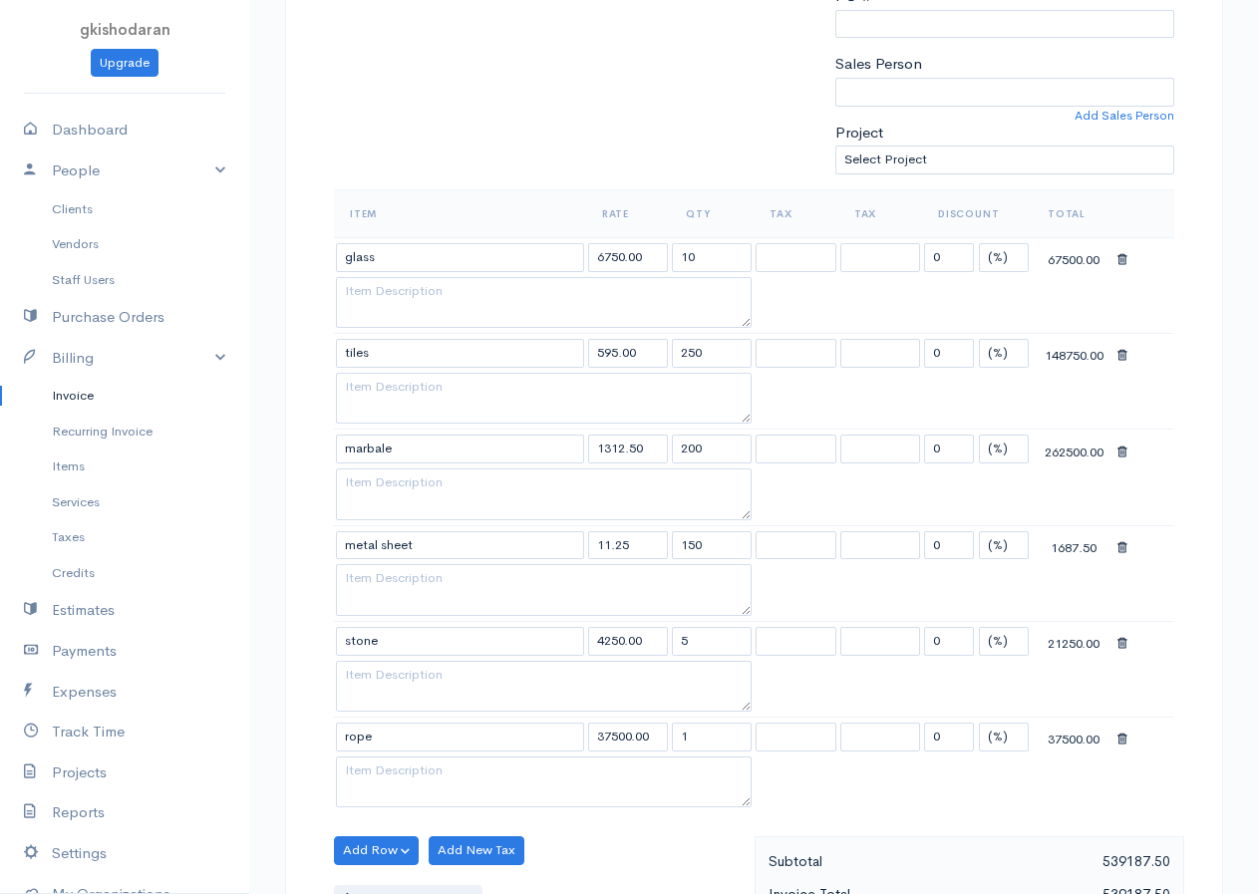
click at [391, 767] on body "gkishodaran Upgrade Dashboard People Clients Vendors Staff Users Purchase Order…" at bounding box center [629, 603] width 1259 height 2202
drag, startPoint x: 701, startPoint y: 720, endPoint x: 636, endPoint y: 808, distance: 109.0
click at [636, 808] on tbody "glass 6750.00 10 0 (%) Flat 67500.00 tiles 595.00 250 0 (%) Flat 148750.00 marb…" at bounding box center [754, 524] width 840 height 575
click at [703, 741] on input "1" at bounding box center [712, 736] width 80 height 29
click at [695, 743] on input "1" at bounding box center [712, 736] width 80 height 29
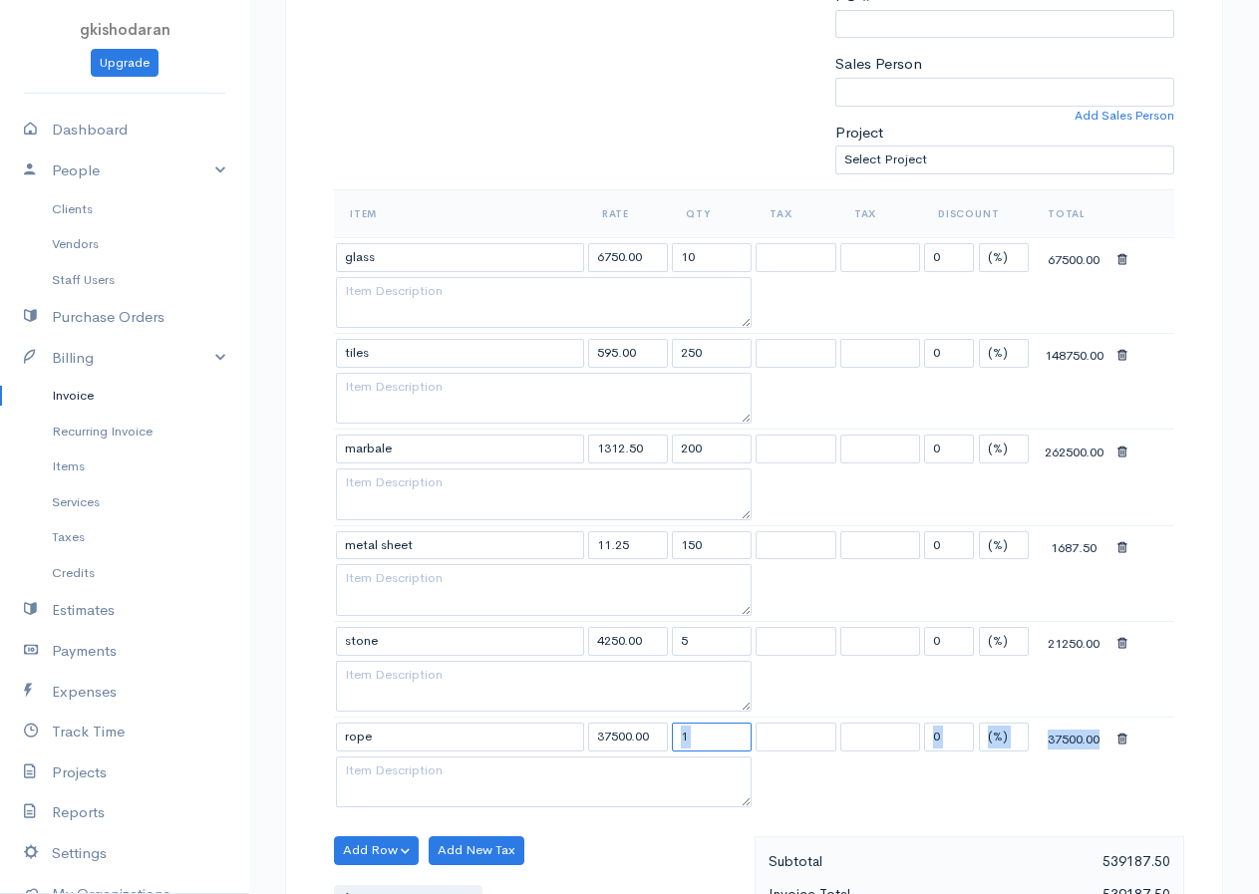
type input "100"
drag, startPoint x: 709, startPoint y: 743, endPoint x: 682, endPoint y: 760, distance: 32.6
click at [682, 760] on tbody "glass 6750.00 10 0 (%) Flat 67500.00 tiles 595.00 250 0 (%) Flat 148750.00 marb…" at bounding box center [754, 524] width 840 height 575
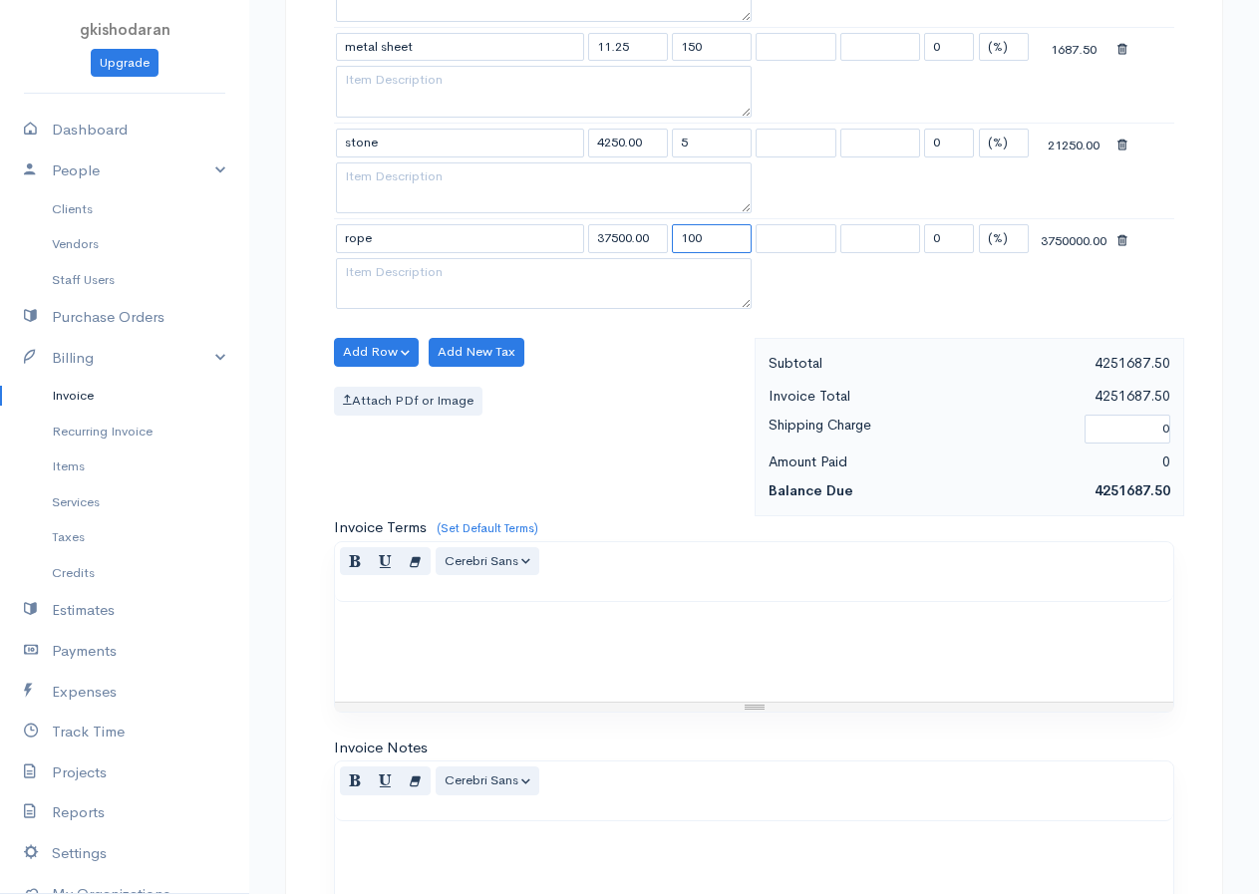
scroll to position [1308, 0]
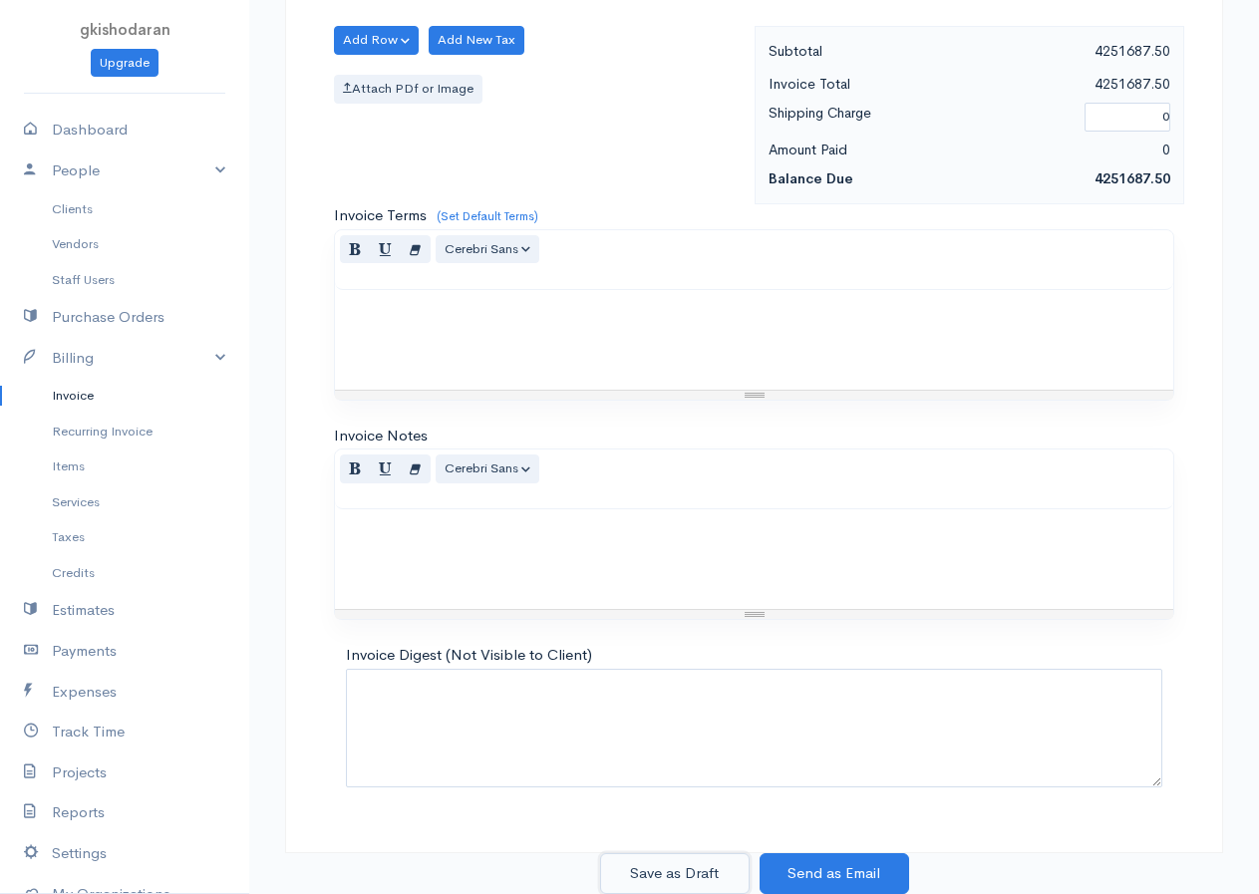
click at [685, 868] on button "Save as Draft" at bounding box center [674, 873] width 149 height 41
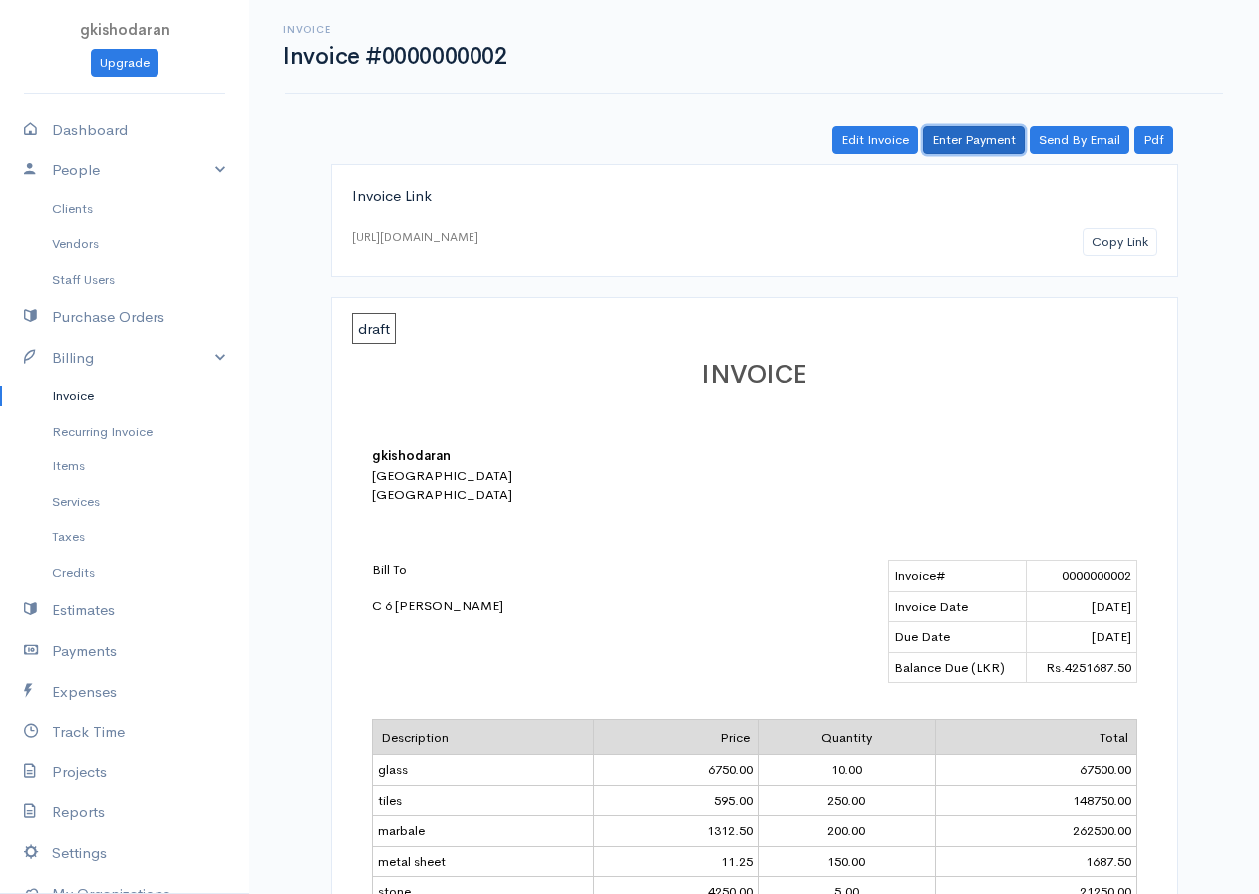
click at [974, 143] on link "Enter Payment" at bounding box center [974, 140] width 102 height 29
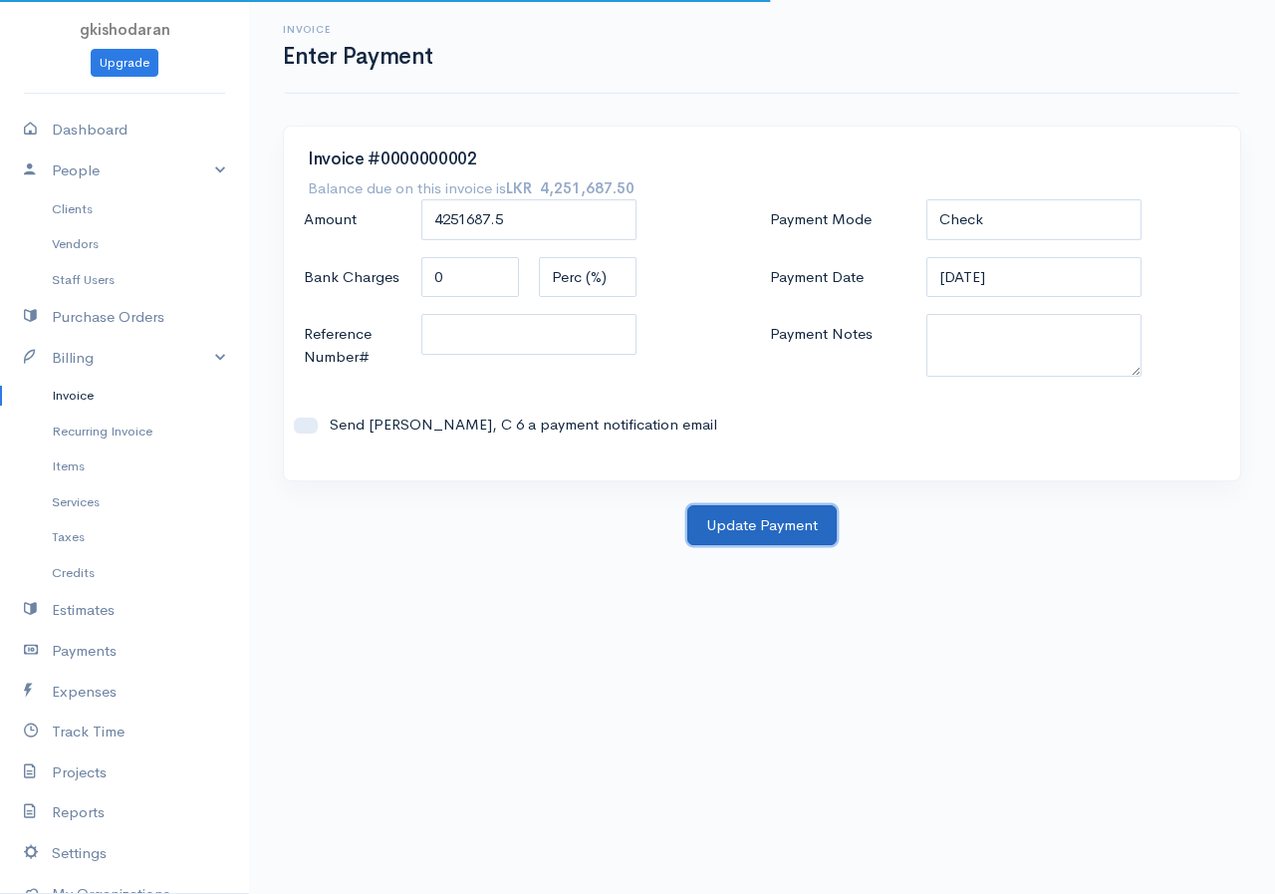
click at [792, 524] on button "Update Payment" at bounding box center [762, 525] width 149 height 41
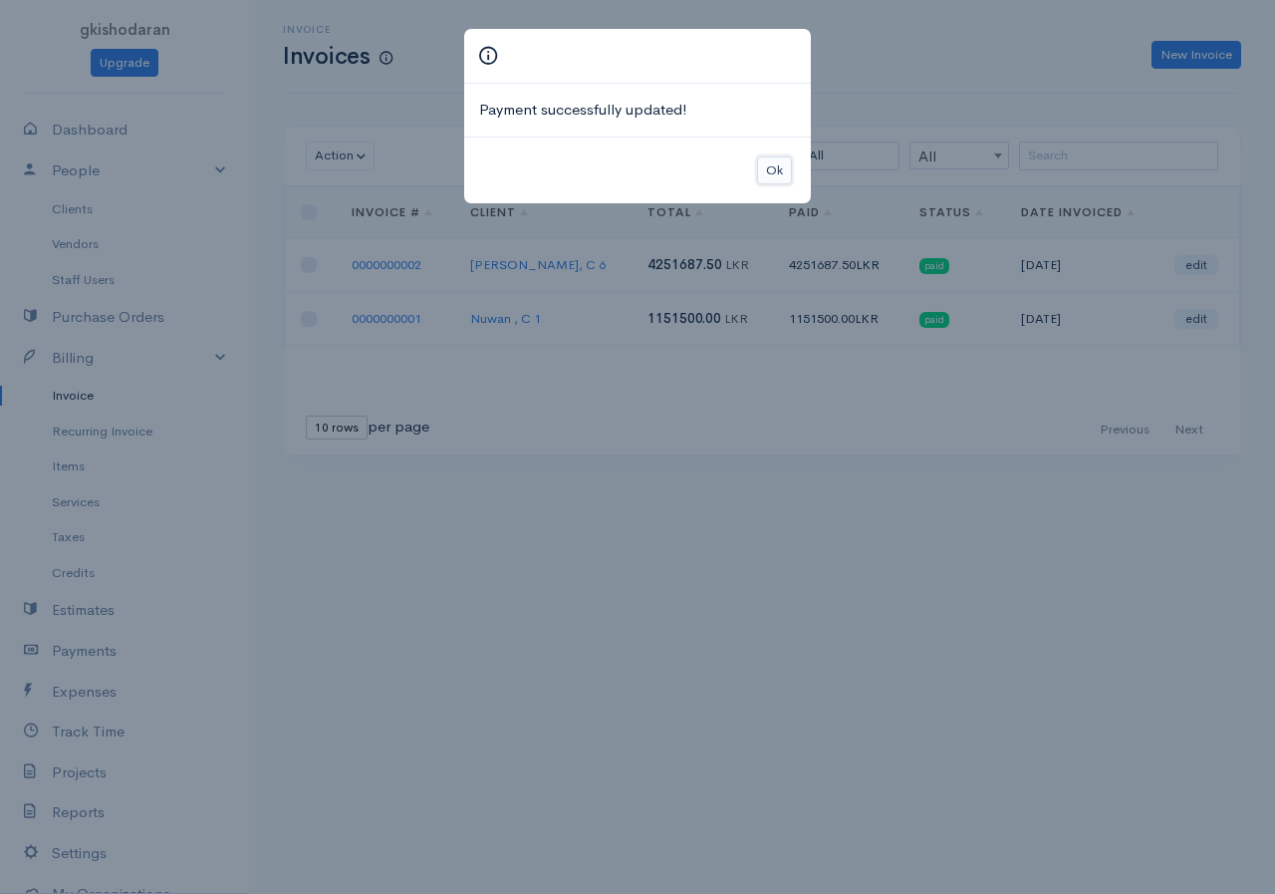
click at [778, 184] on button "Ok" at bounding box center [774, 170] width 35 height 29
